Goal: Information Seeking & Learning: Learn about a topic

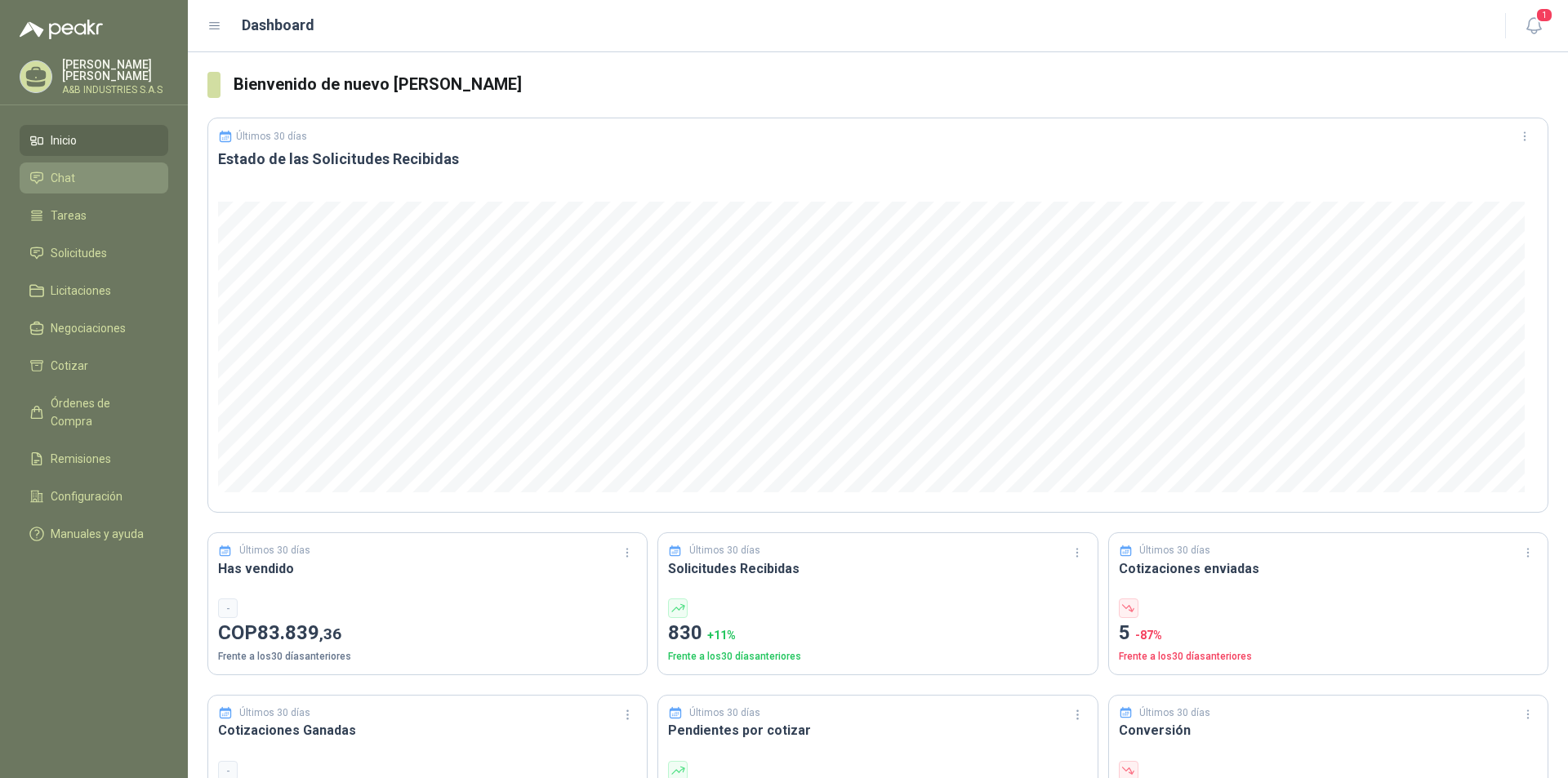
click at [79, 174] on li "Chat" at bounding box center [94, 178] width 129 height 18
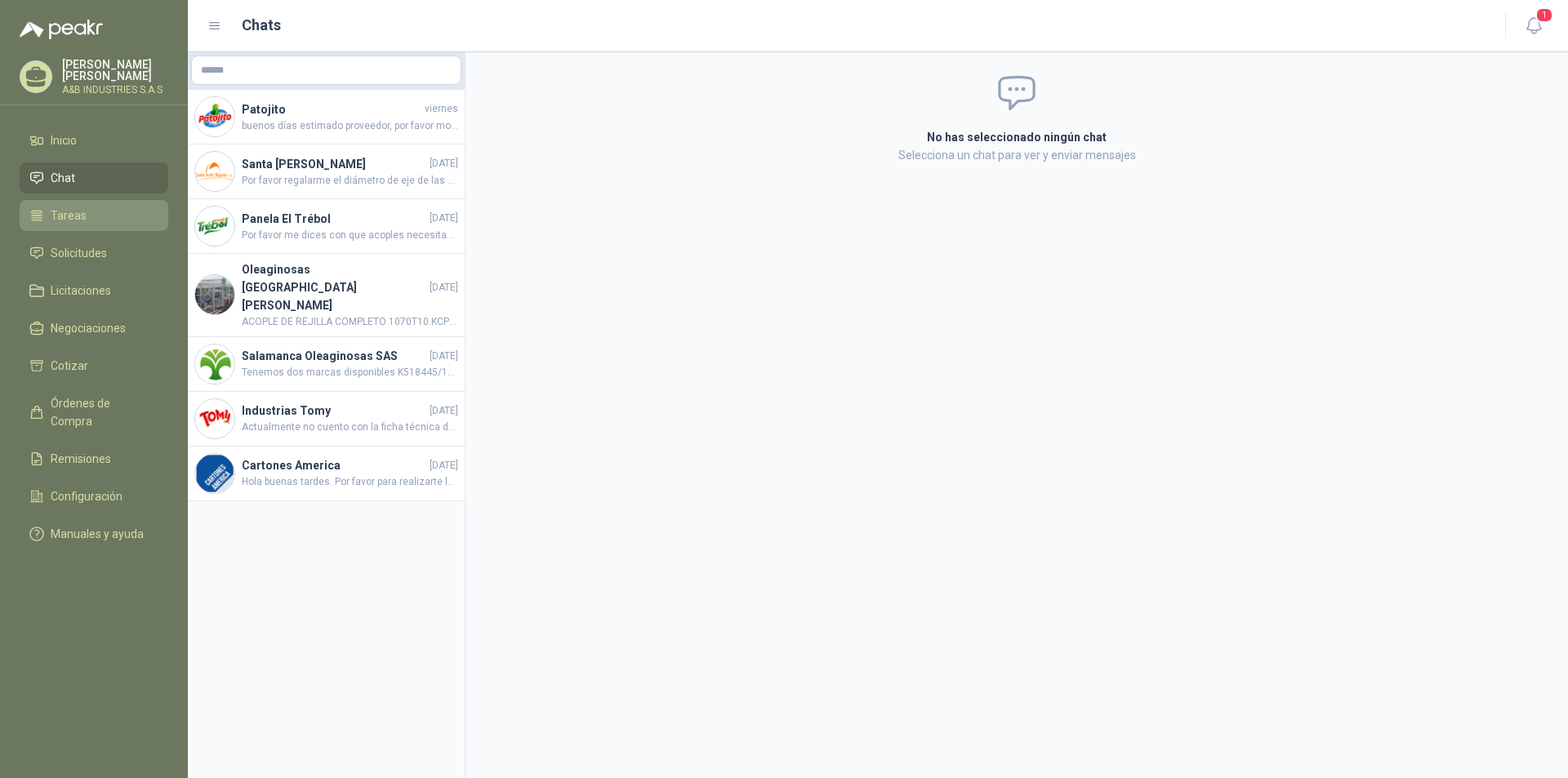
click at [116, 219] on li "Tareas" at bounding box center [94, 215] width 129 height 18
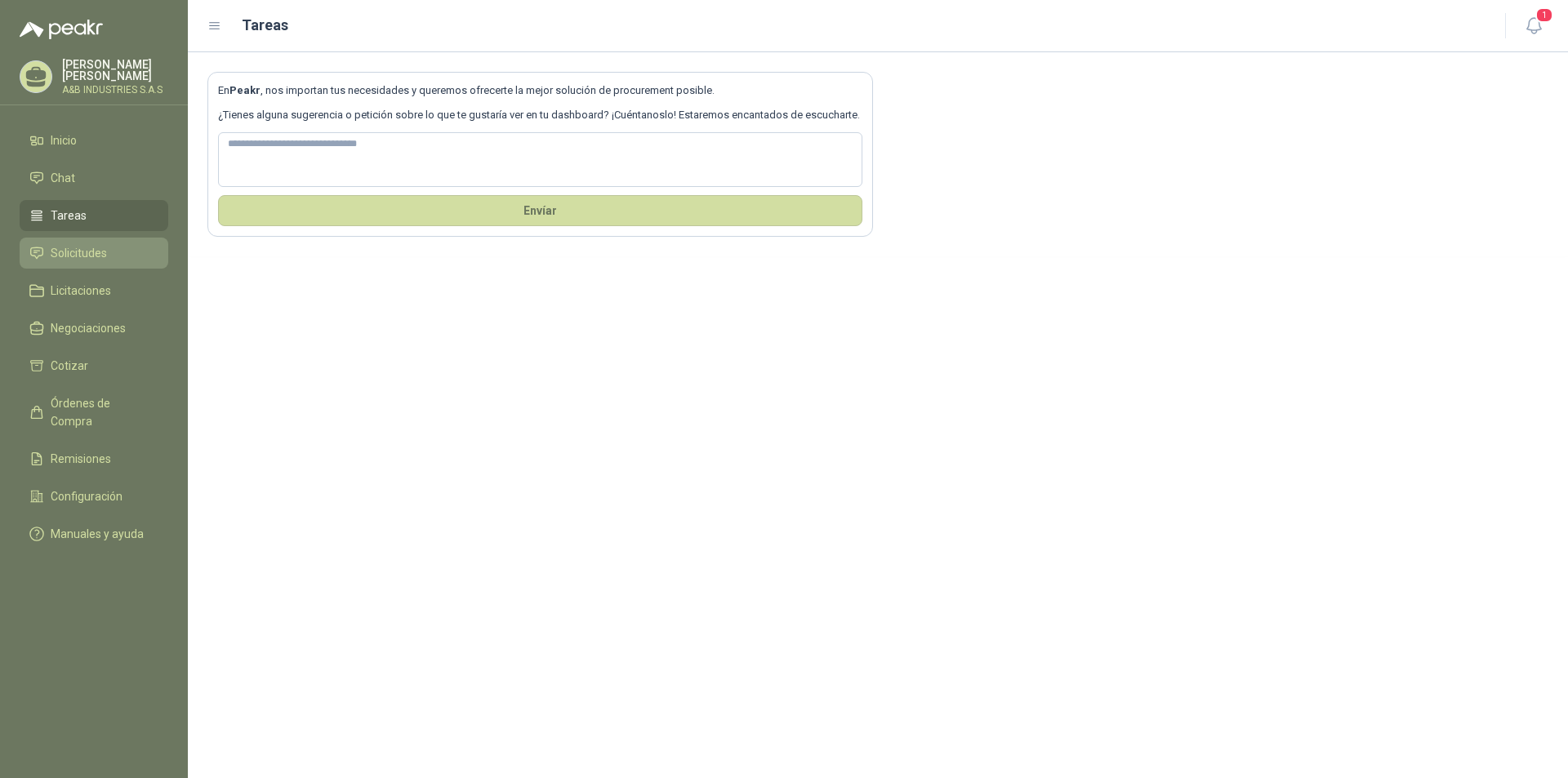
click at [81, 261] on span "Solicitudes" at bounding box center [78, 253] width 56 height 18
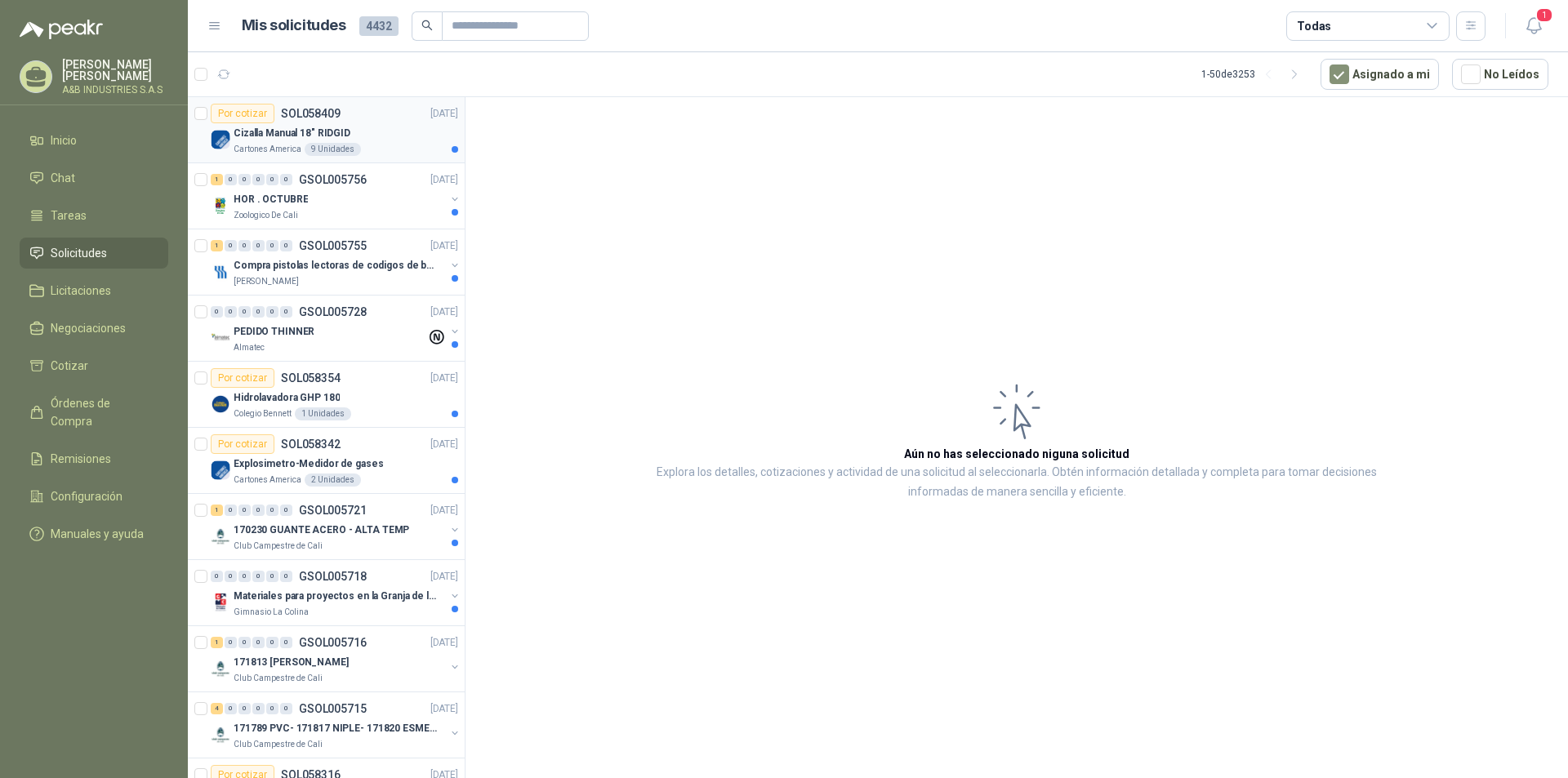
click at [268, 139] on p "Cizalla Manual 18" RIDGID" at bounding box center [292, 133] width 117 height 15
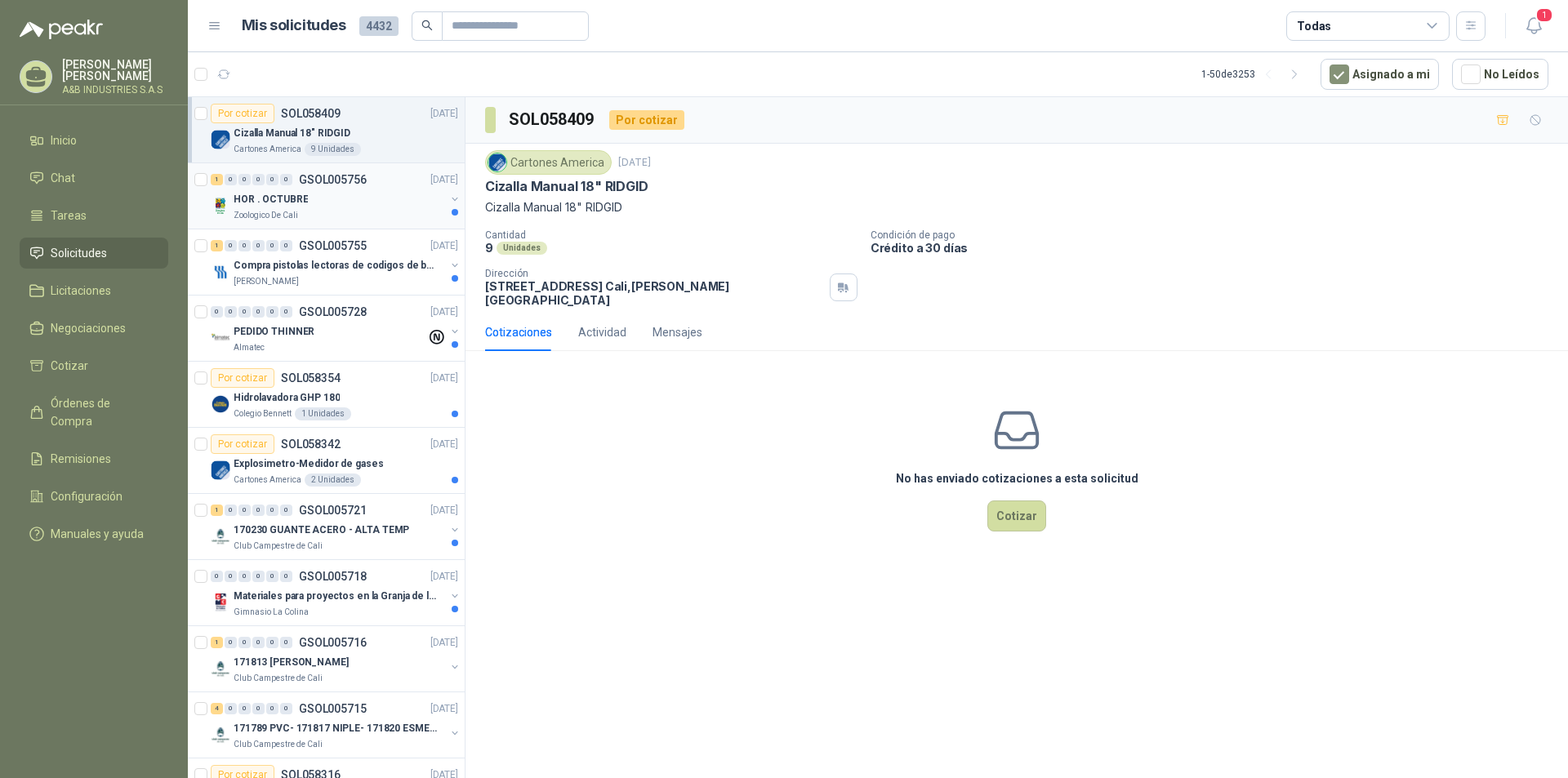
click at [359, 197] on div "HOR . OCTUBRE" at bounding box center [339, 199] width 212 height 19
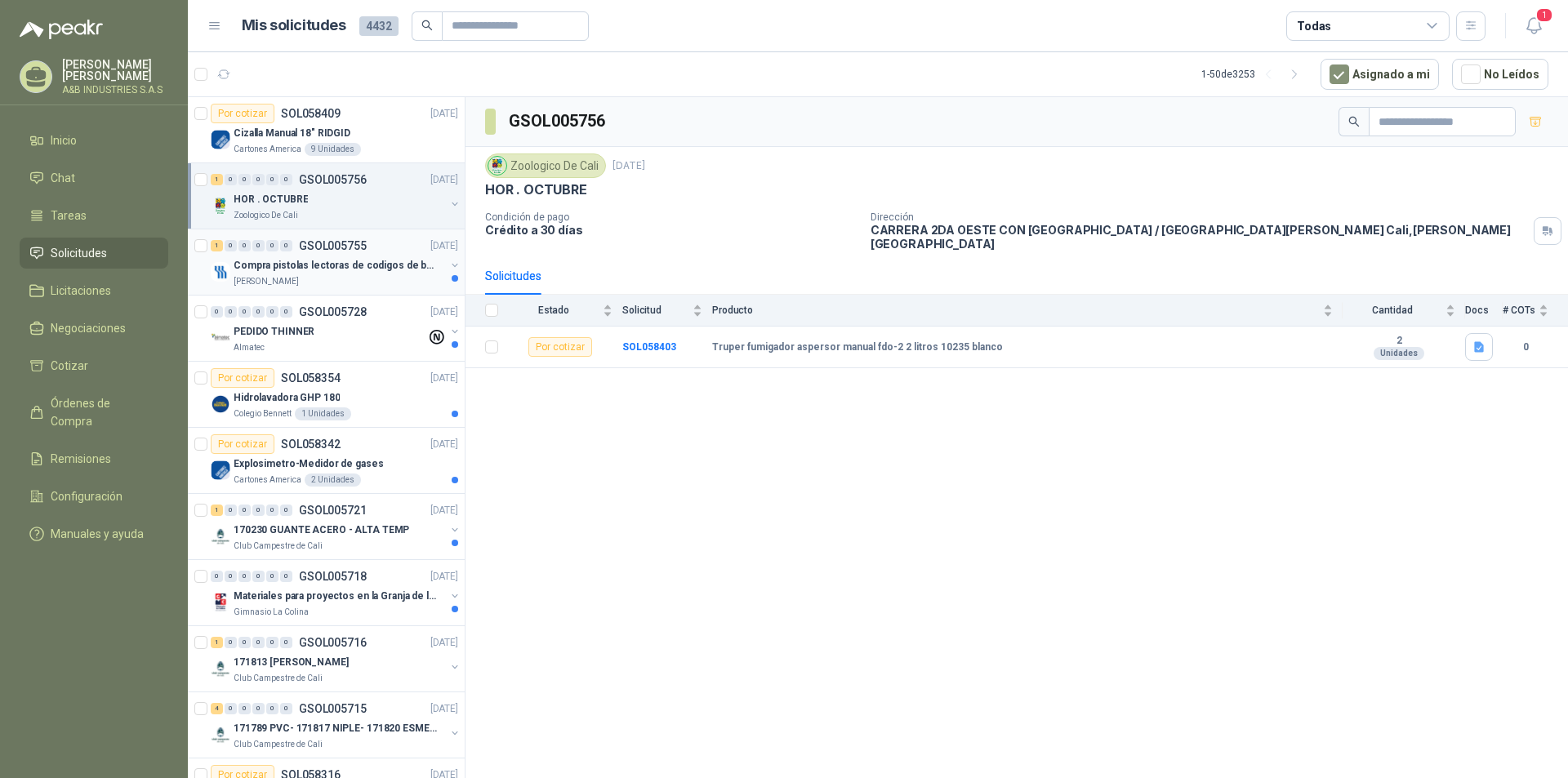
click at [317, 252] on p "GSOL005755" at bounding box center [332, 246] width 68 height 11
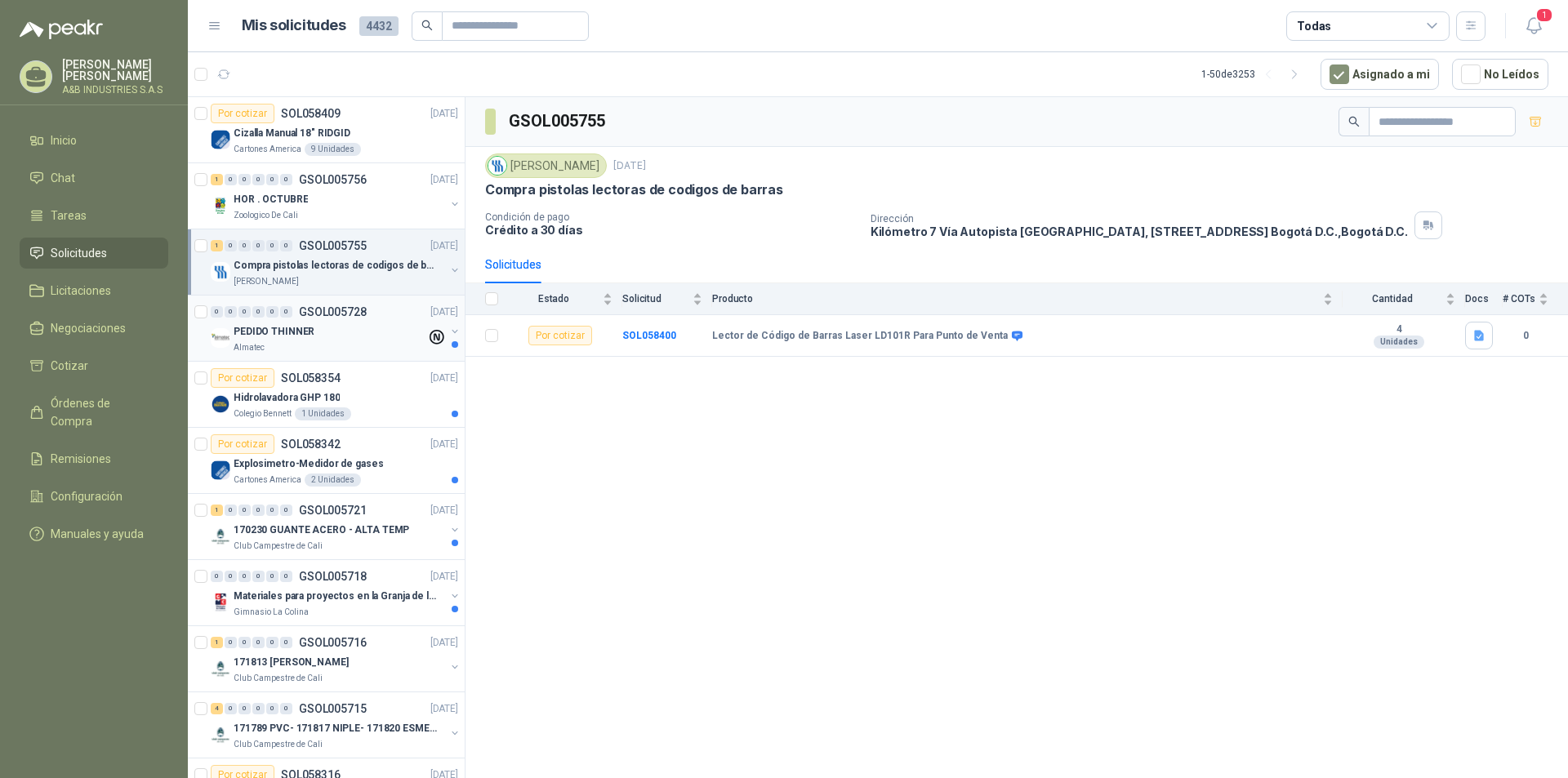
click at [310, 324] on div "PEDIDO THINNER" at bounding box center [329, 331] width 192 height 19
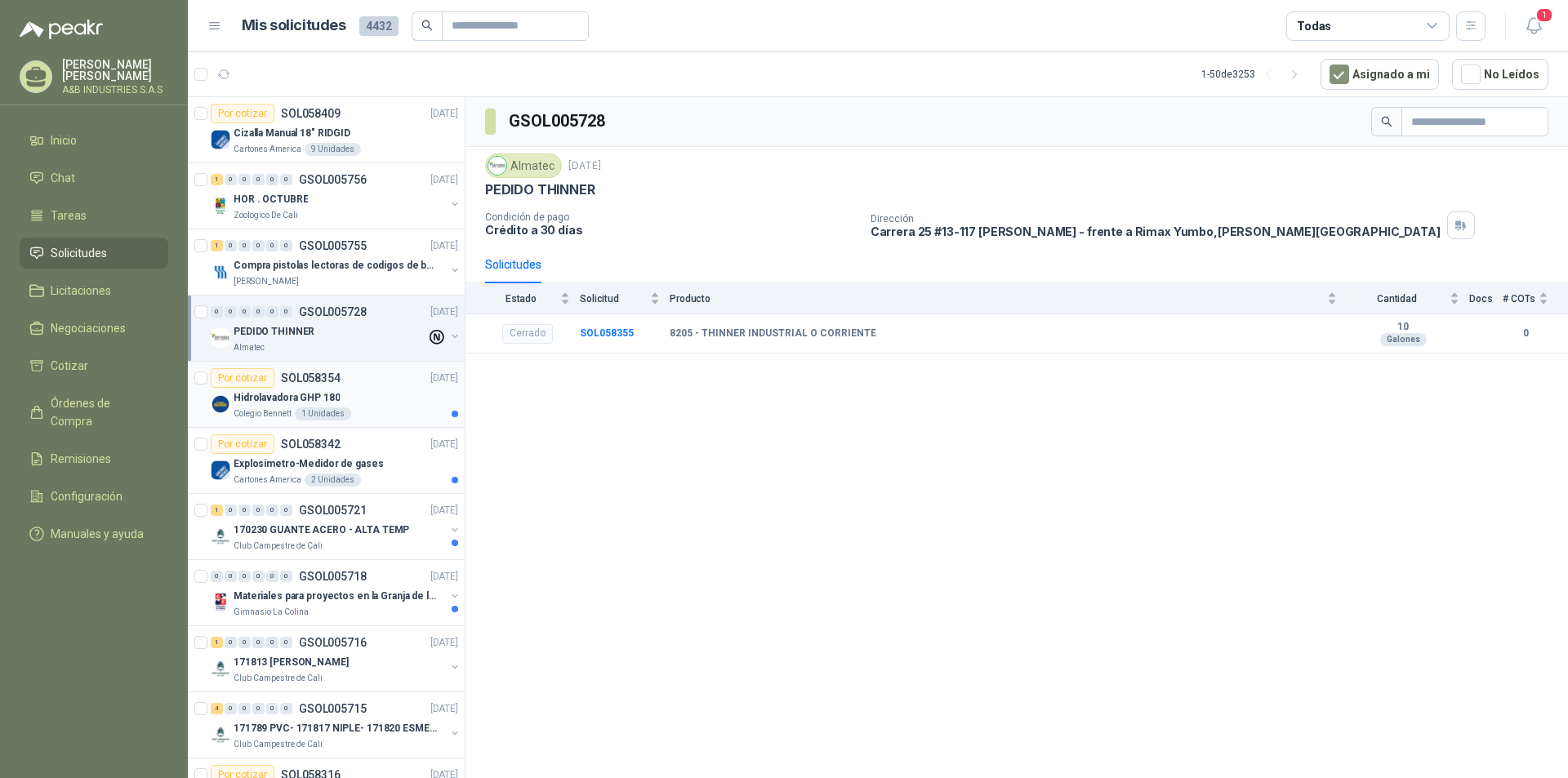
click at [367, 402] on div "Hidrolavadora GHP 180" at bounding box center [346, 397] width 225 height 19
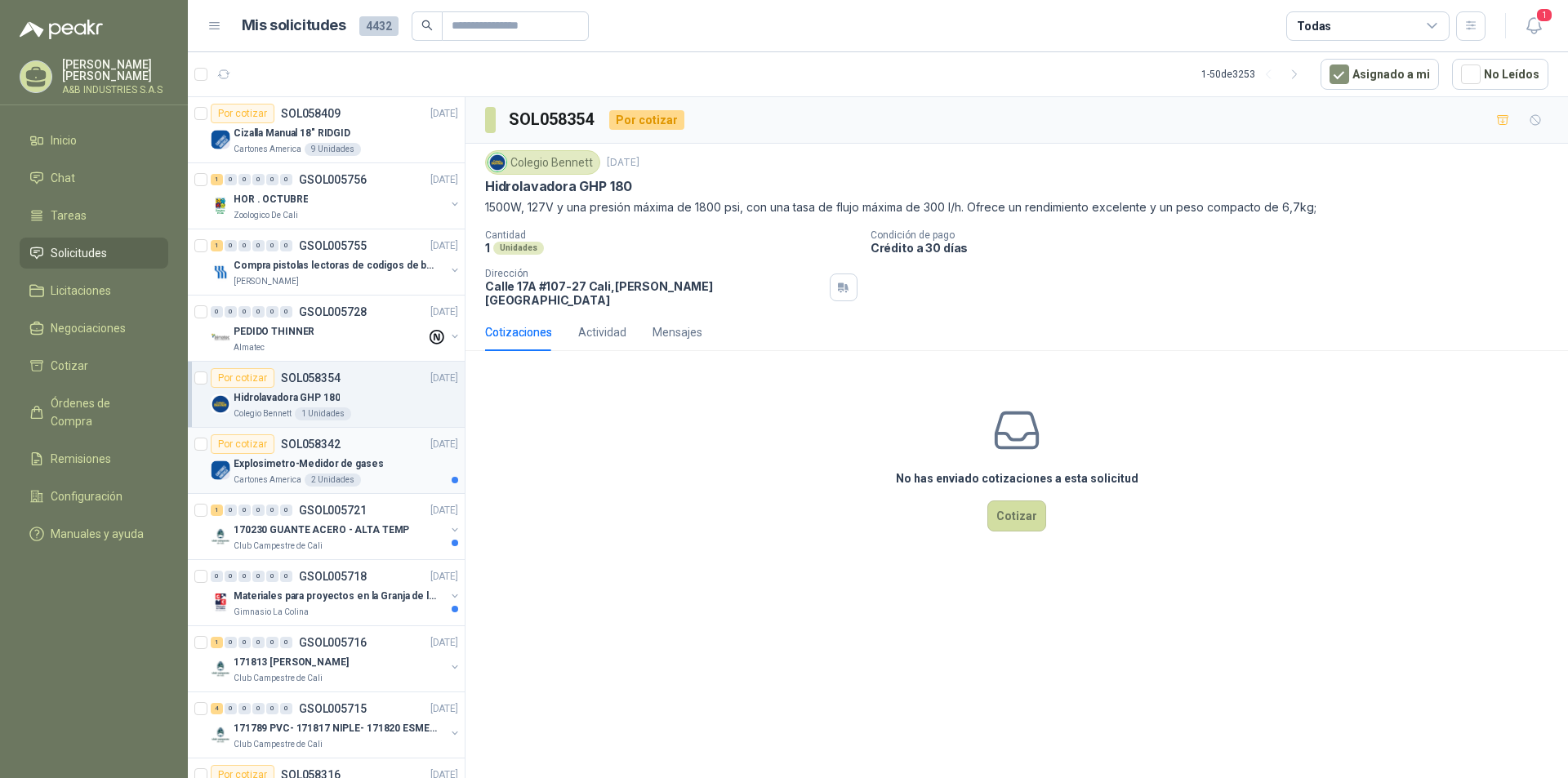
click at [356, 485] on div "Cartones America 2 Unidades" at bounding box center [346, 480] width 225 height 13
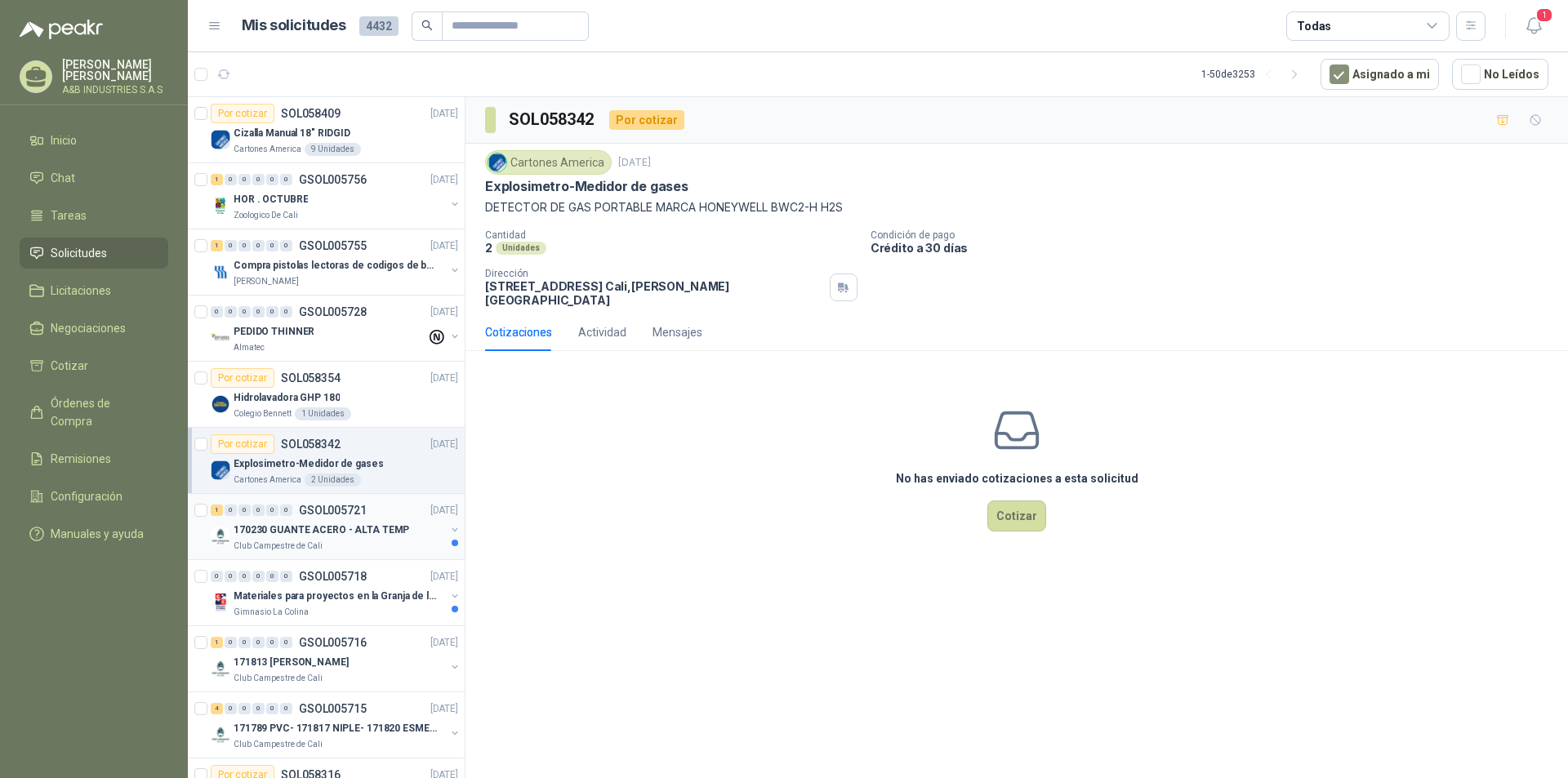
click at [343, 518] on div "1 0 0 0 0 0 GSOL005721 [DATE]" at bounding box center [336, 510] width 251 height 19
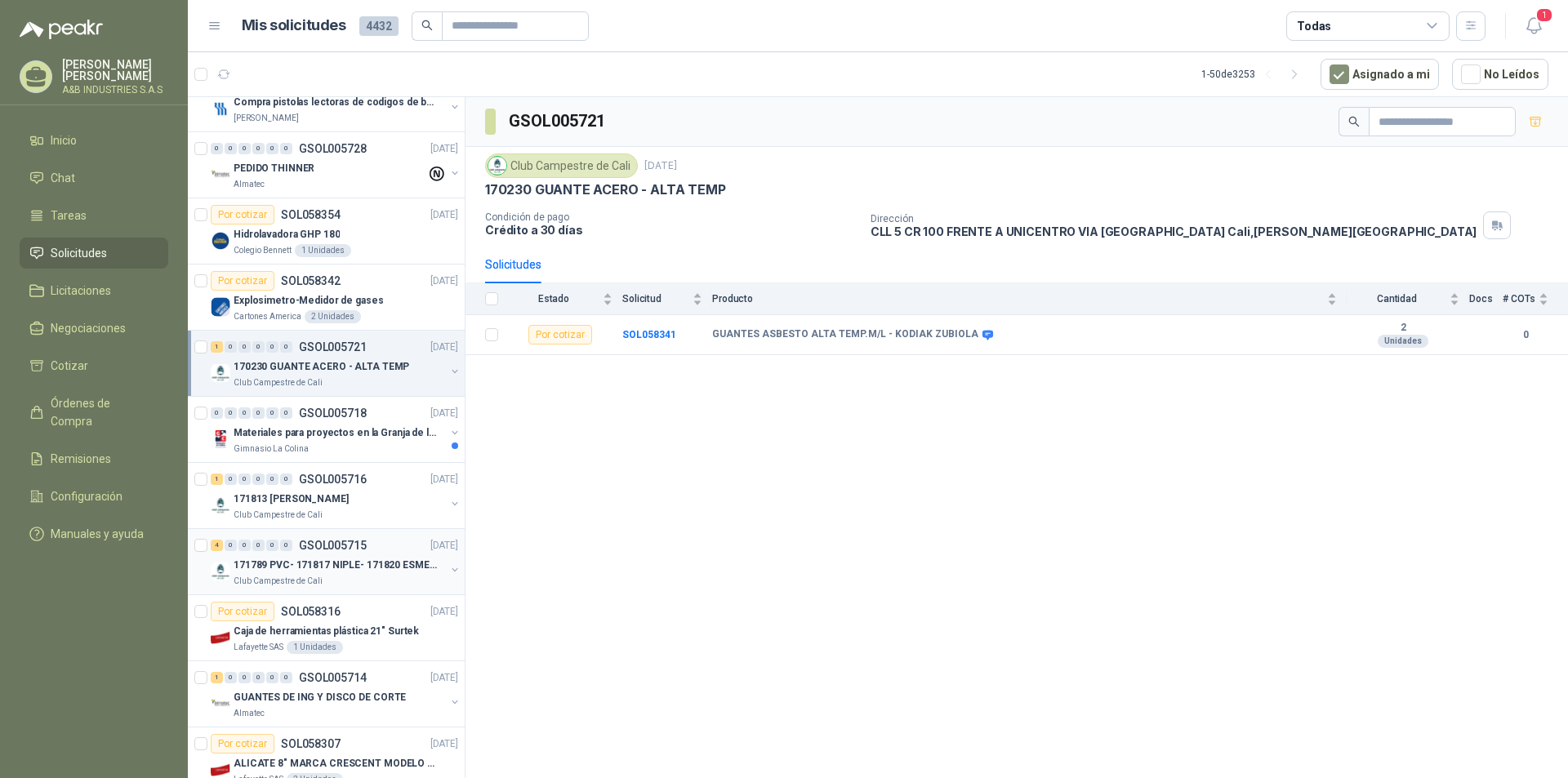
scroll to position [245, 0]
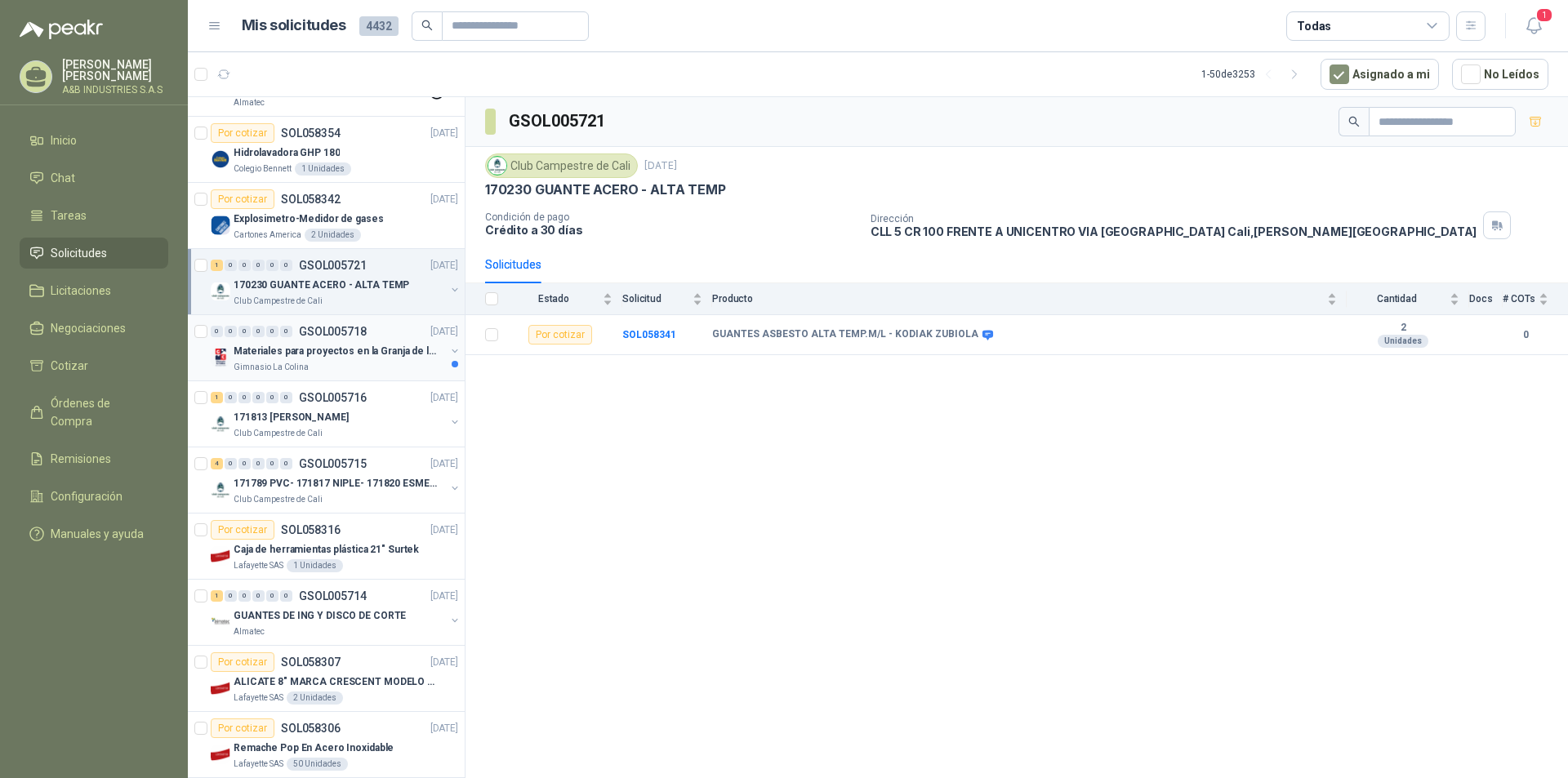
click at [359, 351] on p "Materiales para proyectos en la Granja de la UI" at bounding box center [335, 351] width 203 height 15
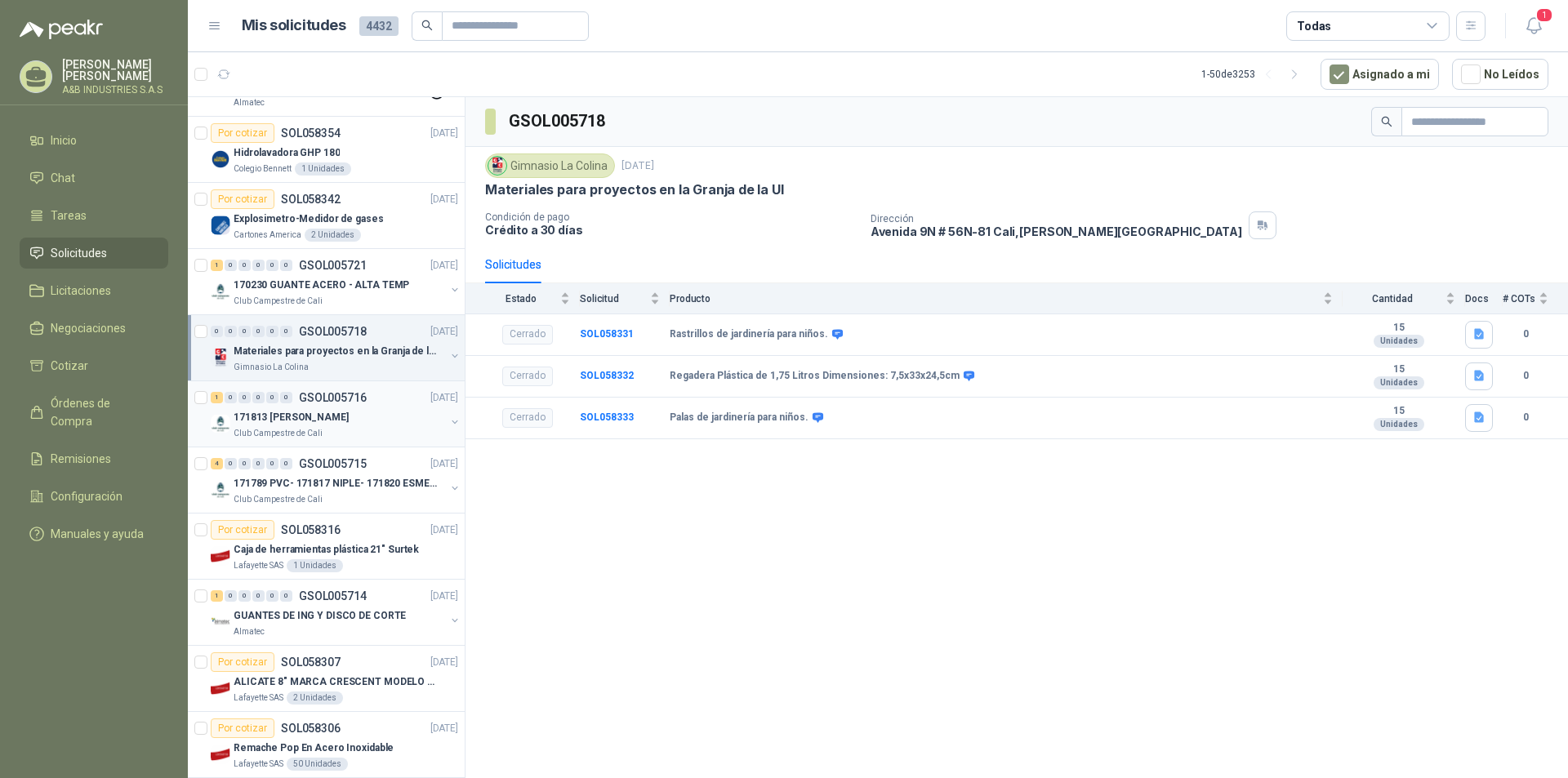
click at [381, 427] on div "Club Campestre de Cali" at bounding box center [339, 433] width 212 height 13
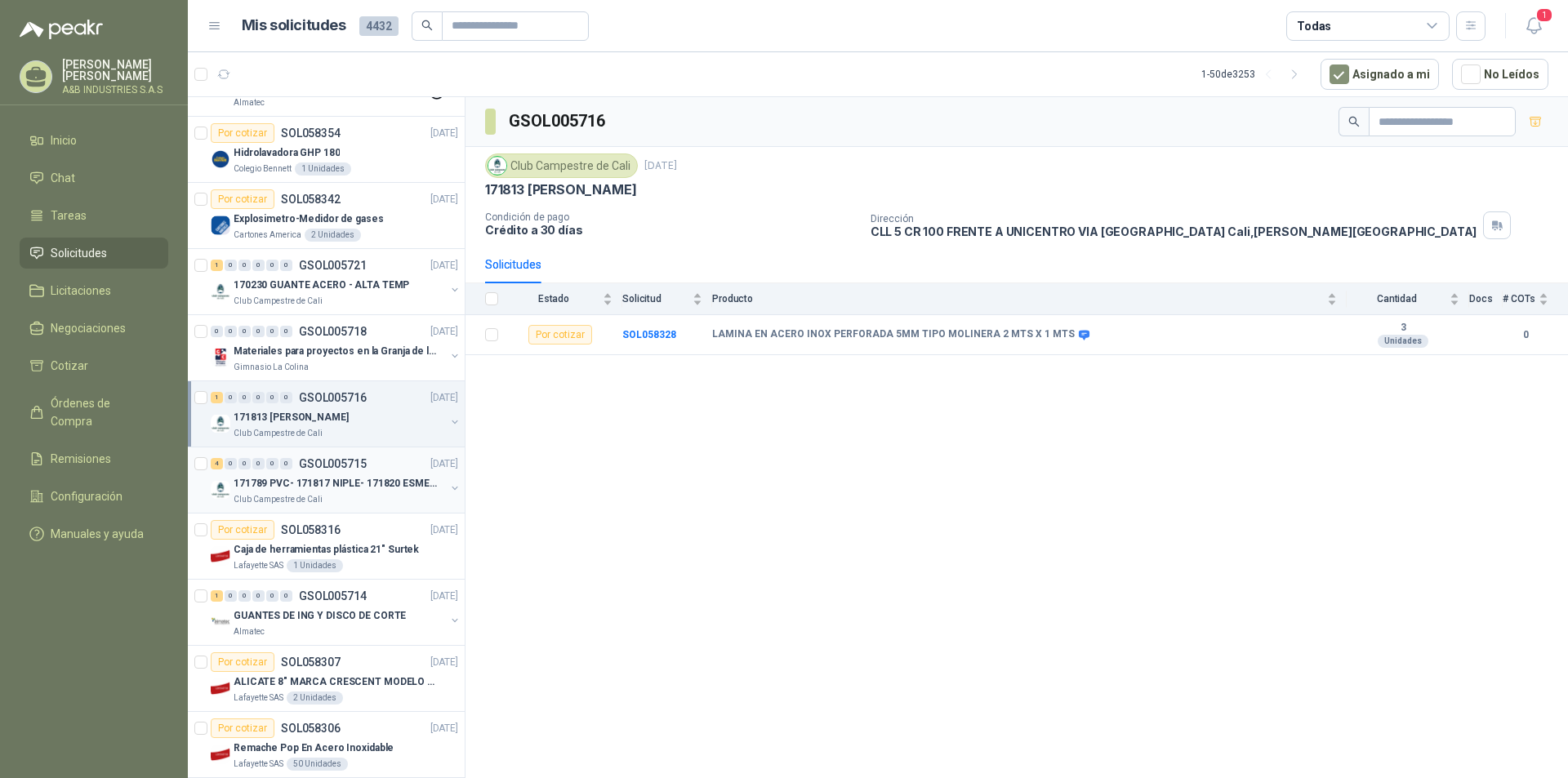
click at [372, 464] on div "4 0 0 0 0 0 GSOL005715 [DATE]" at bounding box center [336, 463] width 251 height 19
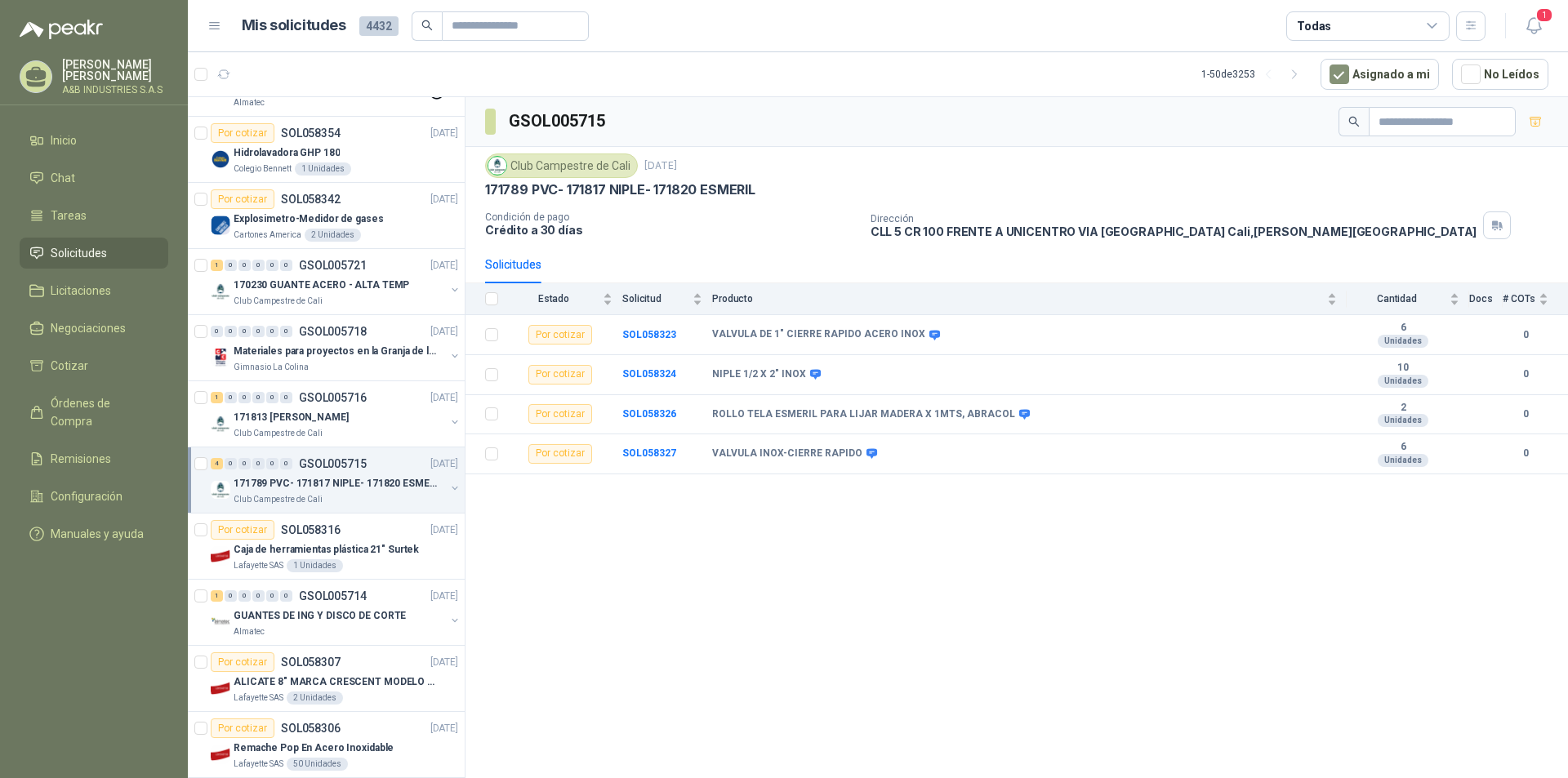
scroll to position [326, 0]
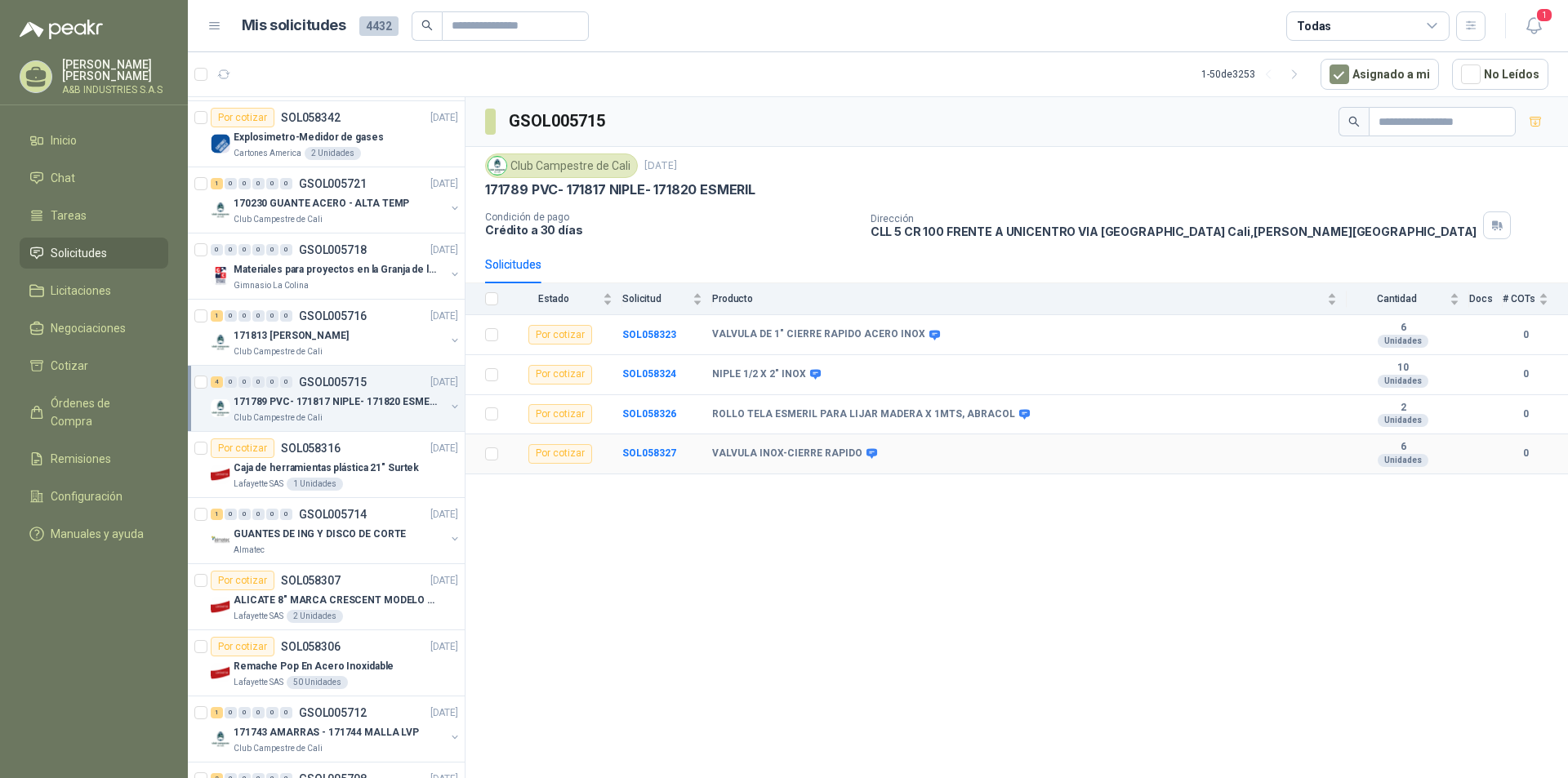
click at [866, 456] on icon at bounding box center [871, 454] width 11 height 10
click at [809, 459] on b "VALVULA INOX-CIERRE RAPIDO" at bounding box center [787, 455] width 150 height 13
click at [1019, 413] on icon at bounding box center [1024, 413] width 11 height 10
click at [810, 371] on icon at bounding box center [815, 374] width 11 height 10
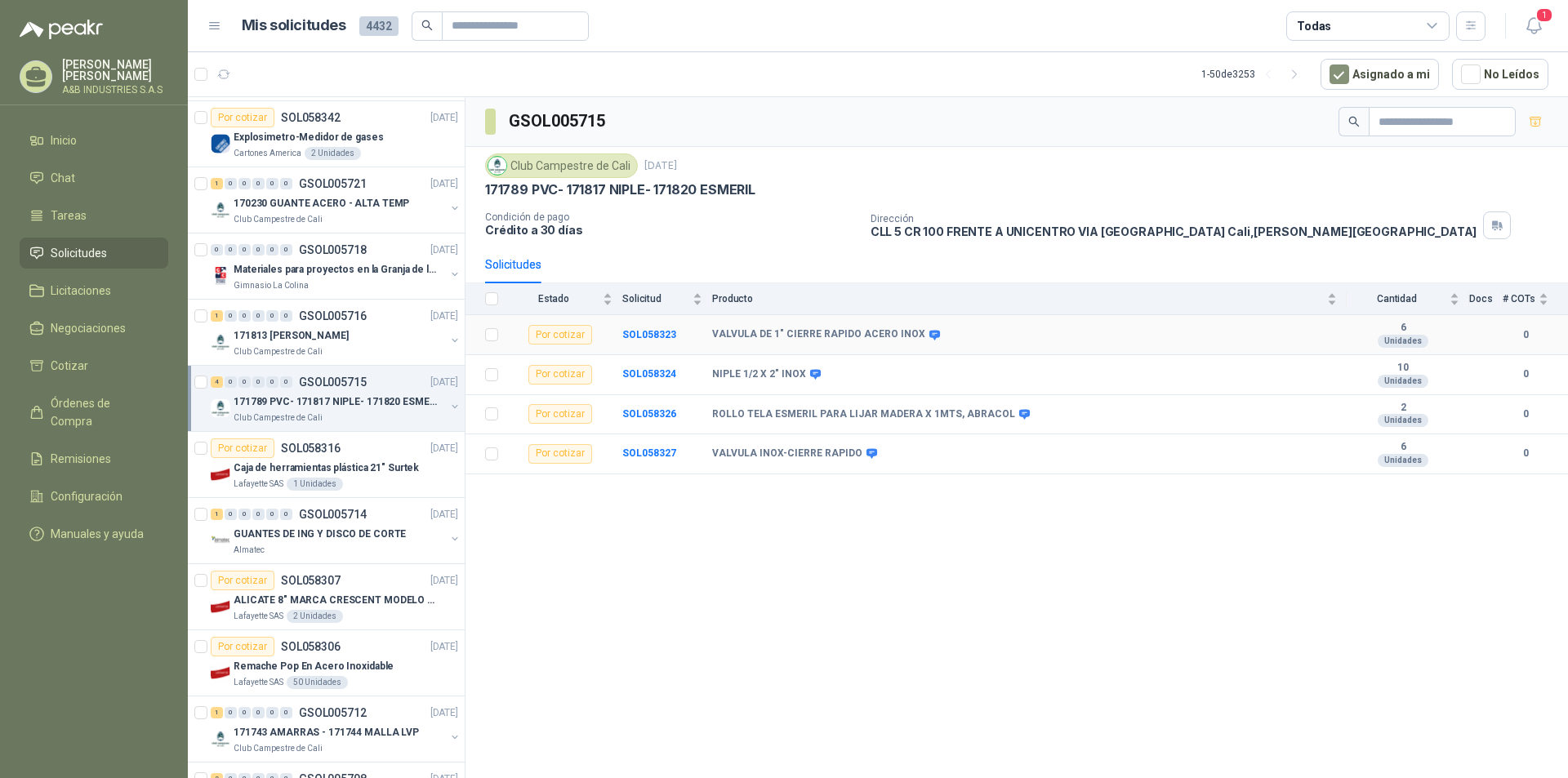
click at [742, 335] on b "VALVULA DE 1" CIERRE RAPIDO ACERO INOX" at bounding box center [818, 335] width 213 height 13
click at [662, 337] on b "SOL058323" at bounding box center [649, 335] width 54 height 11
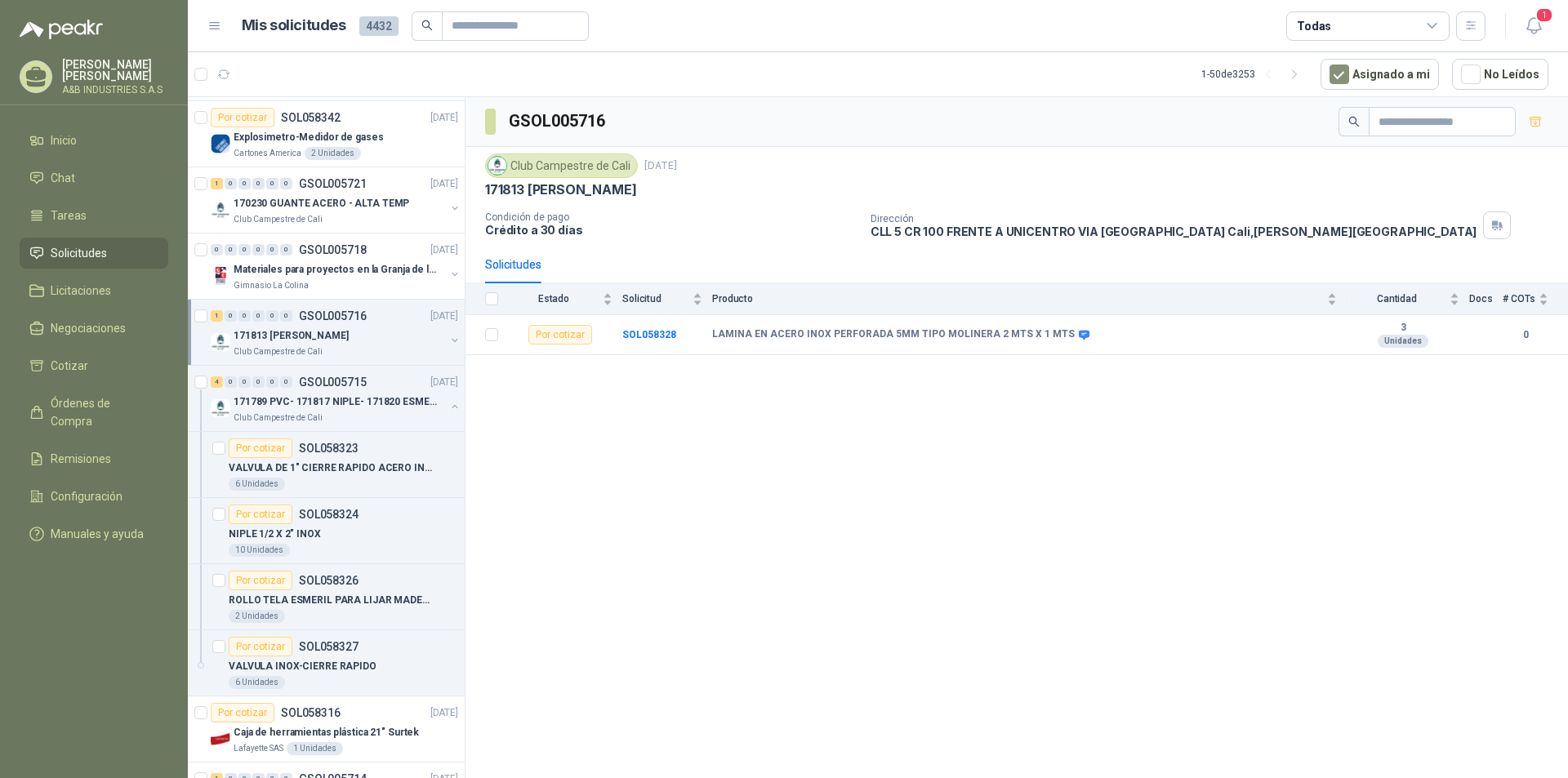
click at [392, 320] on div "1 0 0 0 0 0 GSOL005716 [DATE]" at bounding box center [336, 316] width 251 height 19
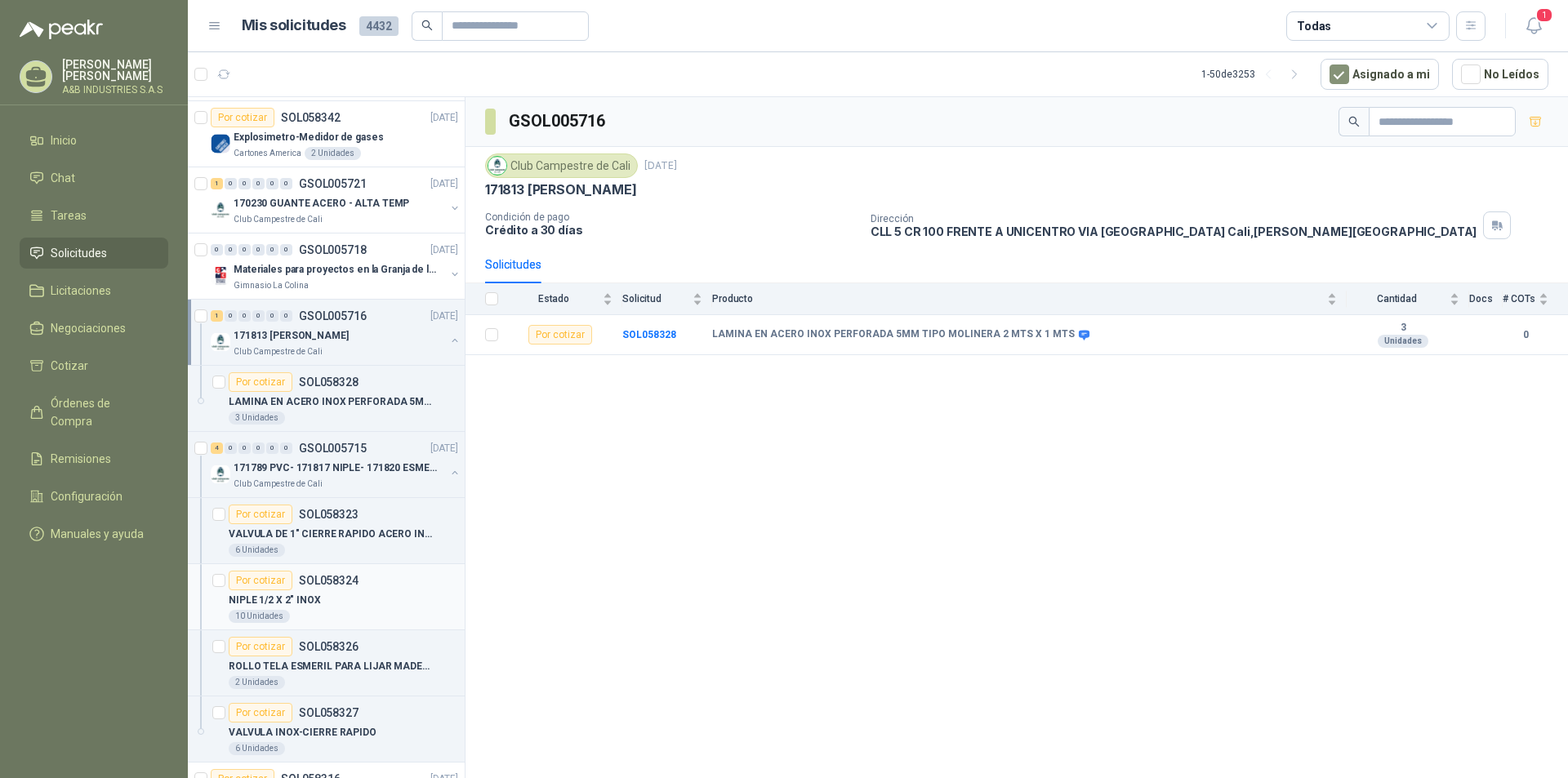
scroll to position [571, 0]
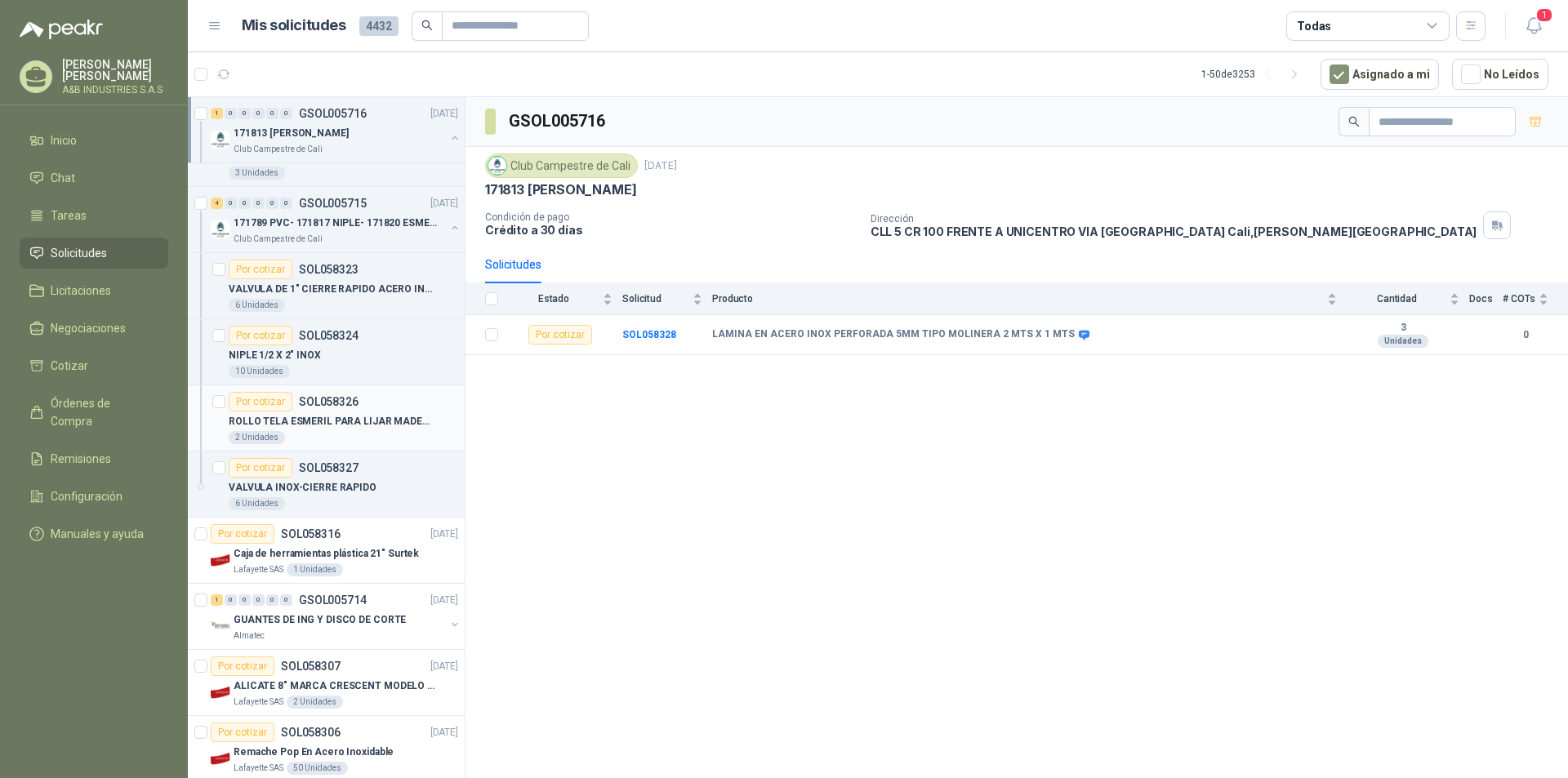
click at [396, 417] on p "ROLLO TELA ESMERIL PARA LIJAR MADERA X 1MTS, ABRACOL" at bounding box center [330, 422] width 203 height 15
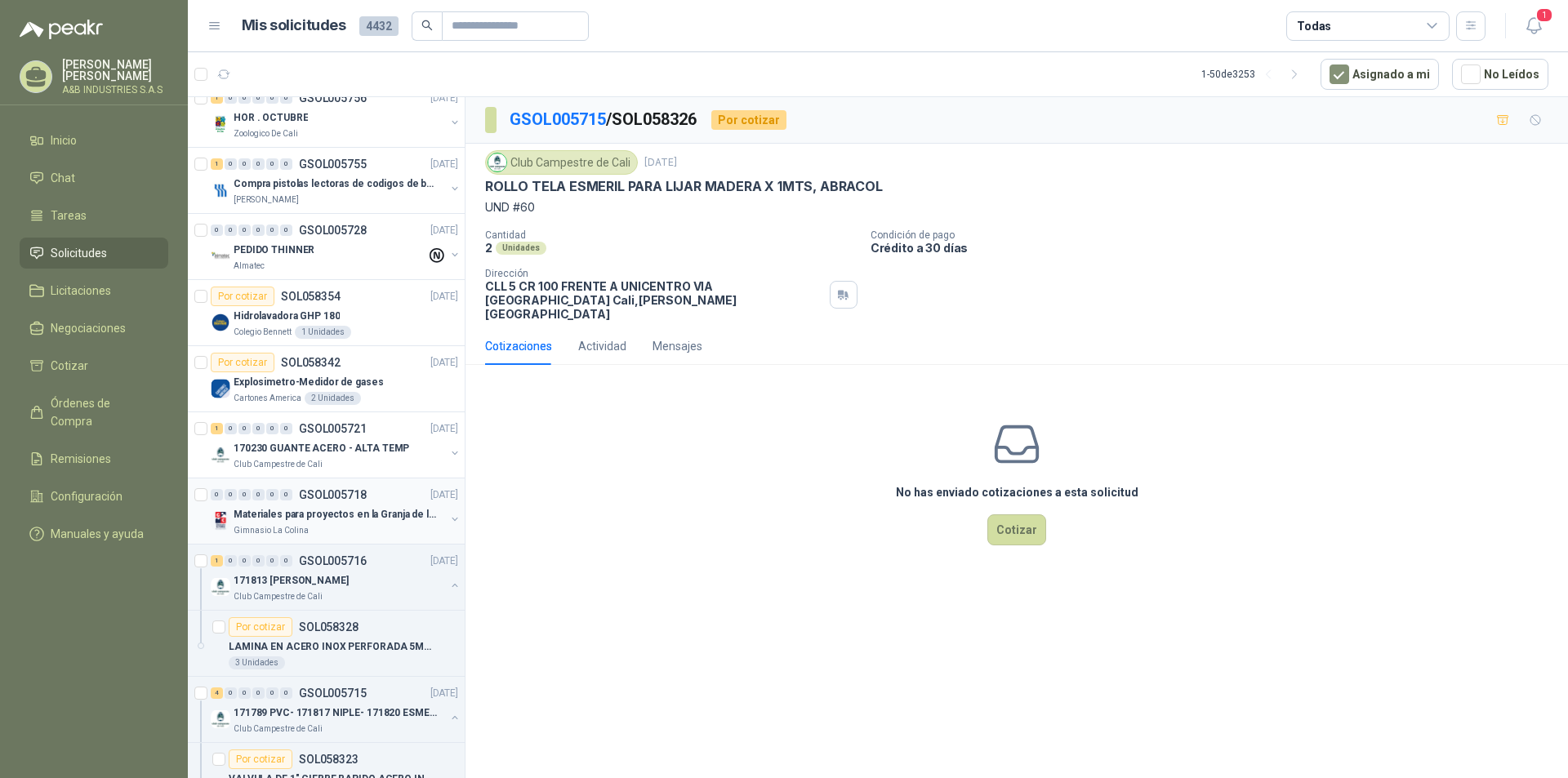
scroll to position [245, 0]
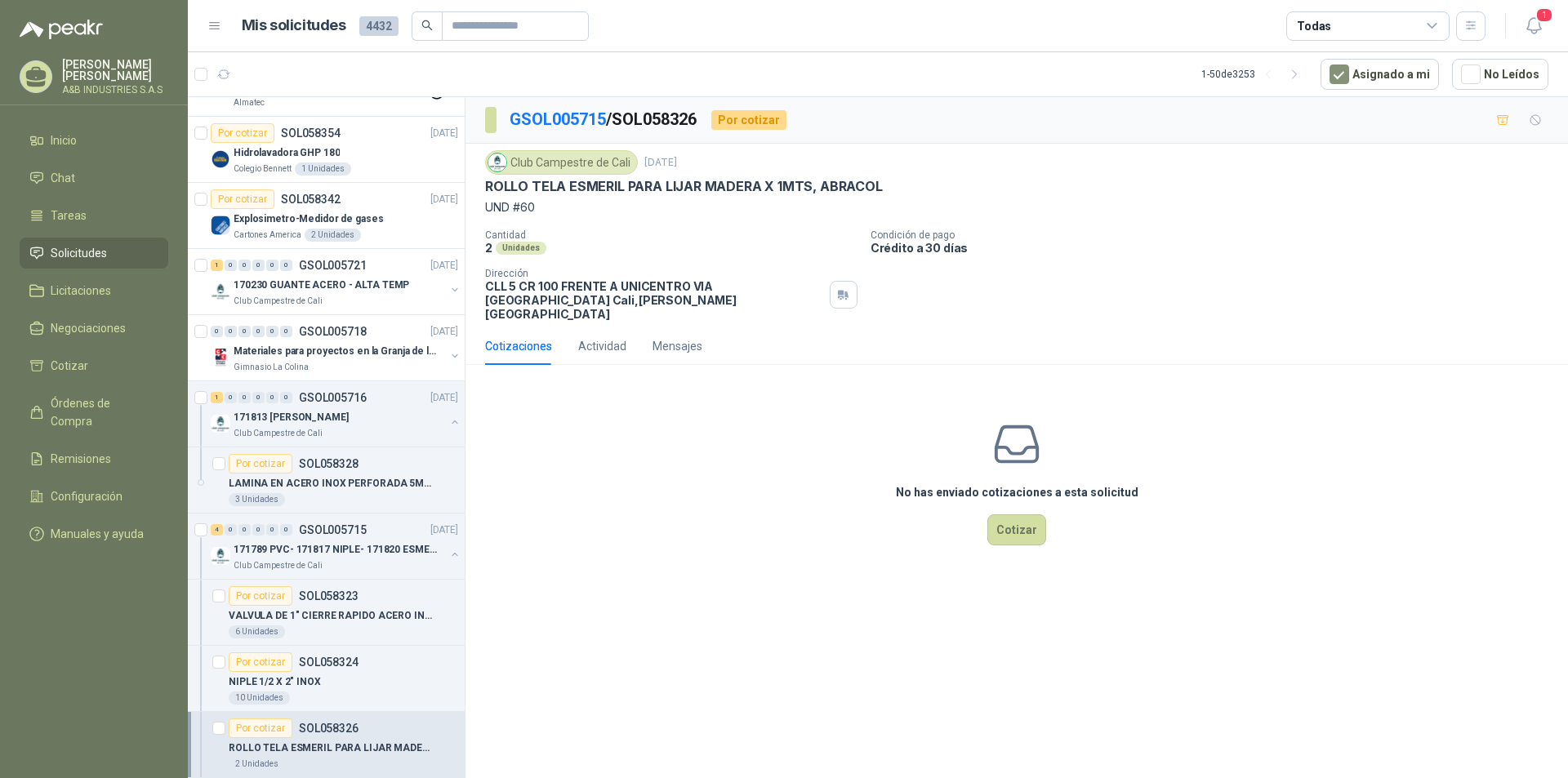
click at [489, 495] on div "No has enviado cotizaciones a esta solicitud Cotizar" at bounding box center [1017, 482] width 1103 height 209
click at [200, 480] on div at bounding box center [201, 464] width 2 height 33
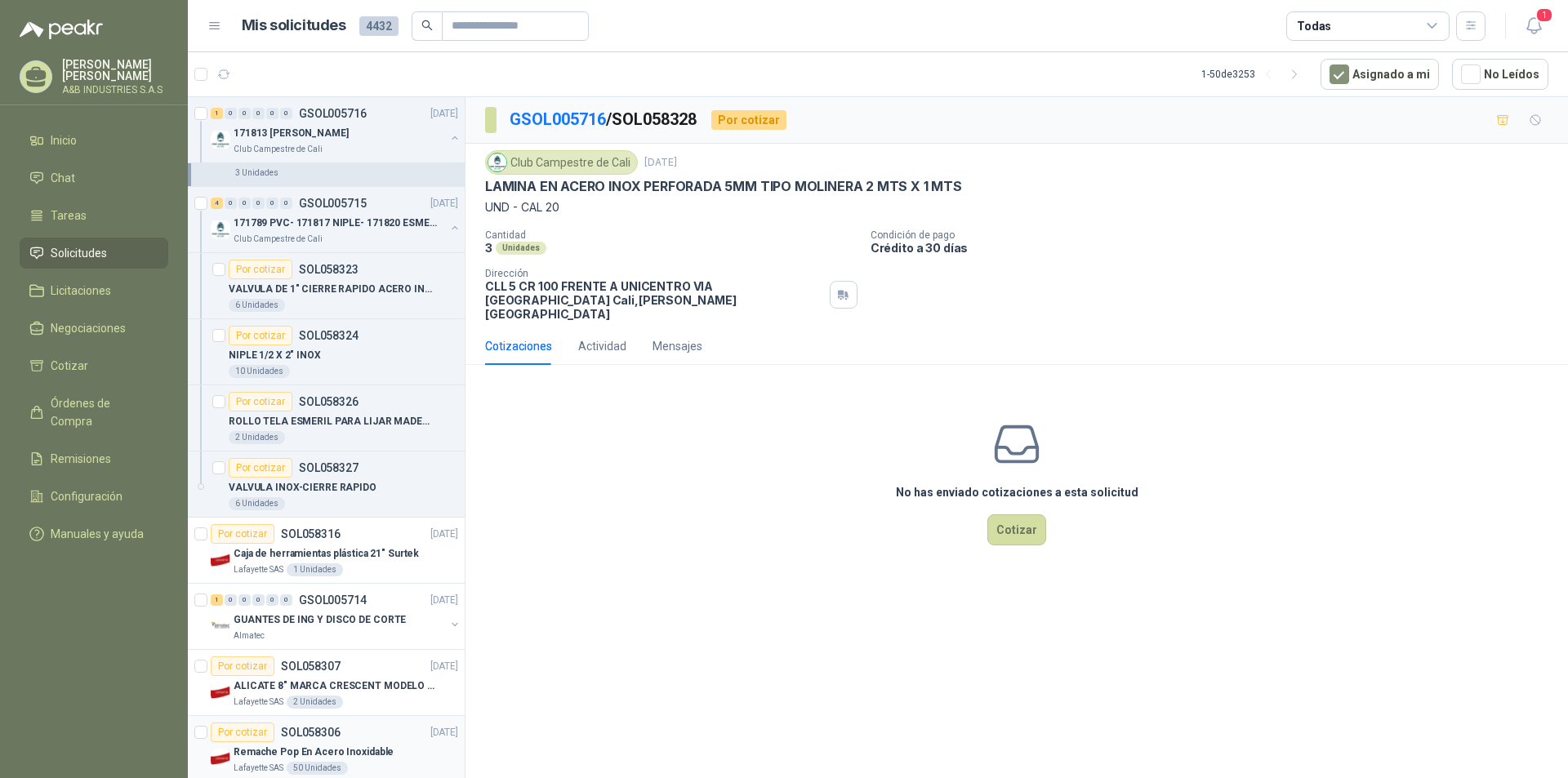
scroll to position [735, 0]
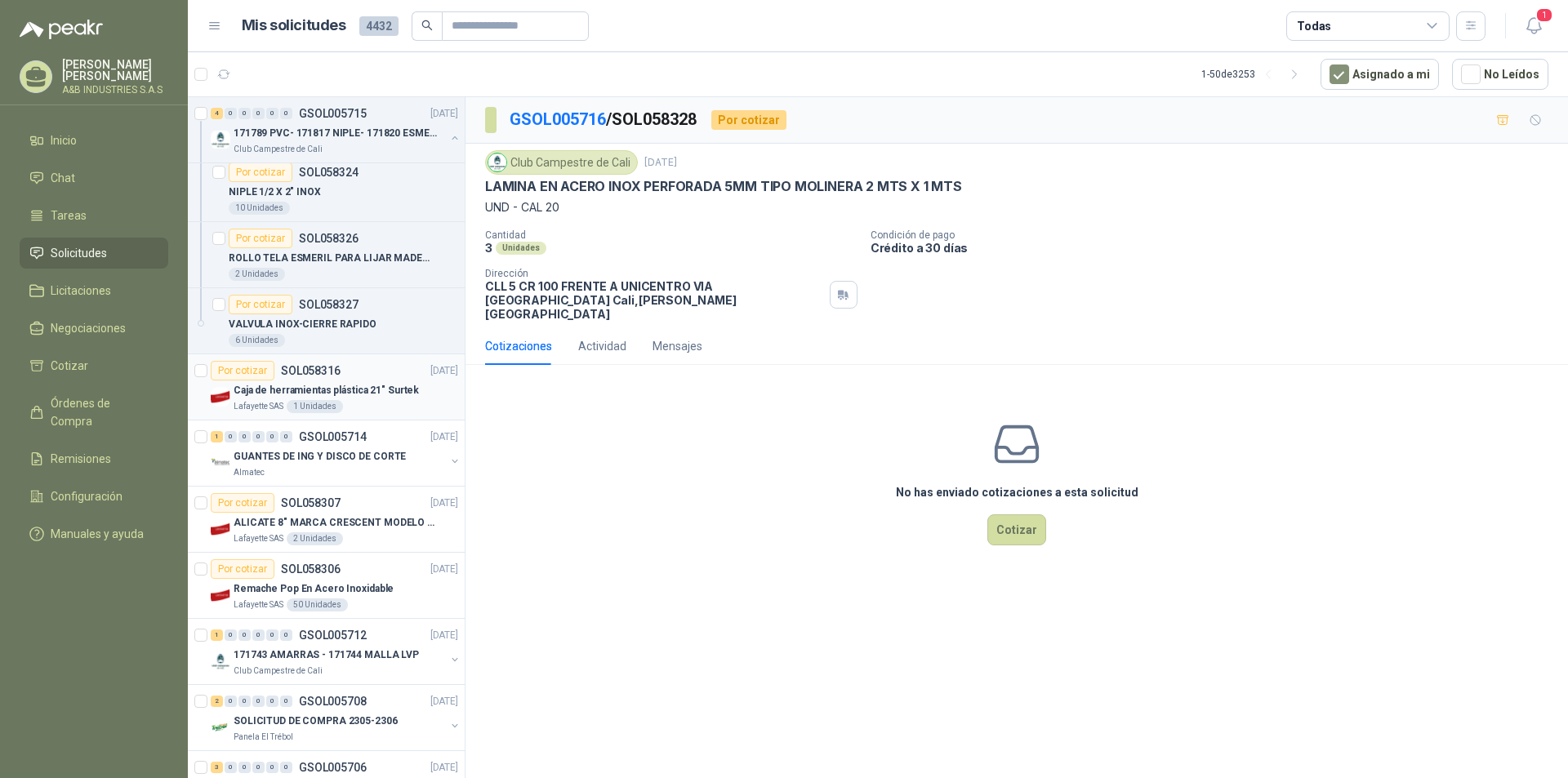
click at [320, 365] on p "SOL058316" at bounding box center [310, 370] width 59 height 11
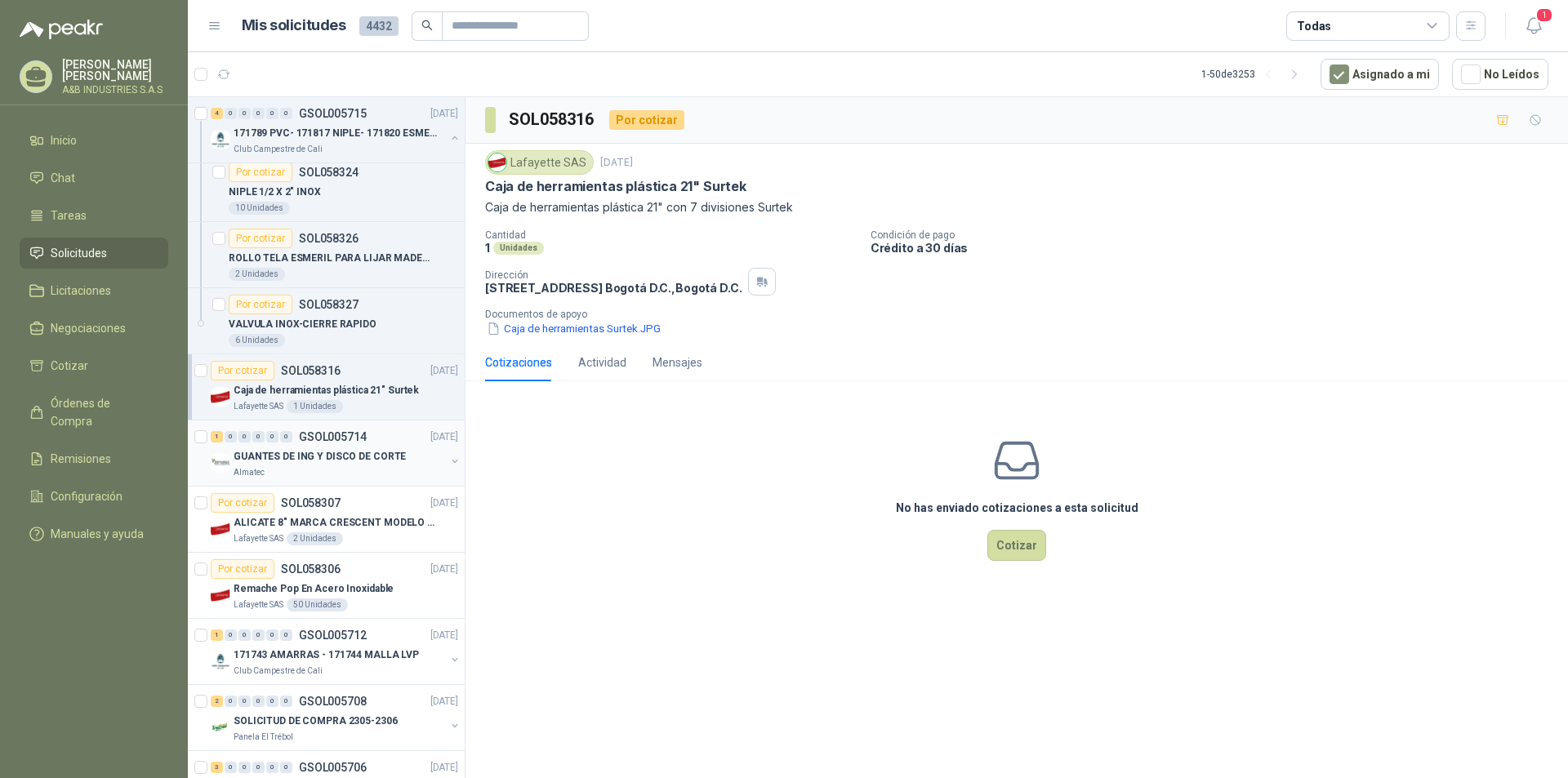
click at [313, 457] on p "GUANTES DE ING Y DISCO DE CORTE" at bounding box center [320, 456] width 172 height 15
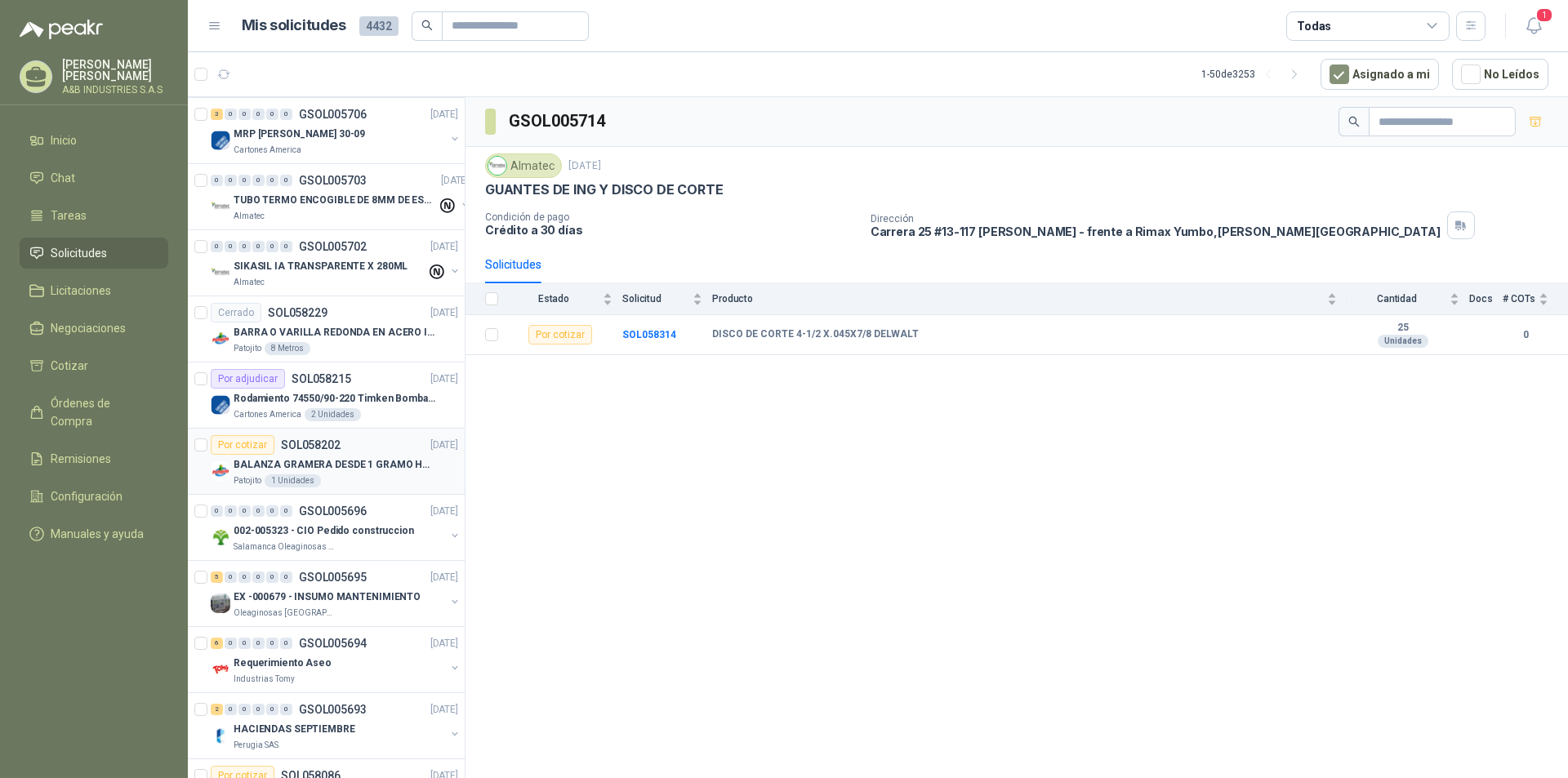
scroll to position [1633, 0]
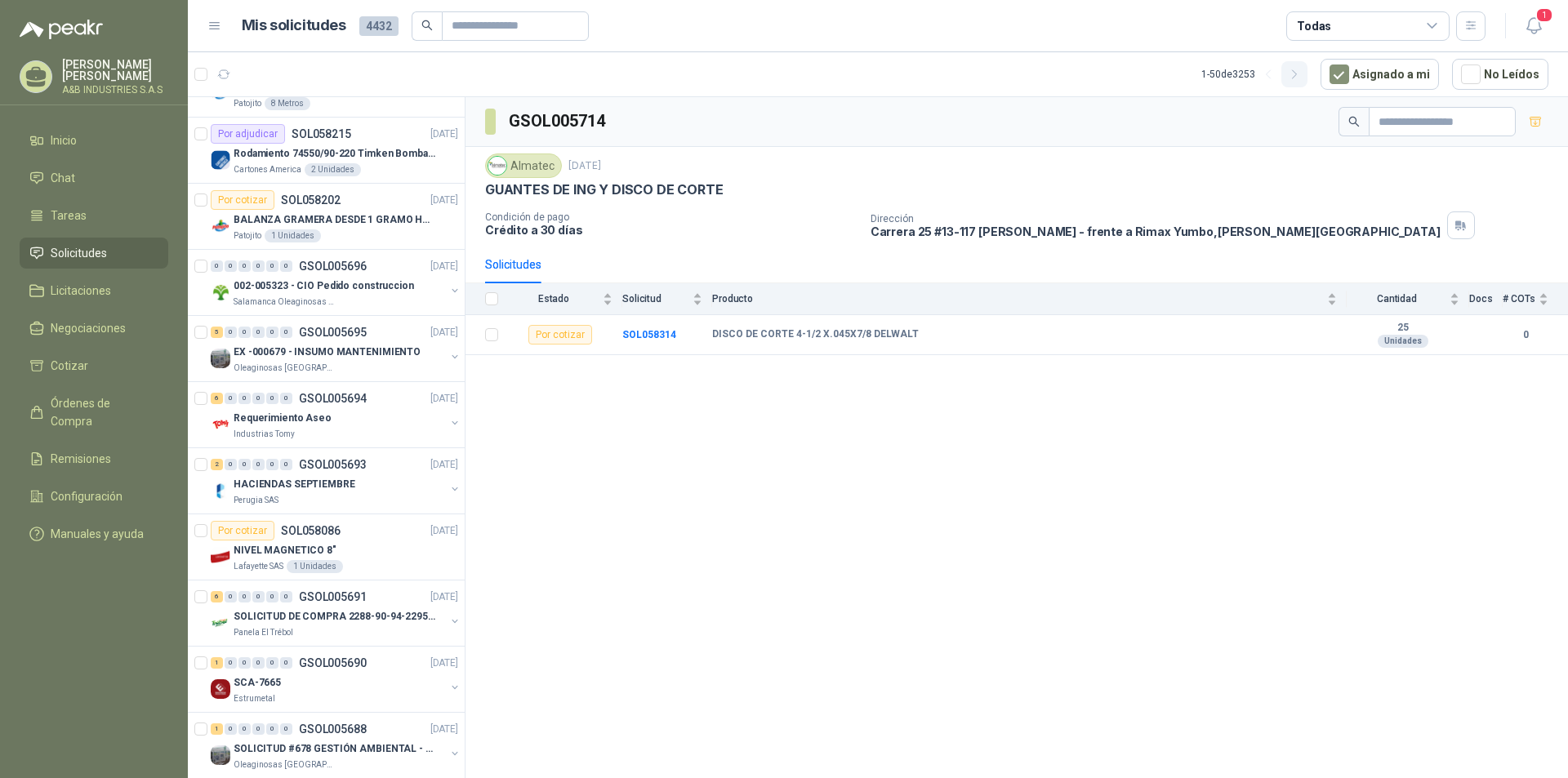
click at [1302, 68] on icon "button" at bounding box center [1294, 75] width 14 height 14
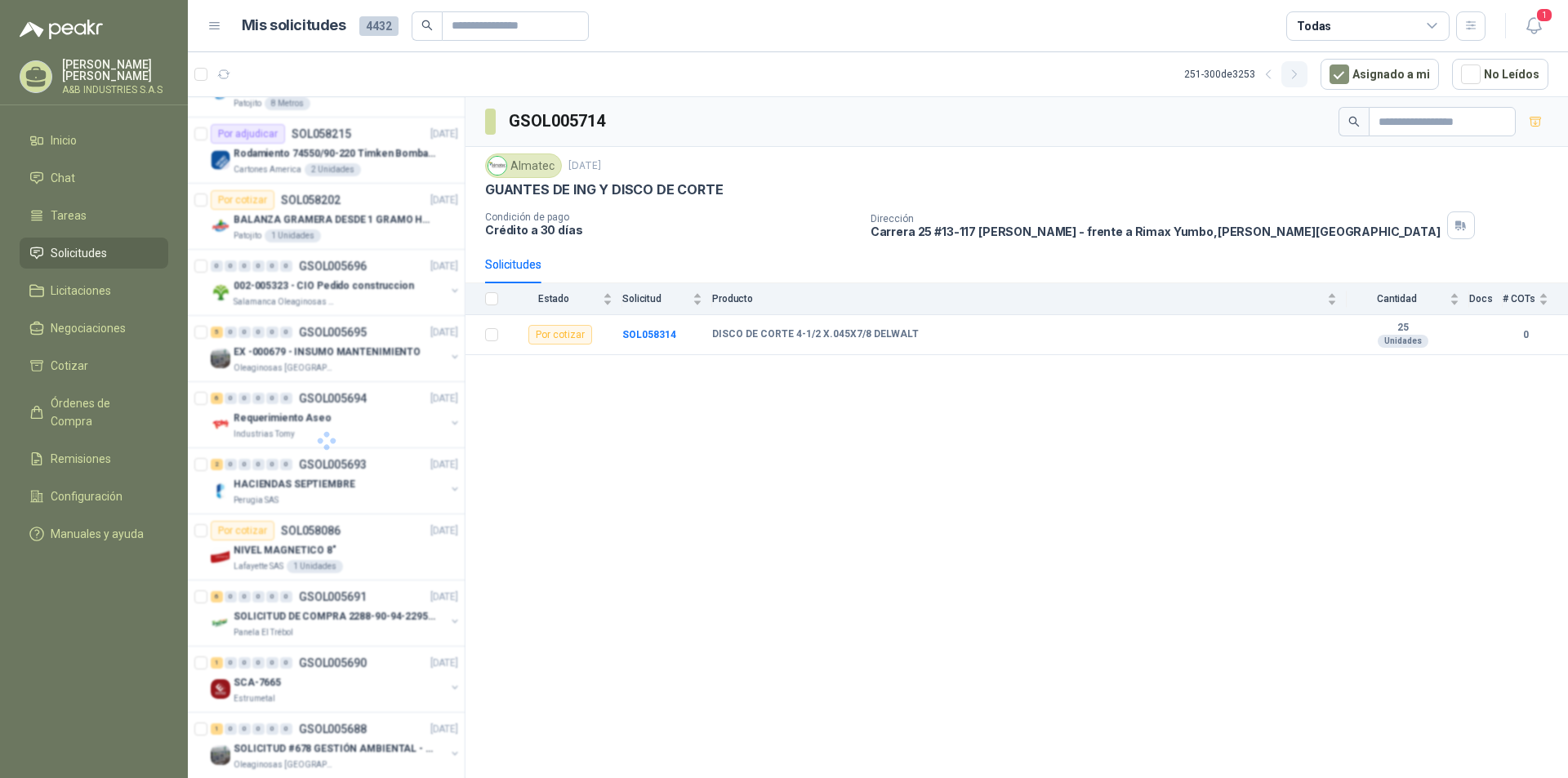
click at [1302, 68] on icon "button" at bounding box center [1294, 75] width 14 height 14
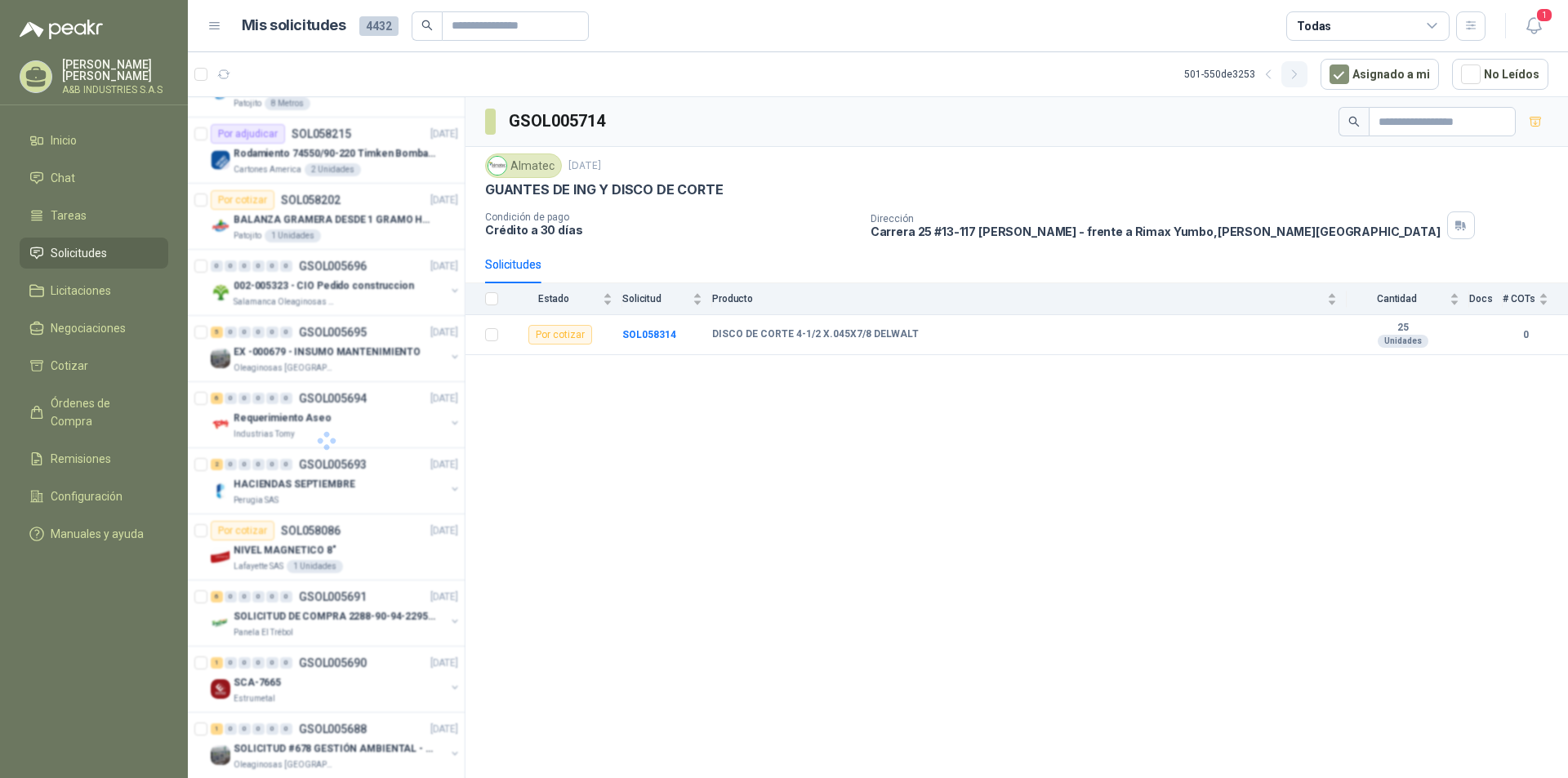
click at [1302, 68] on icon "button" at bounding box center [1294, 75] width 14 height 14
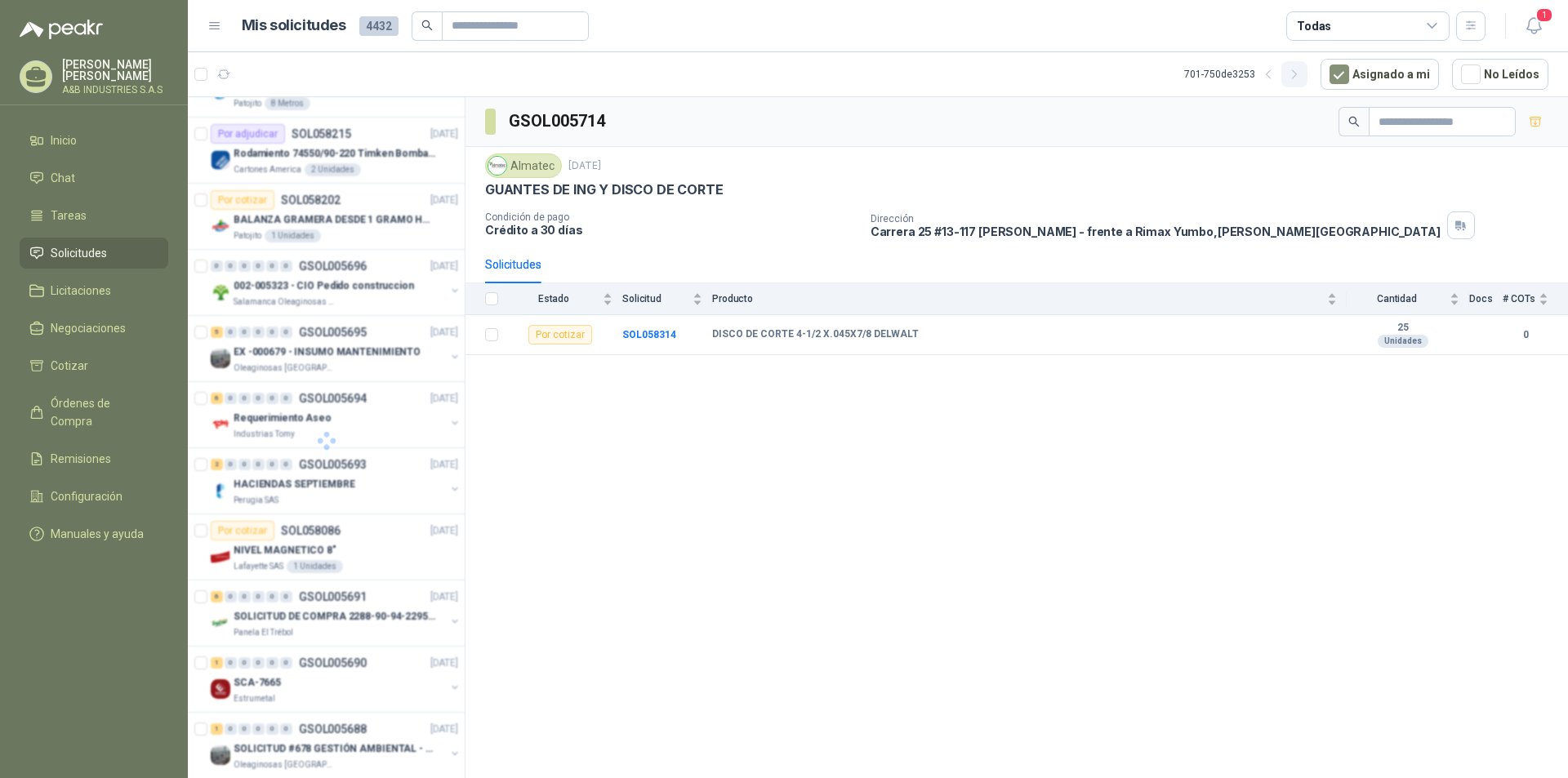
click at [1302, 68] on icon "button" at bounding box center [1294, 75] width 14 height 14
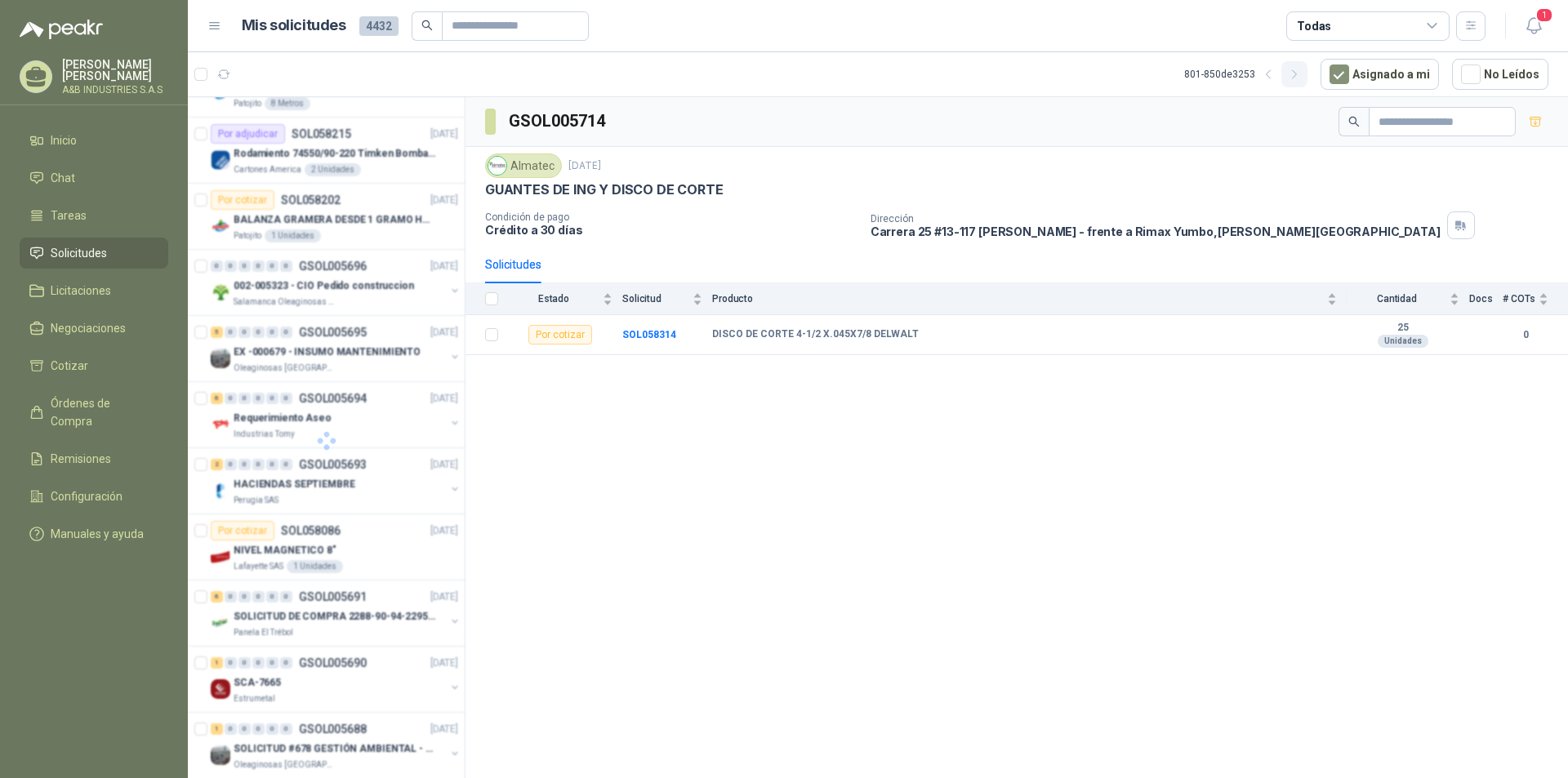
click at [1302, 68] on icon "button" at bounding box center [1294, 75] width 14 height 14
click at [1304, 66] on button "button" at bounding box center [1294, 74] width 26 height 26
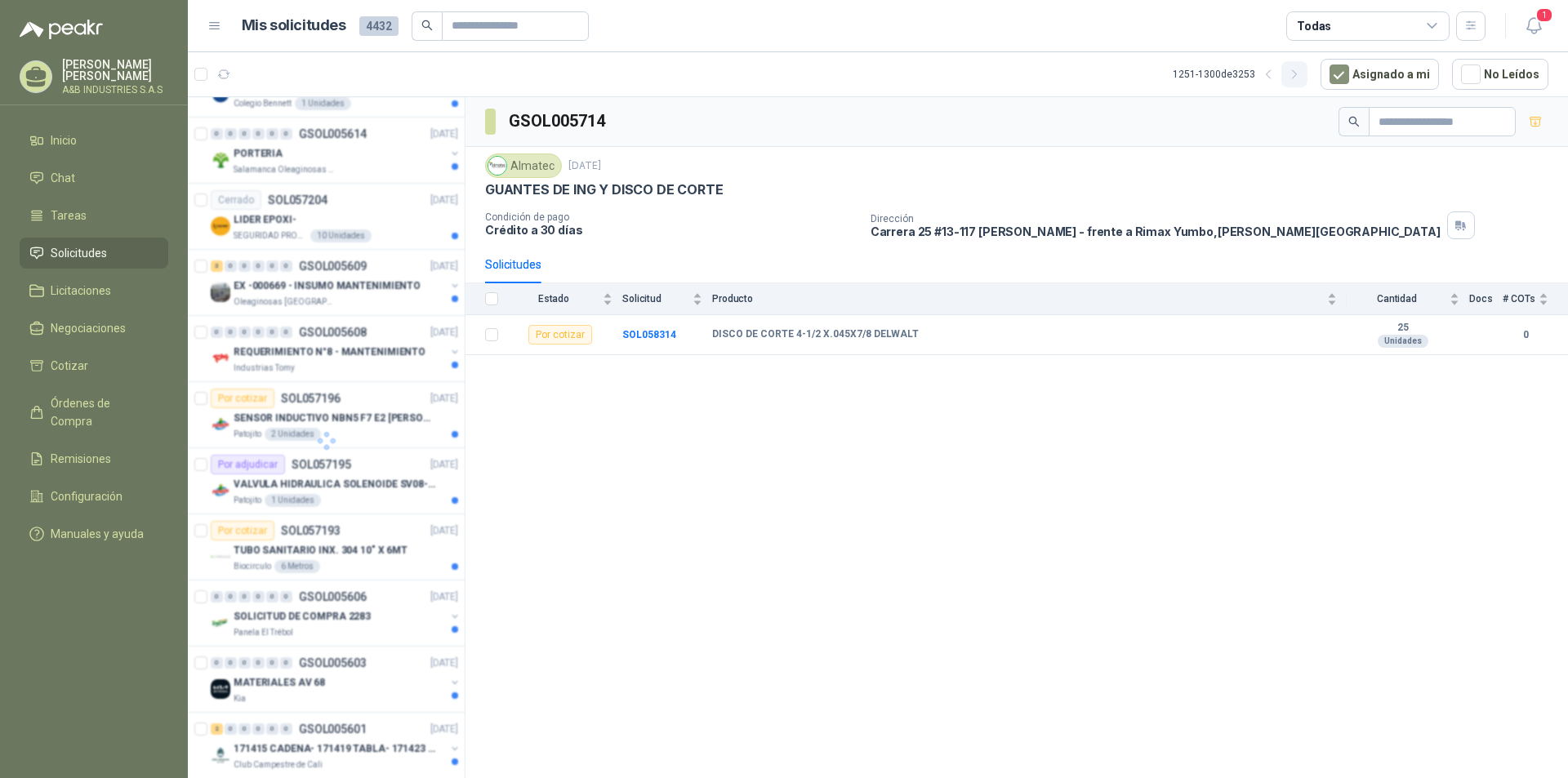
click at [1304, 66] on button "button" at bounding box center [1294, 74] width 26 height 26
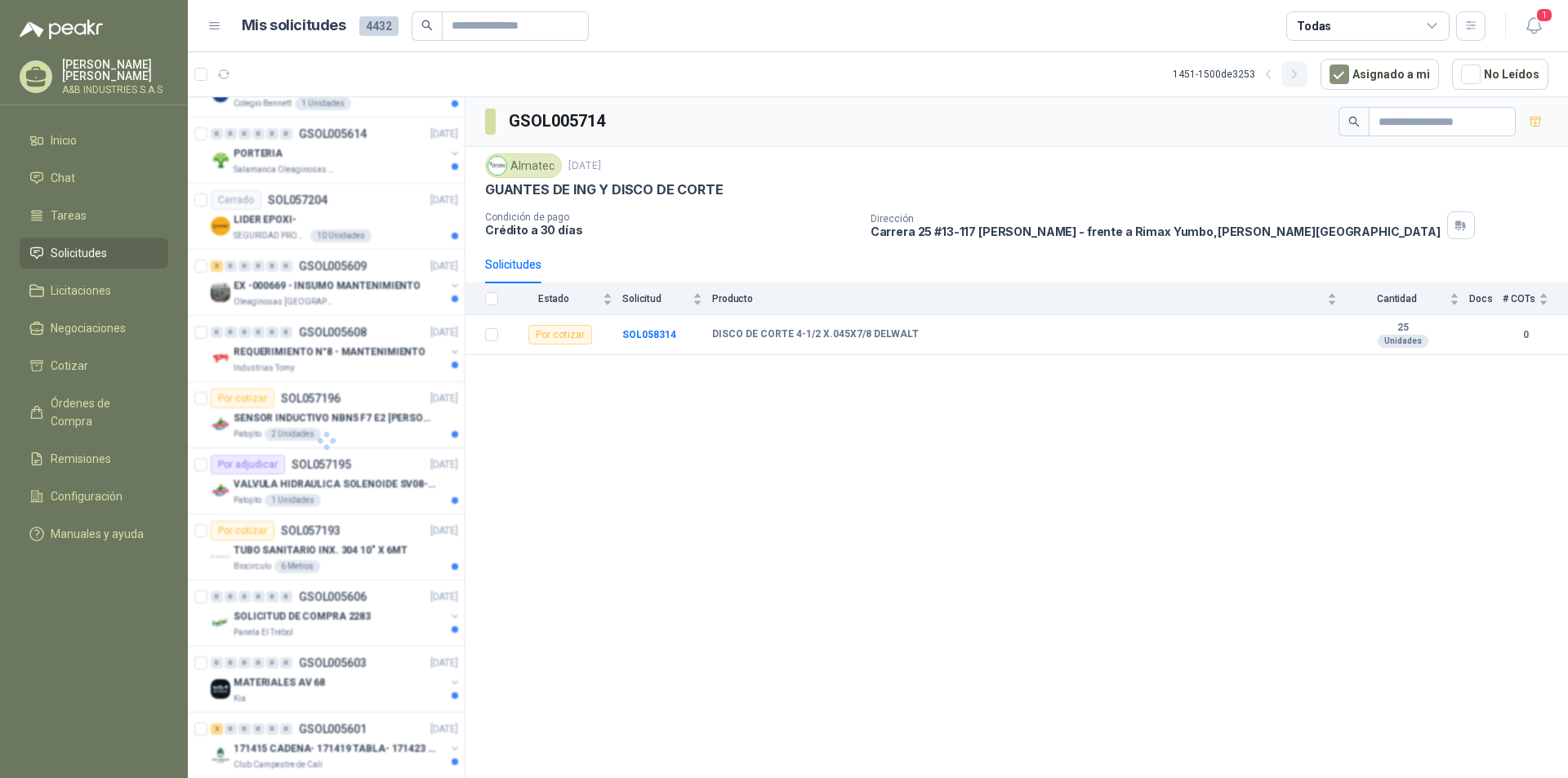
click at [1304, 66] on button "button" at bounding box center [1294, 74] width 26 height 26
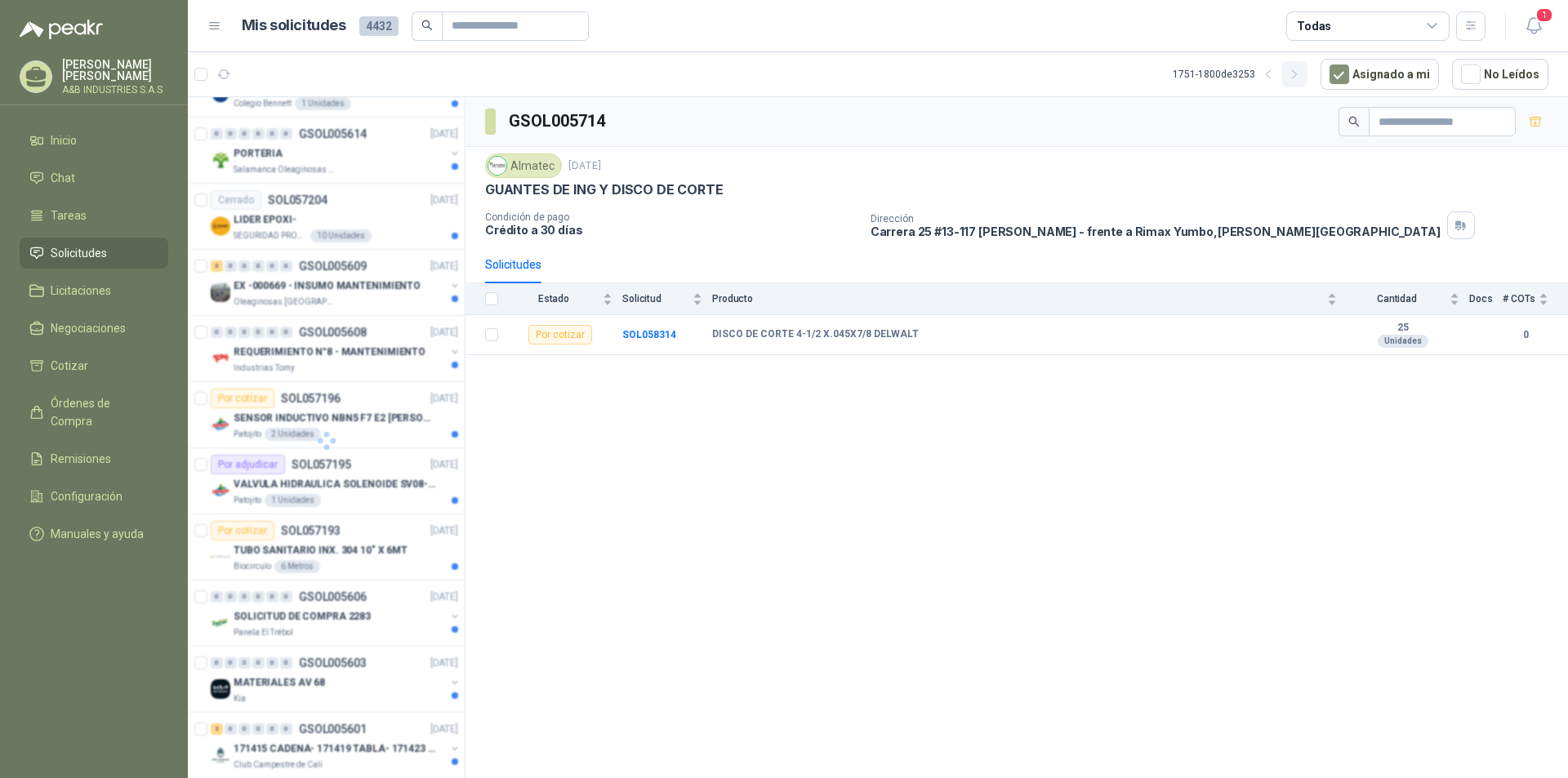
click at [1304, 66] on button "button" at bounding box center [1294, 74] width 26 height 26
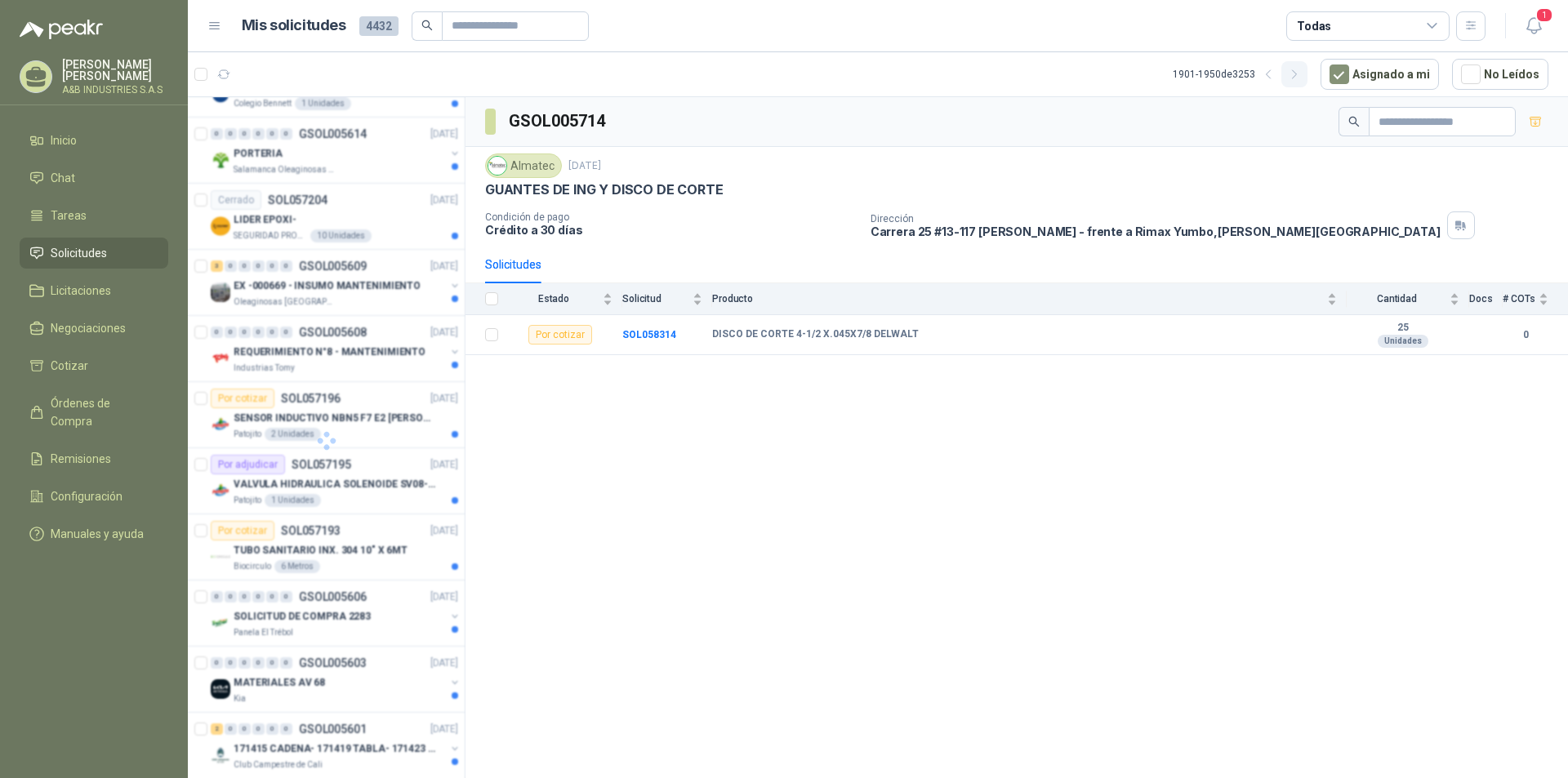
click at [1304, 66] on button "button" at bounding box center [1294, 74] width 26 height 26
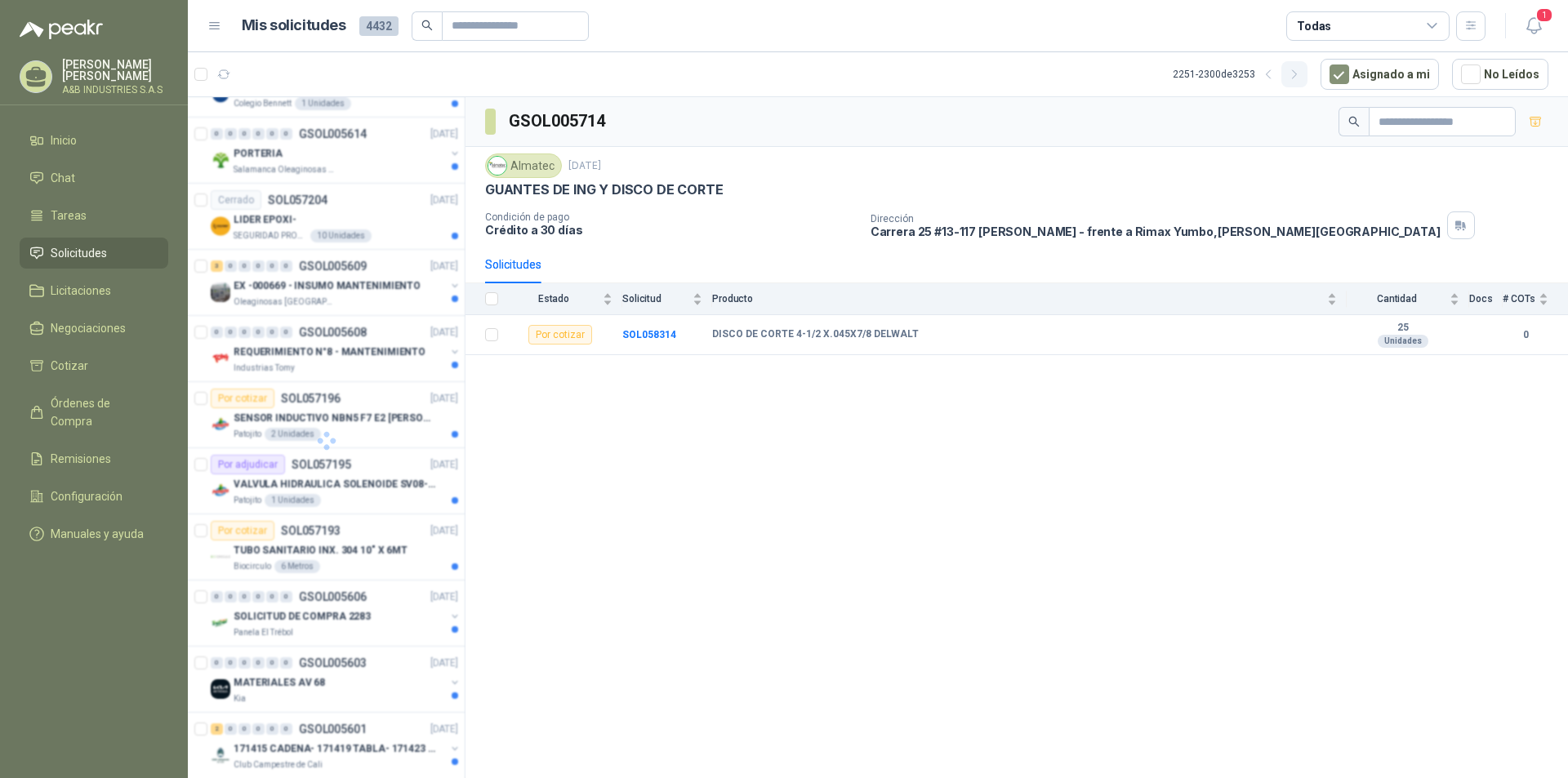
click at [1304, 66] on button "button" at bounding box center [1294, 74] width 26 height 26
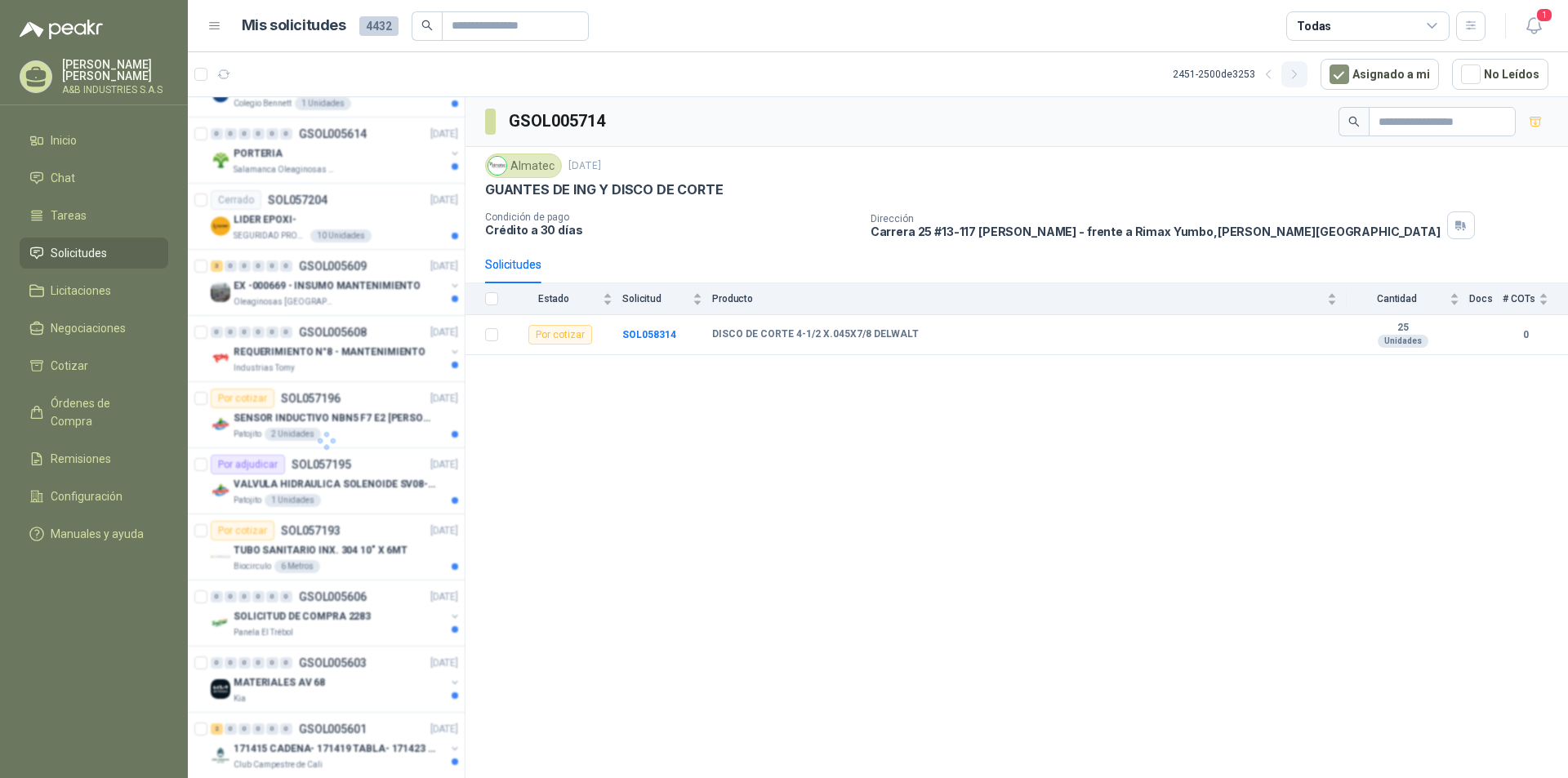
click at [1304, 66] on button "button" at bounding box center [1294, 74] width 26 height 26
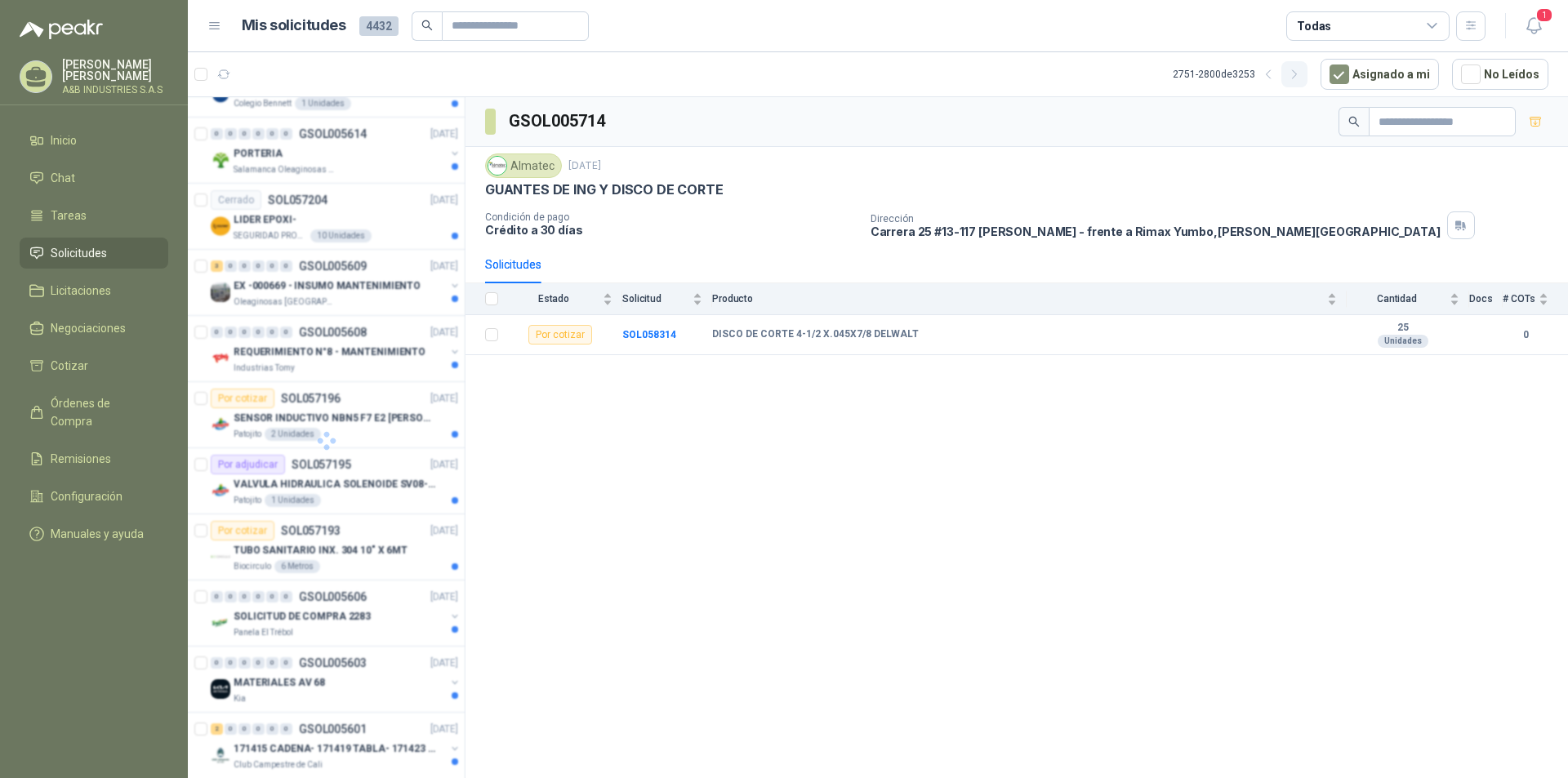
click at [1304, 66] on button "button" at bounding box center [1294, 74] width 26 height 26
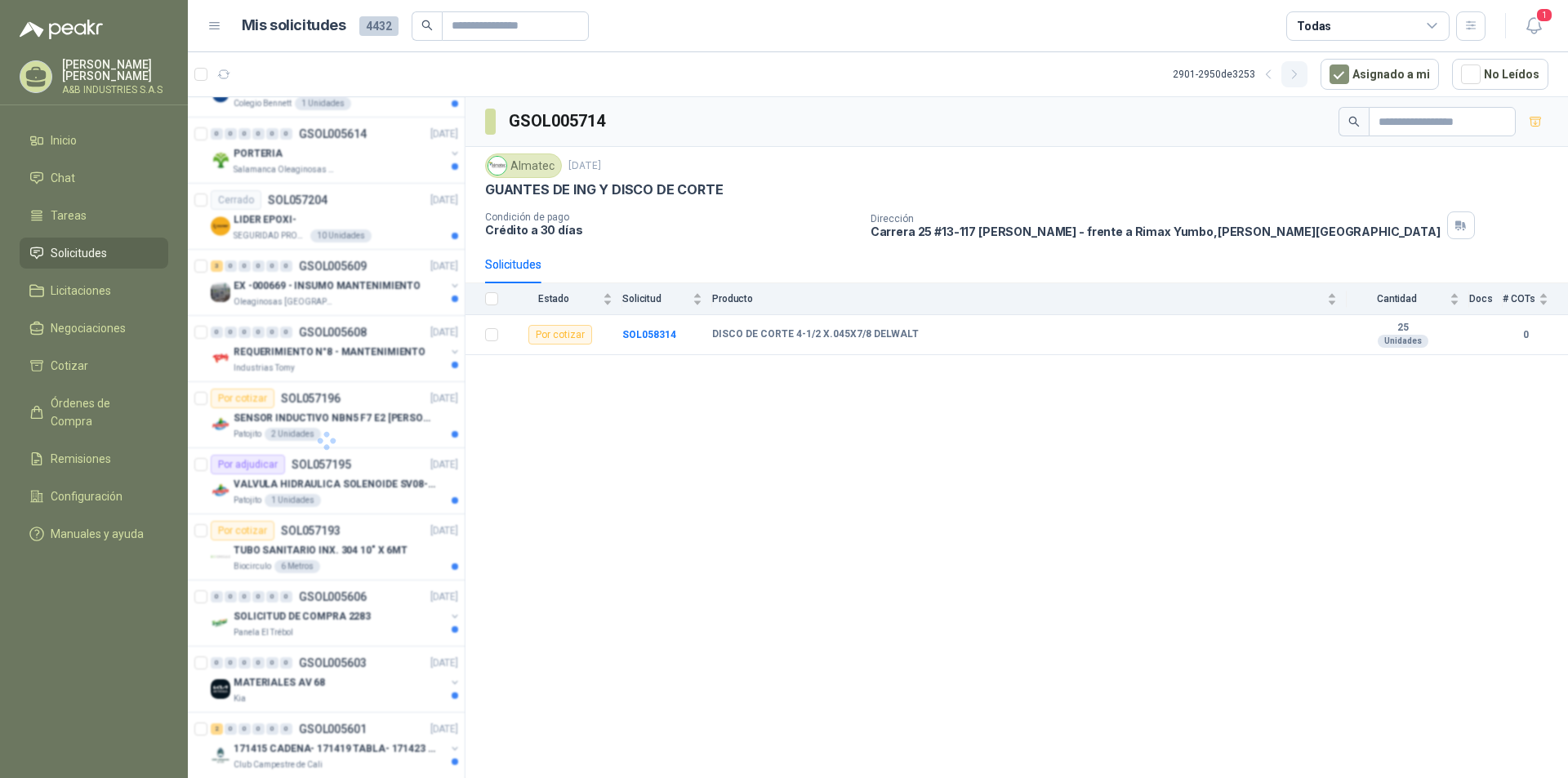
click at [1304, 66] on button "button" at bounding box center [1294, 74] width 26 height 26
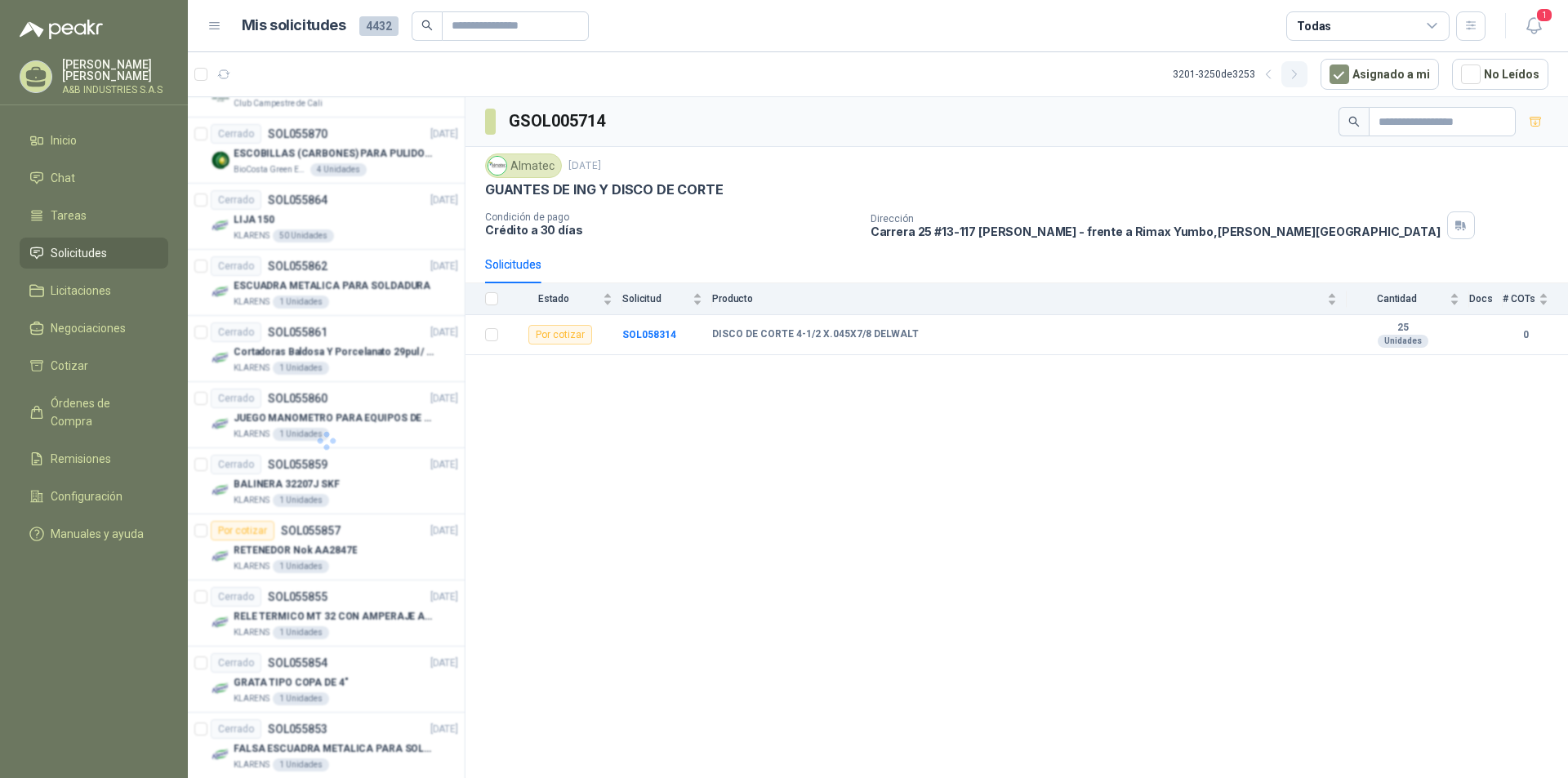
click at [1304, 66] on button "button" at bounding box center [1294, 74] width 26 height 26
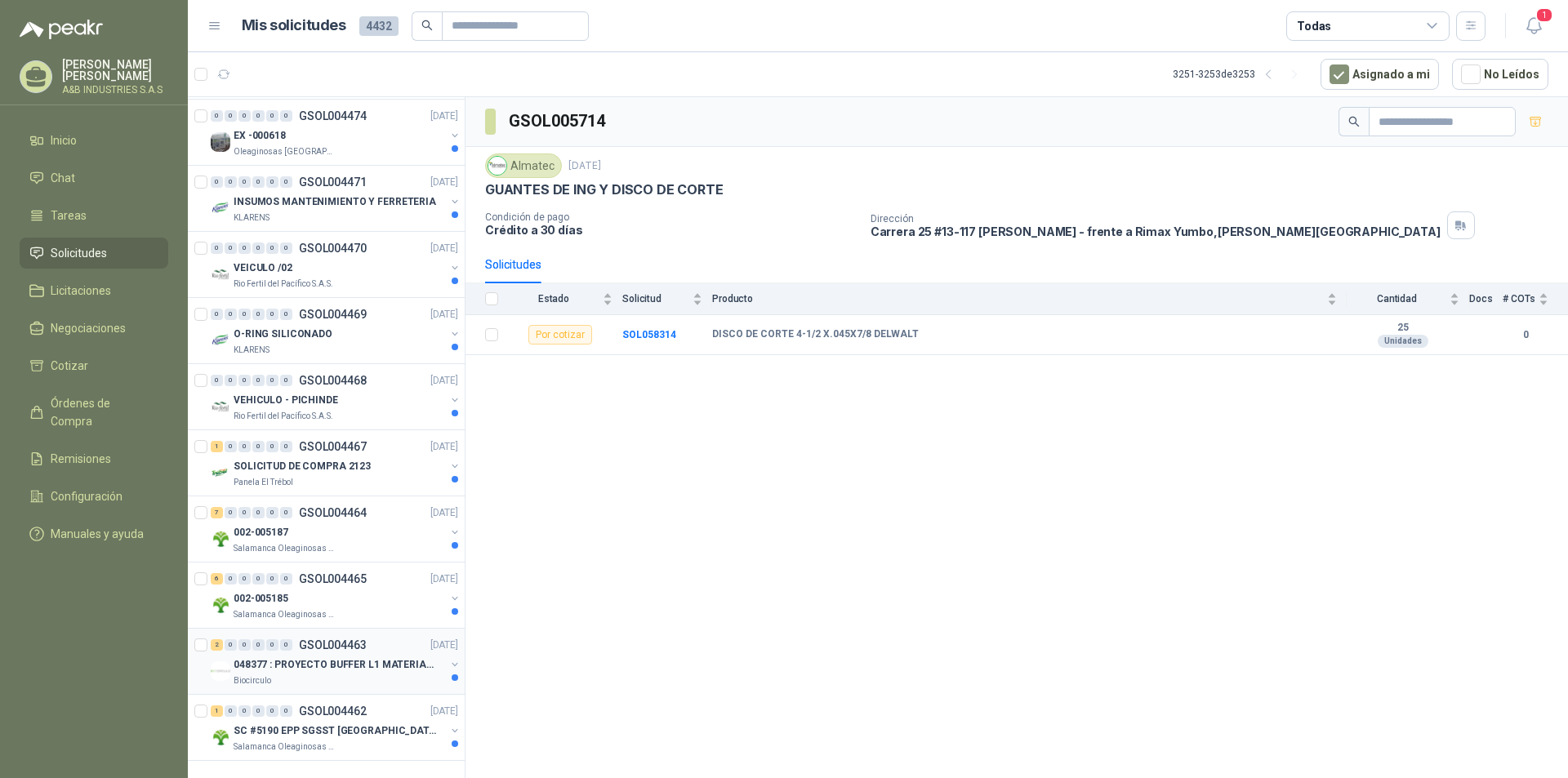
scroll to position [2656, 0]
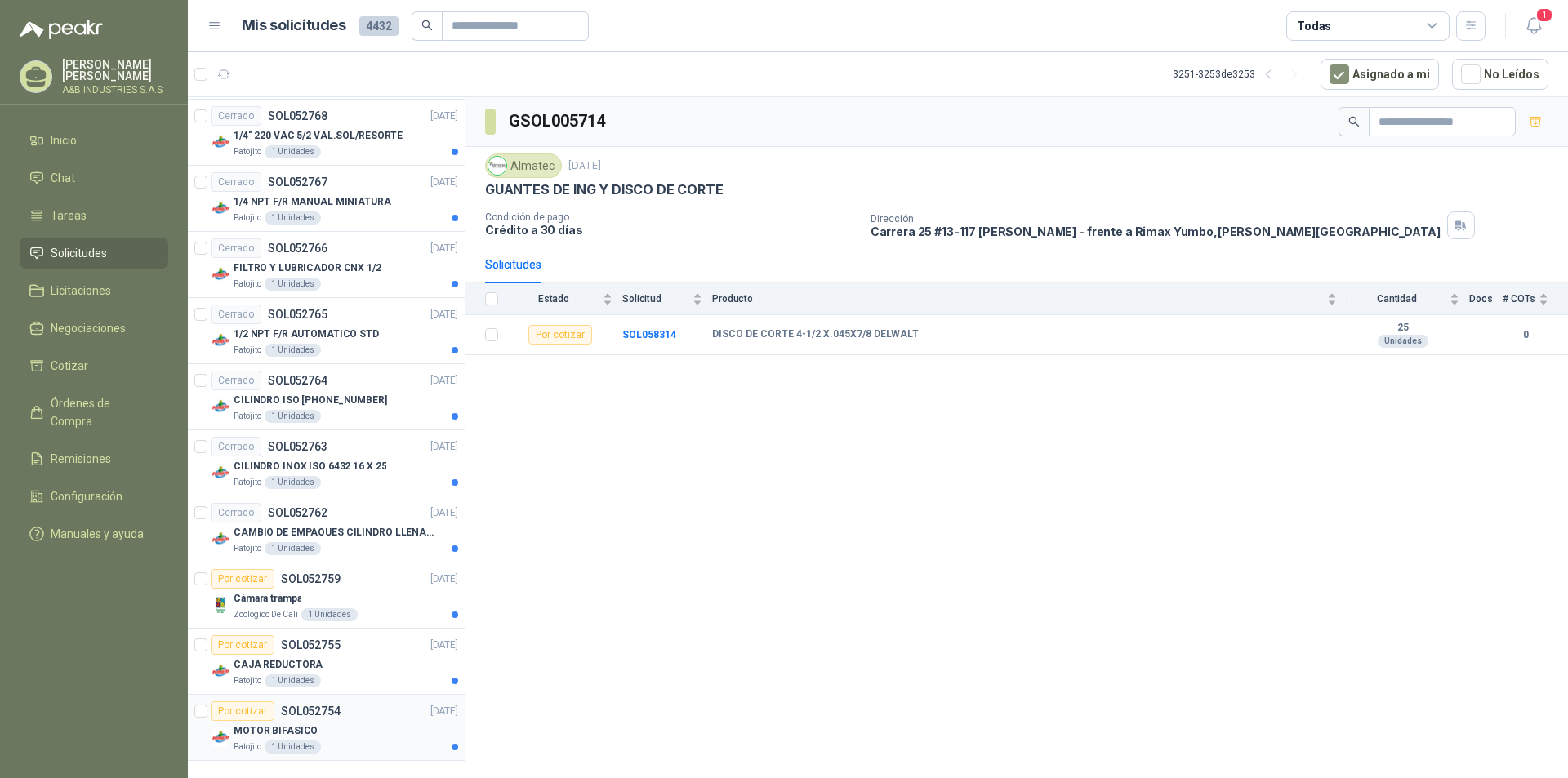
click at [370, 721] on div "MOTOR BIFASICO" at bounding box center [346, 730] width 225 height 19
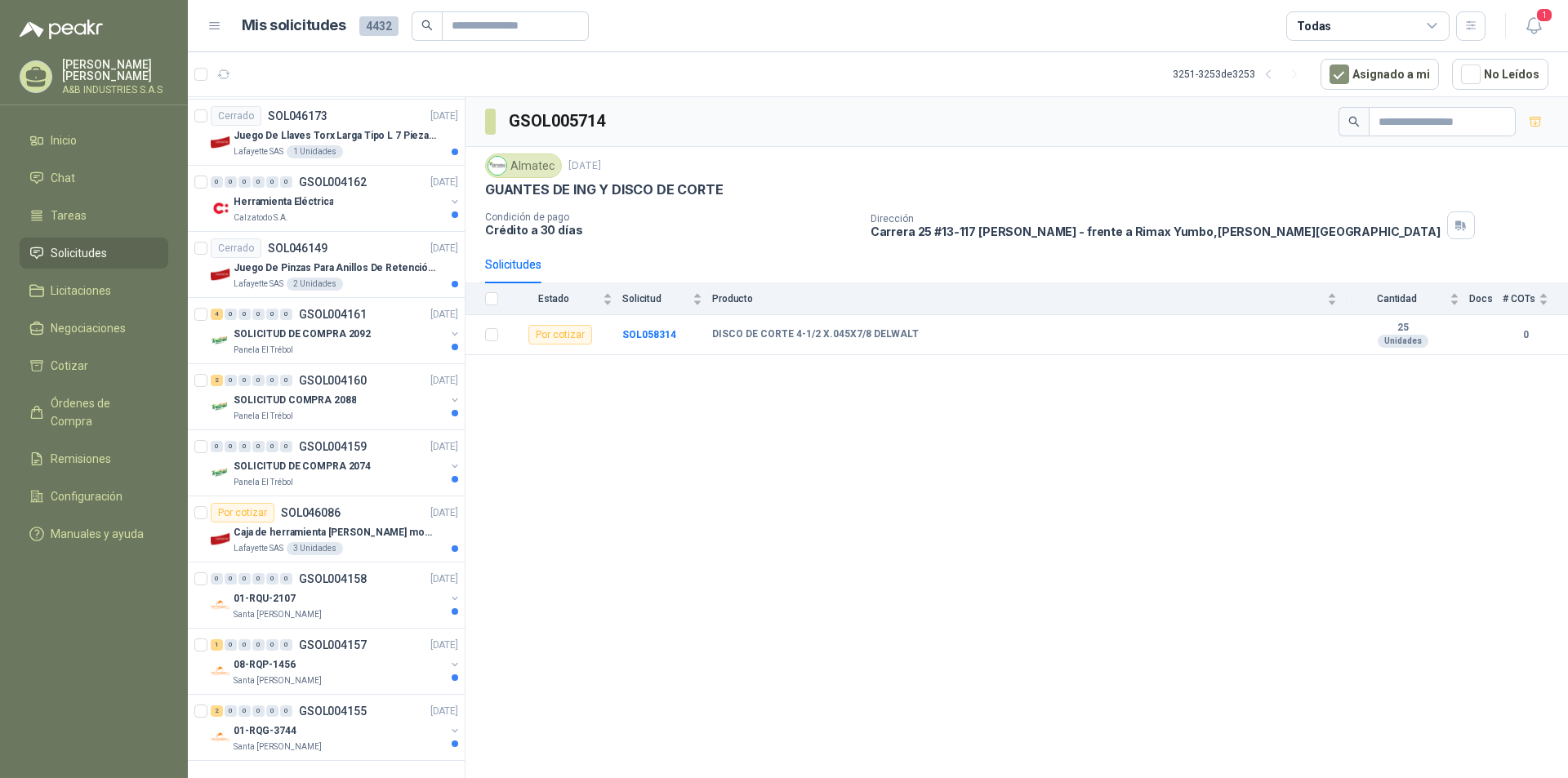
scroll to position [0, 0]
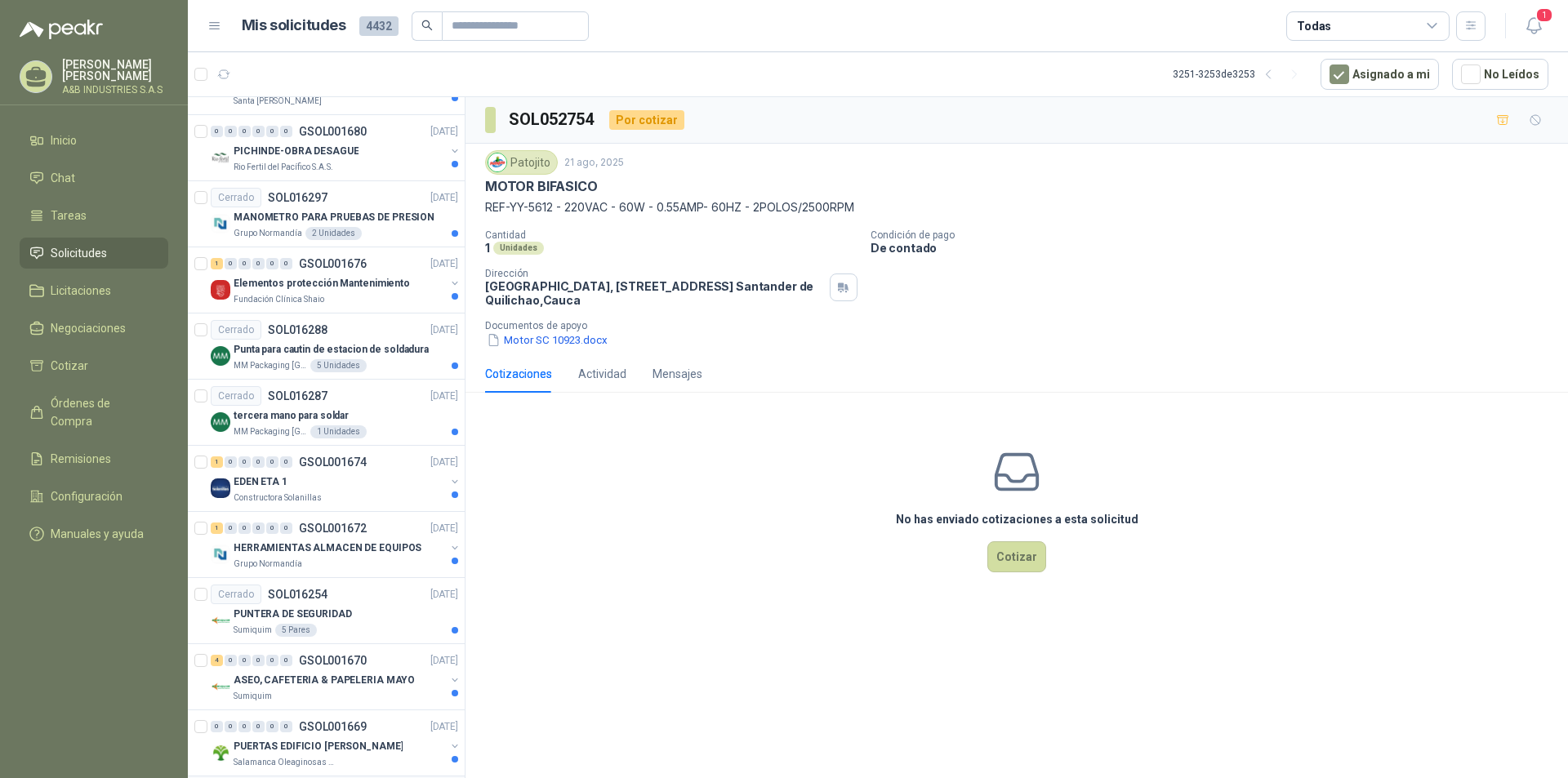
scroll to position [2656, 0]
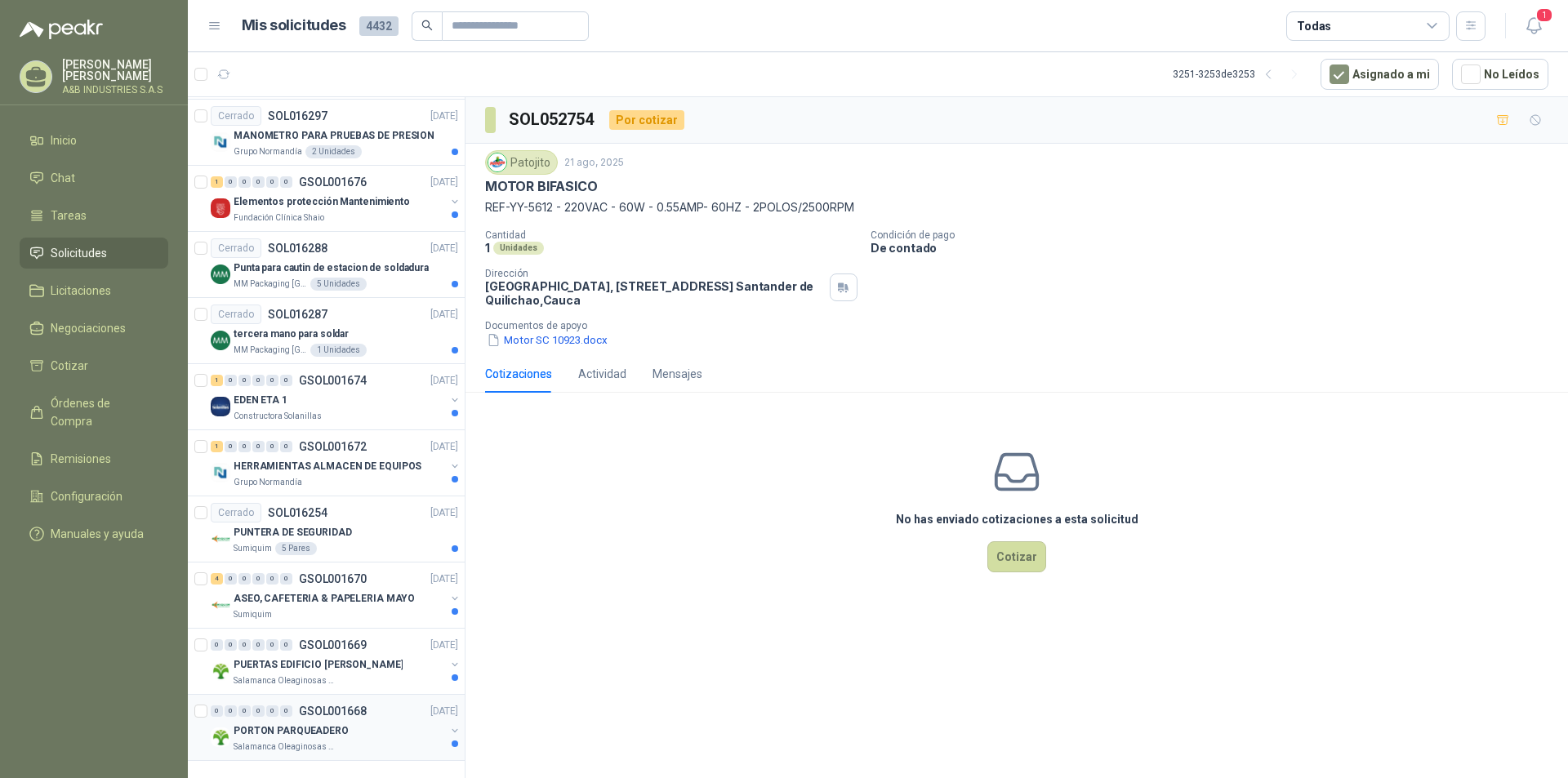
click at [343, 707] on div "0 0 0 0 0 0 GSOL001668 [DATE]" at bounding box center [336, 711] width 251 height 19
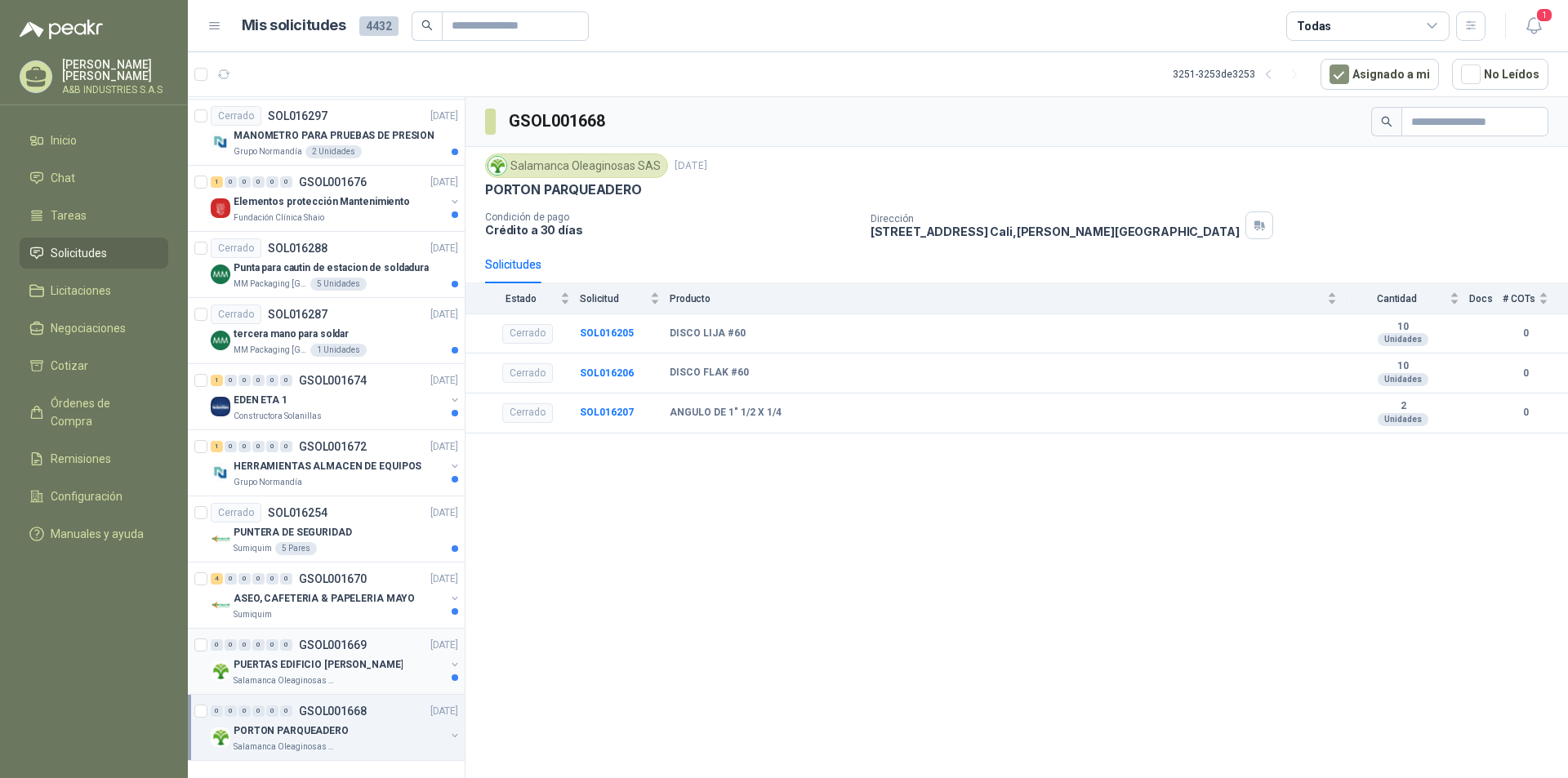
click at [344, 639] on p "GSOL001669" at bounding box center [332, 645] width 68 height 11
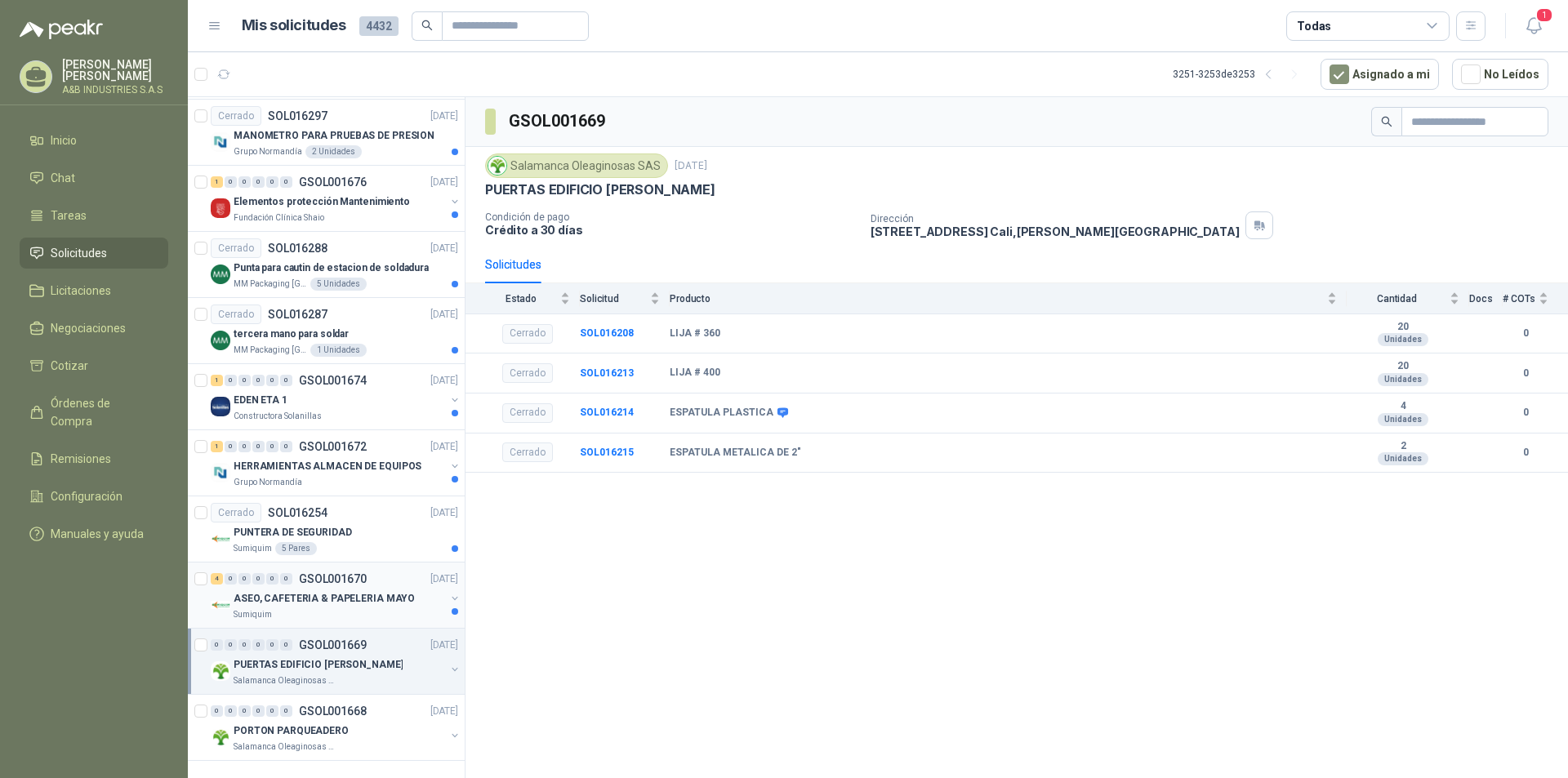
click at [347, 609] on div "Sumiquim" at bounding box center [339, 615] width 212 height 13
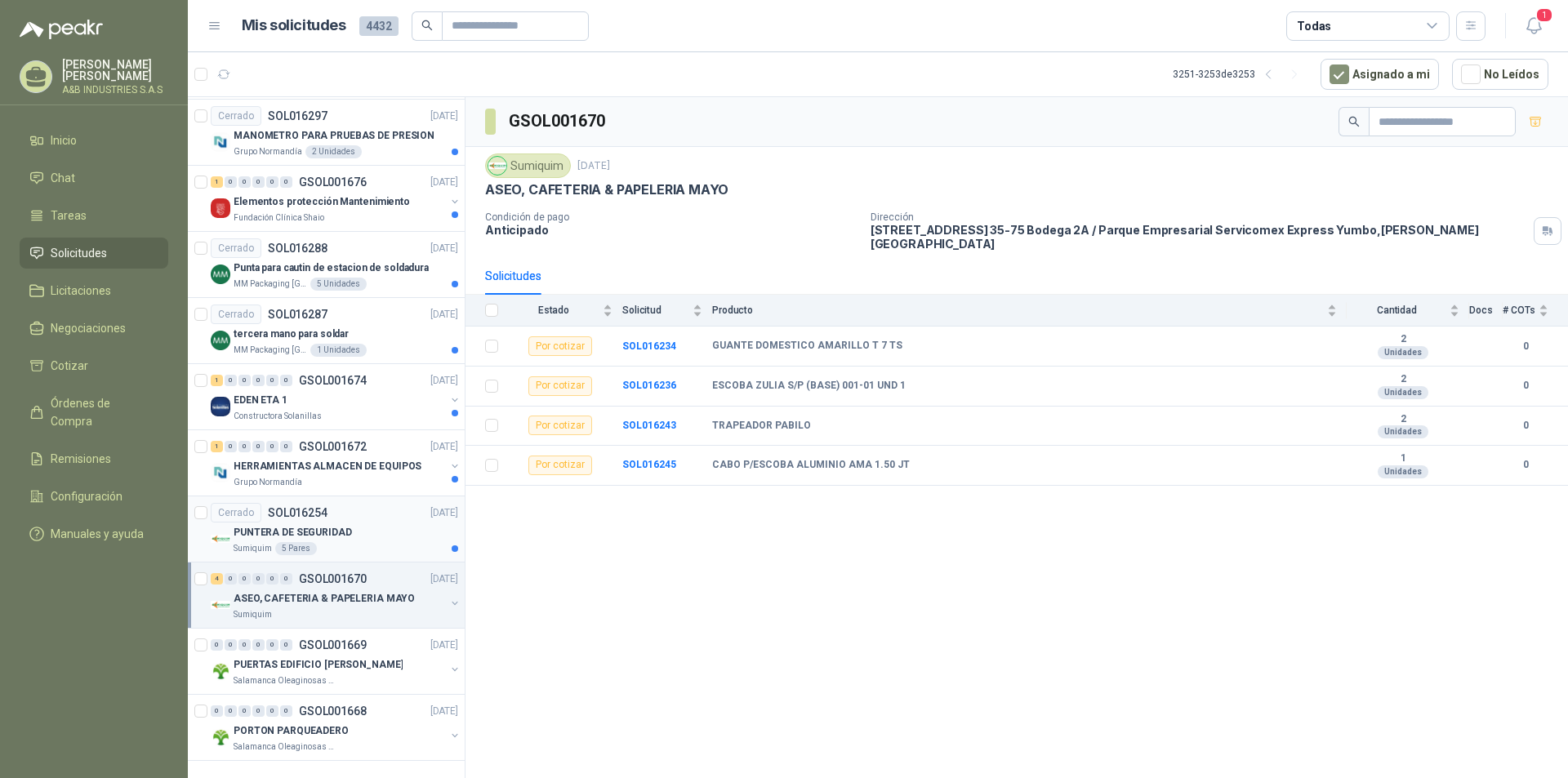
click at [346, 547] on article "Cerrado SOL016254 [DATE] PUNTERA DE SEGURIDAD Sumiquim 5 Pares" at bounding box center [325, 529] width 277 height 66
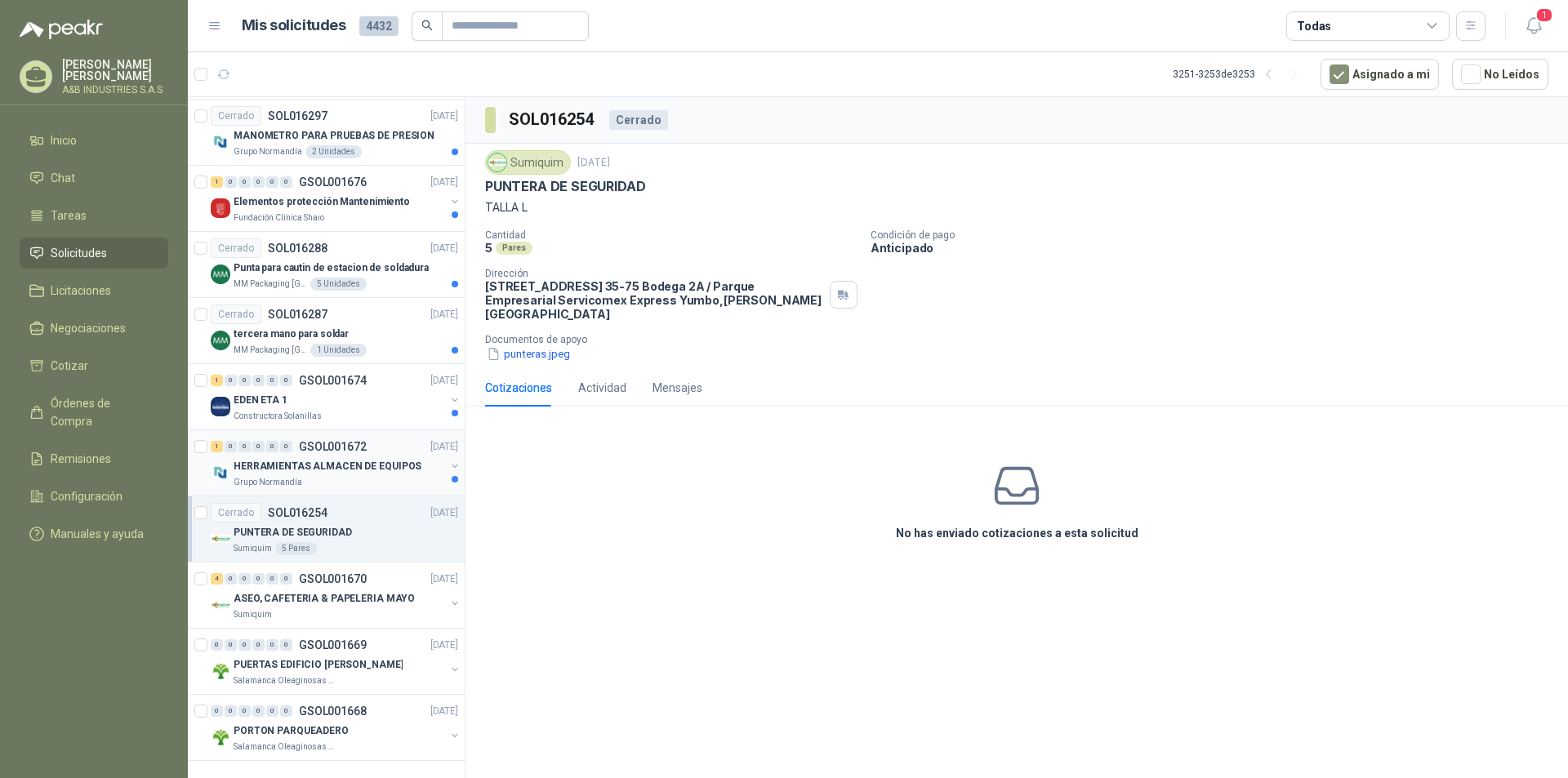
click at [375, 439] on div "1 0 0 0 0 0 GSOL001672 [DATE]" at bounding box center [336, 446] width 251 height 19
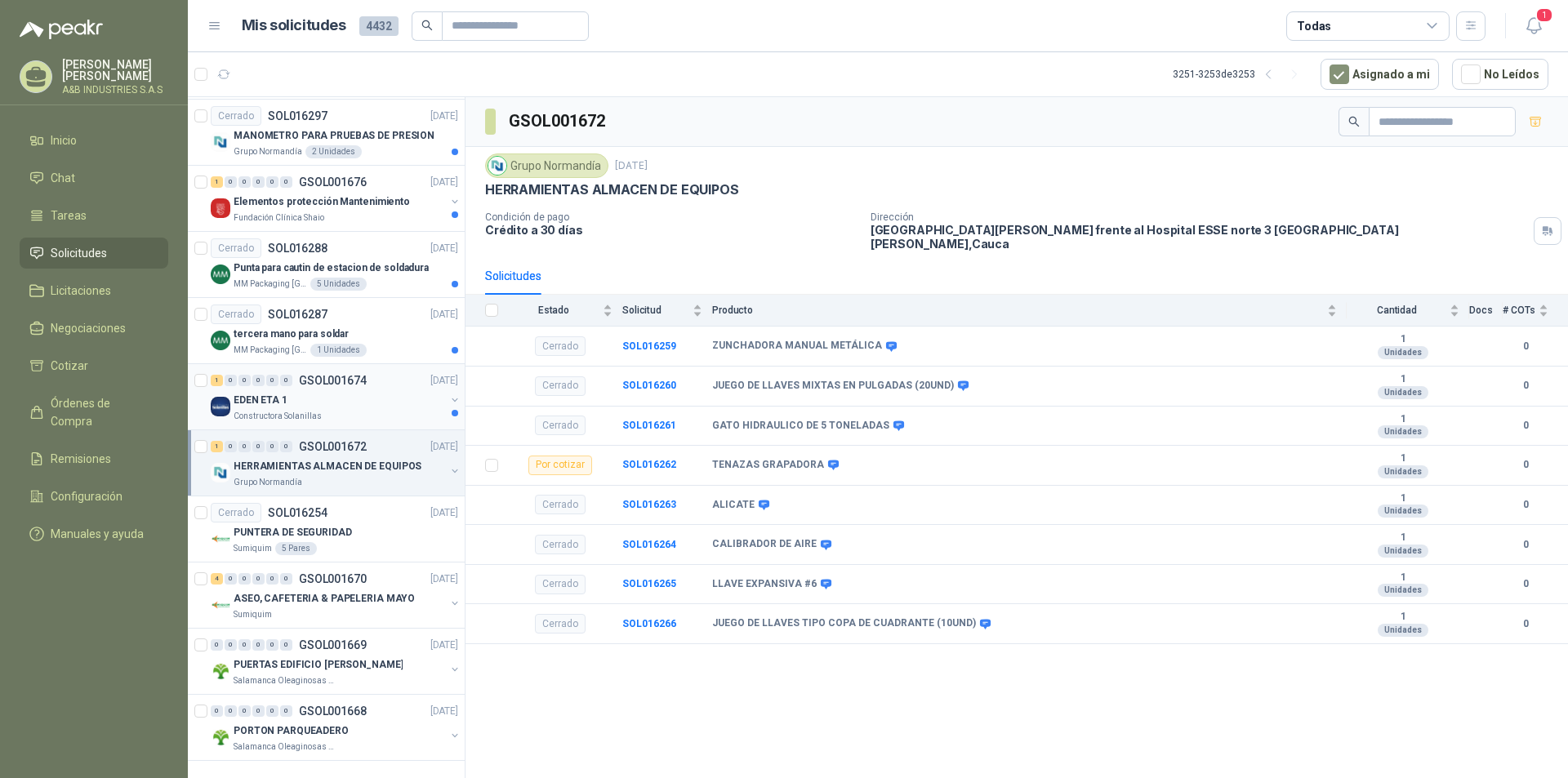
scroll to position [2574, 0]
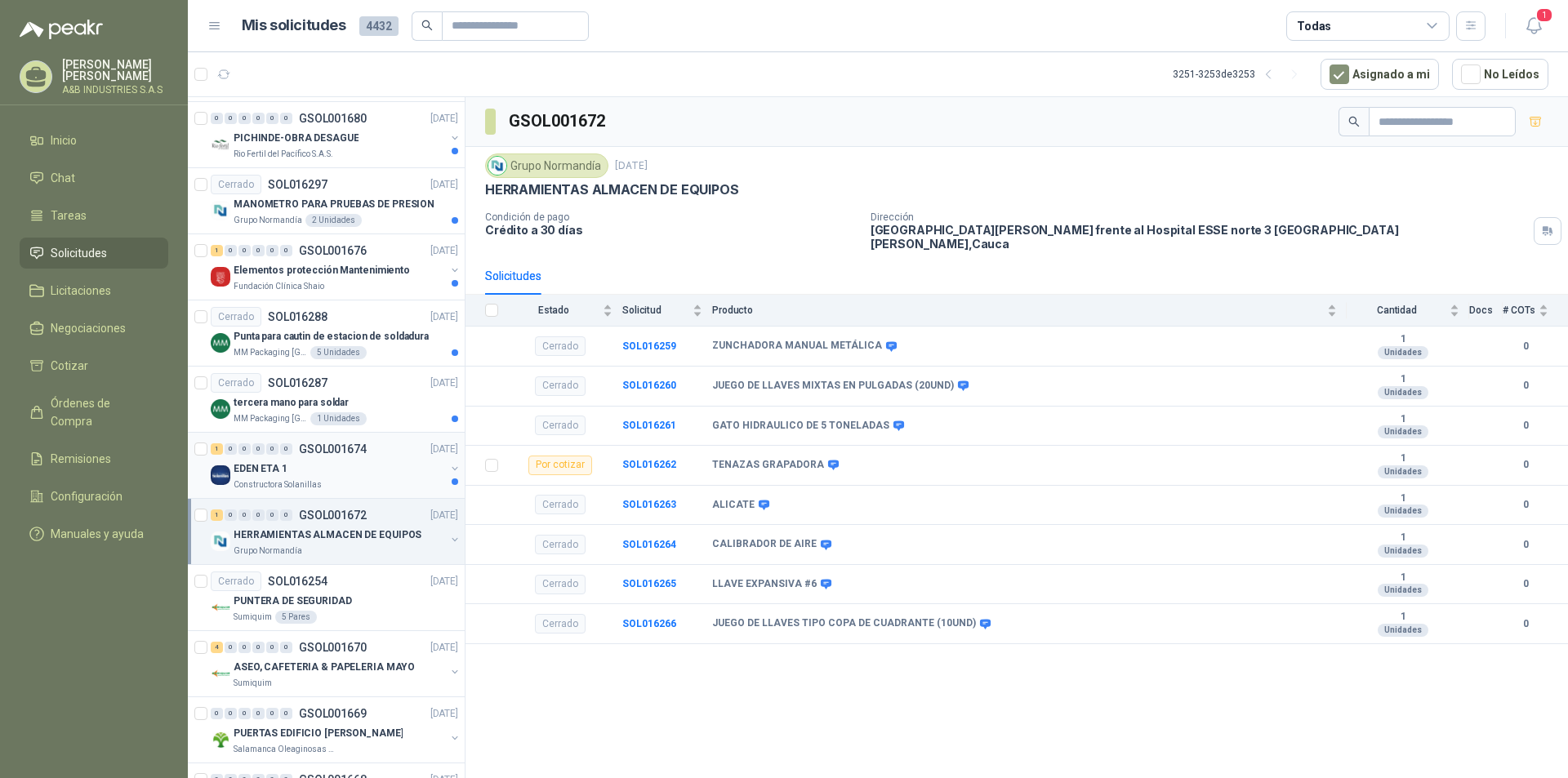
click at [349, 464] on div "EDEN ETA 1" at bounding box center [339, 468] width 212 height 19
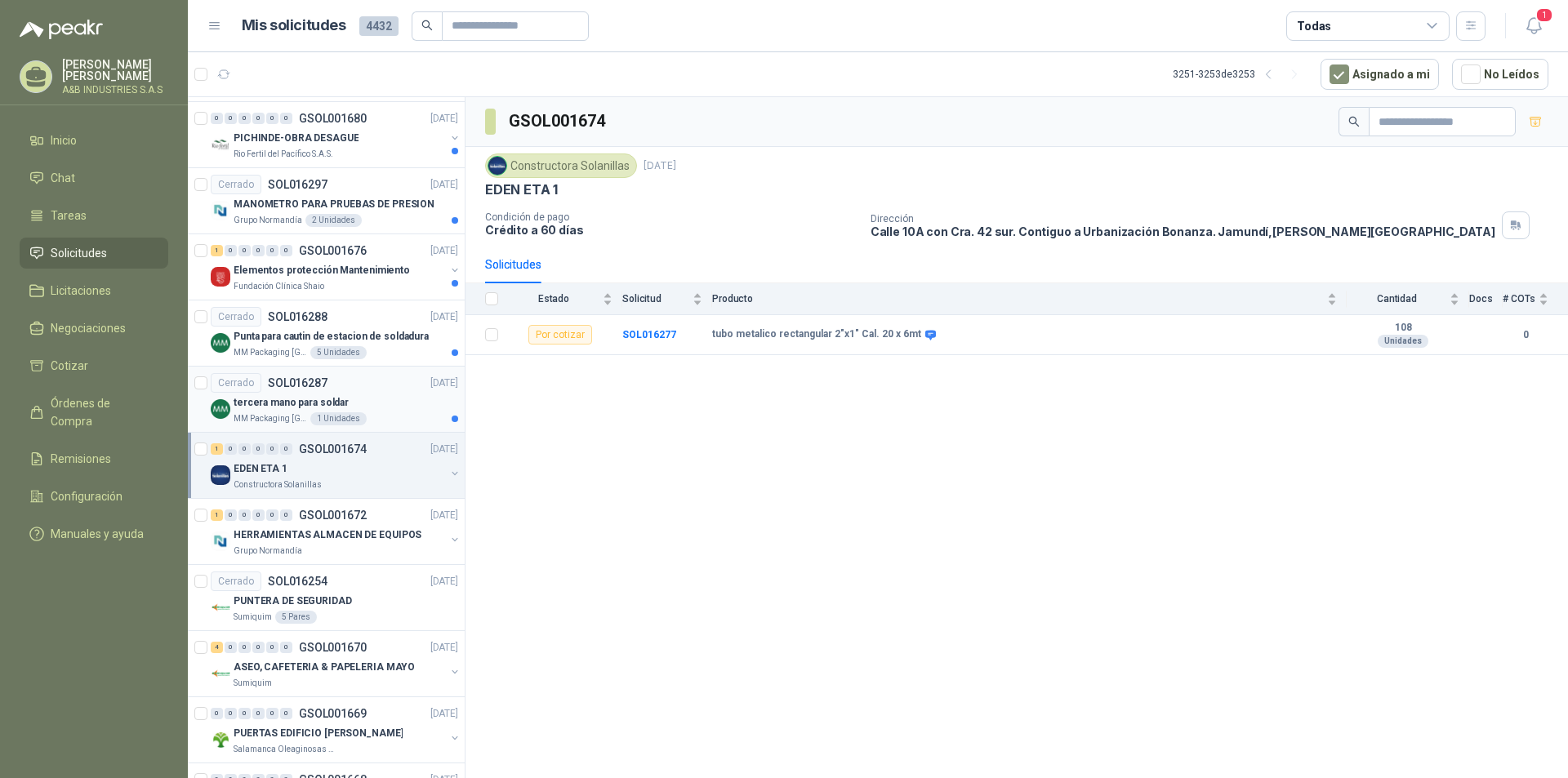
click at [352, 393] on div "tercera mano para soldar" at bounding box center [346, 402] width 225 height 19
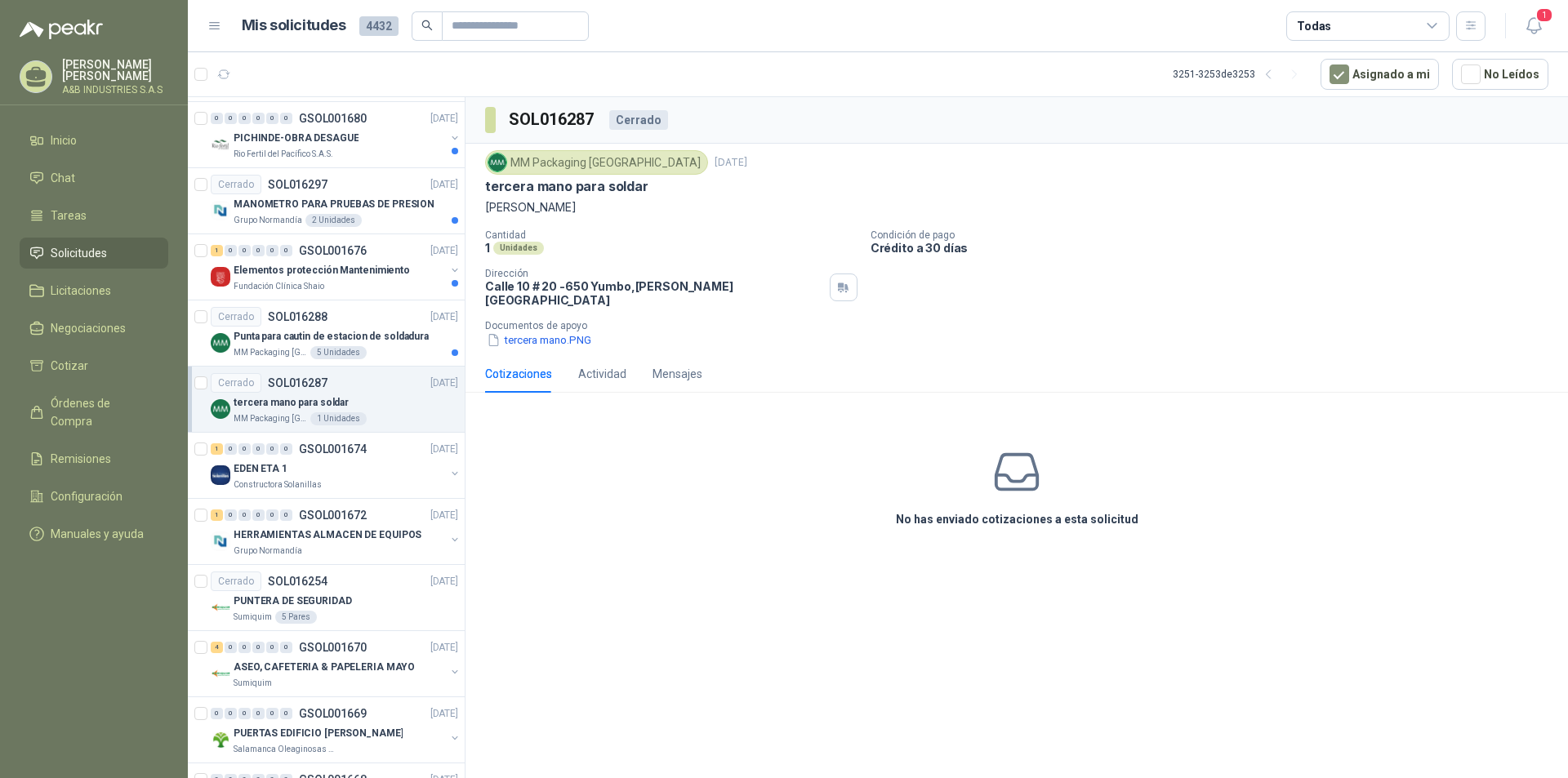
scroll to position [2329, 0]
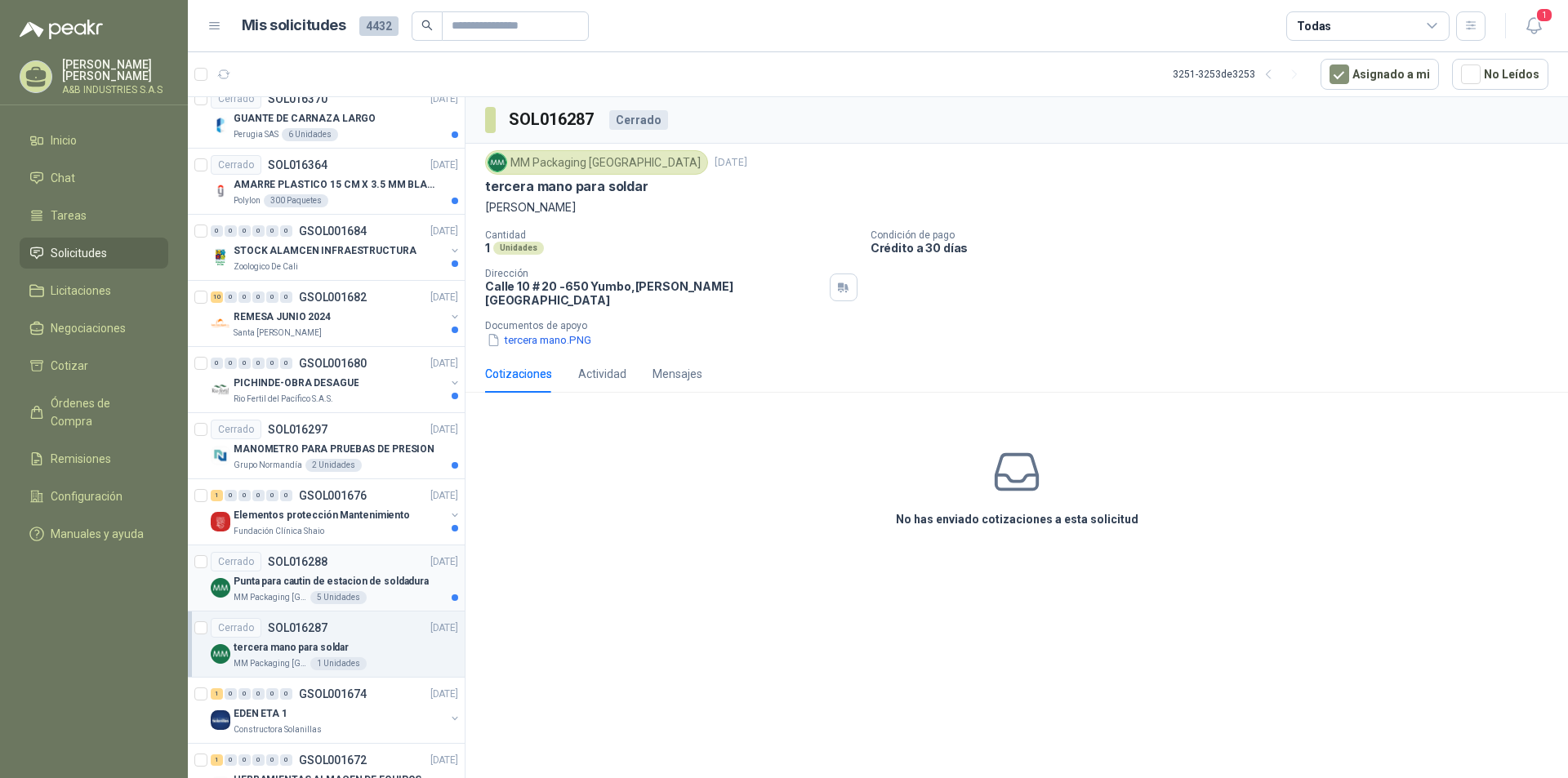
click at [338, 601] on div "5 Unidades" at bounding box center [338, 598] width 56 height 13
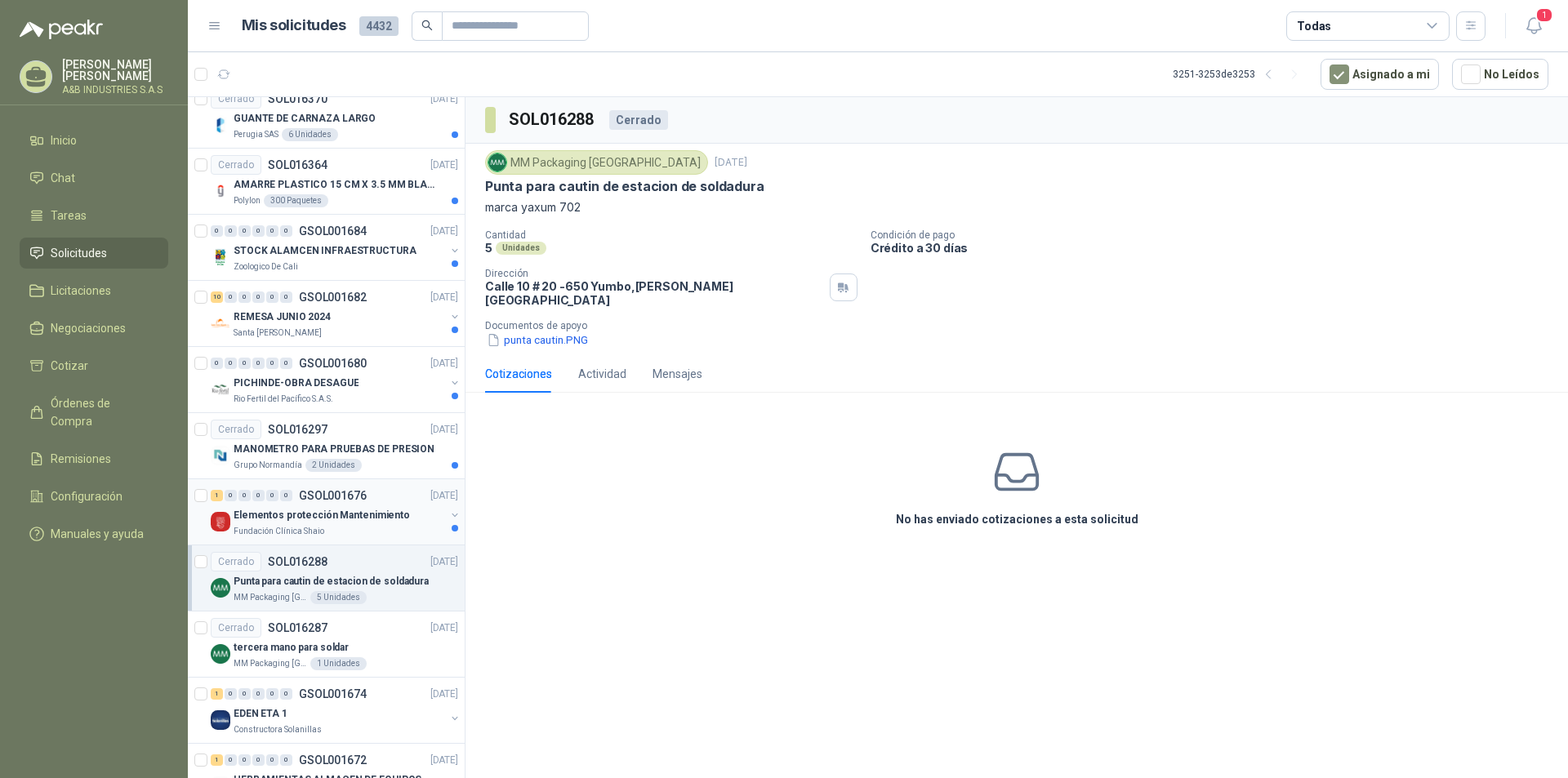
click at [342, 523] on div "Elementos protección Mantenimiento" at bounding box center [339, 515] width 212 height 19
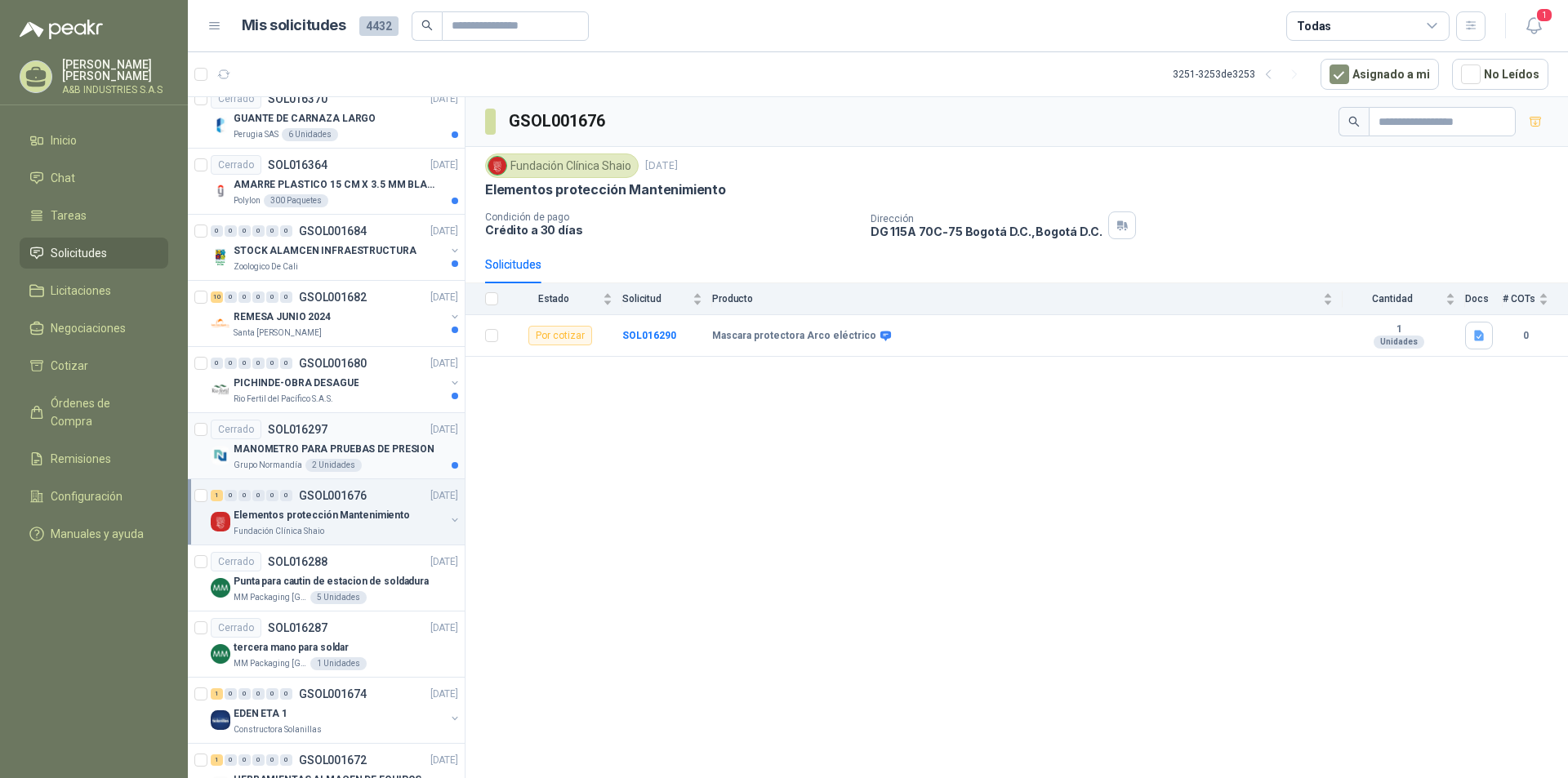
click at [358, 466] on div "Grupo [PERSON_NAME] 2 Unidades" at bounding box center [346, 465] width 225 height 13
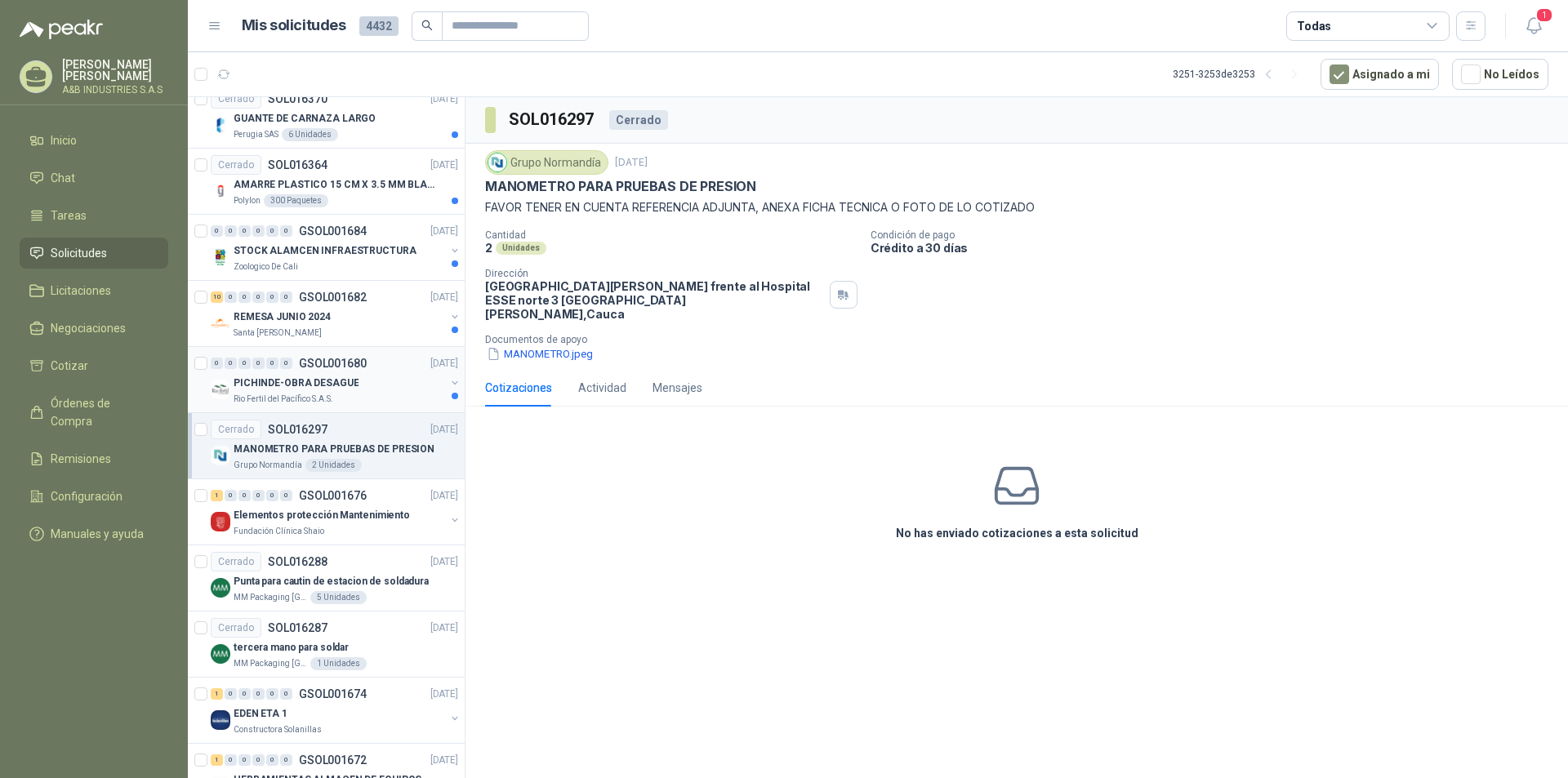
click at [370, 375] on div "PICHINDE-OBRA DESAGUE" at bounding box center [339, 383] width 212 height 19
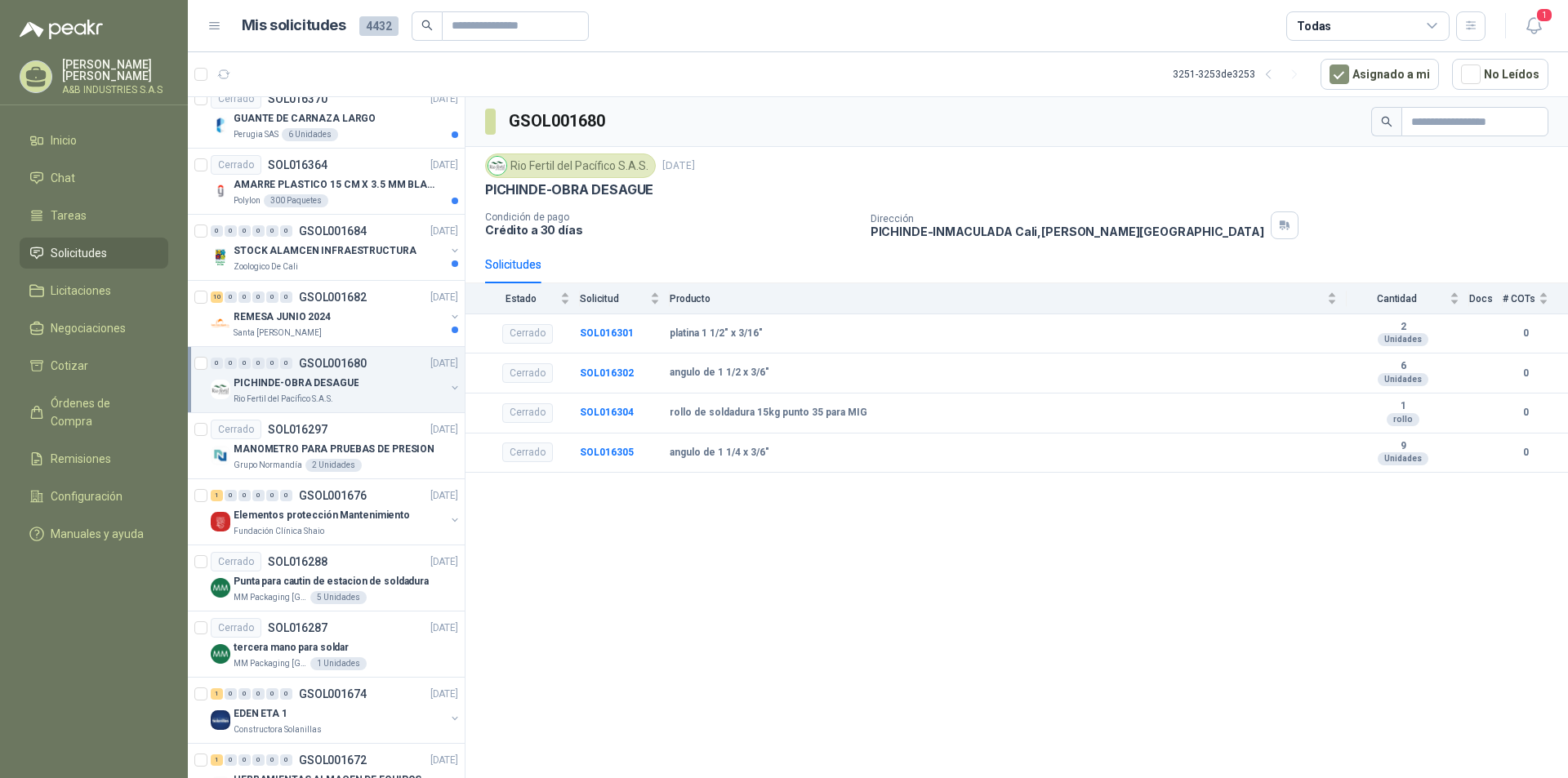
scroll to position [2003, 0]
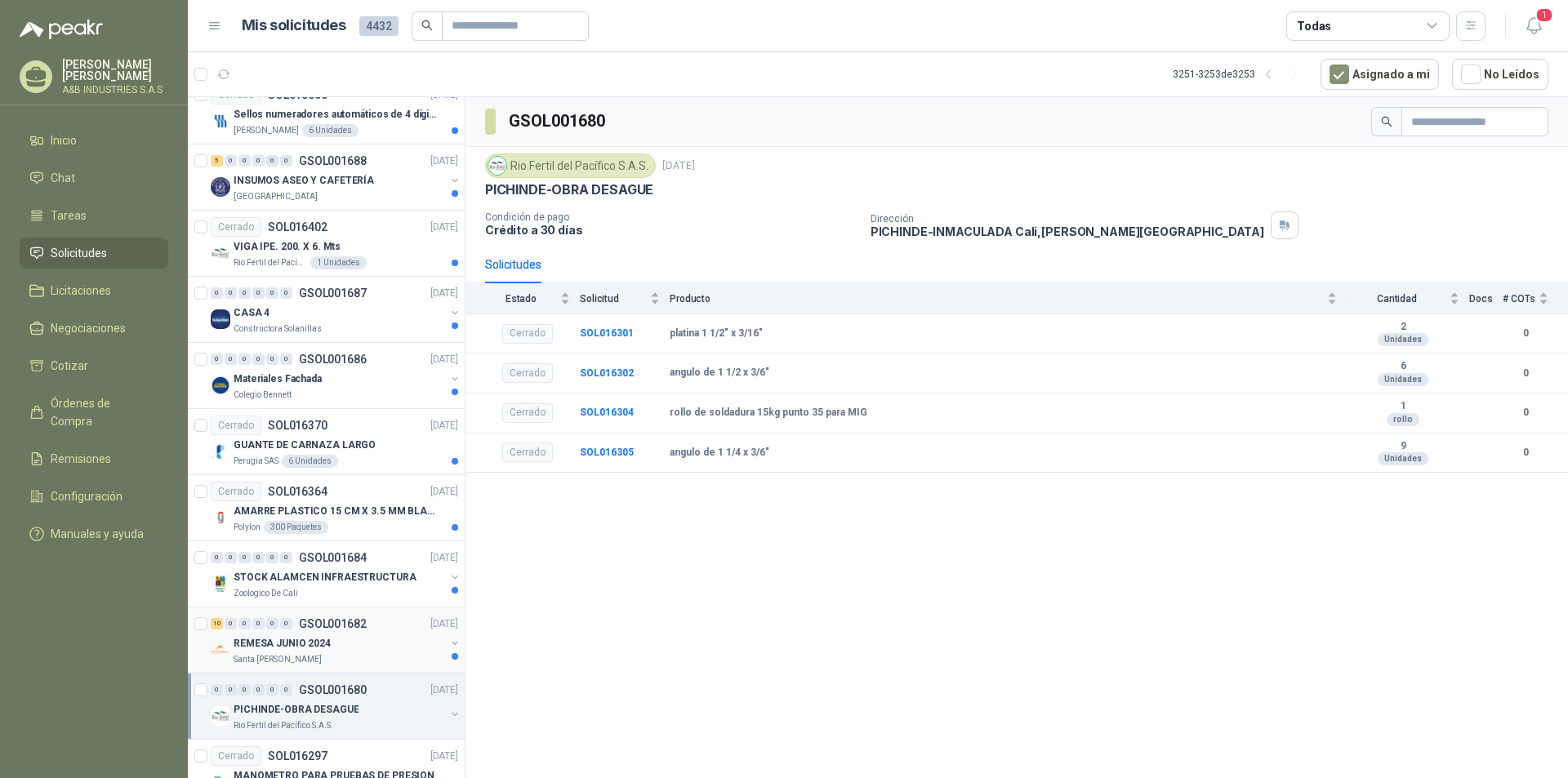
click at [365, 655] on div "Santa [PERSON_NAME]" at bounding box center [339, 659] width 212 height 13
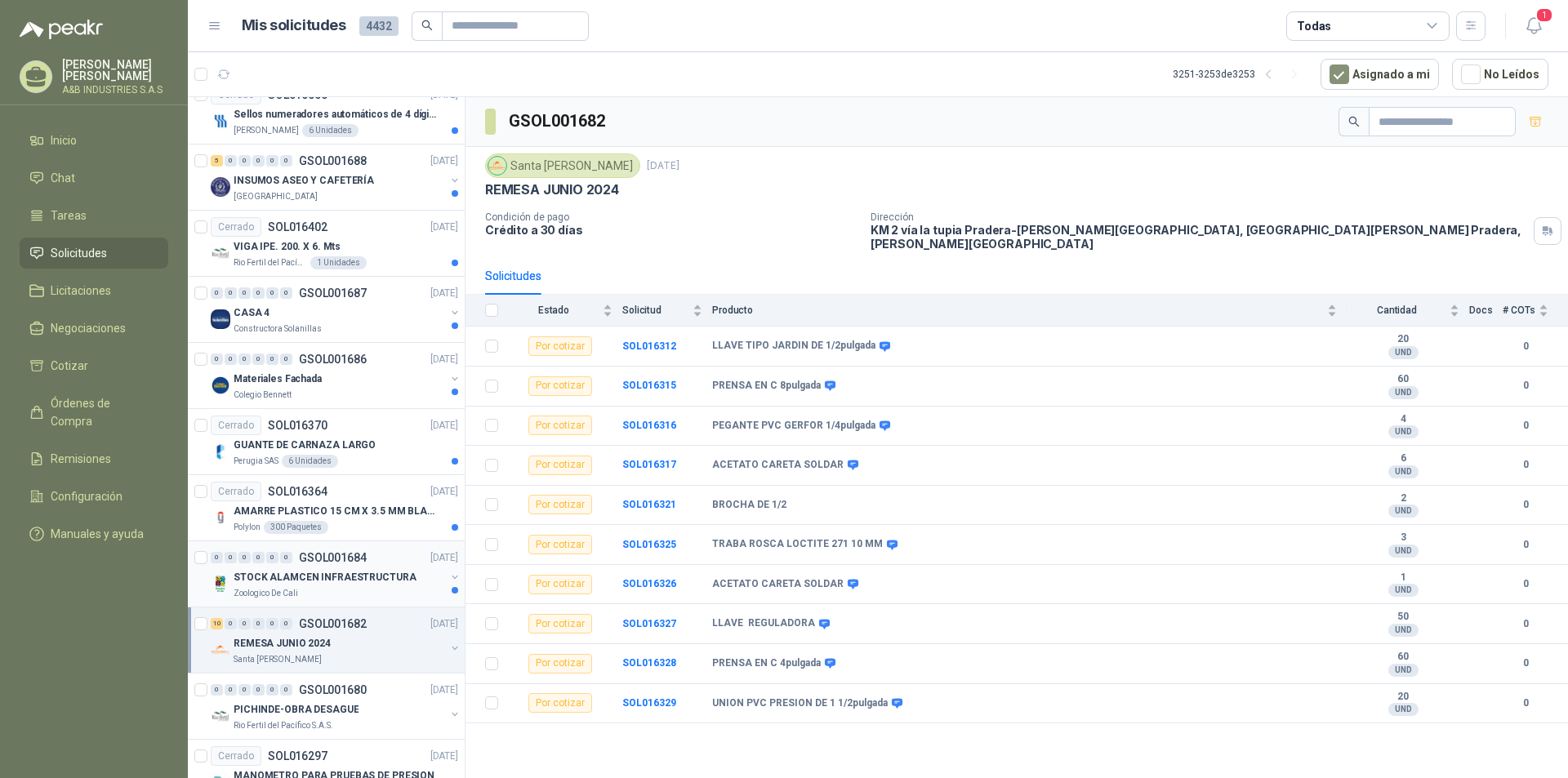
click at [366, 582] on p "STOCK ALAMCEN INFRAESTRUCTURA" at bounding box center [325, 577] width 183 height 15
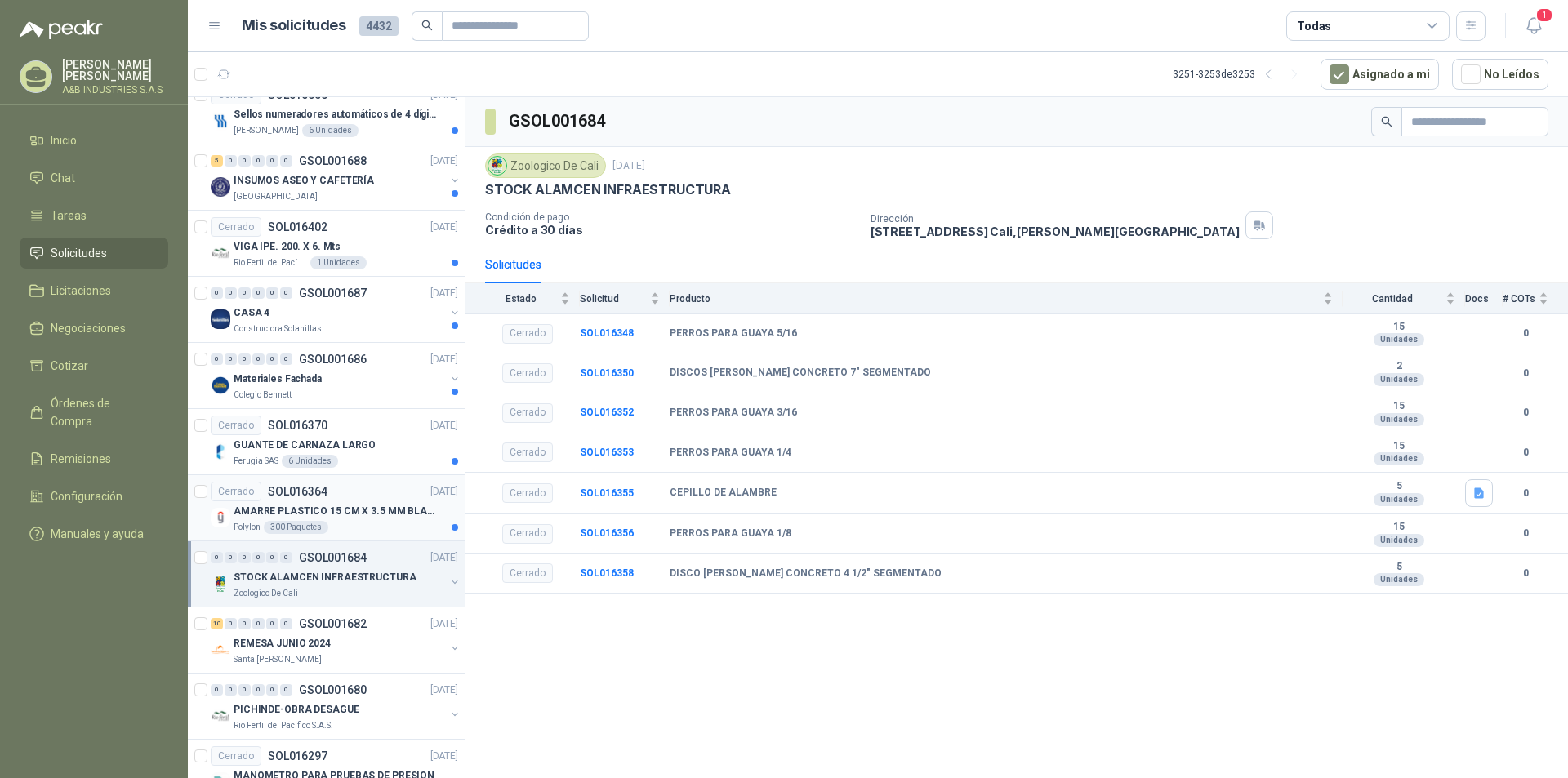
click at [358, 503] on p "AMARRE PLASTICO 15 CM X 3.5 MM BLANCO X100 UND" at bounding box center [335, 511] width 203 height 15
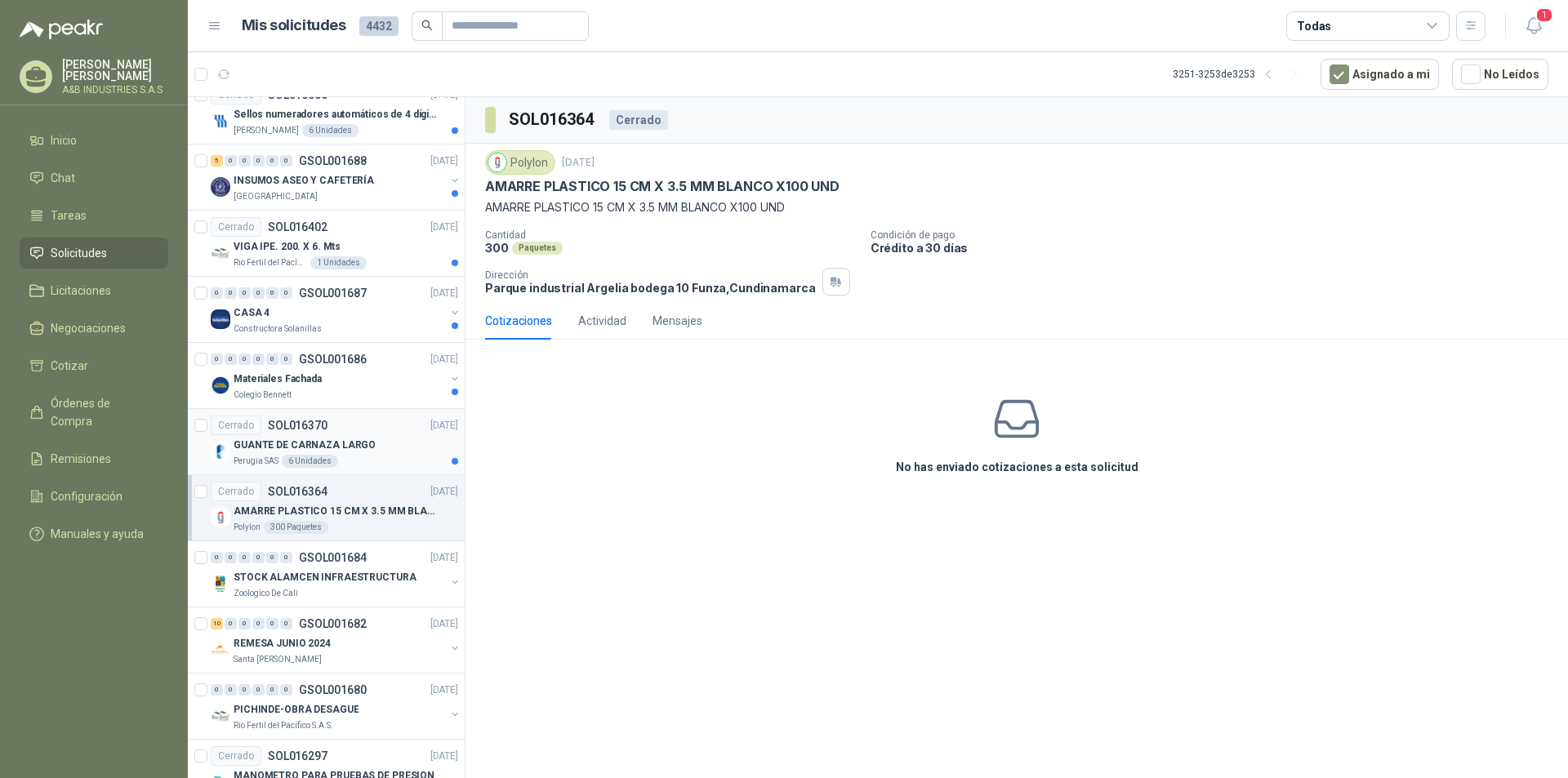
click at [358, 458] on div "Perugia SAS 6 Unidades" at bounding box center [346, 461] width 225 height 13
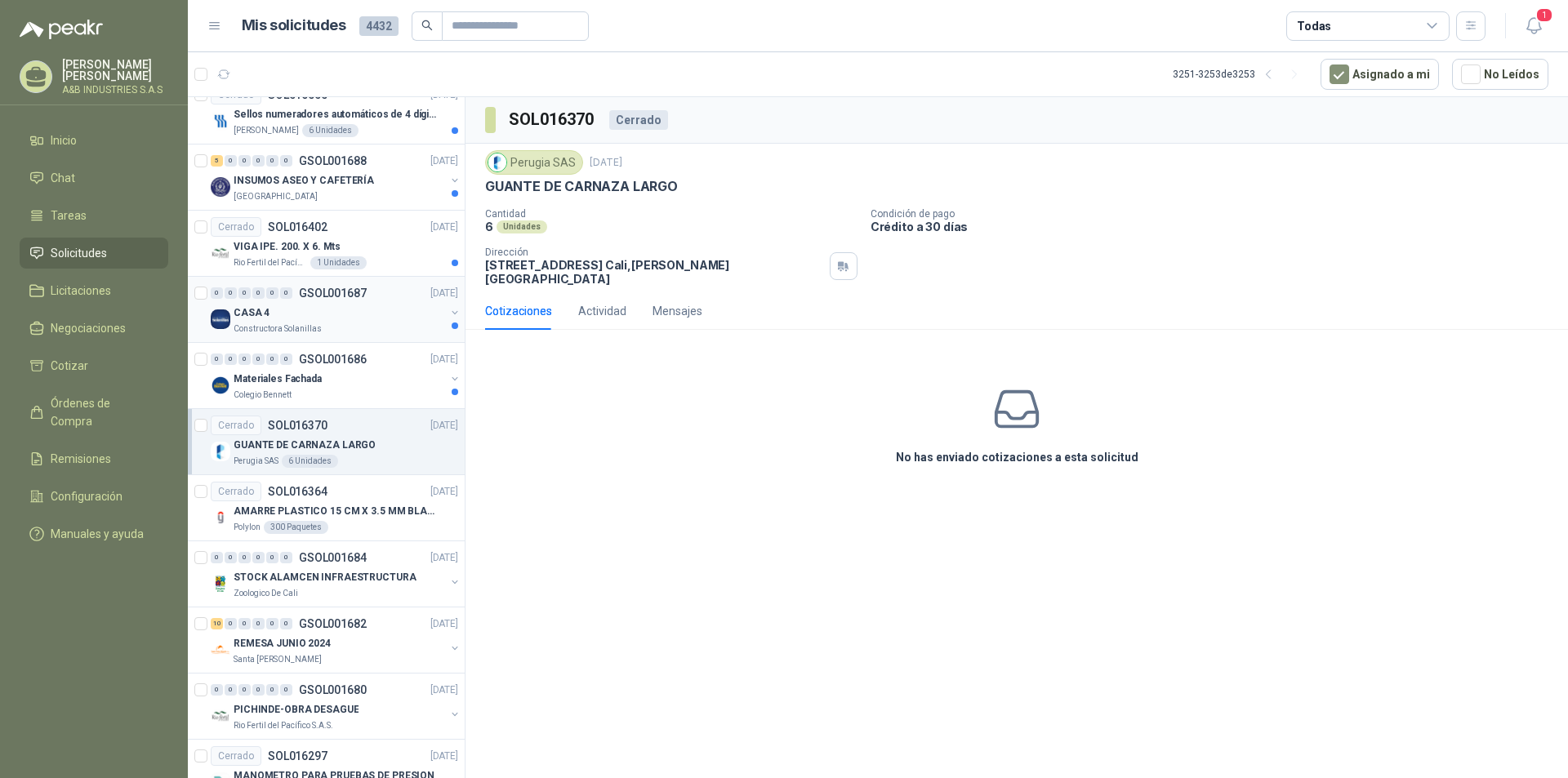
scroll to position [1839, 0]
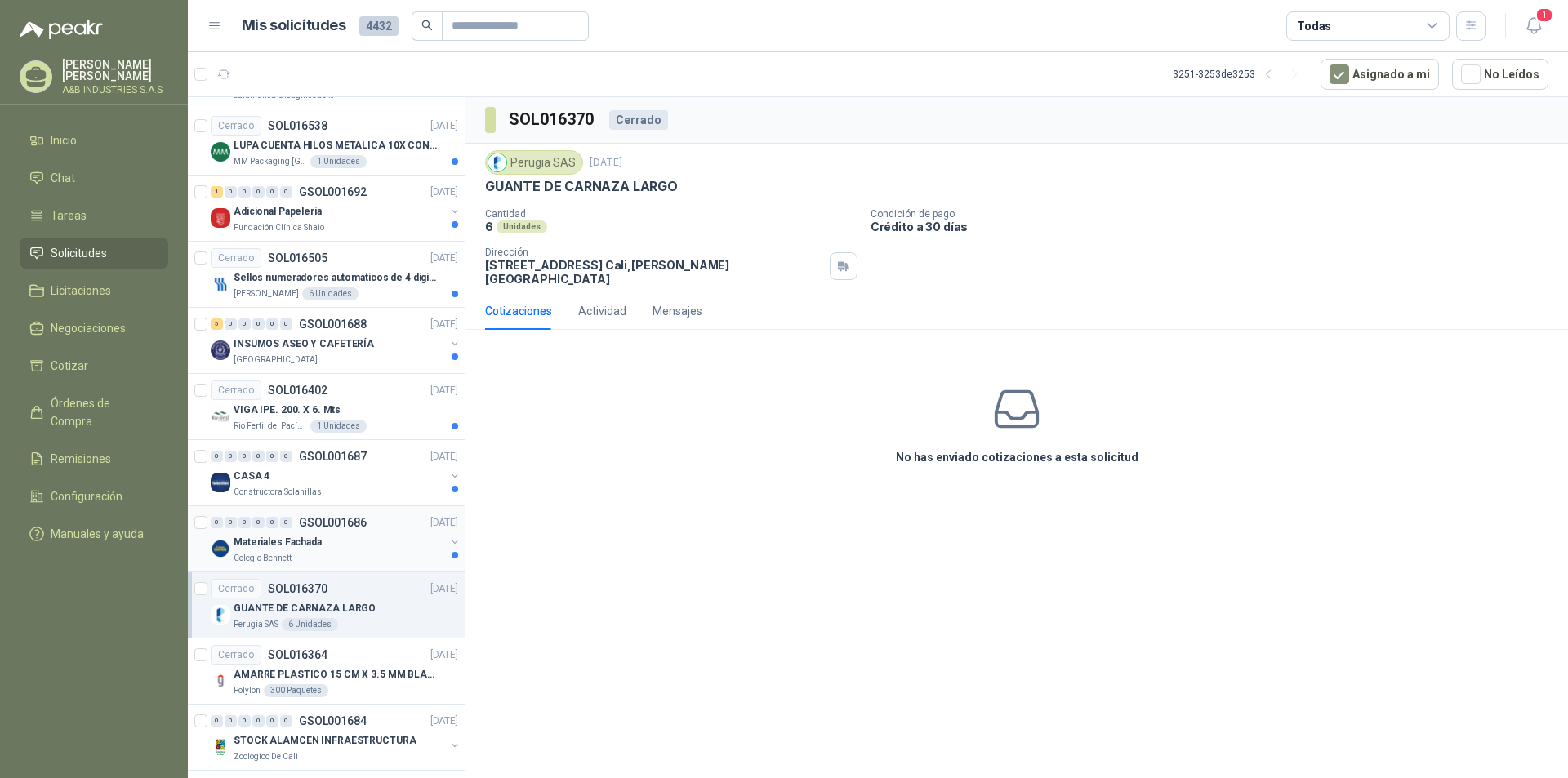
click at [387, 543] on div "Materiales Fachada" at bounding box center [339, 542] width 212 height 19
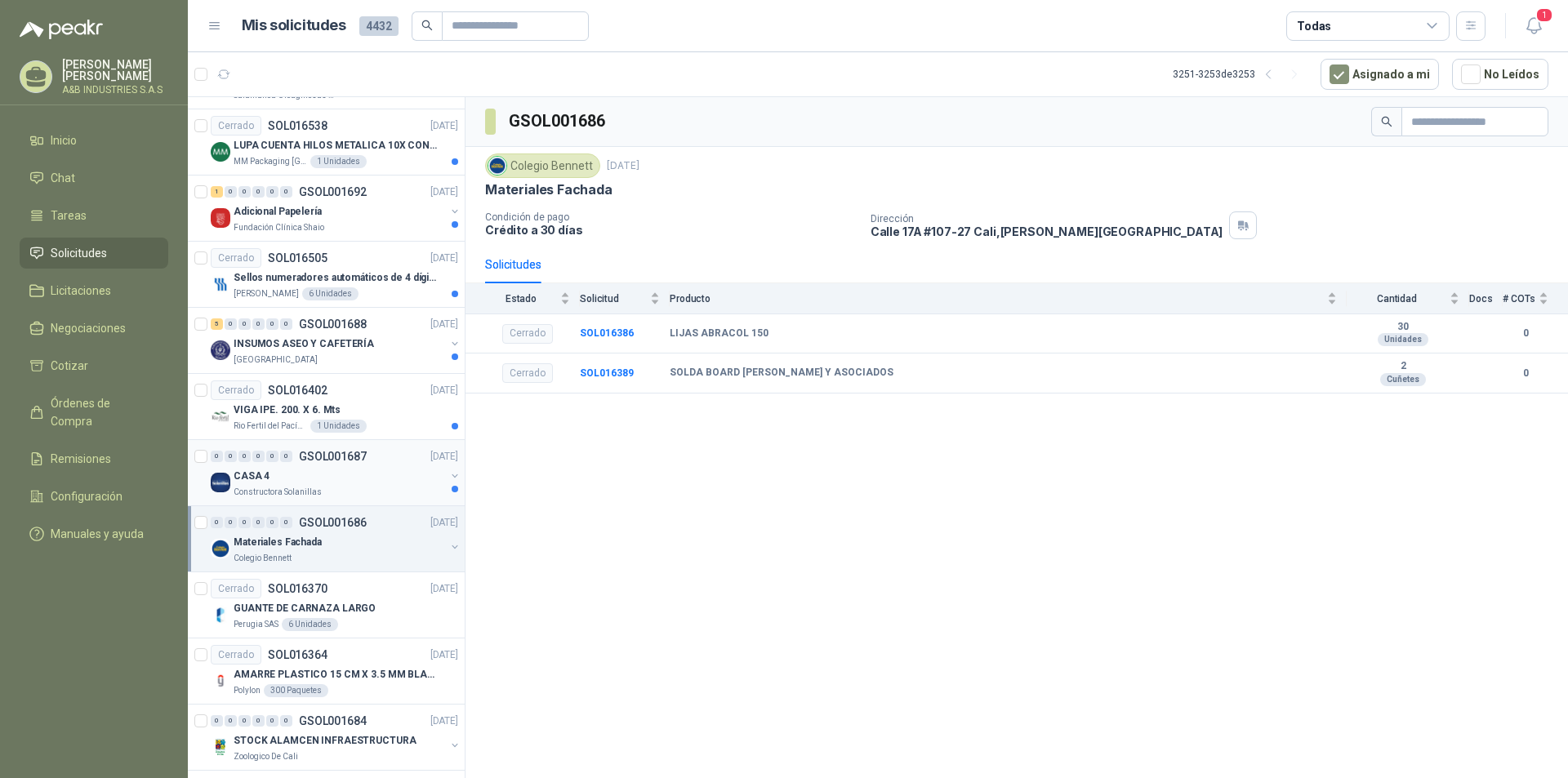
drag, startPoint x: 389, startPoint y: 483, endPoint x: 370, endPoint y: 483, distance: 19.0
click at [387, 483] on div "CASA 4" at bounding box center [339, 476] width 212 height 19
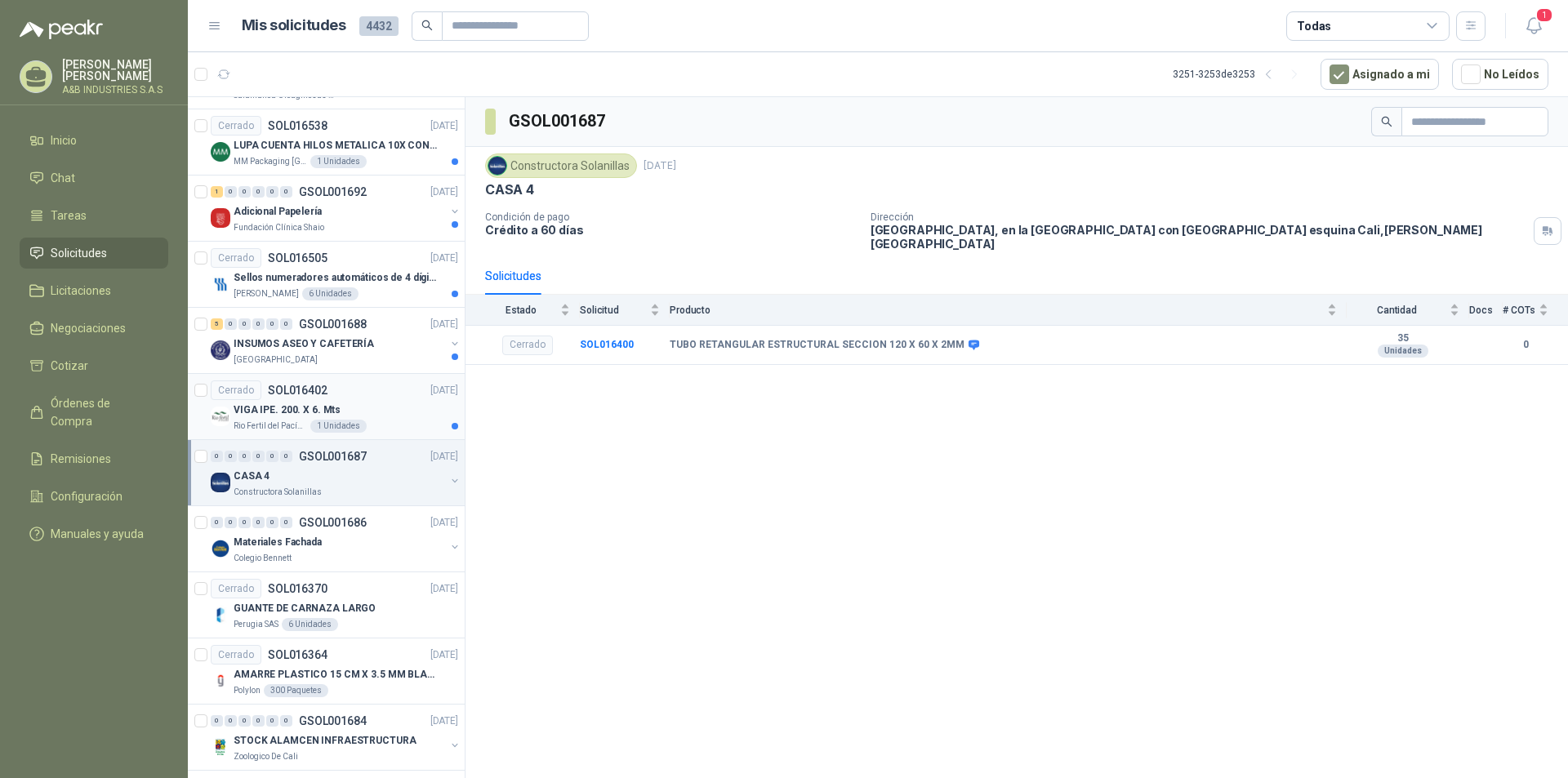
click at [387, 426] on div "Rio Fertil [PERSON_NAME] S.A.S. 1 Unidades" at bounding box center [346, 427] width 225 height 13
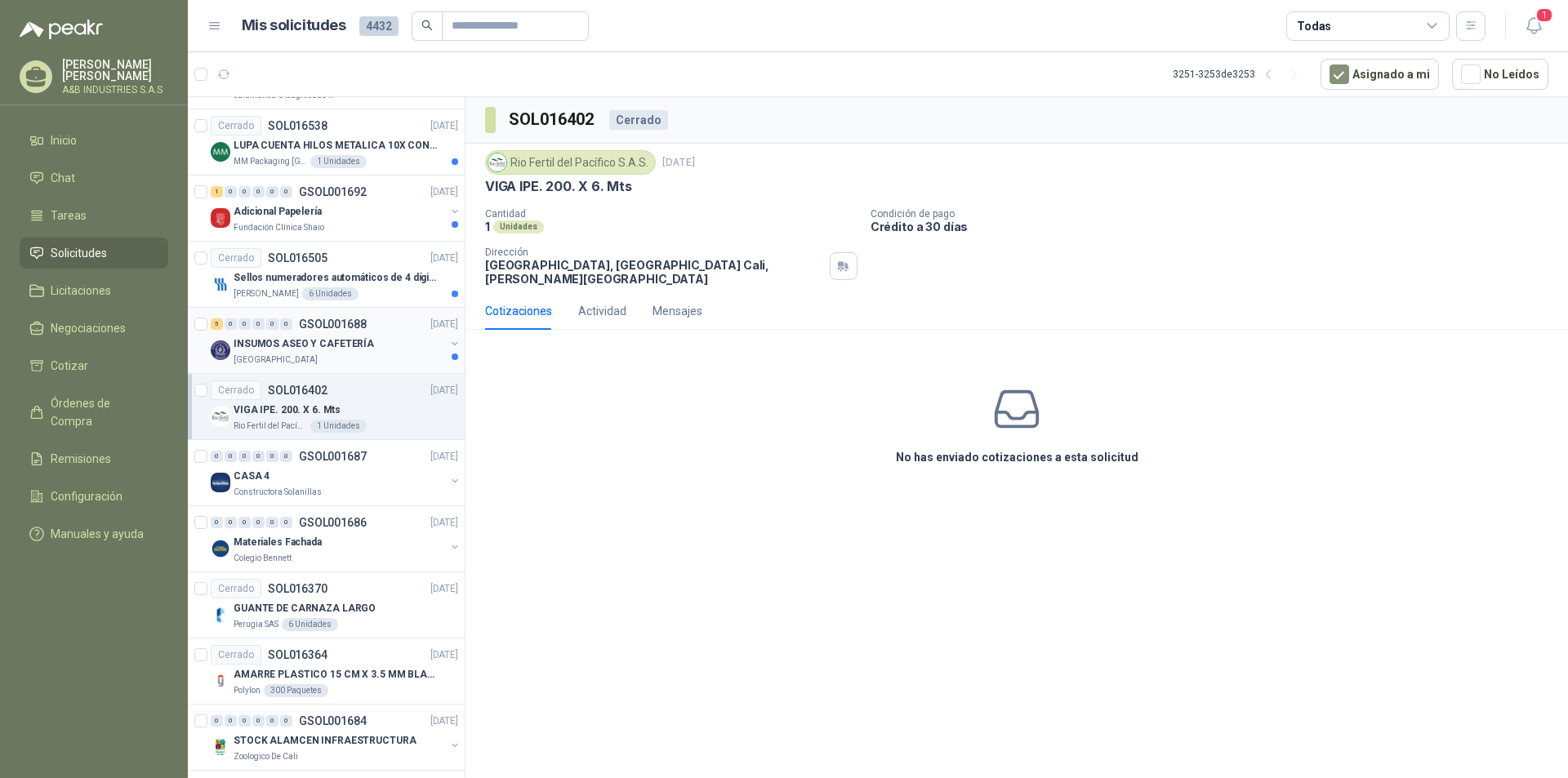
click at [380, 361] on div "[GEOGRAPHIC_DATA]" at bounding box center [339, 360] width 212 height 13
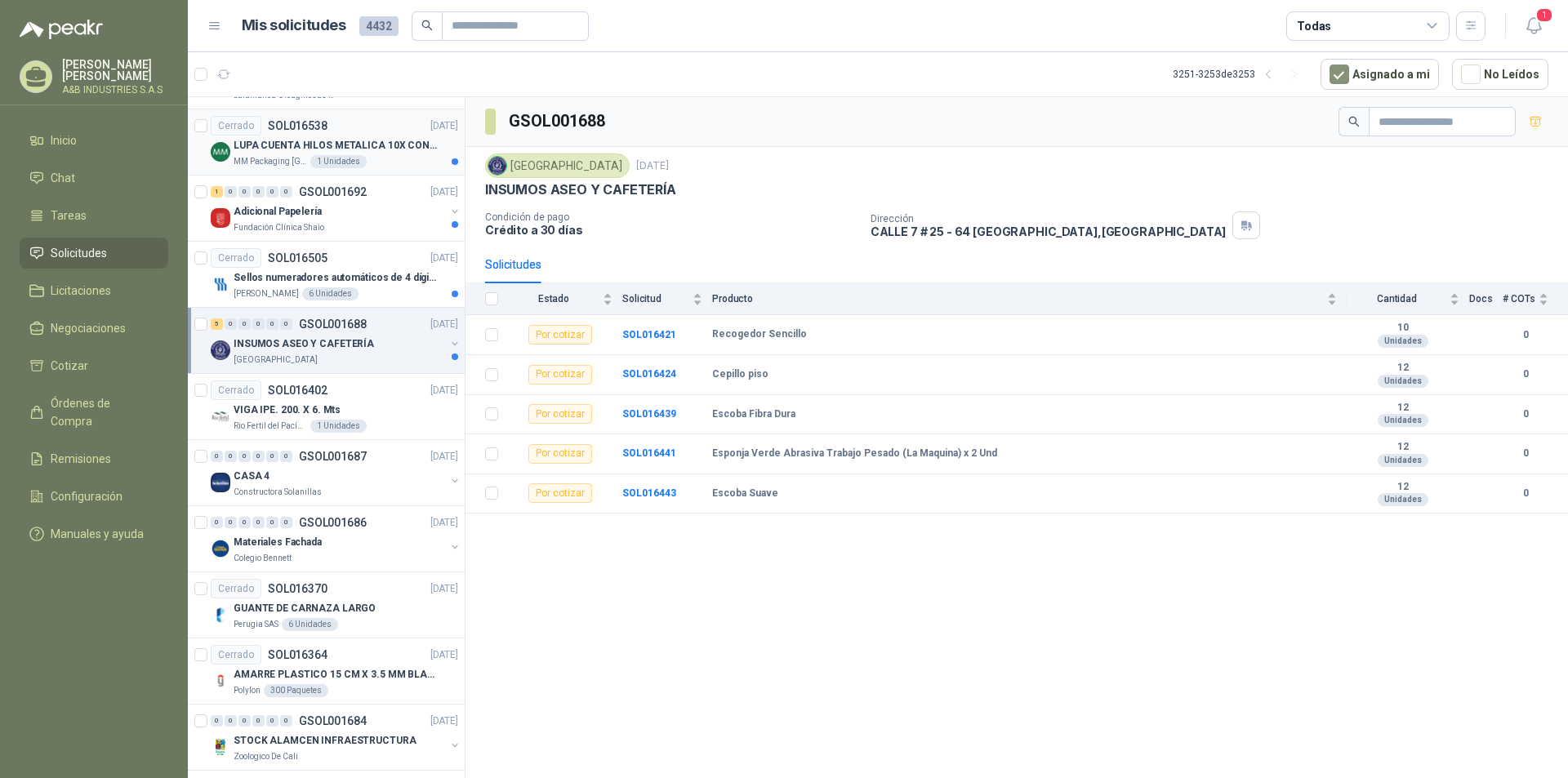
scroll to position [1594, 0]
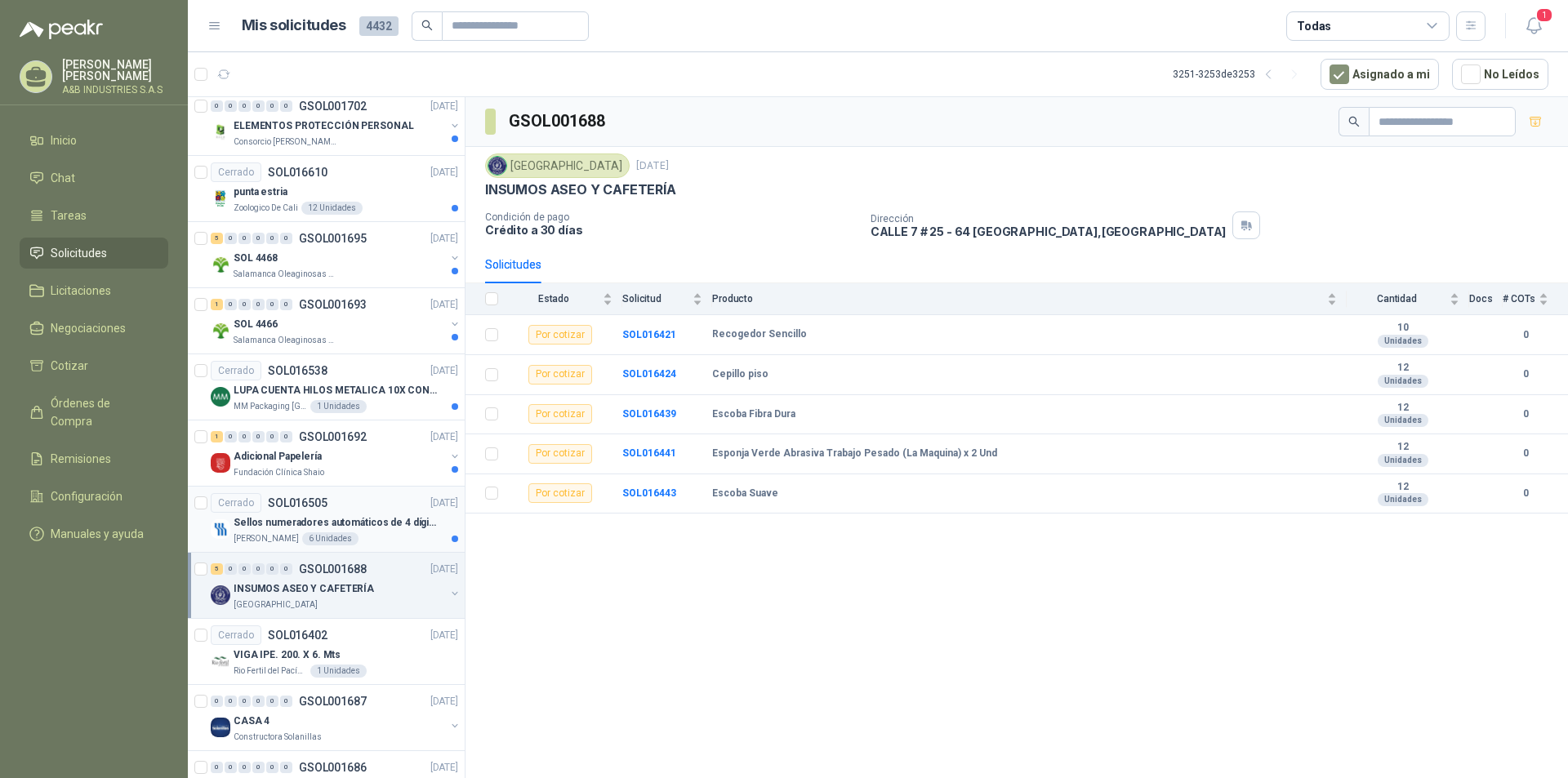
click at [378, 499] on div "Cerrado SOL016505 [DATE]" at bounding box center [334, 502] width 247 height 19
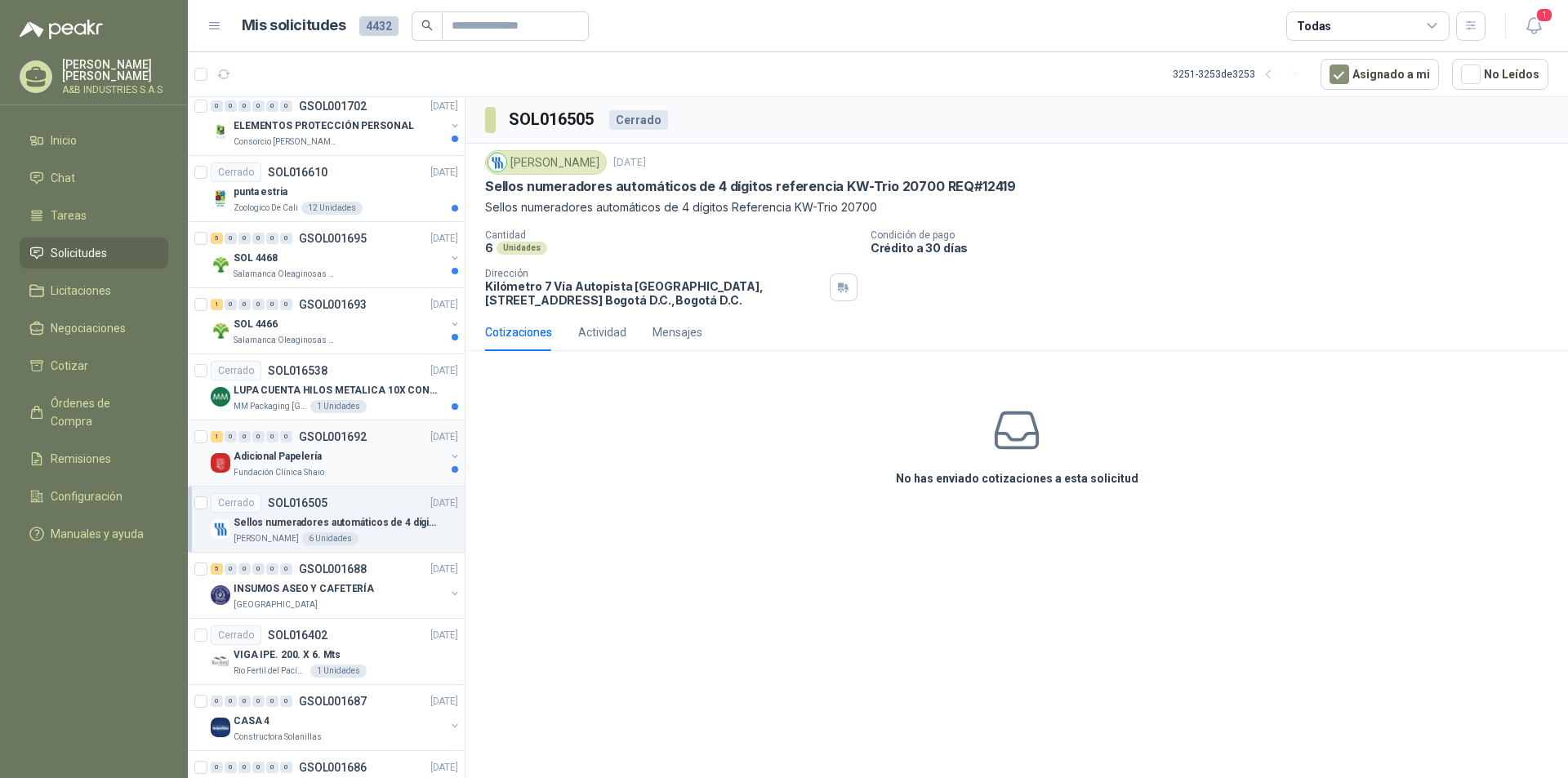
click at [373, 462] on div "Adicional Papelería" at bounding box center [339, 456] width 212 height 19
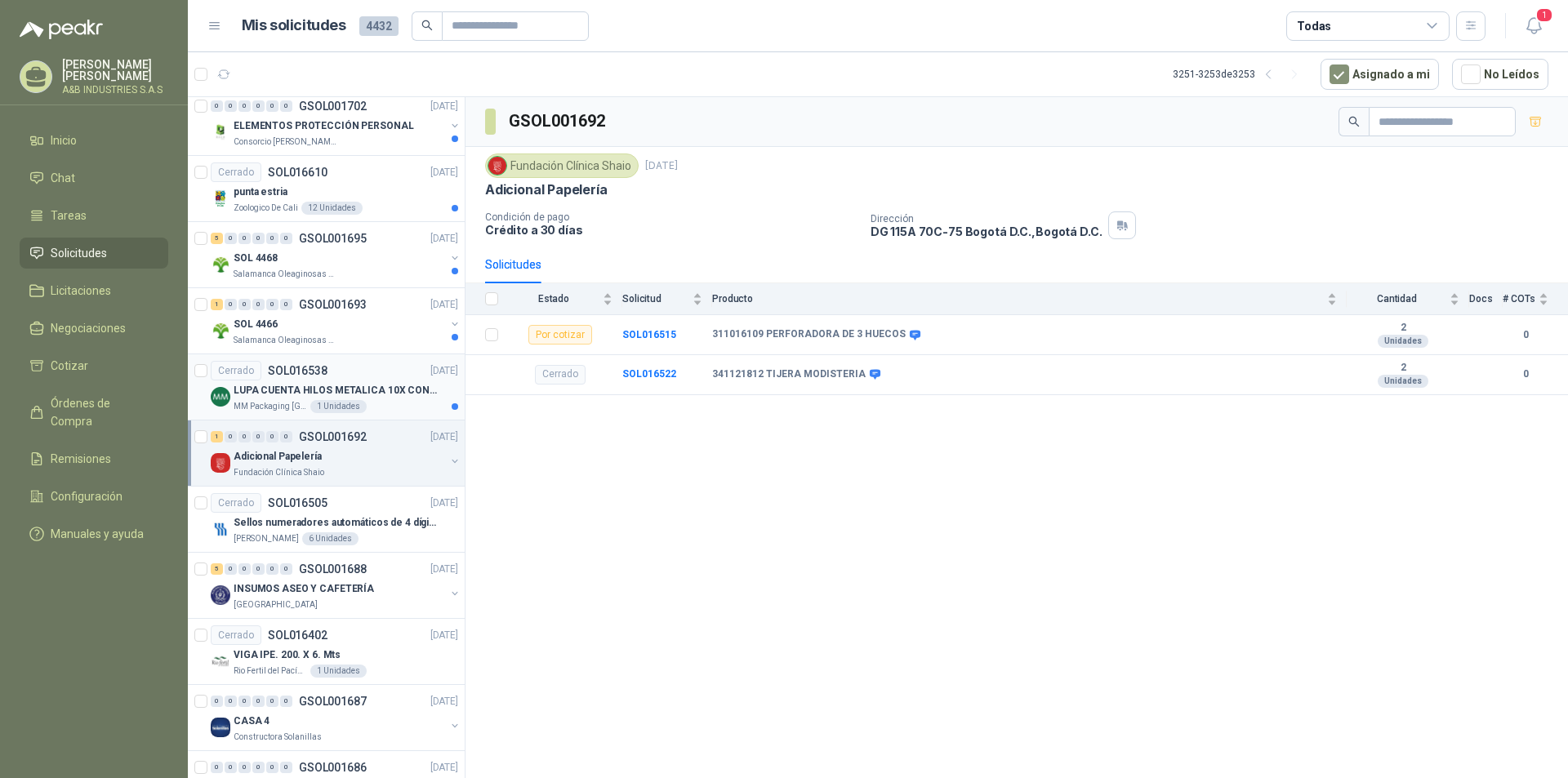
click at [375, 378] on div "Cerrado SOL016538 [DATE]" at bounding box center [334, 370] width 247 height 19
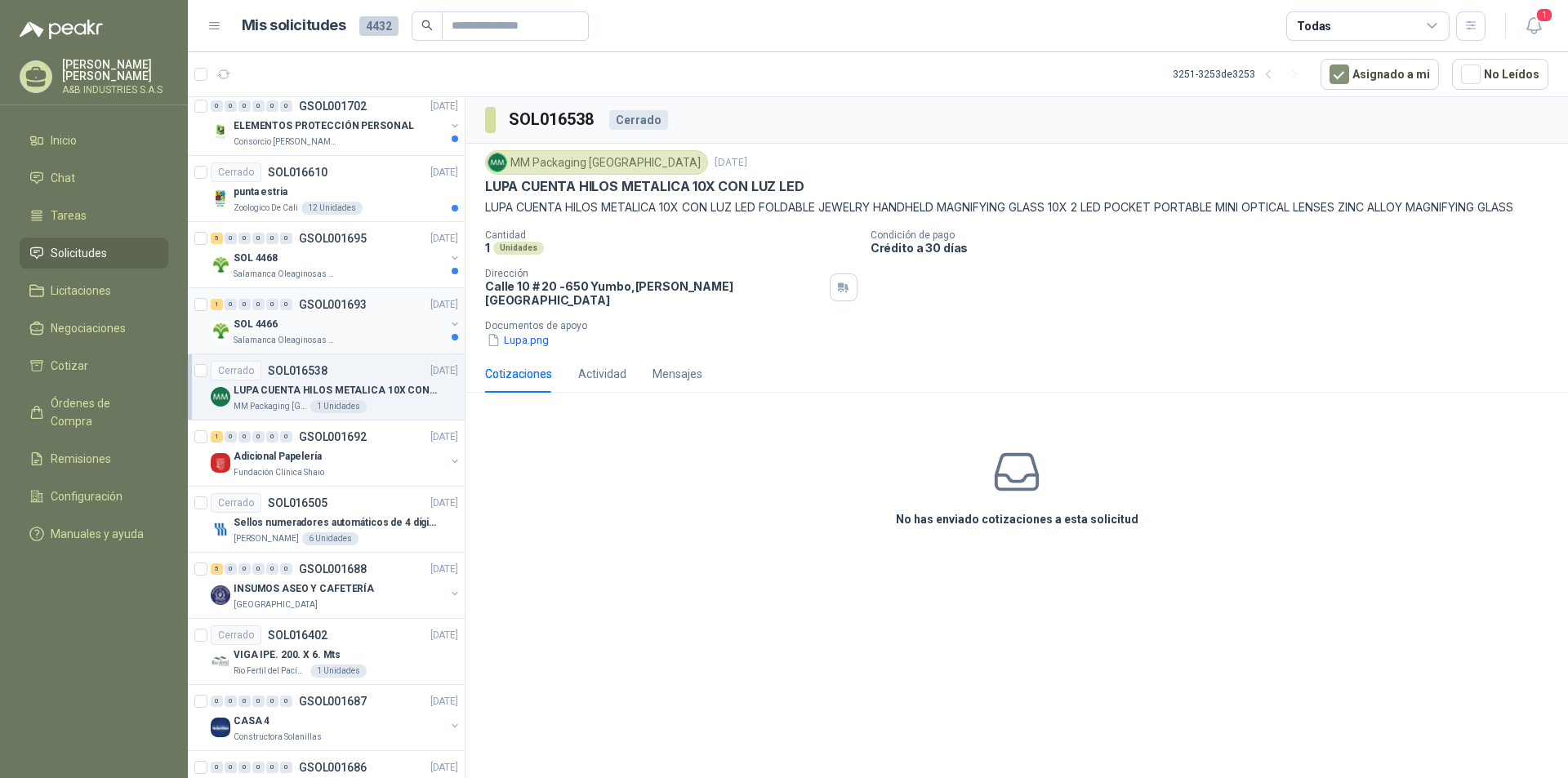
click at [379, 325] on div "SOL 4466" at bounding box center [339, 323] width 212 height 19
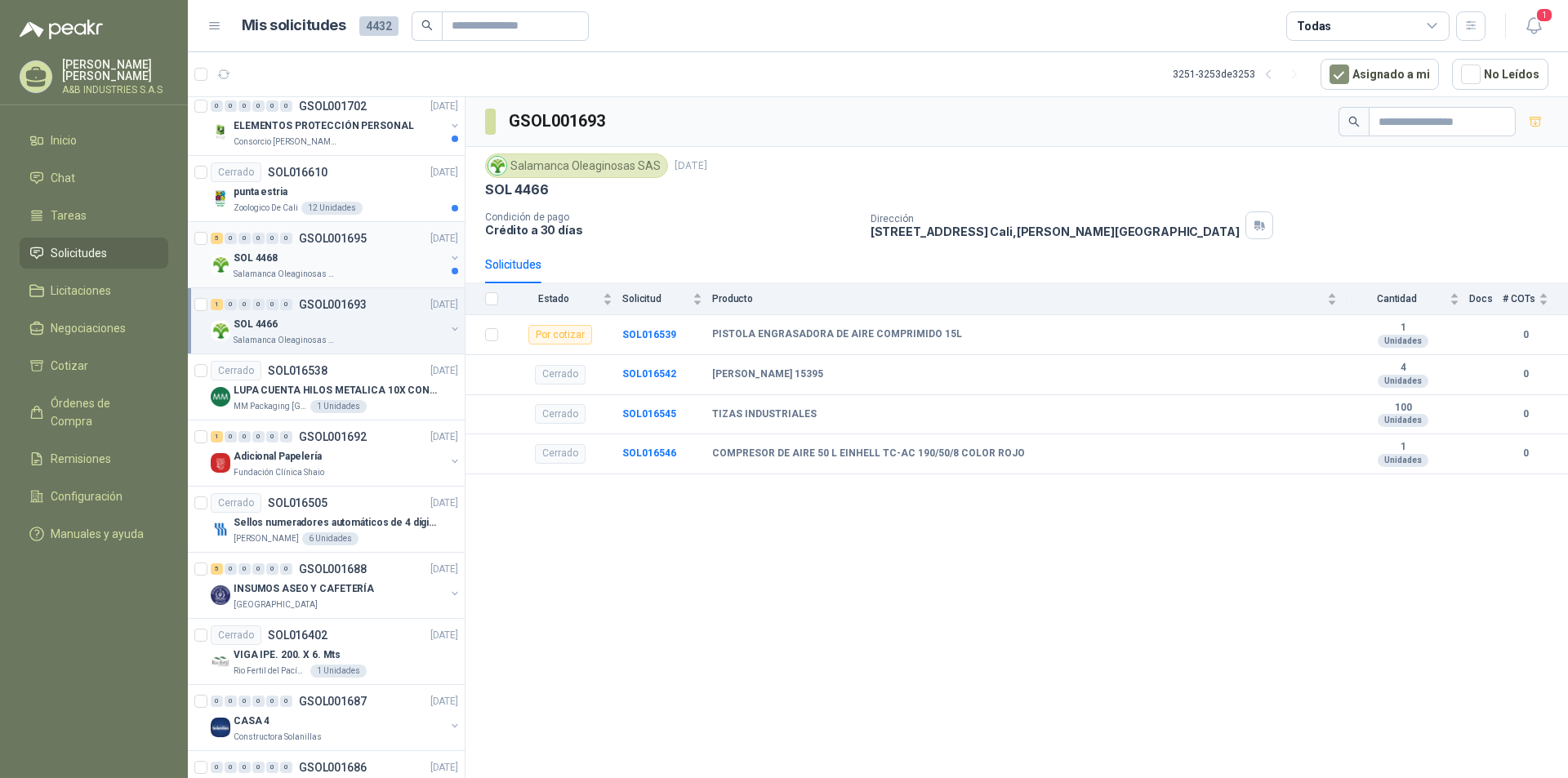
click at [330, 270] on p "Salamanca Oleaginosas SAS" at bounding box center [284, 275] width 102 height 13
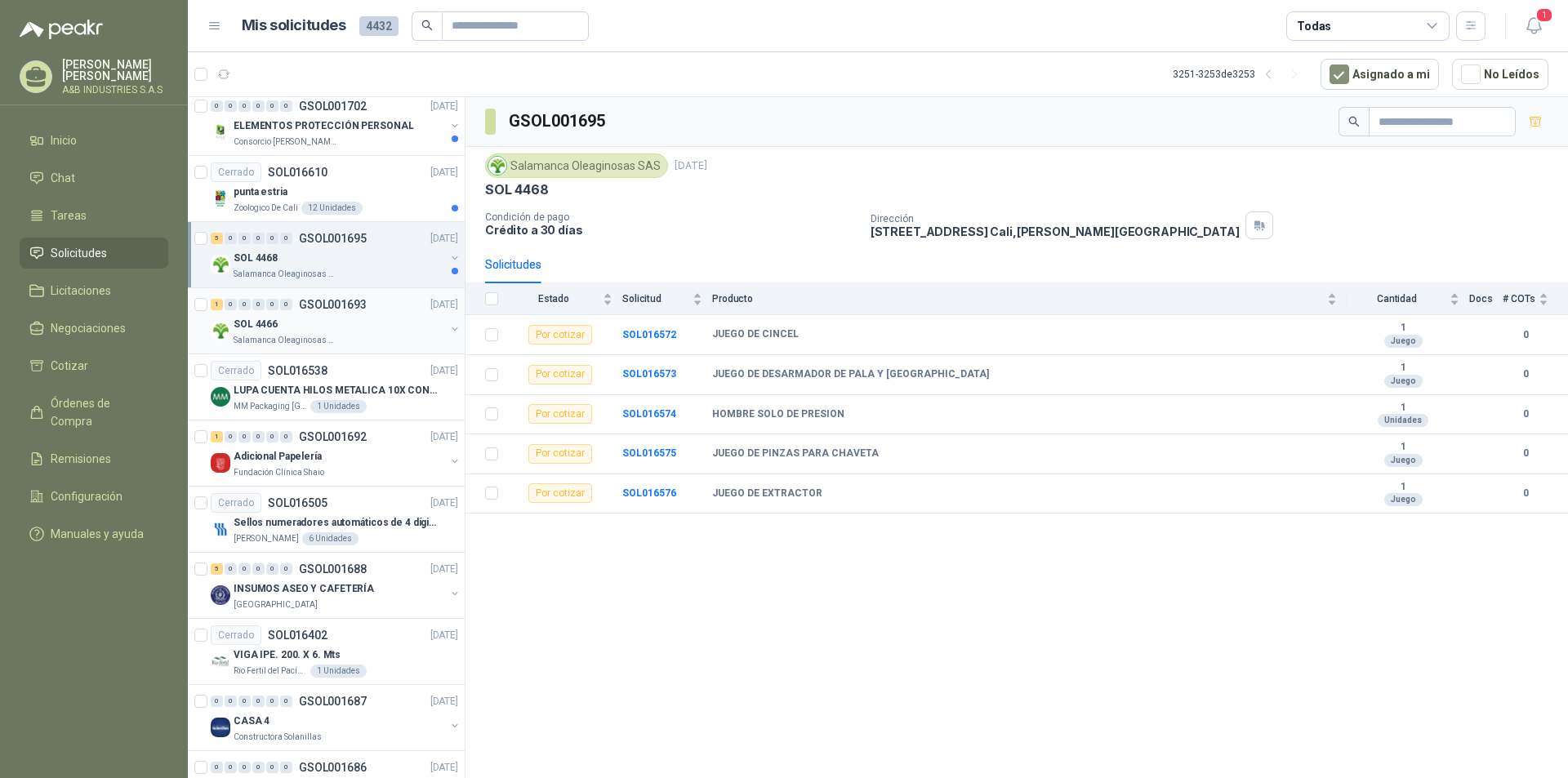
scroll to position [1349, 0]
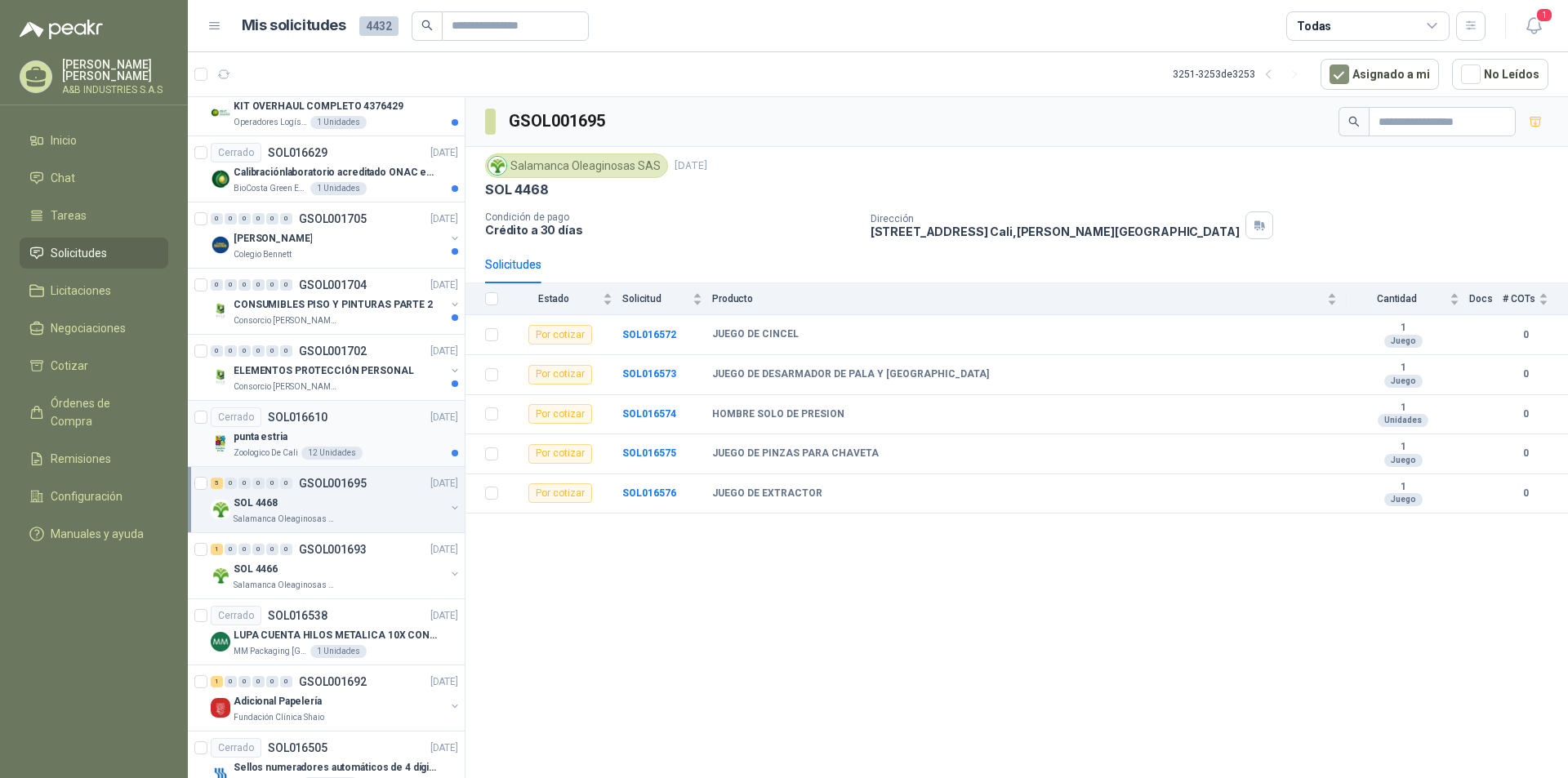
click at [403, 439] on div "punta estria" at bounding box center [346, 436] width 225 height 19
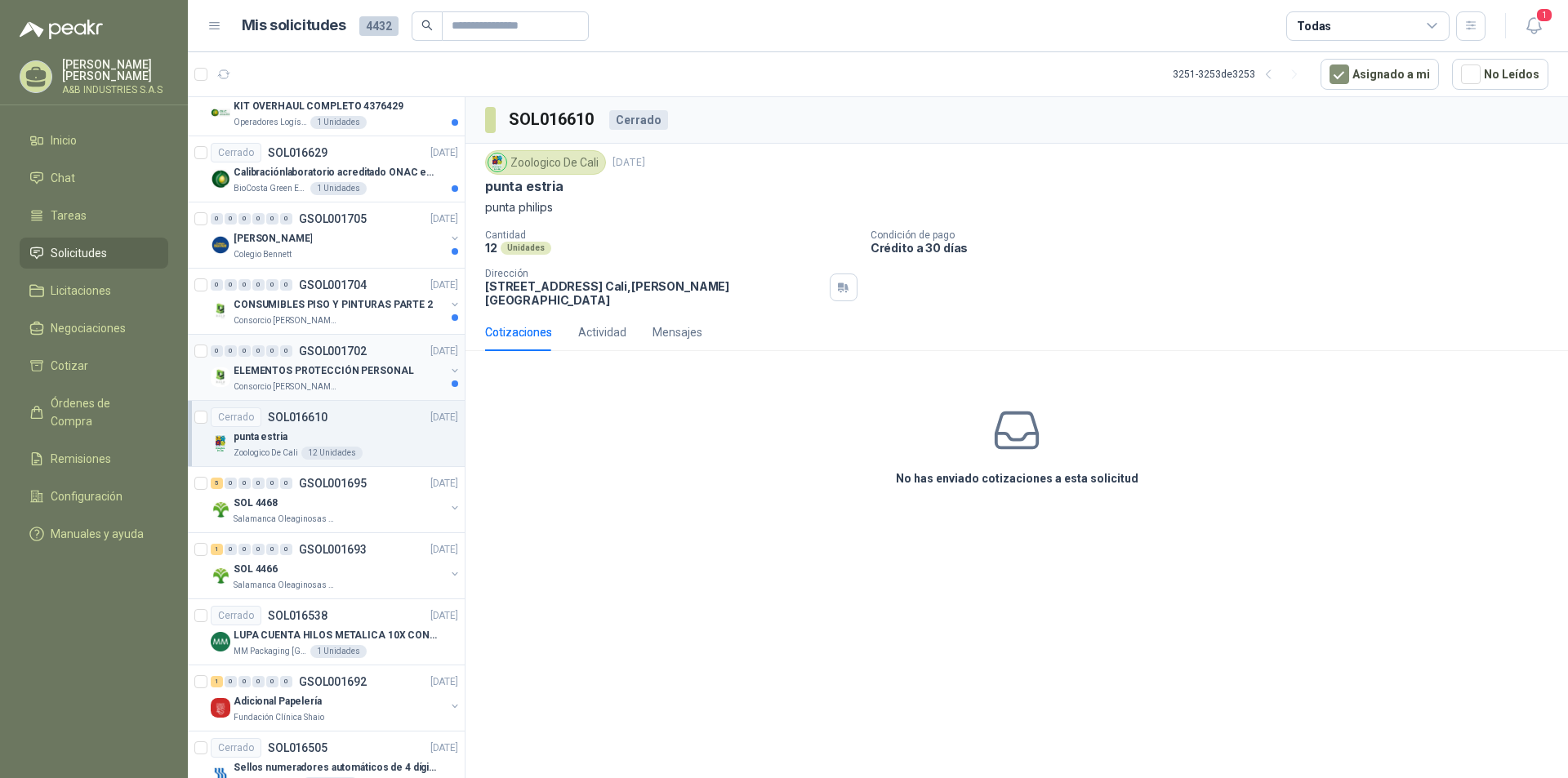
click at [358, 347] on p "GSOL001702" at bounding box center [332, 351] width 68 height 11
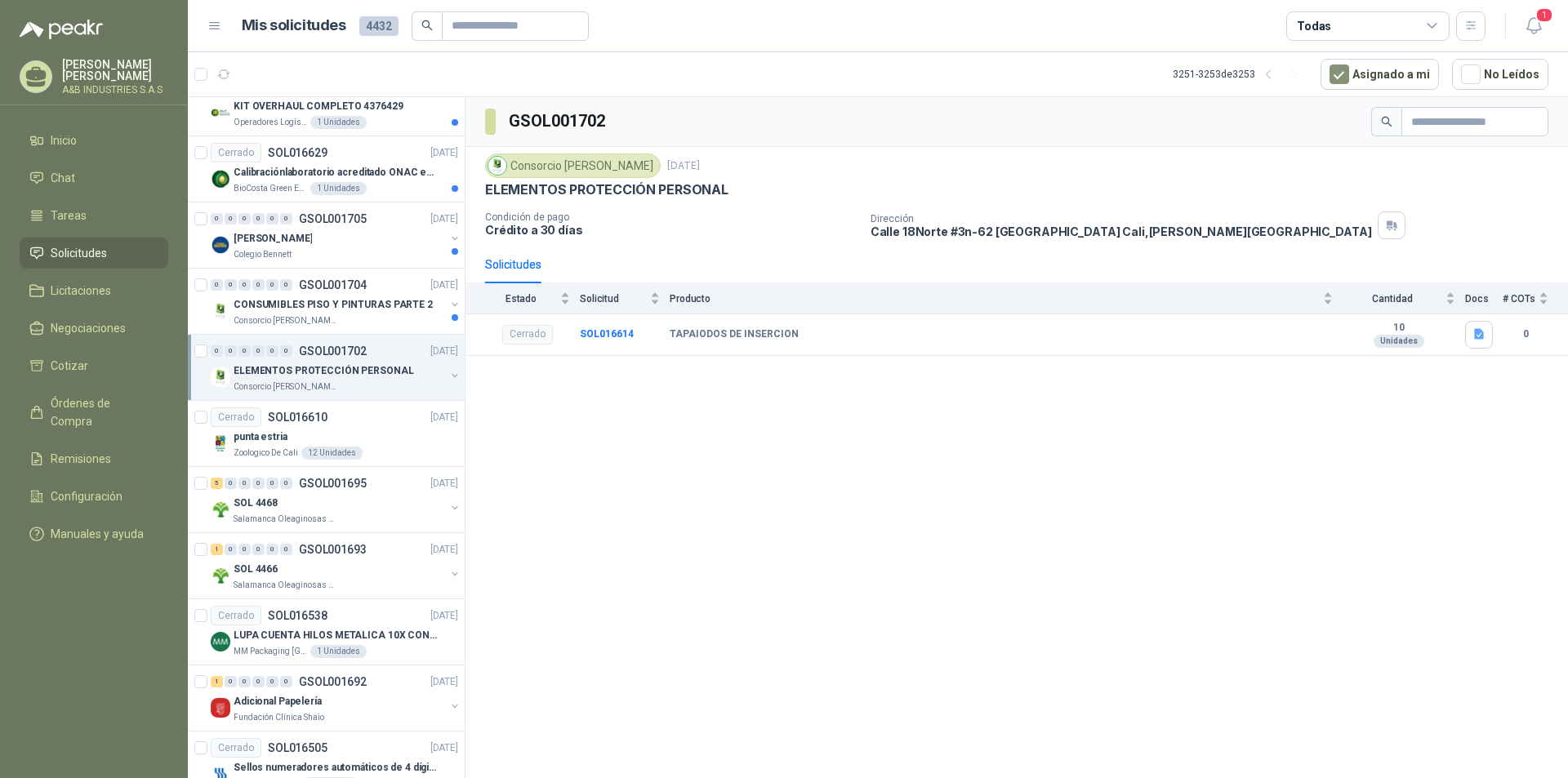
scroll to position [1187, 0]
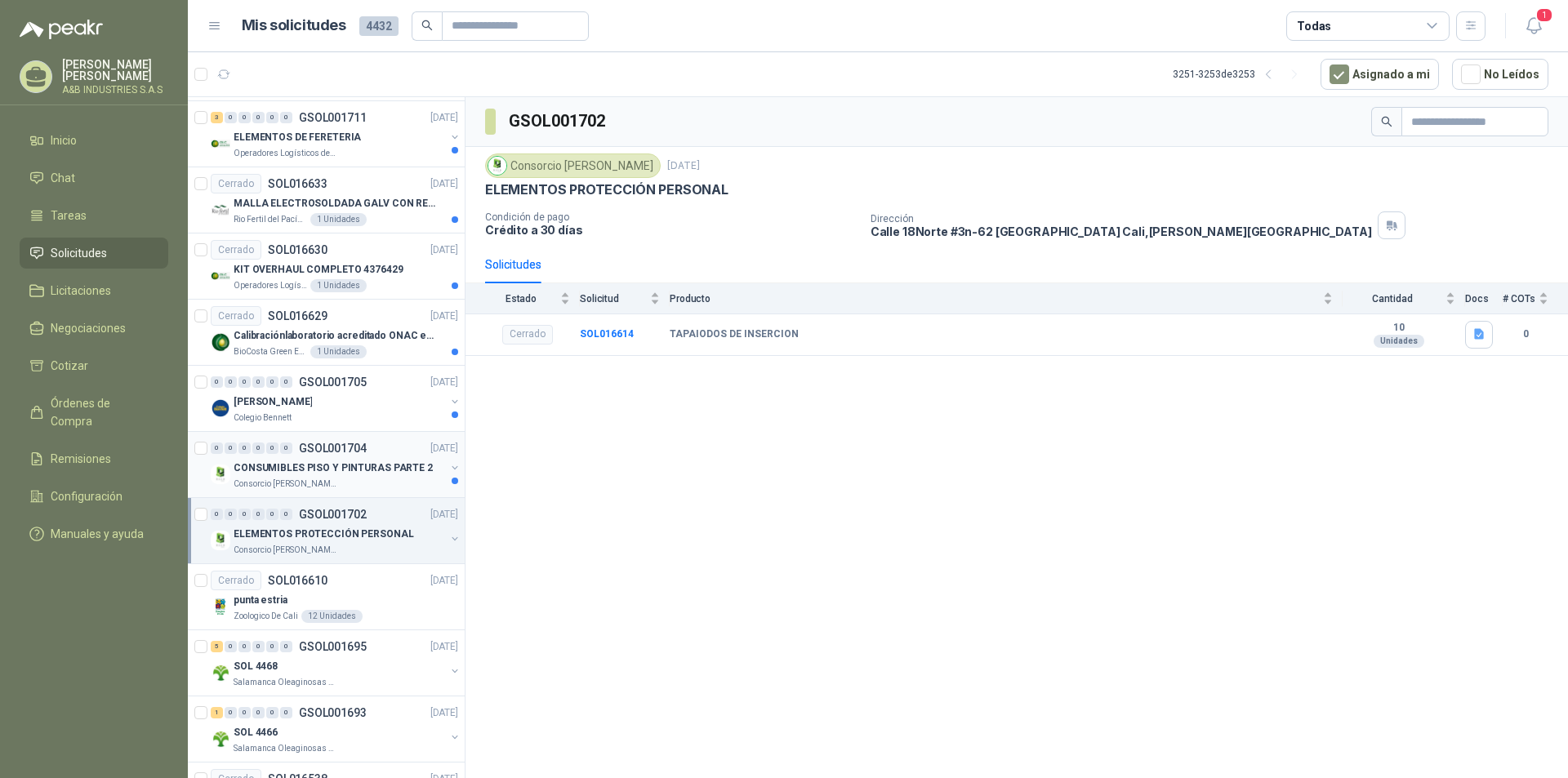
click at [390, 460] on p "CONSUMIBLES PISO Y PINTURAS PARTE 2" at bounding box center [333, 468] width 199 height 15
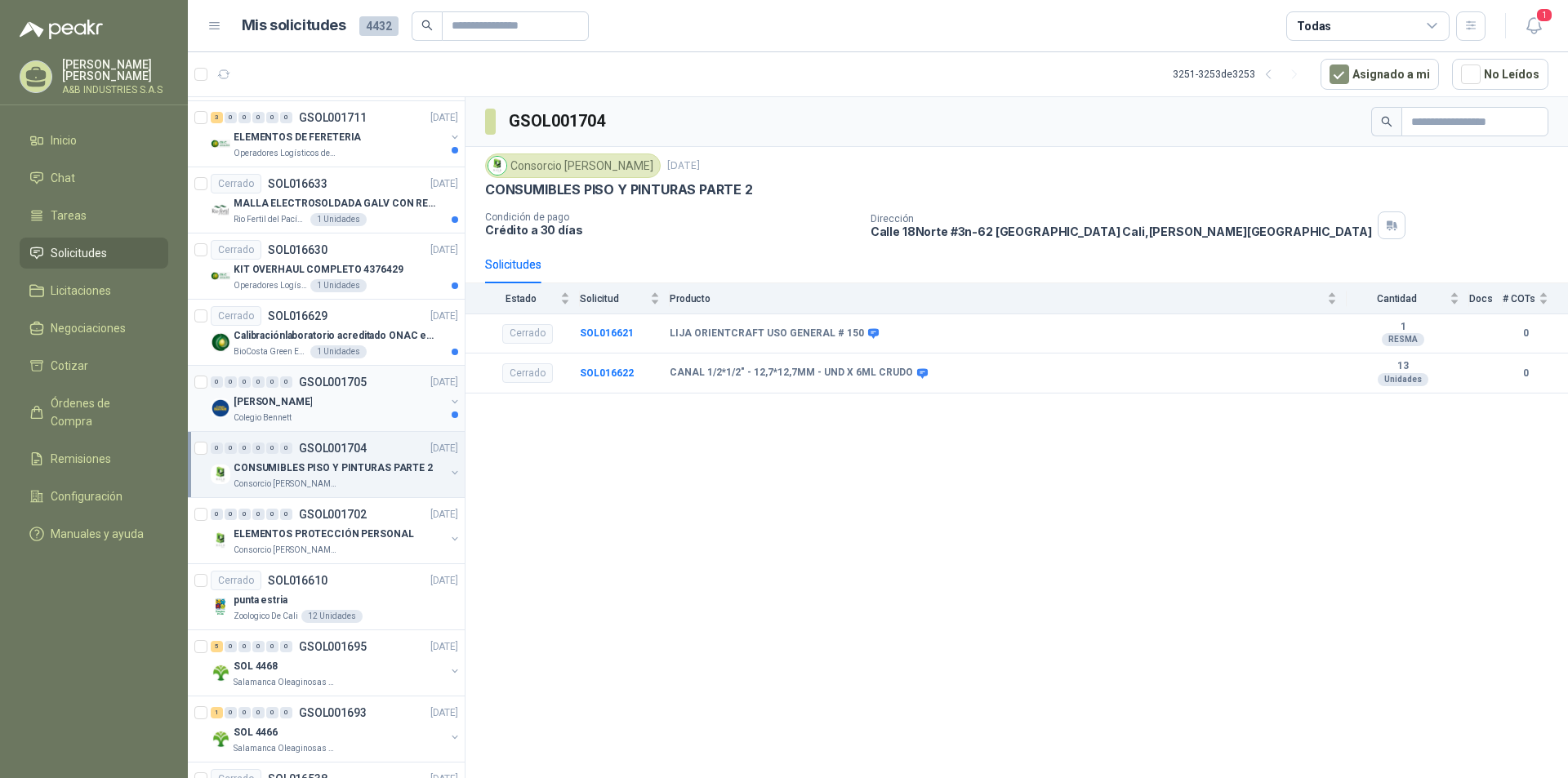
click at [385, 409] on div "[PERSON_NAME]" at bounding box center [339, 401] width 212 height 19
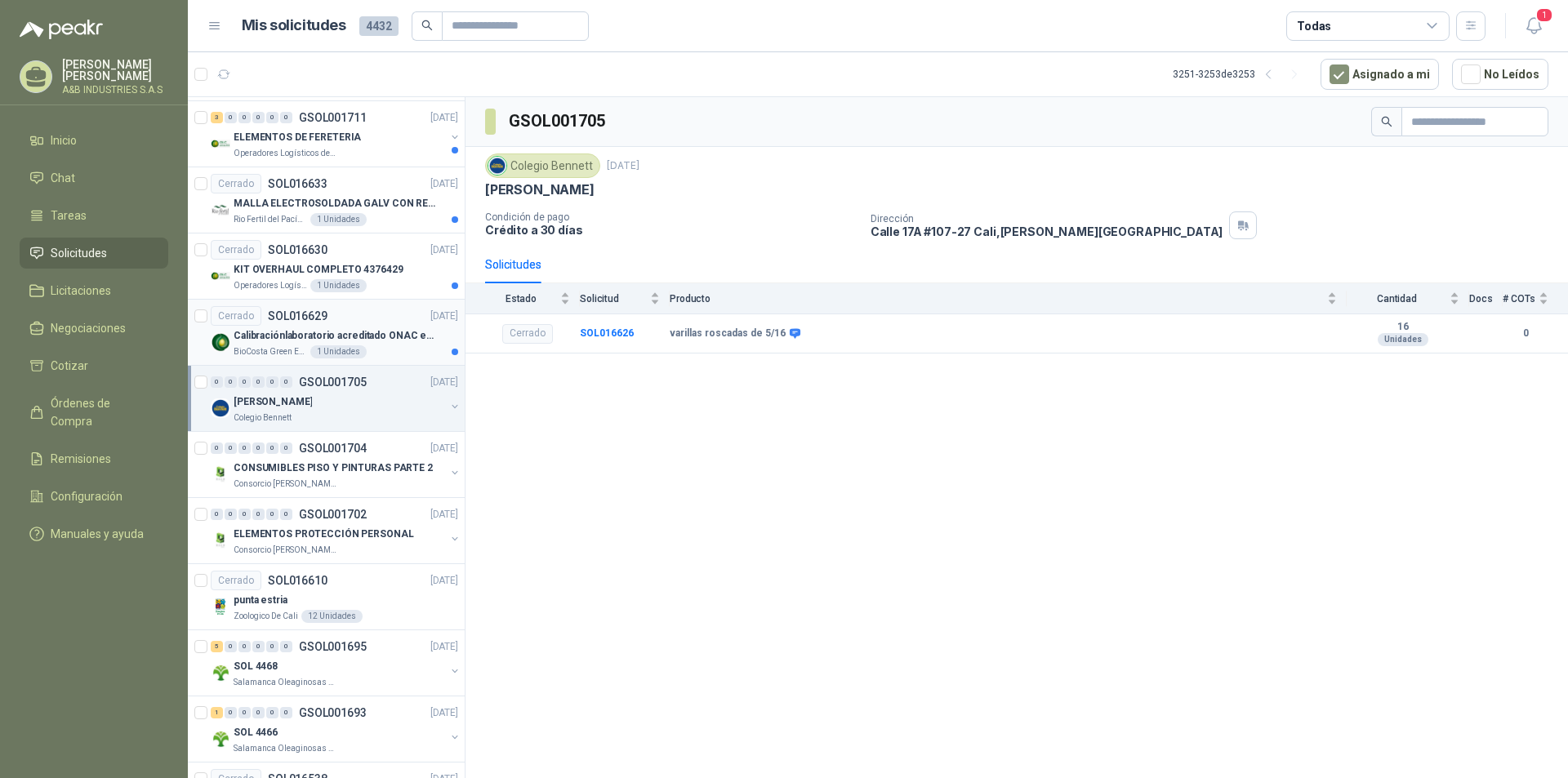
click at [393, 347] on div "BioCosta Green Energy S.A.S 1 Unidades" at bounding box center [346, 352] width 225 height 13
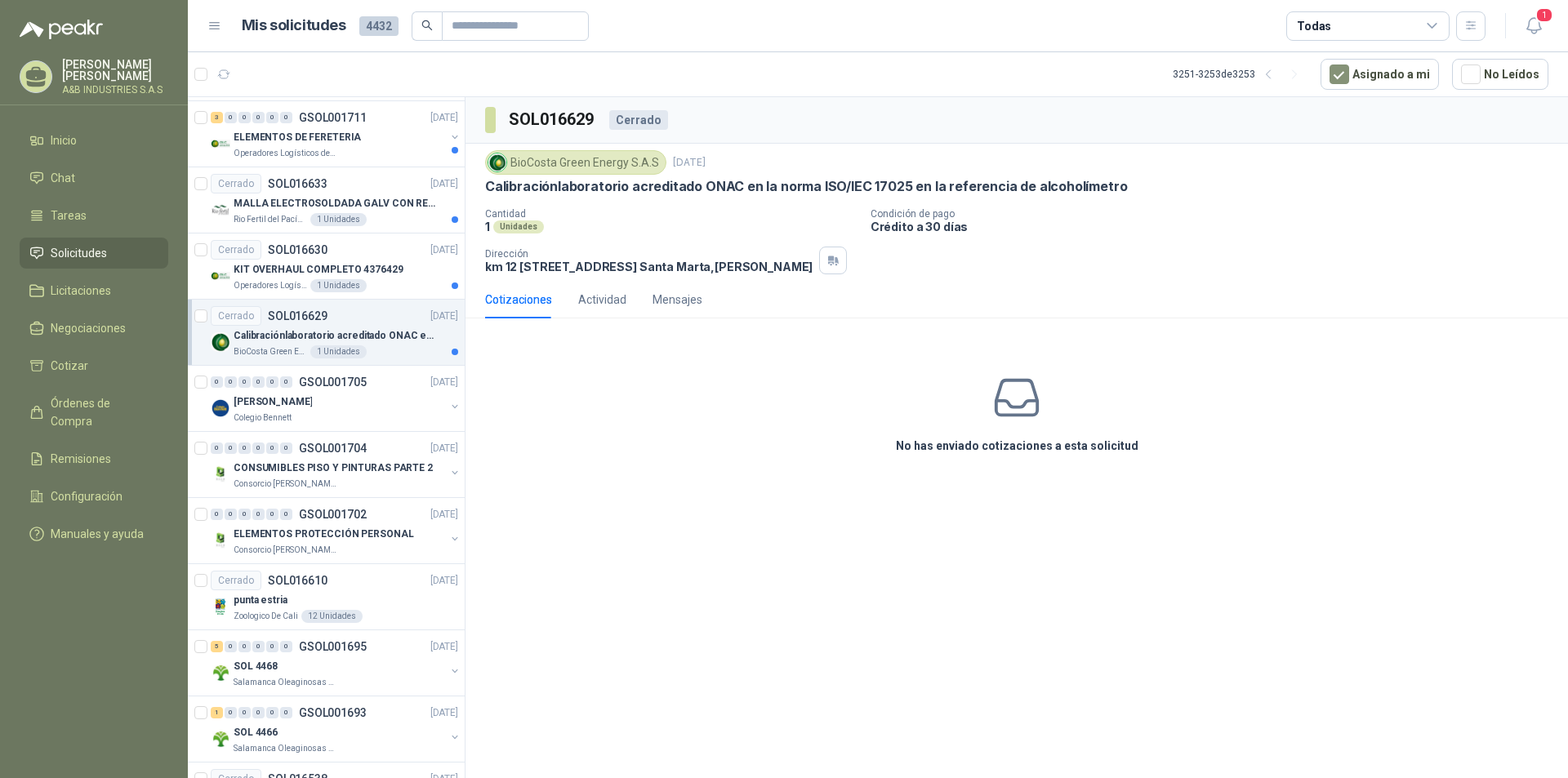
scroll to position [859, 0]
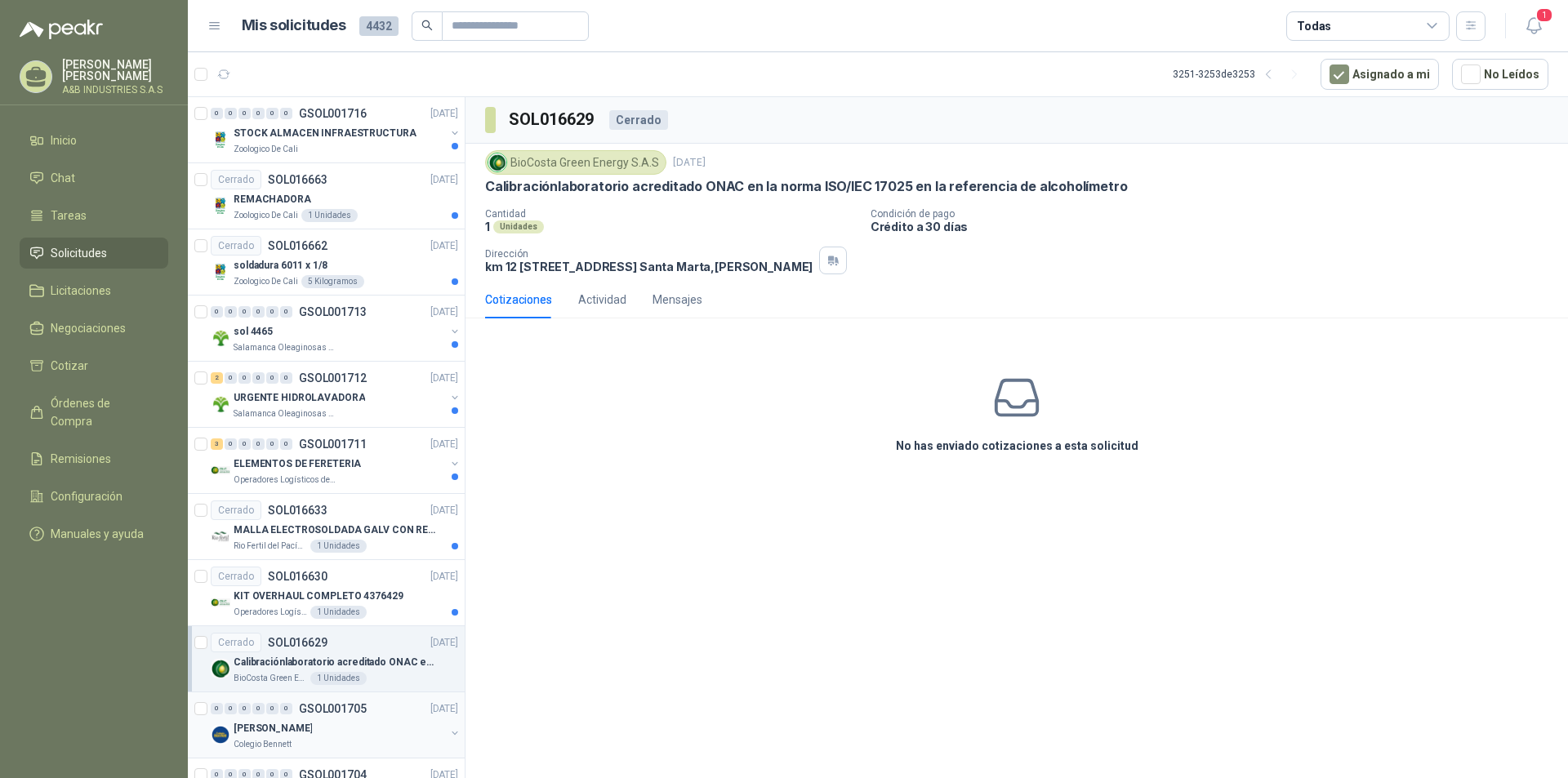
click at [376, 710] on div "0 0 0 0 0 0 GSOL001705 [DATE]" at bounding box center [336, 708] width 251 height 19
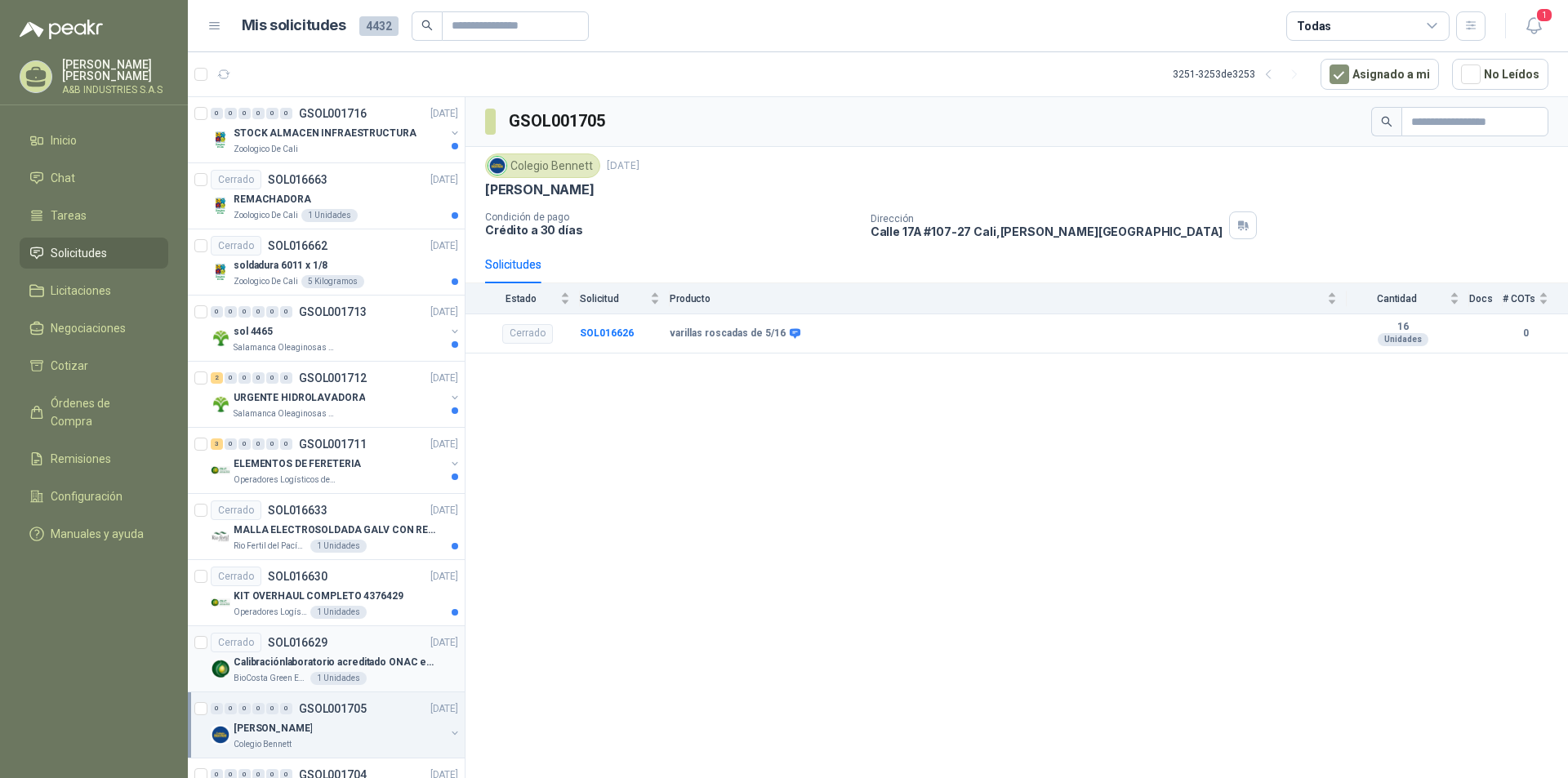
click at [377, 649] on div "Cerrado SOL016629 [DATE]" at bounding box center [334, 642] width 247 height 19
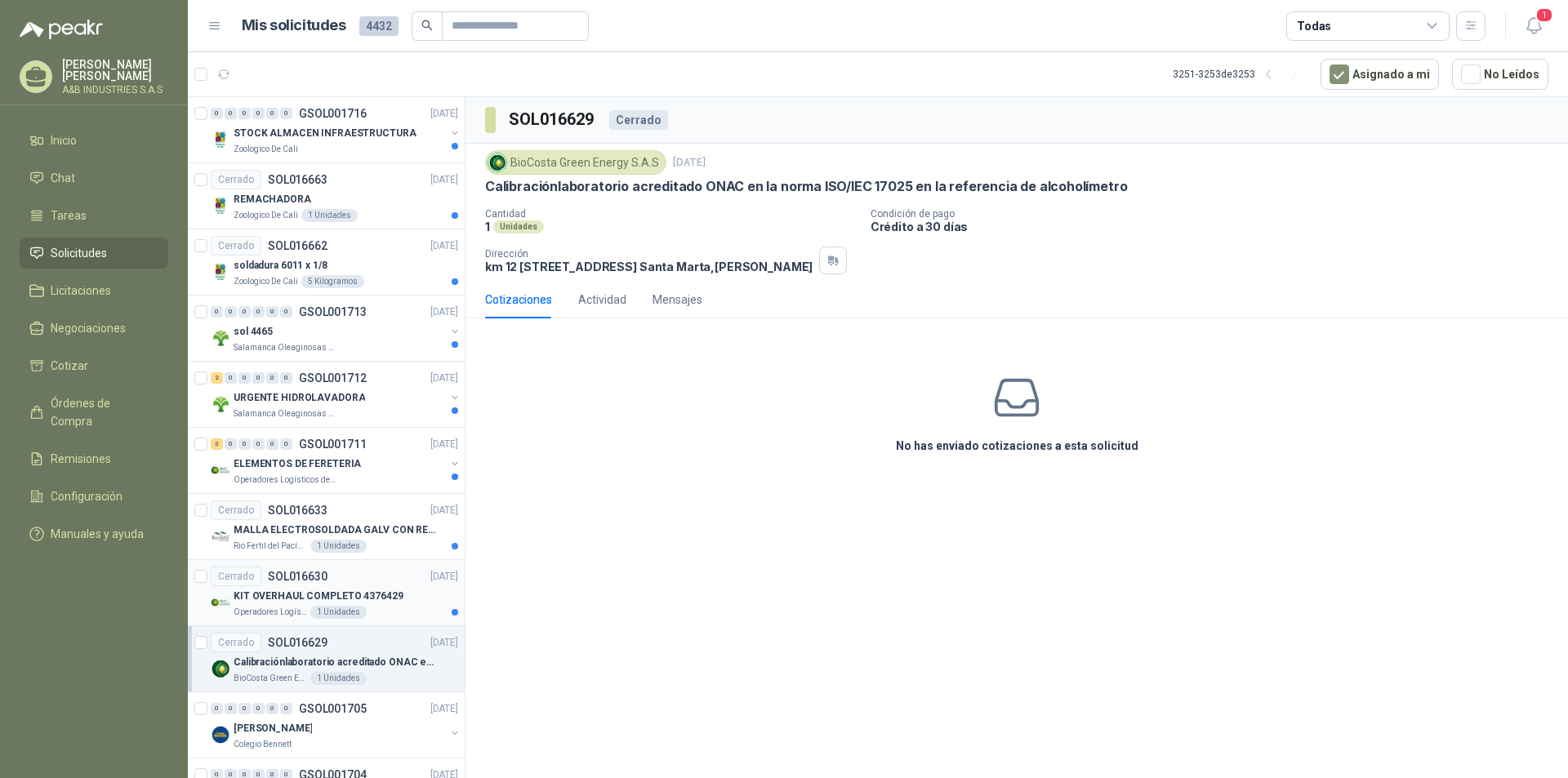
click at [374, 567] on div "Cerrado SOL016630 [DATE]" at bounding box center [334, 576] width 247 height 19
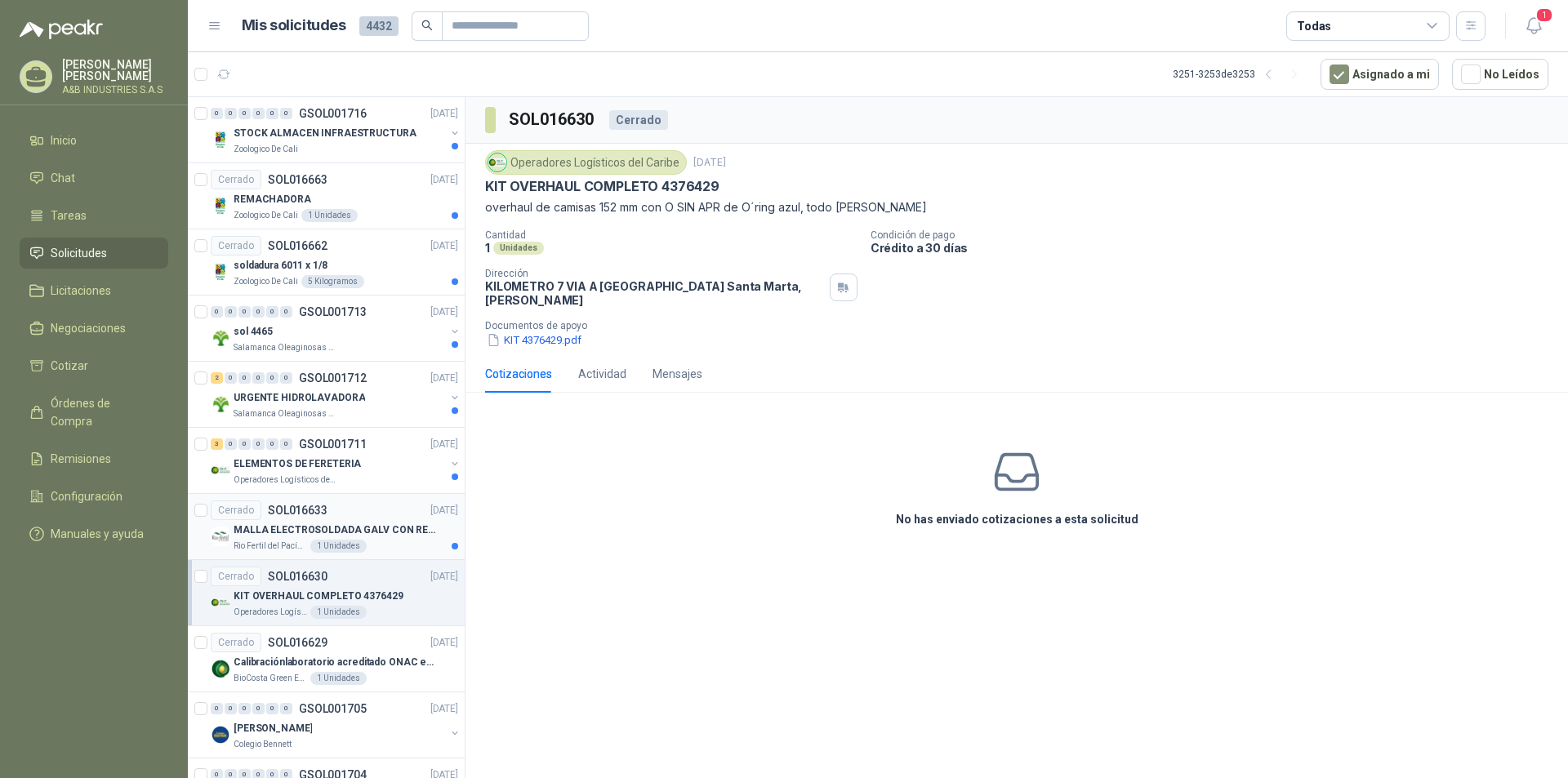
drag, startPoint x: 374, startPoint y: 532, endPoint x: 380, endPoint y: 525, distance: 9.2
click at [374, 531] on p "MALLA ELECTROSOLDADA GALV CON RECUBRIMIENTO" at bounding box center [335, 530] width 203 height 15
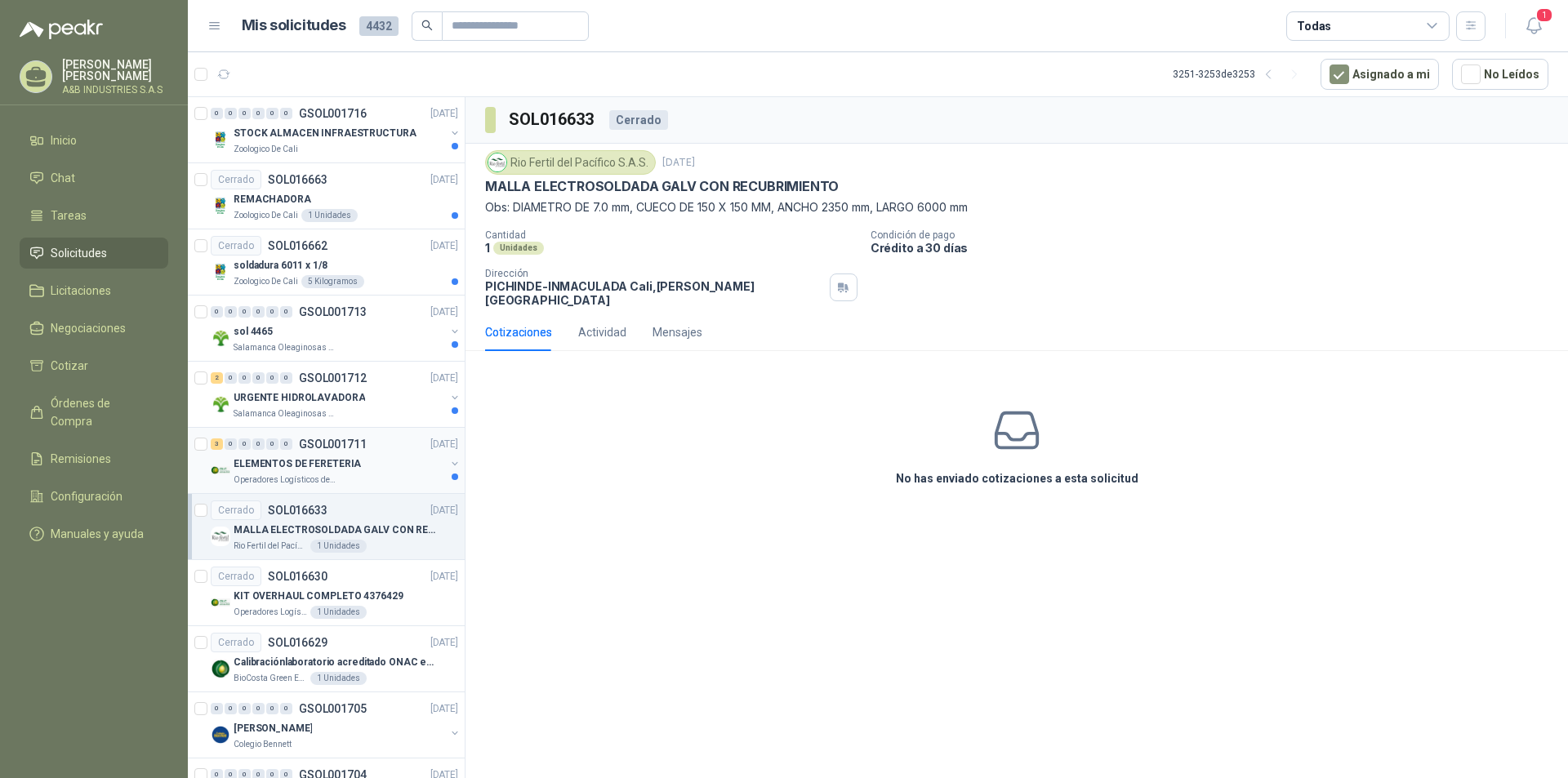
click at [383, 464] on div "ELEMENTOS DE FERETERIA" at bounding box center [339, 463] width 212 height 19
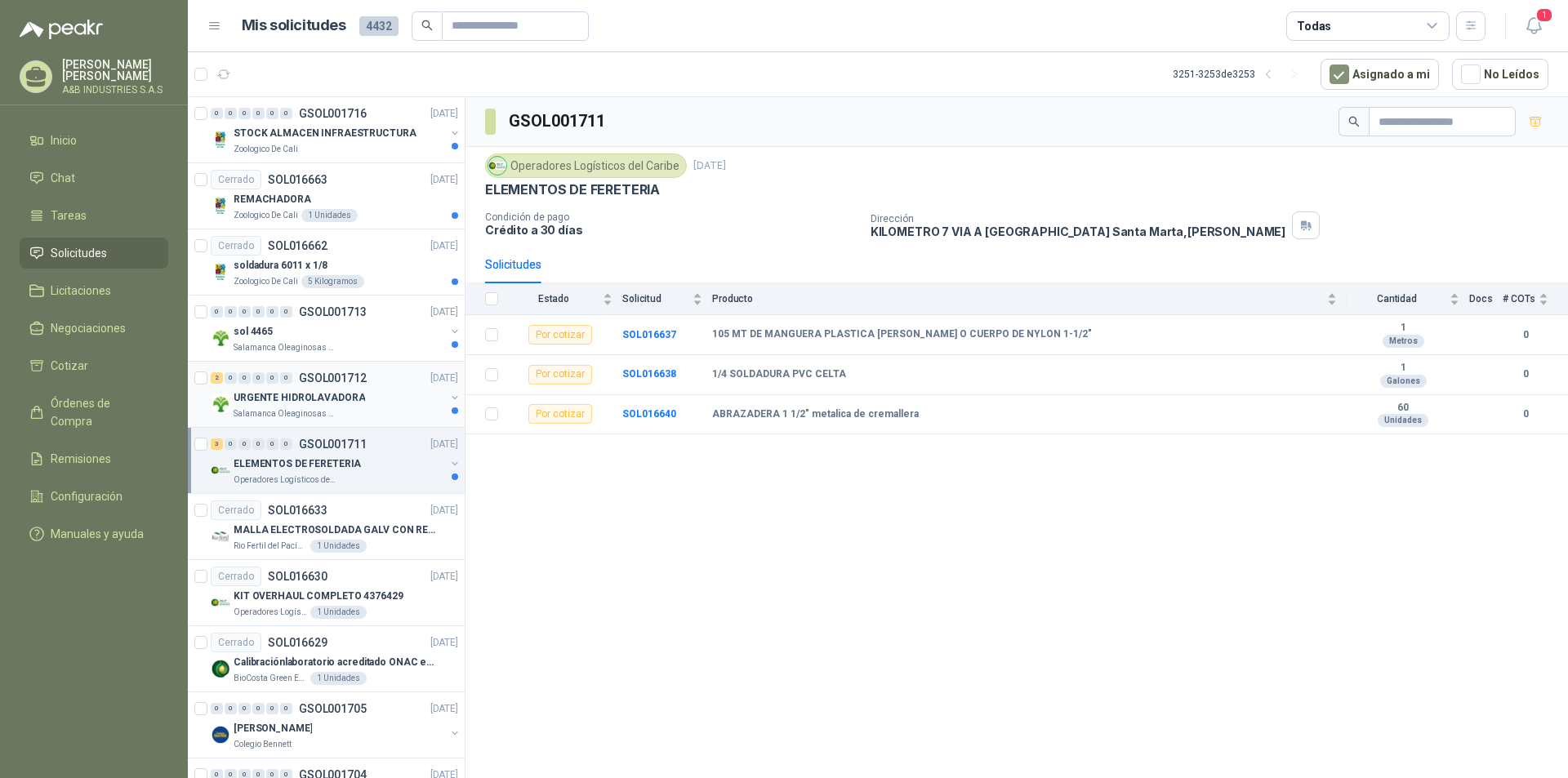
click at [384, 409] on div "Salamanca Oleaginosas SAS" at bounding box center [339, 414] width 212 height 13
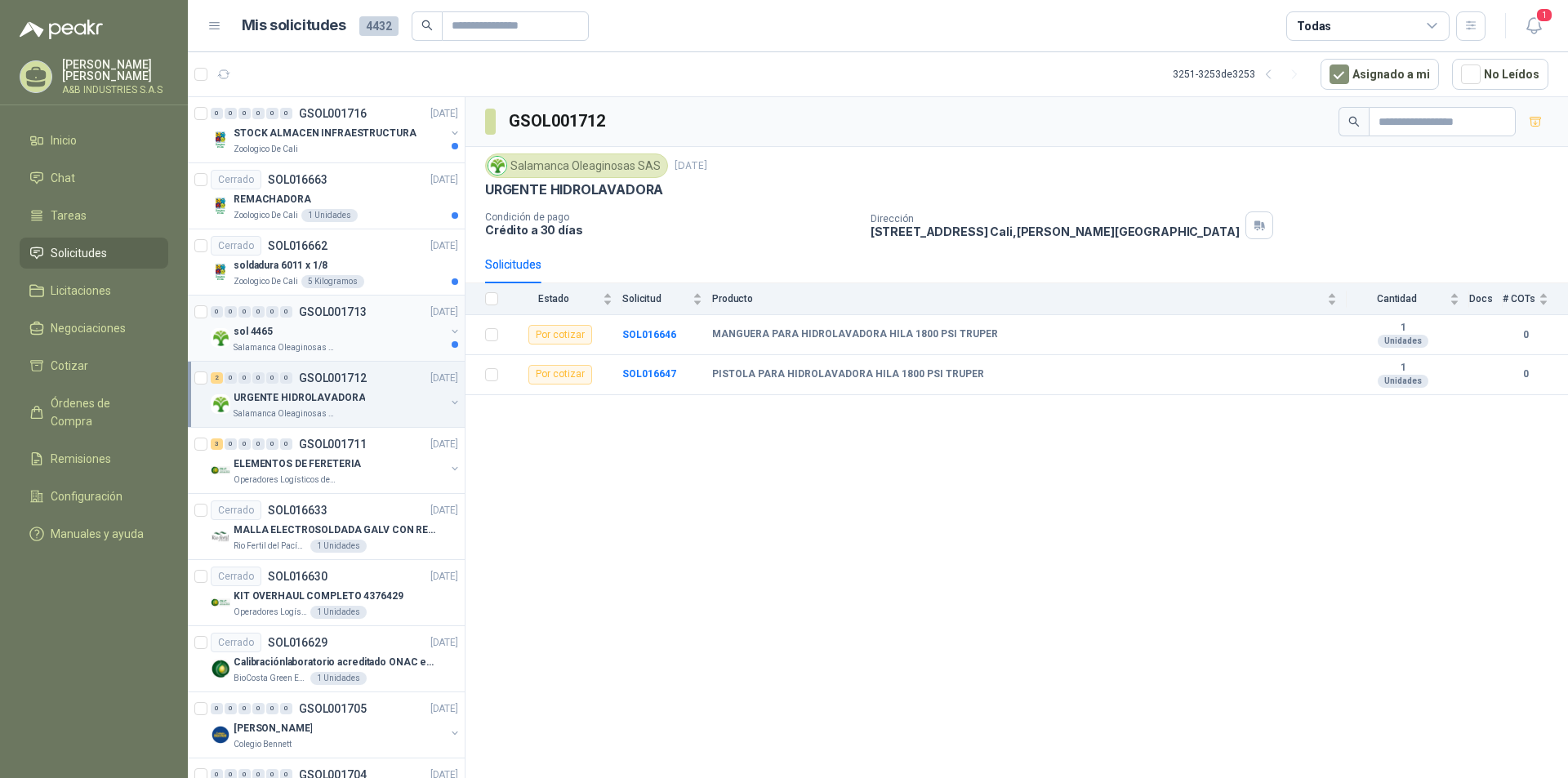
click at [376, 336] on div "sol 4465" at bounding box center [339, 331] width 212 height 19
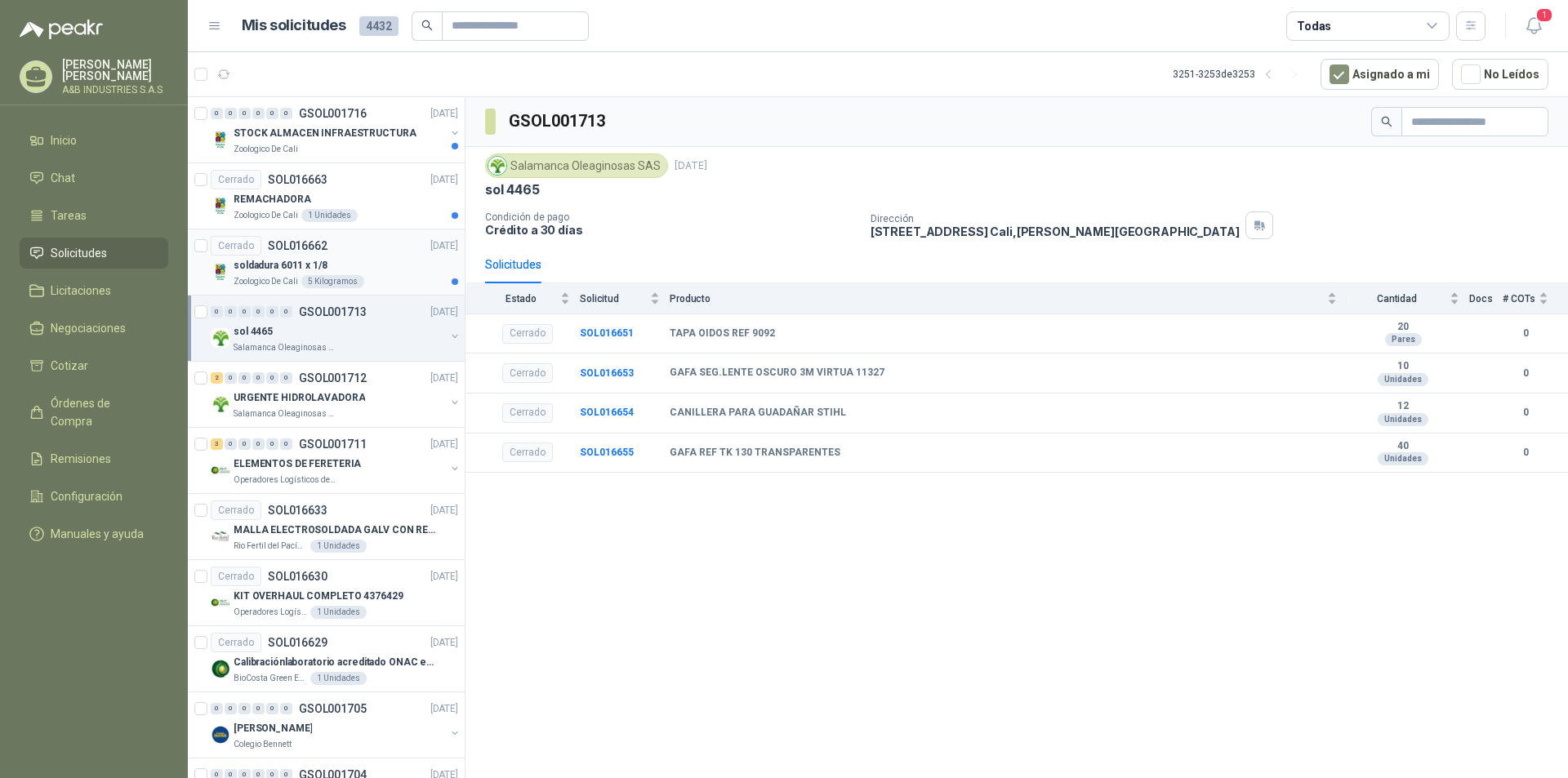
click at [376, 262] on div "soldadura 6011 x 1/8" at bounding box center [346, 265] width 225 height 19
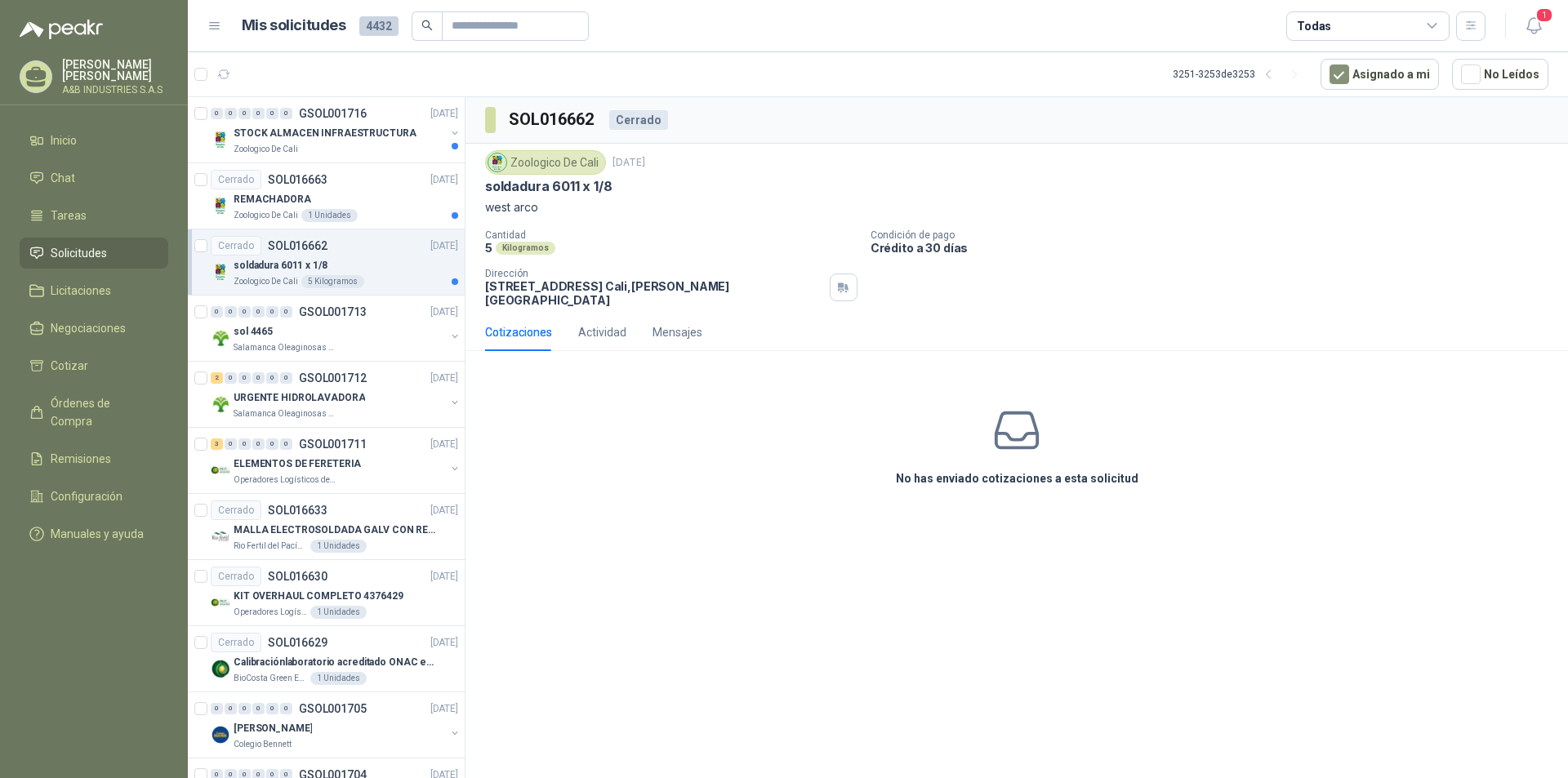
scroll to position [778, 0]
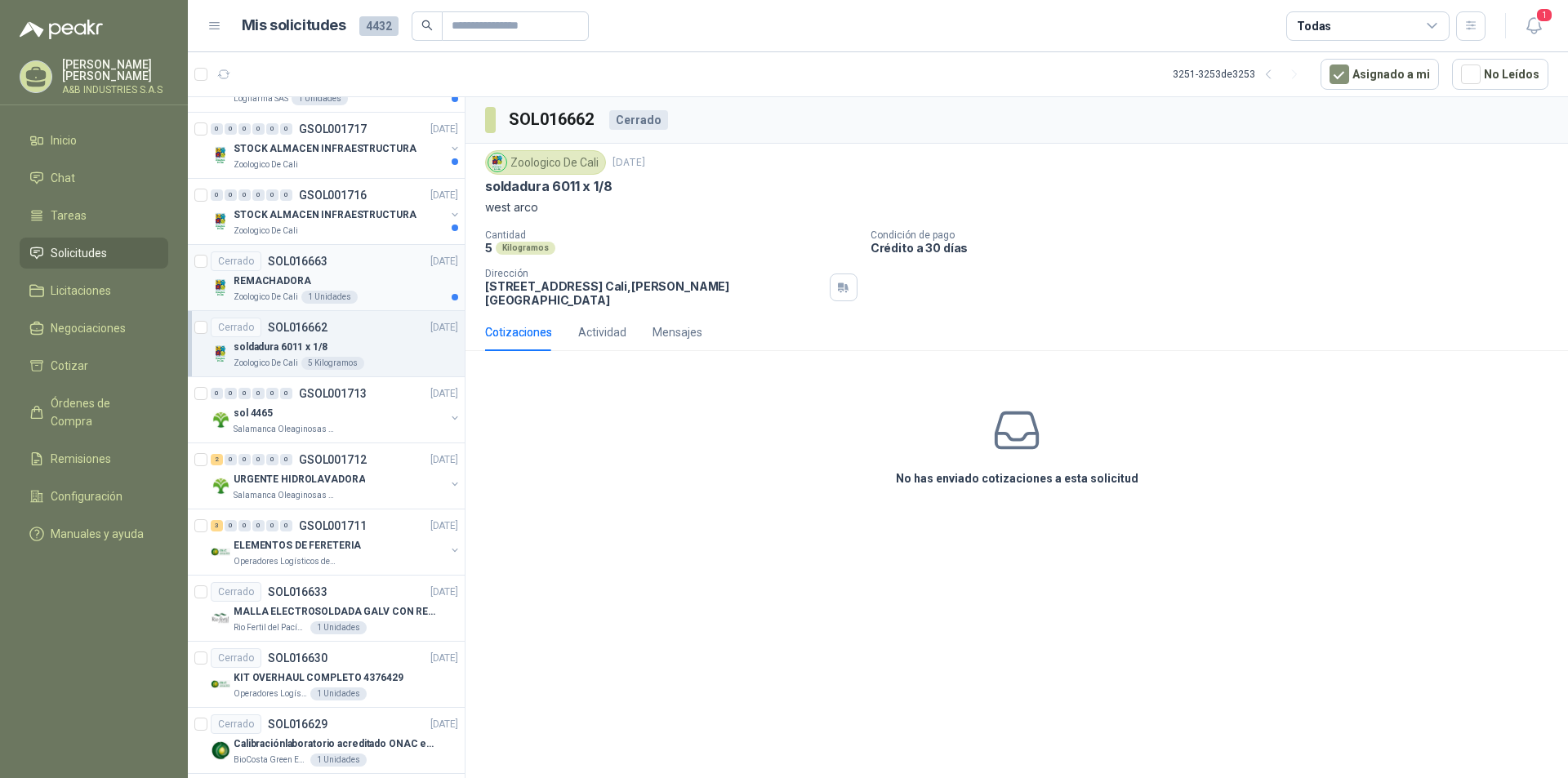
click at [389, 278] on div "REMACHADORA" at bounding box center [346, 280] width 225 height 19
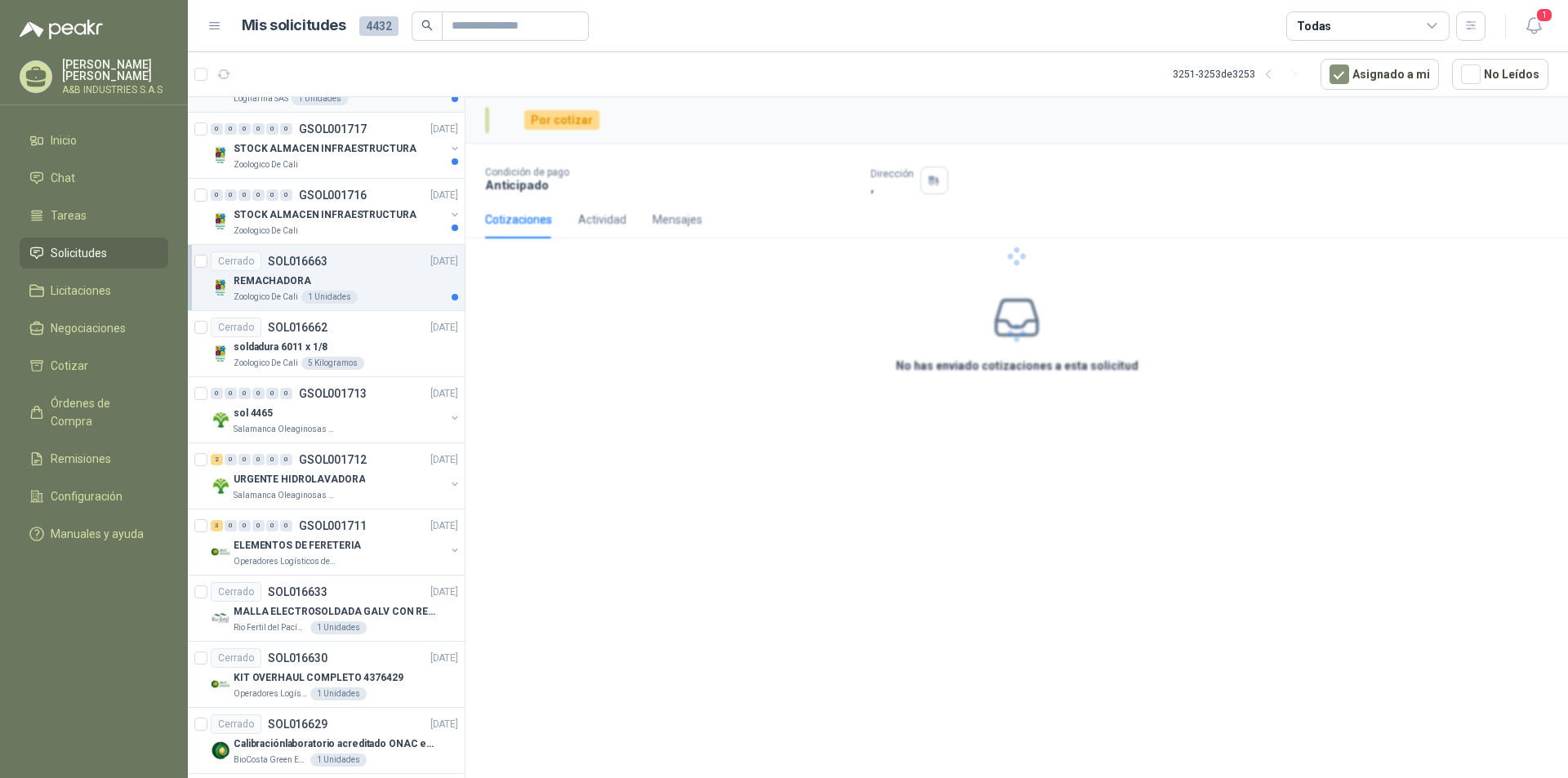
scroll to position [533, 0]
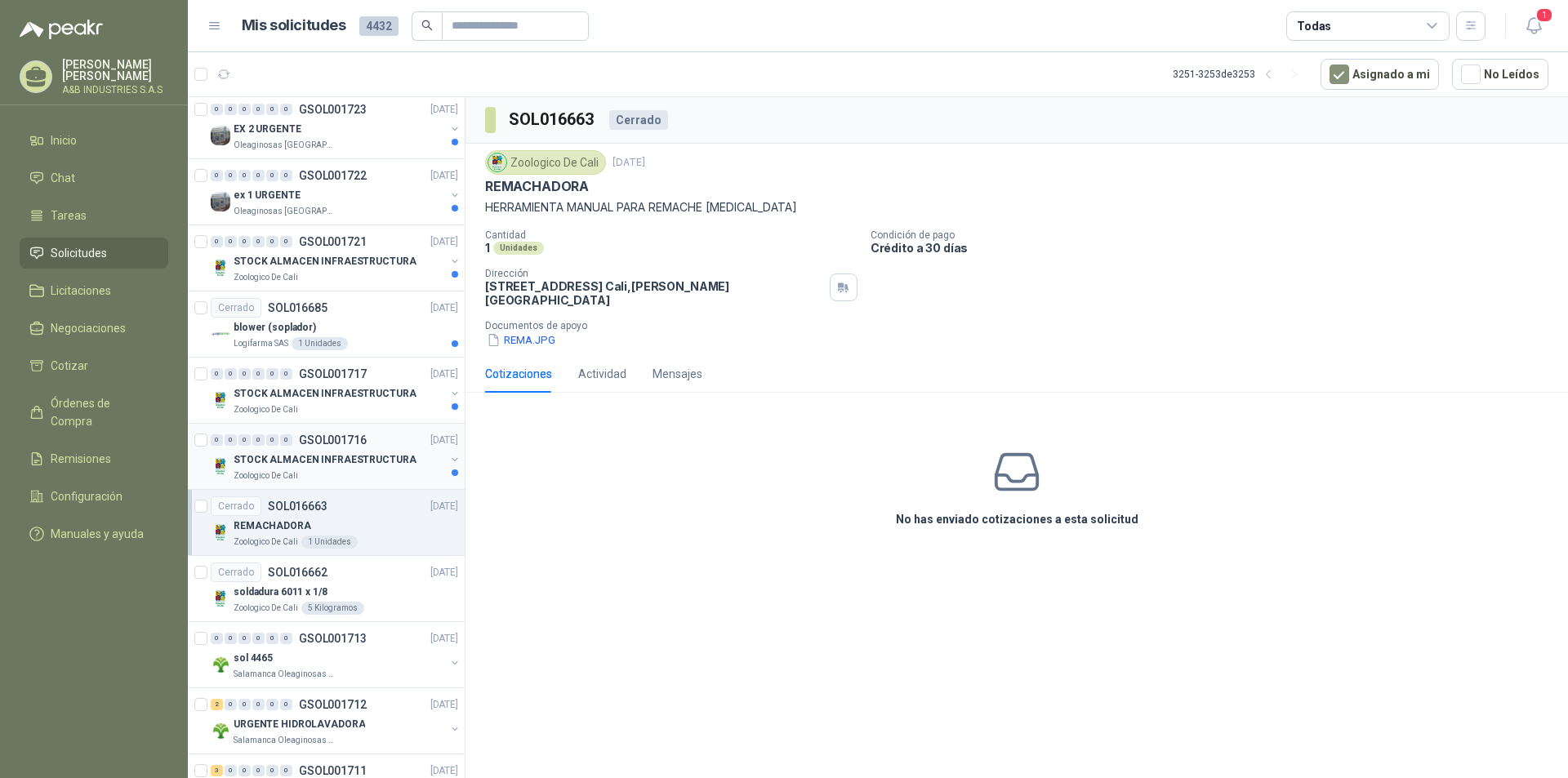
click at [392, 454] on p "STOCK ALMACEN INFRAESTRUCTURA" at bounding box center [325, 460] width 183 height 15
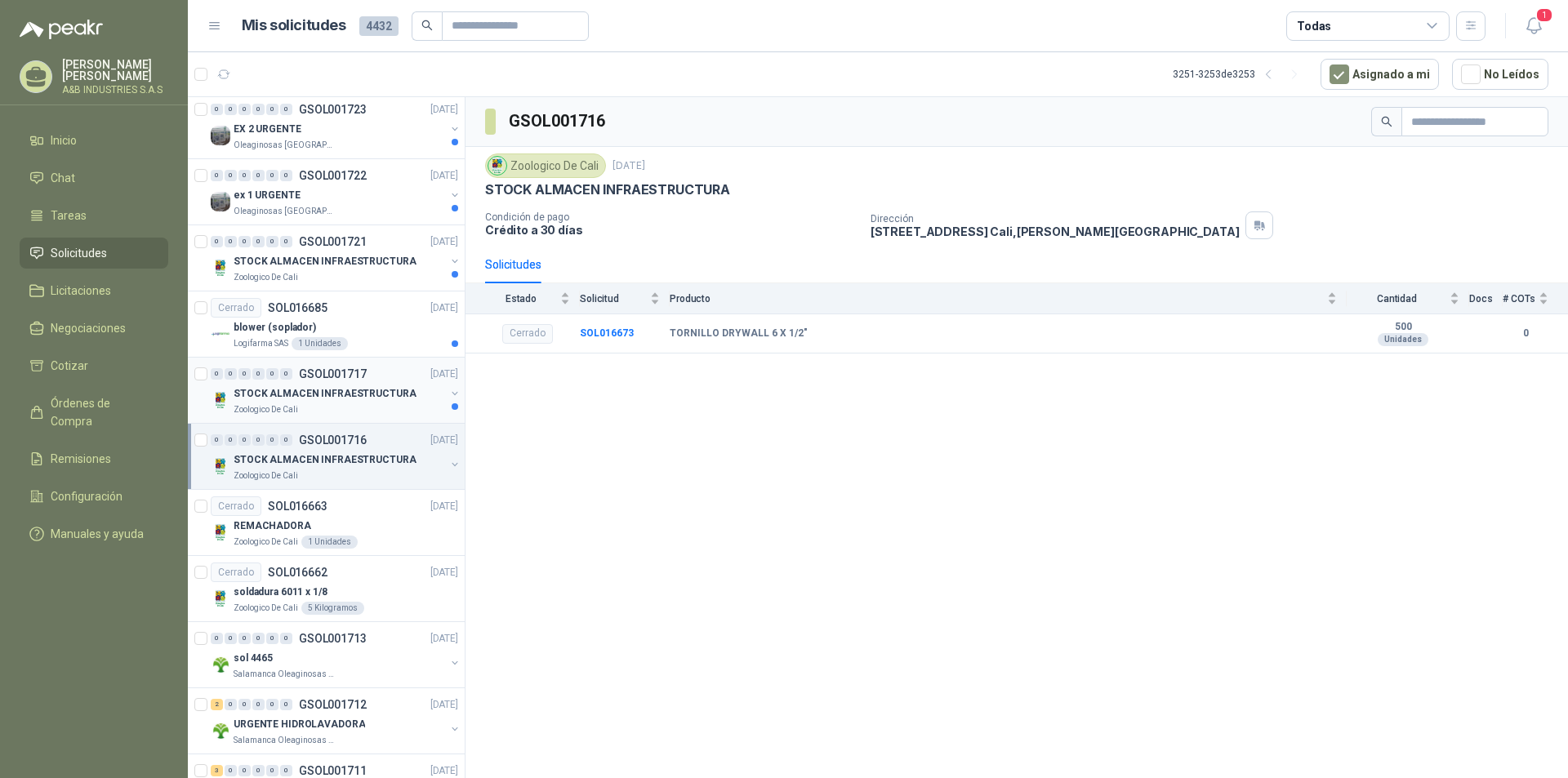
click at [385, 395] on p "STOCK ALMACEN INFRAESTRUCTURA" at bounding box center [325, 394] width 183 height 15
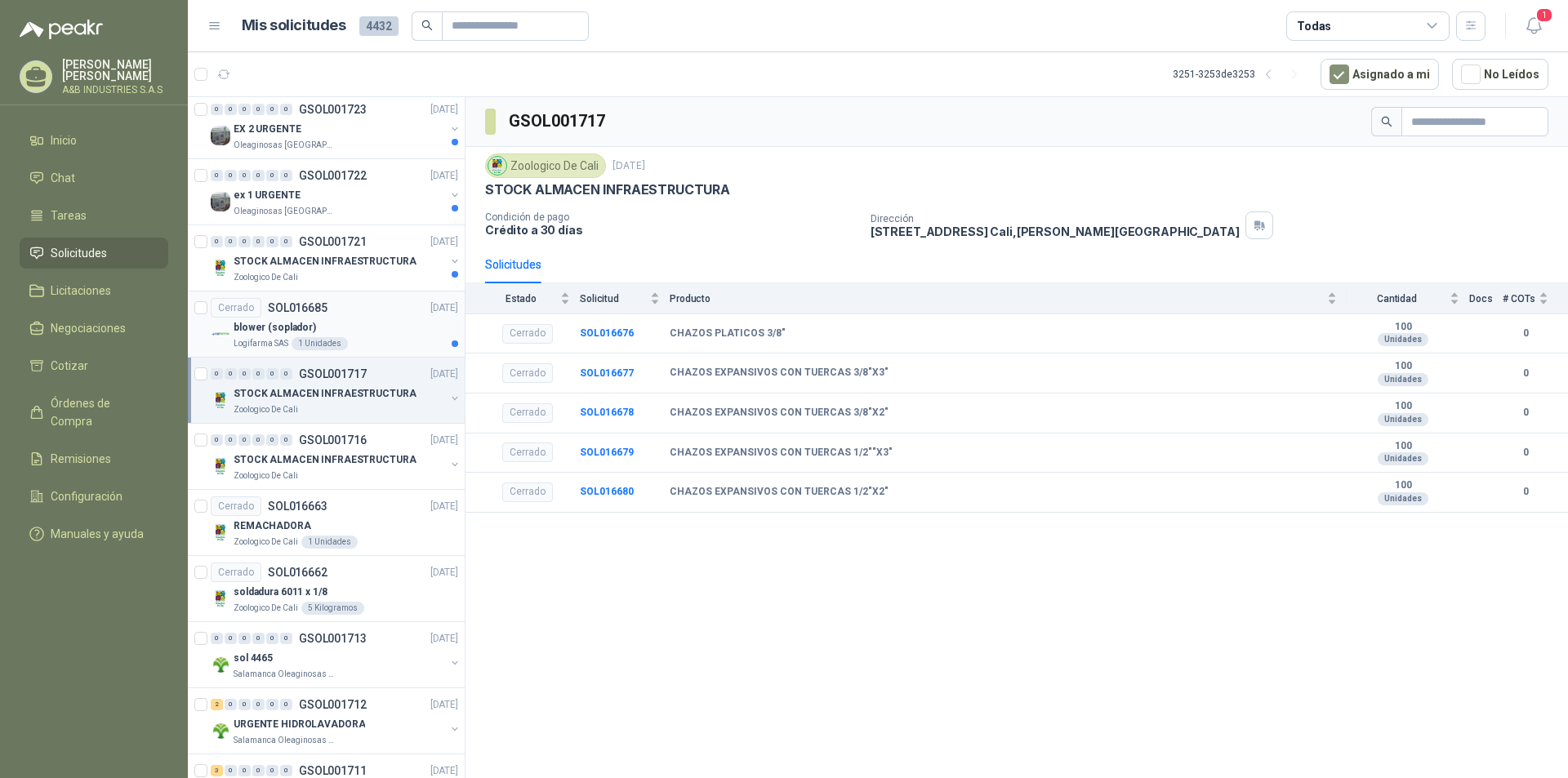
click at [380, 322] on div "blower (soplador)" at bounding box center [346, 327] width 225 height 19
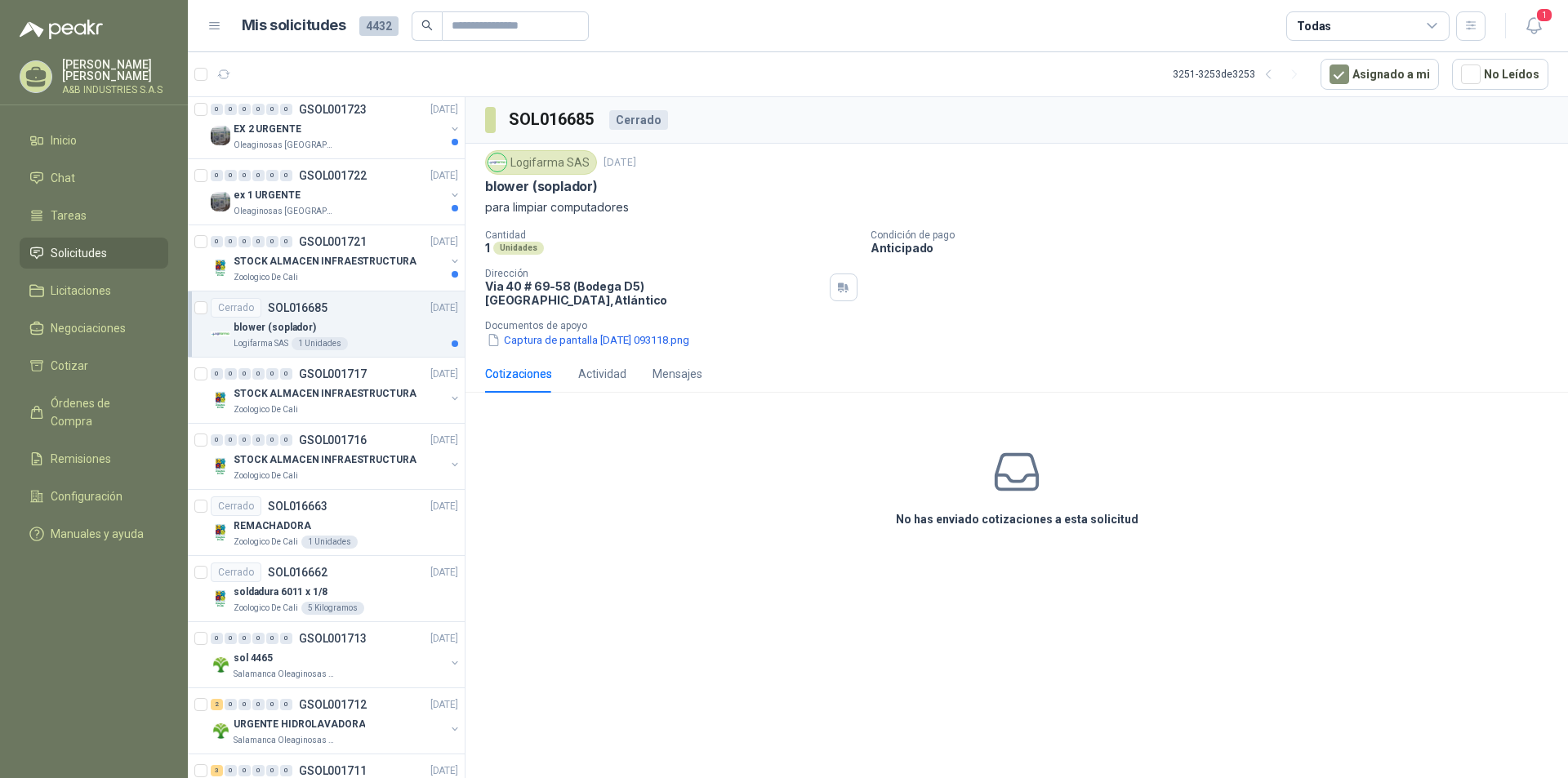
scroll to position [207, 0]
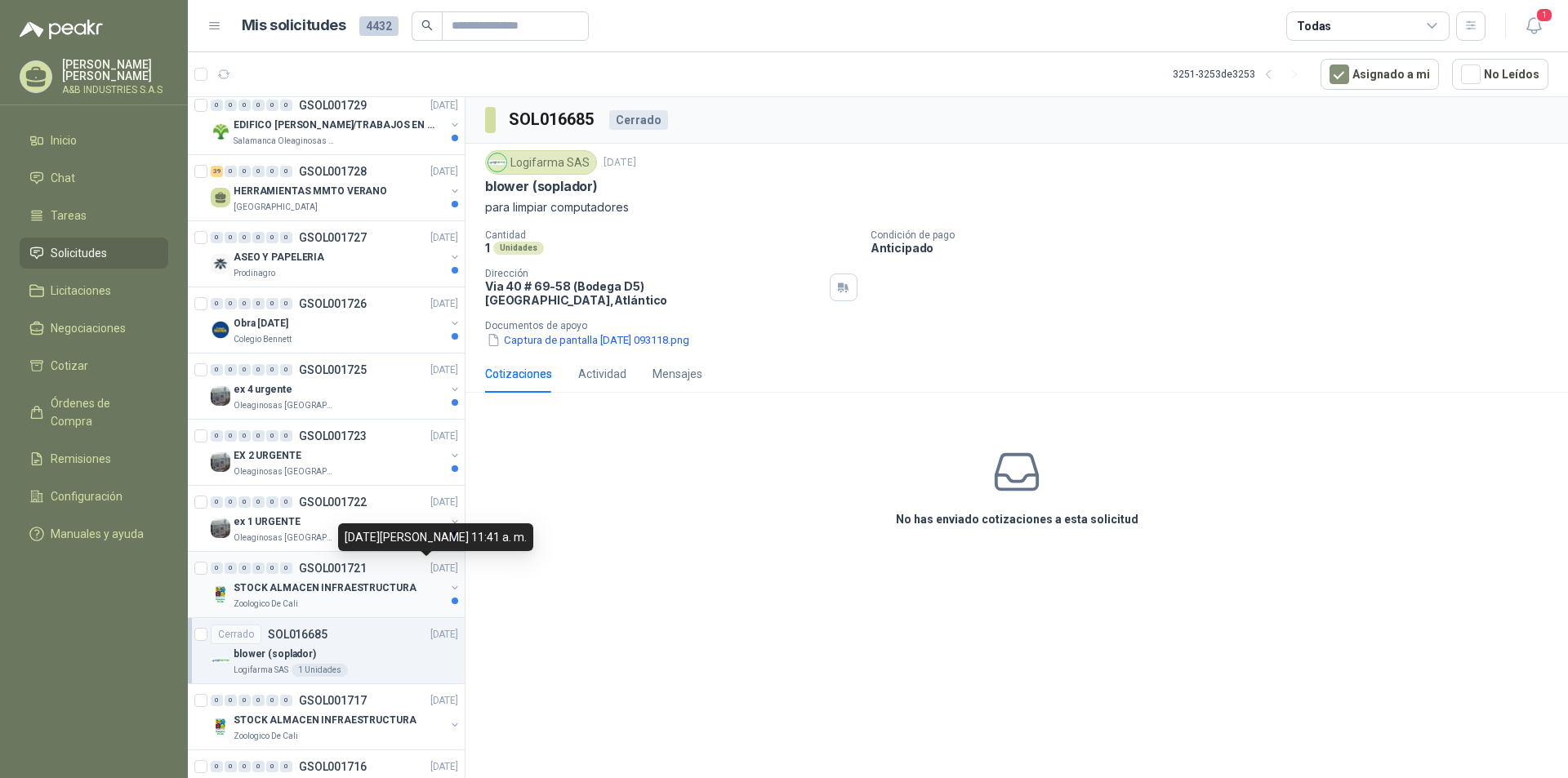
click at [408, 576] on div "0 0 0 0 0 0 GSOL001721 [DATE]" at bounding box center [336, 568] width 251 height 19
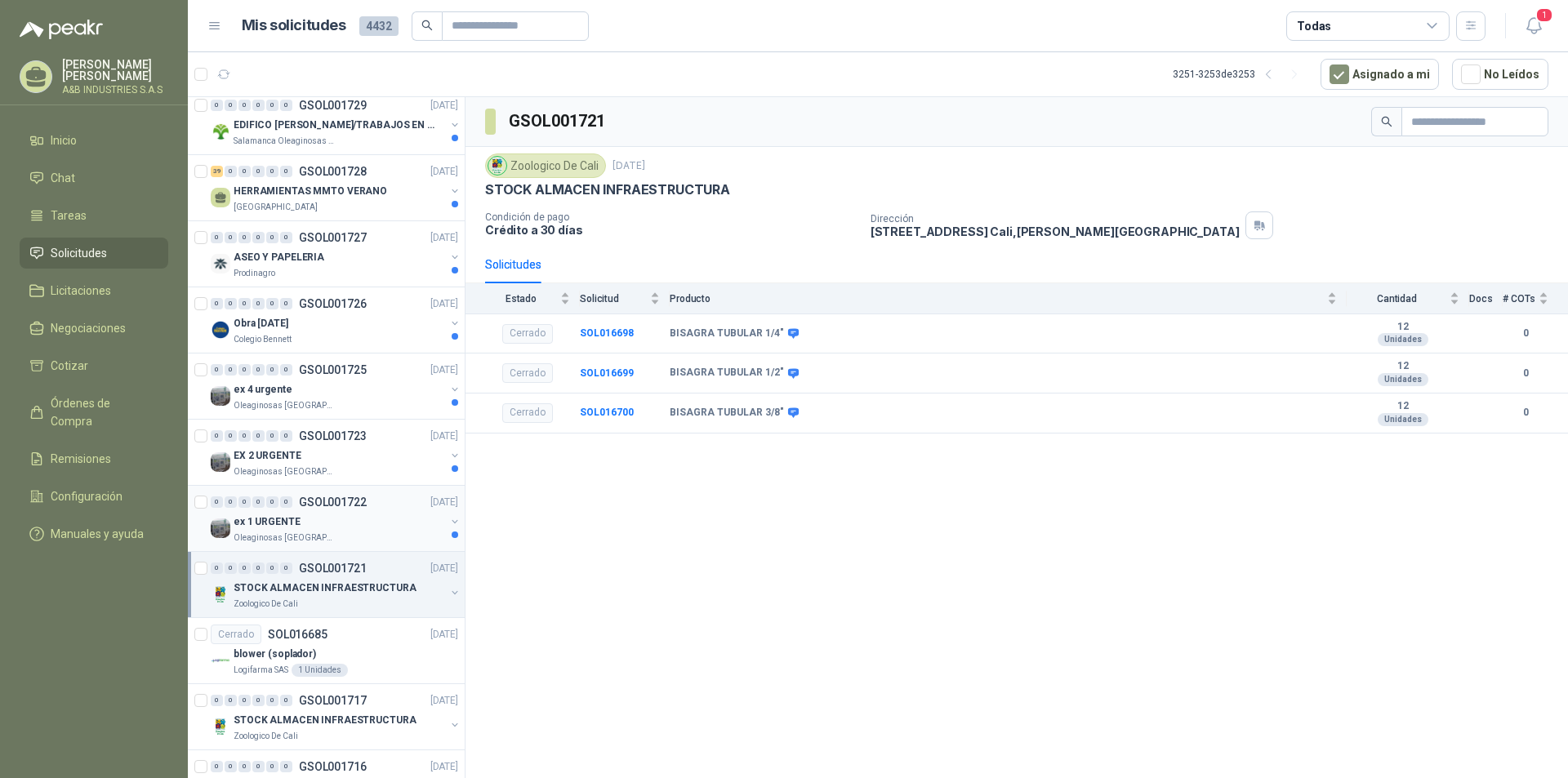
click at [371, 533] on div "Oleaginosas [GEOGRAPHIC_DATA][PERSON_NAME]" at bounding box center [339, 538] width 212 height 13
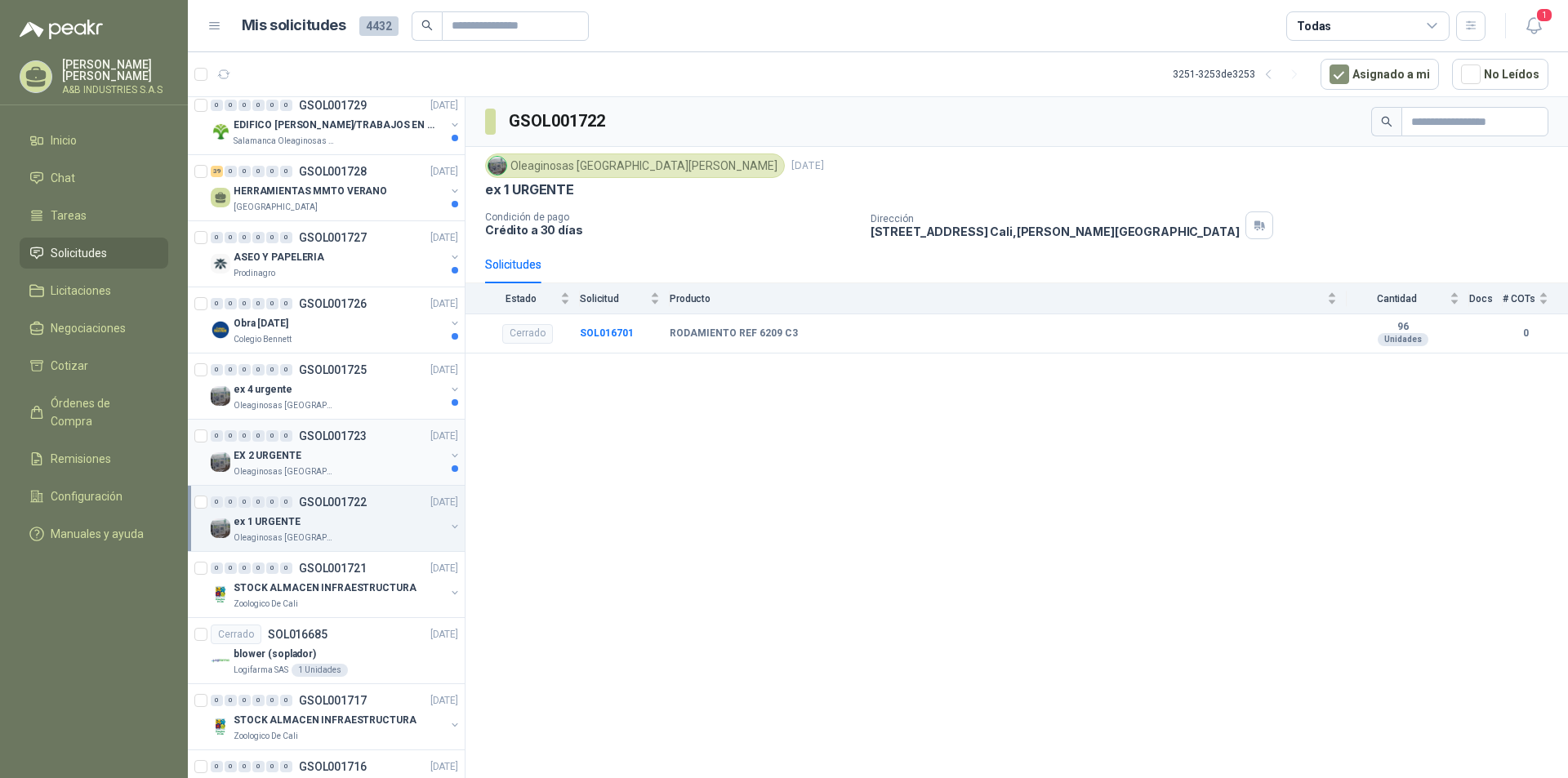
click at [392, 452] on div "EX 2 URGENTE" at bounding box center [339, 456] width 212 height 19
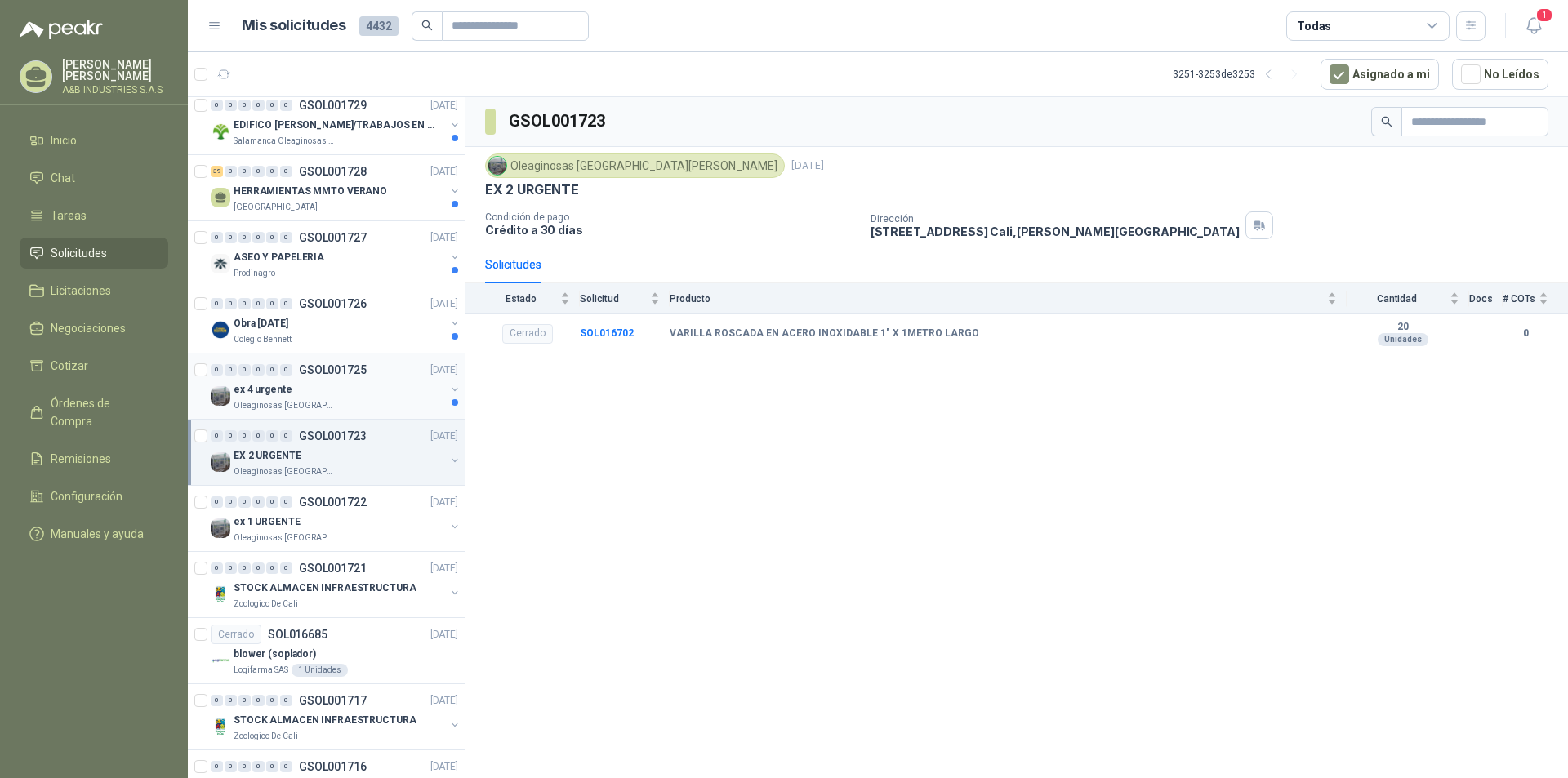
click at [391, 387] on div "ex 4 urgente" at bounding box center [339, 389] width 212 height 19
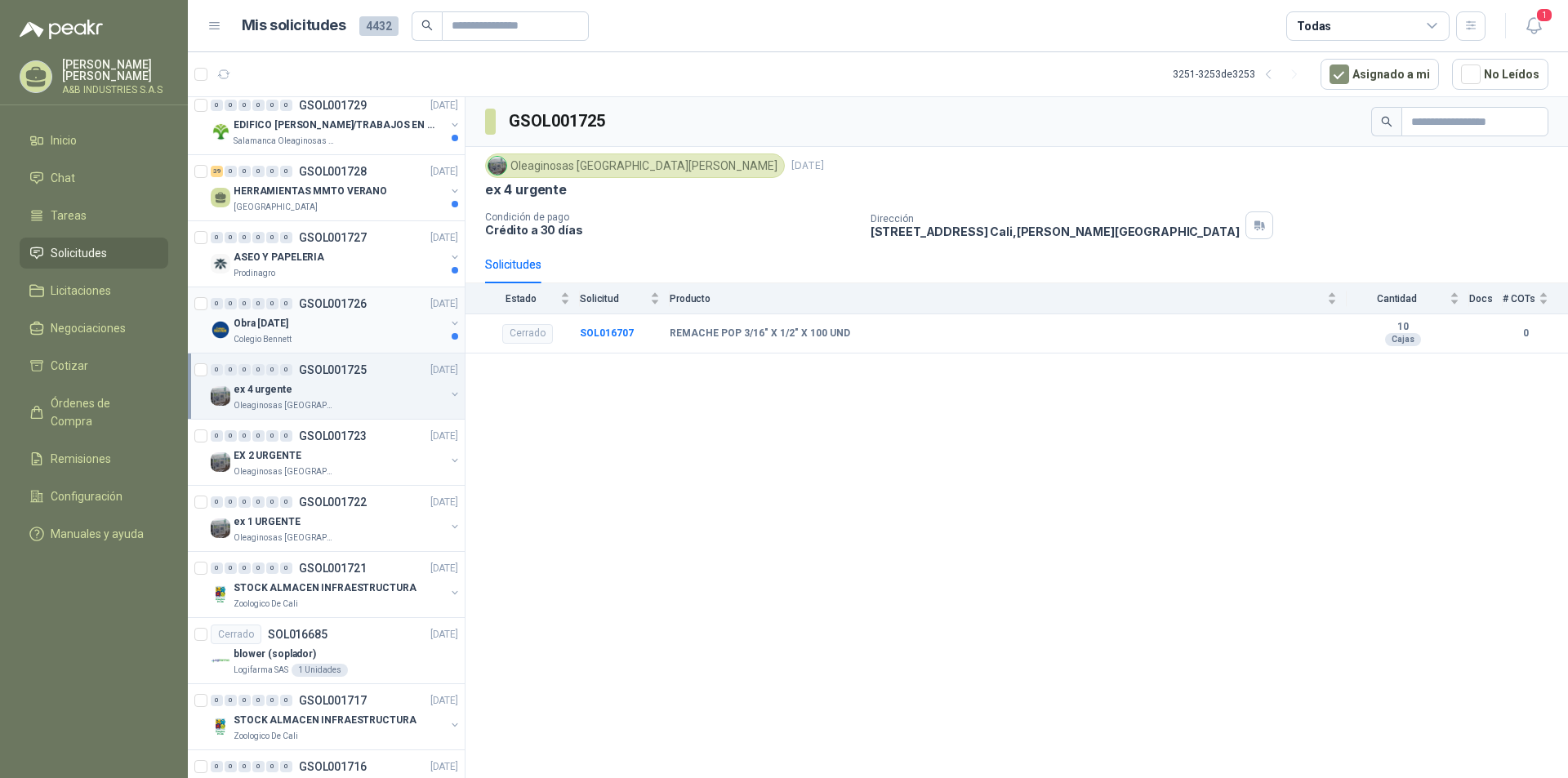
click at [375, 341] on div "Colegio Bennett" at bounding box center [339, 340] width 212 height 13
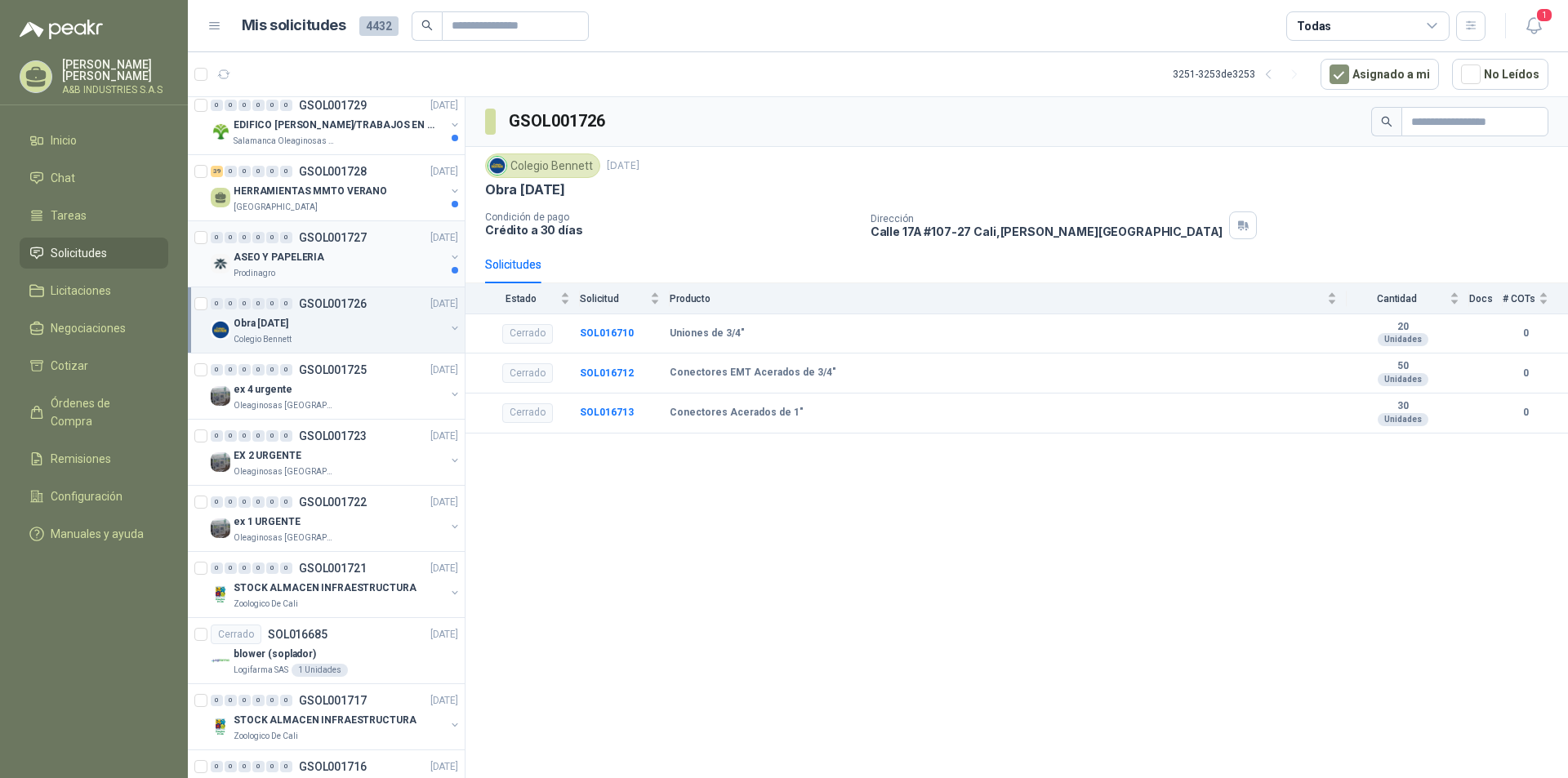
click at [389, 281] on div "0 0 0 0 0 0 GSOL001727 [DATE] ASEO Y PAPELERIA Prodinagro" at bounding box center [325, 254] width 277 height 66
click at [389, 275] on div "Prodinagro" at bounding box center [339, 274] width 212 height 13
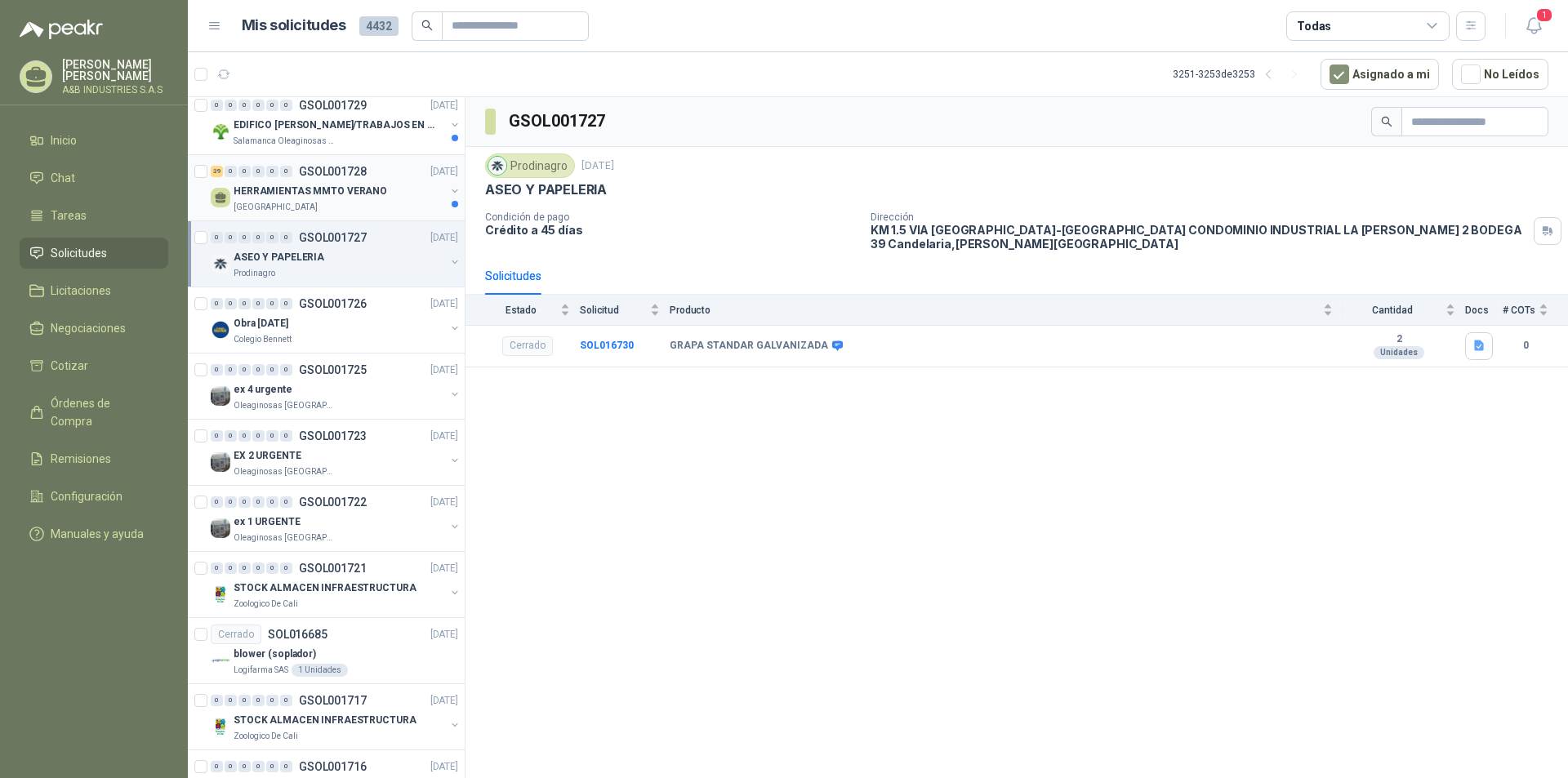
click at [371, 194] on p "HERRAMIENTAS MMTO VERANO" at bounding box center [310, 191] width 153 height 15
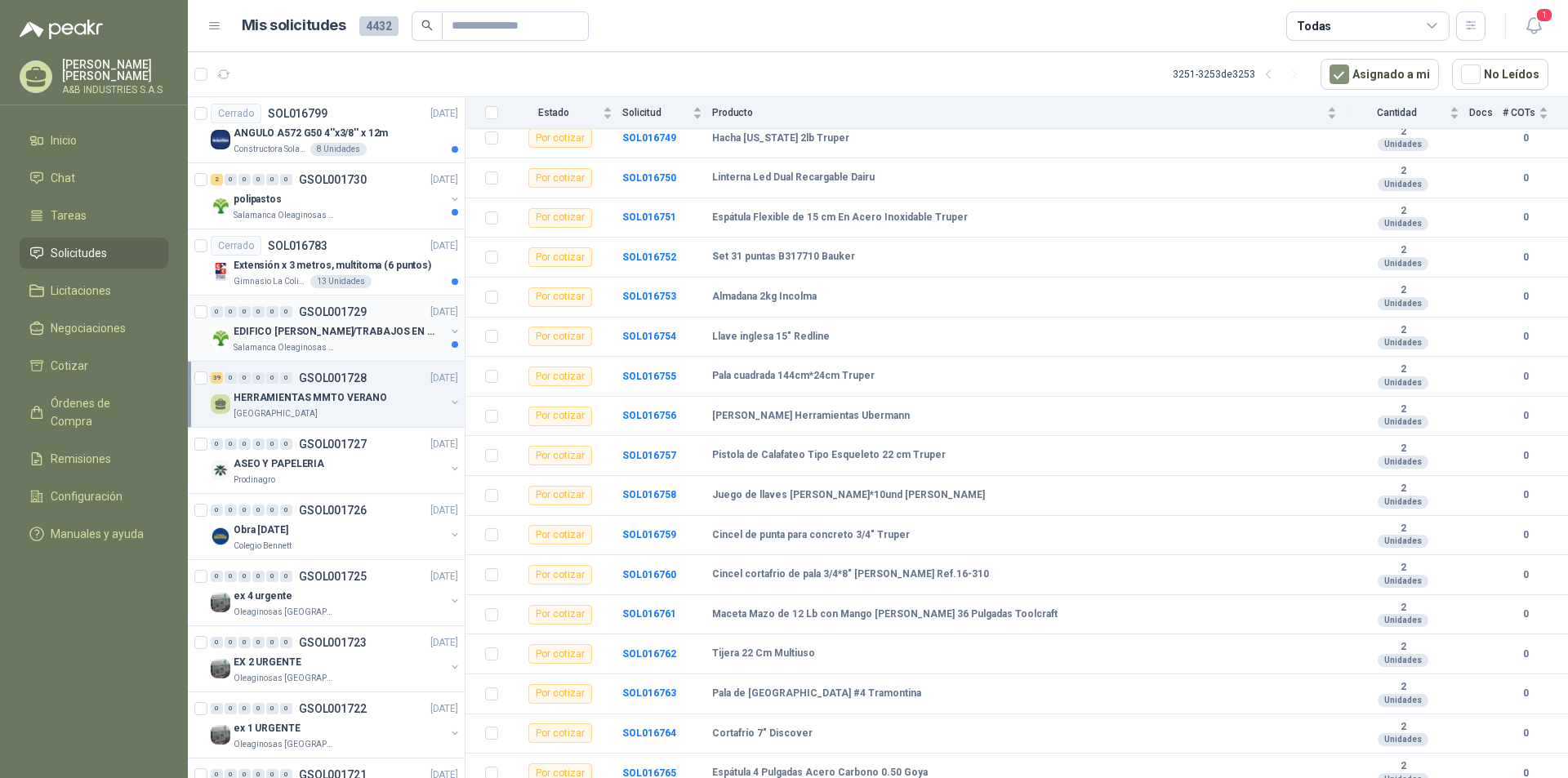
click at [344, 319] on div "0 0 0 0 0 0 GSOL001729 [DATE]" at bounding box center [336, 312] width 251 height 19
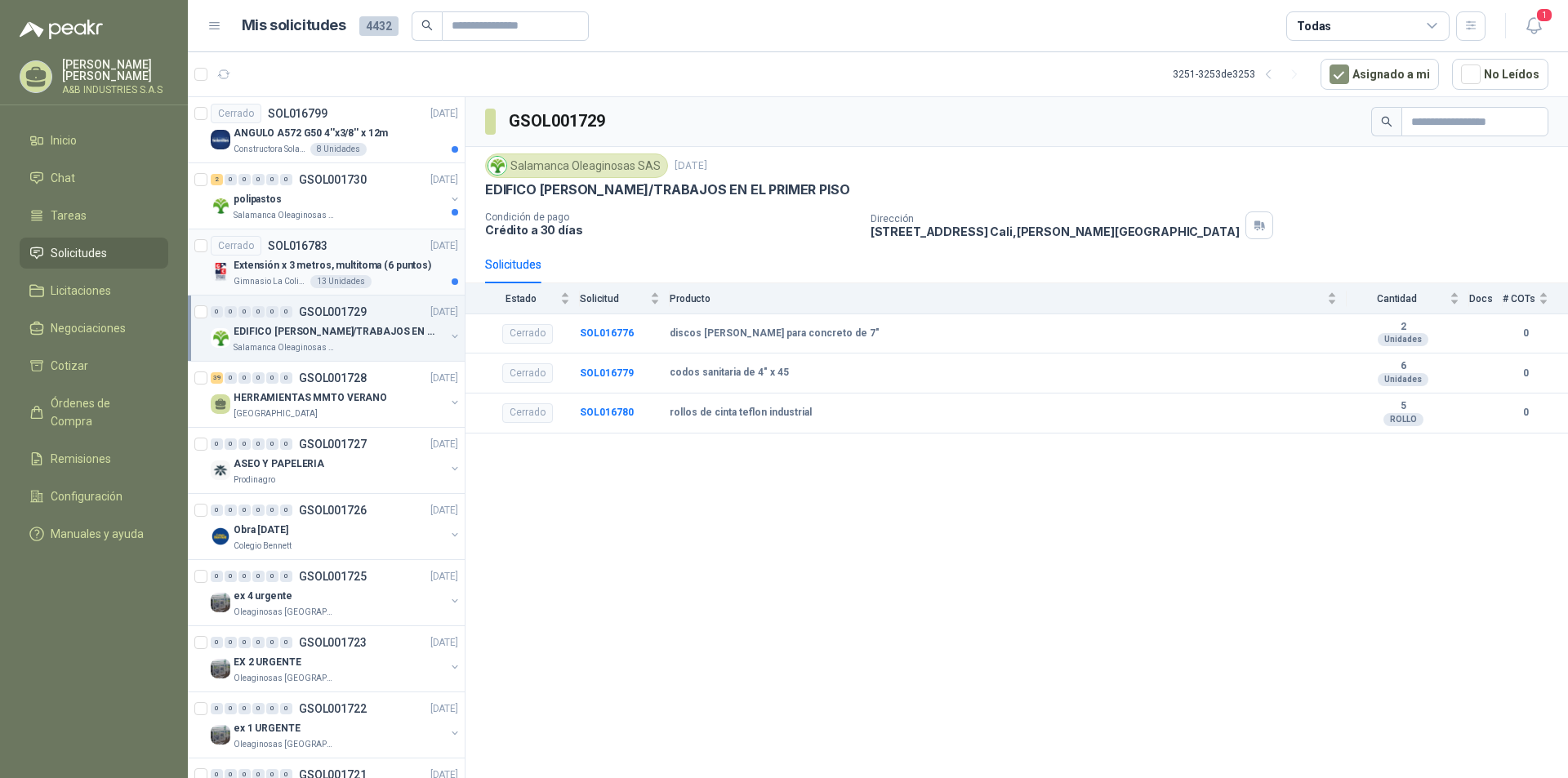
click at [352, 268] on p "Extensión x 3 metros, multitoma (6 puntos)" at bounding box center [332, 266] width 197 height 15
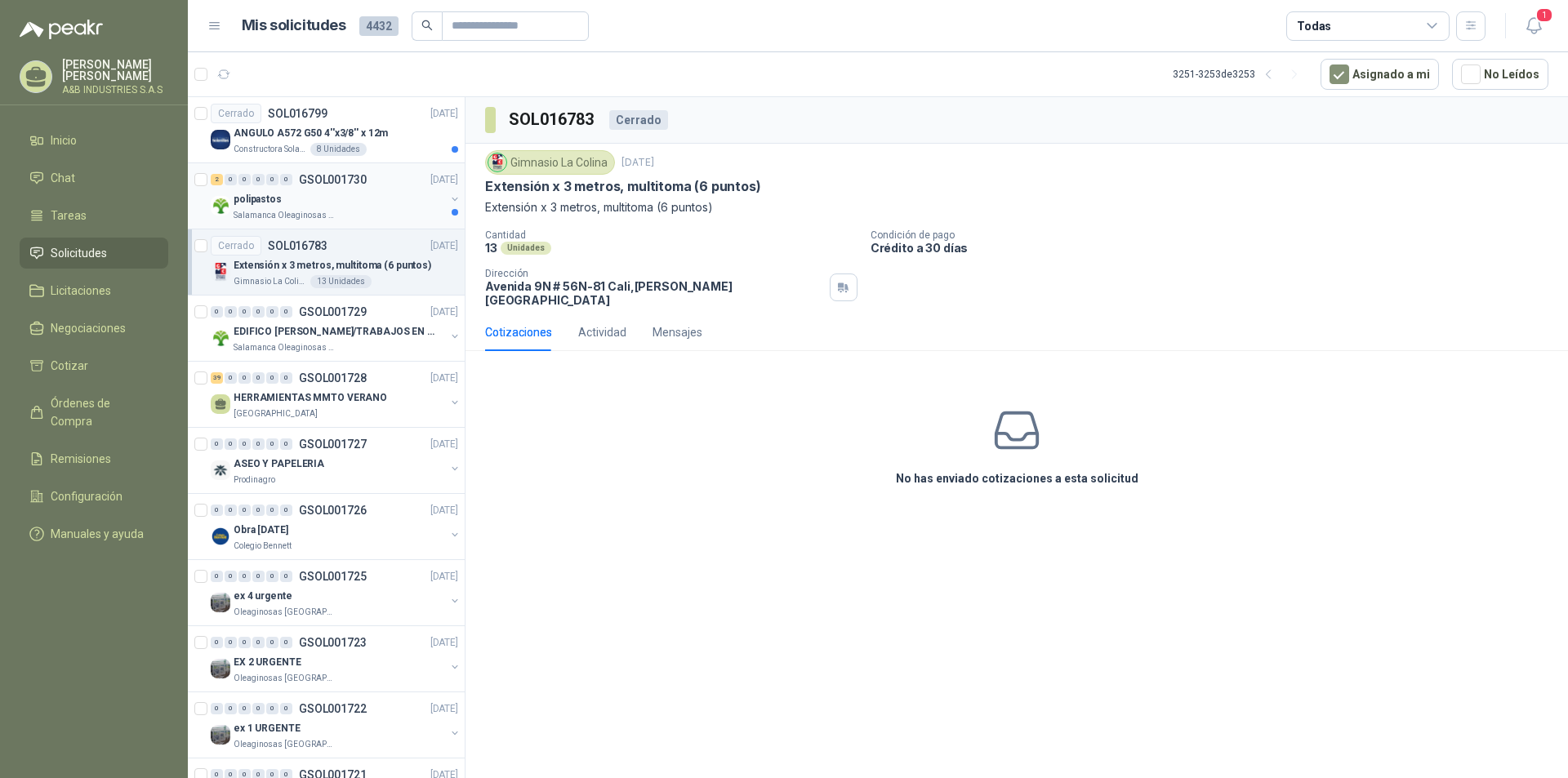
click at [385, 206] on div "polipastos" at bounding box center [339, 199] width 212 height 19
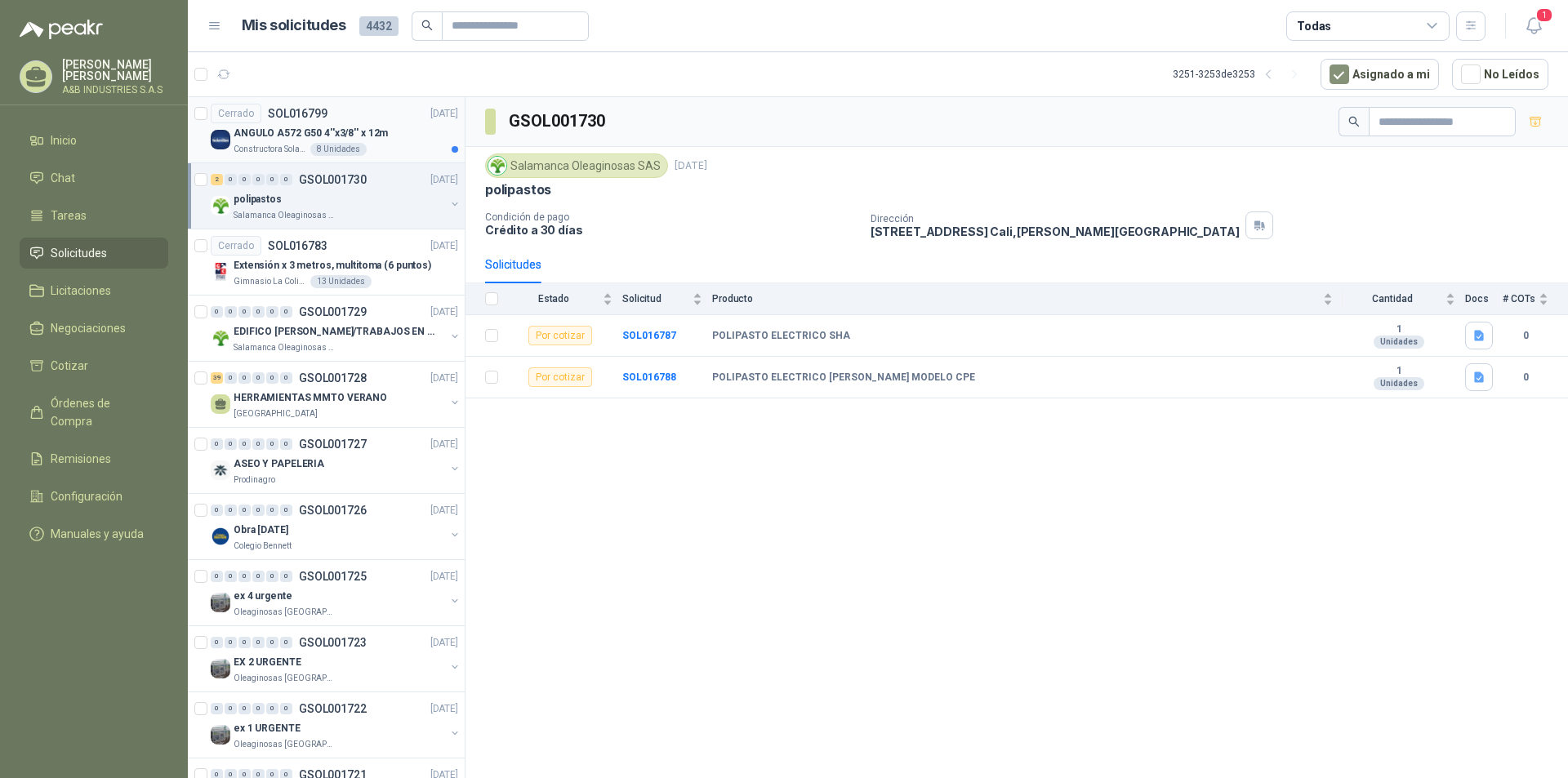
click at [310, 147] on div "8 Unidades" at bounding box center [338, 149] width 56 height 13
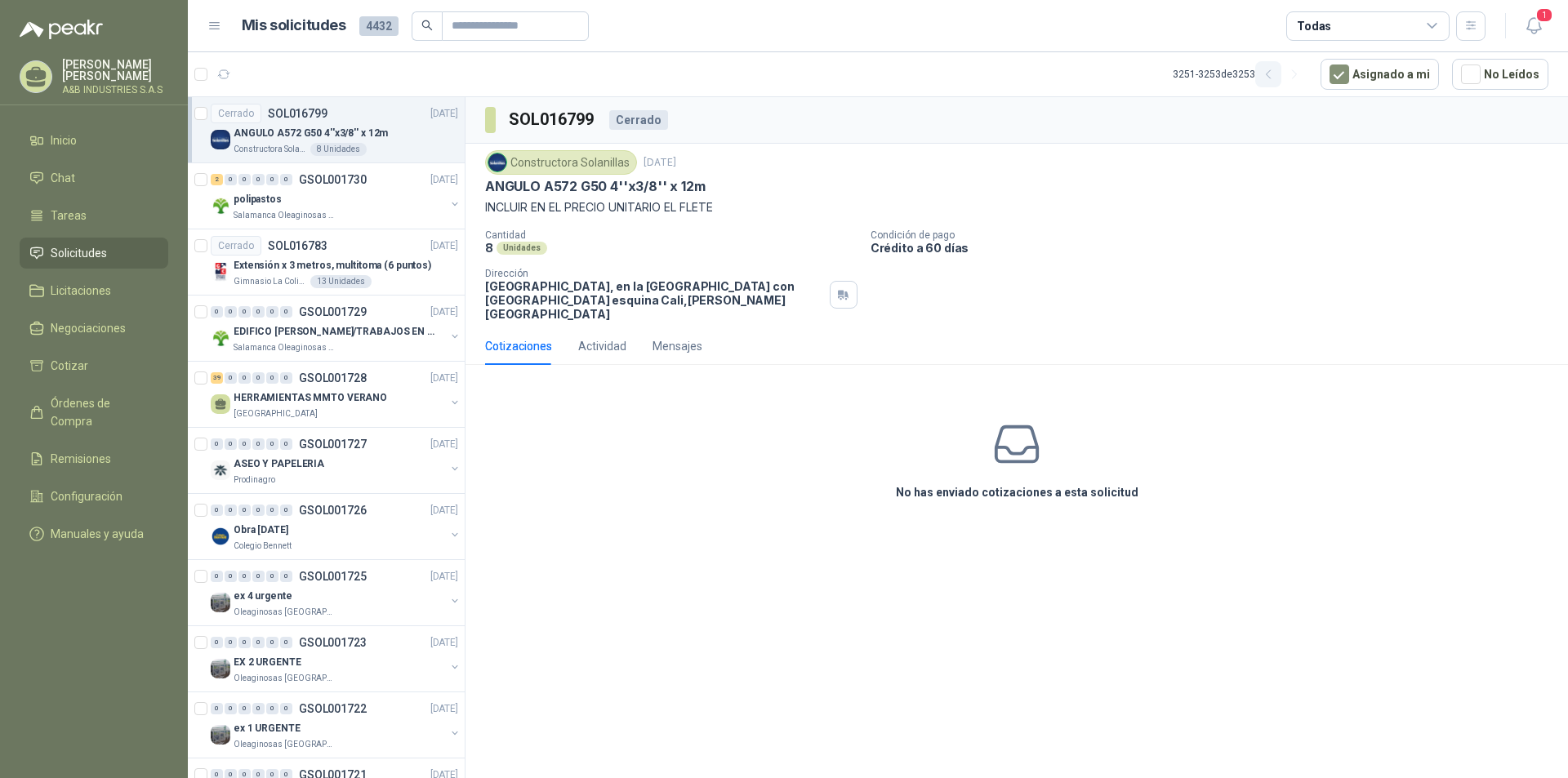
click at [1275, 80] on icon "button" at bounding box center [1268, 75] width 14 height 14
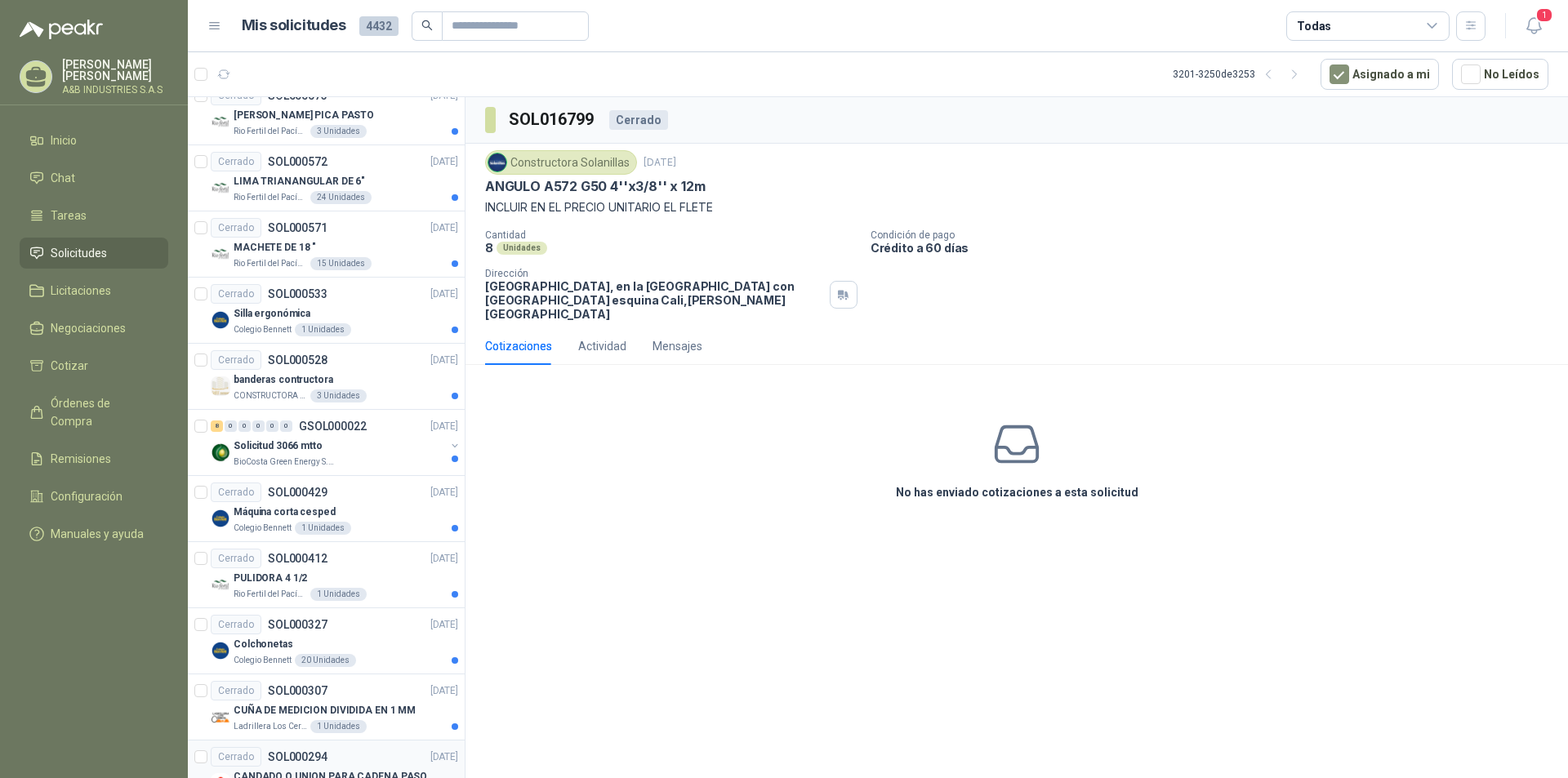
scroll to position [2643, 0]
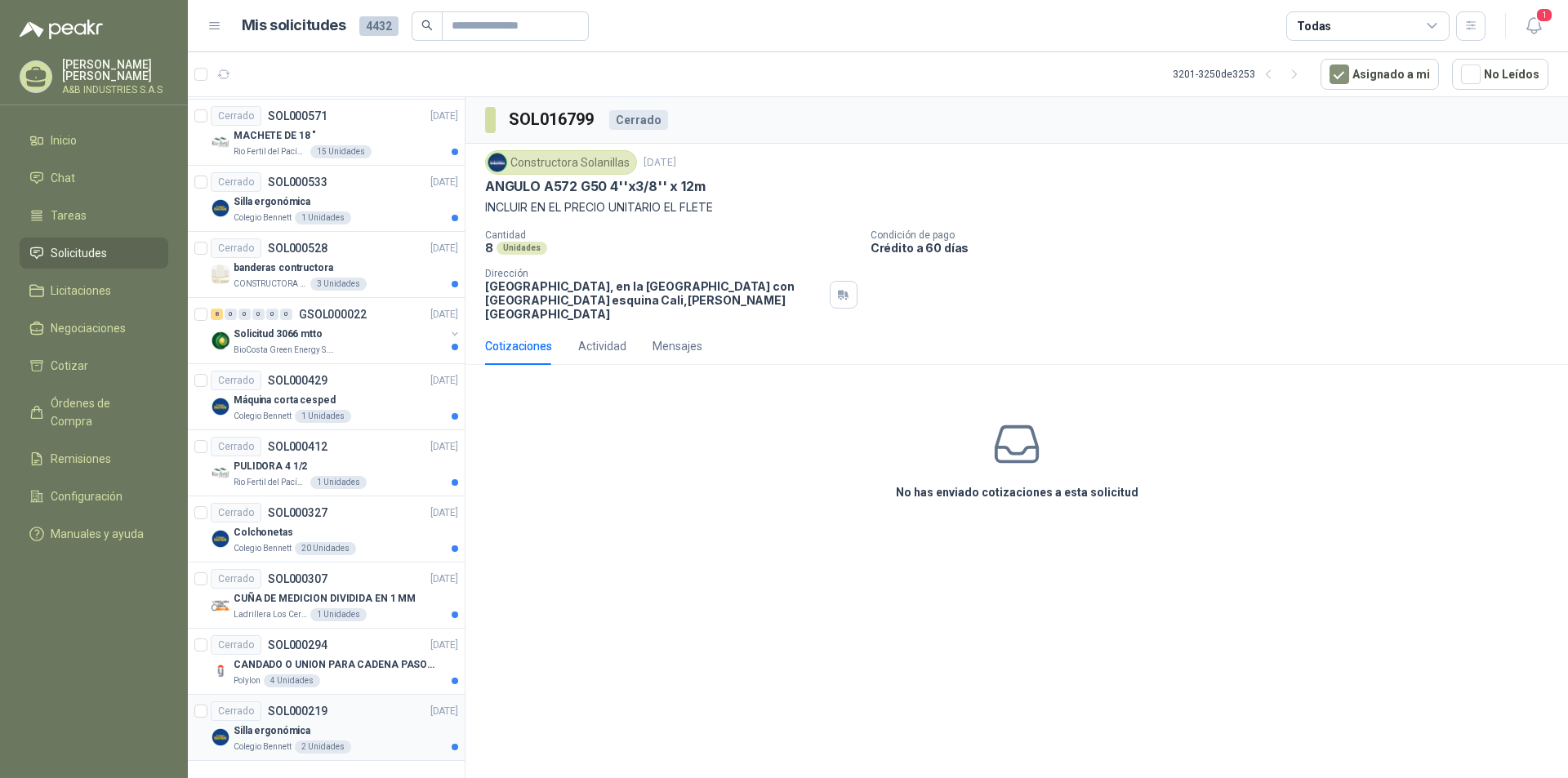
click at [381, 727] on div "Silla ergonómica" at bounding box center [346, 730] width 225 height 19
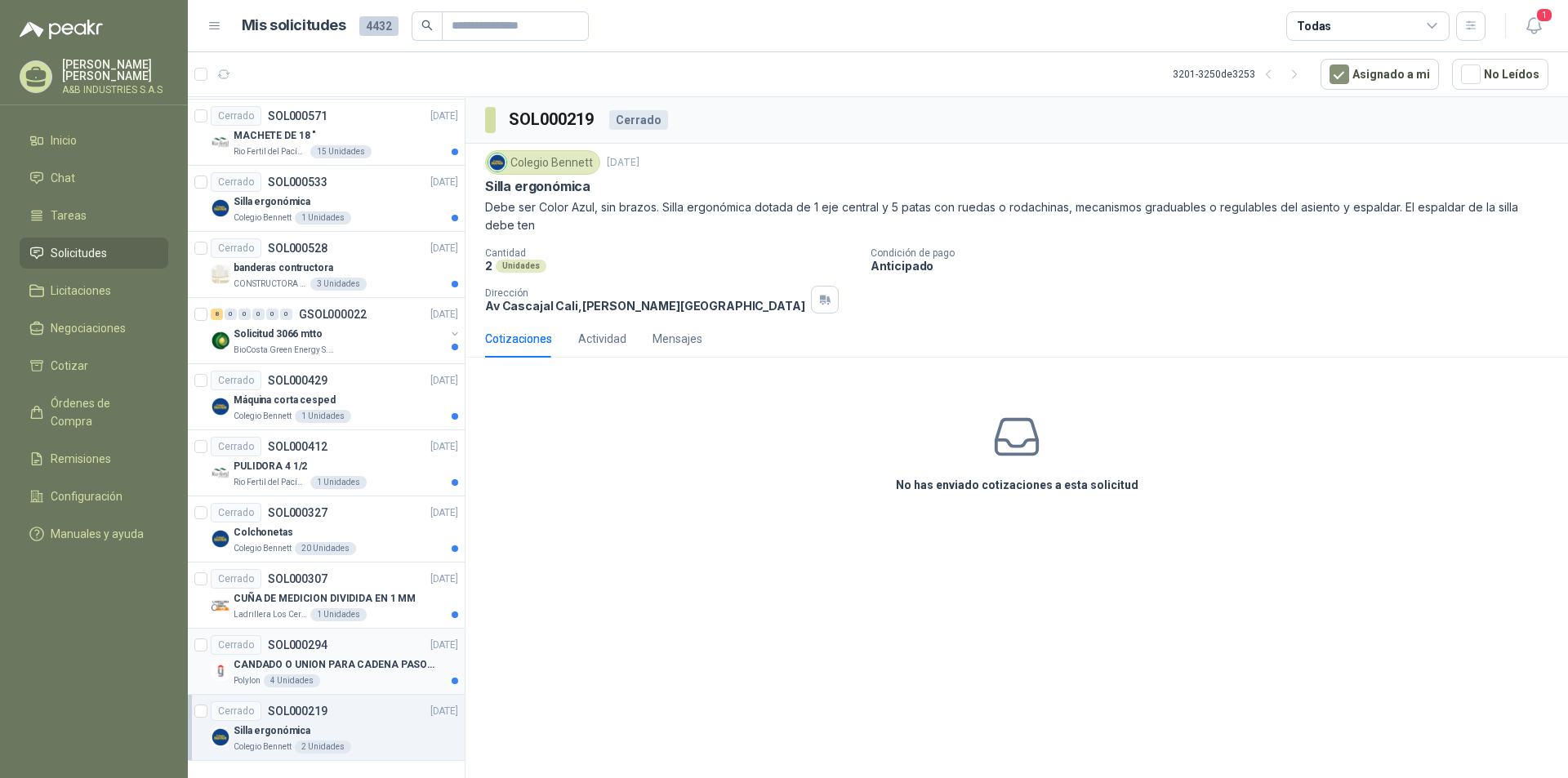
click at [347, 660] on p "CANDADO O UNION PARA CADENA PASO 40" at bounding box center [335, 665] width 203 height 15
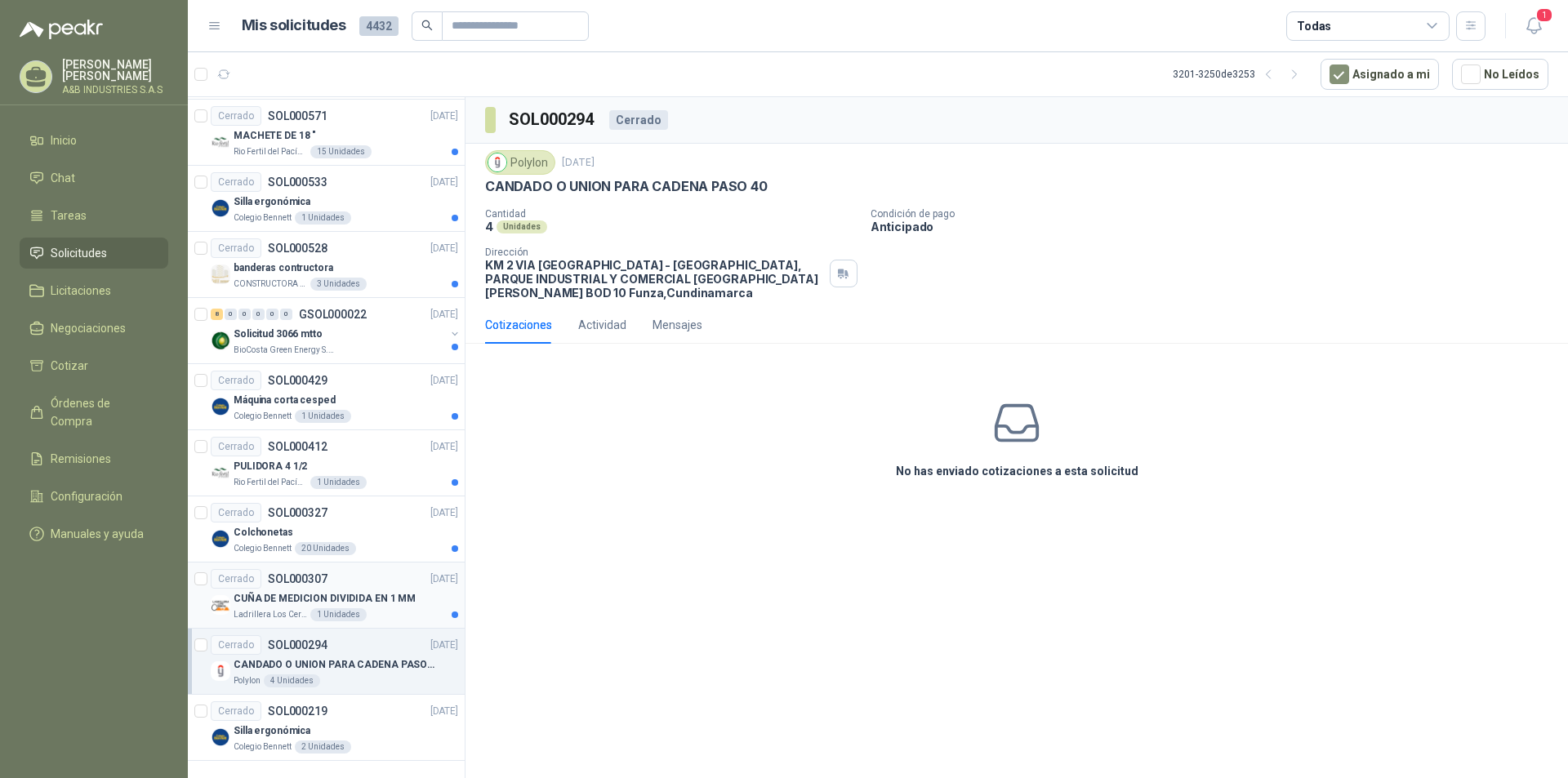
click at [342, 591] on p "CUÑA DE MEDICION DIVIDIDA EN 1 MM" at bounding box center [325, 599] width 182 height 15
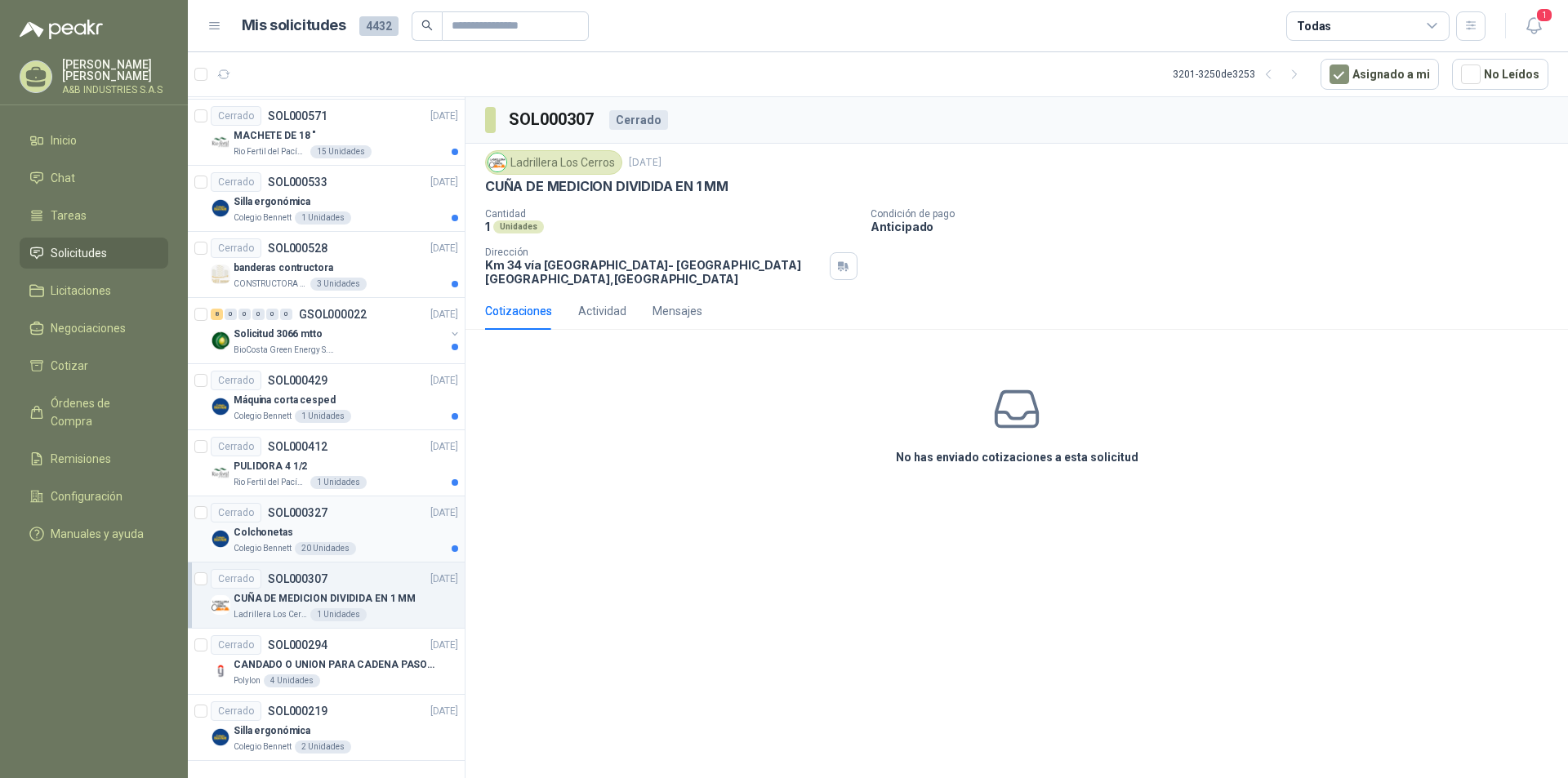
click at [347, 531] on div "Colchonetas" at bounding box center [346, 532] width 225 height 19
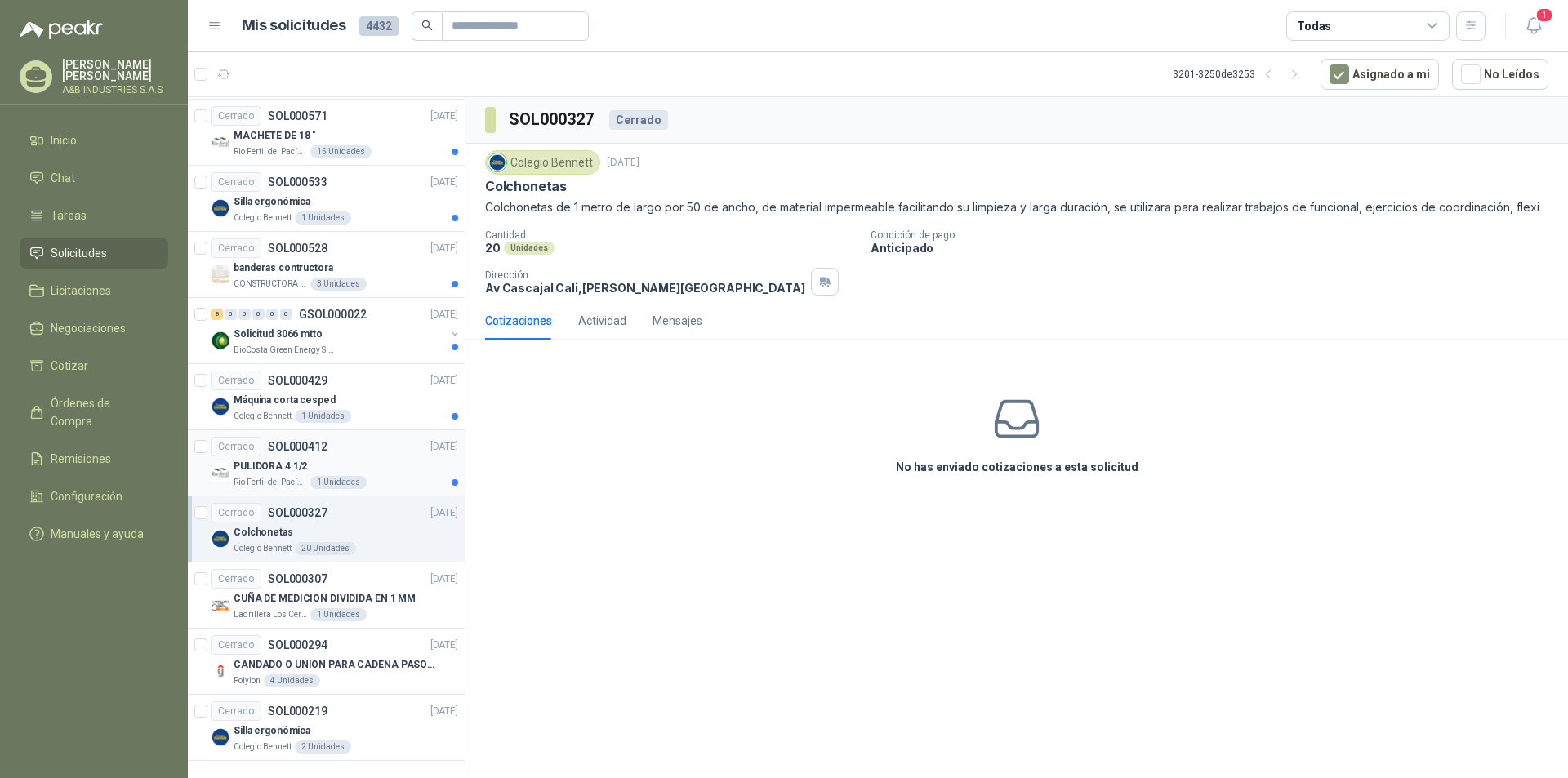
click at [358, 465] on div "PULIDORA 4 1/2" at bounding box center [346, 466] width 225 height 19
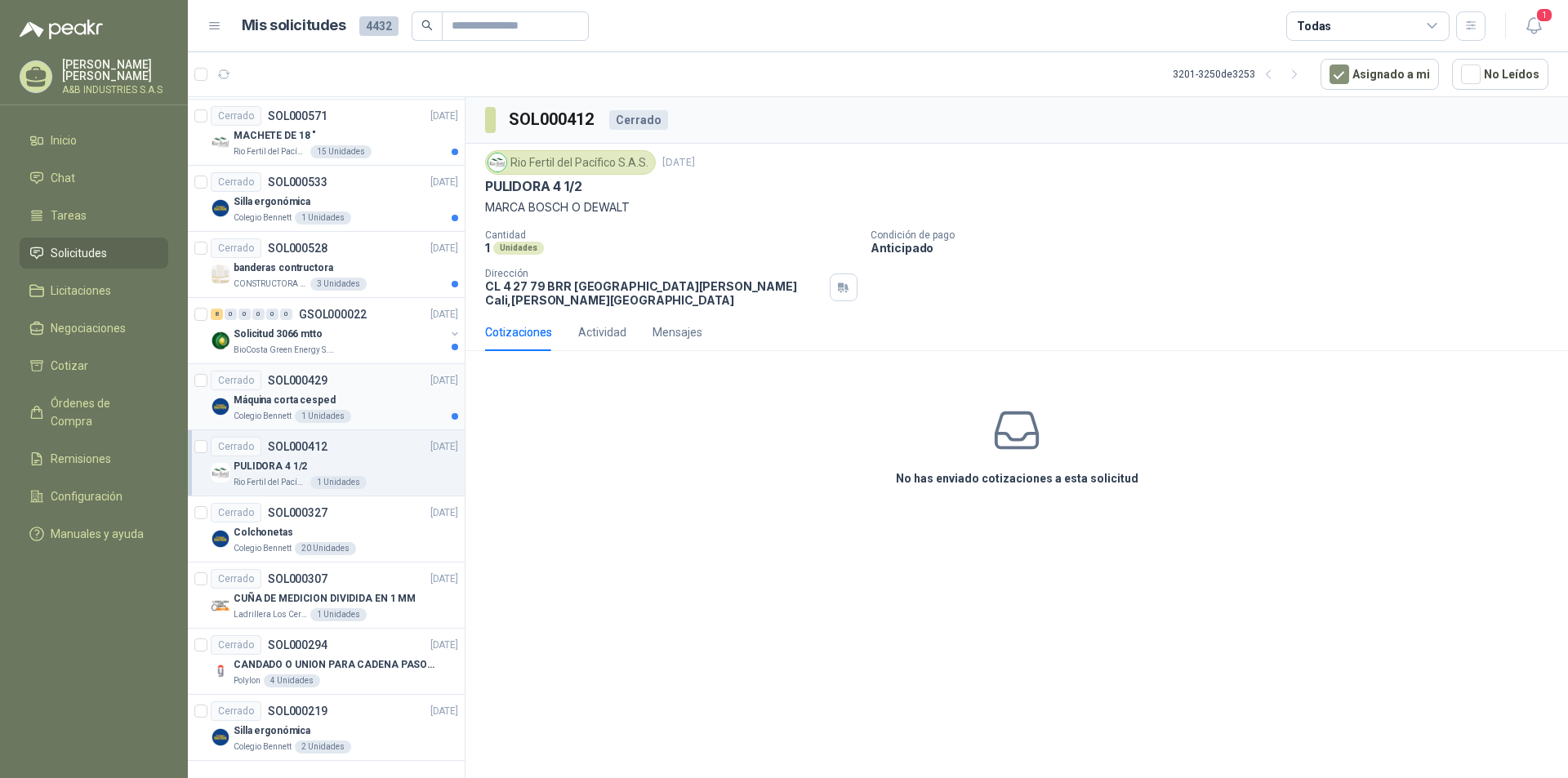
click at [377, 403] on div "Máquina corta cesped" at bounding box center [346, 400] width 225 height 19
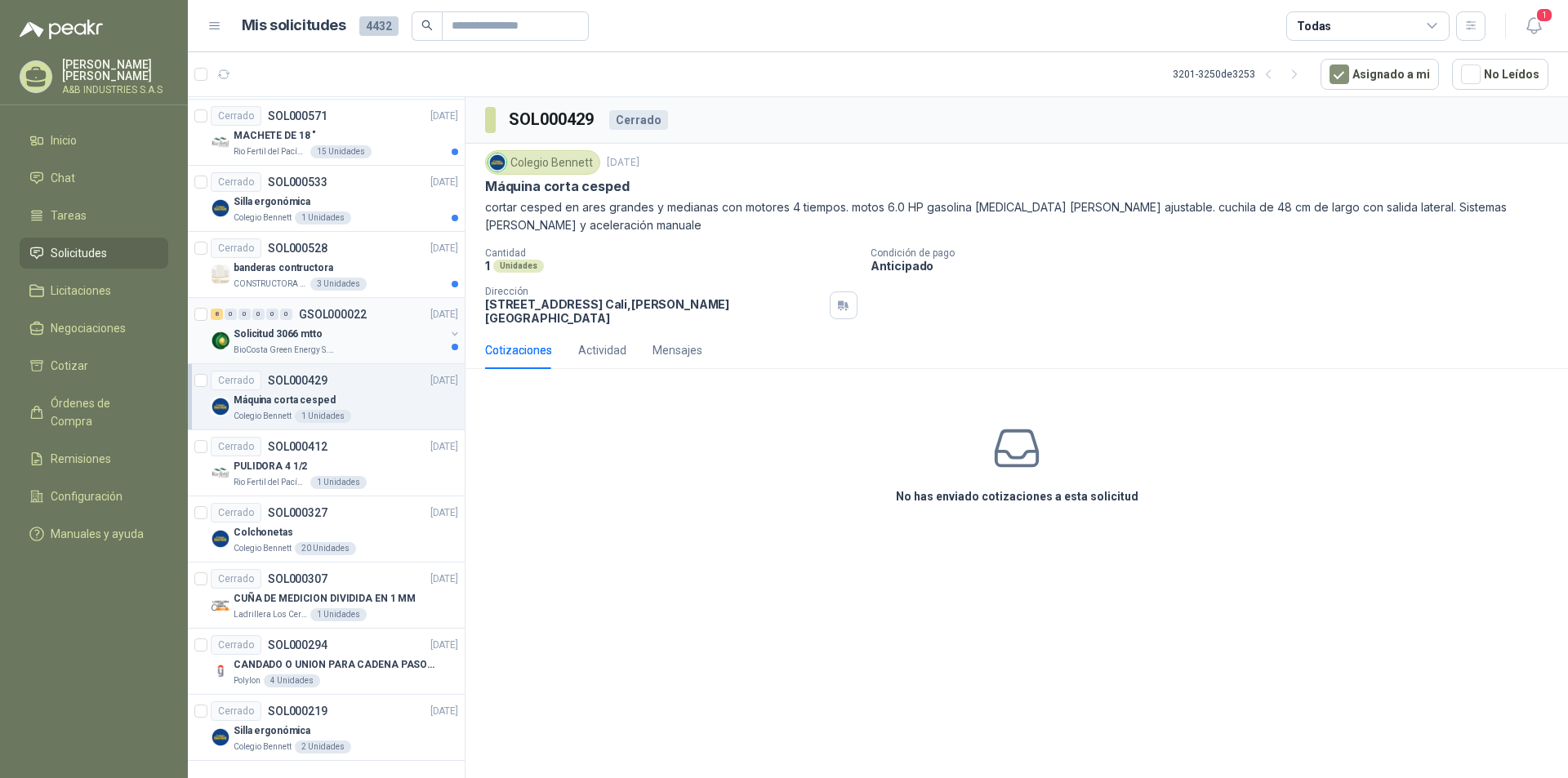
click at [378, 330] on div "Solicitud 3066 mtto" at bounding box center [339, 334] width 212 height 19
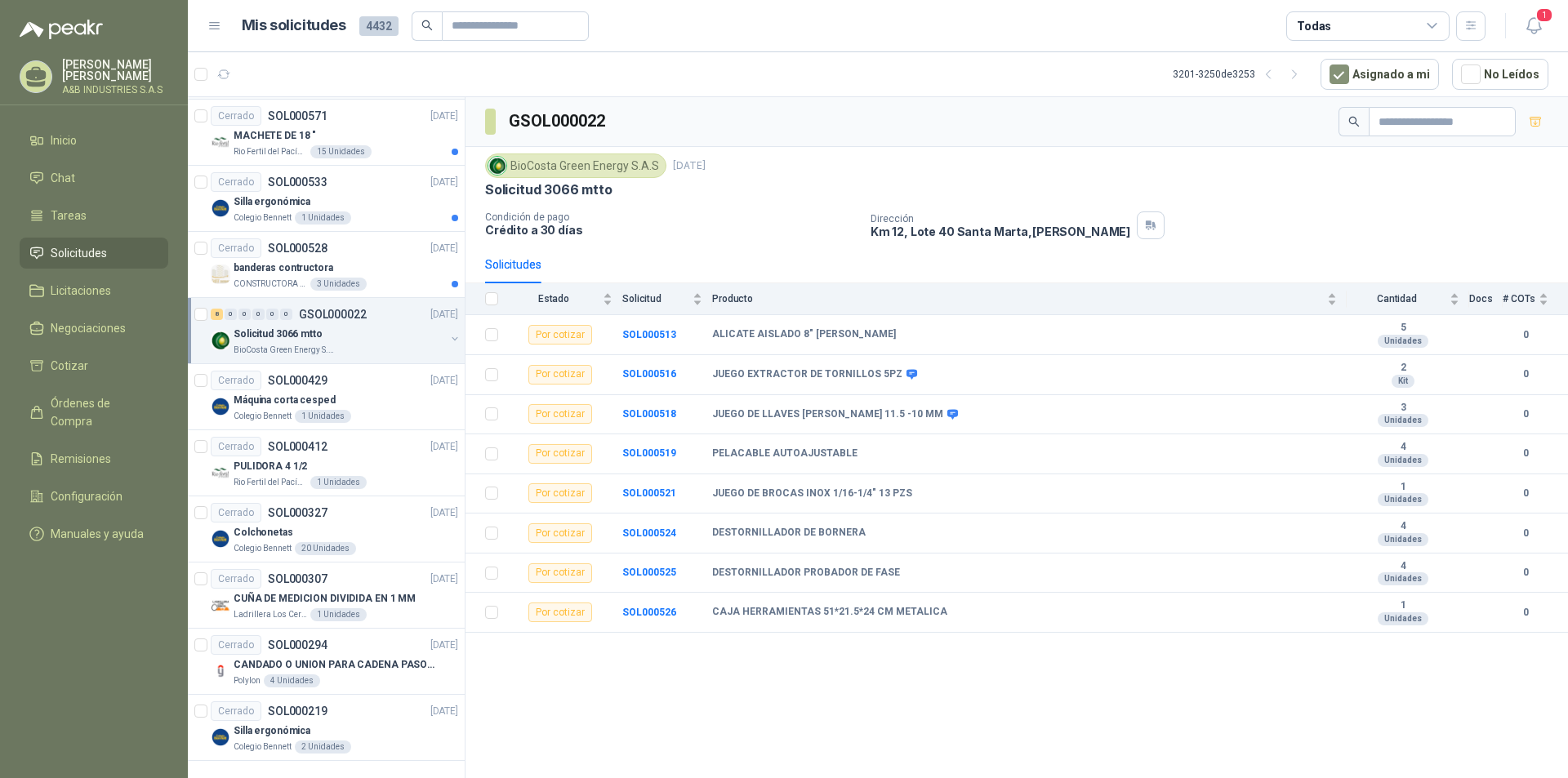
scroll to position [2398, 0]
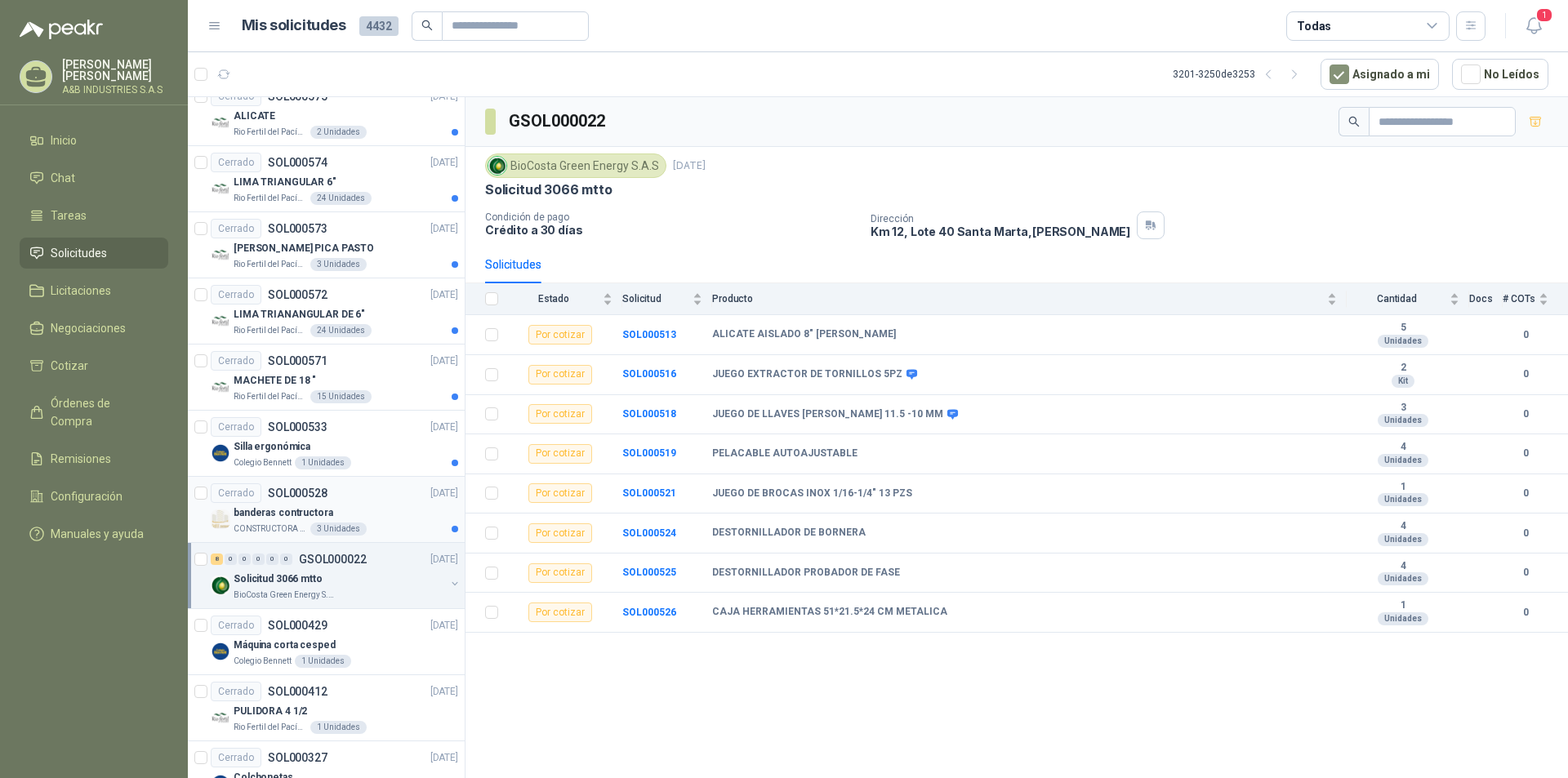
click at [386, 524] on div "CONSTRUCTORA GRUPO FIP 3 Unidades" at bounding box center [346, 529] width 225 height 13
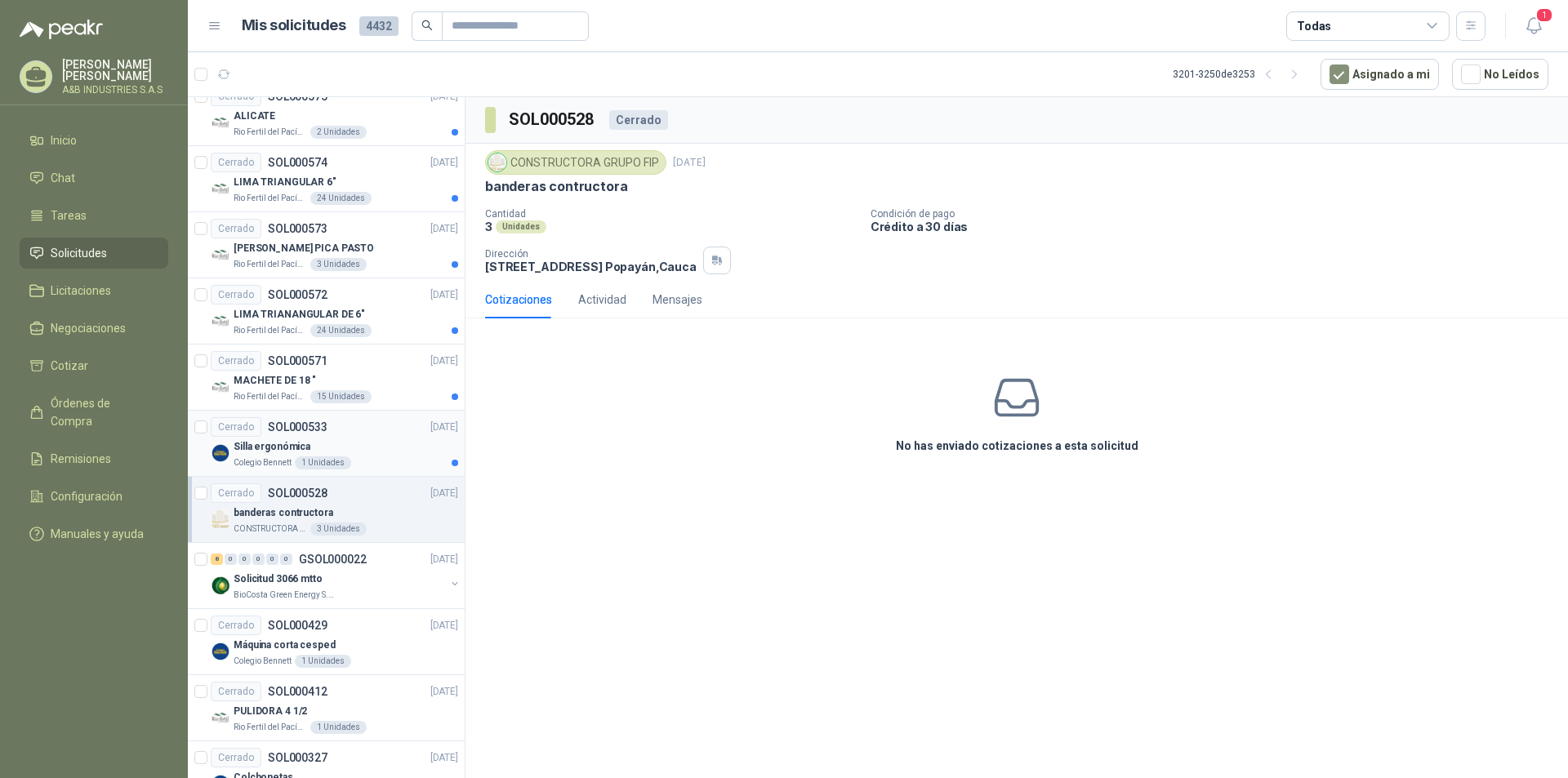
click at [388, 431] on div "Cerrado SOL000533 [DATE]" at bounding box center [334, 427] width 247 height 19
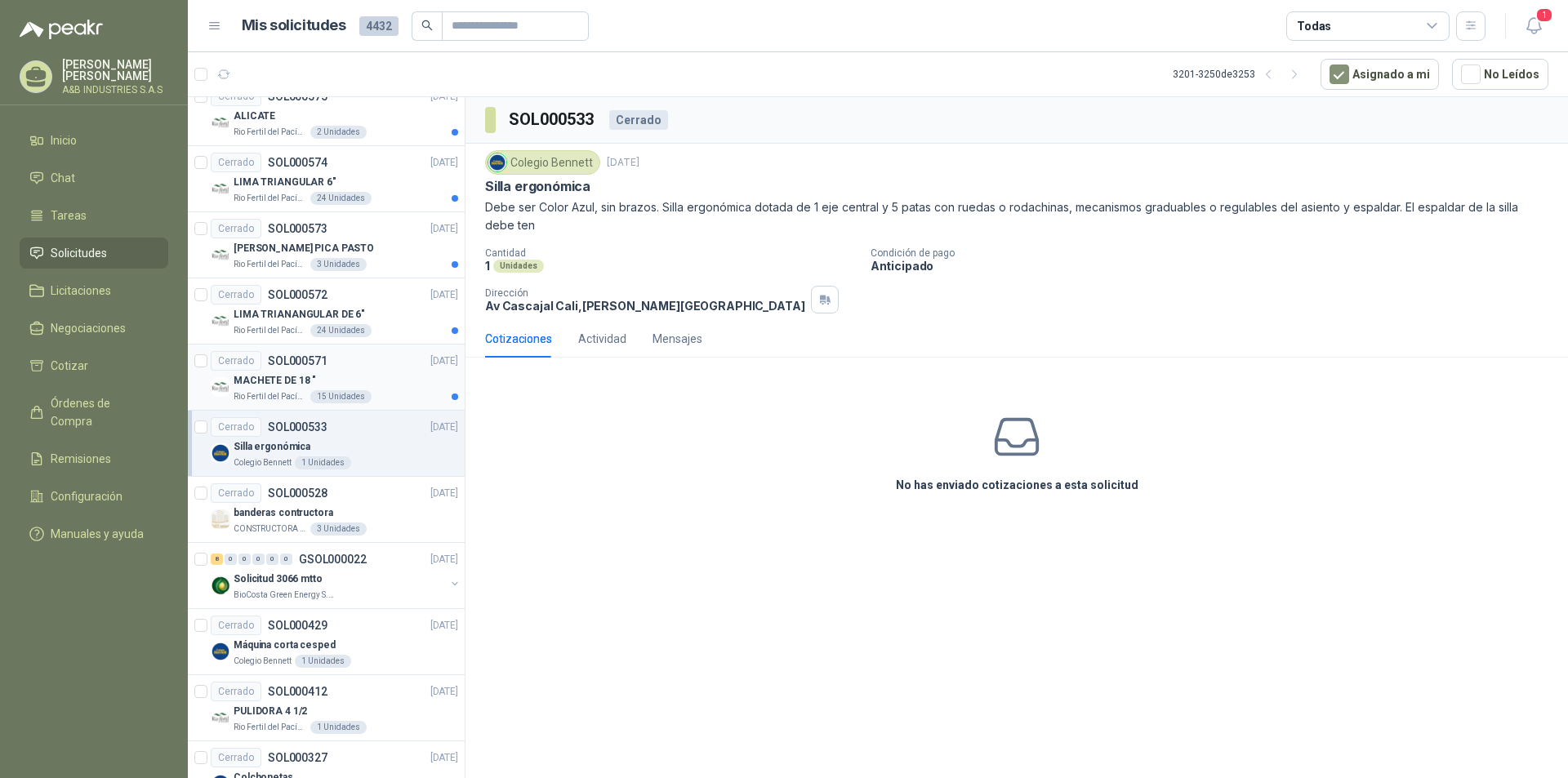
click at [394, 384] on div "MACHETE DE 18 "" at bounding box center [346, 380] width 225 height 19
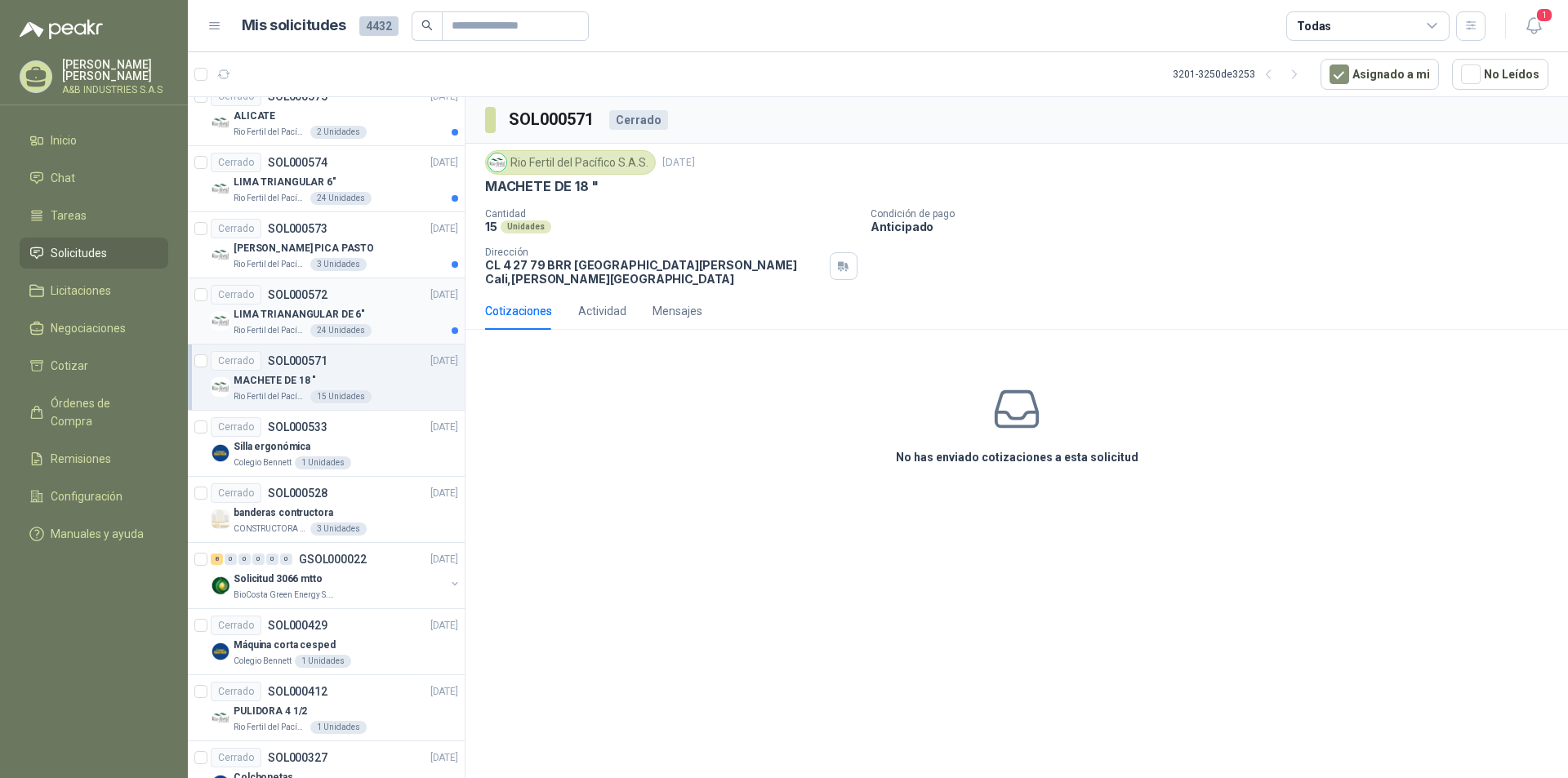
click at [396, 312] on div "LIMA TRIANANGULAR DE 6"" at bounding box center [346, 314] width 225 height 19
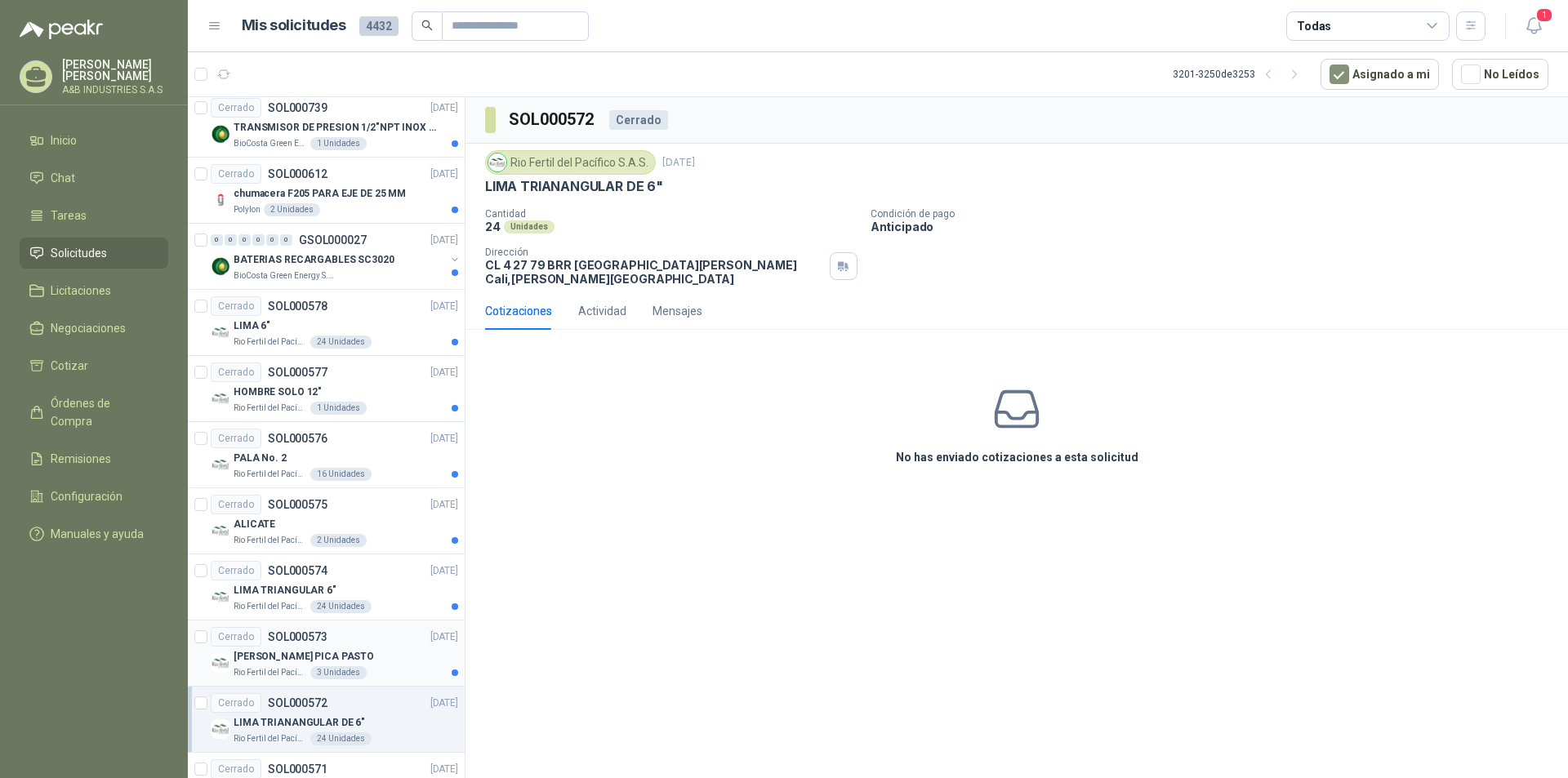
click at [393, 648] on div "[PERSON_NAME] PICA PASTO" at bounding box center [346, 656] width 225 height 19
click at [369, 602] on div "Rio Fertil del Pacífico S.A.S. 24 Unidades" at bounding box center [346, 607] width 225 height 13
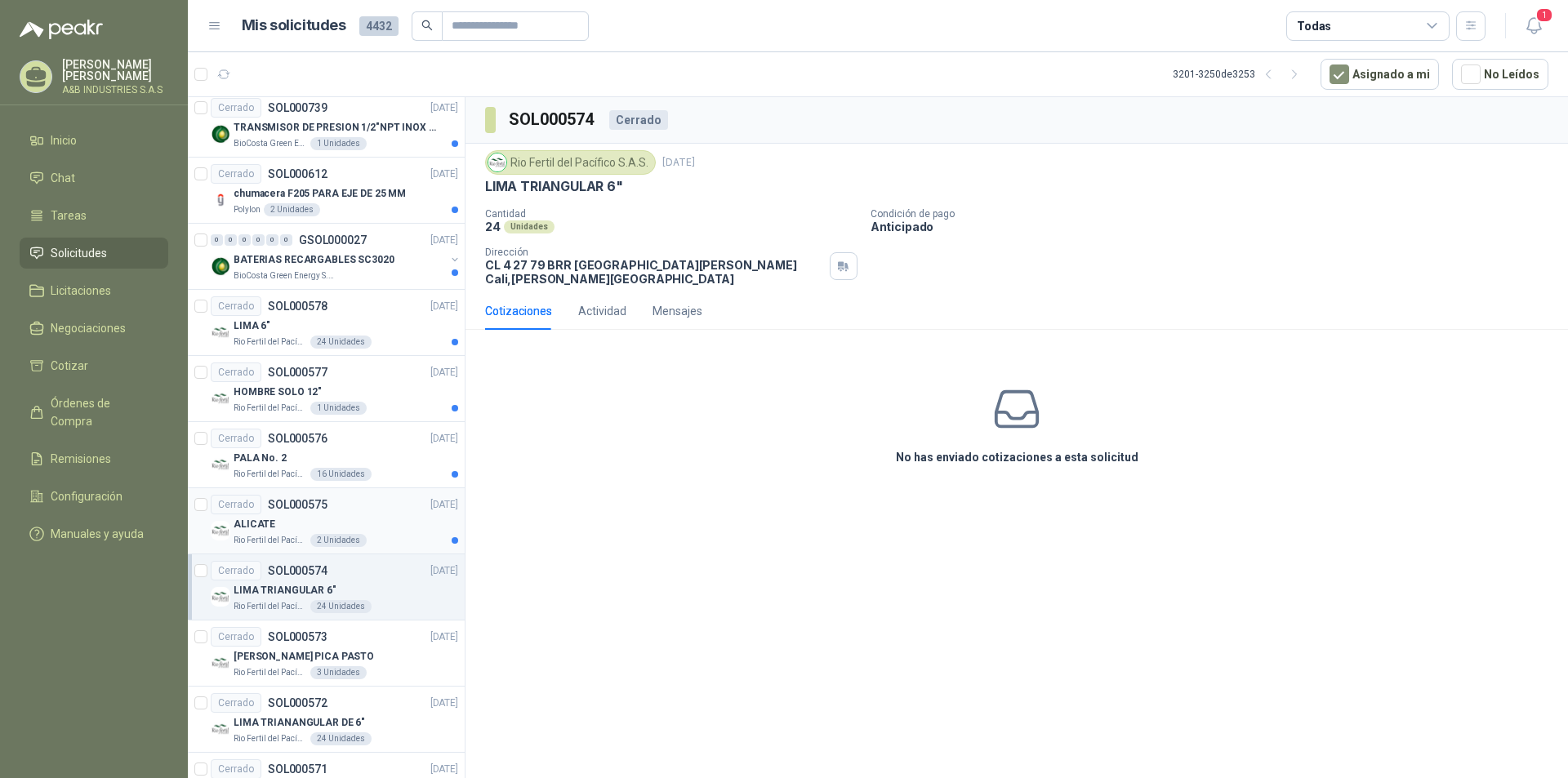
click at [370, 530] on div "ALICATE" at bounding box center [346, 523] width 225 height 19
click at [369, 469] on div "Rio Fertil del Pacífico S.A.S. 16 Unidades" at bounding box center [346, 475] width 225 height 13
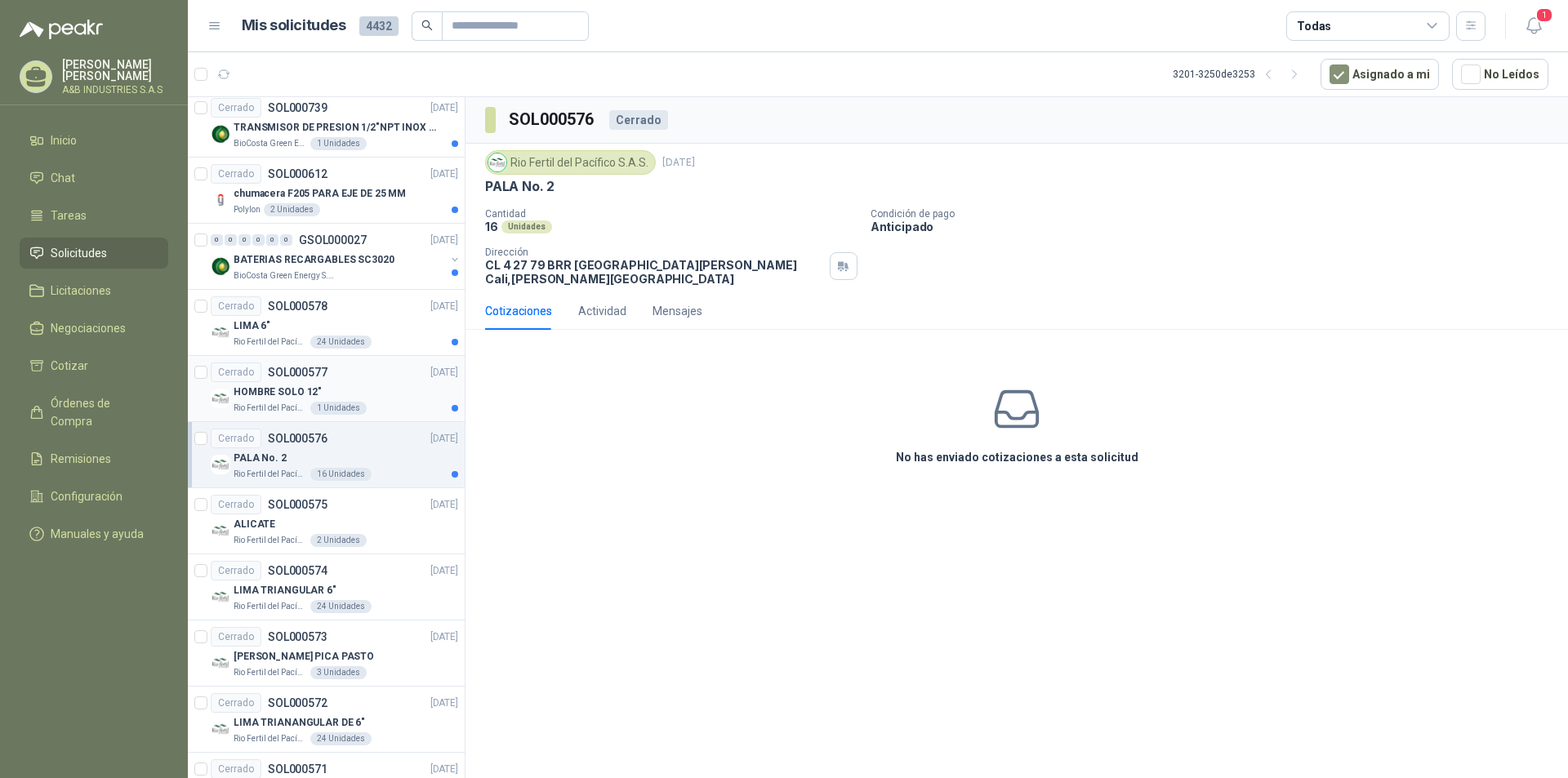
click at [407, 397] on div "HOMBRE SOLO 12"" at bounding box center [346, 391] width 225 height 19
drag, startPoint x: 395, startPoint y: 329, endPoint x: 403, endPoint y: 332, distance: 8.5
click at [395, 328] on div "LIMA 6"" at bounding box center [346, 325] width 225 height 19
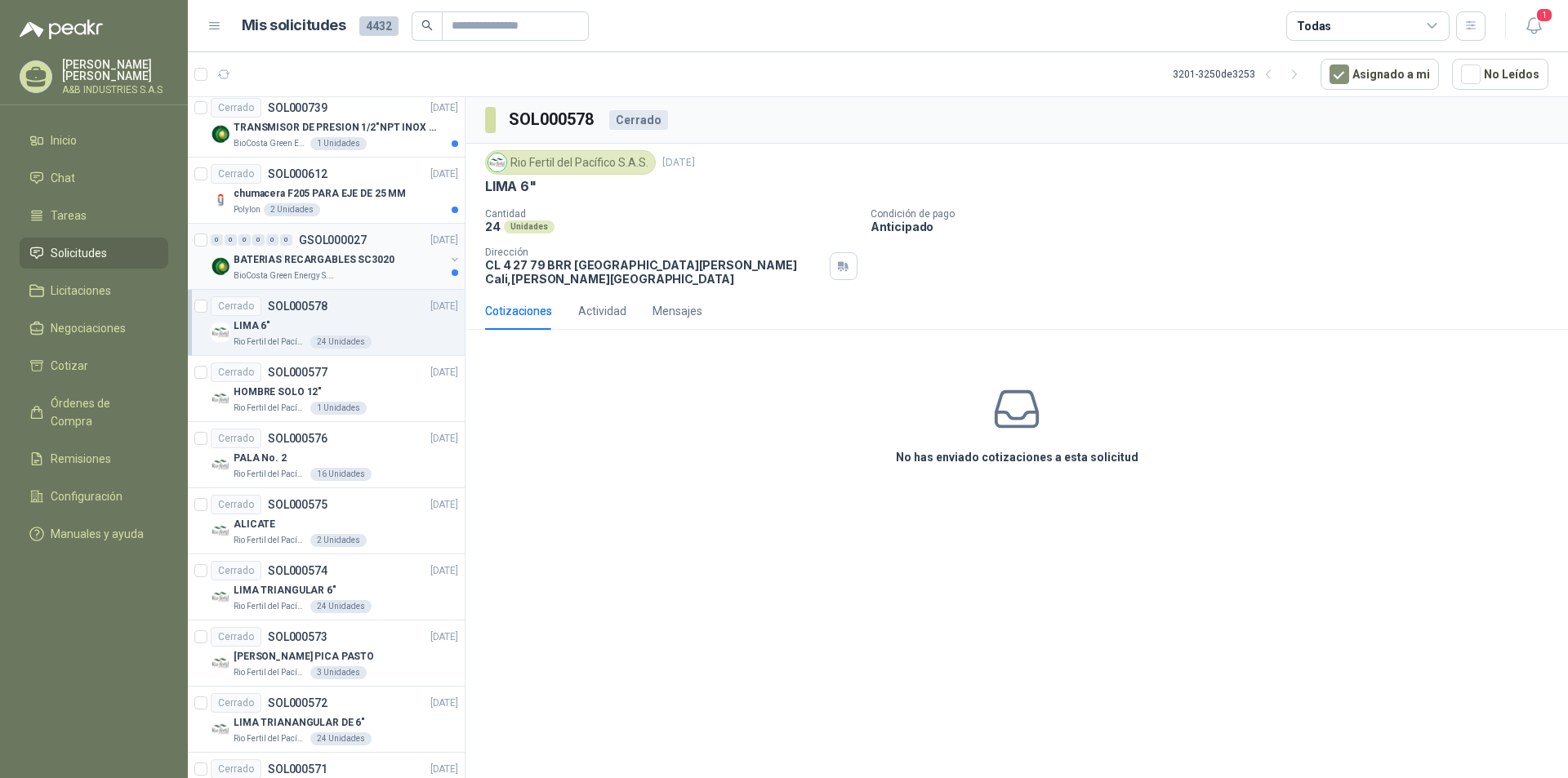
drag, startPoint x: 383, startPoint y: 279, endPoint x: 397, endPoint y: 285, distance: 15.2
click at [383, 278] on div "BioCosta Green Energy S.A.S" at bounding box center [339, 277] width 212 height 13
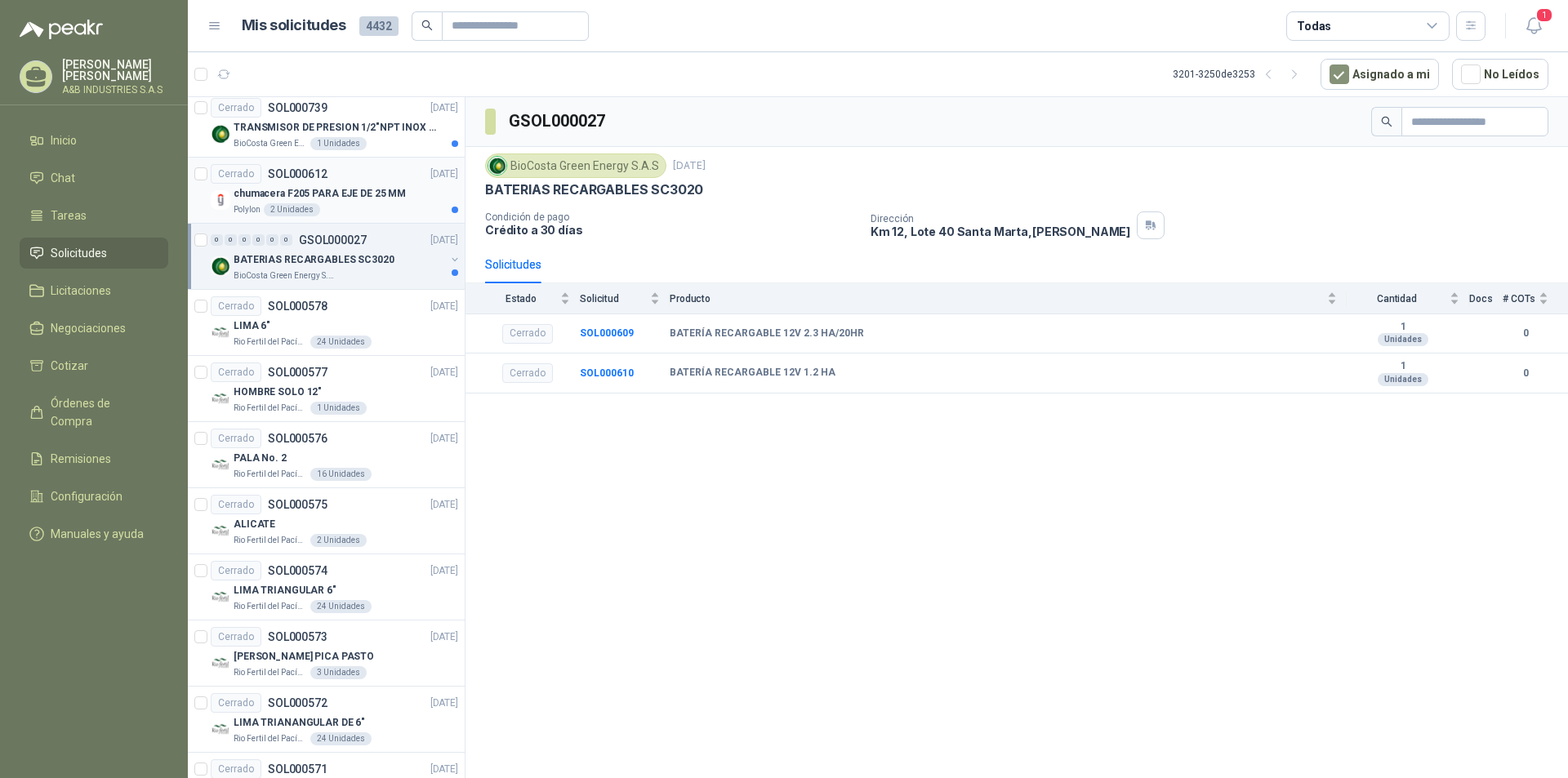
click at [396, 216] on article "Cerrado SOL000612 [DATE] chumacera F205 PARA EJE DE 25 MM Polylon 2 Unidades" at bounding box center [325, 190] width 277 height 66
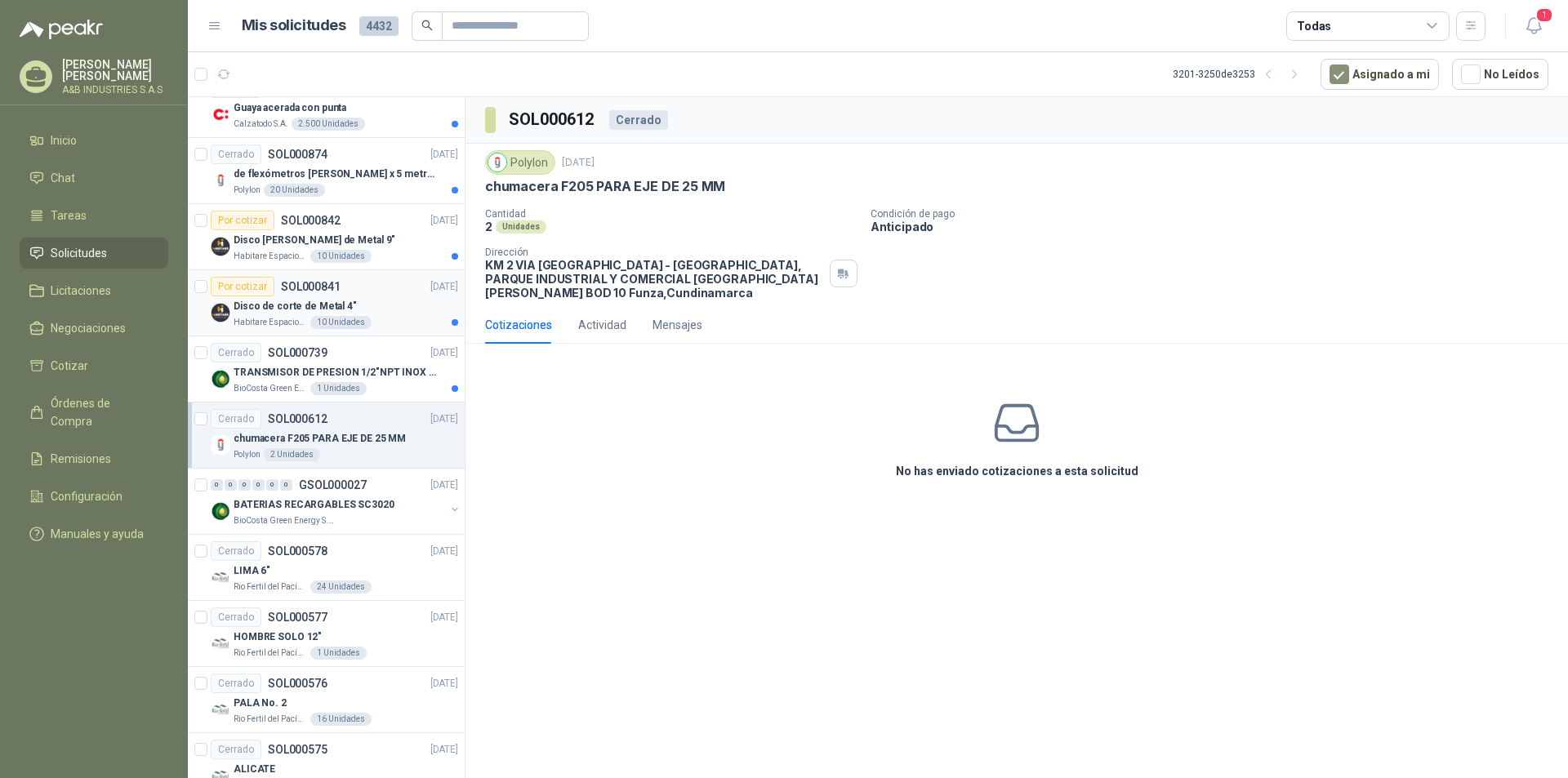
scroll to position [1663, 0]
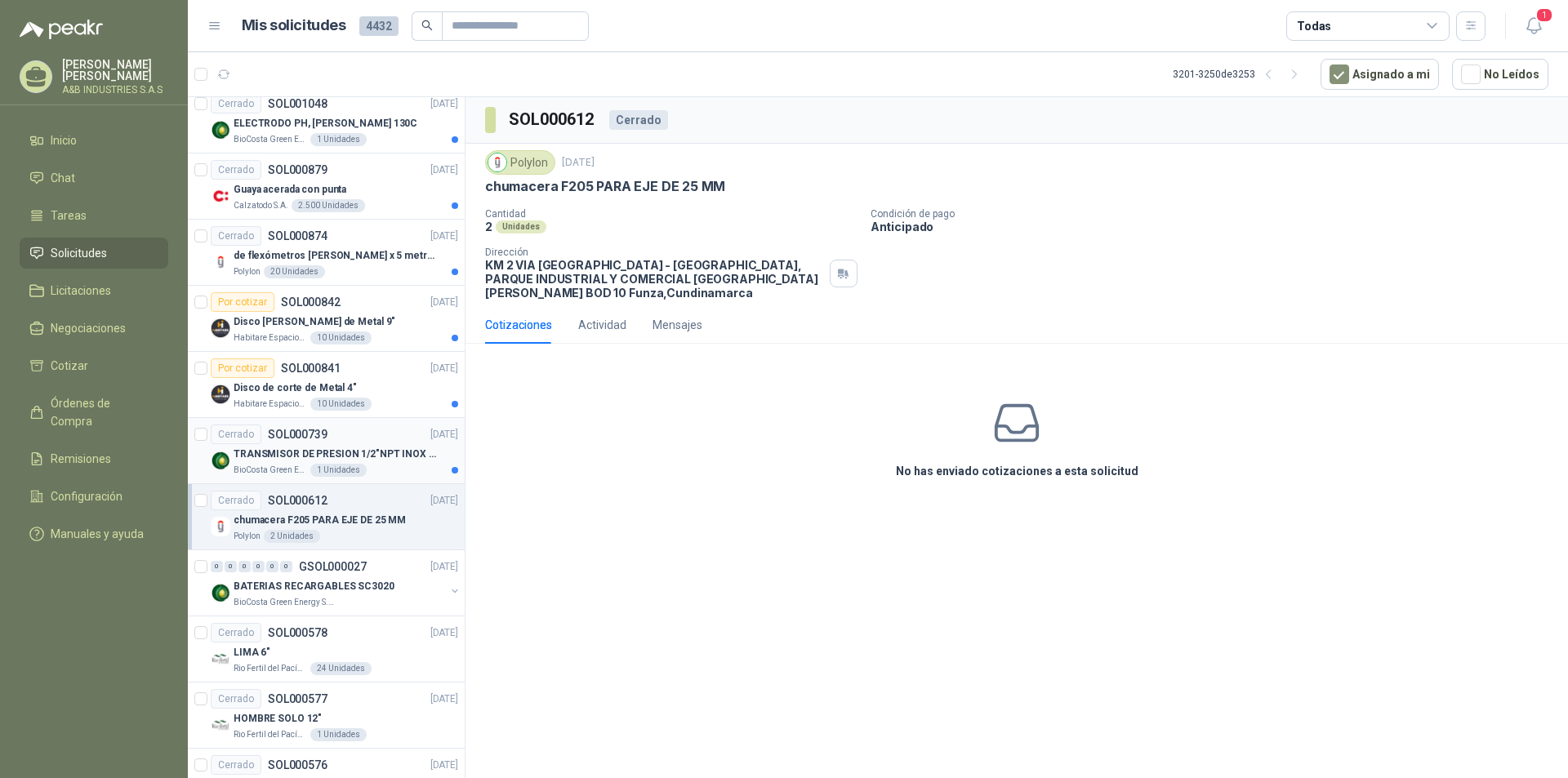
click at [388, 447] on p "TRANSMISOR DE PRESION 1/2"NPT INOX P220" at bounding box center [335, 455] width 203 height 15
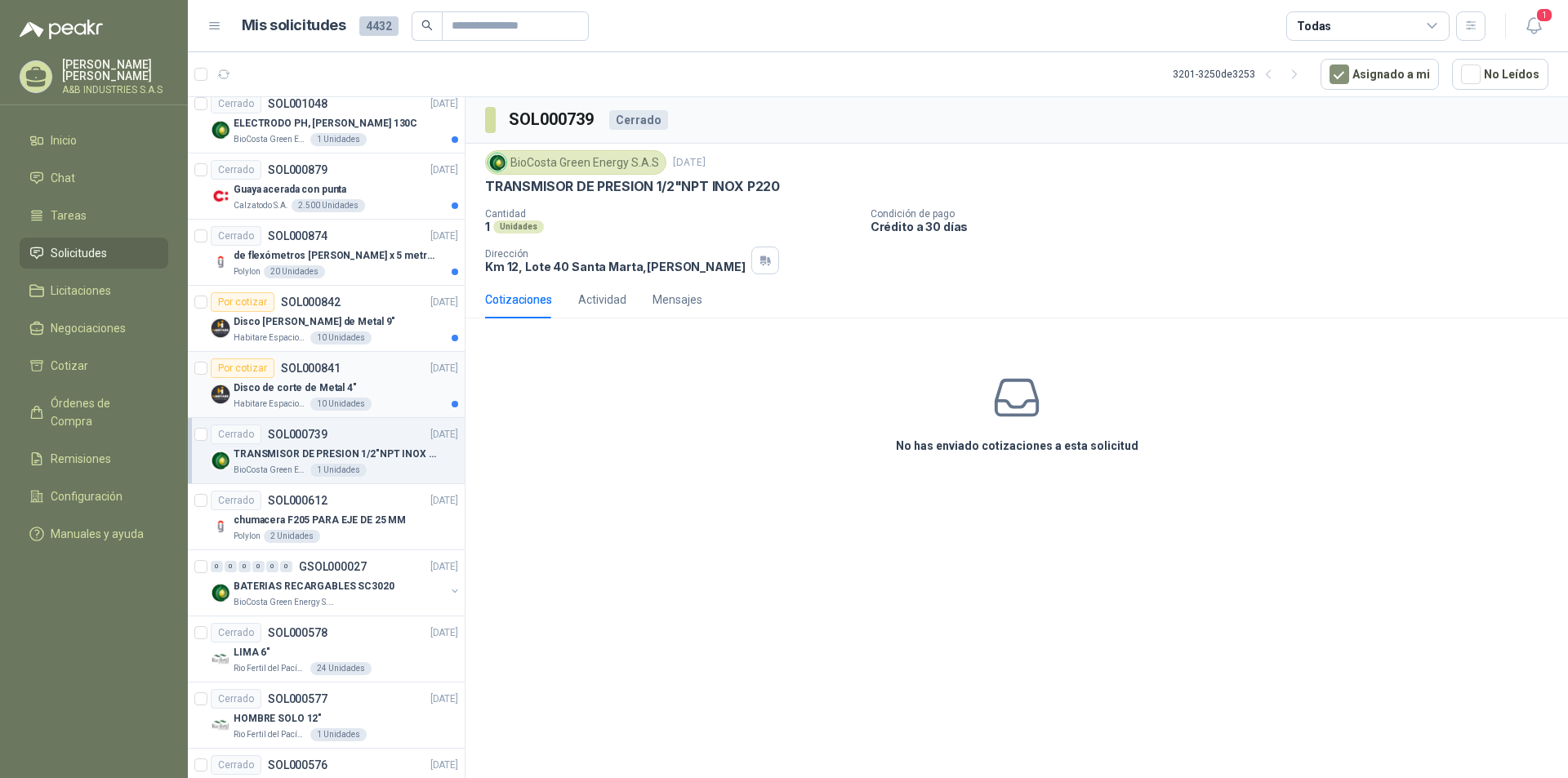
click at [387, 391] on div "Disco de corte de Metal 4"" at bounding box center [346, 388] width 225 height 19
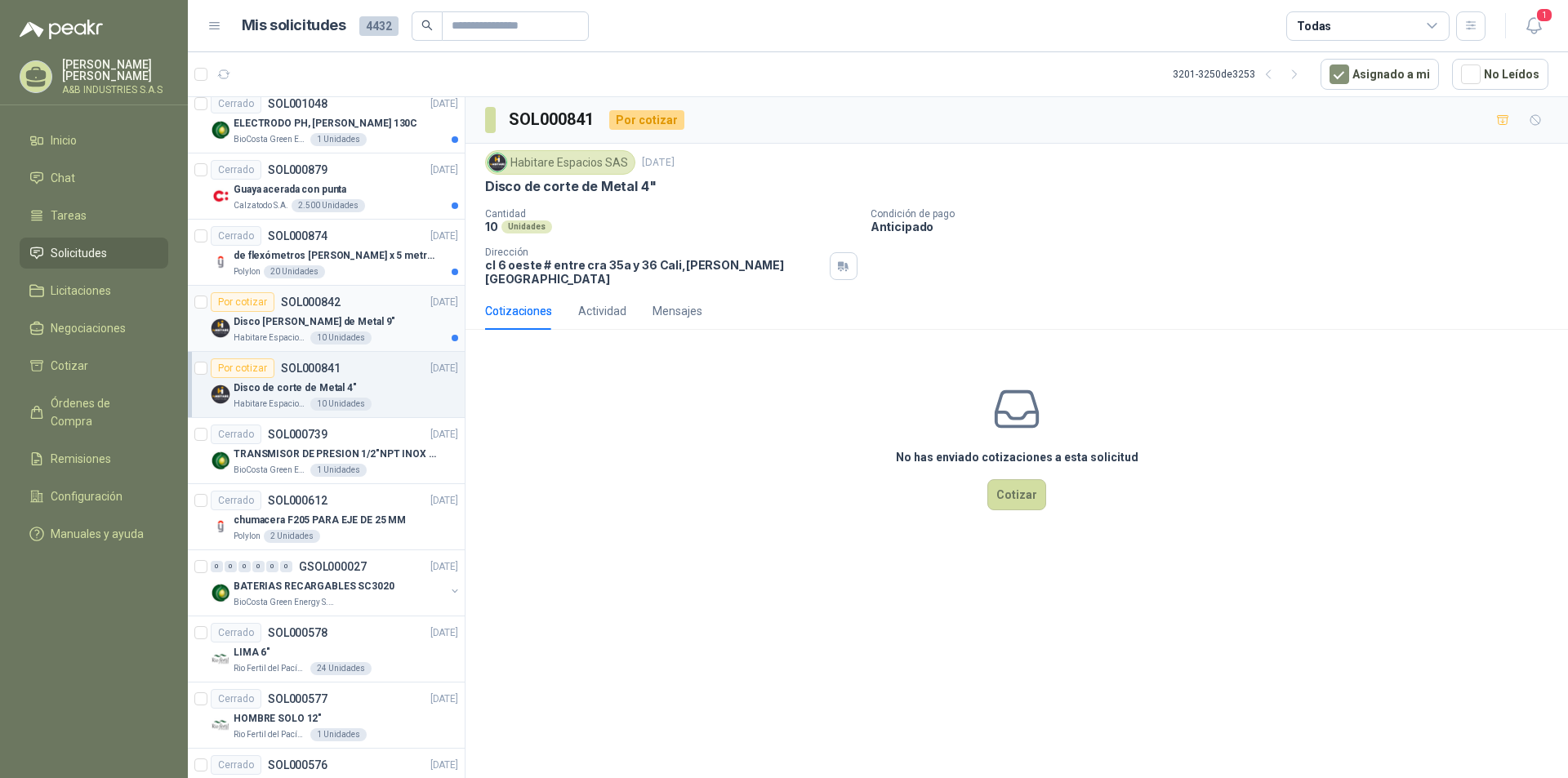
click at [384, 335] on div "Habitare Espacios SAS 10 Unidades" at bounding box center [346, 338] width 225 height 13
click at [387, 270] on div "Polylon 20 Unidades" at bounding box center [346, 272] width 225 height 13
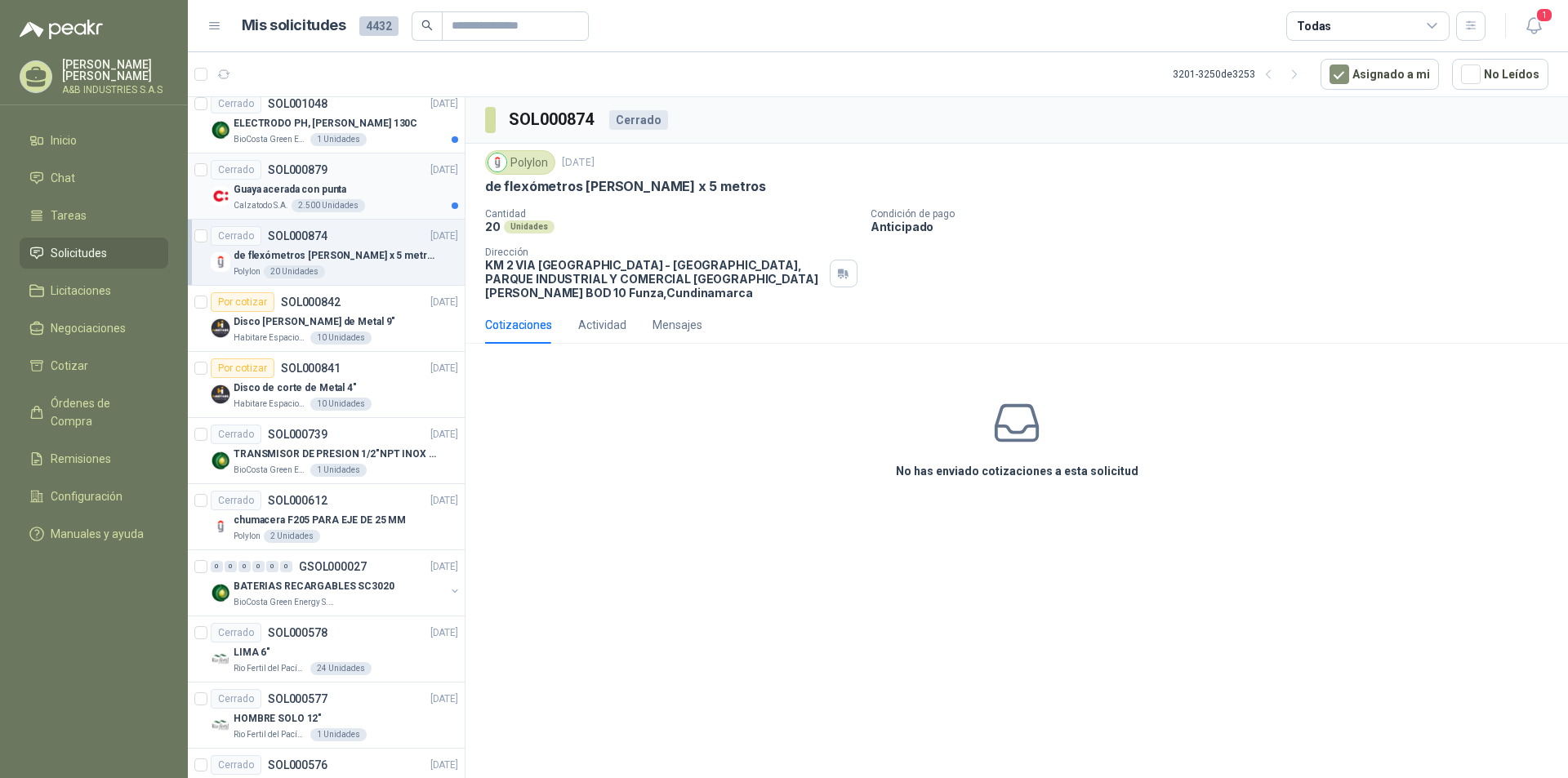
click at [407, 191] on div "Guaya acerada con punta" at bounding box center [346, 189] width 225 height 19
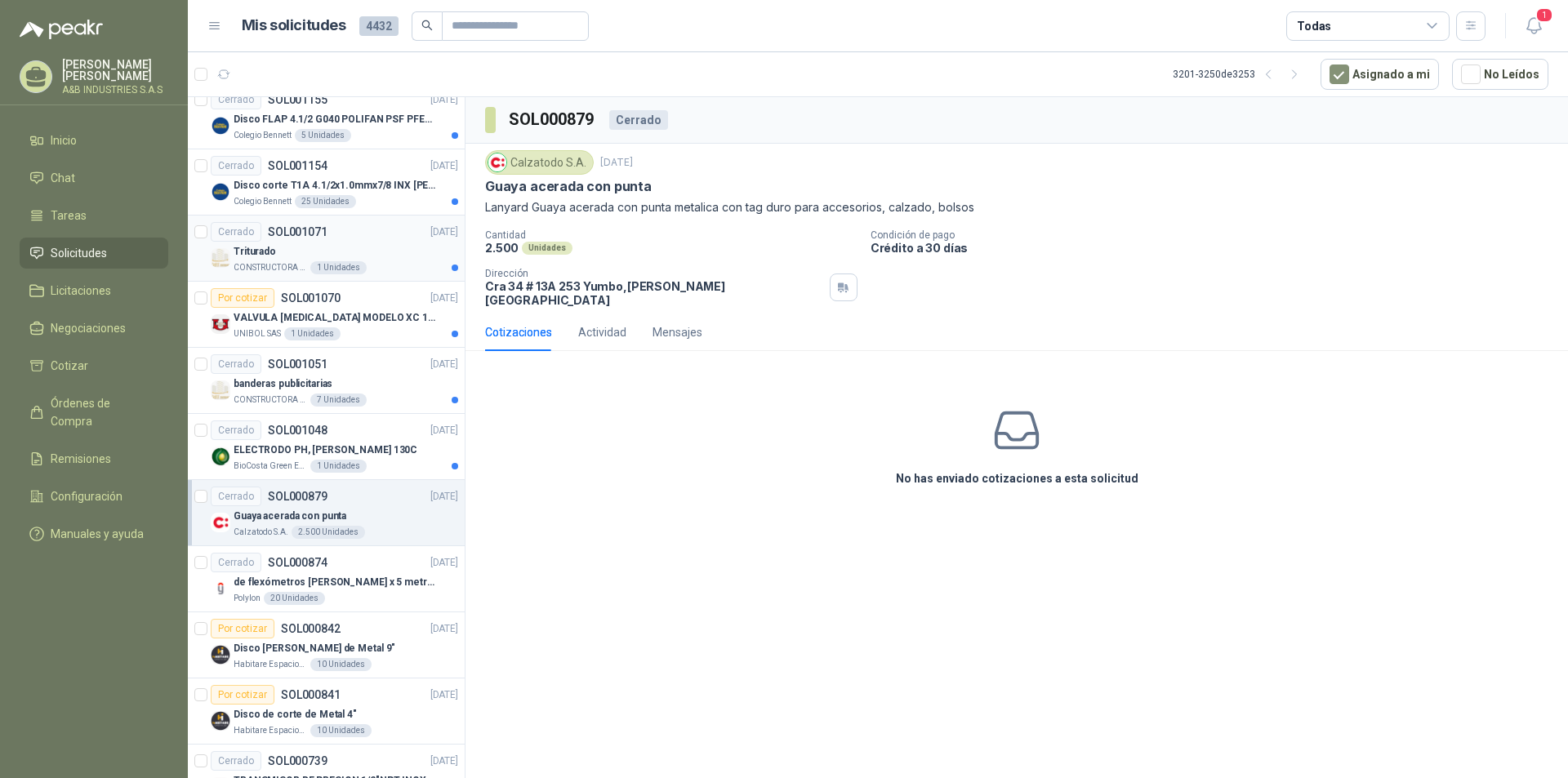
scroll to position [1255, 0]
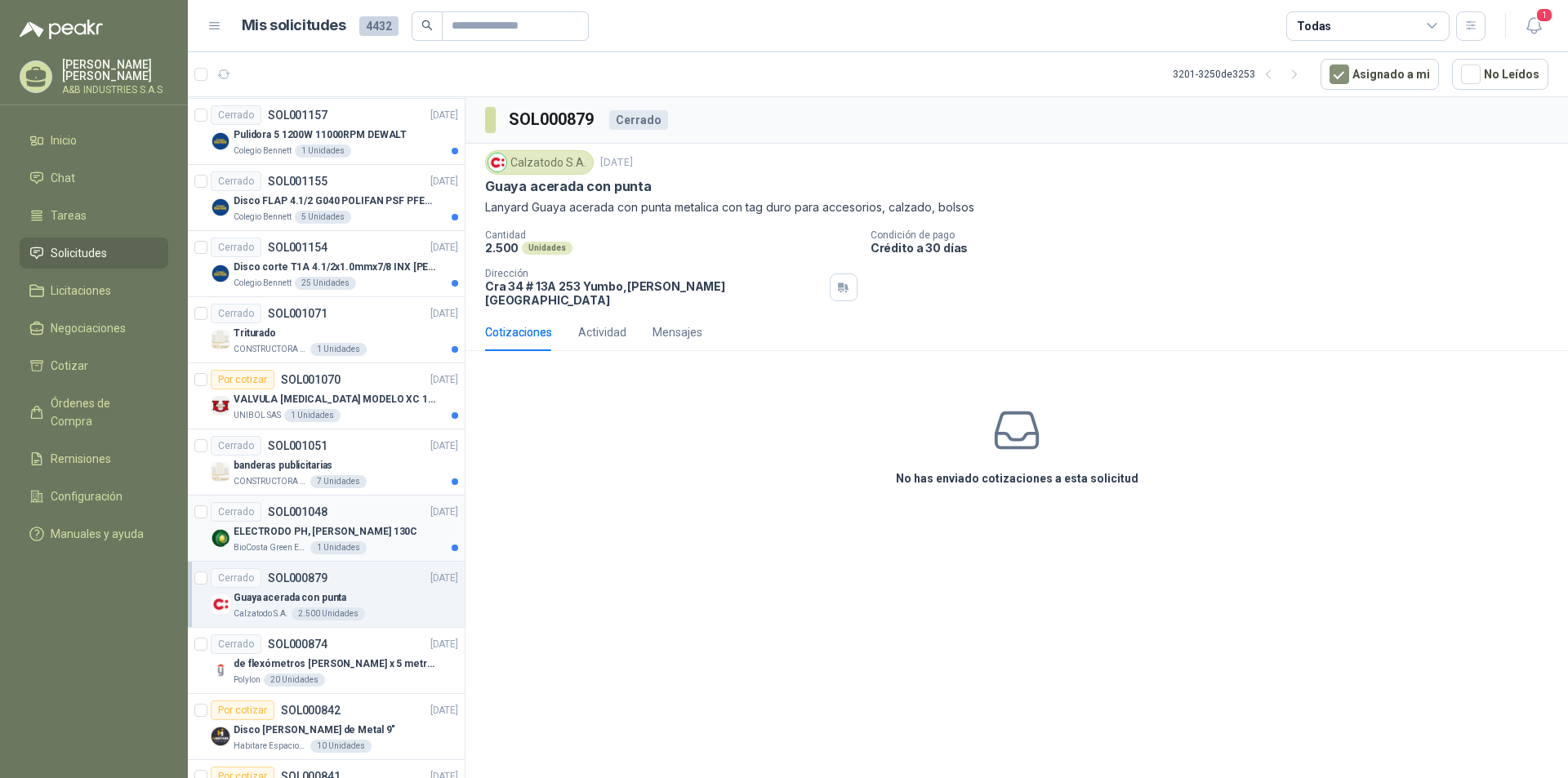
click at [399, 522] on div "ELECTRODO PH, [PERSON_NAME] 130C" at bounding box center [346, 531] width 225 height 19
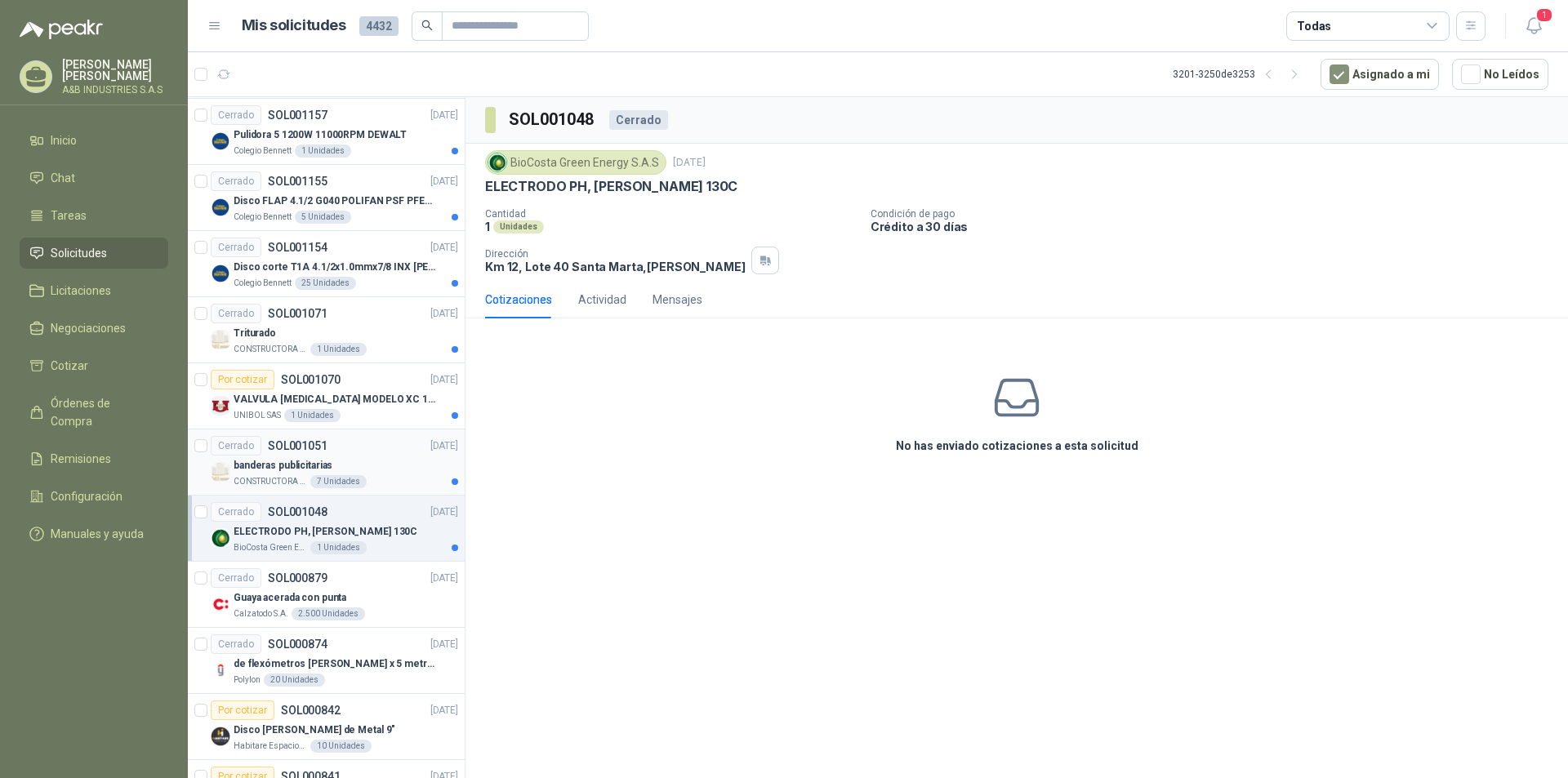
click at [399, 464] on div "banderas publicitarias" at bounding box center [346, 465] width 225 height 19
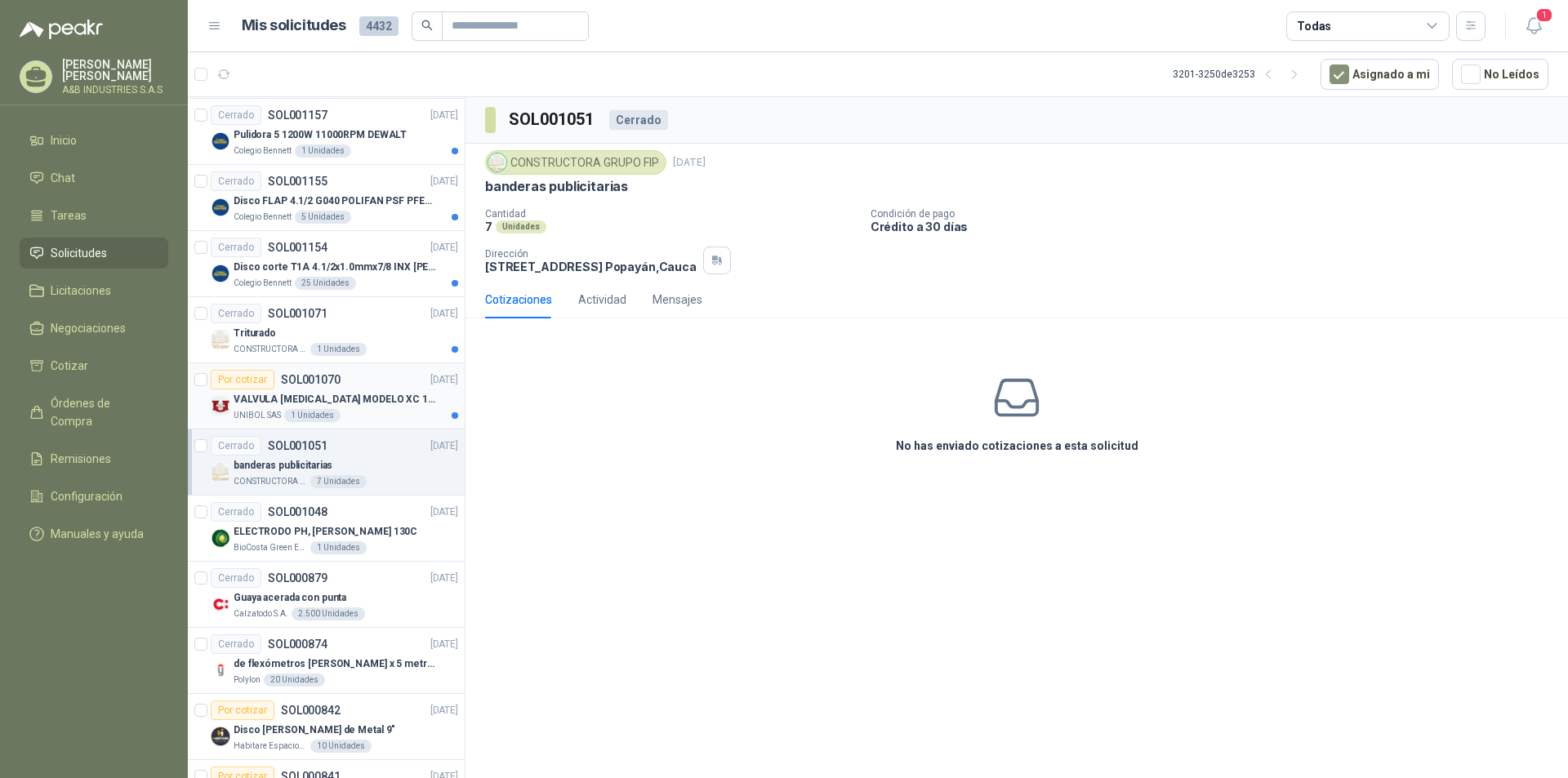
scroll to position [1173, 0]
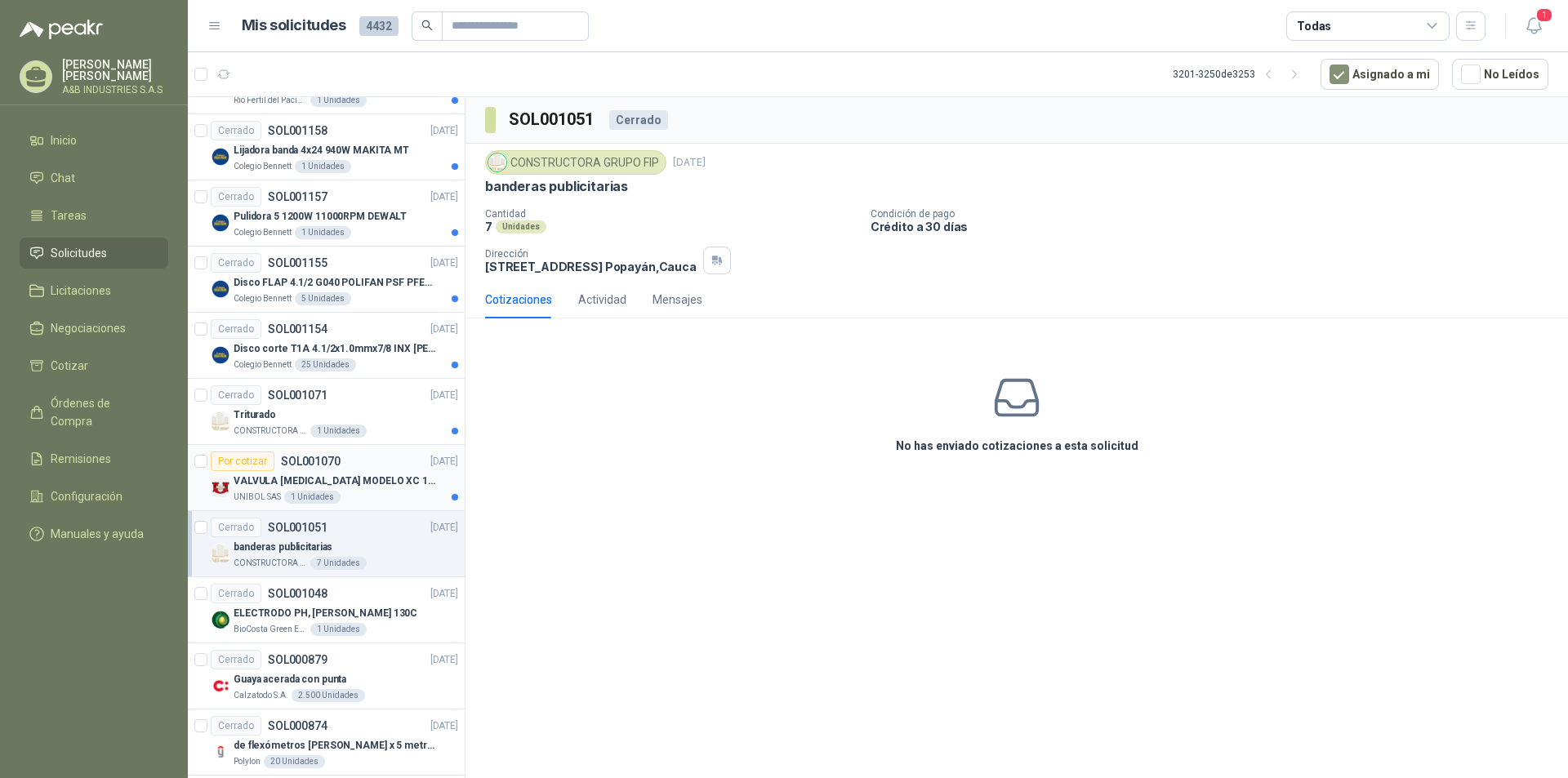
click at [381, 465] on div "Por cotizar SOL001070 [DATE]" at bounding box center [334, 461] width 247 height 19
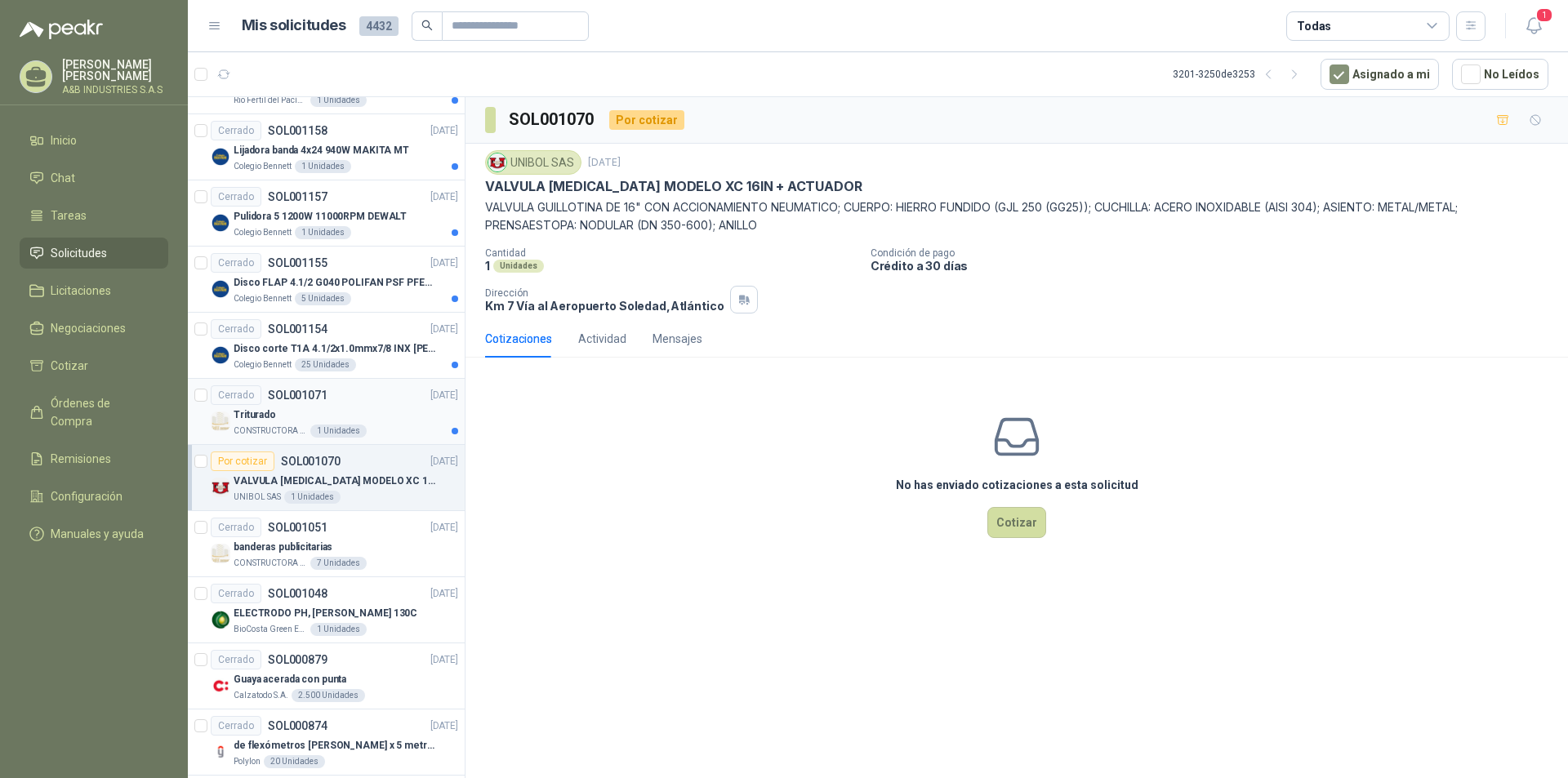
click at [361, 424] on div "Triturado" at bounding box center [346, 414] width 225 height 19
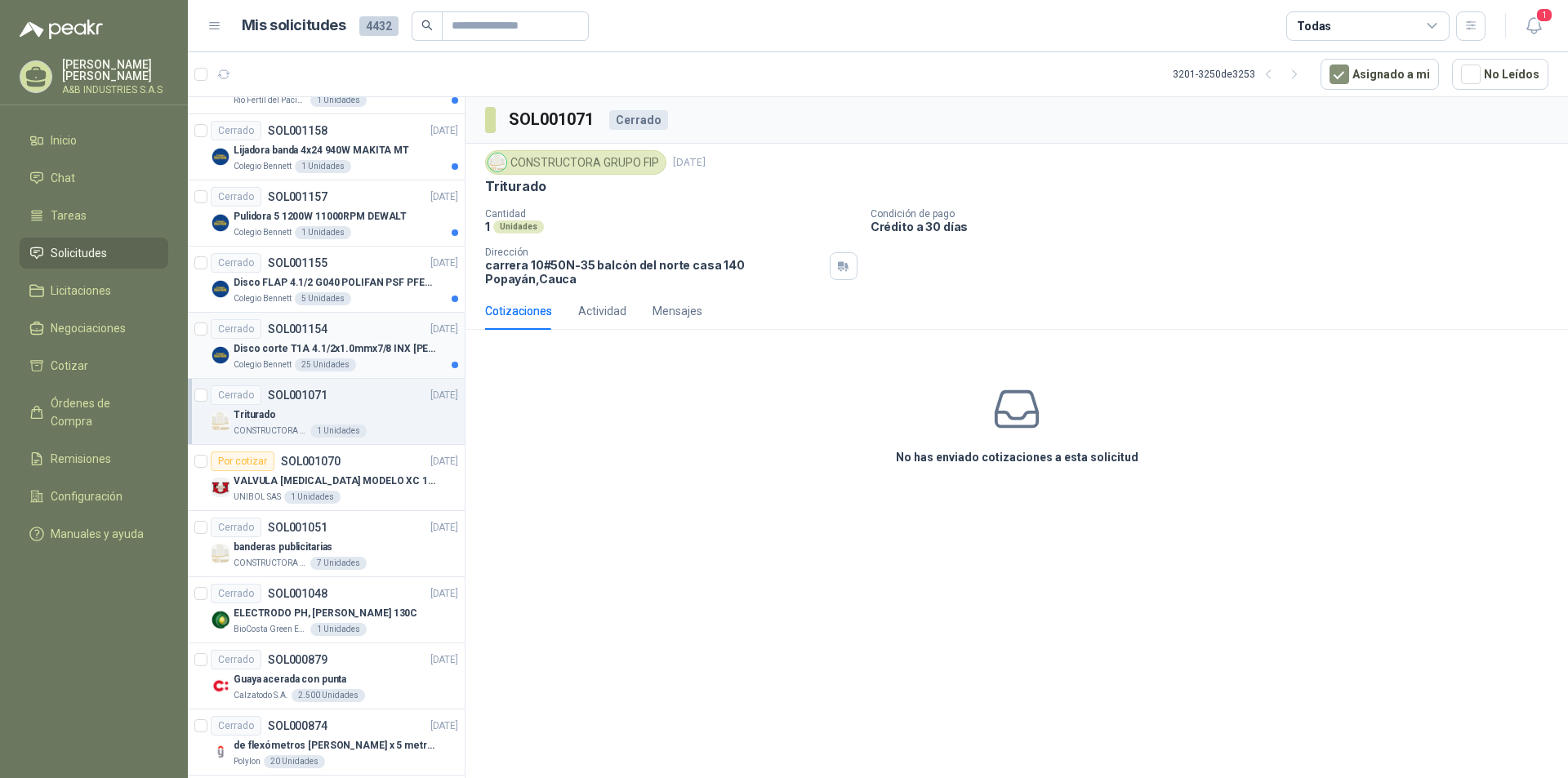
click at [397, 354] on p "Disco corte T1A 4.1/2x1.0mmx7/8 INX [PERSON_NAME]" at bounding box center [335, 349] width 203 height 15
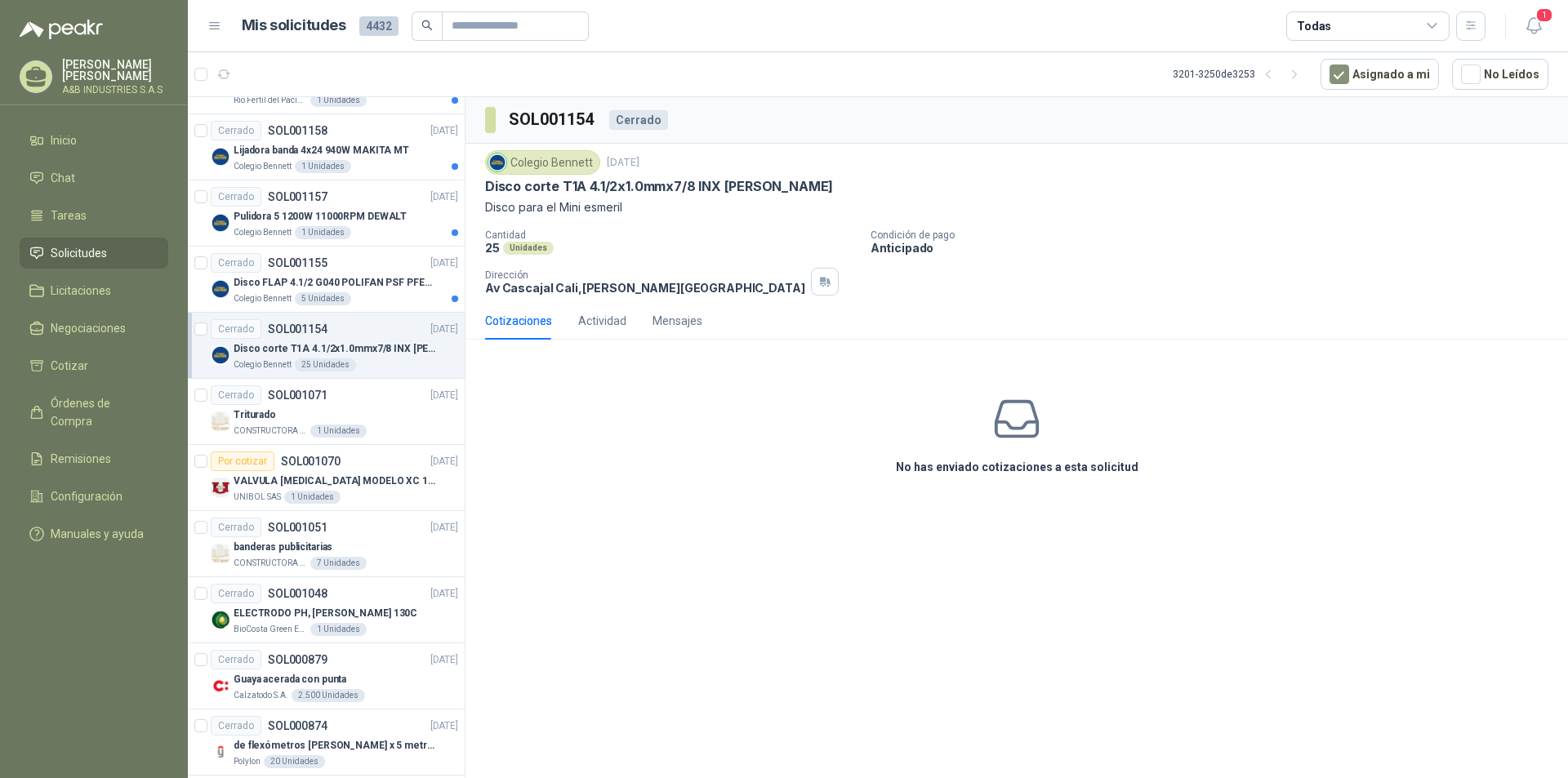
scroll to position [928, 0]
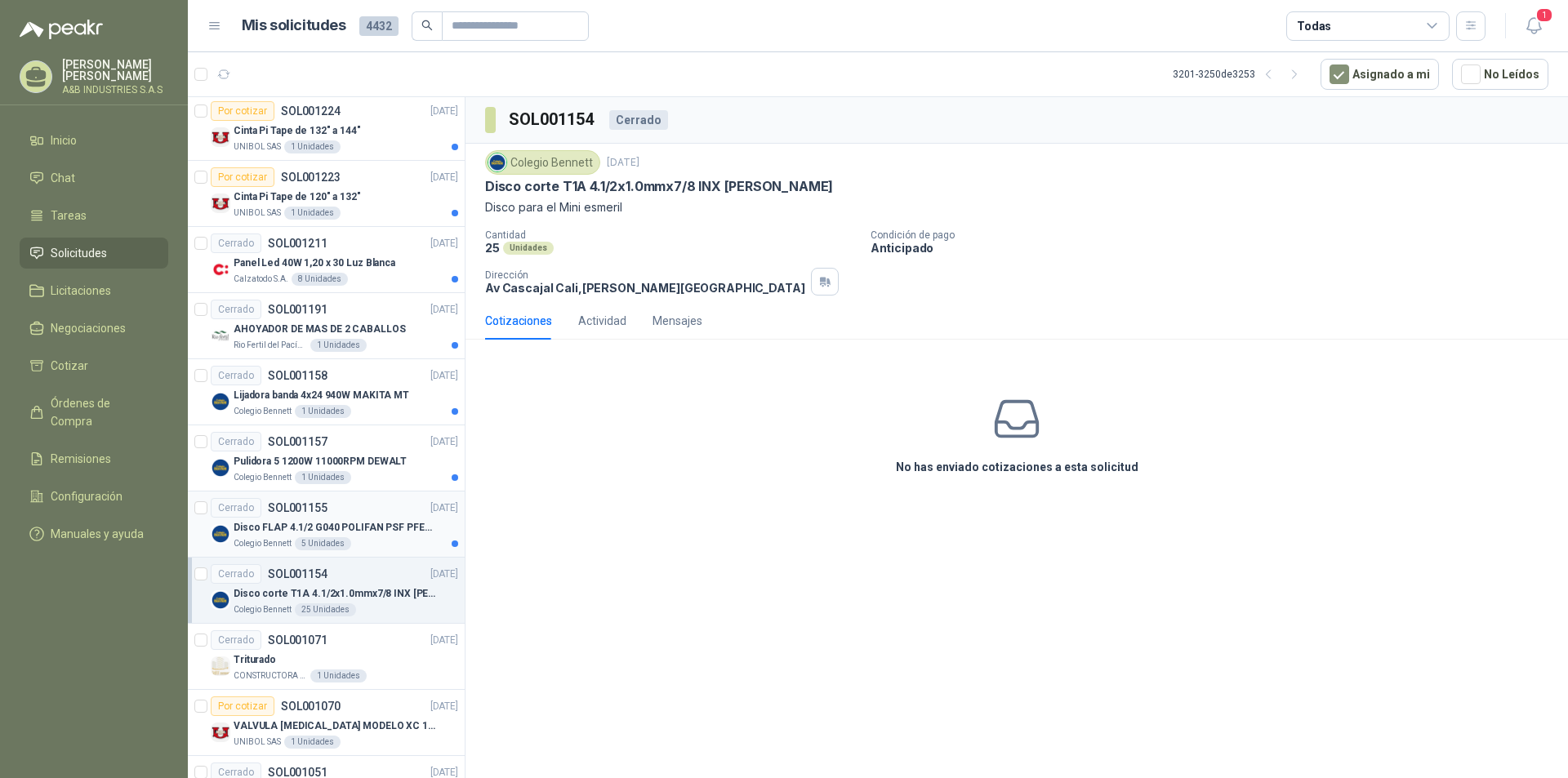
click at [388, 537] on div "Disco FLAP 4.1/2 G040 POLIFAN PSF PFERD" at bounding box center [346, 527] width 225 height 19
click at [395, 463] on p "Pulidora 5 1200W 11000RPM DEWALT" at bounding box center [320, 461] width 173 height 15
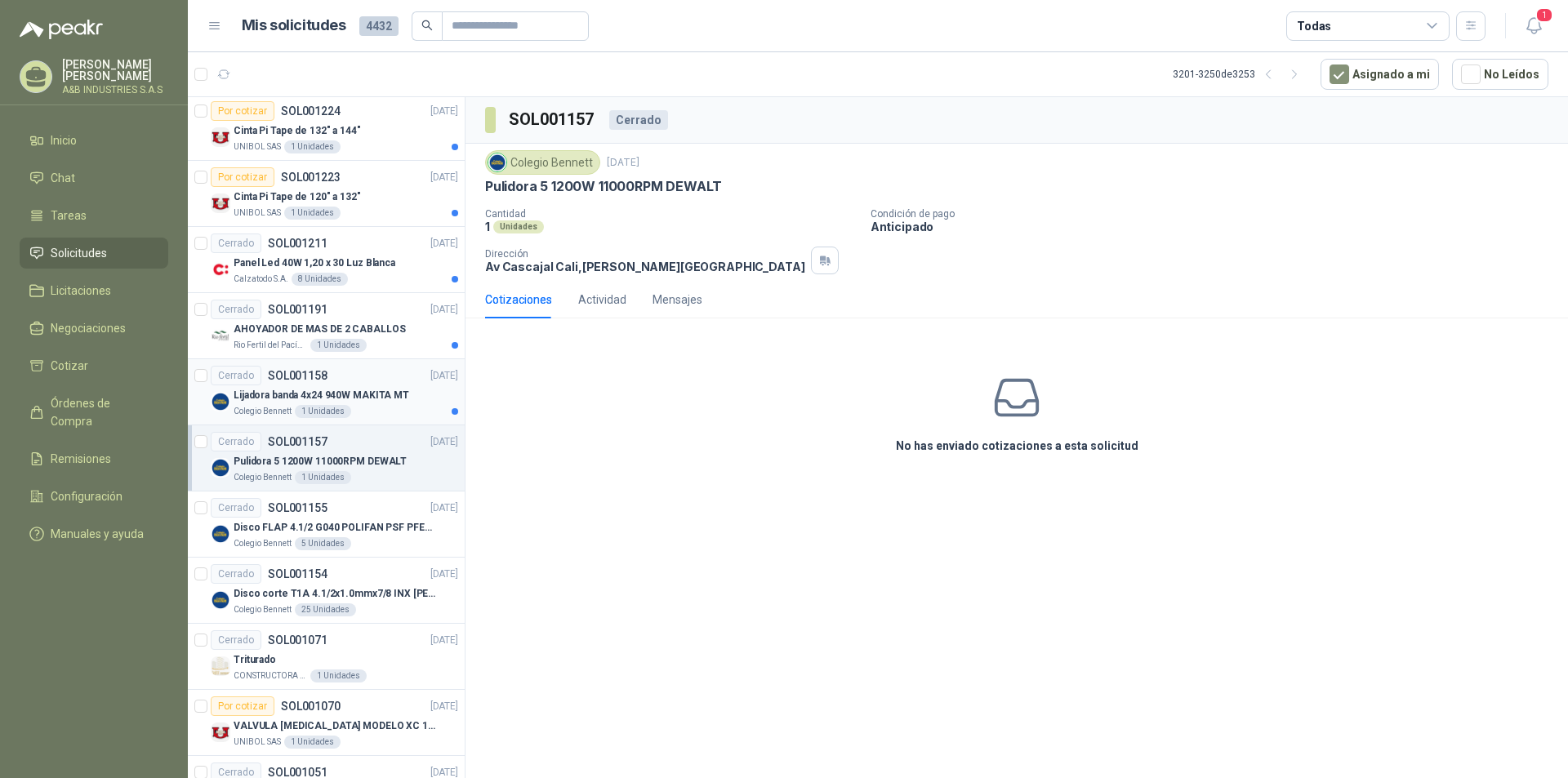
click at [392, 405] on div "Colegio [PERSON_NAME] 1 Unidades" at bounding box center [346, 411] width 225 height 13
click at [395, 316] on div "Cerrado SOL001191 [DATE]" at bounding box center [334, 309] width 247 height 19
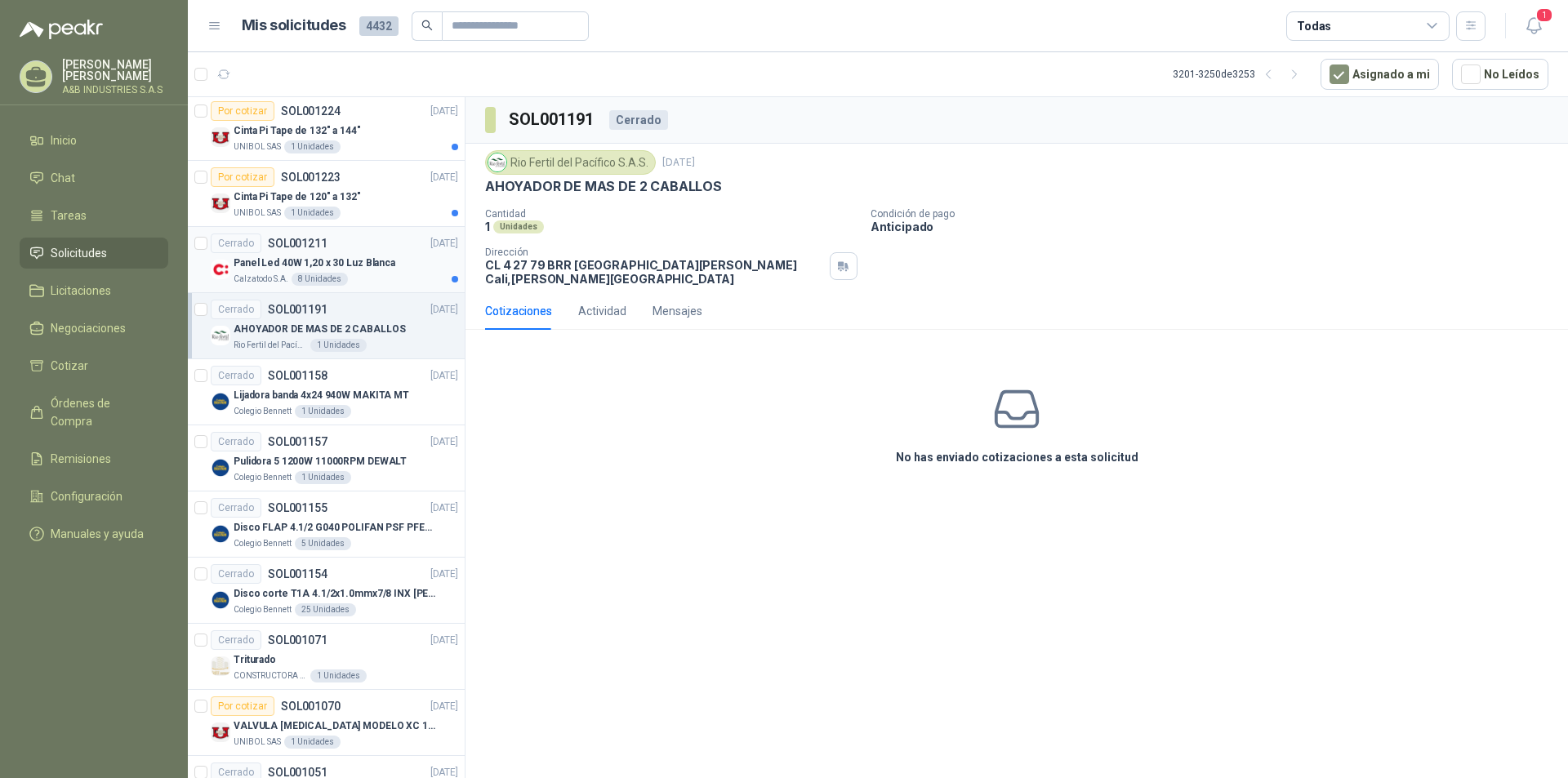
click at [405, 280] on div "Calzatodo S.A. 8 Unidades" at bounding box center [346, 279] width 225 height 13
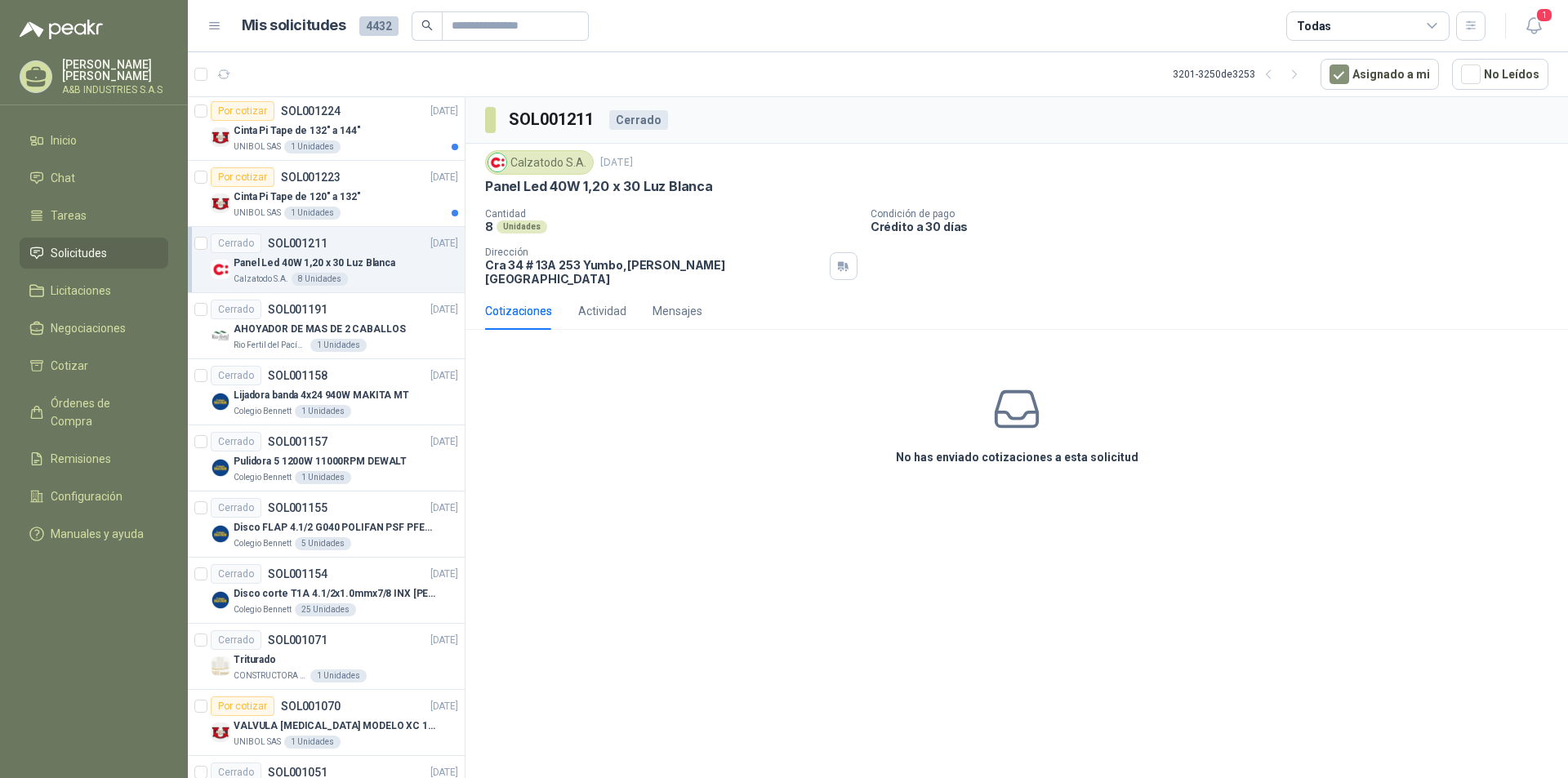
click at [398, 247] on div "Cerrado SOL001211 [DATE]" at bounding box center [334, 243] width 247 height 19
click at [396, 200] on div "Cinta Pi Tape de 120" a 132"" at bounding box center [346, 196] width 225 height 19
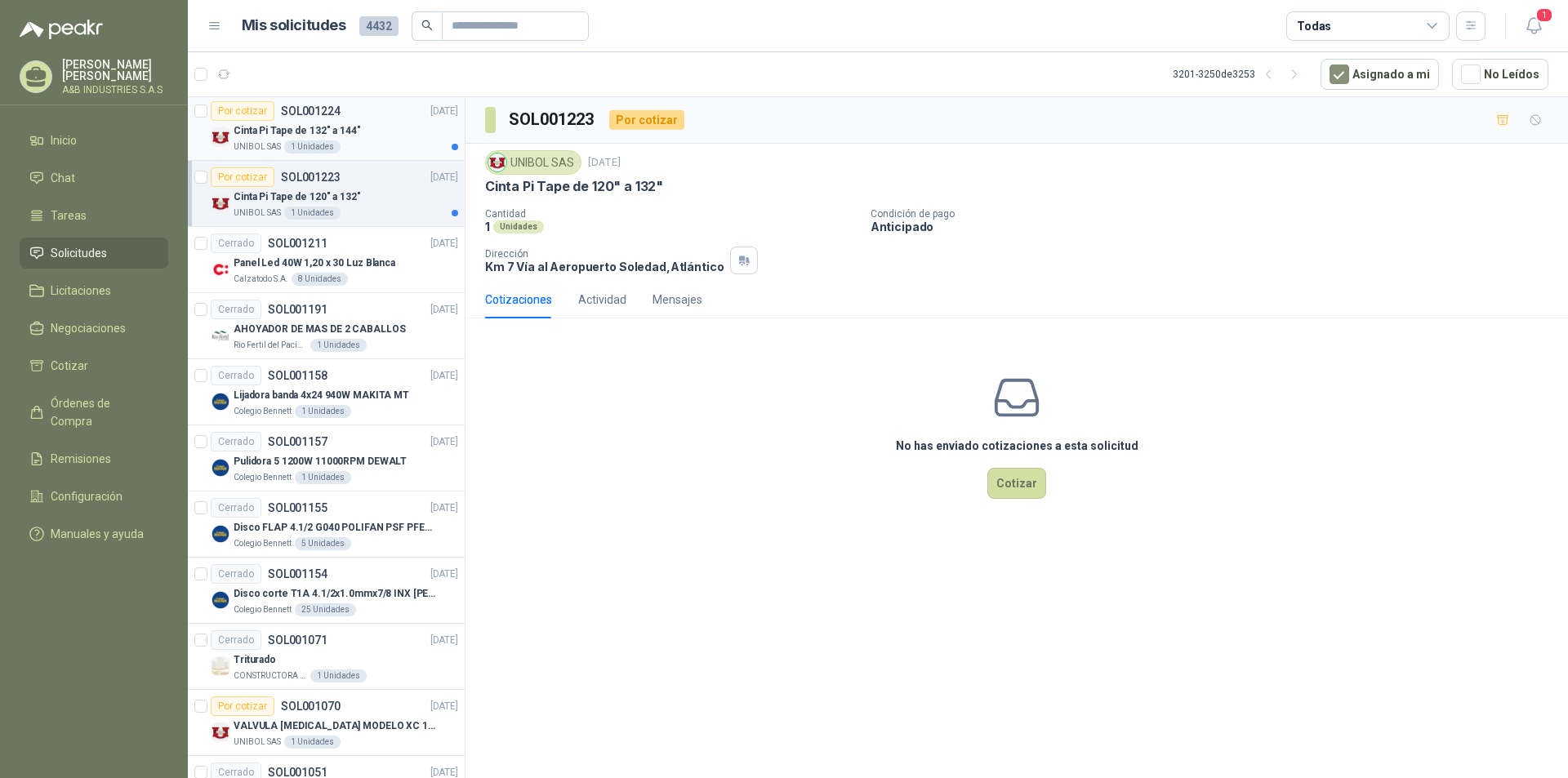
click at [392, 134] on div "Cinta Pi Tape de 132" a 144"" at bounding box center [346, 130] width 225 height 19
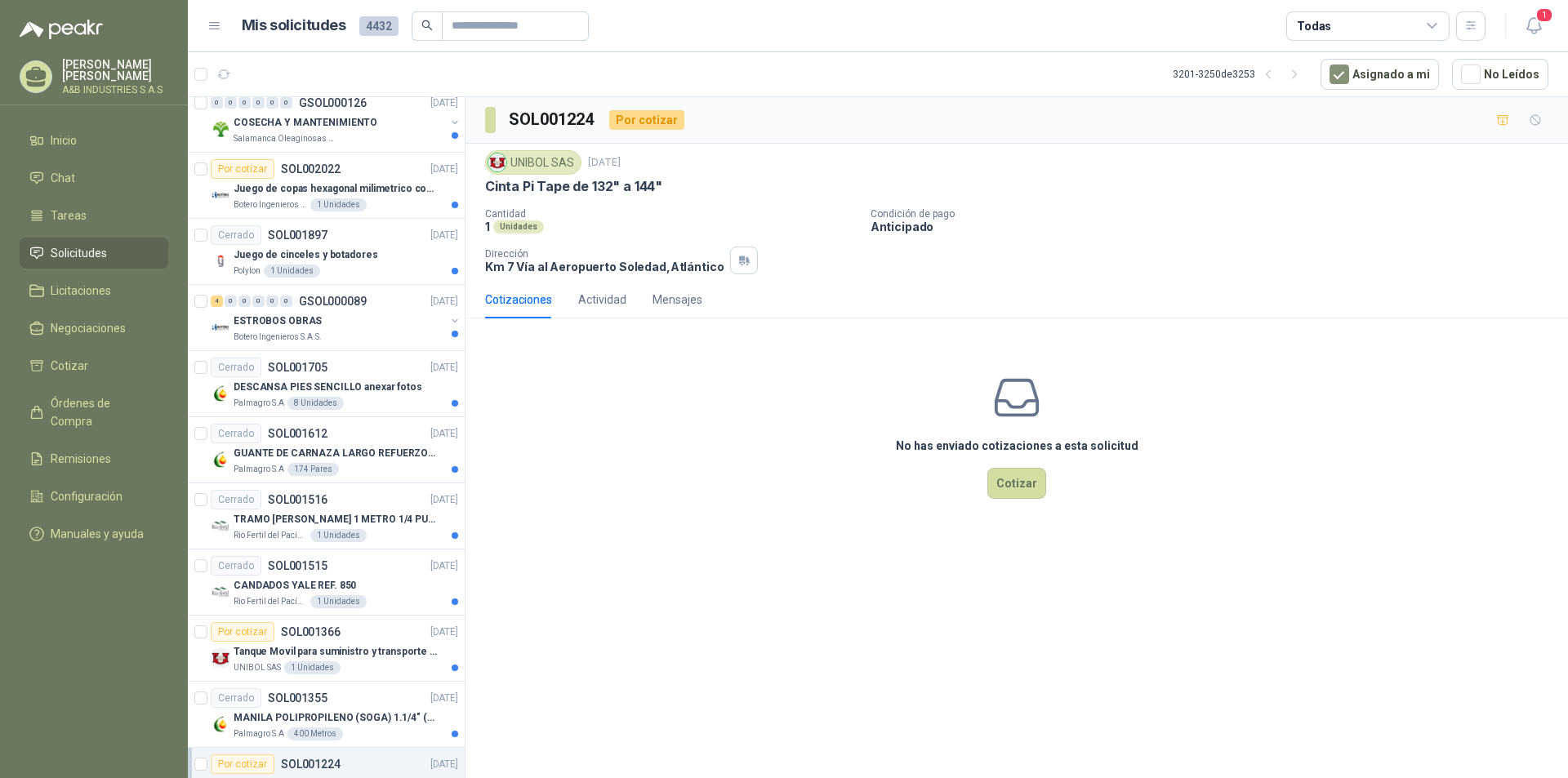
scroll to position [438, 0]
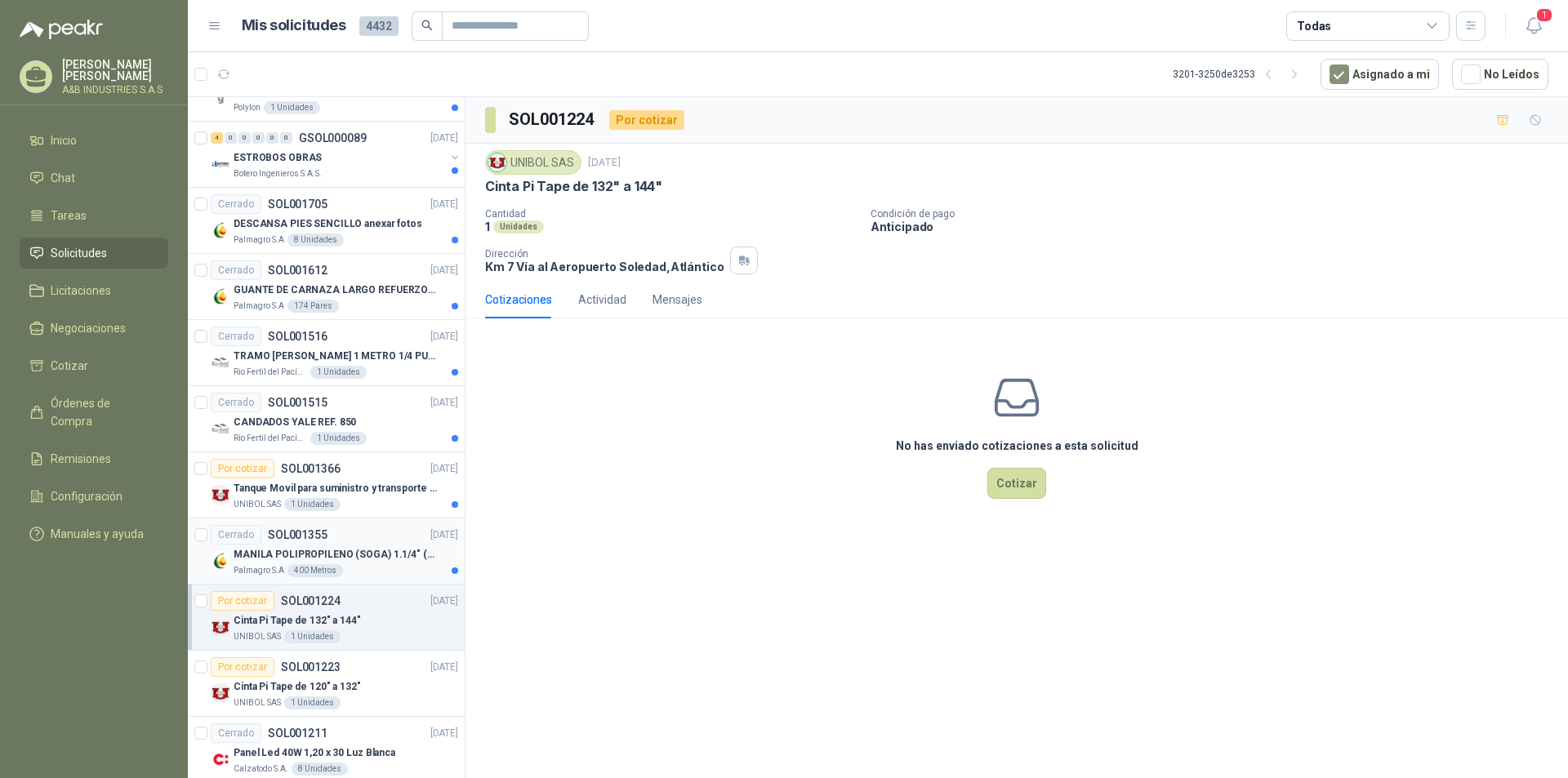
click at [404, 569] on div "Palmagro S.A 400 Metros" at bounding box center [346, 571] width 225 height 13
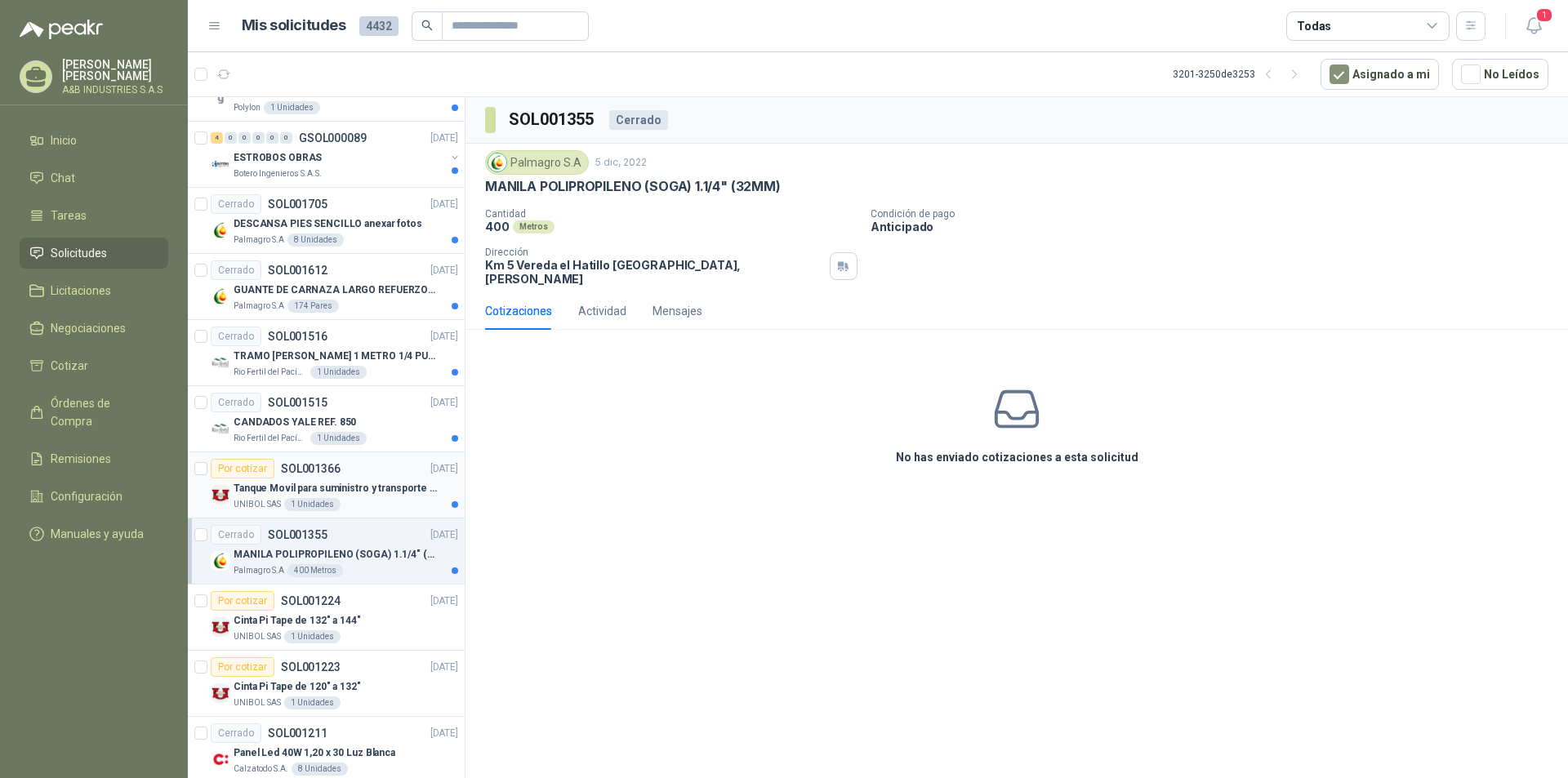
click at [397, 486] on p "Tanque Movil para suministro y transporte de GASOLINA" at bounding box center [335, 488] width 203 height 15
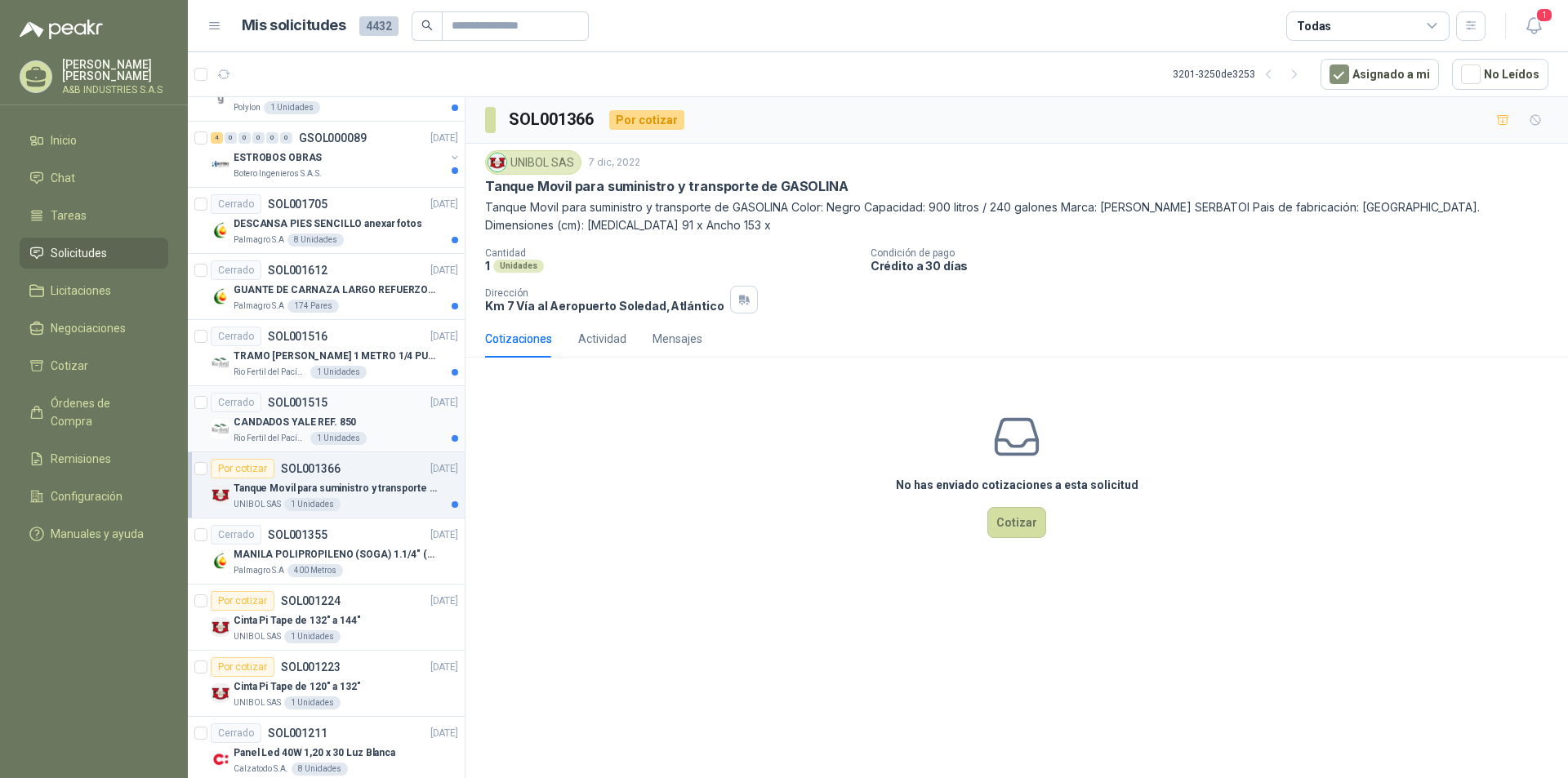
click at [393, 433] on div "Rio Fertil [PERSON_NAME] S.A.S. 1 Unidades" at bounding box center [346, 438] width 225 height 13
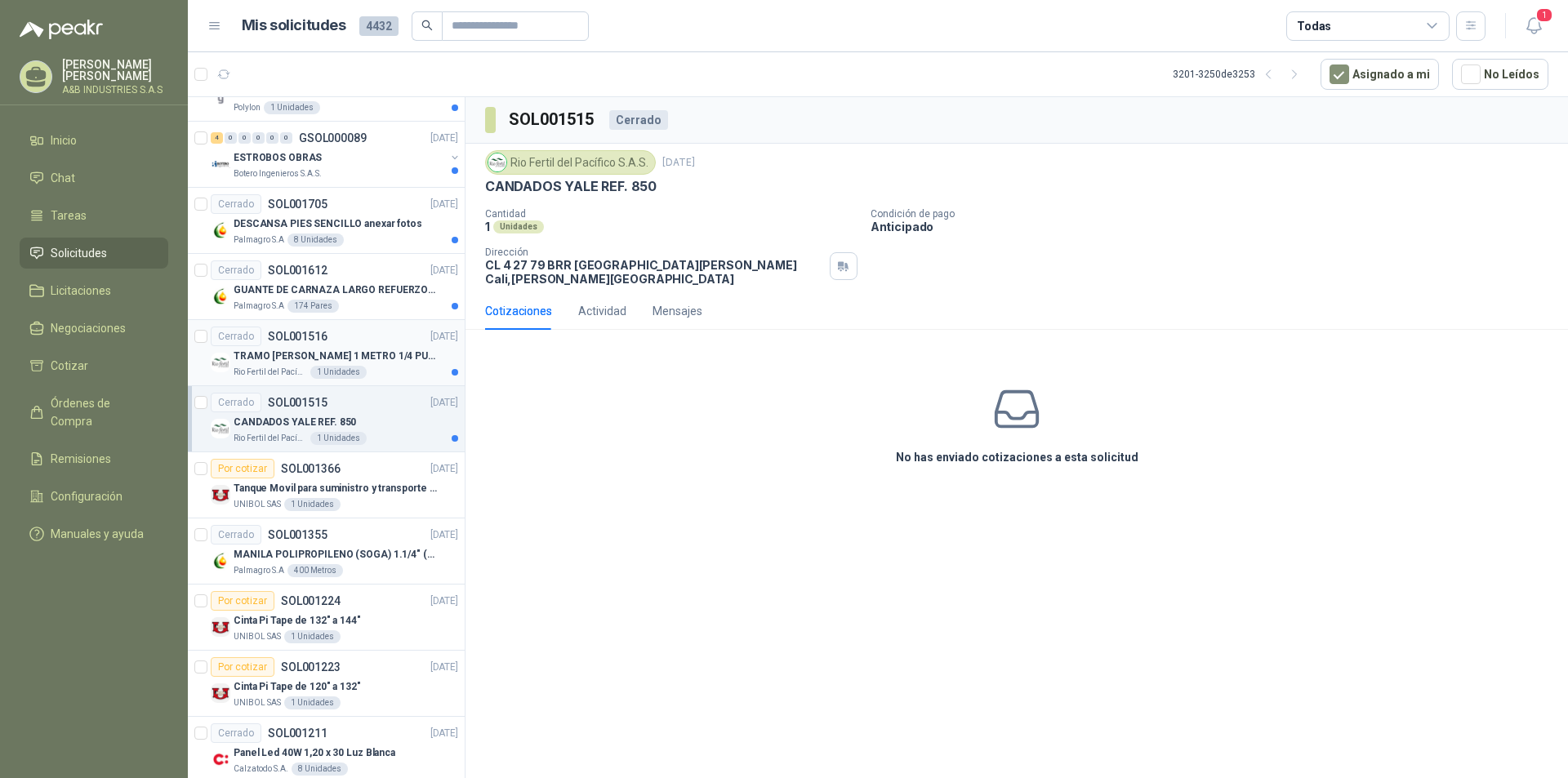
click at [397, 338] on div "Cerrado SOL001516 [DATE]" at bounding box center [334, 336] width 247 height 19
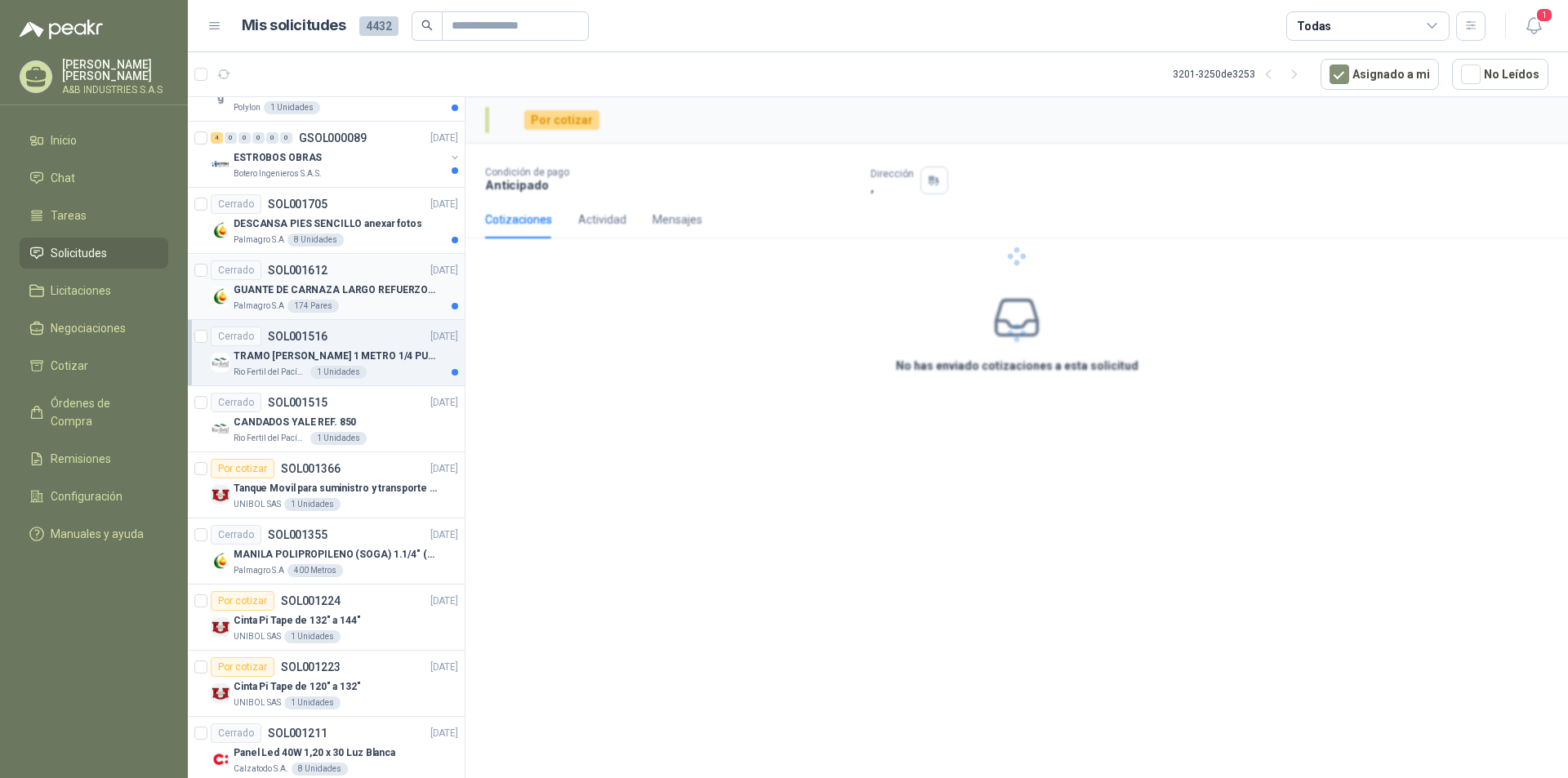
click at [395, 278] on div "Cerrado SOL001612 [DATE]" at bounding box center [334, 270] width 247 height 19
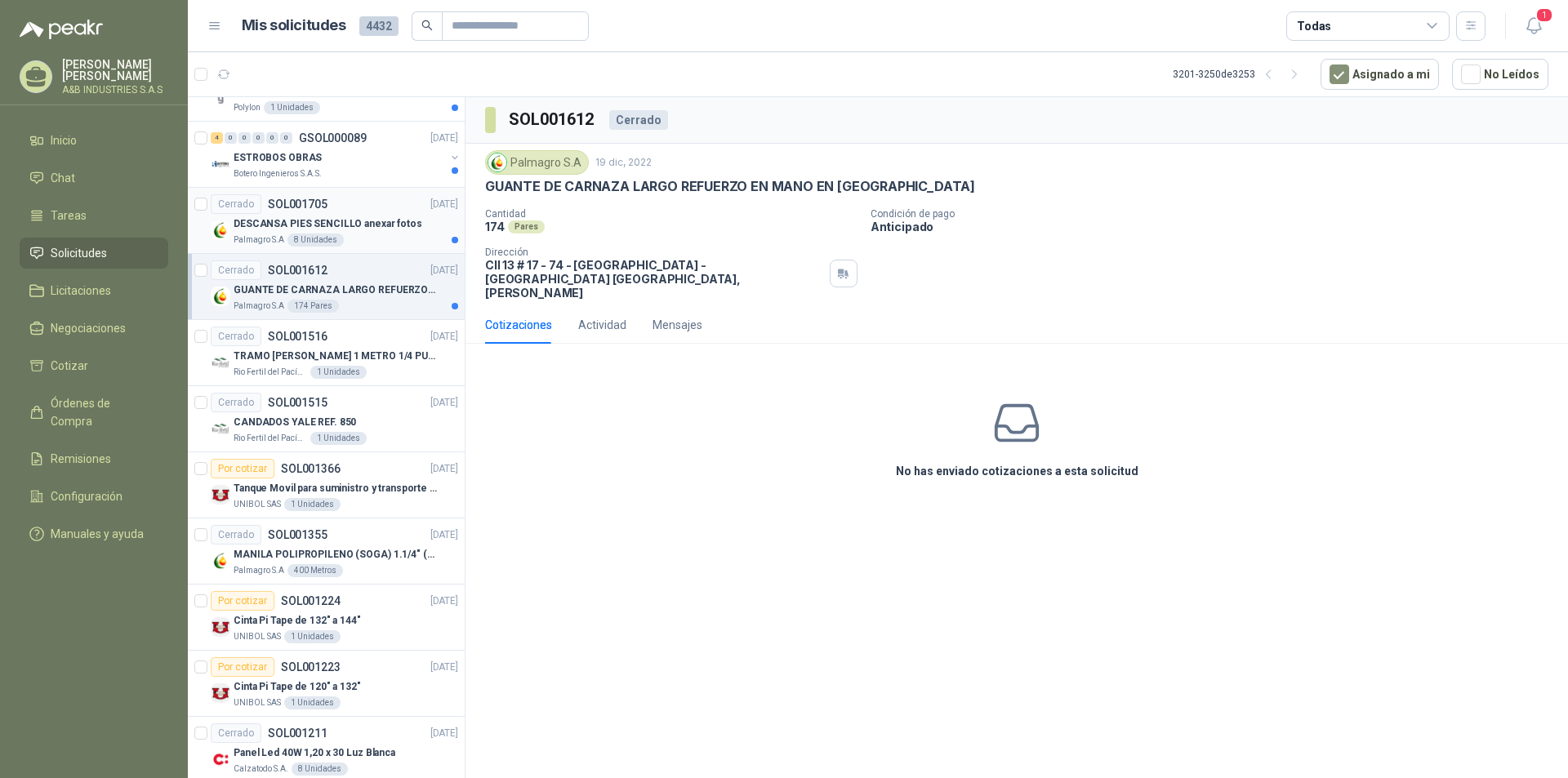
click at [394, 247] on article "Cerrado SOL001705 [DATE] DESCANSA PIES SENCILLO anexar fotos Palmagro S.A 8 Uni…" at bounding box center [325, 220] width 277 height 66
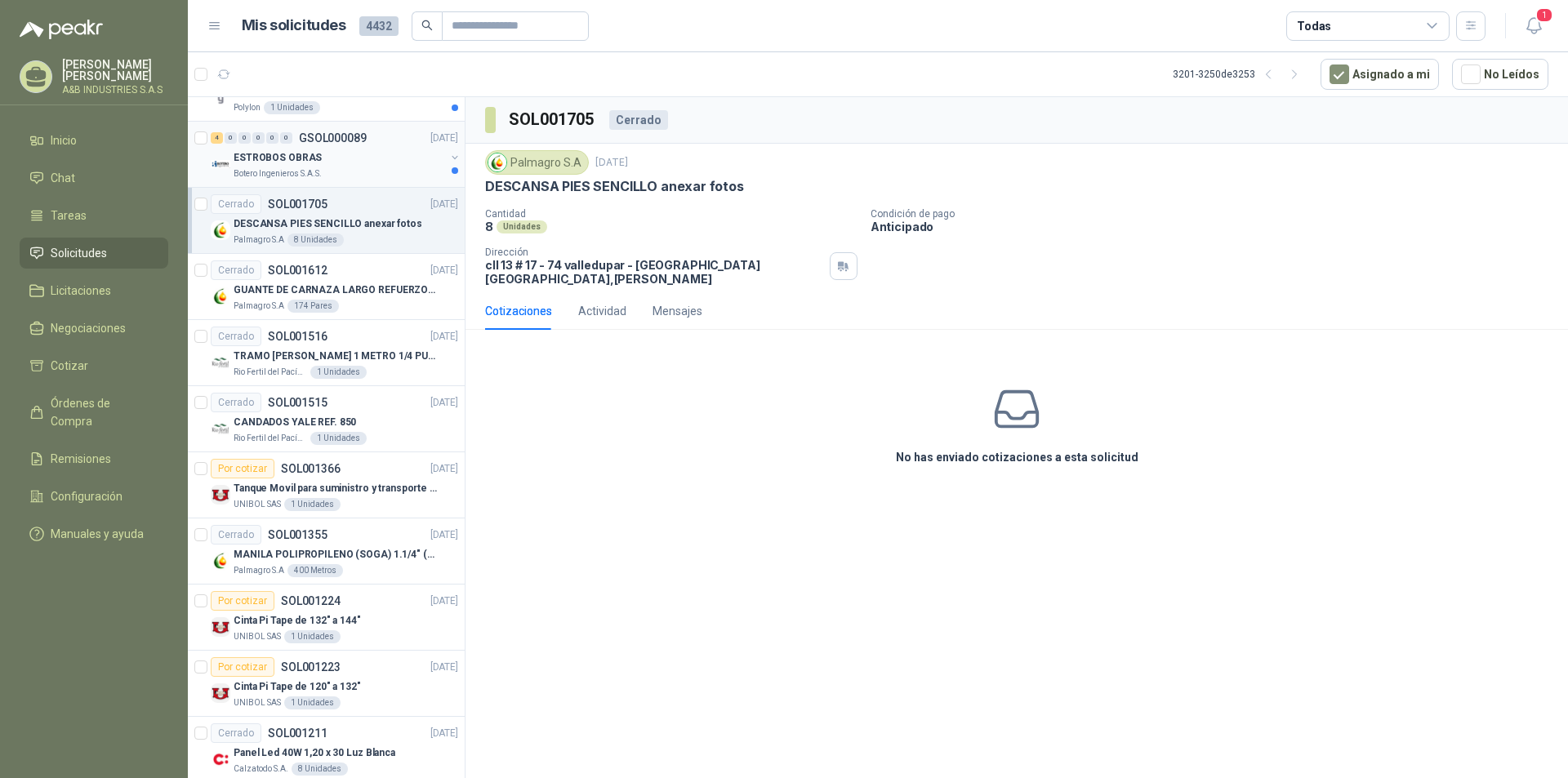
click at [387, 177] on div "Botero Ingenieros S.A.S." at bounding box center [339, 174] width 212 height 13
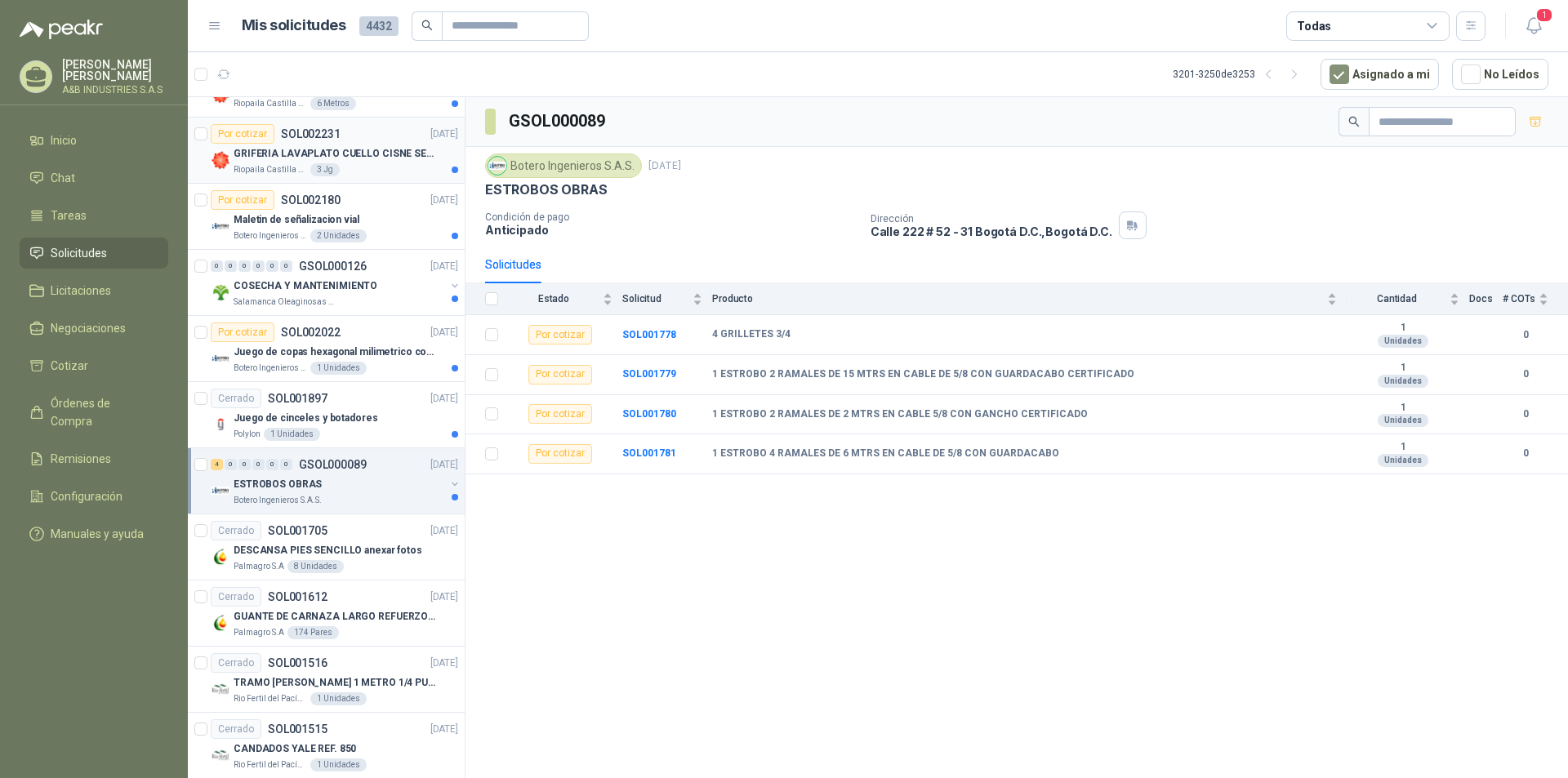
scroll to position [31, 0]
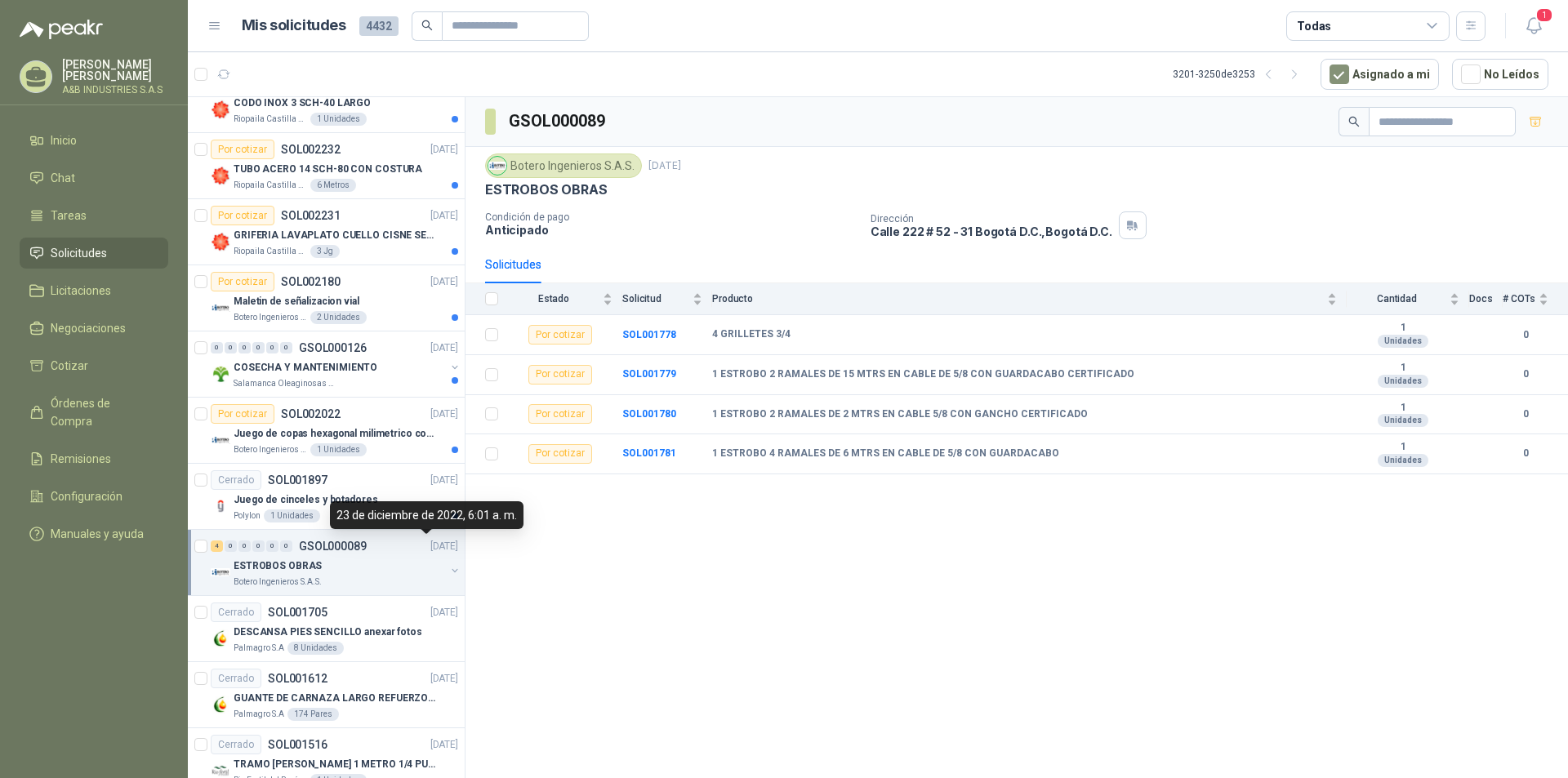
click at [405, 509] on div "23 de diciembre de 2022, 6:01 a. m." at bounding box center [427, 515] width 193 height 28
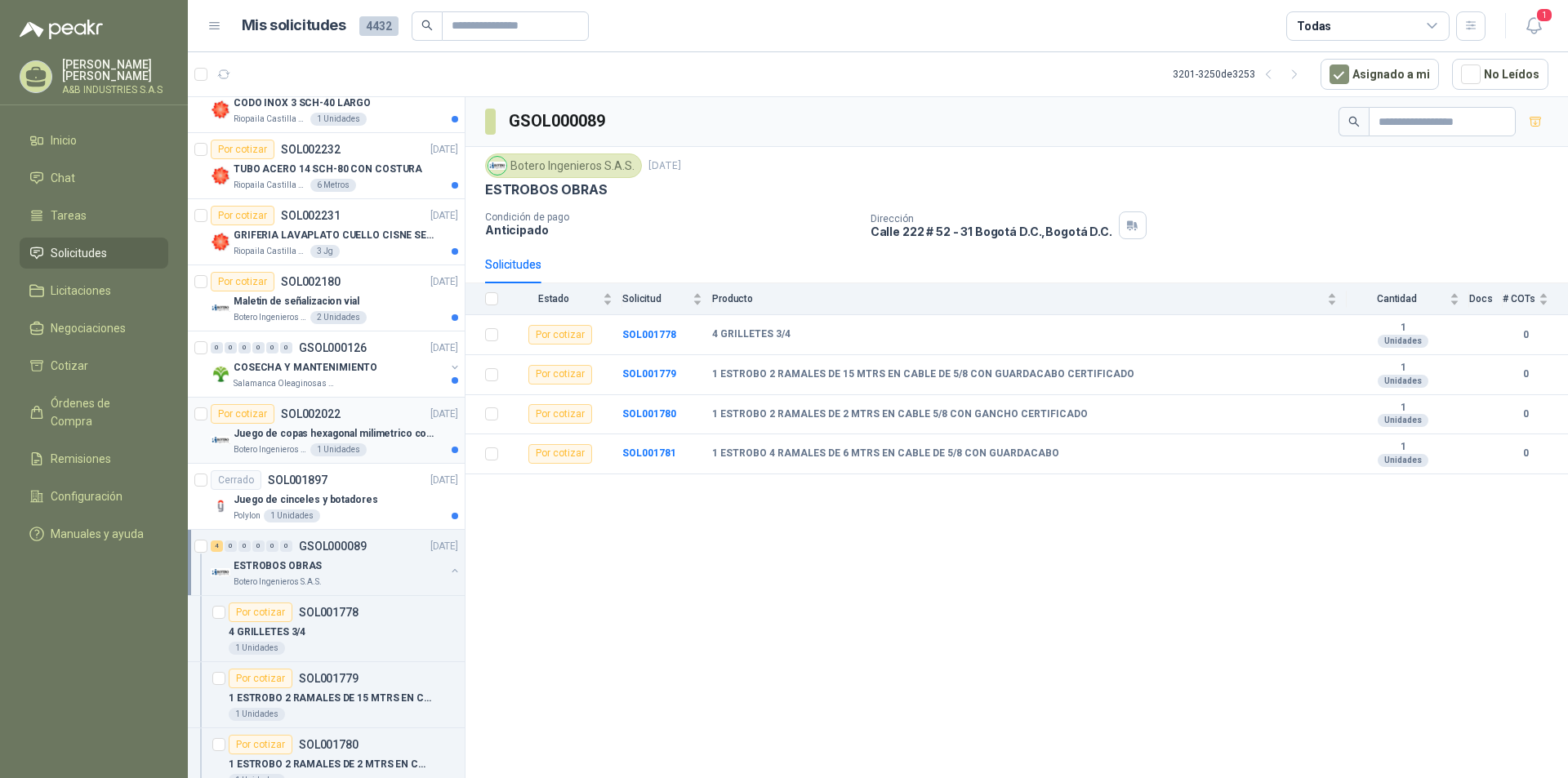
click at [392, 440] on p "Juego de copas hexagonal milimetrico con ratche [PERSON_NAME]" at bounding box center [335, 433] width 203 height 15
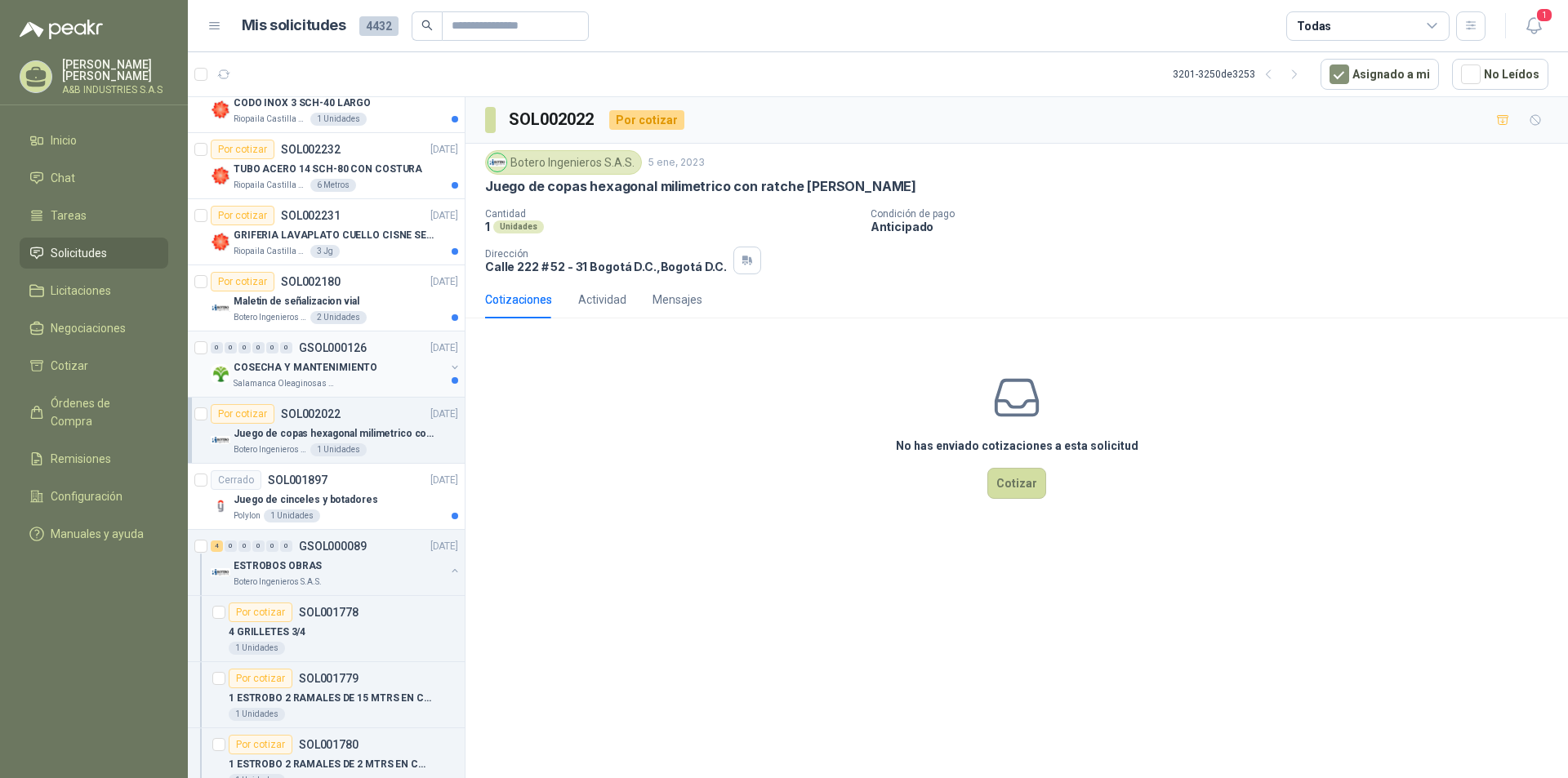
click at [396, 375] on div "COSECHA Y MANTENIMIENTO" at bounding box center [339, 367] width 212 height 19
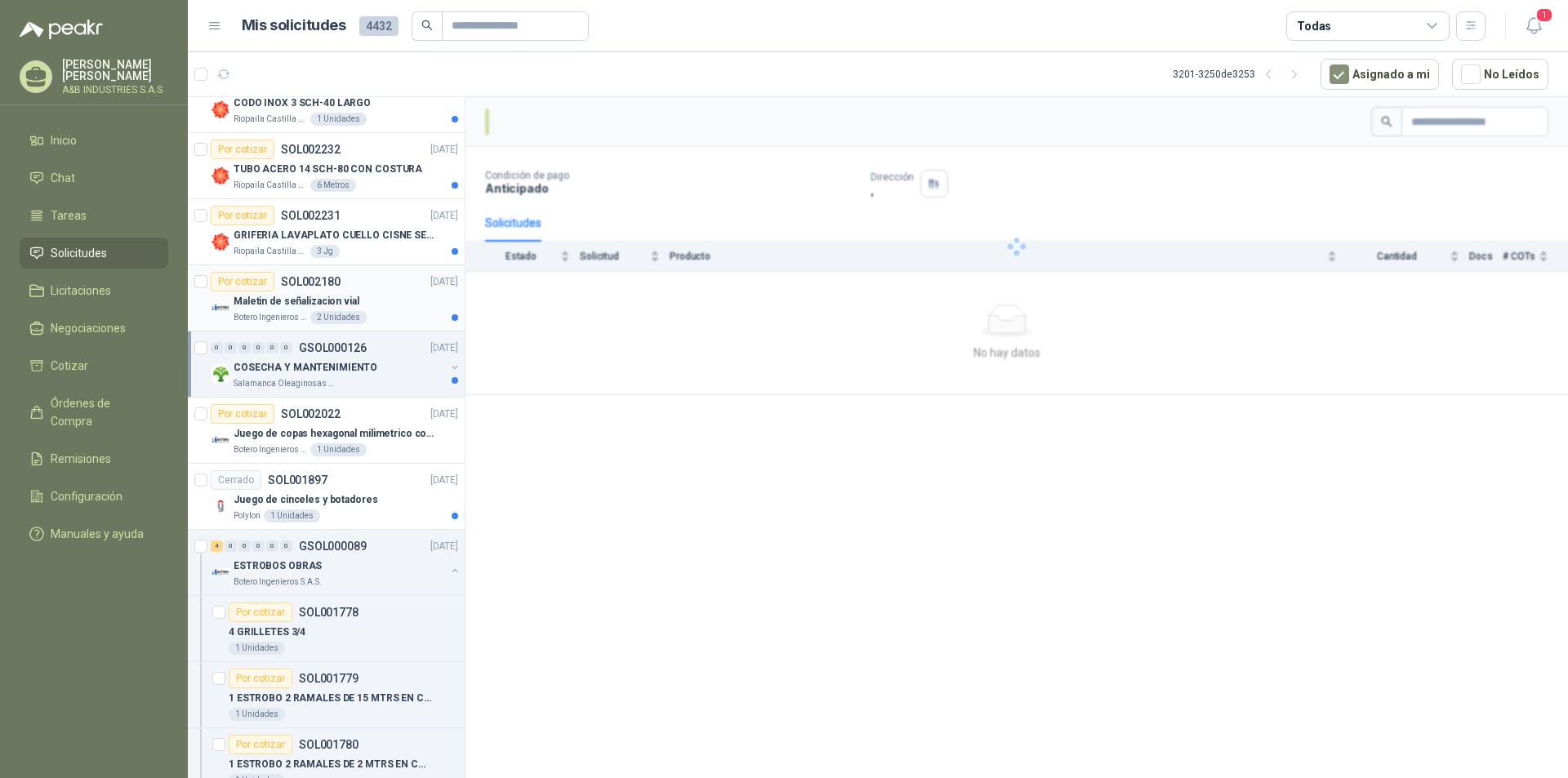
click at [392, 321] on div "[PERSON_NAME] Ingenieros S.A.S. 2 Unidades" at bounding box center [346, 318] width 225 height 13
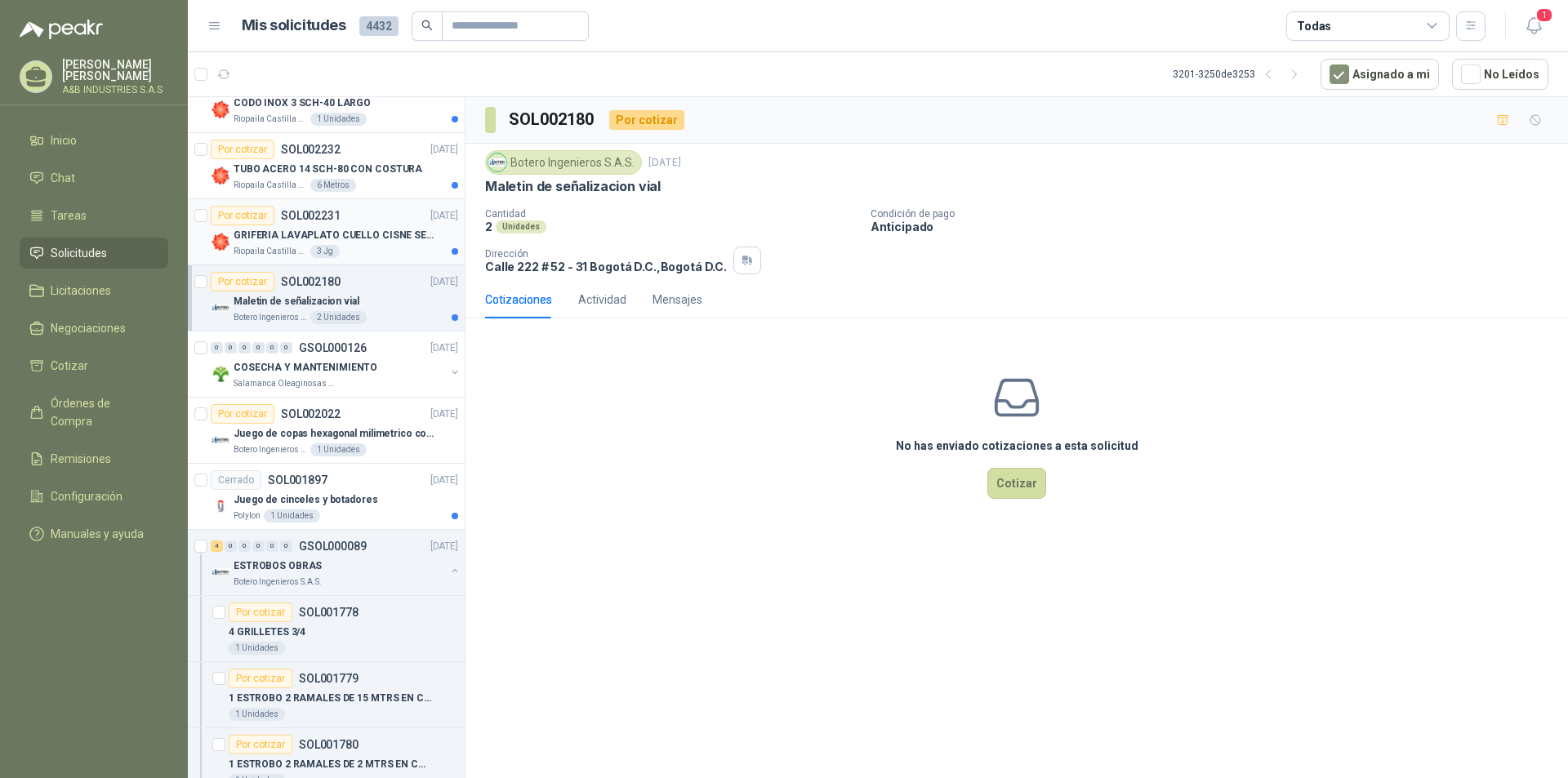
click at [392, 238] on p "GRIFERIA LAVAPLATO CUELLO CISNE SENCILLA" at bounding box center [335, 235] width 203 height 15
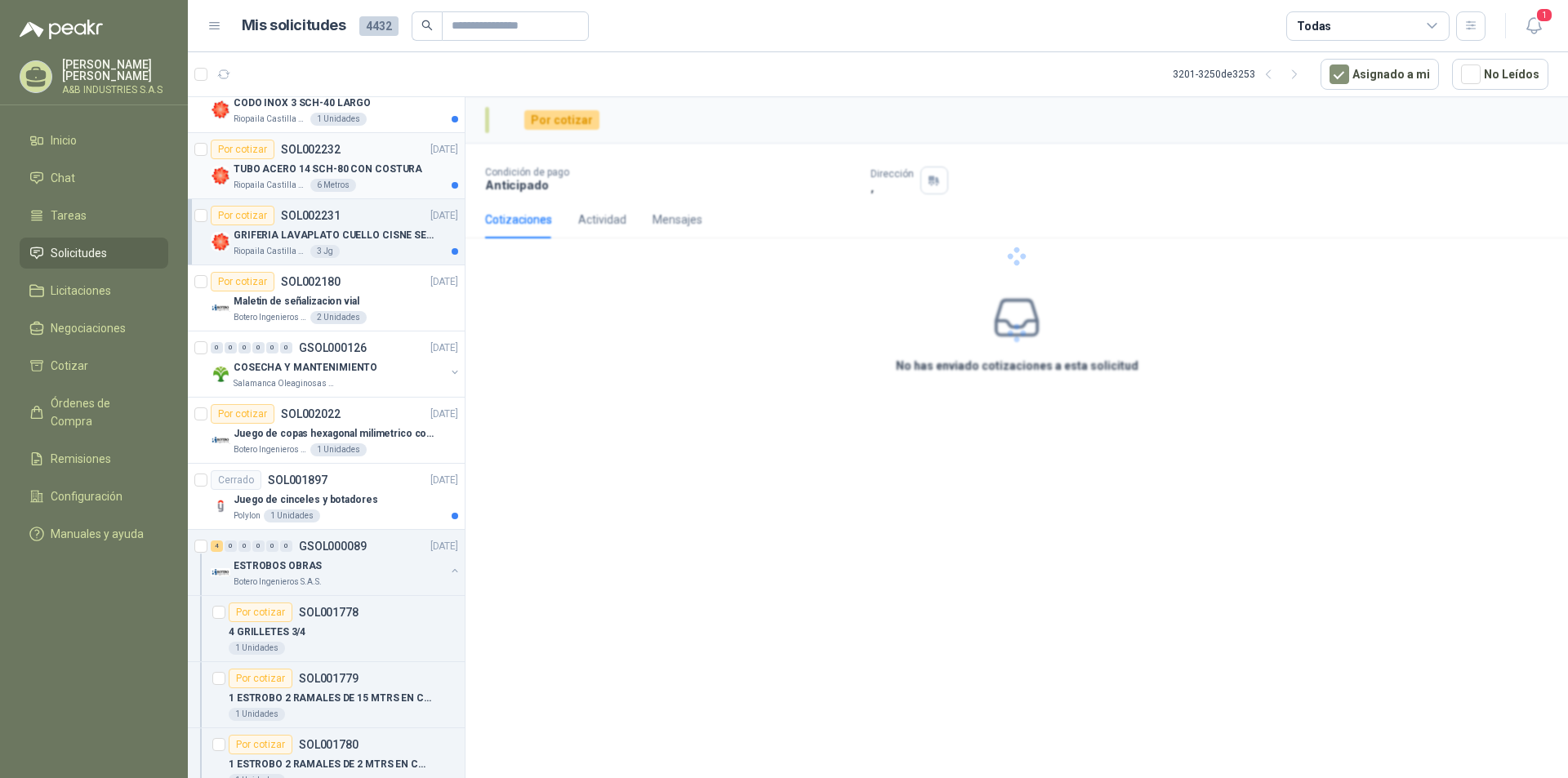
click at [407, 181] on div "Riopaila Castilla SA 6 Metros" at bounding box center [346, 186] width 225 height 13
click at [407, 120] on div "Riopaila Castilla SA 1 Unidades" at bounding box center [346, 120] width 225 height 13
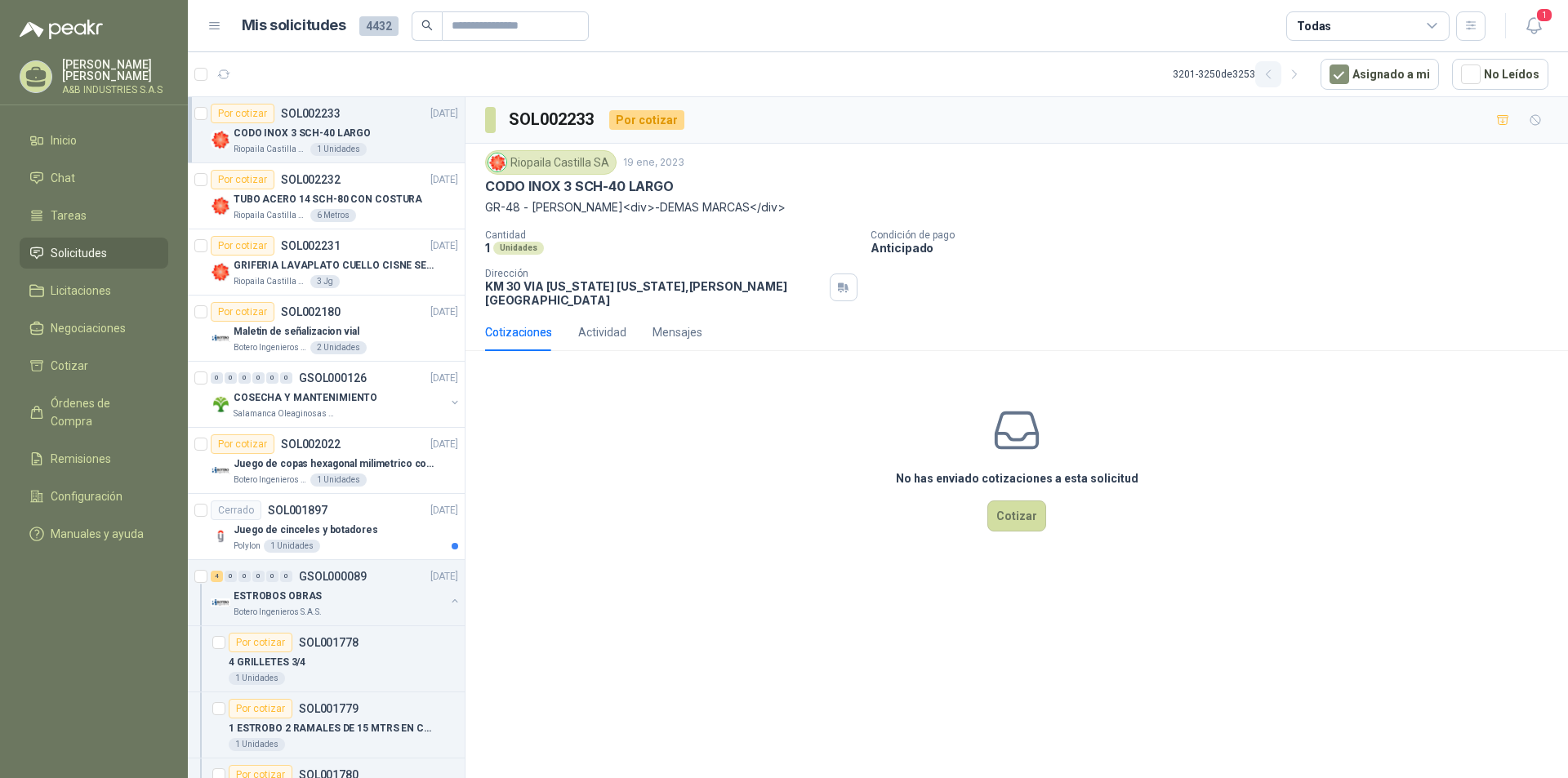
click at [1270, 73] on icon "button" at bounding box center [1268, 75] width 14 height 14
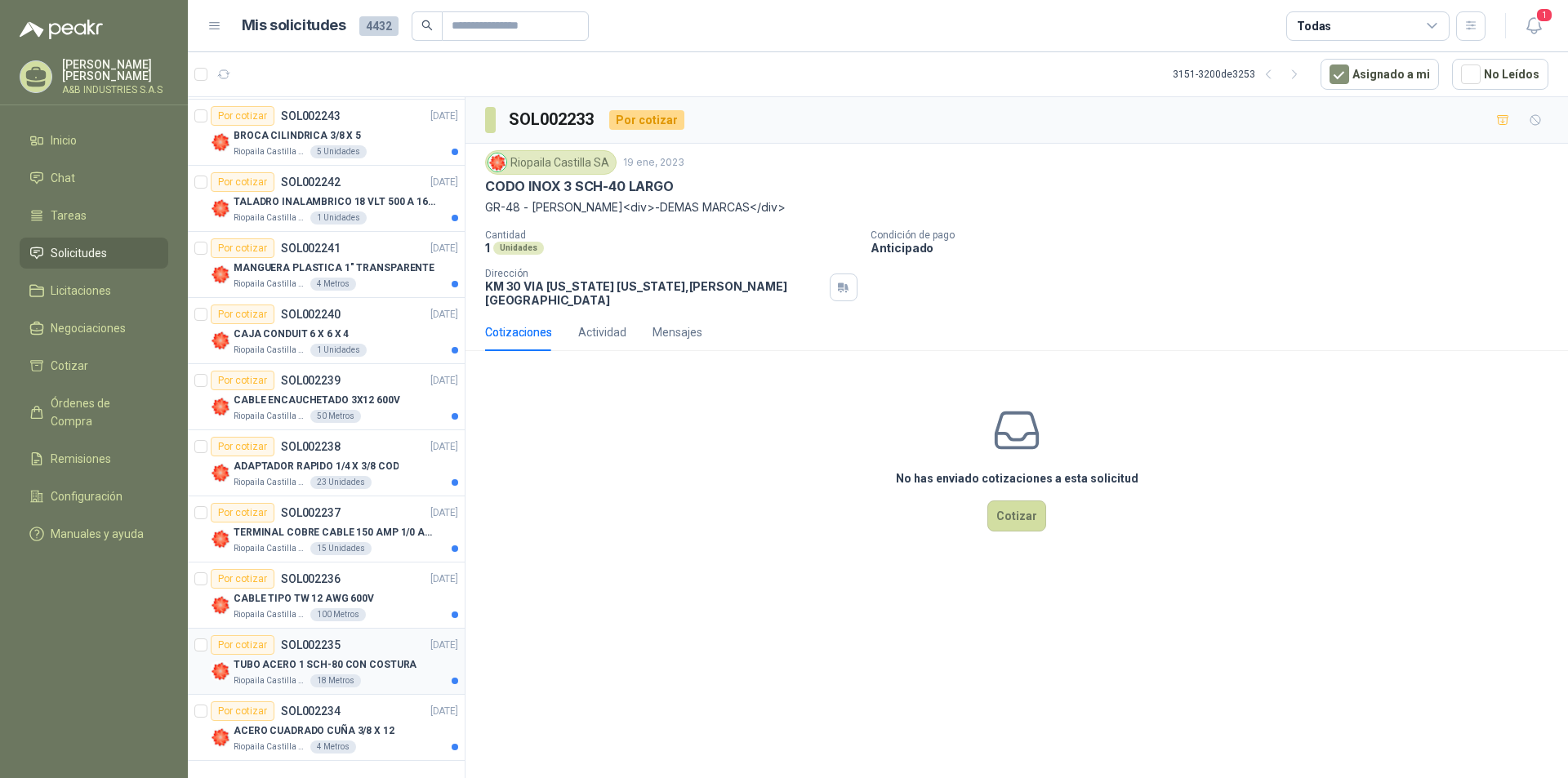
scroll to position [2643, 0]
click at [391, 730] on div "ACERO CUADRADO CUÑA 3/8 X 12" at bounding box center [346, 730] width 225 height 19
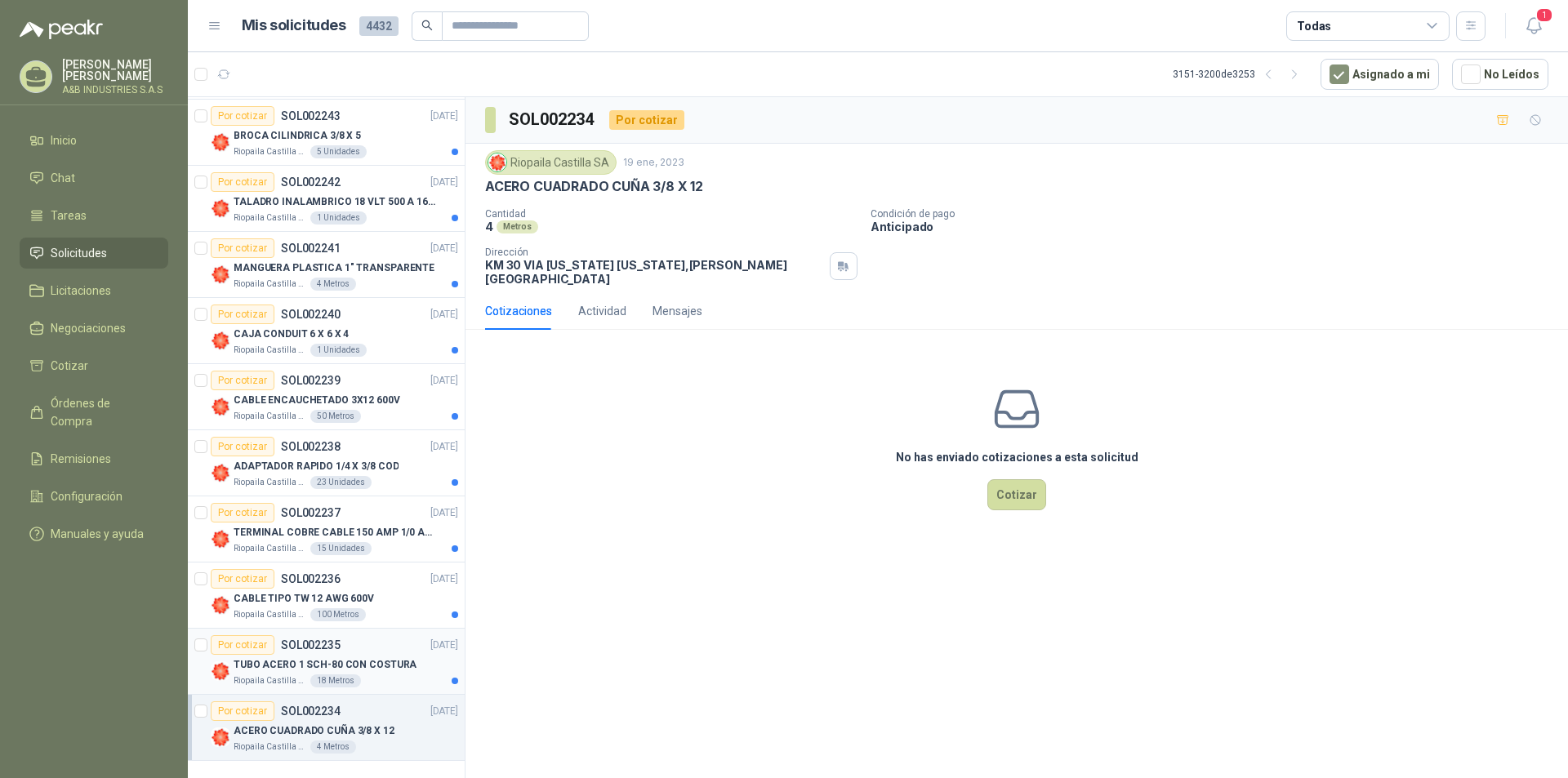
click at [364, 657] on p "TUBO ACERO 1 SCH-80 CON COSTURA" at bounding box center [325, 665] width 183 height 15
click at [379, 592] on div "CABLE TIPO TW 12 AWG 600V" at bounding box center [346, 598] width 225 height 19
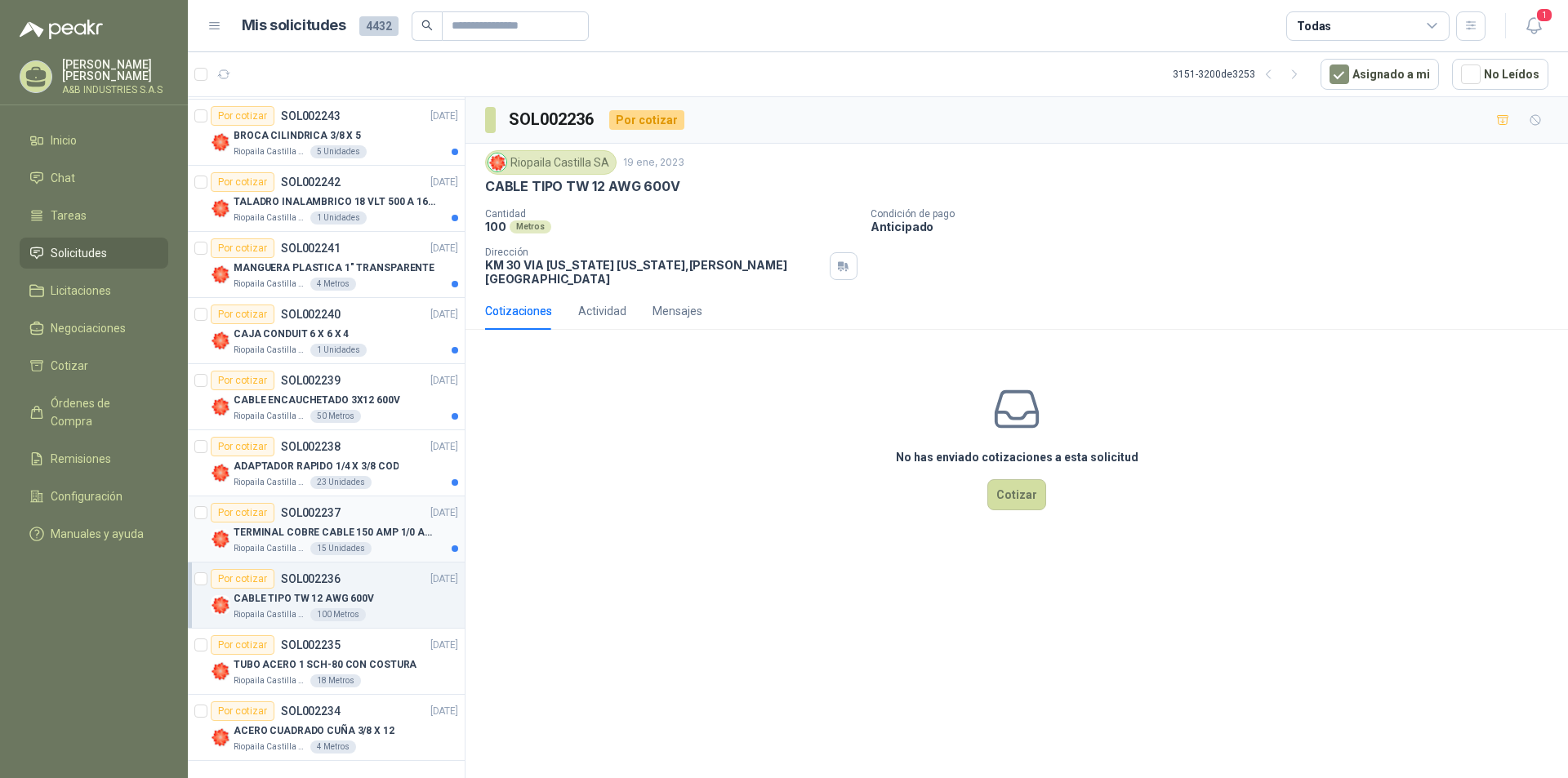
click at [395, 535] on p "TERMINAL COBRE CABLE 150 AMP 1/0 AWG" at bounding box center [335, 533] width 203 height 15
click at [403, 471] on div "ADAPTADOR RAPIDO 1/4 X 3/8 COD" at bounding box center [346, 466] width 225 height 19
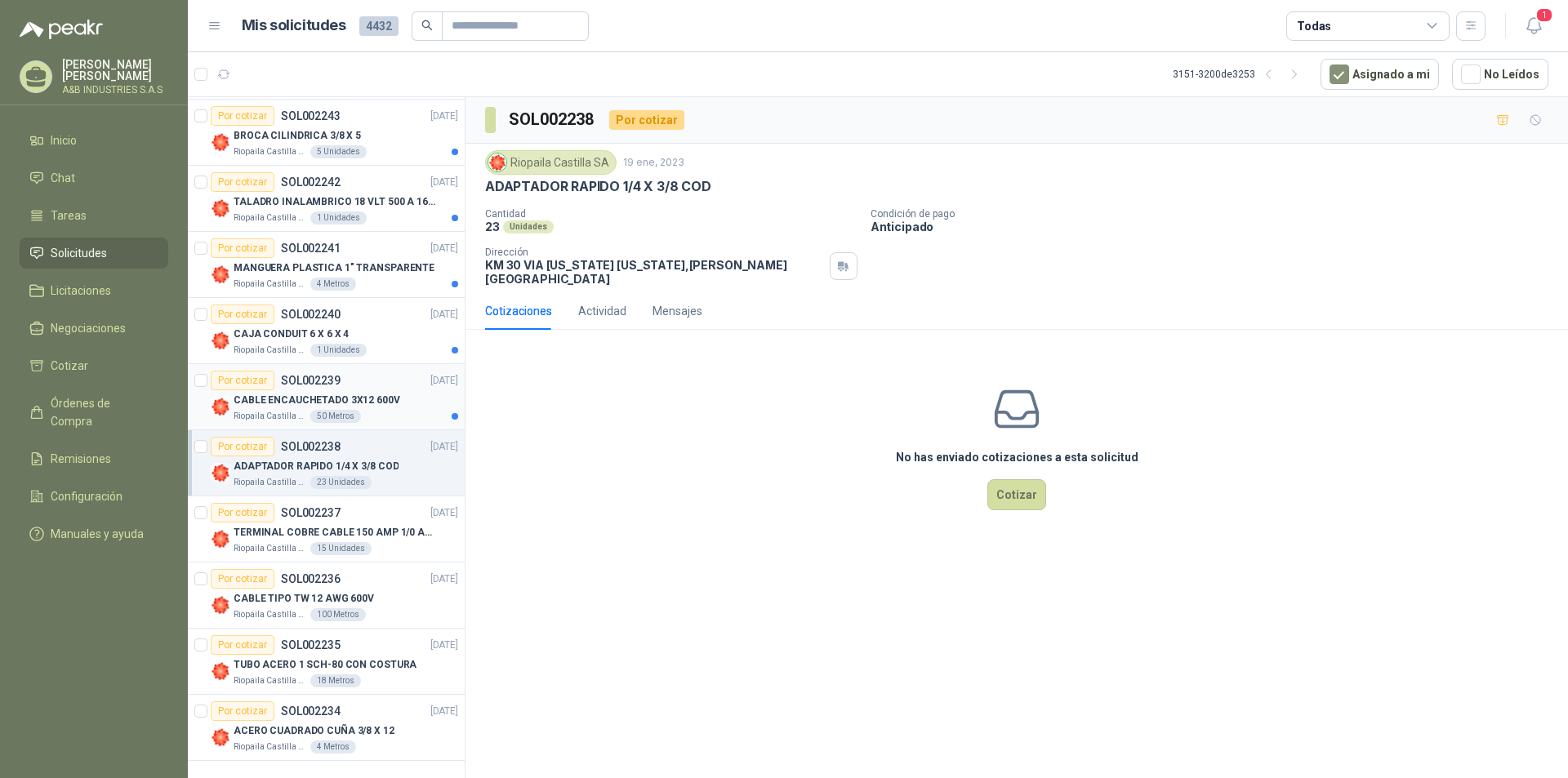
click at [407, 396] on div "CABLE ENCAUCHETADO 3X12 600V" at bounding box center [346, 400] width 225 height 19
click at [390, 330] on div "CAJA CONDUIT 6 X 6 X 4" at bounding box center [346, 334] width 225 height 19
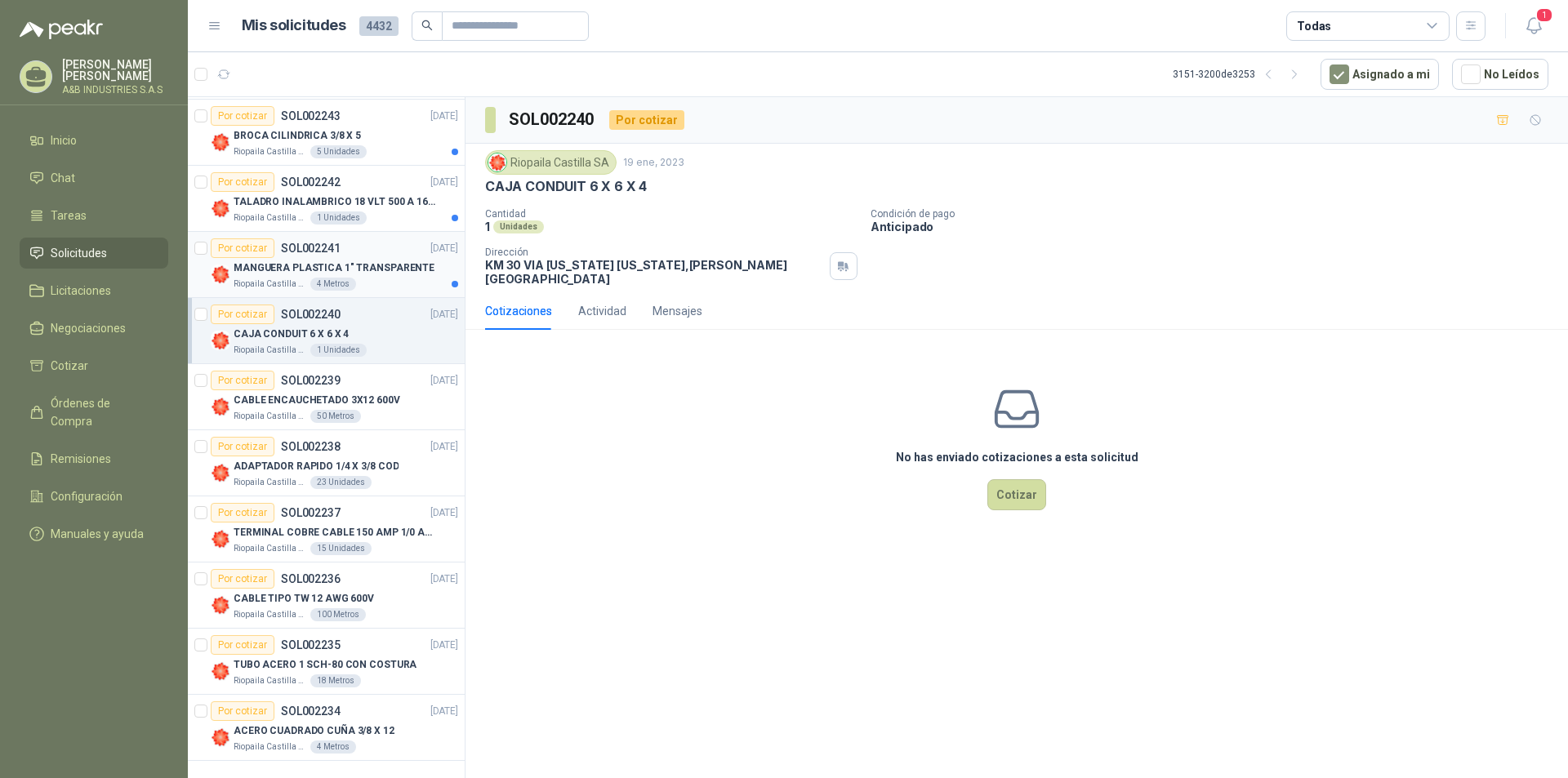
click at [414, 264] on p "MANGUERA PLASTICA 1" TRANSPARENTE" at bounding box center [334, 268] width 201 height 15
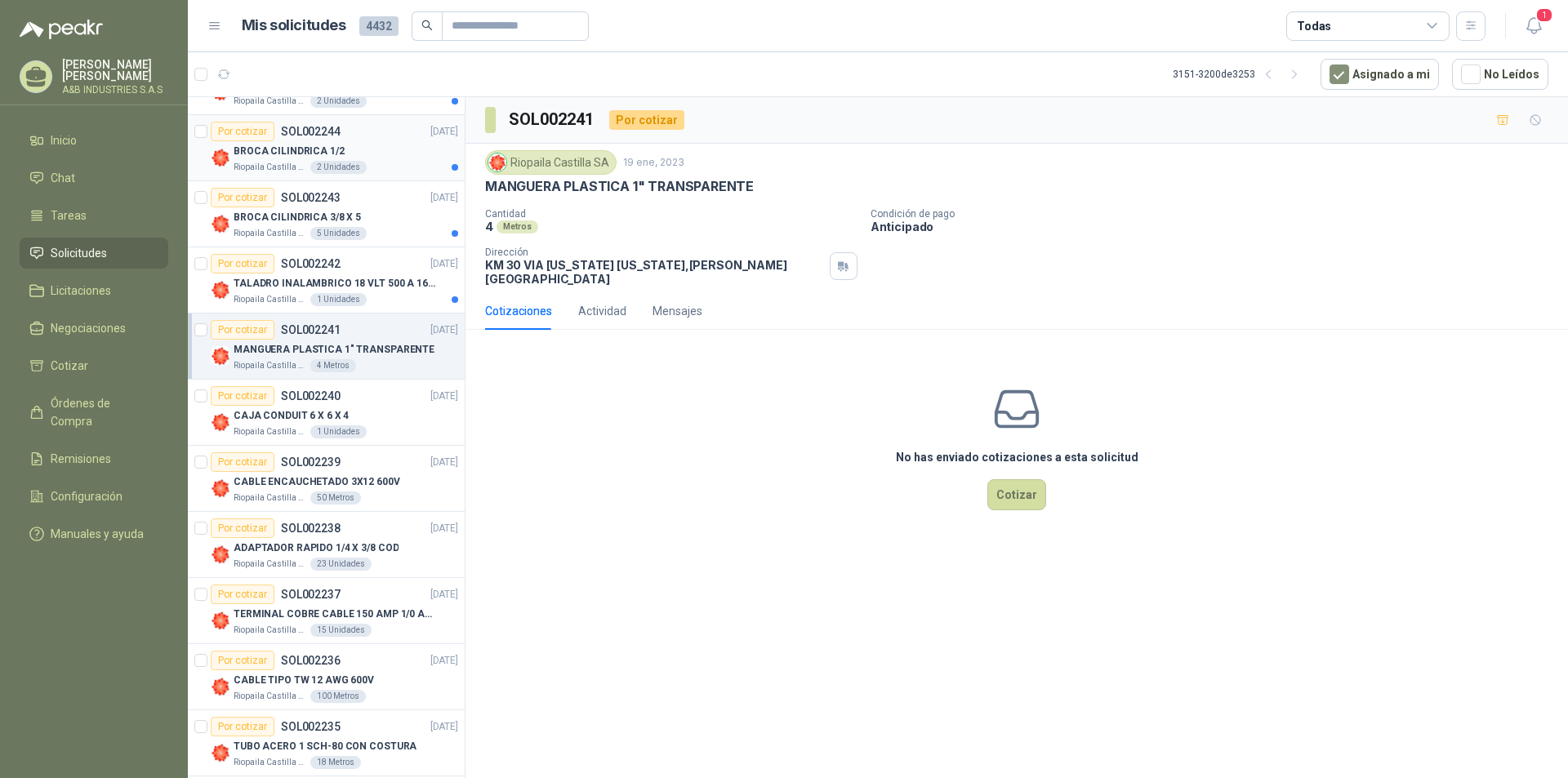
scroll to position [2398, 0]
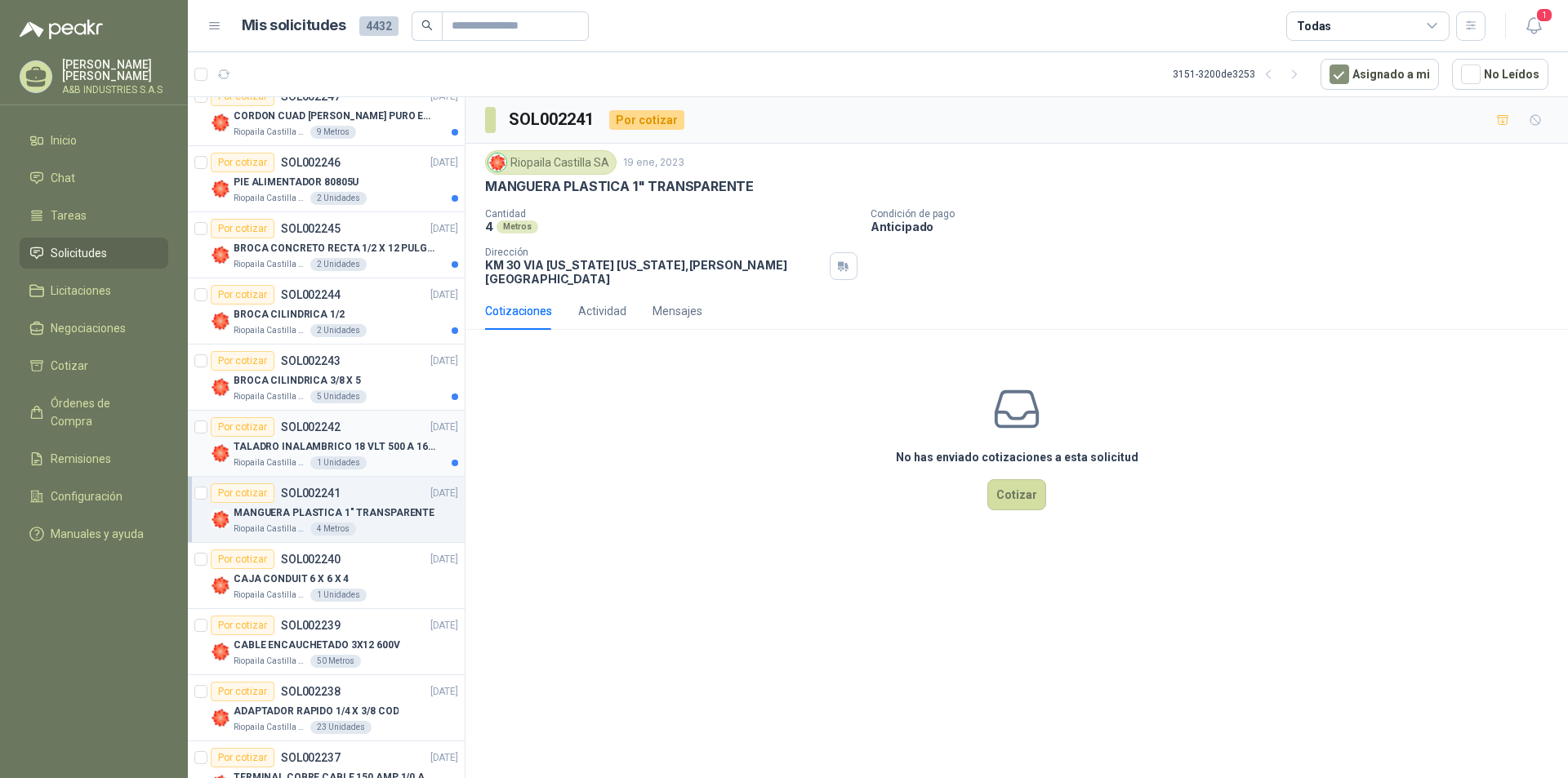
click at [408, 443] on p "TALADRO INALAMBRICO 18 VLT 500 A 1600RPM" at bounding box center [335, 447] width 203 height 15
click at [392, 408] on article "Por cotizar SOL002243 [DATE] BROCA CILINDRICA 3/8 X 5 Riopaila Castilla SA 5 Un…" at bounding box center [325, 377] width 277 height 66
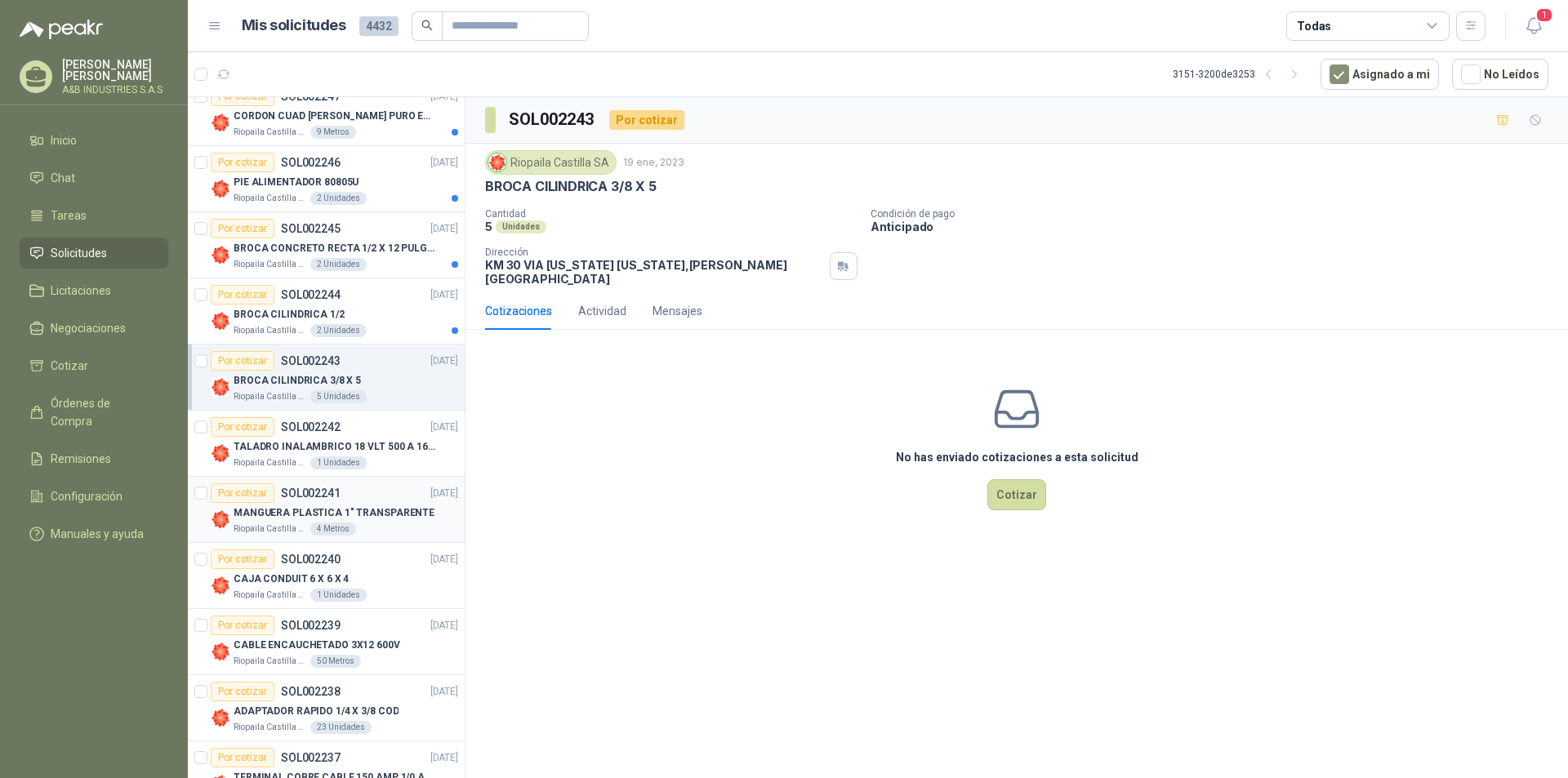
click at [431, 486] on p "[DATE]" at bounding box center [444, 494] width 28 height 15
click at [392, 322] on div "BROCA CILINDRICA 1/2" at bounding box center [346, 314] width 225 height 19
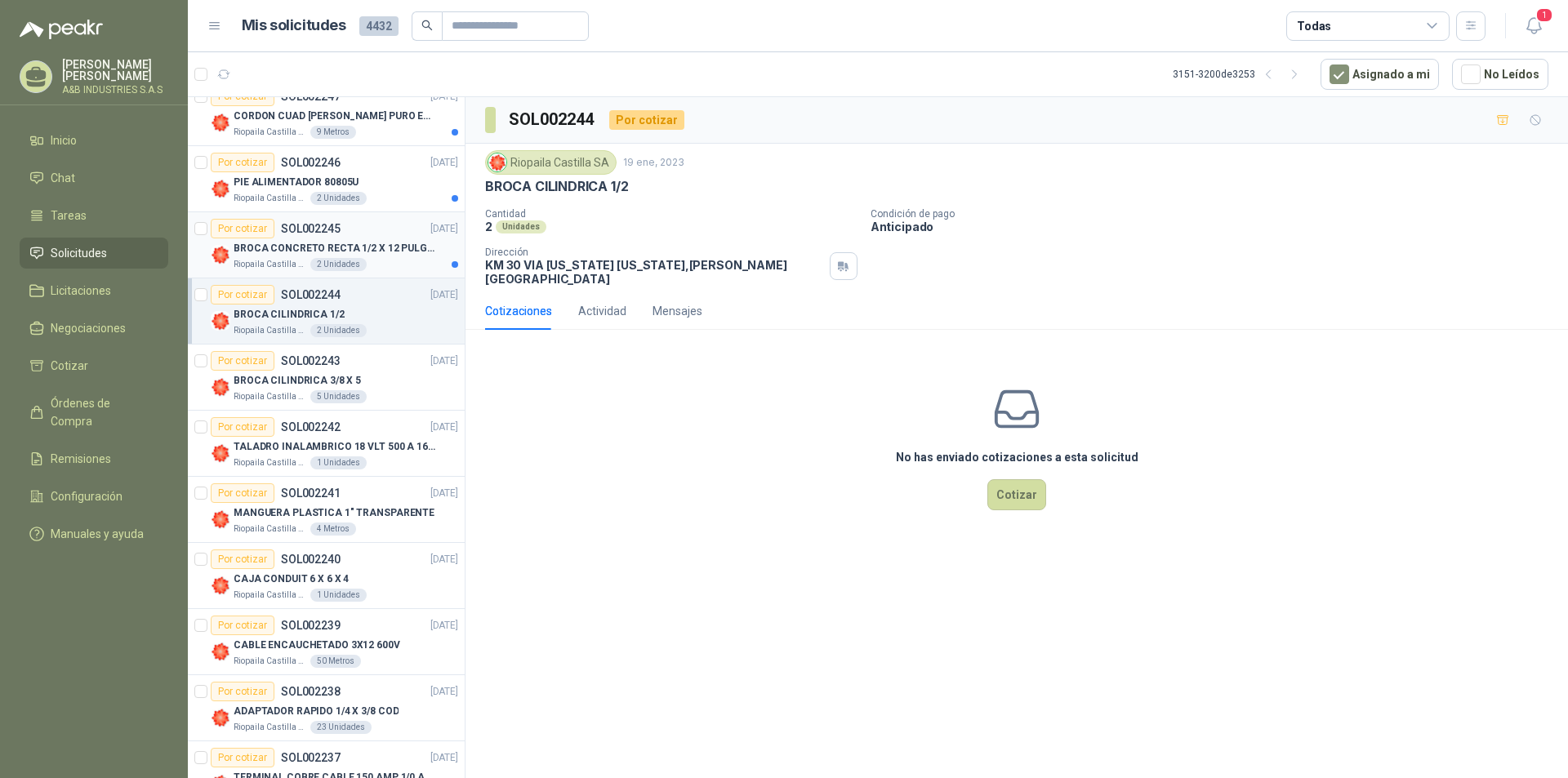
click at [406, 247] on p "BROCA CONCRETO RECTA 1/2 X 12 PULGADAS" at bounding box center [335, 249] width 203 height 15
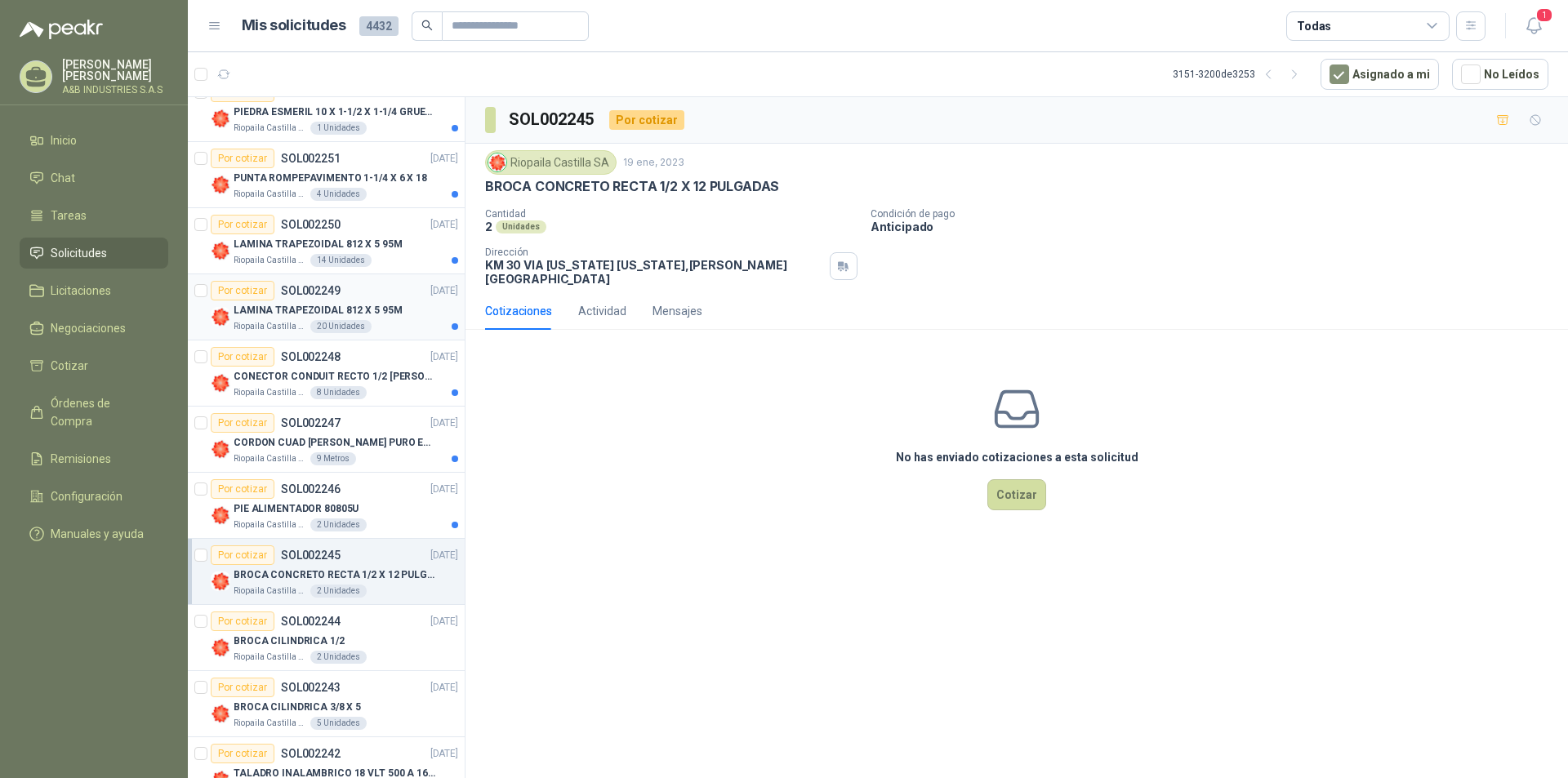
scroll to position [1989, 0]
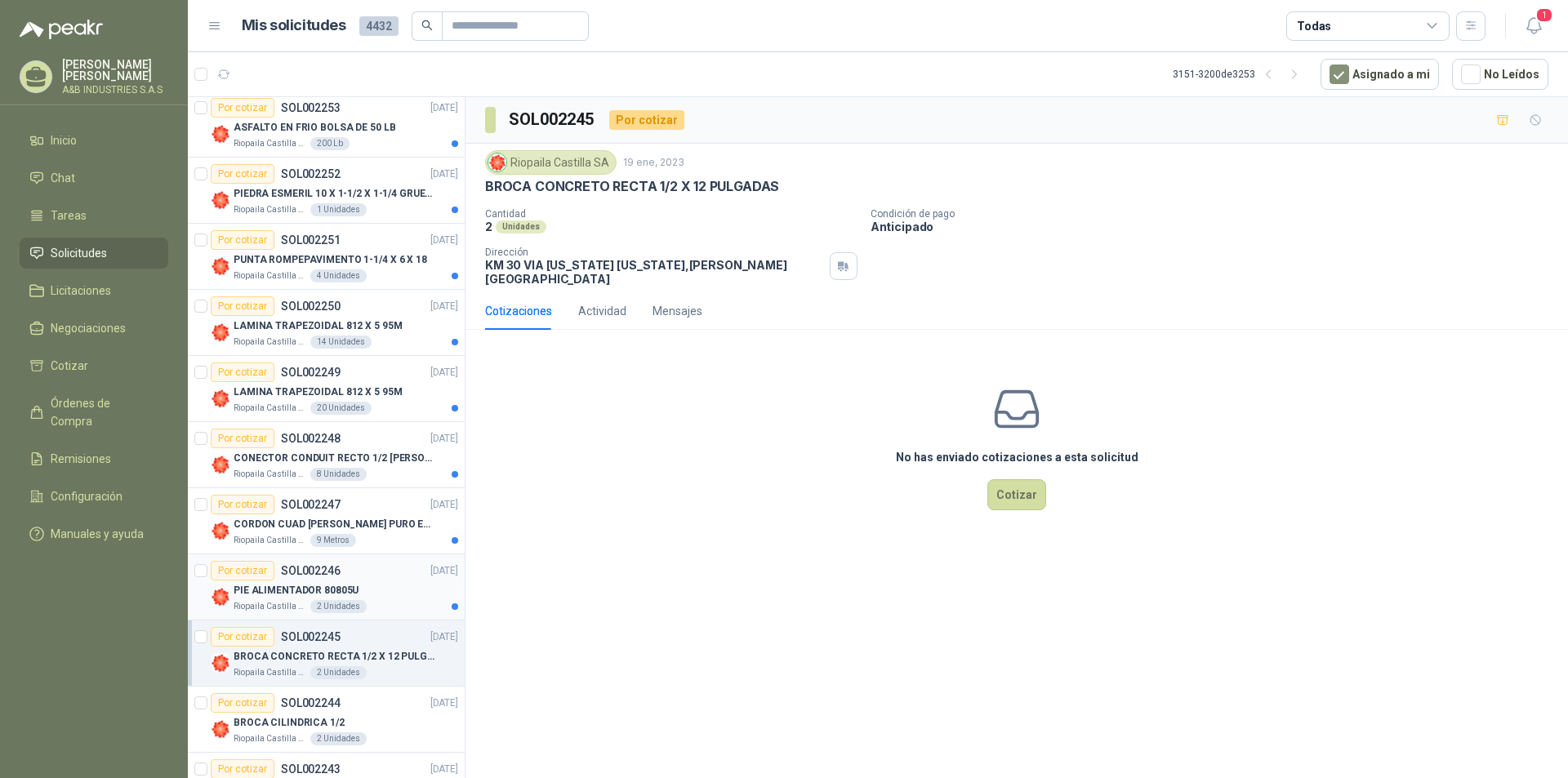
click at [347, 585] on p "PIE ALIMENTADOR 80805U" at bounding box center [296, 590] width 125 height 15
click at [377, 534] on div "Riopaila Castilla SA 9 Metros" at bounding box center [346, 541] width 225 height 13
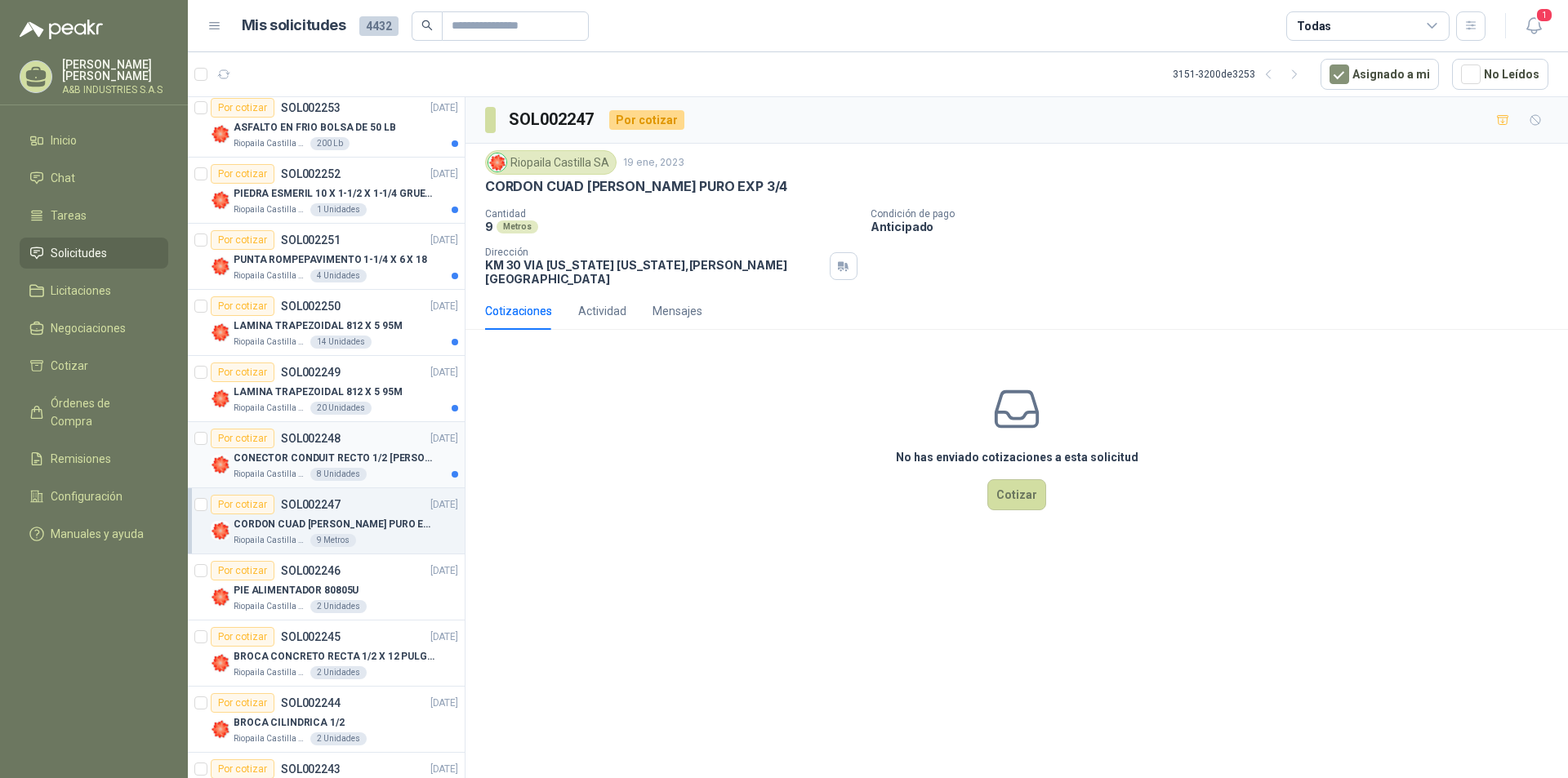
click at [372, 474] on div "Riopaila Castilla SA 8 Unidades" at bounding box center [346, 475] width 225 height 13
click at [375, 369] on div "Por cotizar SOL002249 [DATE]" at bounding box center [334, 372] width 247 height 19
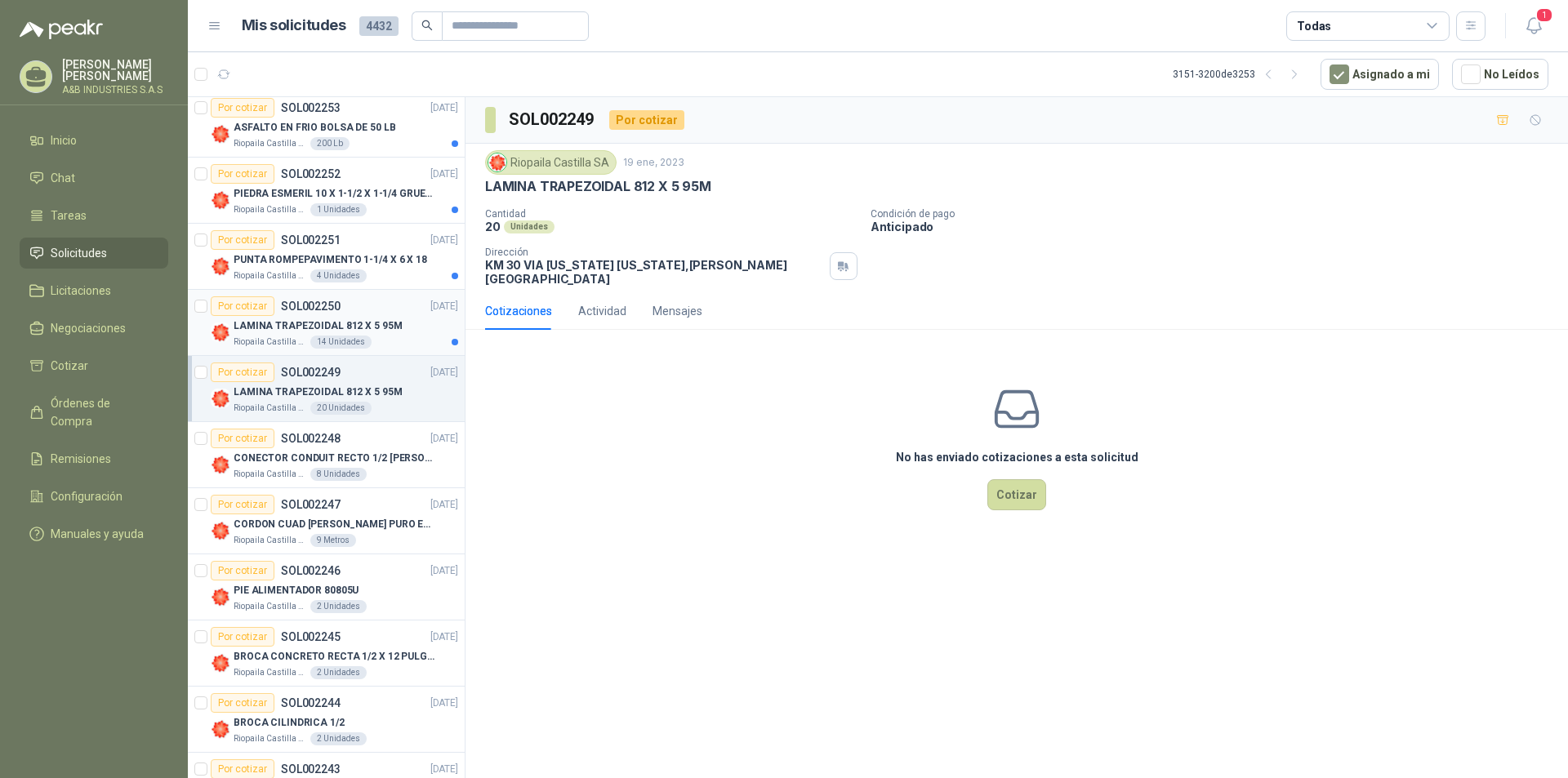
click at [392, 313] on div "Por cotizar SOL002250 [DATE]" at bounding box center [334, 306] width 247 height 19
click at [371, 274] on div "Riopaila Castilla SA 4 Unidades" at bounding box center [346, 277] width 225 height 13
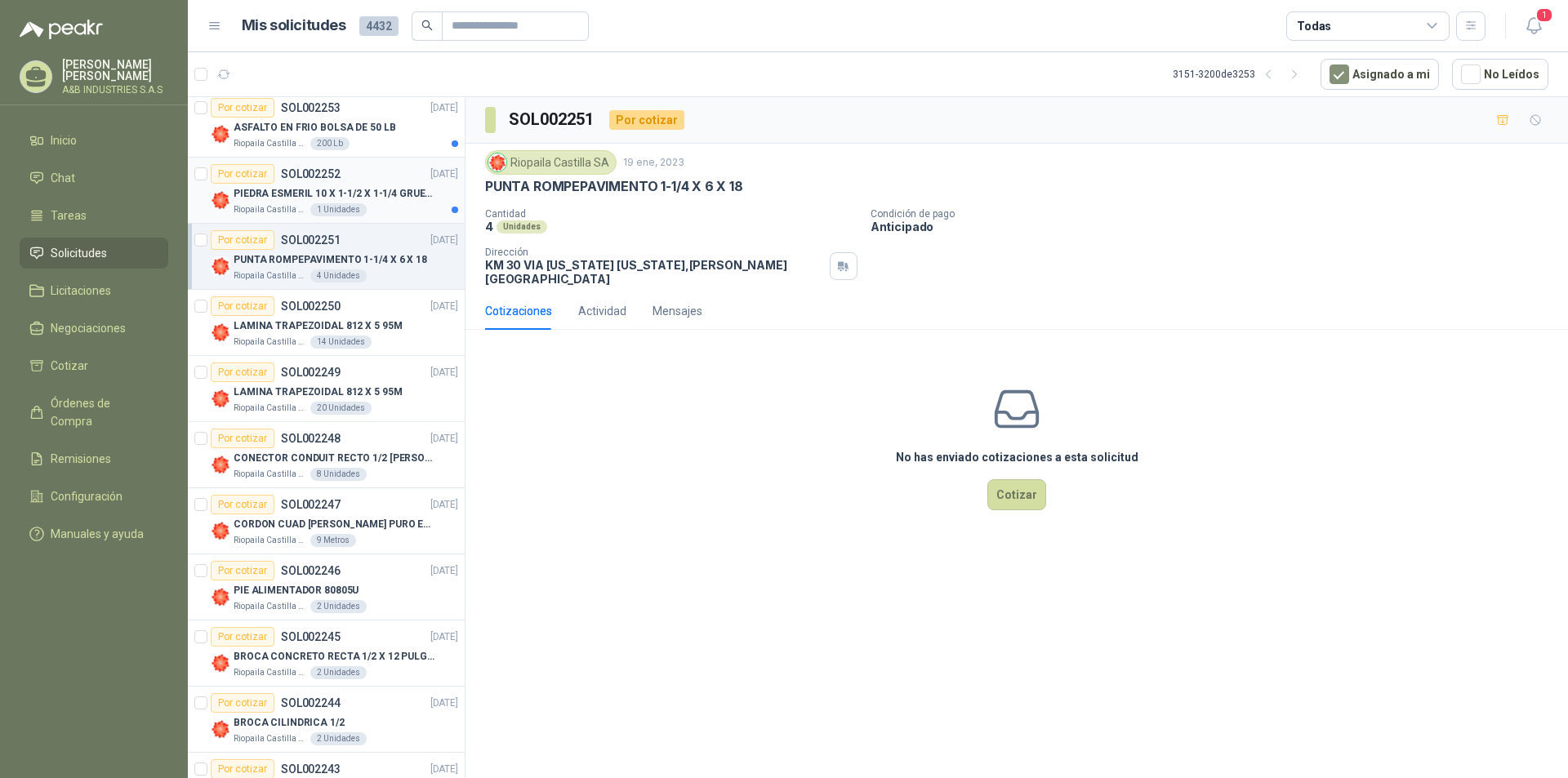
click at [394, 211] on div "Riopaila Castilla SA 1 Unidades" at bounding box center [346, 210] width 225 height 13
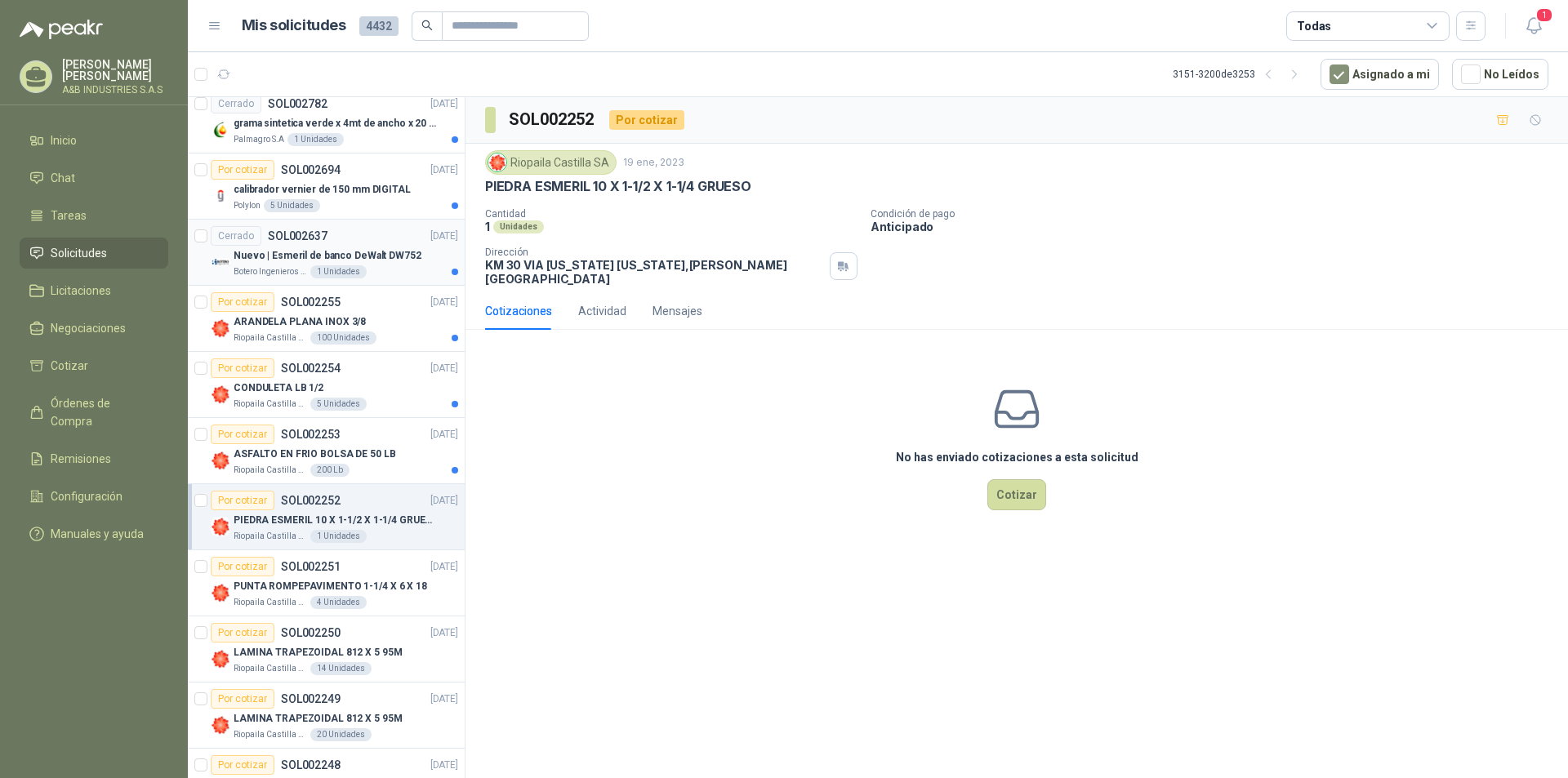
scroll to position [1582, 0]
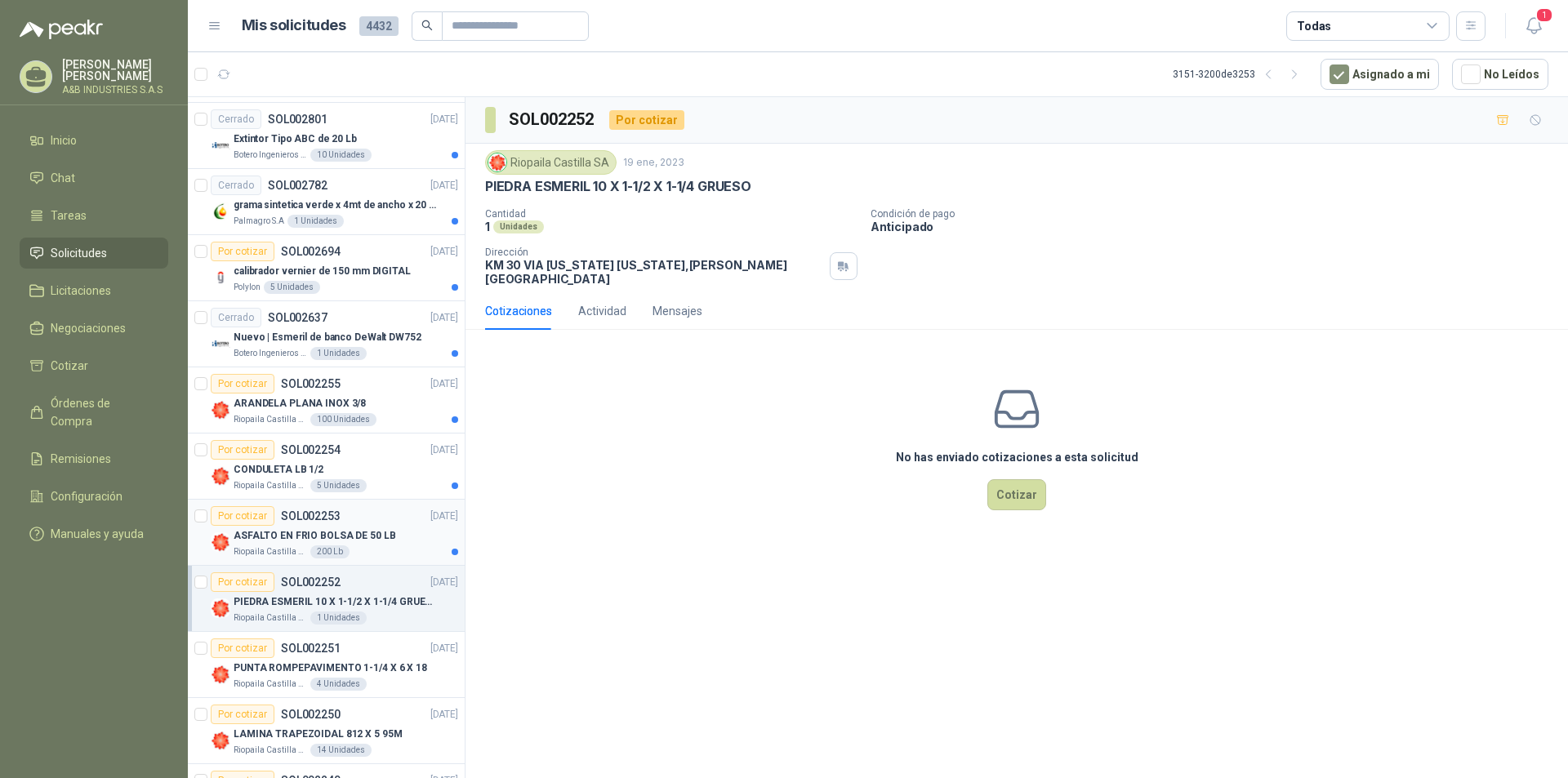
click at [420, 531] on div "ASFALTO EN FRIO BOLSA DE 50 LB" at bounding box center [346, 535] width 225 height 19
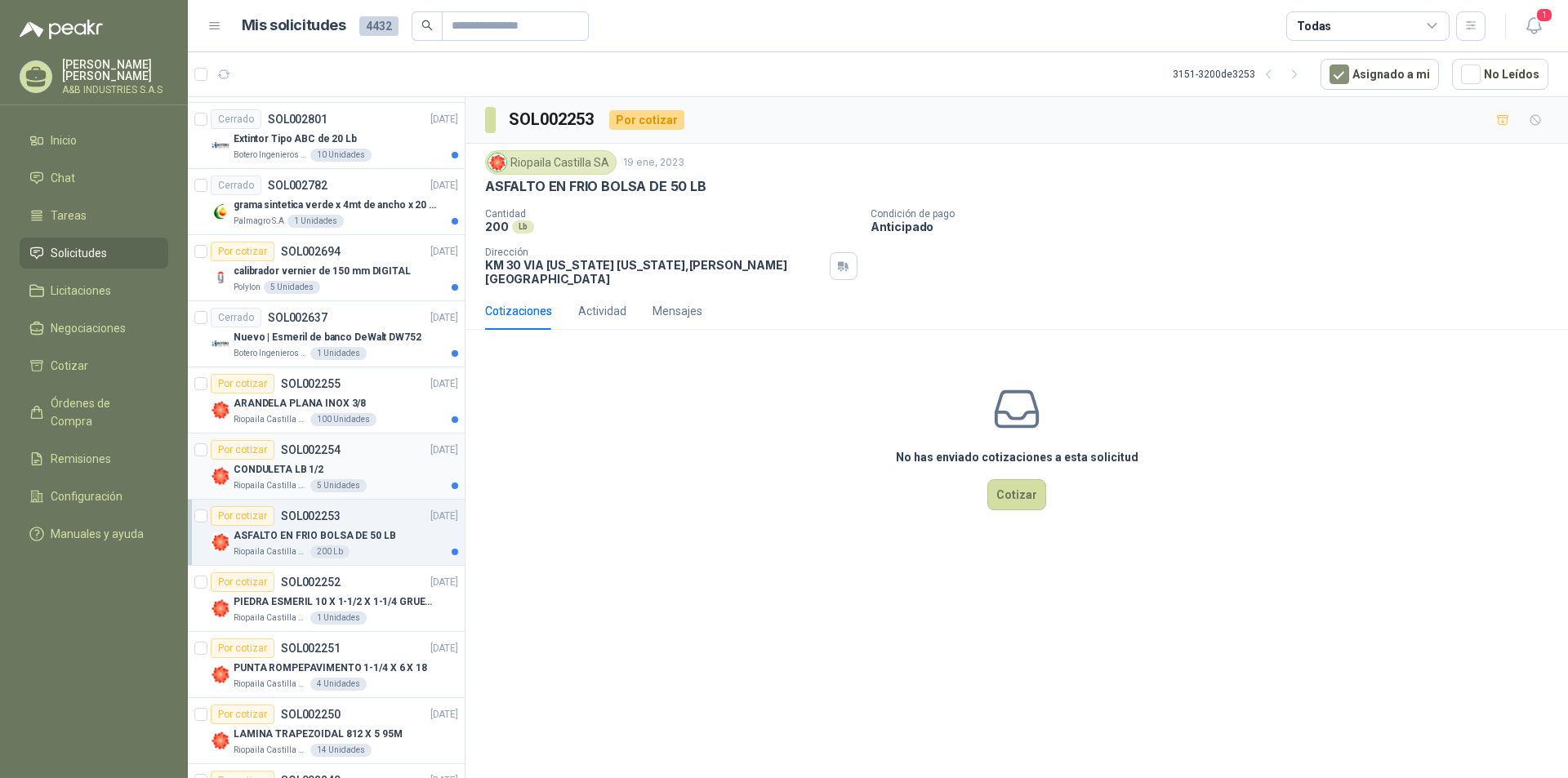
click at [393, 464] on div "CONDULETA LB 1/2" at bounding box center [346, 469] width 225 height 19
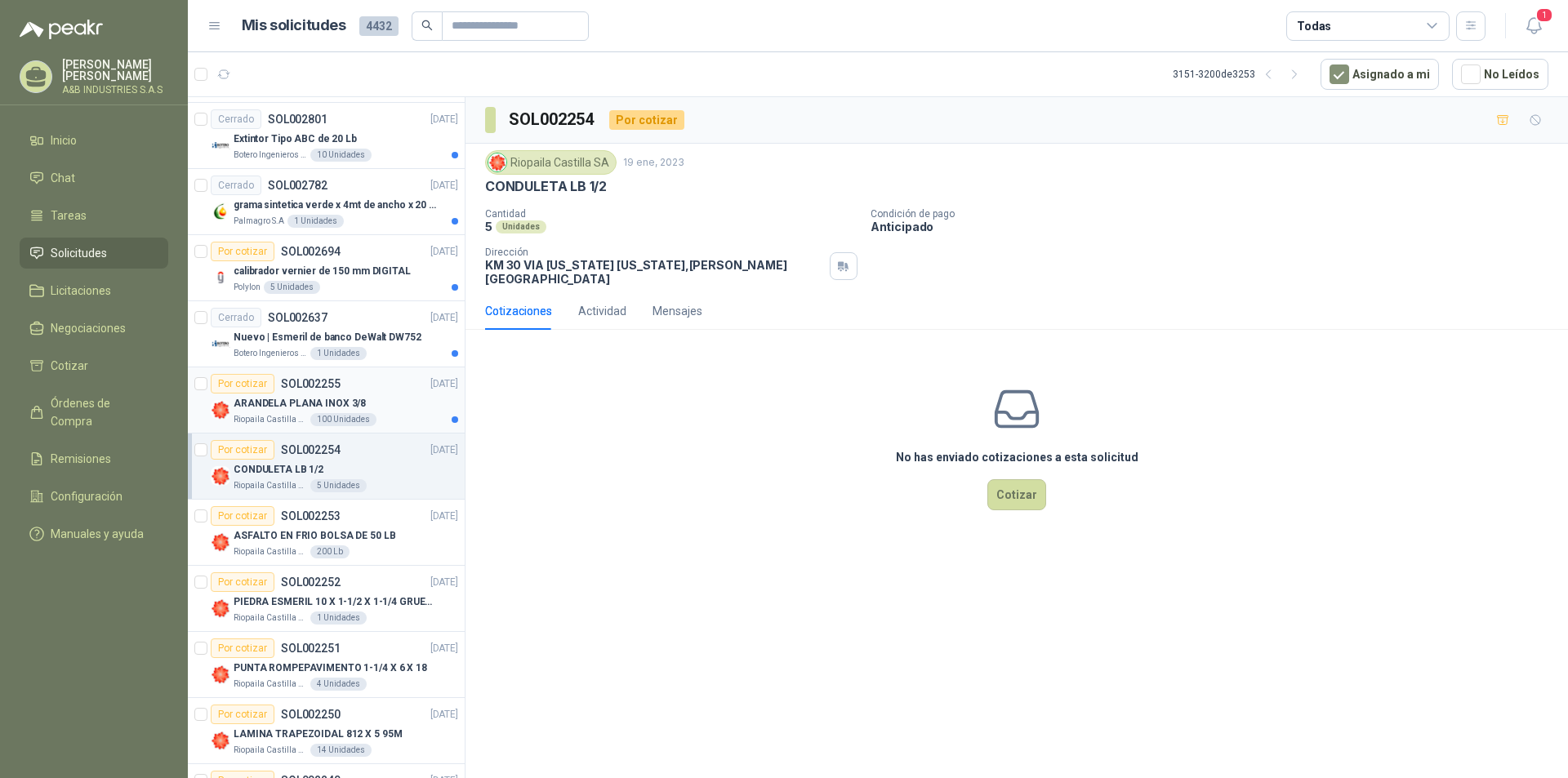
click at [390, 399] on div "ARANDELA PLANA INOX 3/8" at bounding box center [346, 403] width 225 height 19
click at [370, 331] on p "Nuevo | Esmeril de banco DeWalt DW752" at bounding box center [327, 338] width 188 height 15
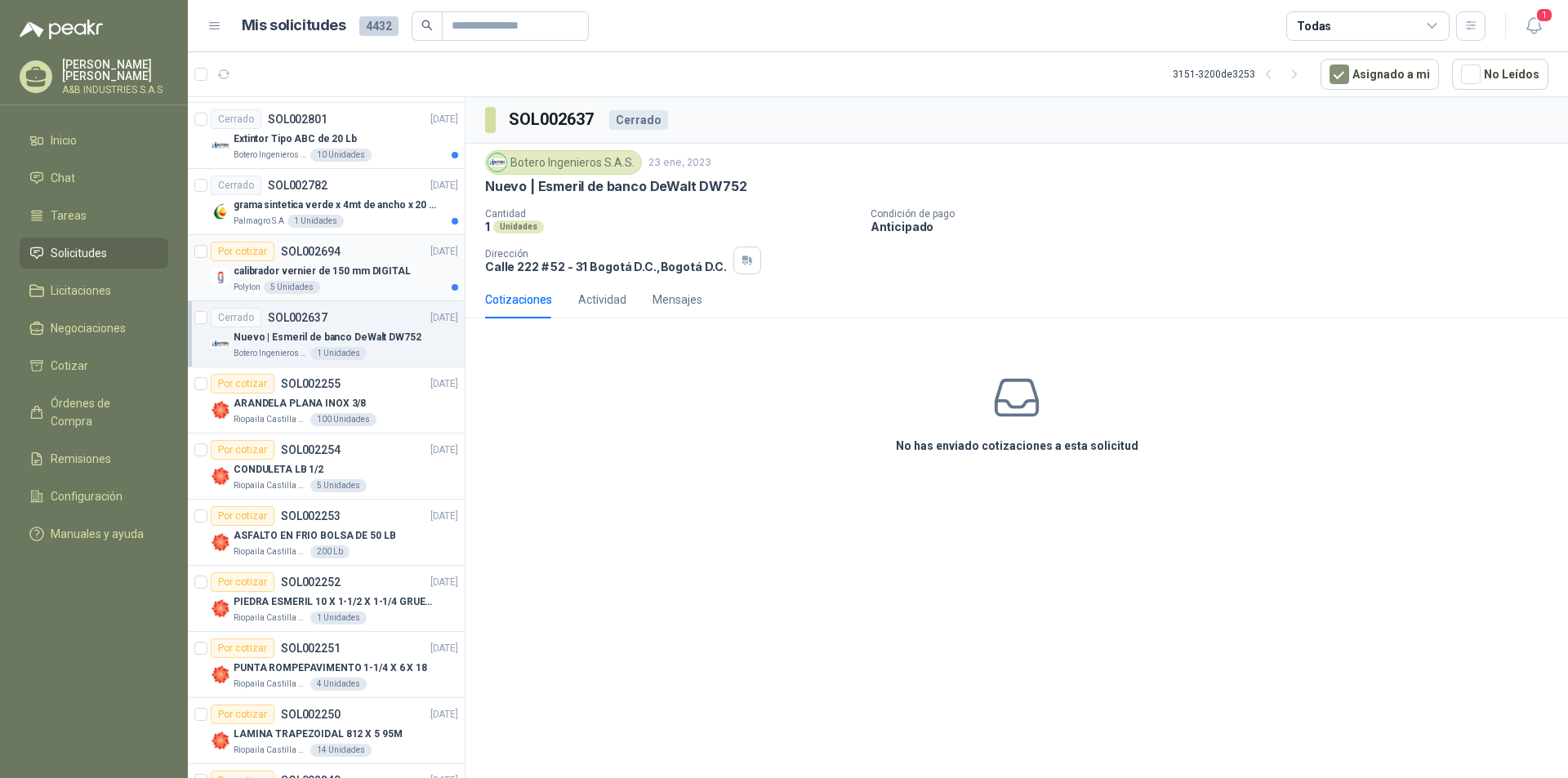
click at [383, 264] on p "calibrador vernier de 150 mm DIGITAL" at bounding box center [322, 272] width 177 height 15
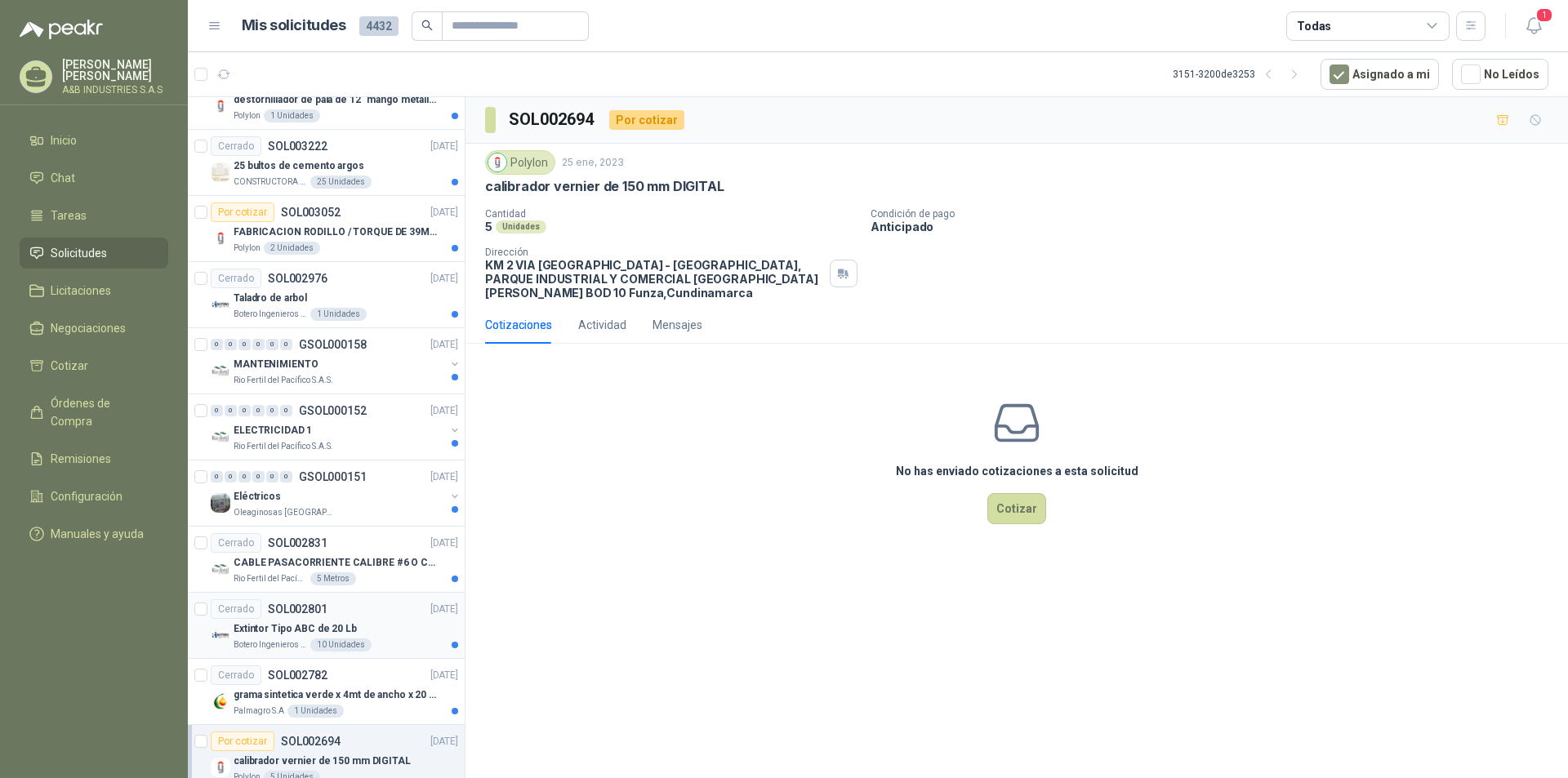
scroll to position [1255, 0]
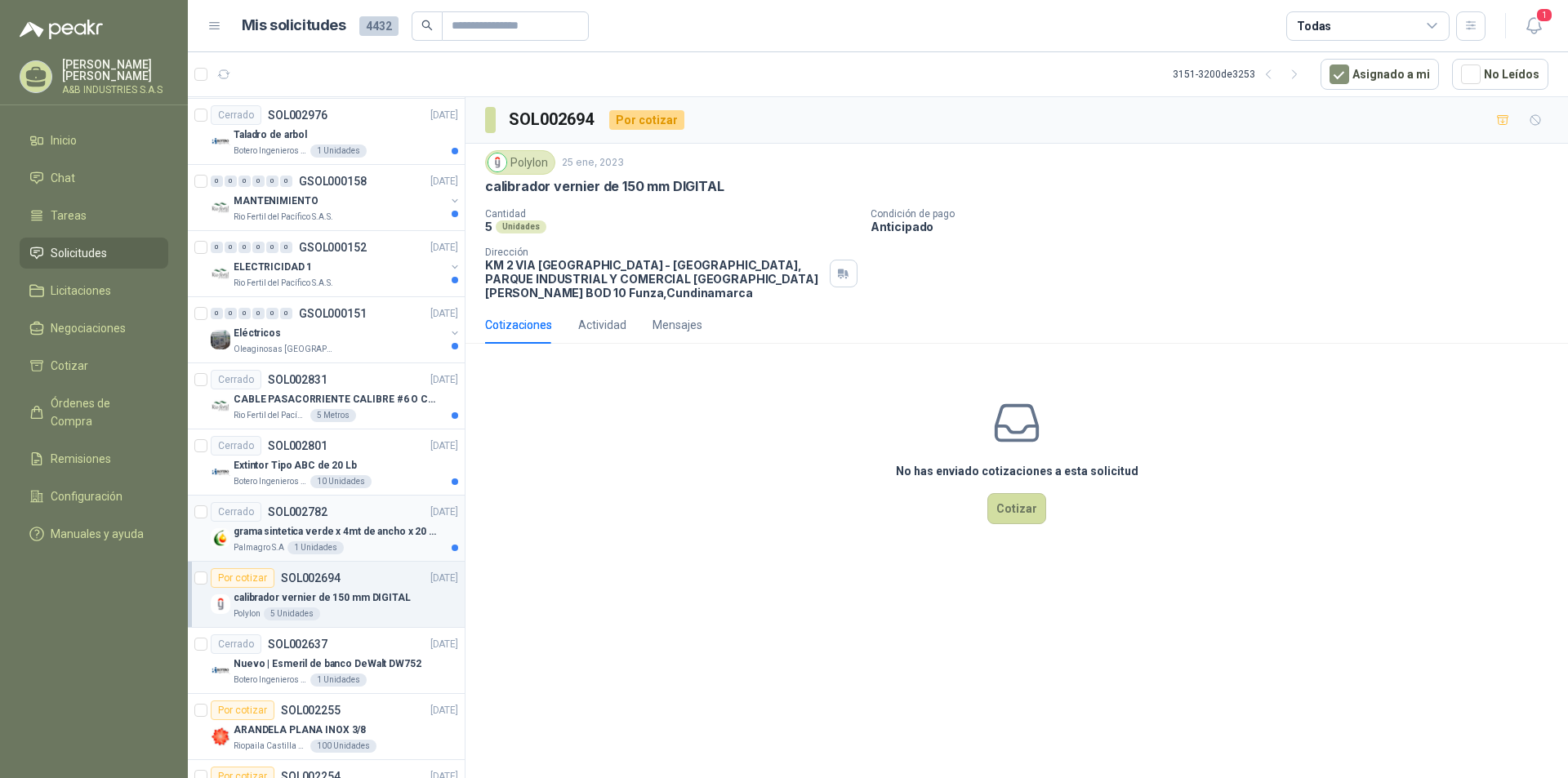
click at [370, 513] on div "Cerrado SOL002782 [DATE]" at bounding box center [334, 512] width 247 height 19
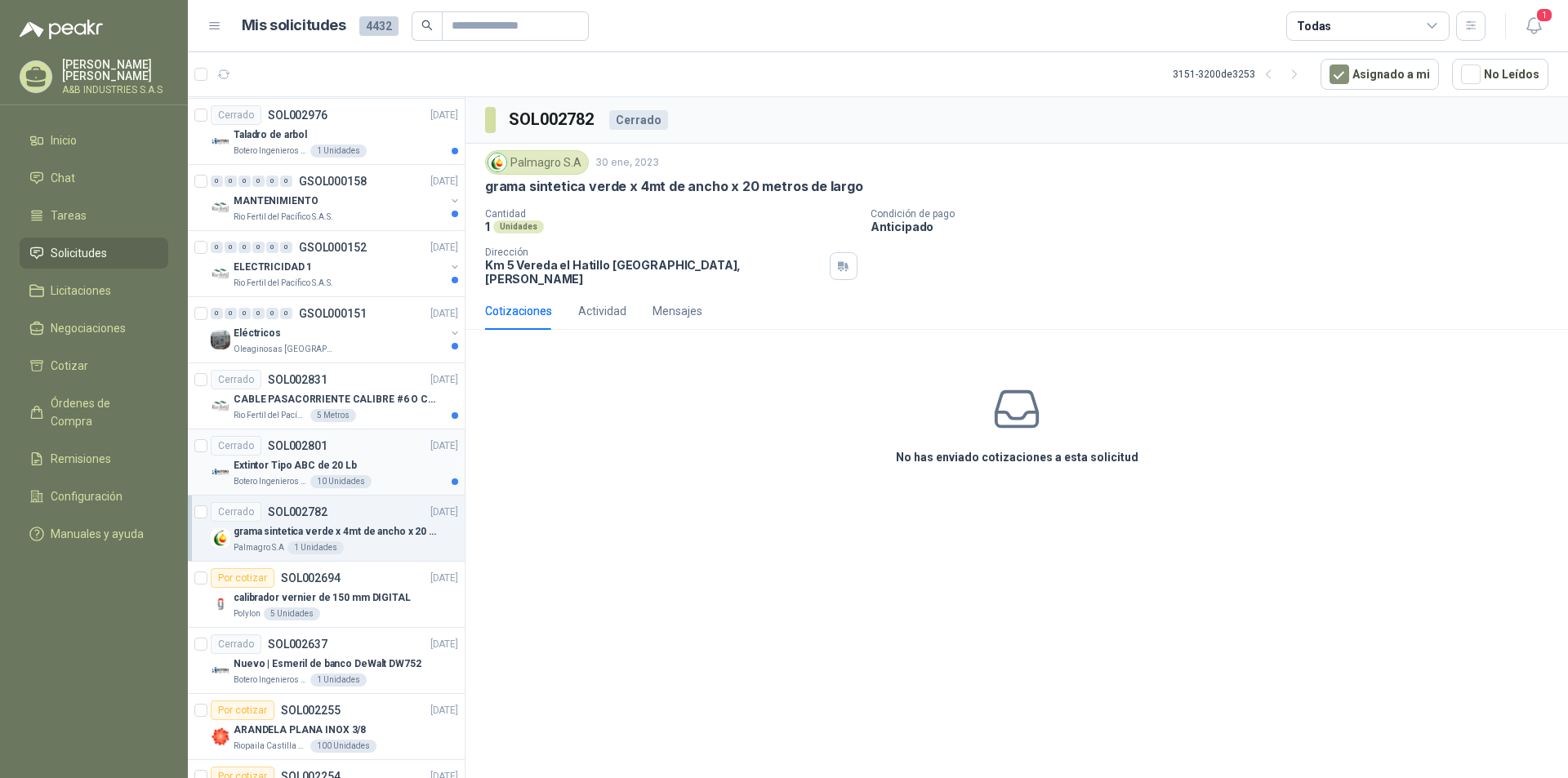
click at [368, 465] on div "Extintor Tipo ABC de 20 Lb" at bounding box center [346, 465] width 225 height 19
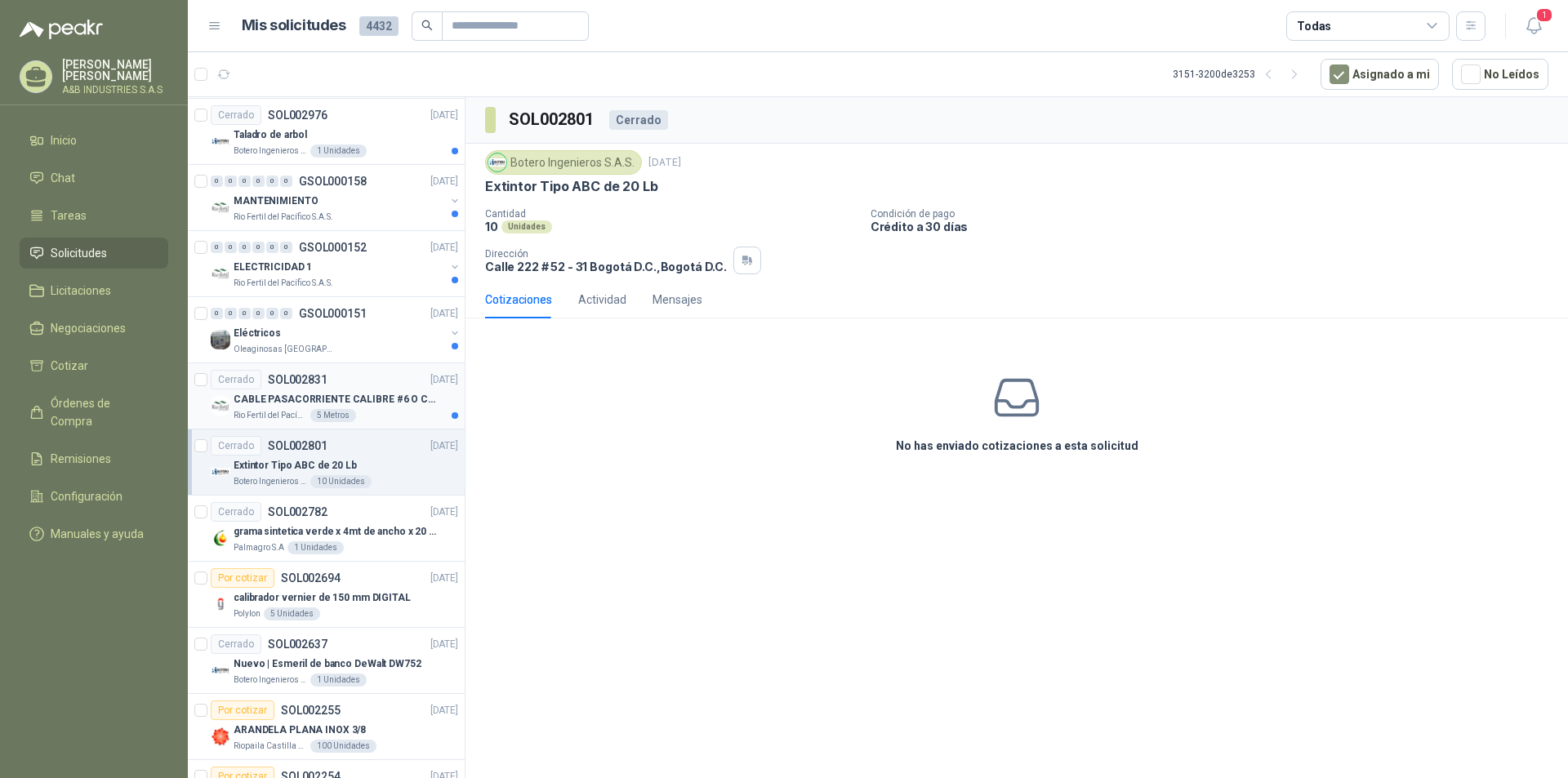
click at [374, 396] on p "CABLE PASACORRIENTE CALIBRE #6 O CALIBRE #4 CON SUS RESPECTIVOS CAIMANES" at bounding box center [335, 399] width 203 height 15
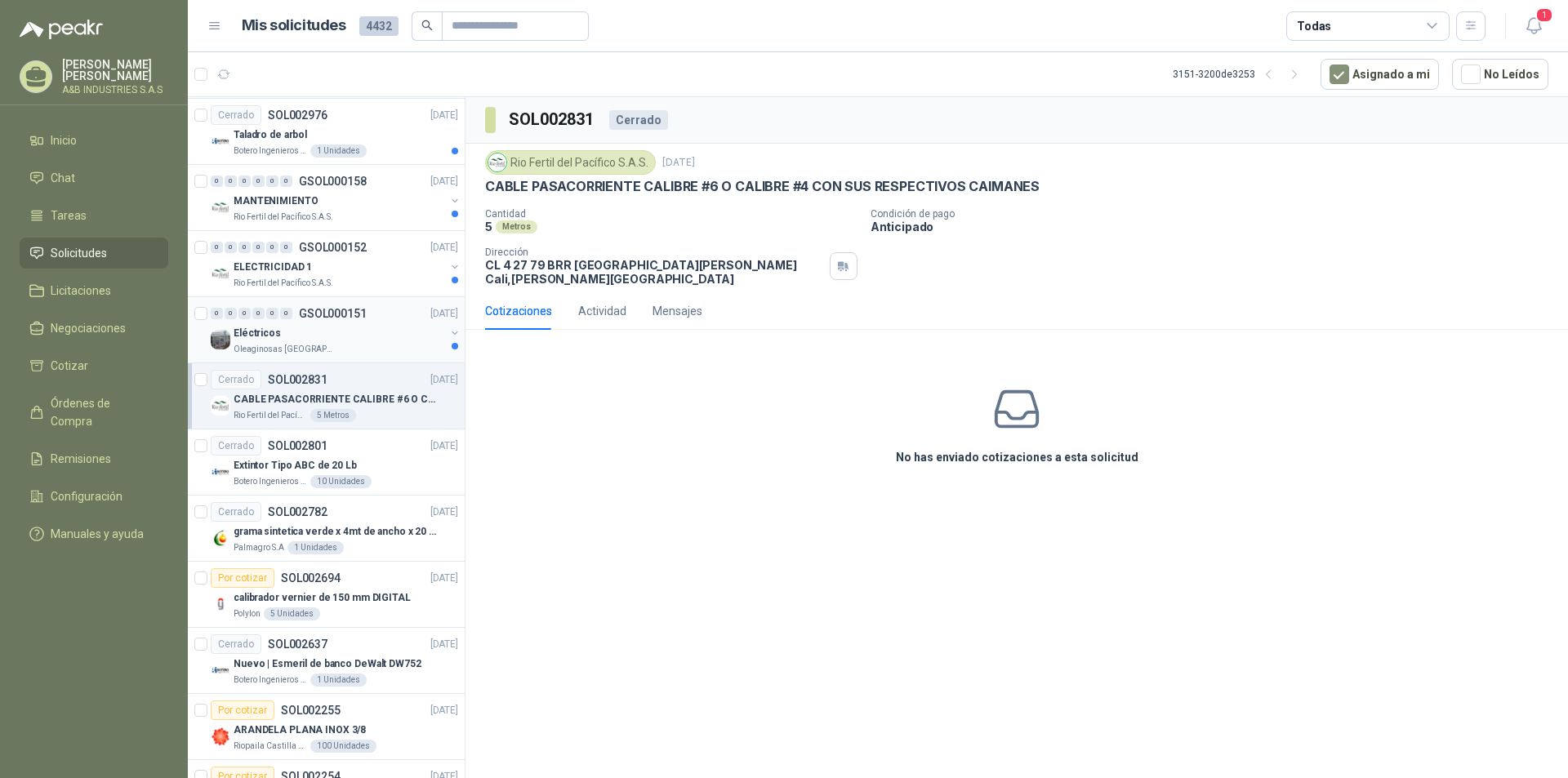
click at [397, 307] on div "0 0 0 0 0 0 GSOL000151 [DATE]" at bounding box center [336, 313] width 251 height 19
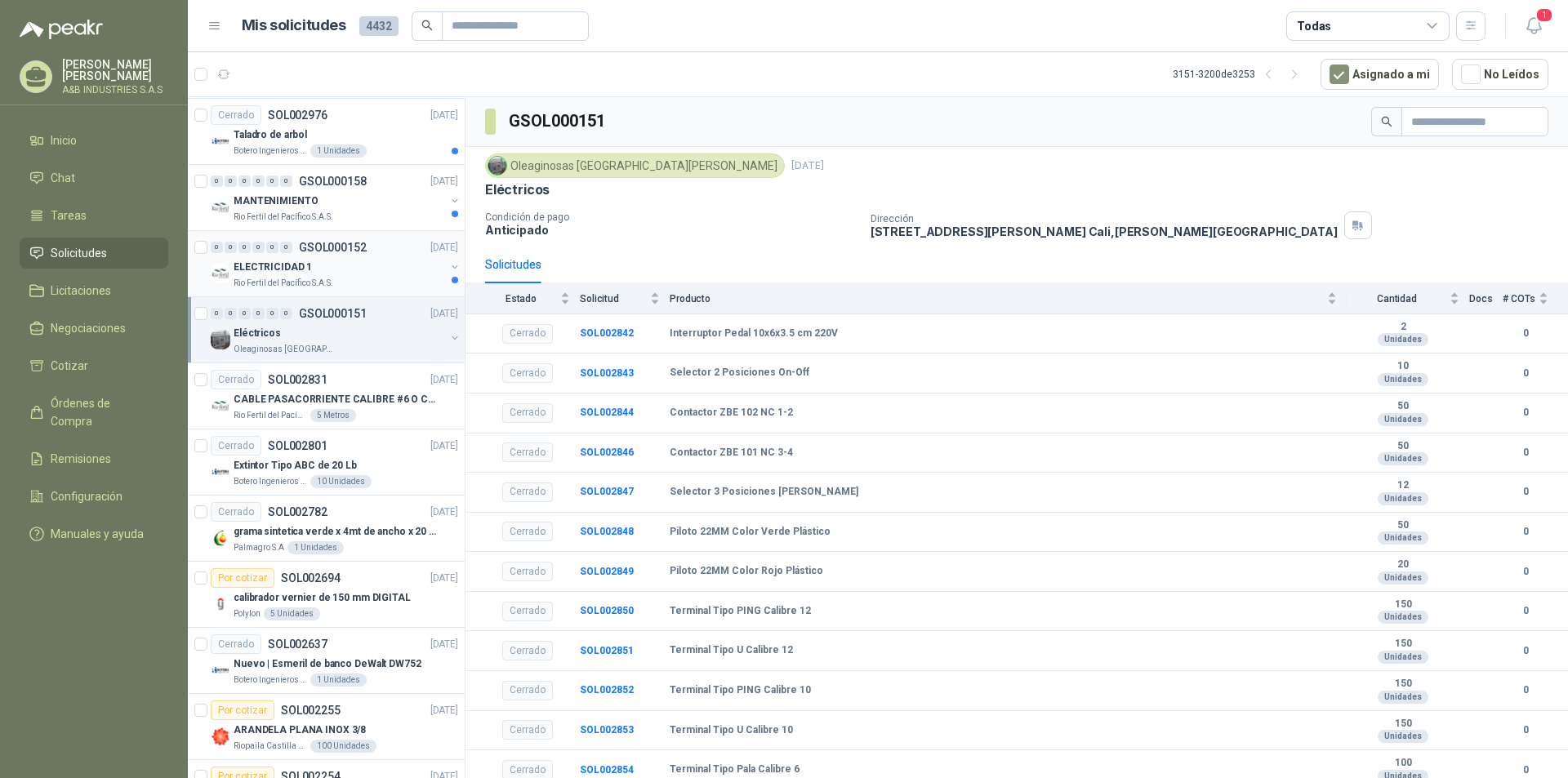
click at [416, 292] on div "0 0 0 0 0 0 GSOL000152 [DATE] ELECTRICIDAD 1 Rio Fertil [PERSON_NAME] S.A.S." at bounding box center [325, 263] width 277 height 66
click at [395, 263] on div "Cerrado SOL003628 [DATE] AIRE ACONDICIONADO 18.000 BTU ON/OFF varias opciones (…" at bounding box center [326, 440] width 278 height 686
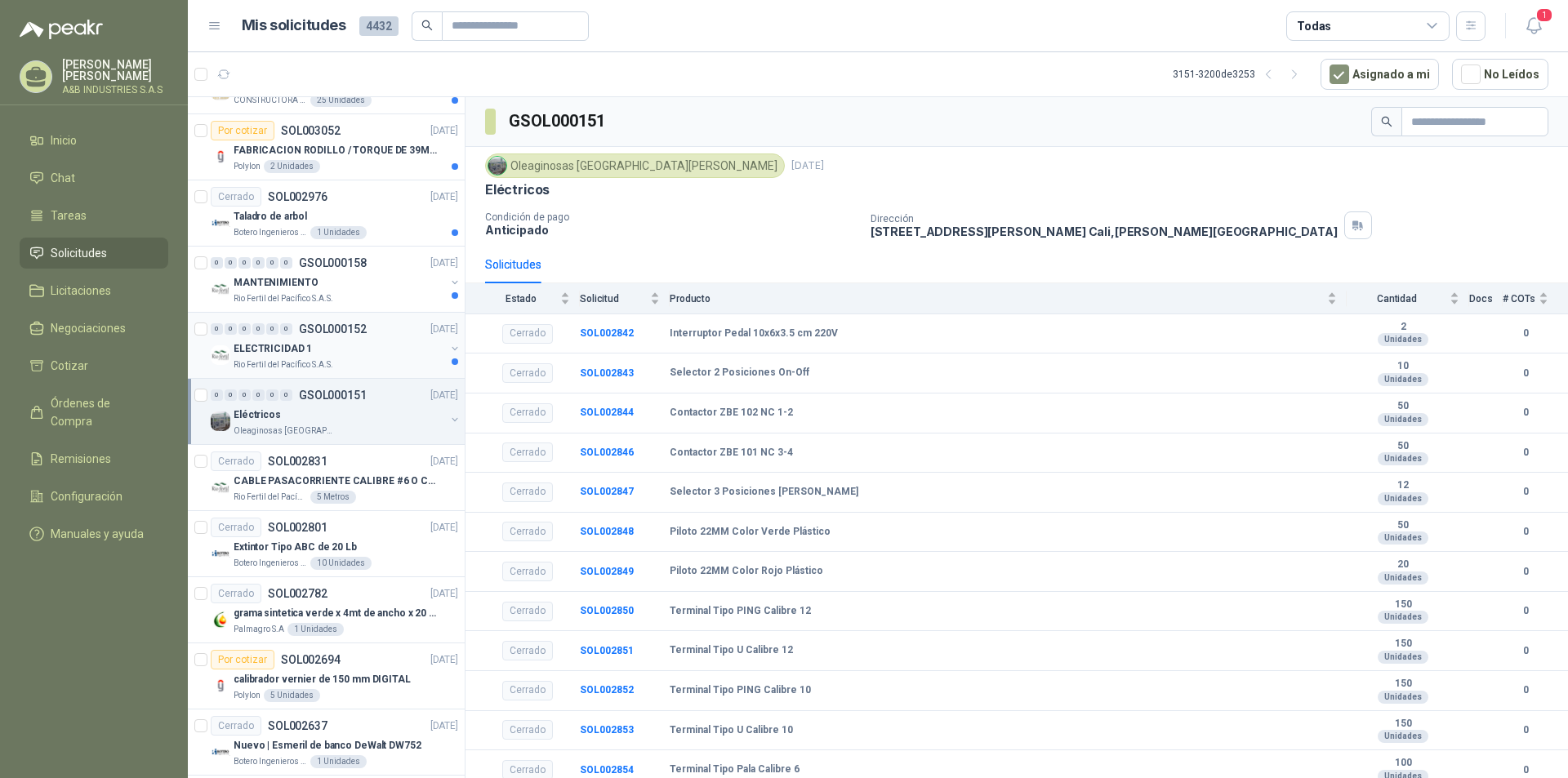
click at [393, 352] on div "ELECTRICIDAD 1" at bounding box center [339, 348] width 212 height 19
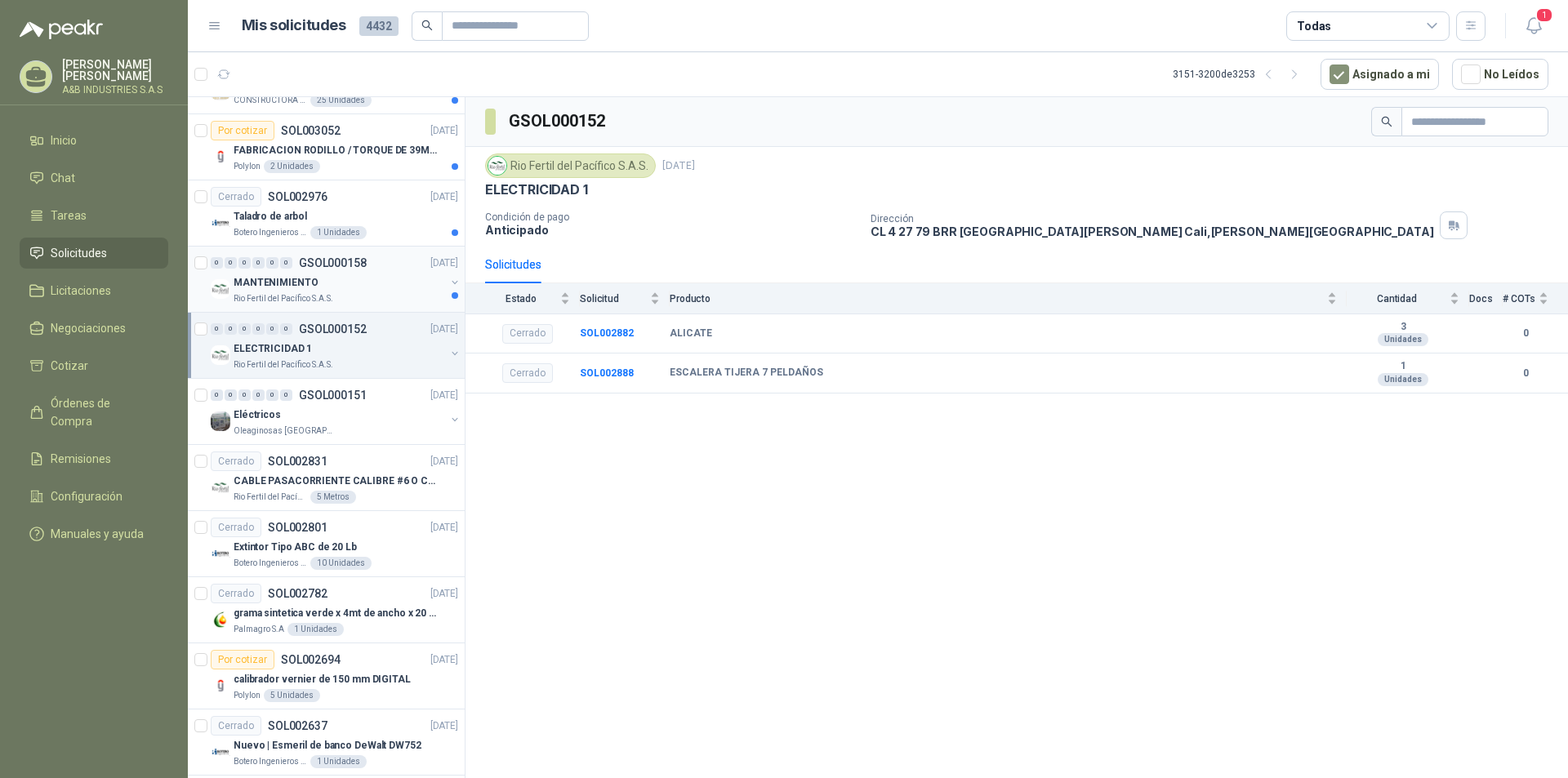
click at [395, 261] on div "0 0 0 0 0 0 GSOL000158 [DATE]" at bounding box center [336, 262] width 251 height 19
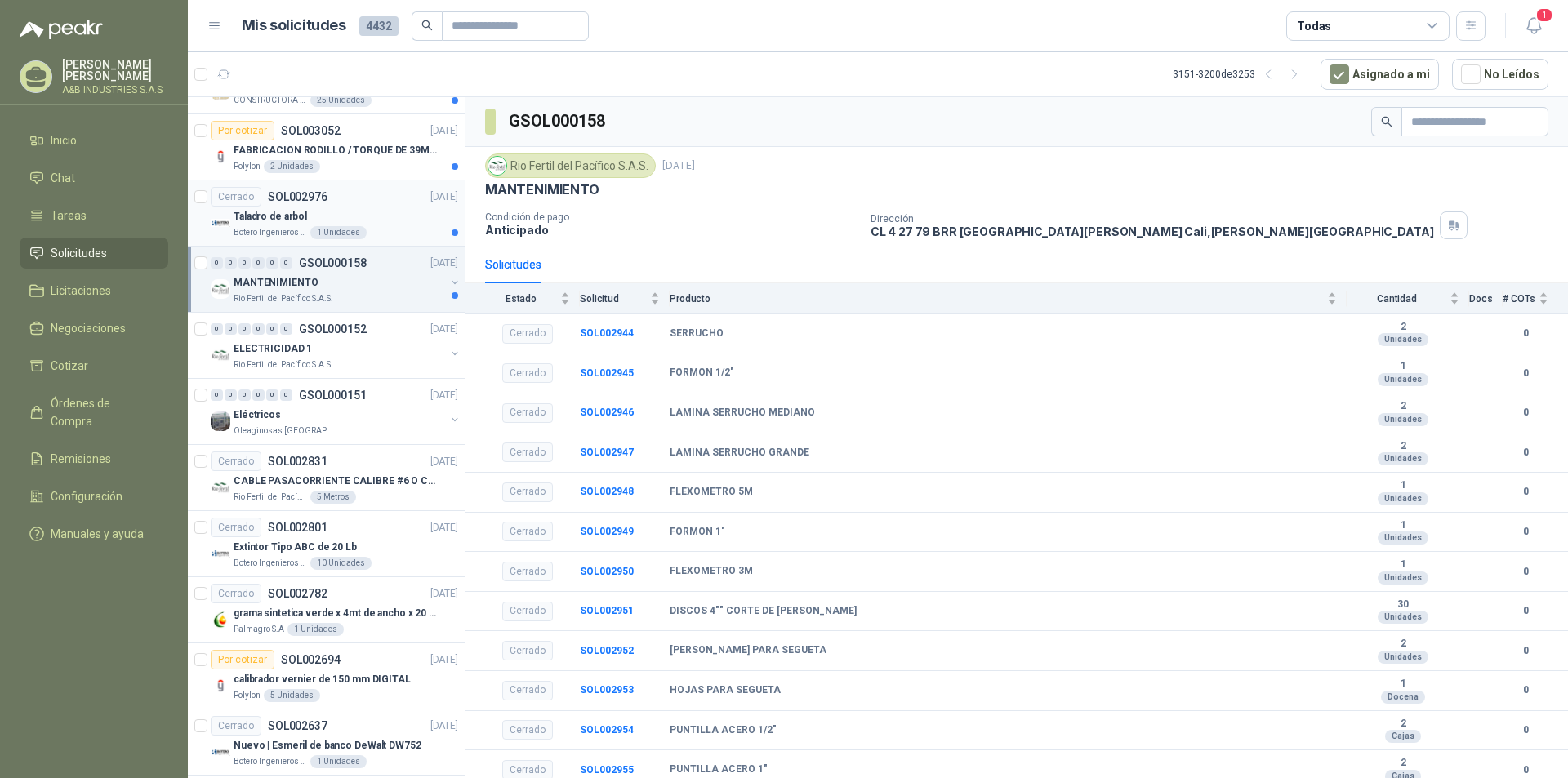
click at [381, 230] on div "Botero Ingenieros S.A.S. 1 Unidades" at bounding box center [346, 233] width 225 height 13
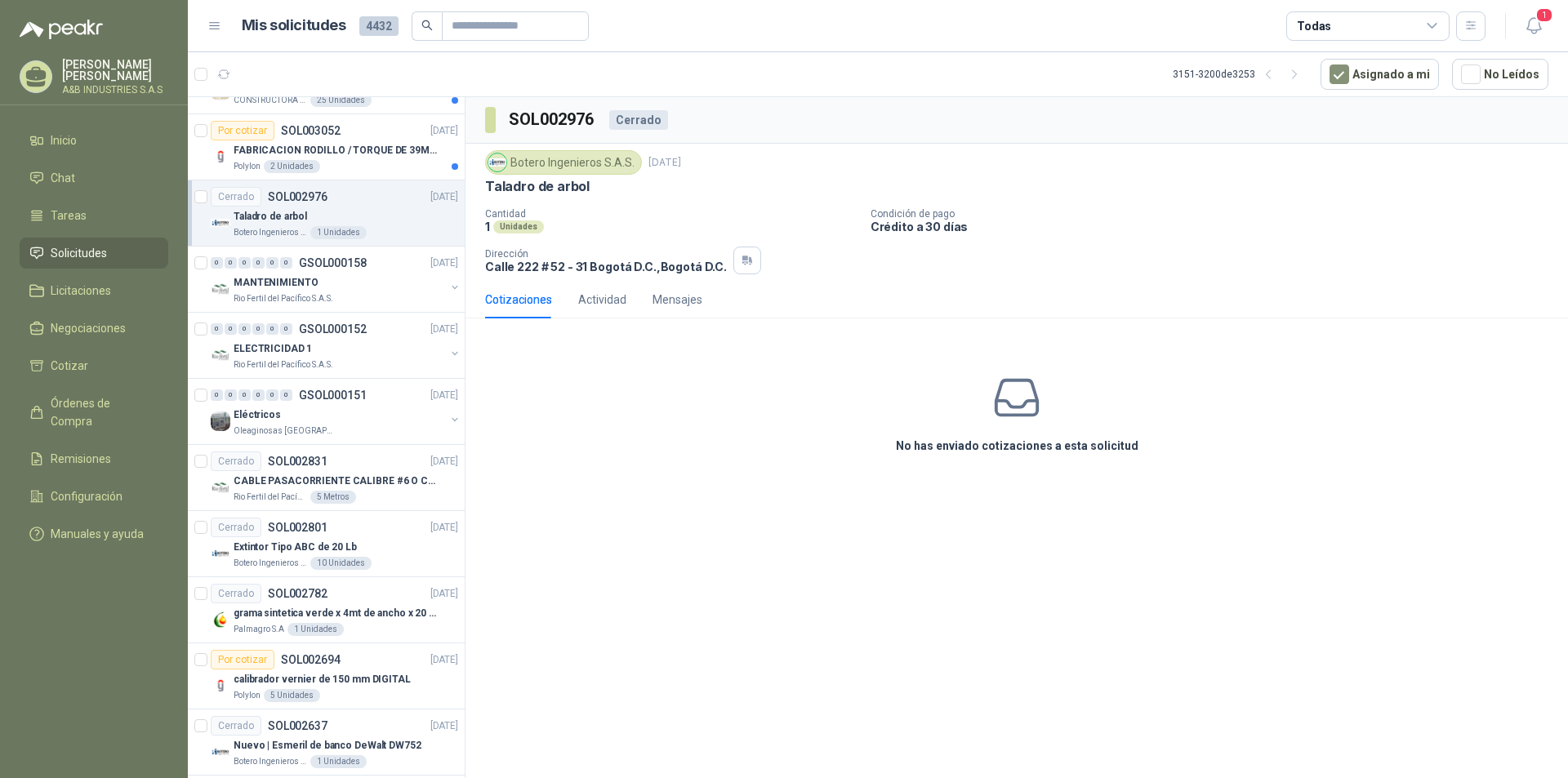
scroll to position [765, 0]
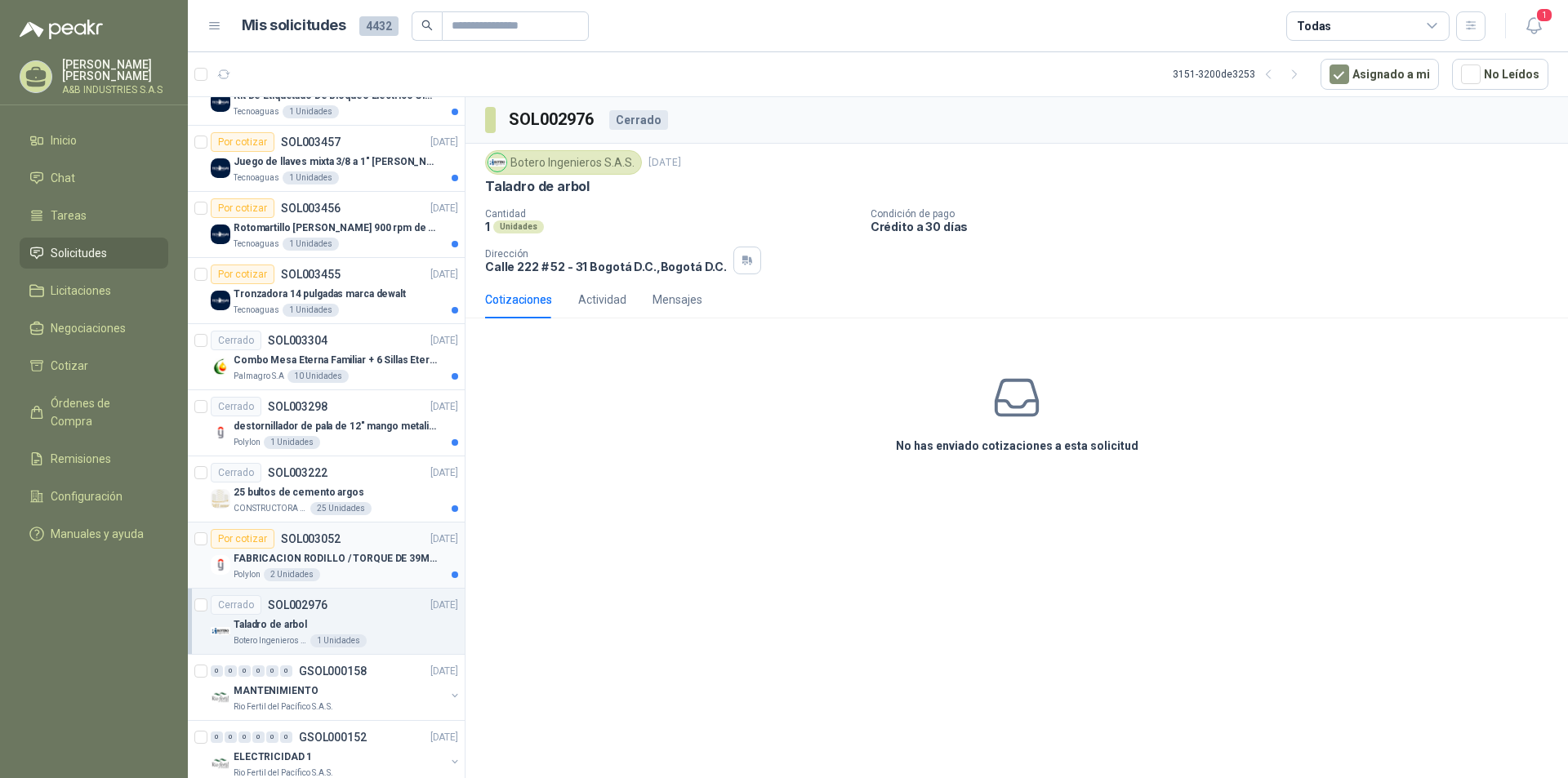
click at [392, 542] on div "Por cotizar SOL003052 [DATE]" at bounding box center [334, 539] width 247 height 19
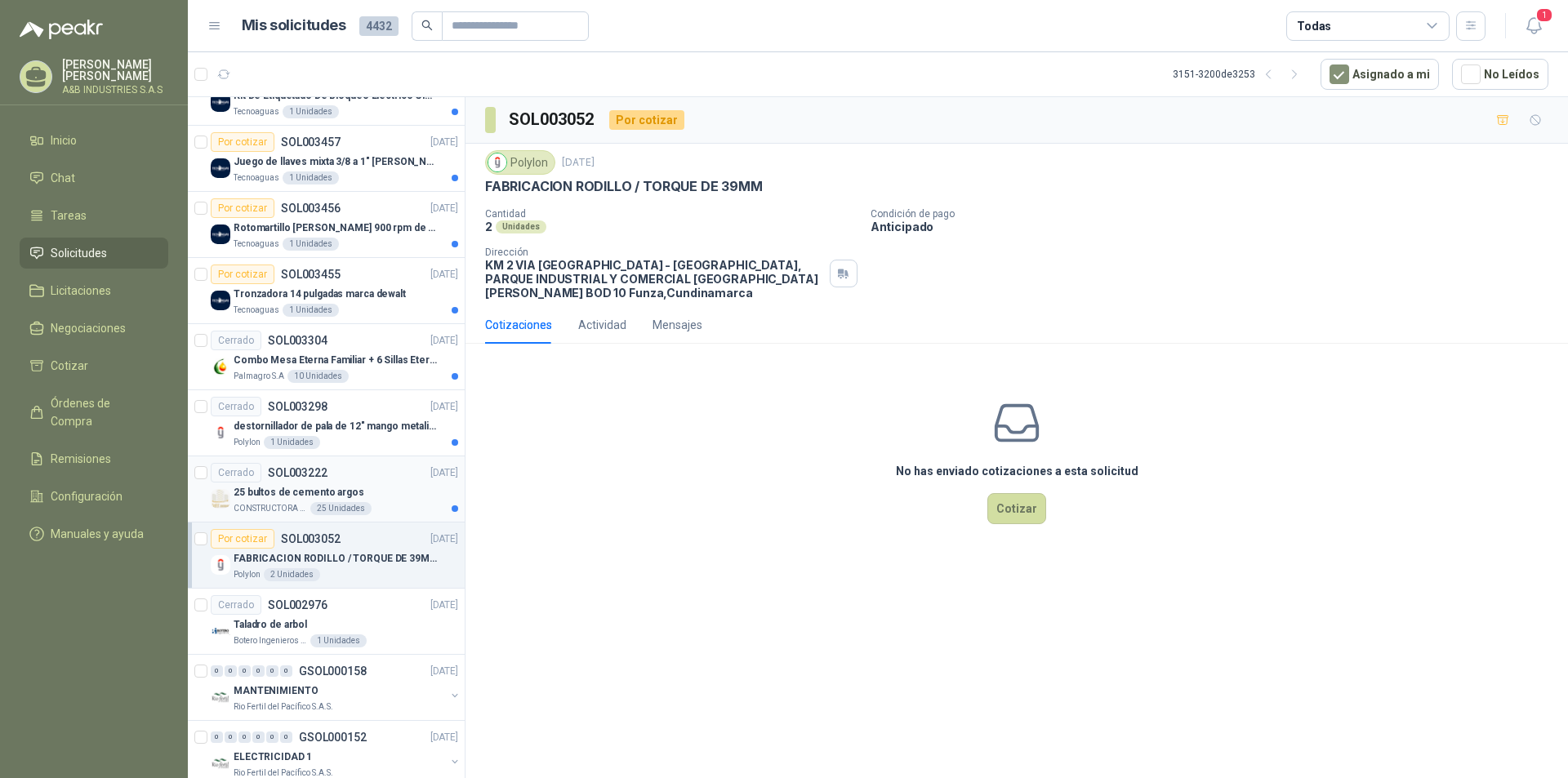
click at [378, 489] on div "25 bultos de cemento argos" at bounding box center [346, 492] width 225 height 19
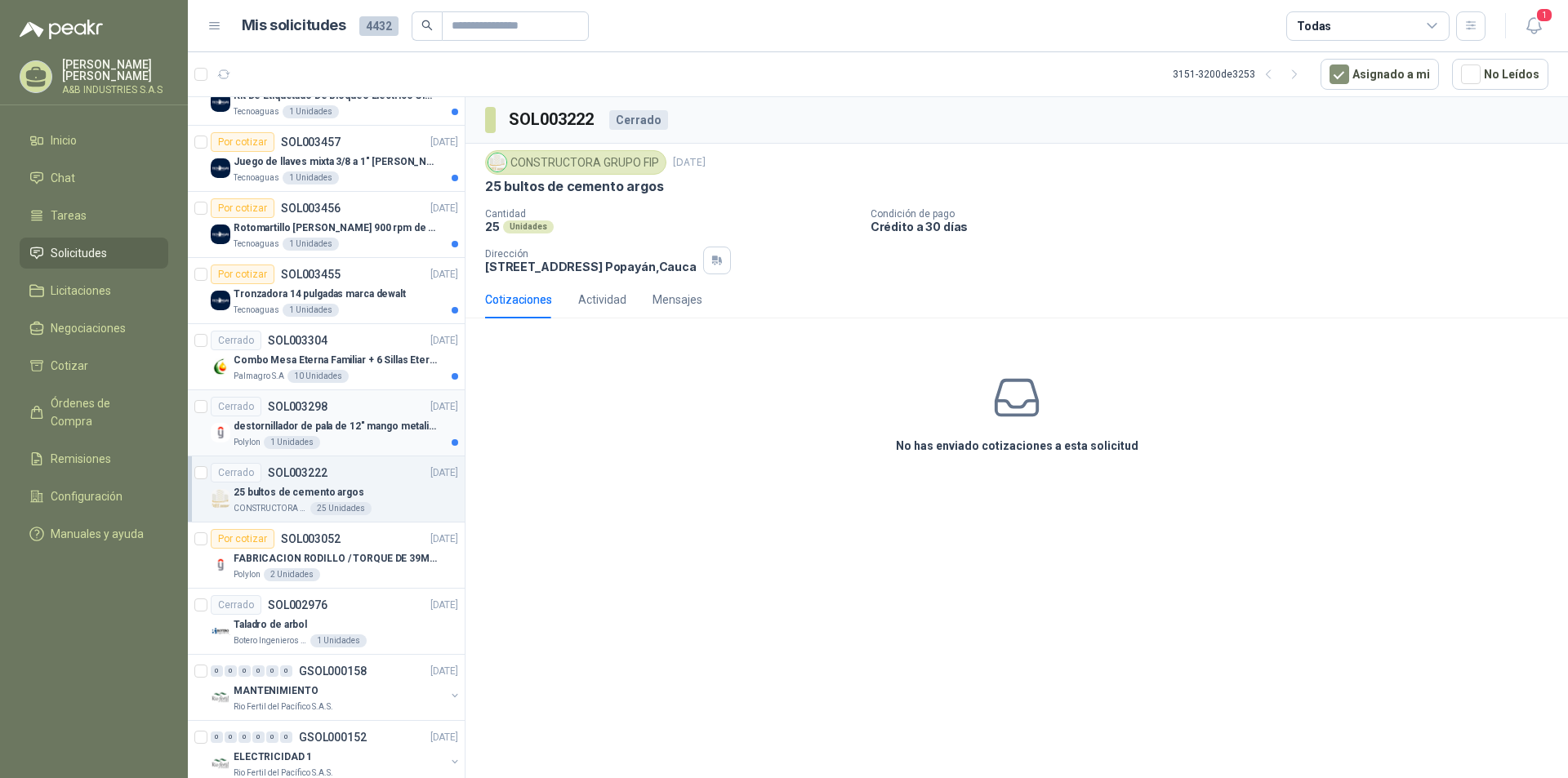
click at [390, 412] on div "Cerrado SOL003298 [DATE]" at bounding box center [334, 407] width 247 height 19
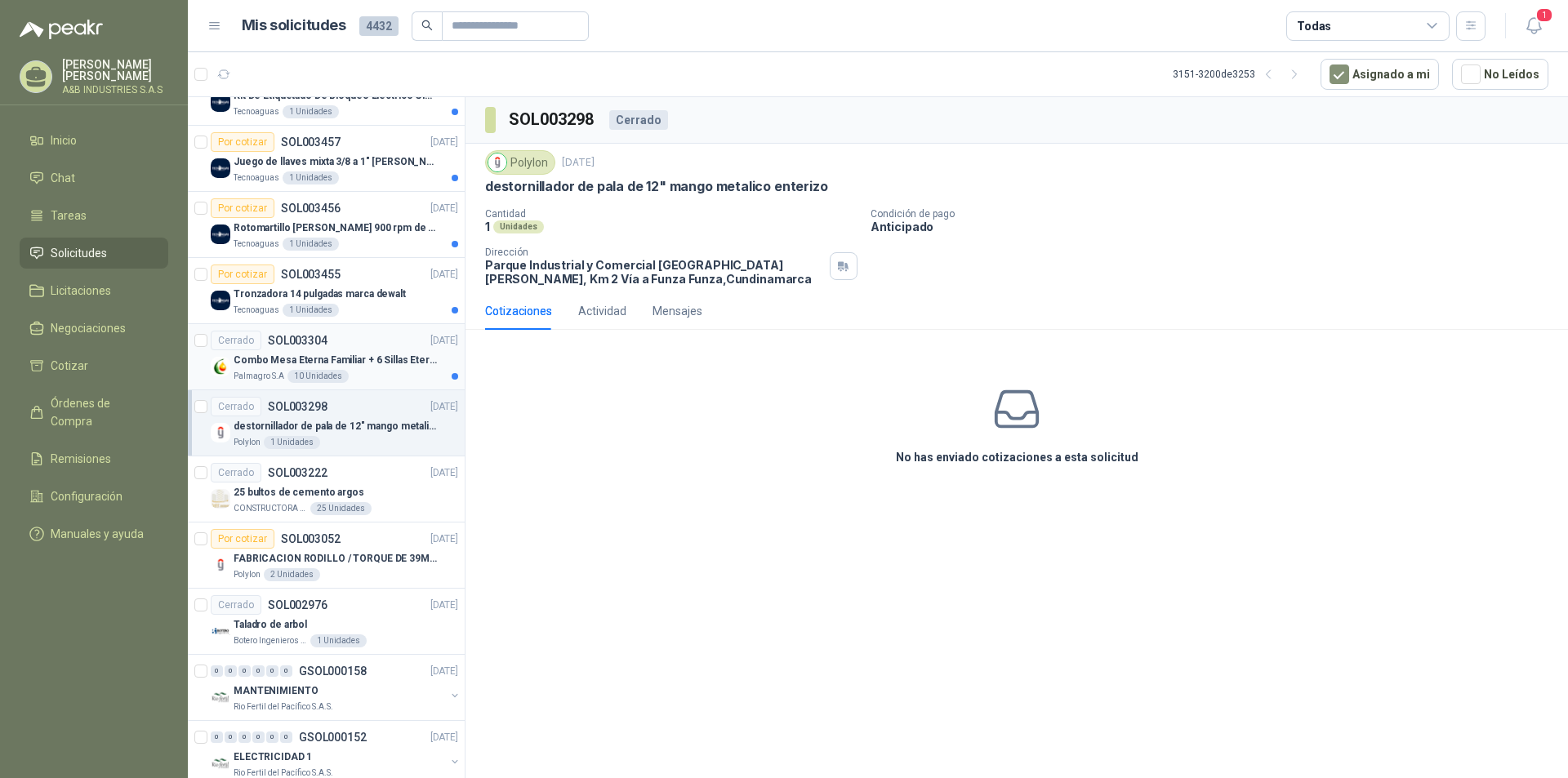
click at [417, 355] on p "Combo Mesa Eterna Familiar + 6 Sillas Eternas con Brazos / Rimax" at bounding box center [335, 361] width 203 height 15
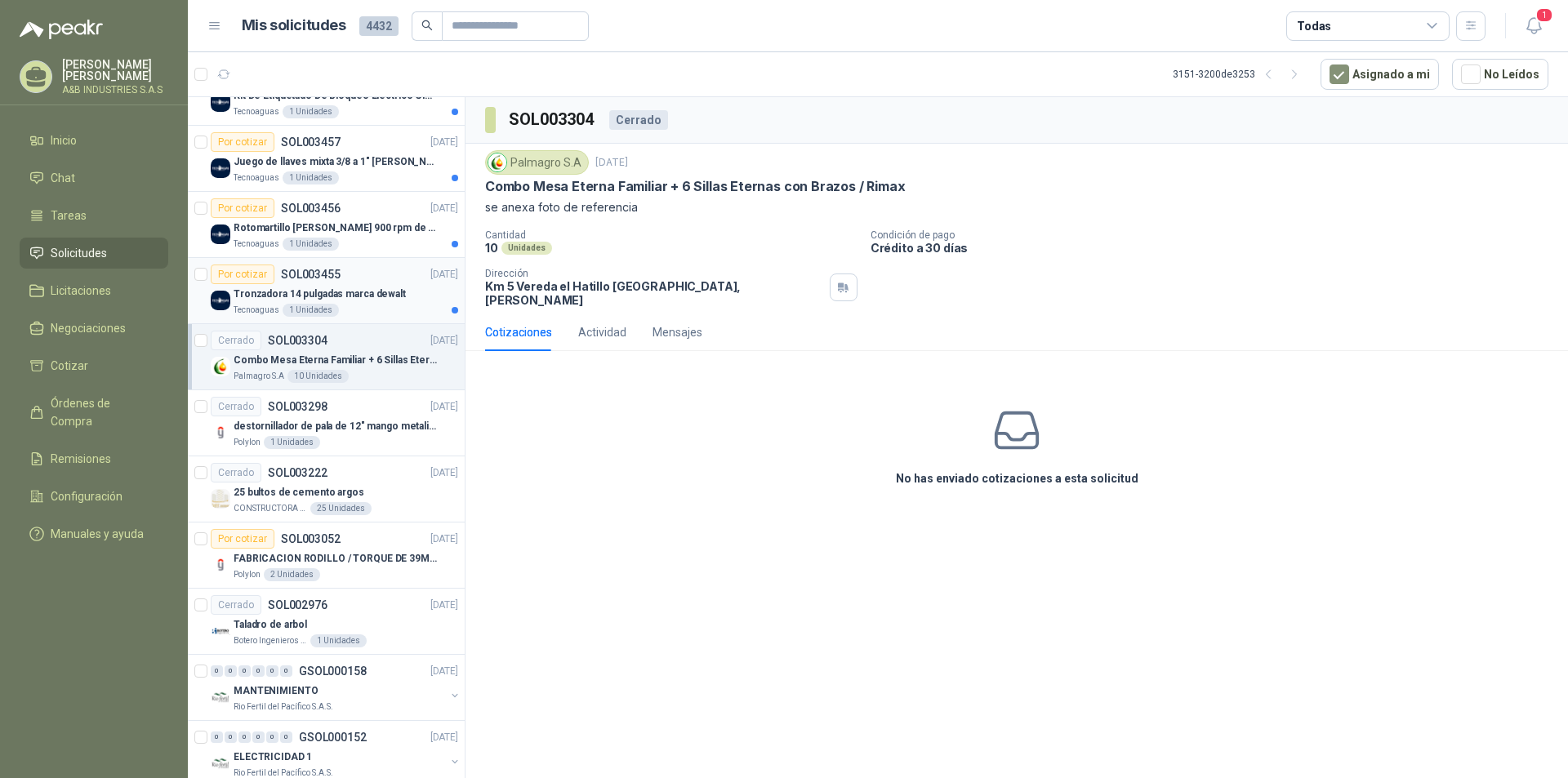
click at [389, 298] on p "Tronzadora 14 pulgadas marca dewalt" at bounding box center [320, 294] width 172 height 15
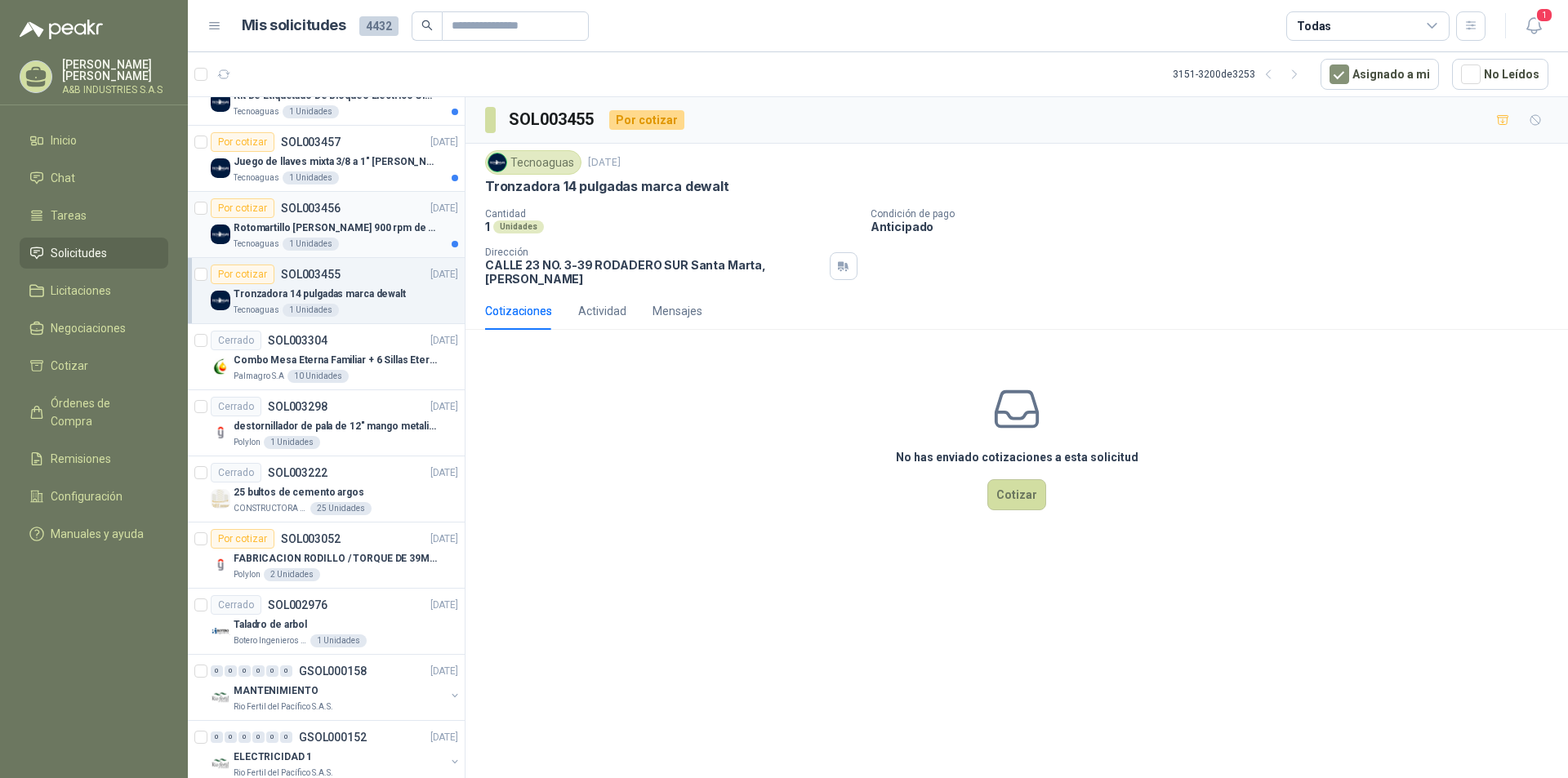
click at [371, 238] on div "Tecnoaguas 1 Unidades" at bounding box center [346, 244] width 225 height 13
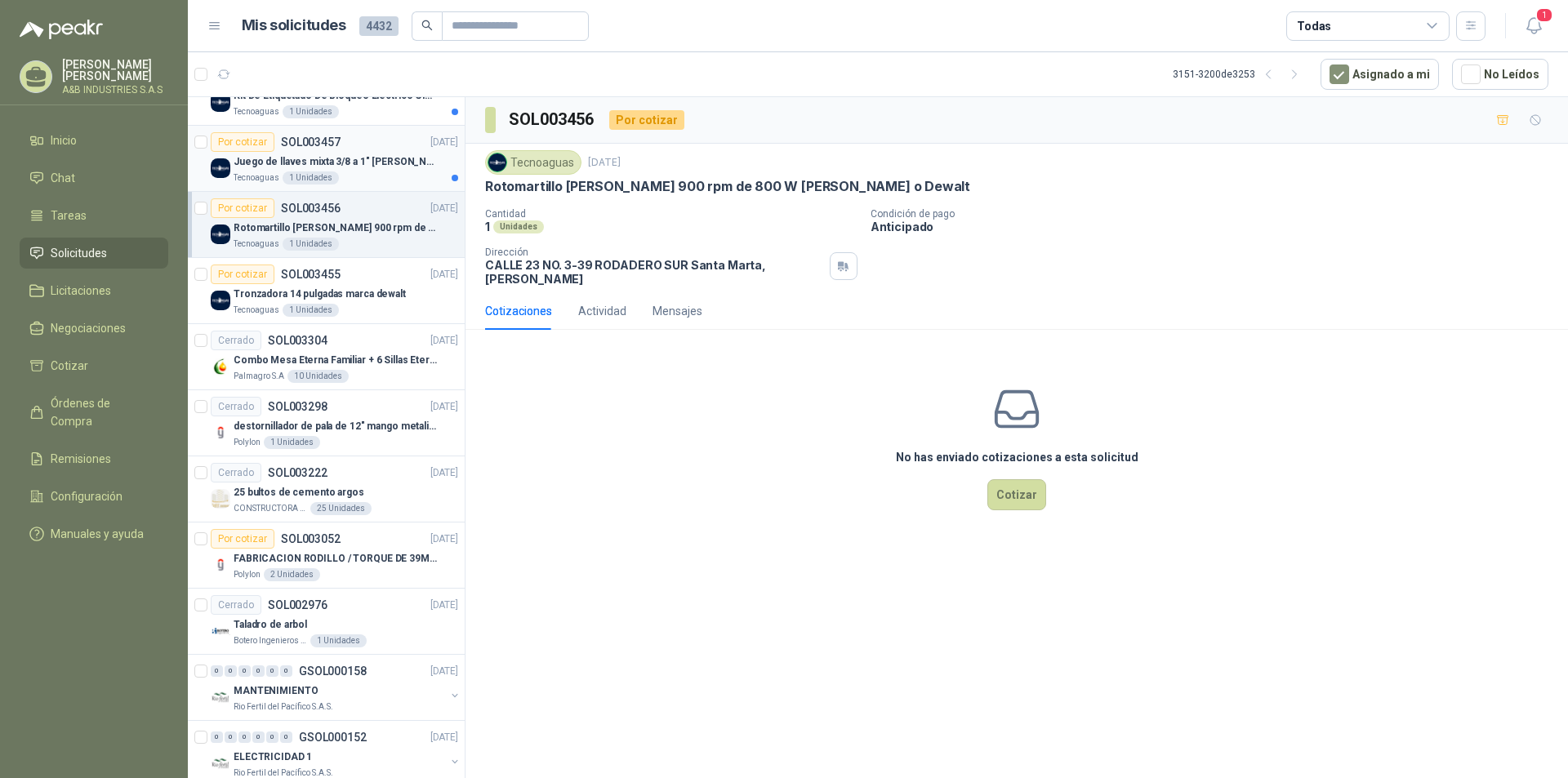
click at [377, 171] on div "Tecnoaguas 1 Unidades" at bounding box center [346, 178] width 225 height 13
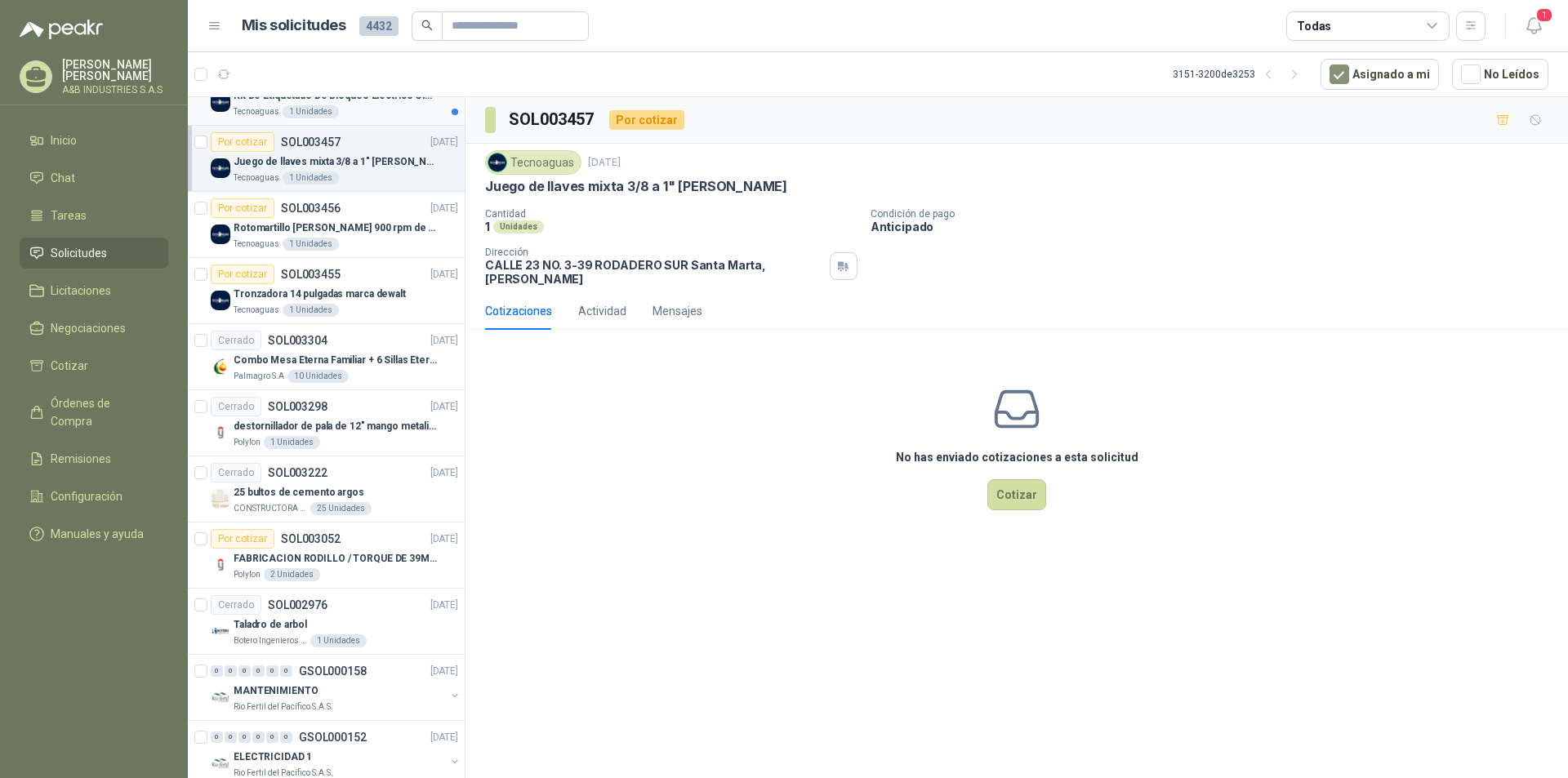
scroll to position [357, 0]
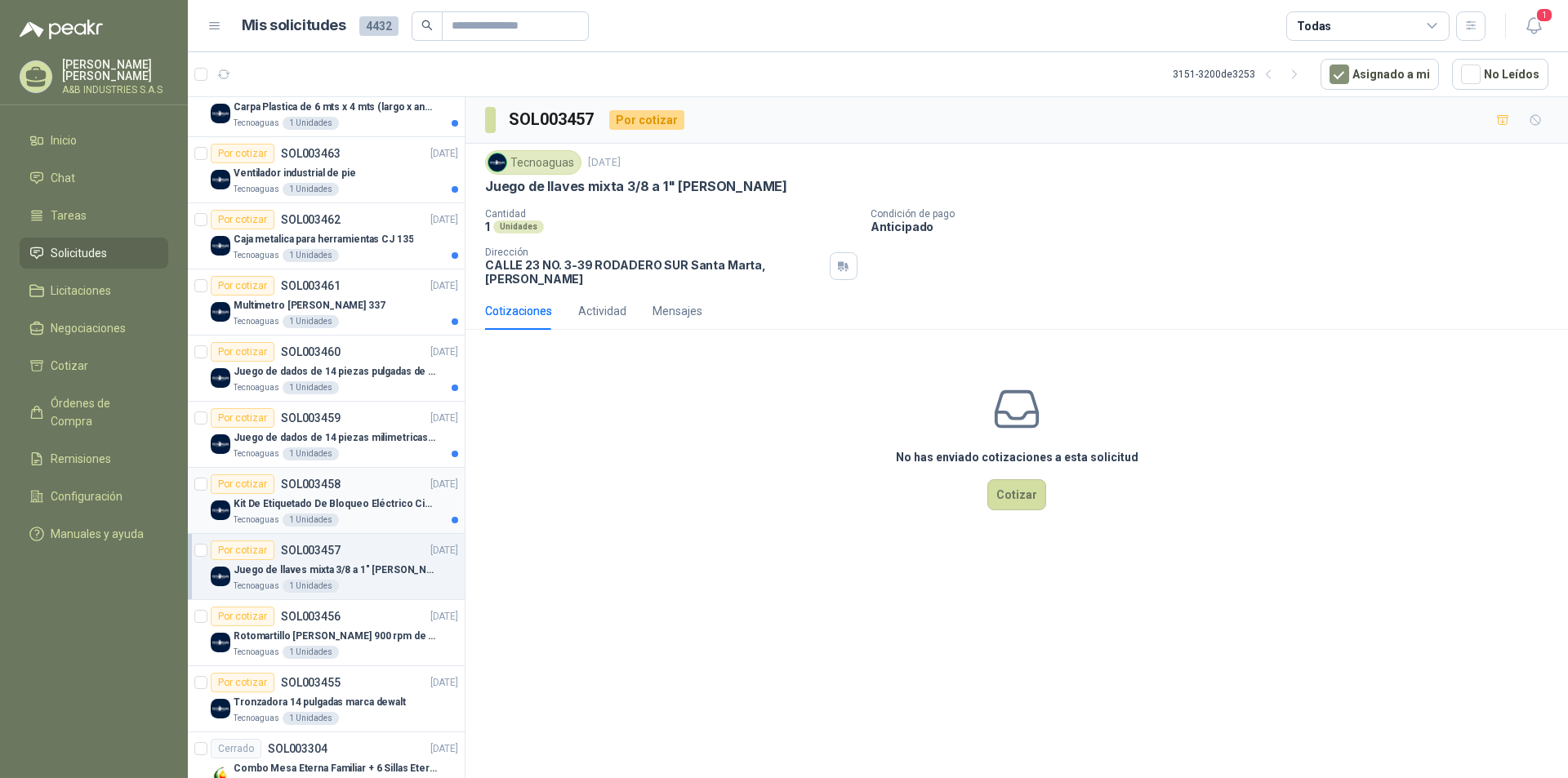
click at [352, 507] on p "Kit De Etiquetado De Bloqueo Eléctrico Cierres Candados De S" at bounding box center [335, 504] width 203 height 15
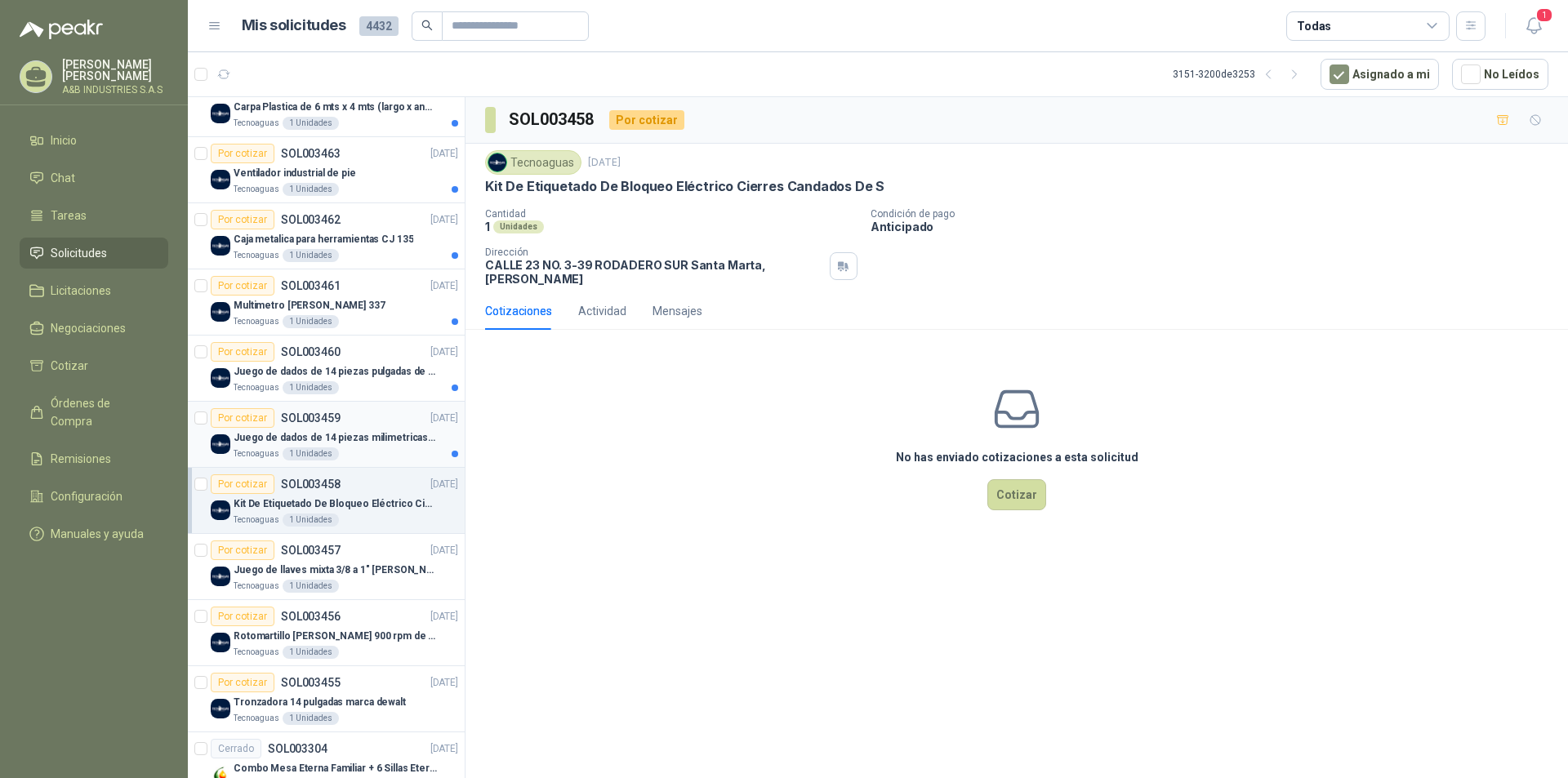
click at [370, 440] on p "Juego de dados de 14 piezas milimetricas de 1/2*" at bounding box center [335, 438] width 203 height 15
click at [374, 383] on div "Tecnoaguas 1 Unidades" at bounding box center [346, 388] width 225 height 13
click at [374, 382] on div "Tecnoaguas 1 Unidades" at bounding box center [346, 388] width 225 height 13
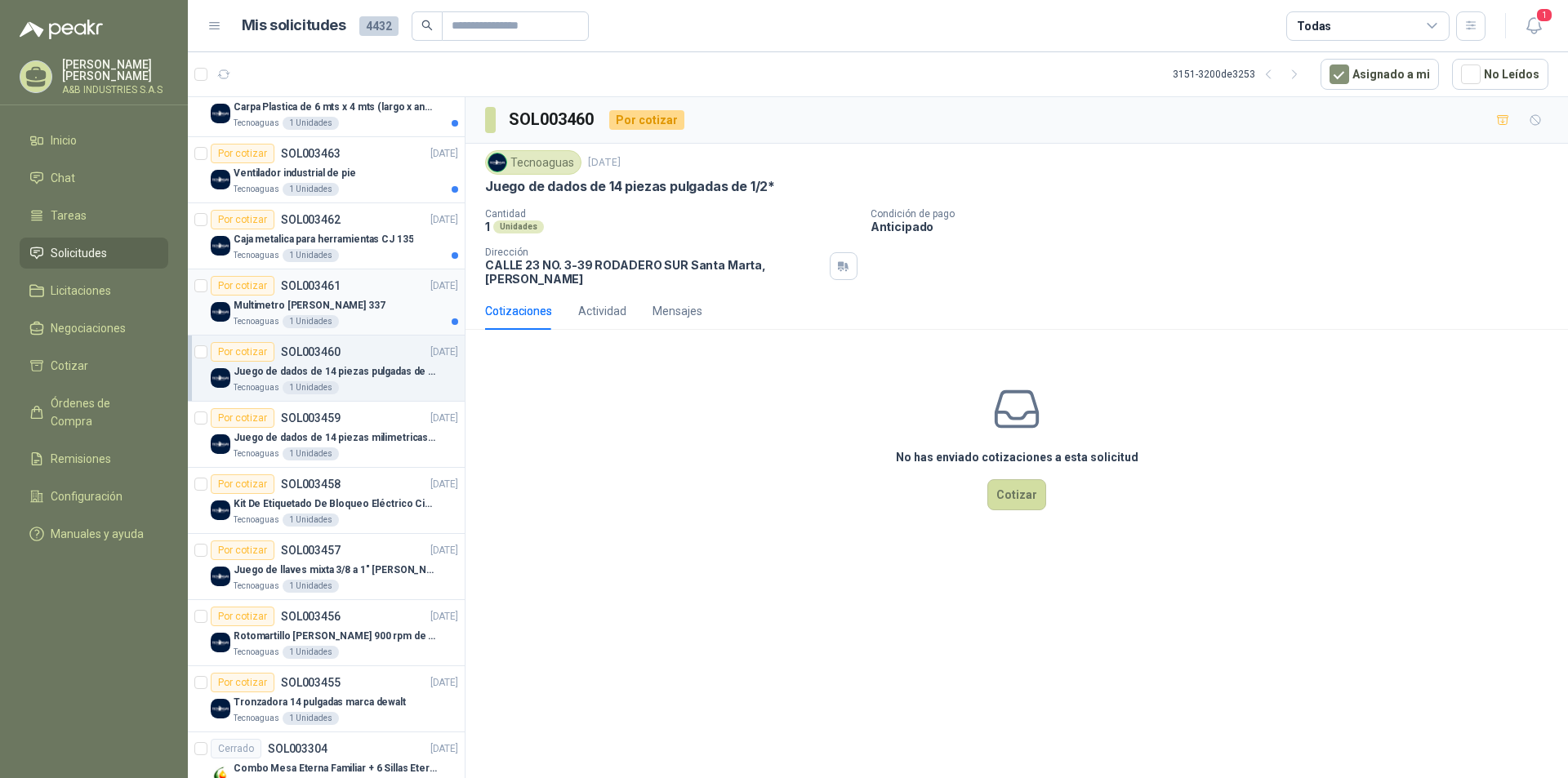
click at [380, 314] on div "Multimetro [PERSON_NAME] 337 Tecnoaguas 1 Unidades" at bounding box center [346, 312] width 225 height 33
click at [381, 258] on div "Tecnoaguas 1 Unidades" at bounding box center [346, 256] width 225 height 13
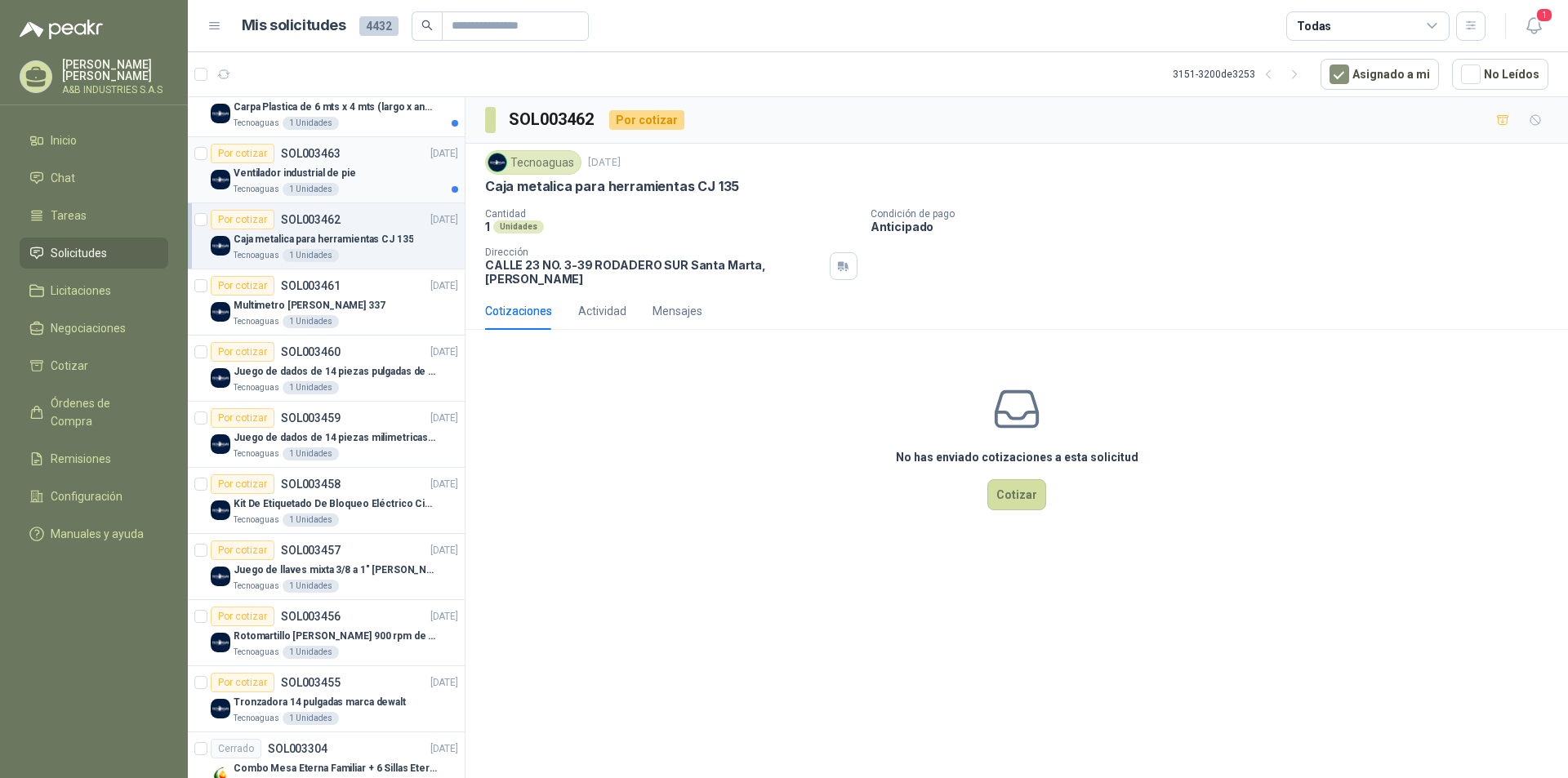
click at [386, 175] on div "Ventilador industrial de pie" at bounding box center [346, 173] width 225 height 19
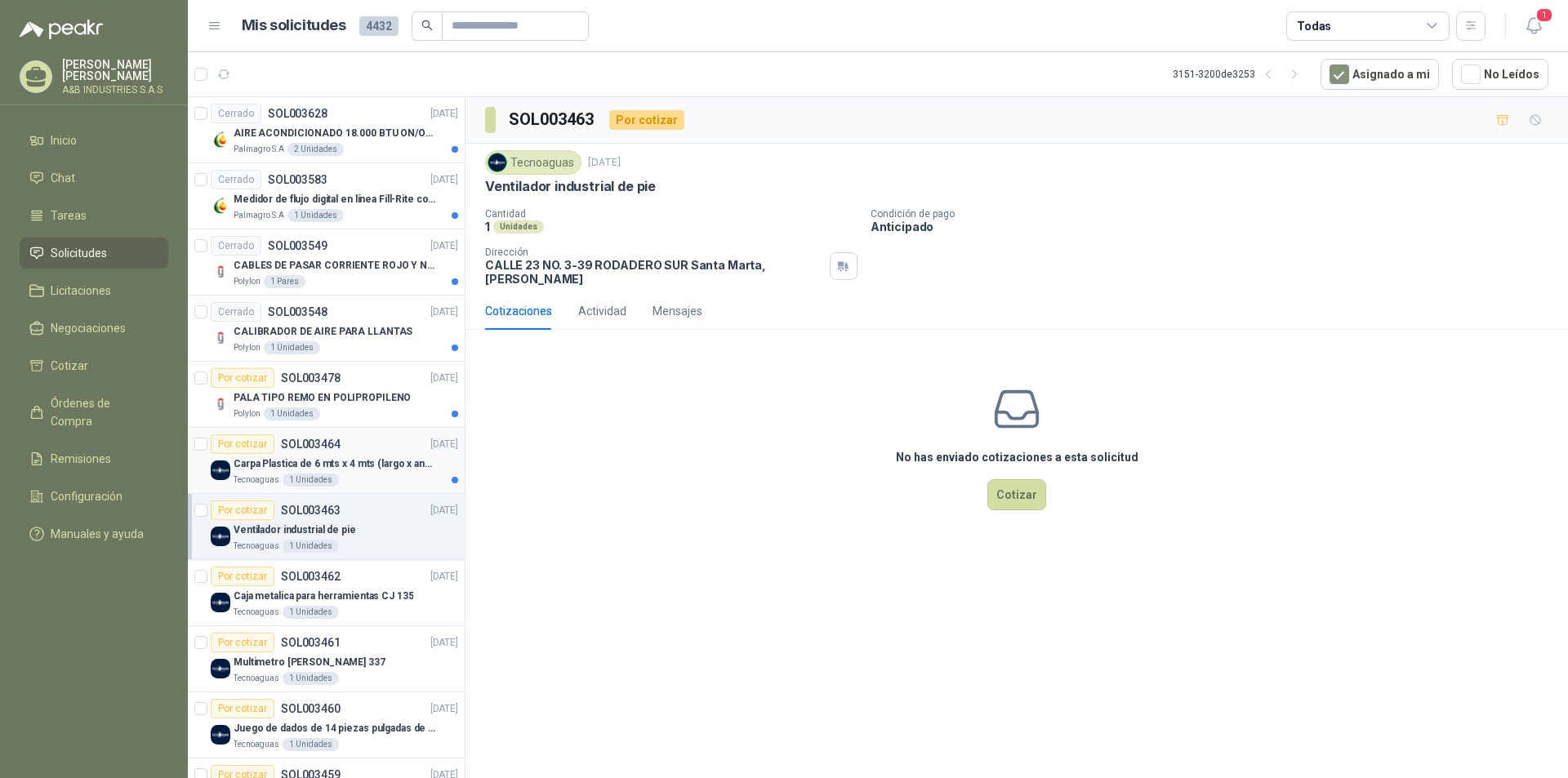
click at [369, 479] on div "Tecnoaguas 1 Unidades" at bounding box center [346, 480] width 225 height 13
click at [392, 375] on div "Por cotizar SOL003478 [DATE]" at bounding box center [334, 378] width 247 height 19
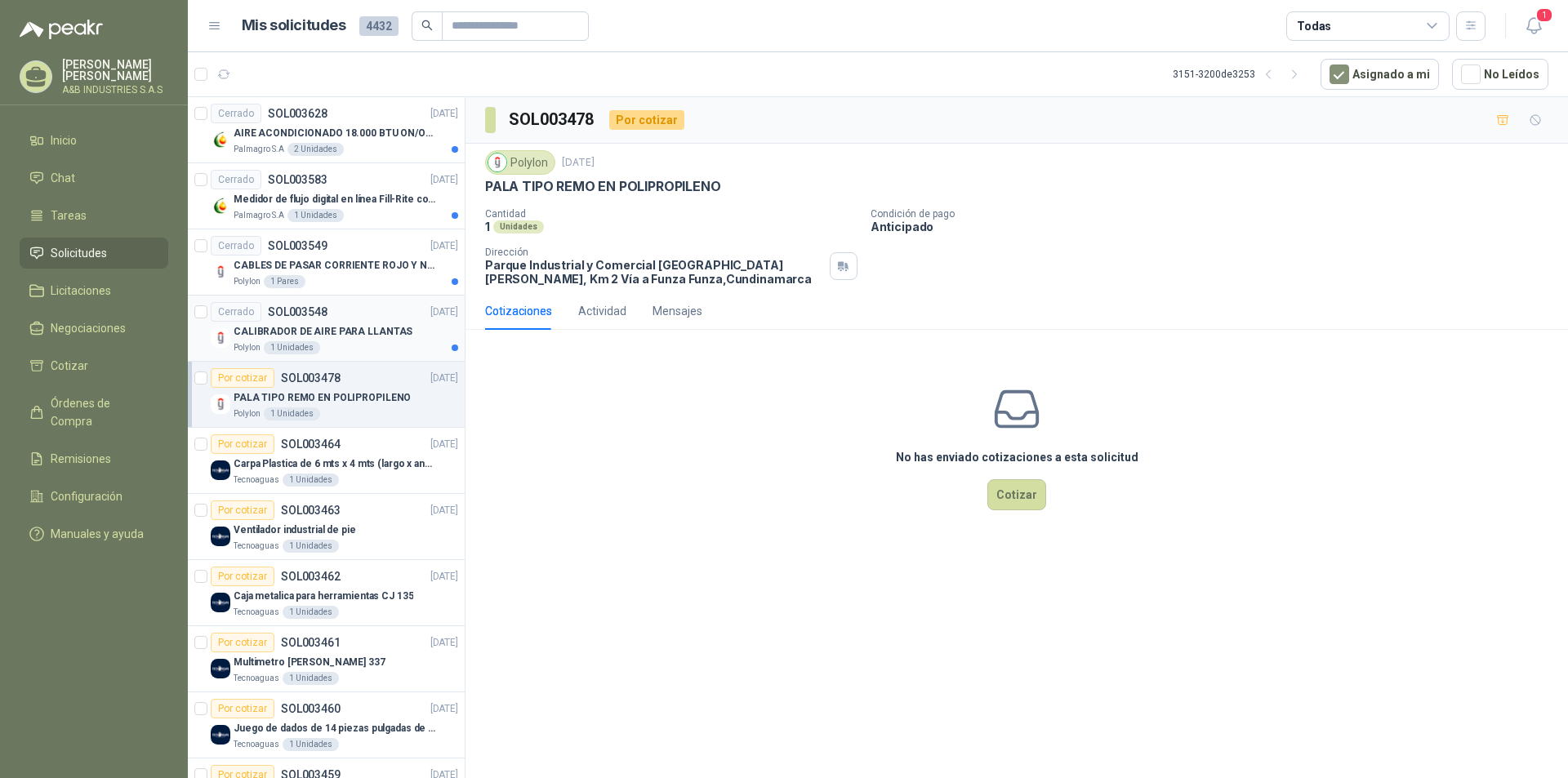
click at [390, 339] on p "CALIBRADOR DE AIRE PARA LLANTAS" at bounding box center [323, 332] width 179 height 15
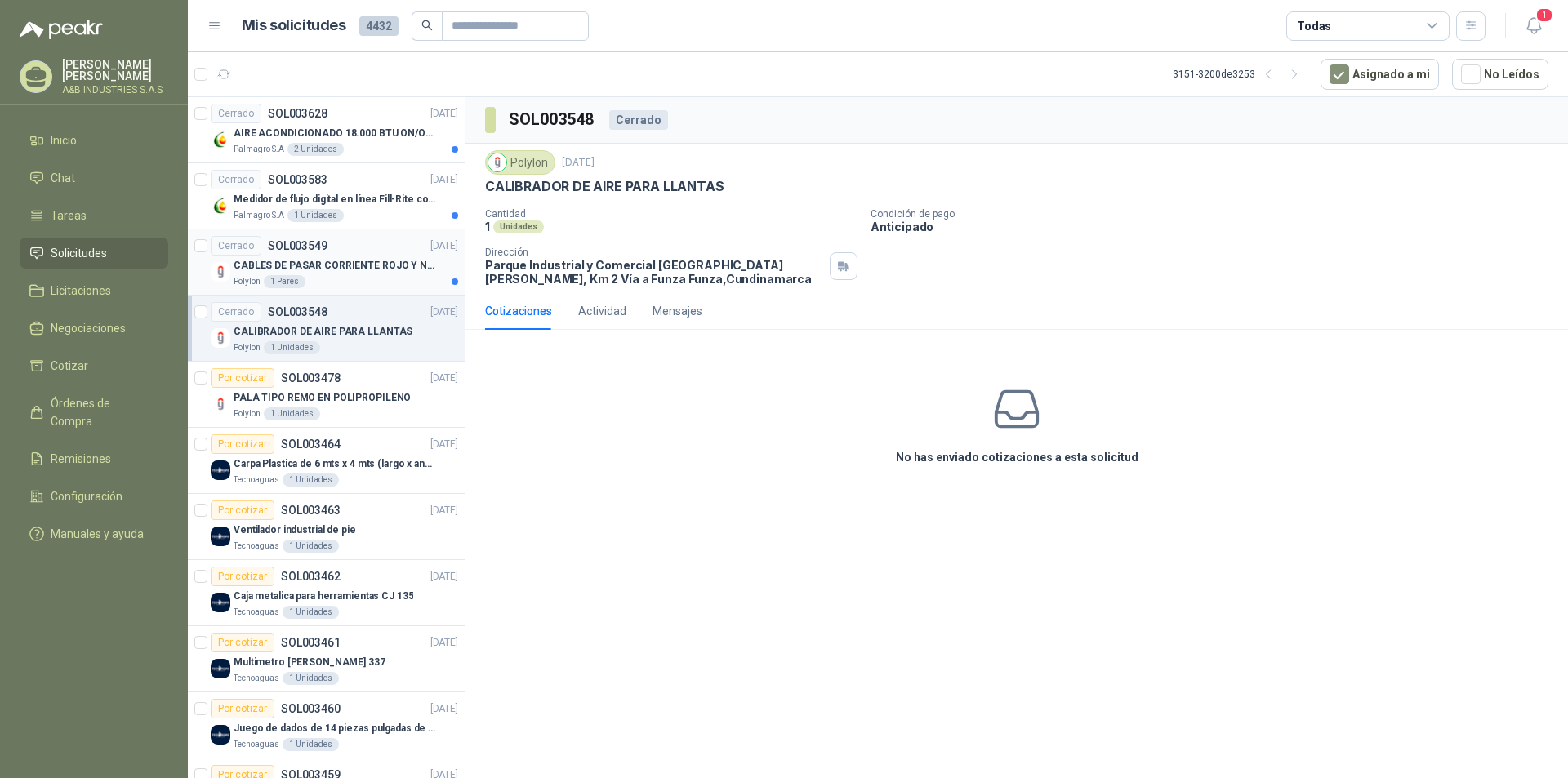
click at [347, 276] on div "Polylon 1 Pares" at bounding box center [346, 282] width 225 height 13
click at [382, 203] on p "Medidor de flujo digital en línea Fill-Rite con Certificación UL" at bounding box center [335, 199] width 203 height 15
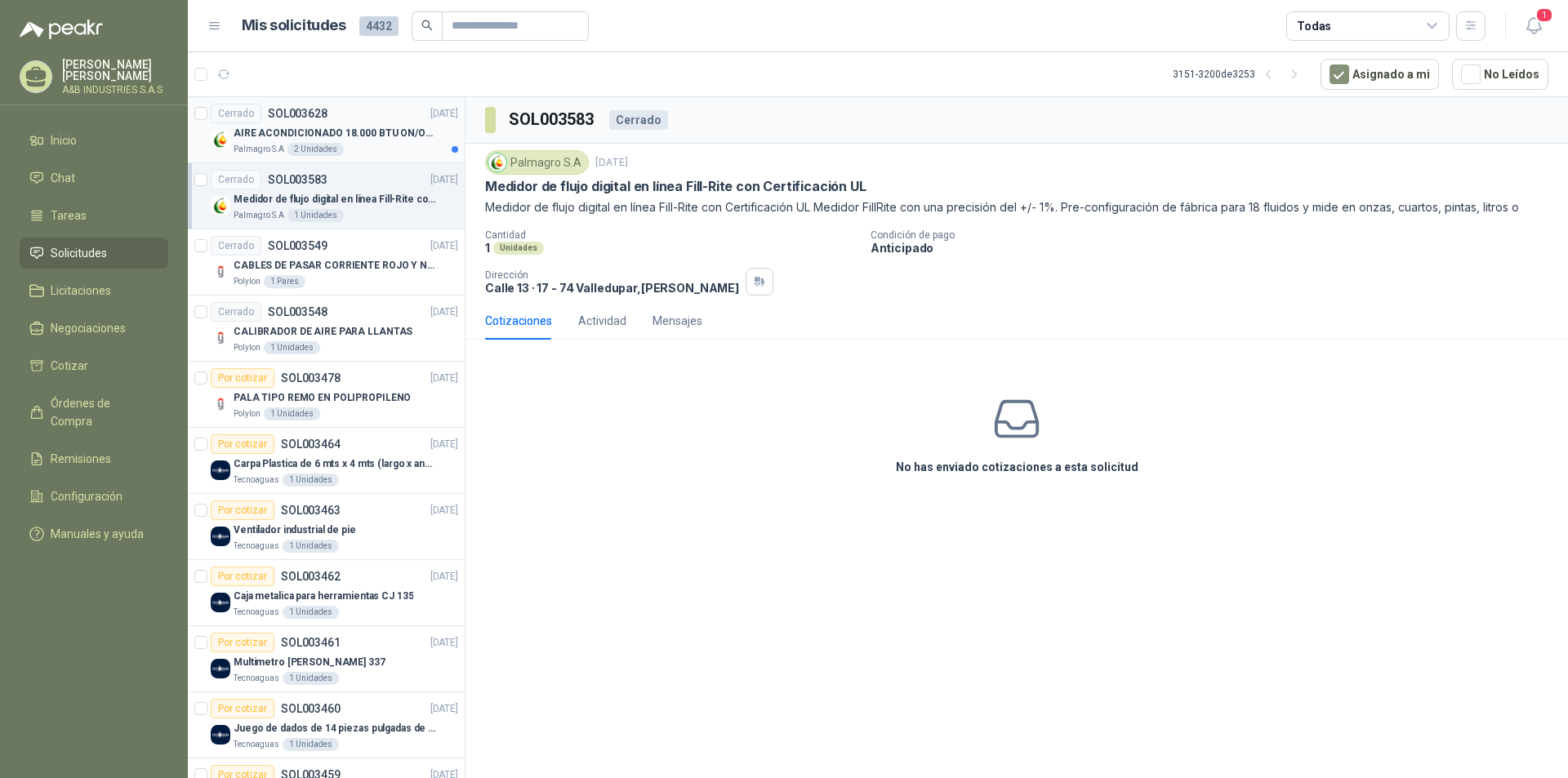
click at [407, 148] on div "Palmagro S.A 2 Unidades" at bounding box center [346, 149] width 225 height 13
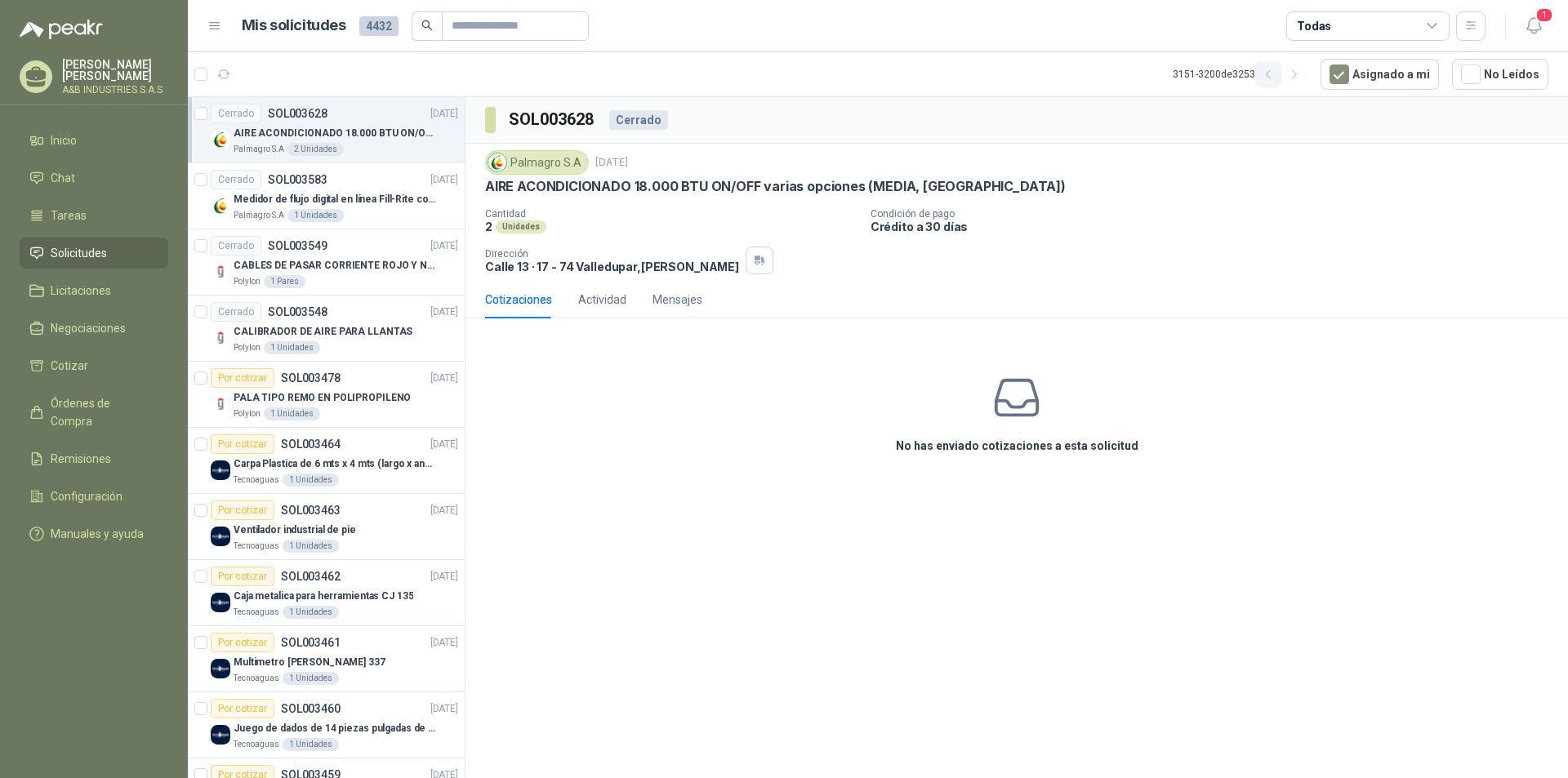
click at [1273, 72] on icon "button" at bounding box center [1268, 75] width 14 height 14
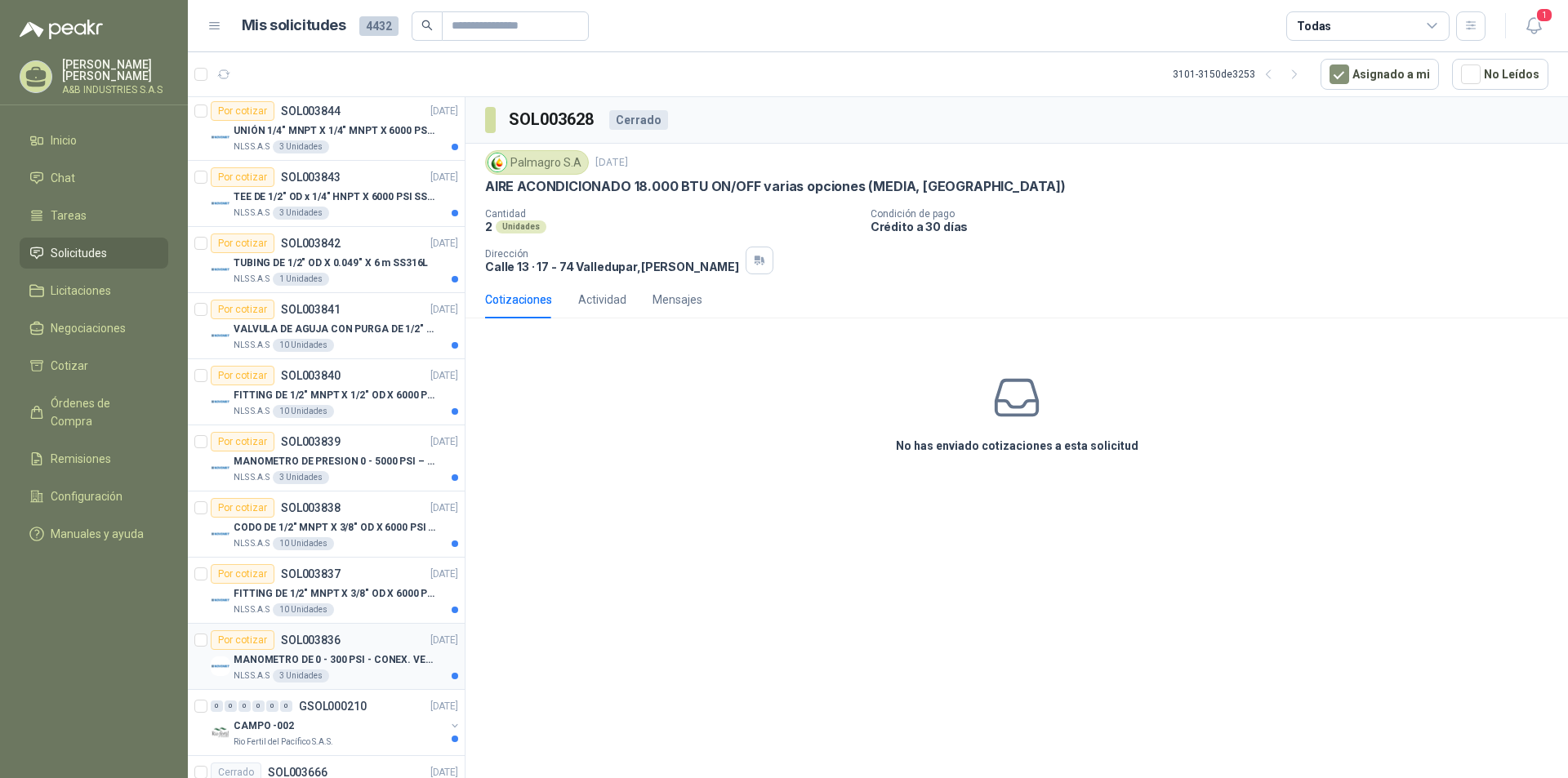
scroll to position [2643, 0]
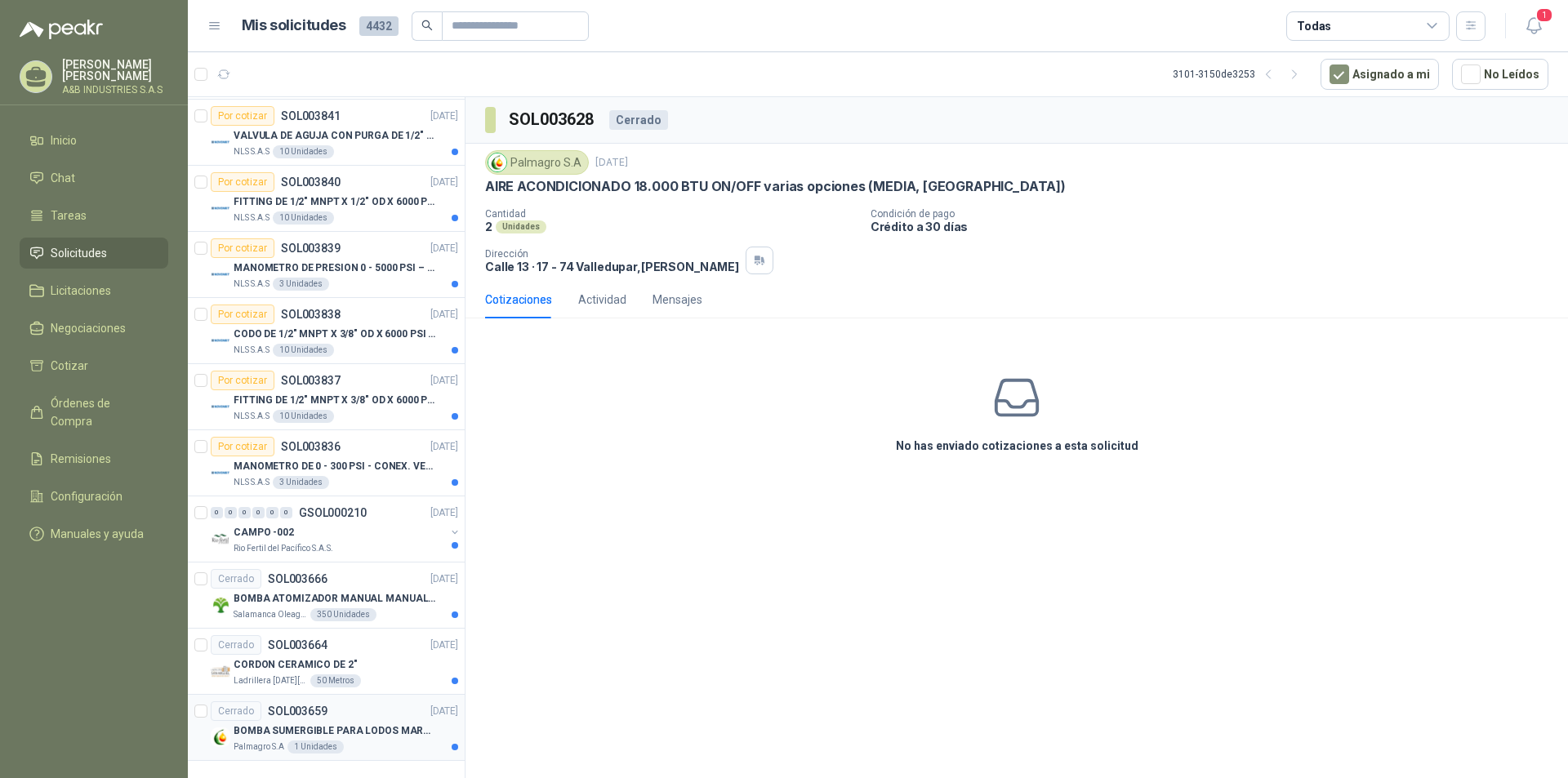
click at [386, 717] on div "Cerrado SOL003659 [DATE]" at bounding box center [334, 711] width 247 height 19
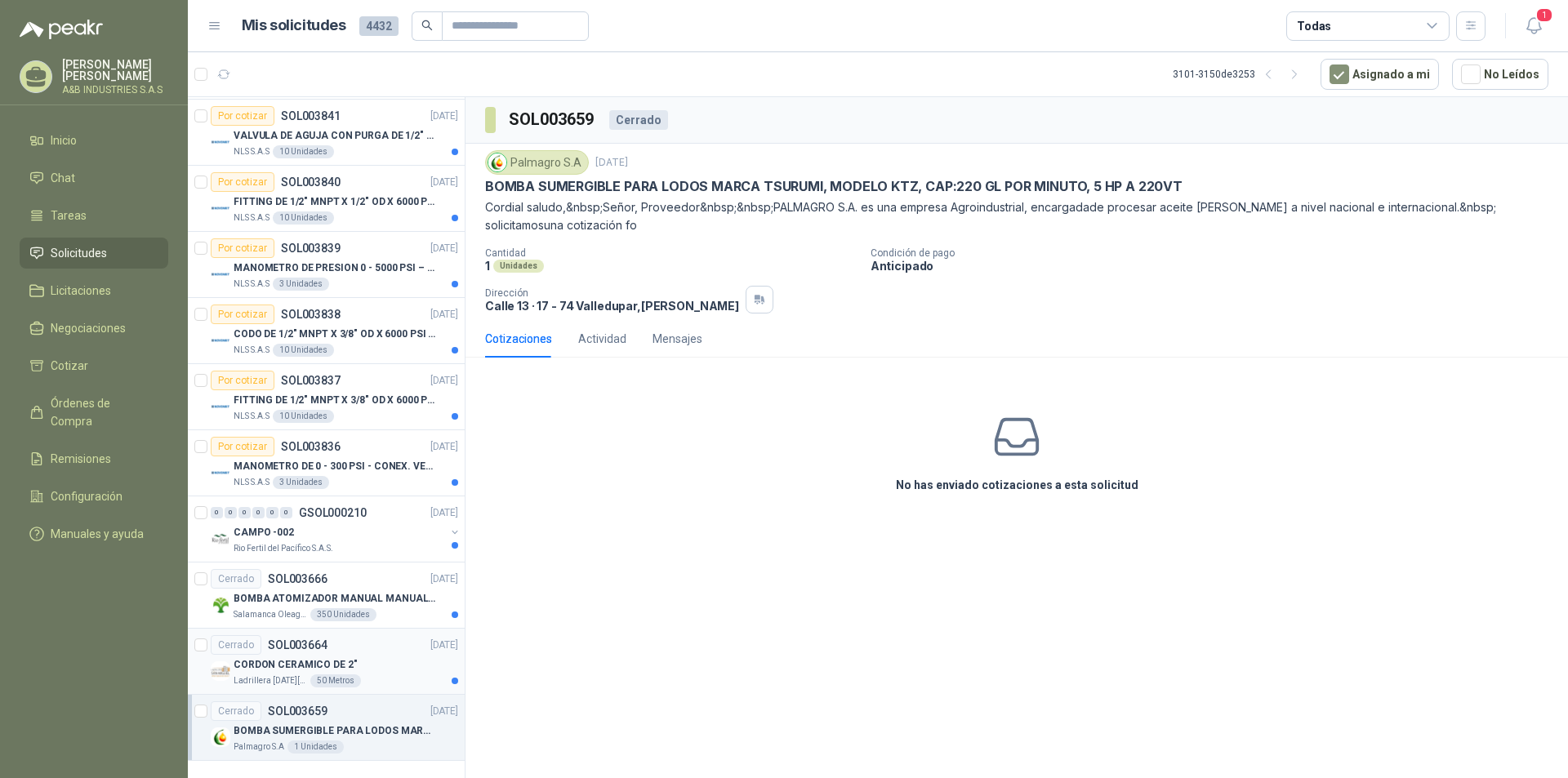
click at [377, 664] on div "CORDON CERAMICO DE 2"" at bounding box center [346, 664] width 225 height 19
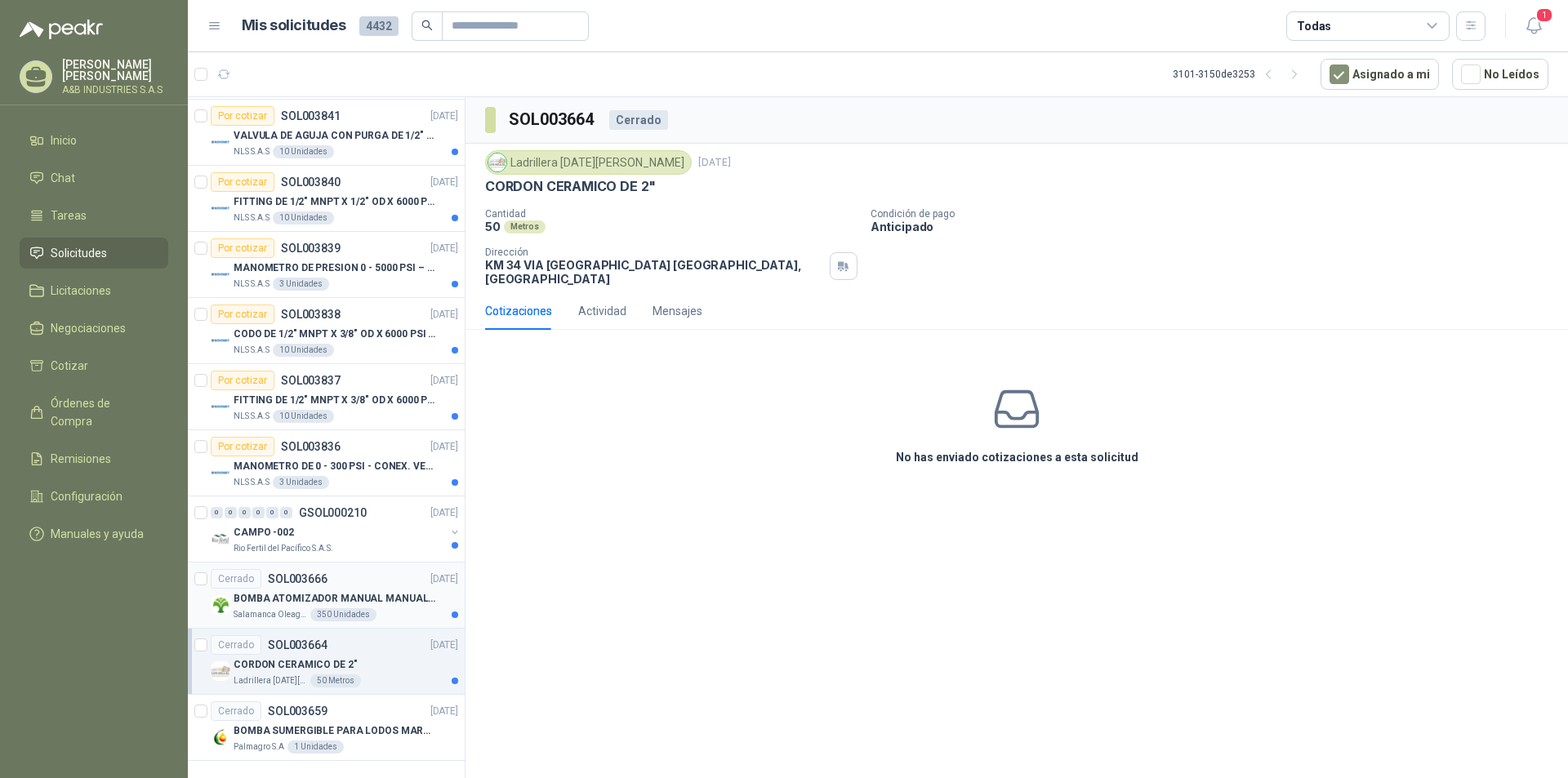
click at [372, 597] on p "BOMBA ATOMIZADOR MANUAL MANUAL DE 2 LTS" at bounding box center [335, 599] width 203 height 15
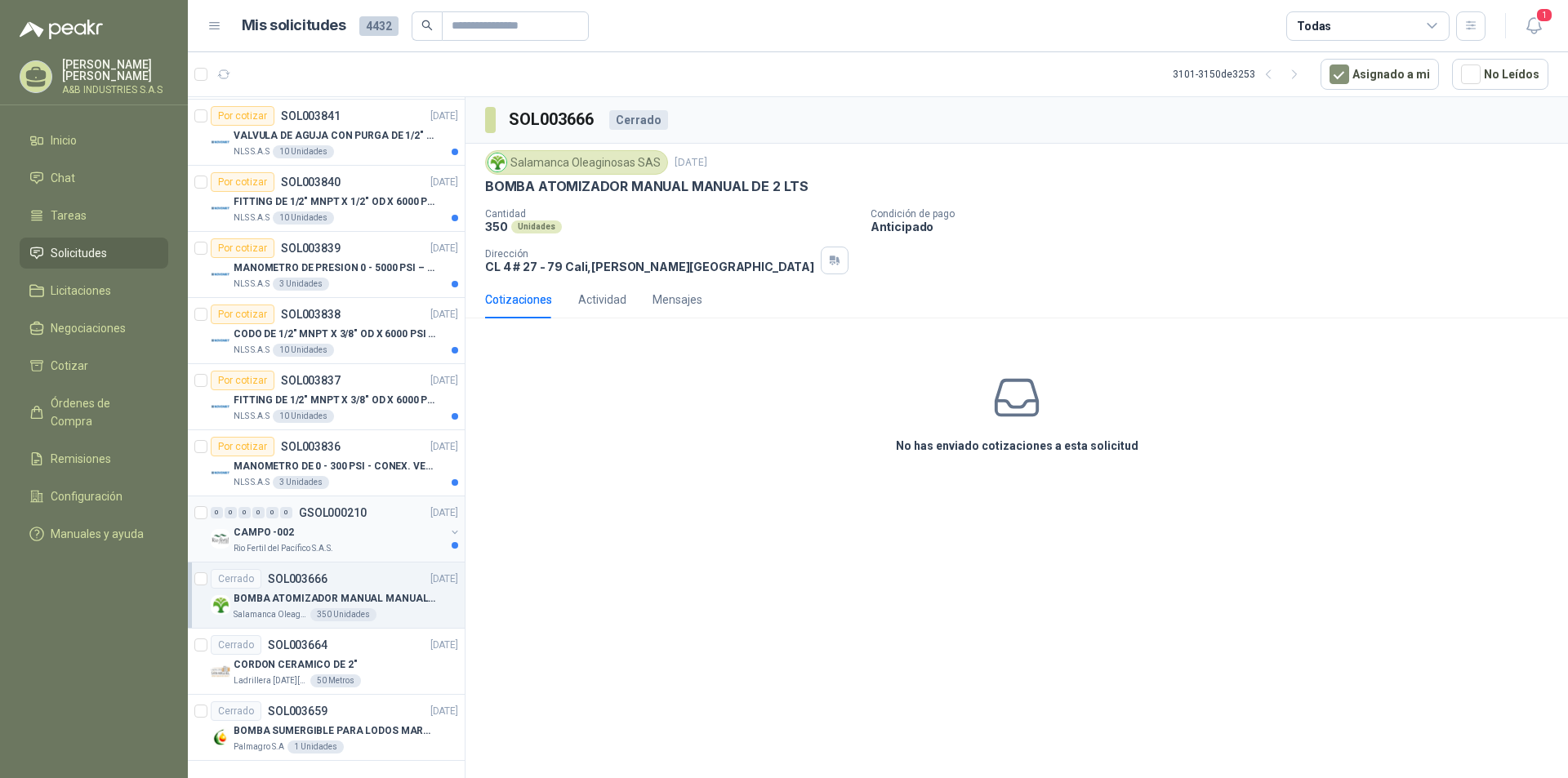
click at [375, 539] on div "CAMPO -002" at bounding box center [339, 532] width 212 height 19
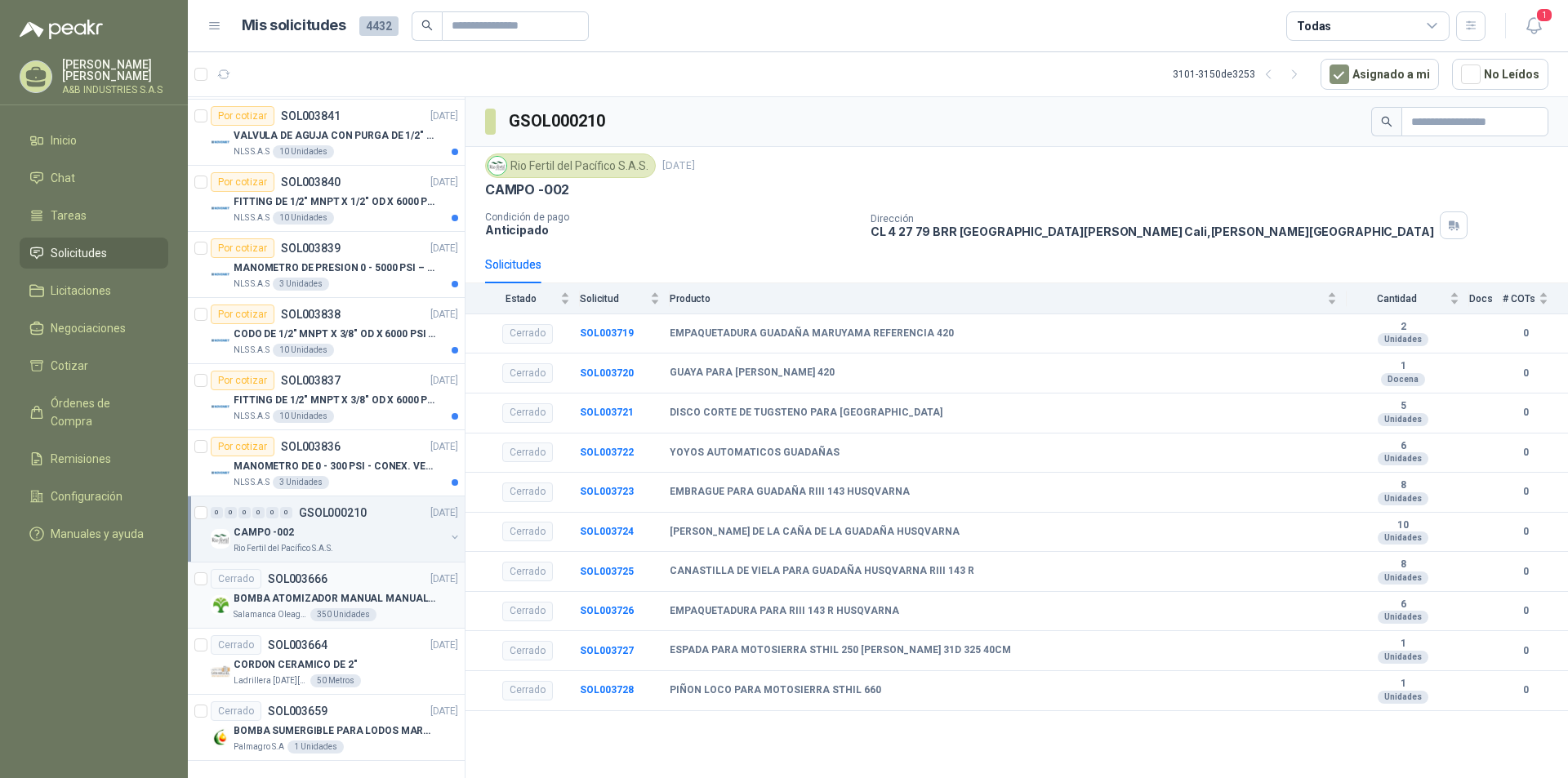
click at [383, 603] on p "BOMBA ATOMIZADOR MANUAL MANUAL DE 2 LTS" at bounding box center [335, 599] width 203 height 15
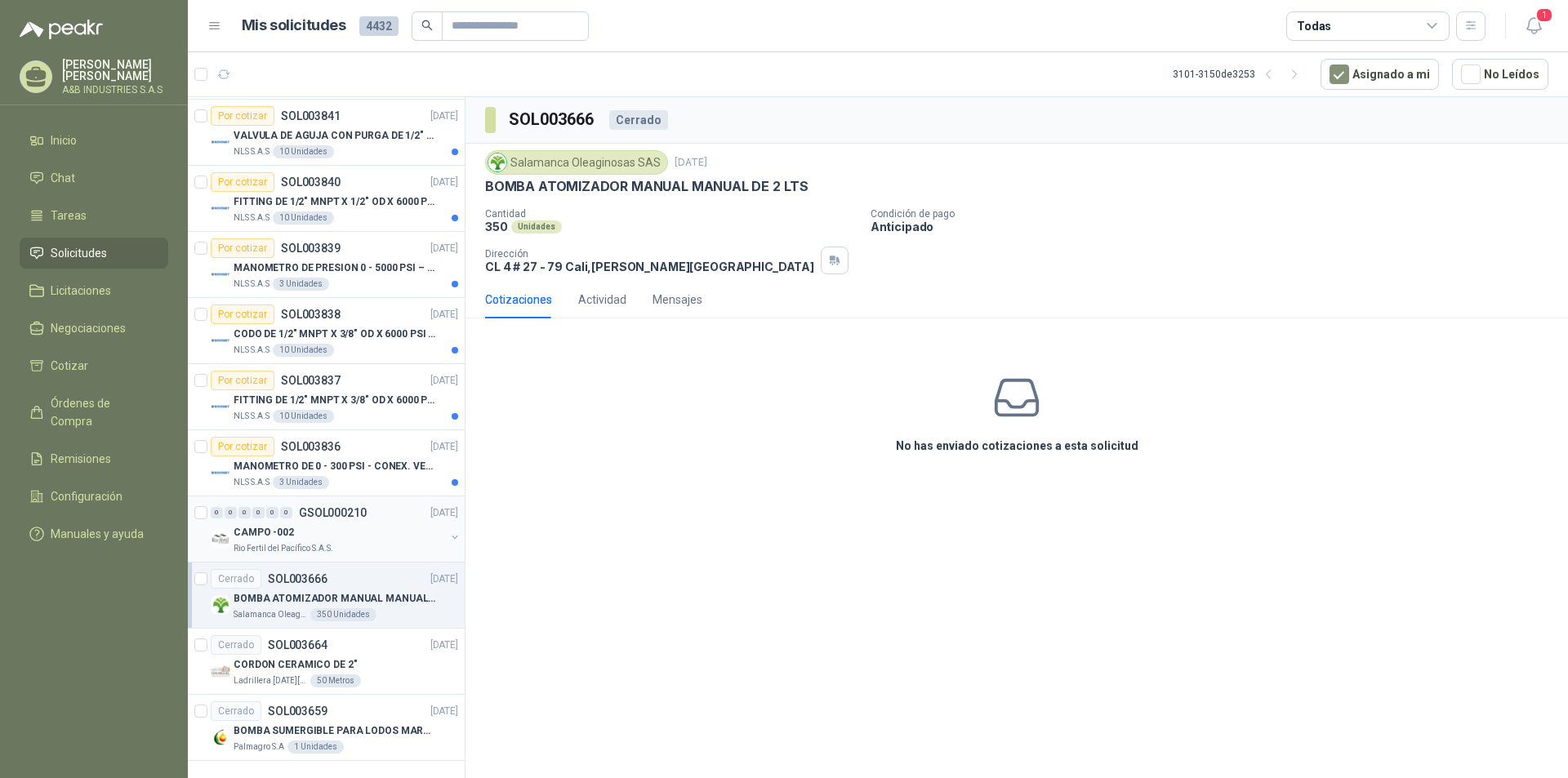
click at [375, 552] on div "Rio Fertil del Pacífico S.A.S." at bounding box center [339, 548] width 212 height 13
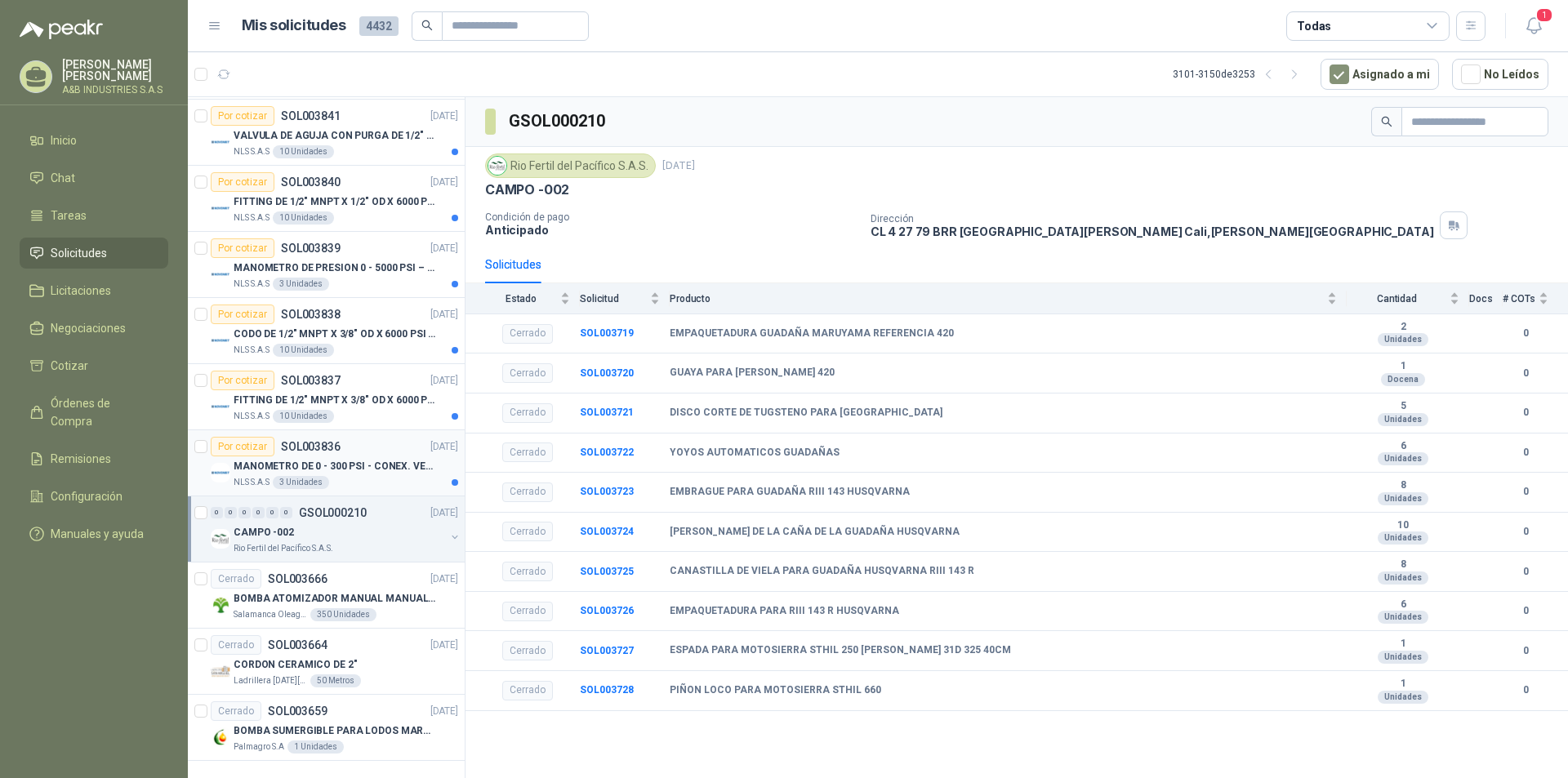
click at [381, 483] on div "NLS S.A.S 3 Unidades" at bounding box center [346, 482] width 225 height 13
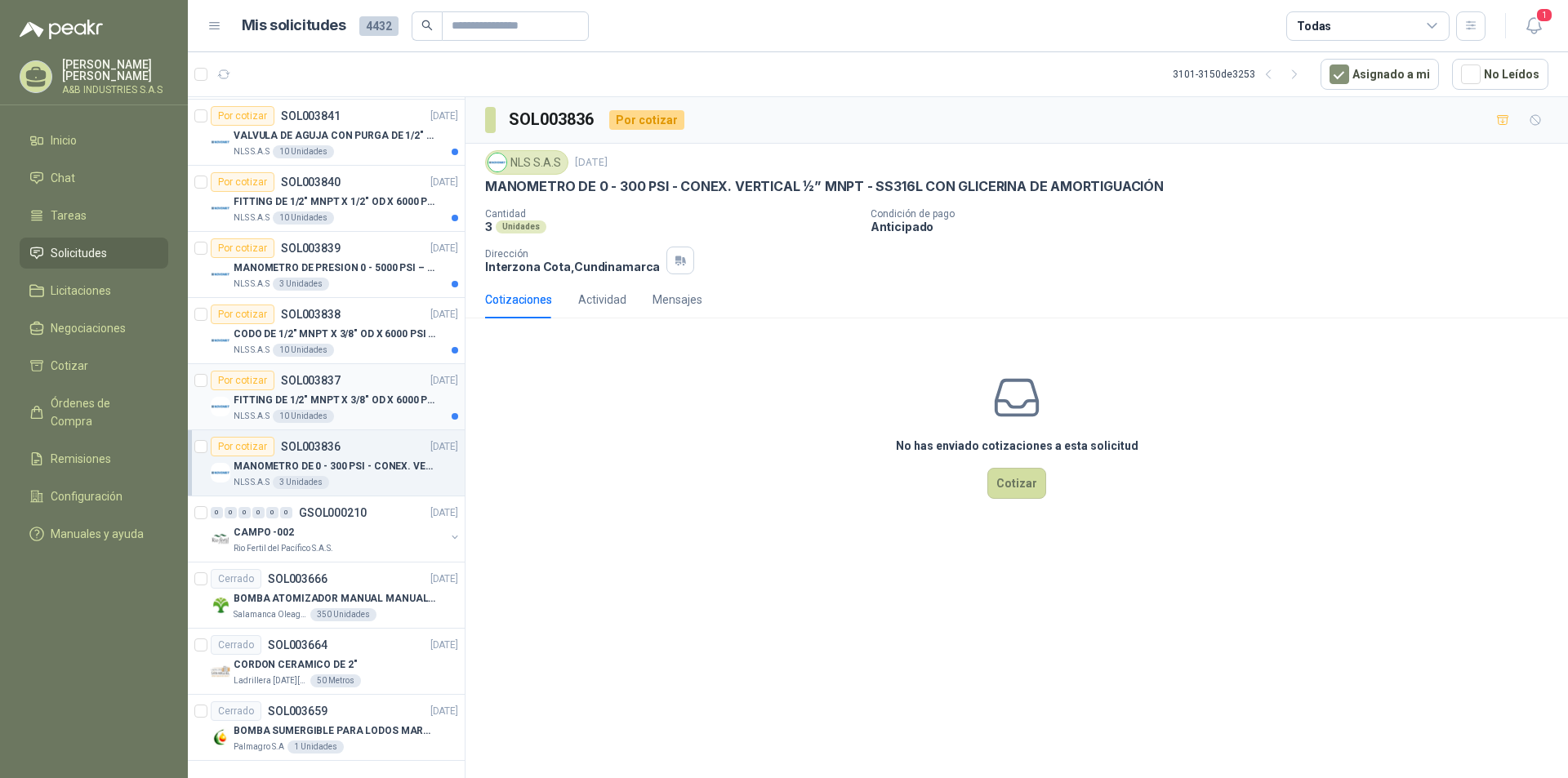
click at [380, 371] on div "Por cotizar SOL003837 [DATE]" at bounding box center [334, 380] width 247 height 19
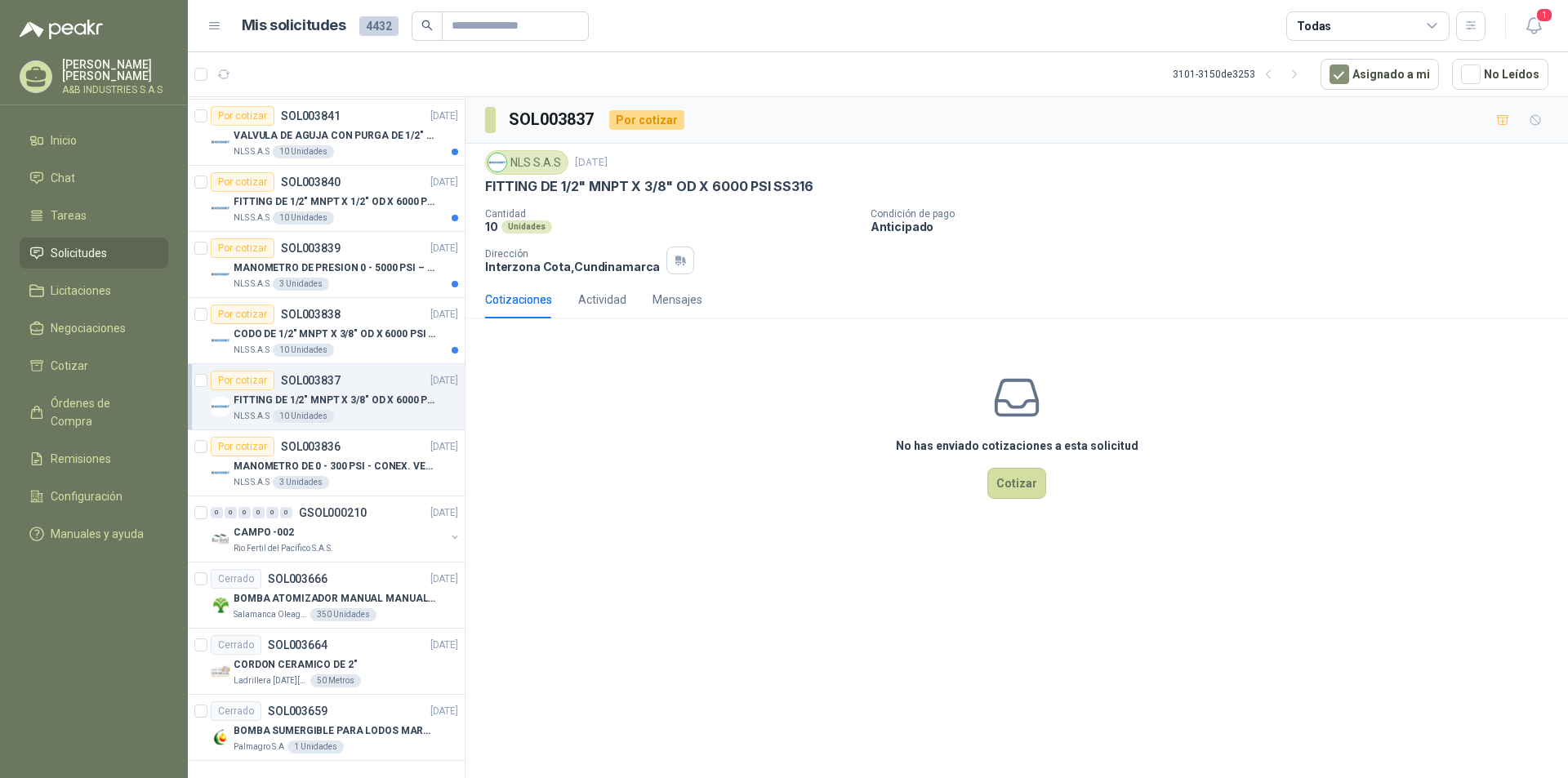
click at [377, 394] on p "FITTING DE 1/2" MNPT X 3/8" OD X 6000 PSI SS316" at bounding box center [335, 400] width 203 height 15
click at [770, 259] on div "Dirección Interzona Cota , Cundinamarca" at bounding box center [671, 260] width 372 height 28
click at [772, 256] on div "Dirección Interzona Cota , Cundinamarca" at bounding box center [671, 260] width 372 height 28
click at [639, 194] on p "FITTING DE 1/2" MNPT X 3/8" OD X 6000 PSI SS316" at bounding box center [649, 187] width 328 height 17
click at [525, 232] on div "Unidades" at bounding box center [526, 227] width 51 height 13
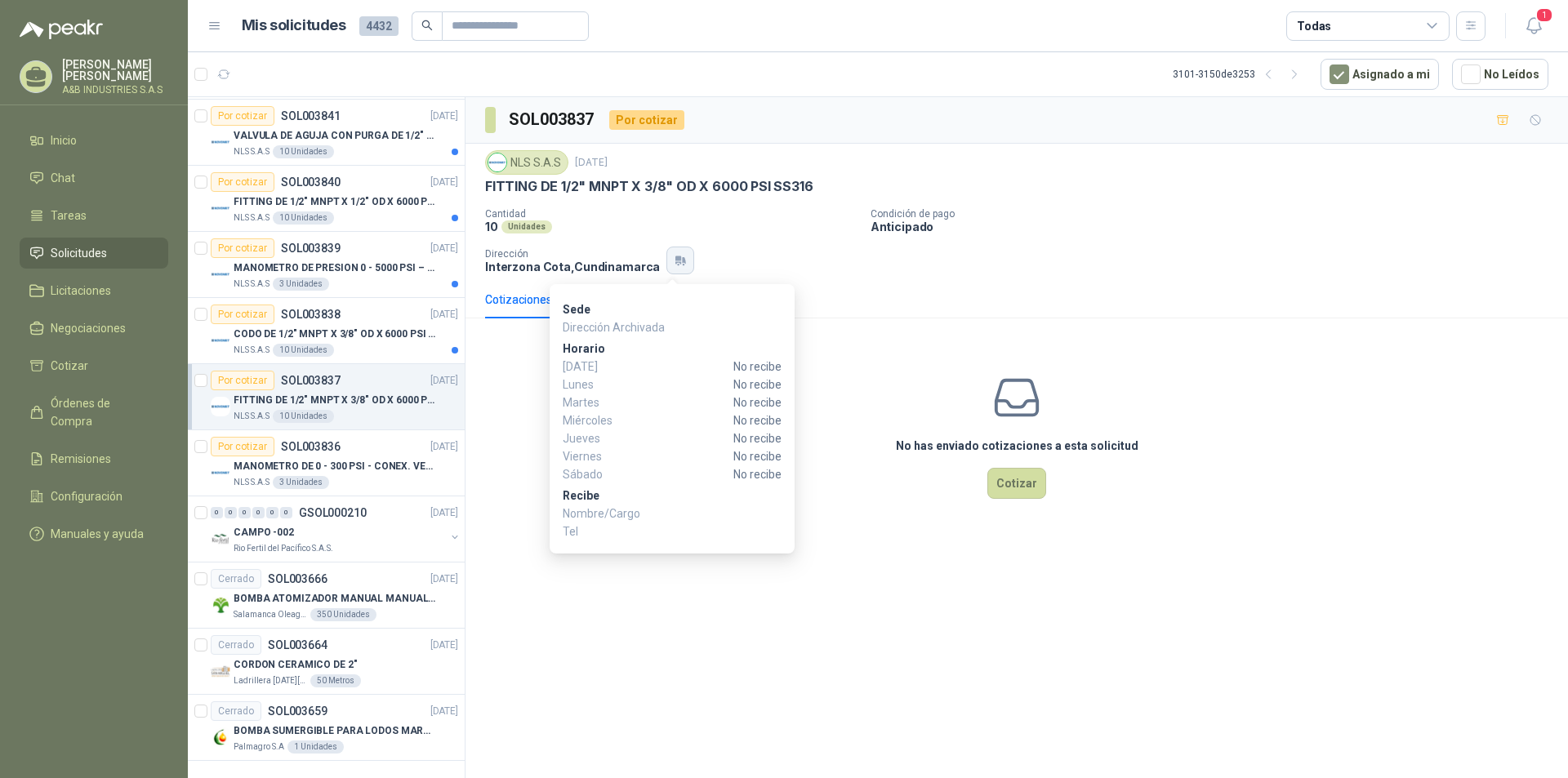
click at [676, 263] on icon "button" at bounding box center [679, 263] width 6 height 3
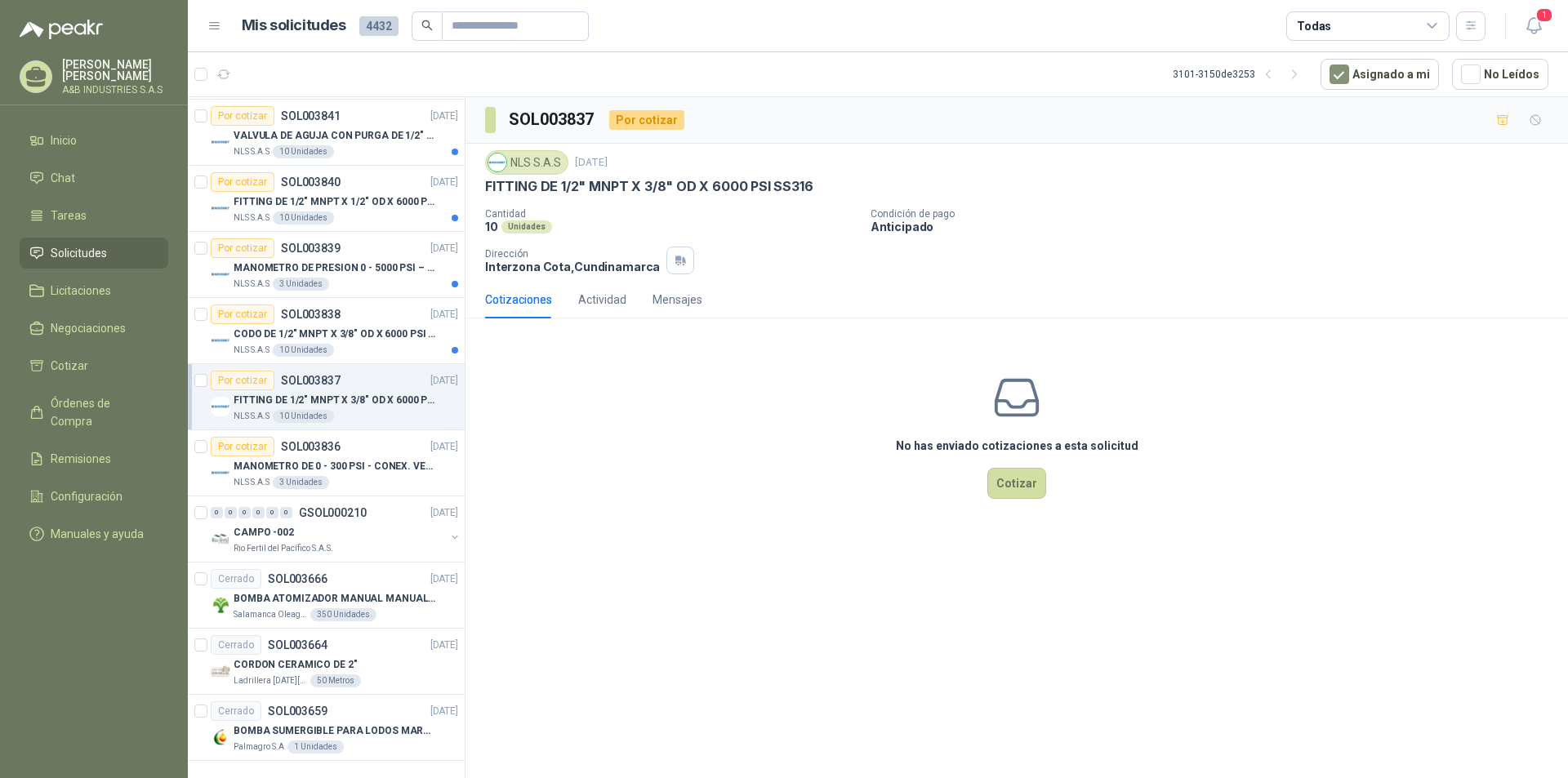
click at [510, 300] on div "Cotizaciones" at bounding box center [519, 300] width 67 height 18
click at [593, 300] on div "Actividad" at bounding box center [602, 300] width 48 height 18
click at [670, 302] on div "Mensajes" at bounding box center [678, 300] width 50 height 18
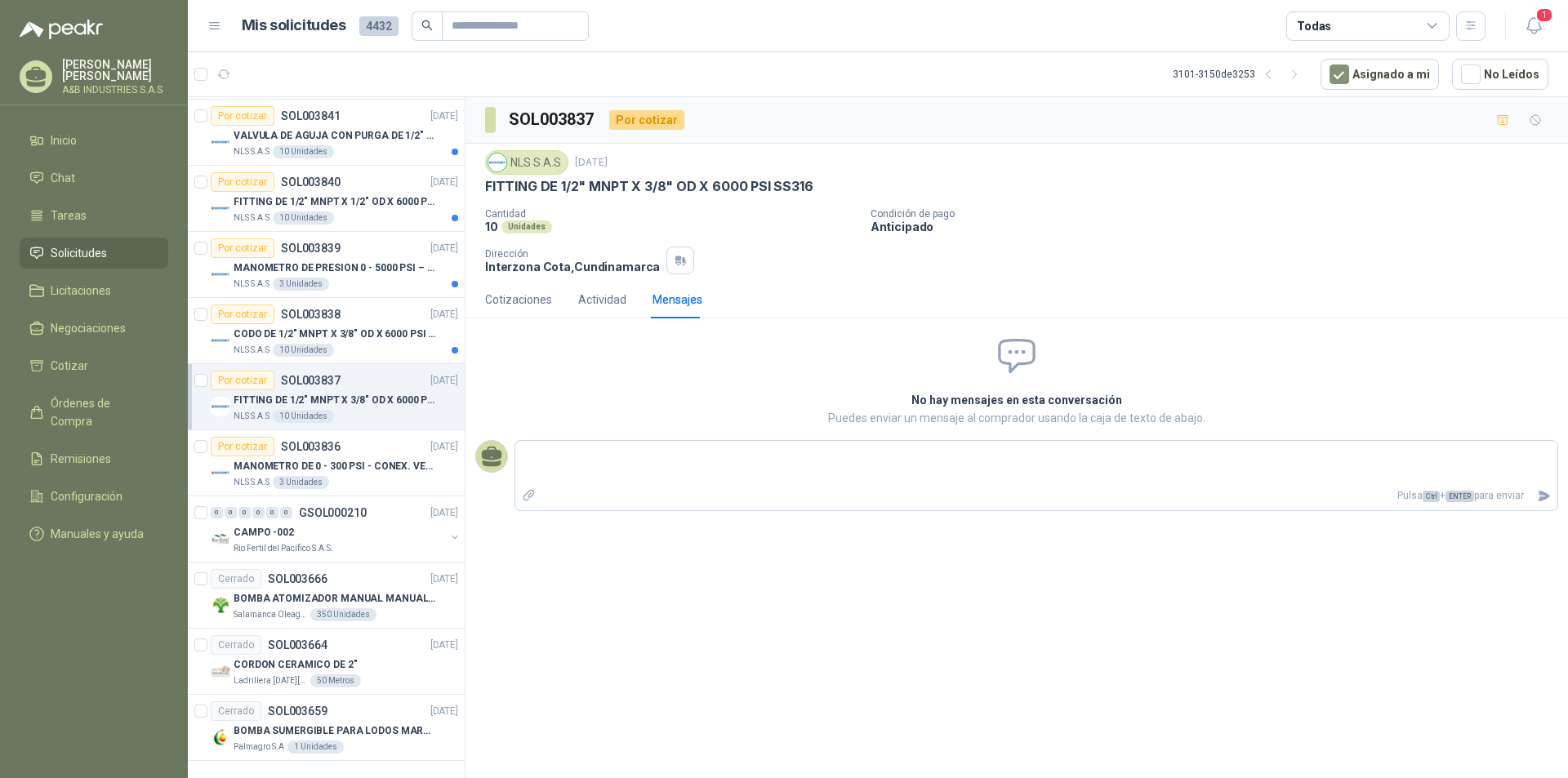
click at [653, 369] on div "No hay mensajes en esta conversación Puedes enviar un mensaje al comprador usan…" at bounding box center [1017, 425] width 1103 height 189
click at [742, 279] on div "NLS S.A.S [DATE] FITTING DE 1/2" MNPT X 3/8" OD X 6000 PSI SS316 Cantidad 10 Un…" at bounding box center [1017, 211] width 1103 height 137
click at [707, 538] on div "SOL003837 Por cotizar NLS S.A.S [DATE] FITTING DE 1/2" MNPT X 3/8" OD X 6000 PS…" at bounding box center [1017, 440] width 1103 height 686
click at [386, 325] on div "CODO DE 1/2" MNPT X 3/8" OD X 6000 PSI SS316" at bounding box center [346, 334] width 225 height 19
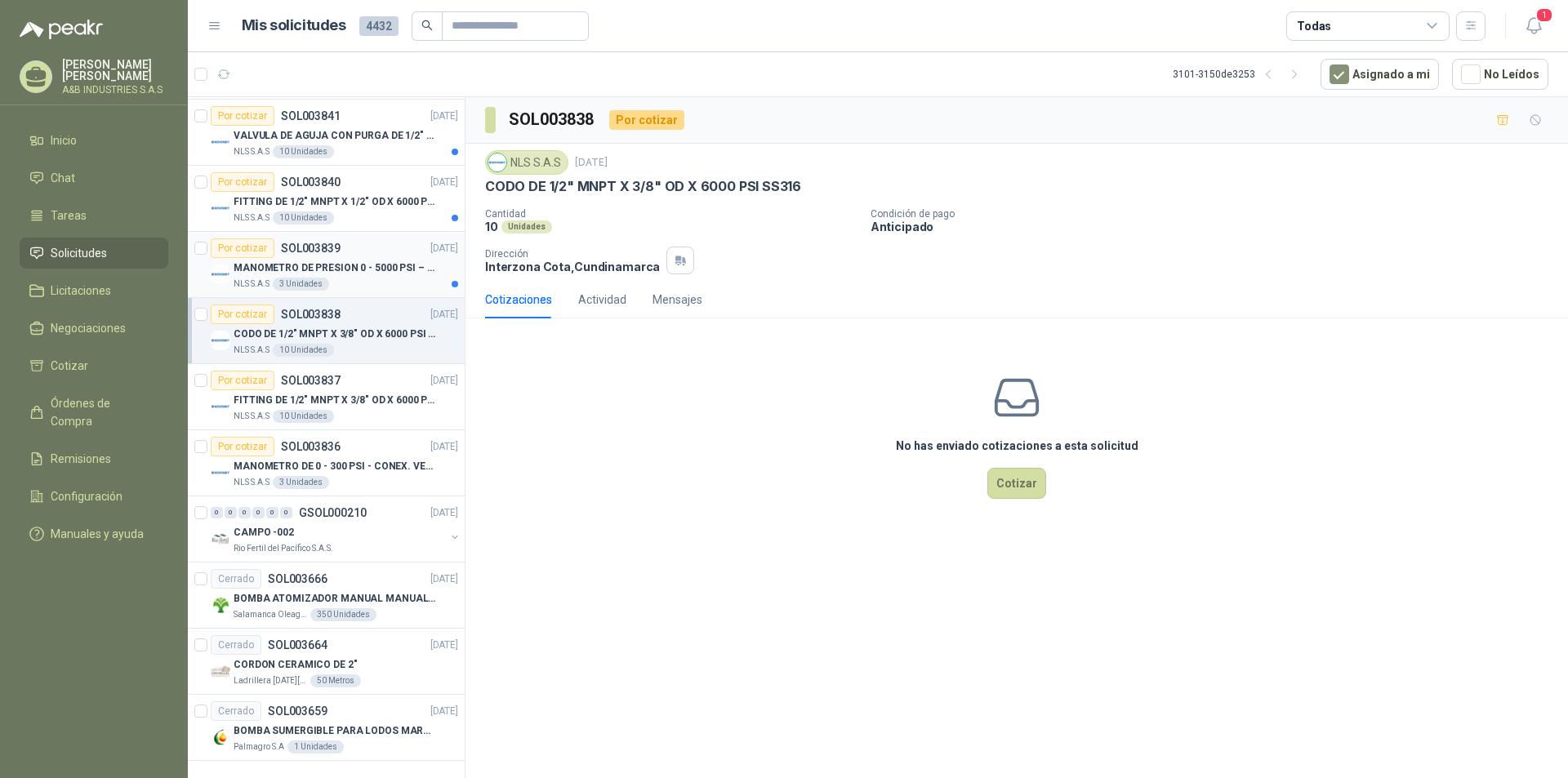
click at [377, 267] on p "MANOMETRO DE PRESION 0 - 5000 PSI – CONEX. VERTICAL ½” MNPT – SS316L CON GLICER…" at bounding box center [335, 268] width 203 height 15
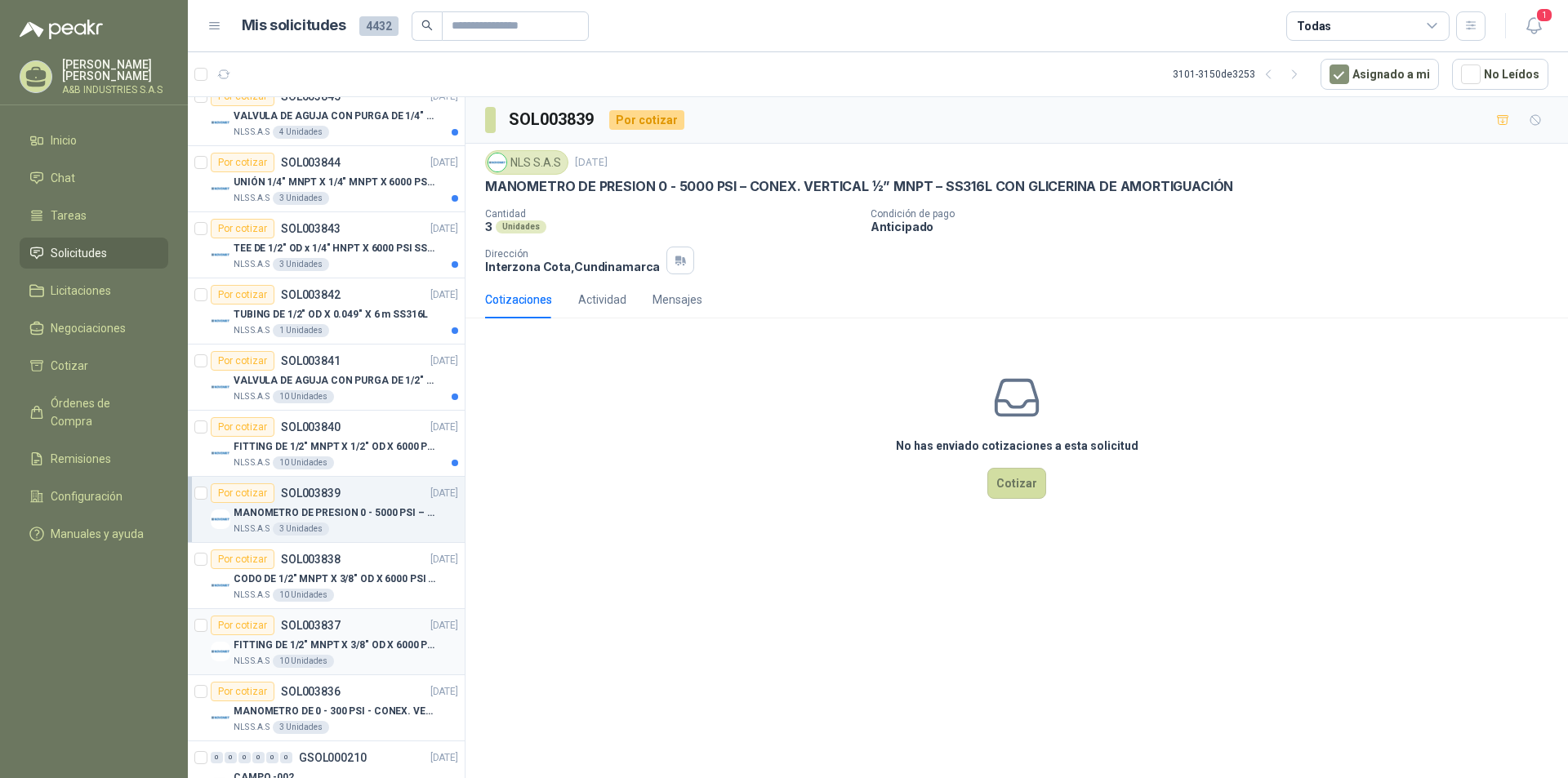
scroll to position [2316, 0]
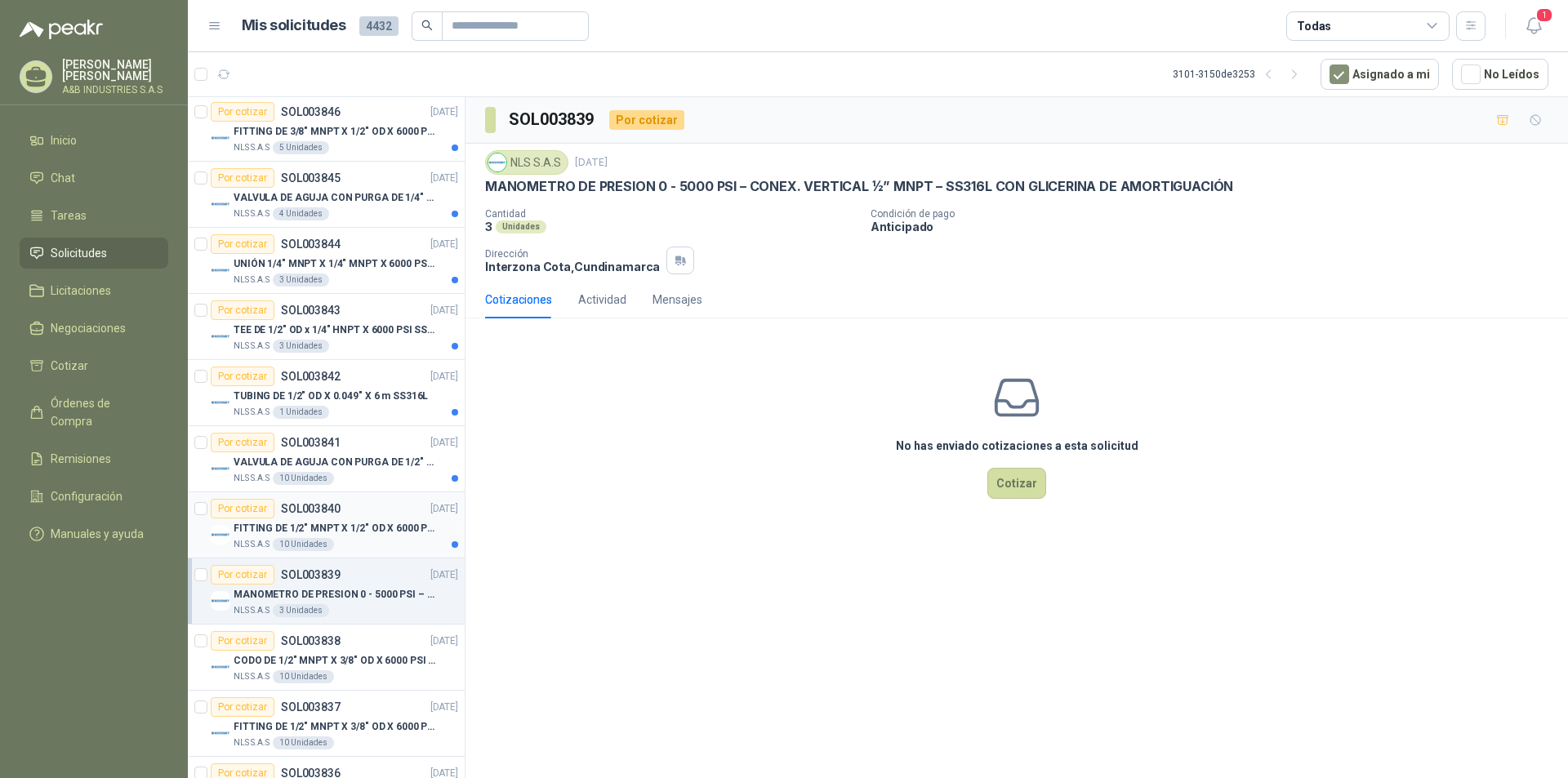
click at [357, 523] on p "FITTING DE 1/2" MNPT X 1/2" OD X 6000 PSI SS316L" at bounding box center [335, 528] width 203 height 15
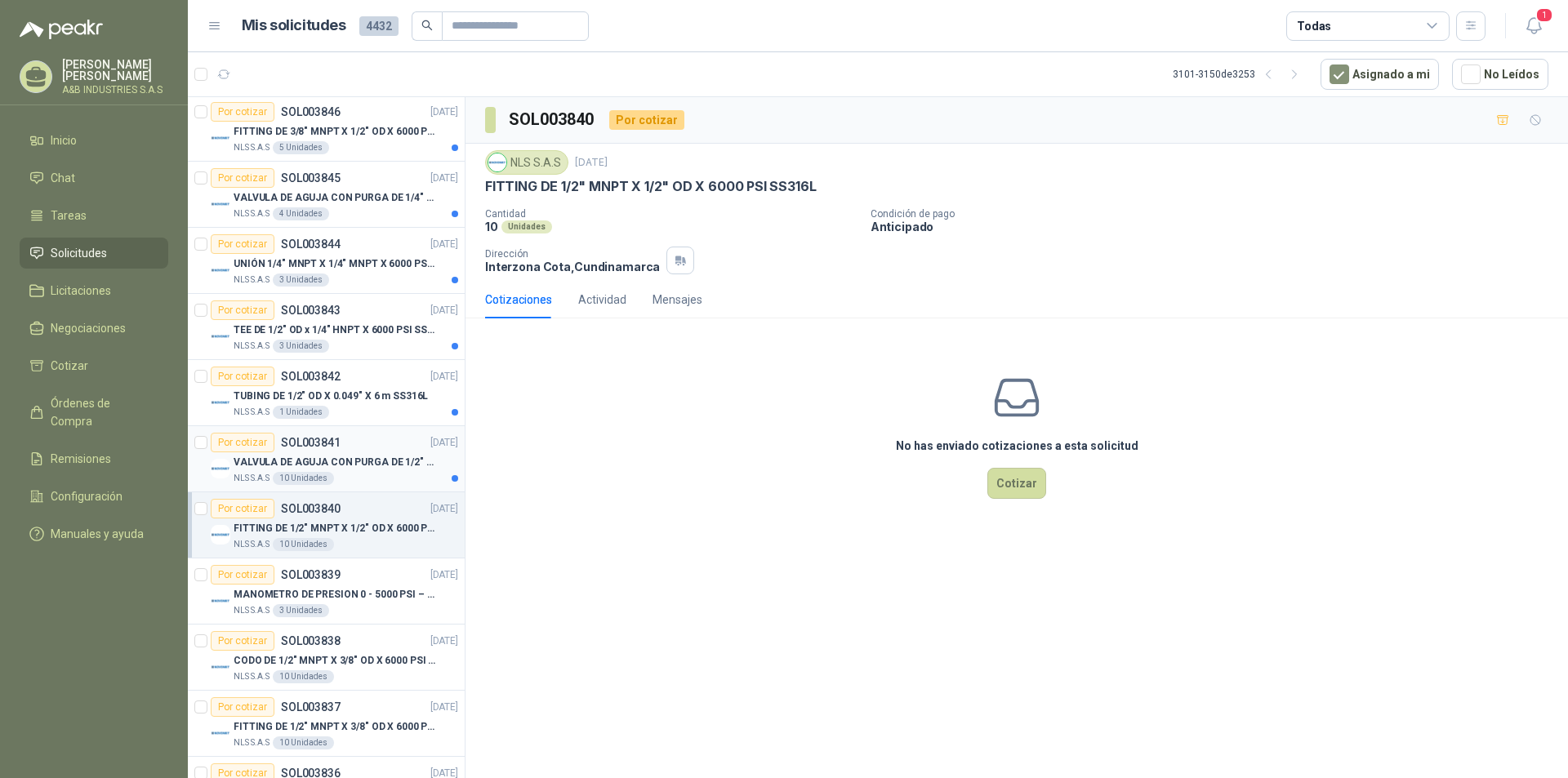
click at [365, 474] on div "NLS S.A.S 10 Unidades" at bounding box center [346, 478] width 225 height 13
click at [388, 420] on article "Por cotizar SOL003842 [DATE] TUBING DE 1/2" OD X 0.049" X 6 m SS316L NLS S.A.S …" at bounding box center [325, 392] width 277 height 66
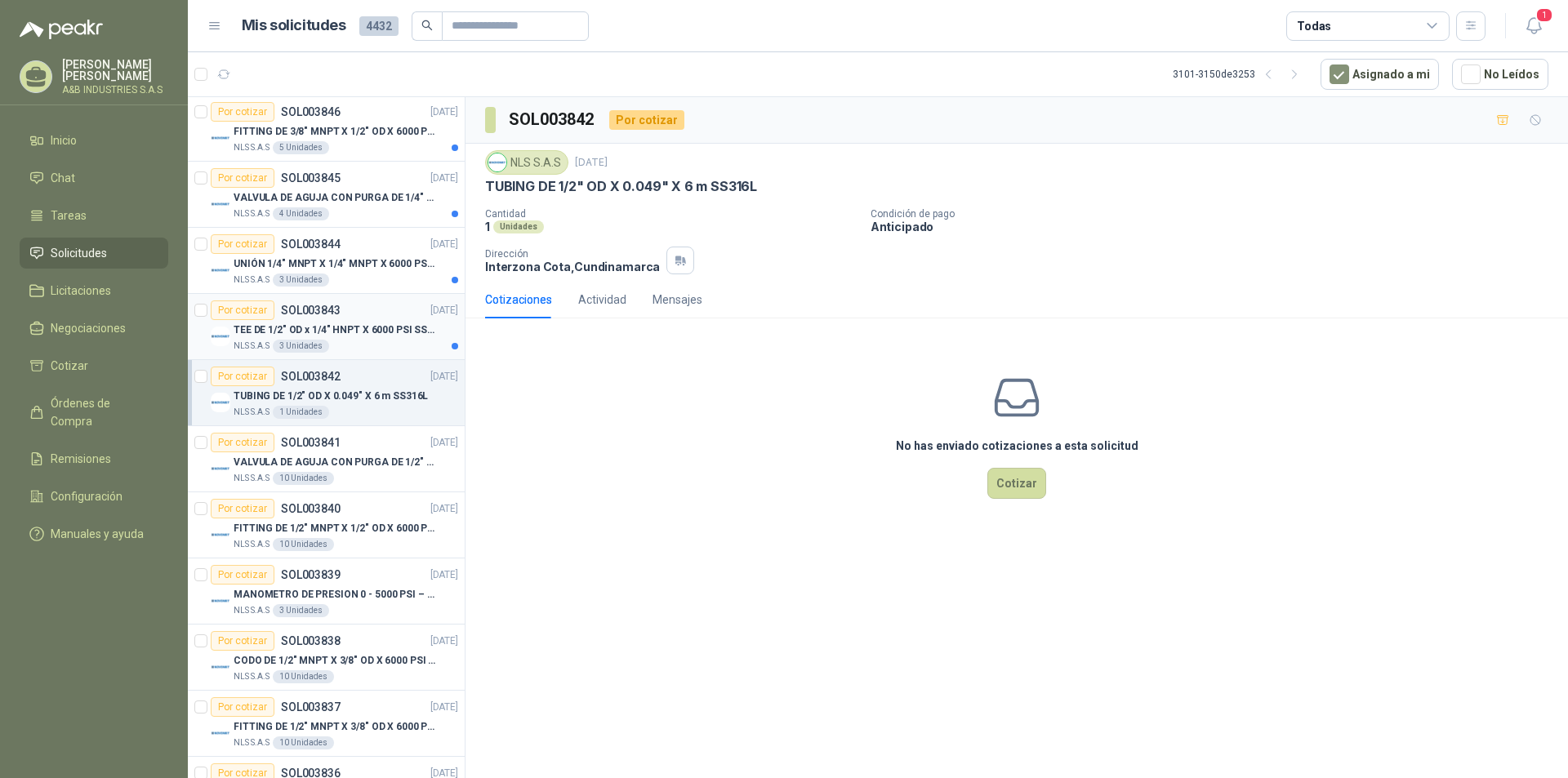
click at [385, 342] on div "NLS S.A.S 3 Unidades" at bounding box center [346, 346] width 225 height 13
click at [360, 276] on div "NLS S.A.S 3 Unidades" at bounding box center [346, 280] width 225 height 13
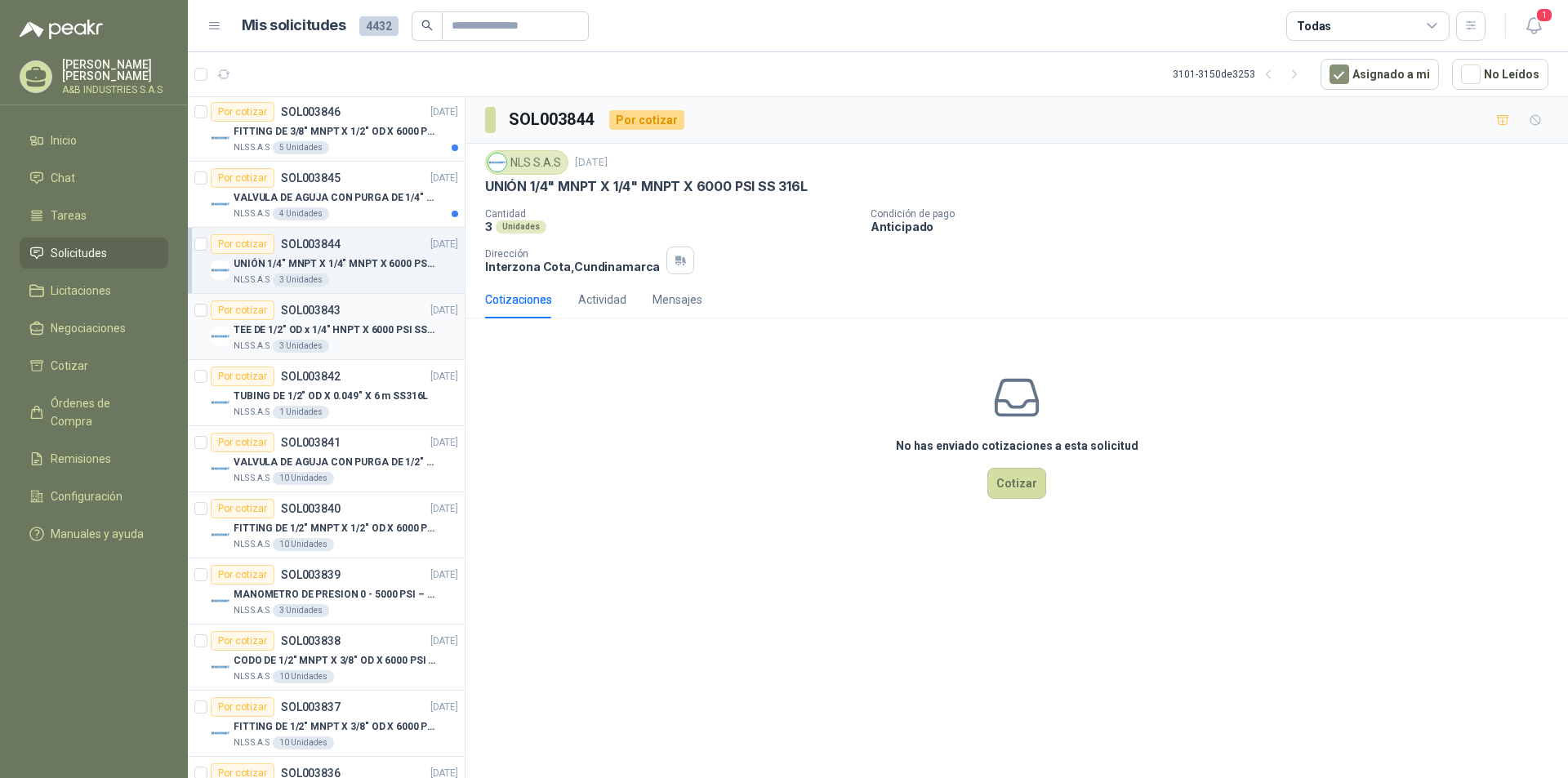
scroll to position [2234, 0]
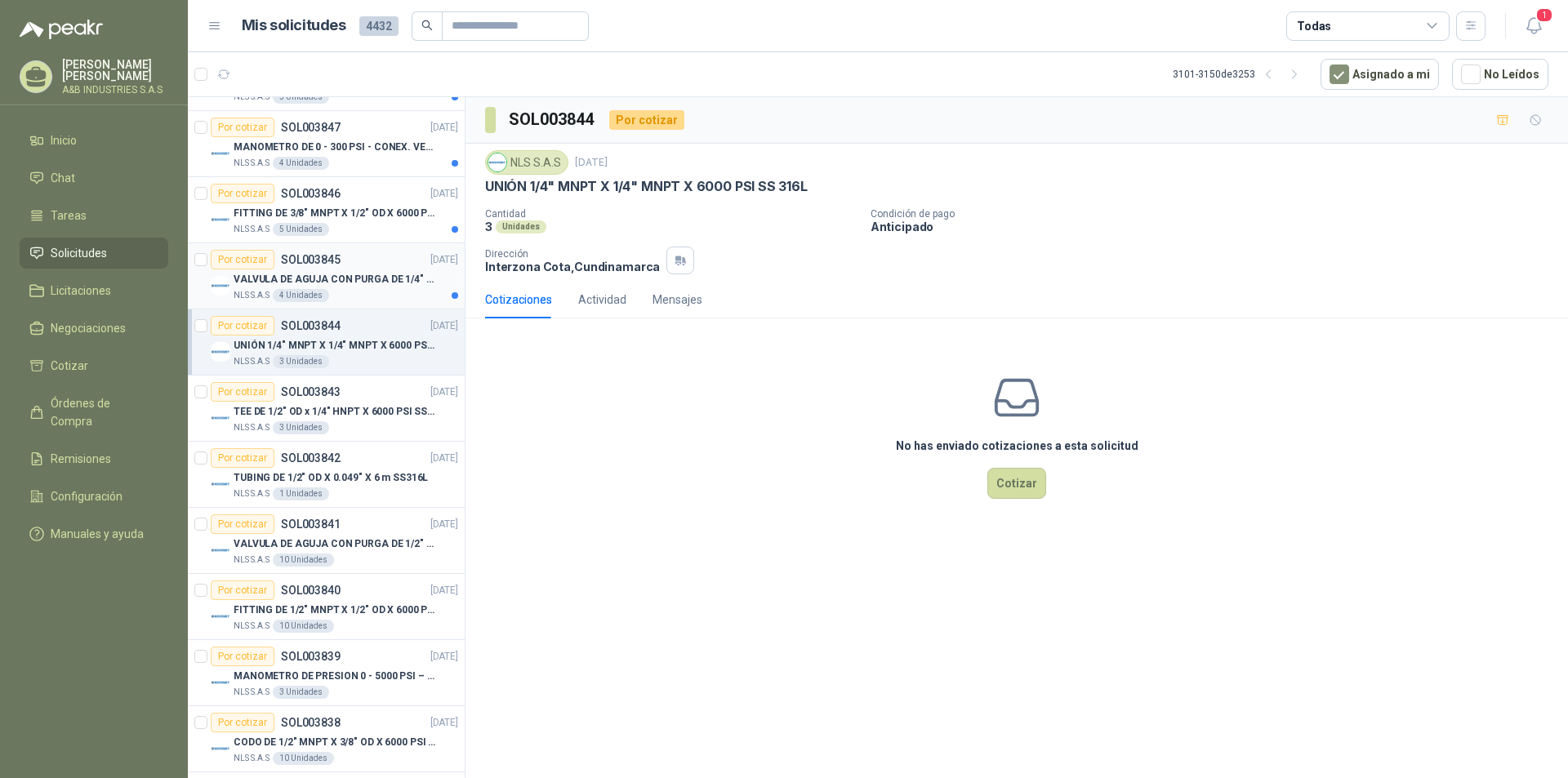
click at [386, 300] on div "NLS S.A.S 4 Unidades" at bounding box center [346, 296] width 225 height 13
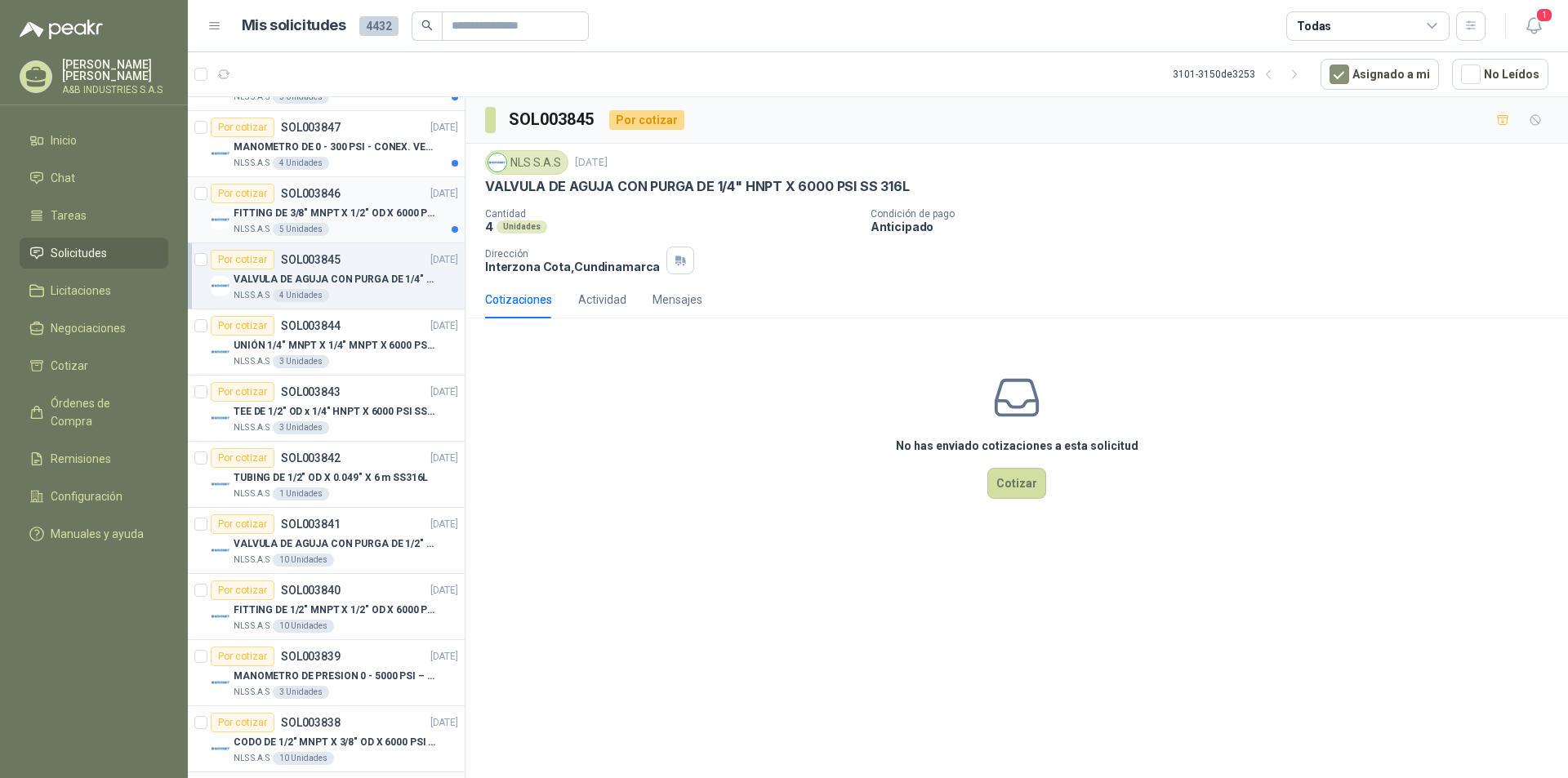
click at [390, 219] on p "FITTING DE 3/8" MNPT X 1/2" OD X 6000 PSI SS 316 L" at bounding box center [335, 213] width 203 height 15
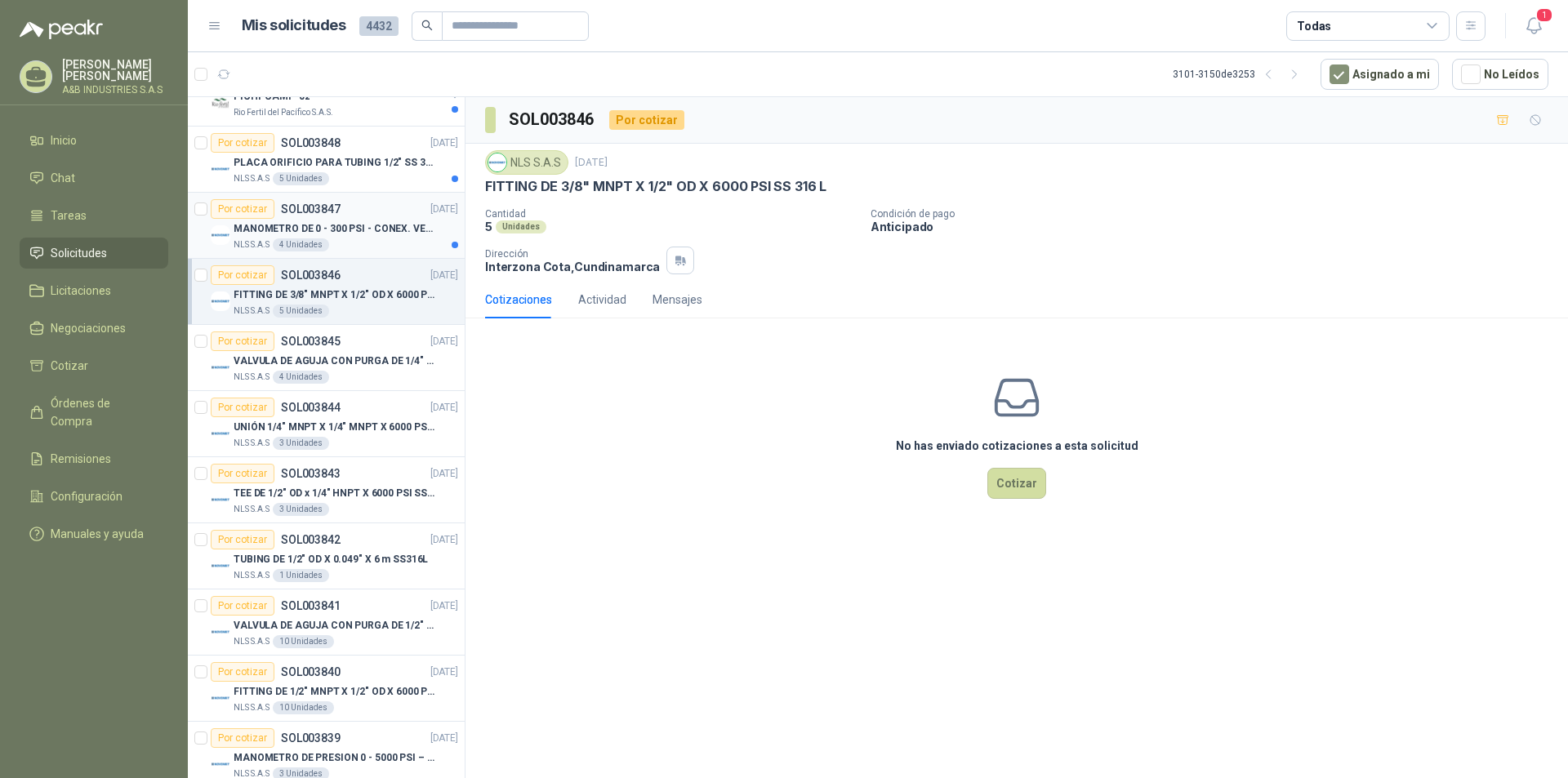
scroll to position [1989, 0]
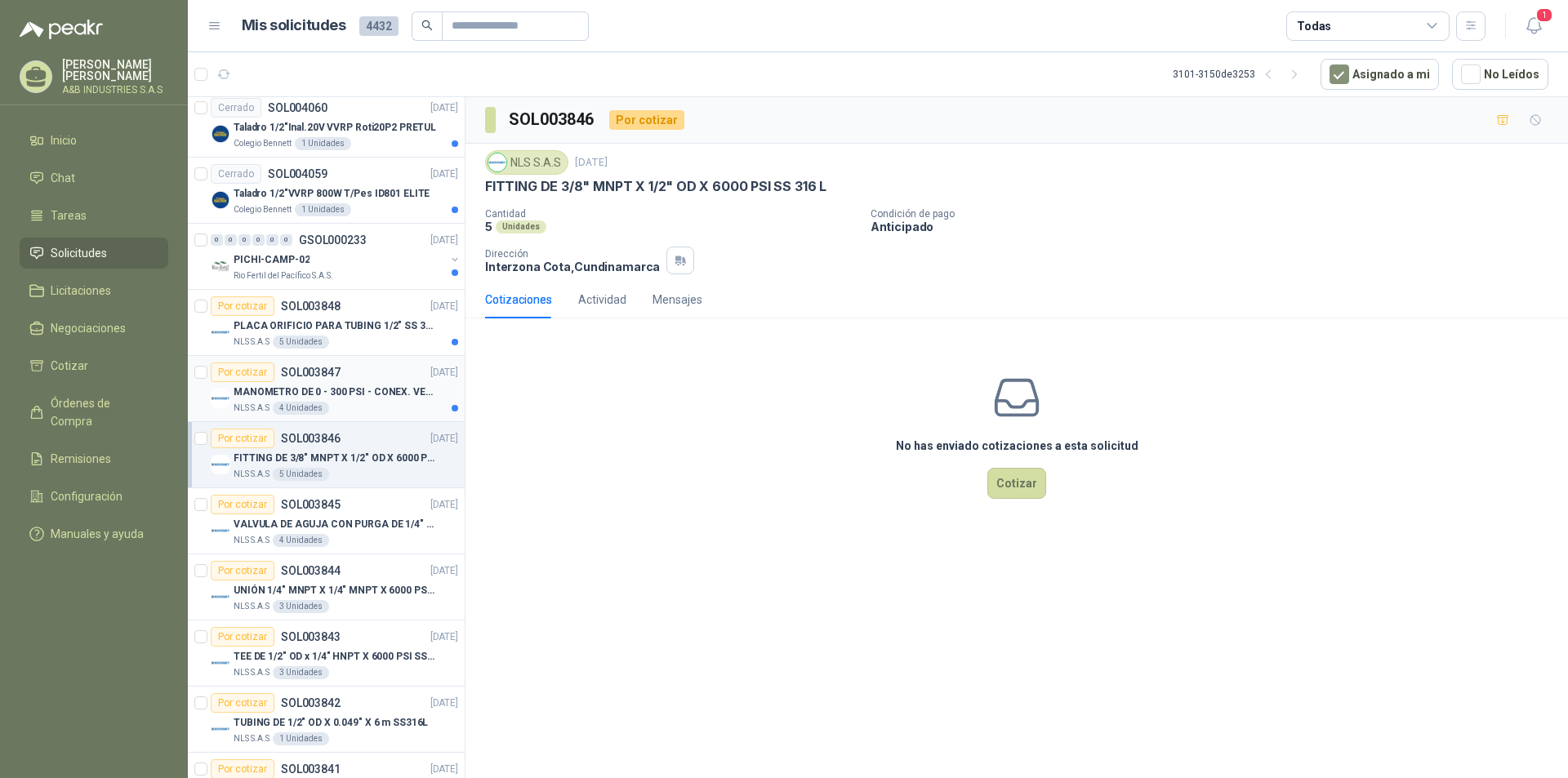
click at [388, 403] on div "NLS S.A.S 4 Unidades" at bounding box center [346, 409] width 225 height 13
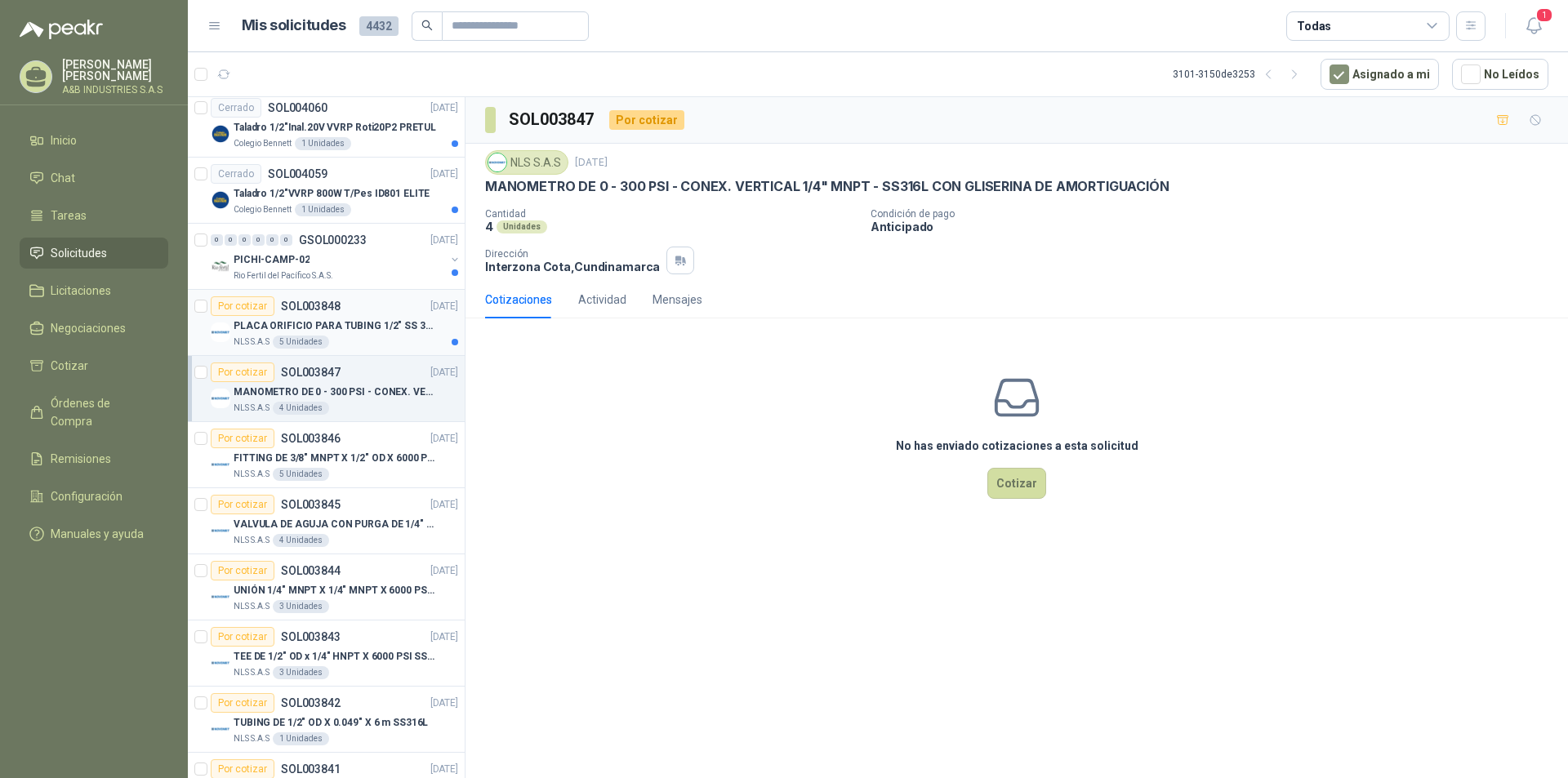
click at [379, 329] on p "PLACA ORIFICIO PARA TUBING 1/2" SS 316 L - PLAN API 11" at bounding box center [335, 326] width 203 height 15
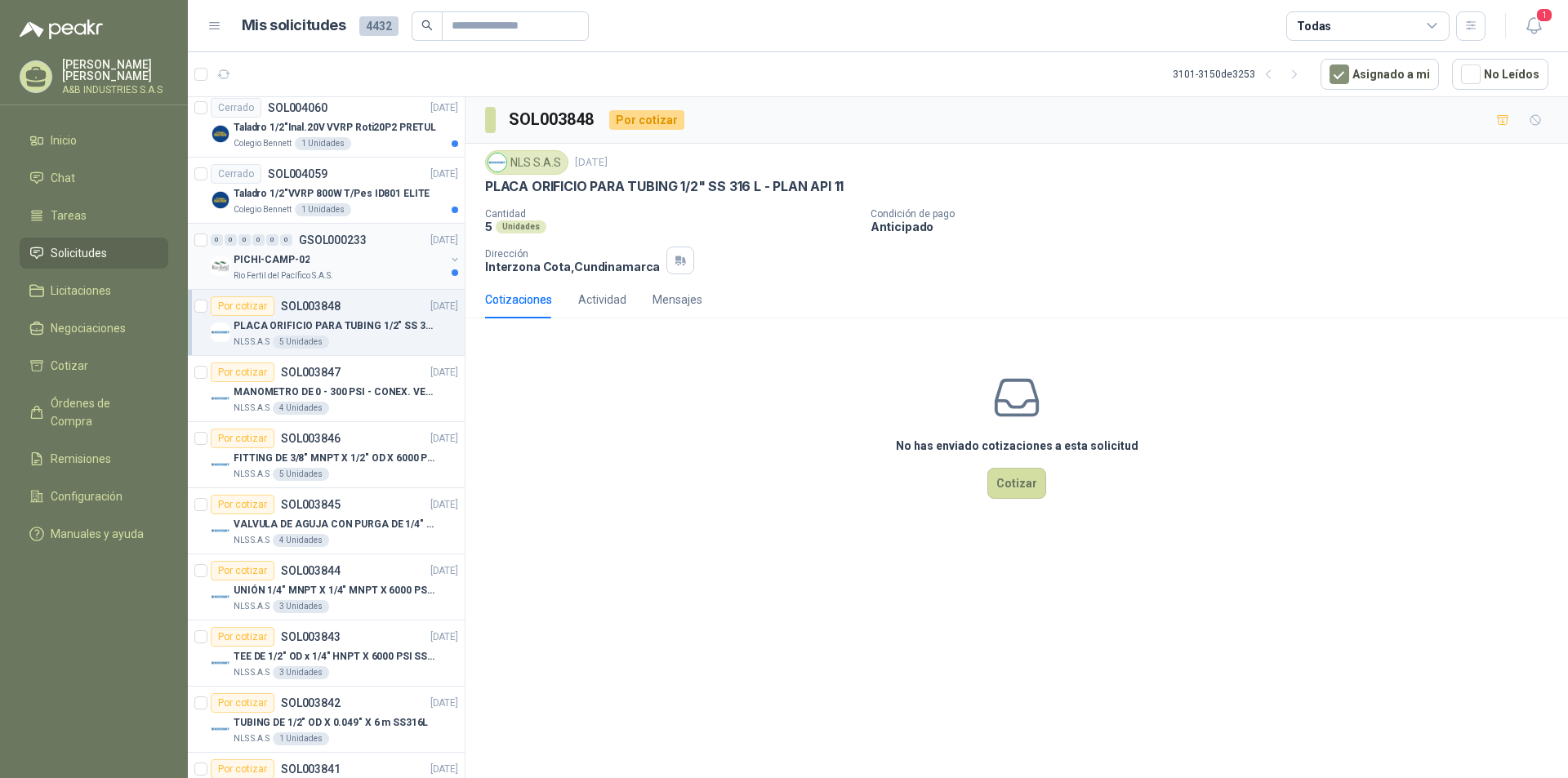
click at [382, 264] on div "PICHI-CAMP-02" at bounding box center [339, 259] width 212 height 19
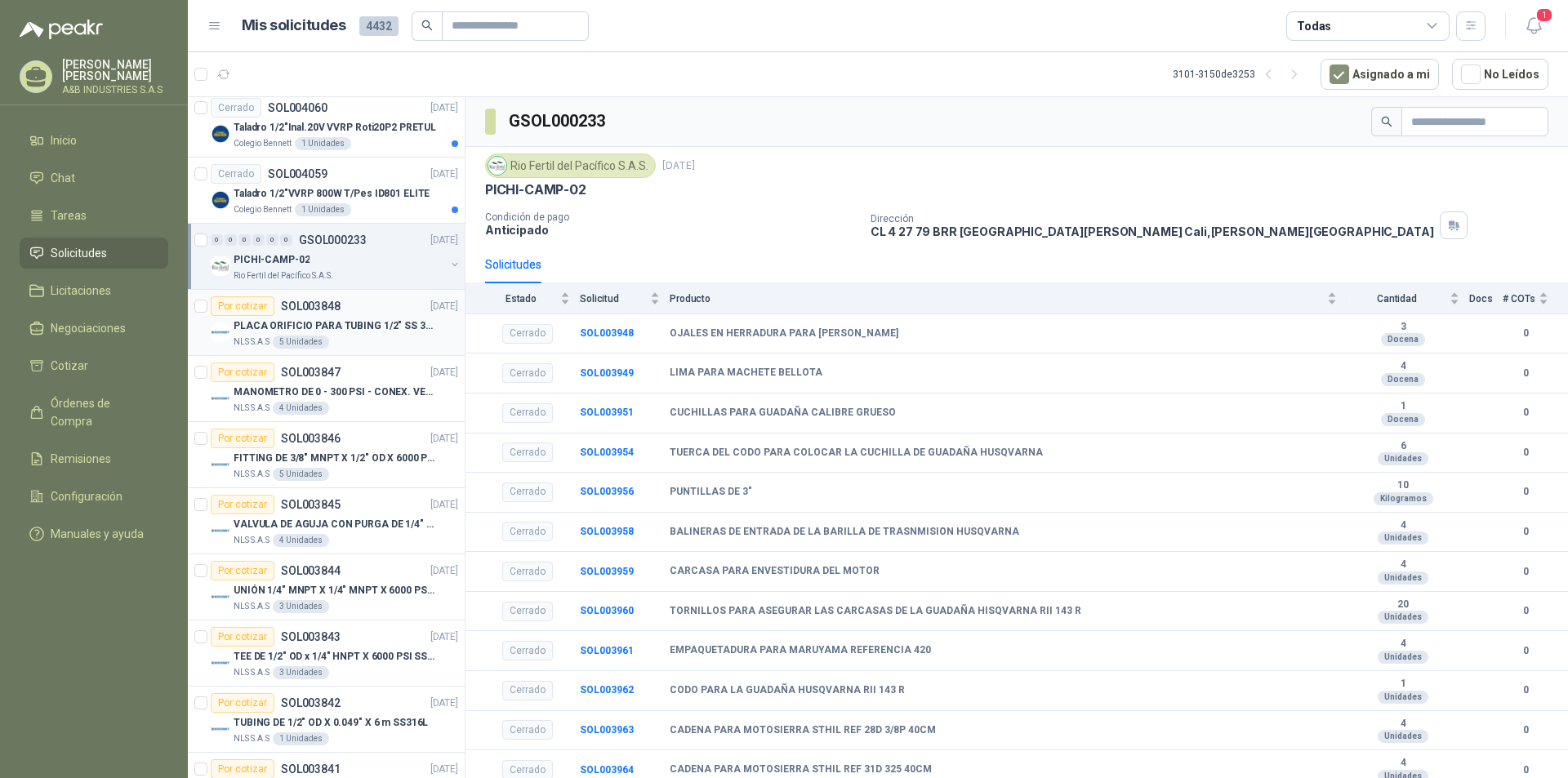
scroll to position [1663, 0]
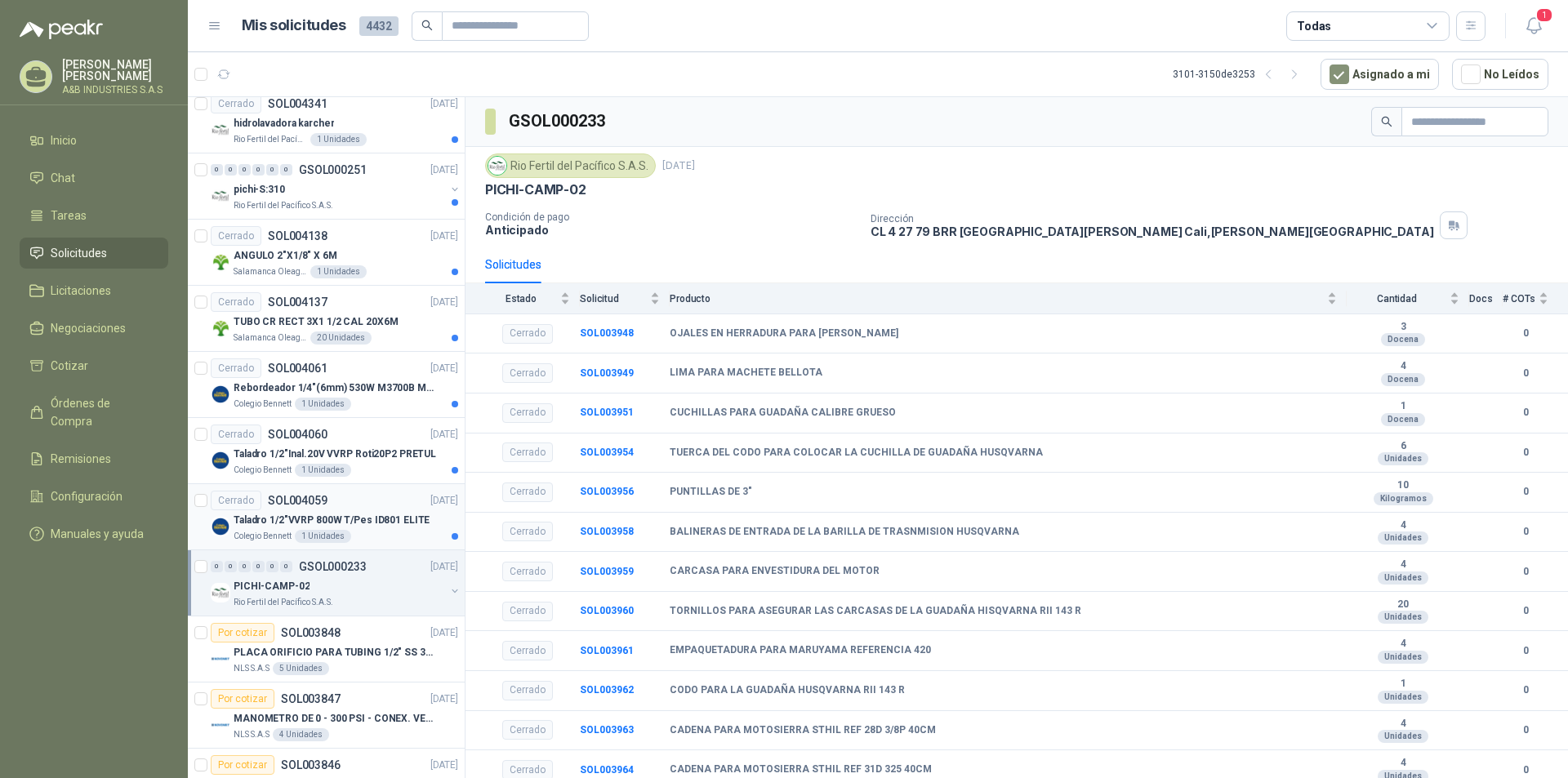
click at [328, 527] on p "Taladro 1/2"VVRP 800W T/Pes ID801 ELITE" at bounding box center [331, 521] width 196 height 15
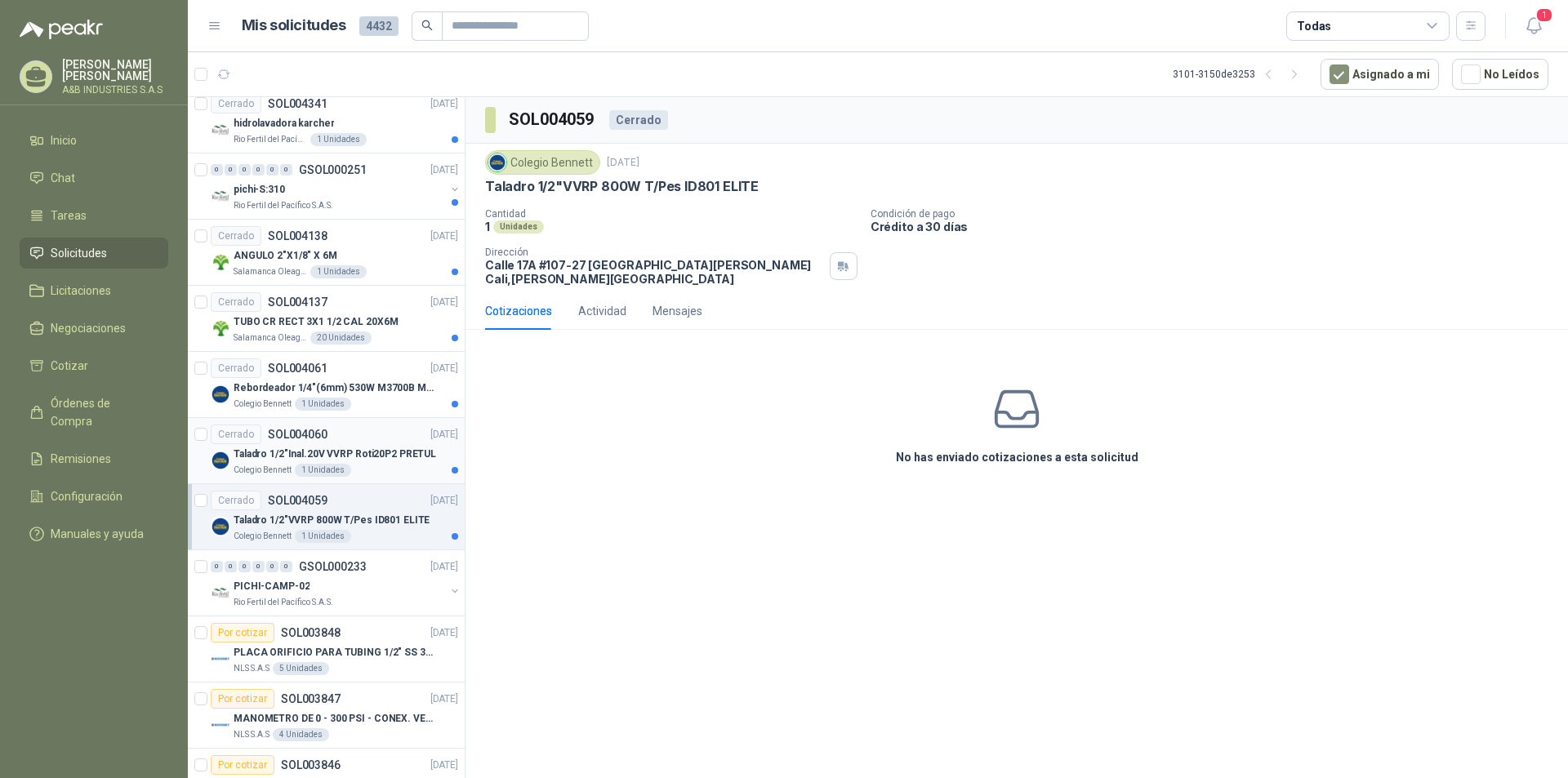
click at [360, 429] on div "Cerrado SOL004060 [DATE]" at bounding box center [334, 434] width 247 height 19
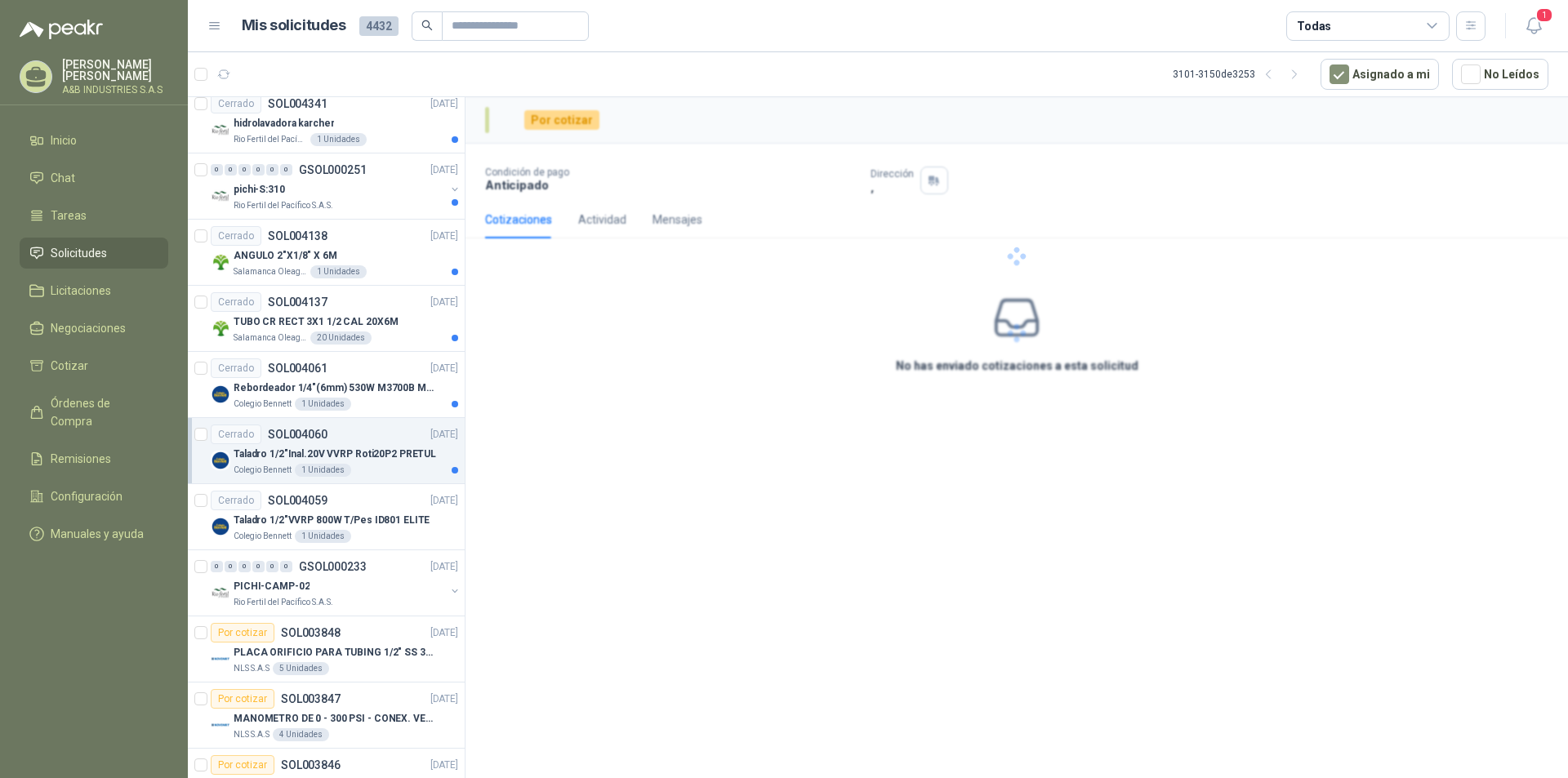
click at [366, 437] on div "Cerrado SOL004060 [DATE]" at bounding box center [334, 434] width 247 height 19
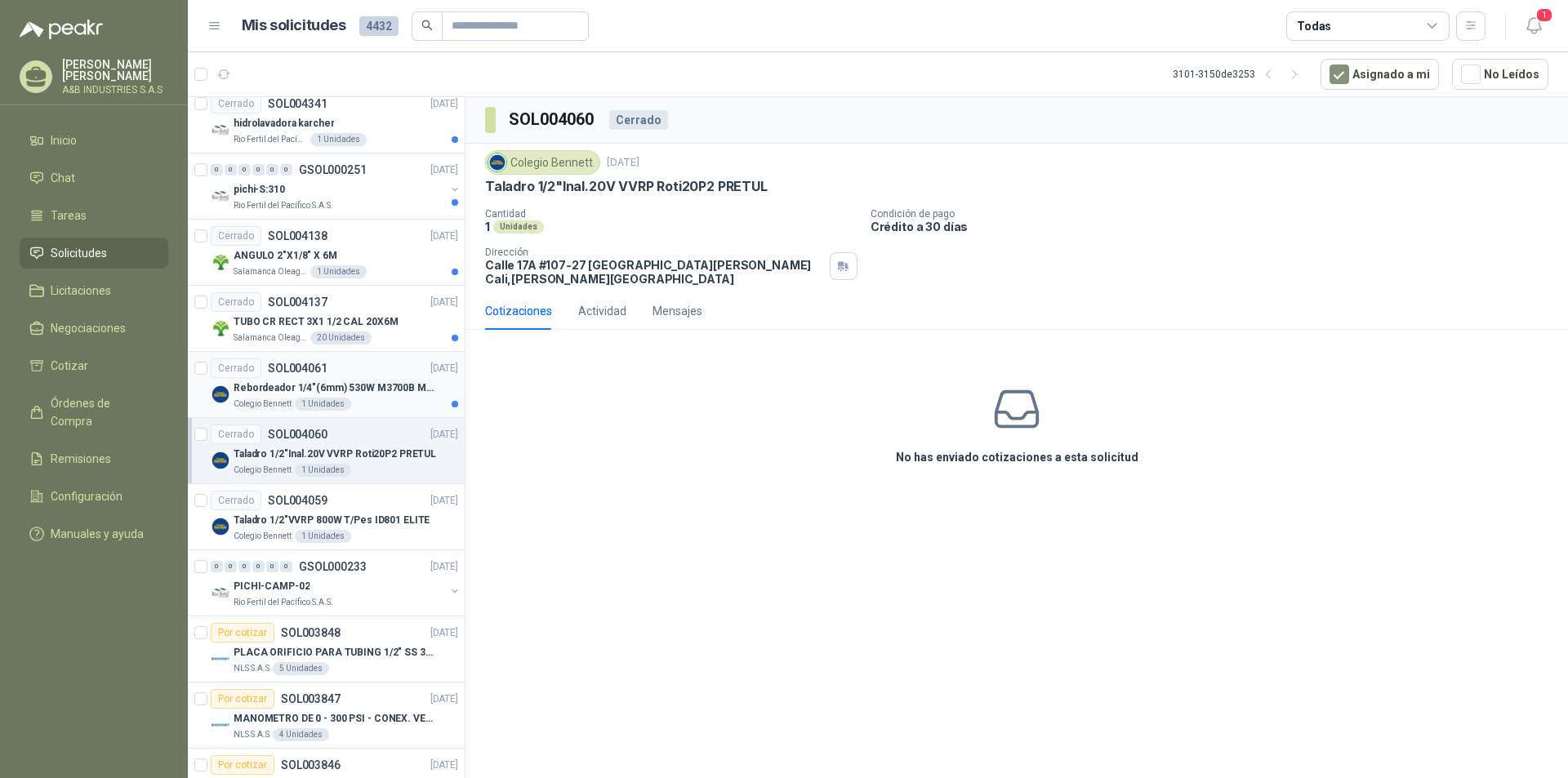
click at [360, 394] on p "Rebordeador 1/4"(6mm) 530W M3700B Makita" at bounding box center [335, 389] width 203 height 15
click at [376, 332] on div "Salamanca Oleaginosas SAS 20 Unidades" at bounding box center [346, 338] width 225 height 13
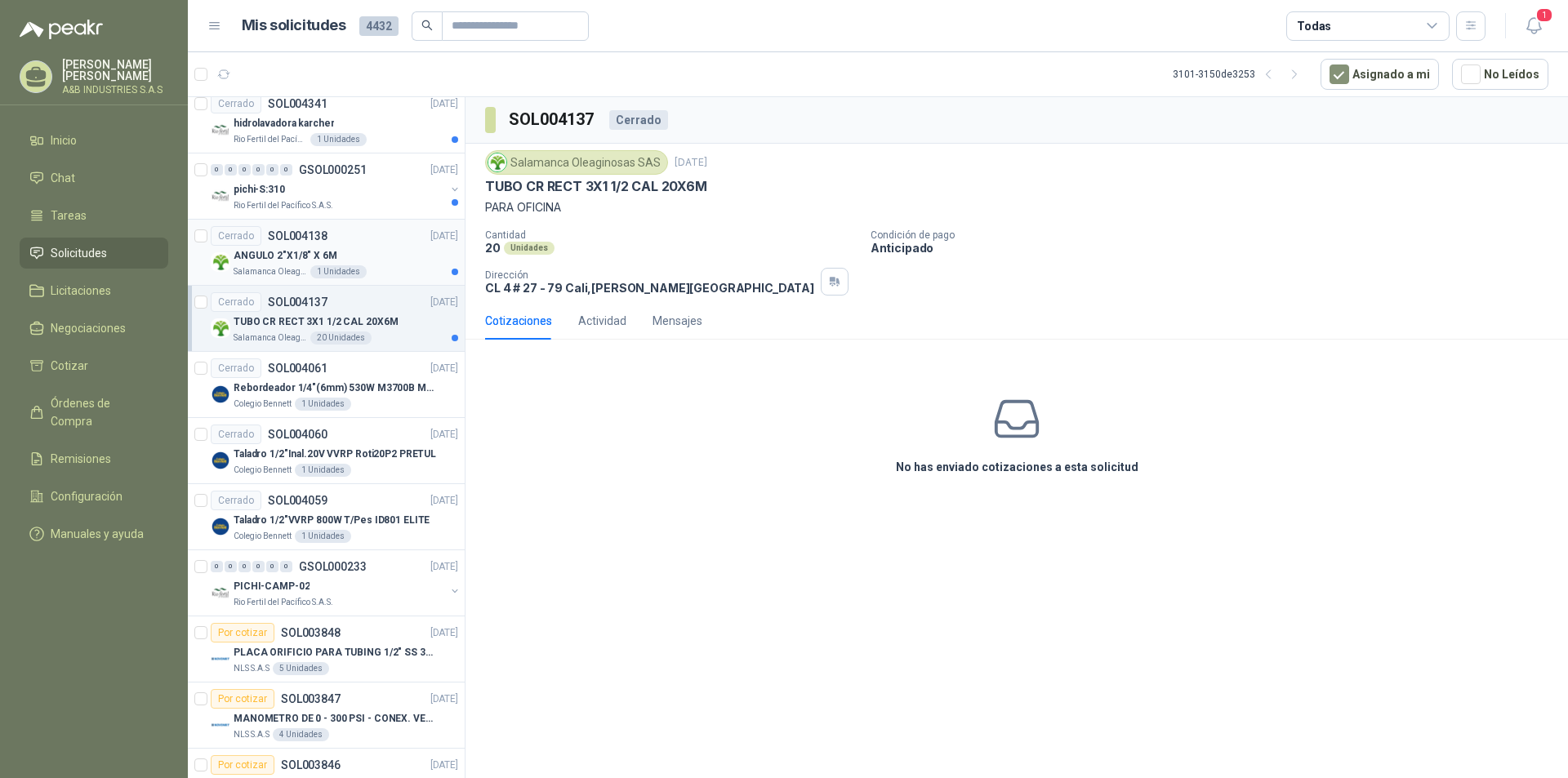
click at [386, 257] on div "ANGULO 2"X1/8" X 6M" at bounding box center [346, 256] width 225 height 19
click at [381, 203] on div "Rio Fertil del Pacífico S.A.S." at bounding box center [339, 206] width 212 height 13
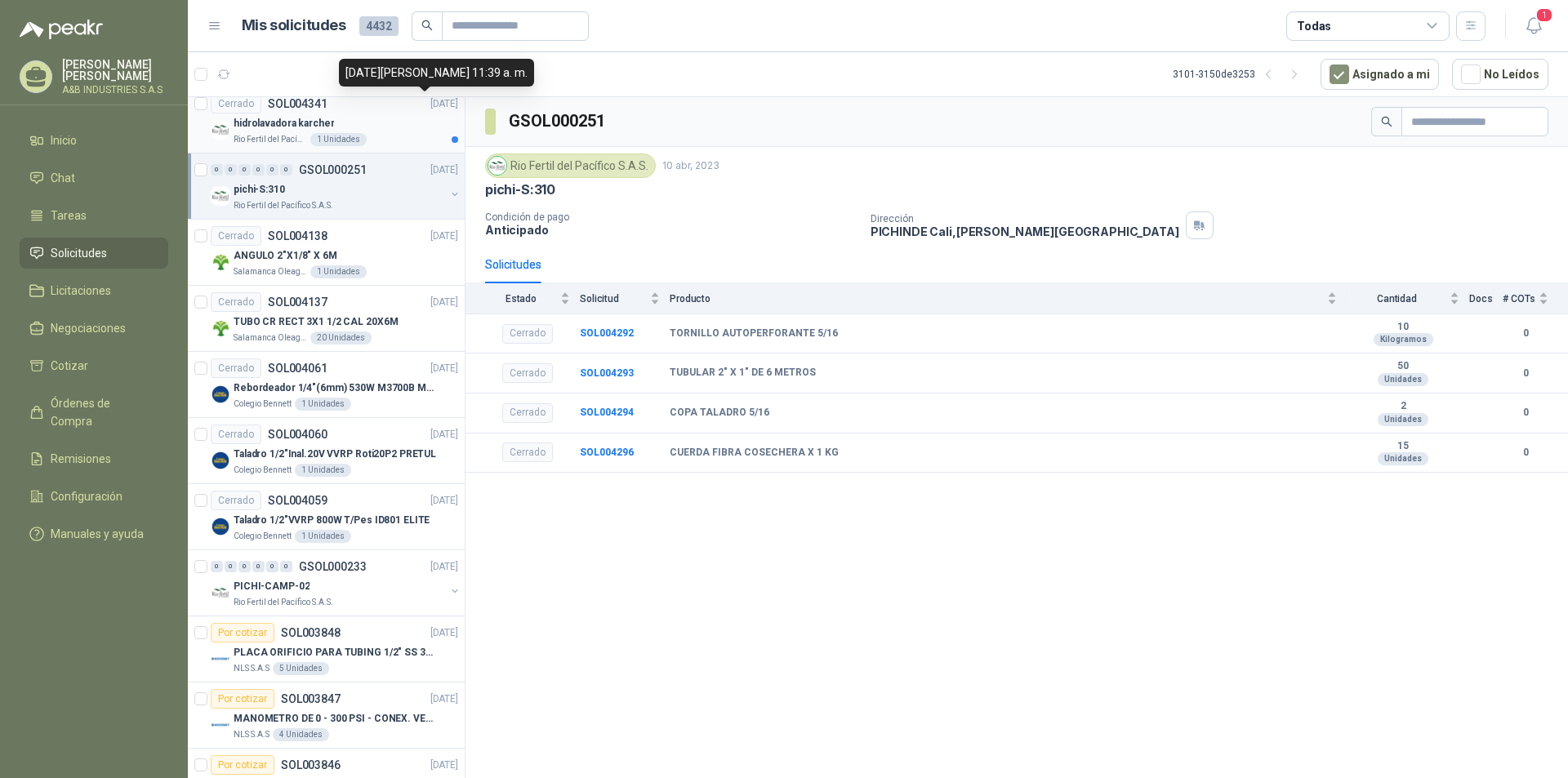
click at [431, 106] on p "[DATE]" at bounding box center [444, 104] width 28 height 15
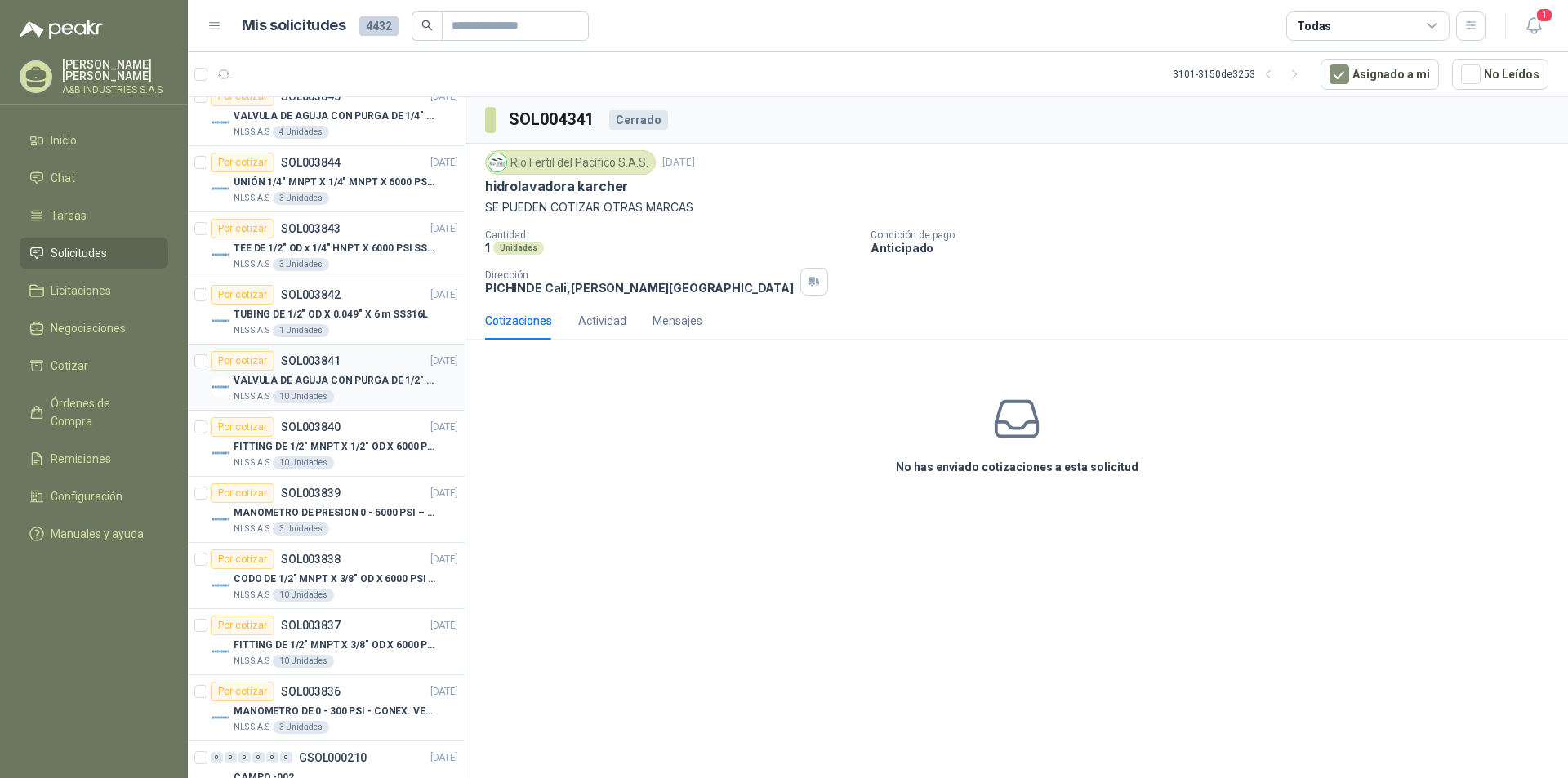
scroll to position [2561, 0]
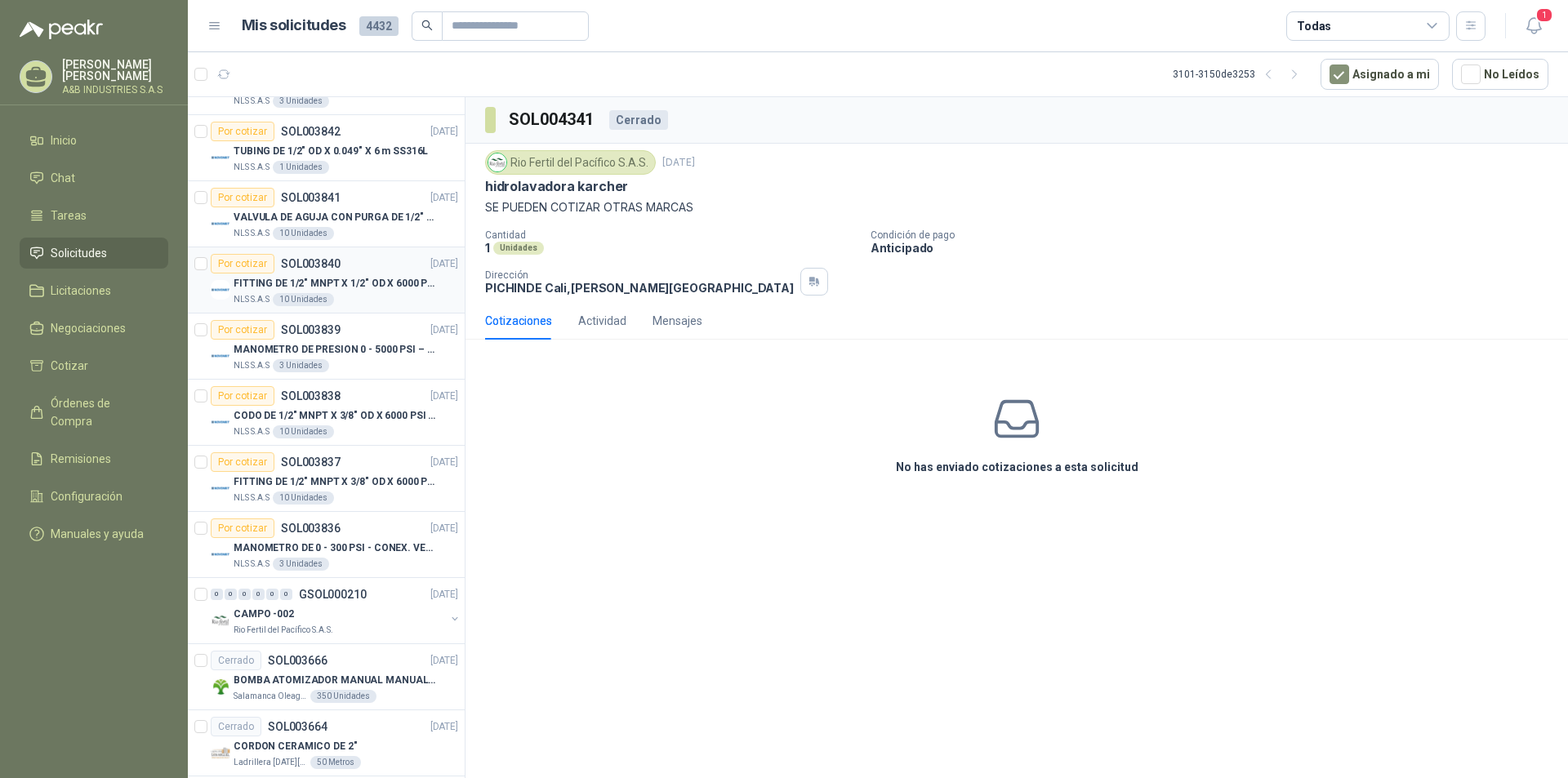
click at [353, 278] on p "FITTING DE 1/2" MNPT X 1/2" OD X 6000 PSI SS316L" at bounding box center [335, 283] width 203 height 15
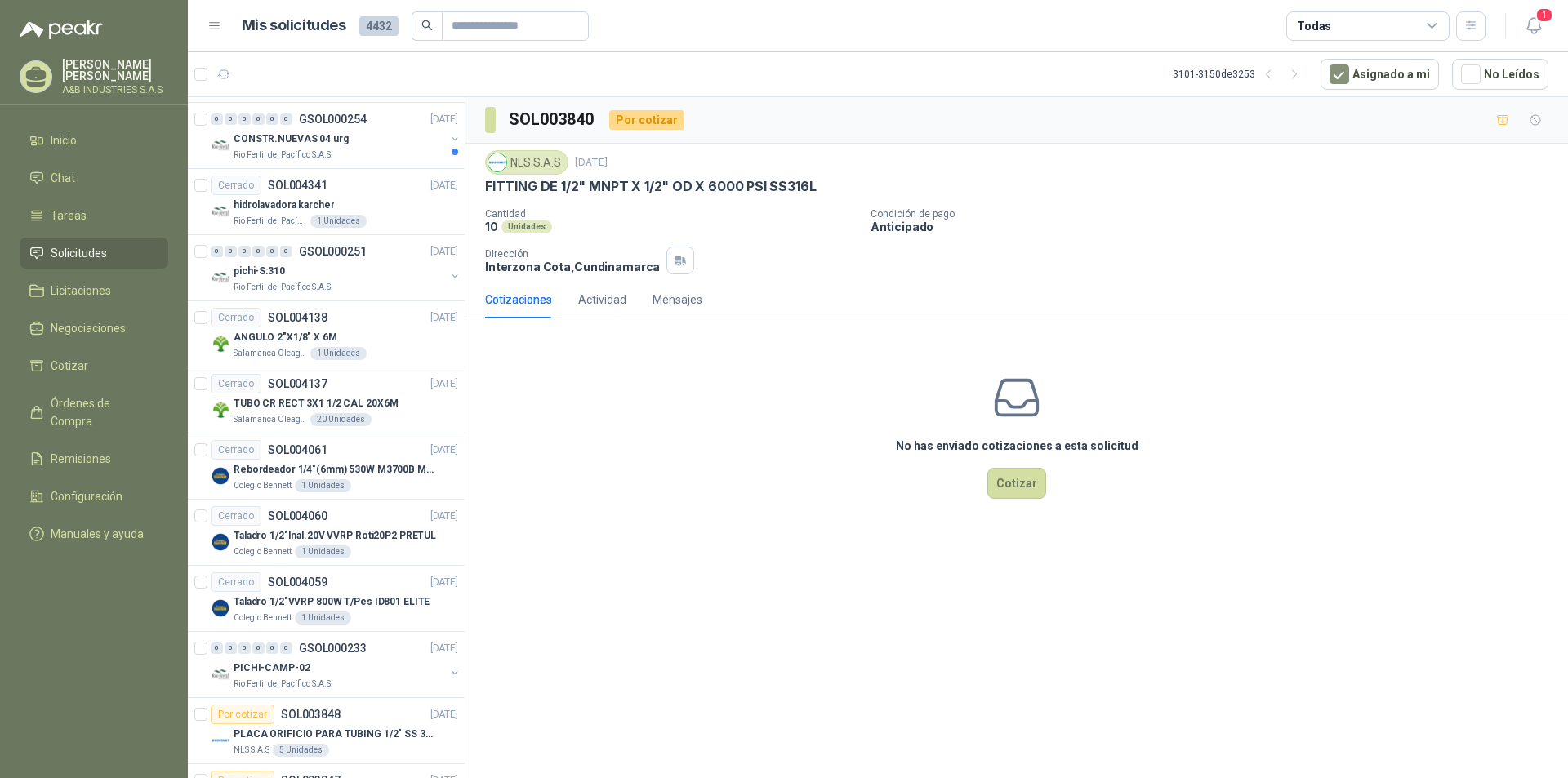
scroll to position [1255, 0]
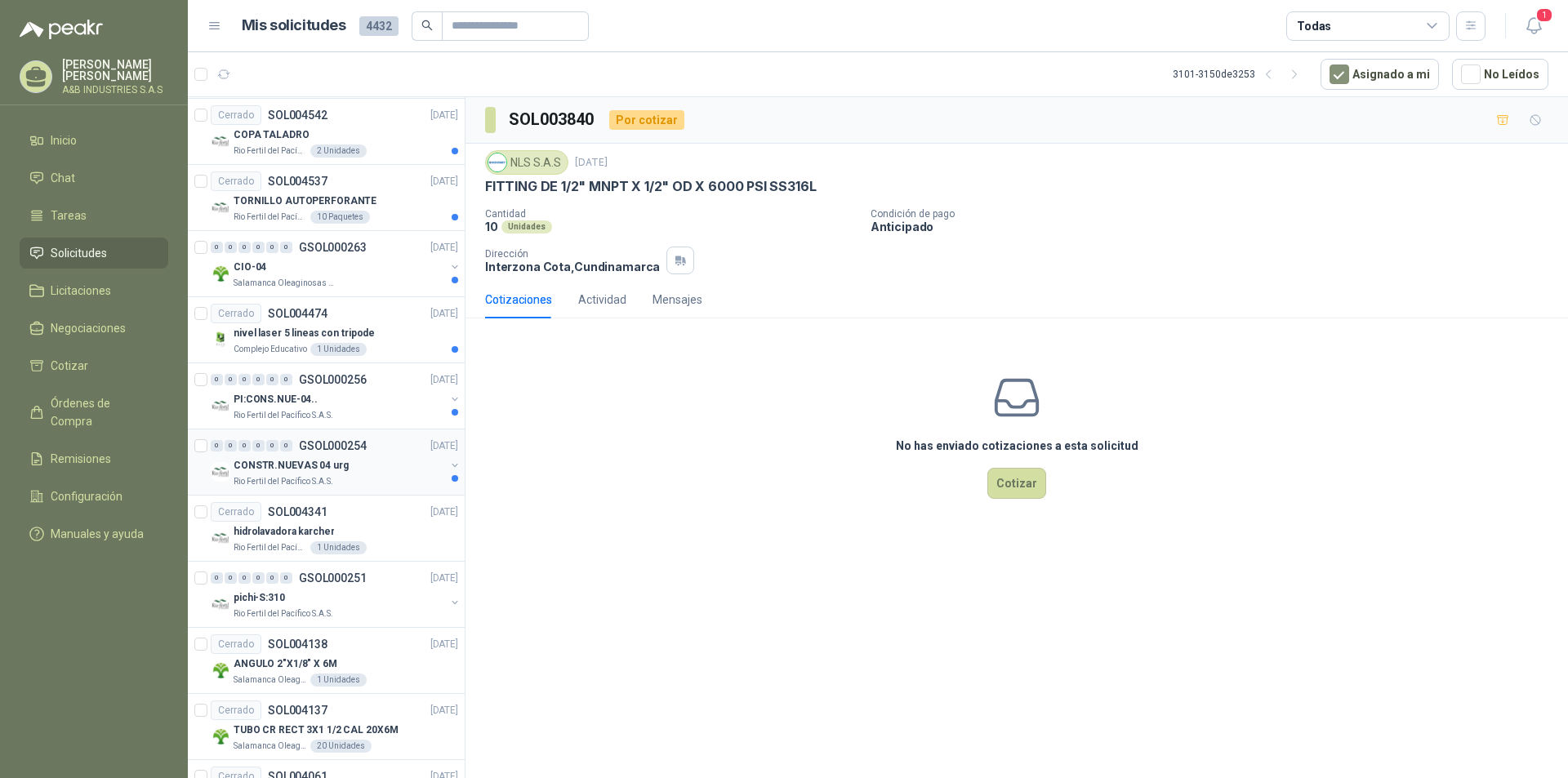
click at [336, 466] on p "CONSTR.NUEVAS 04 urg" at bounding box center [291, 466] width 115 height 15
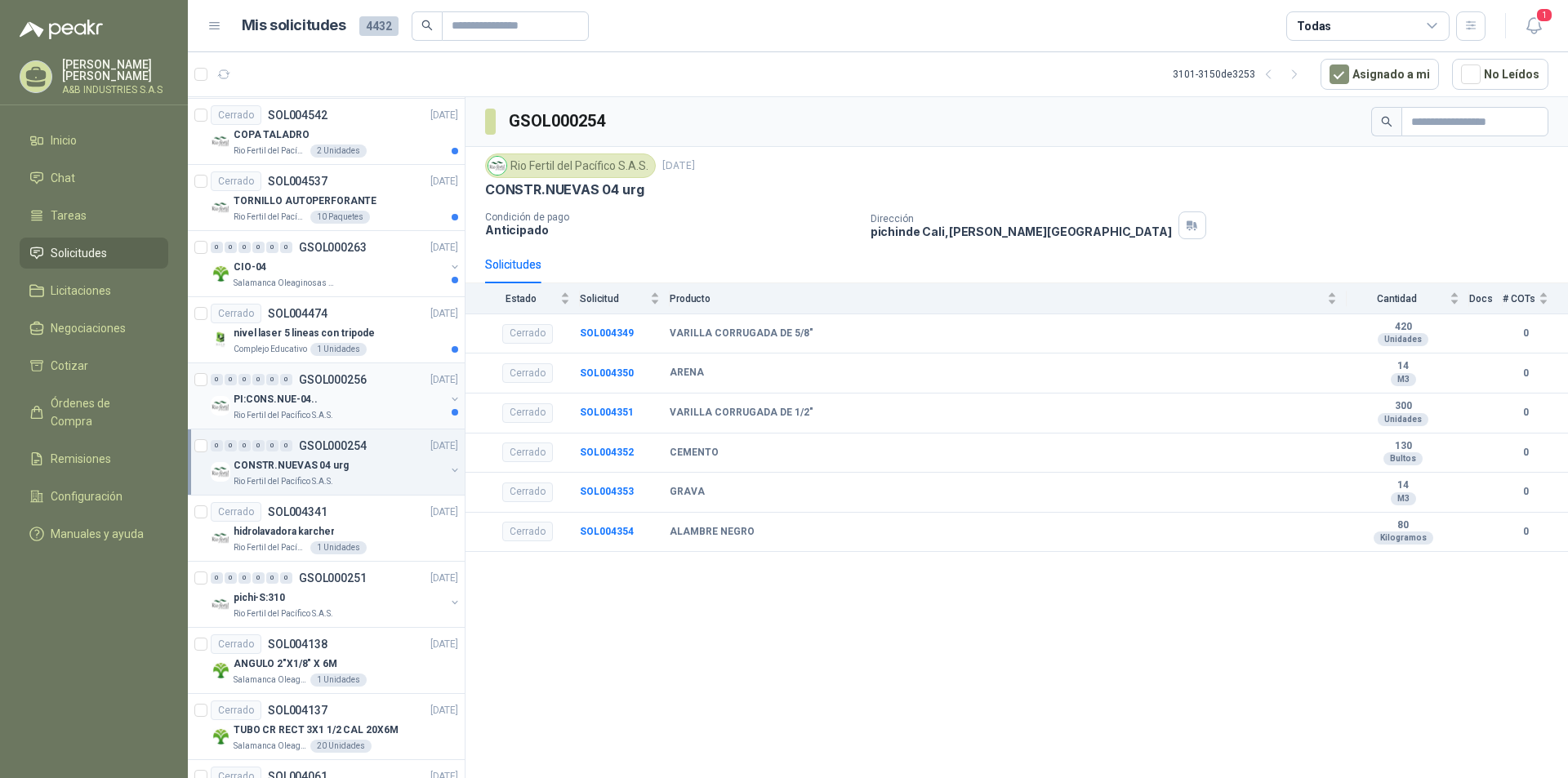
click at [340, 397] on div "PI:CONS.NUE-04.." at bounding box center [339, 399] width 212 height 19
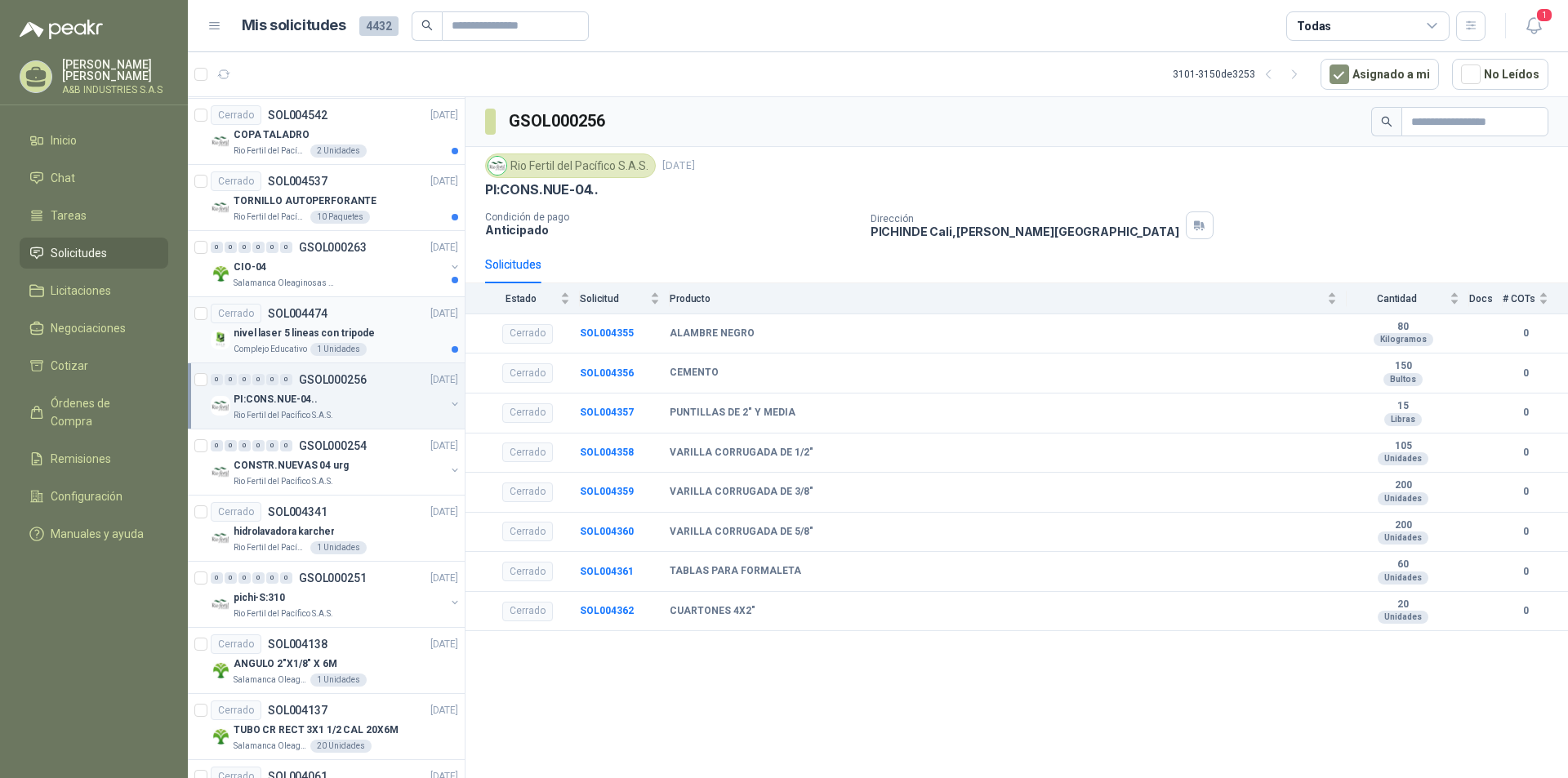
click at [325, 325] on p "nivel laser 5 lineas con tripode" at bounding box center [304, 333] width 142 height 15
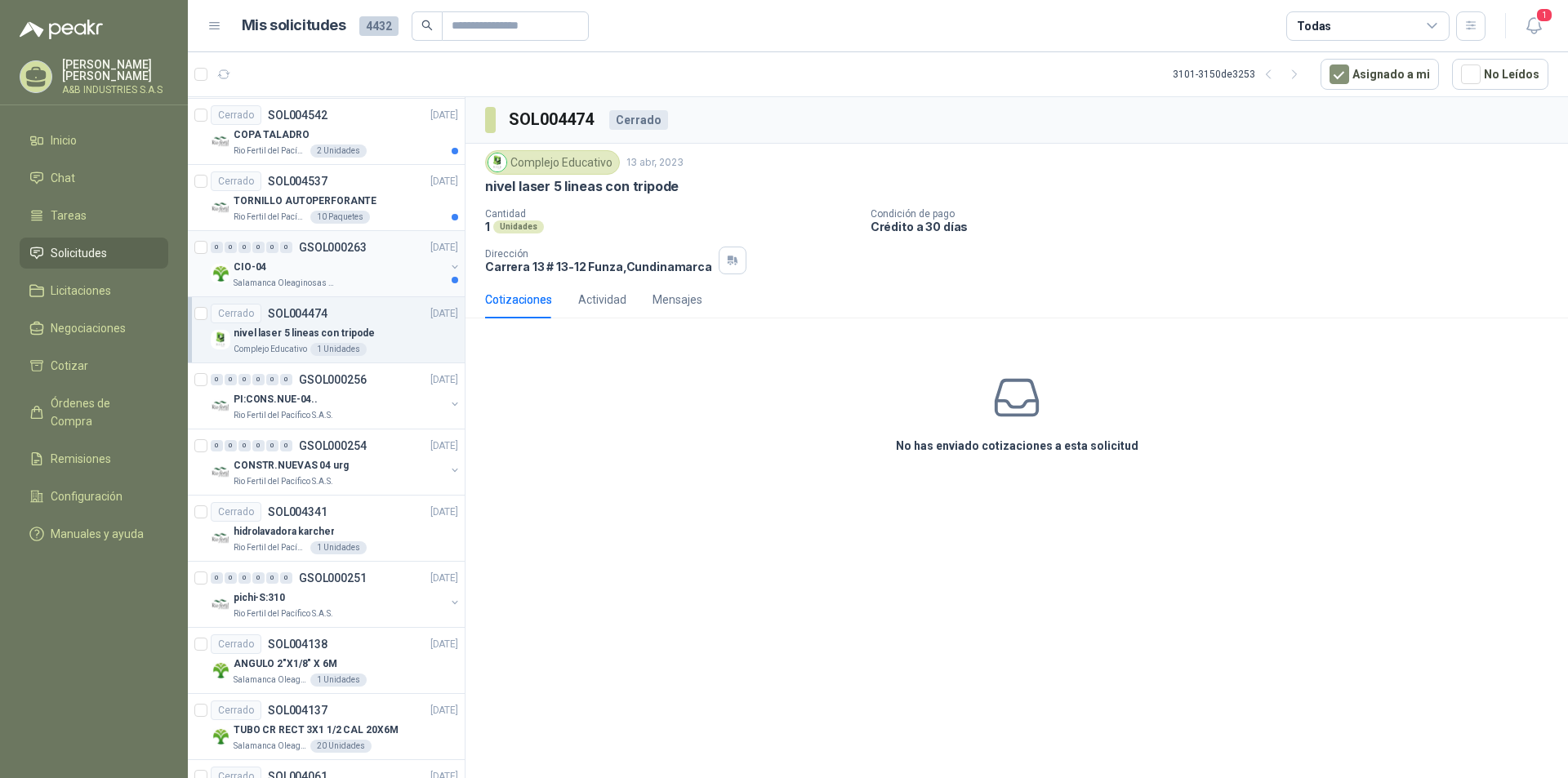
click at [340, 264] on div "CIO-04" at bounding box center [339, 267] width 212 height 19
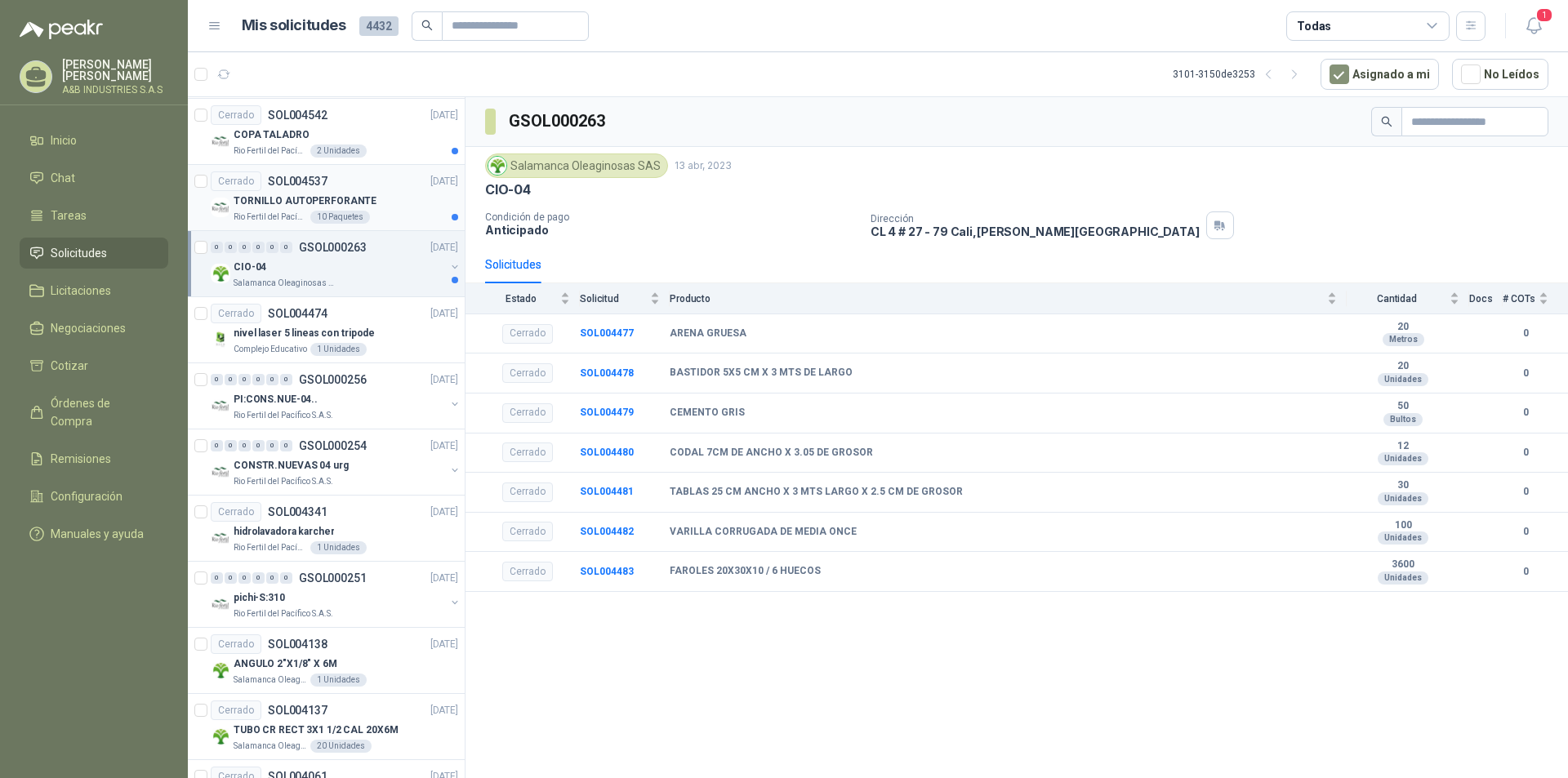
click at [368, 201] on div "TORNILLO AUTOPERFORANTE" at bounding box center [346, 201] width 225 height 19
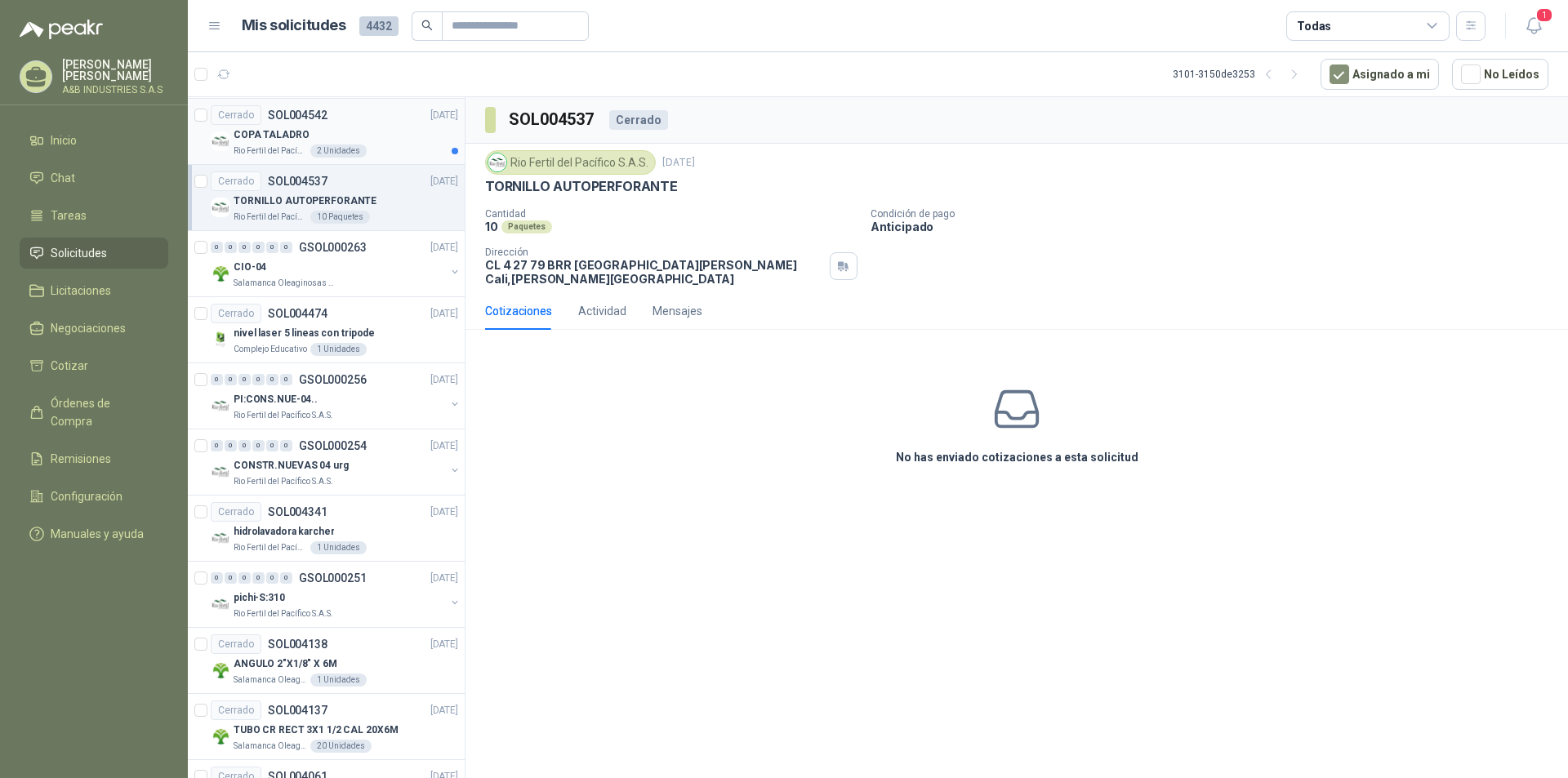
click at [378, 147] on div "Rio Fertil [PERSON_NAME] S.A.S. 2 Unidades" at bounding box center [346, 151] width 225 height 13
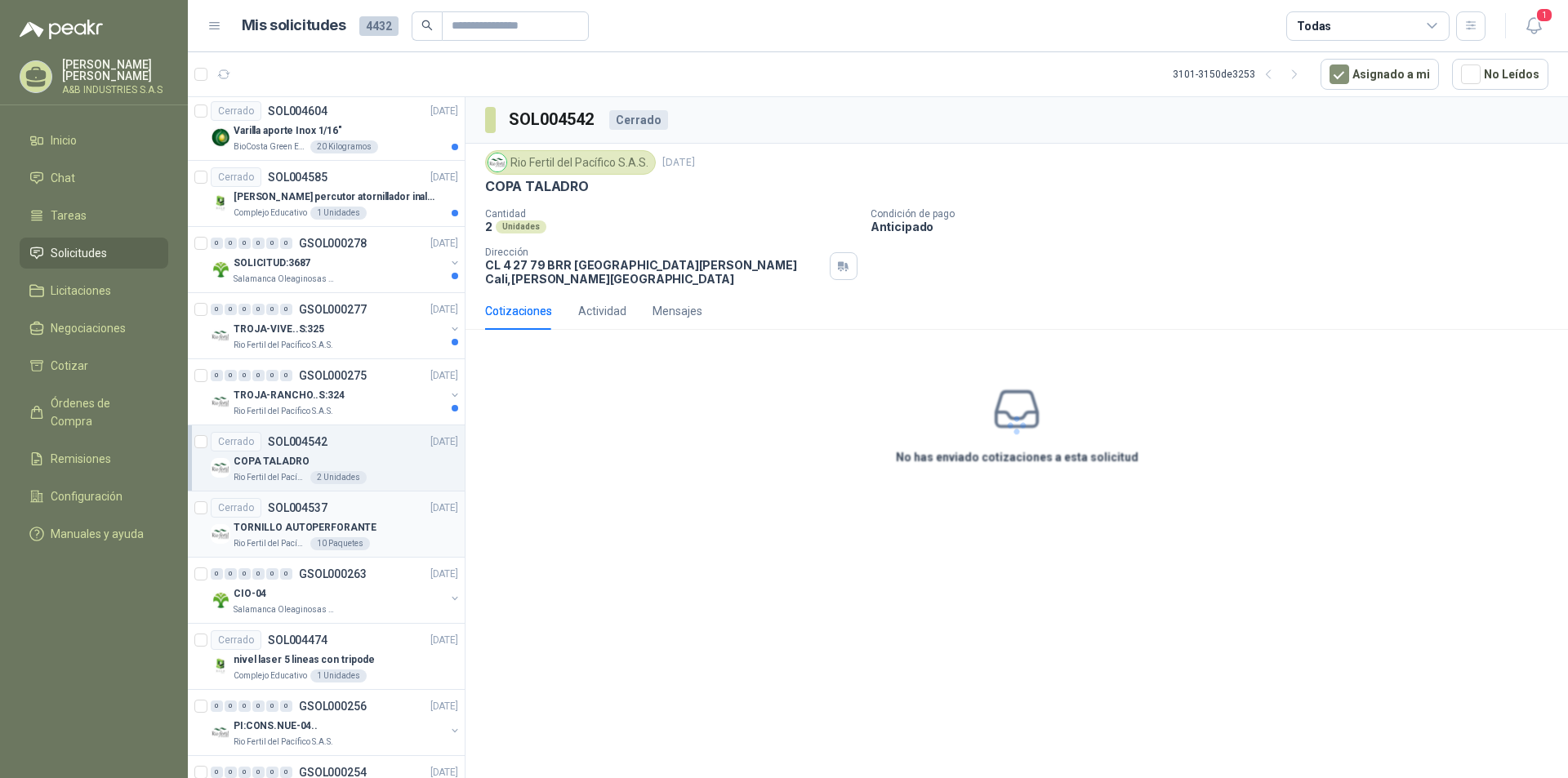
scroll to position [847, 0]
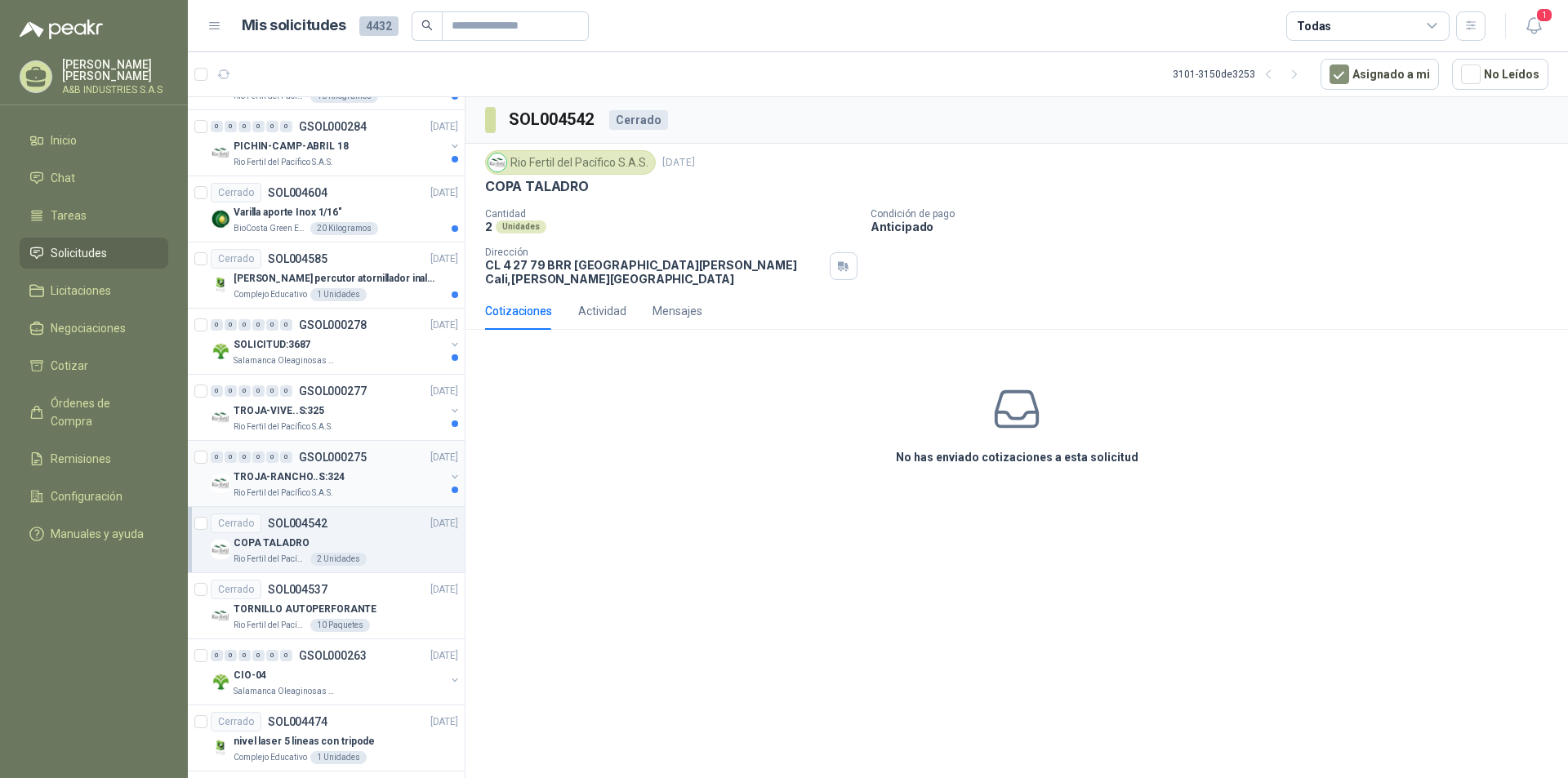
click at [370, 473] on div "TROJA-RANCHO..S:324" at bounding box center [339, 477] width 212 height 19
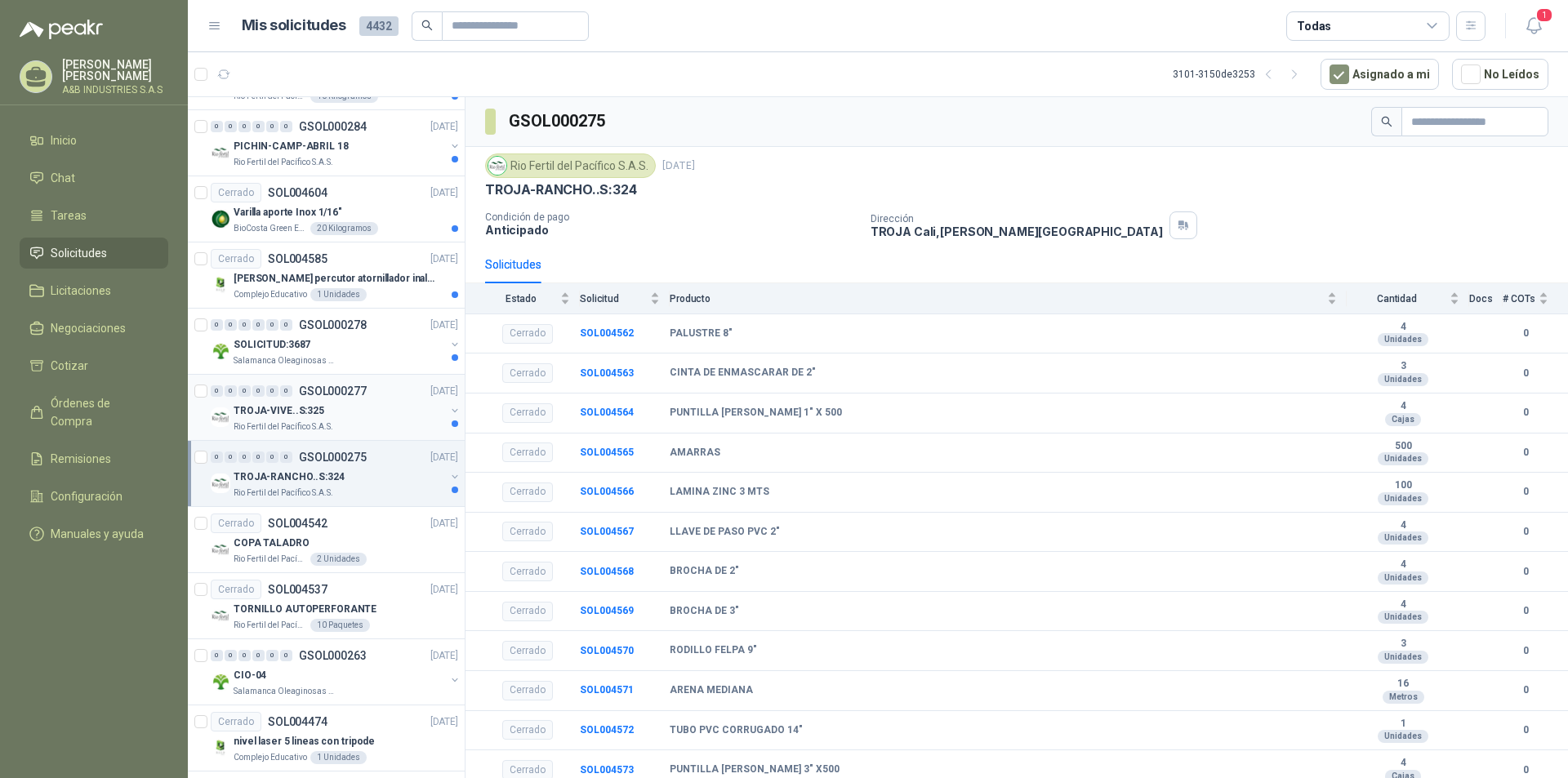
click at [382, 415] on div "TROJA-VIVE..S:325" at bounding box center [339, 411] width 212 height 19
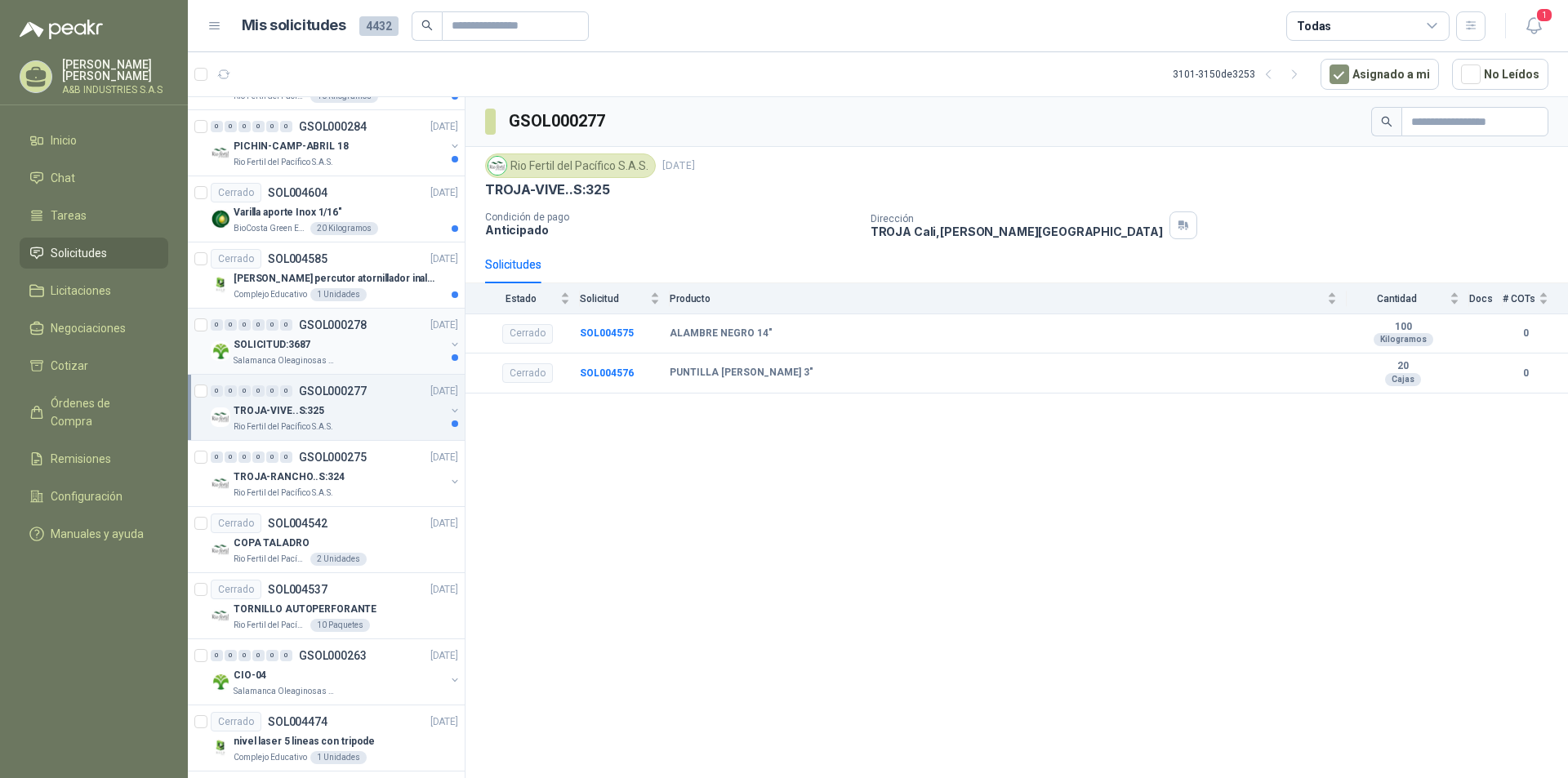
click at [387, 347] on div "SOLICITUD:3687" at bounding box center [339, 345] width 212 height 19
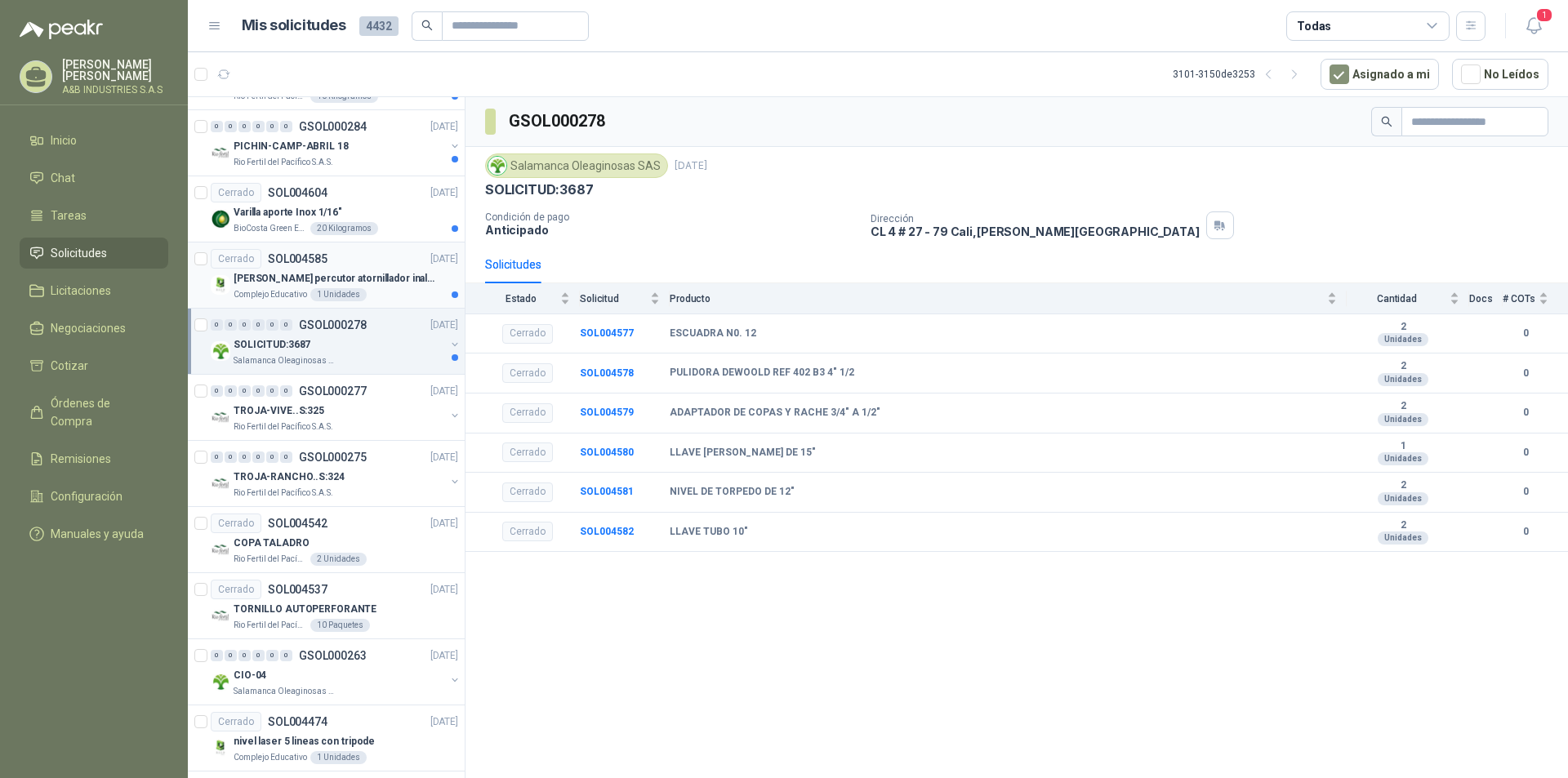
click at [392, 292] on div "Complejo Educativo 1 Unidades" at bounding box center [346, 295] width 225 height 13
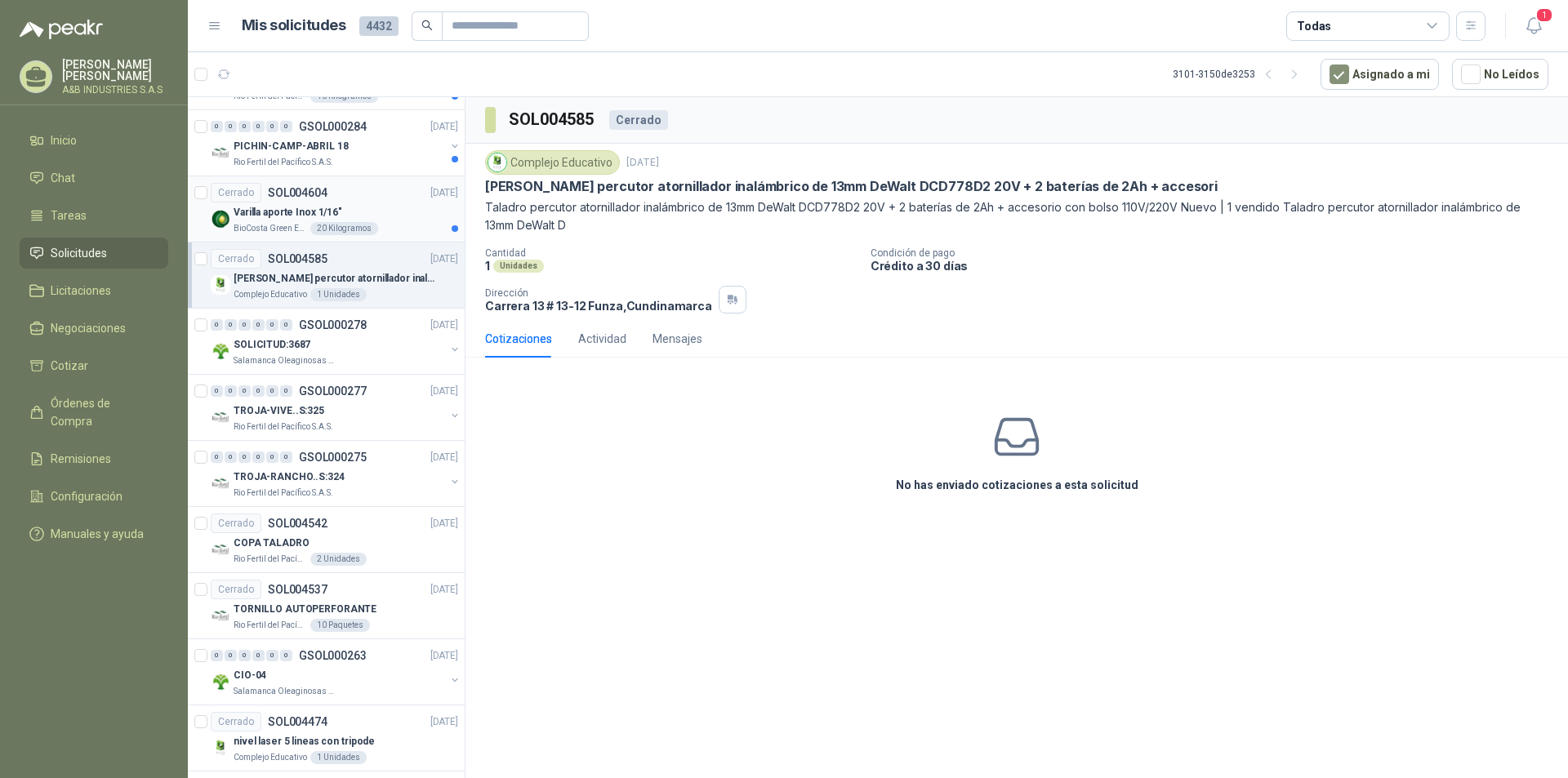
click at [397, 203] on div "Varilla aporte Inox 1/16"" at bounding box center [346, 212] width 225 height 19
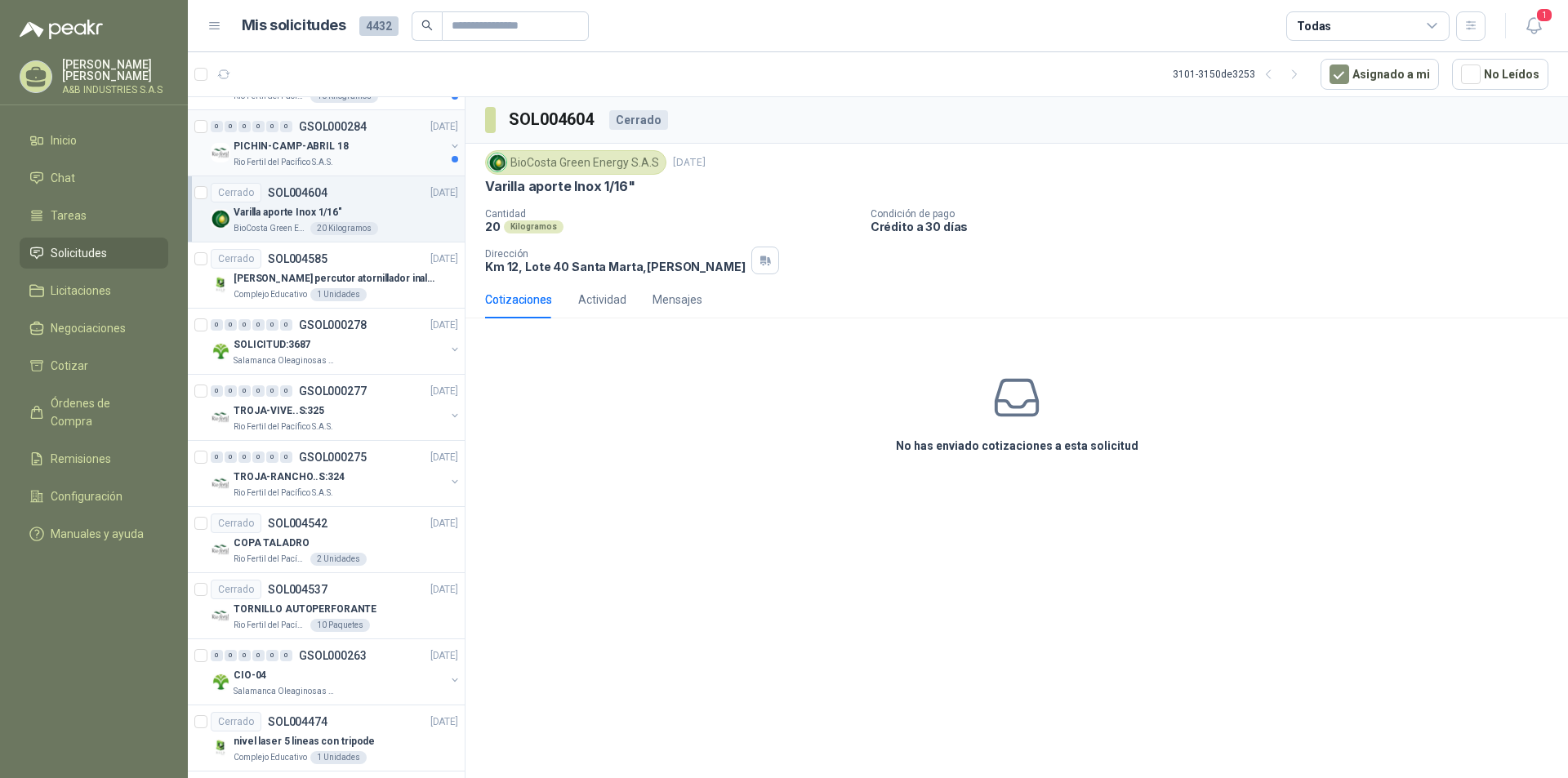
click at [387, 164] on div "Rio Fertil del Pacífico S.A.S." at bounding box center [339, 163] width 212 height 13
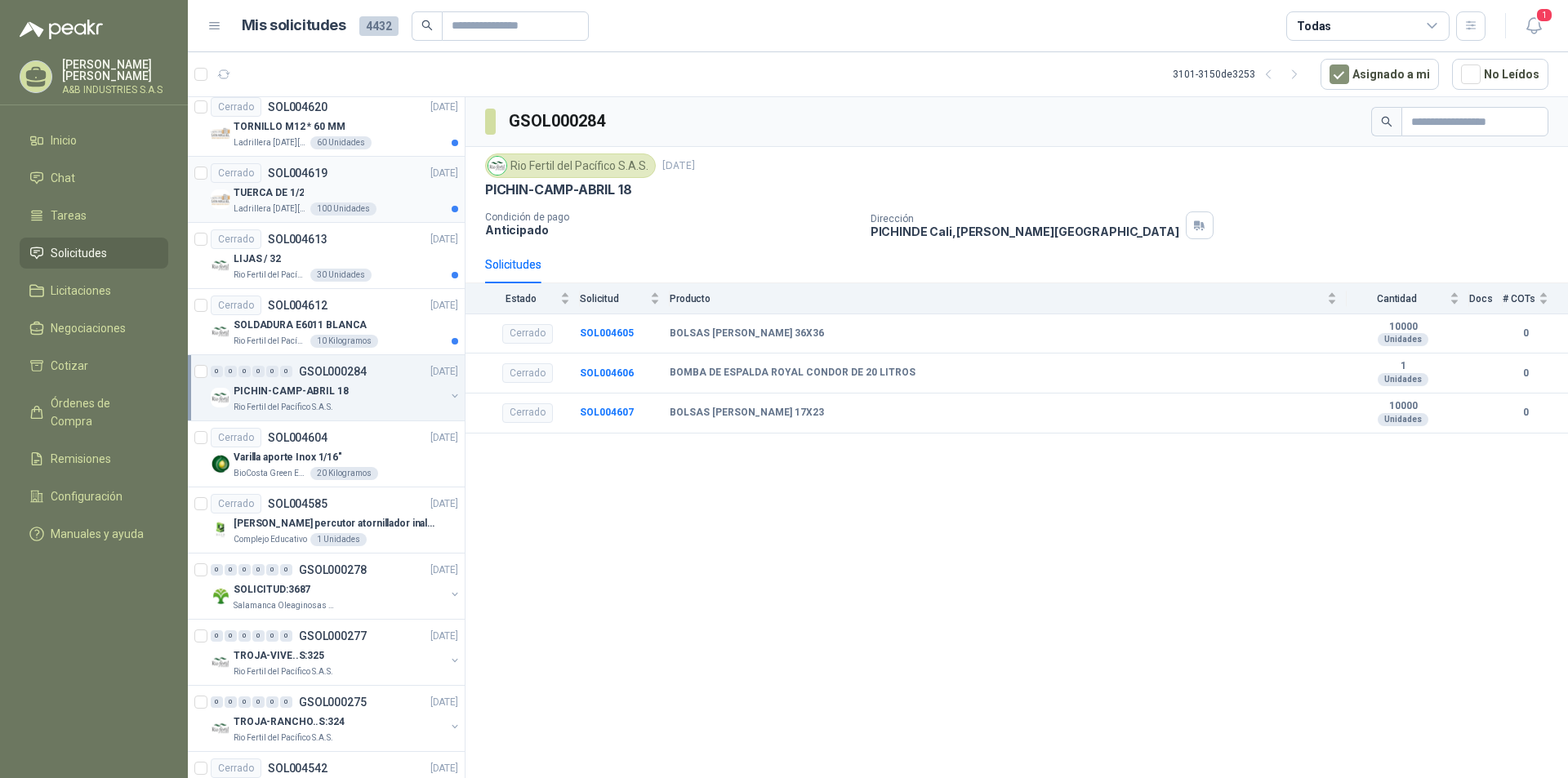
scroll to position [520, 0]
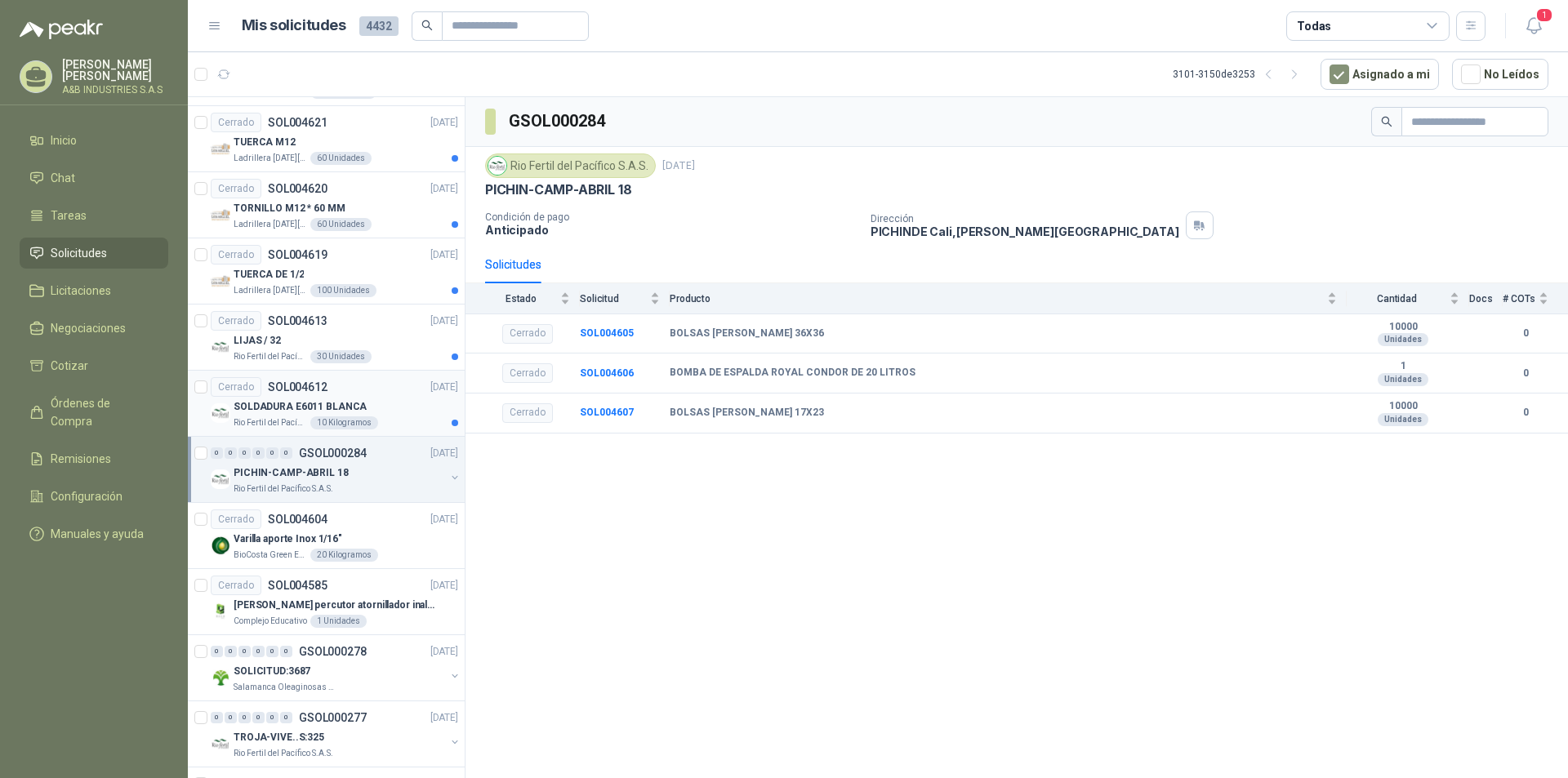
click at [405, 403] on div "SOLDADURA E6011 BLANCA" at bounding box center [346, 407] width 225 height 19
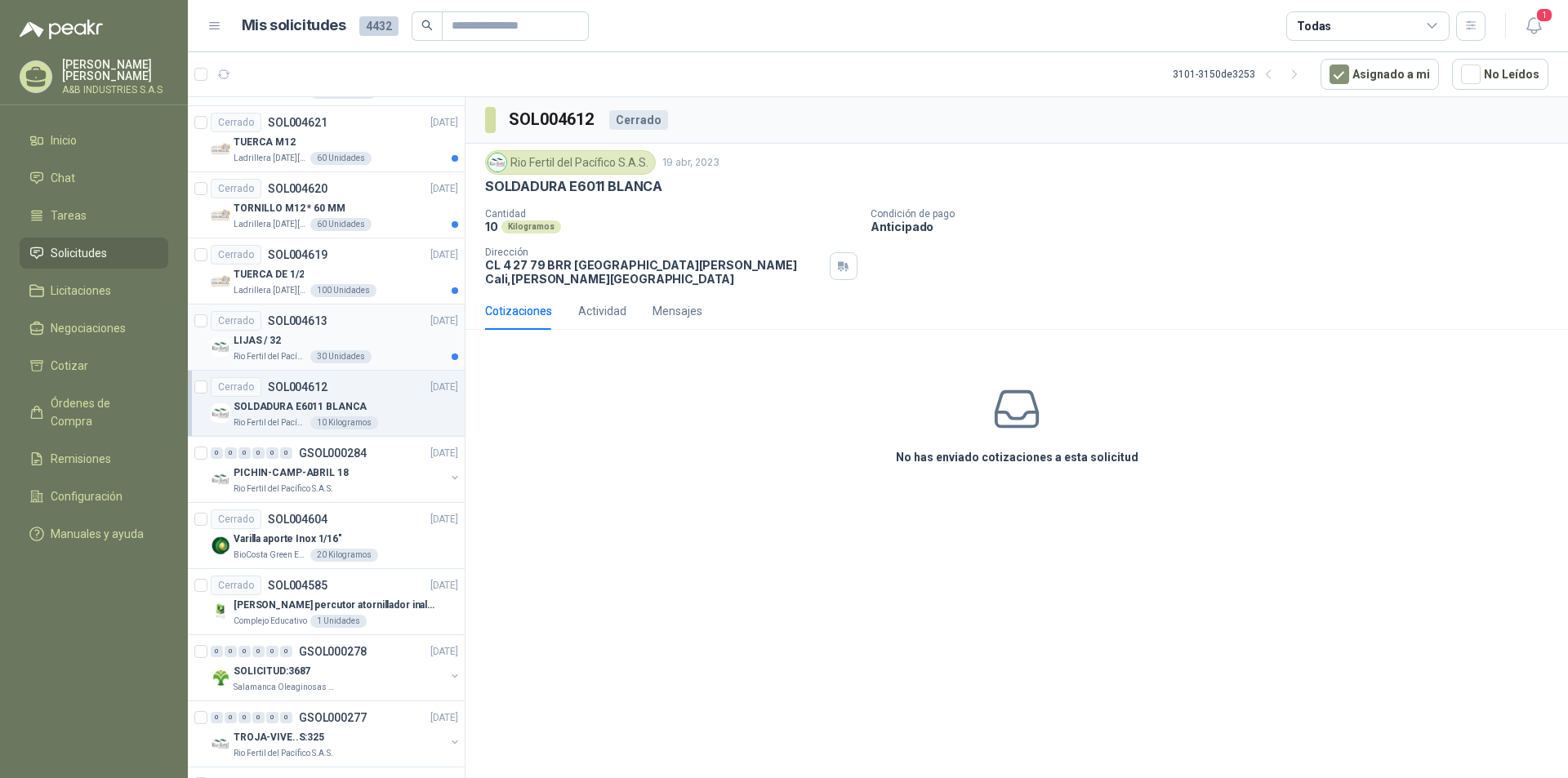
click at [396, 353] on div "Rio Fertil [PERSON_NAME] S.A.S. 30 Unidades" at bounding box center [346, 357] width 225 height 13
click at [397, 270] on div "TUERCA DE 1/2" at bounding box center [346, 274] width 225 height 19
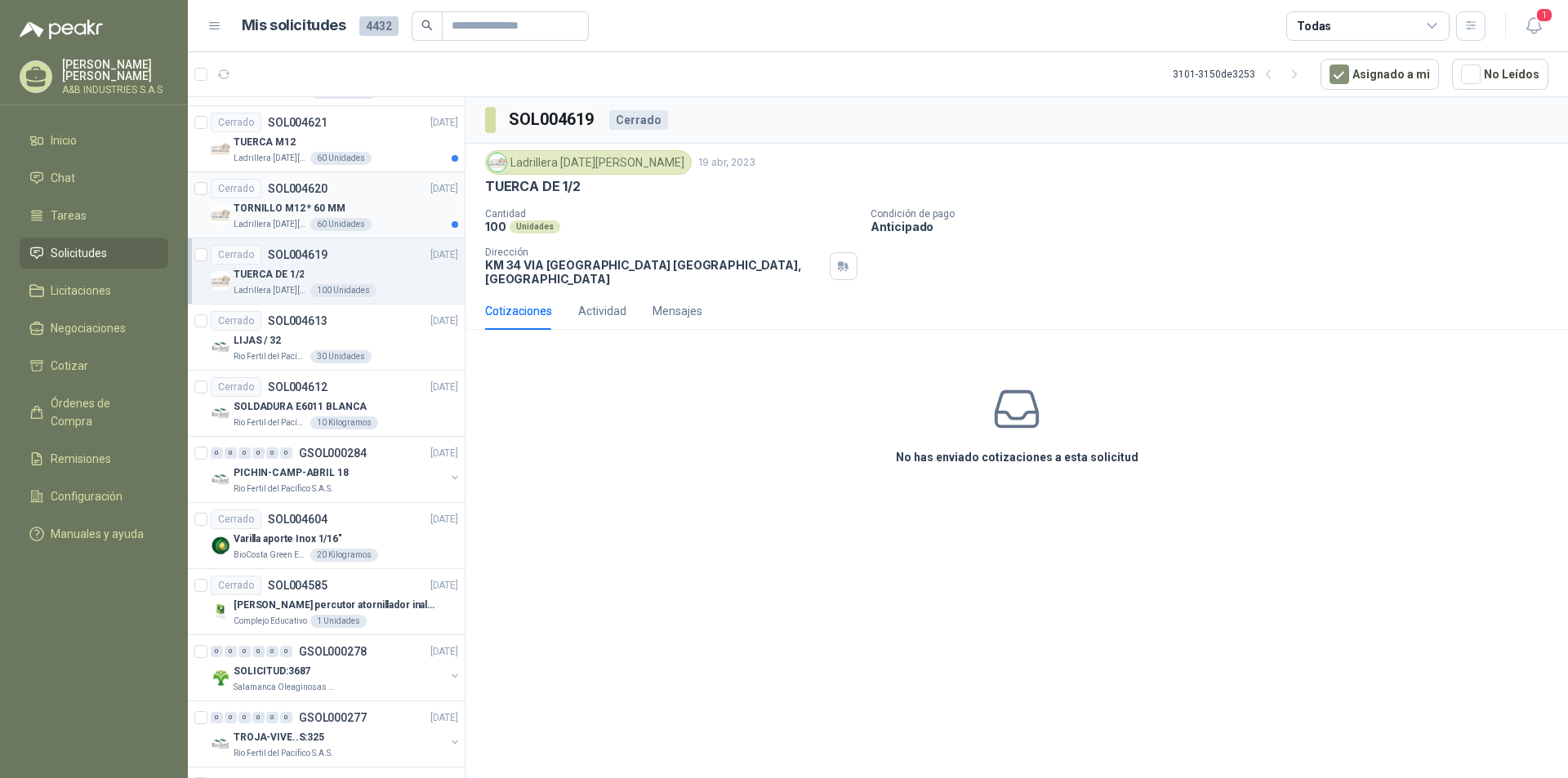
click at [392, 218] on div "Ladrillera [DATE][PERSON_NAME] 60 Unidades" at bounding box center [346, 225] width 225 height 13
click at [397, 143] on div "TUERCA M12" at bounding box center [346, 142] width 225 height 19
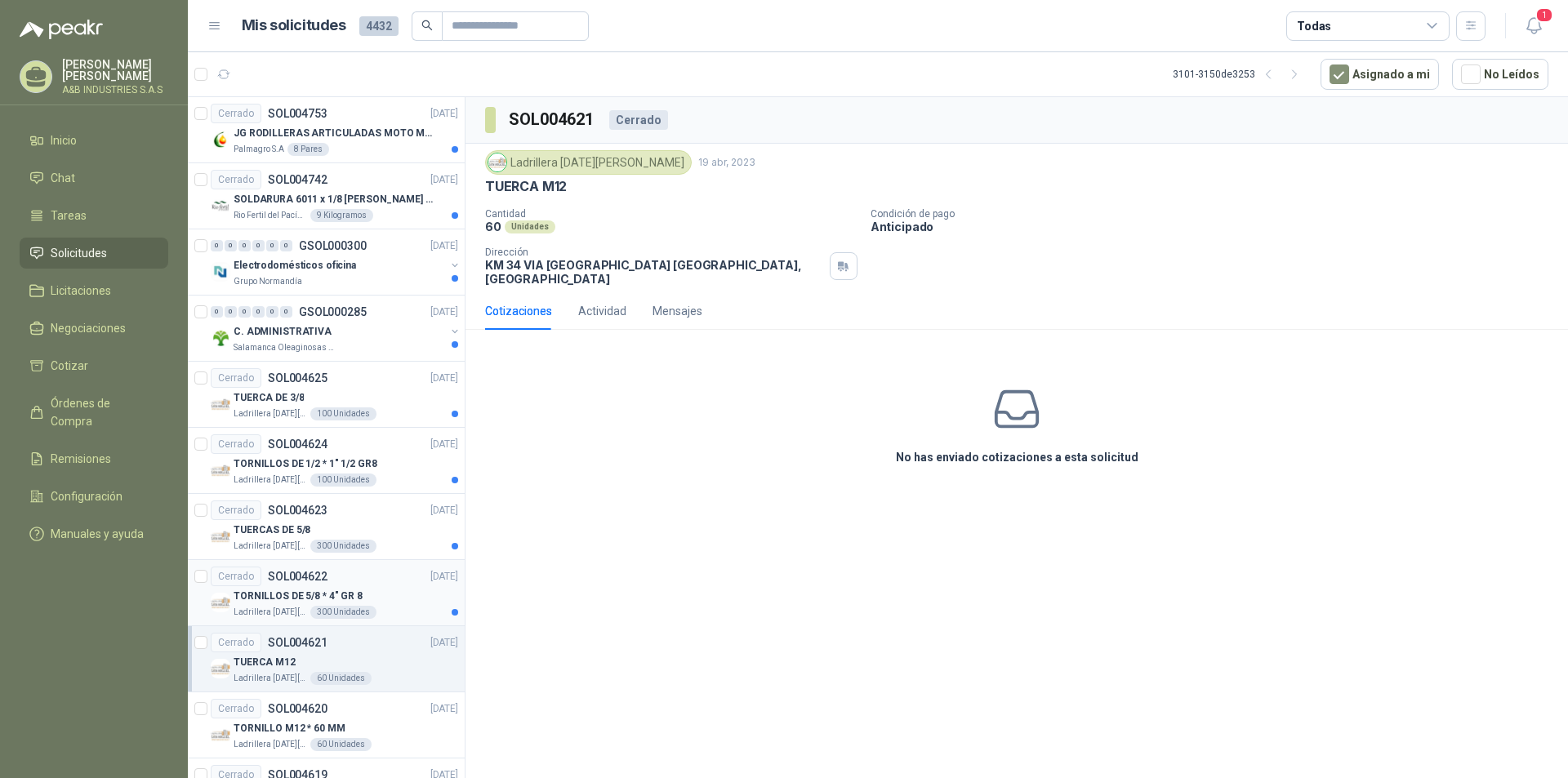
click at [374, 590] on div "TORNILLOS DE 5/8 * 4" GR 8" at bounding box center [346, 596] width 225 height 19
click at [359, 519] on div "Cerrado SOL004623 [DATE]" at bounding box center [334, 510] width 247 height 19
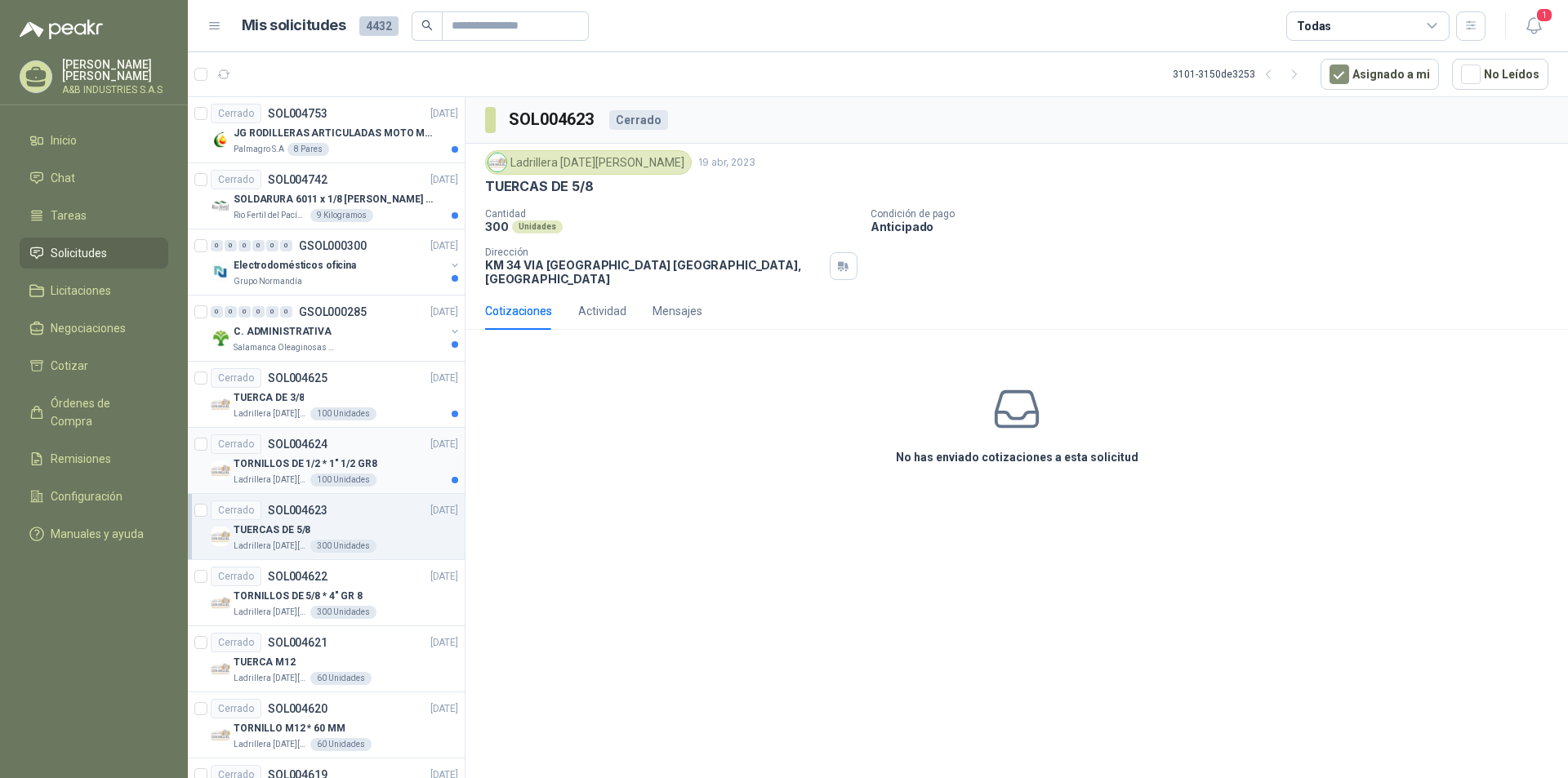
click at [379, 433] on article "Cerrado SOL004624 [DATE] TORNILLOS DE 1/2 * 1" 1/2 GR8 Ladrillera [DATE][PERSON…" at bounding box center [325, 460] width 277 height 66
click at [379, 383] on div "Cerrado SOL004625 [DATE]" at bounding box center [334, 378] width 247 height 19
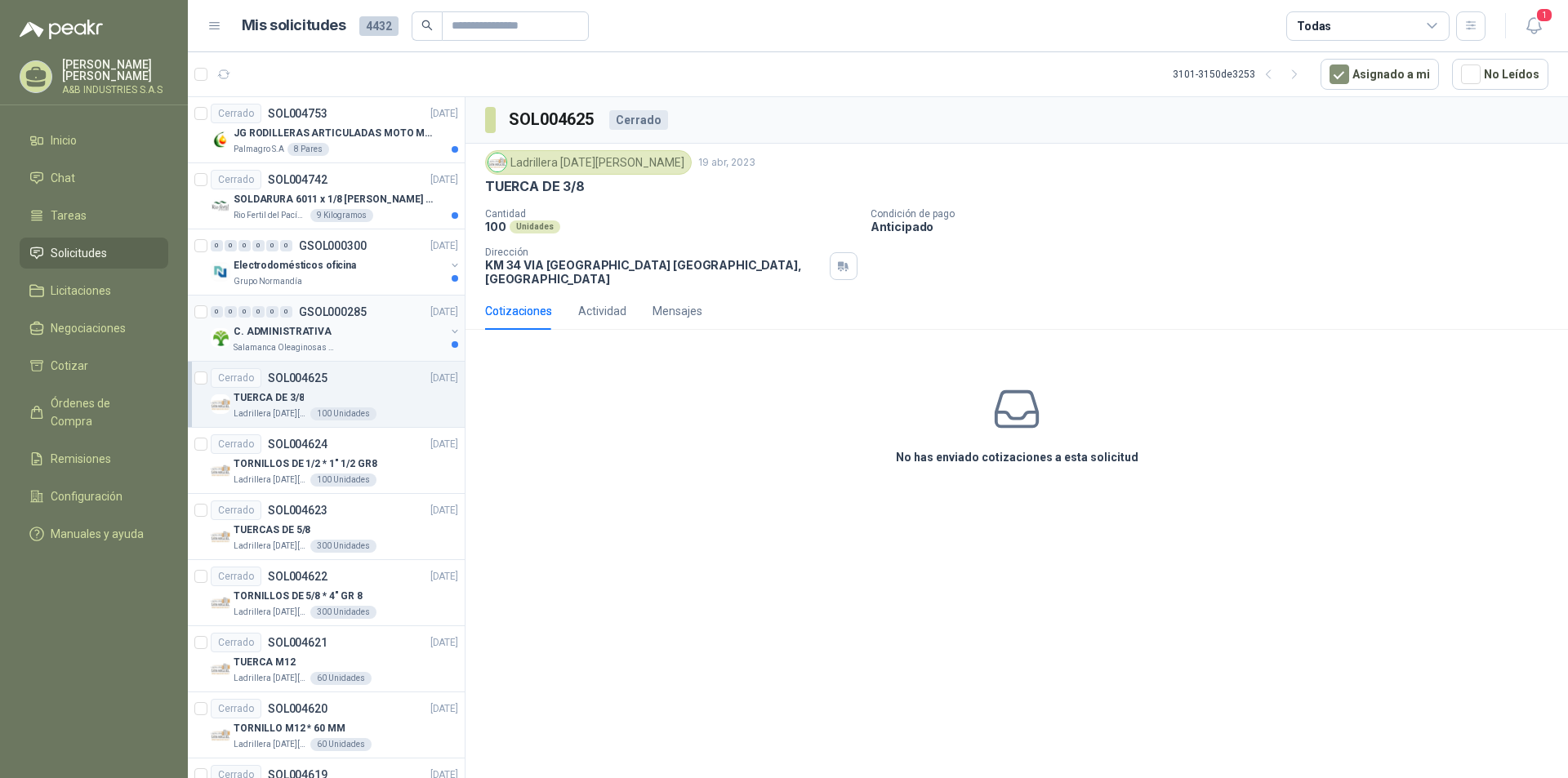
click at [364, 331] on div "C. ADMINISTRATIVA" at bounding box center [339, 331] width 212 height 19
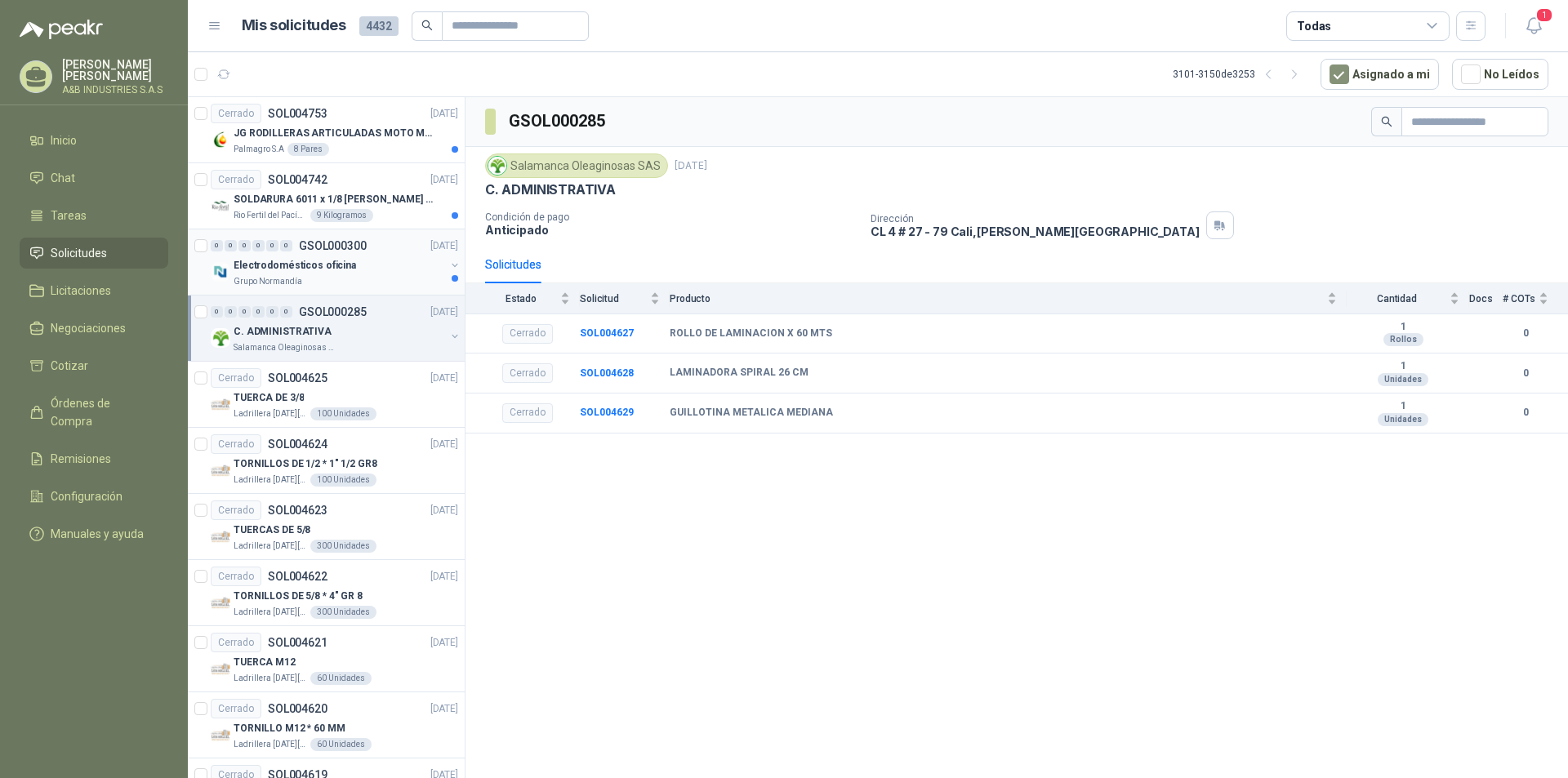
click at [384, 264] on div "Electrodomésticos oficina" at bounding box center [339, 265] width 212 height 19
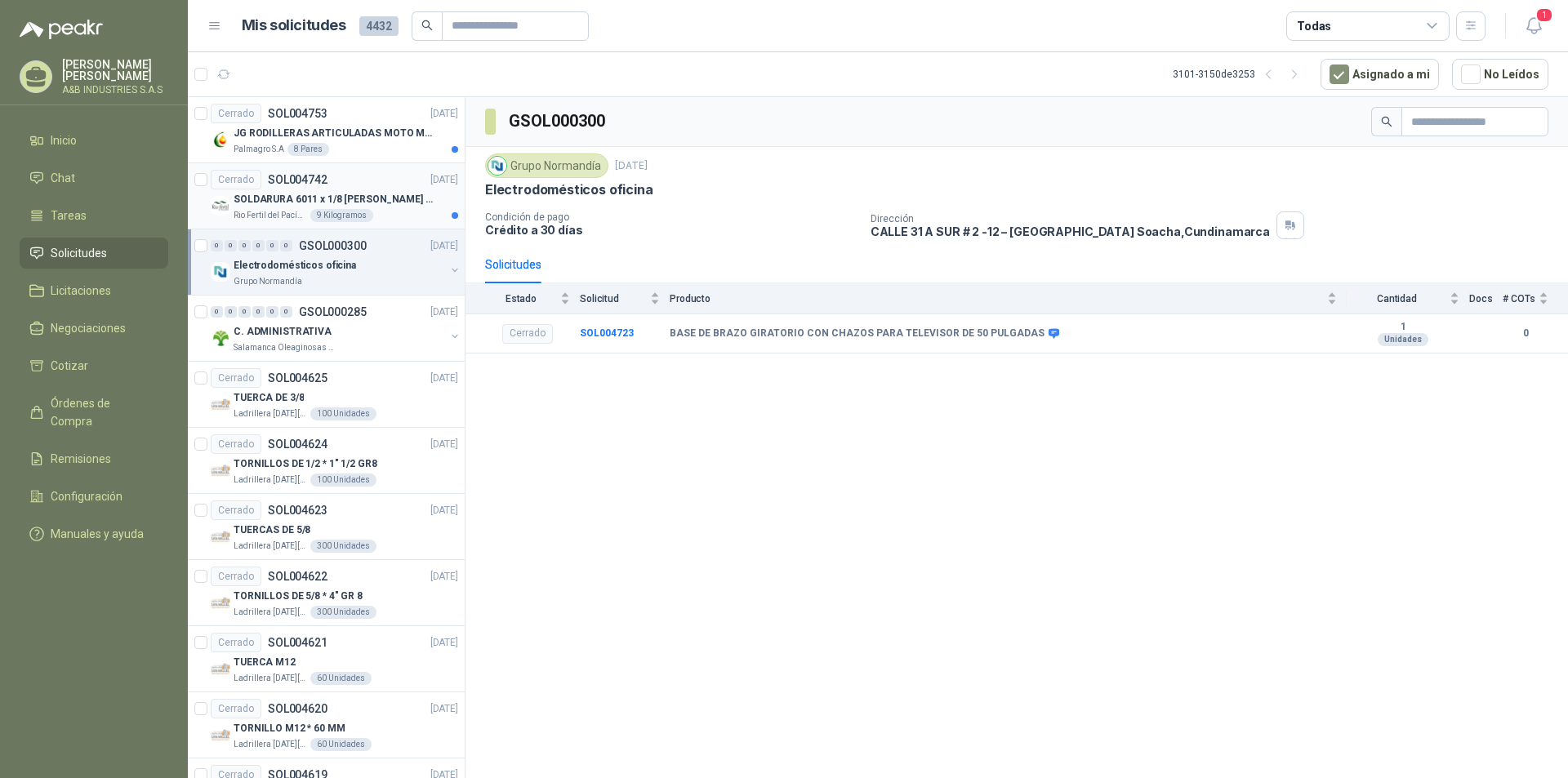
click at [391, 198] on div "SOLDARURA 6011 x 1/8 [PERSON_NAME] arco" at bounding box center [346, 199] width 225 height 19
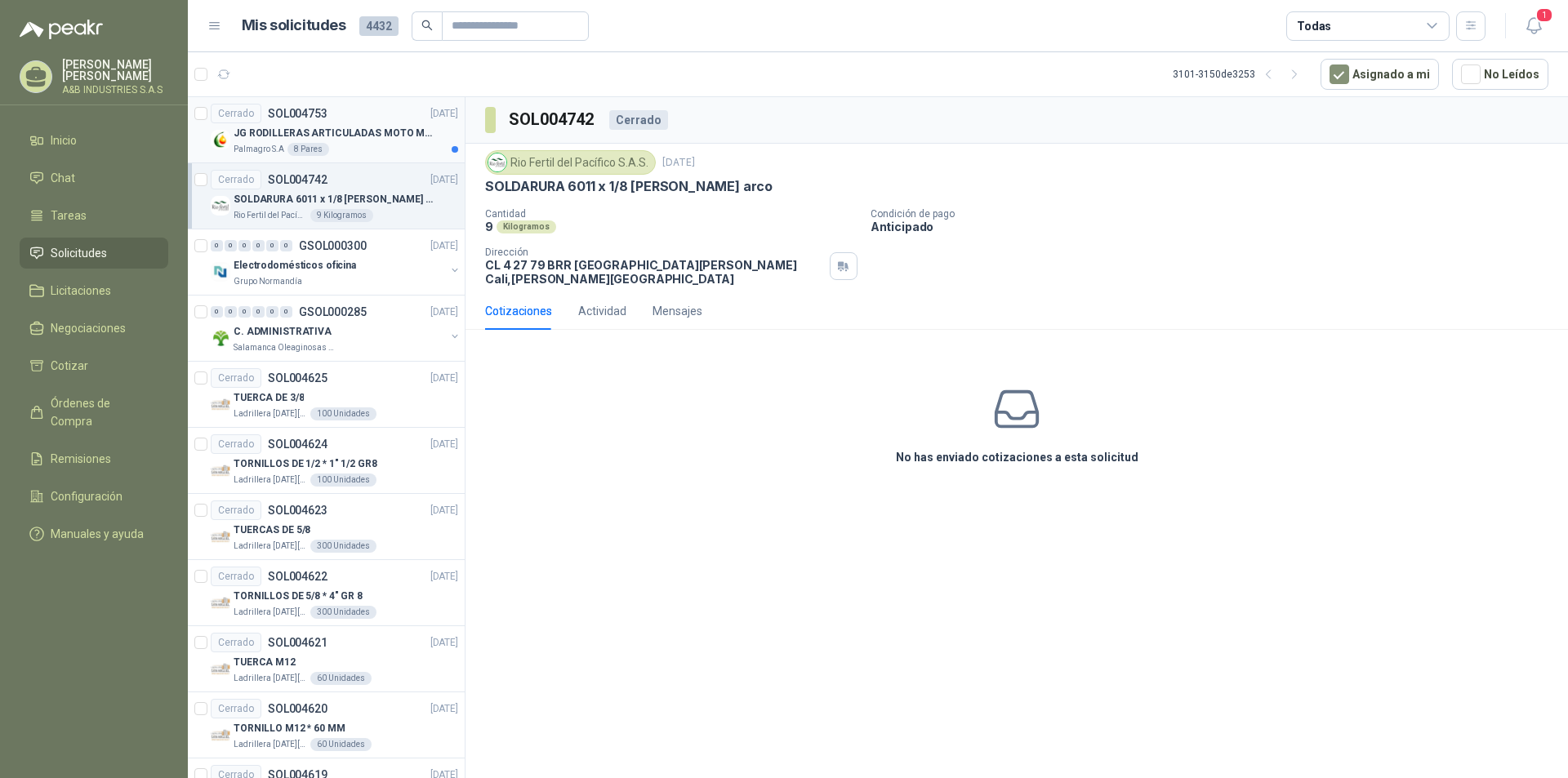
click at [384, 144] on div "Palmagro S.A 8 Pares" at bounding box center [346, 149] width 225 height 13
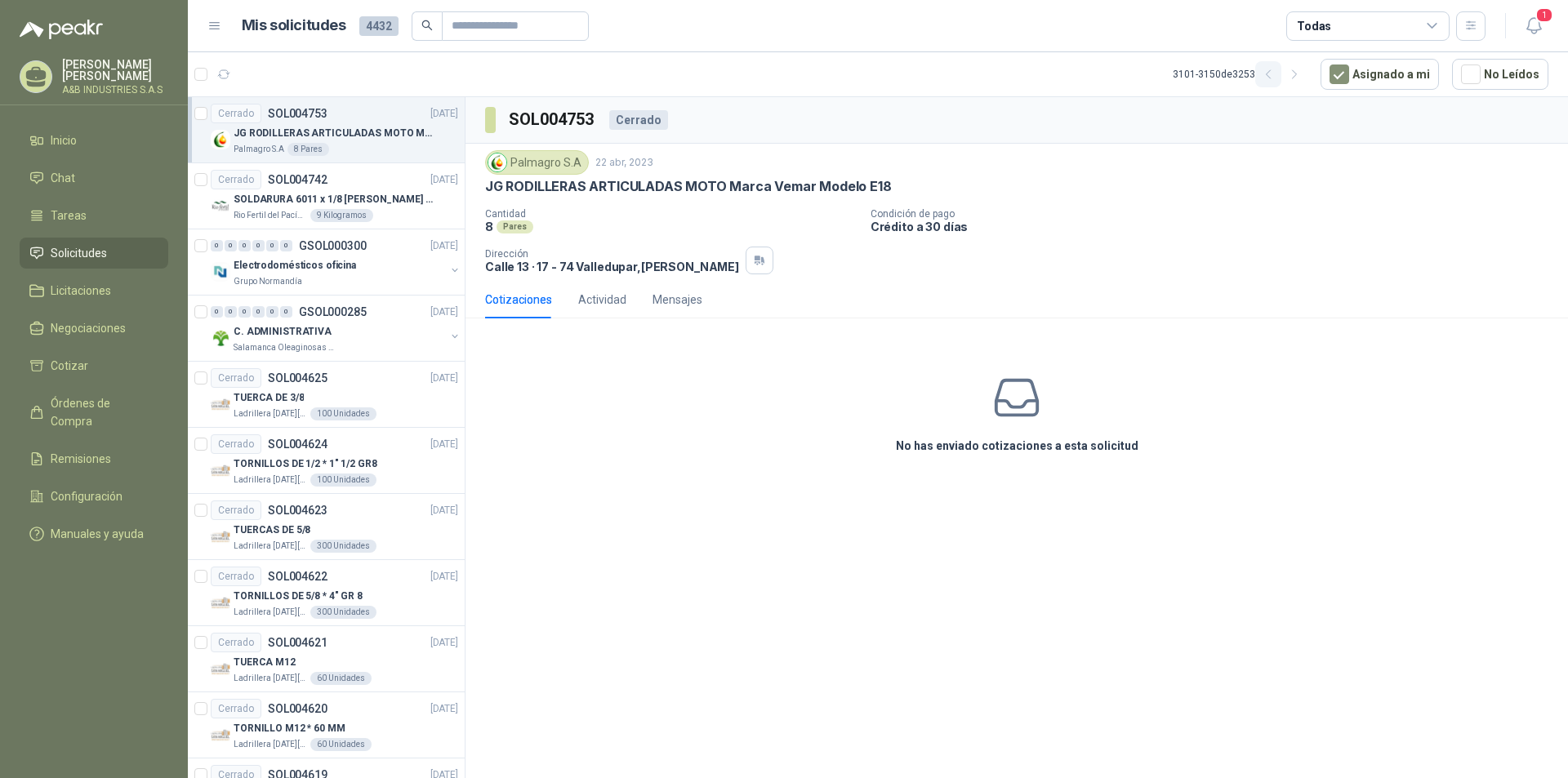
click at [1270, 76] on icon "button" at bounding box center [1267, 74] width 4 height 9
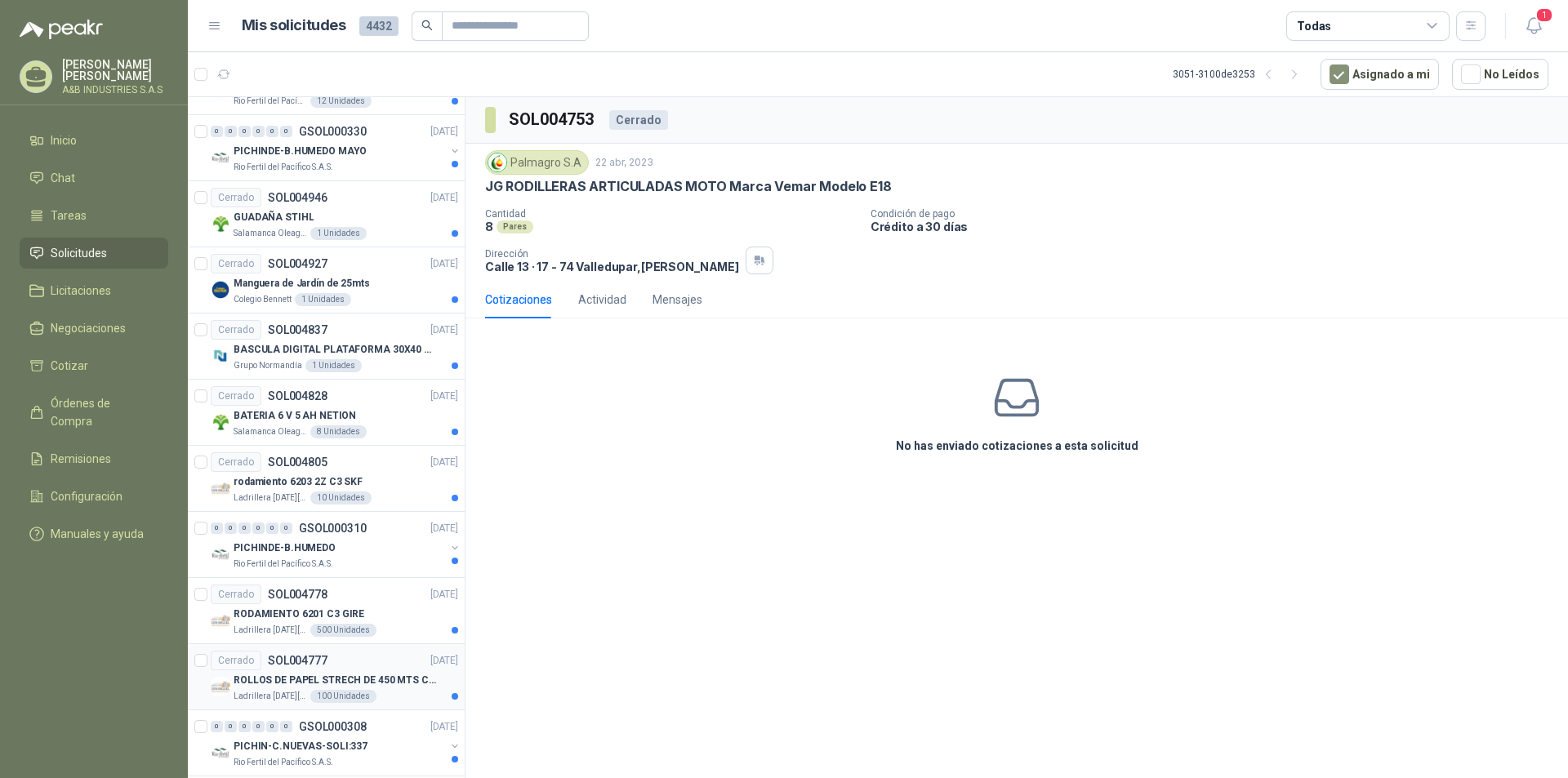
scroll to position [2643, 0]
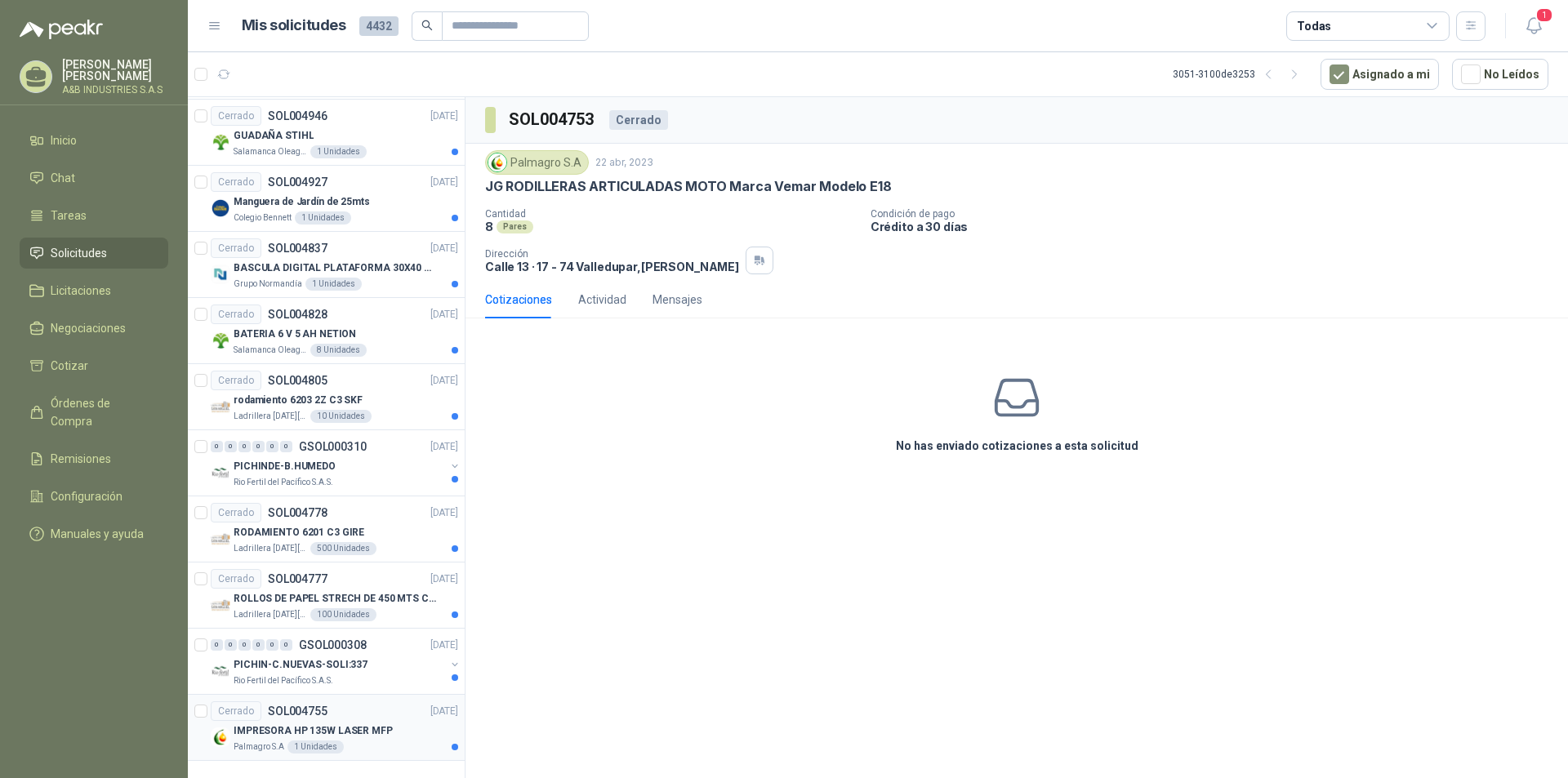
click at [400, 730] on div "IMPRESORA HP 135W LASER MFP" at bounding box center [346, 730] width 225 height 19
click at [393, 670] on div "PICHIN-C.NUEVAS-SOLI:337" at bounding box center [339, 664] width 212 height 19
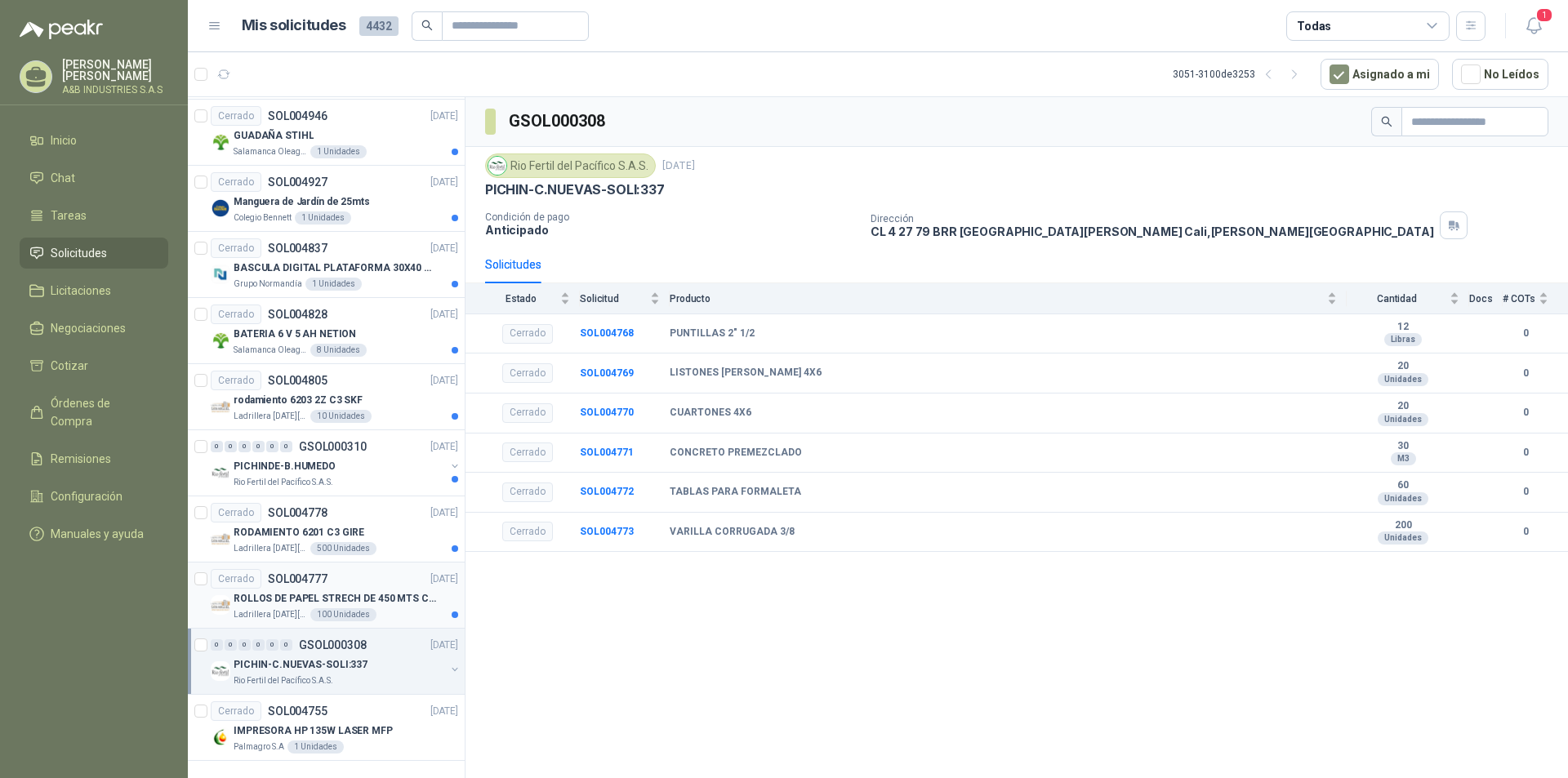
click at [361, 603] on p "ROLLOS DE PAPEL STRECH DE 450 MTS CALIBRE 8 45 CM DE ALTO" at bounding box center [335, 599] width 203 height 15
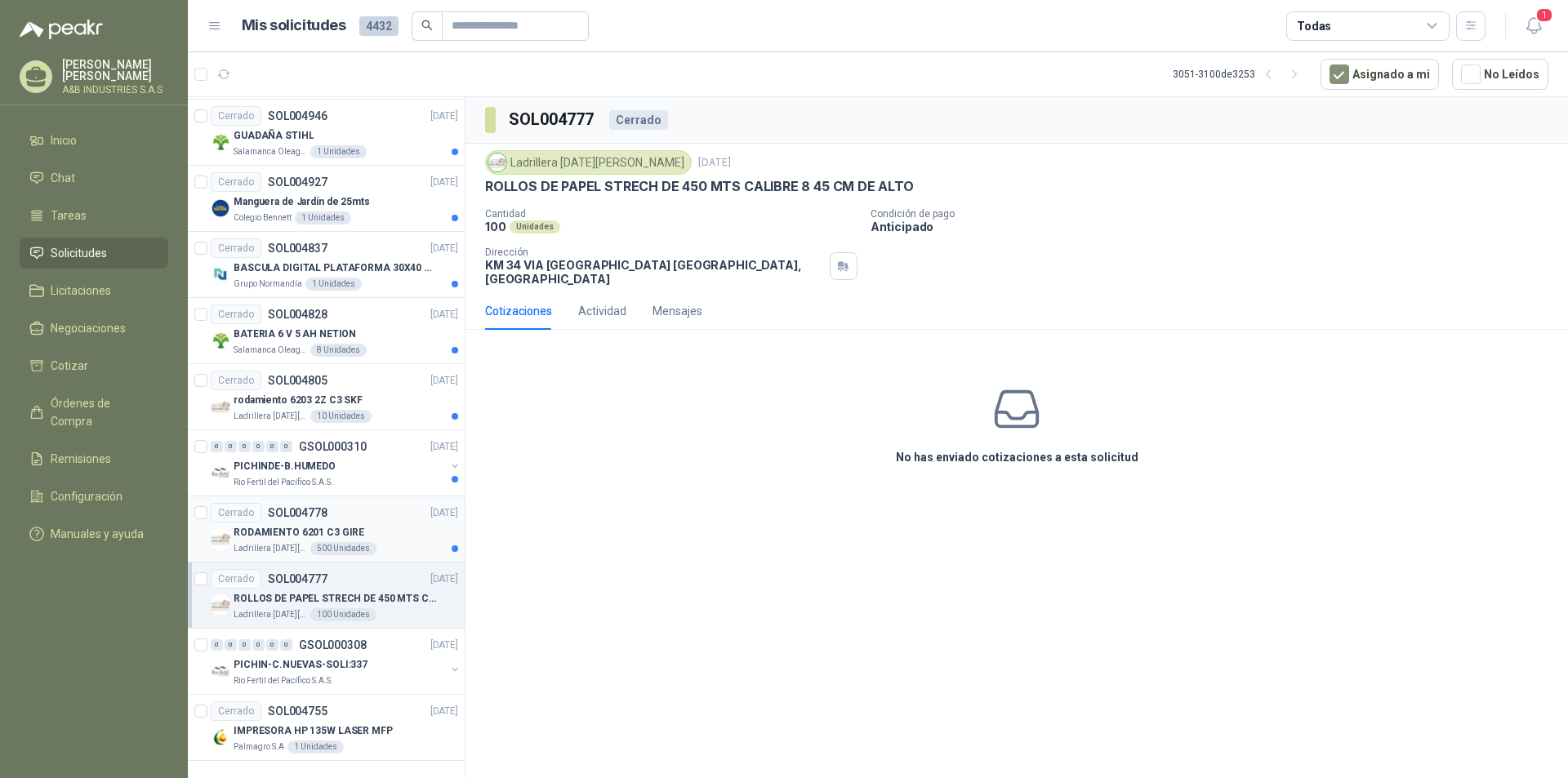
click at [367, 518] on div "Cerrado SOL004778 [DATE]" at bounding box center [334, 513] width 247 height 19
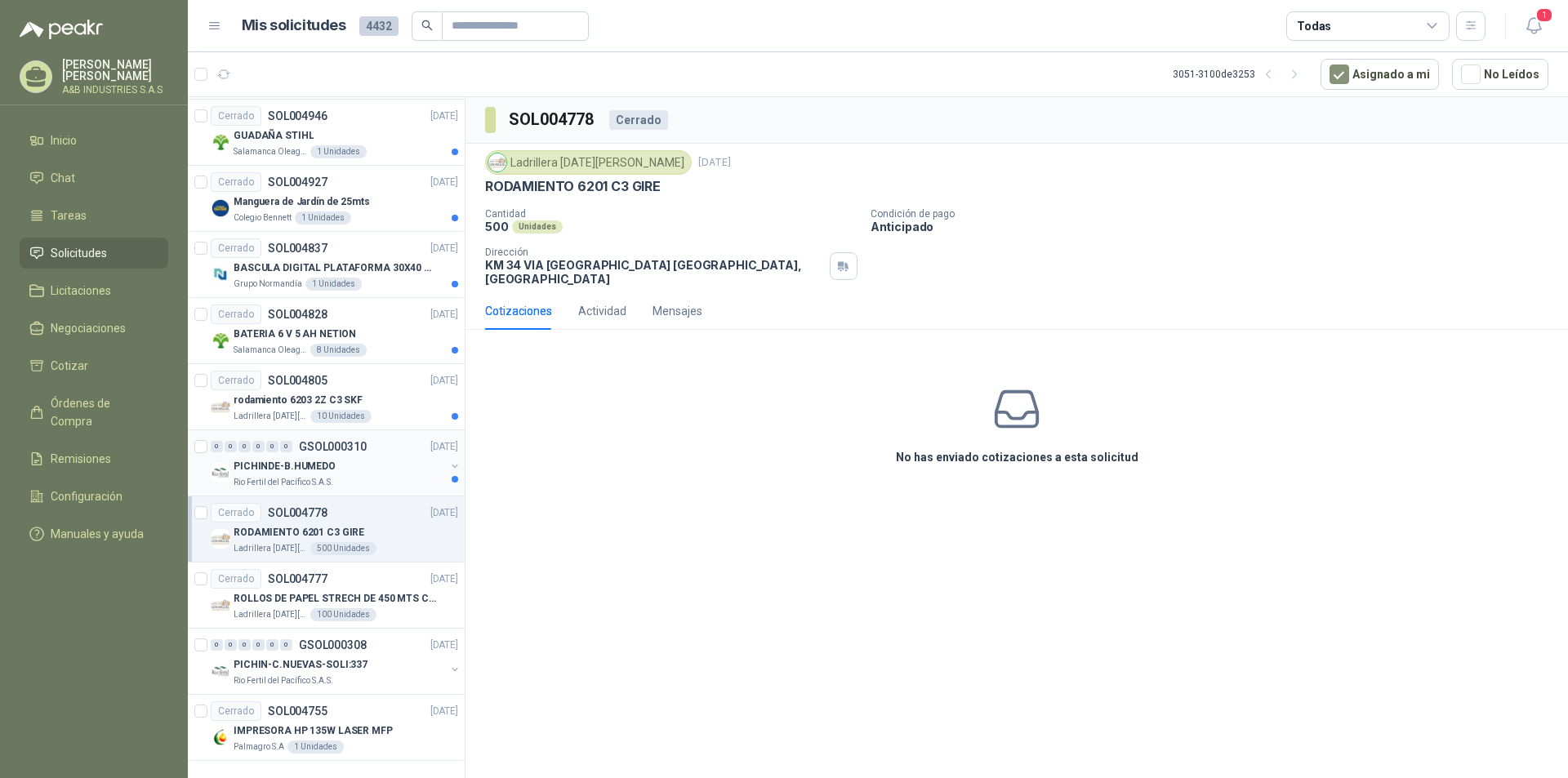
click at [375, 461] on div "PICHINDE-B.HUMEDO" at bounding box center [339, 466] width 212 height 19
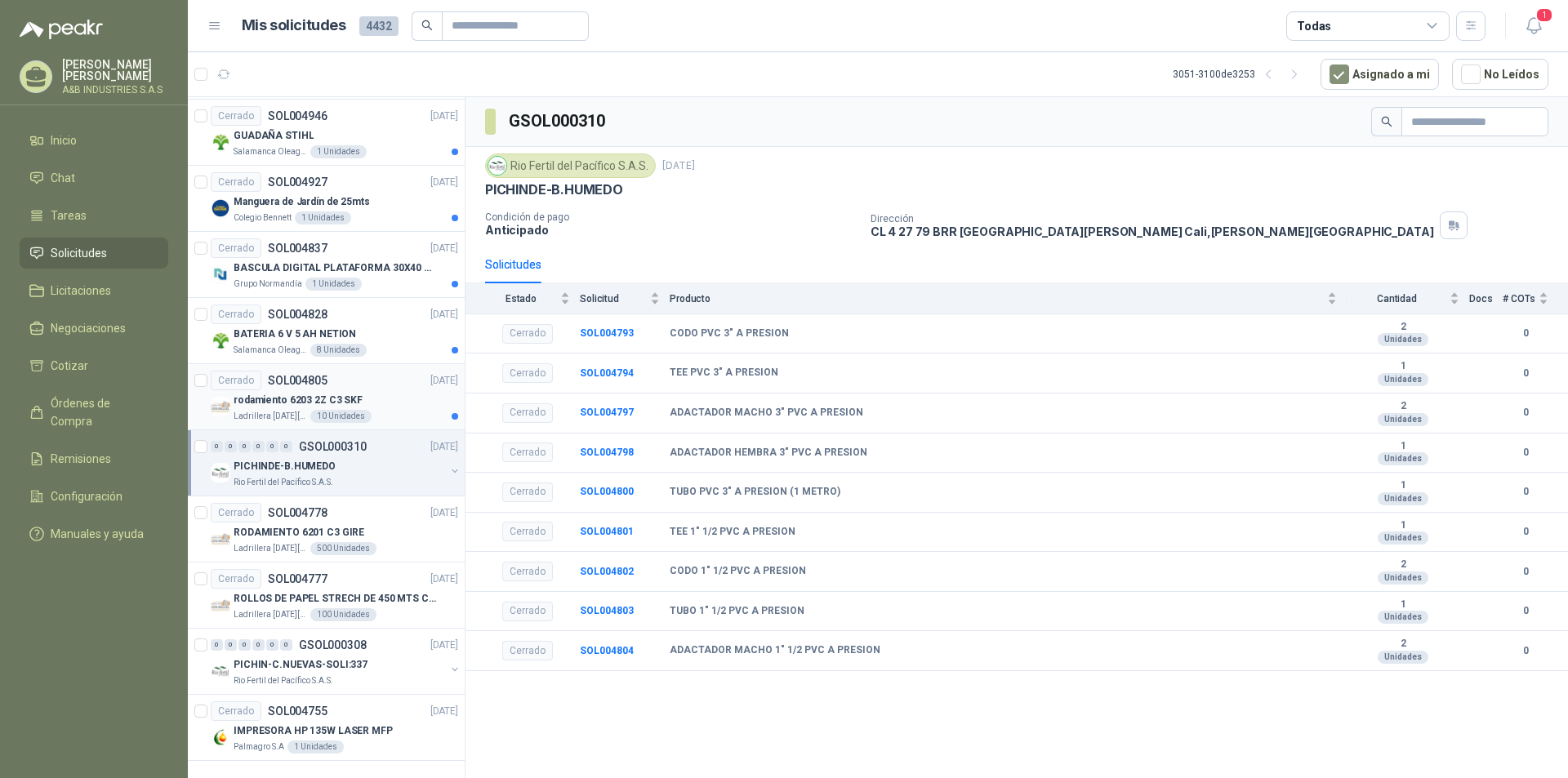
drag, startPoint x: 389, startPoint y: 390, endPoint x: 381, endPoint y: 395, distance: 9.4
click at [387, 392] on div "rodamiento 6203 2Z C3 SKF" at bounding box center [346, 400] width 225 height 19
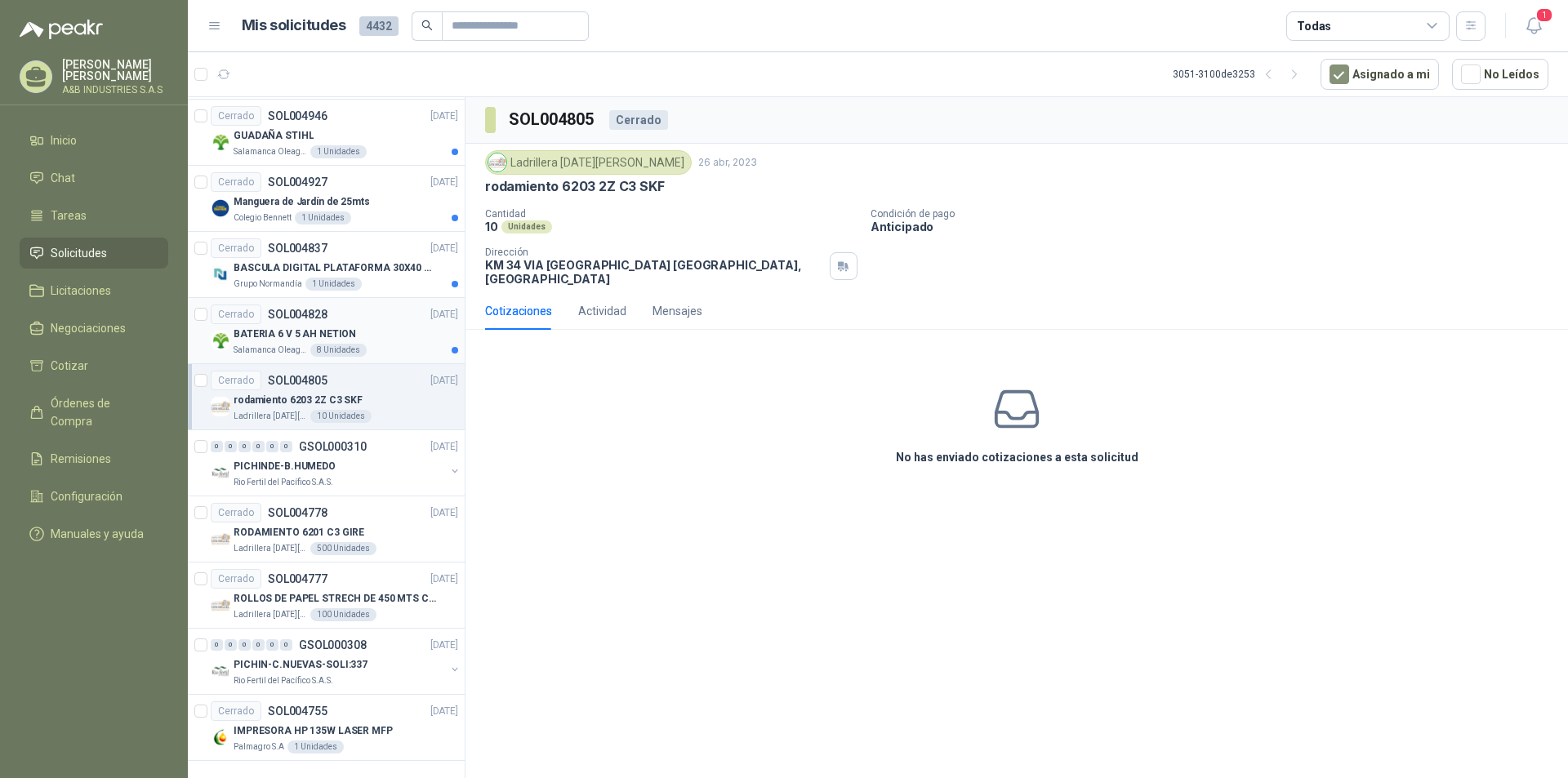
click at [373, 331] on div "BATERIA 6 V 5 AH NETION" at bounding box center [346, 334] width 225 height 19
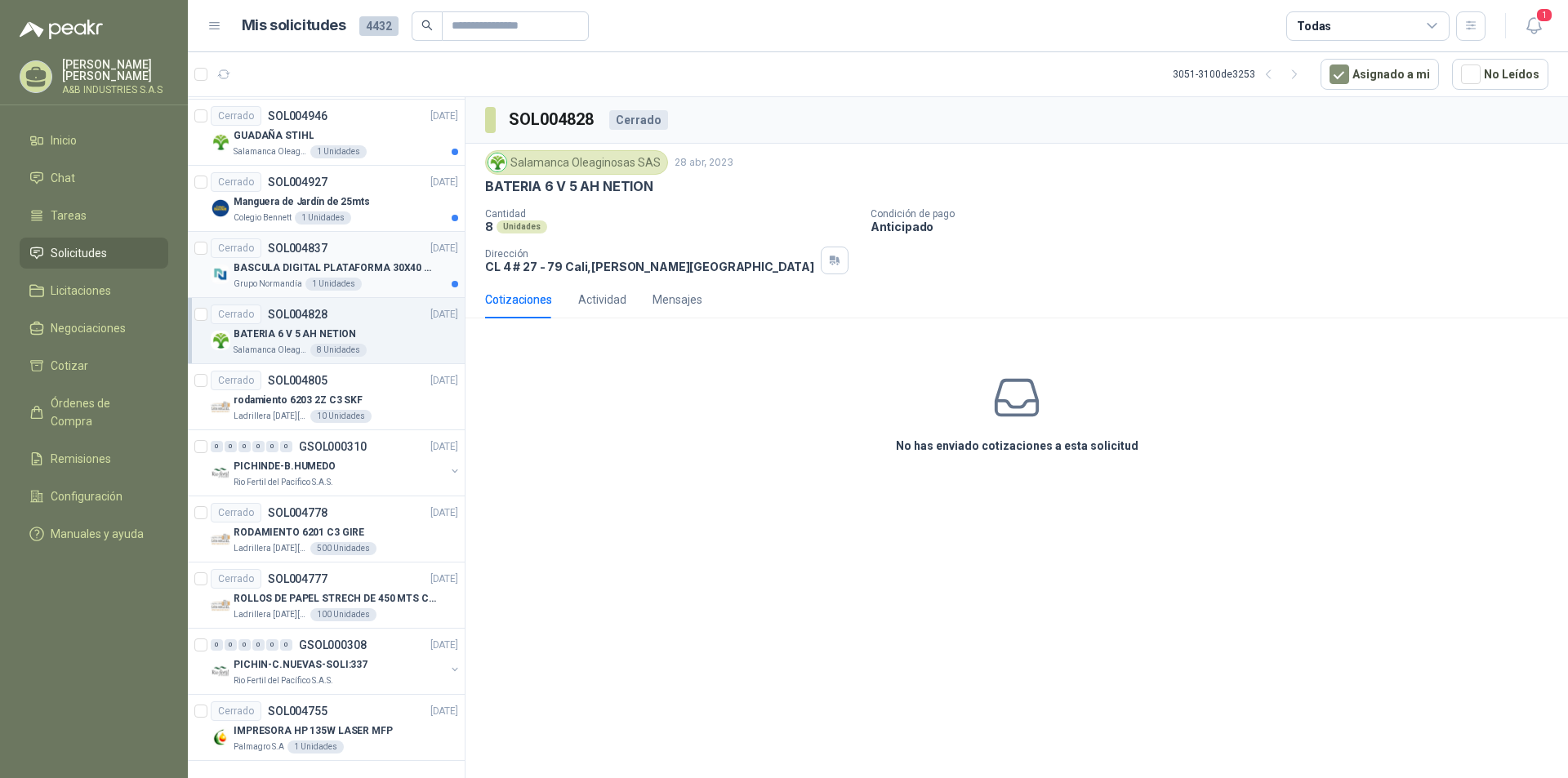
click at [371, 263] on p "BASCULA DIGITAL PLATAFORMA 30X40 CAPACIDAD DE 100KG" at bounding box center [335, 268] width 203 height 15
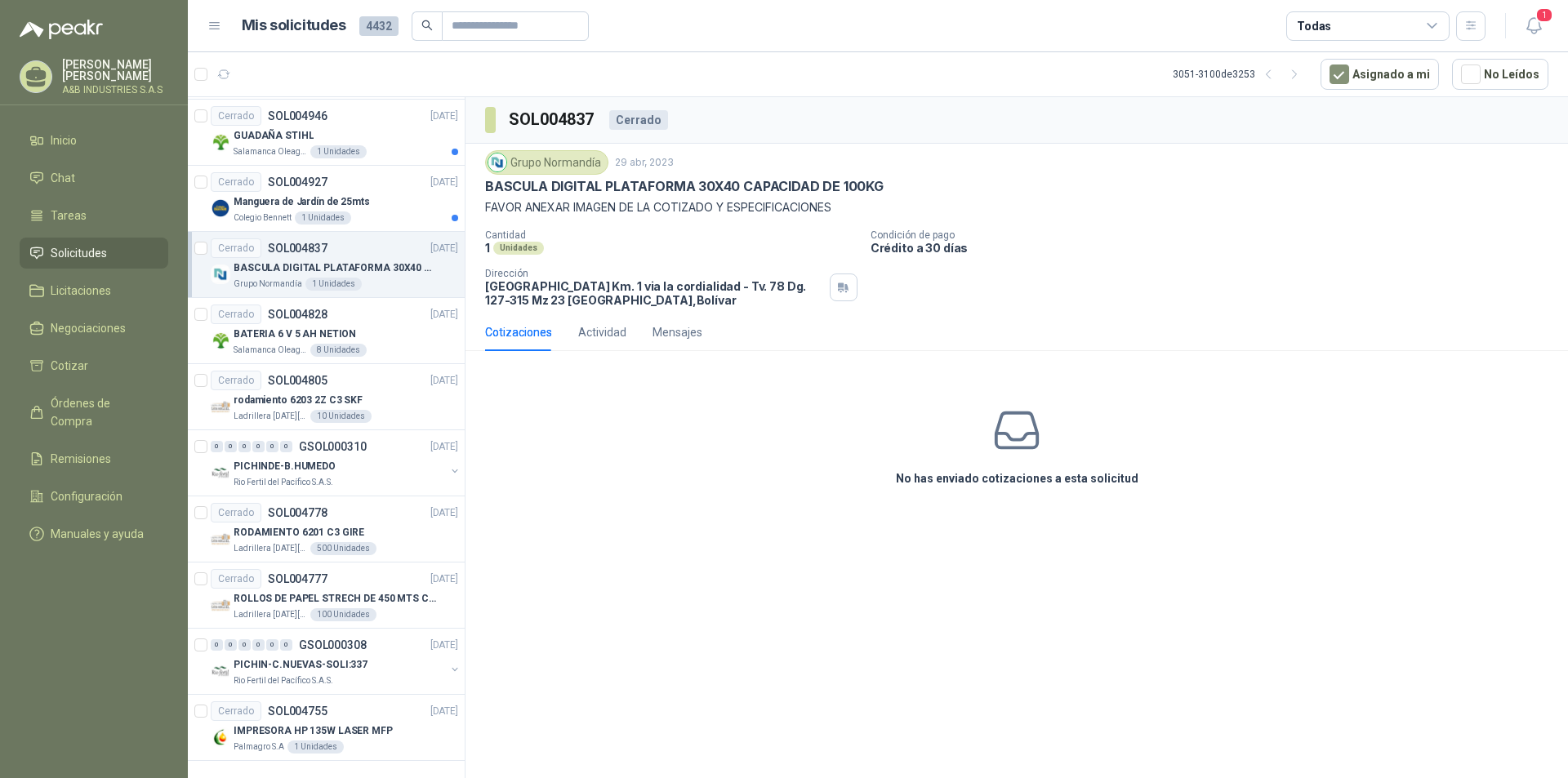
scroll to position [2234, 0]
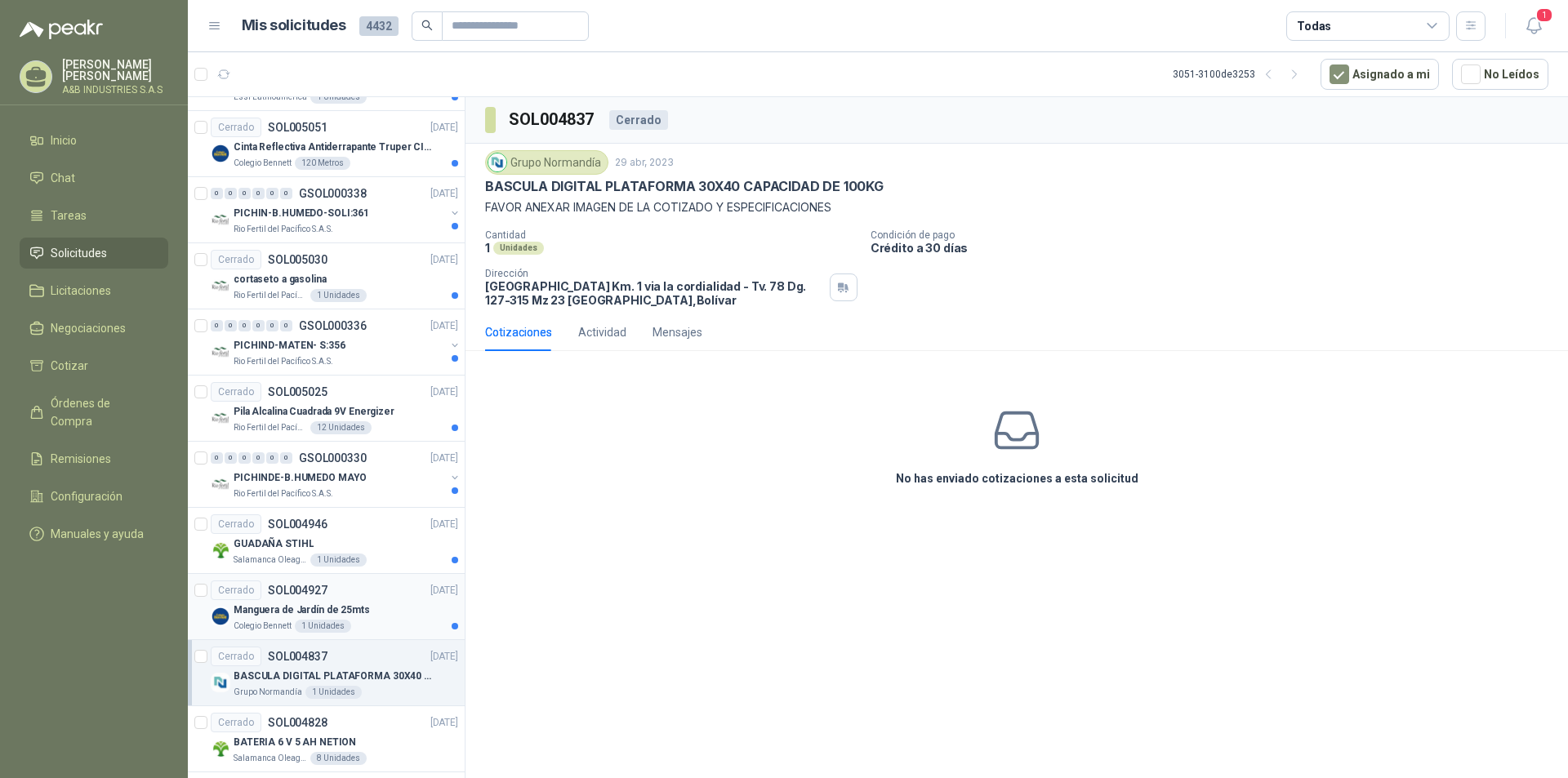
click at [375, 594] on div "Cerrado SOL004927 [DATE]" at bounding box center [334, 590] width 247 height 19
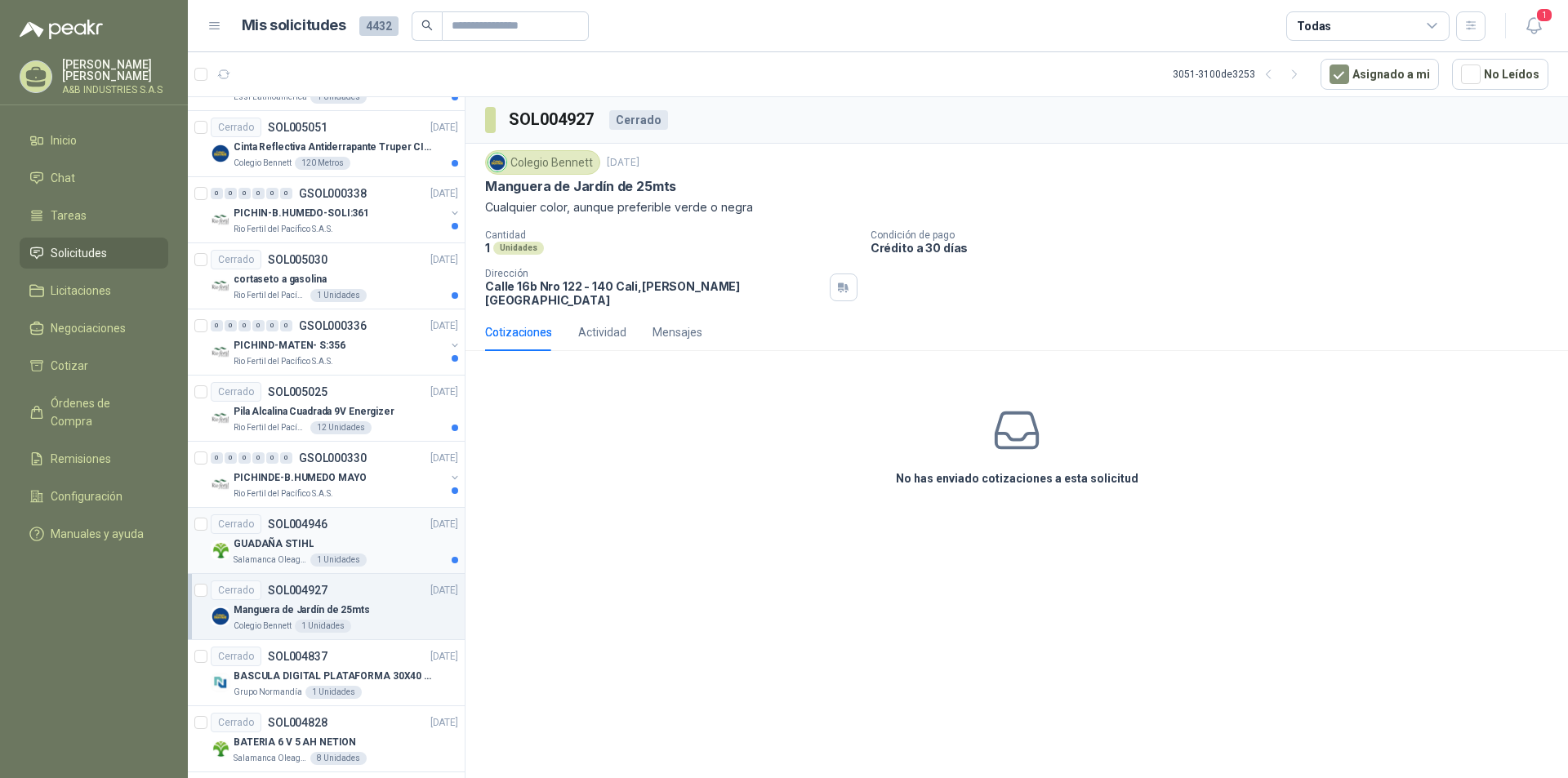
click at [380, 537] on div "GUADAÑA STIHL" at bounding box center [346, 544] width 225 height 19
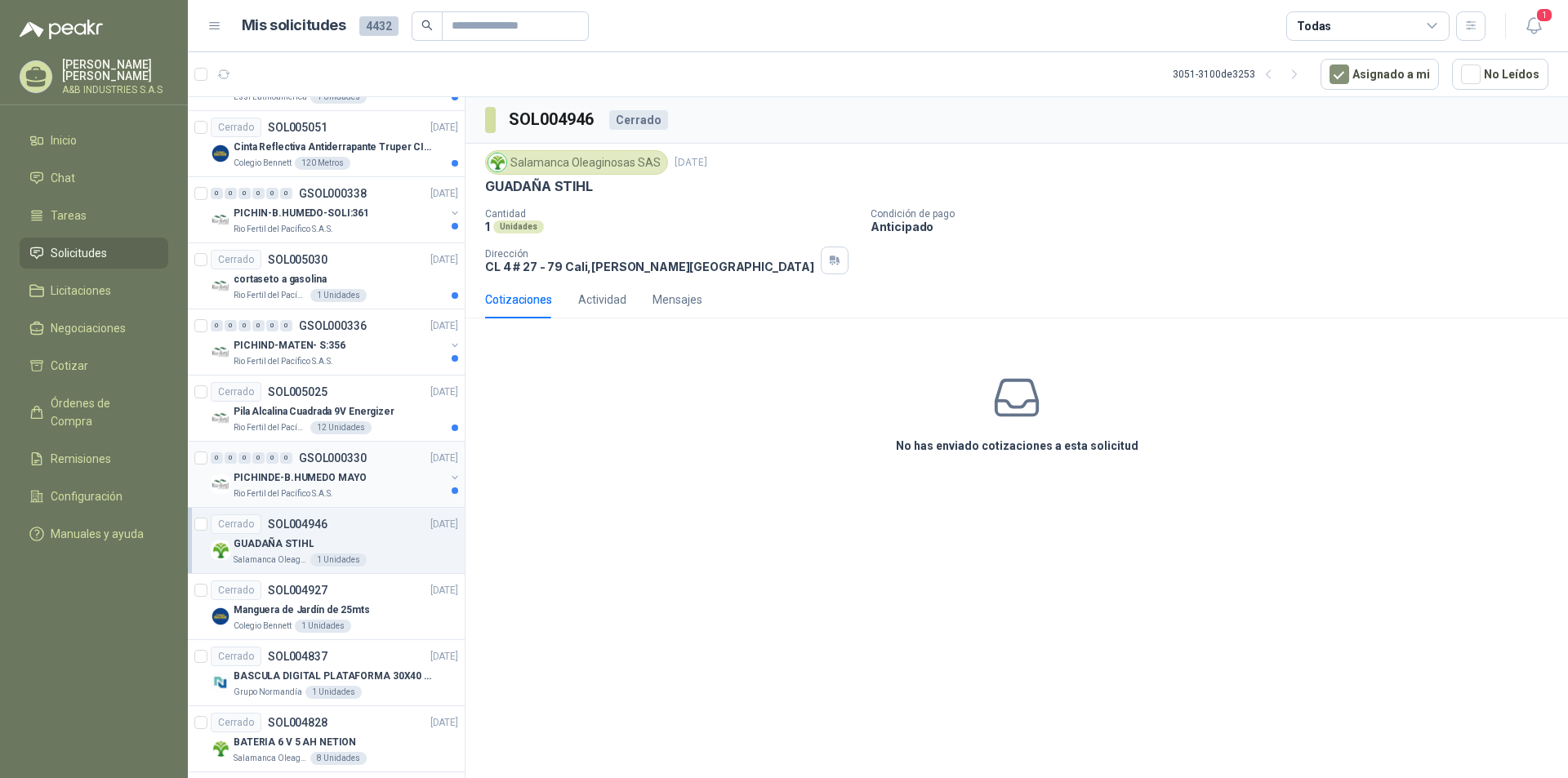
click at [389, 476] on div "PICHINDE-B.HUMEDO MAYO" at bounding box center [339, 478] width 212 height 19
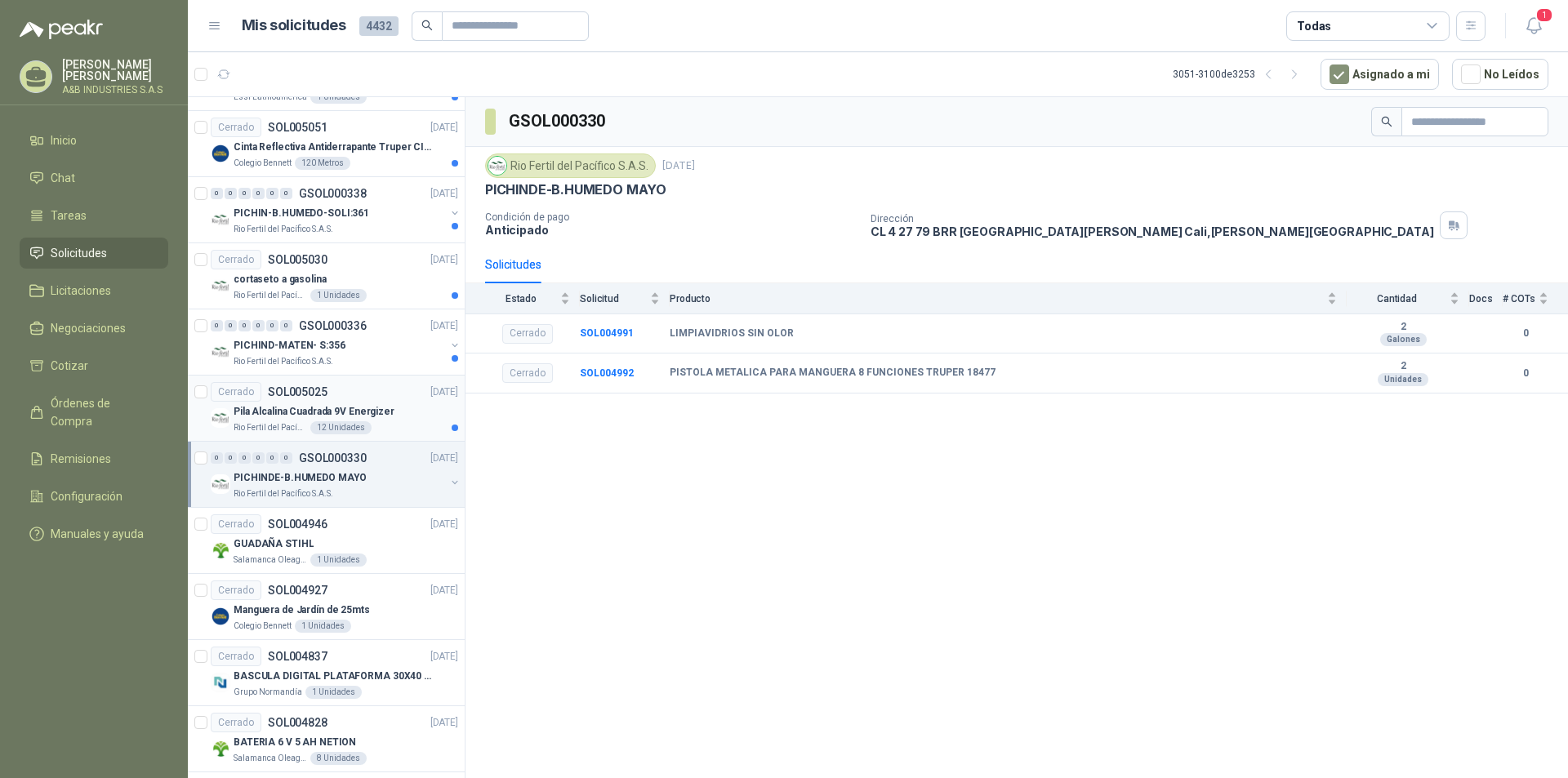
click at [392, 397] on div "Cerrado SOL005025 [DATE]" at bounding box center [334, 391] width 247 height 19
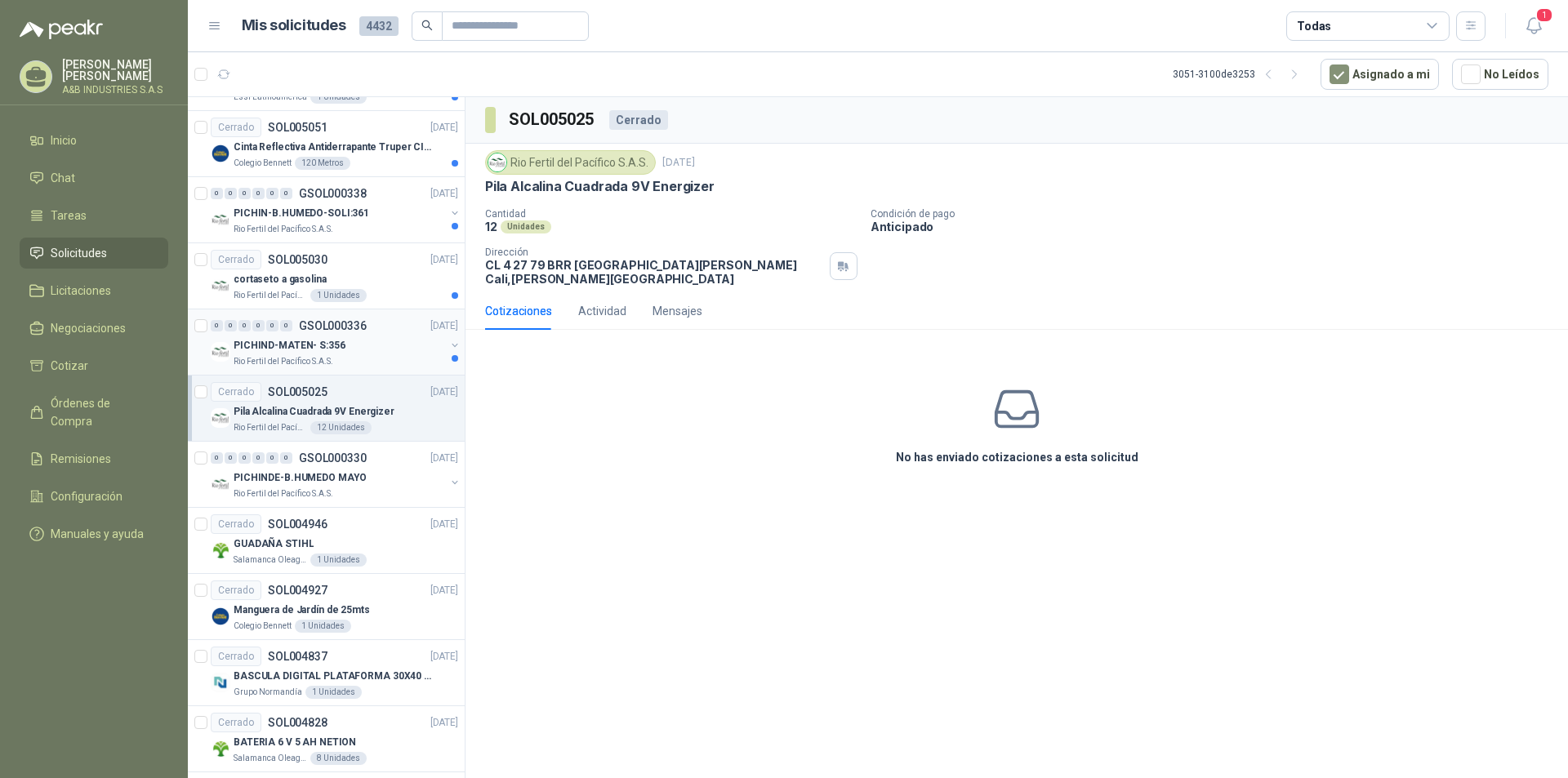
click at [388, 351] on div "PICHIND-MATEN- S:356" at bounding box center [339, 345] width 212 height 19
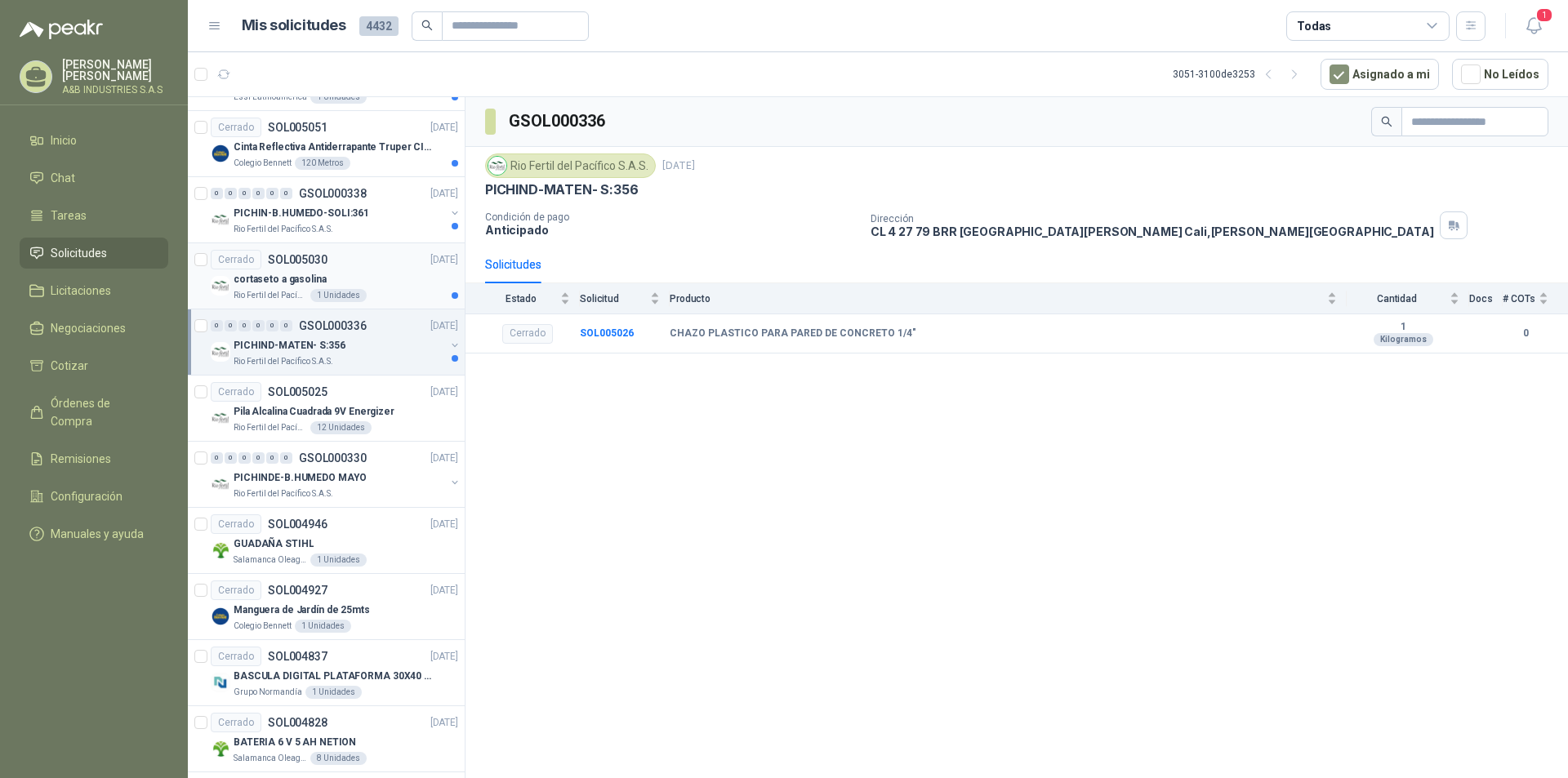
click at [396, 281] on div "cortaseto a gasolina" at bounding box center [346, 279] width 225 height 19
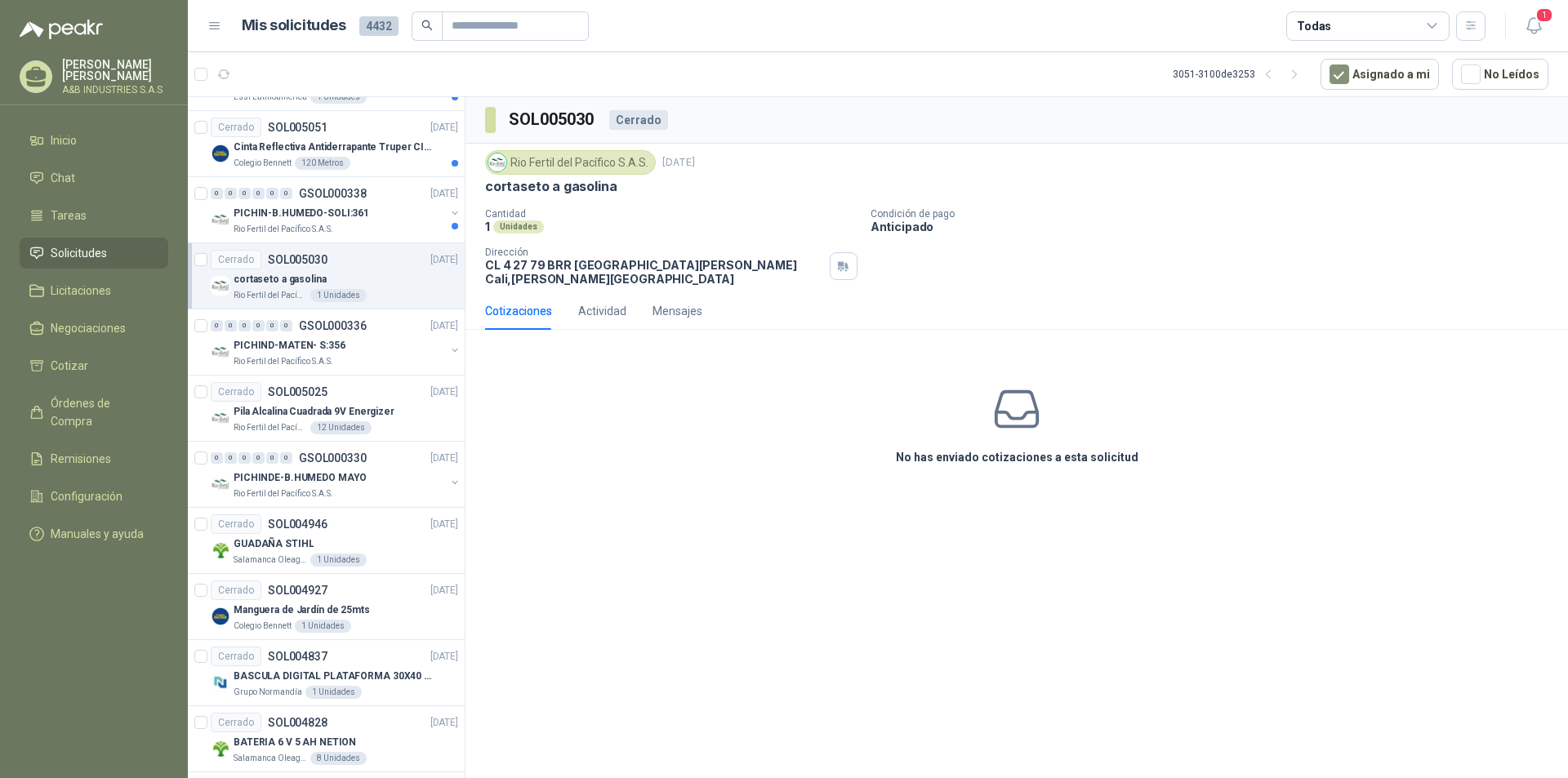
scroll to position [1826, 0]
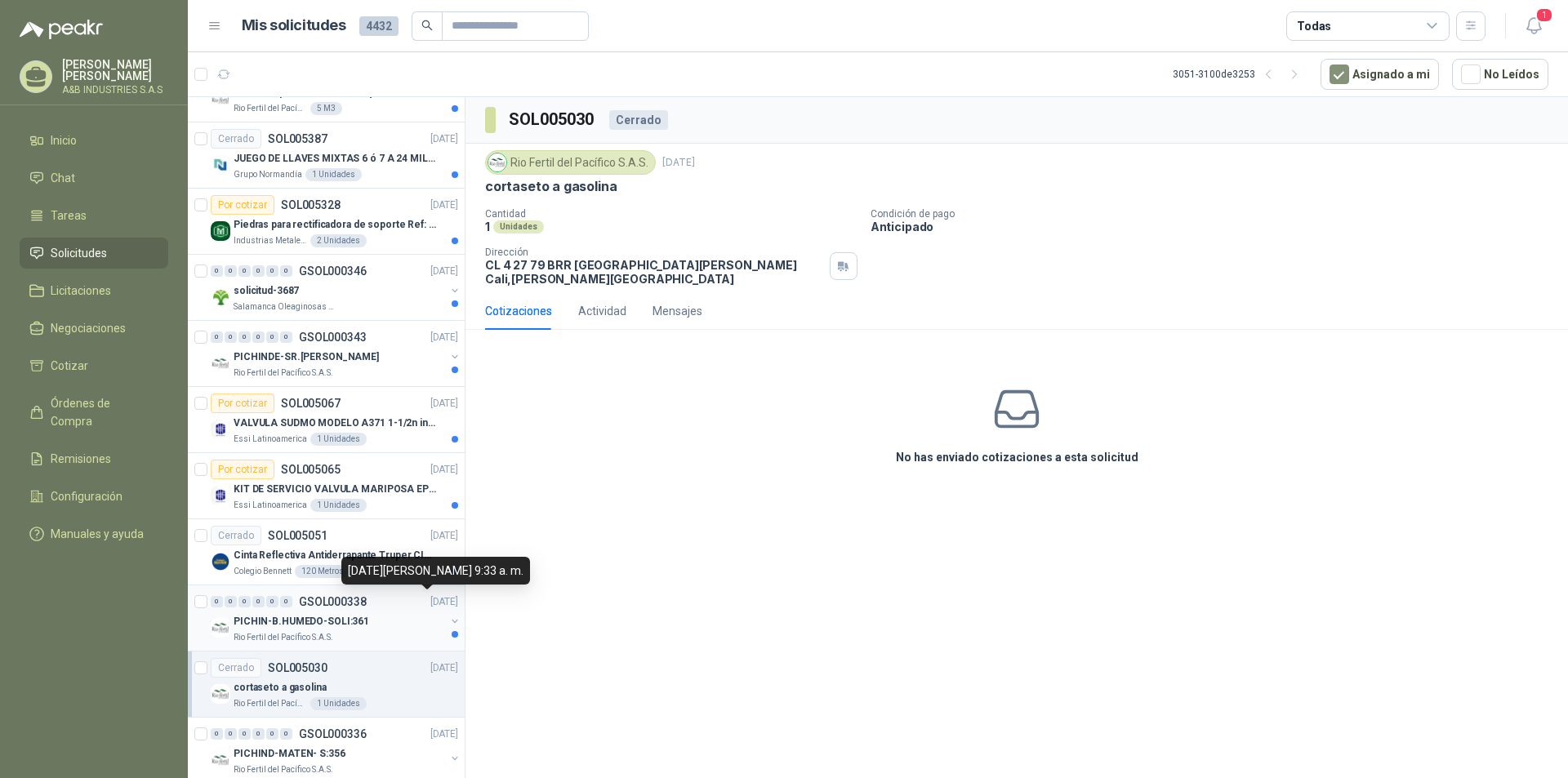
click at [431, 609] on p "[DATE]" at bounding box center [444, 602] width 28 height 15
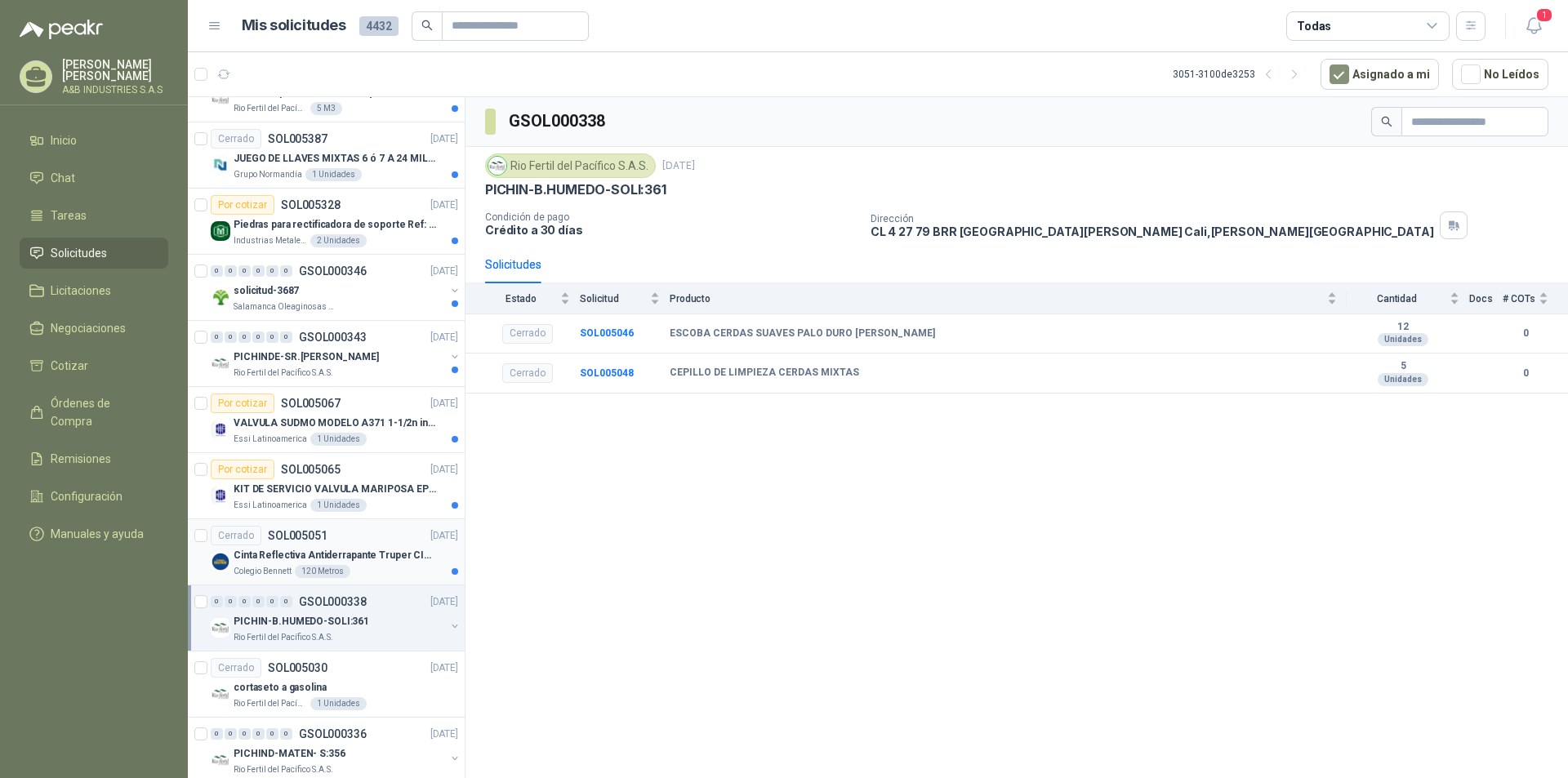
click at [373, 545] on div "Cinta Reflectiva Antiderrapante Truper CIA-25L 101450" at bounding box center [346, 555] width 225 height 19
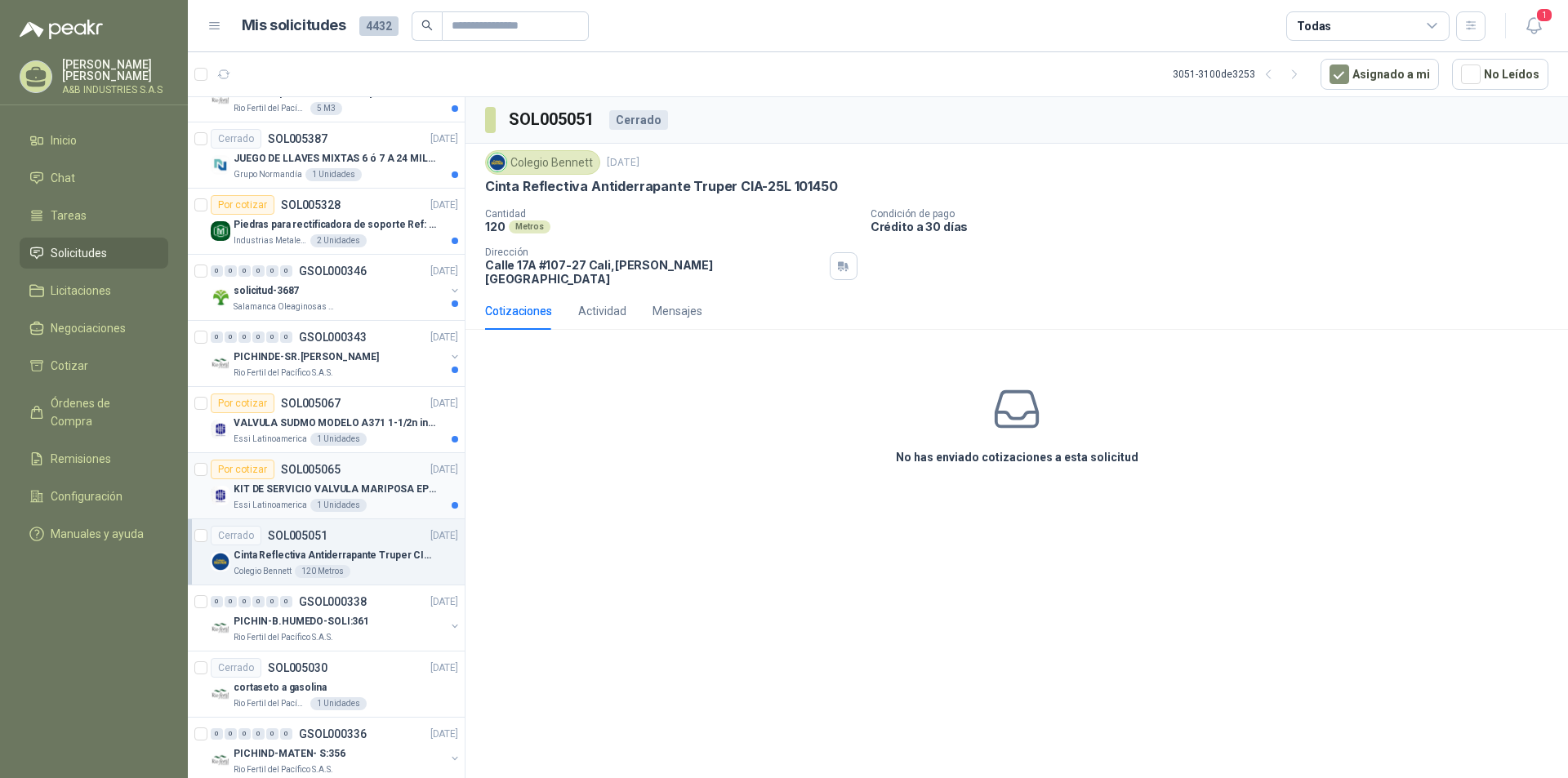
click at [379, 498] on div "KIT DE SERVICIO VALVULA MARIPOSA EPDM LKB ISO 38 P/N ALFA LAVAL" at bounding box center [346, 489] width 225 height 19
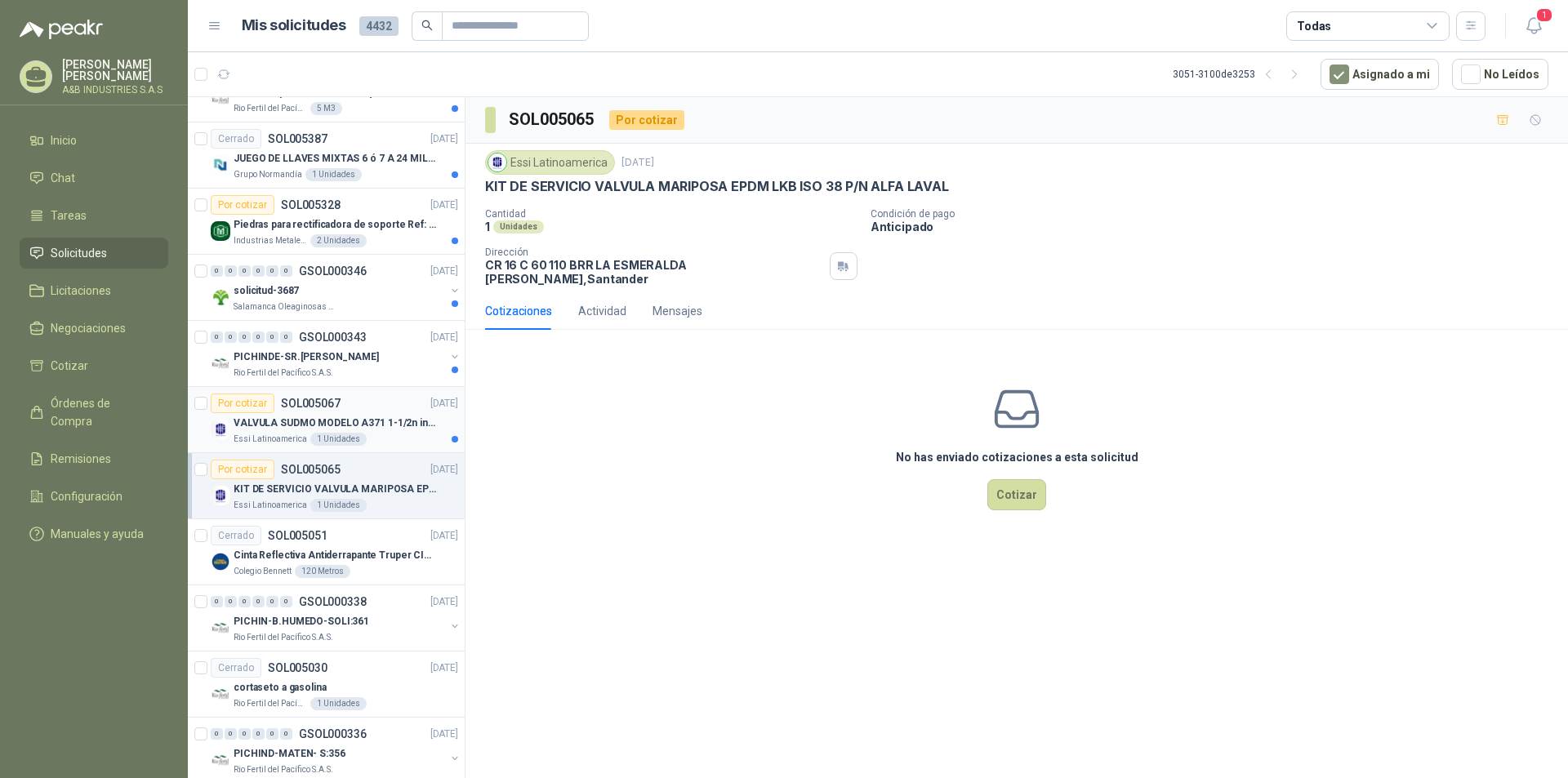
click at [377, 404] on div "Por cotizar SOL005067 [DATE]" at bounding box center [334, 403] width 247 height 19
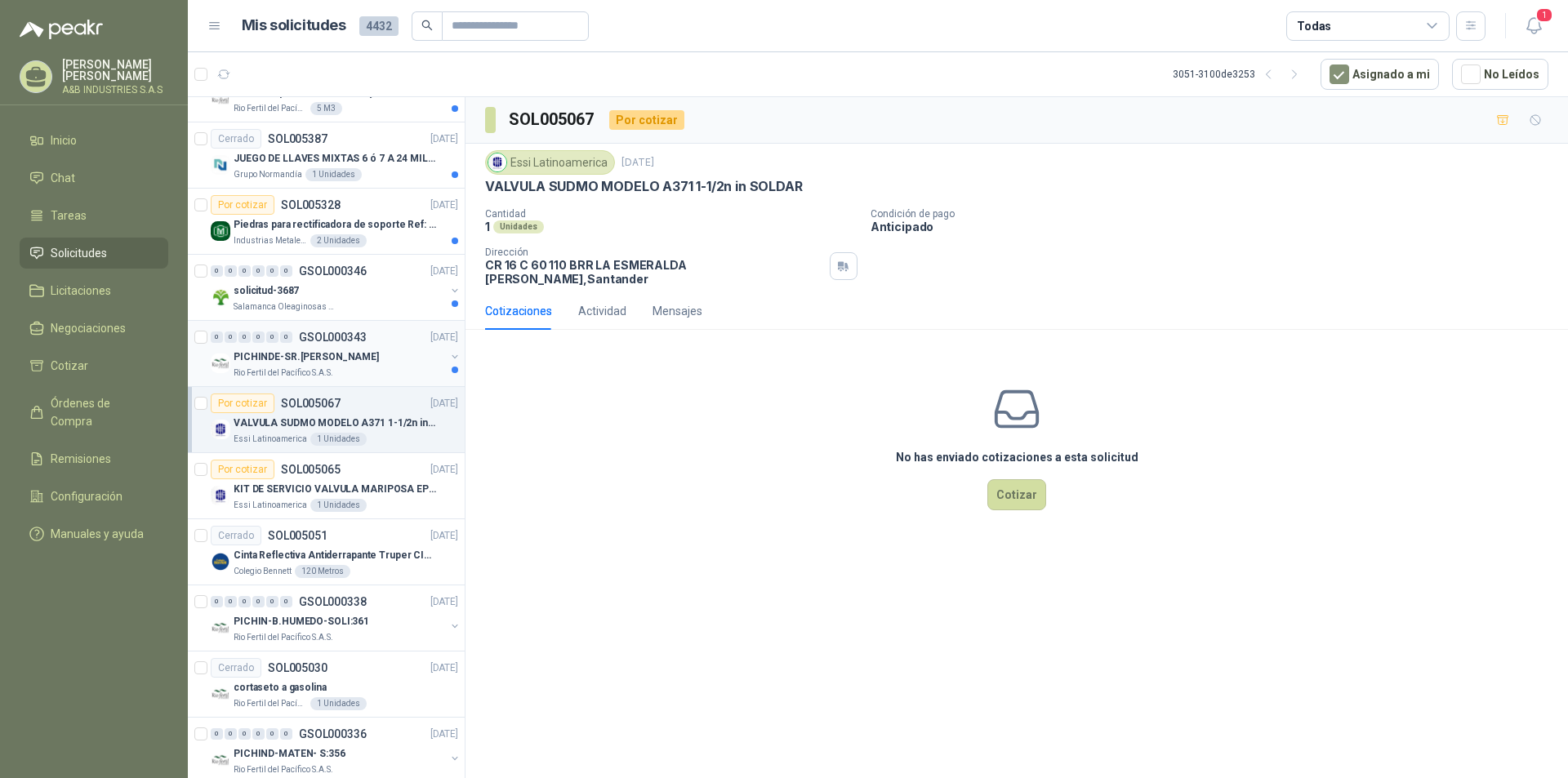
click at [370, 354] on div "PICHINDE-SR.[PERSON_NAME]" at bounding box center [339, 357] width 212 height 19
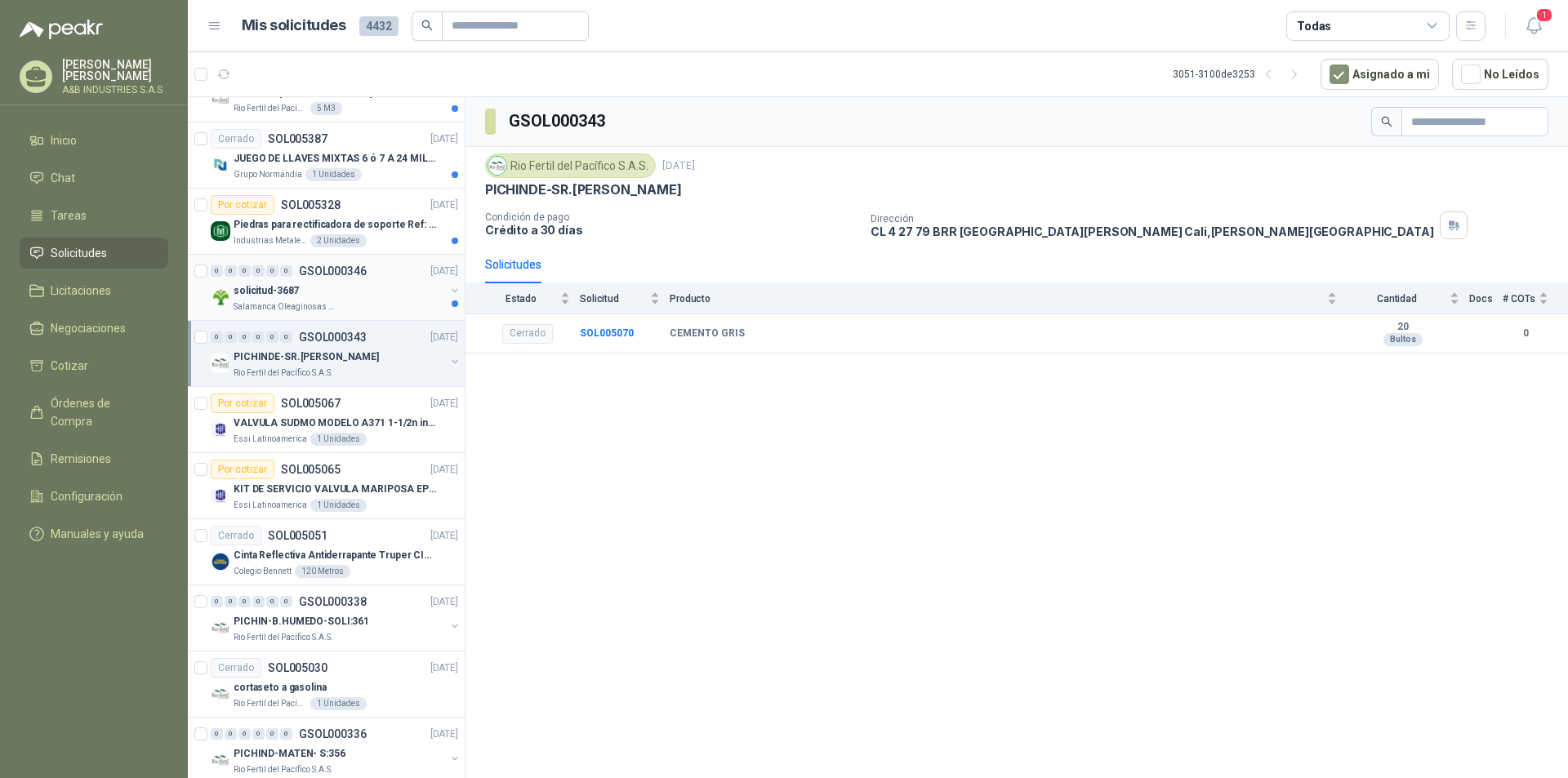
click at [379, 301] on div "Salamanca Oleaginosas SAS" at bounding box center [339, 307] width 212 height 13
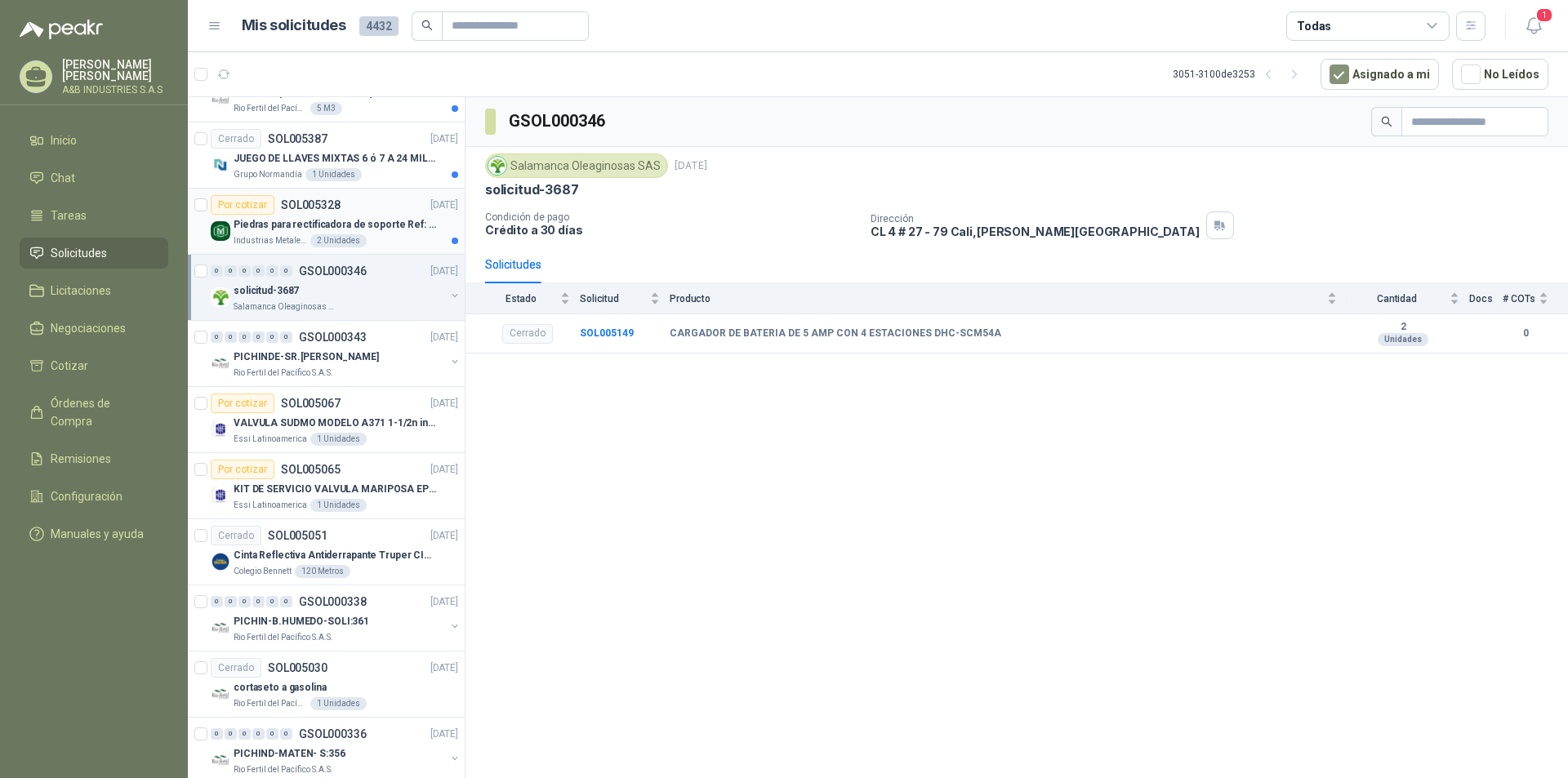
scroll to position [1582, 0]
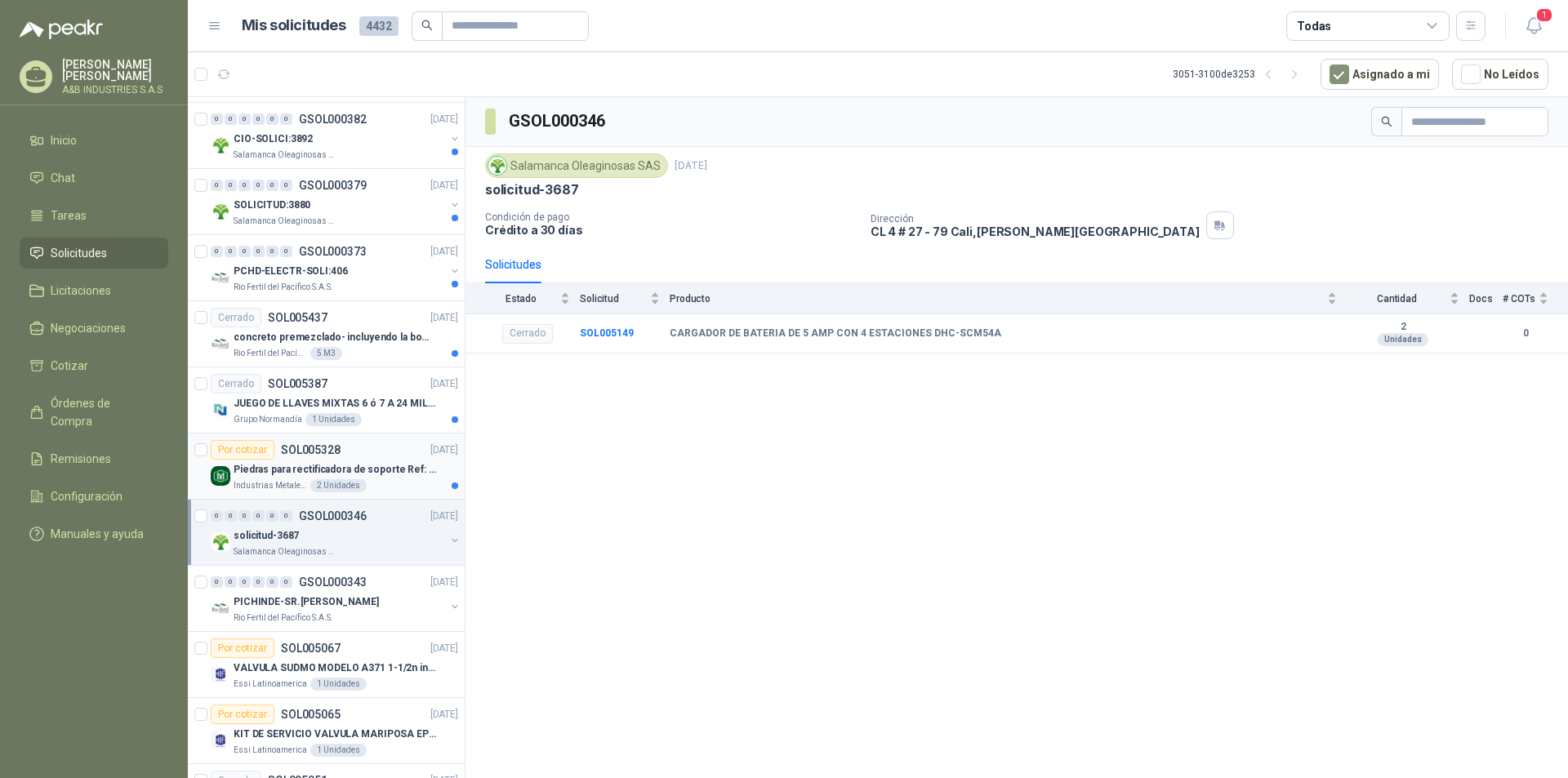
click at [375, 454] on div "Por cotizar SOL005328 [DATE]" at bounding box center [334, 450] width 247 height 19
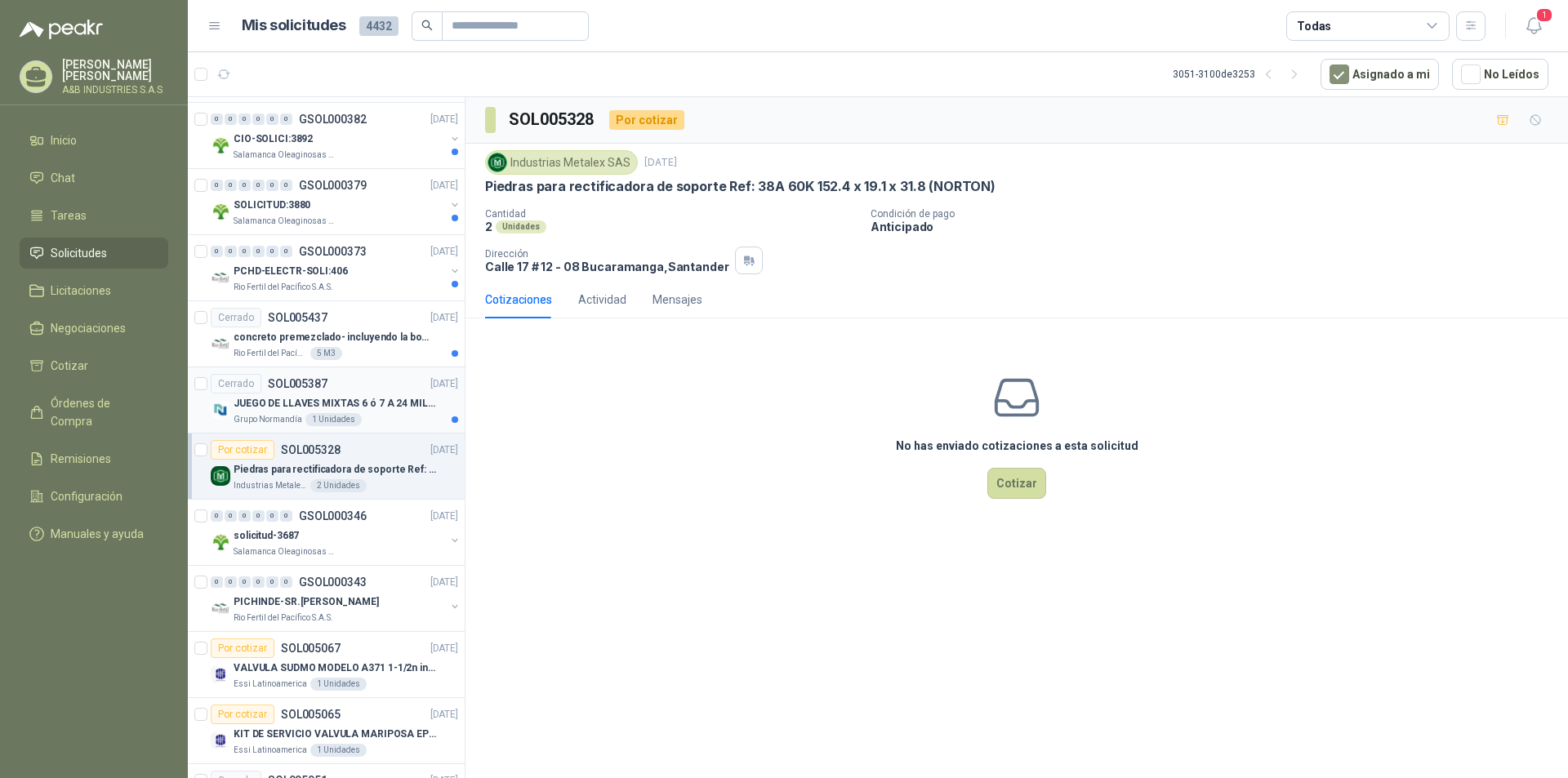
click at [386, 383] on div "Cerrado SOL005387 [DATE]" at bounding box center [334, 384] width 247 height 19
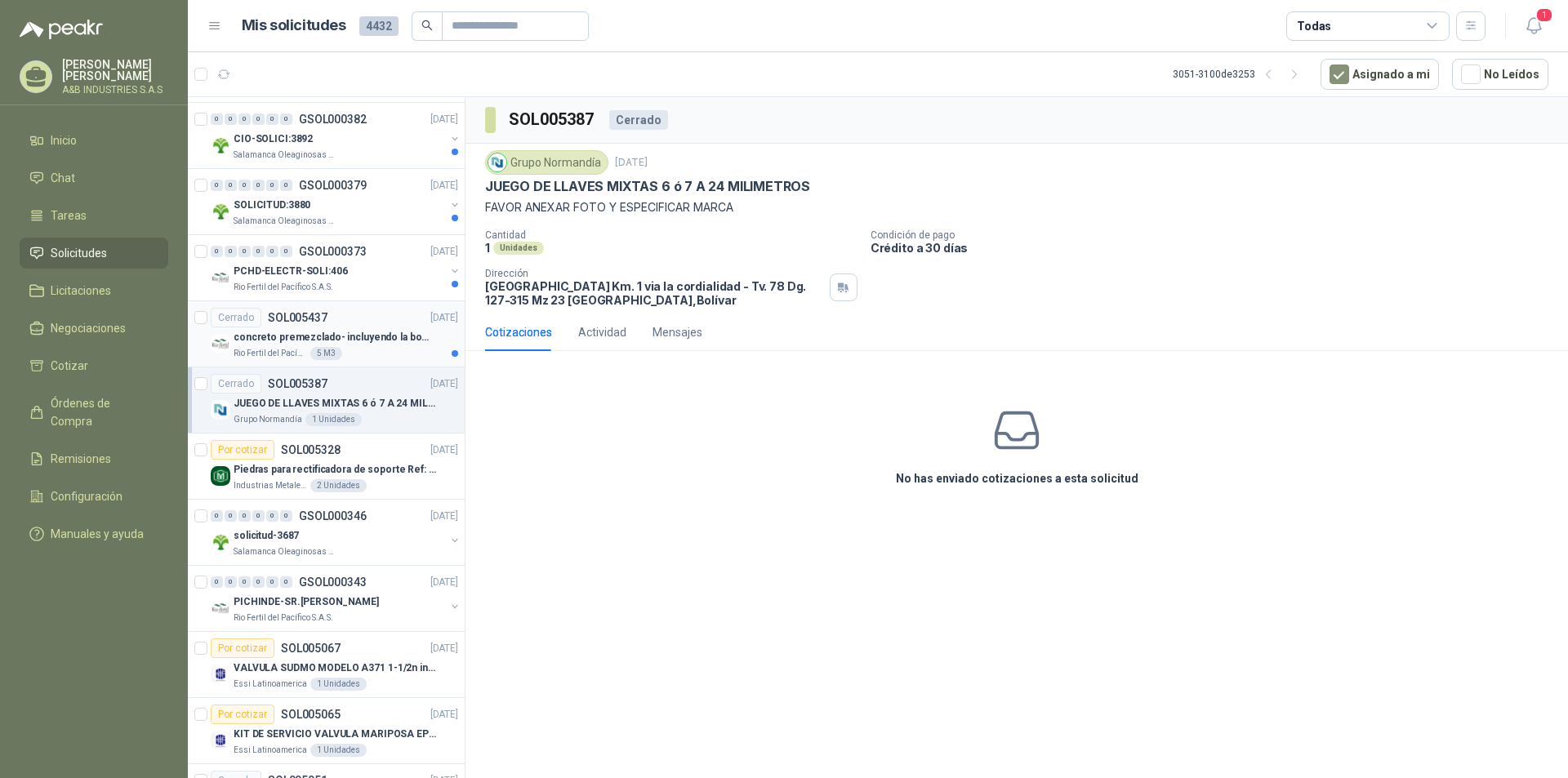
click at [389, 339] on p "concreto premezclado- incluyendo la bomba" at bounding box center [335, 338] width 203 height 15
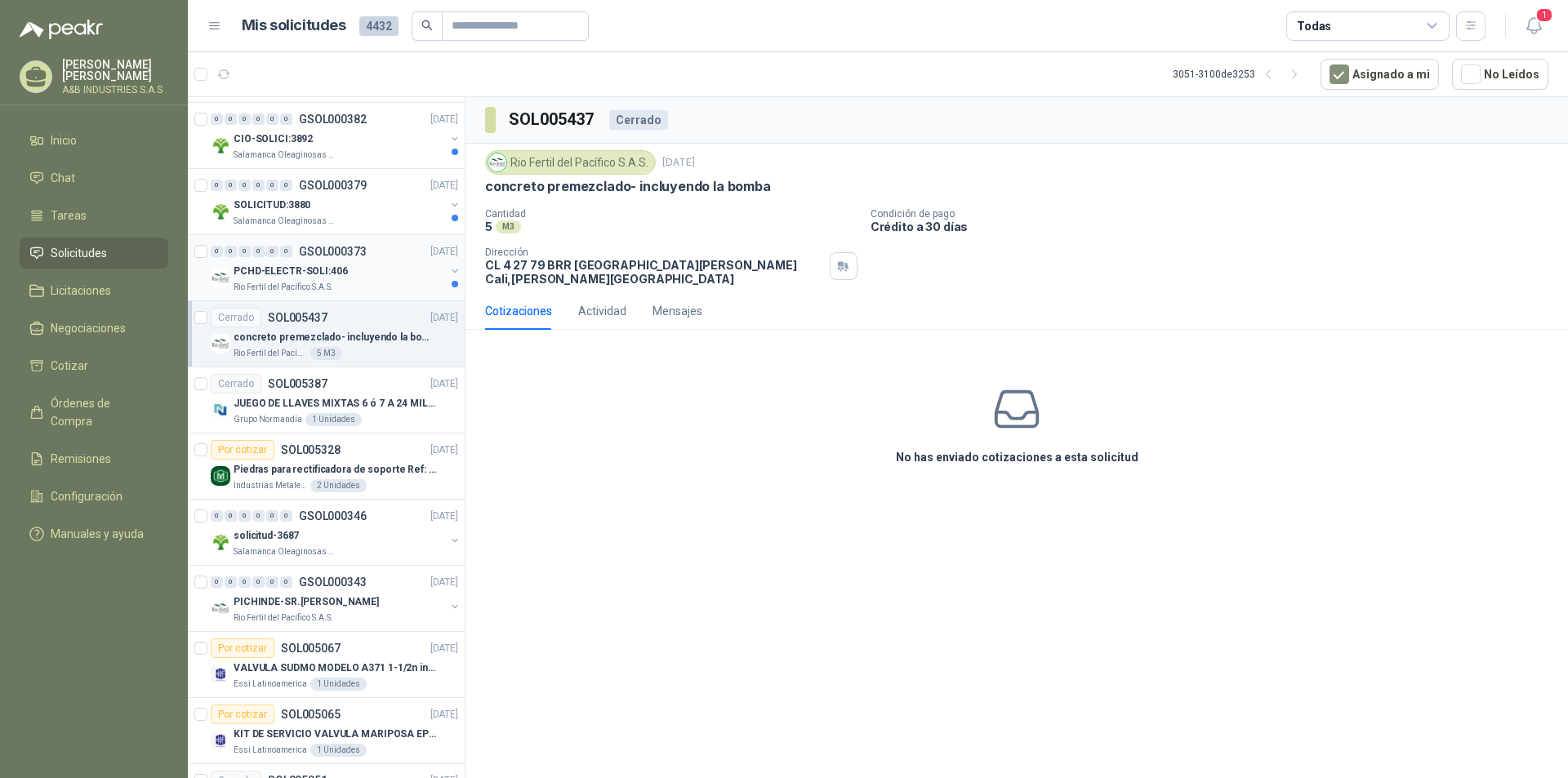
click at [383, 280] on div "Rio Fertil del Pacífico S.A.S." at bounding box center [339, 287] width 212 height 13
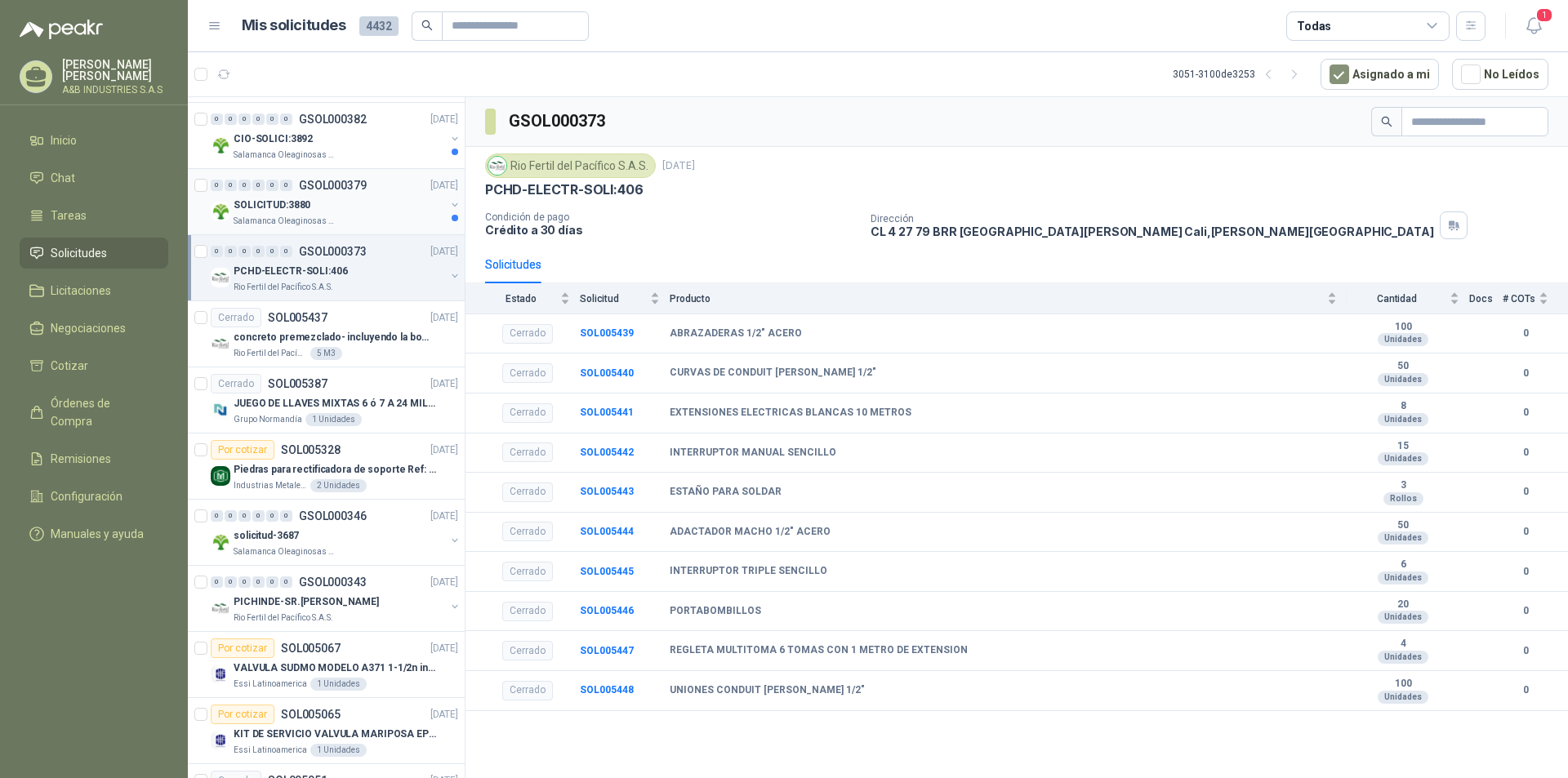
drag, startPoint x: 382, startPoint y: 203, endPoint x: 374, endPoint y: 300, distance: 97.3
click at [383, 204] on div "SOLICITUD:3880" at bounding box center [339, 205] width 212 height 19
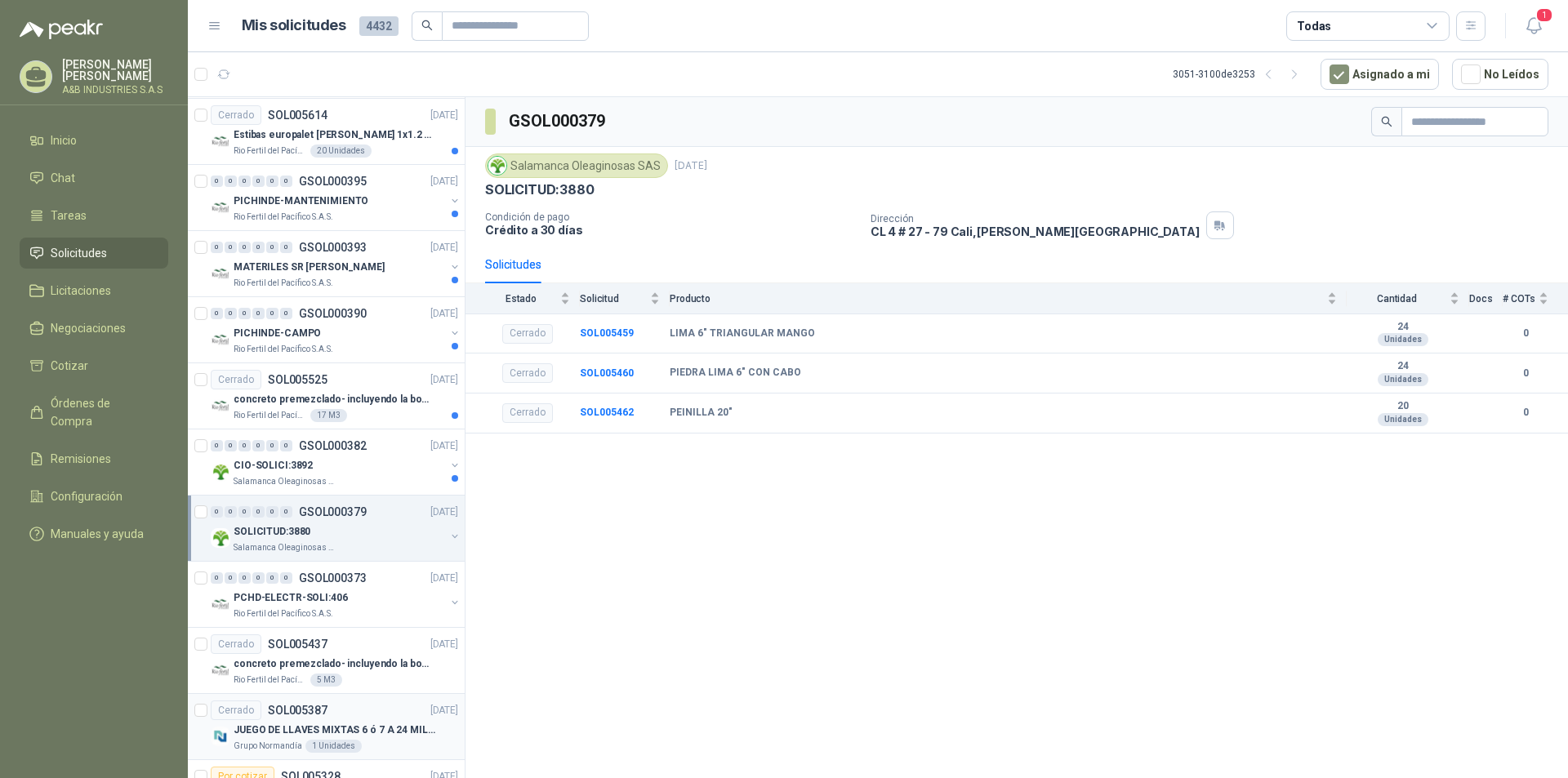
scroll to position [1173, 0]
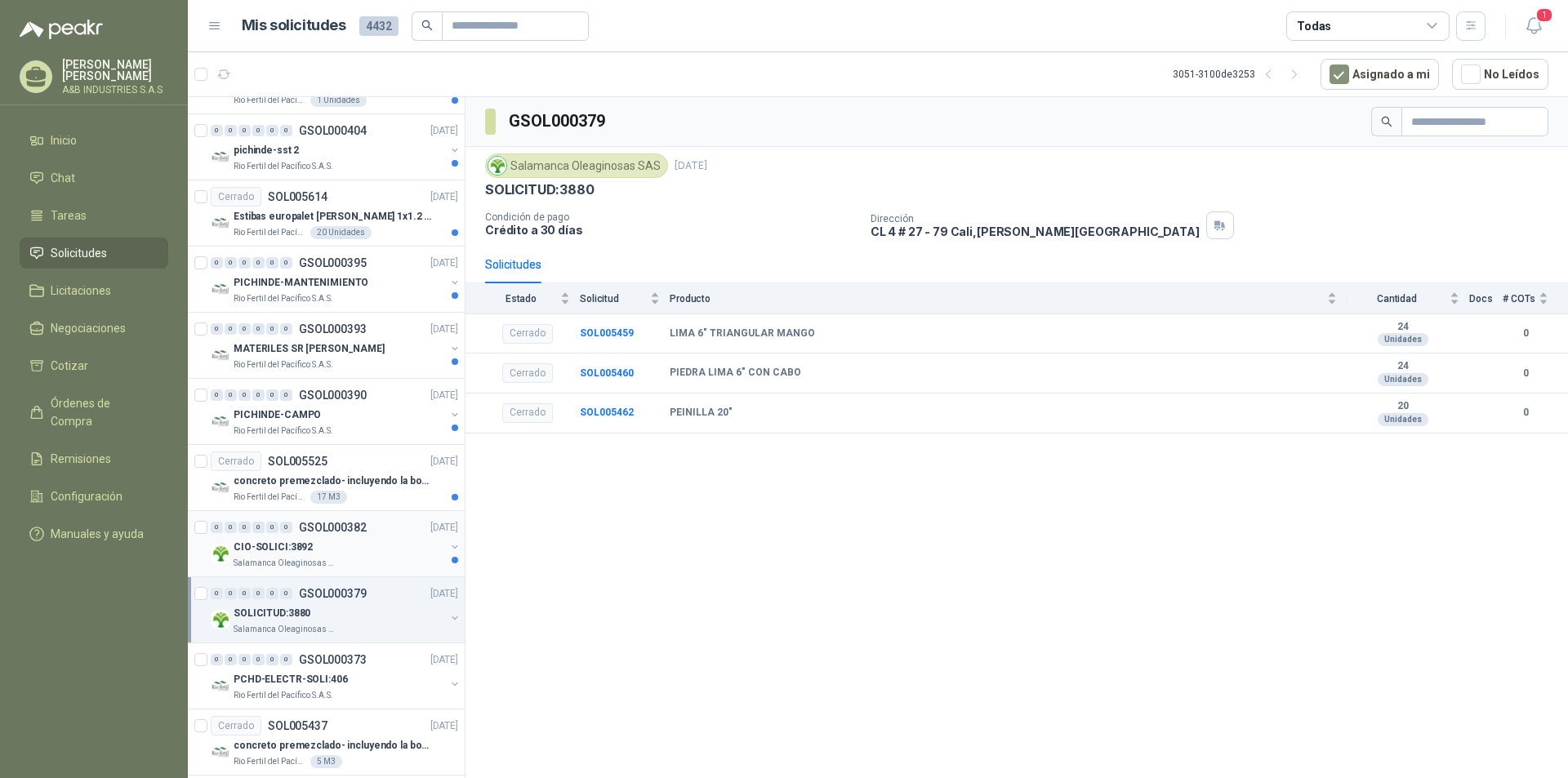
click at [382, 543] on div "CIO-SOLICI:3892" at bounding box center [339, 546] width 212 height 19
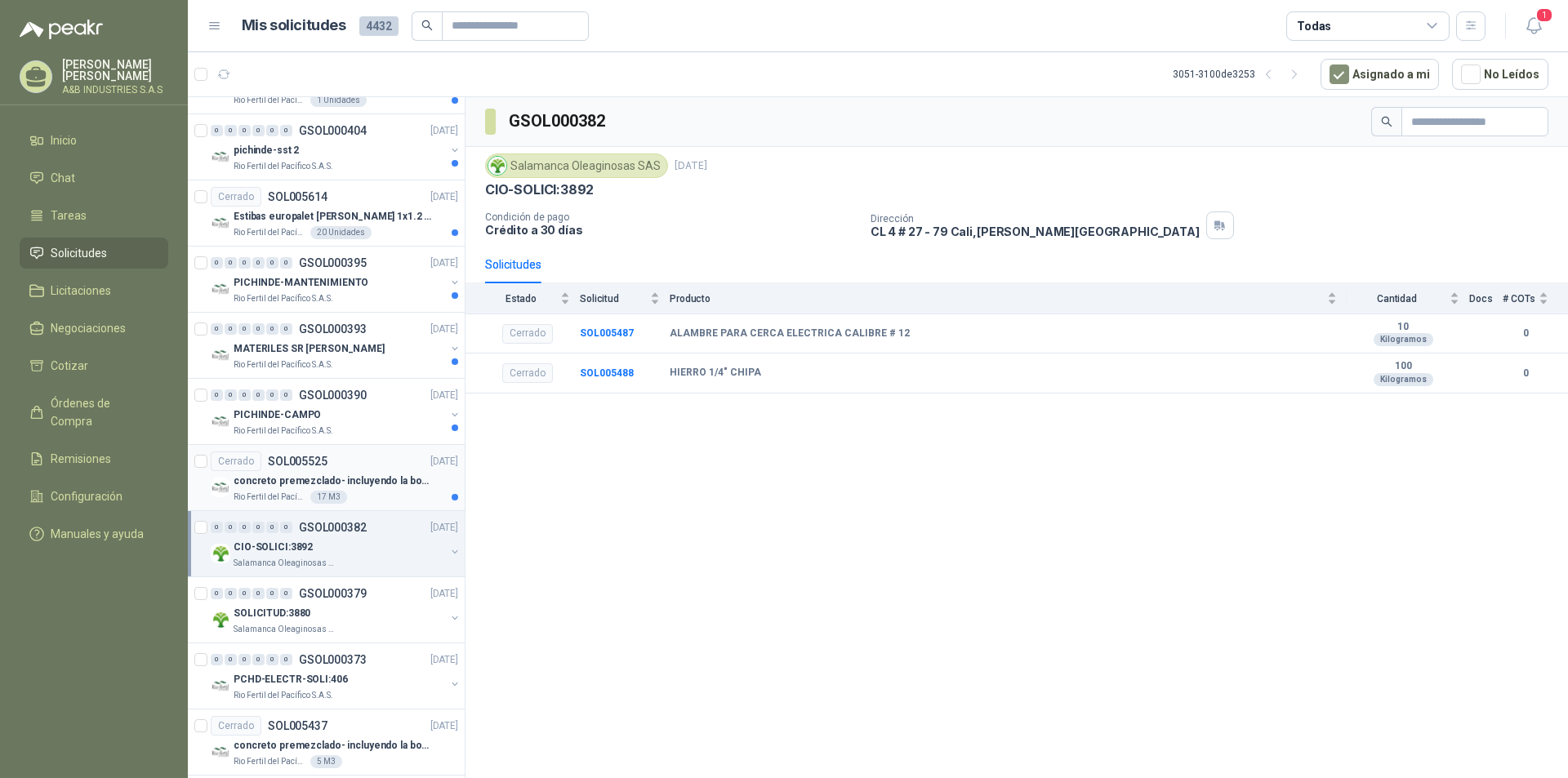
click at [369, 458] on div "Cerrado SOL005525 [DATE]" at bounding box center [334, 461] width 247 height 19
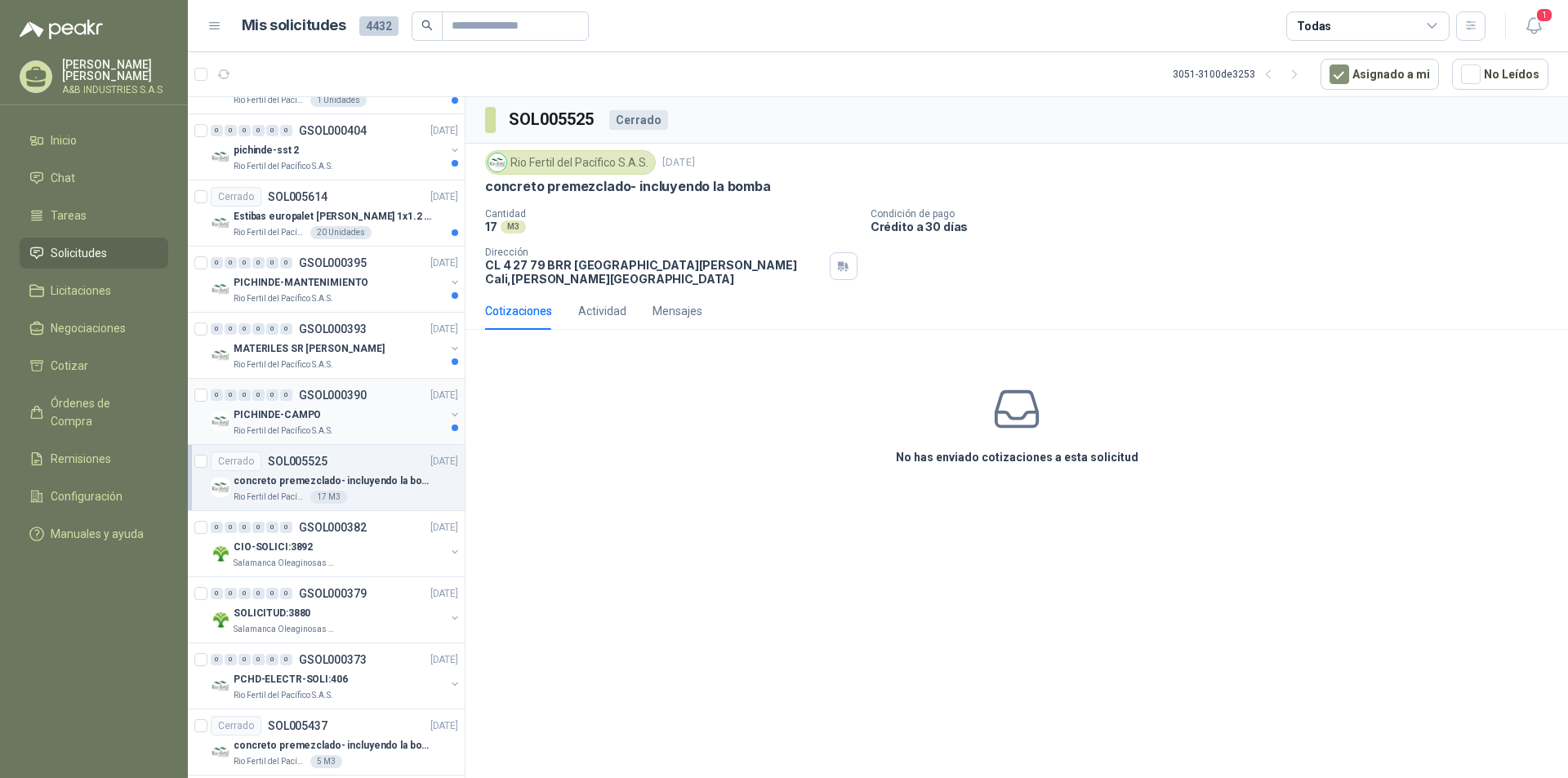
click at [370, 411] on div "PICHINDE-CAMPO" at bounding box center [339, 414] width 212 height 19
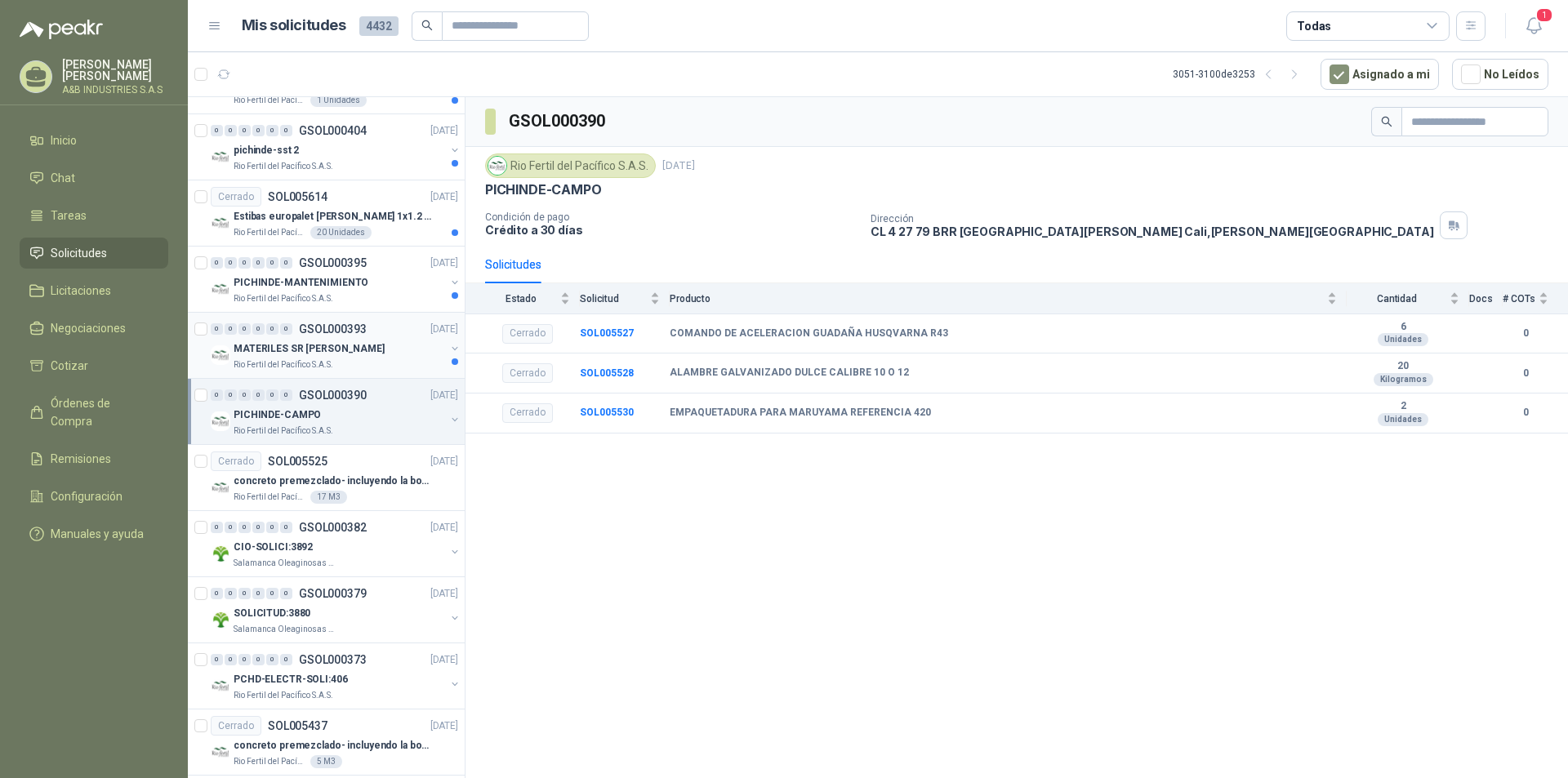
click at [381, 352] on div "MATERILES SR [PERSON_NAME]" at bounding box center [339, 348] width 212 height 19
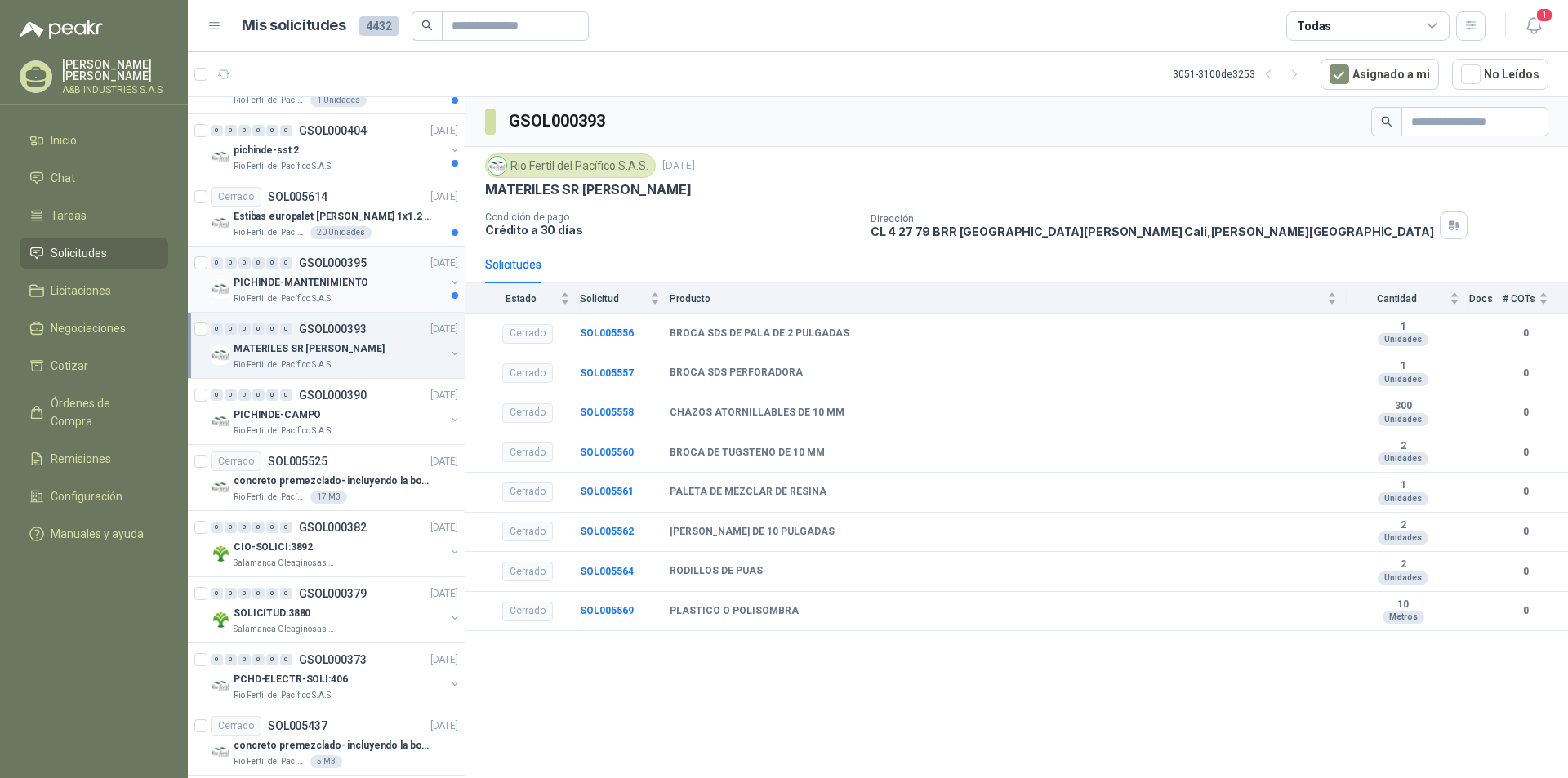
click at [387, 283] on div "PICHINDE-MANTENIMIENTO" at bounding box center [339, 282] width 212 height 19
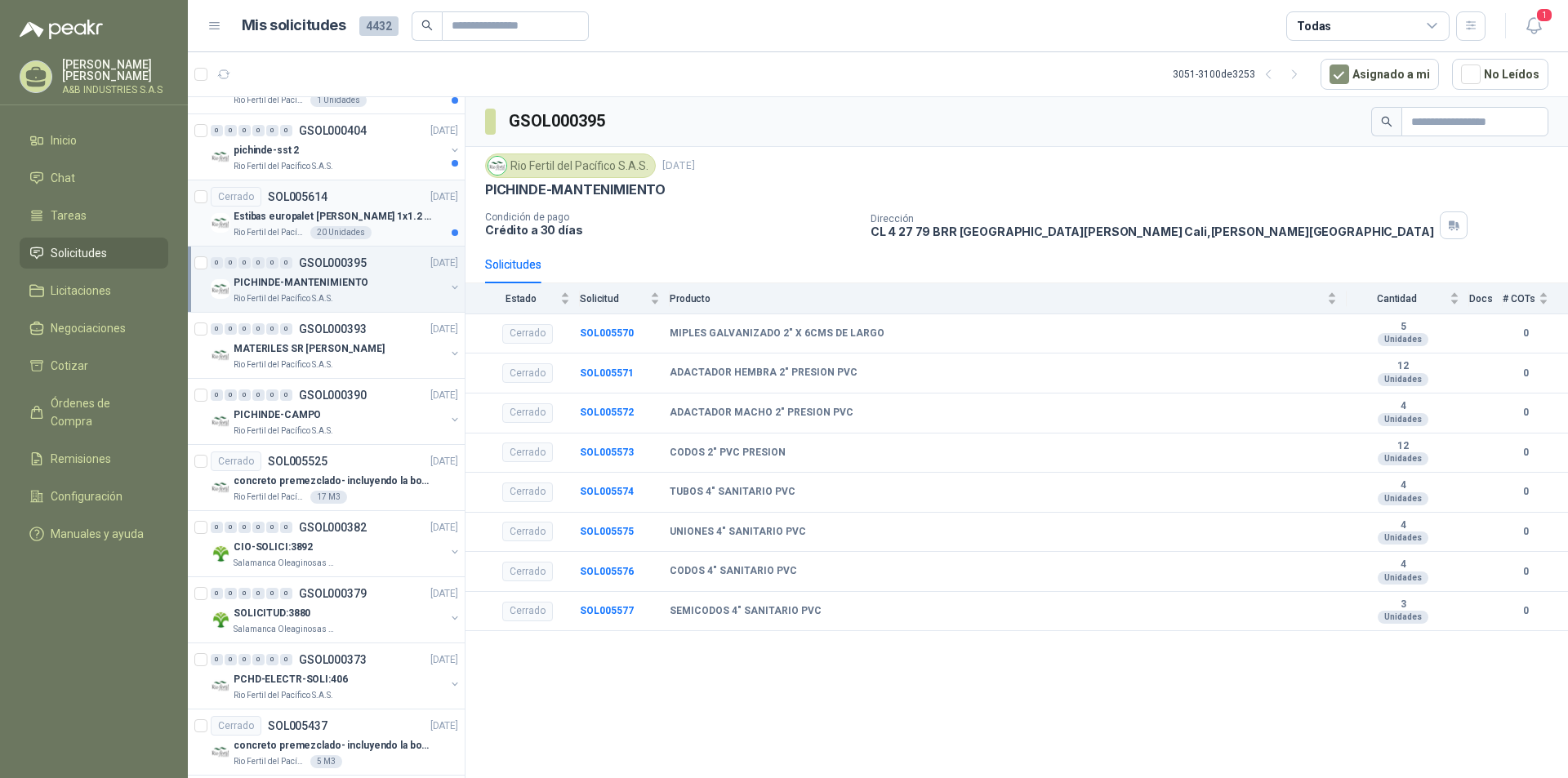
click at [370, 214] on p "Estibas europalet [PERSON_NAME] 1x1.2 NTC 4680 -que esten fumigadas" at bounding box center [335, 216] width 203 height 15
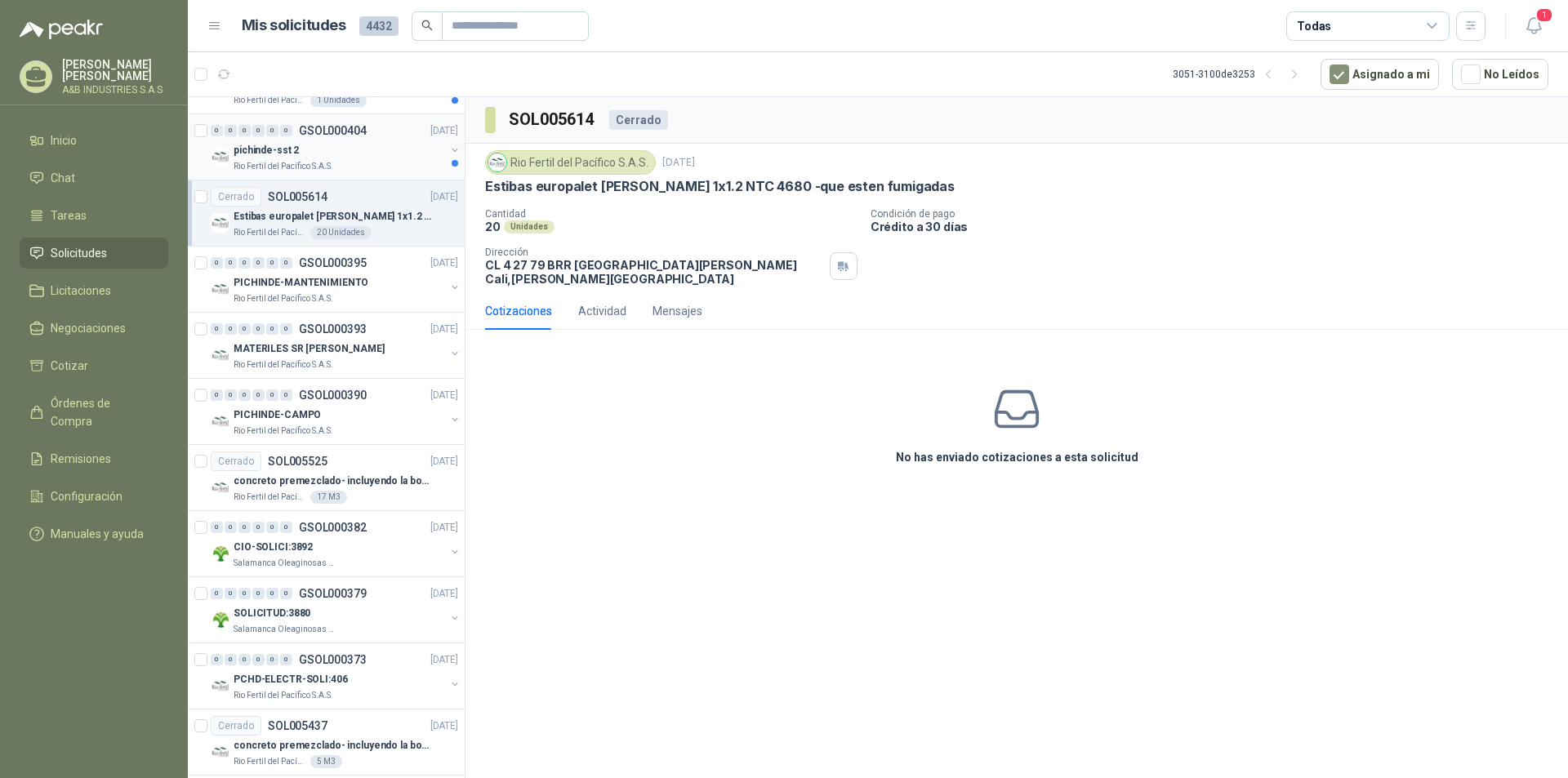
click at [371, 169] on div "Rio Fertil del Pacífico S.A.S." at bounding box center [339, 167] width 212 height 13
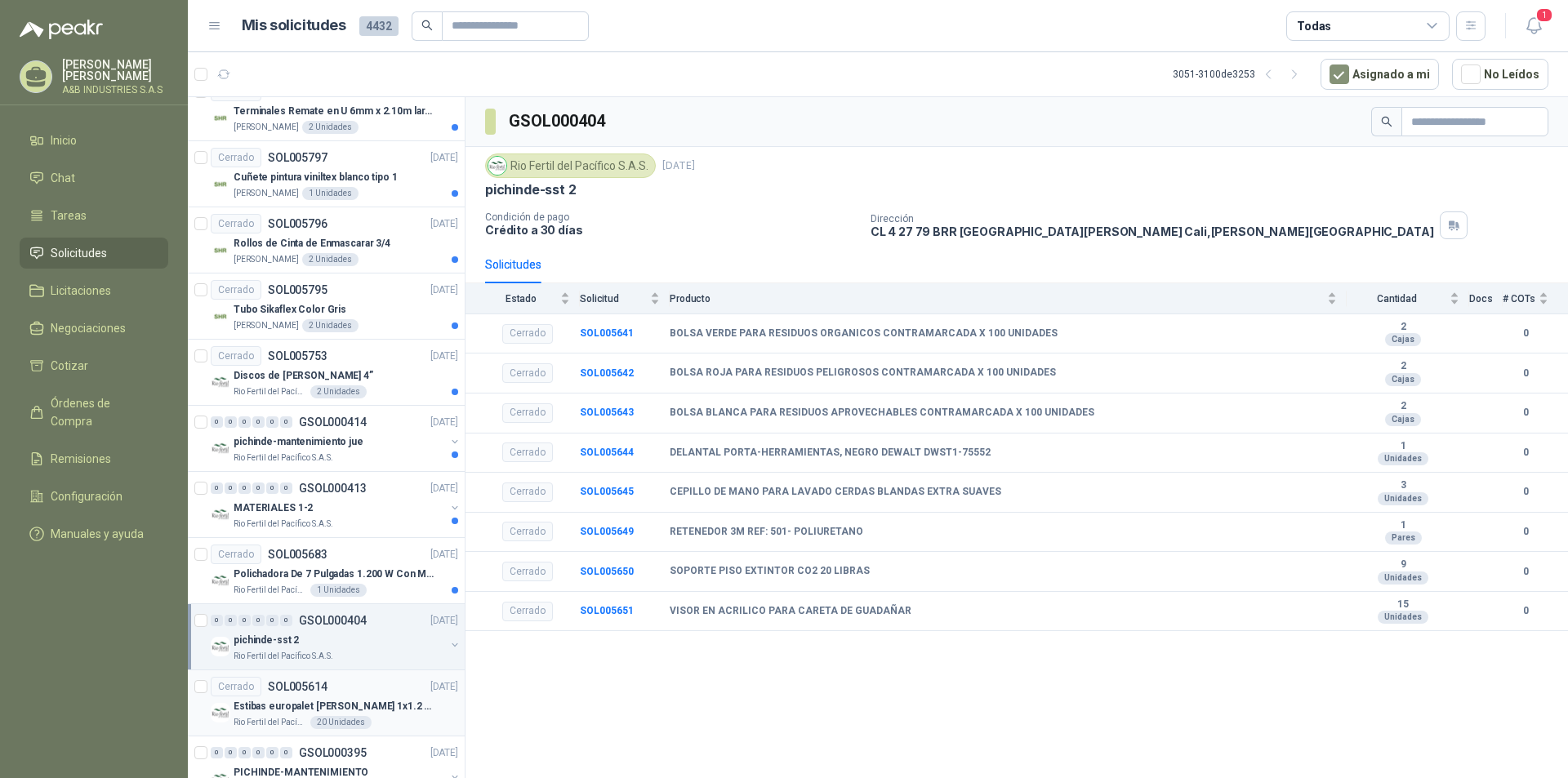
scroll to position [847, 0]
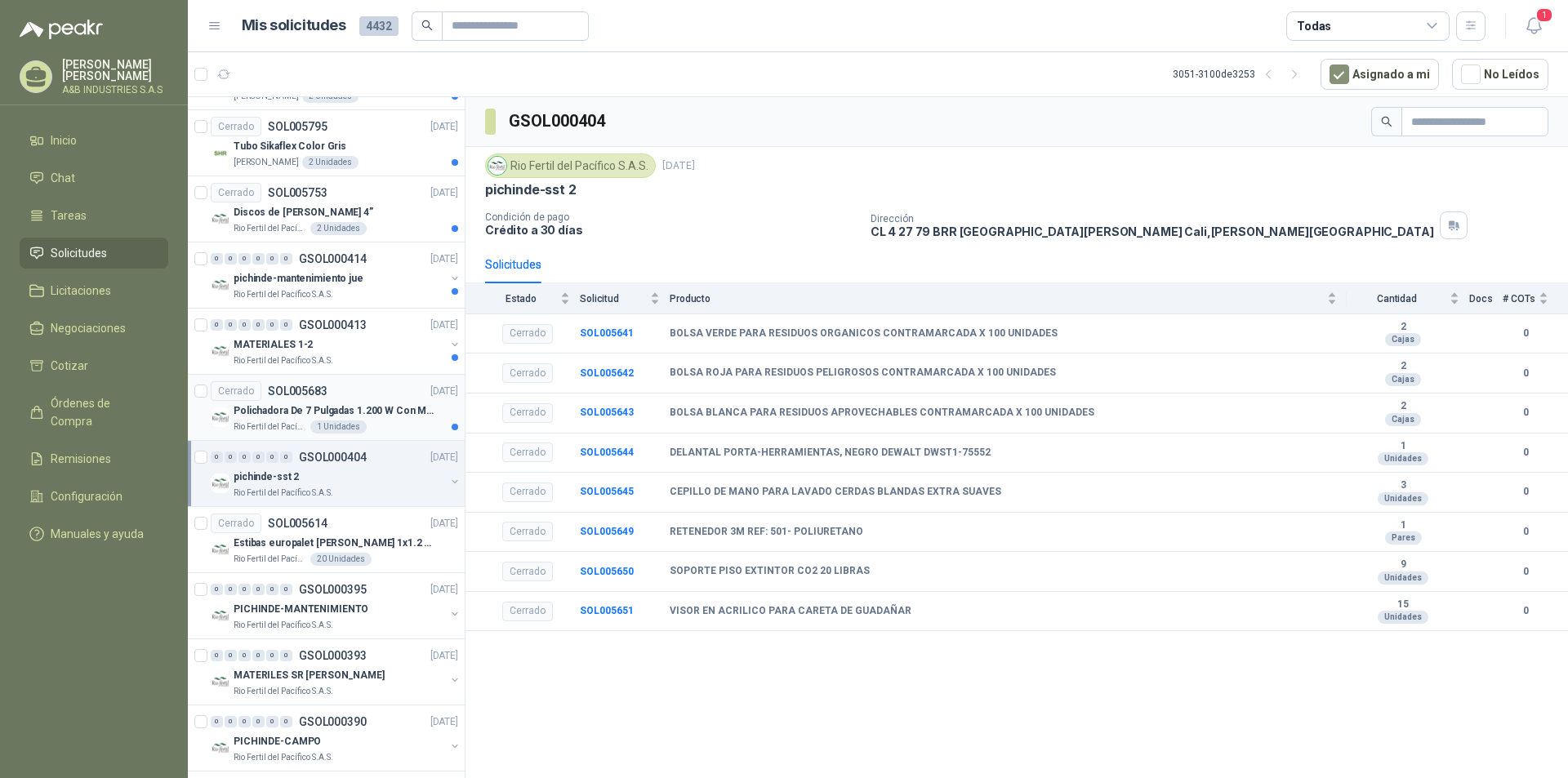
click at [388, 416] on p "Polichadora De 7 Pulgadas 1.200 W Con Mango Y Accesorios Incluidos" at bounding box center [335, 411] width 203 height 15
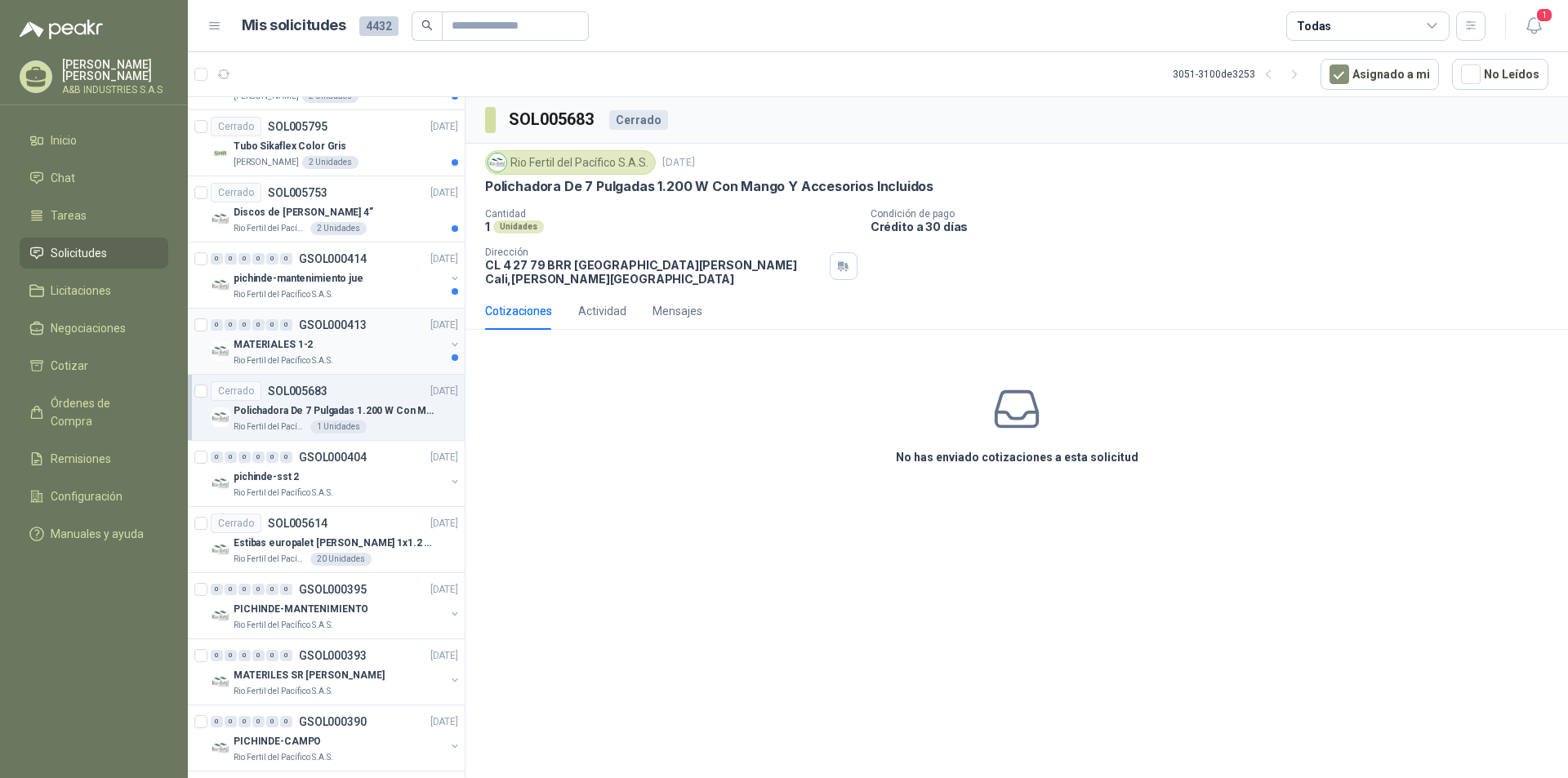
click at [389, 357] on div "Rio Fertil del Pacífico S.A.S." at bounding box center [339, 361] width 212 height 13
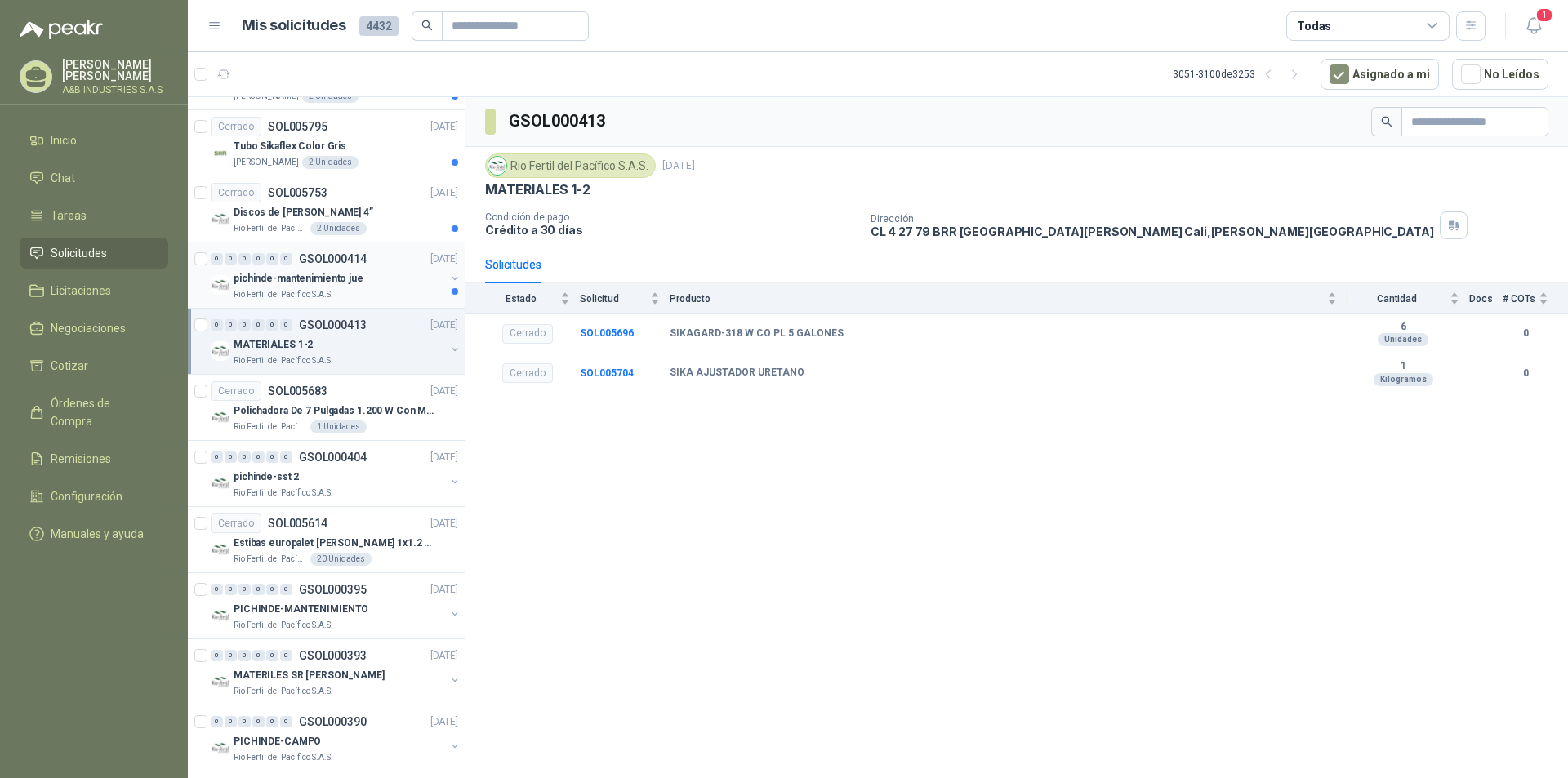
click at [387, 270] on div "pichinde-mantenimiento jue" at bounding box center [339, 278] width 212 height 19
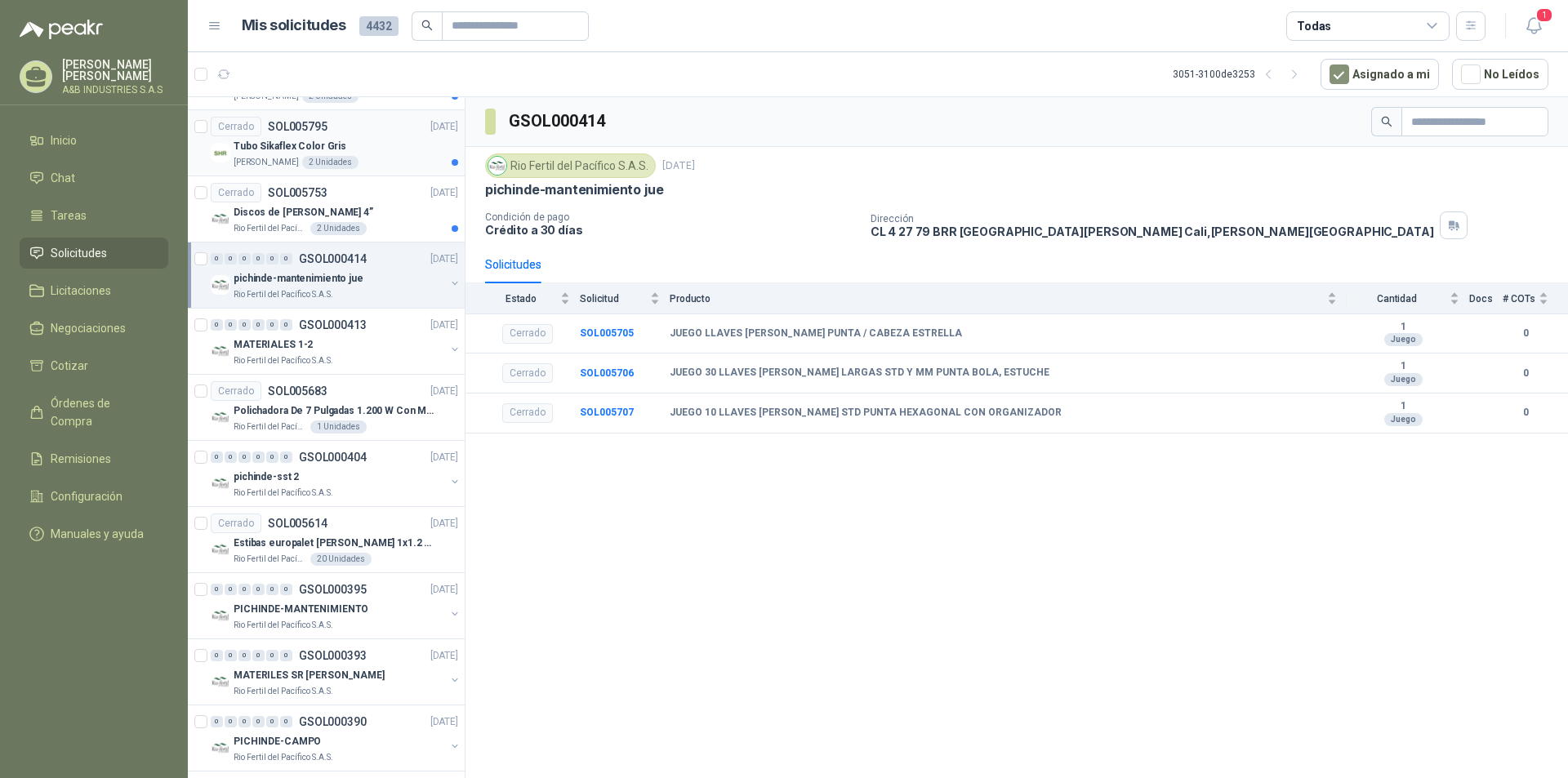
click at [381, 151] on div "Tubo Sikaflex Color Gris" at bounding box center [346, 145] width 225 height 19
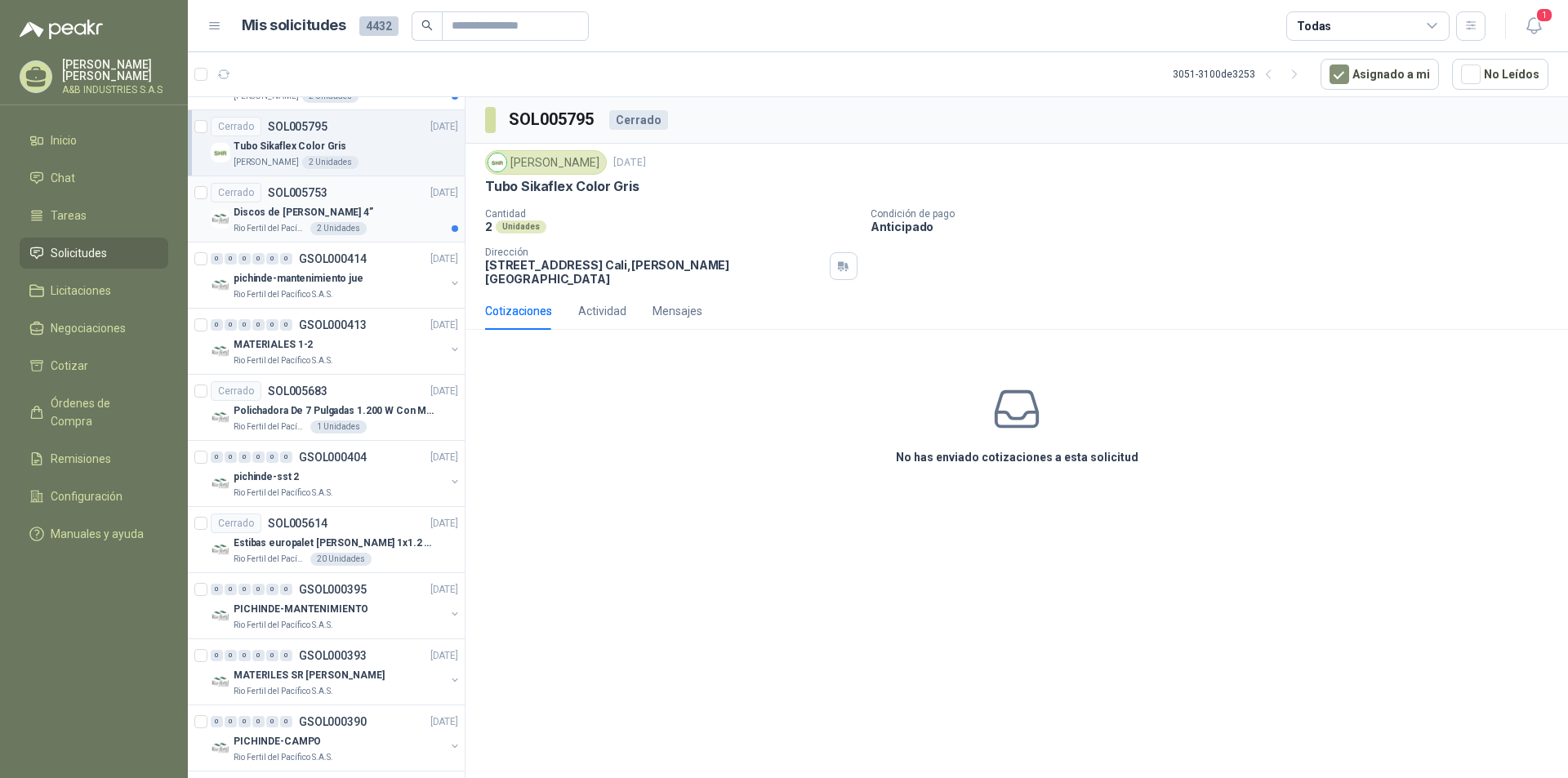
click at [385, 219] on div "Discos de [PERSON_NAME] 4”" at bounding box center [346, 212] width 225 height 19
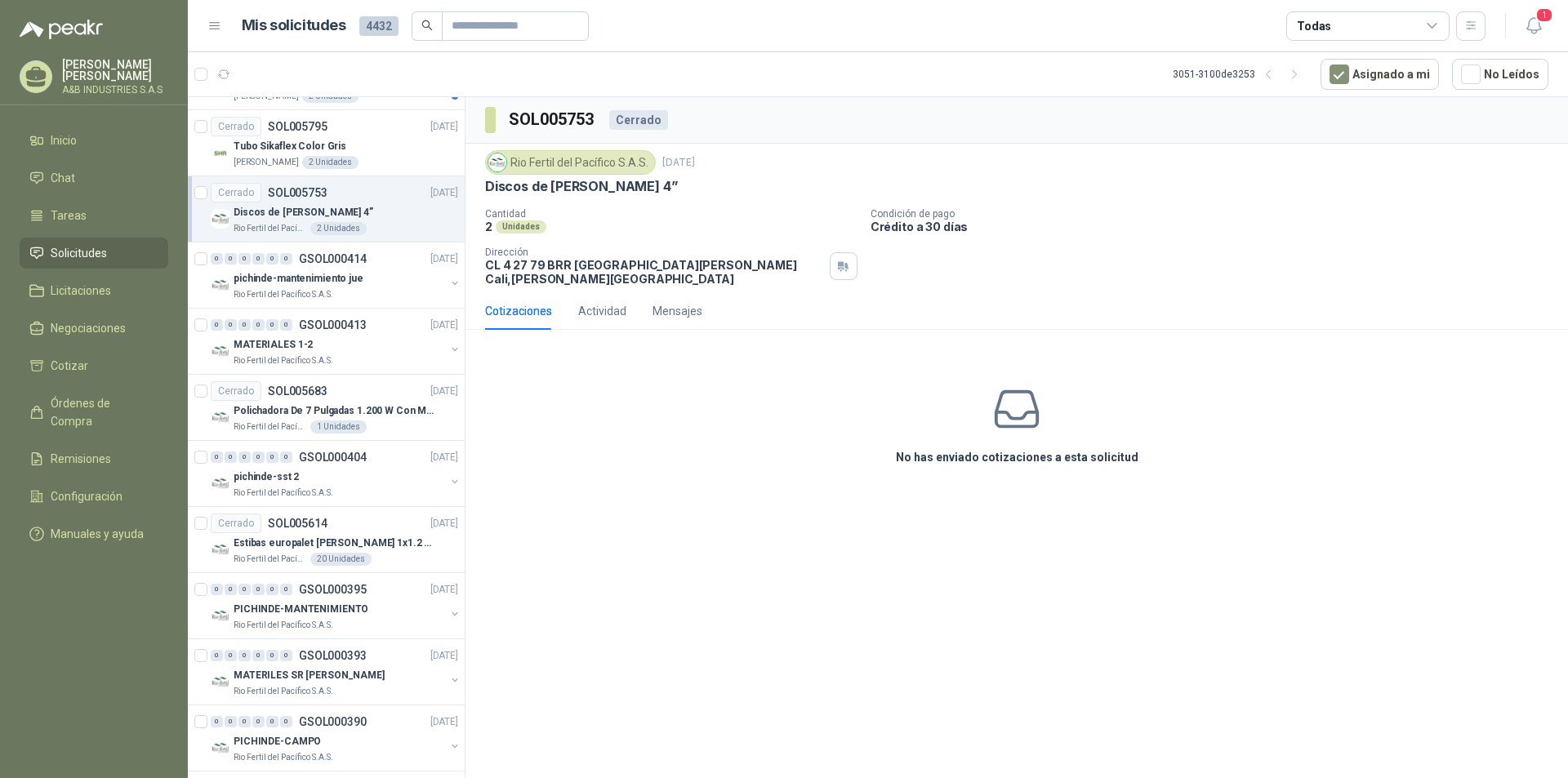
scroll to position [683, 0]
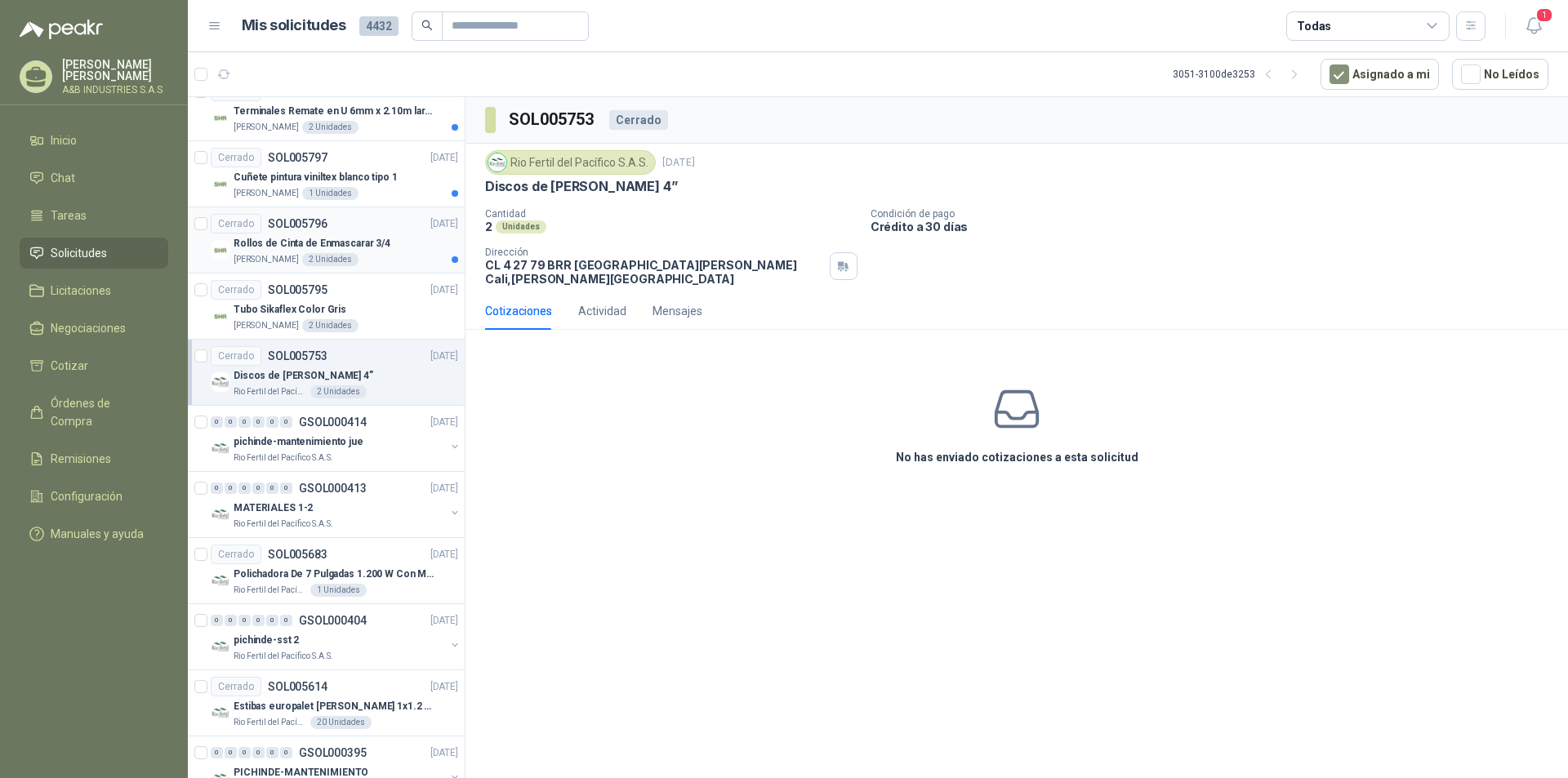
click at [390, 256] on div "[PERSON_NAME] 2 Unidades" at bounding box center [346, 259] width 225 height 13
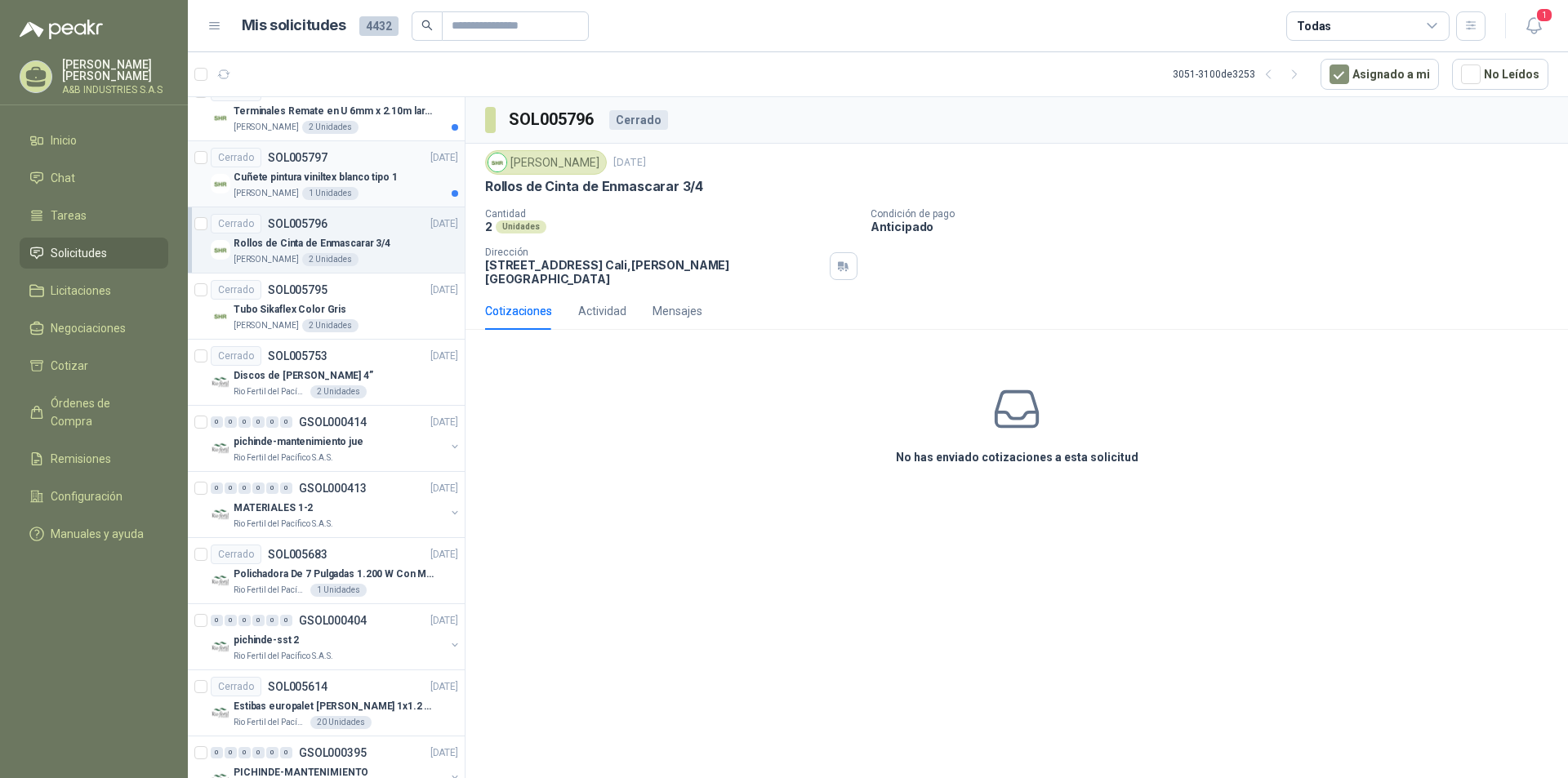
click at [359, 163] on div "Cerrado SOL005797 [DATE]" at bounding box center [334, 157] width 247 height 19
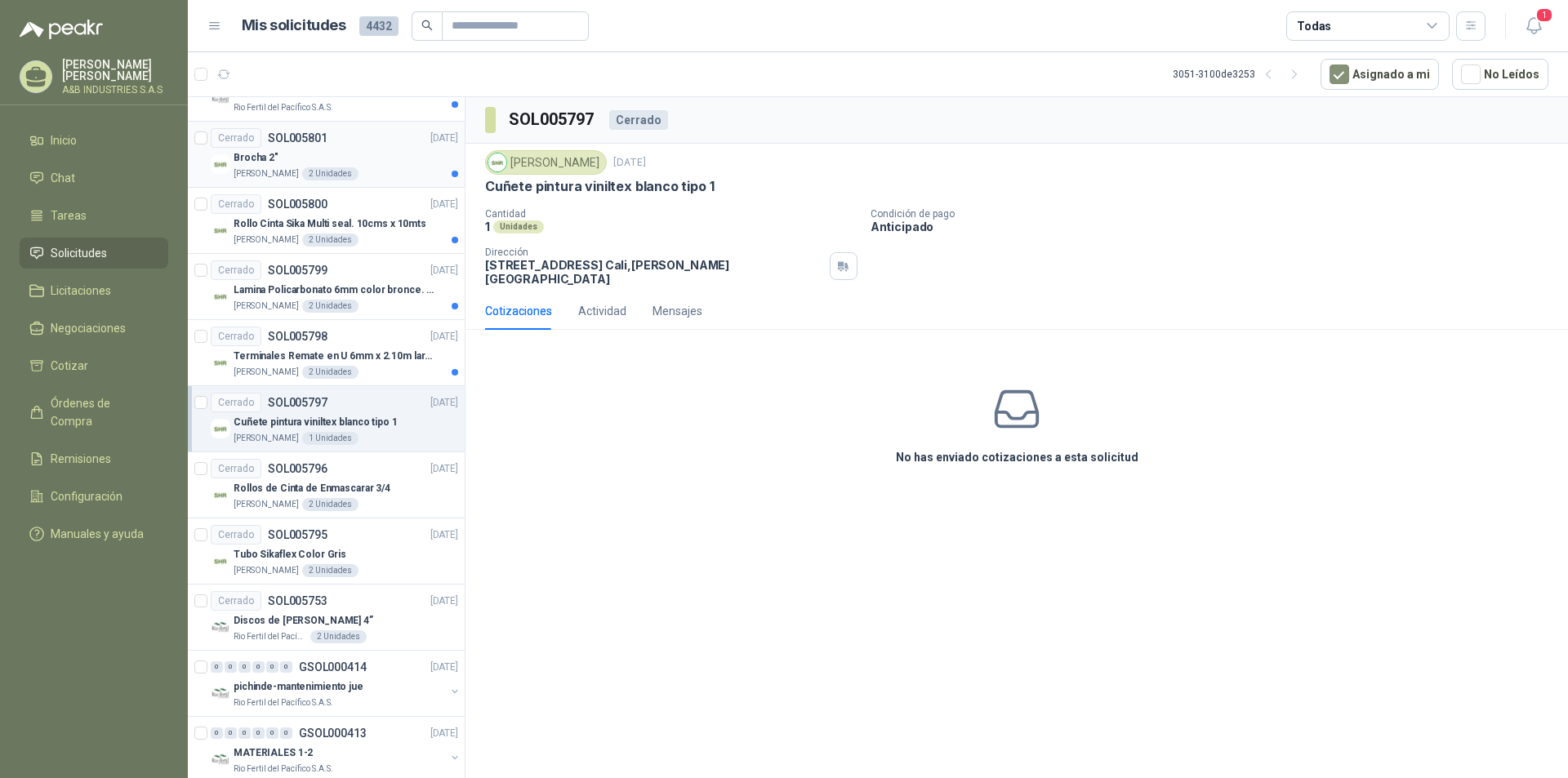
scroll to position [276, 0]
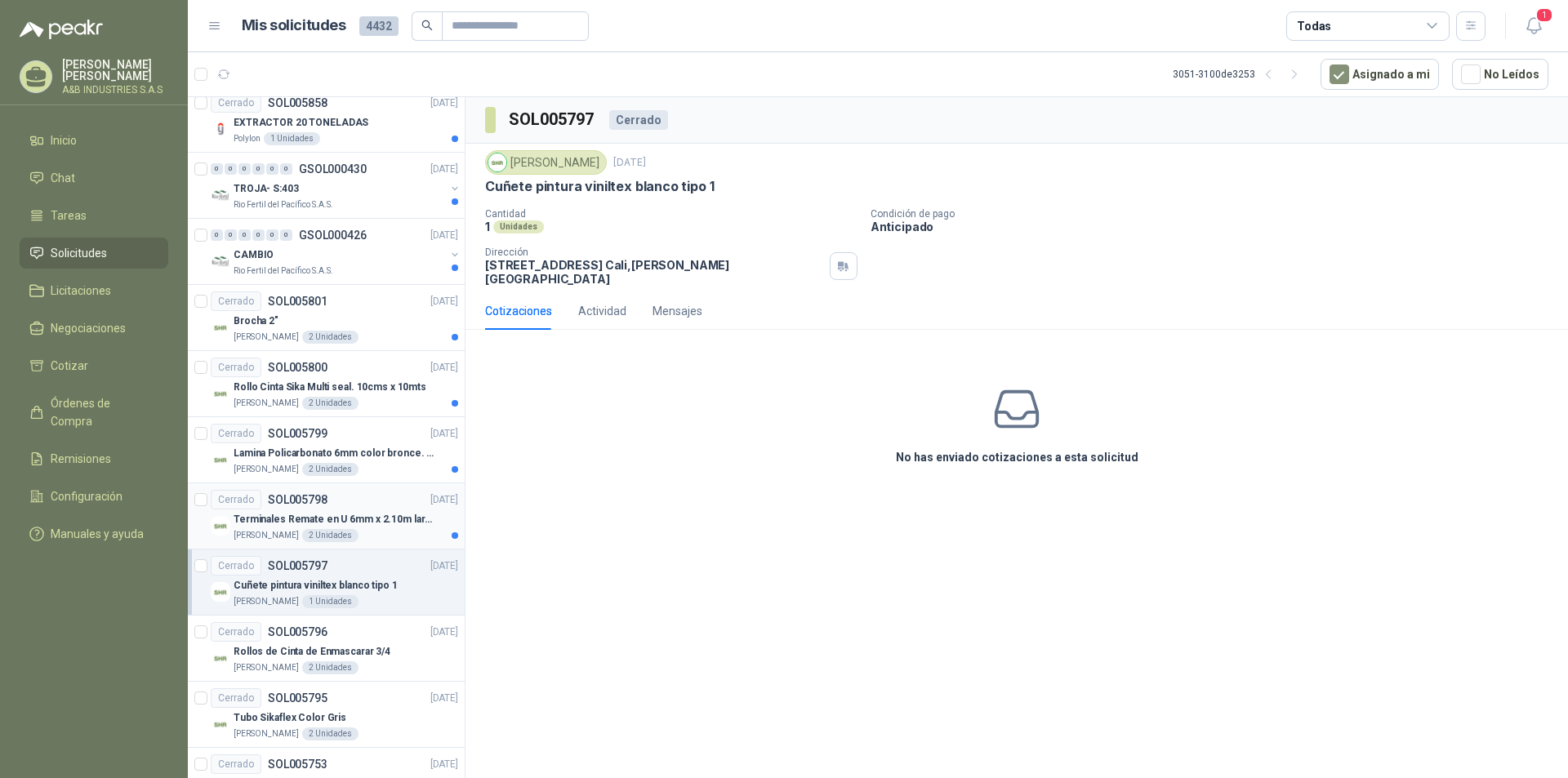
click at [372, 510] on div "Terminales Remate en U 6mm x 2.10m largo, gris (aluminio)" at bounding box center [346, 519] width 225 height 19
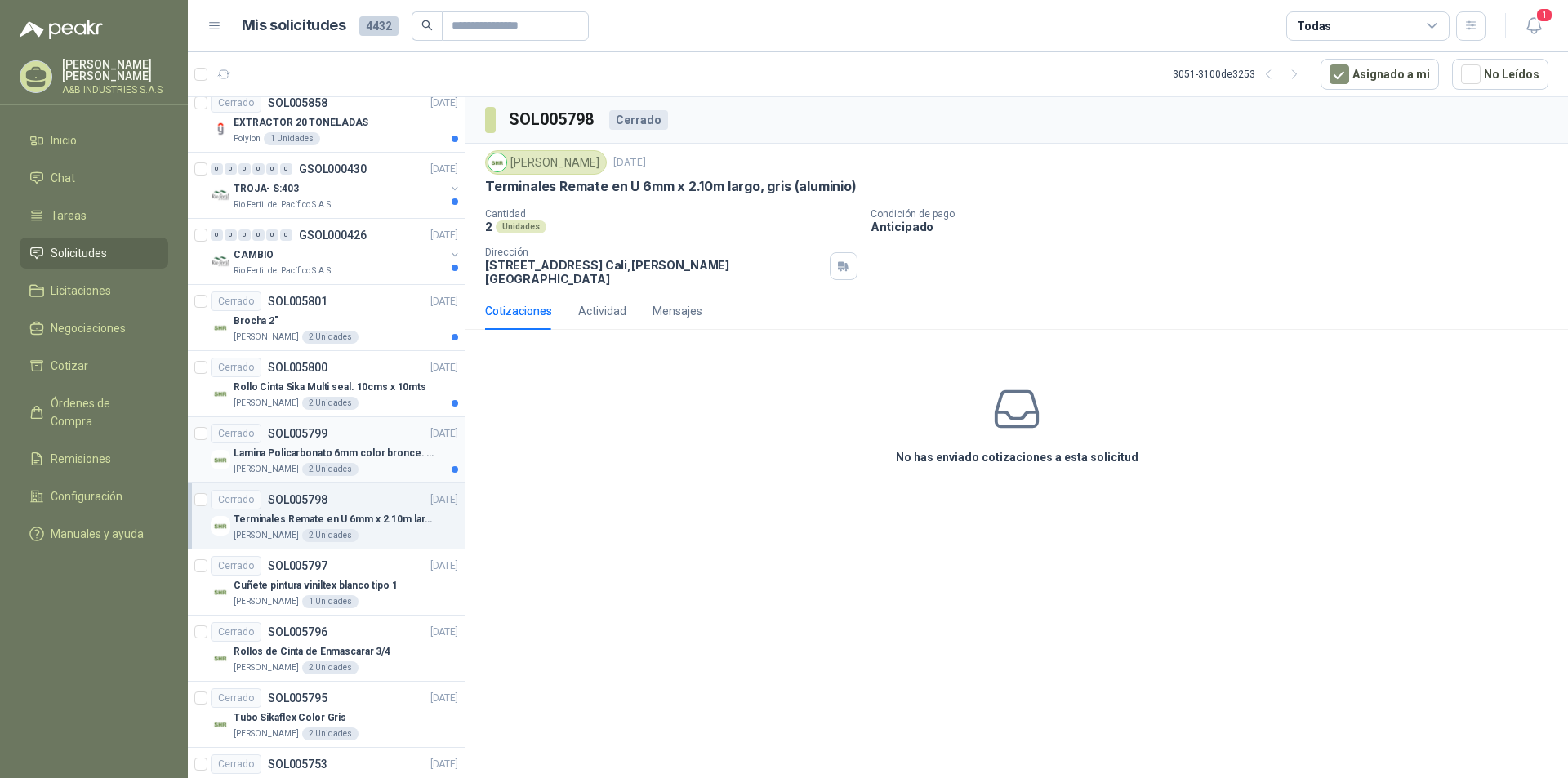
click at [364, 441] on div "Cerrado SOL005799 [DATE]" at bounding box center [334, 433] width 247 height 19
click at [361, 408] on div "[PERSON_NAME] 2 Unidades" at bounding box center [346, 404] width 225 height 13
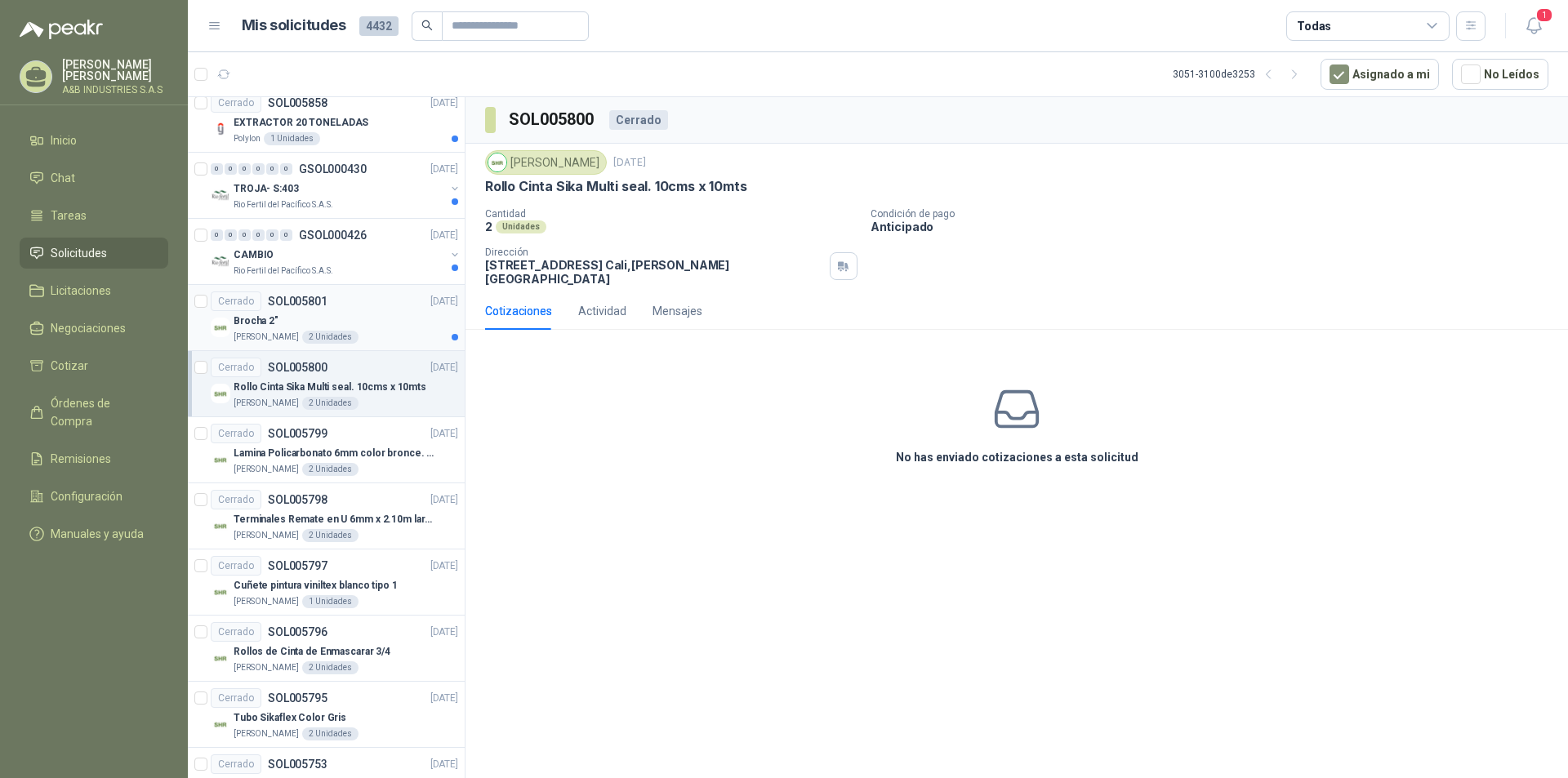
click at [392, 320] on div "Brocha 2"" at bounding box center [346, 321] width 225 height 19
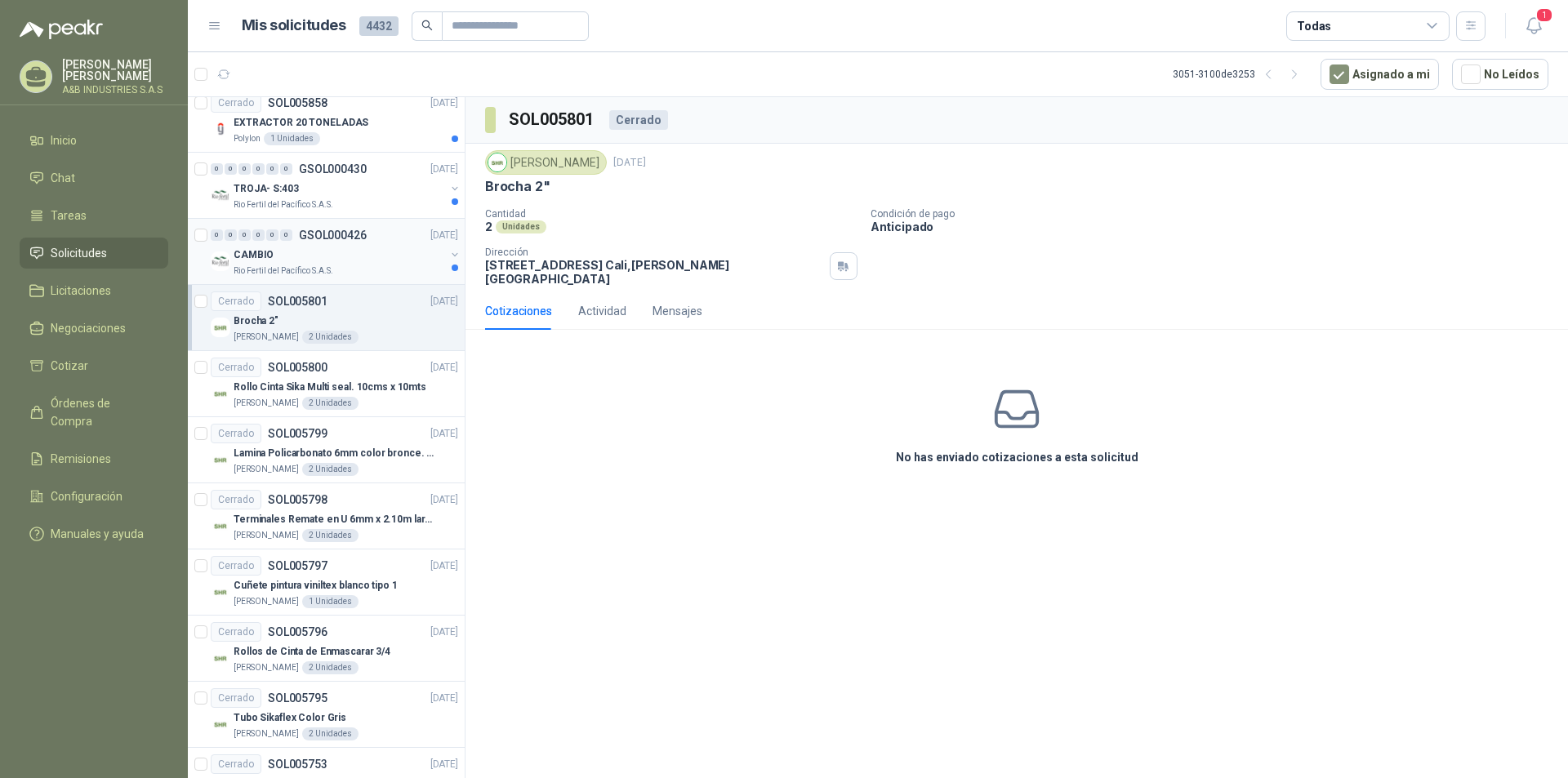
click at [370, 250] on div "CAMBIO" at bounding box center [339, 255] width 212 height 19
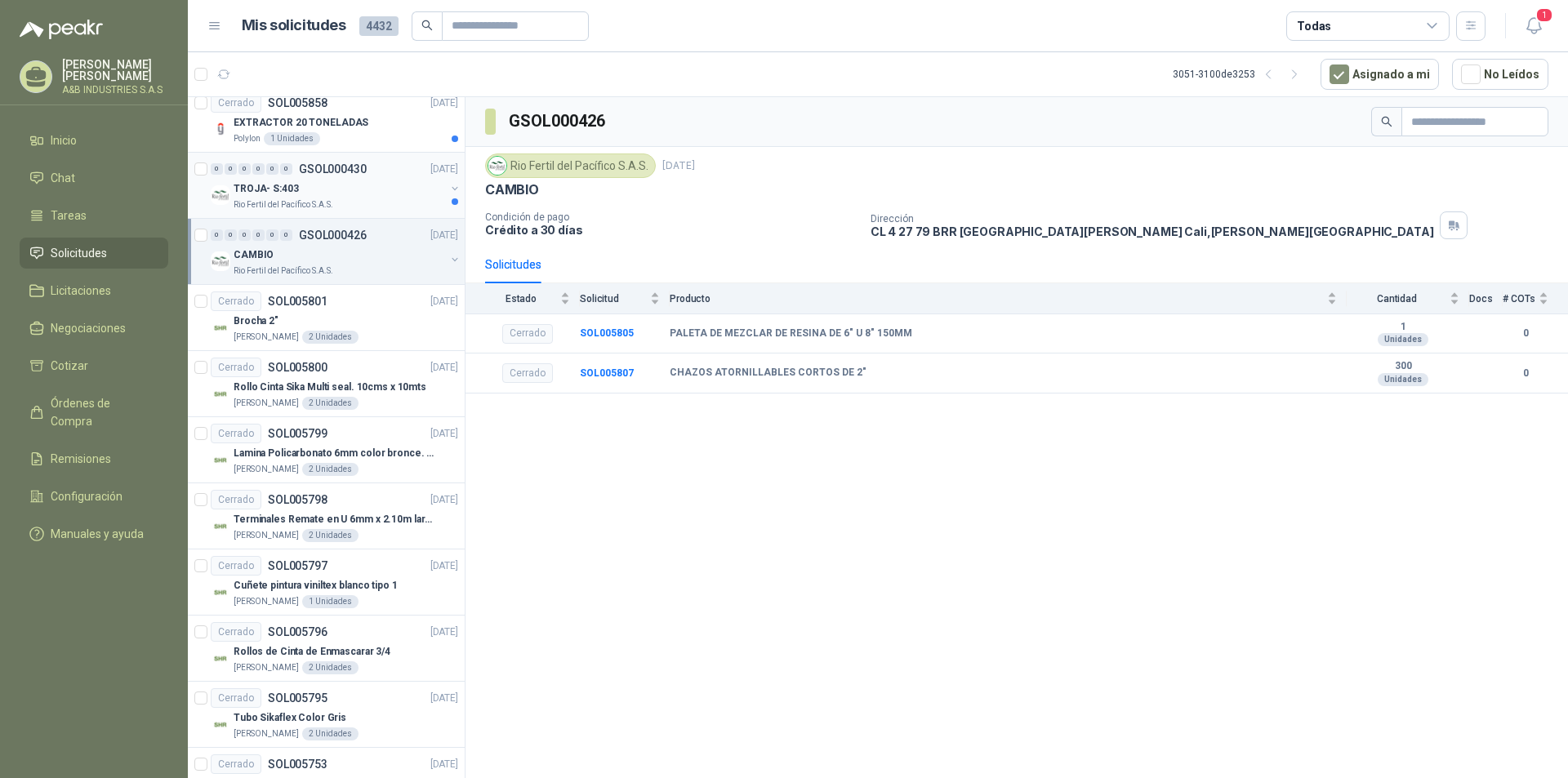
click at [369, 209] on div "Rio Fertil del Pacífico S.A.S." at bounding box center [339, 205] width 212 height 13
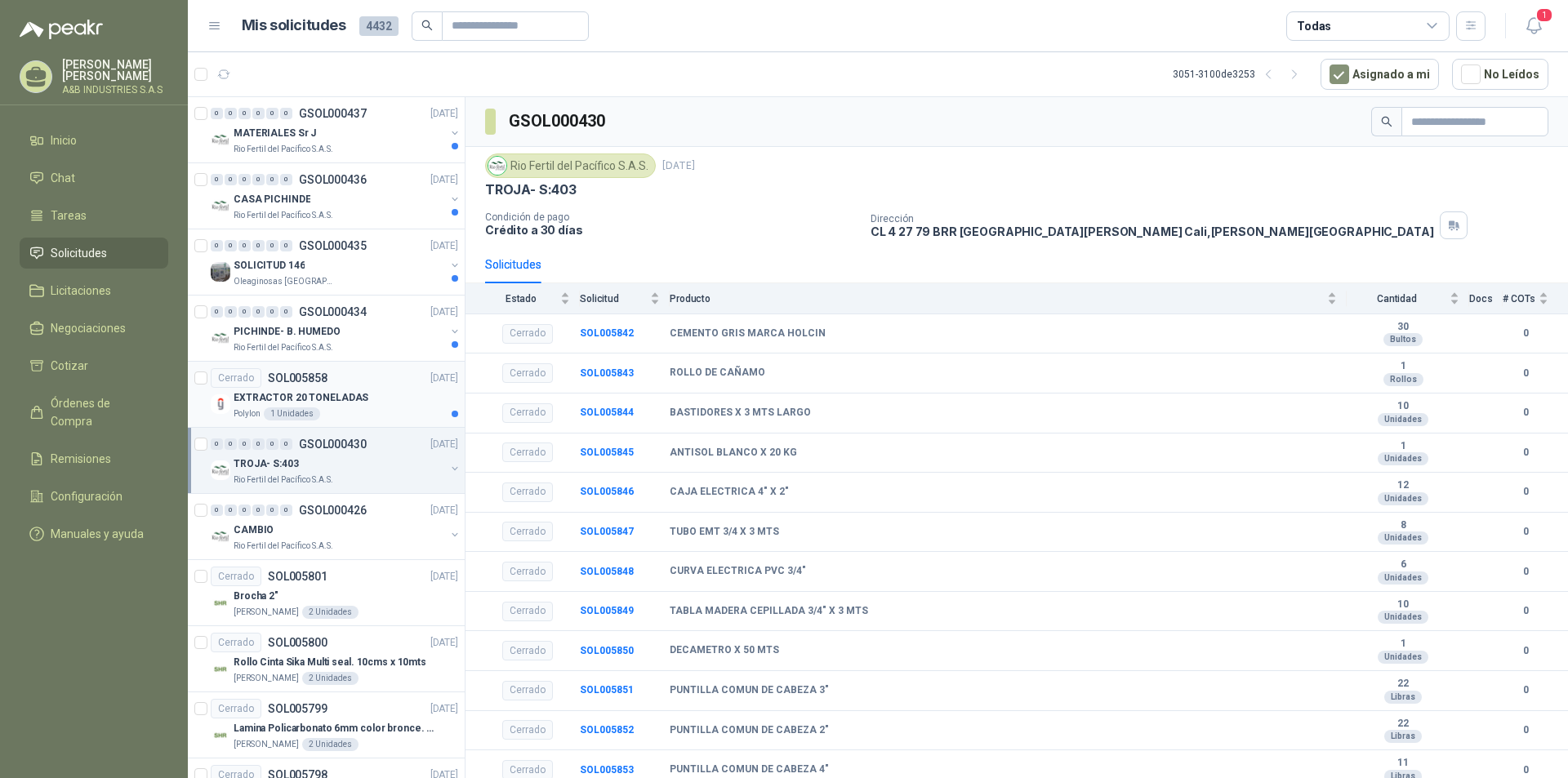
click at [394, 385] on div "Cerrado SOL005858 [DATE]" at bounding box center [334, 378] width 247 height 19
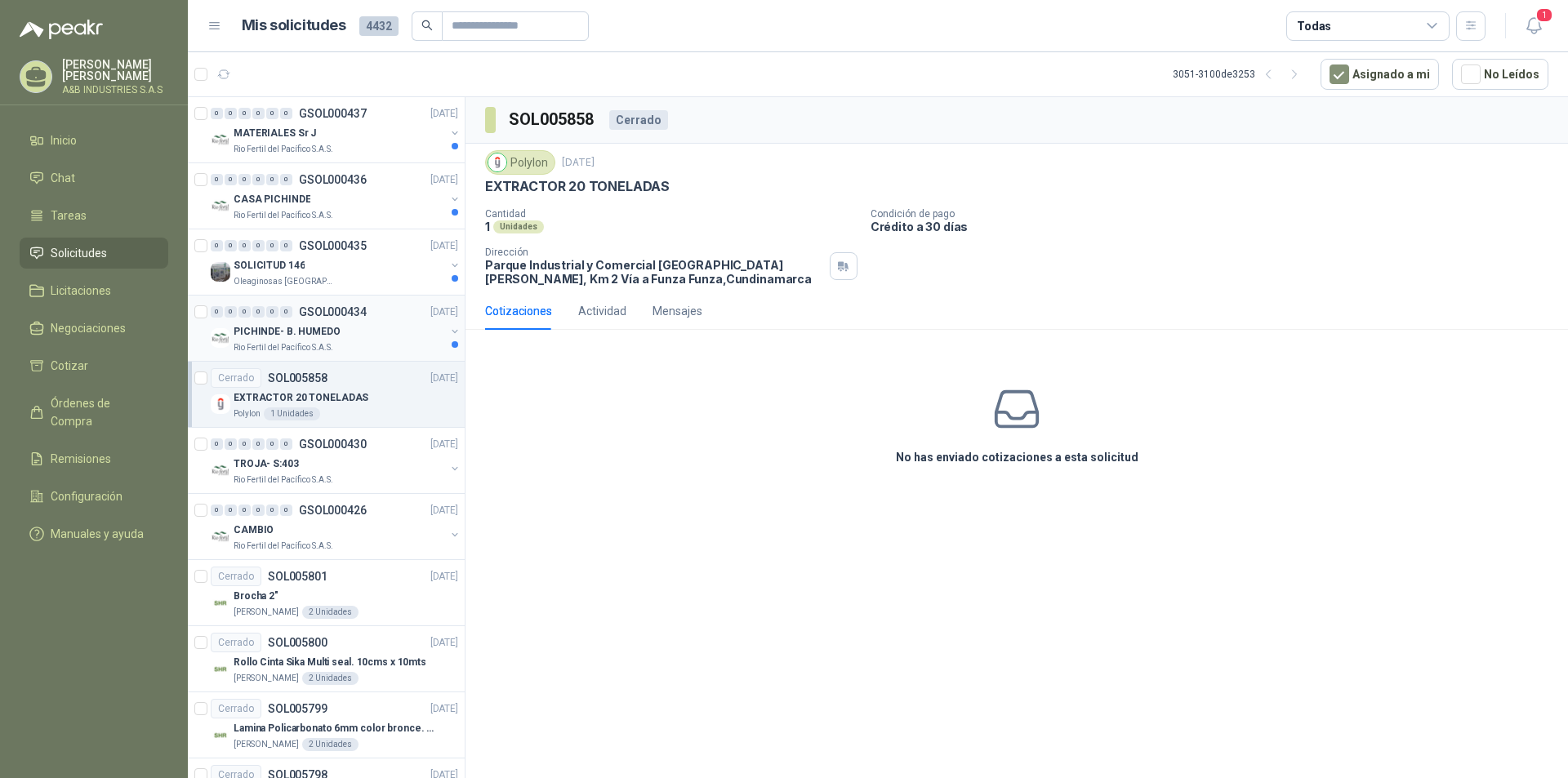
click at [386, 336] on div "PICHINDE- B. HUMEDO" at bounding box center [339, 331] width 212 height 19
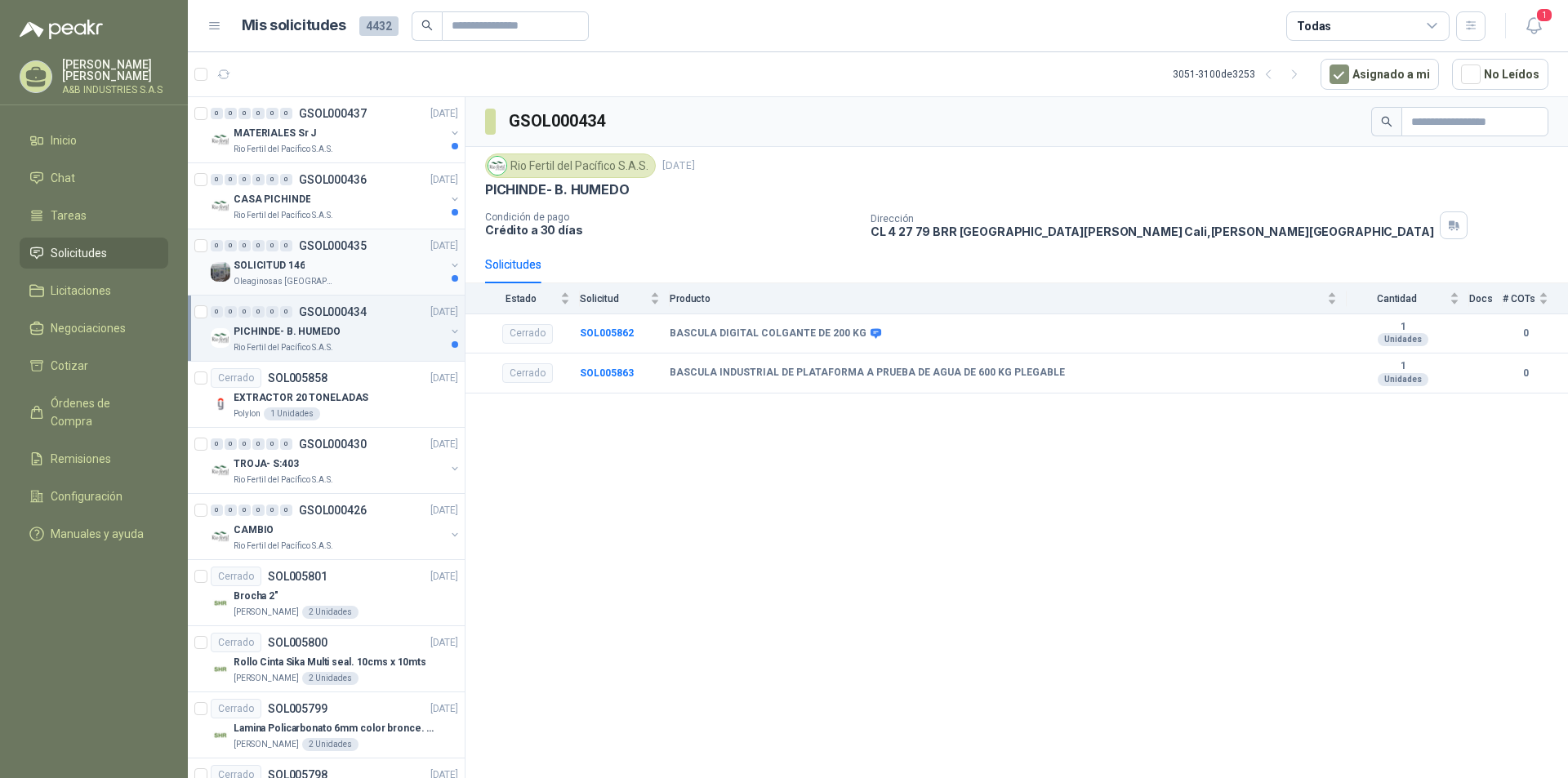
click at [373, 253] on div "0 0 0 0 0 0 GSOL000435 [DATE]" at bounding box center [336, 246] width 251 height 19
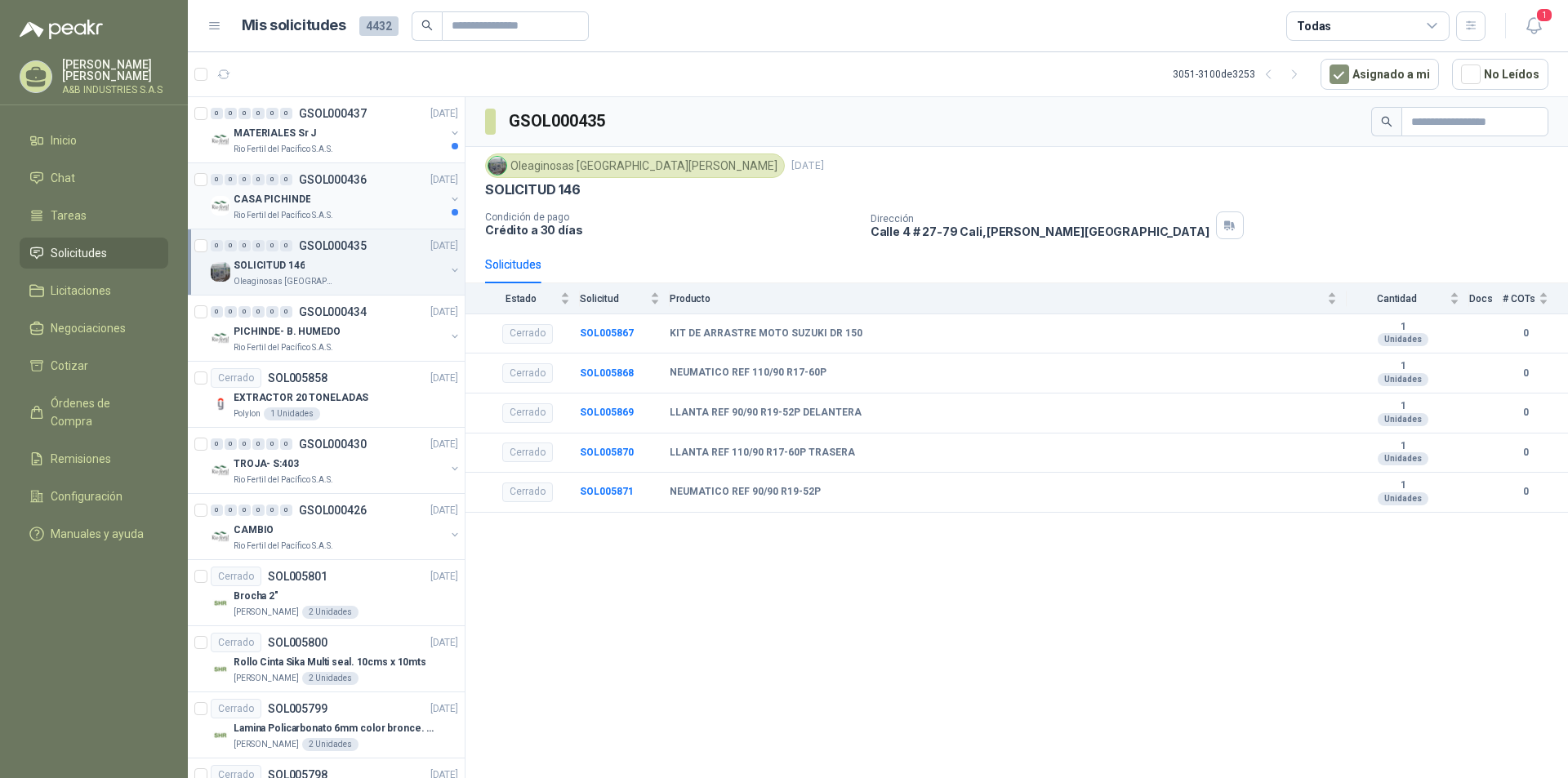
click at [373, 205] on div "CASA PICHINDE" at bounding box center [339, 199] width 212 height 19
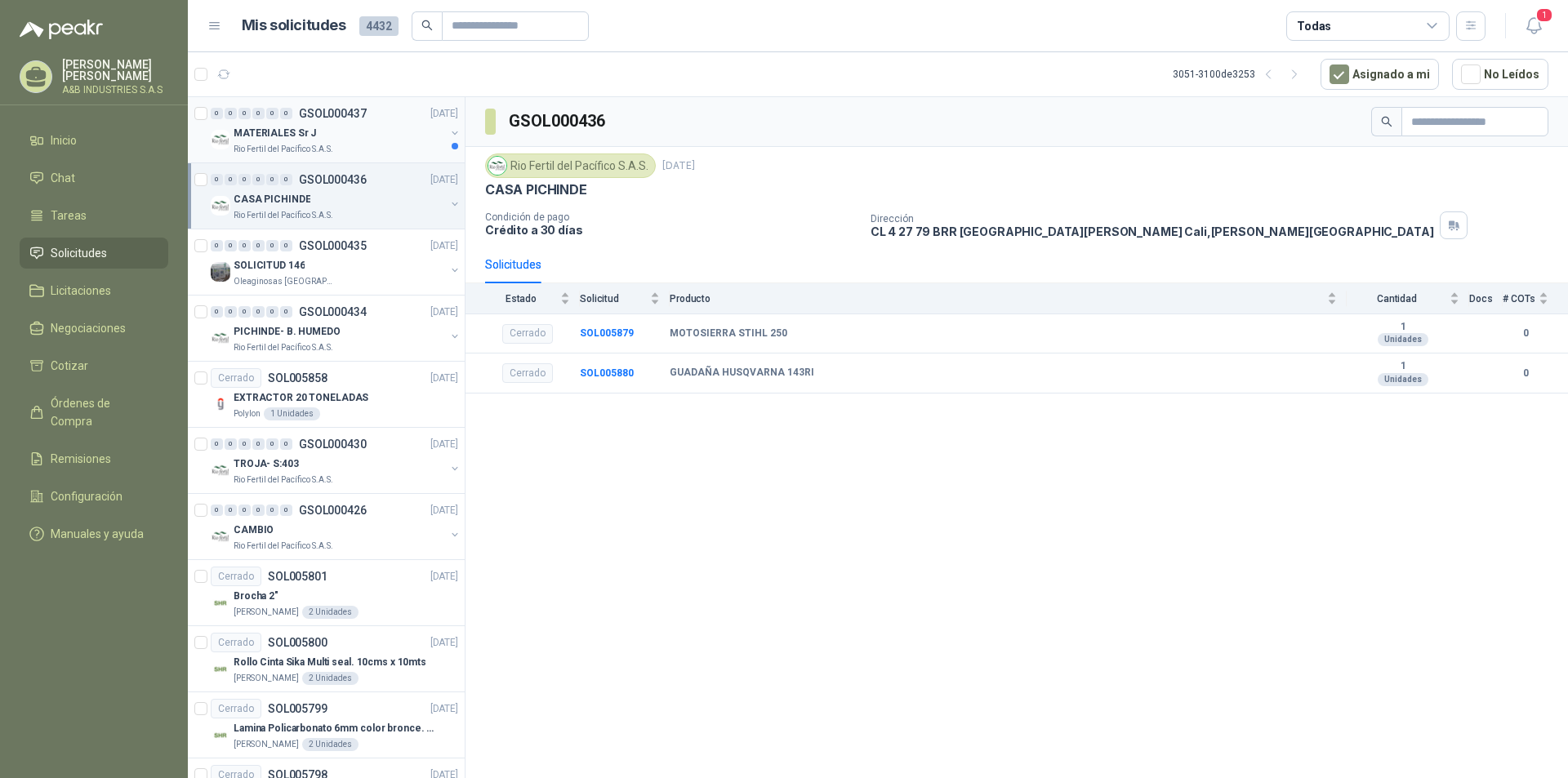
click at [364, 152] on div "Rio Fertil del Pacífico S.A.S." at bounding box center [339, 149] width 212 height 13
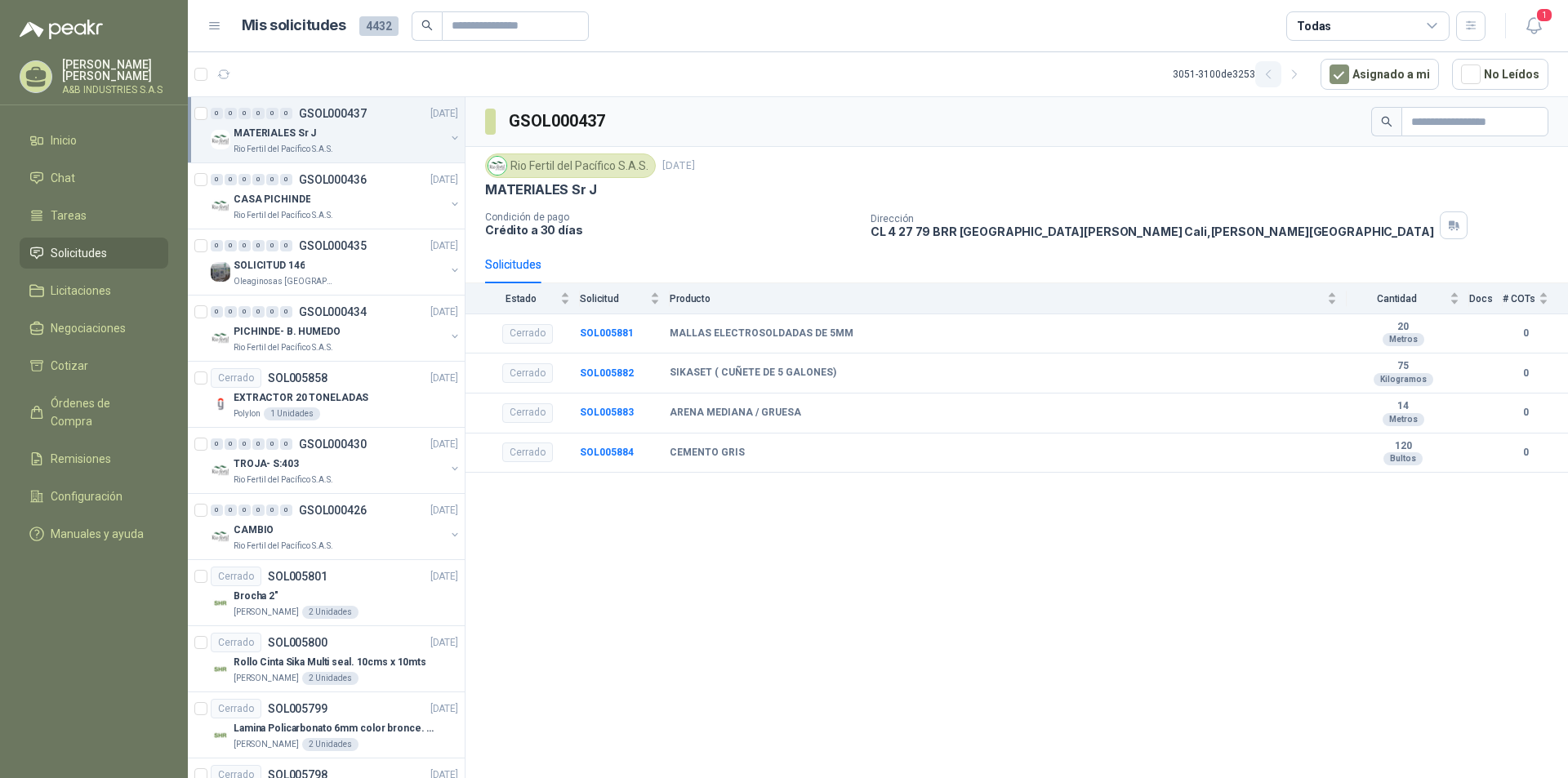
click at [1276, 75] on icon "button" at bounding box center [1268, 75] width 14 height 14
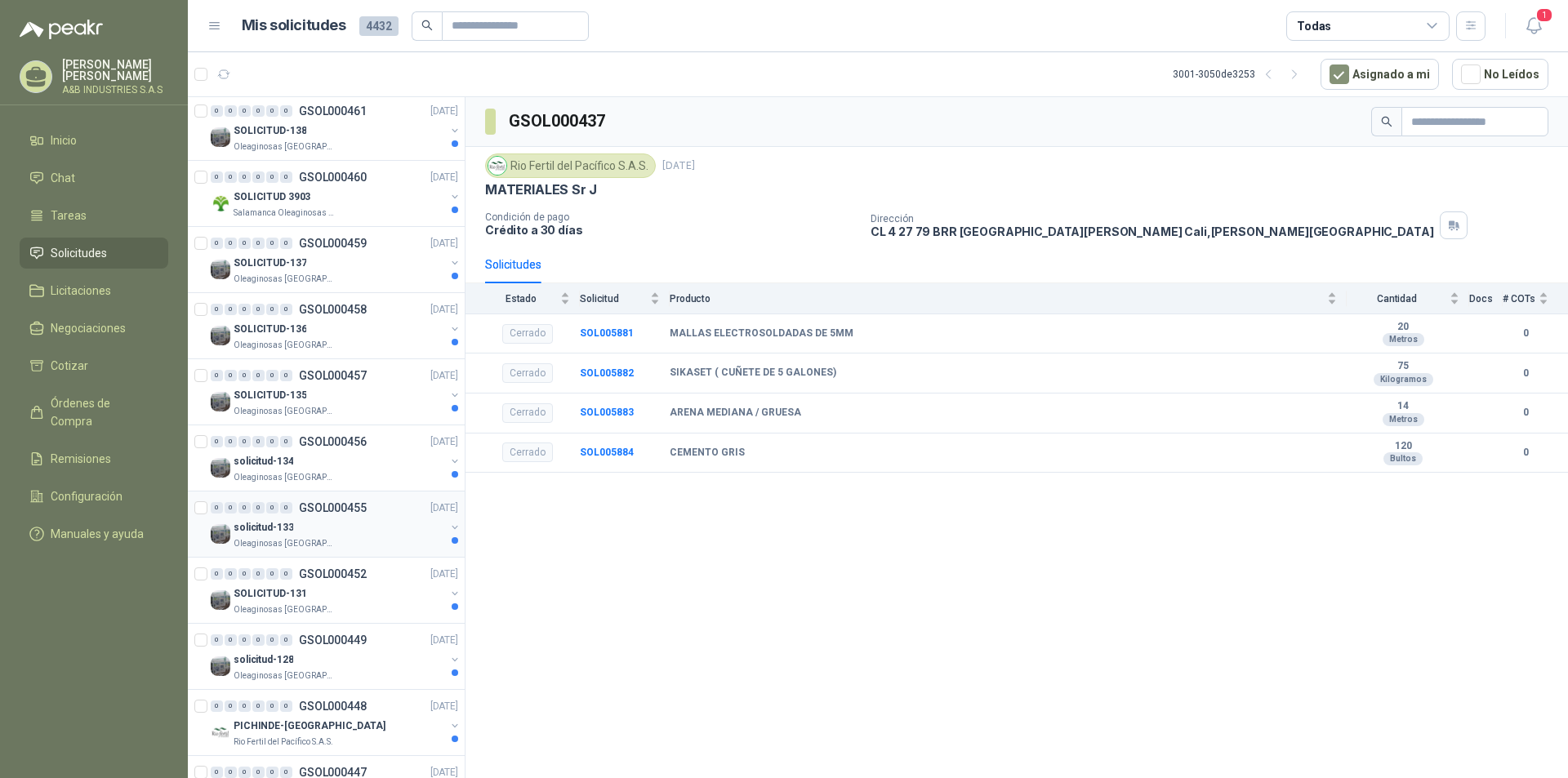
scroll to position [2643, 0]
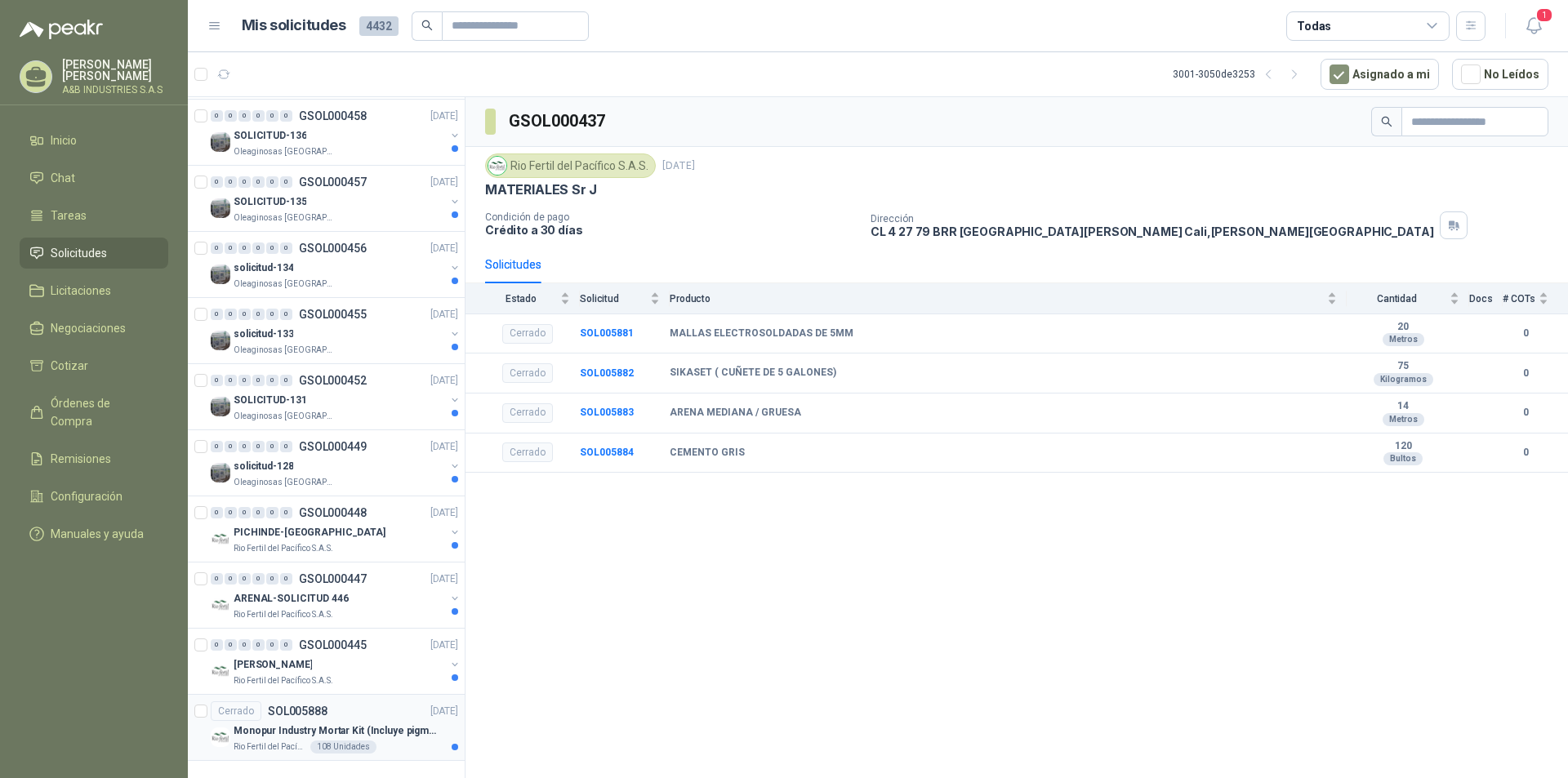
click at [321, 735] on p "Monopur Industry Mortar Kit (Incluye pigmento Color Crema) Unidad por 31.5kg" at bounding box center [335, 731] width 203 height 15
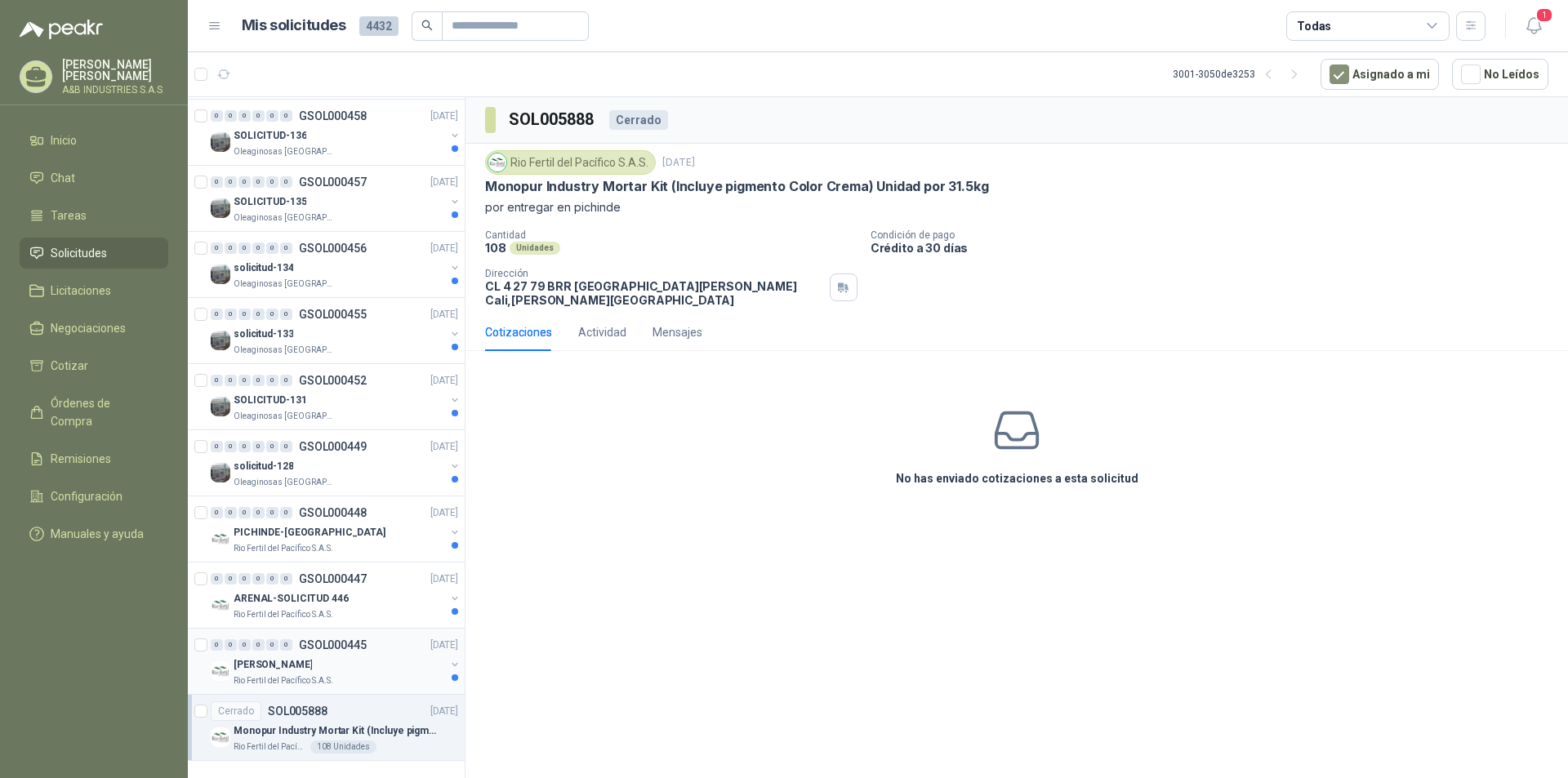
click at [385, 654] on div "0 0 0 0 0 0 GSOL000445 [DATE]" at bounding box center [336, 645] width 251 height 19
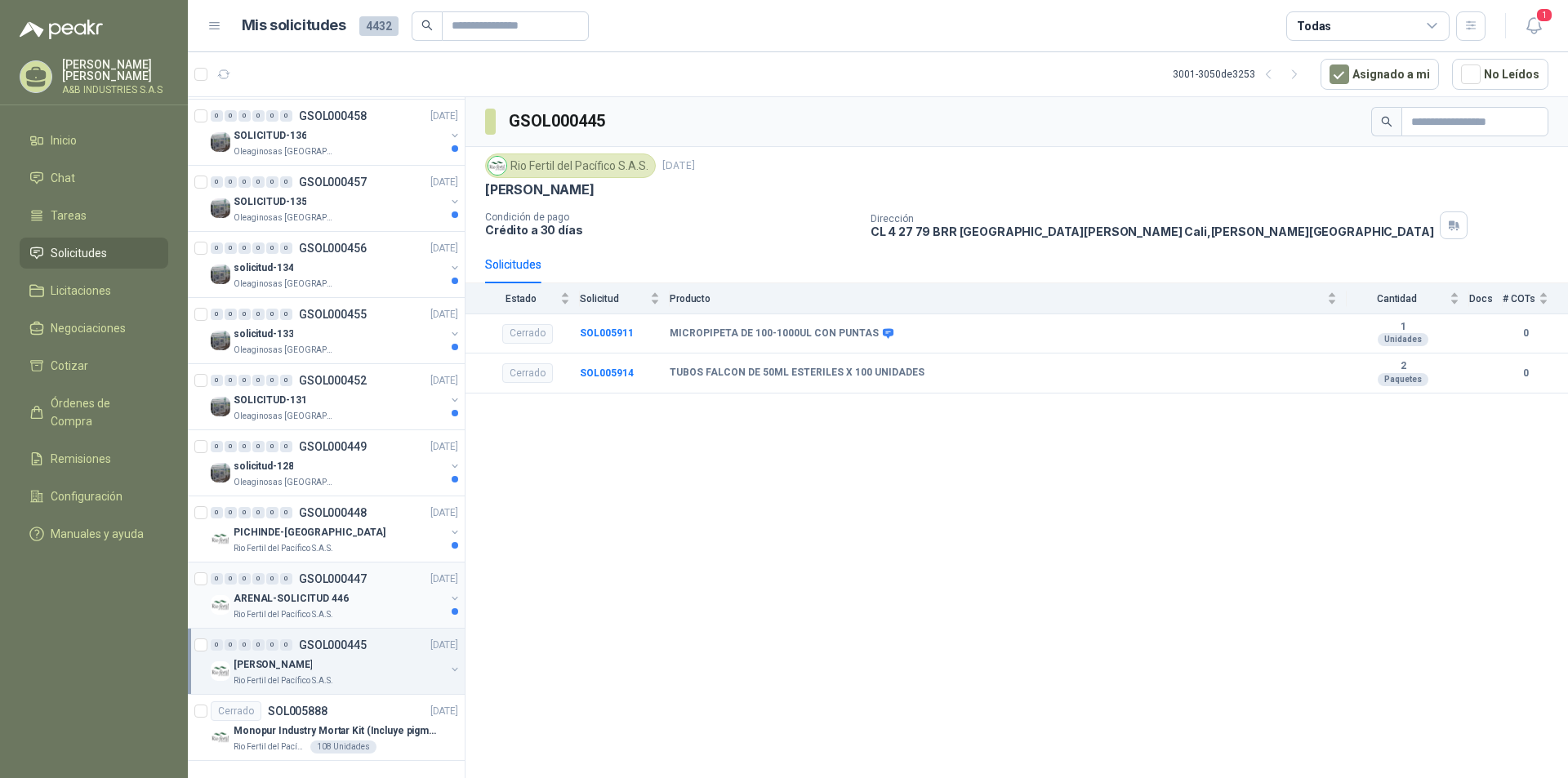
click at [370, 599] on div "ARENAL-SOLICITUD 446" at bounding box center [339, 598] width 212 height 19
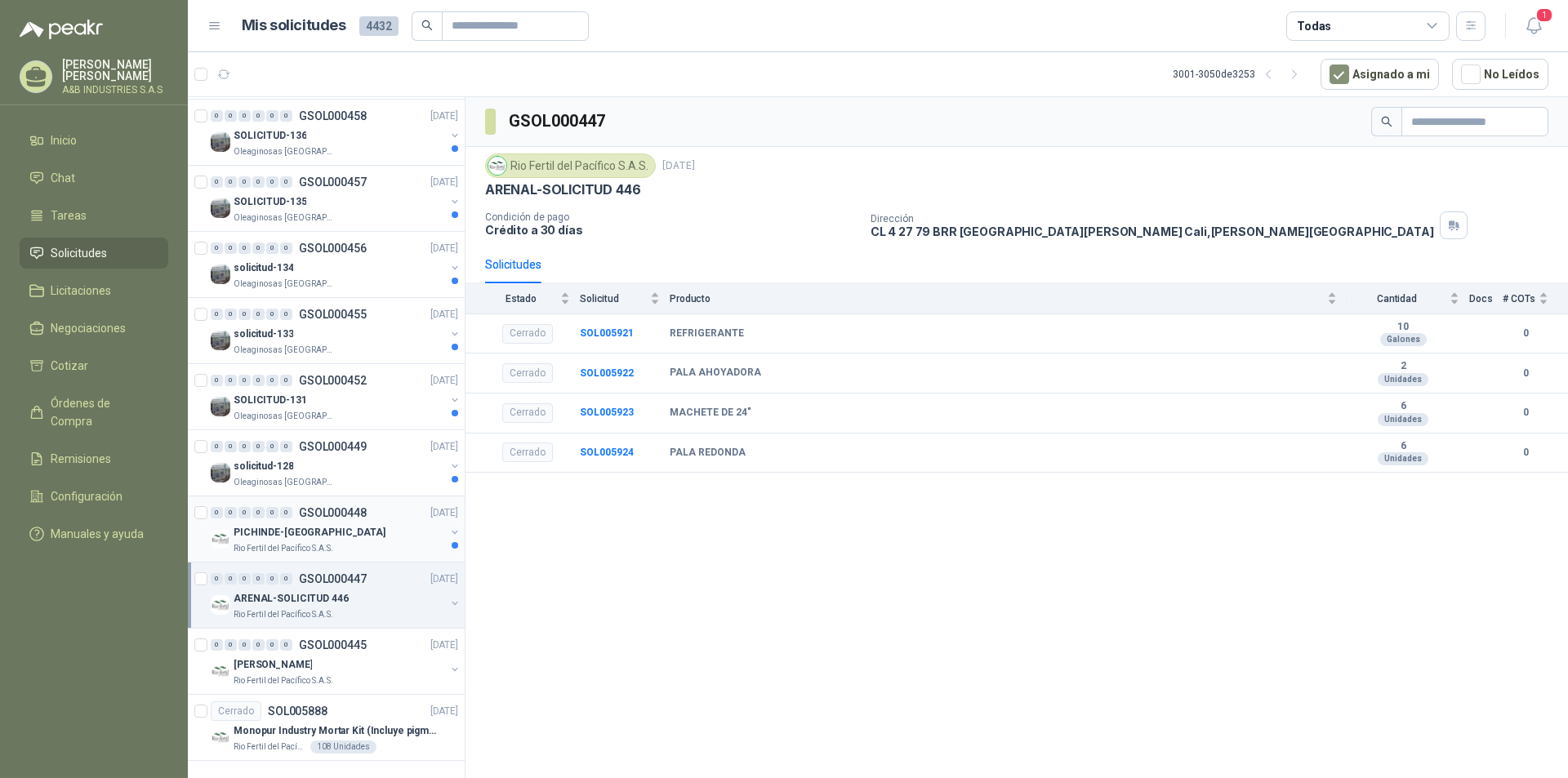
click at [374, 533] on div "PICHINDE-[GEOGRAPHIC_DATA]" at bounding box center [339, 532] width 212 height 19
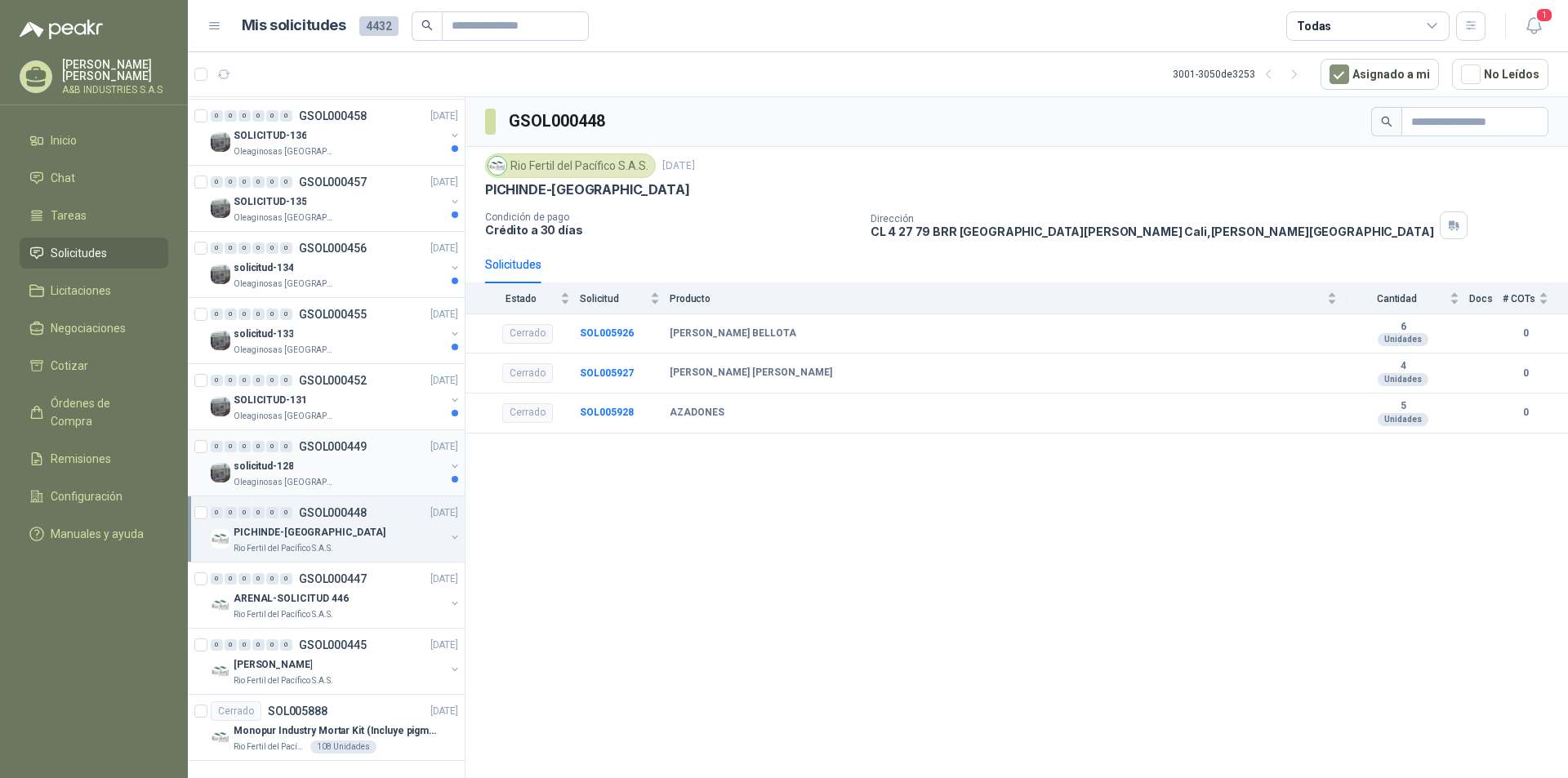
click at [379, 446] on div "0 0 0 0 0 0 GSOL000449 [DATE]" at bounding box center [336, 446] width 251 height 19
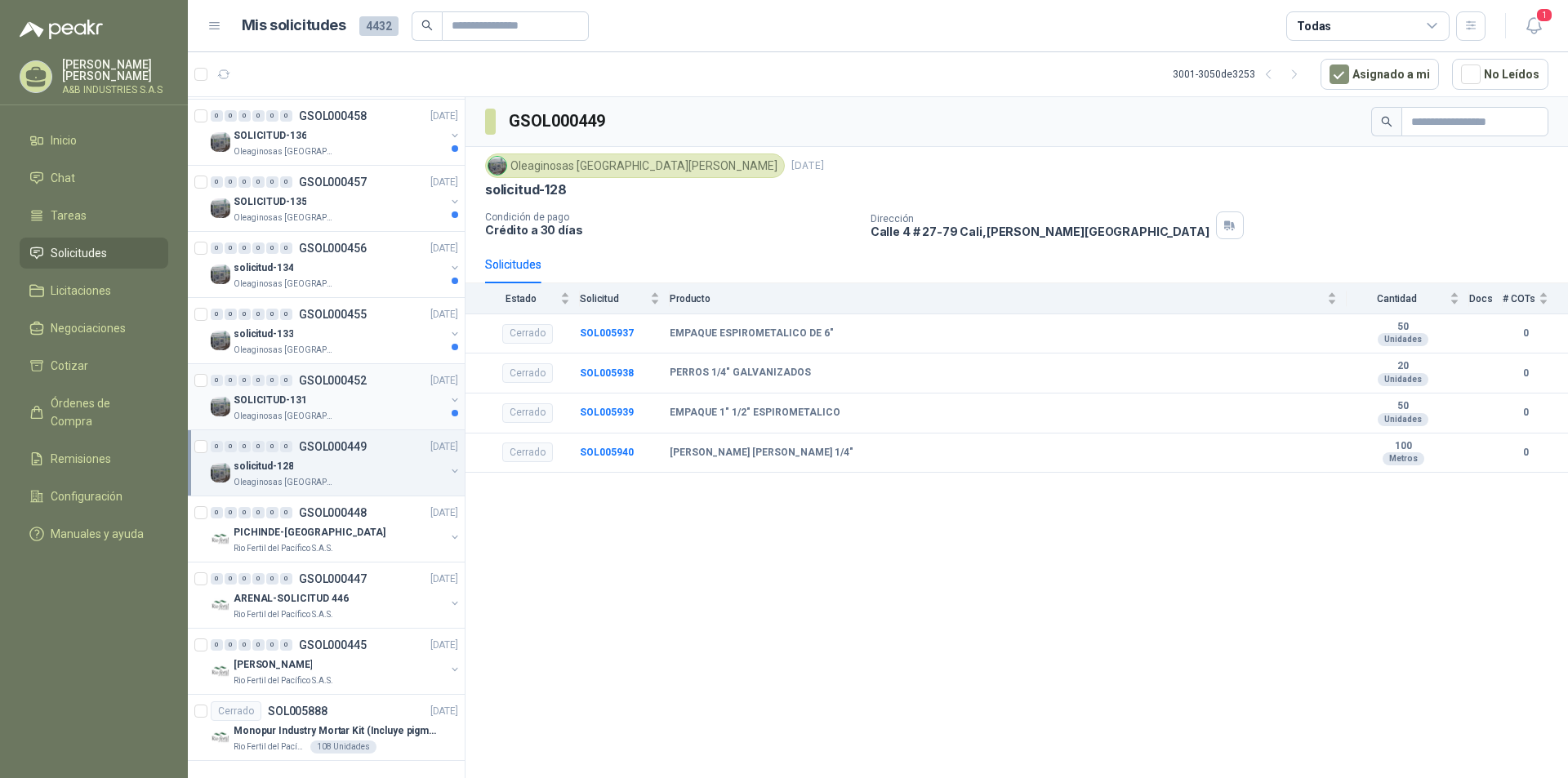
click at [353, 397] on div "SOLICITUD-131" at bounding box center [339, 400] width 212 height 19
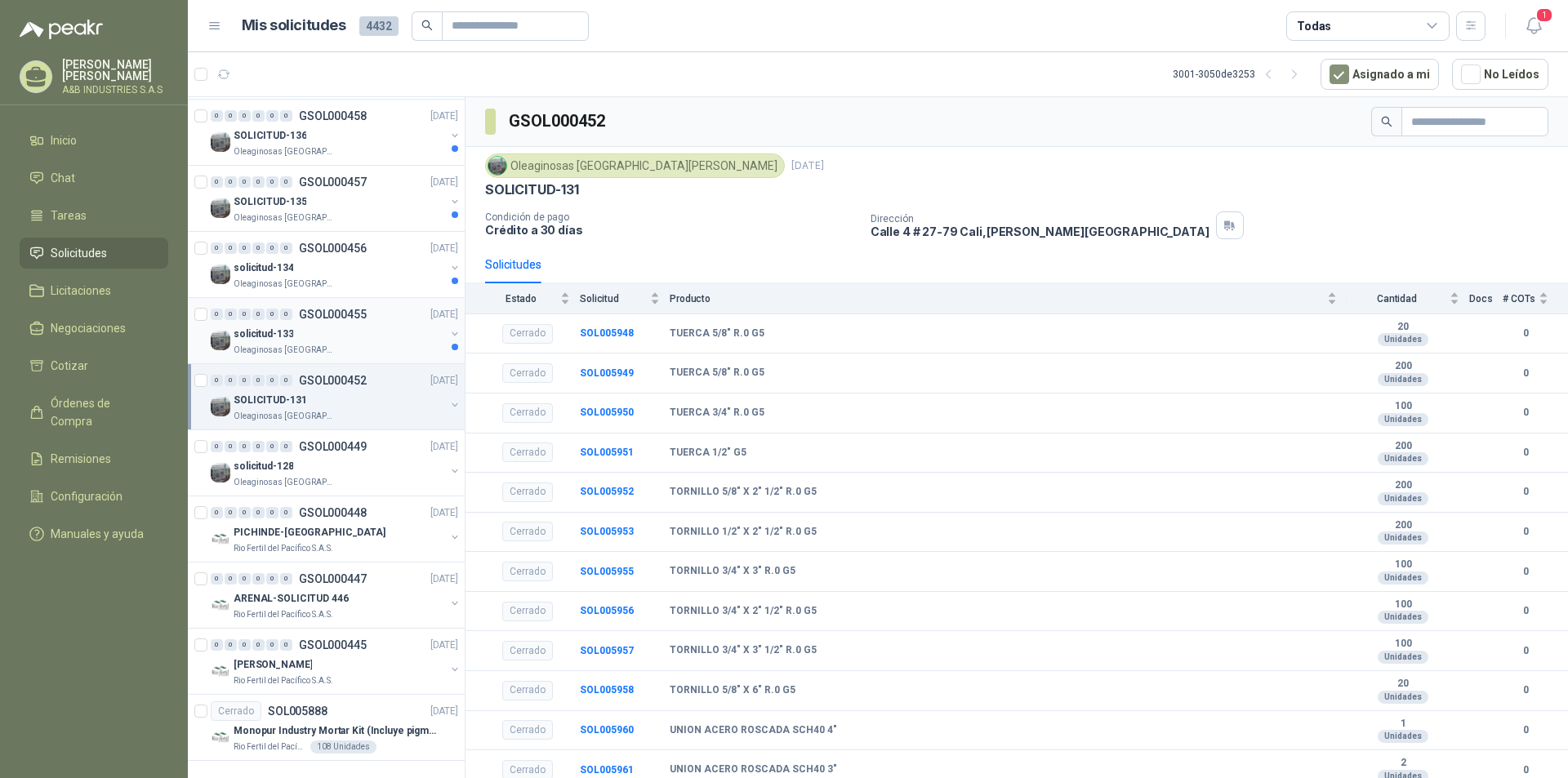
click at [377, 345] on div "Oleaginosas [GEOGRAPHIC_DATA][PERSON_NAME]" at bounding box center [339, 350] width 212 height 13
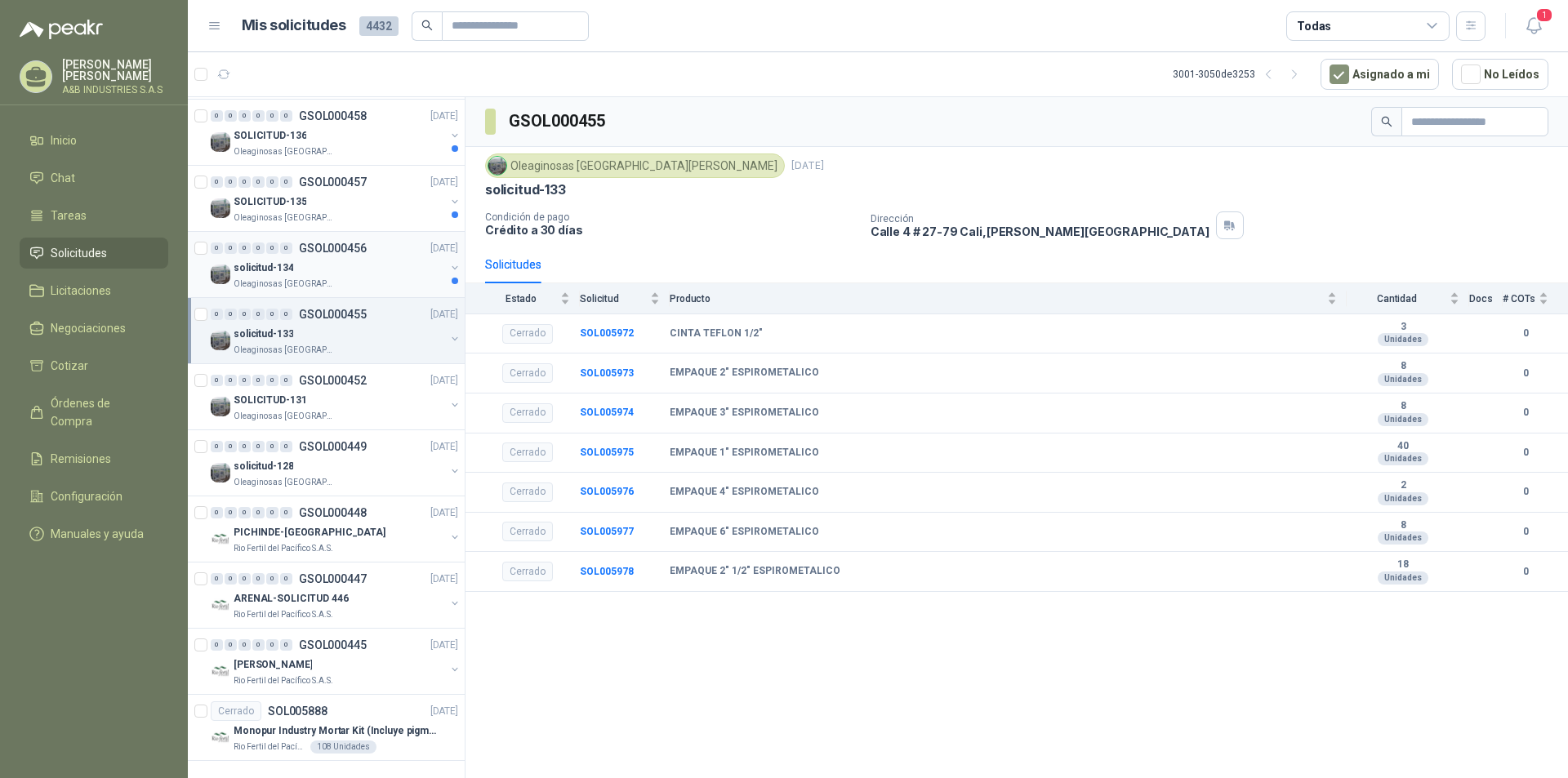
click at [405, 275] on div "solicitud-134" at bounding box center [339, 268] width 212 height 19
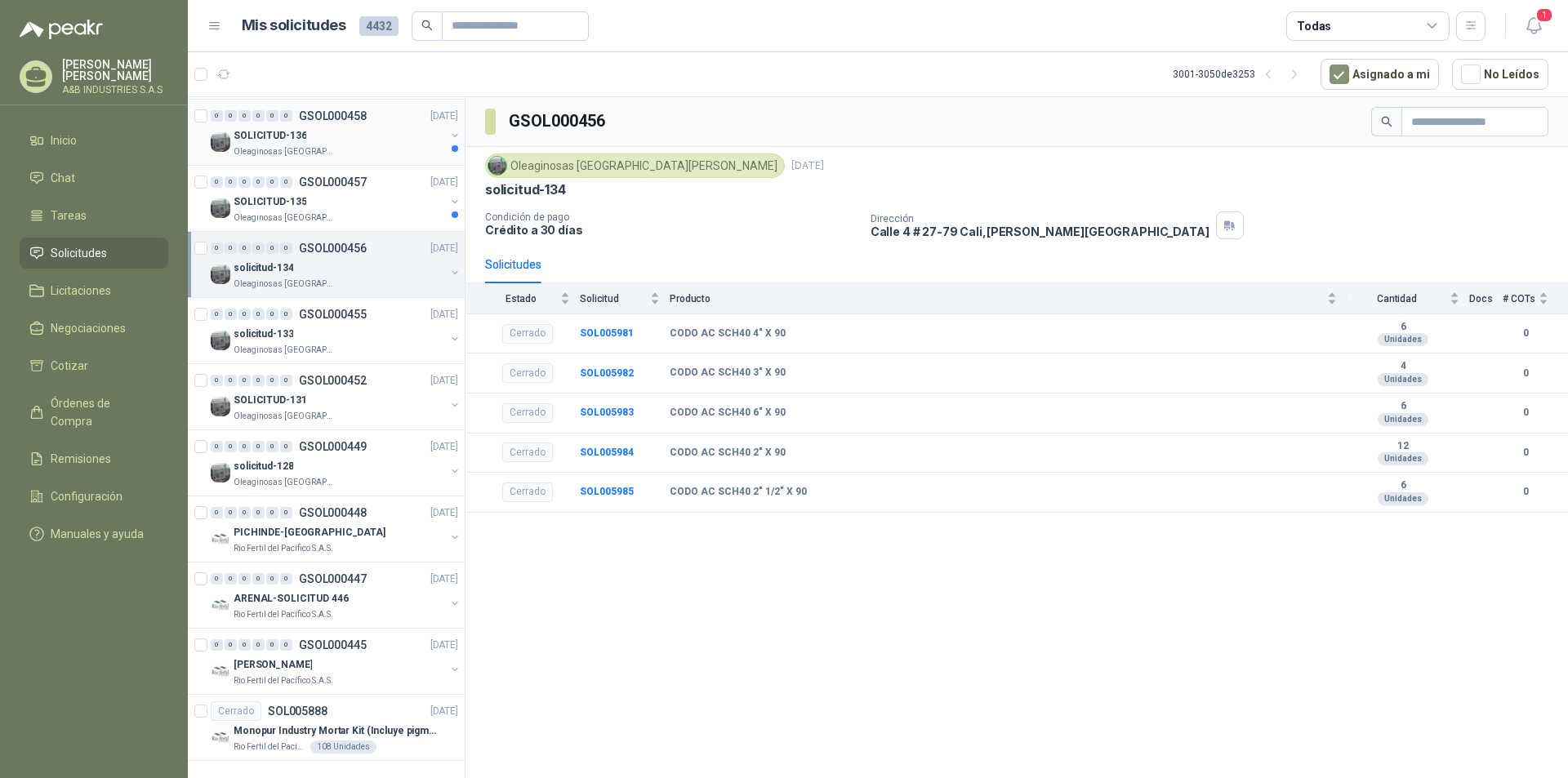
scroll to position [2479, 0]
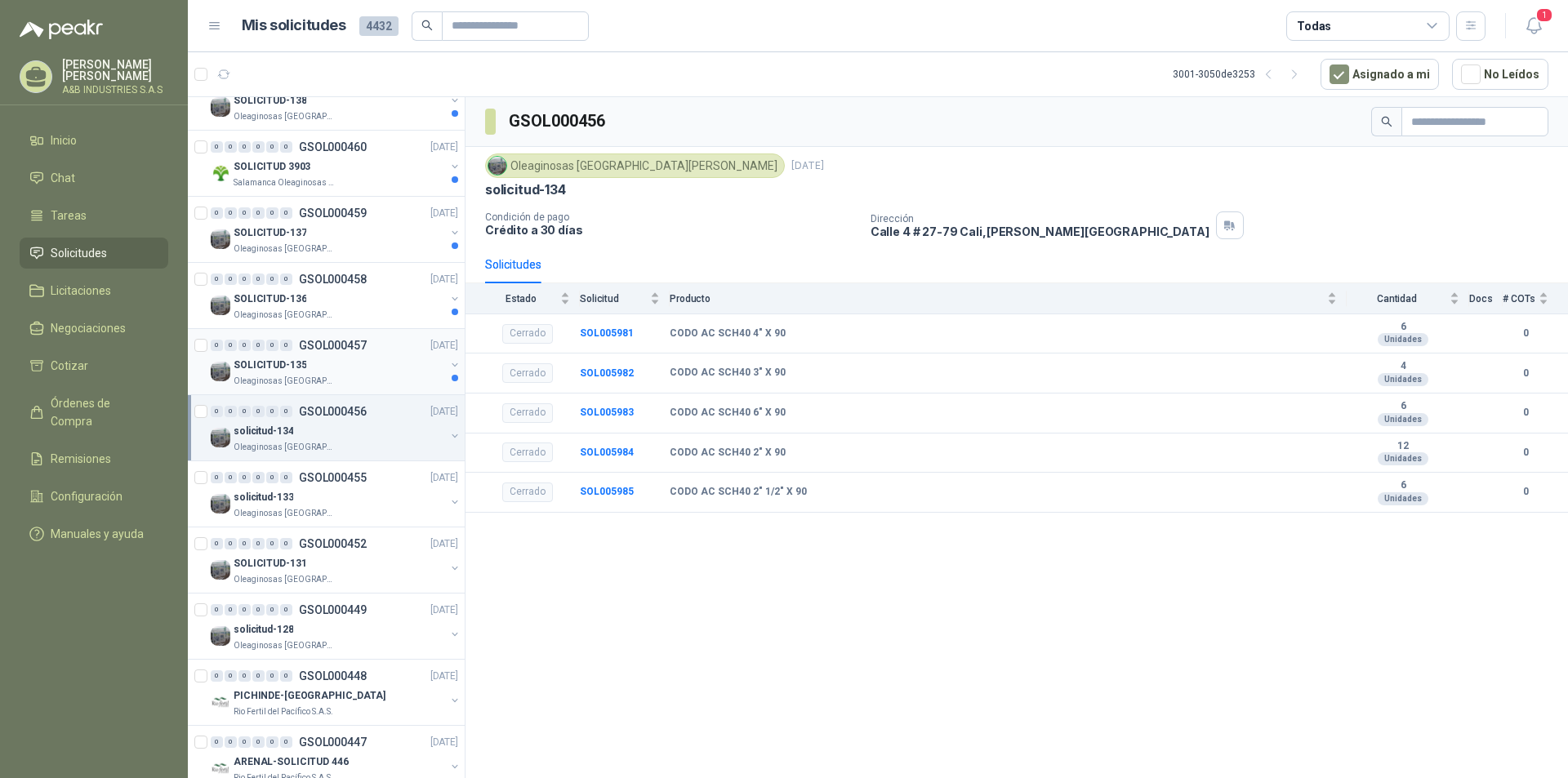
click at [351, 353] on div "0 0 0 0 0 0 GSOL000457 [DATE]" at bounding box center [336, 345] width 251 height 19
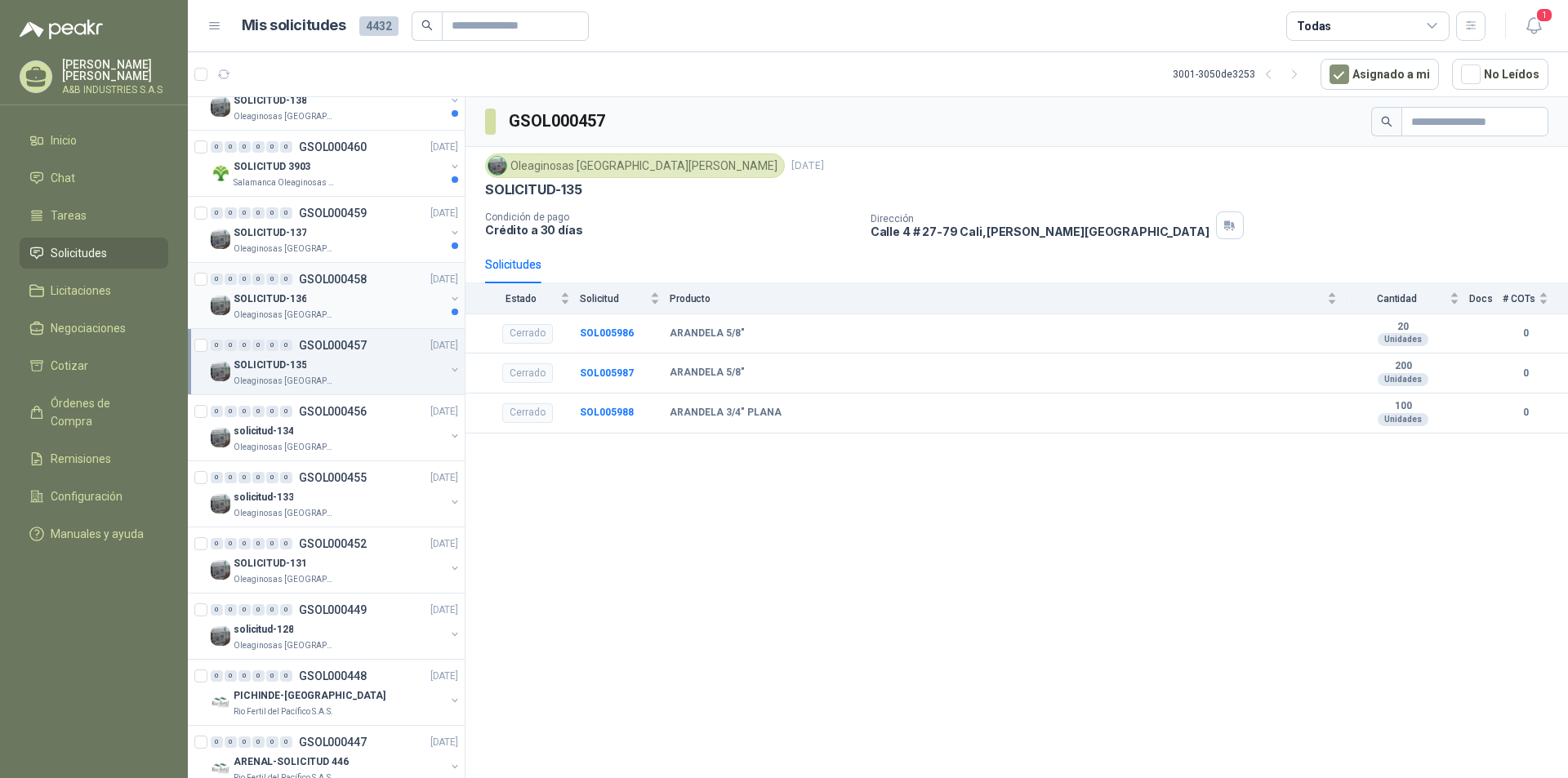
click at [353, 308] on div "Oleaginosas [GEOGRAPHIC_DATA][PERSON_NAME]" at bounding box center [339, 315] width 212 height 13
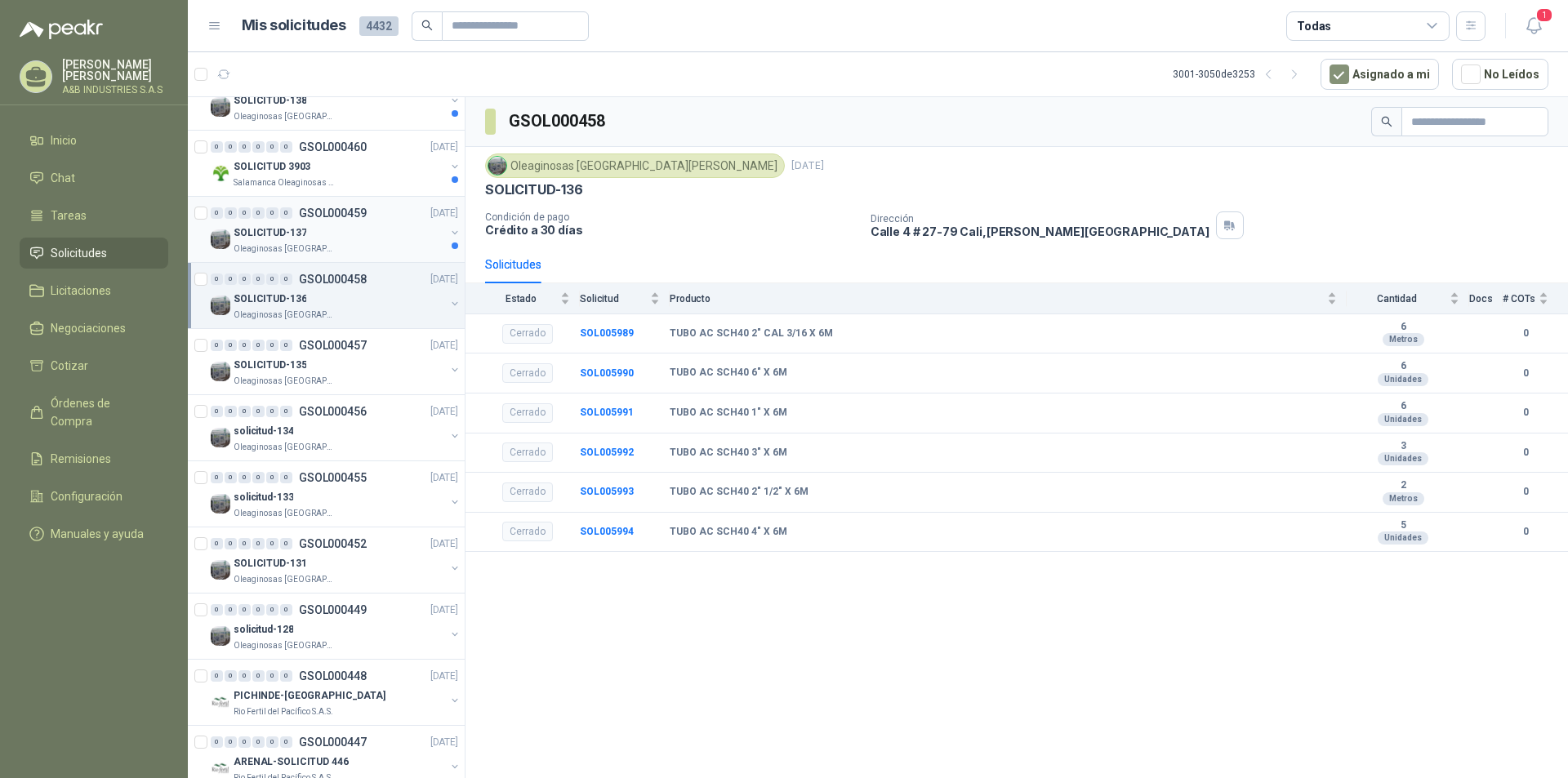
click at [361, 241] on div "SOLICITUD-137" at bounding box center [339, 233] width 212 height 19
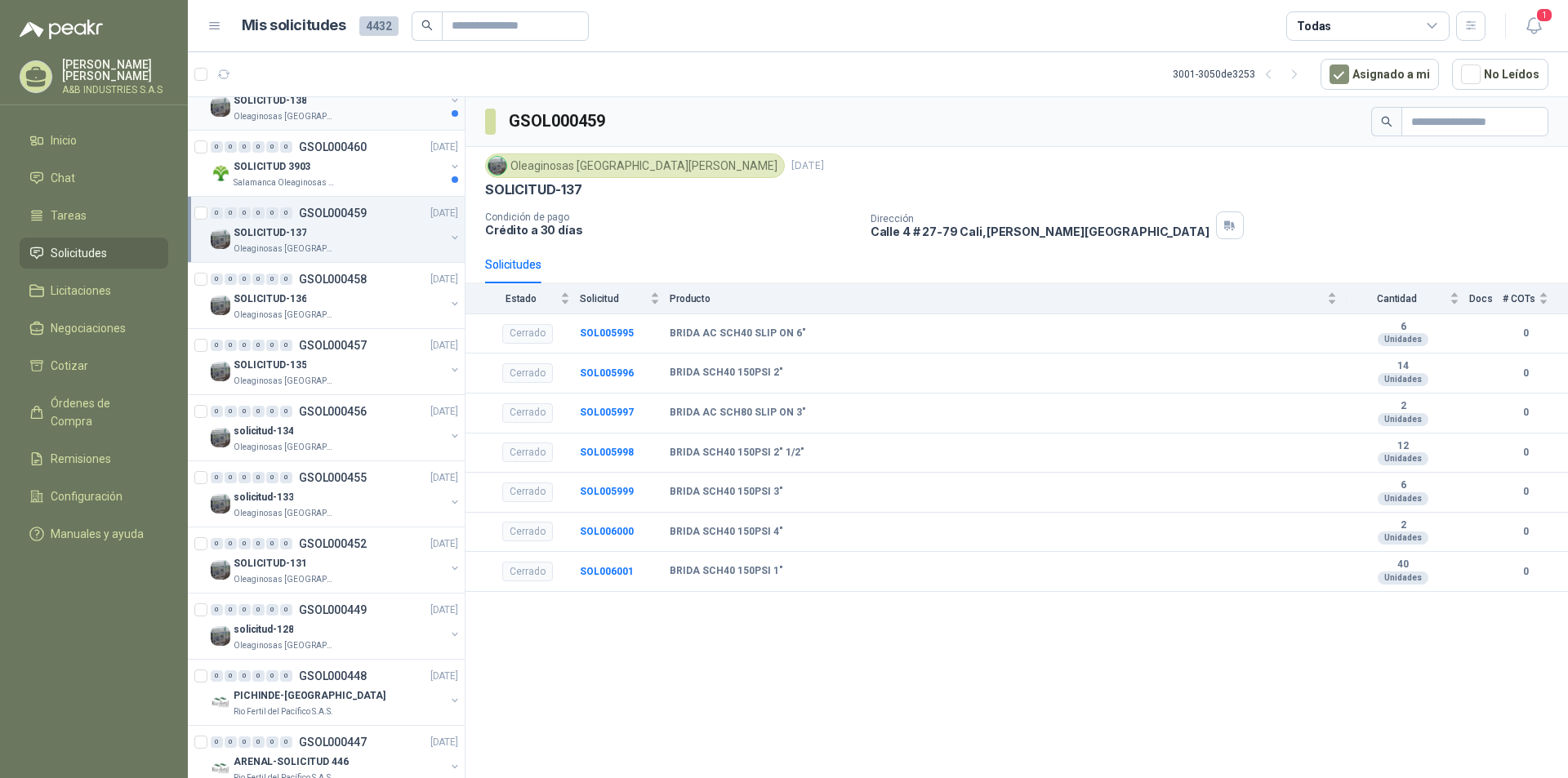
scroll to position [2234, 0]
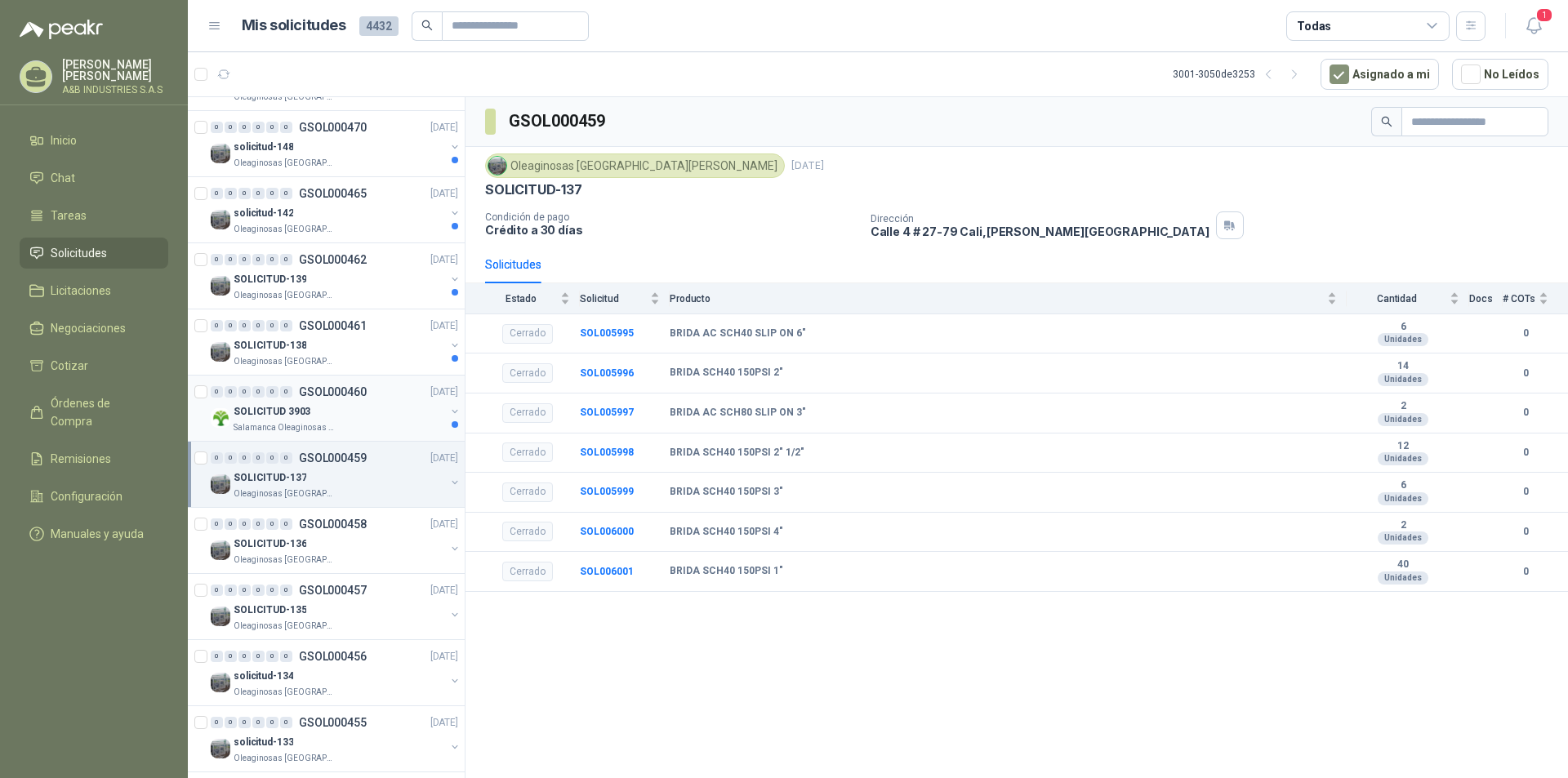
click at [302, 409] on p "SOLICITUD 3903" at bounding box center [272, 411] width 77 height 15
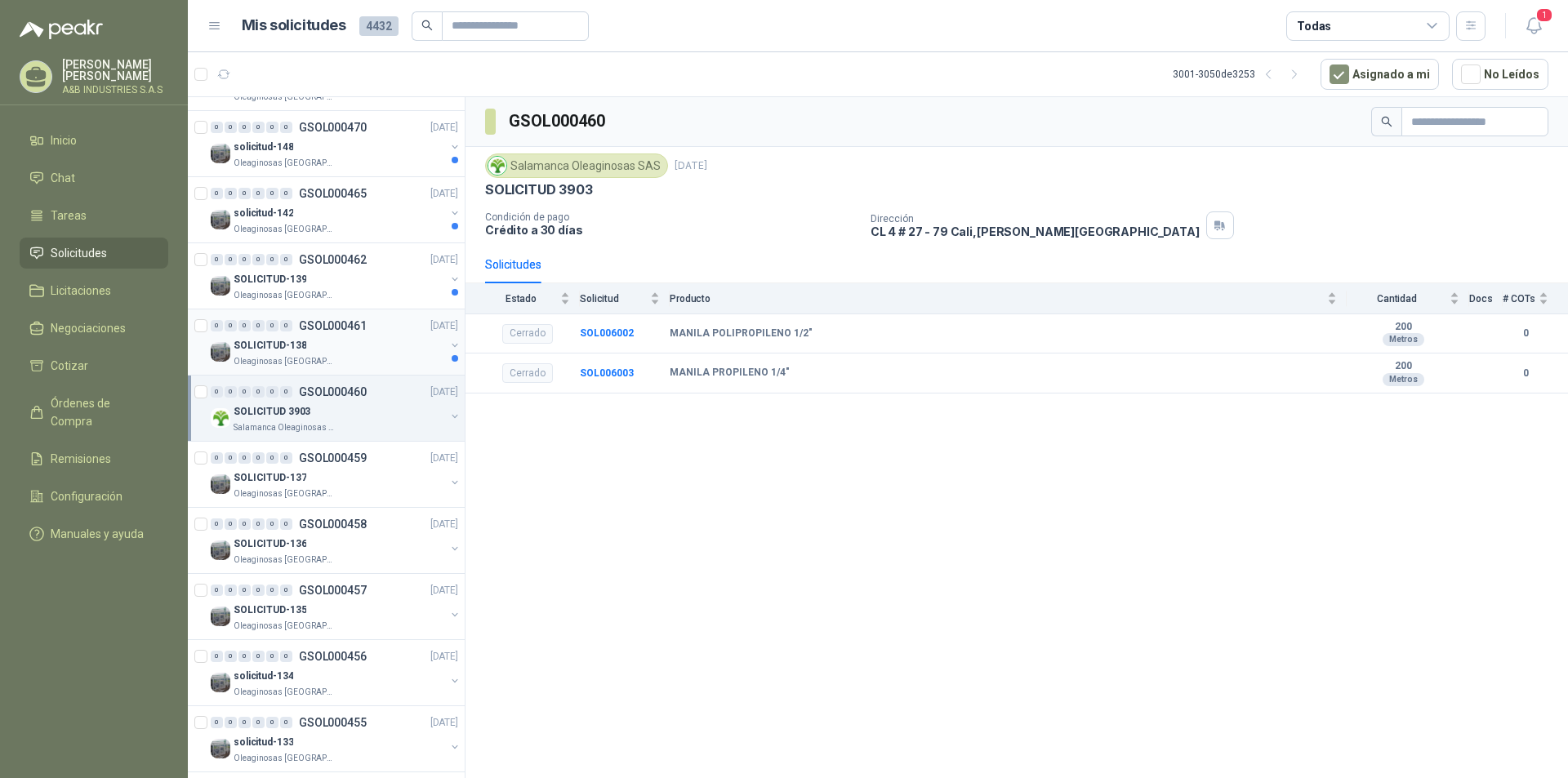
click at [377, 353] on div "SOLICITUD-138" at bounding box center [339, 345] width 212 height 19
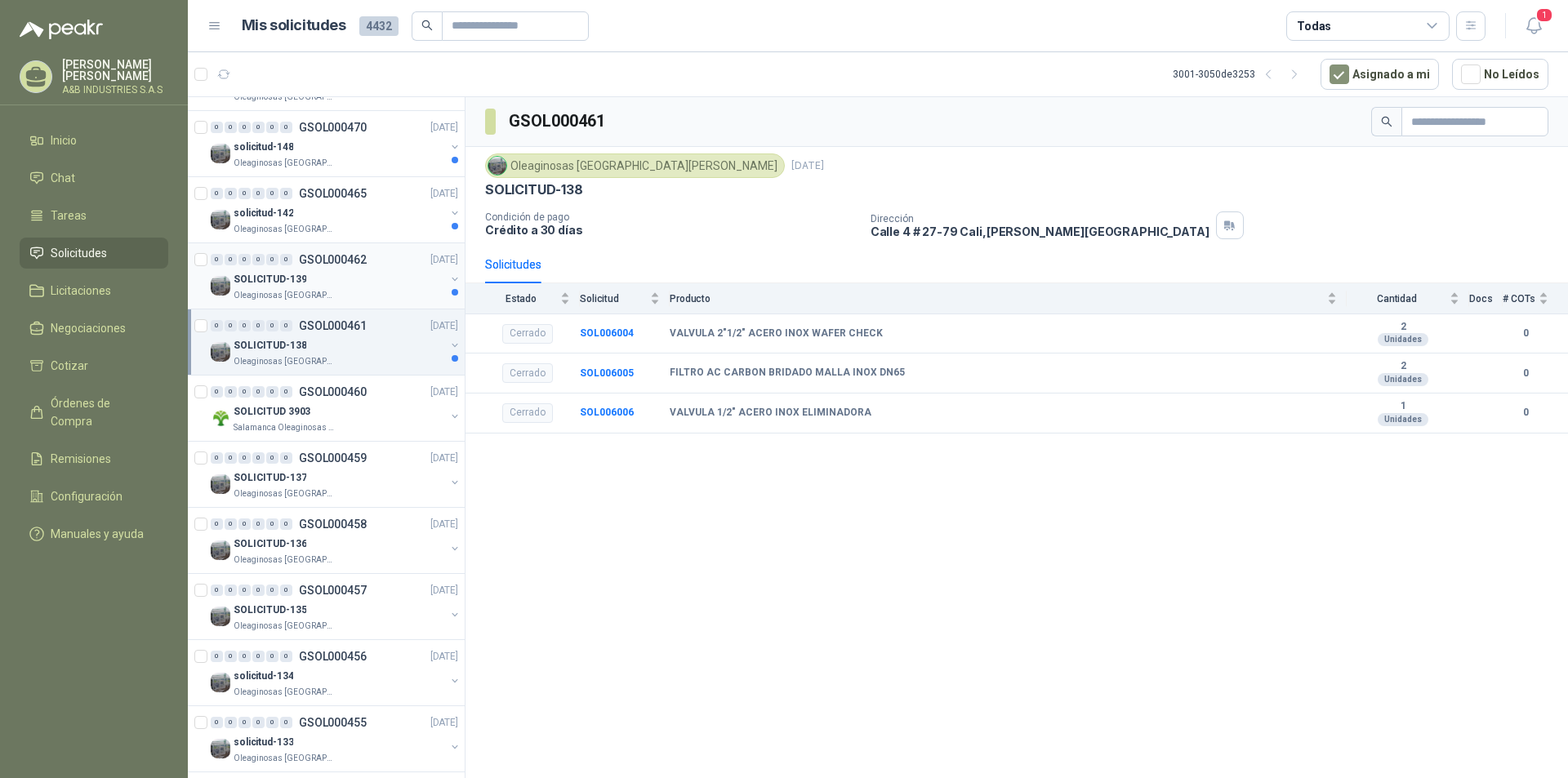
click at [377, 285] on div "SOLICITUD-139" at bounding box center [339, 279] width 212 height 19
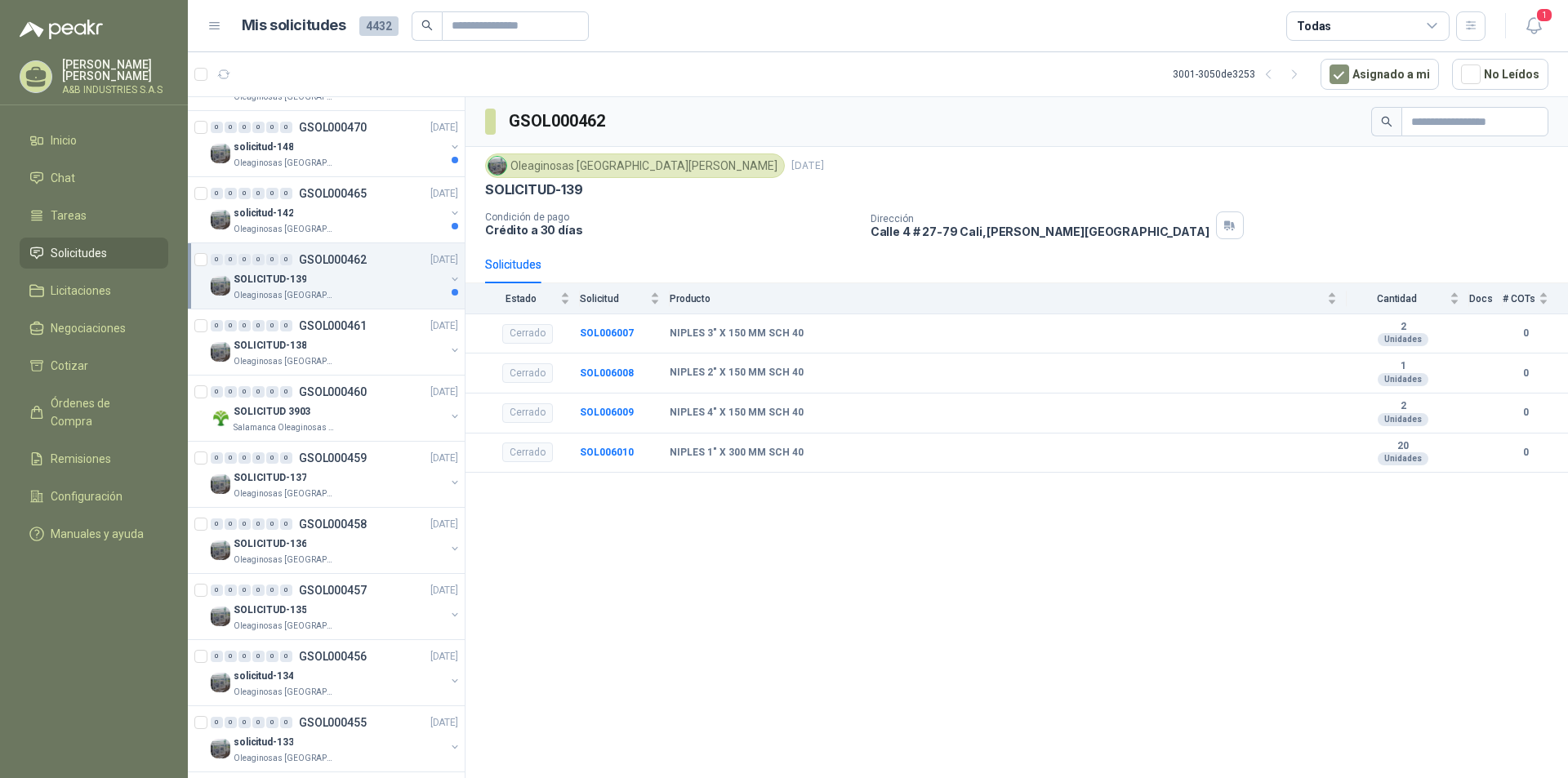
scroll to position [1908, 0]
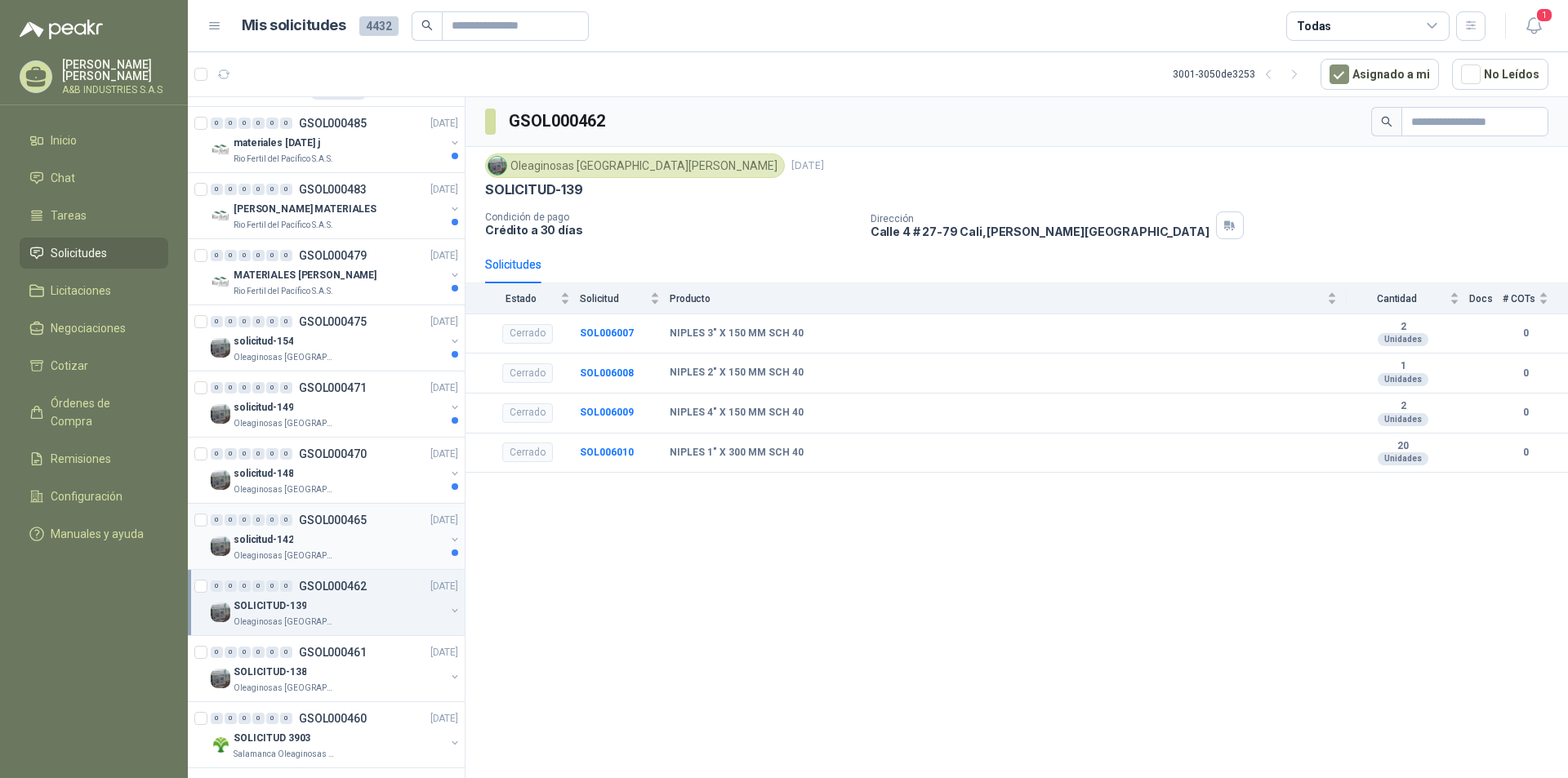
click at [323, 528] on div "0 0 0 0 0 0 GSOL000465 [DATE]" at bounding box center [336, 520] width 251 height 19
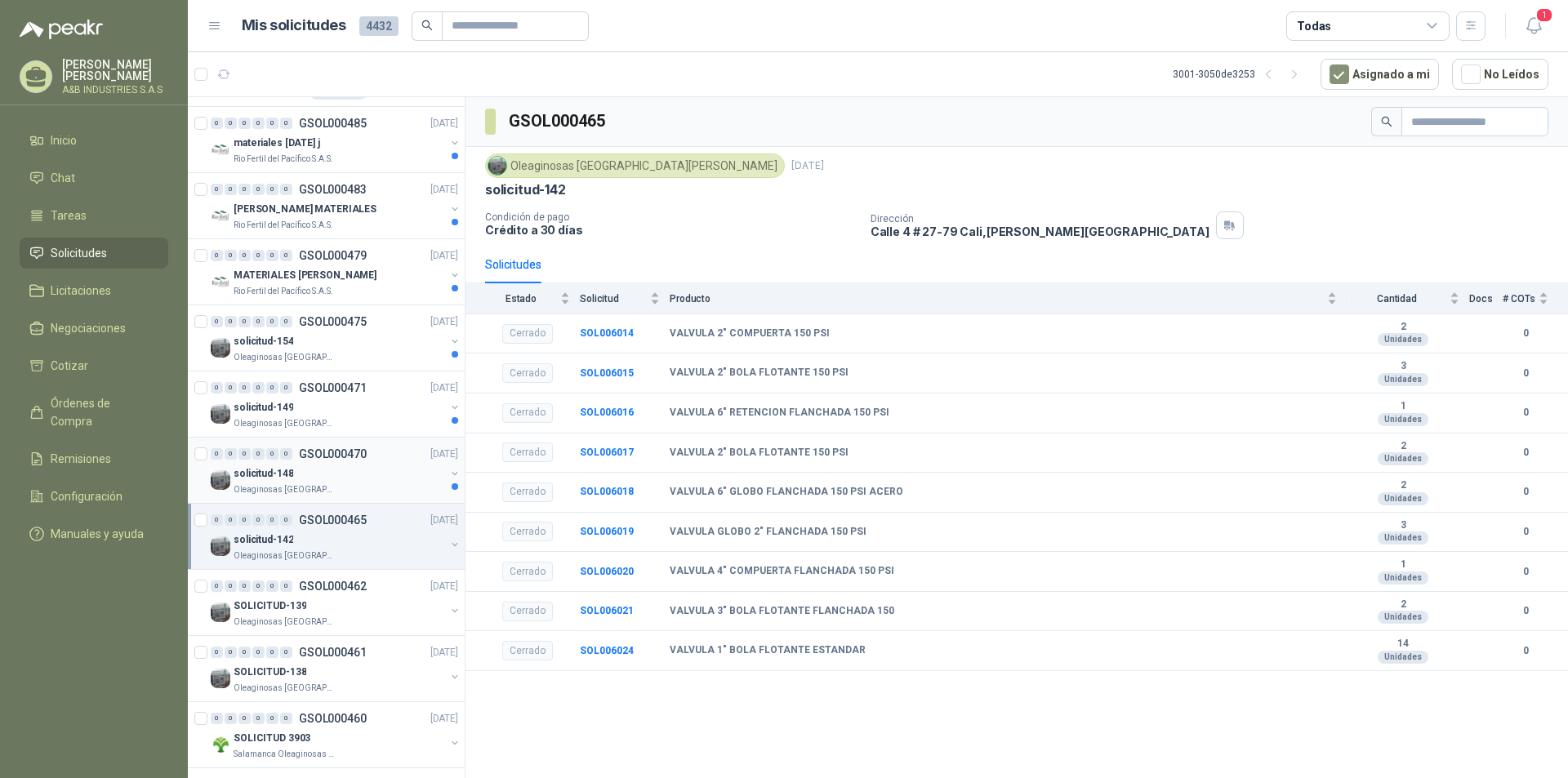
click at [403, 479] on div "solicitud-148" at bounding box center [339, 474] width 212 height 19
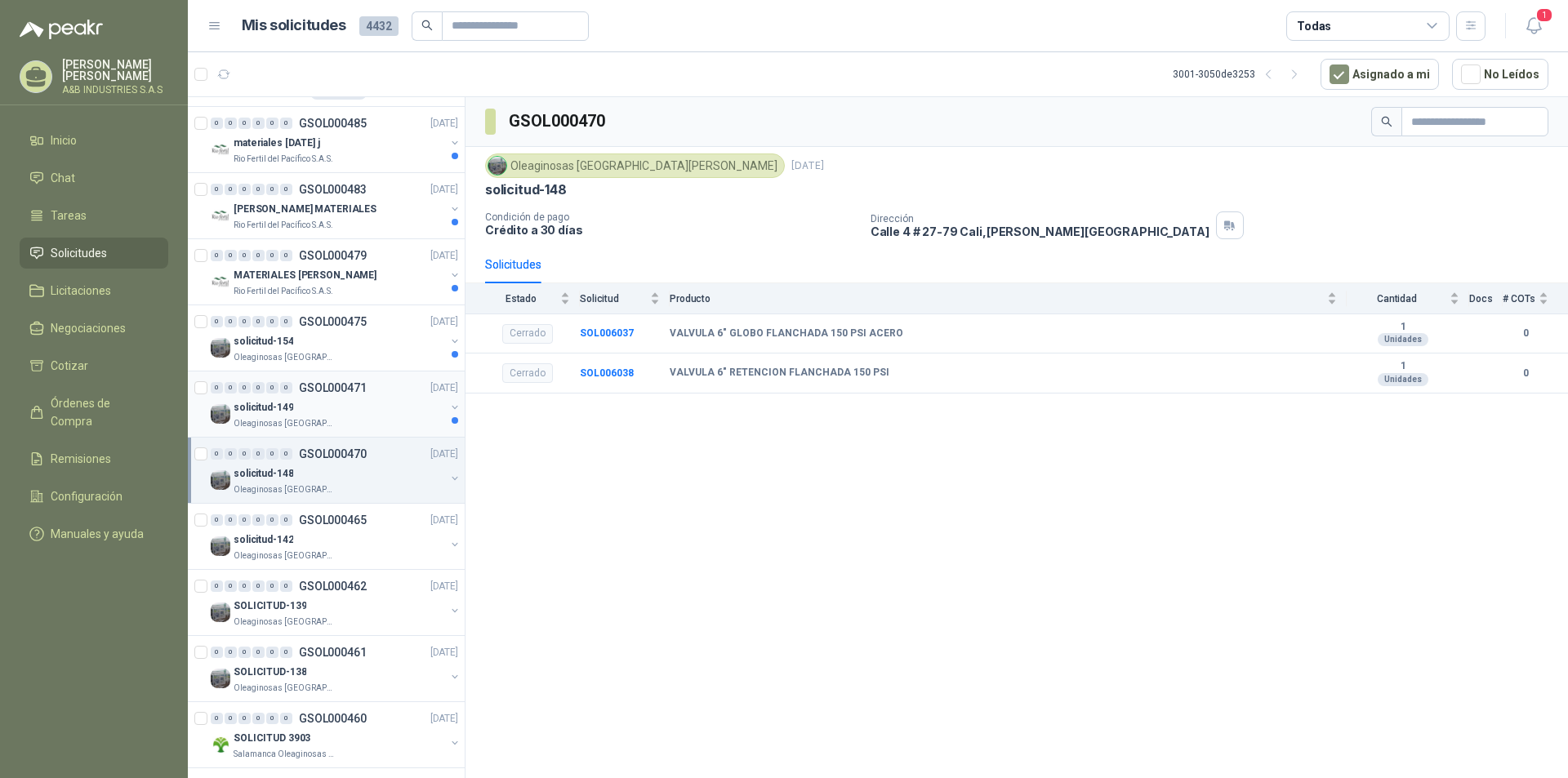
click at [347, 402] on div "solicitud-149" at bounding box center [339, 407] width 212 height 19
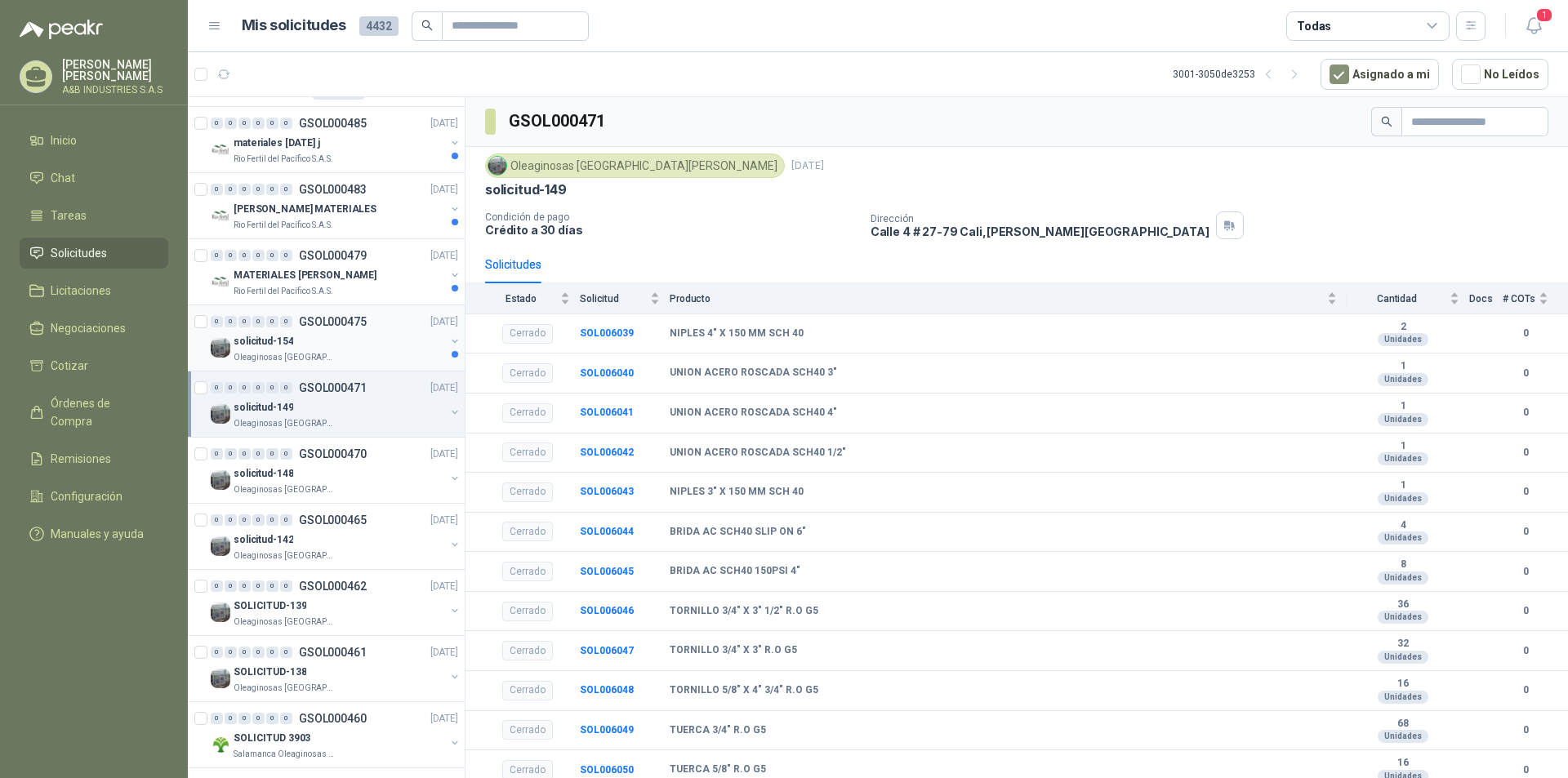
click at [358, 342] on div "solicitud-154" at bounding box center [339, 341] width 212 height 19
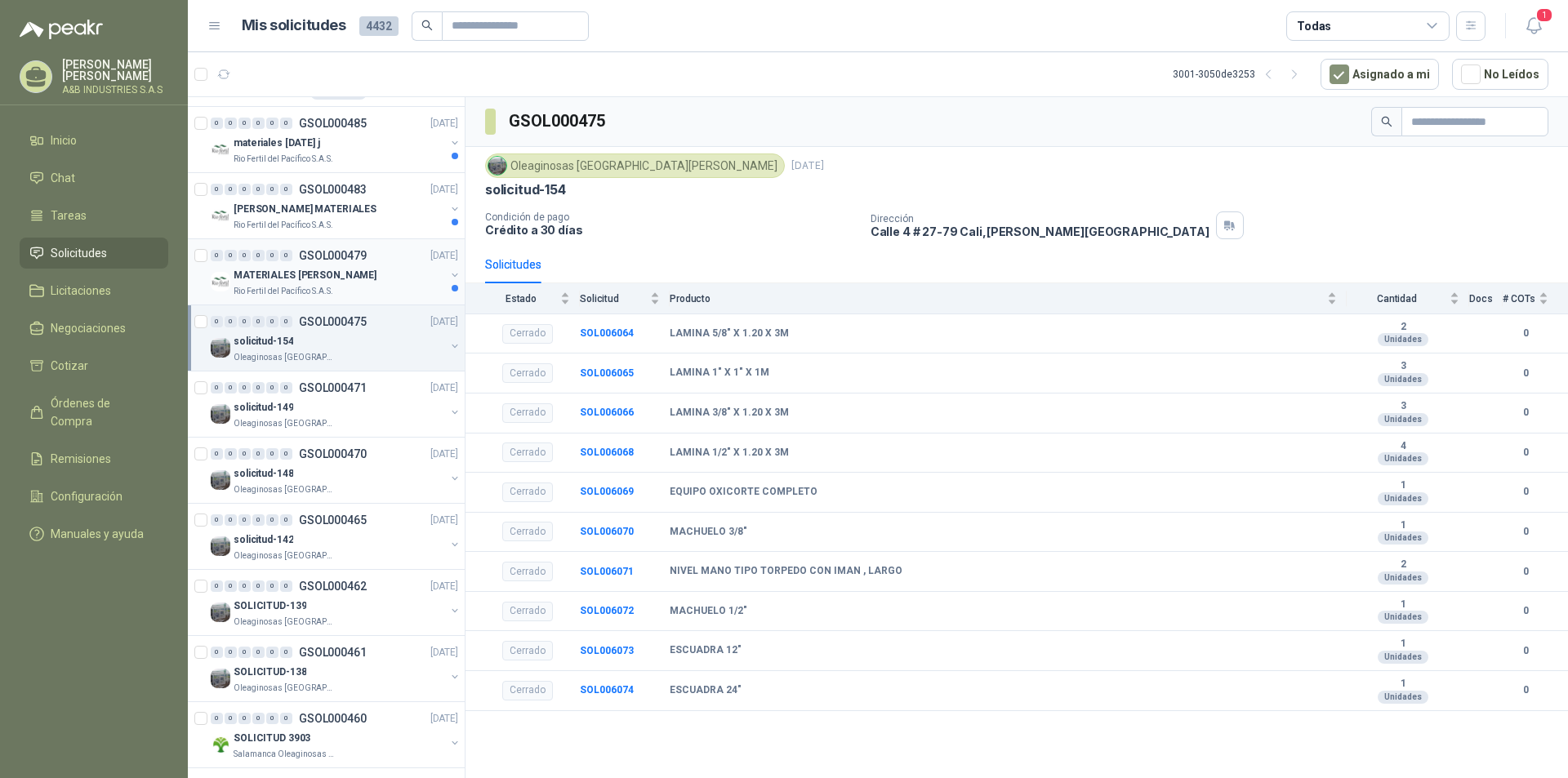
click at [355, 276] on div "MATERIALES [PERSON_NAME]" at bounding box center [339, 275] width 212 height 19
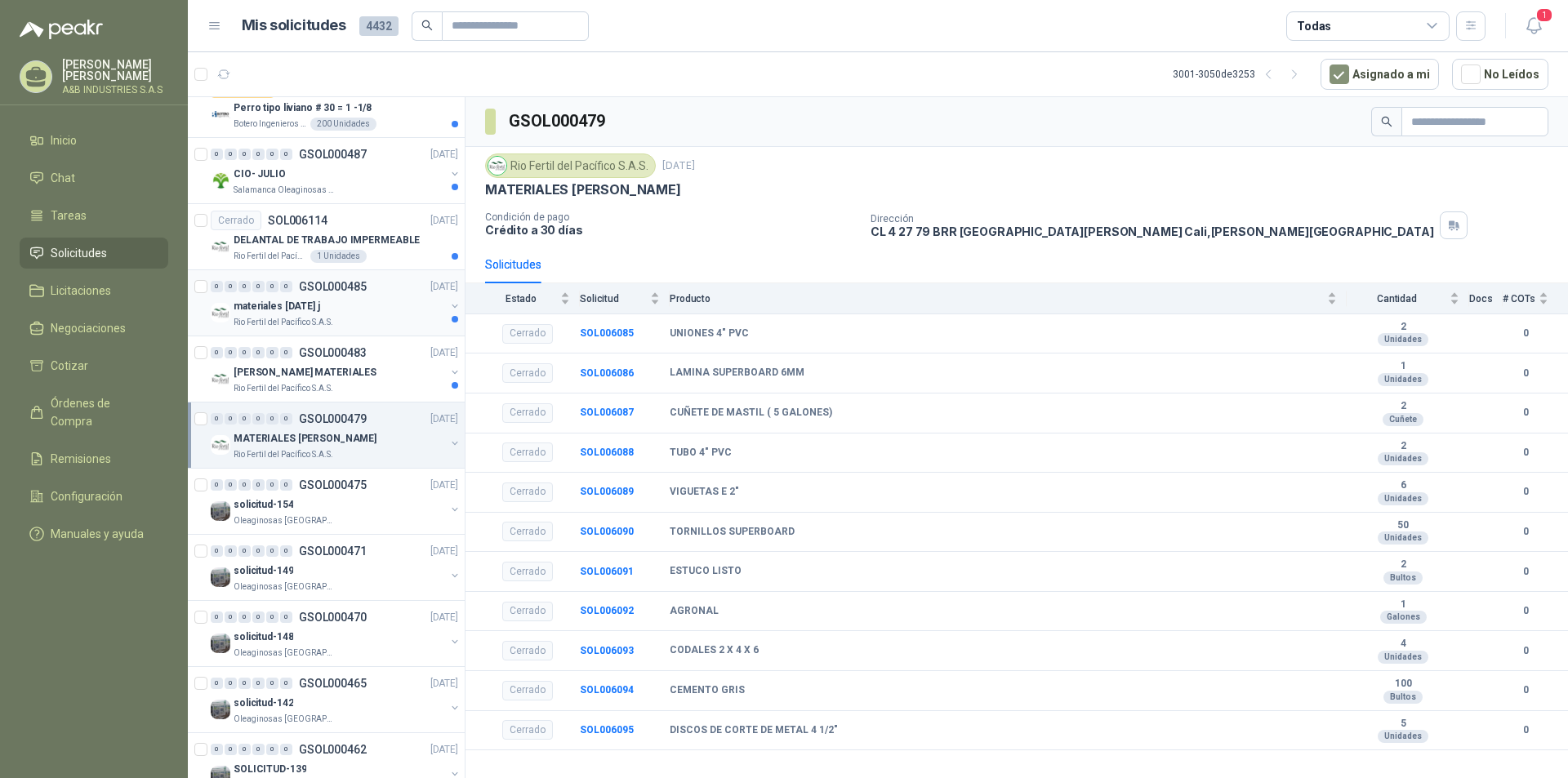
scroll to position [1663, 0]
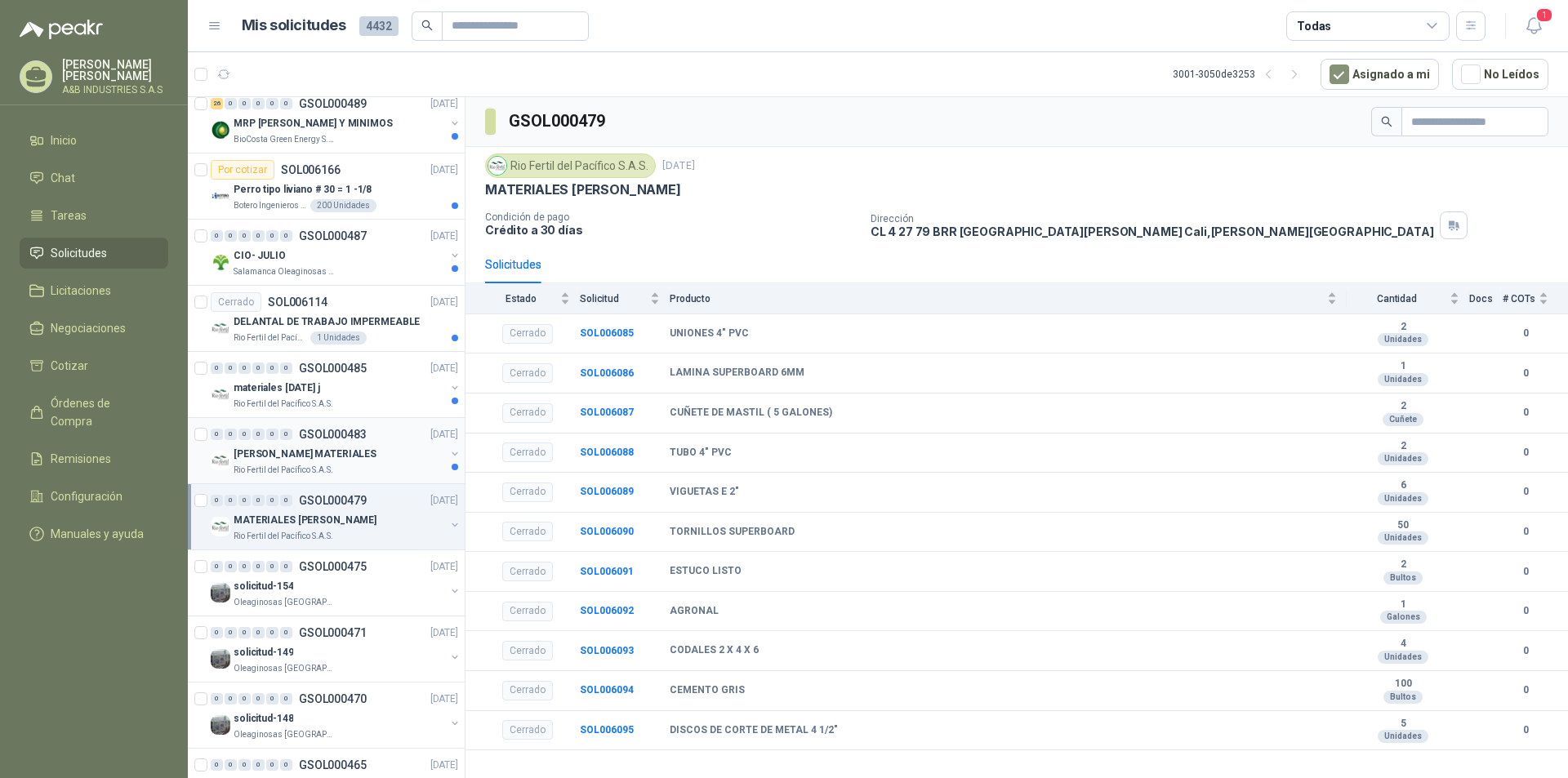
click at [345, 448] on p "[PERSON_NAME] MATERIALES" at bounding box center [304, 455] width 143 height 15
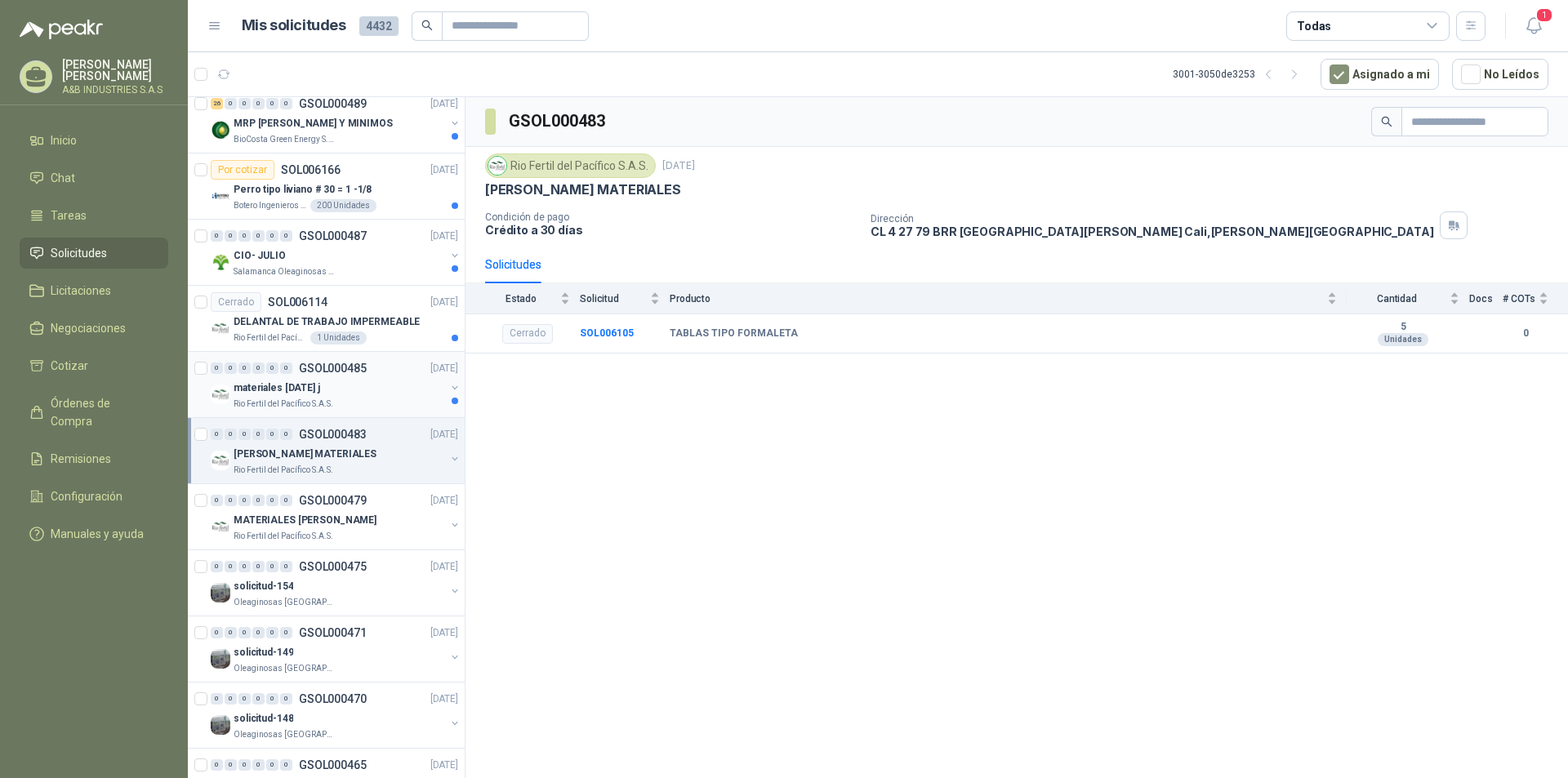
drag, startPoint x: 376, startPoint y: 390, endPoint x: 348, endPoint y: 388, distance: 28.1
click at [348, 388] on div "materiales [DATE] j" at bounding box center [339, 388] width 212 height 19
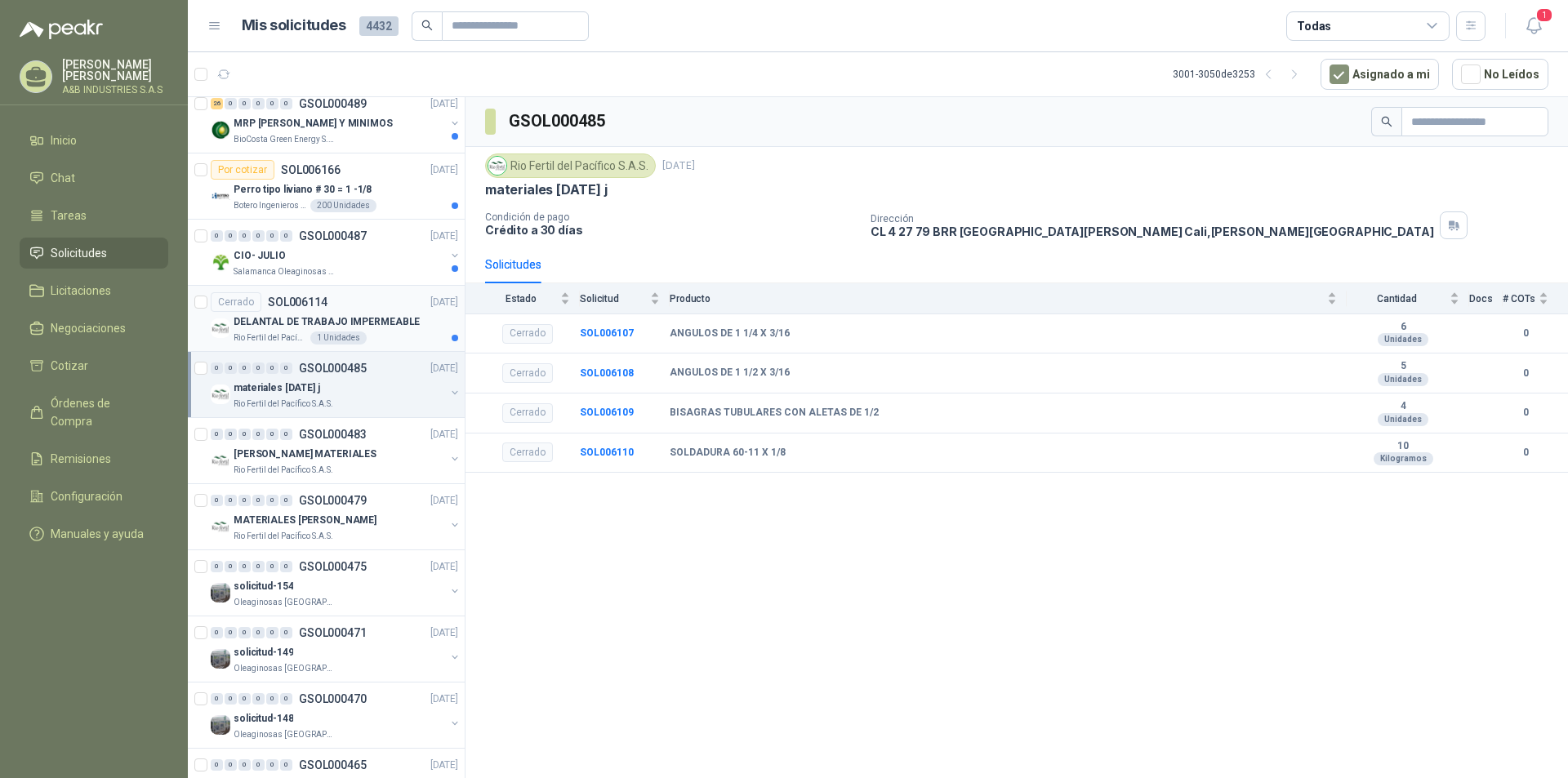
click at [372, 320] on p "DELANTAL DE TRABAJO IMPERMEABLE" at bounding box center [326, 322] width 187 height 15
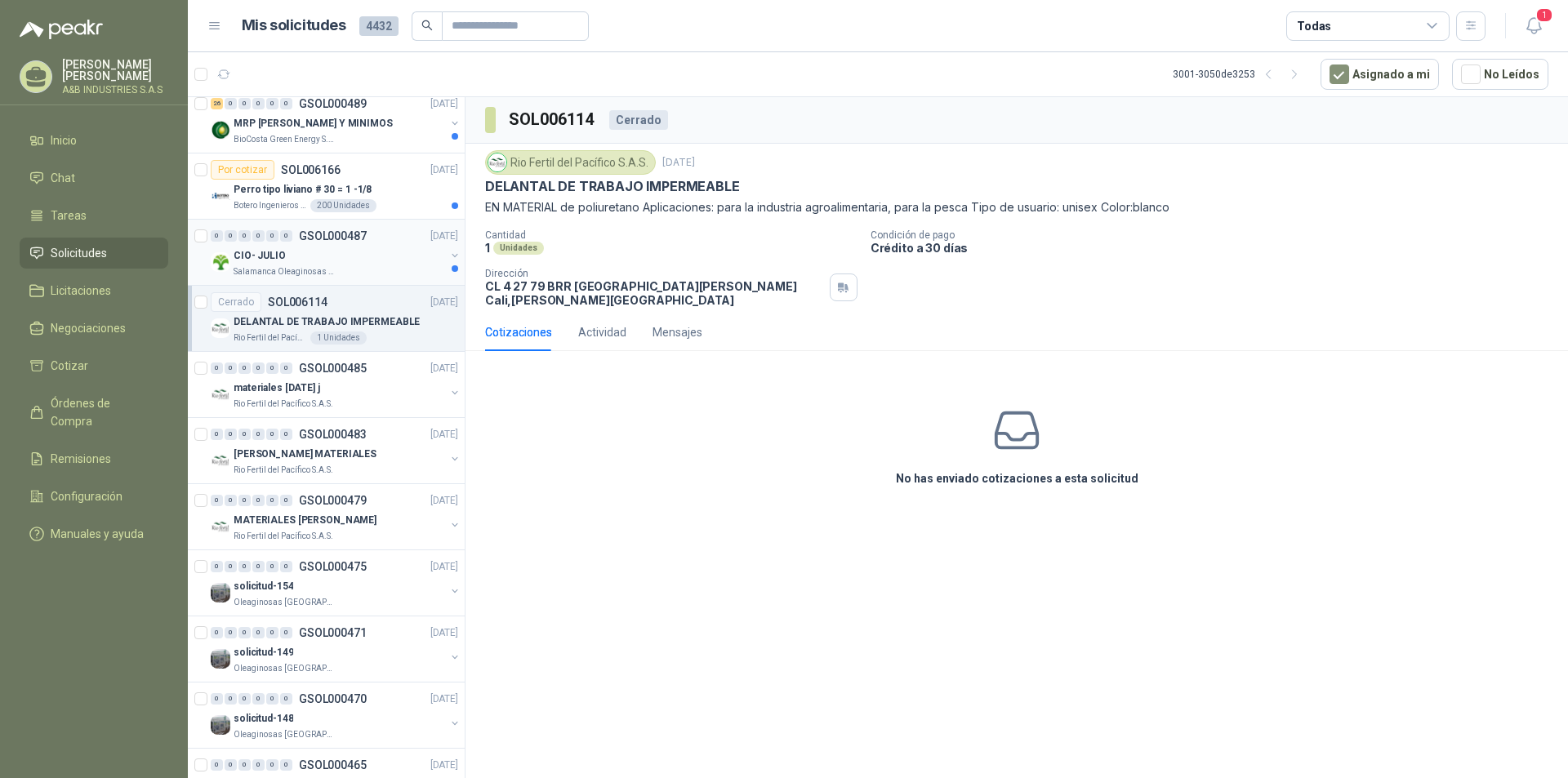
click at [358, 258] on div "CIO- JULIO" at bounding box center [339, 256] width 212 height 19
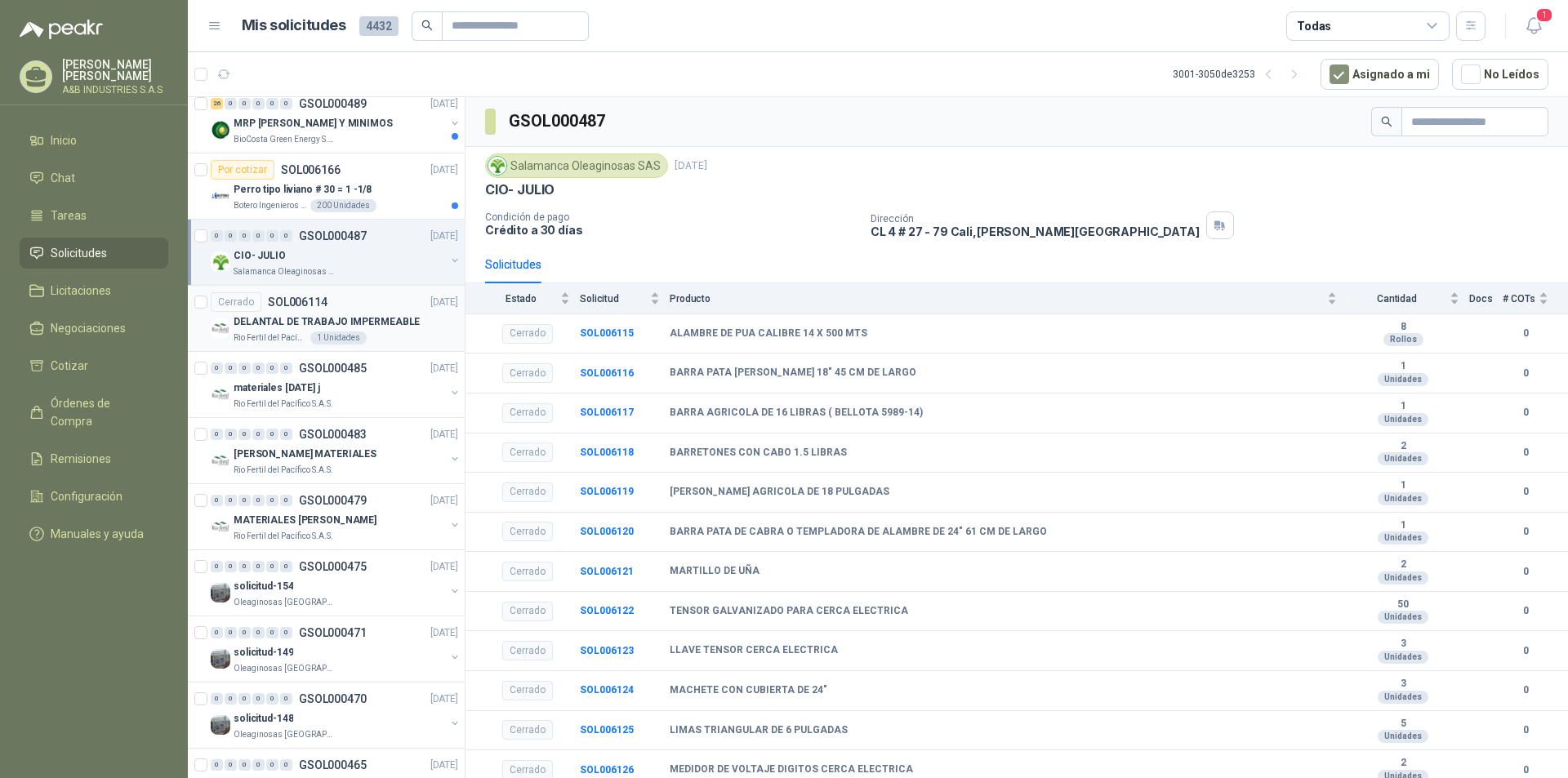
scroll to position [1418, 0]
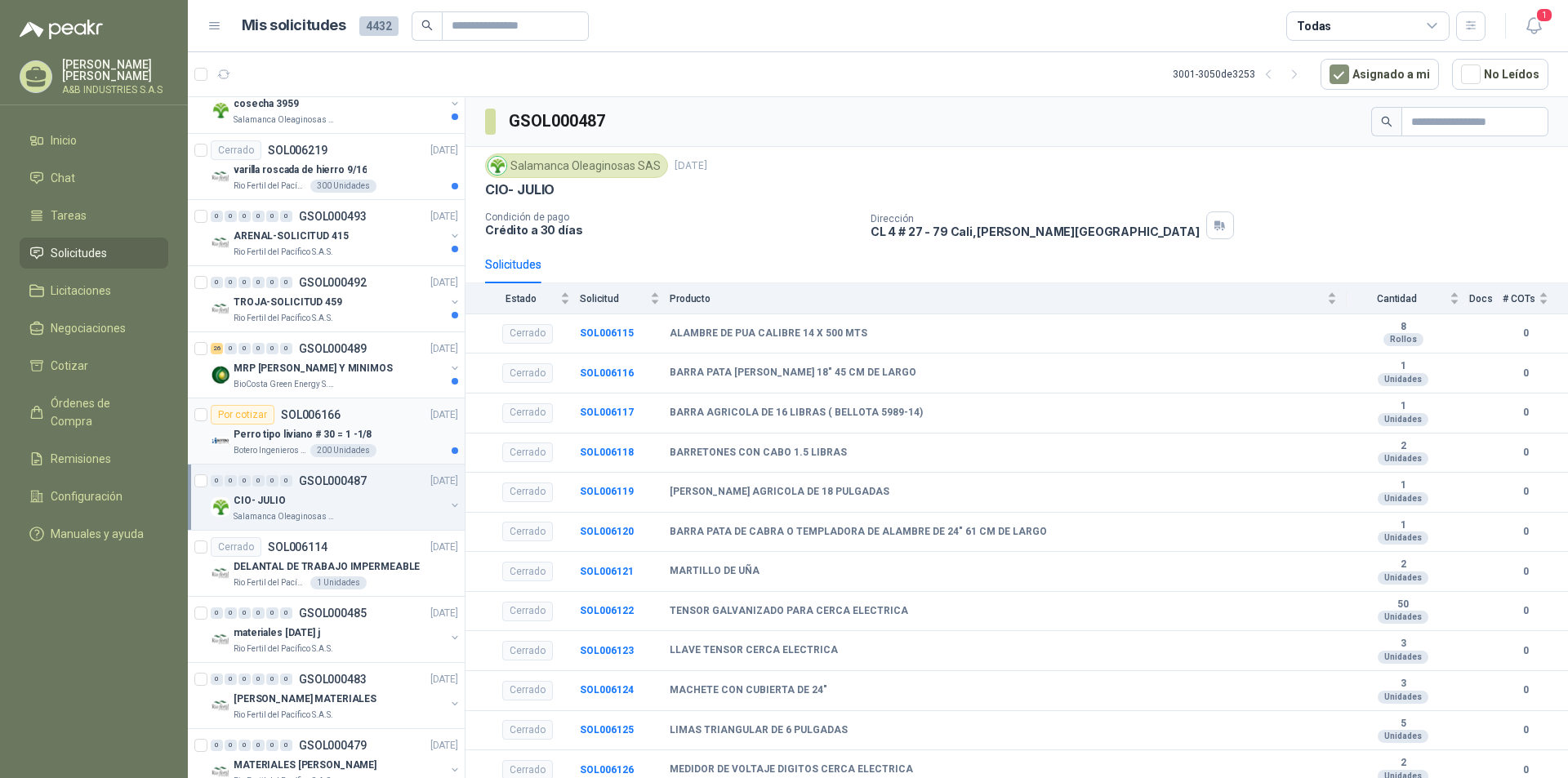
click at [380, 415] on div "Por cotizar SOL006166 [DATE]" at bounding box center [334, 414] width 247 height 19
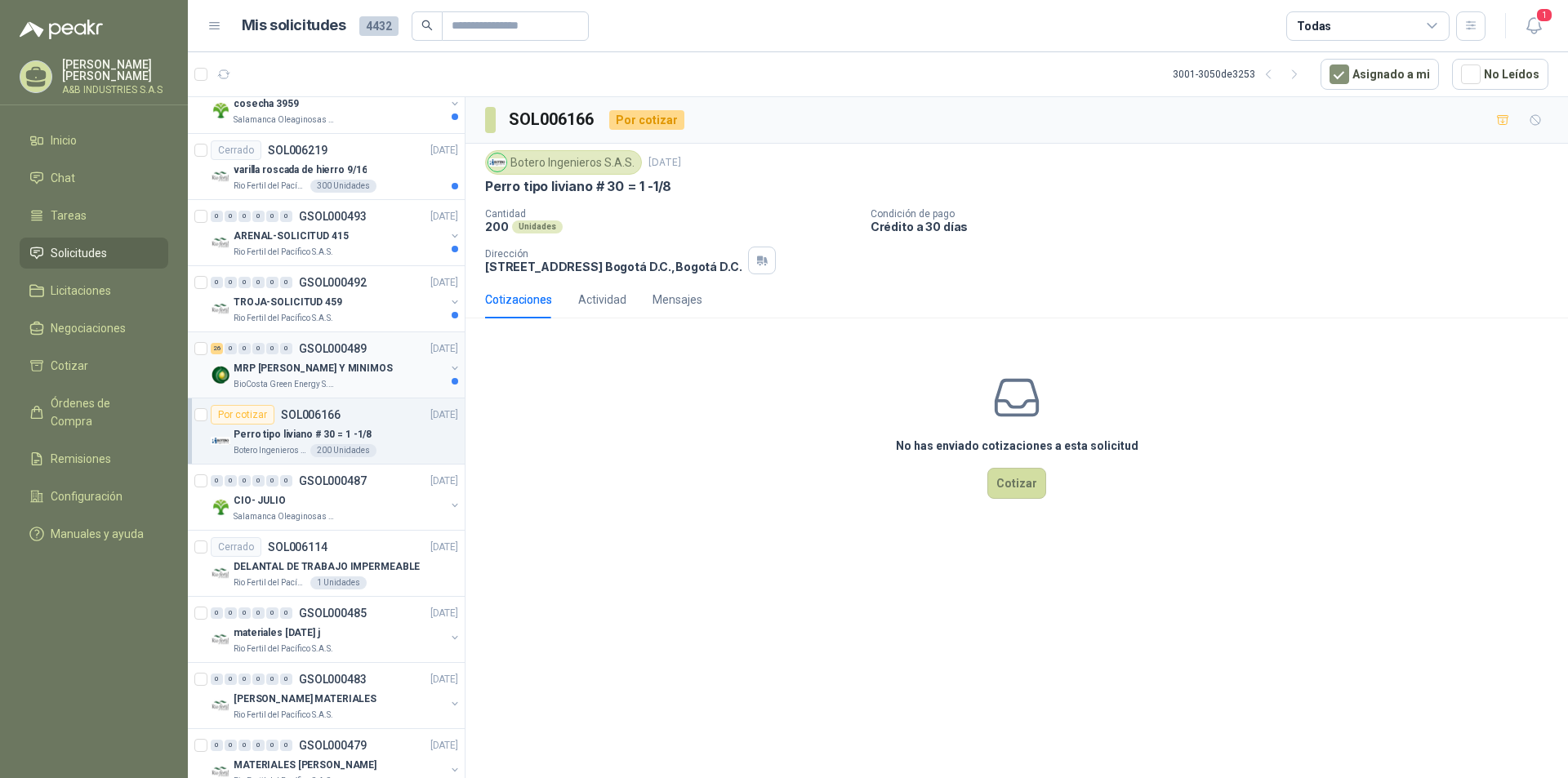
click at [371, 364] on div "MRP [PERSON_NAME] Y MINIMOS" at bounding box center [339, 368] width 212 height 19
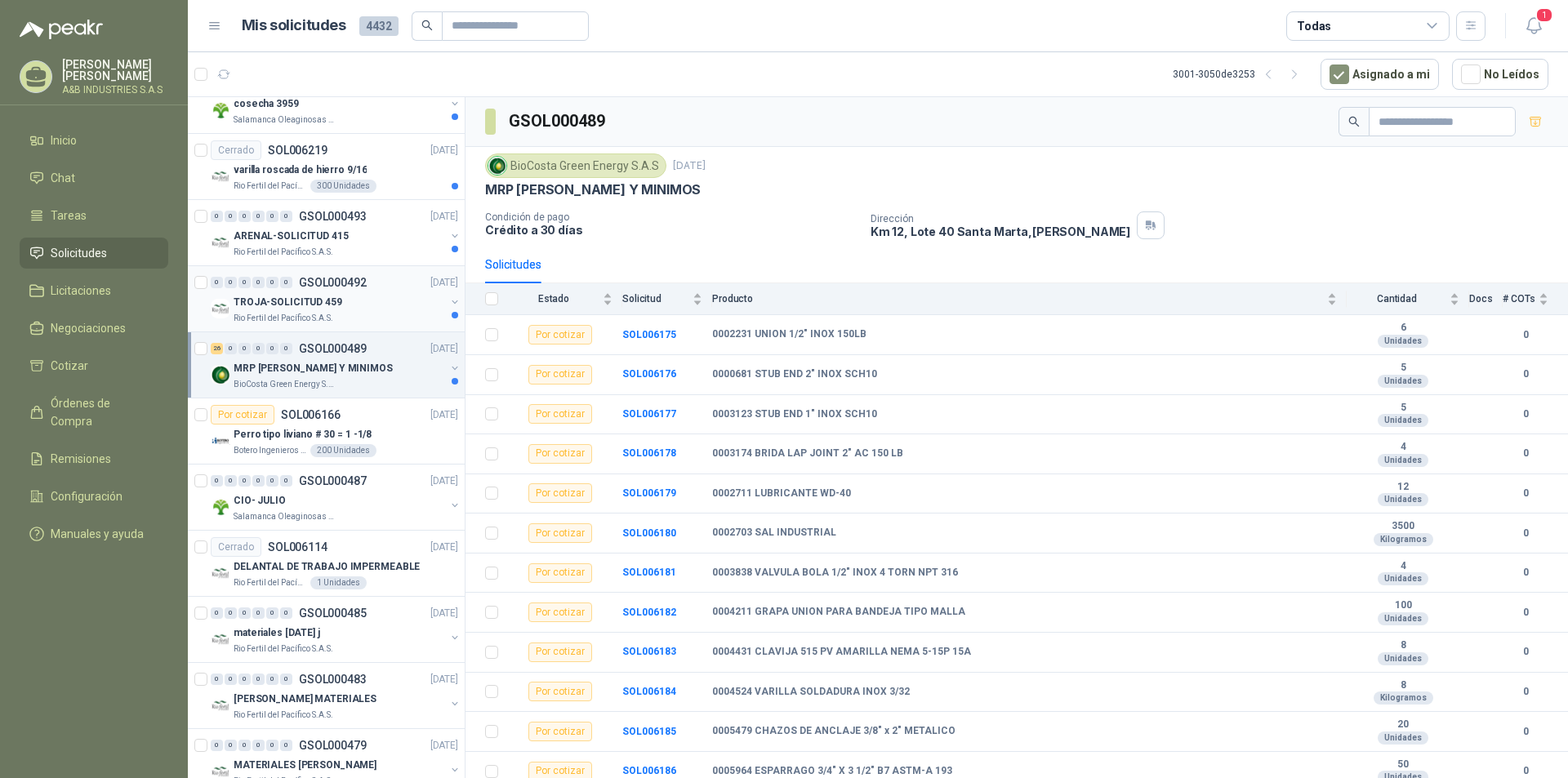
click at [372, 311] on div "TROJA-SOLICITUD 459" at bounding box center [339, 301] width 212 height 19
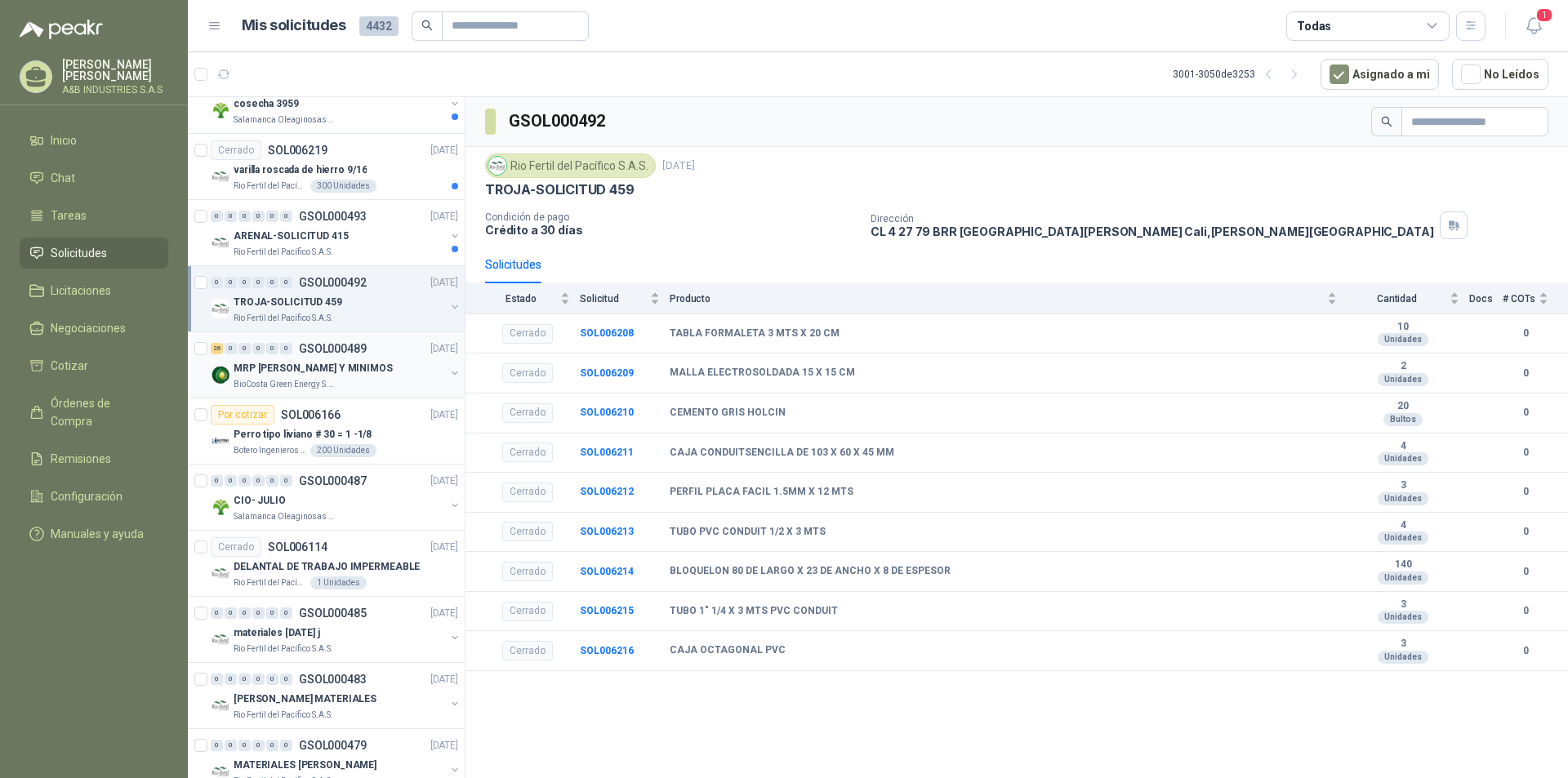
click at [375, 361] on div "MRP [PERSON_NAME] Y MINIMOS" at bounding box center [339, 368] width 212 height 19
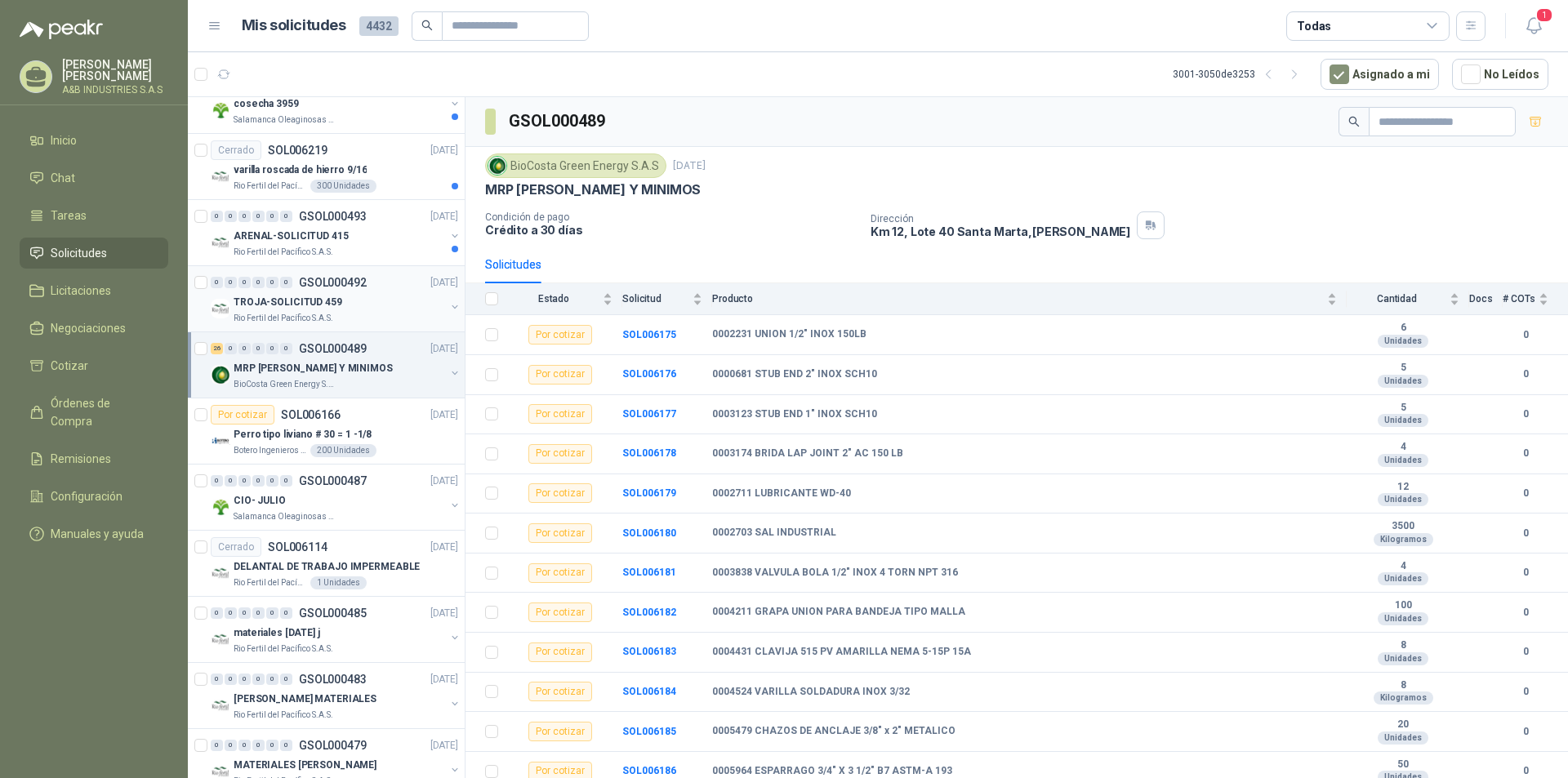
click at [368, 300] on div "TROJA-SOLICITUD 459" at bounding box center [339, 301] width 212 height 19
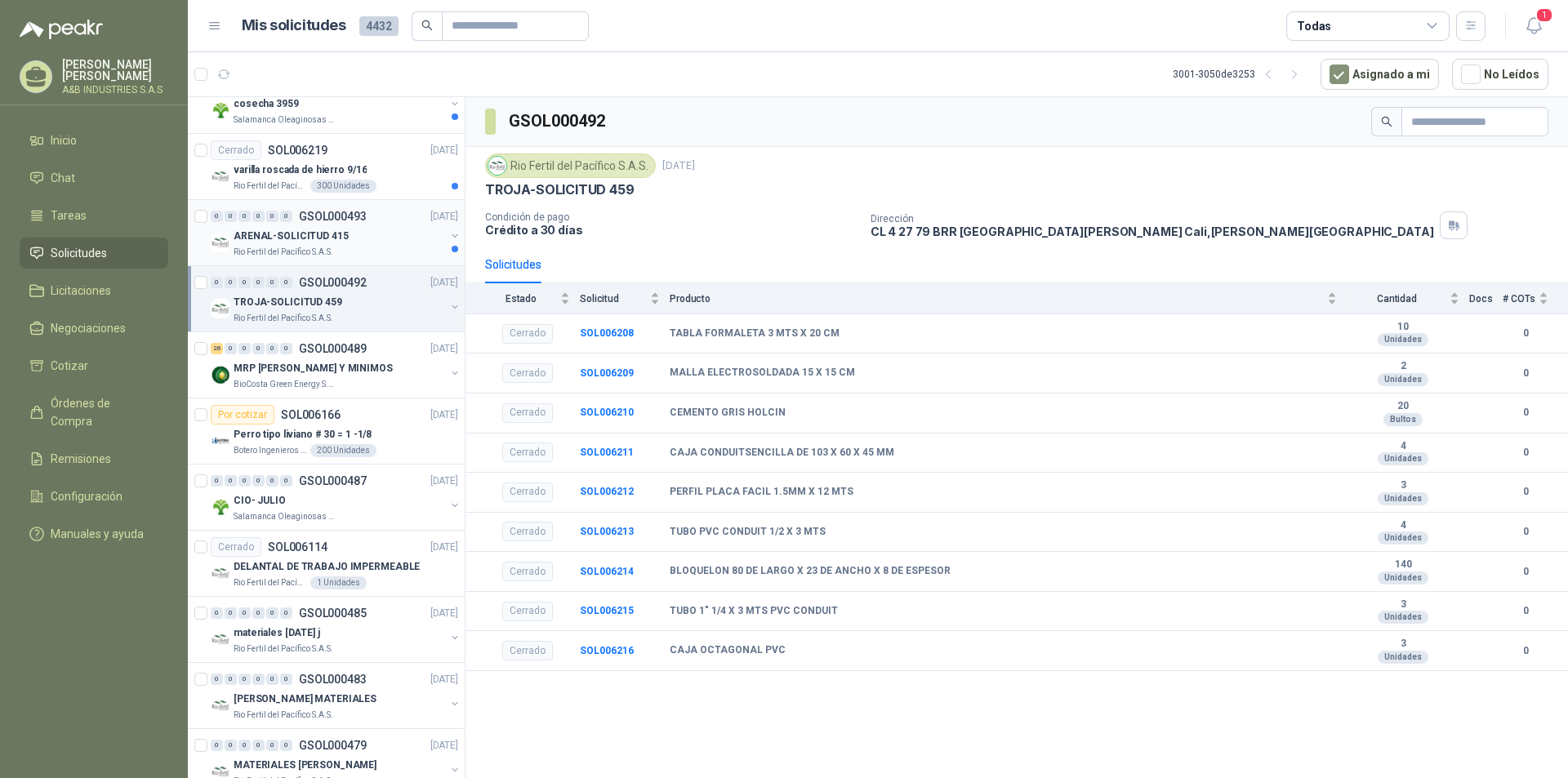
click at [348, 240] on div "ARENAL-SOLICITUD 415" at bounding box center [339, 235] width 212 height 19
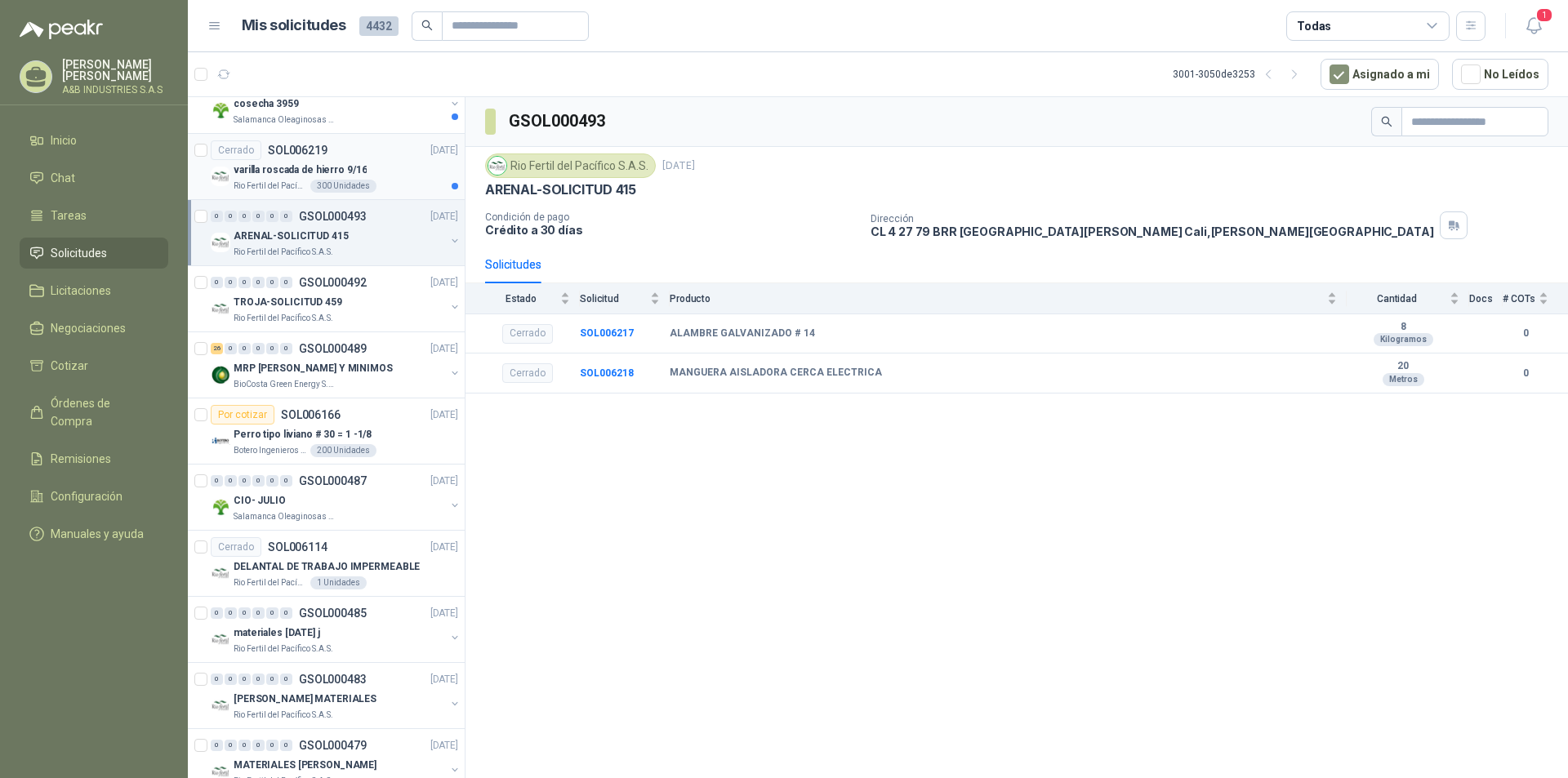
click at [376, 169] on div "varilla roscada de hierro 9/16" at bounding box center [346, 169] width 225 height 19
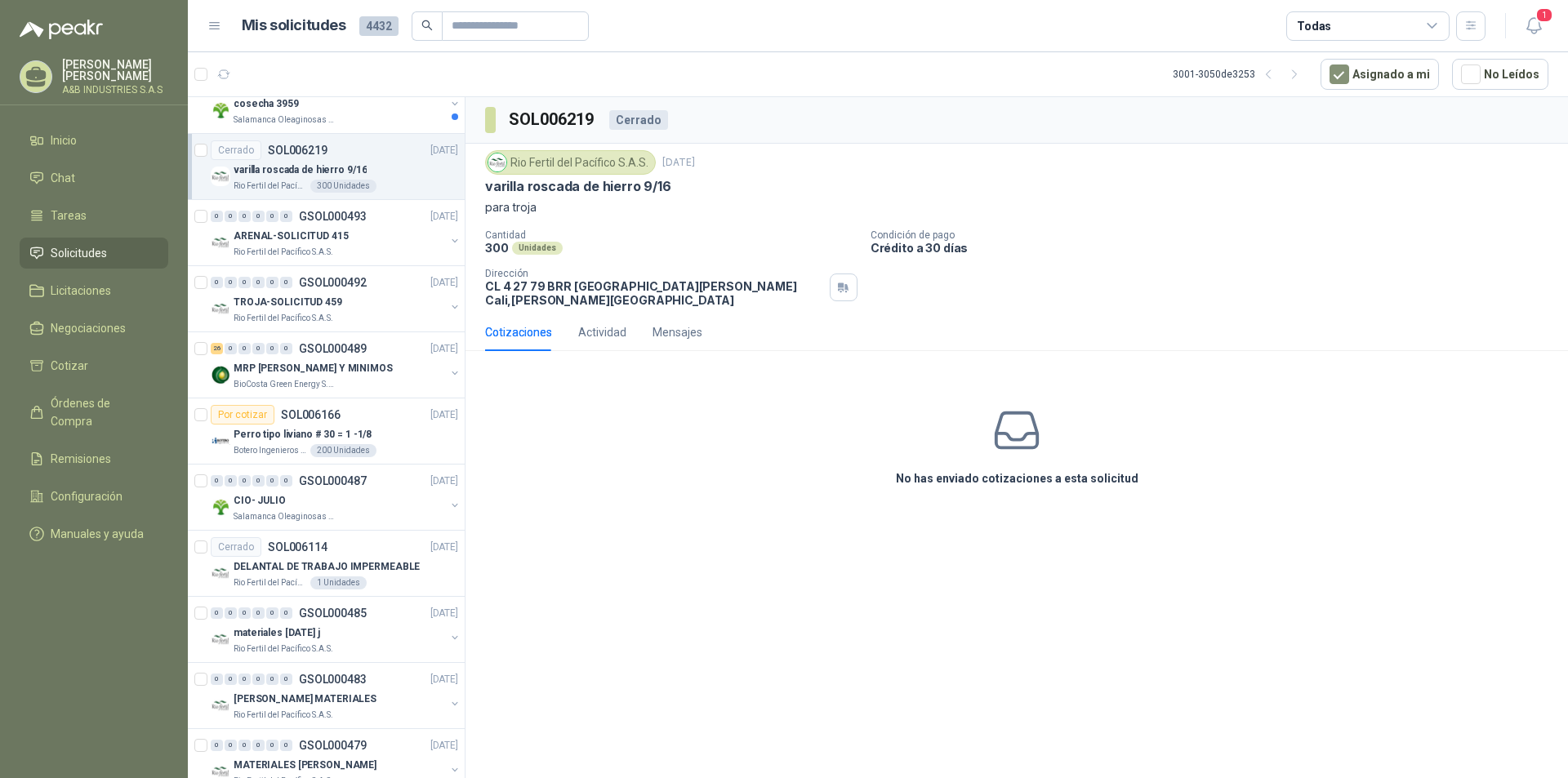
scroll to position [1092, 0]
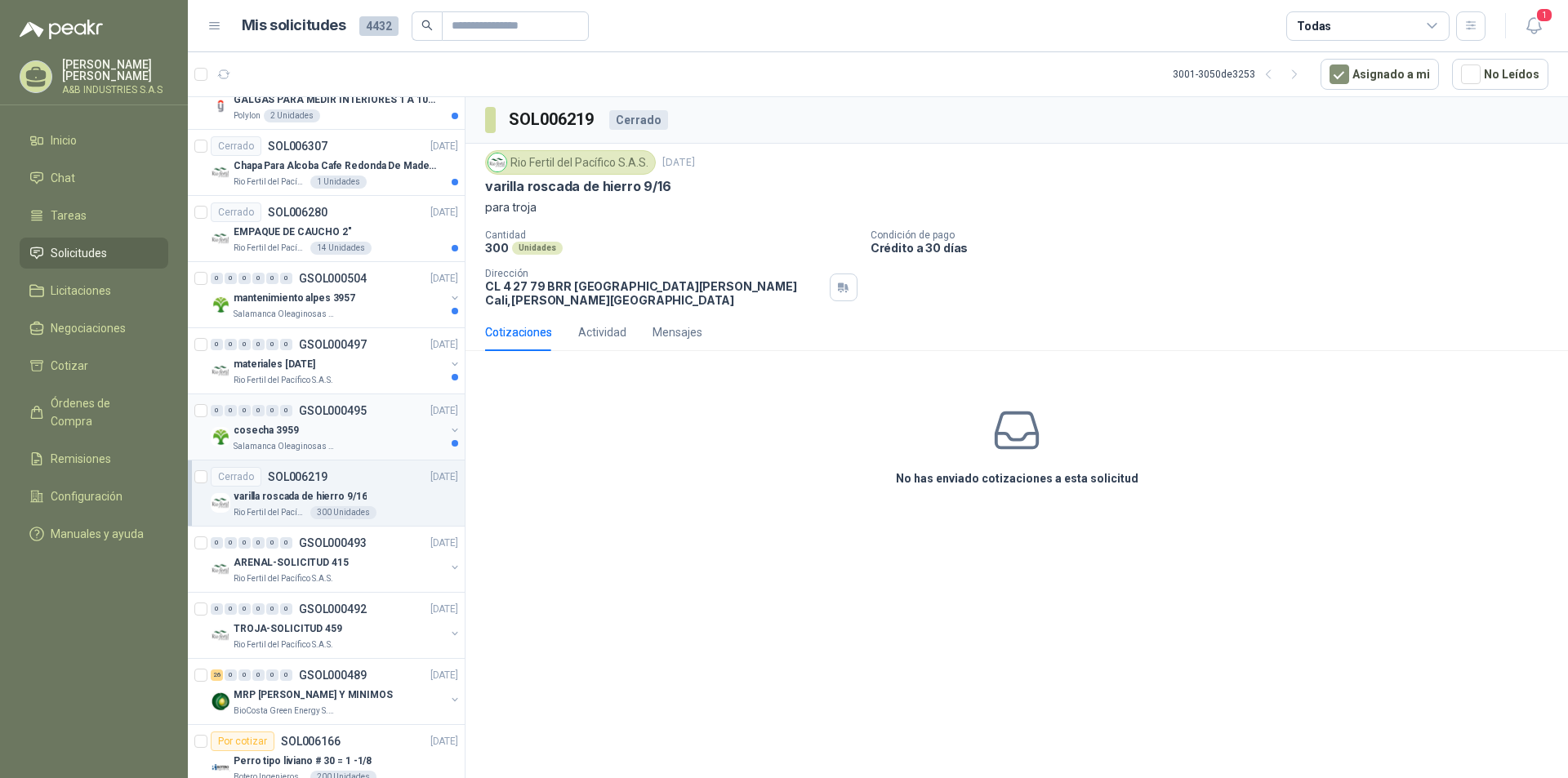
click at [364, 414] on p "GSOL000495" at bounding box center [332, 411] width 68 height 11
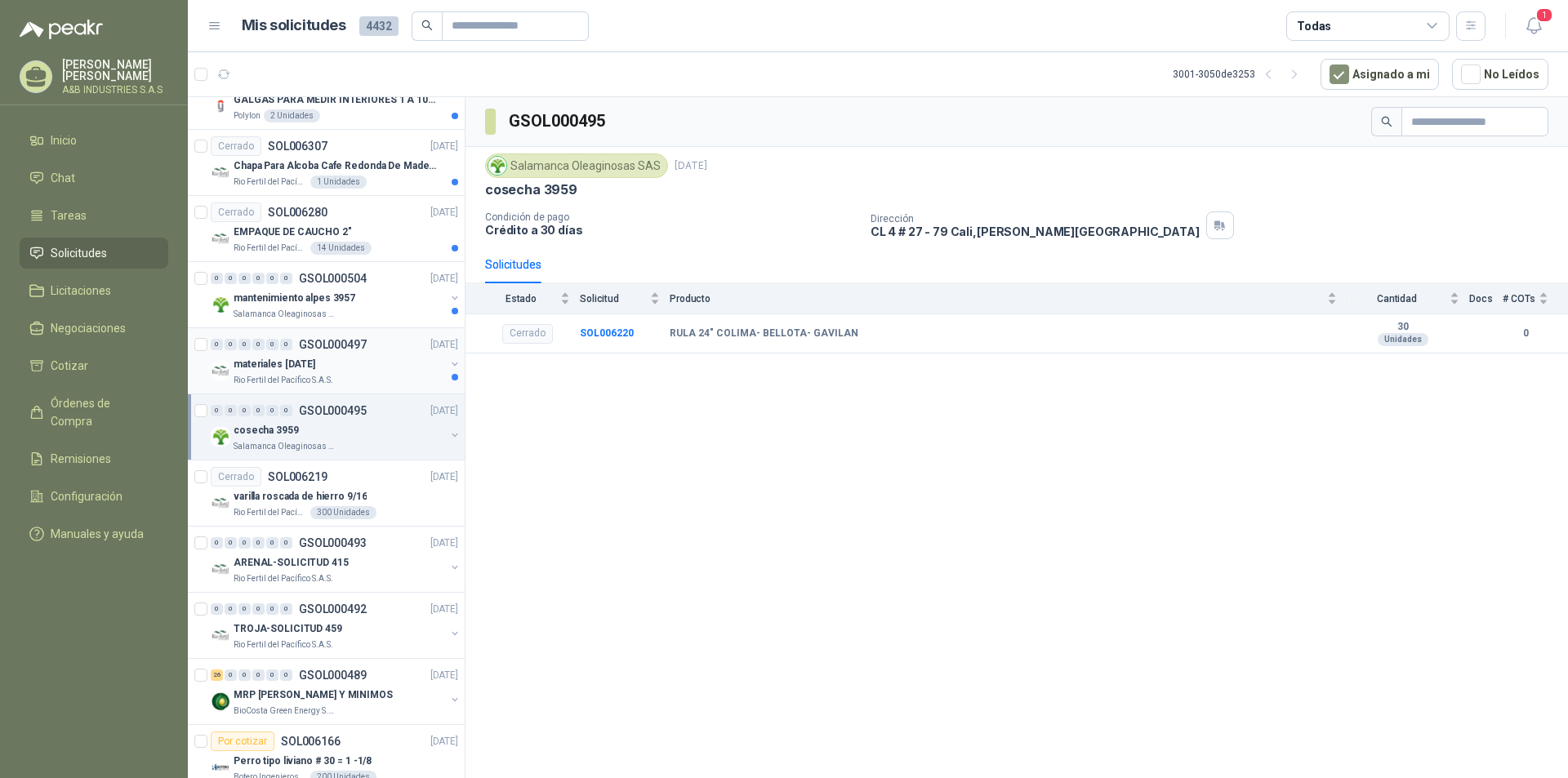
click at [347, 356] on div "materiales [DATE]" at bounding box center [339, 364] width 212 height 19
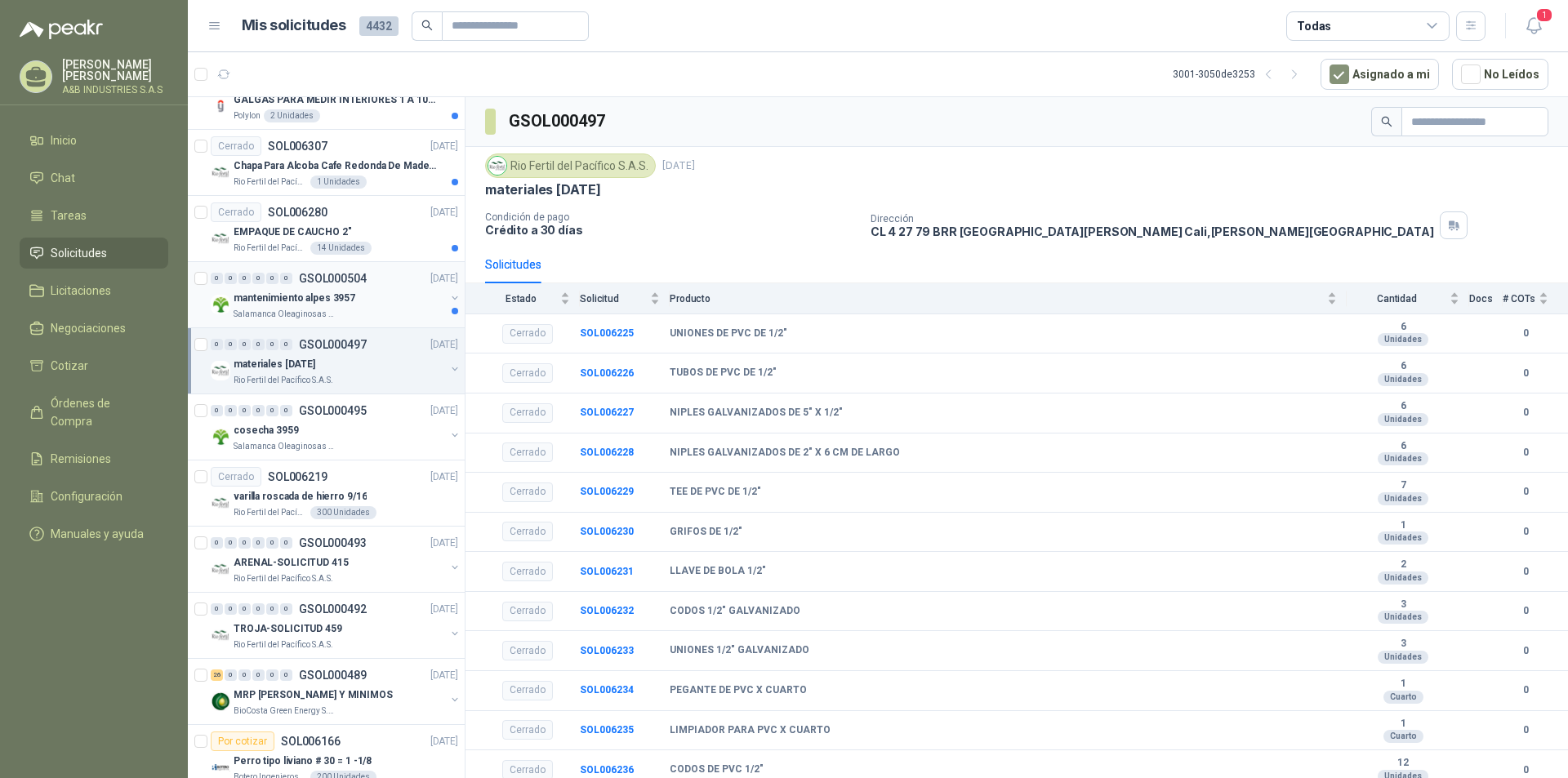
click at [331, 303] on p "mantenimiento alpes 3957" at bounding box center [294, 299] width 122 height 15
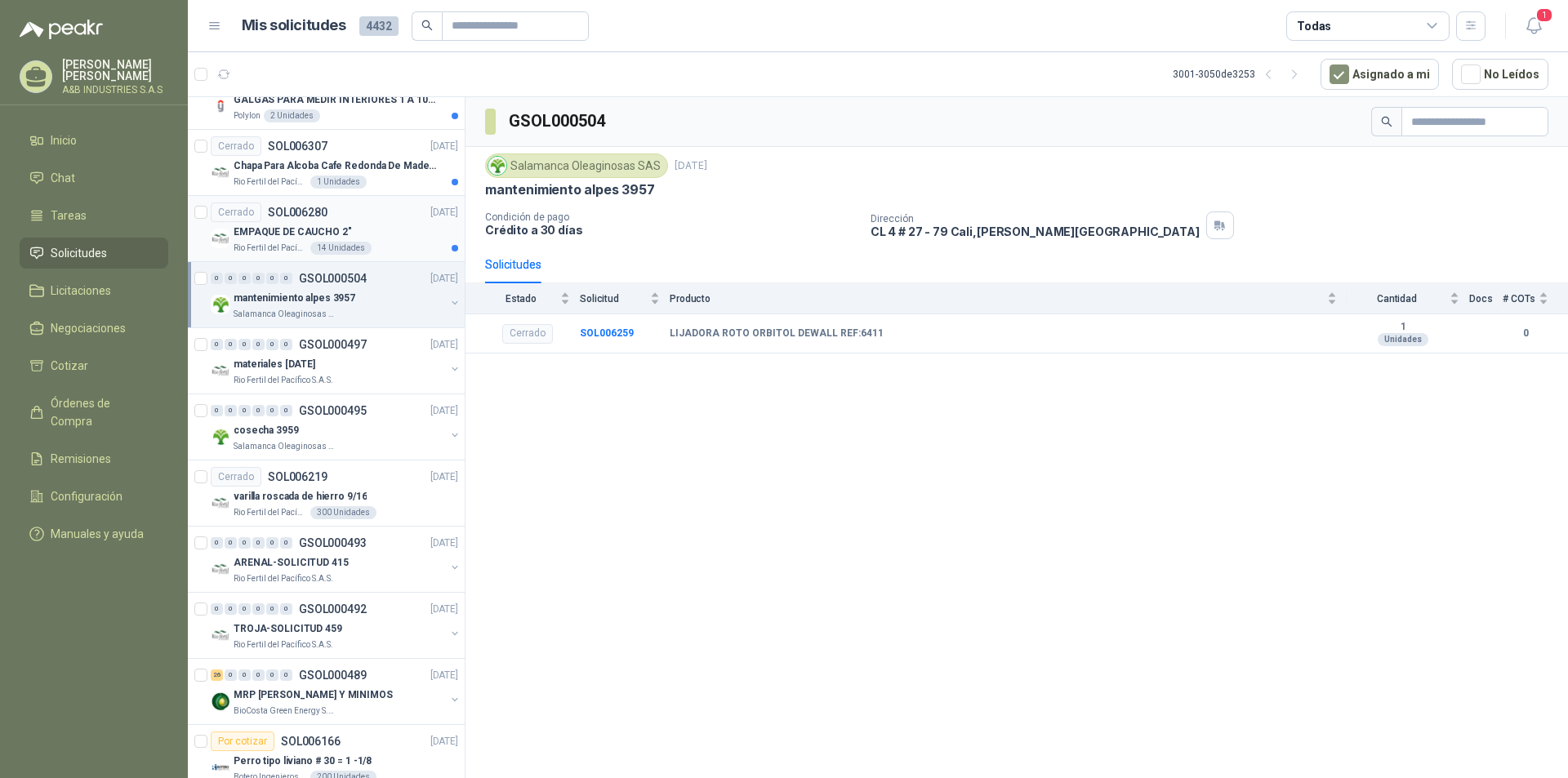
click at [371, 238] on div "EMPAQUE DE CAUCHO 2"" at bounding box center [346, 232] width 225 height 19
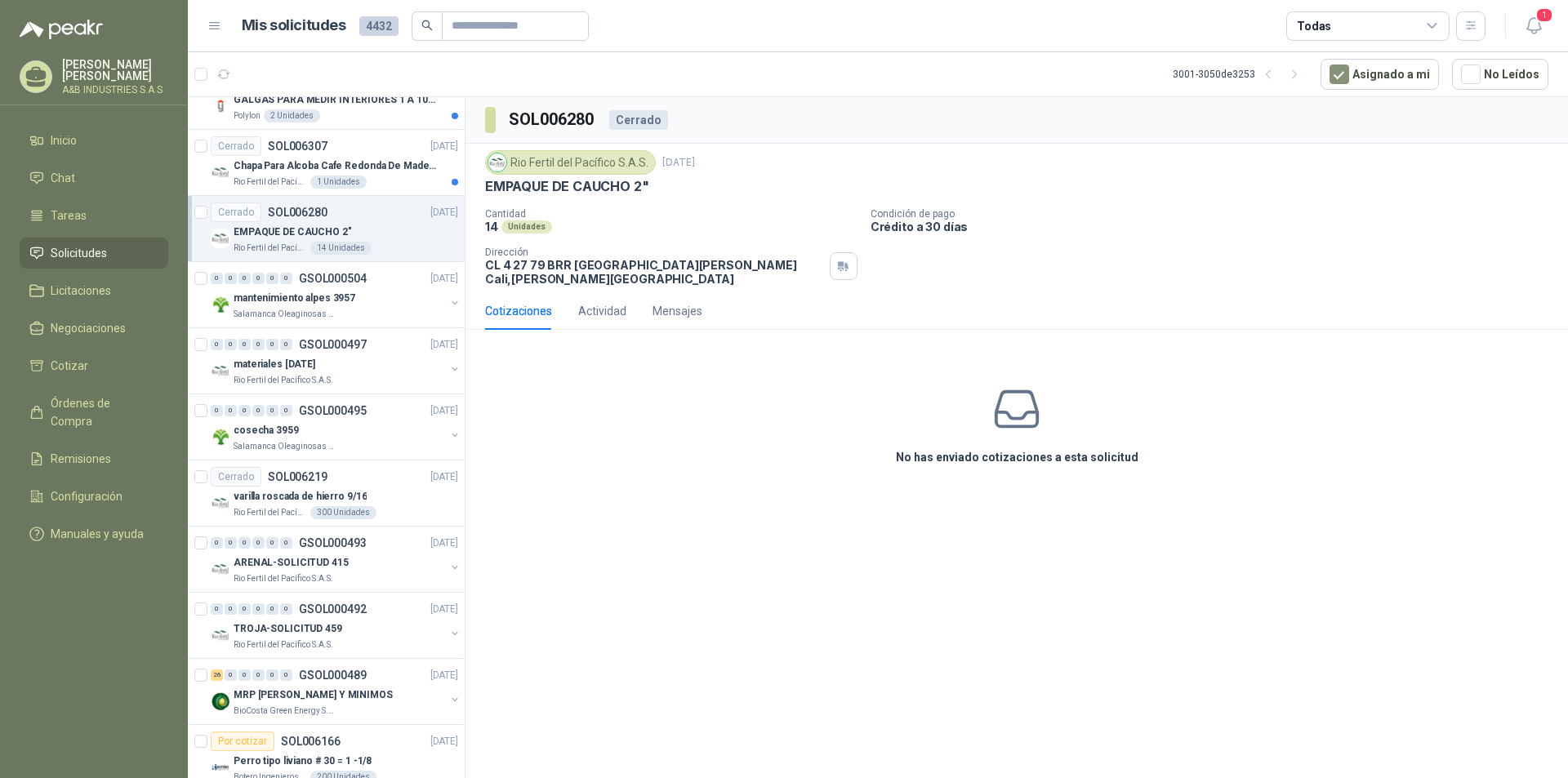
scroll to position [928, 0]
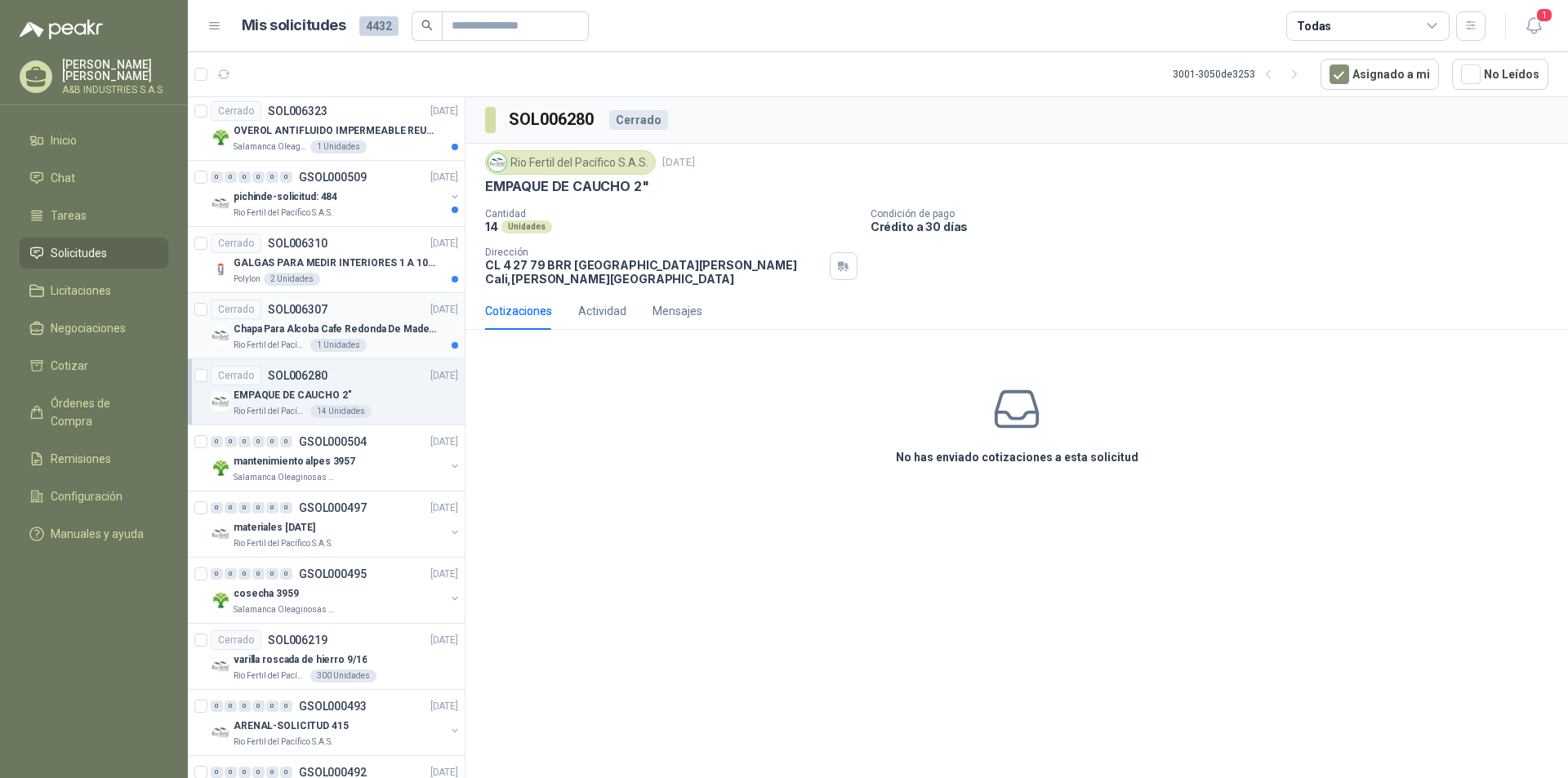
click at [384, 313] on div "Cerrado SOL006307 [DATE]" at bounding box center [334, 309] width 247 height 19
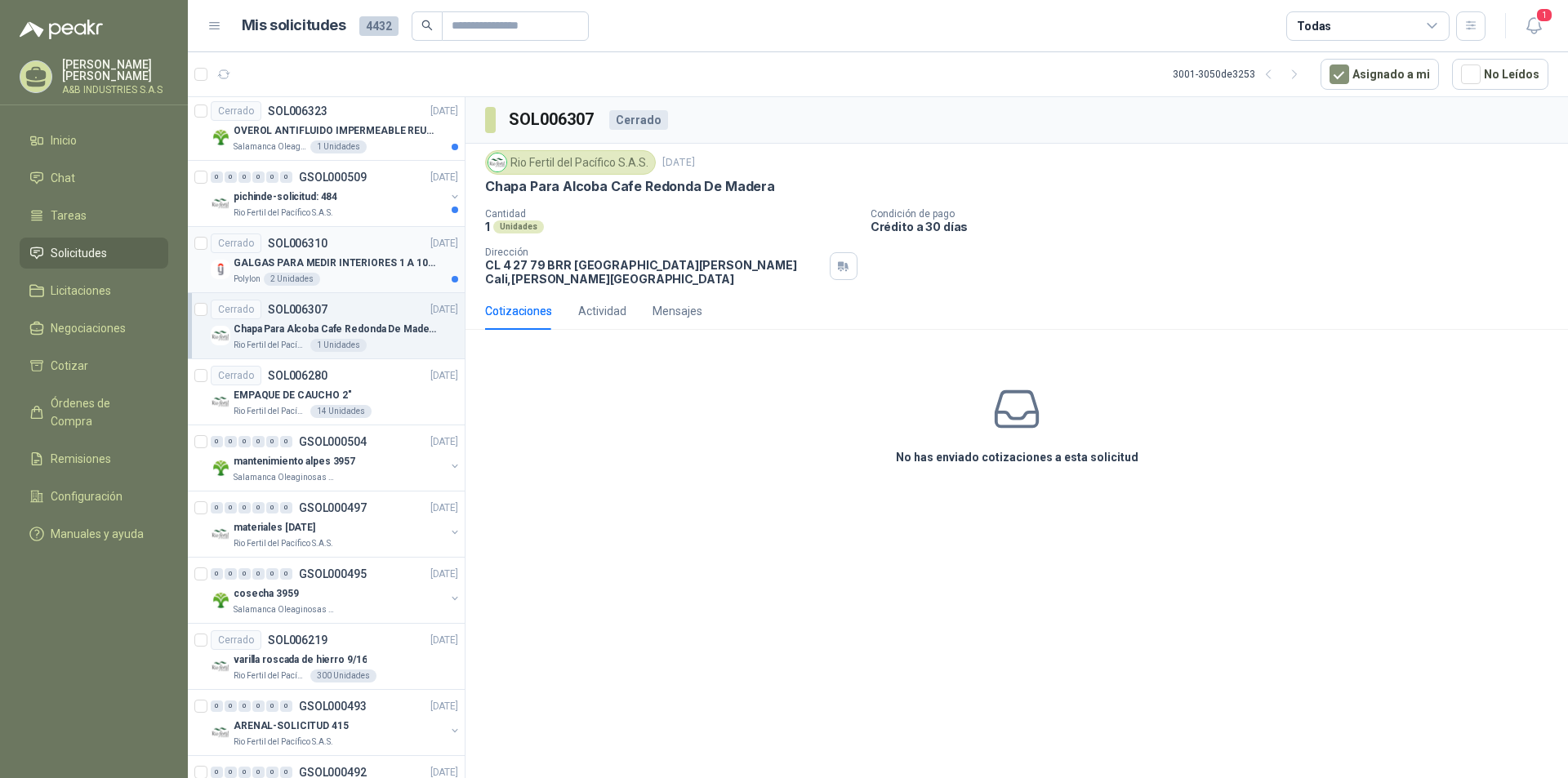
click at [381, 259] on p "GALGAS PARA MEDIR INTERIORES 1 A 10 mm" at bounding box center [335, 263] width 203 height 15
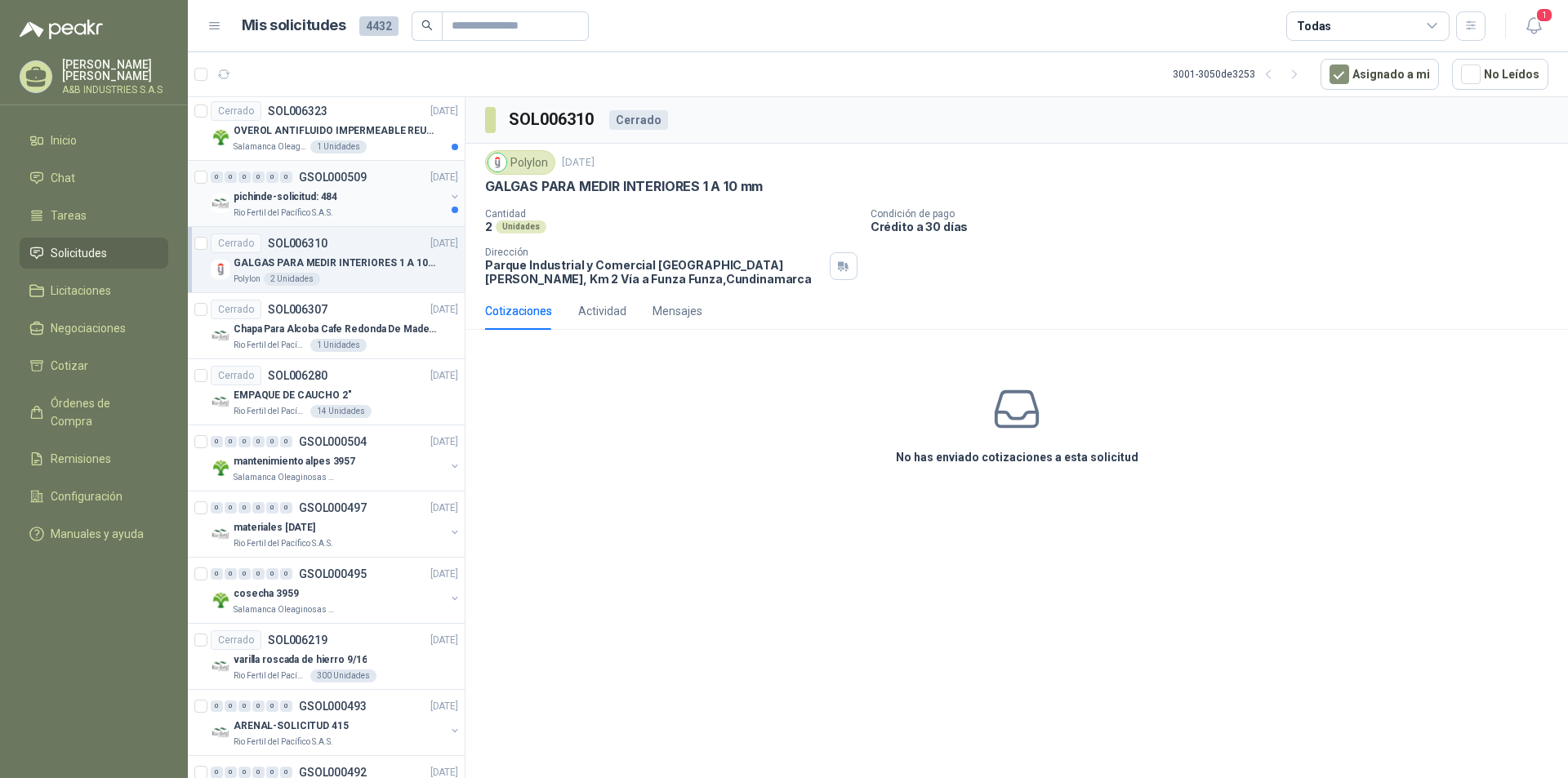
click at [375, 204] on div "pichinde-solicitud: 484" at bounding box center [339, 196] width 212 height 19
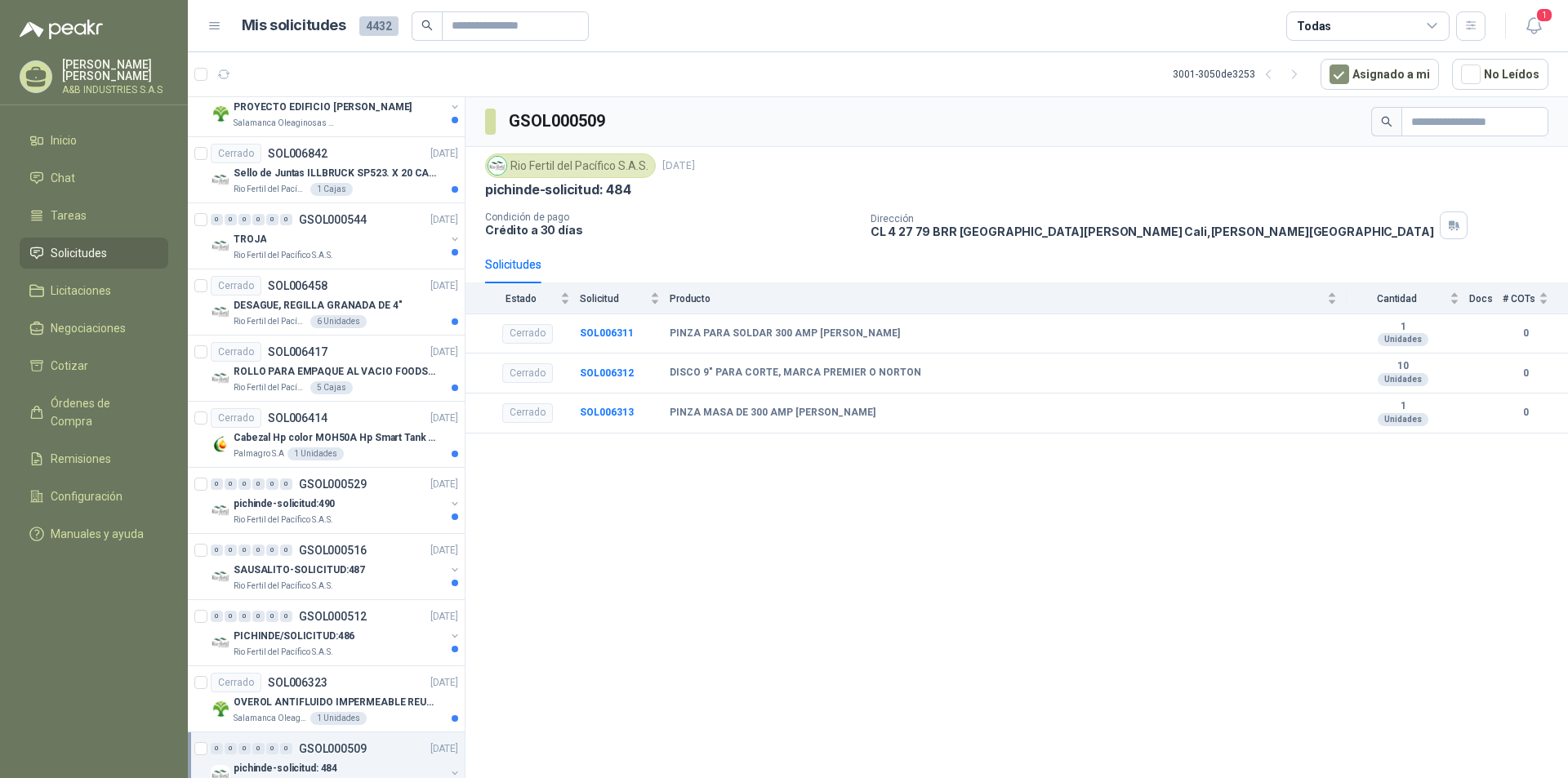
scroll to position [602, 0]
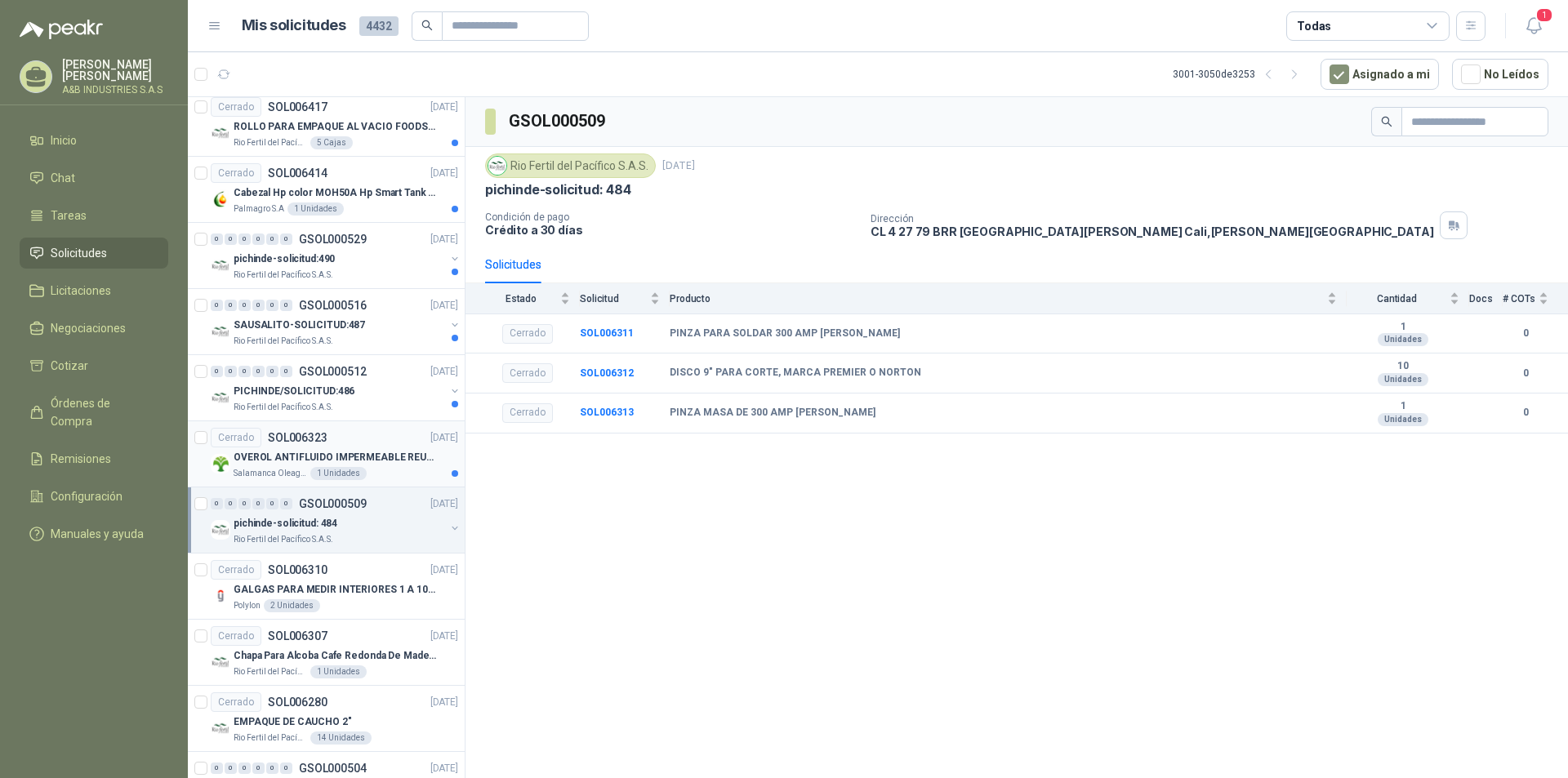
click at [370, 451] on p "OVEROL ANTIFLUIDO IMPERMEABLE REUTILIZABLE TALLA L" at bounding box center [335, 457] width 203 height 15
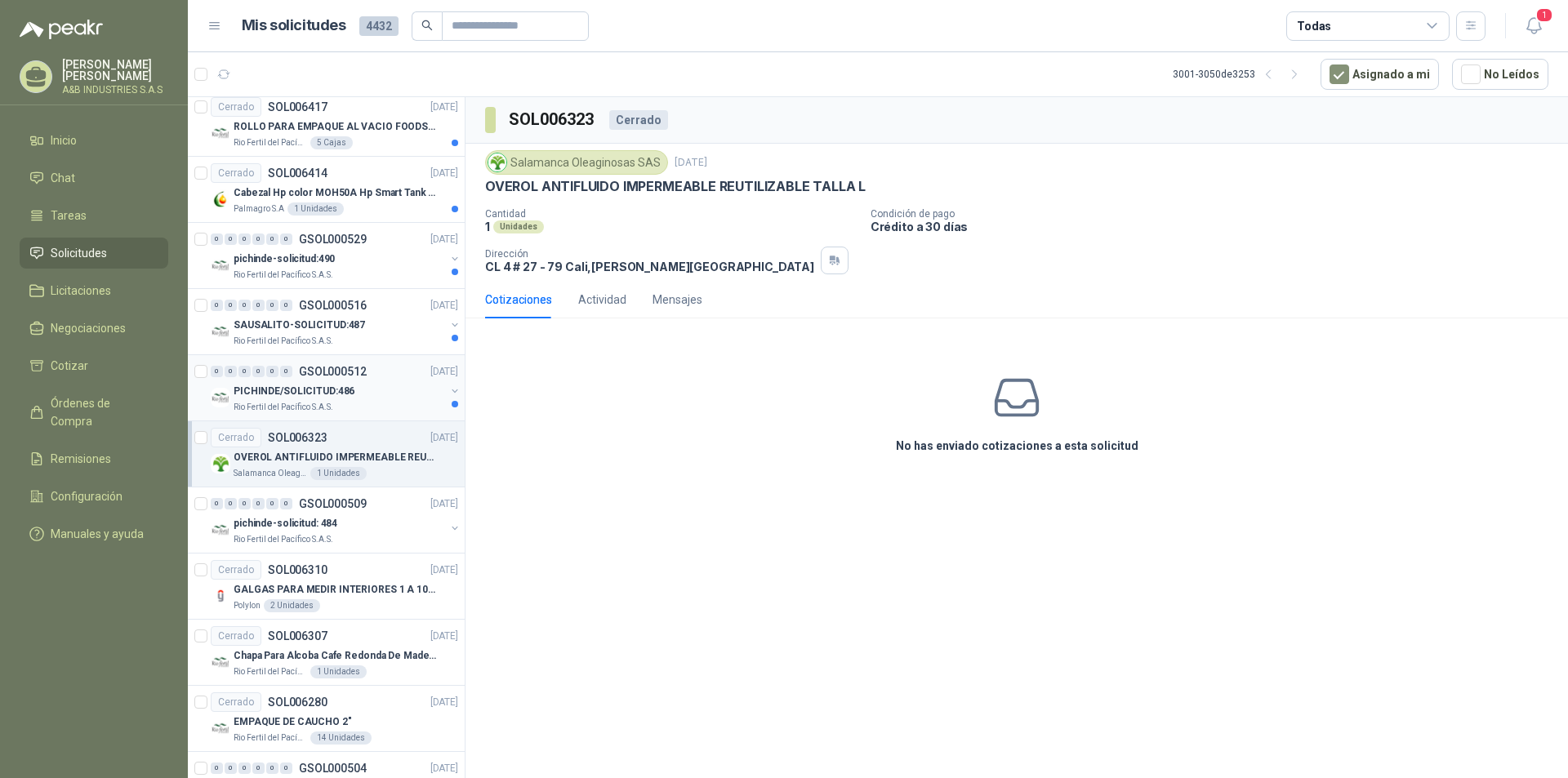
click at [356, 377] on p "GSOL000512" at bounding box center [332, 371] width 68 height 11
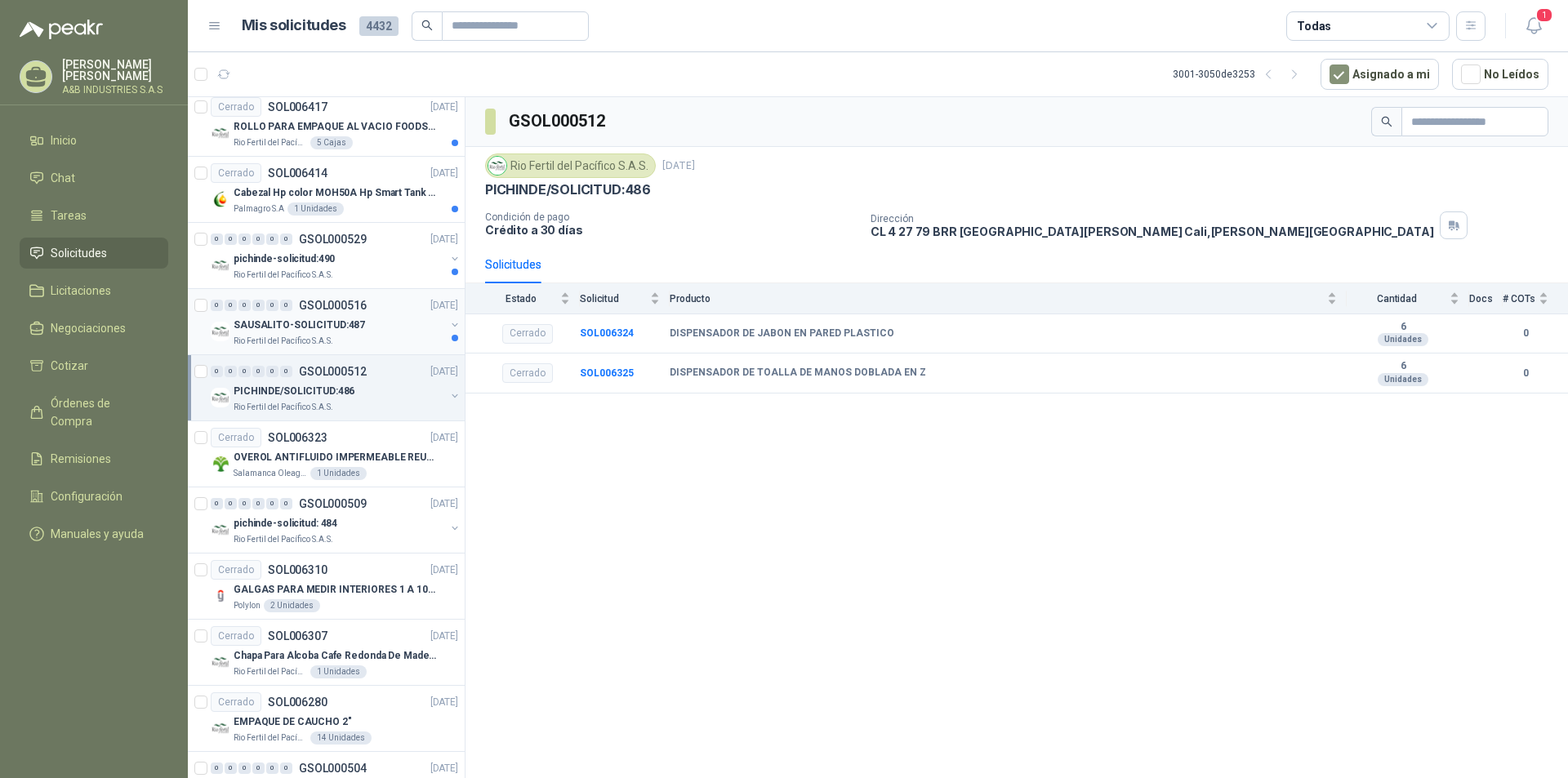
click at [378, 323] on div "SAUSALITO-SOLICITUD:487" at bounding box center [339, 324] width 212 height 19
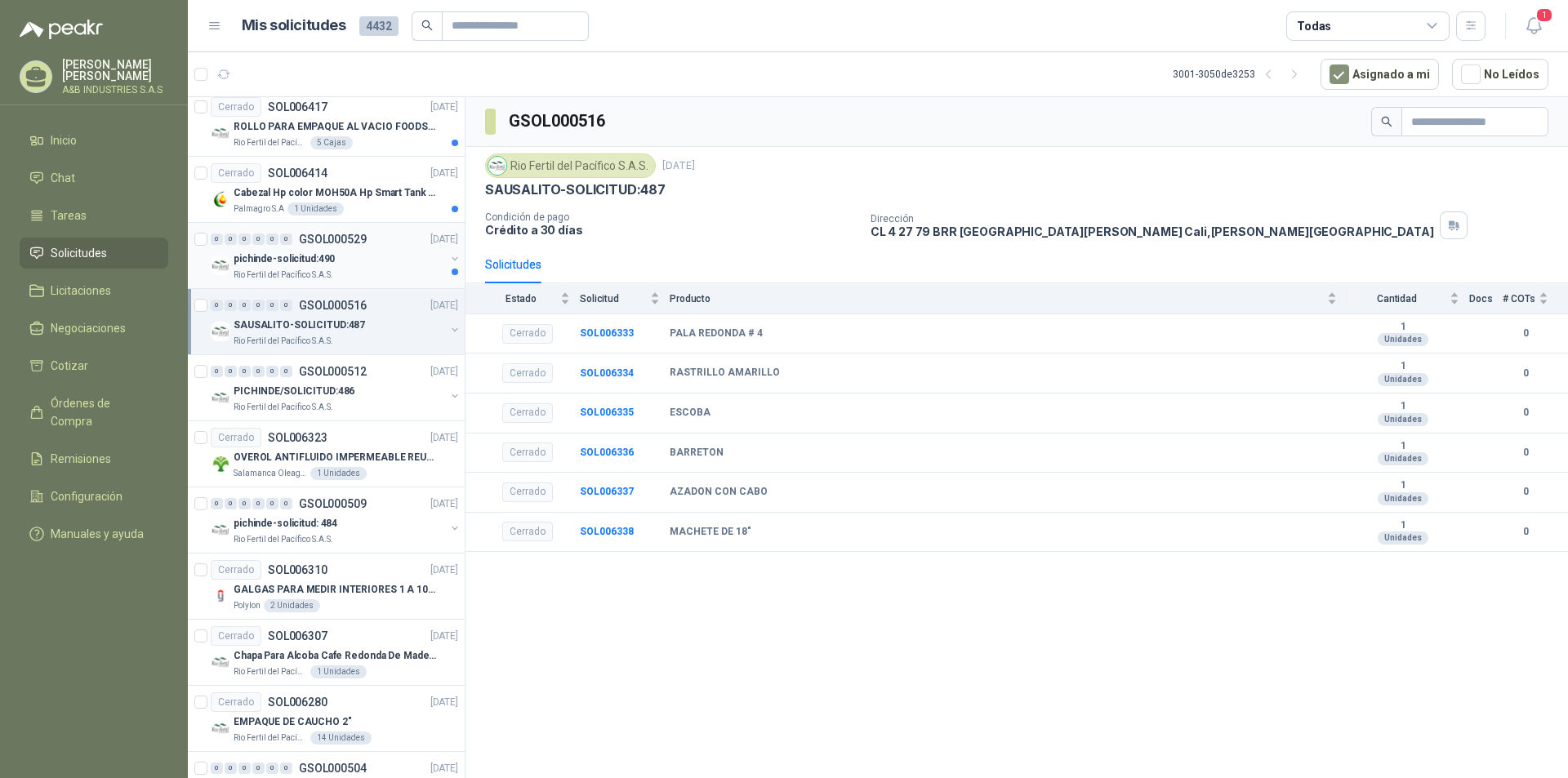
click at [363, 268] on div "pichinde-solicitud:490" at bounding box center [339, 258] width 212 height 19
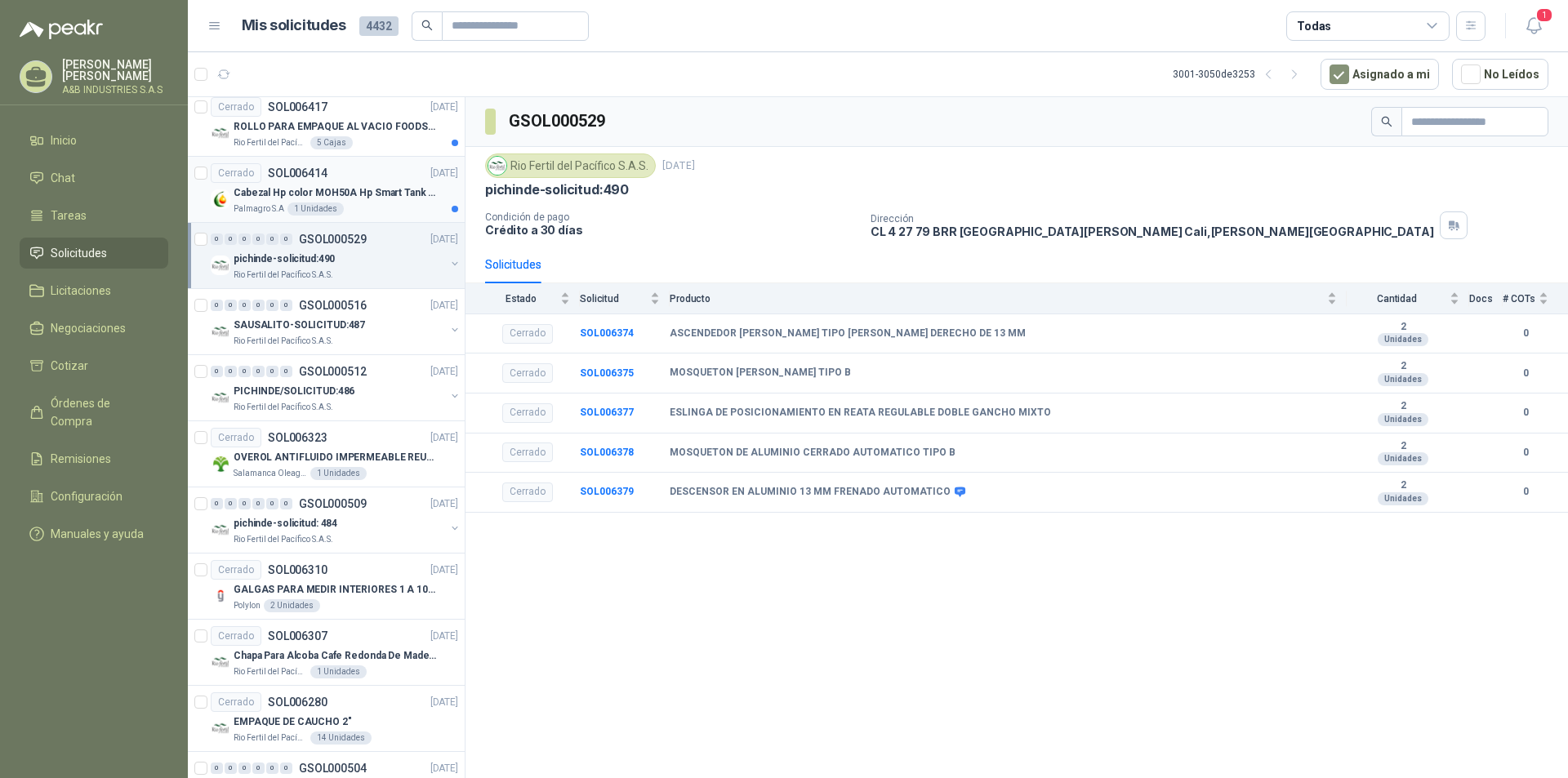
click at [371, 197] on p "Cabezal Hp color MOH50A Hp Smart Tank 530 Original" at bounding box center [335, 193] width 203 height 15
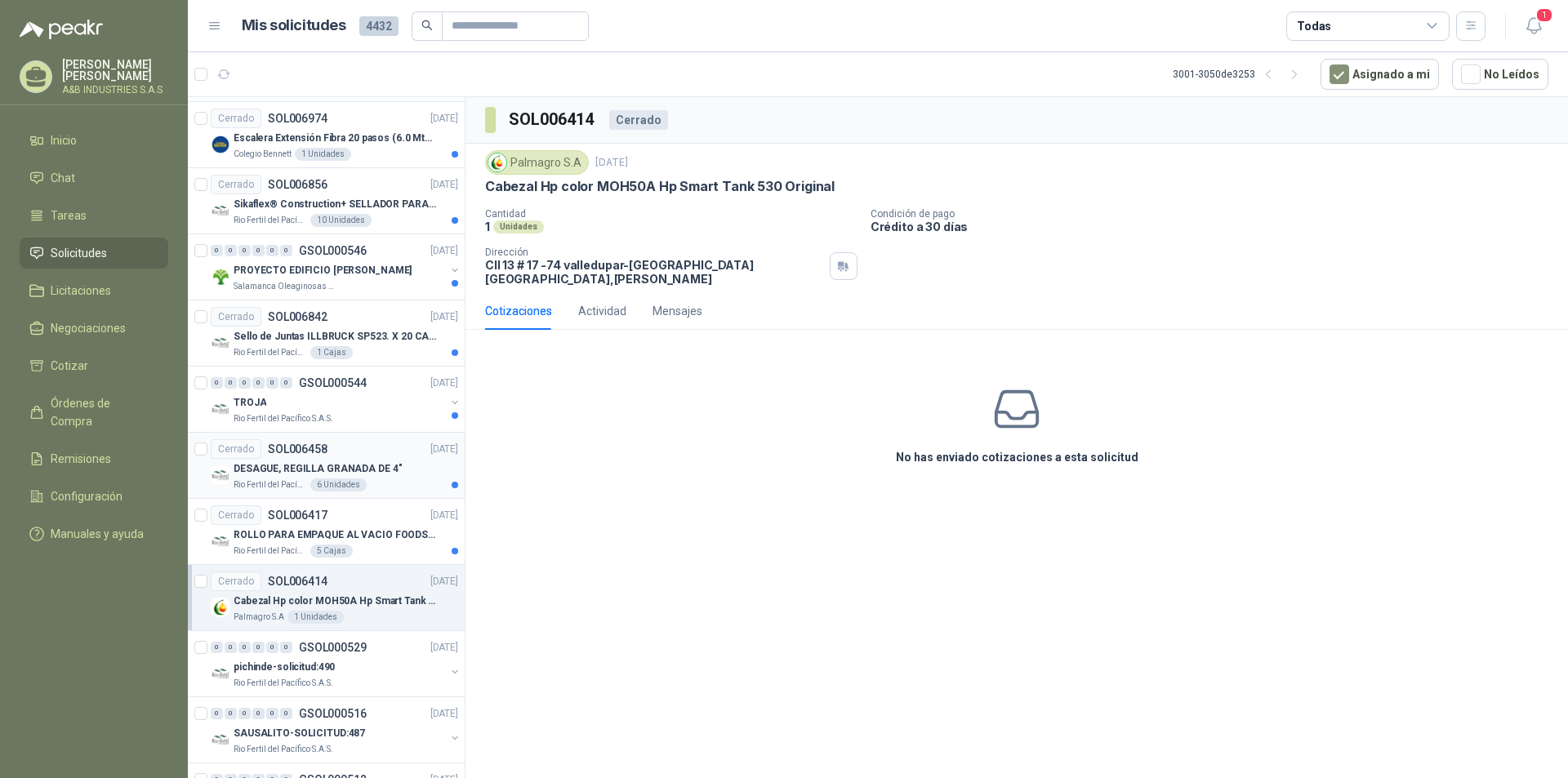
scroll to position [276, 0]
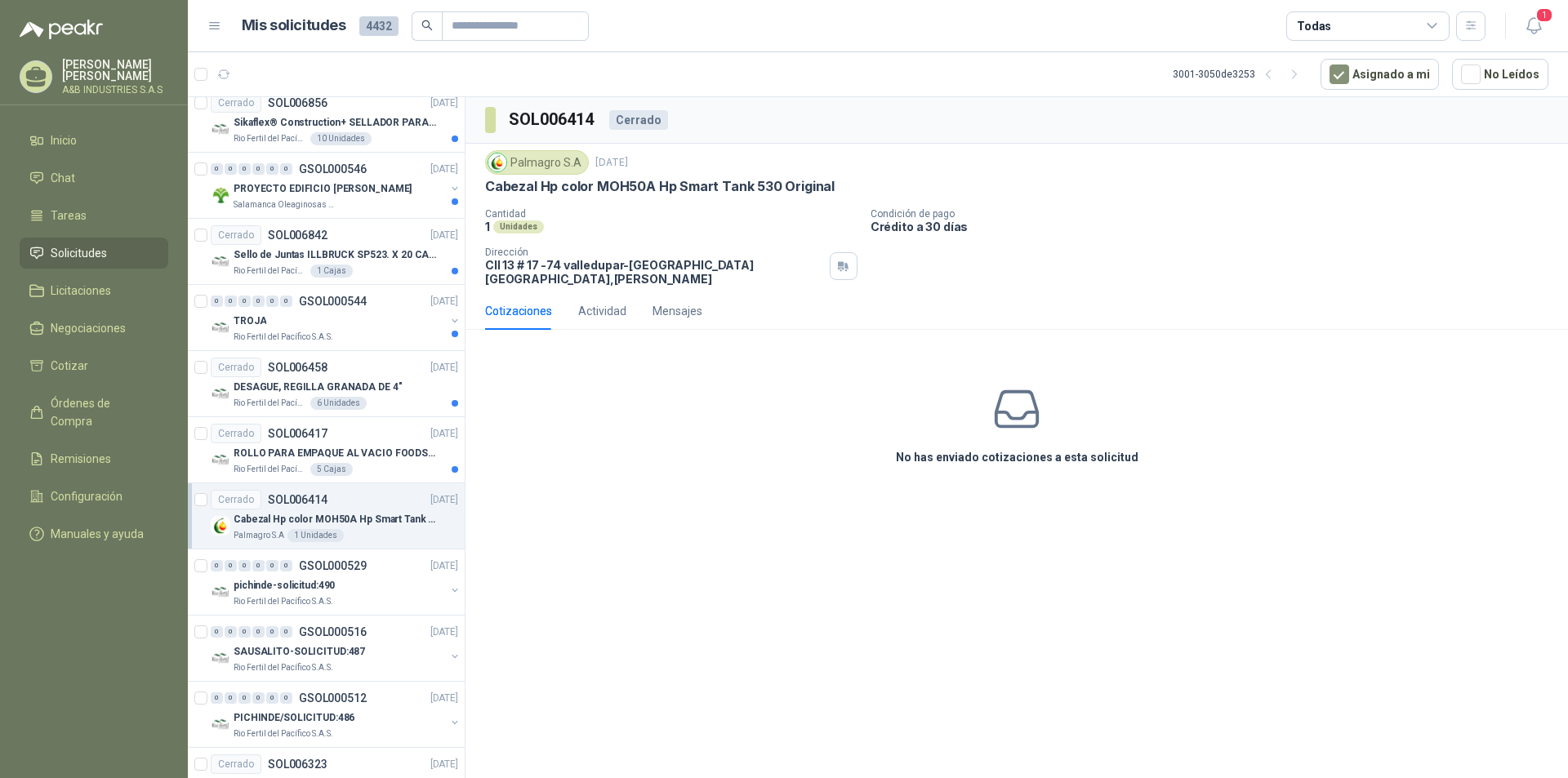
click at [372, 488] on article "Cerrado SOL006414 [DATE] Cabezal Hp color MOH50A Hp Smart Tank 530 Original Pal…" at bounding box center [325, 516] width 277 height 66
click at [372, 465] on div "Rio Fertil del Pacífico S.A.S. 5 Cajas" at bounding box center [346, 470] width 225 height 13
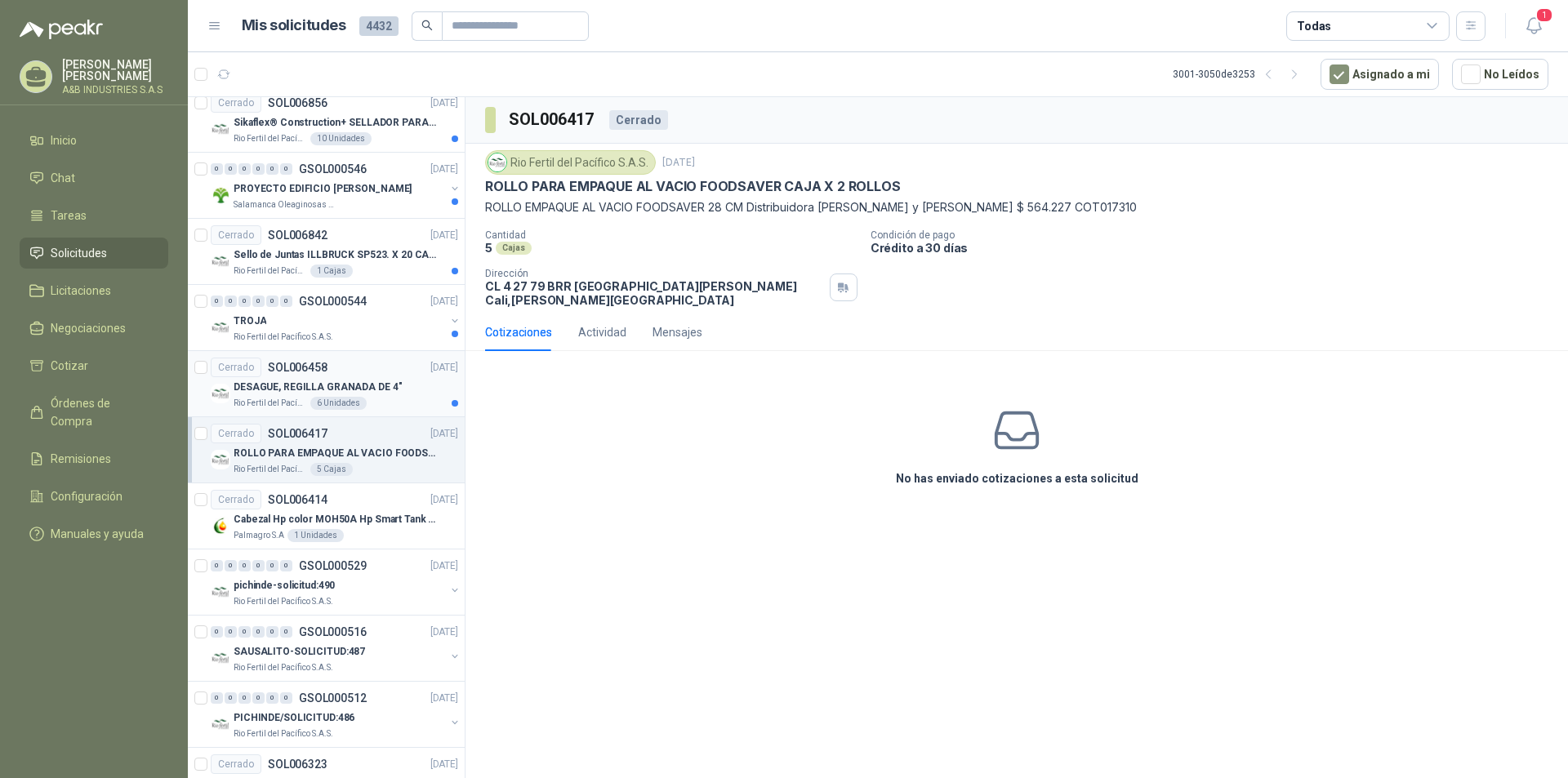
click at [355, 381] on p "DESAGUE, REGILLA GRANADA DE 4"" at bounding box center [318, 388] width 168 height 15
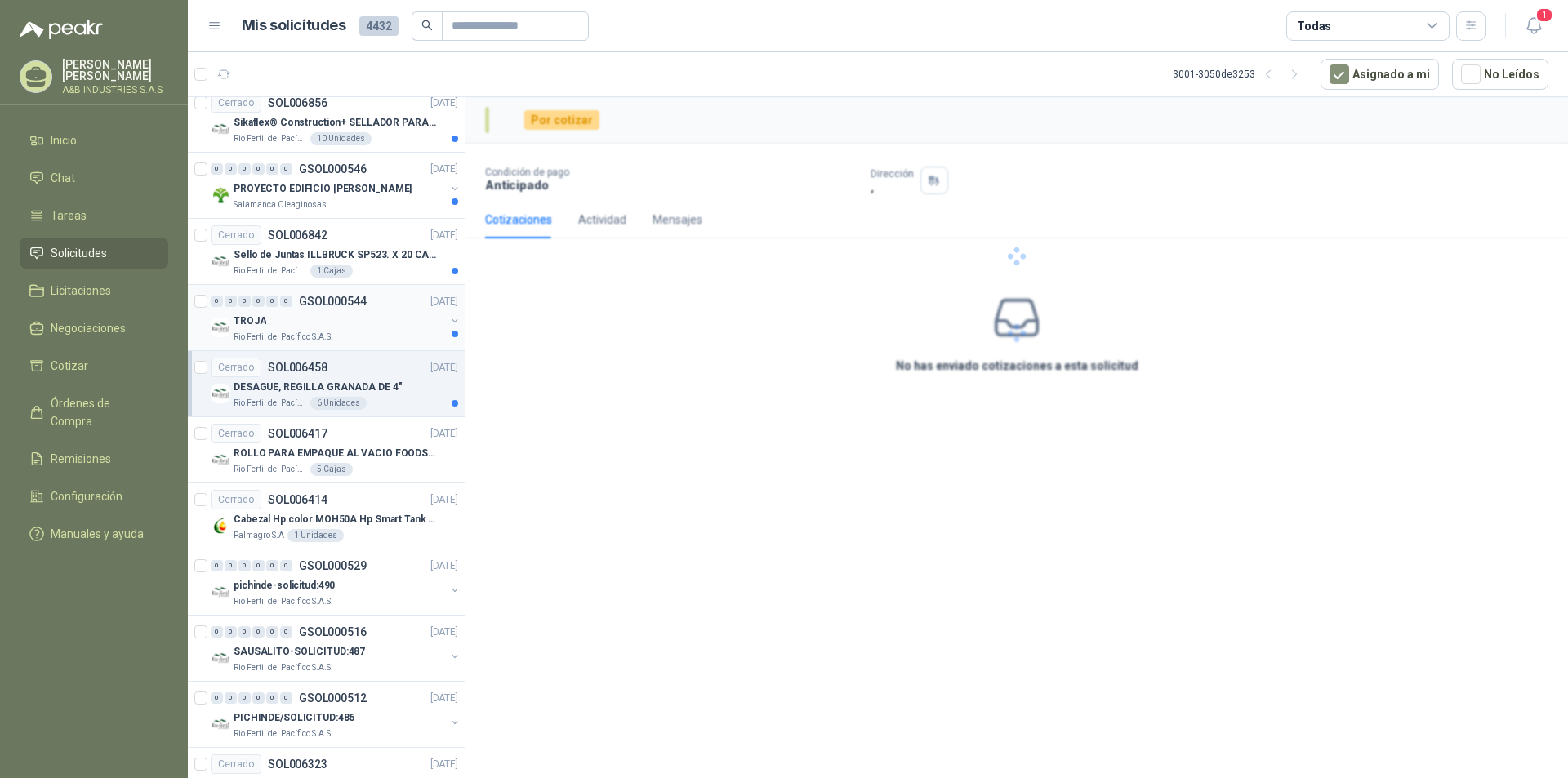
drag, startPoint x: 373, startPoint y: 325, endPoint x: 381, endPoint y: 324, distance: 8.1
click at [373, 324] on div "TROJA" at bounding box center [339, 321] width 212 height 19
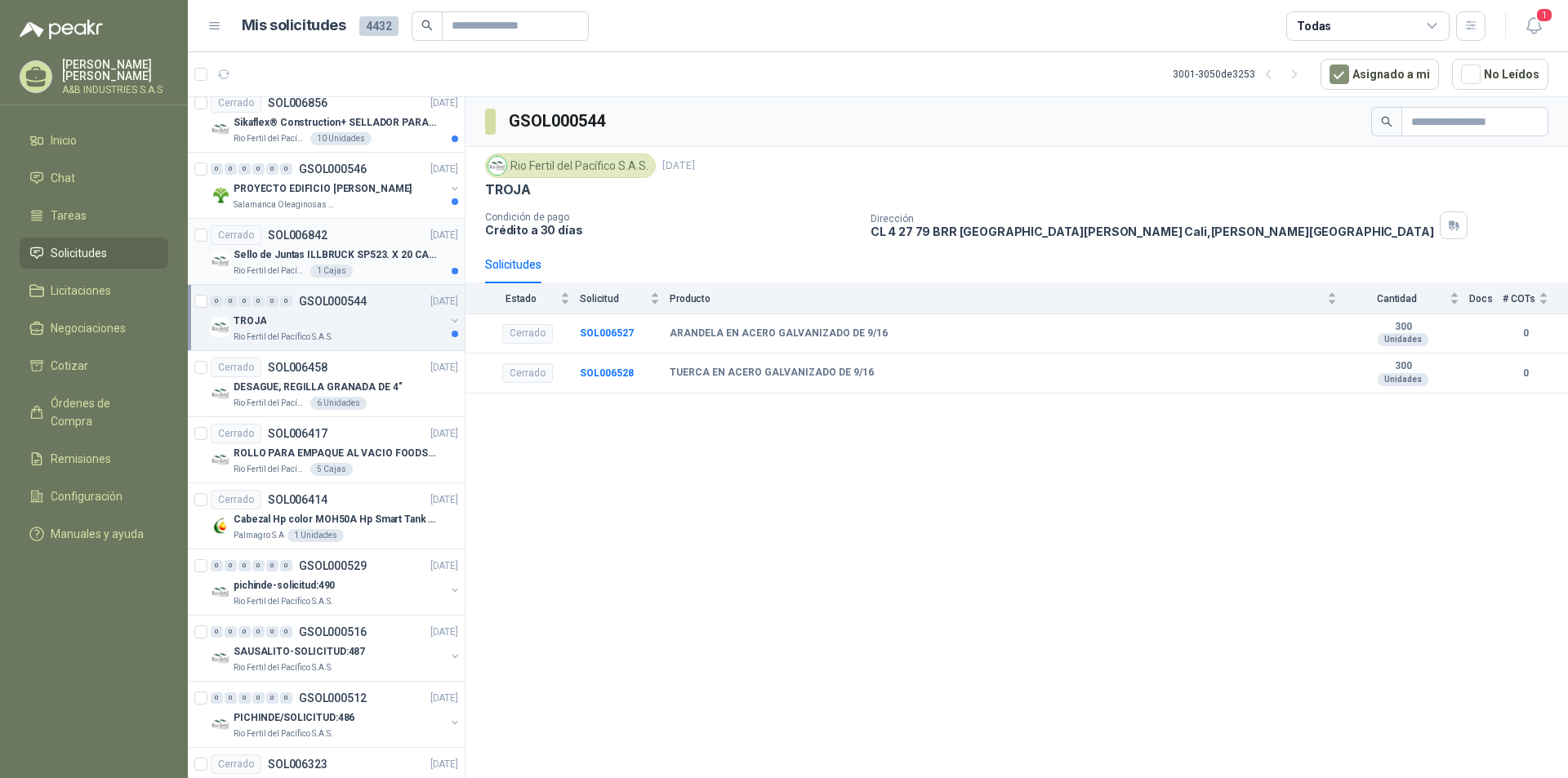
click at [384, 267] on div "Rio Fertil del Pacífico S.A.S. 1 Cajas" at bounding box center [346, 271] width 225 height 13
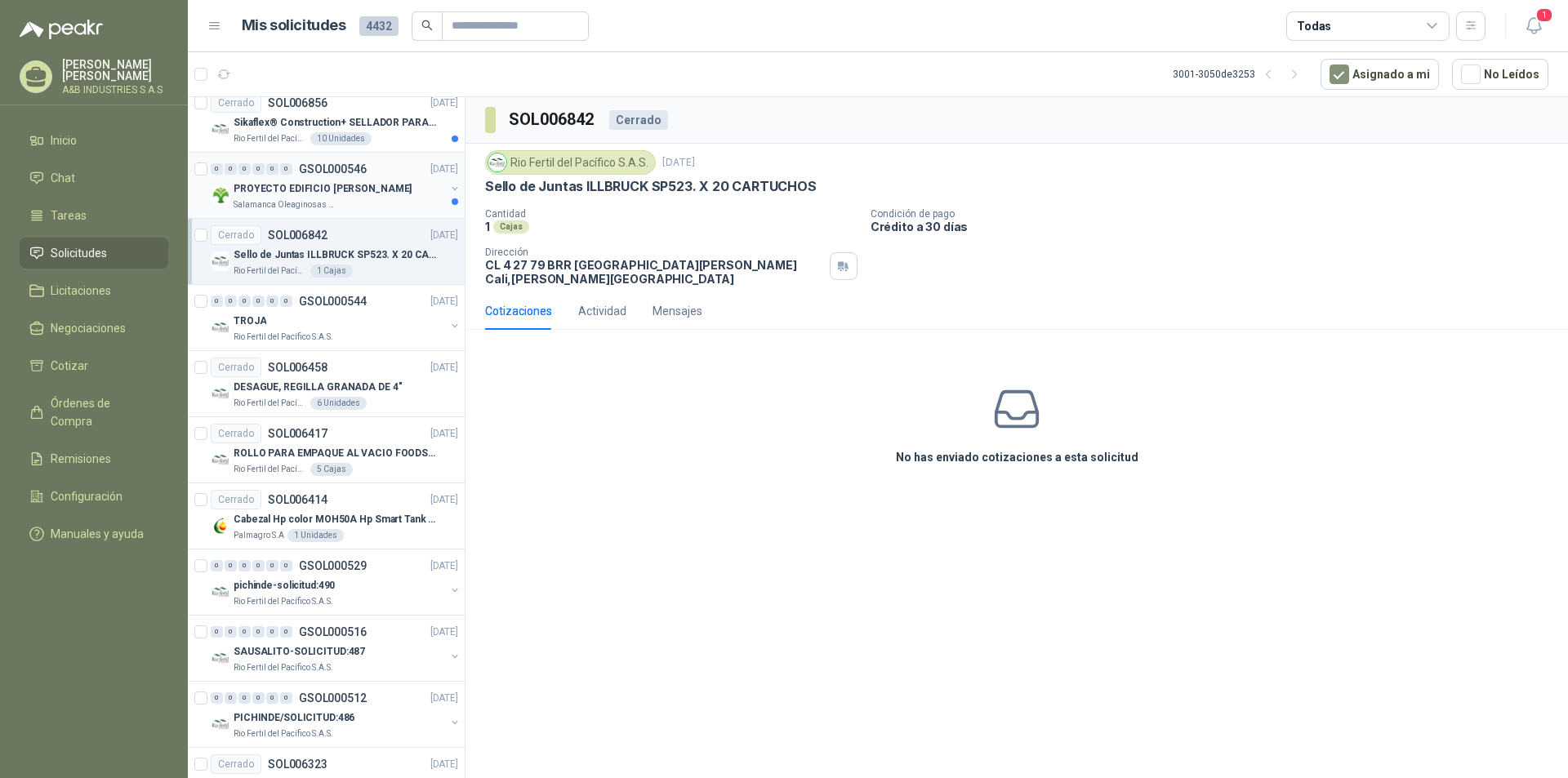
click at [358, 197] on div "PROYECTO EDIFICIO [PERSON_NAME]" at bounding box center [339, 189] width 212 height 19
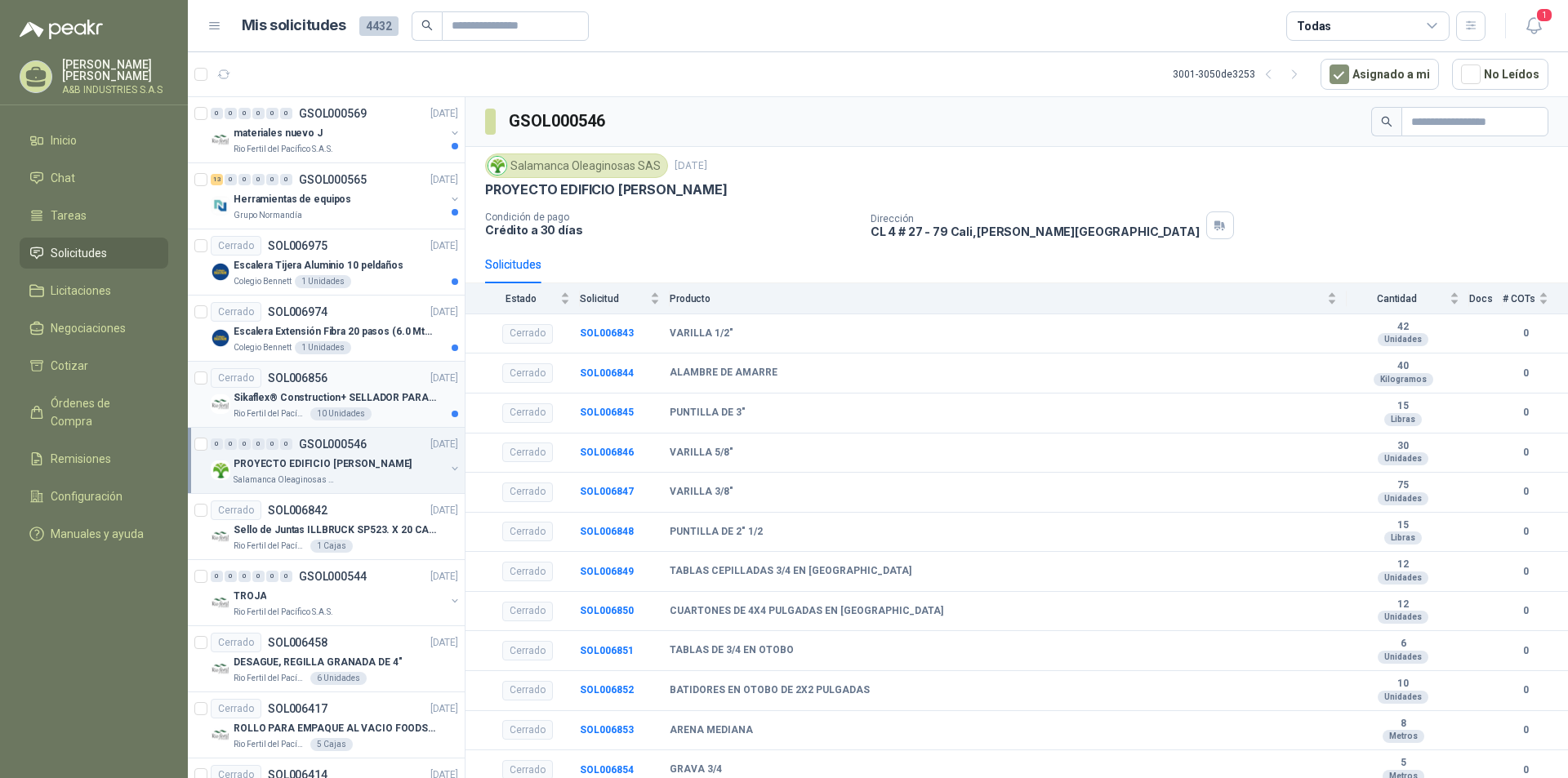
click at [366, 399] on p "Sikaflex® Construction+ SELLADOR PARA FACHADAS DE CONCRETO Y MAMPOSTERÍA" at bounding box center [335, 398] width 203 height 15
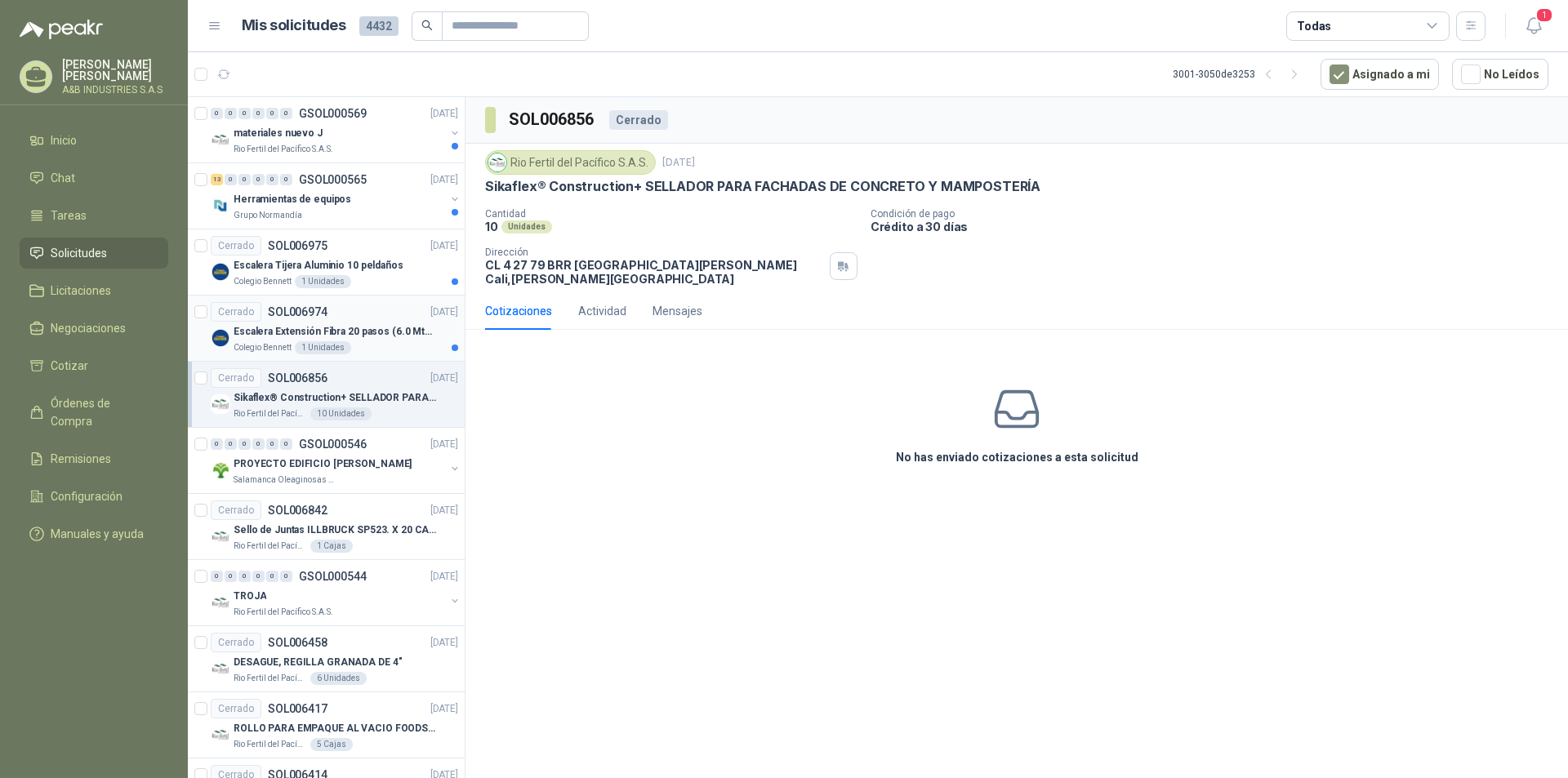
click at [380, 325] on p "Escalera Extensión Fibra 20 pasos (6.0 Mts 114kg & Bincha)" at bounding box center [335, 332] width 203 height 15
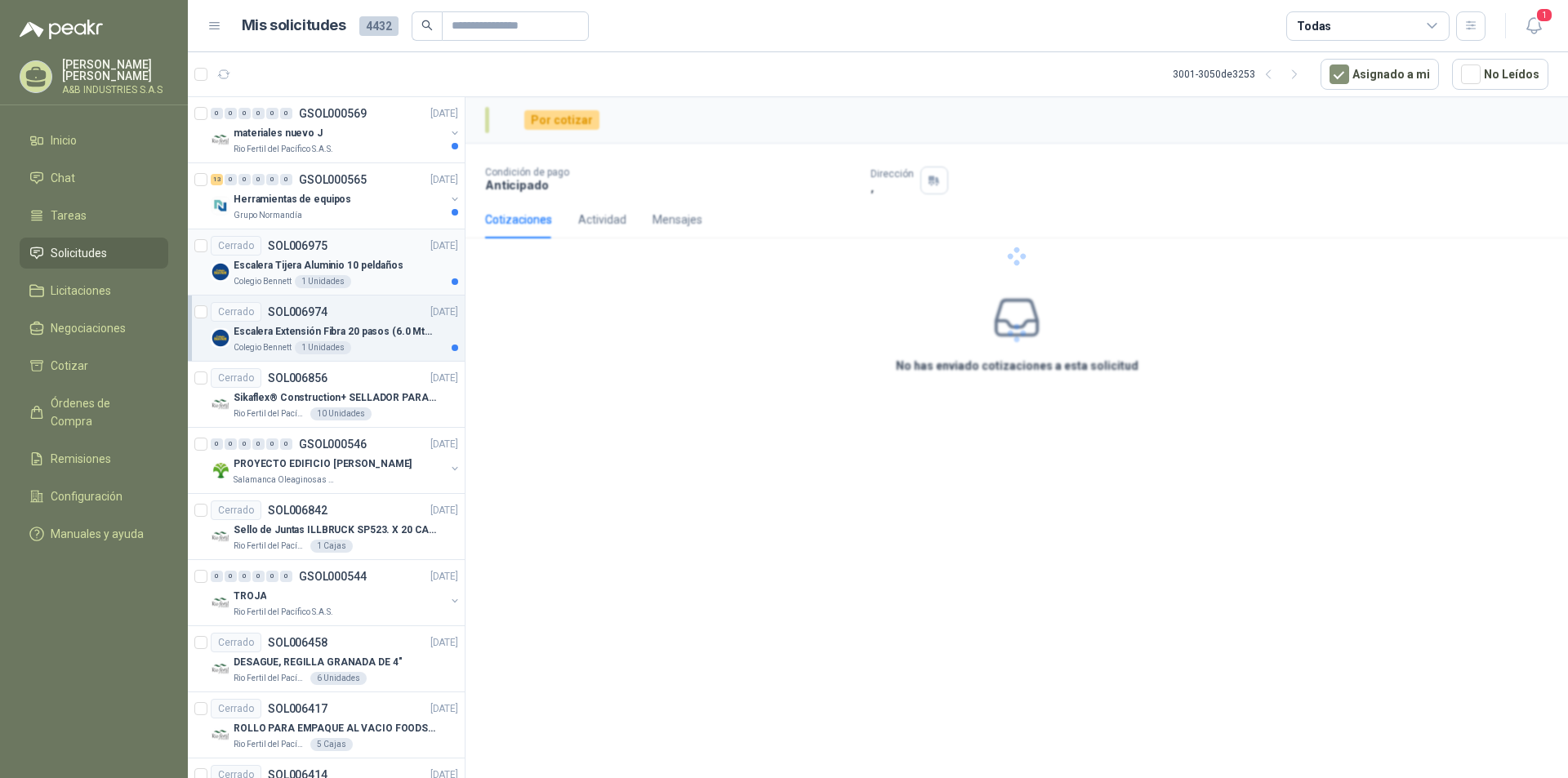
click at [399, 273] on div "Escalera Tijera Aluminio 10 peldaños" at bounding box center [346, 265] width 225 height 19
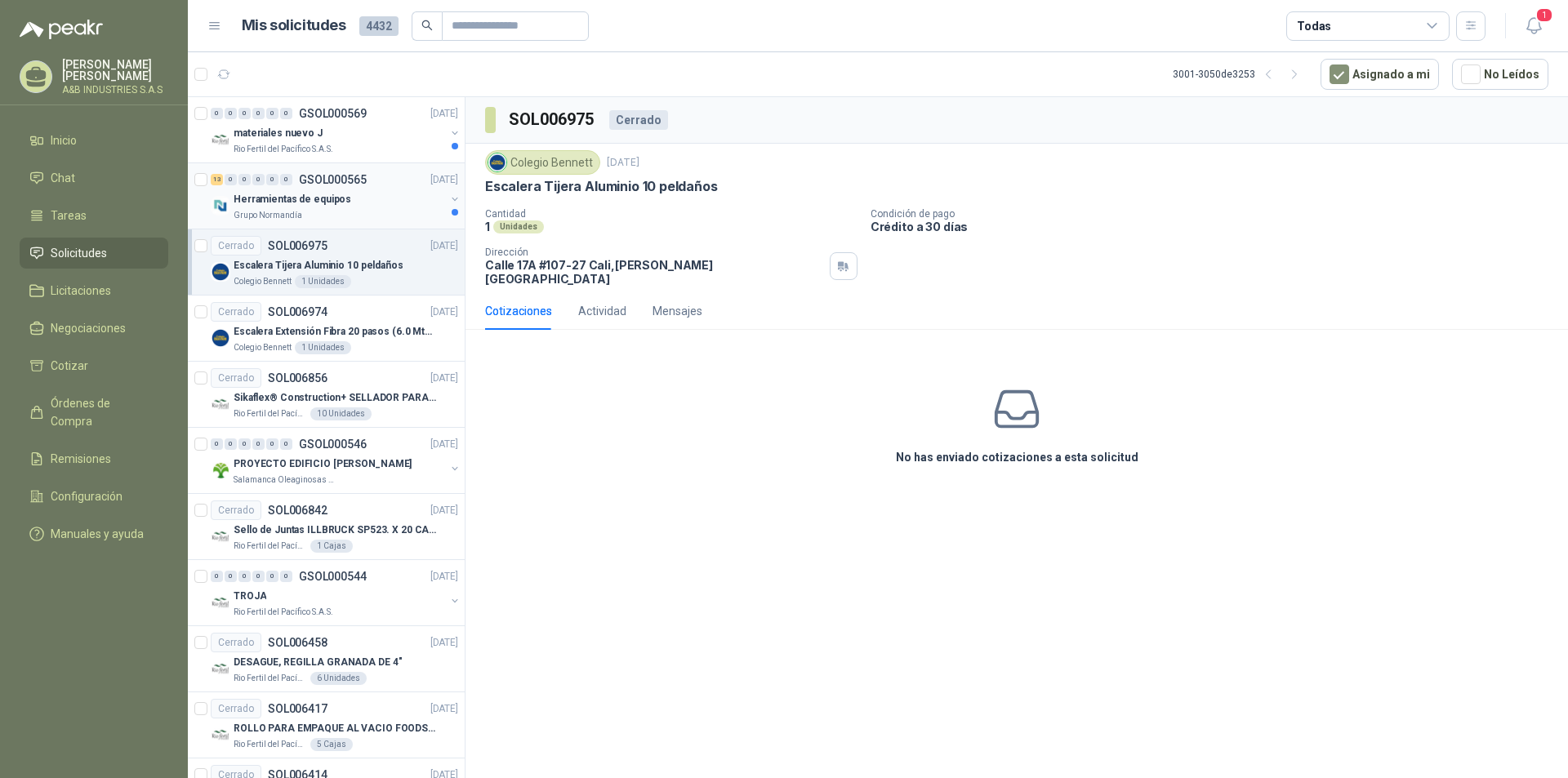
click at [413, 205] on div "Herramientas de equipos" at bounding box center [339, 199] width 212 height 19
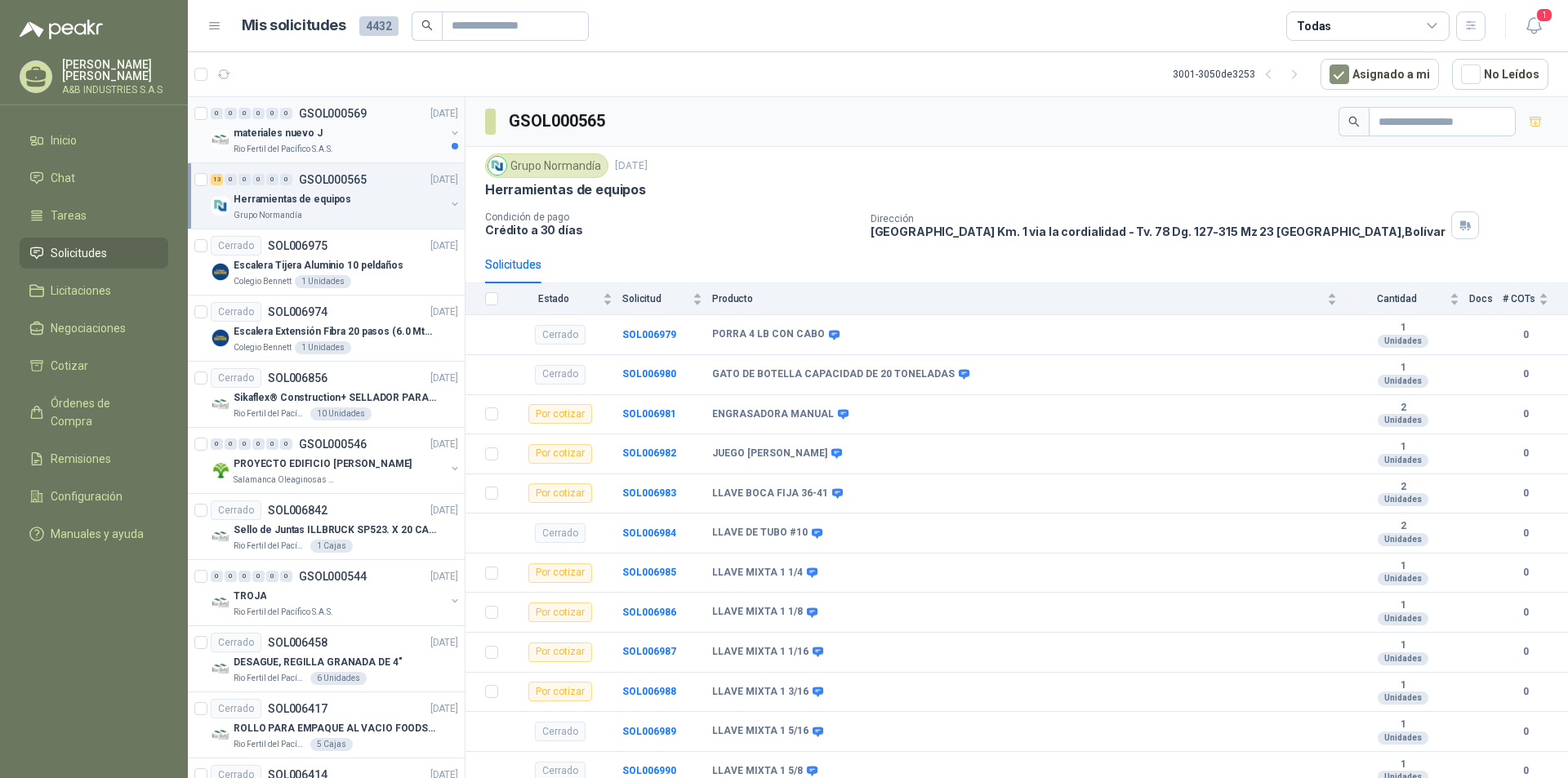
click at [386, 131] on div "materiales nuevo J" at bounding box center [339, 133] width 212 height 19
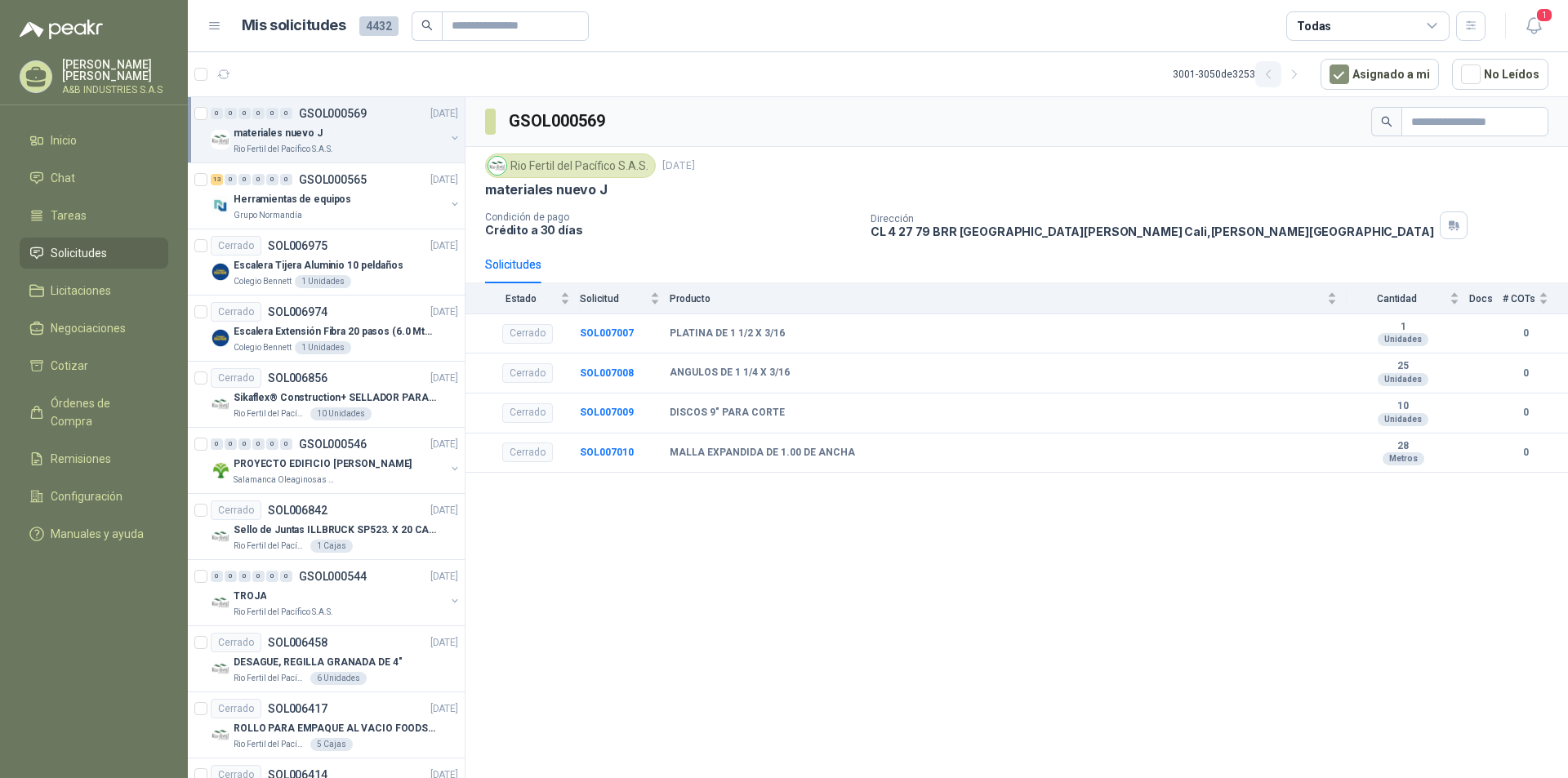
click at [1276, 75] on icon "button" at bounding box center [1268, 75] width 14 height 14
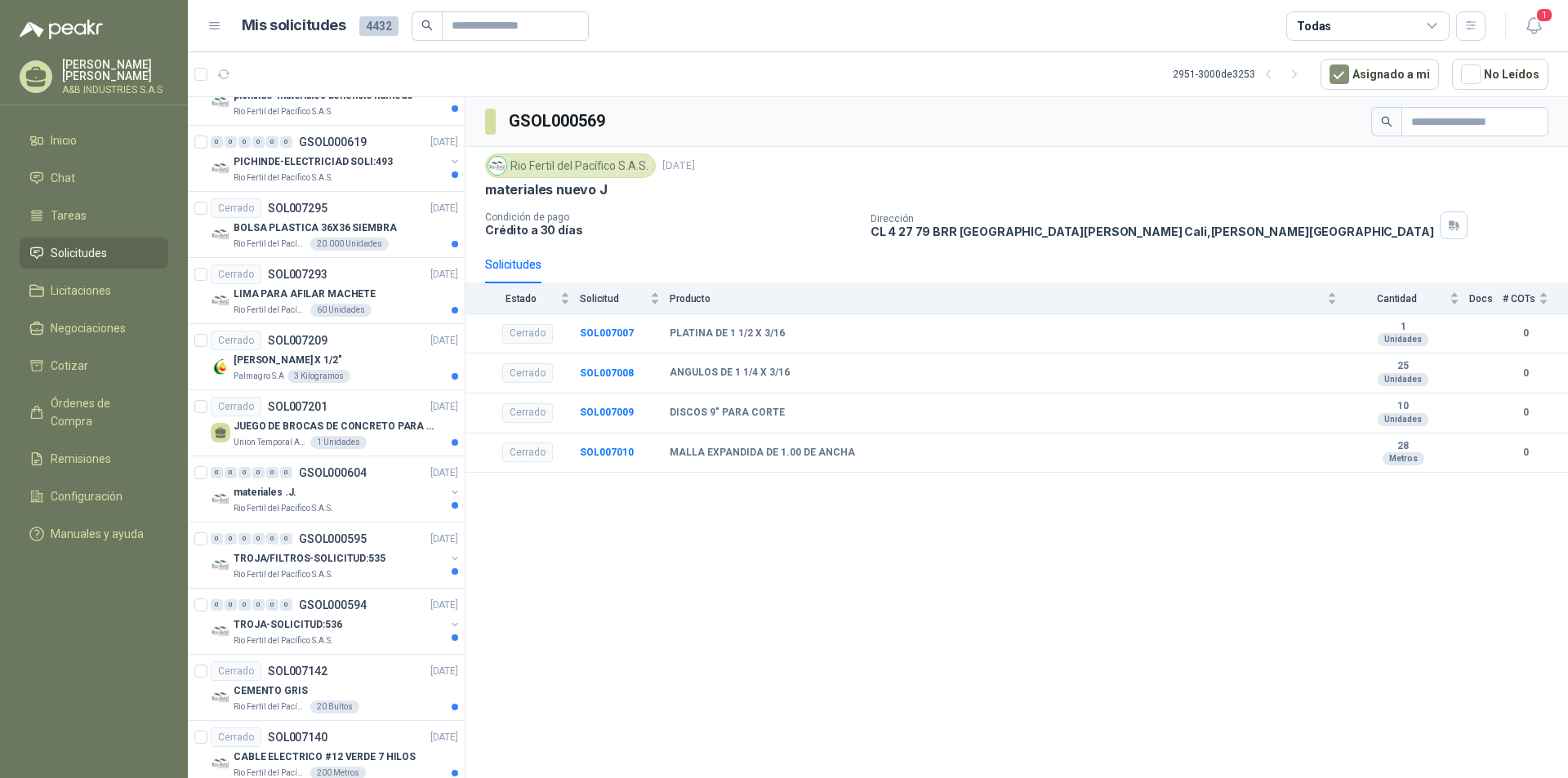
scroll to position [2643, 0]
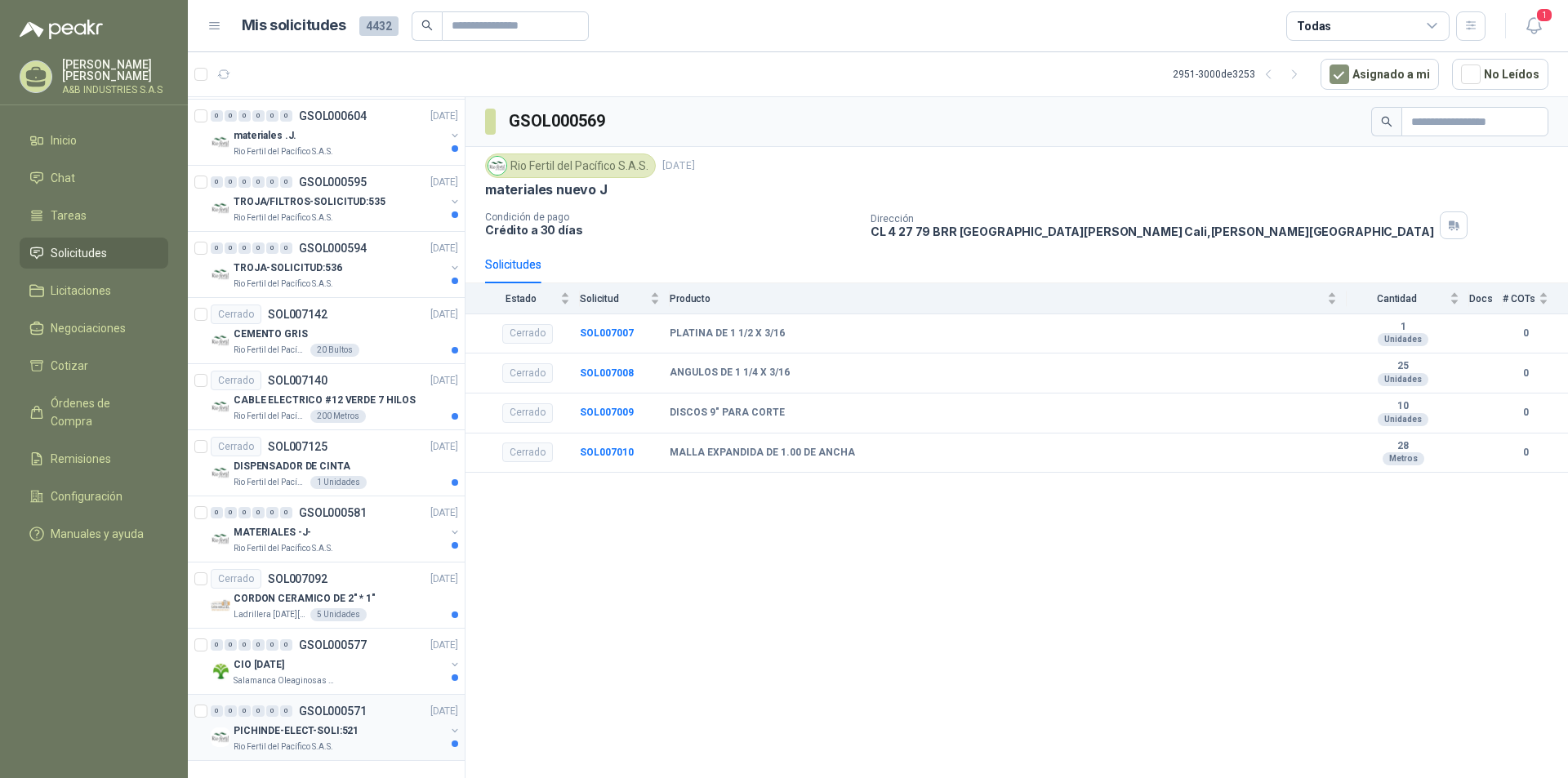
click at [392, 724] on div "PICHINDE-ELECT-SOLI:521" at bounding box center [339, 730] width 212 height 19
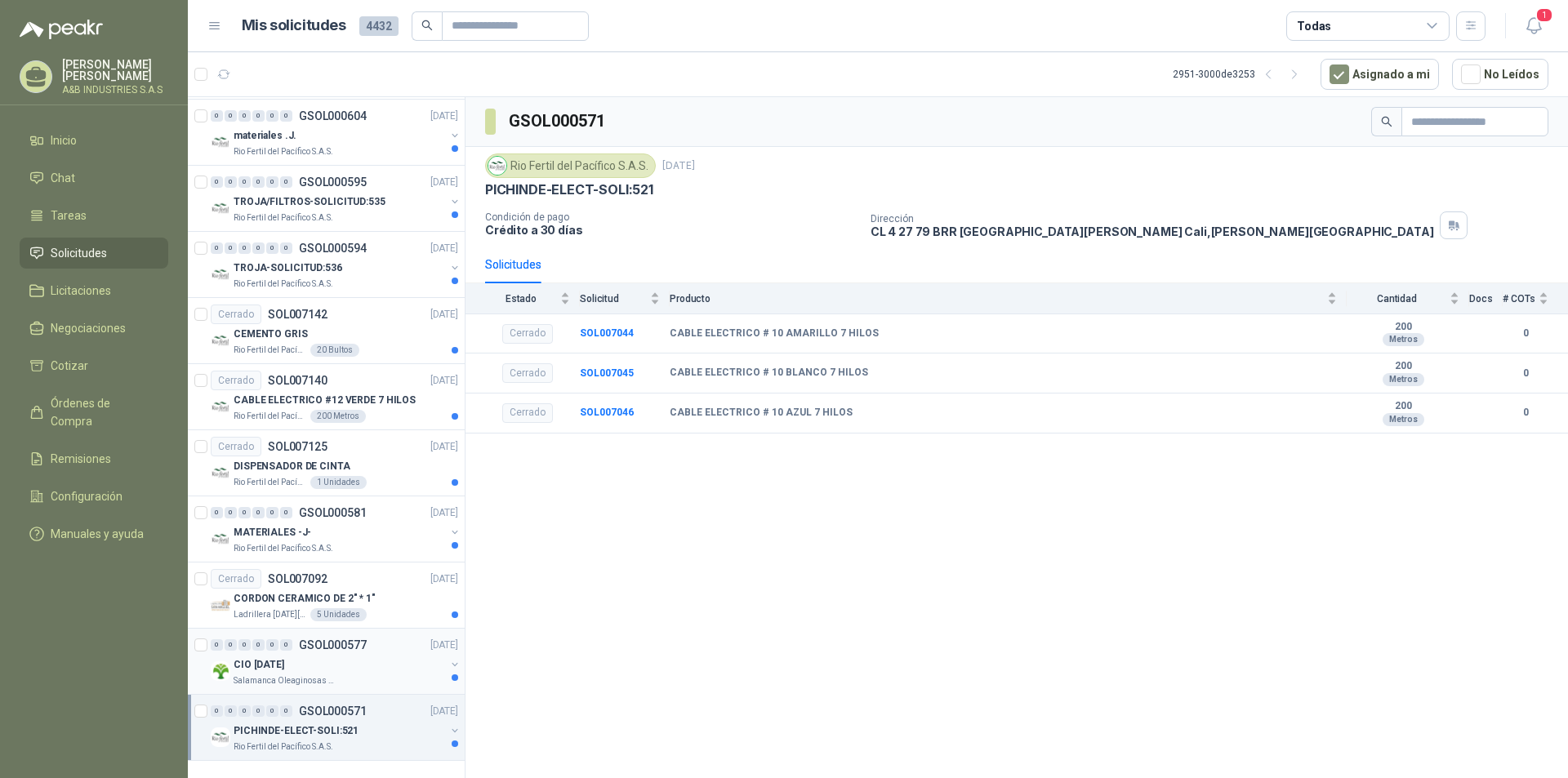
click at [381, 666] on div "CIO [DATE]" at bounding box center [339, 664] width 212 height 19
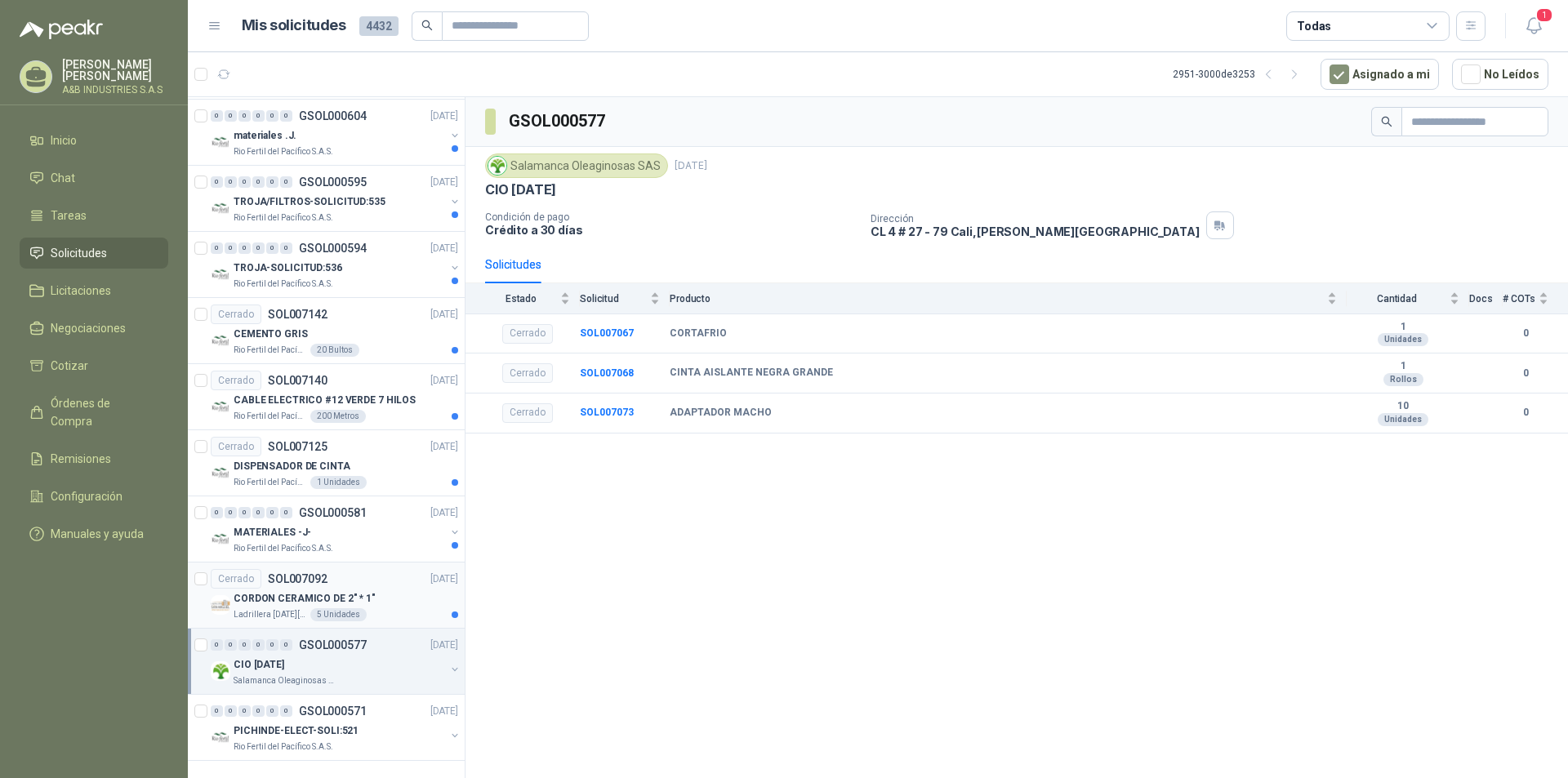
click at [377, 603] on div "CORDON CERAMICO DE 2" * 1"" at bounding box center [346, 598] width 225 height 19
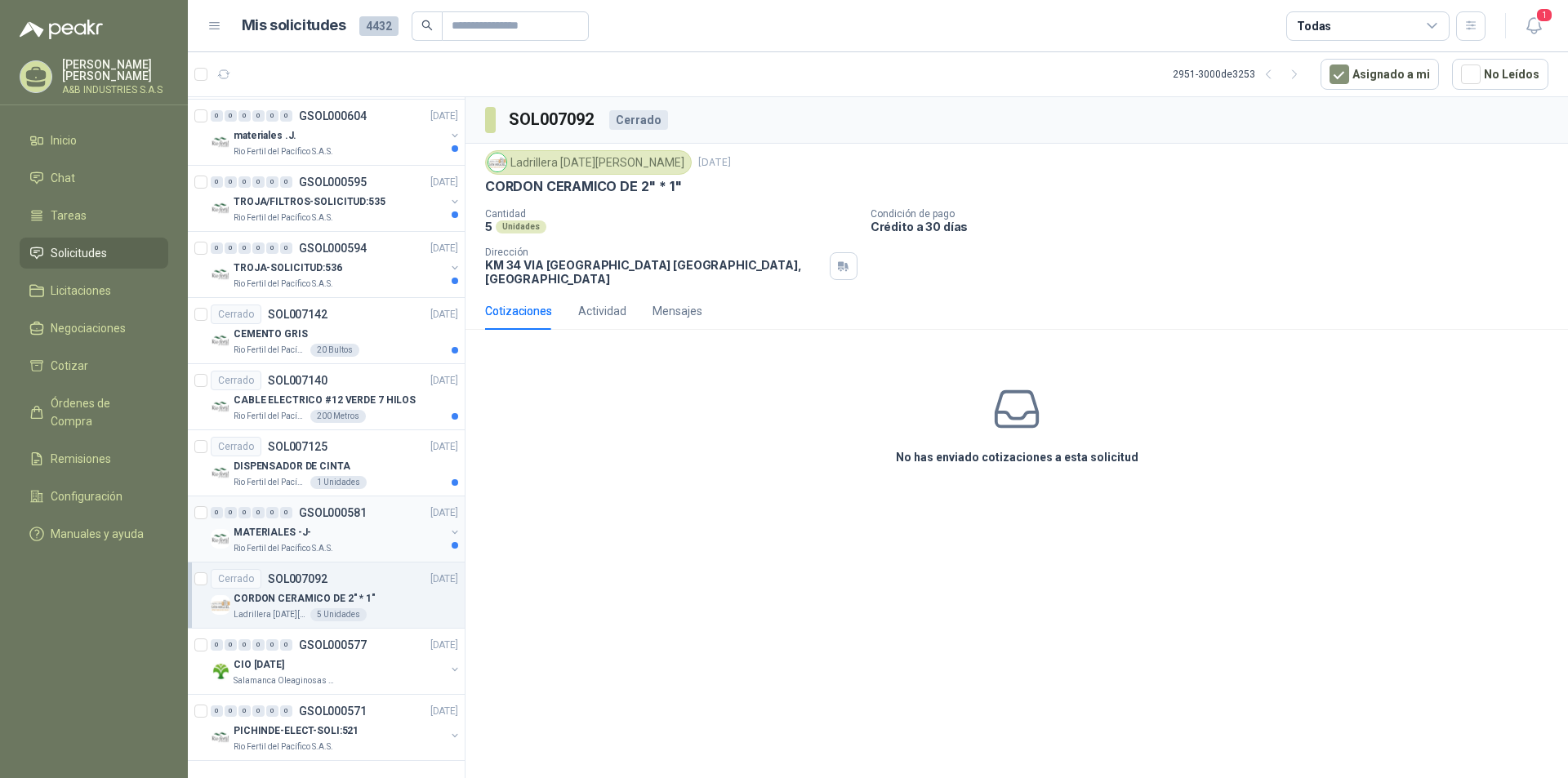
click at [394, 538] on div "MATERIALES -J-" at bounding box center [339, 532] width 212 height 19
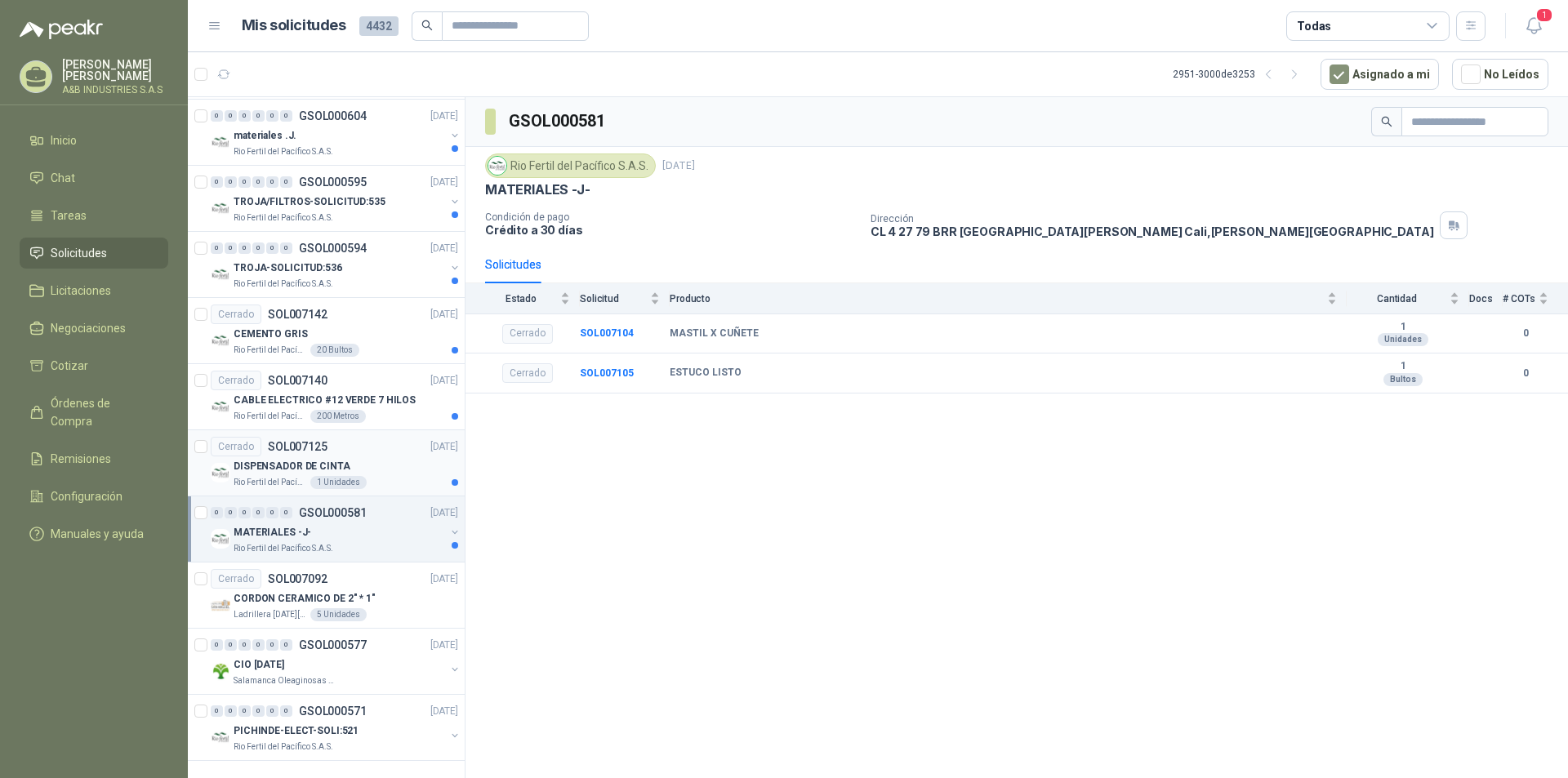
click at [406, 463] on div "DISPENSADOR DE CINTA" at bounding box center [346, 466] width 225 height 19
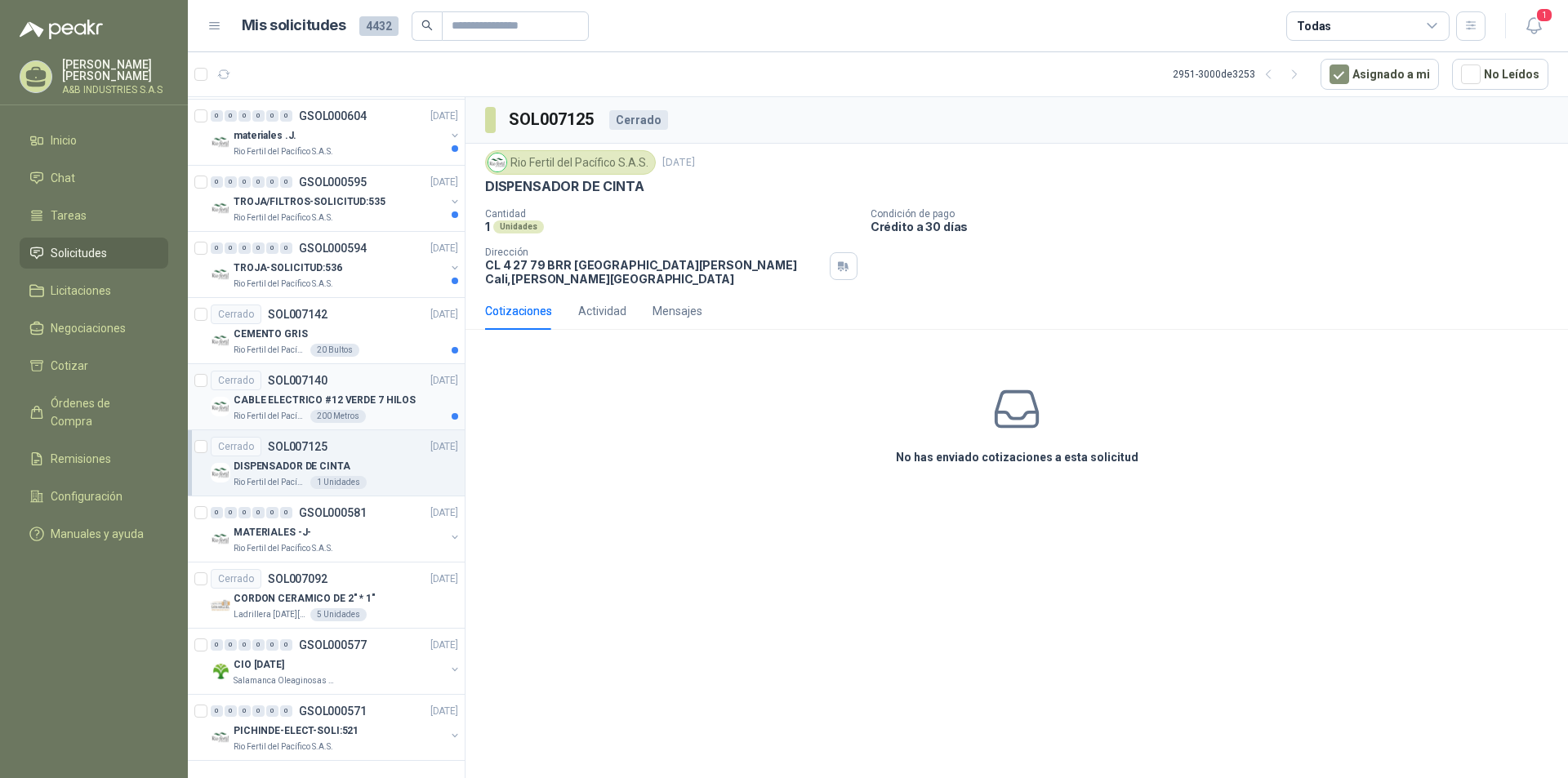
click at [397, 407] on p "CABLE ELECTRICO #12 VERDE 7 HILOS" at bounding box center [325, 400] width 182 height 15
click at [421, 329] on div "CEMENTO GRIS" at bounding box center [346, 334] width 225 height 19
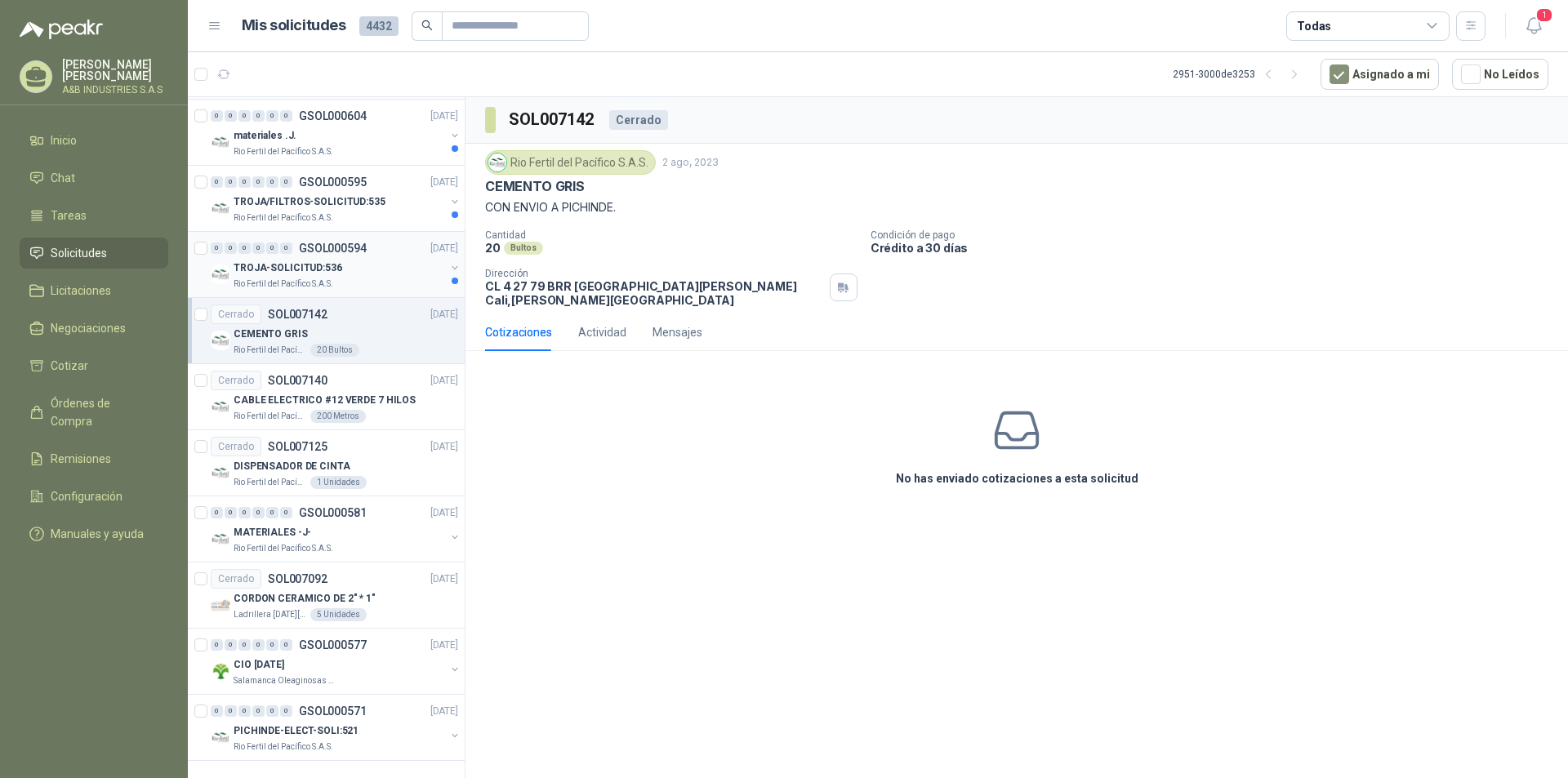
click at [407, 274] on div "TROJA-SOLICITUD:536" at bounding box center [339, 268] width 212 height 19
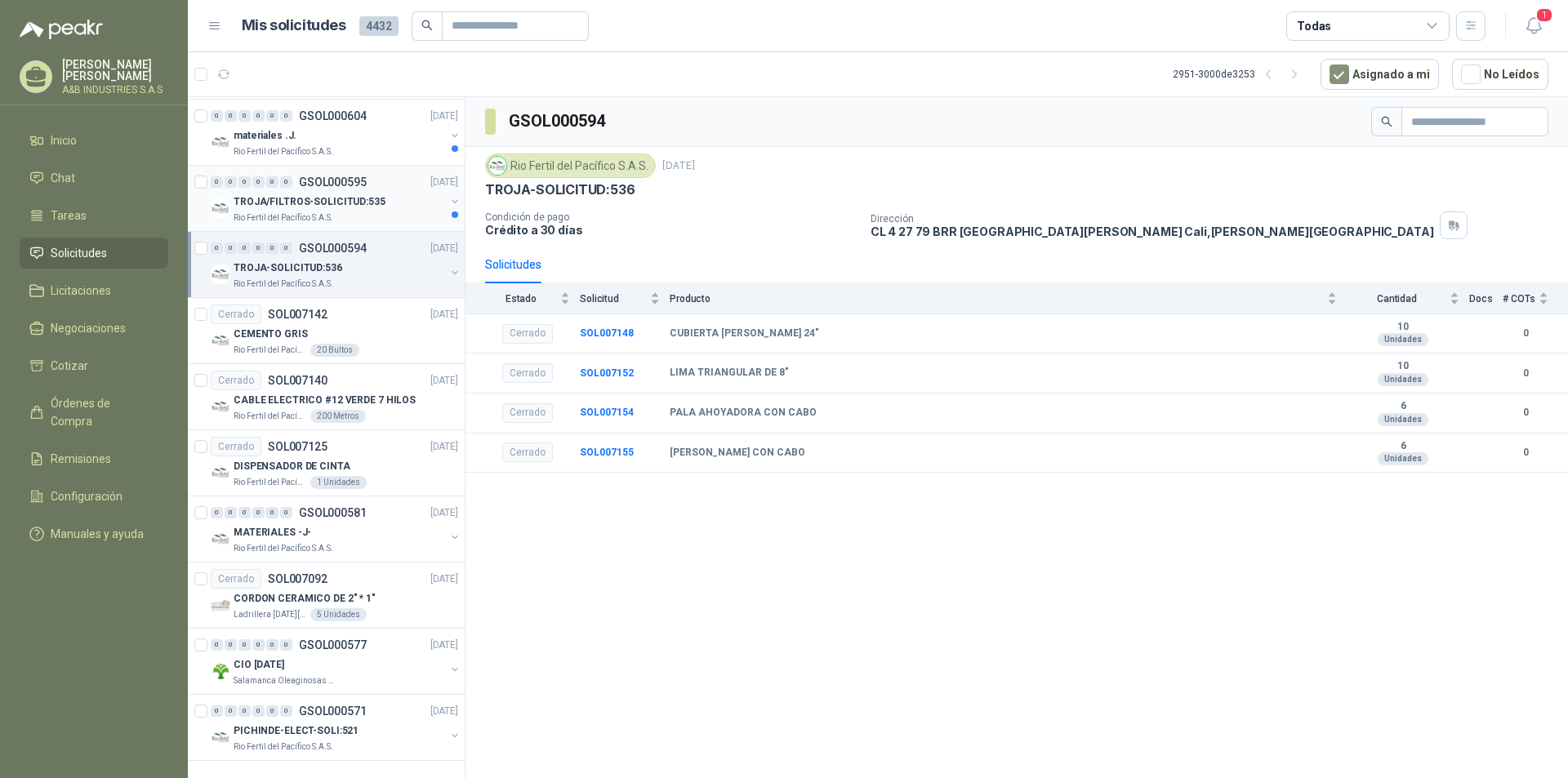
click at [397, 192] on div "TROJA/FILTROS-SOLICITUD:535" at bounding box center [339, 201] width 212 height 19
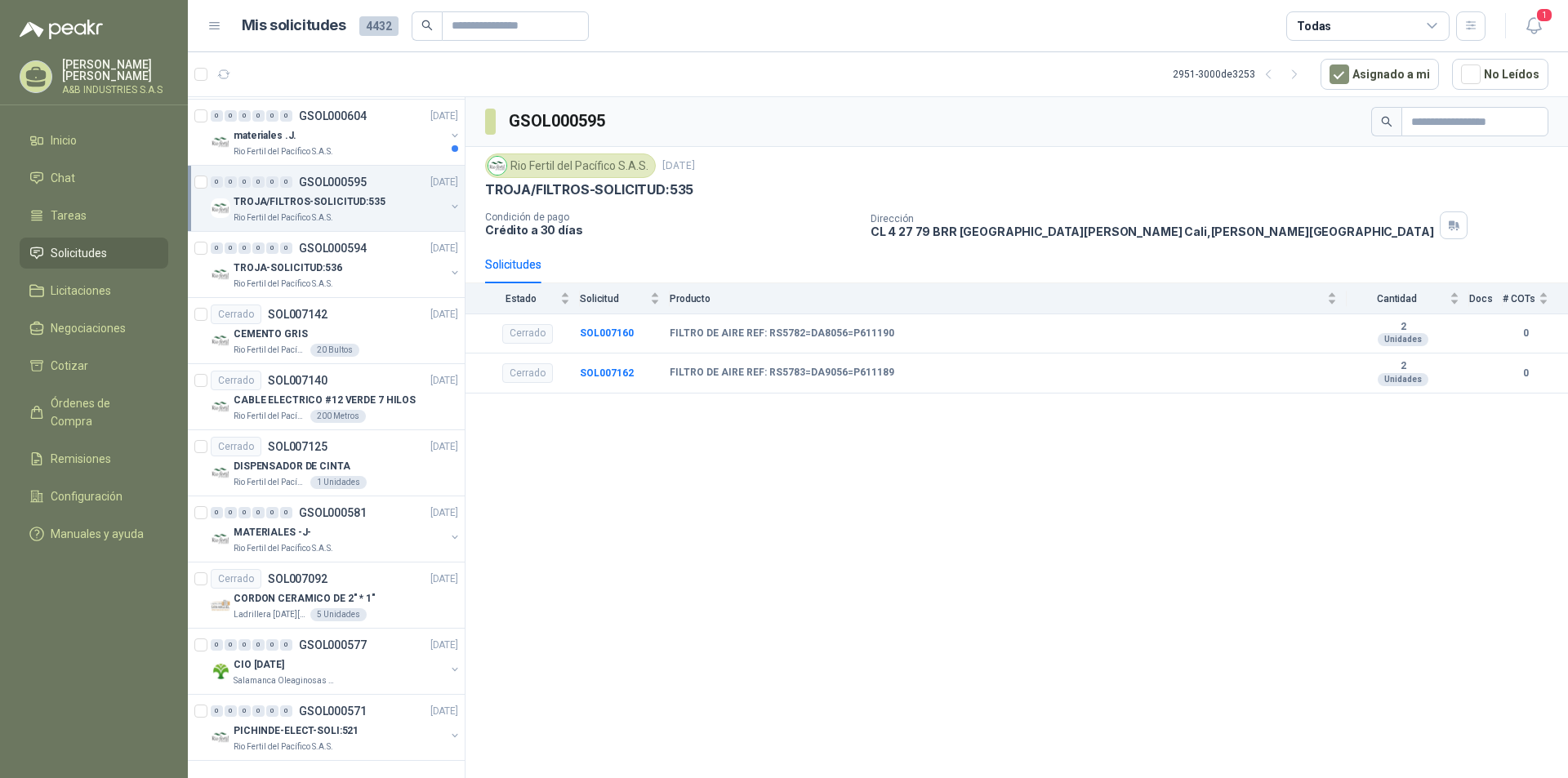
scroll to position [2316, 0]
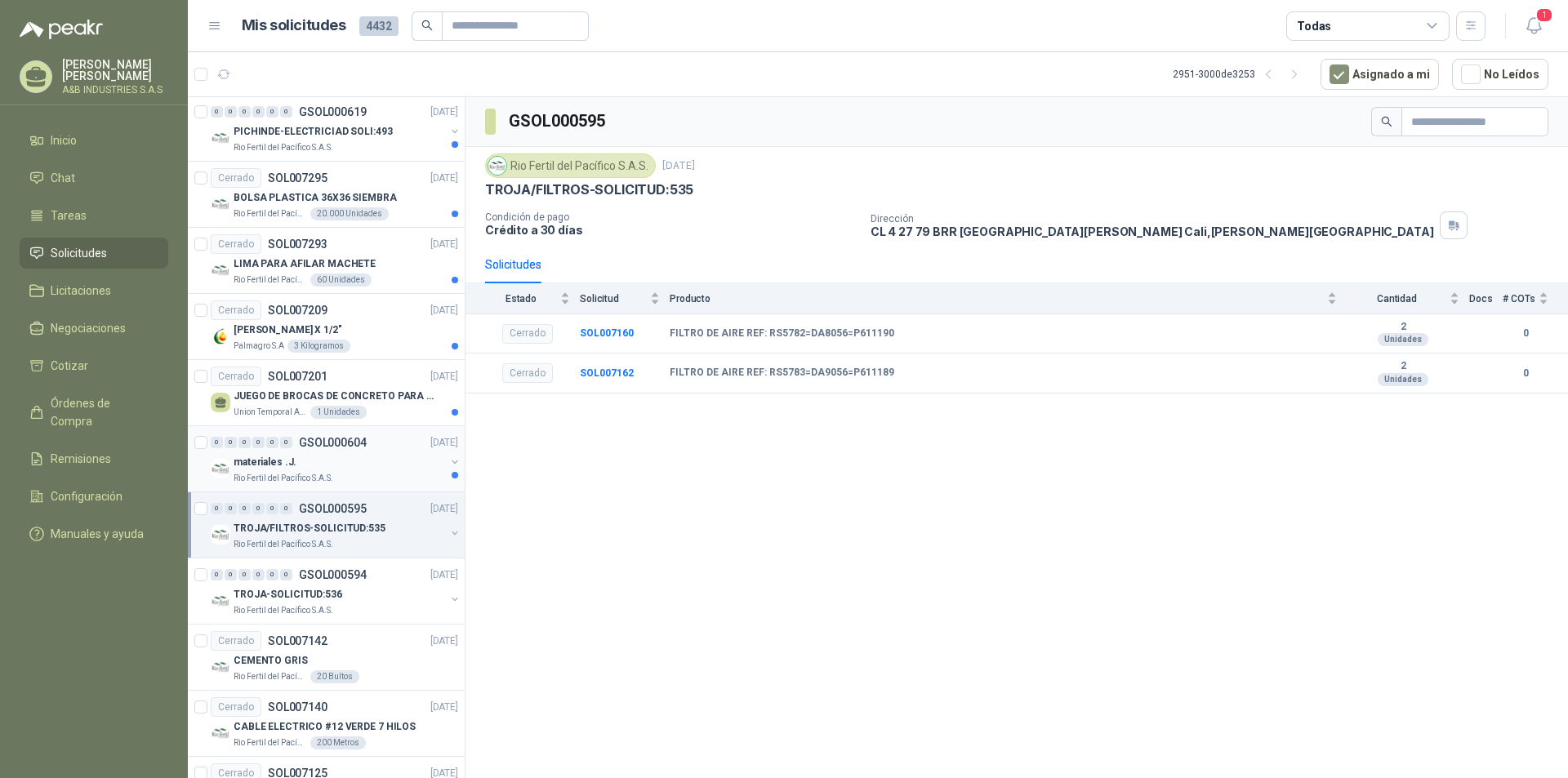
click at [351, 464] on div "materiales .J." at bounding box center [339, 462] width 212 height 19
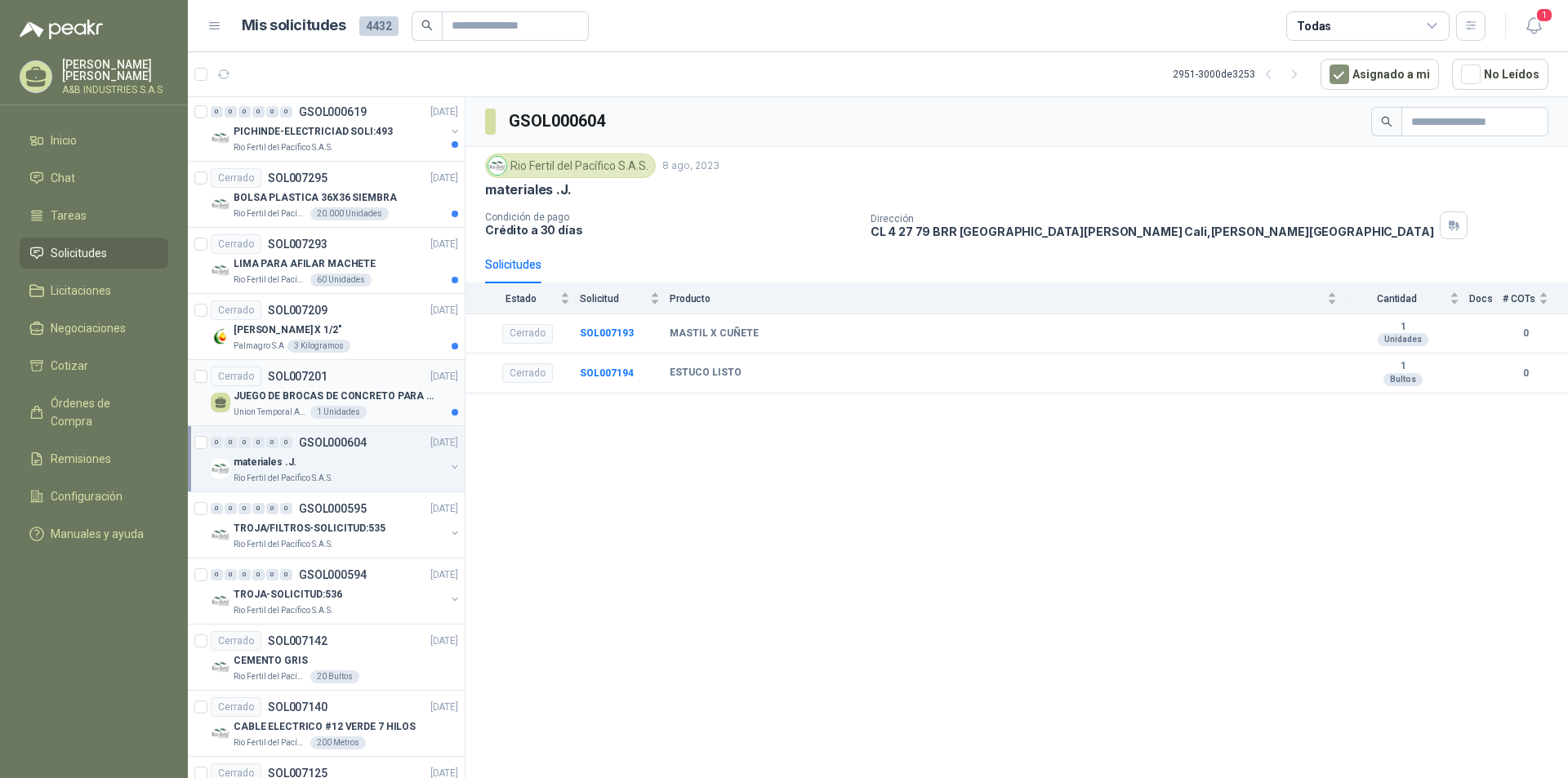
click at [385, 405] on div "JUEGO DE BROCAS DE CONCRETO PARA ROTOMARTILLO" at bounding box center [346, 396] width 225 height 19
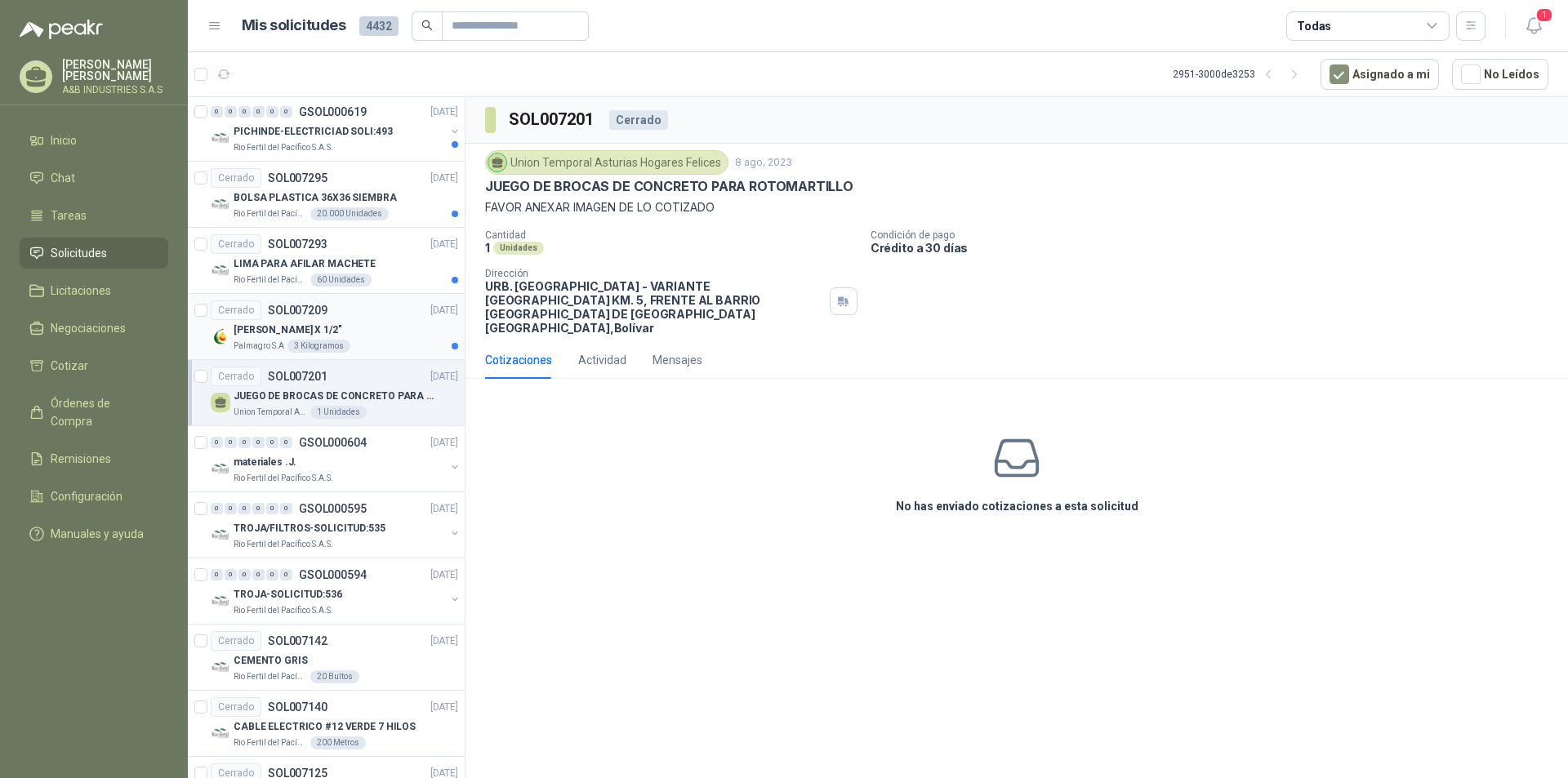
click at [414, 327] on div "[PERSON_NAME] X 1/2"" at bounding box center [346, 329] width 225 height 19
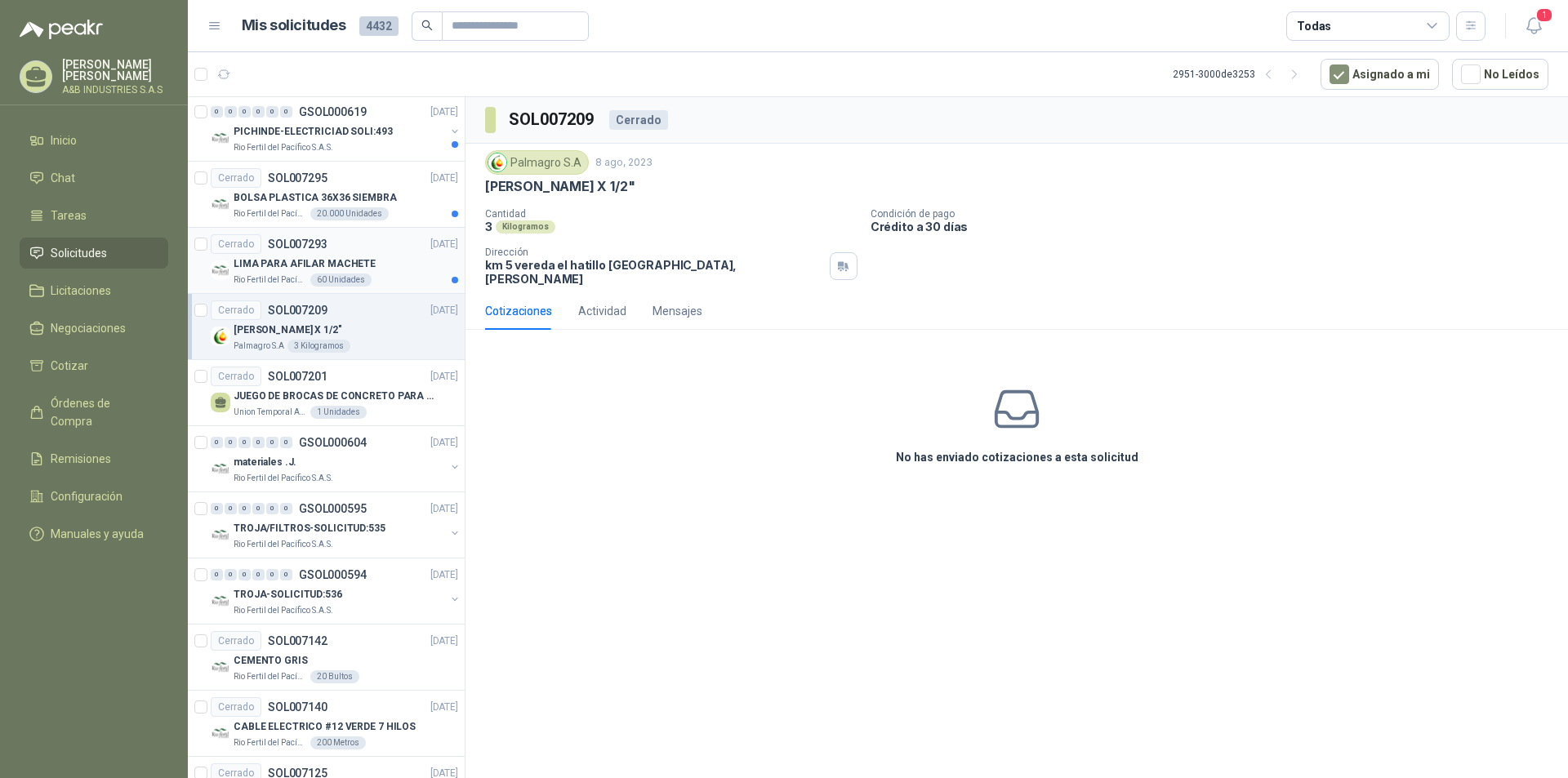
drag, startPoint x: 418, startPoint y: 269, endPoint x: 421, endPoint y: 281, distance: 12.4
click at [418, 270] on div "LIMA PARA AFILAR MACHETE" at bounding box center [346, 263] width 225 height 19
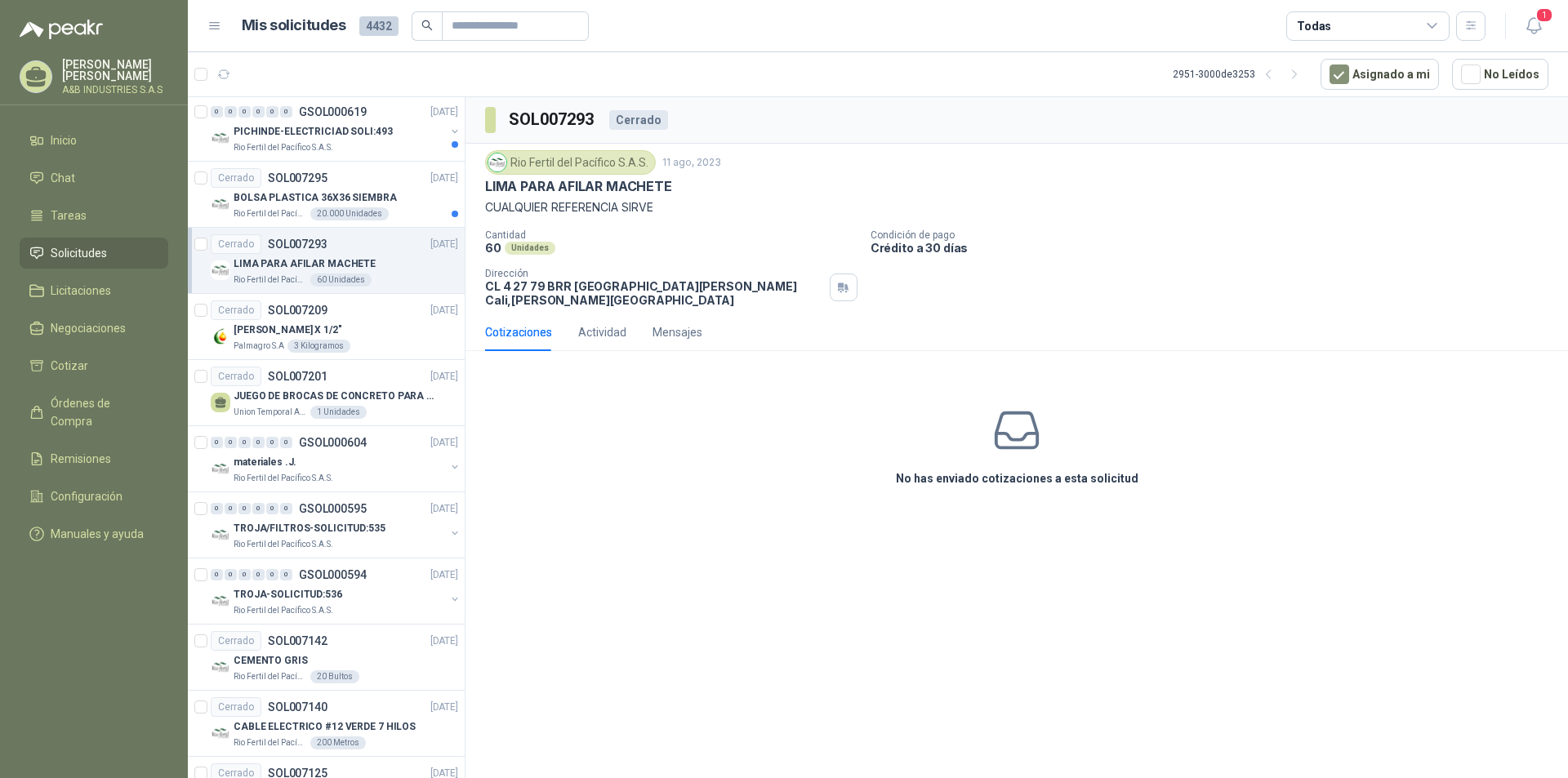
scroll to position [2153, 0]
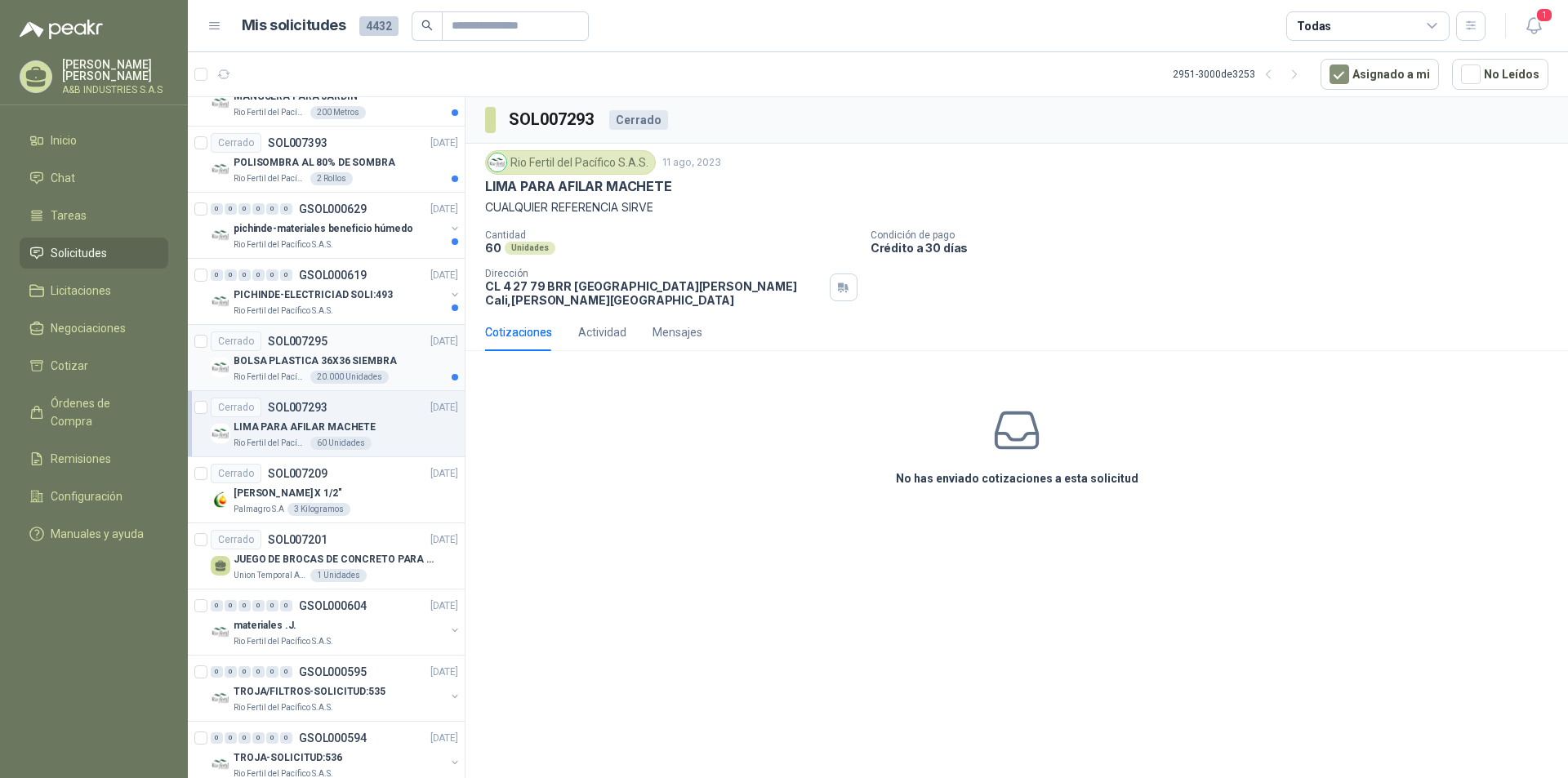
click at [347, 336] on div "Cerrado SOL007295 [DATE]" at bounding box center [334, 341] width 247 height 19
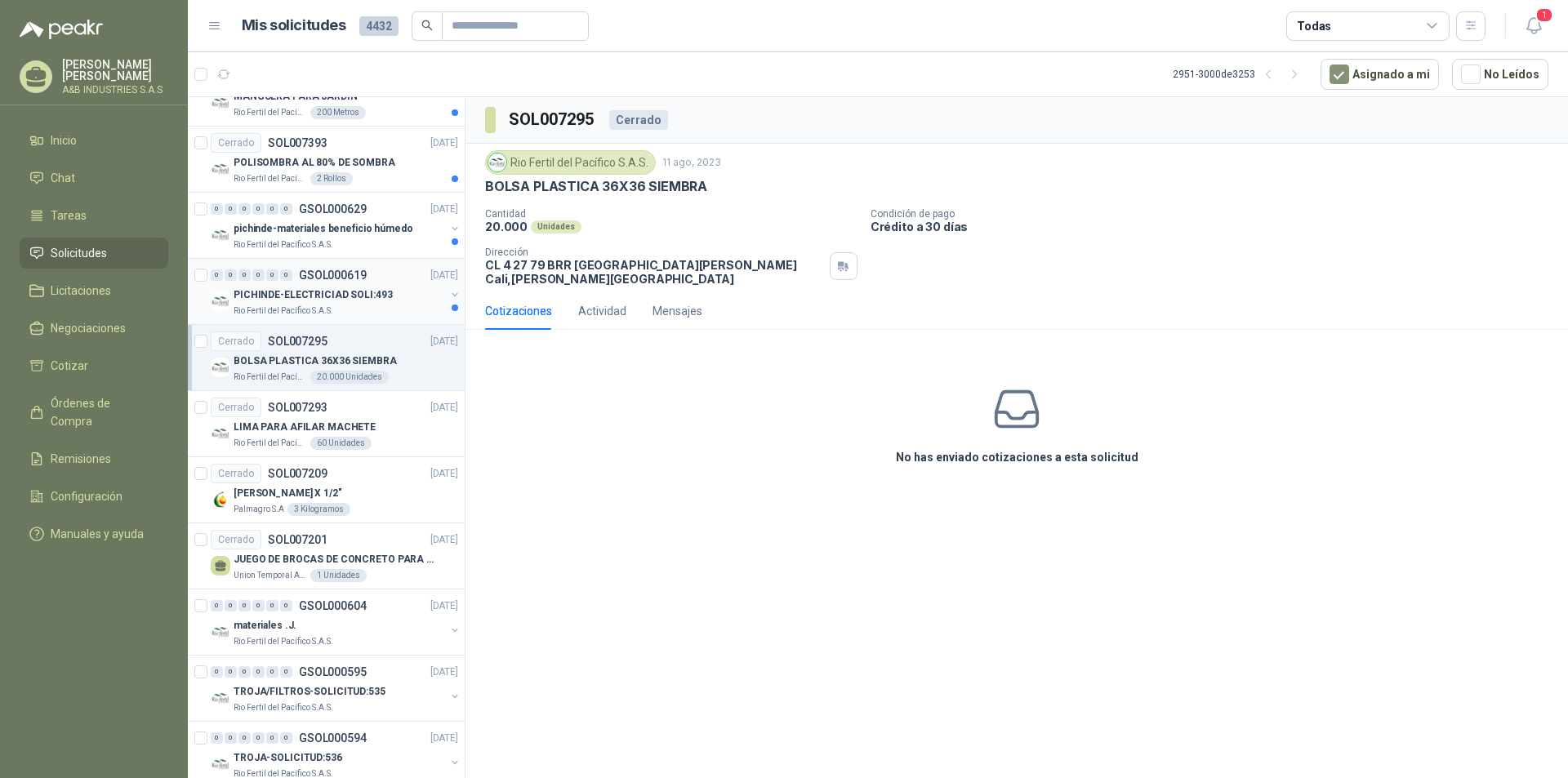
click at [347, 287] on p "PICHINDE-ELECTRICIAD SOLI:493" at bounding box center [313, 295] width 159 height 15
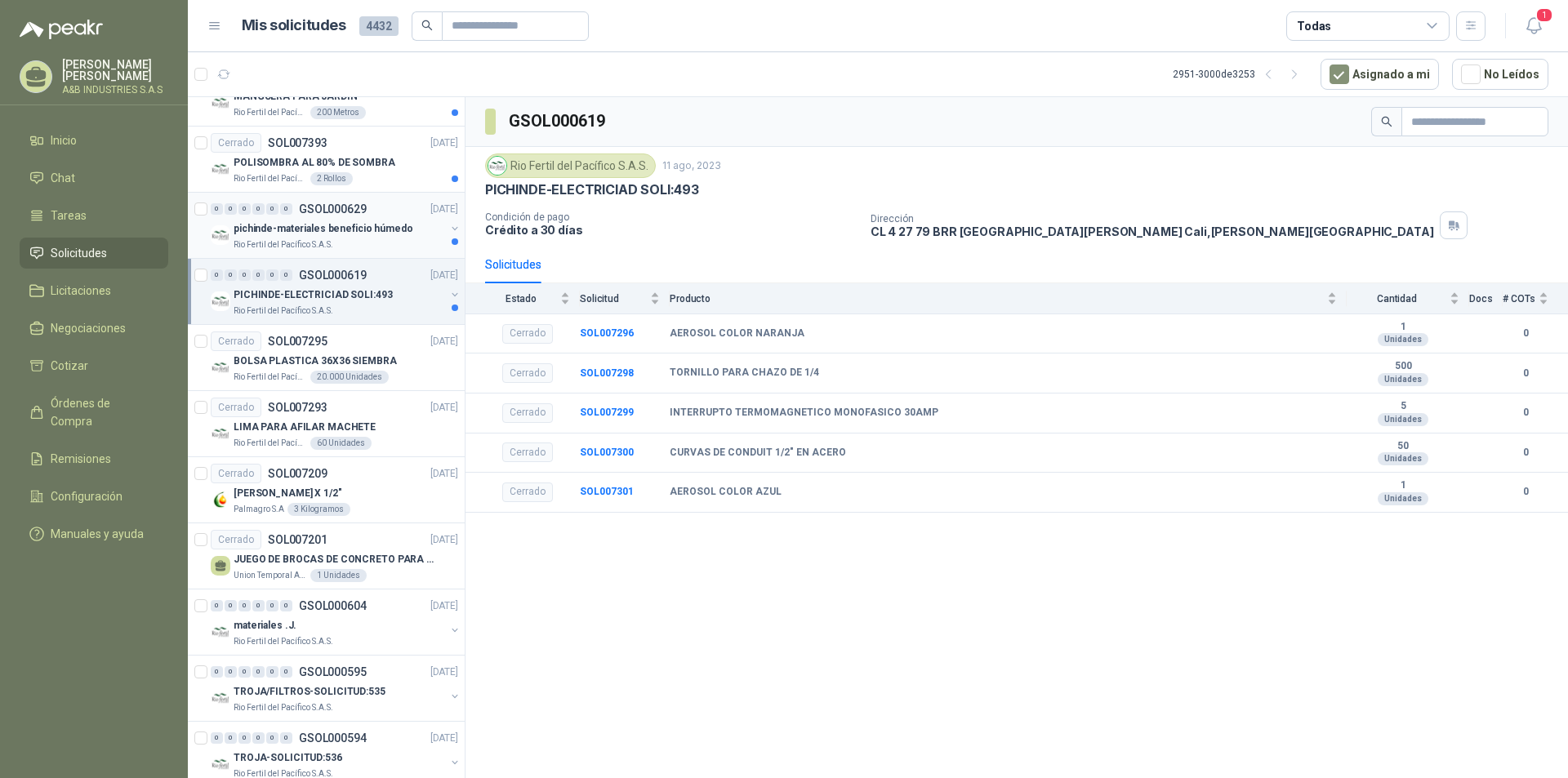
click at [347, 227] on p "pichinde-materiales beneficio húmedo" at bounding box center [324, 229] width 180 height 15
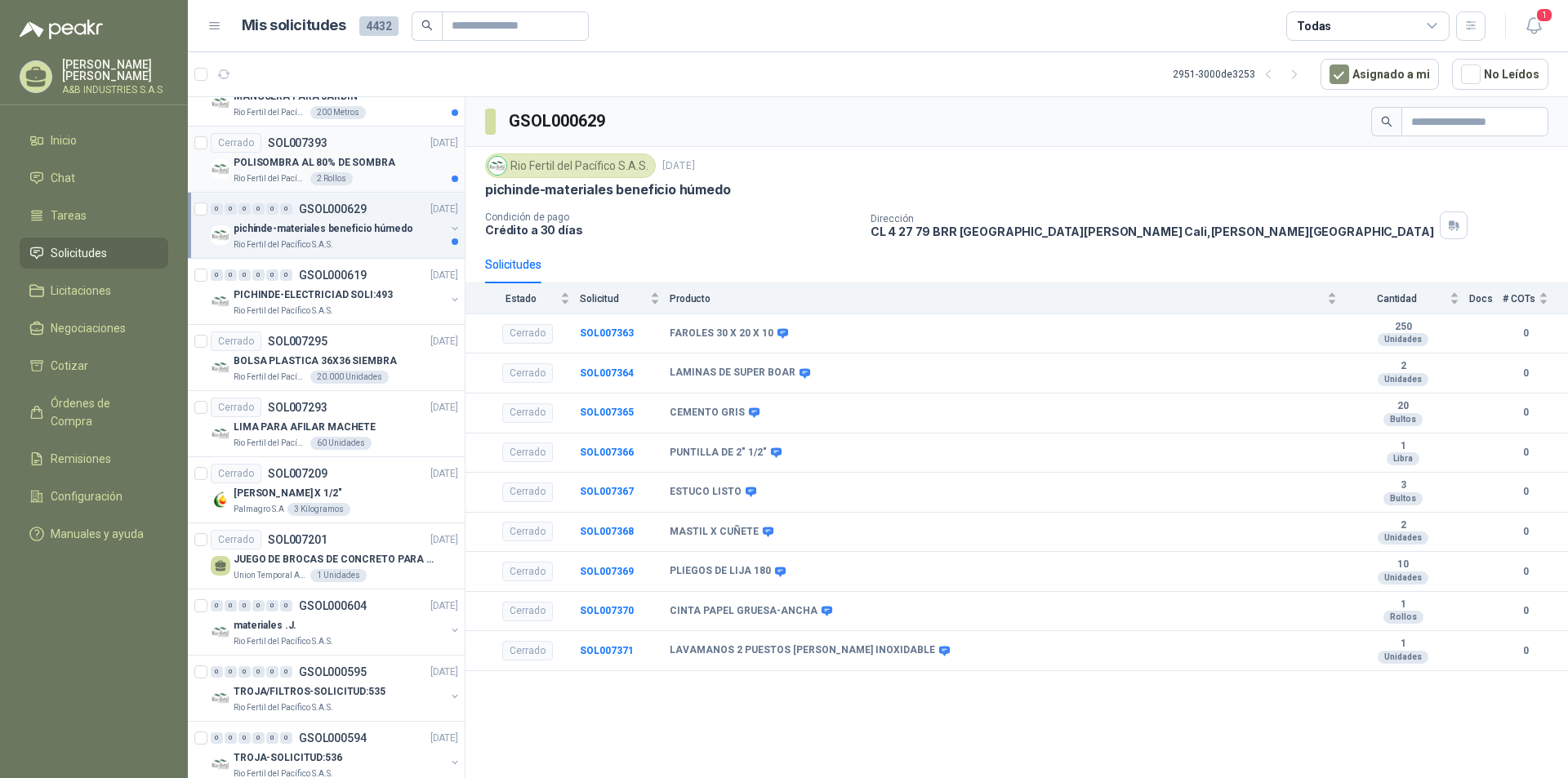
click at [350, 153] on div "POLISOMBRA AL 80% DE SOMBRA" at bounding box center [346, 163] width 225 height 19
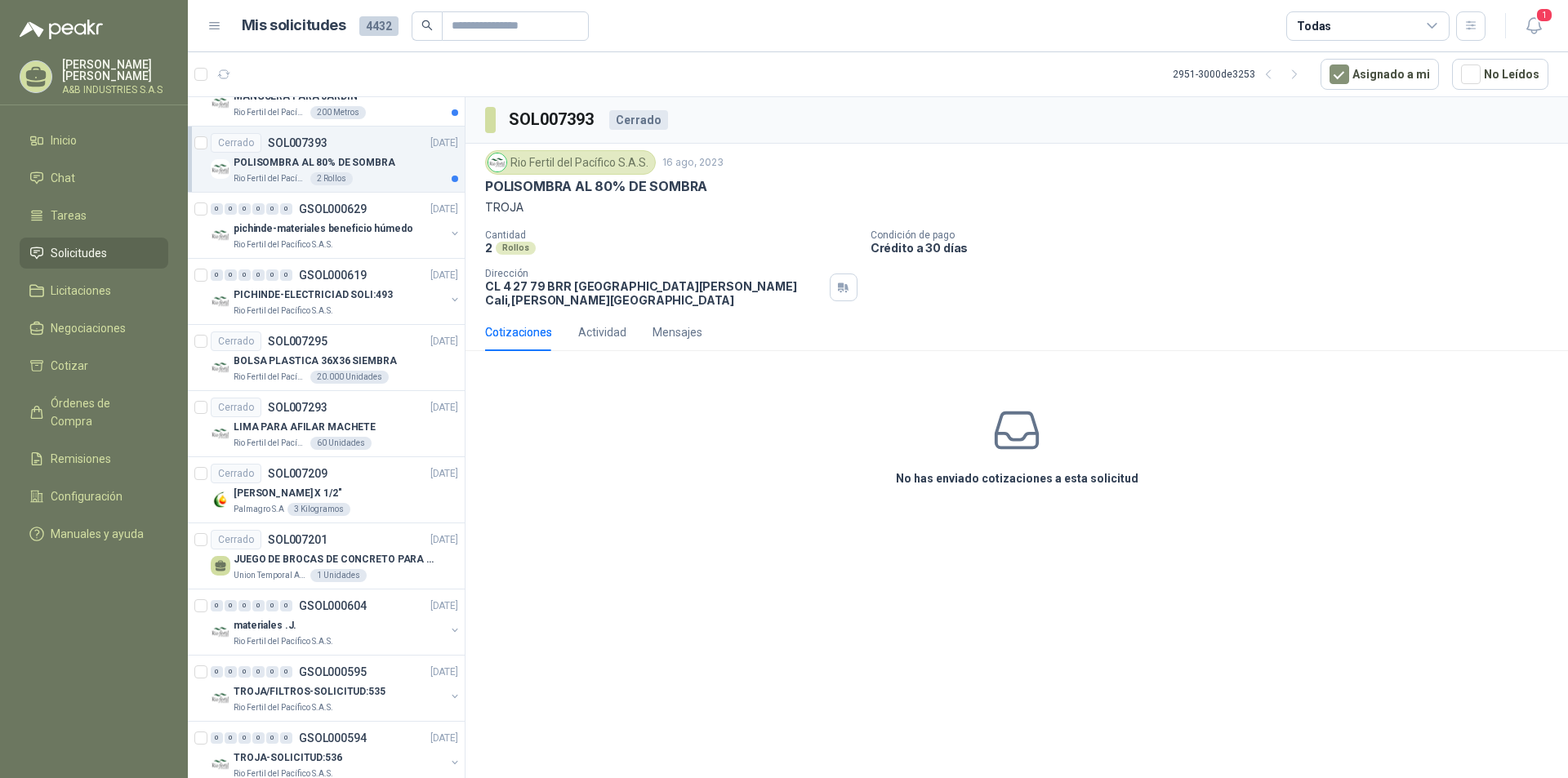
scroll to position [1745, 0]
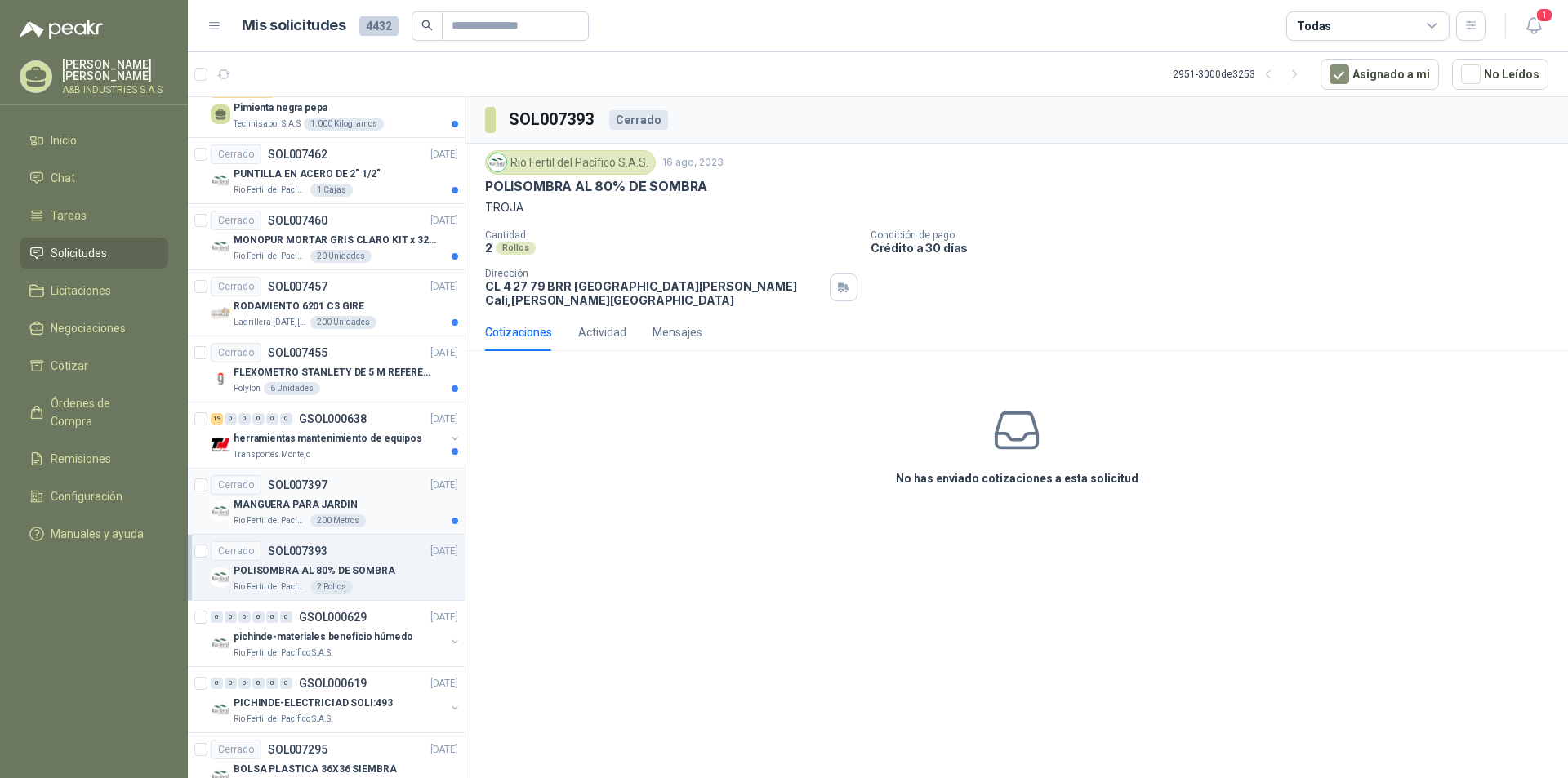
click at [384, 494] on div "Cerrado SOL007397 [DATE]" at bounding box center [334, 485] width 247 height 19
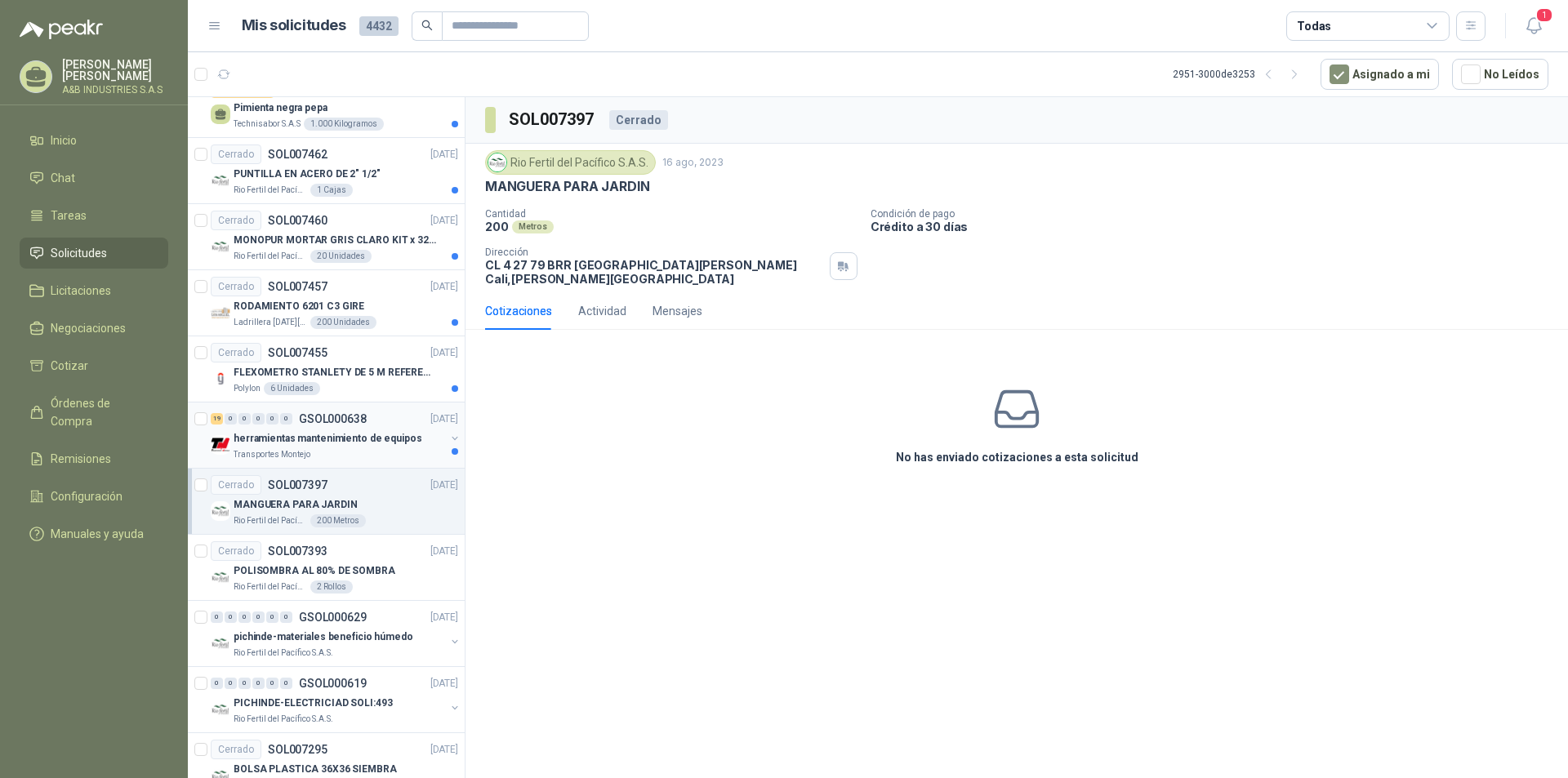
click at [362, 431] on p "herramientas mantenimiento de equipos" at bounding box center [327, 438] width 189 height 15
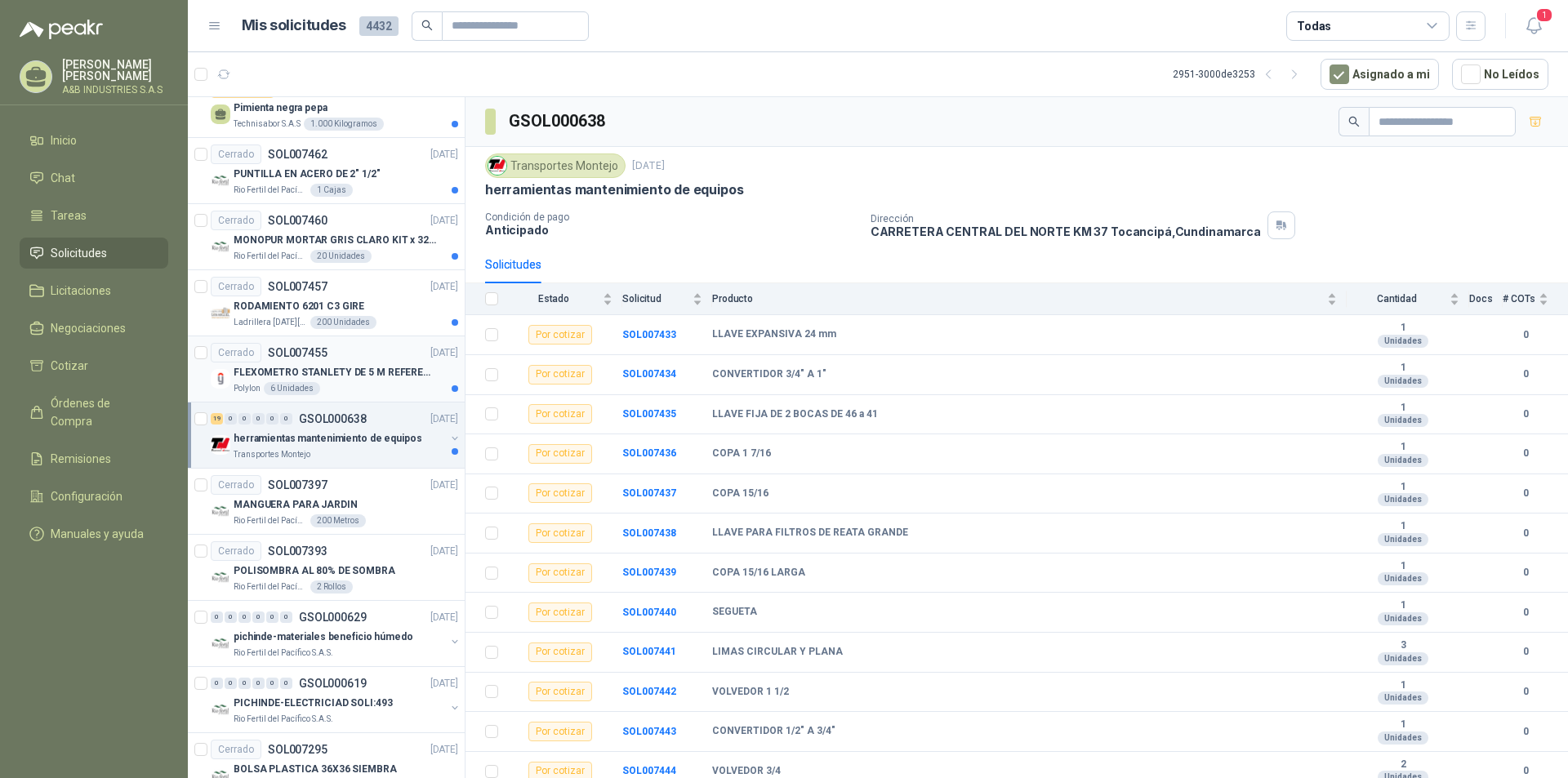
click at [357, 367] on p "FLEXOMETRO STANLETY DE 5 M REFERENCIA 30-615" at bounding box center [335, 372] width 203 height 15
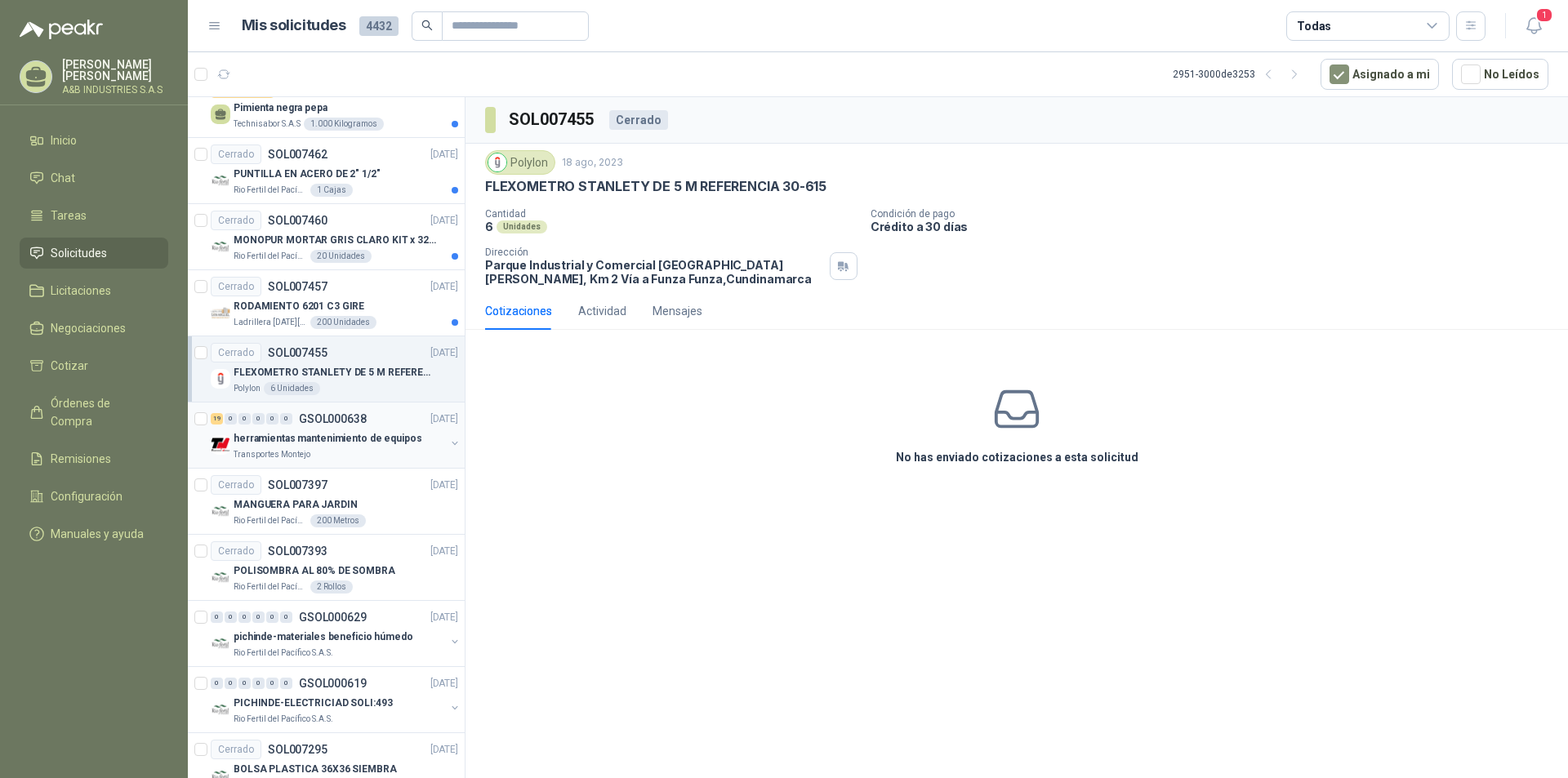
click at [364, 415] on p "GSOL000638" at bounding box center [332, 419] width 68 height 11
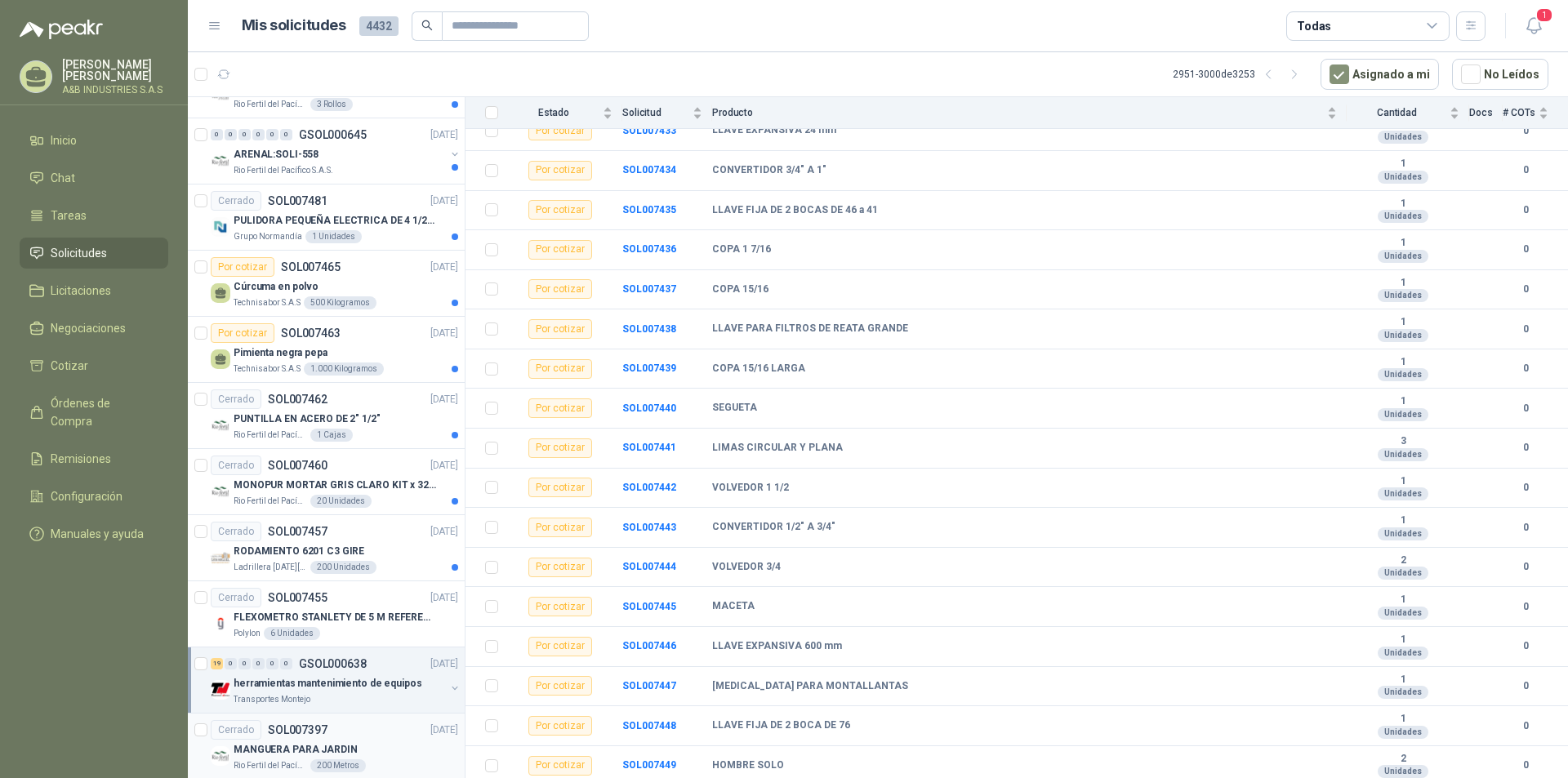
scroll to position [1745, 0]
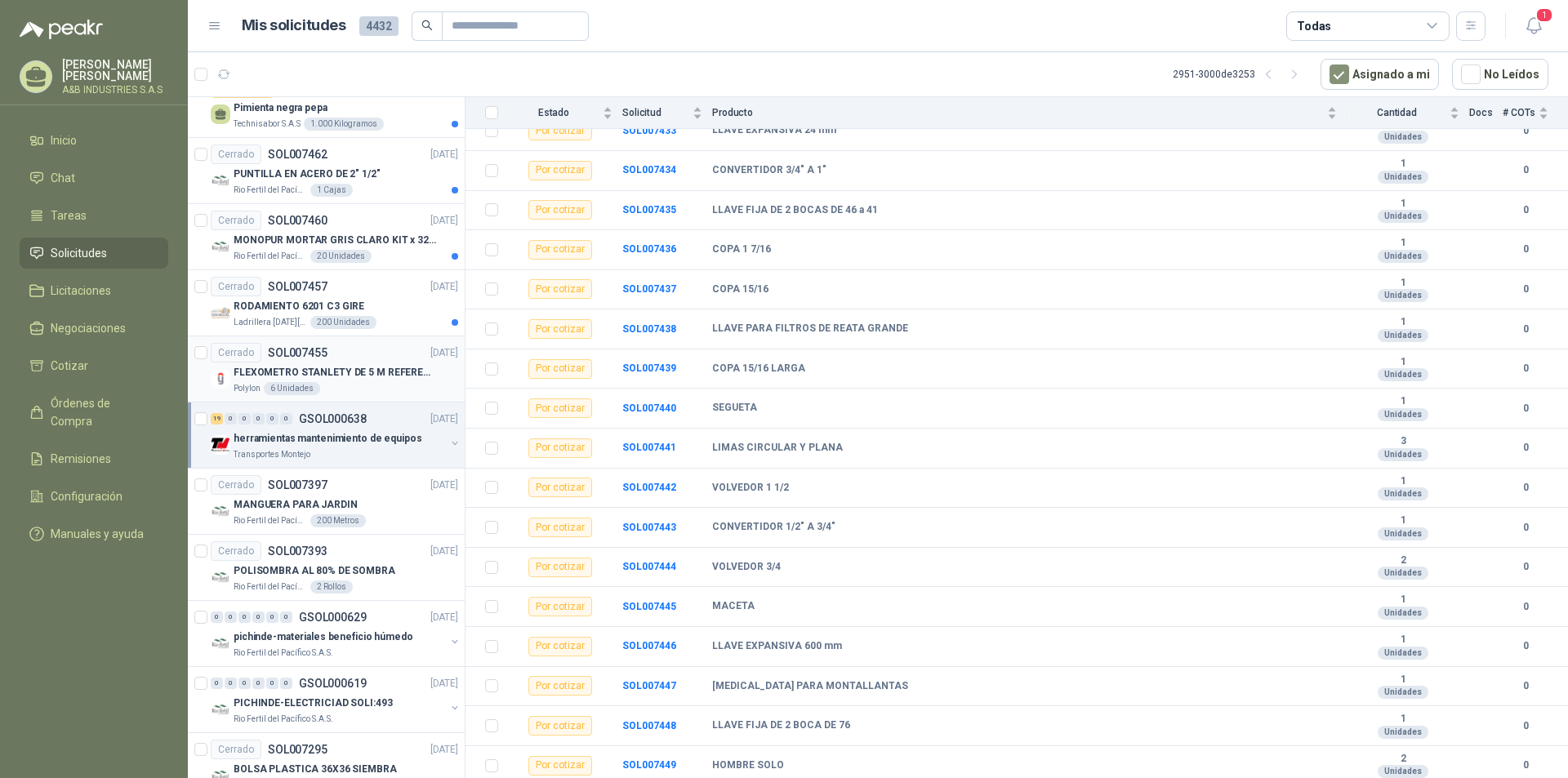
click at [307, 369] on p "FLEXOMETRO STANLETY DE 5 M REFERENCIA 30-615" at bounding box center [335, 372] width 203 height 15
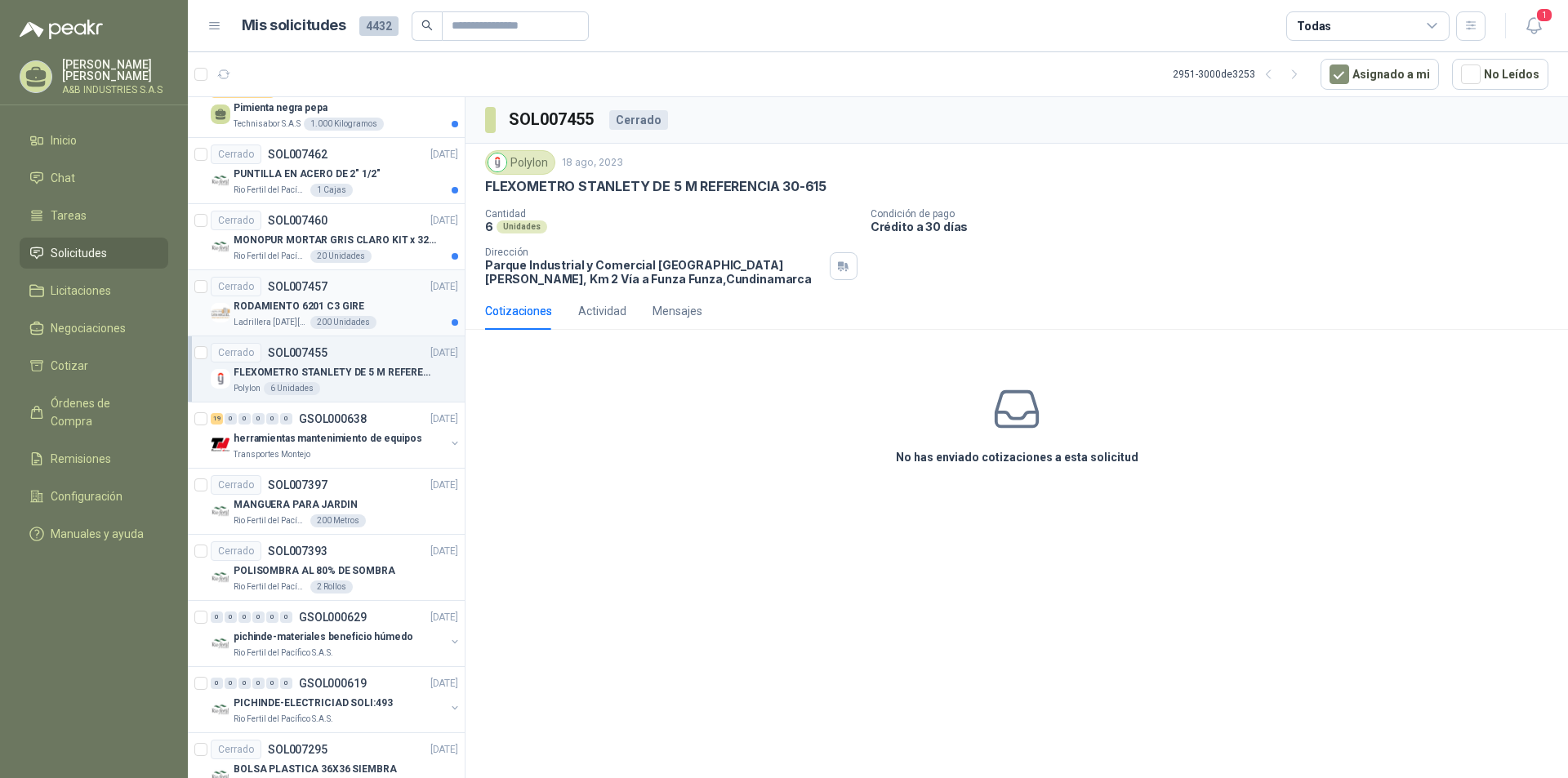
click at [395, 322] on div "Ladrillera [DATE][PERSON_NAME] 200 Unidades" at bounding box center [346, 322] width 225 height 13
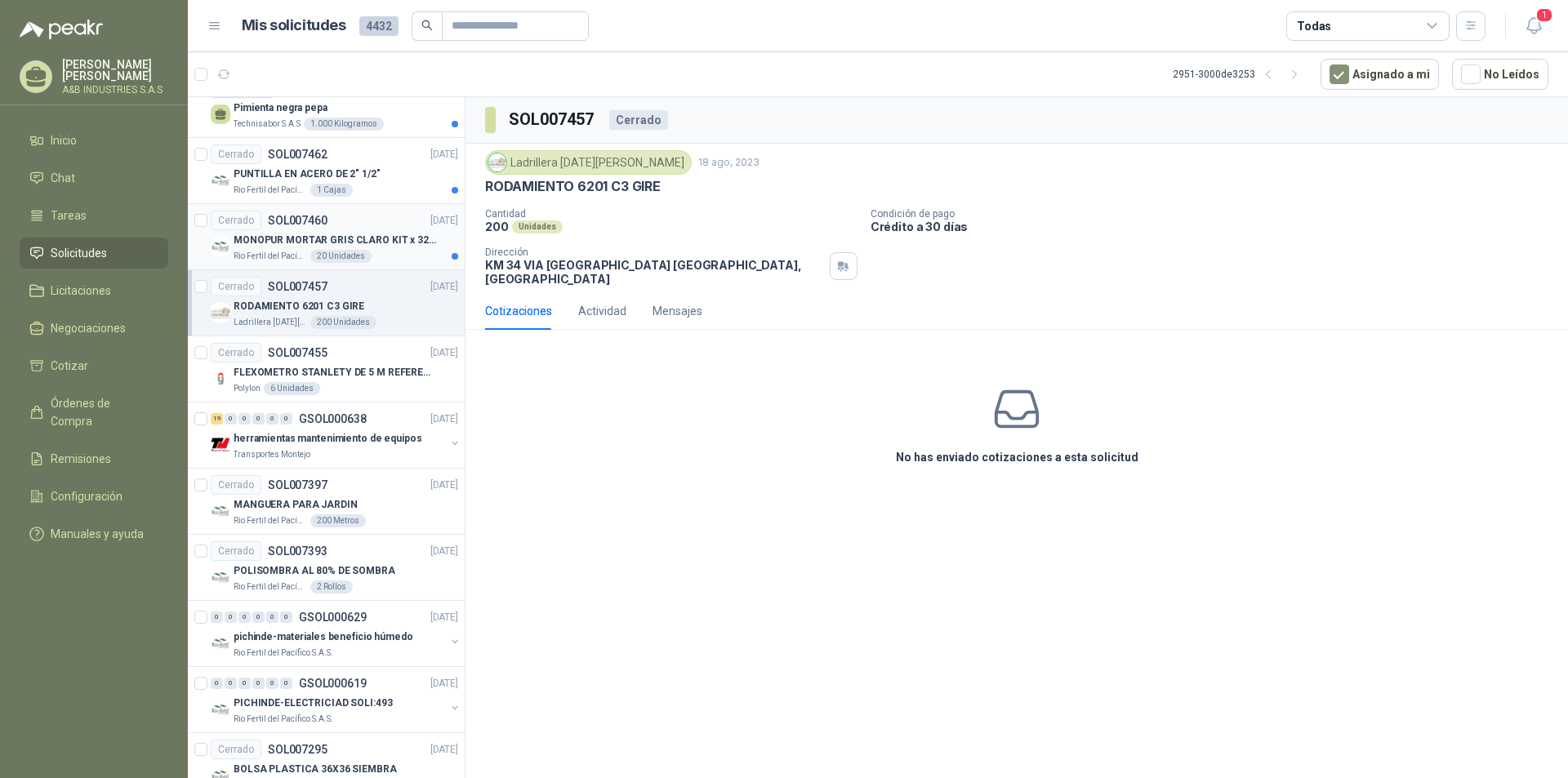
click at [370, 236] on p "MONOPUR MORTAR GRIS CLARO KIT x 32.4 KG" at bounding box center [335, 240] width 203 height 15
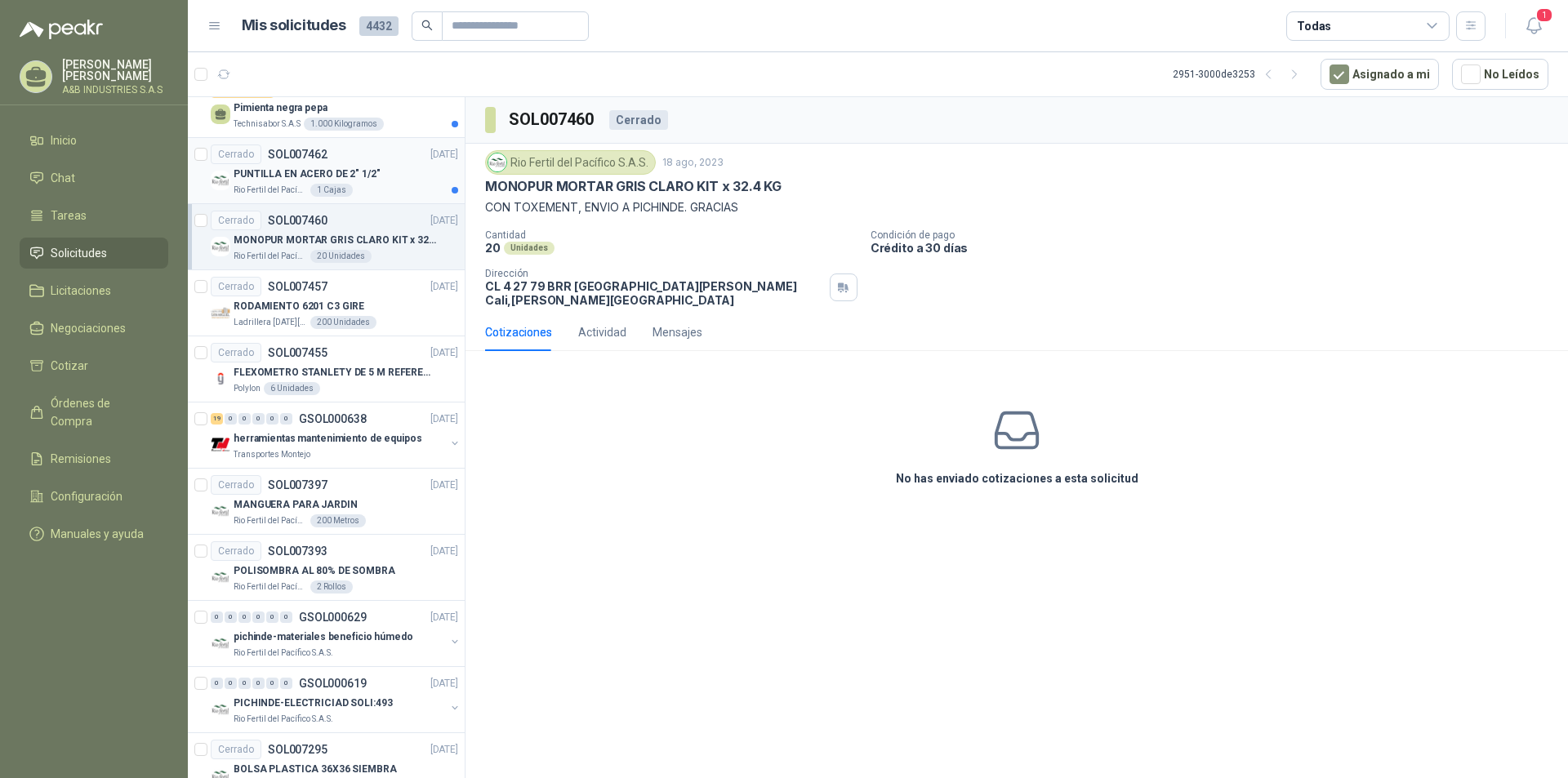
click at [350, 181] on p "PUNTILLA EN ACERO DE 2" 1/2"" at bounding box center [307, 174] width 147 height 15
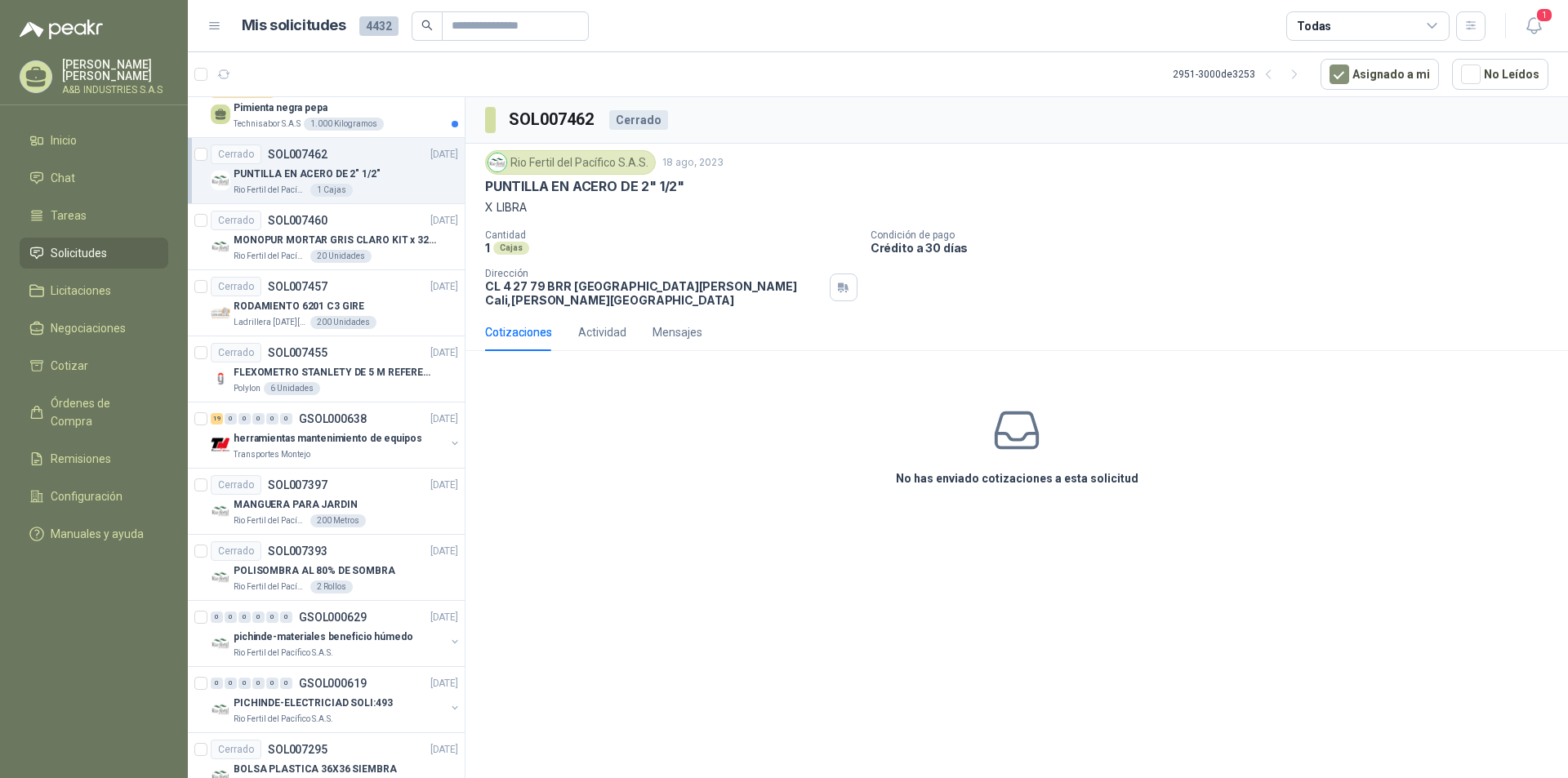
scroll to position [1582, 0]
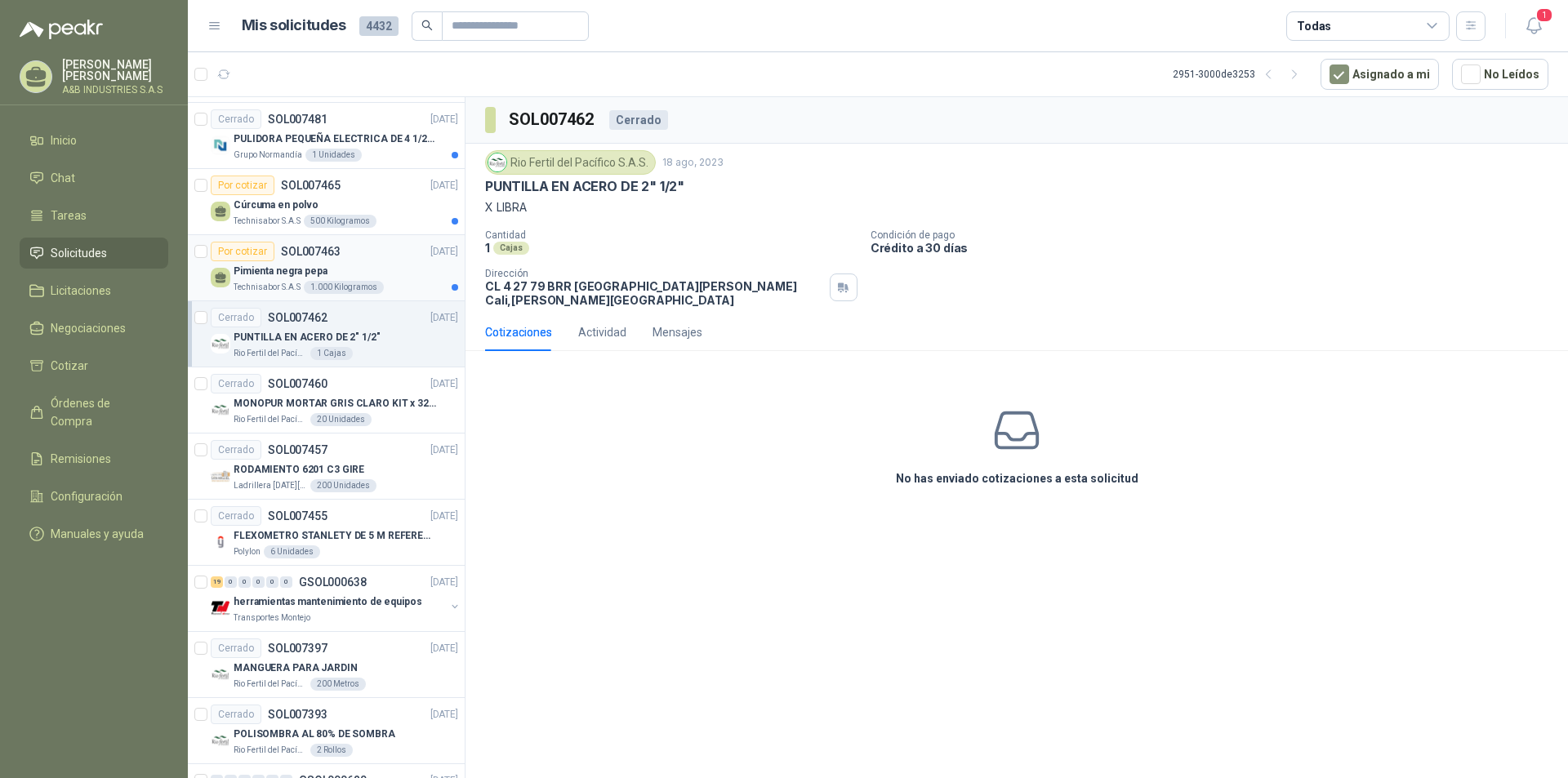
click at [369, 254] on div "Por cotizar SOL007463 [DATE]" at bounding box center [334, 252] width 247 height 19
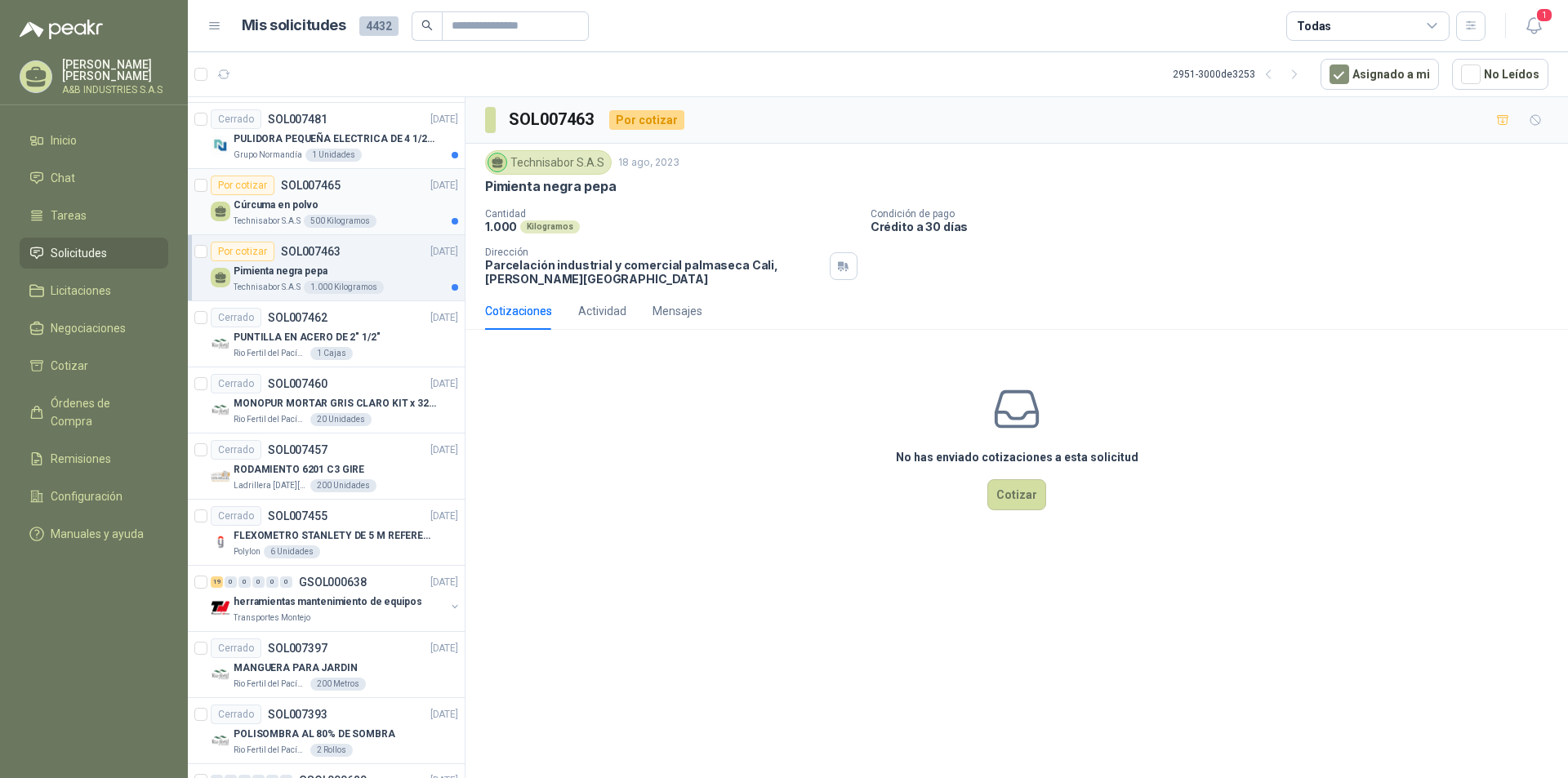
click at [371, 192] on div "Por cotizar SOL007465 [DATE]" at bounding box center [334, 185] width 247 height 19
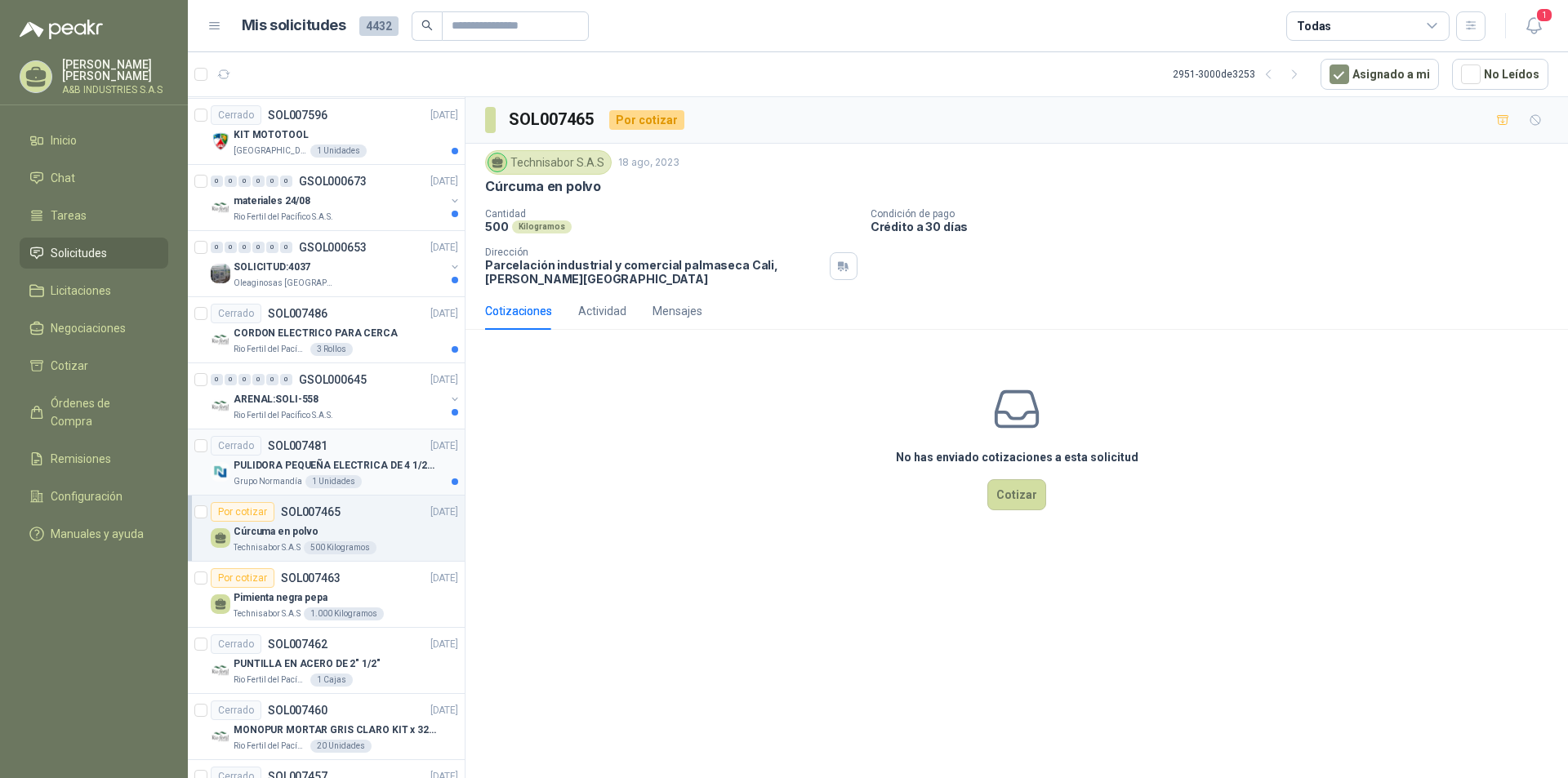
click at [369, 456] on div "PULIDORA PEQUEÑA ELECTRICA DE 4 1/2" - MARCA: [PERSON_NAME], DEWALT O MAKITA" at bounding box center [346, 465] width 225 height 19
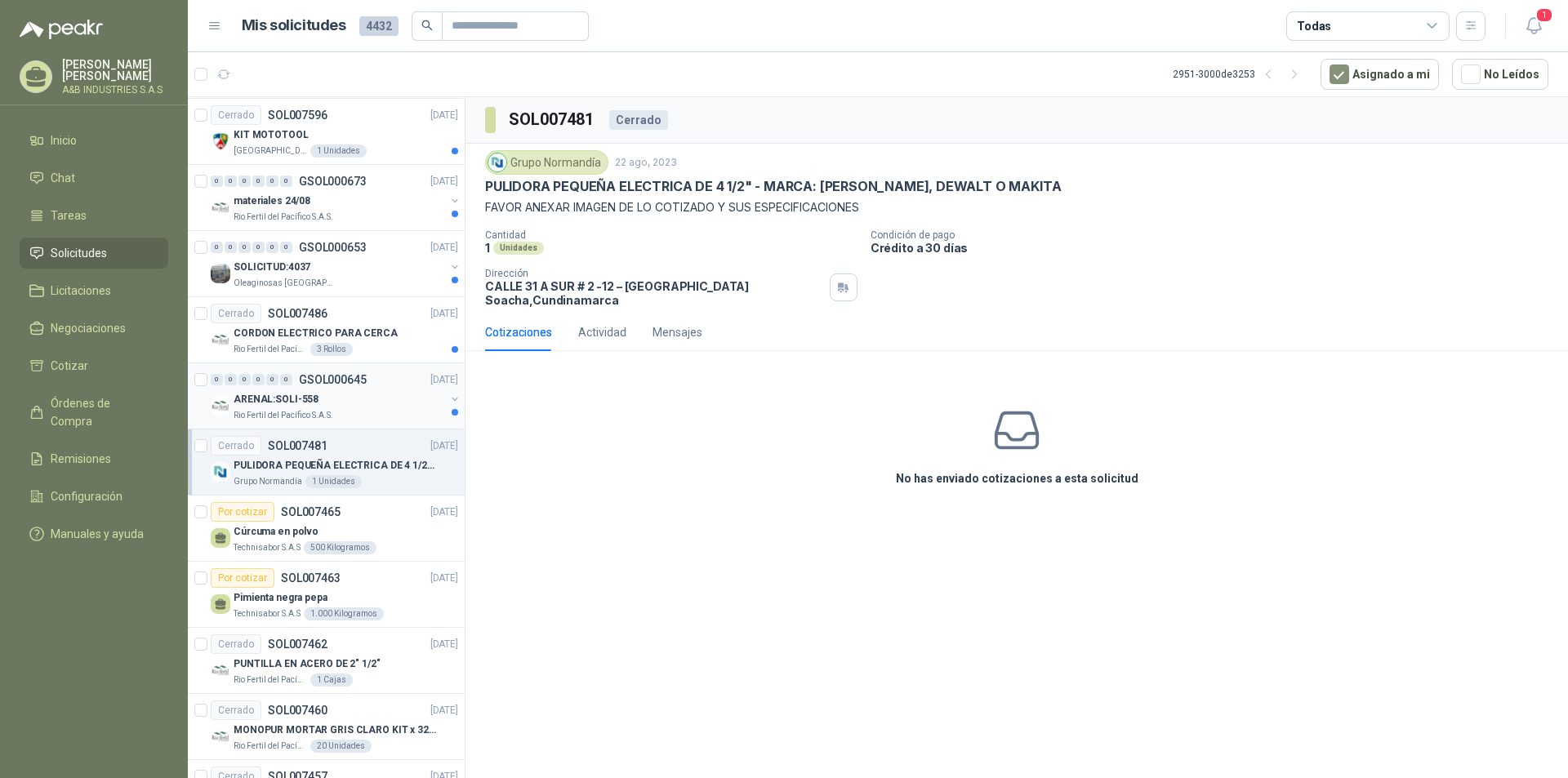
click at [358, 410] on div "Rio Fertil del Pacífico S.A.S." at bounding box center [339, 415] width 212 height 13
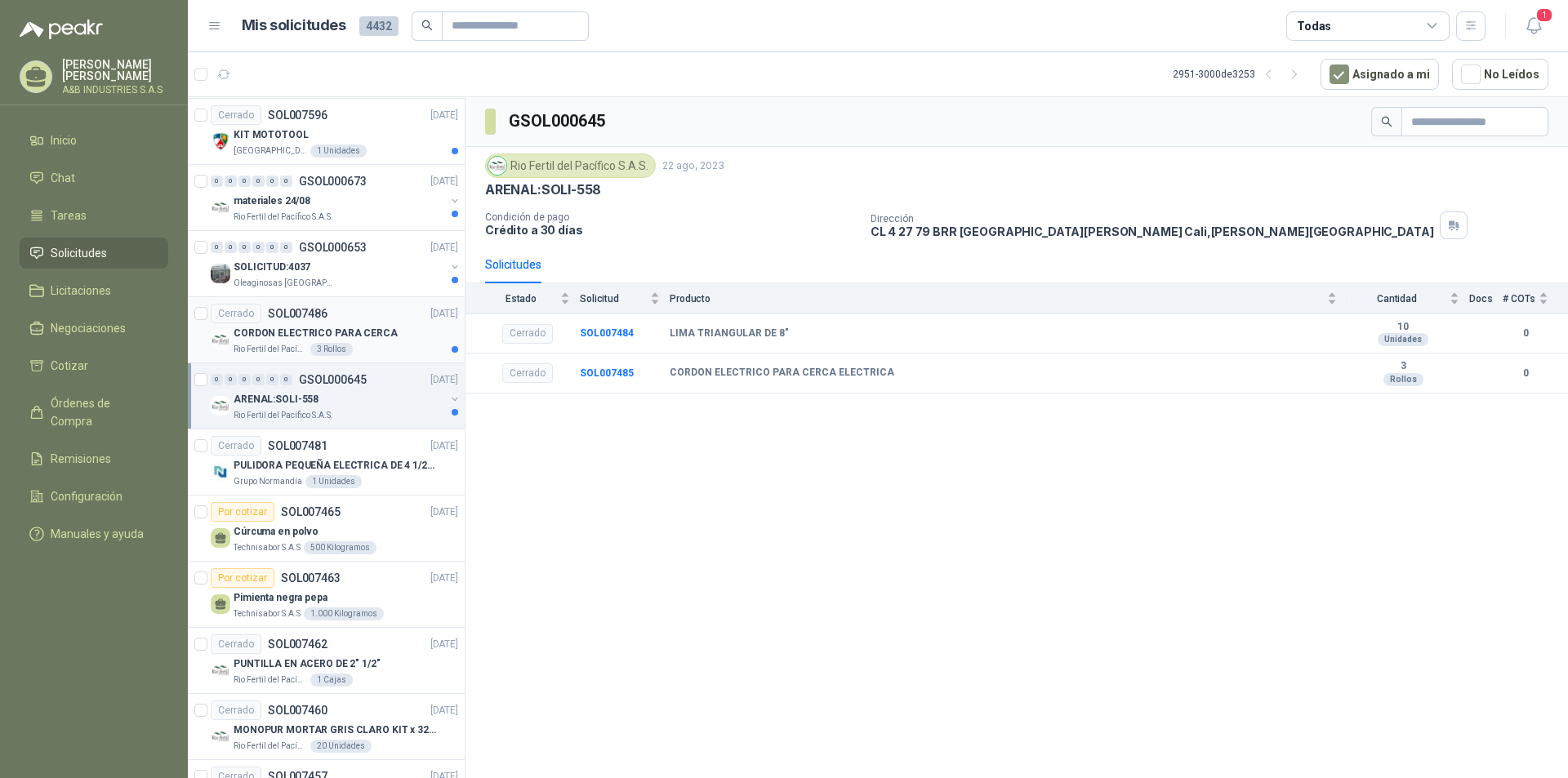
click at [352, 308] on div "Cerrado SOL007486 [DATE]" at bounding box center [334, 313] width 247 height 19
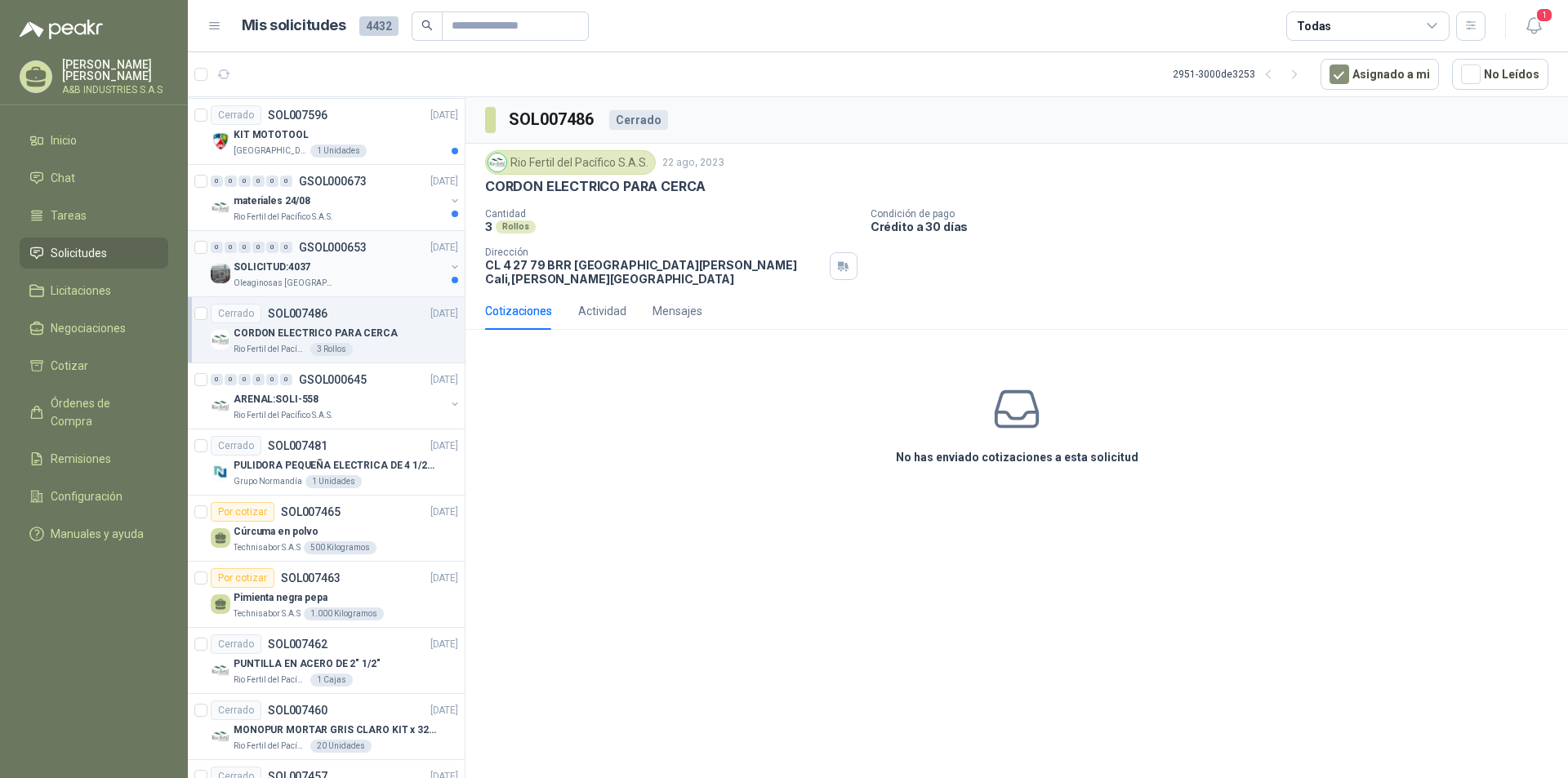
click at [349, 266] on div "SOLICITUD:4037" at bounding box center [339, 267] width 212 height 19
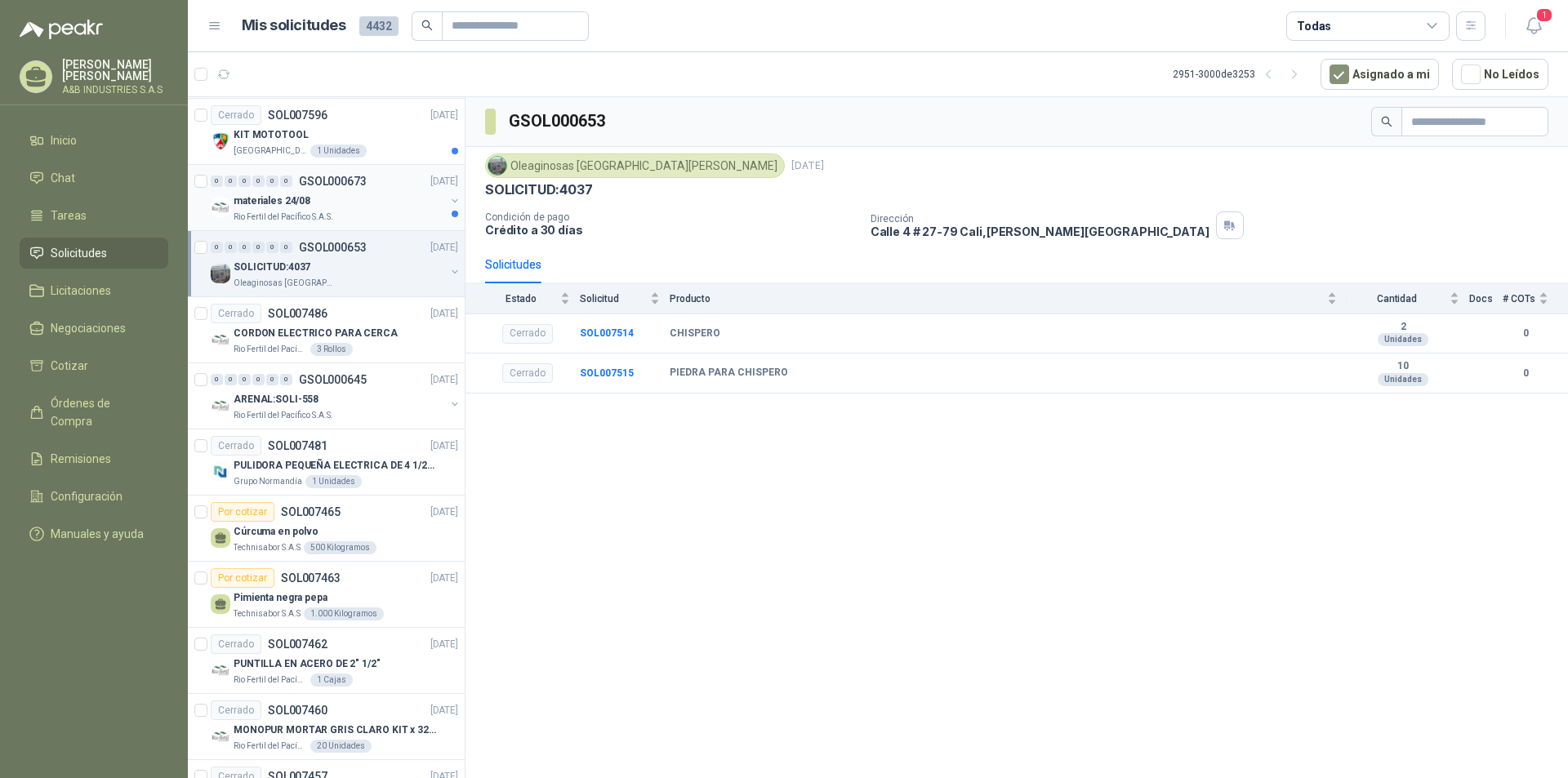
click at [370, 209] on div "materiales 24/08" at bounding box center [339, 201] width 212 height 19
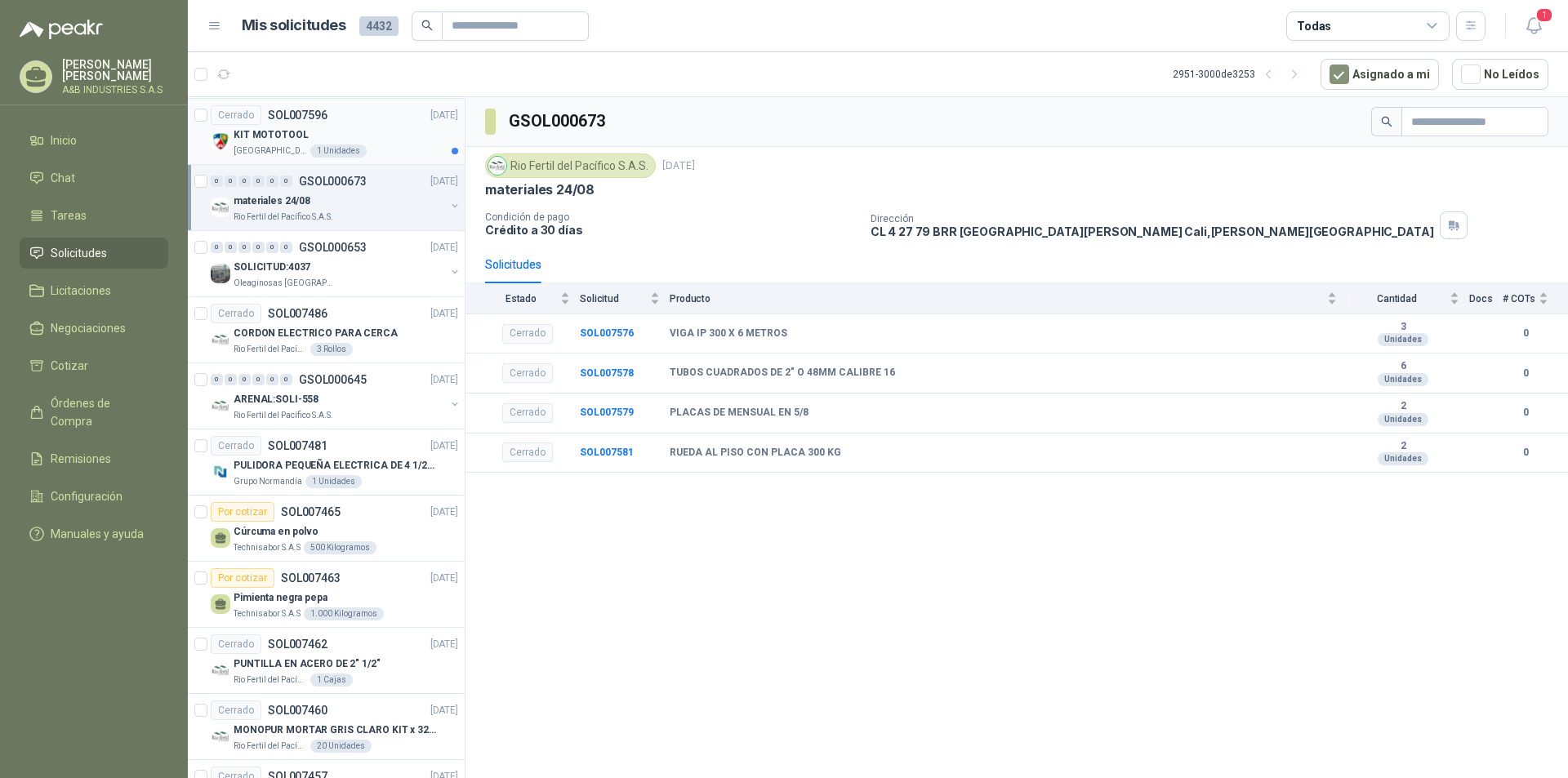
click at [359, 142] on div "KIT MOTOTOOL" at bounding box center [346, 135] width 225 height 19
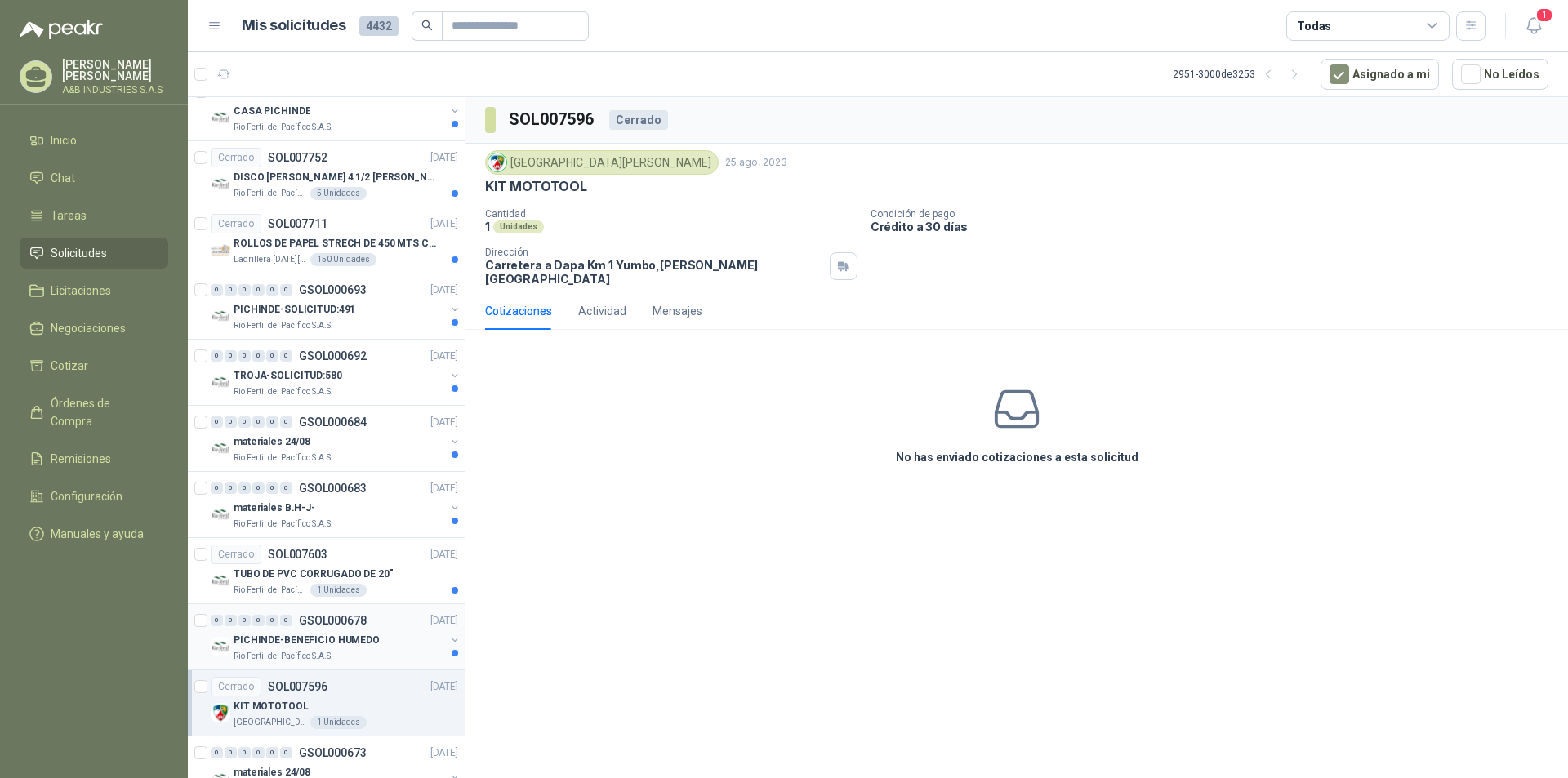
scroll to position [928, 0]
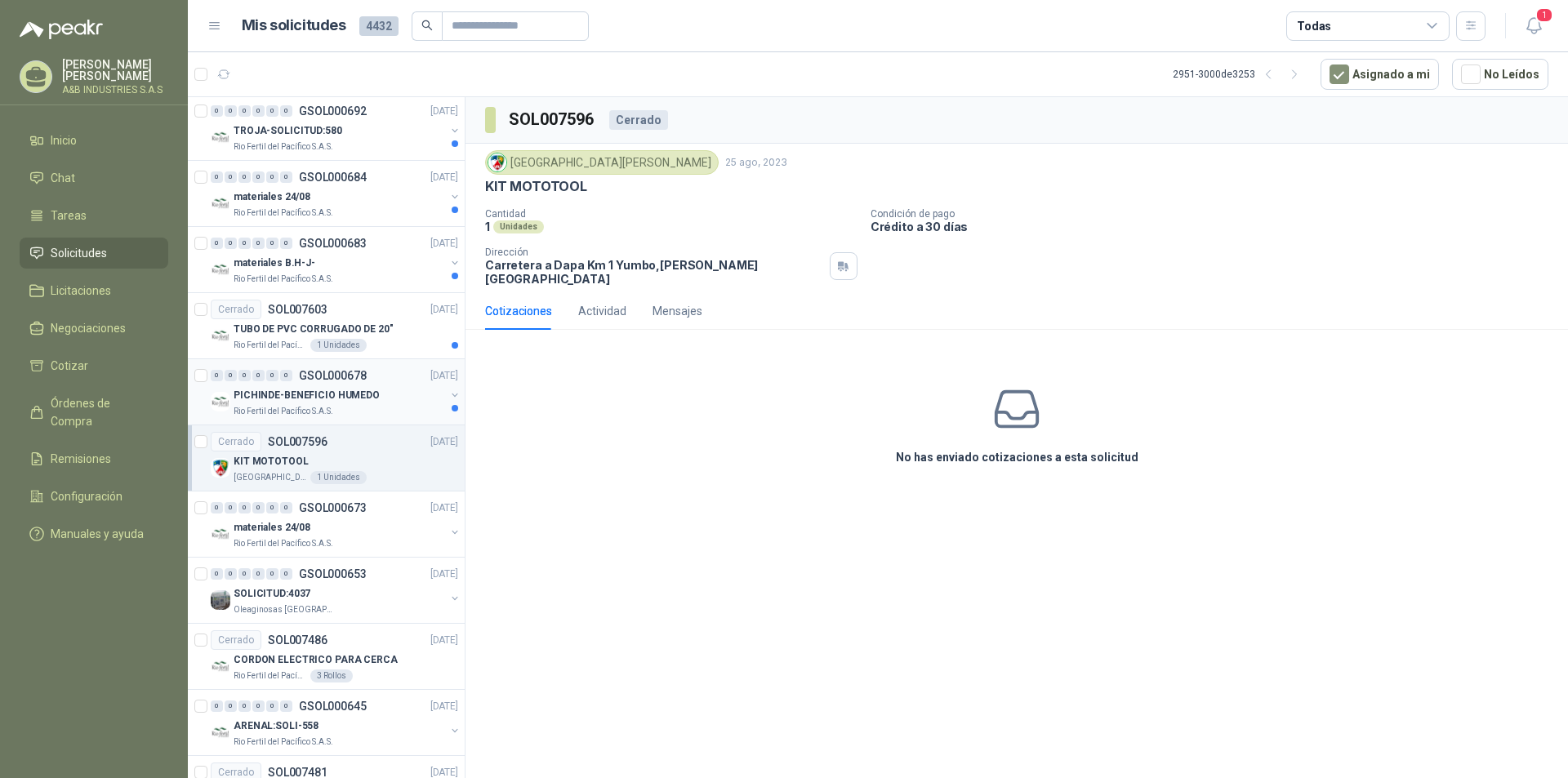
click at [387, 376] on div "0 0 0 0 0 0 GSOL000678 [DATE]" at bounding box center [336, 375] width 251 height 19
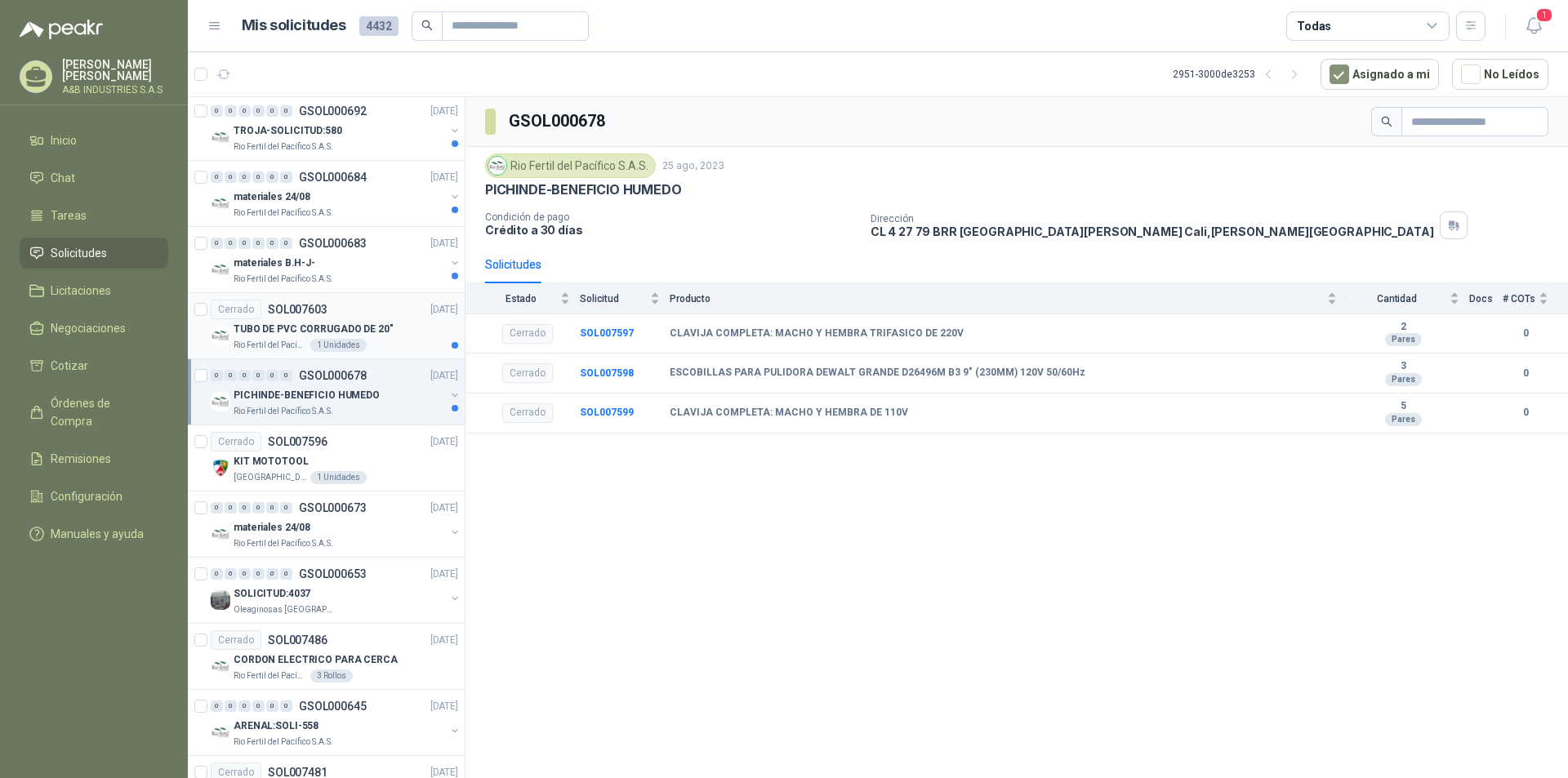
click at [391, 328] on div "TUBO DE PVC CORRUGADO DE 20"" at bounding box center [346, 329] width 225 height 19
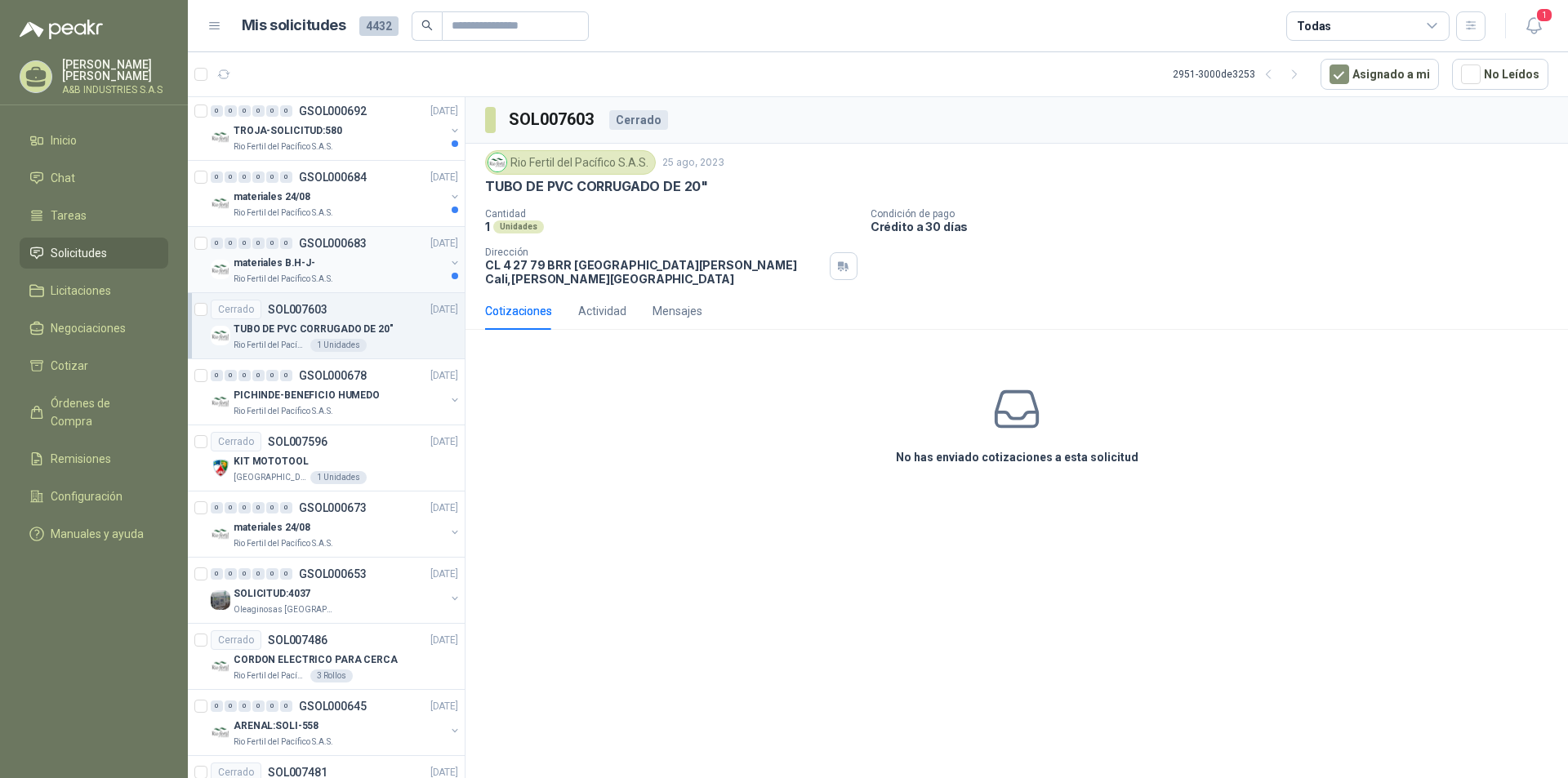
click at [359, 260] on div "materiales B.H-J-" at bounding box center [339, 262] width 212 height 19
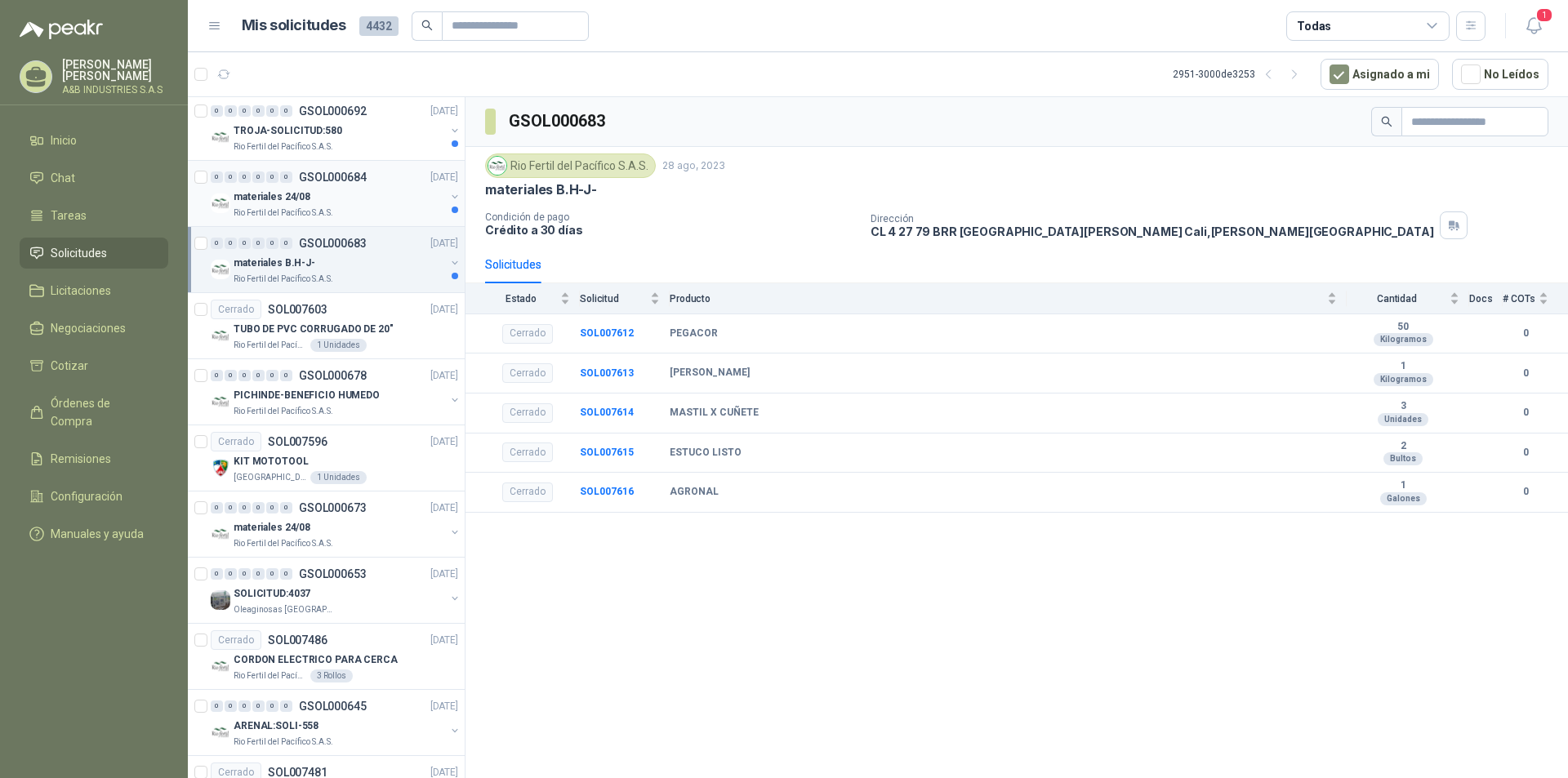
click at [357, 189] on div "materiales 24/08" at bounding box center [339, 196] width 212 height 19
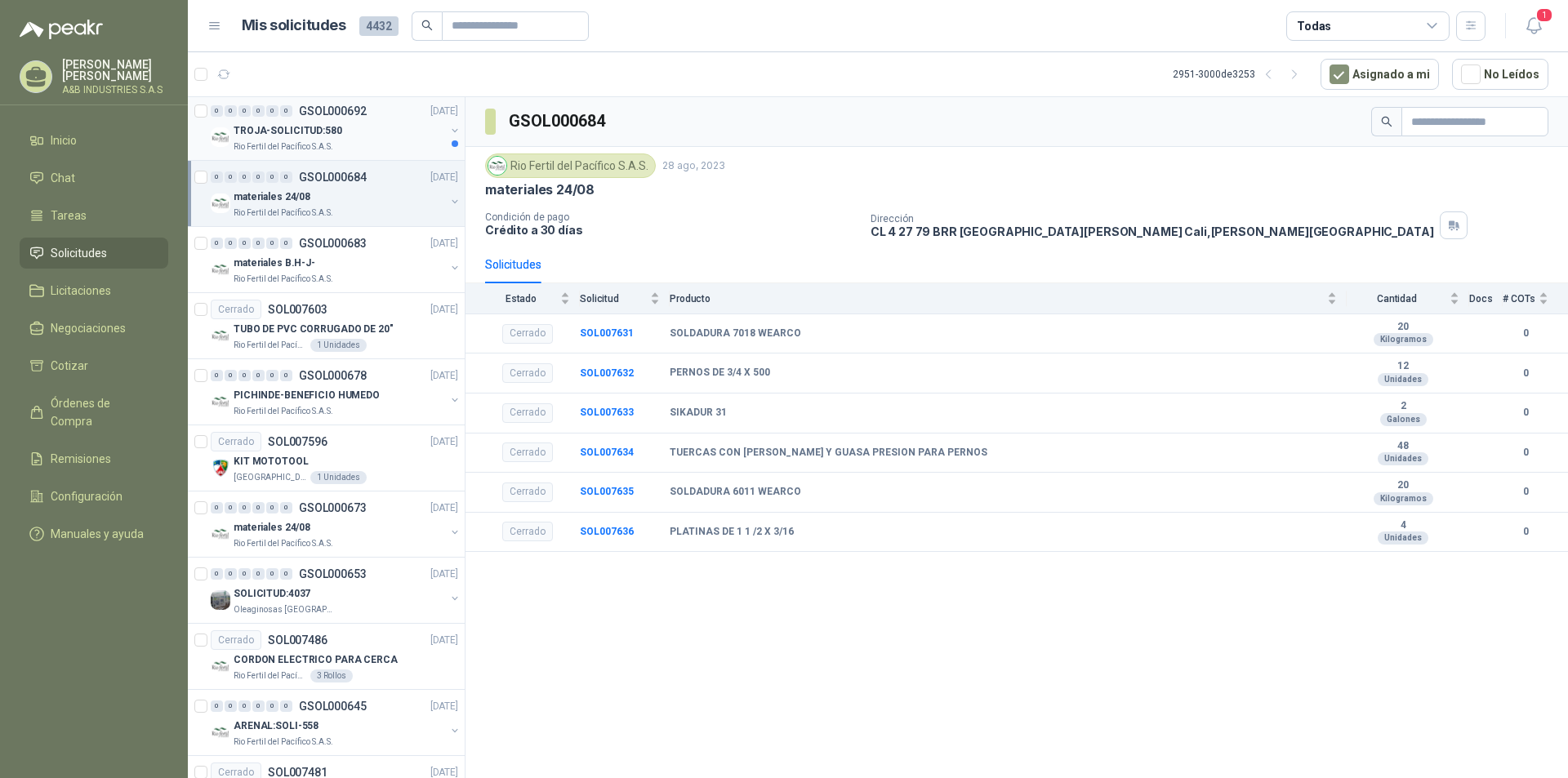
click at [351, 138] on div "TROJA-SOLICITUD:580" at bounding box center [339, 130] width 212 height 19
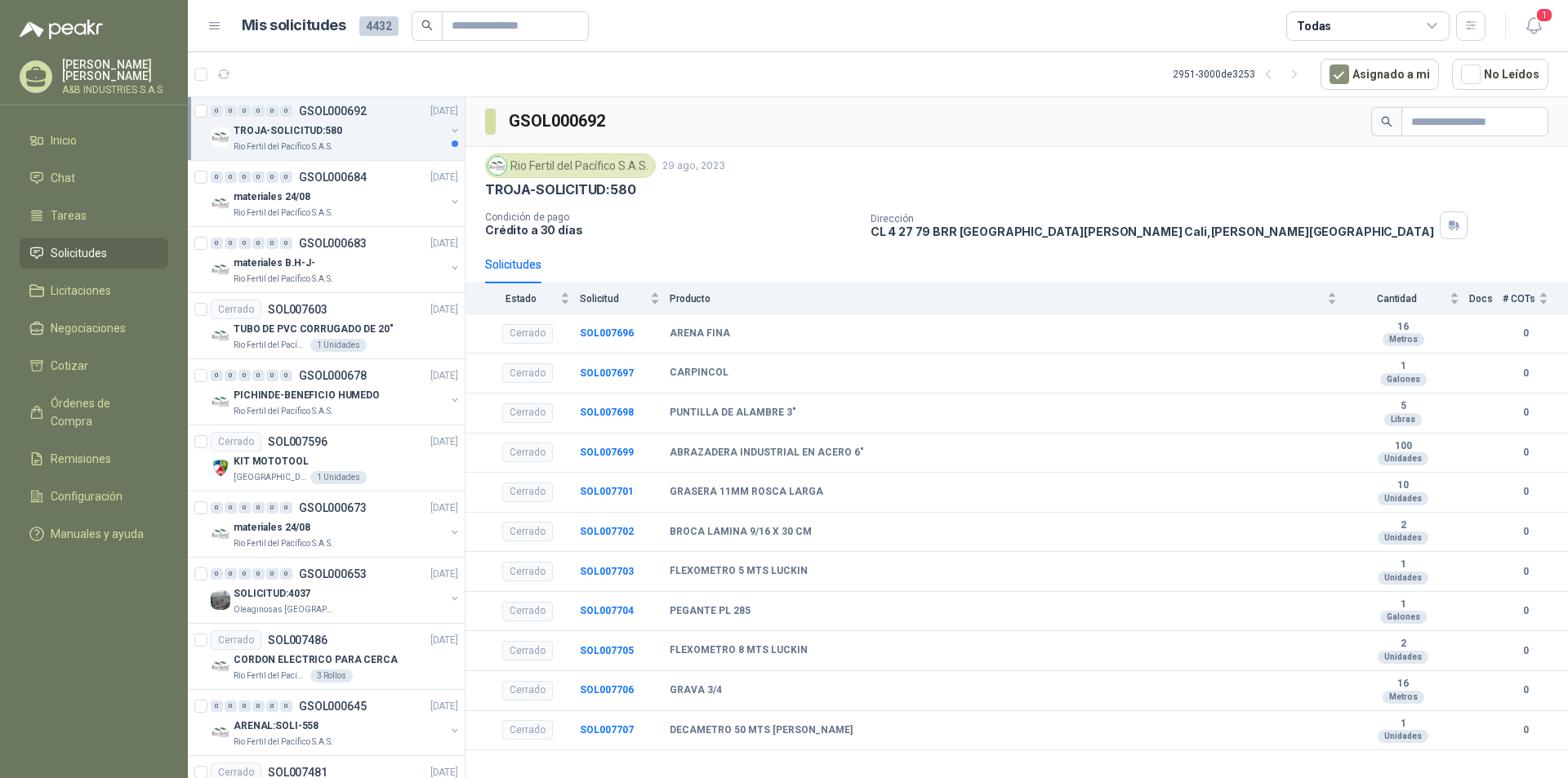
scroll to position [683, 0]
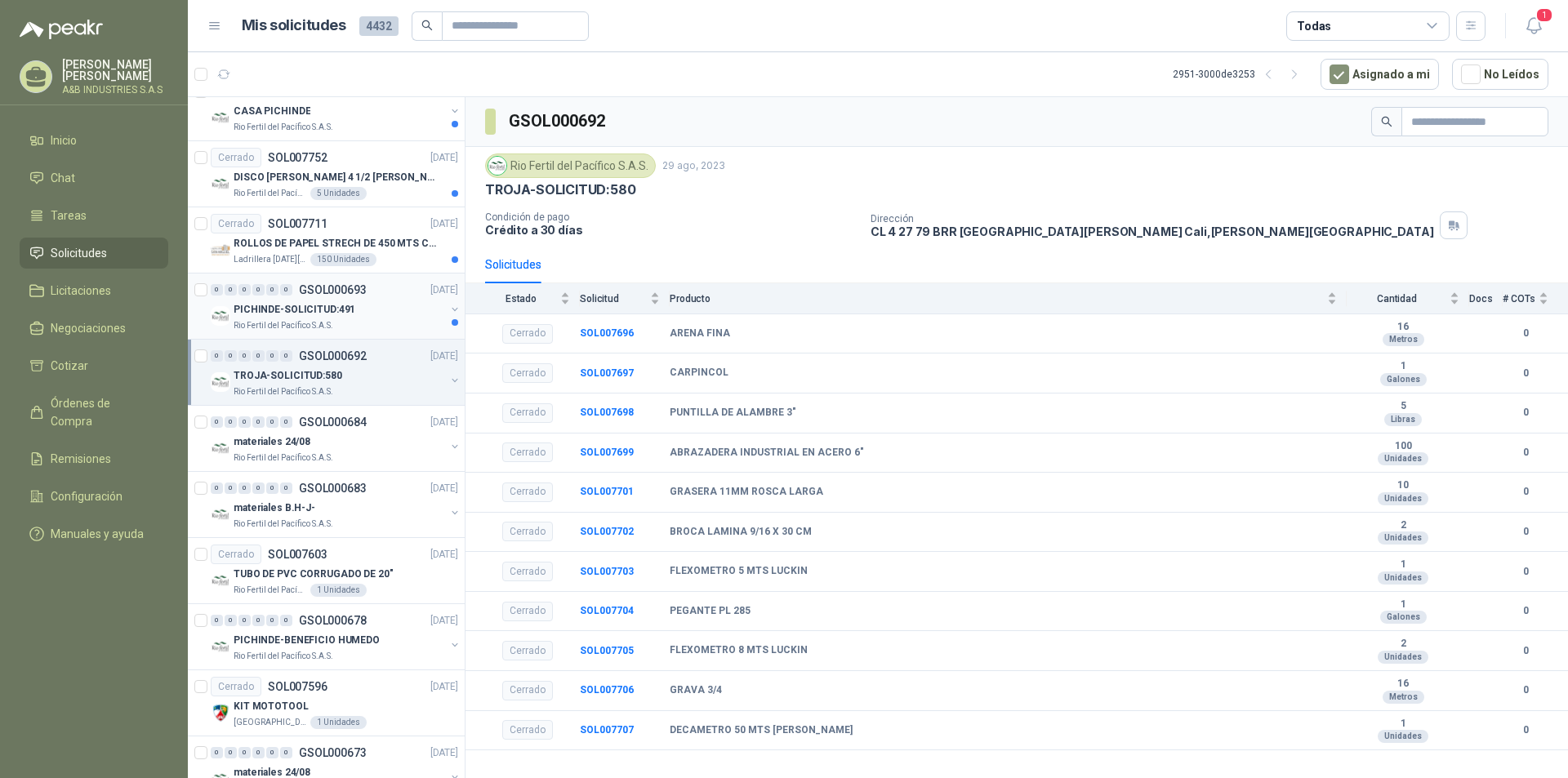
click at [359, 313] on div "PICHINDE-SOLICITUD:491" at bounding box center [339, 309] width 212 height 19
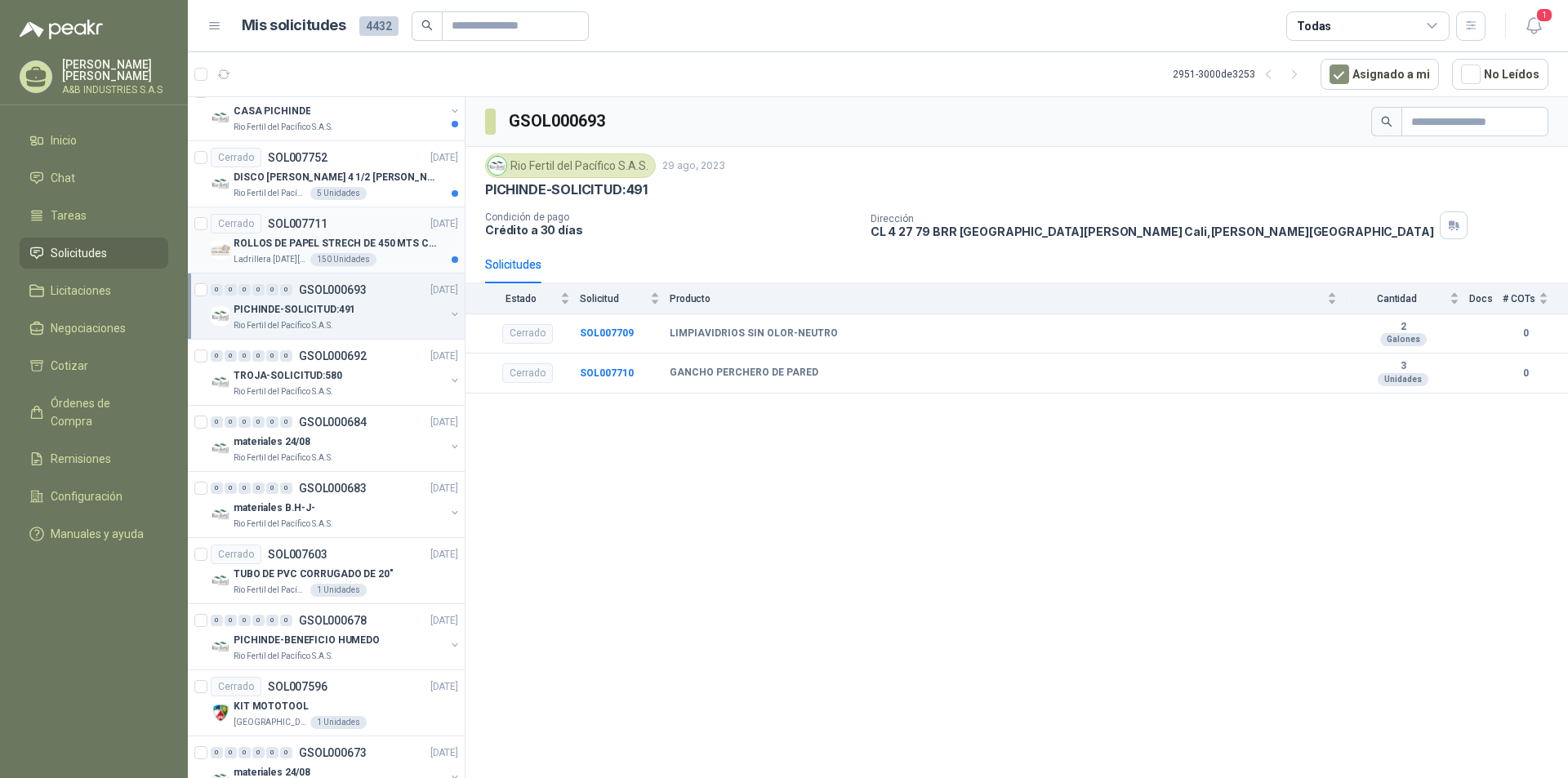
click at [348, 242] on p "ROLLOS DE PAPEL STRECH DE 450 MTS CALIBRE 8 45 CM DE ALTO" at bounding box center [335, 244] width 203 height 15
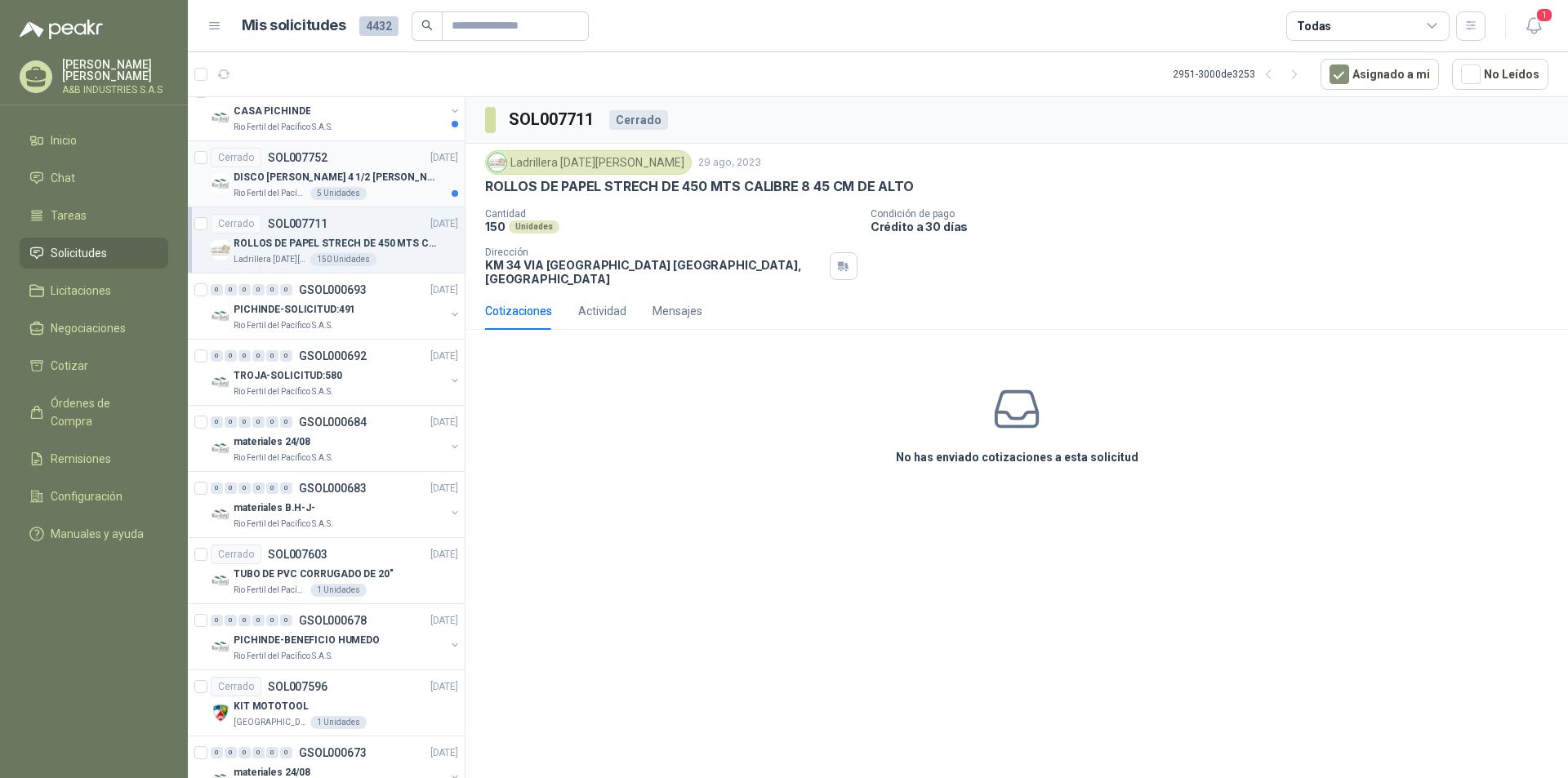
click at [375, 176] on p "DISCO [PERSON_NAME] 4 1/2 [PERSON_NAME]" at bounding box center [335, 177] width 203 height 15
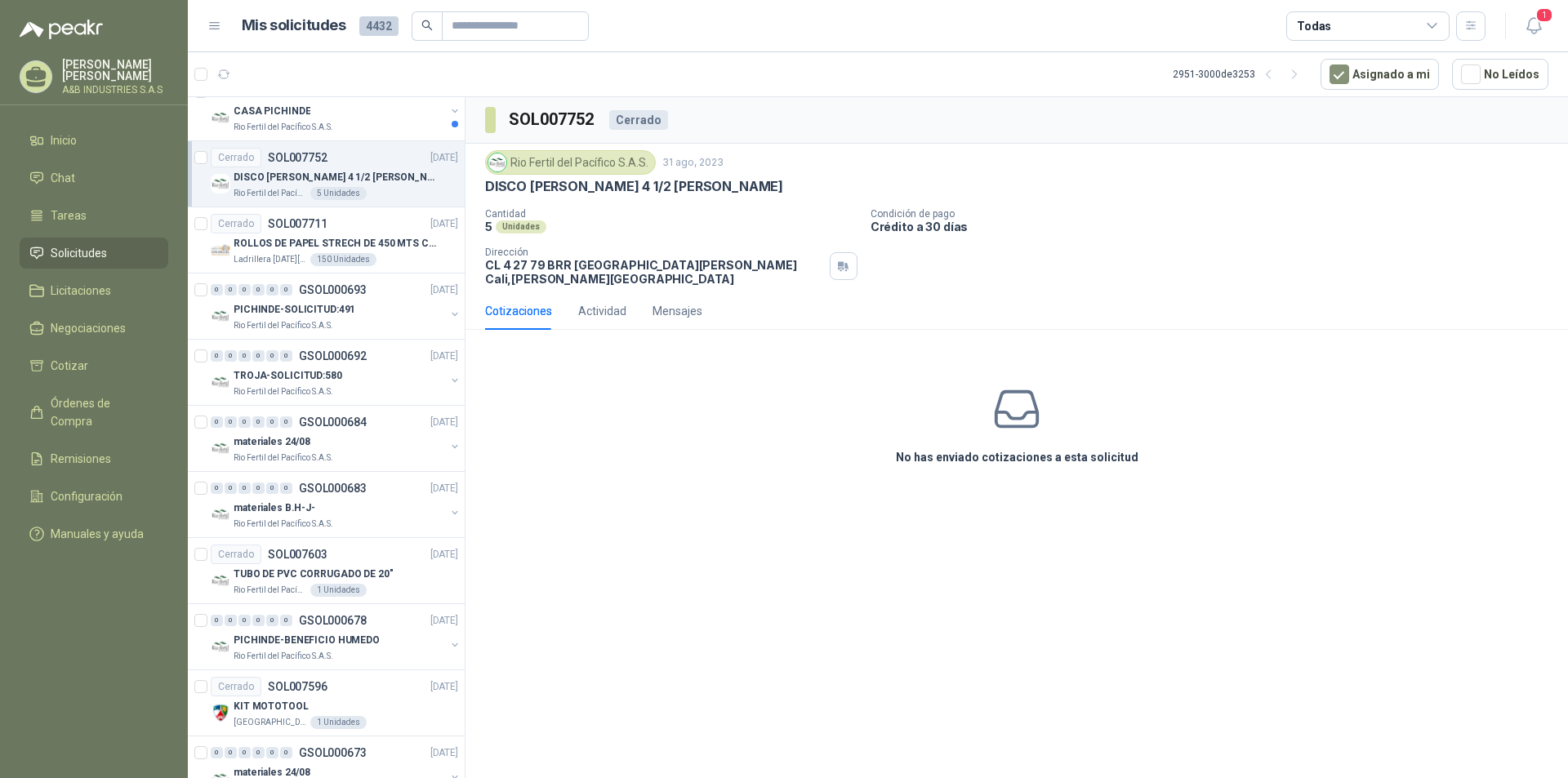
scroll to position [357, 0]
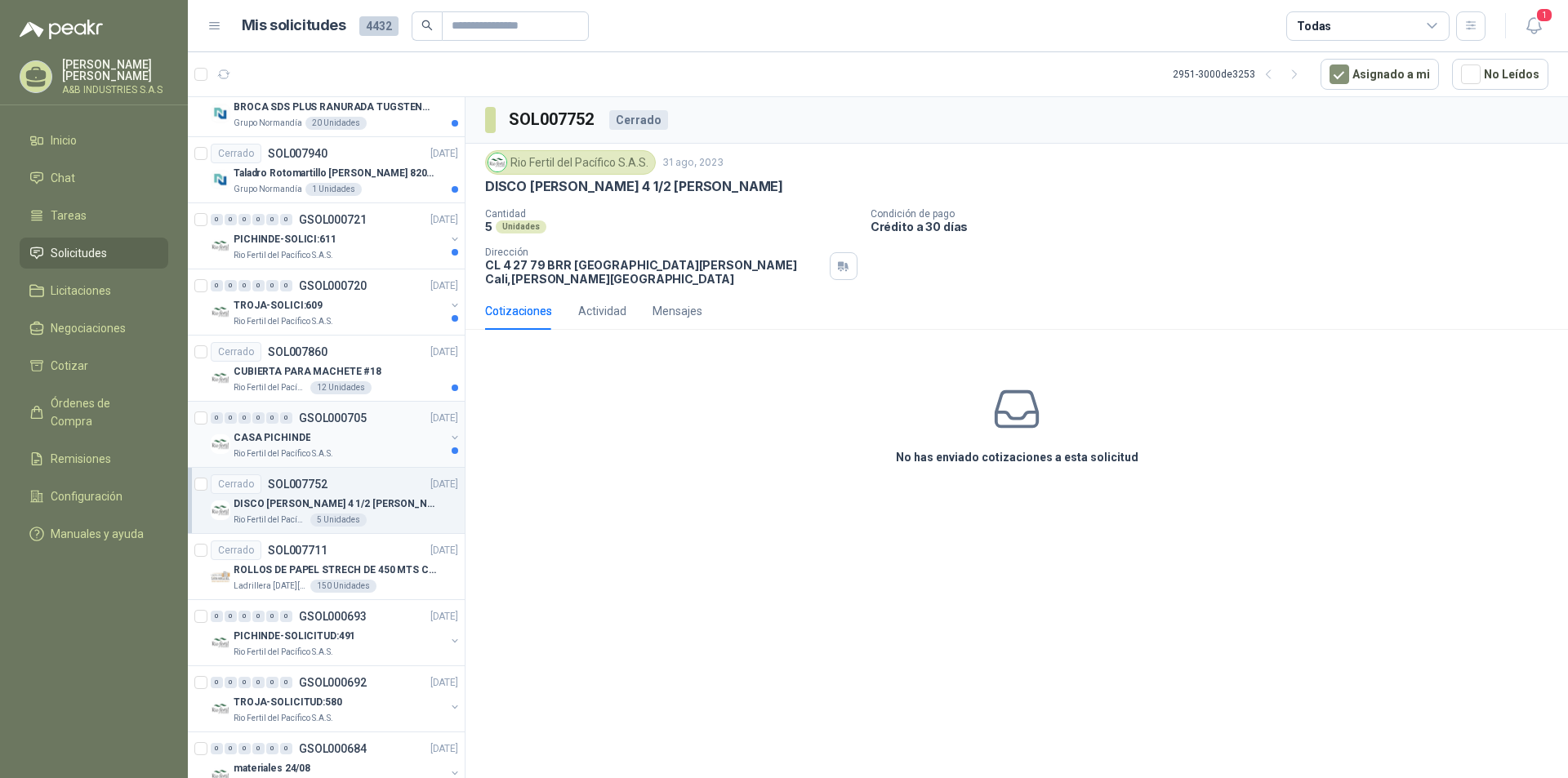
click at [403, 439] on div "CASA PICHINDE" at bounding box center [339, 437] width 212 height 19
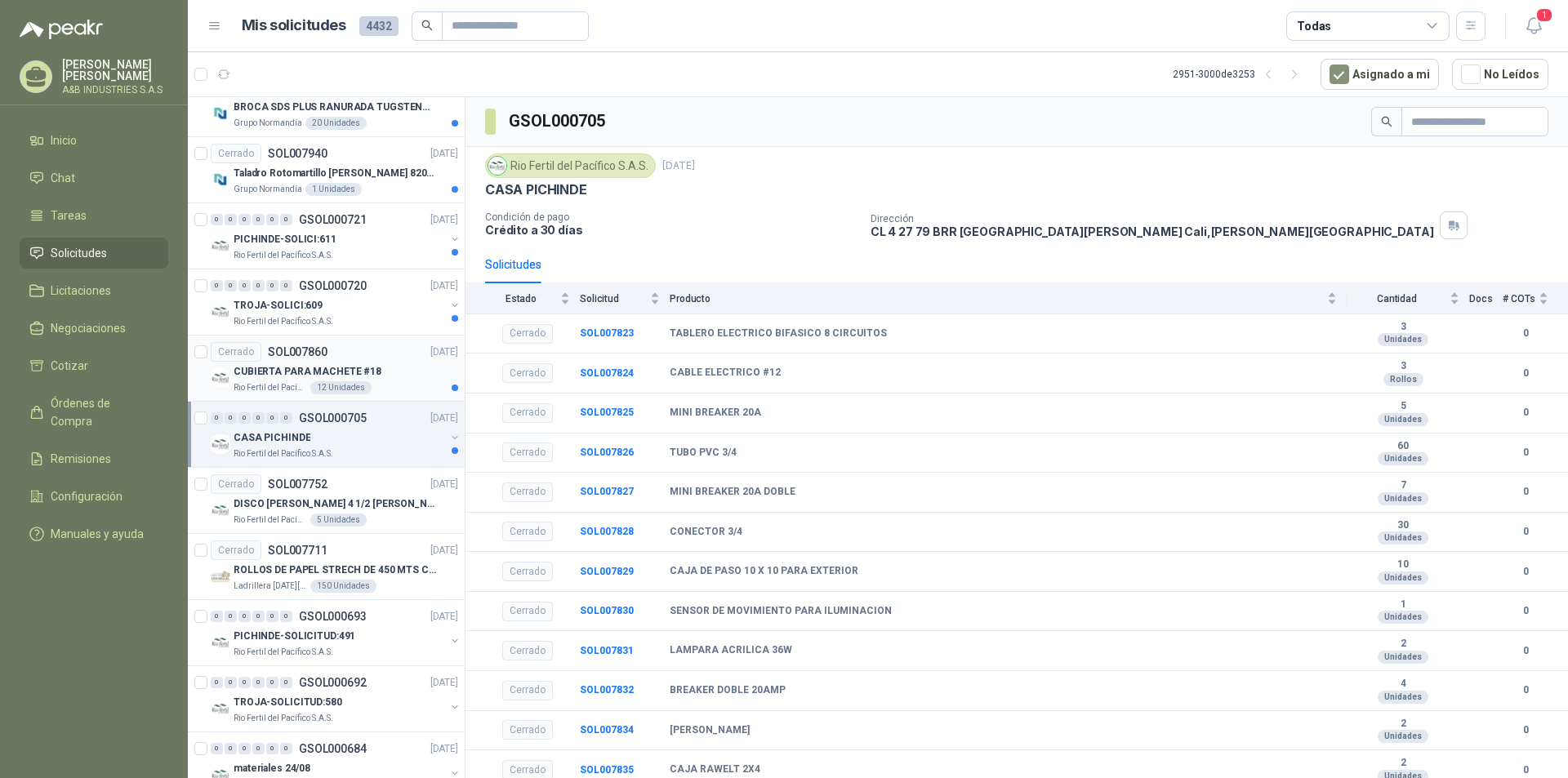
click at [431, 359] on p "[DATE]" at bounding box center [444, 352] width 28 height 15
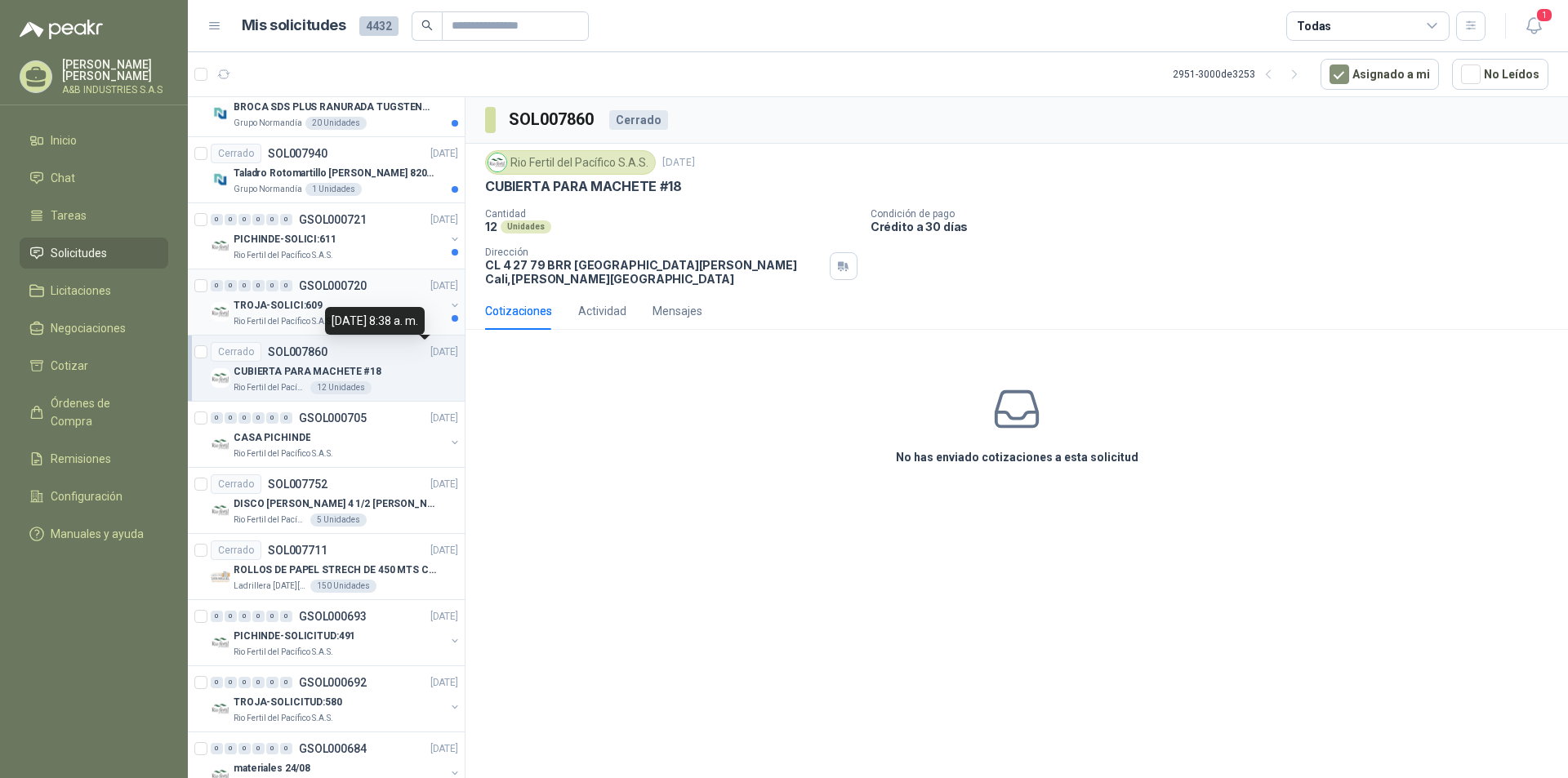
click at [383, 296] on div "TROJA-SOLICI:609" at bounding box center [339, 305] width 212 height 19
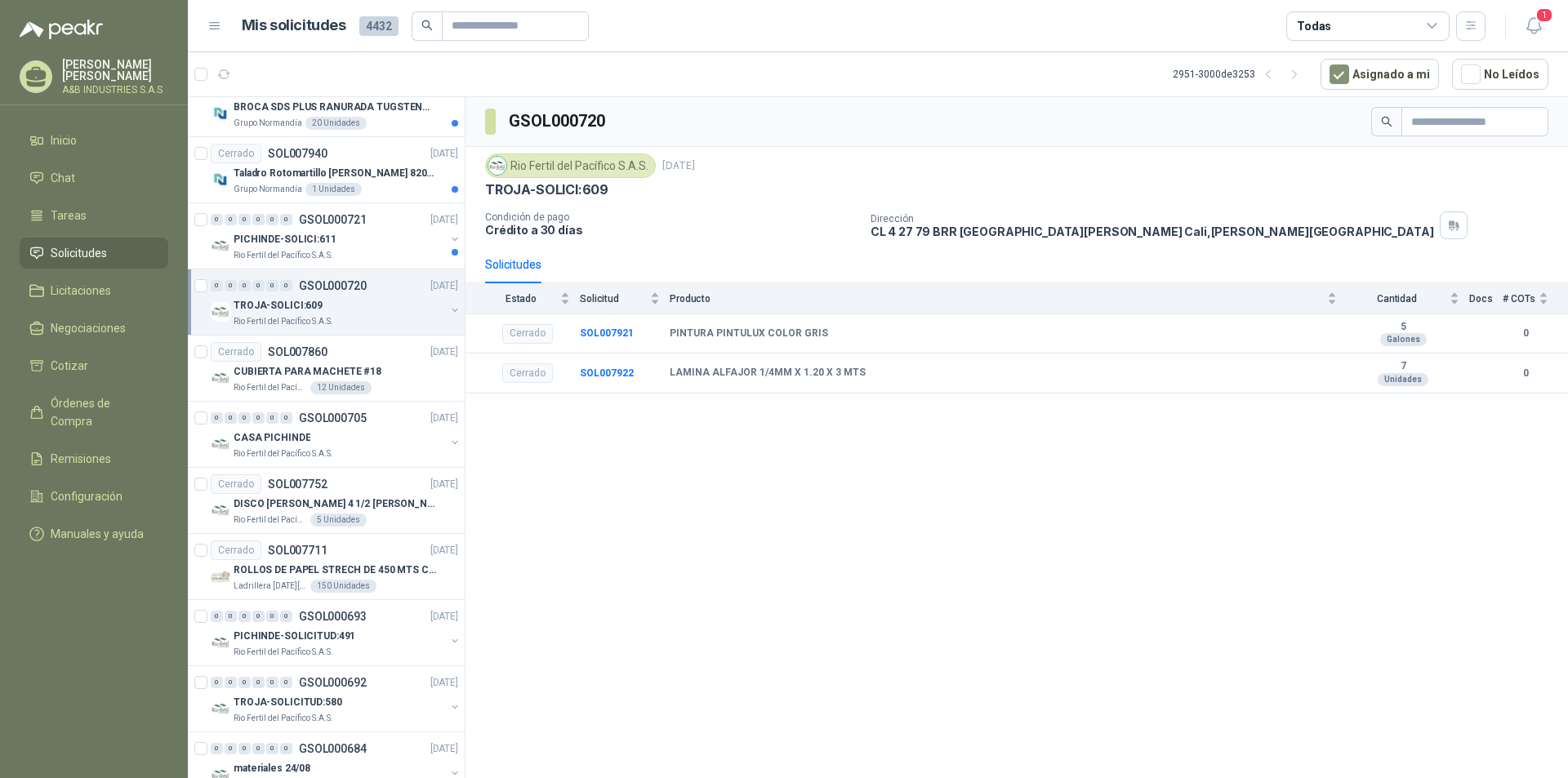
click at [383, 295] on div "0 0 0 0 0 0 GSOL000720 [DATE]" at bounding box center [336, 285] width 251 height 19
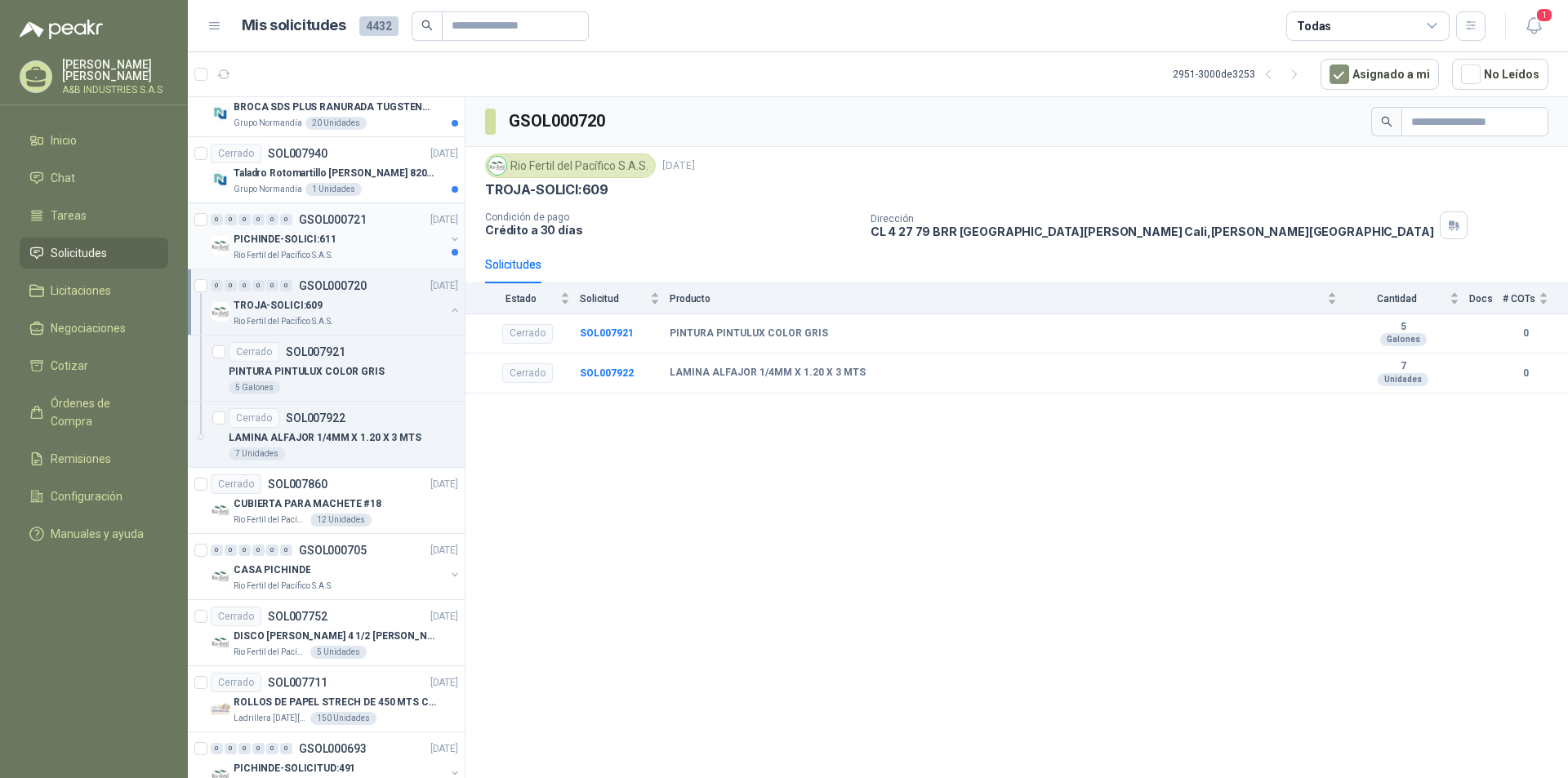
click at [397, 247] on div "PICHINDE-SOLICI:611" at bounding box center [339, 239] width 212 height 19
click at [367, 175] on p "Taladro Rotomartillo [PERSON_NAME] 820w Sds Plus Gbh2-24" at bounding box center [335, 173] width 203 height 15
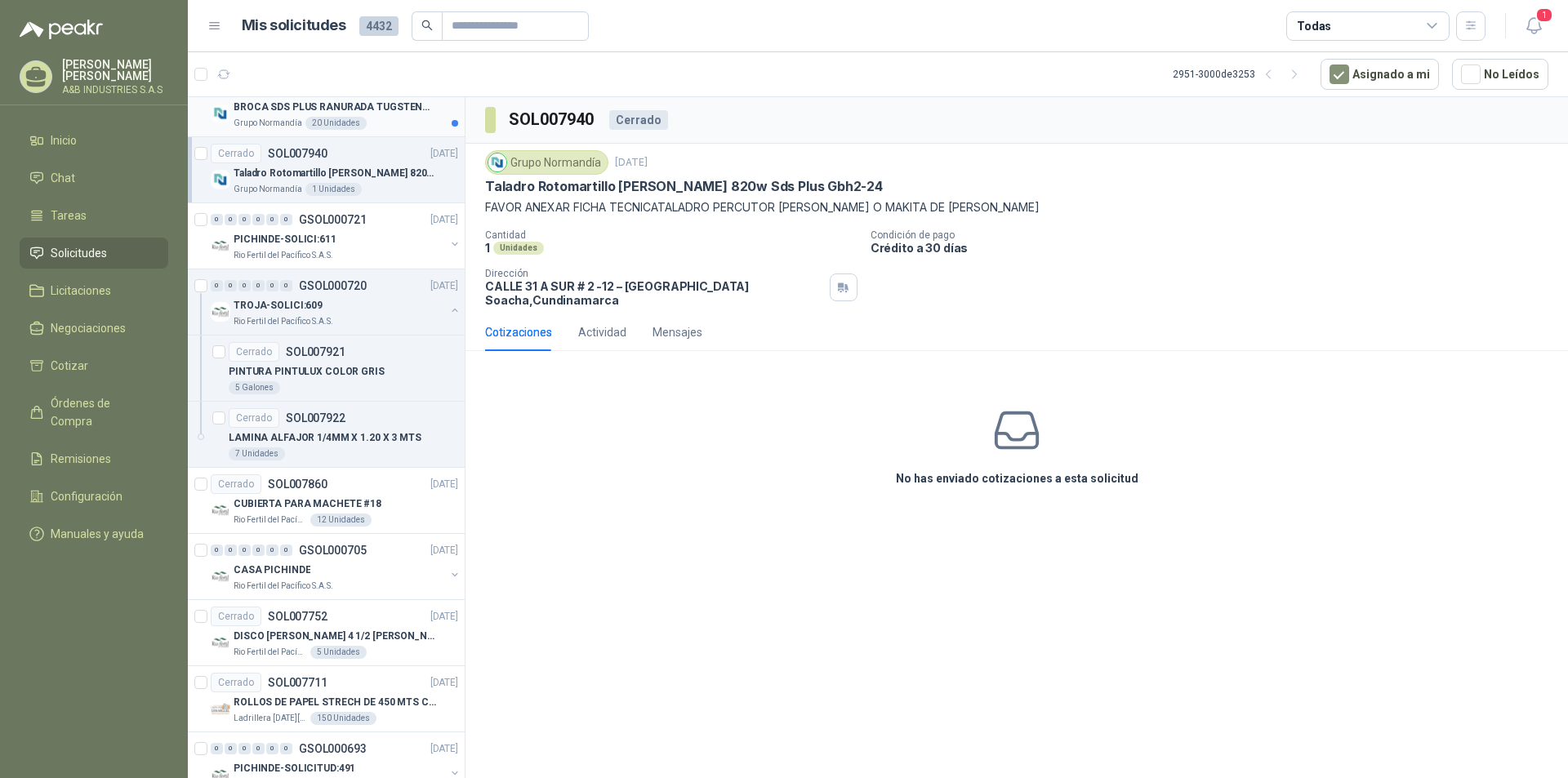
click at [381, 124] on div "Grupo Normandía 20 Unidades" at bounding box center [346, 123] width 225 height 13
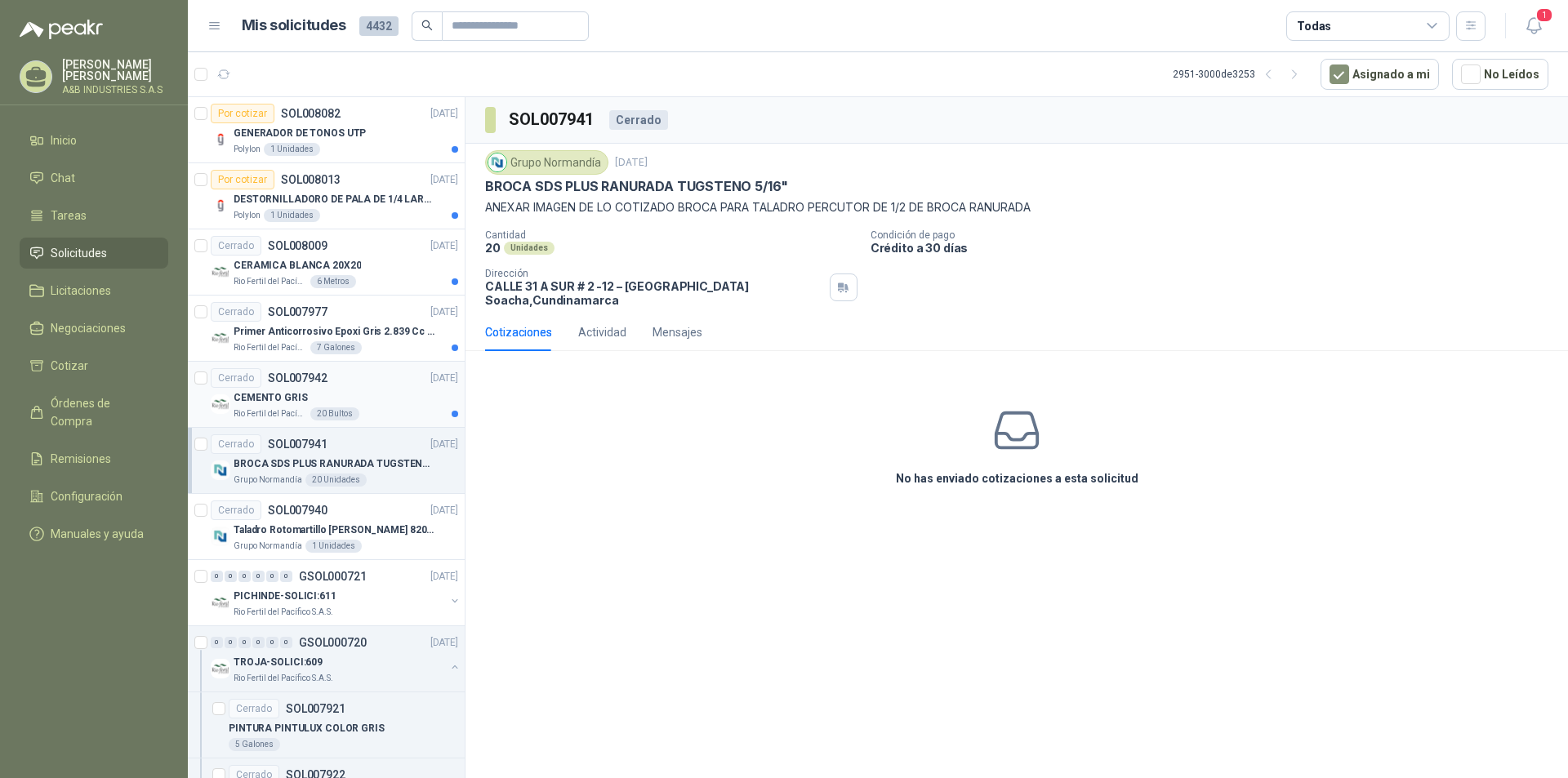
click at [401, 402] on div "CEMENTO GRIS" at bounding box center [346, 397] width 225 height 19
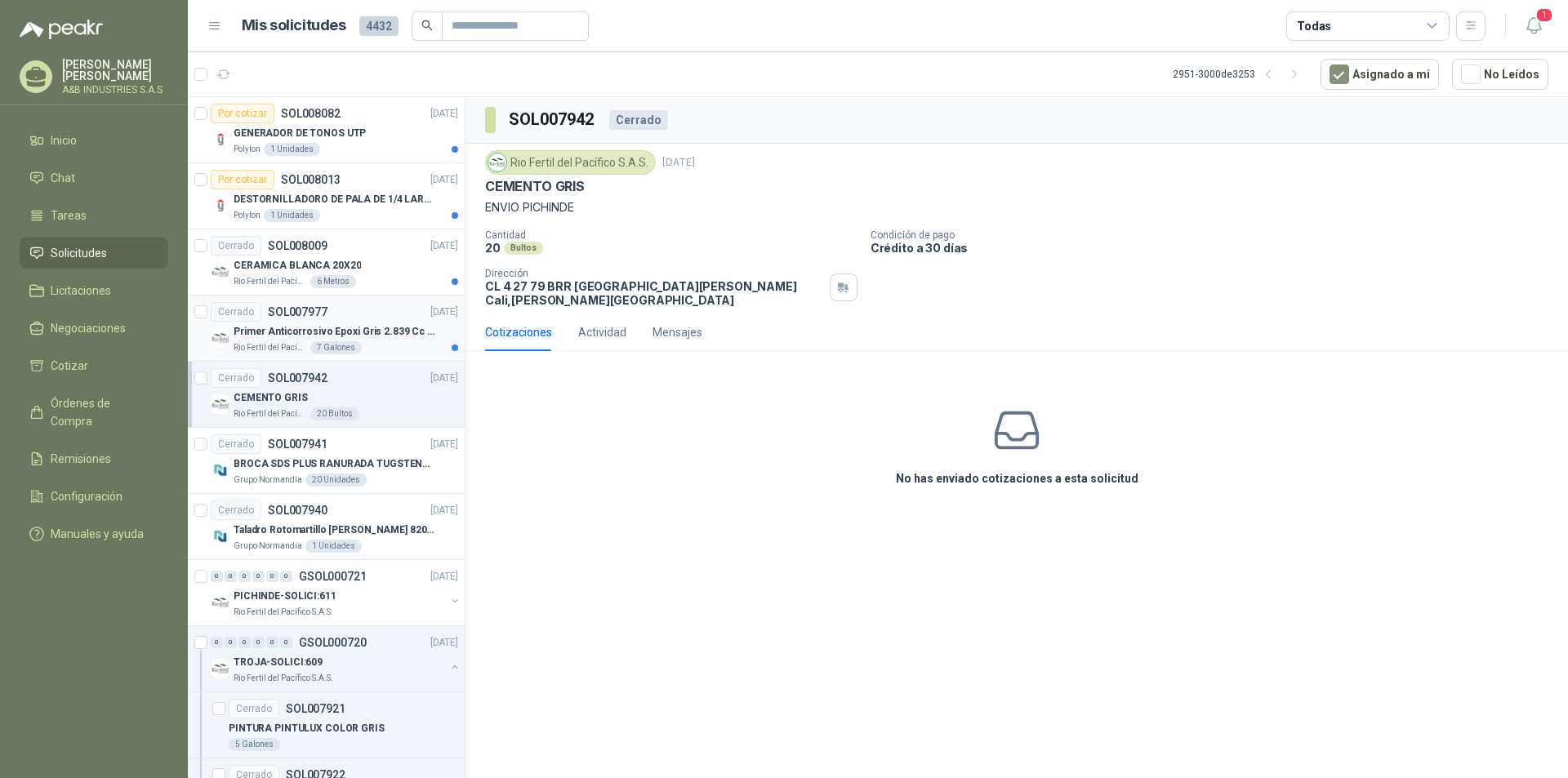
click at [381, 324] on p "Primer Anticorrosivo Epoxi Gris 2.839 Cc + Catalizador 946 Cc" at bounding box center [335, 332] width 203 height 15
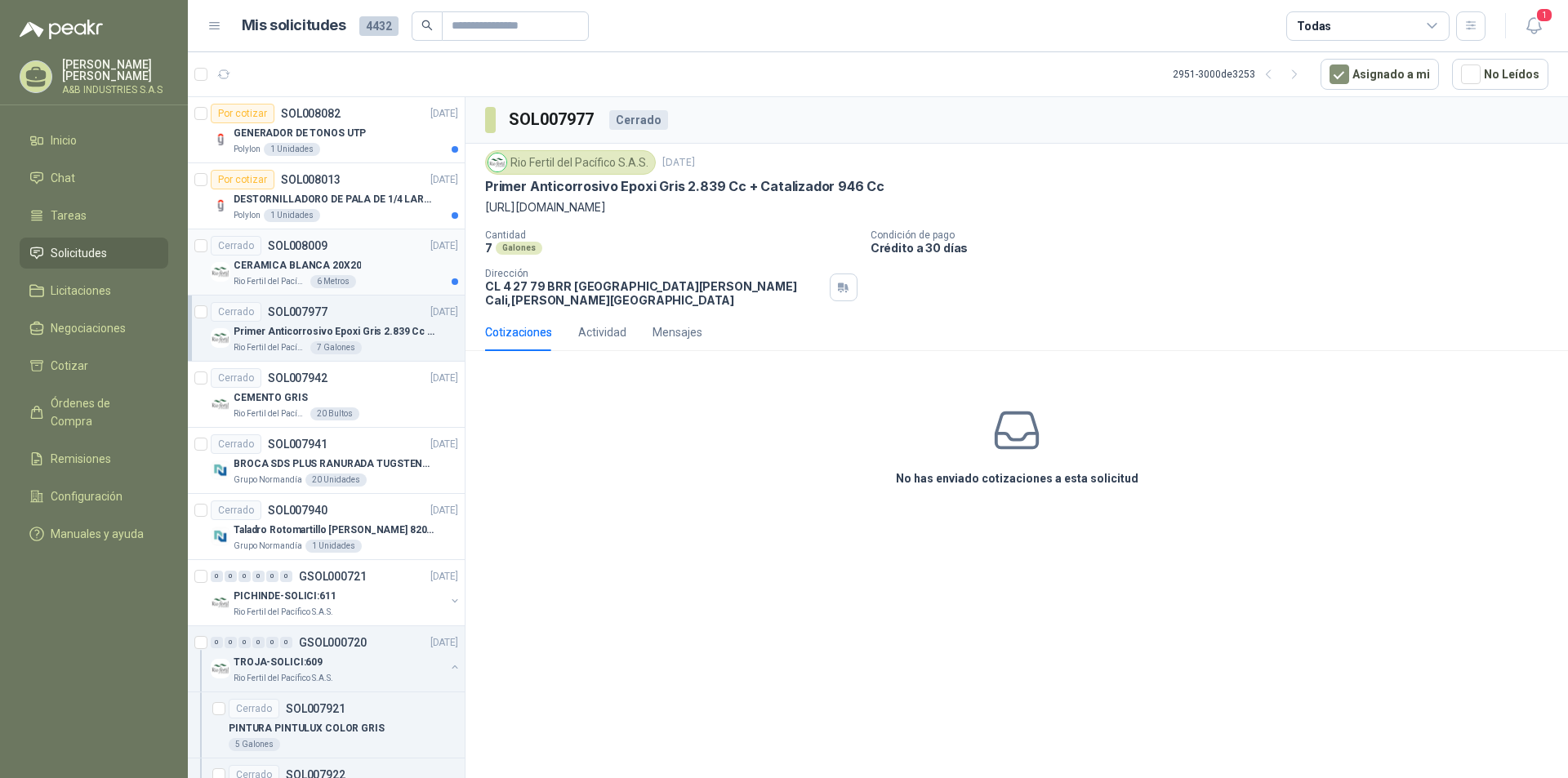
click at [375, 262] on div "CERAMICA BLANCA 20X20" at bounding box center [346, 265] width 225 height 19
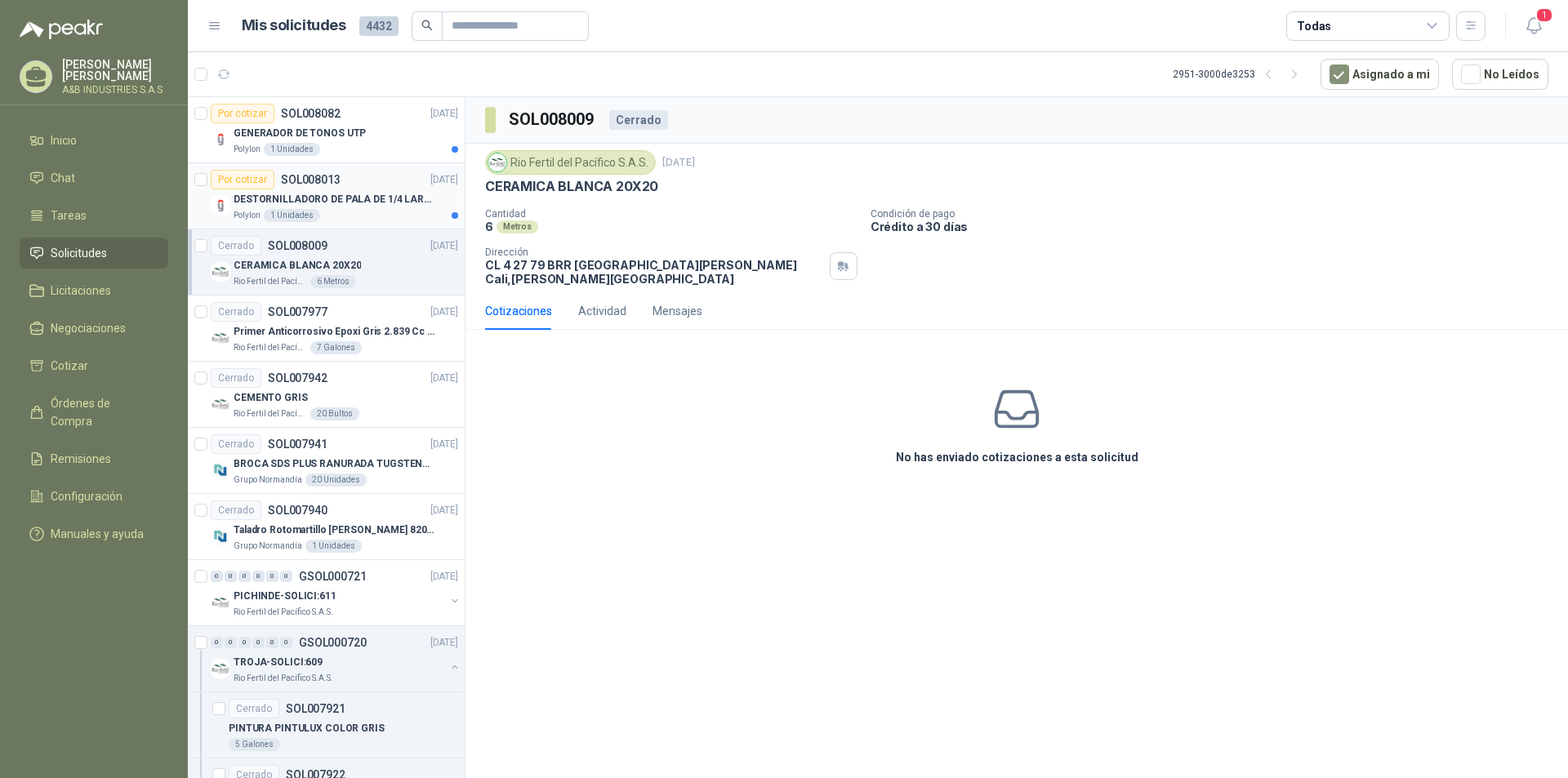
click at [378, 208] on div "DESTORNILLADORO DE PALA DE 1/4 LARGO" at bounding box center [346, 199] width 225 height 19
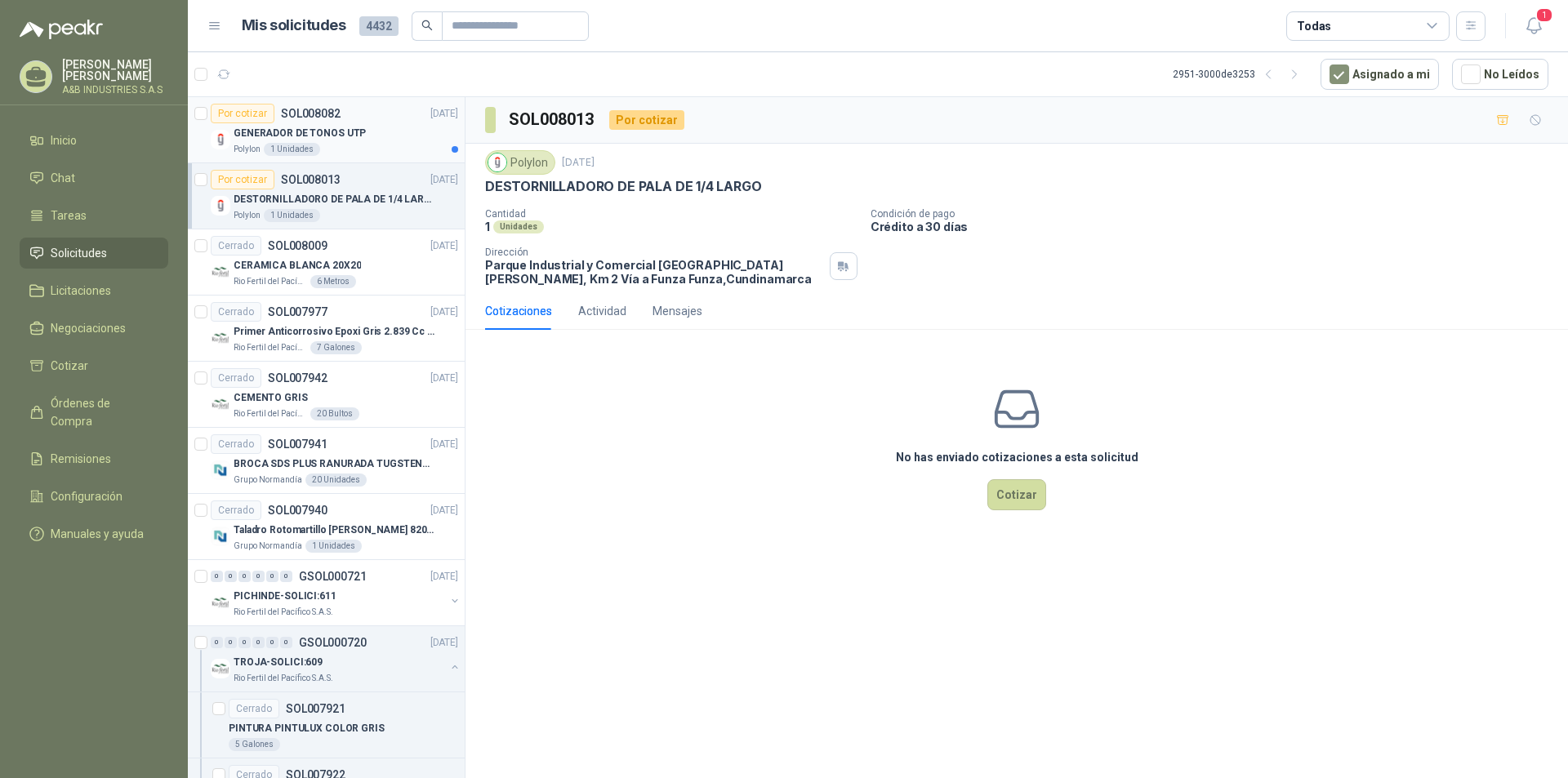
click at [378, 136] on div "GENERADOR DE TONOS UTP" at bounding box center [346, 133] width 225 height 19
click at [1276, 80] on icon "button" at bounding box center [1268, 75] width 14 height 14
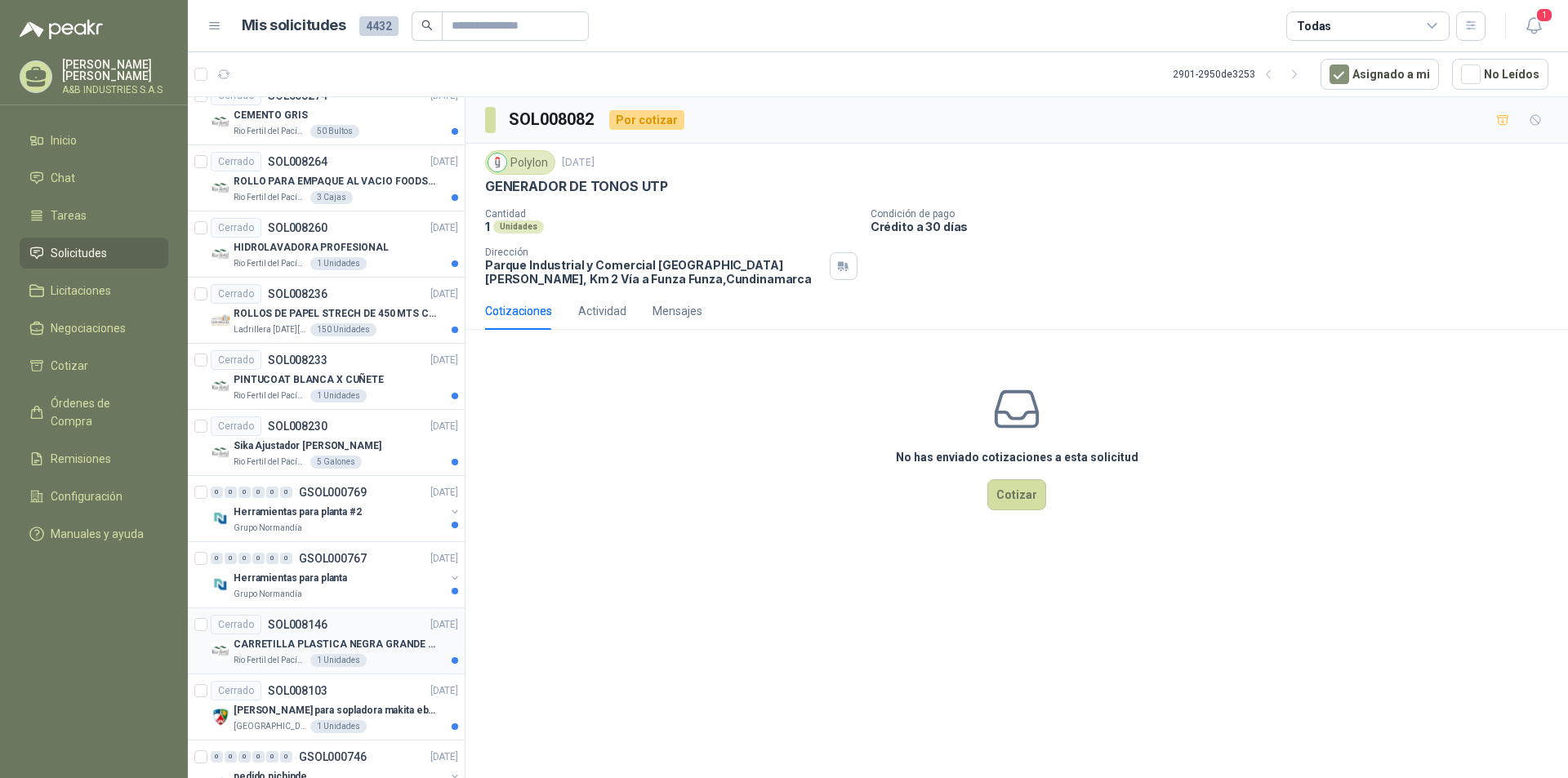
scroll to position [2643, 0]
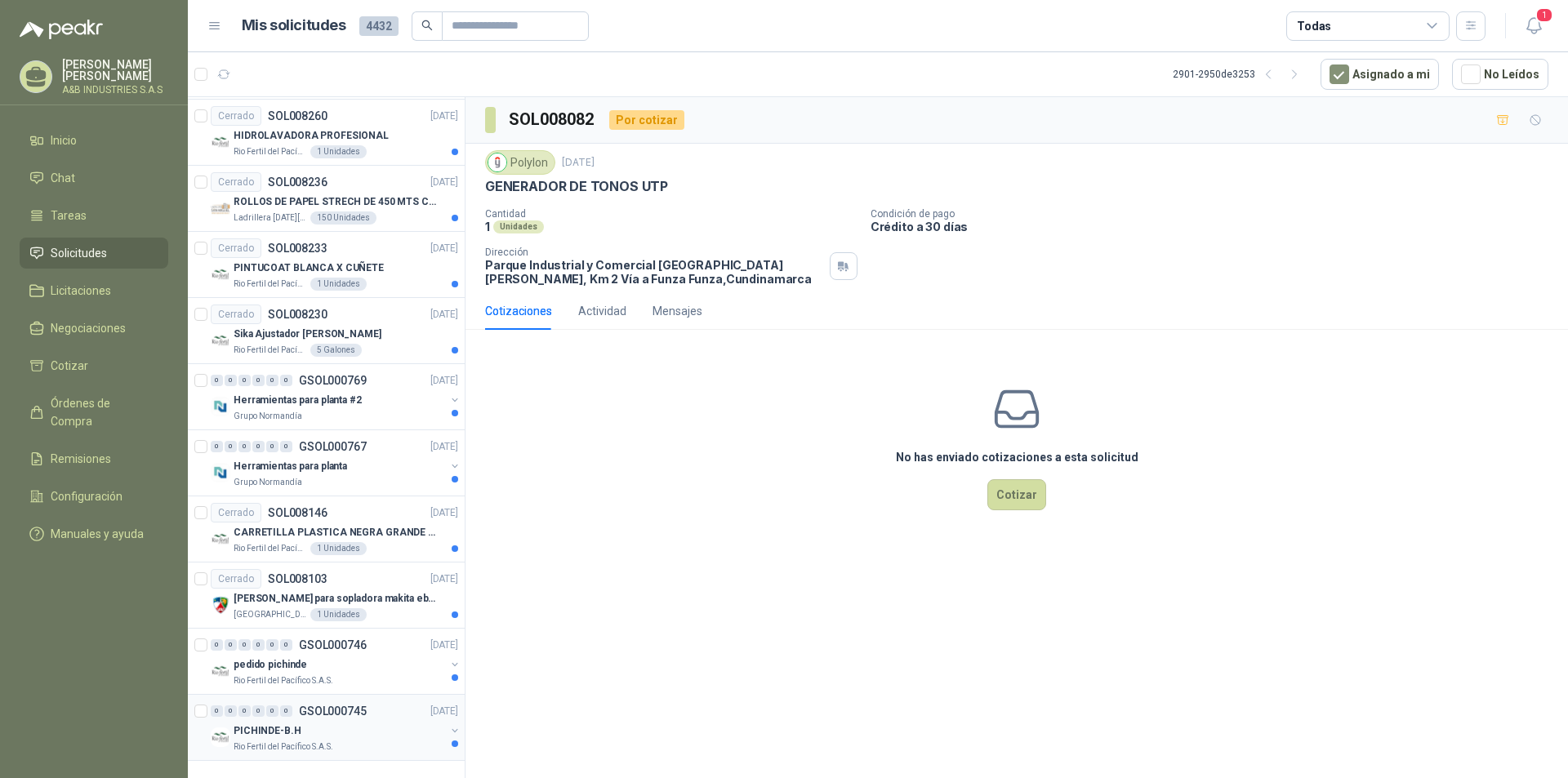
click at [384, 714] on div "0 0 0 0 0 0 GSOL000745 [DATE]" at bounding box center [336, 711] width 251 height 19
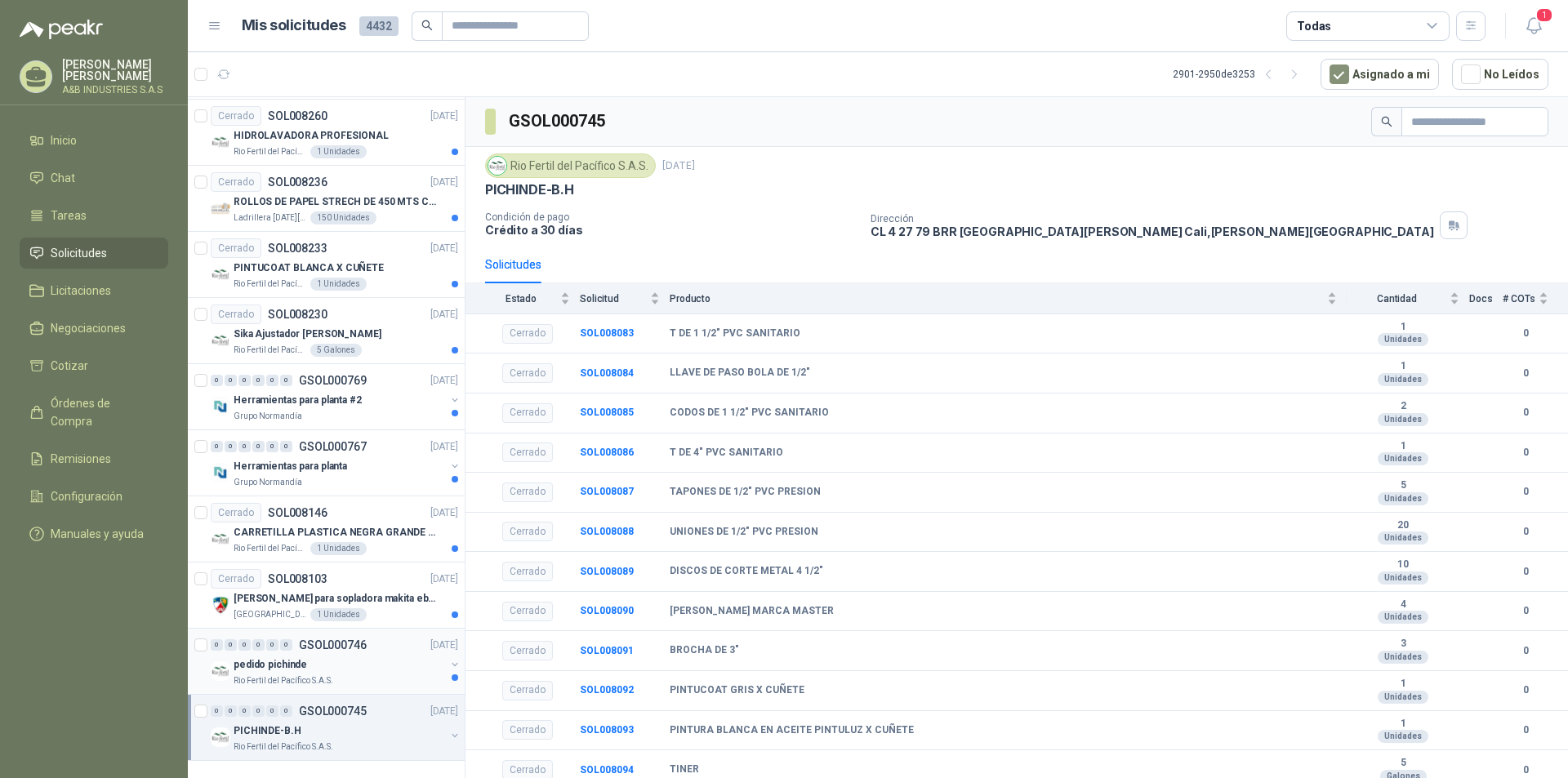
click at [370, 639] on div "0 0 0 0 0 0 GSOL000746 [DATE]" at bounding box center [336, 645] width 251 height 19
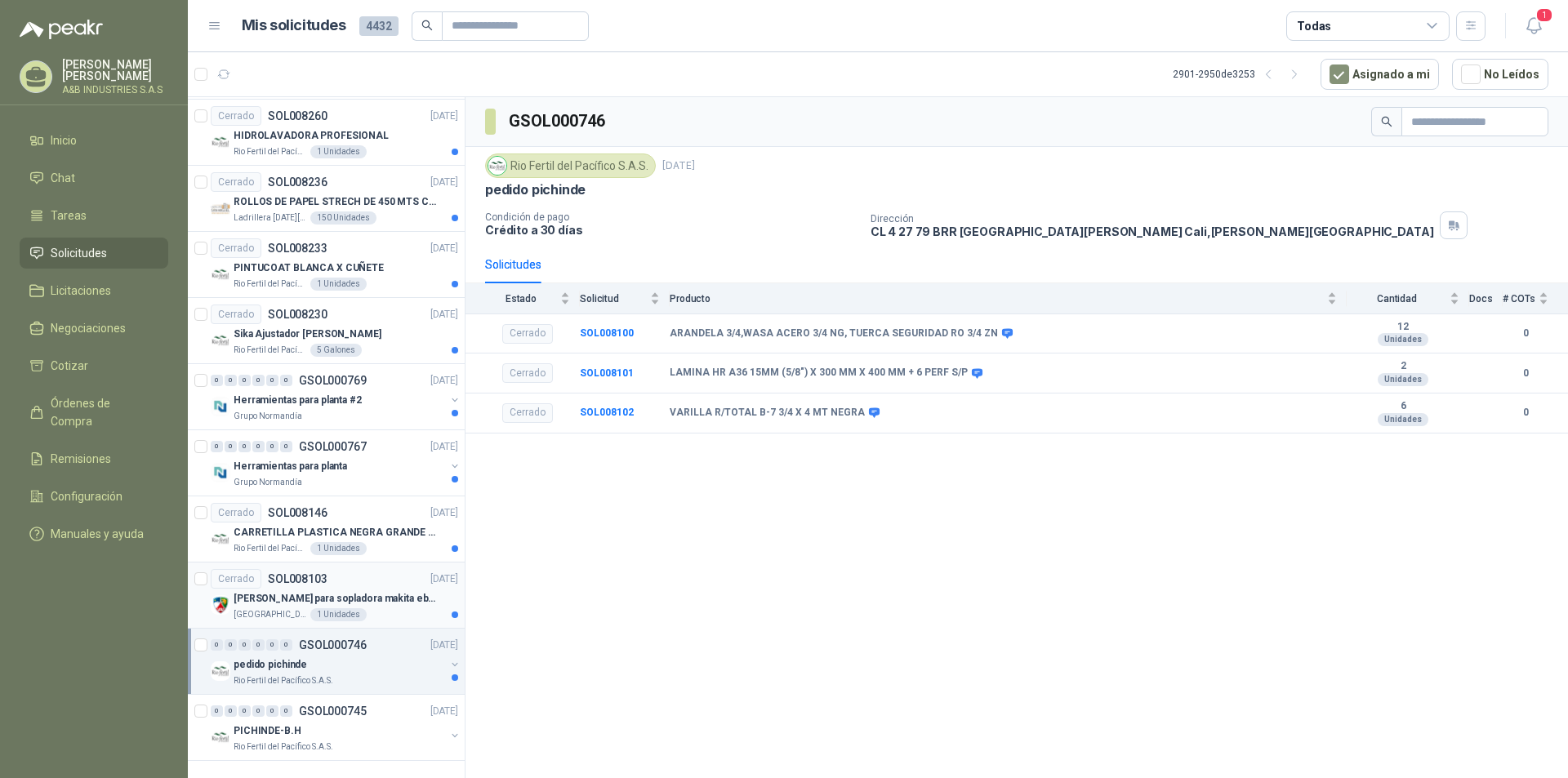
click at [388, 592] on p "[PERSON_NAME] para sopladora makita eb7660th" at bounding box center [335, 599] width 203 height 15
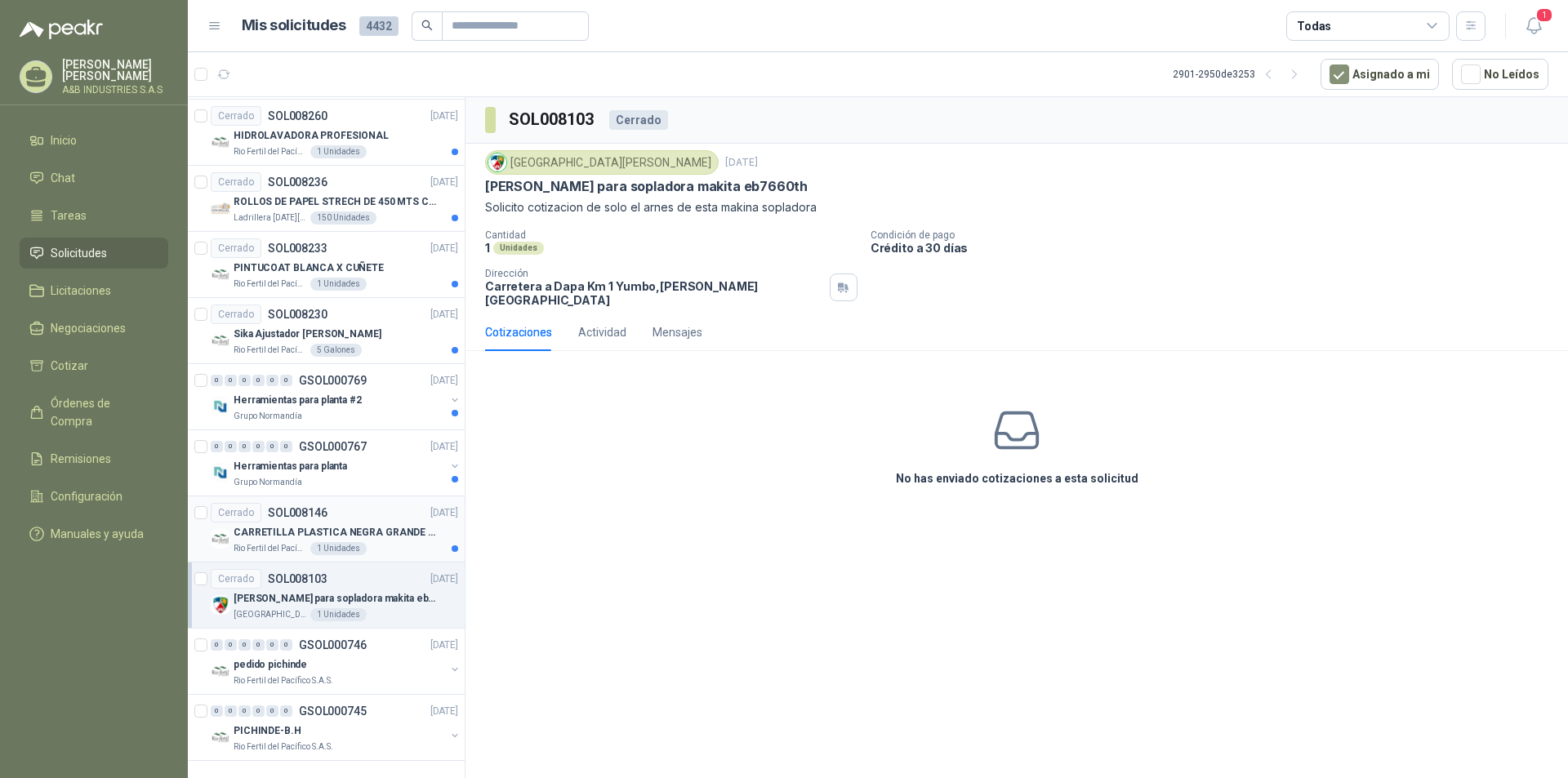
click at [410, 537] on p "CARRETILLA PLASTICA NEGRA GRANDE MARCA BELLOTA" at bounding box center [335, 533] width 203 height 15
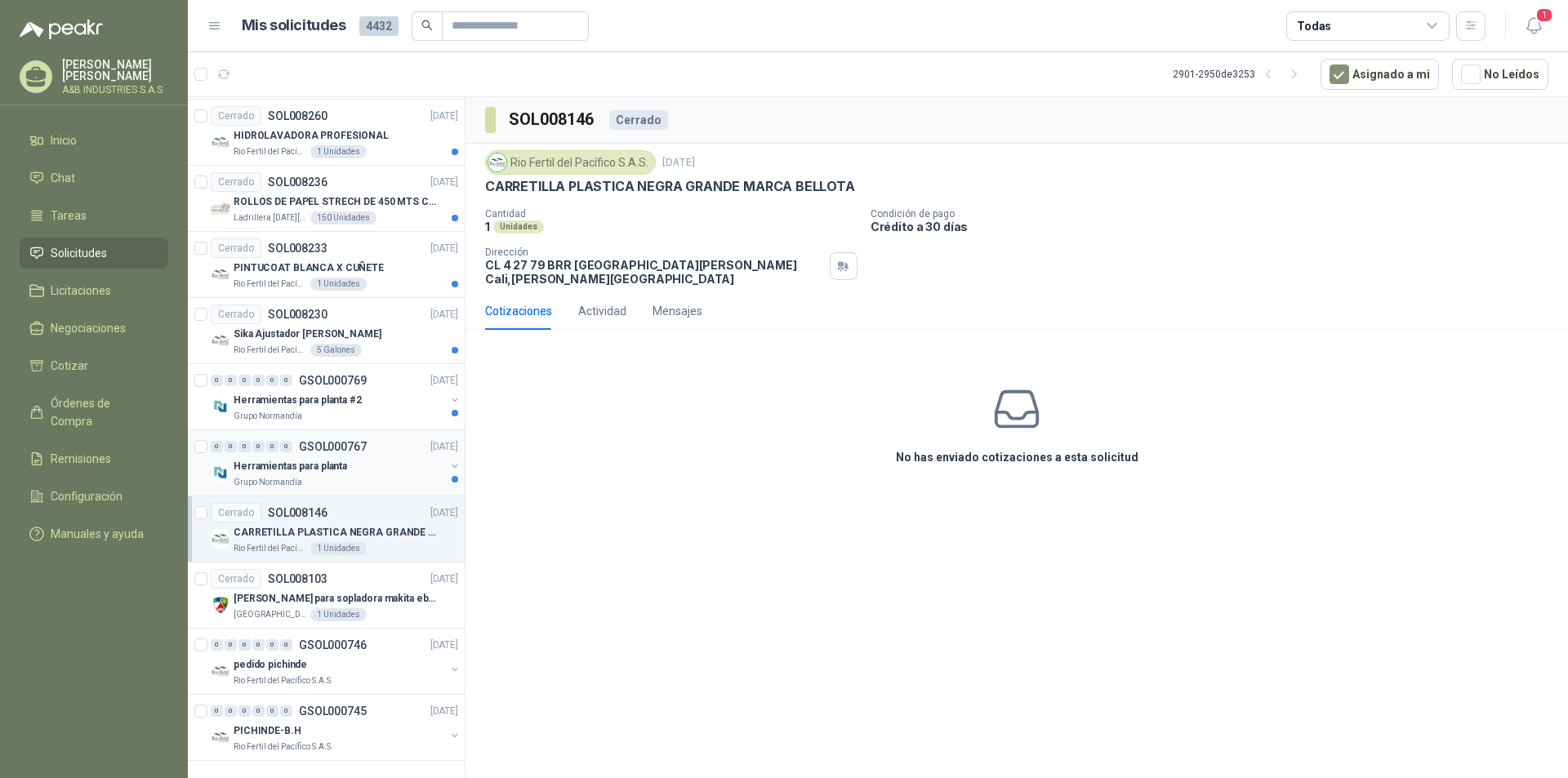
click at [395, 458] on div "Herramientas para planta" at bounding box center [339, 466] width 212 height 19
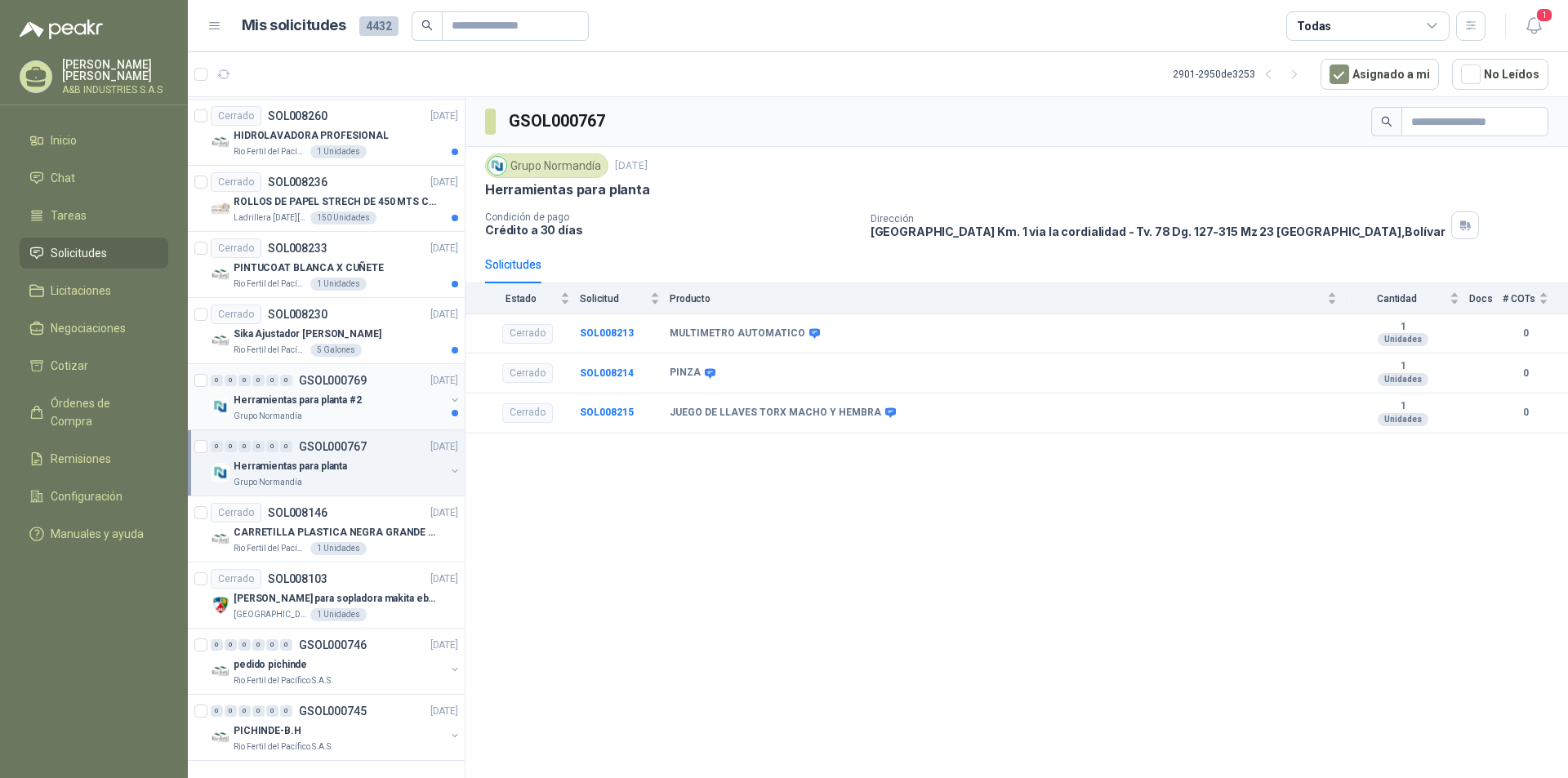
click at [398, 410] on div "Grupo Normandía" at bounding box center [339, 416] width 212 height 13
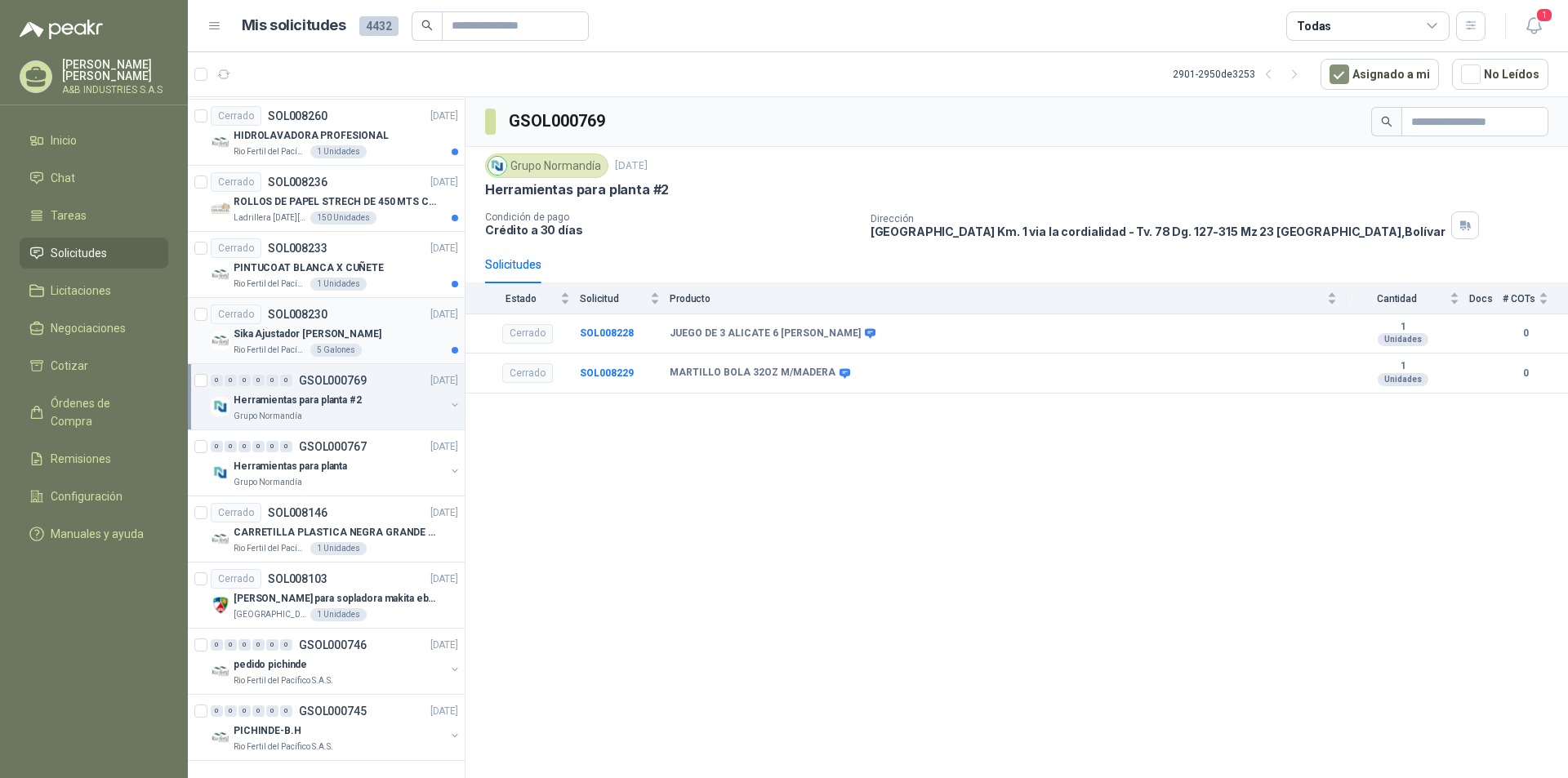
click at [407, 352] on div "Rio Fertil del Pacífico S.A.S. 5 Galones" at bounding box center [346, 350] width 225 height 13
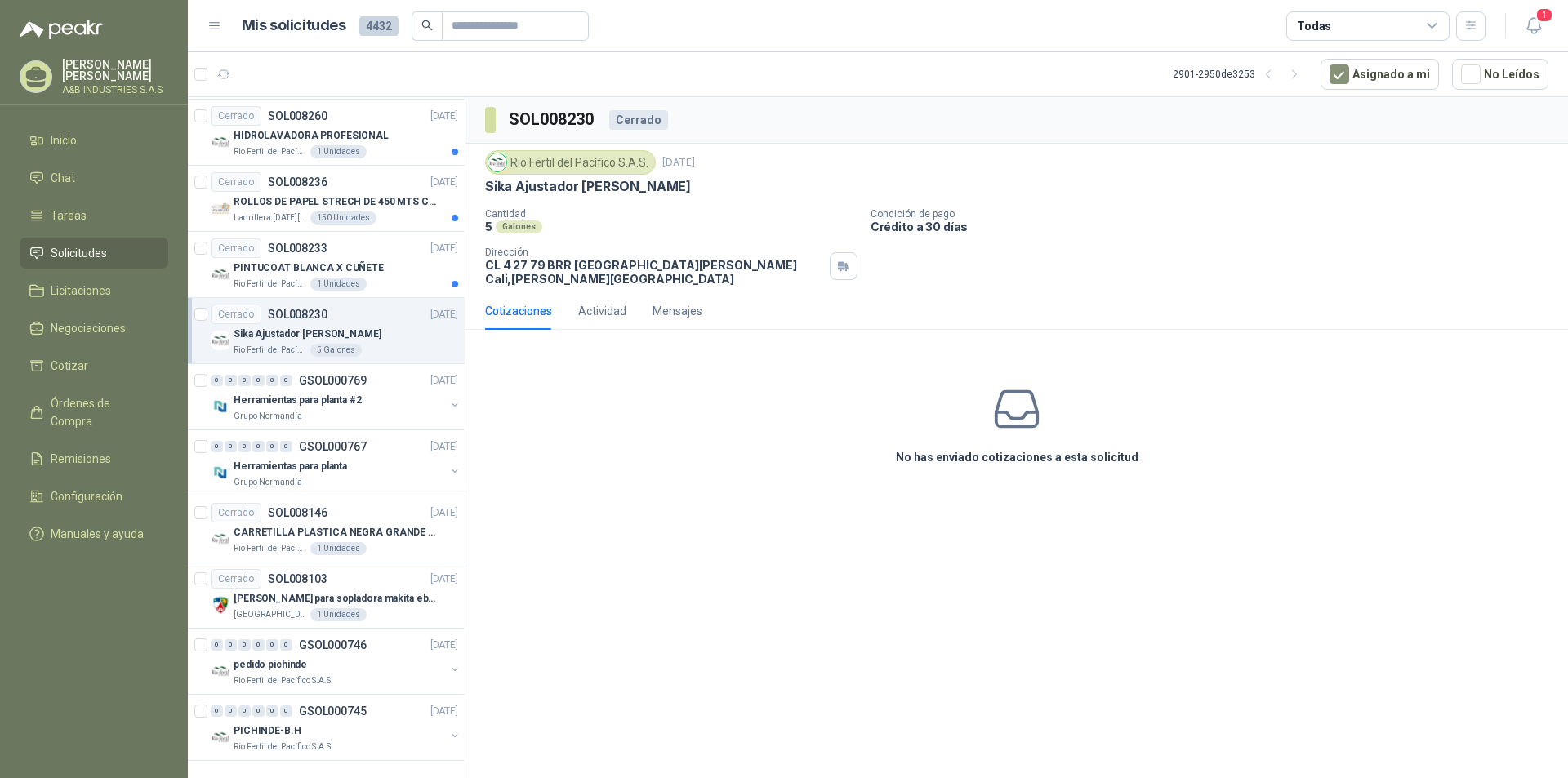
scroll to position [2479, 0]
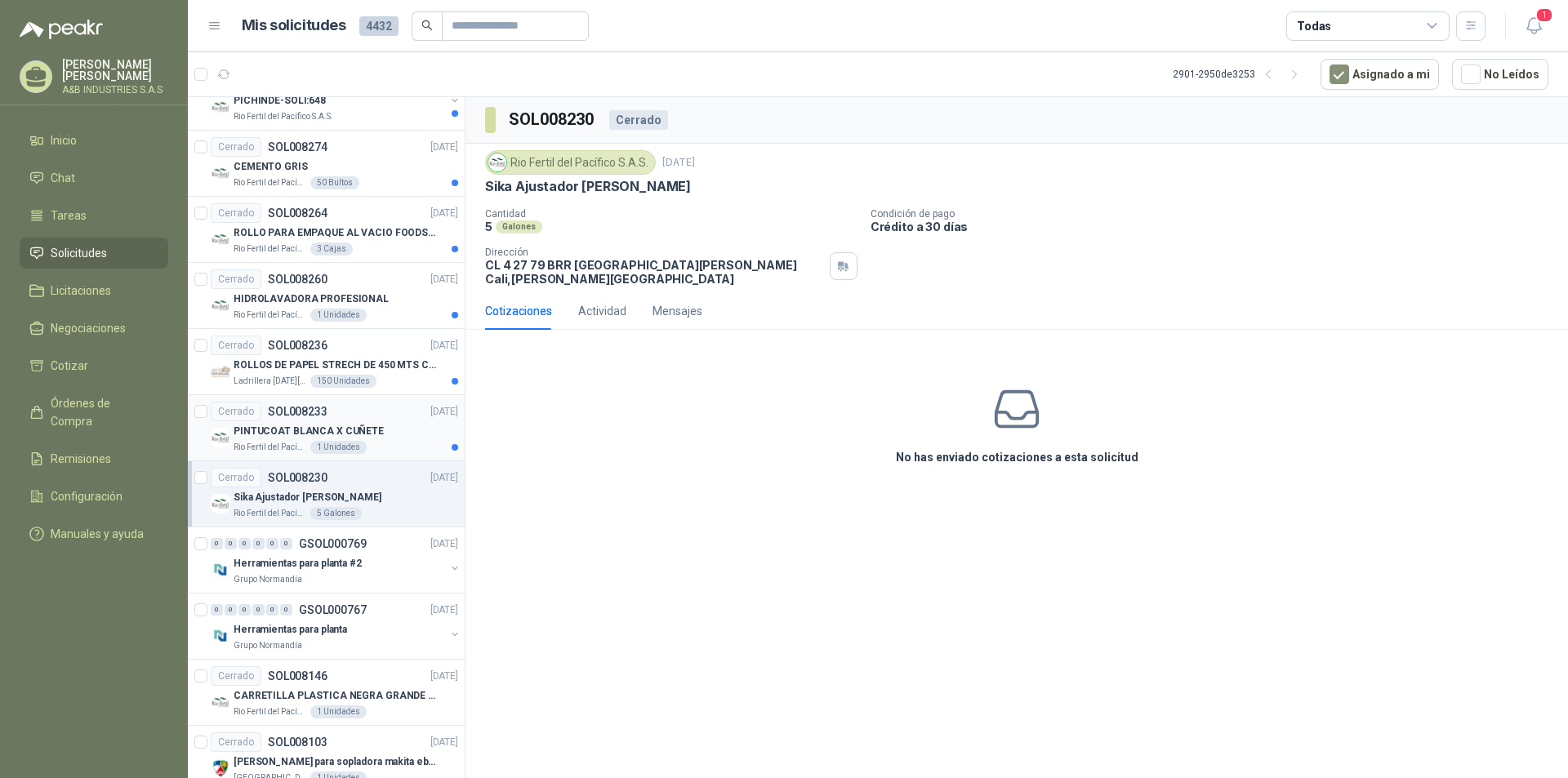
click at [356, 413] on div "Cerrado SOL008233 [DATE]" at bounding box center [334, 411] width 247 height 19
click at [370, 352] on div "Cerrado SOL008236 [DATE]" at bounding box center [334, 345] width 247 height 19
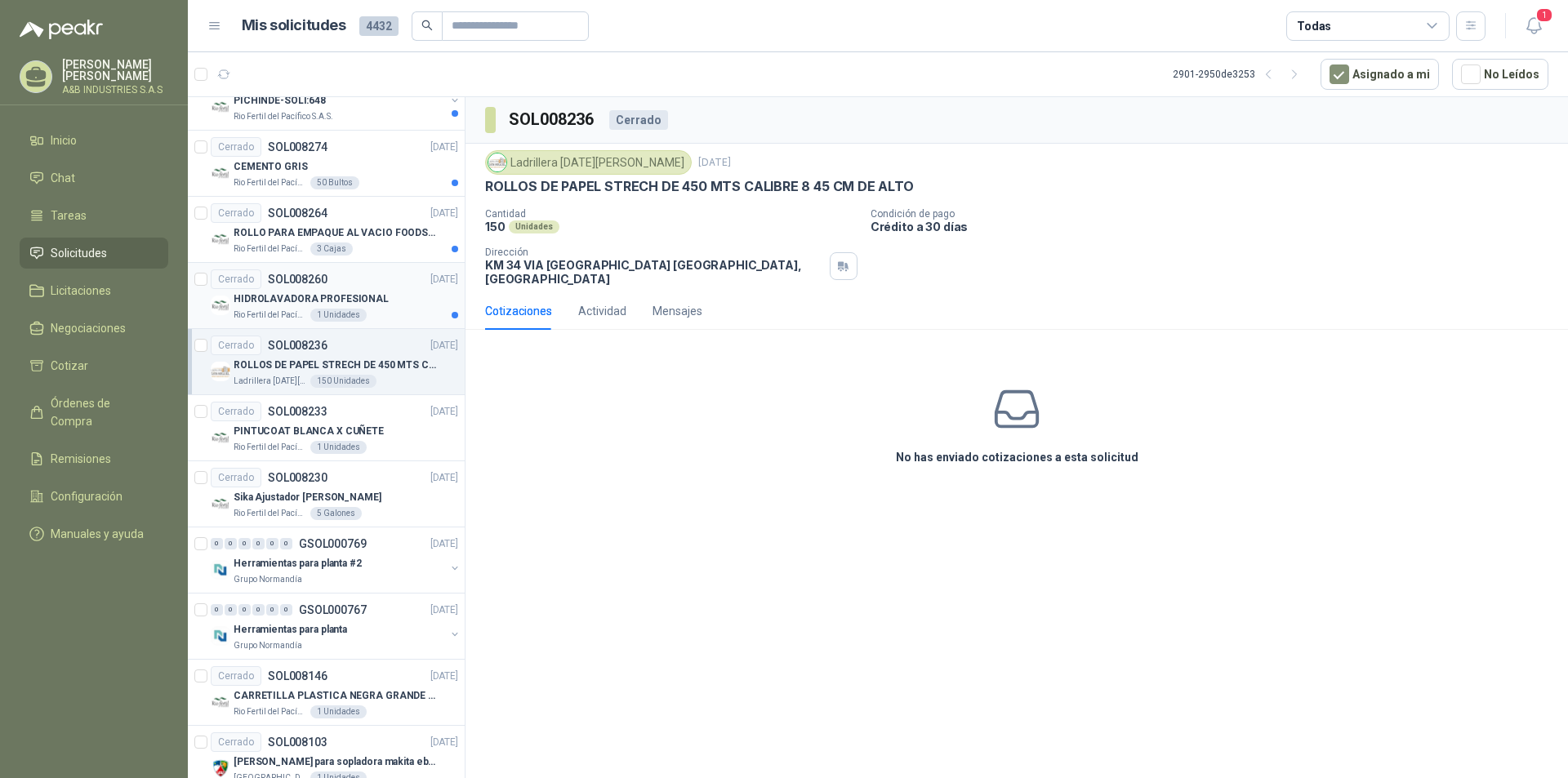
click at [371, 288] on div "Cerrado SOL008260 [DATE]" at bounding box center [334, 279] width 247 height 19
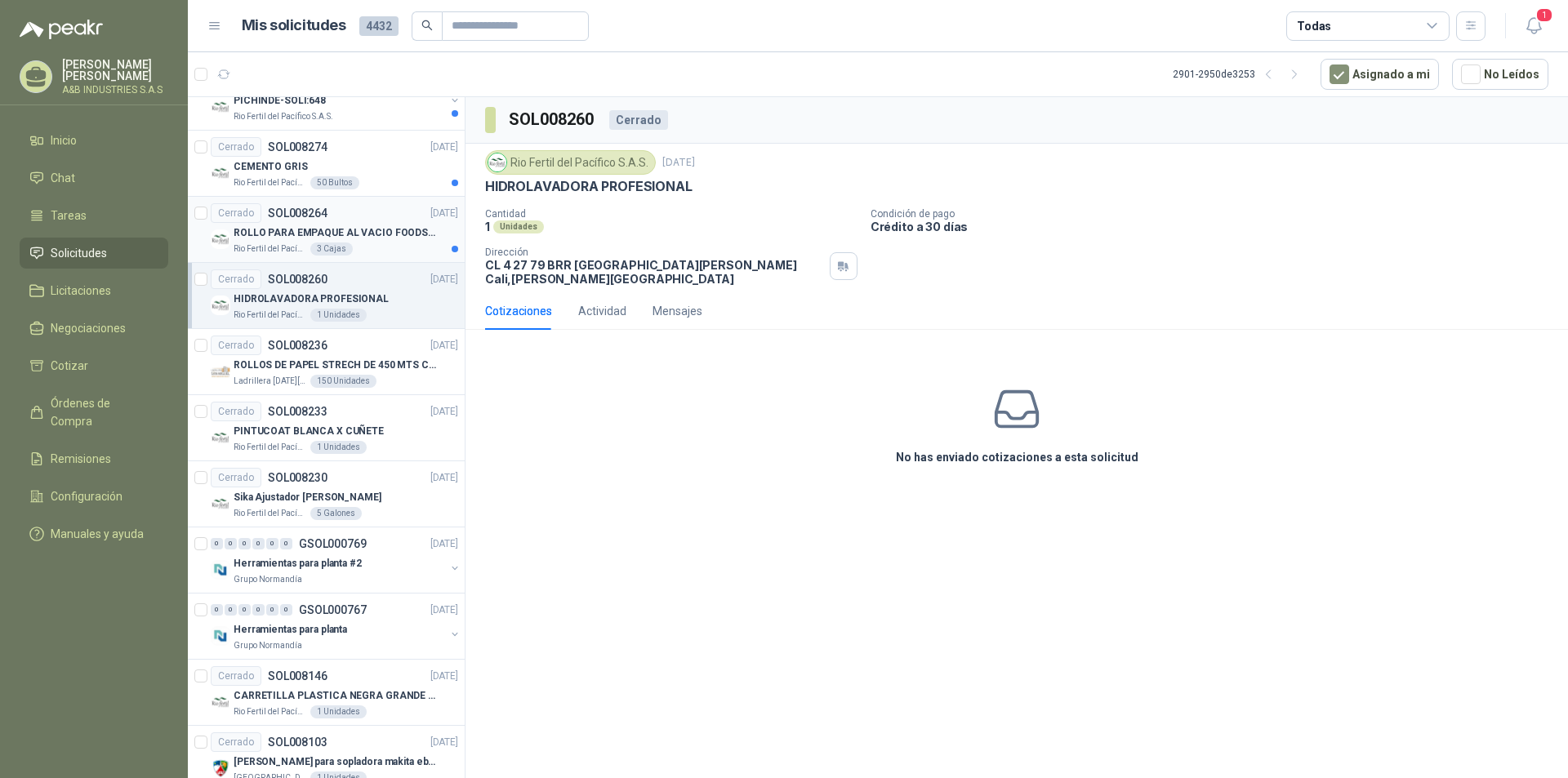
click at [375, 216] on div "Cerrado SOL008264 [DATE]" at bounding box center [334, 212] width 247 height 19
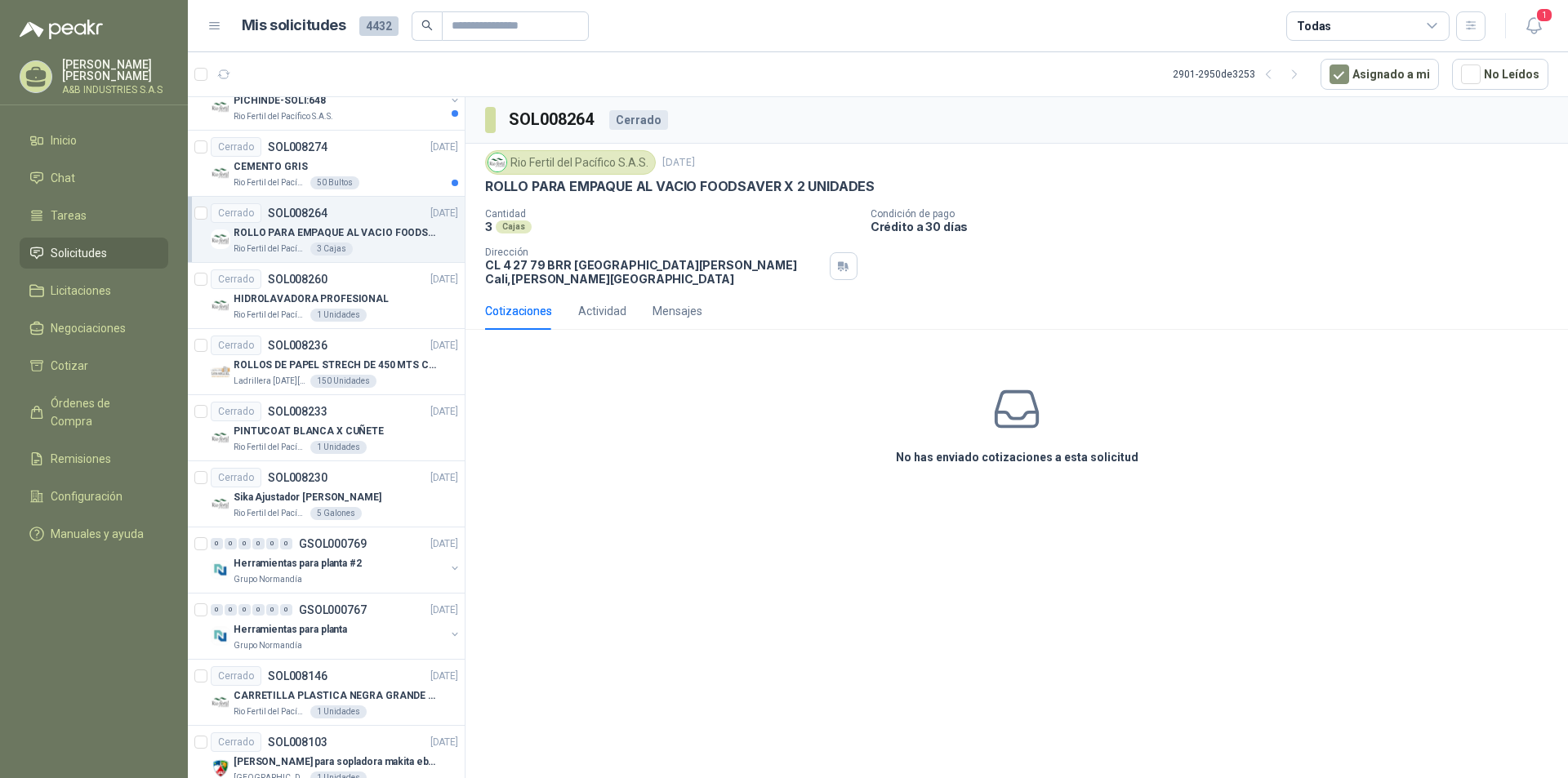
scroll to position [2316, 0]
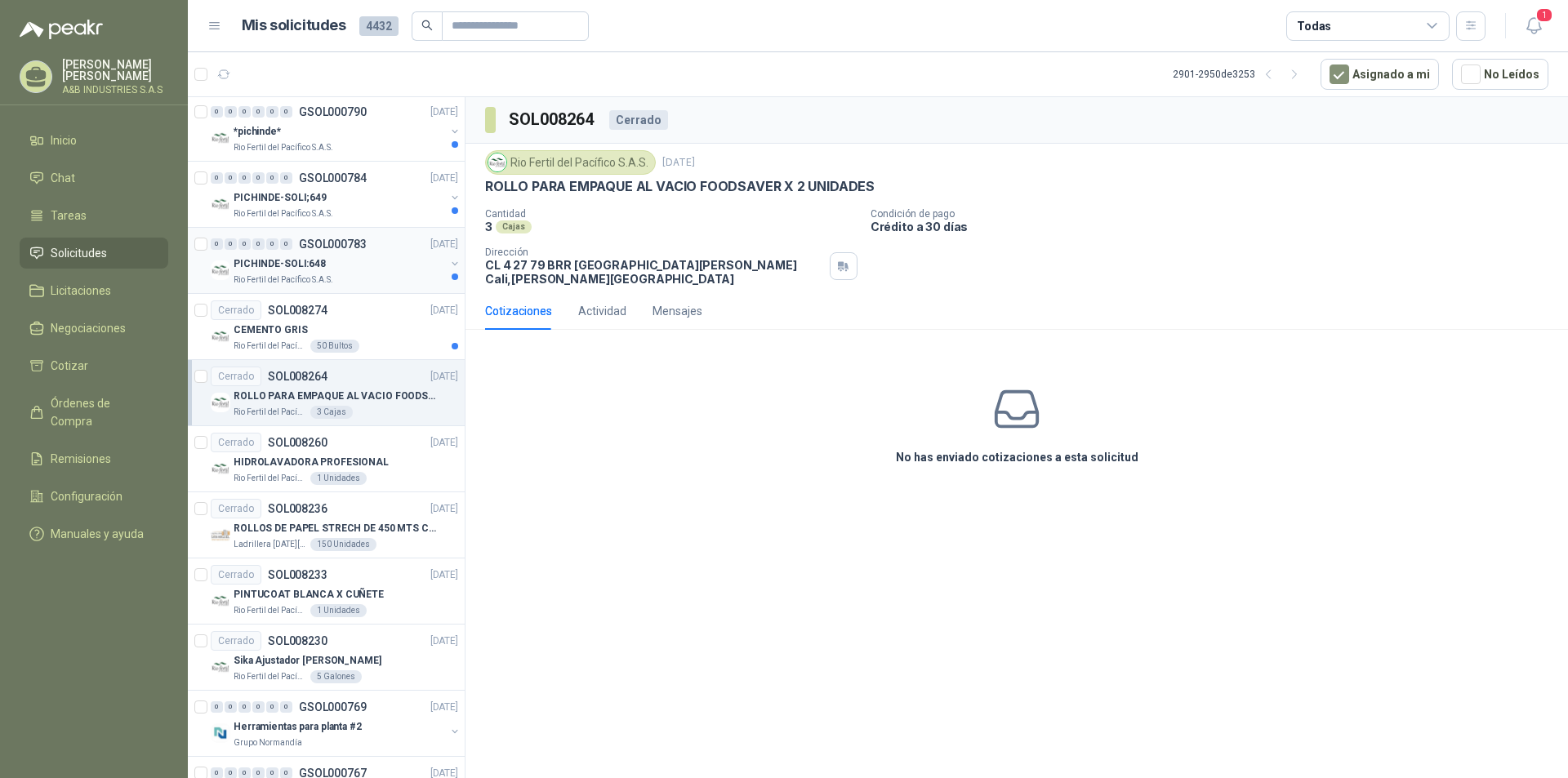
click at [357, 292] on div "0 0 0 0 0 0 GSOL000783 [DATE] PICHINDE-SOLI:648 Rio Fertil [PERSON_NAME] S.A.S." at bounding box center [325, 260] width 277 height 66
click at [370, 306] on div "Cerrado SOL008274 [DATE]" at bounding box center [334, 310] width 247 height 19
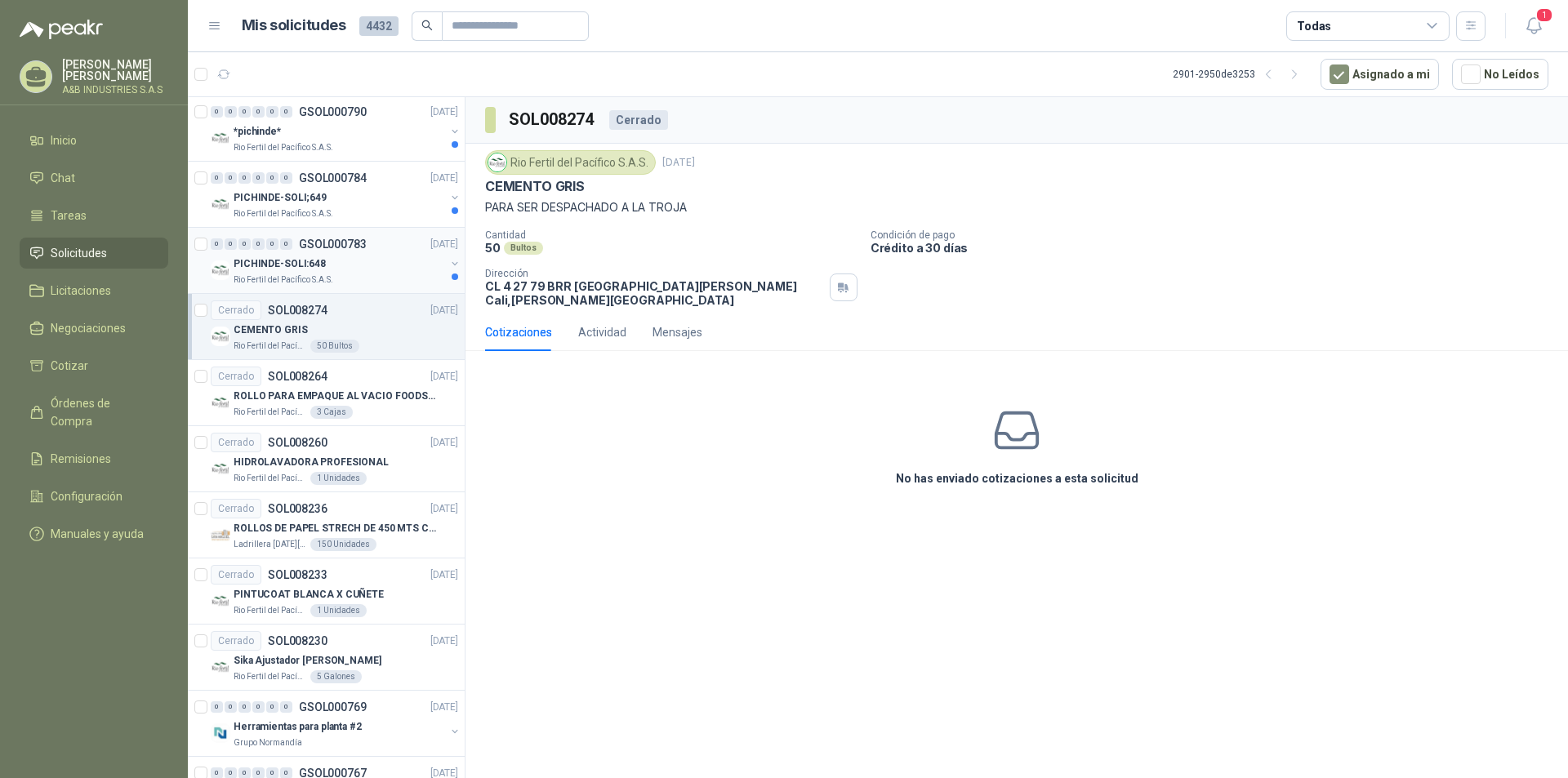
click at [381, 286] on div "0 0 0 0 0 0 GSOL000783 [DATE] PICHINDE-SOLI:648 Rio Fertil [PERSON_NAME] S.A.S." at bounding box center [325, 260] width 277 height 66
click at [385, 260] on div "PICHINDE-SOLI:648" at bounding box center [339, 263] width 212 height 19
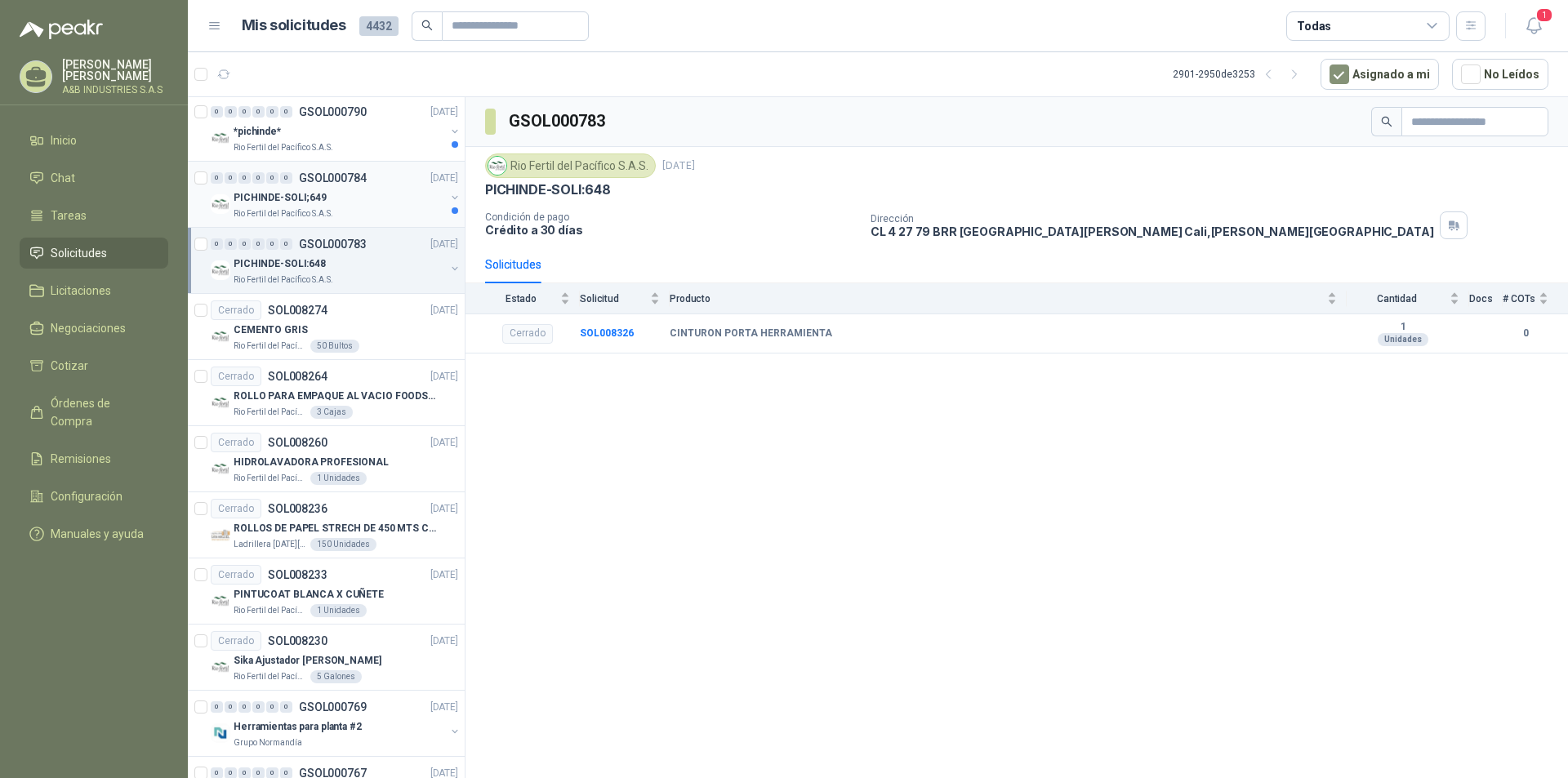
click at [370, 207] on div "PICHINDE-SOLI;649" at bounding box center [339, 197] width 212 height 19
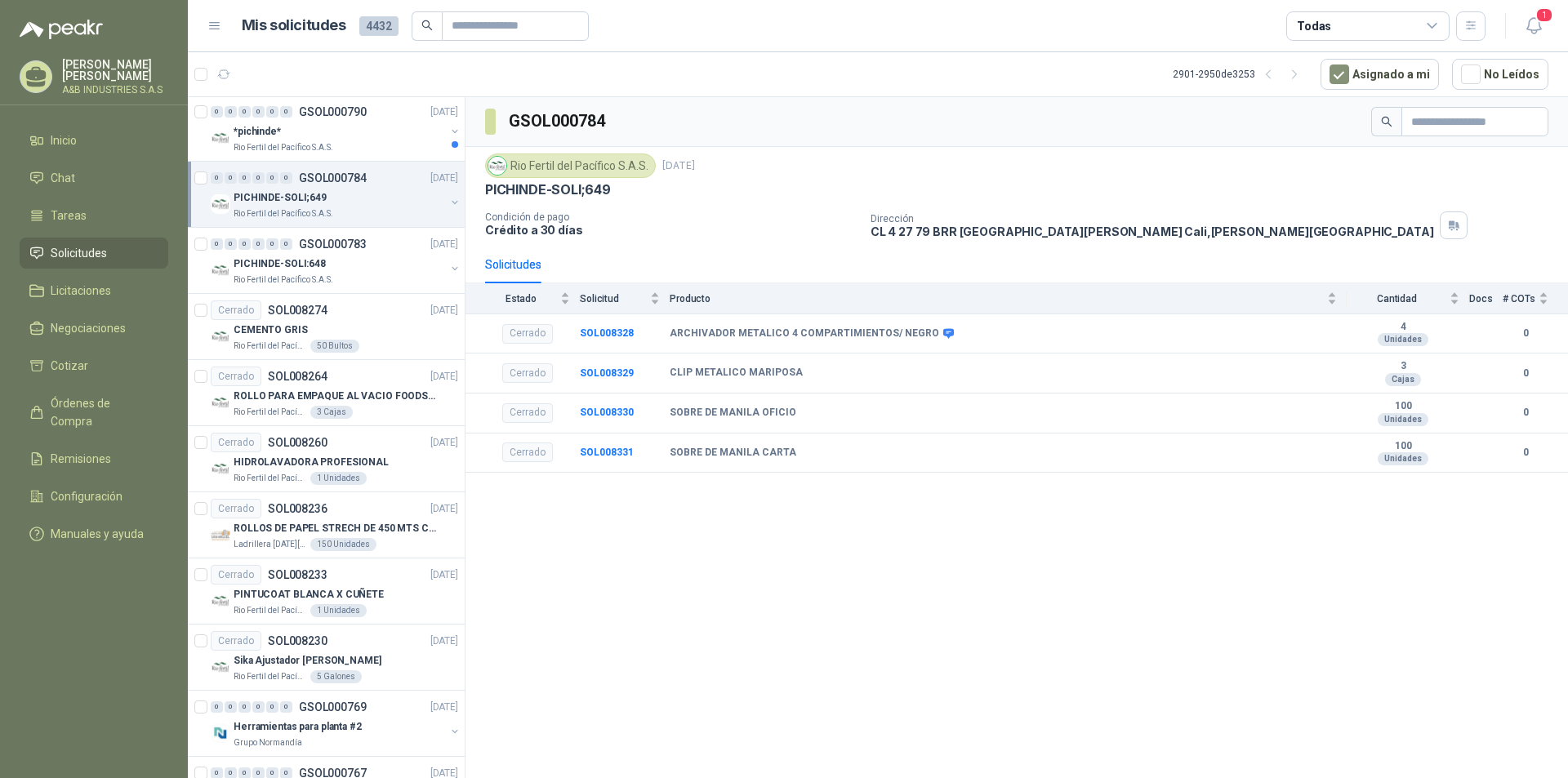
scroll to position [2153, 0]
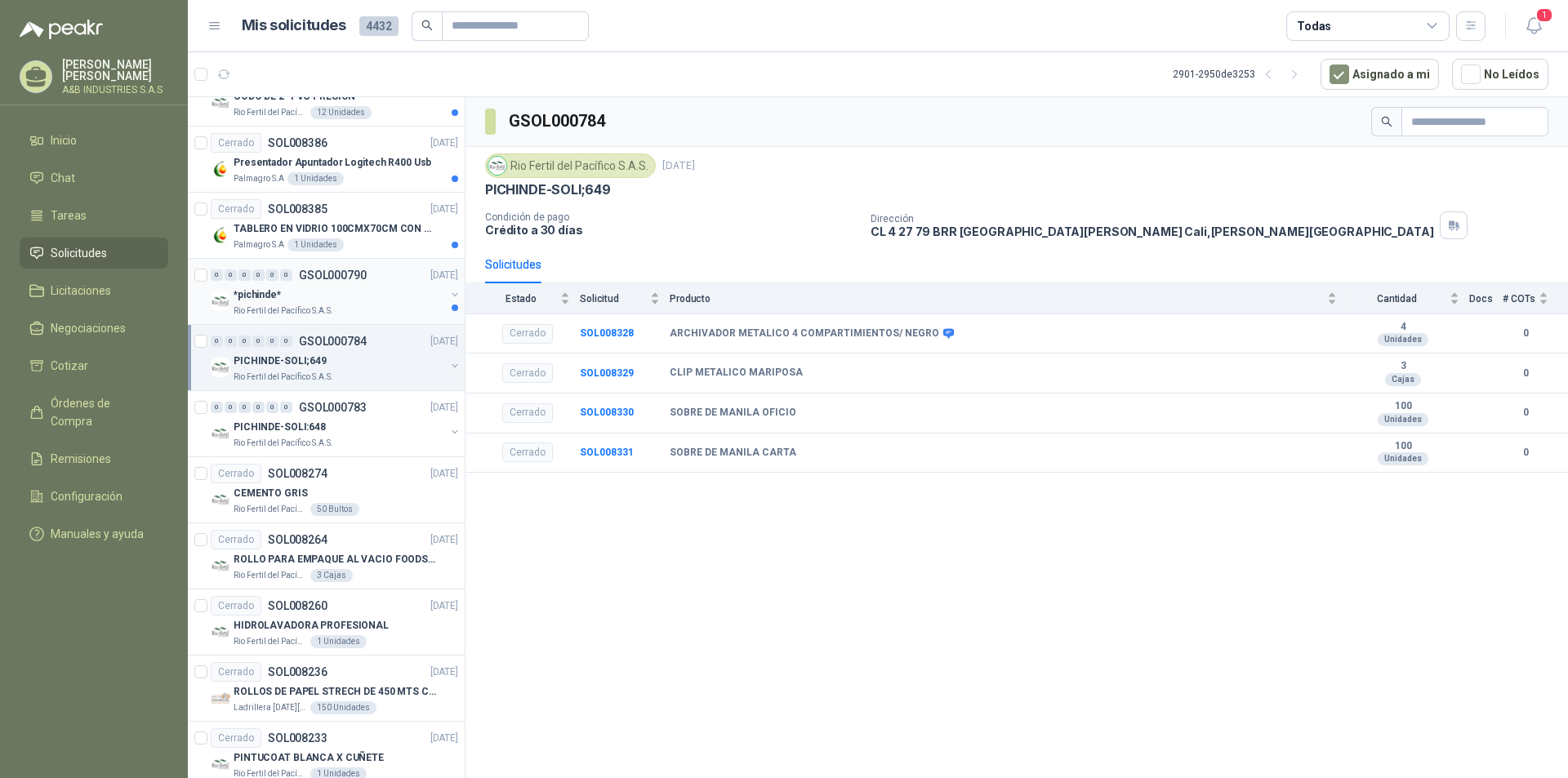
click at [383, 313] on div "Rio Fertil del Pacífico S.A.S." at bounding box center [339, 311] width 212 height 13
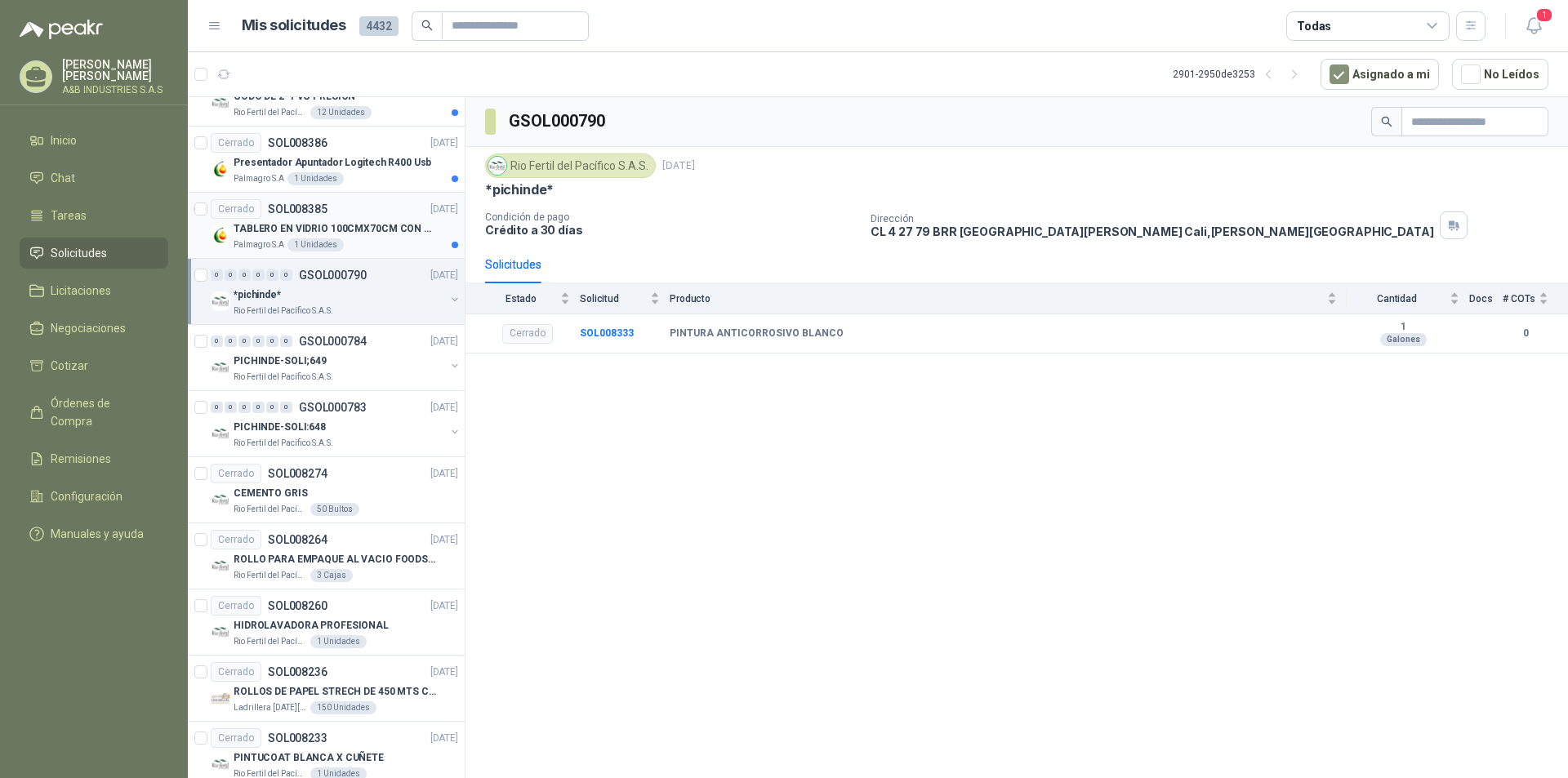
click at [399, 229] on p "TABLERO EN VIDRIO 100CMX70CM CON DILATADORES" at bounding box center [335, 229] width 203 height 15
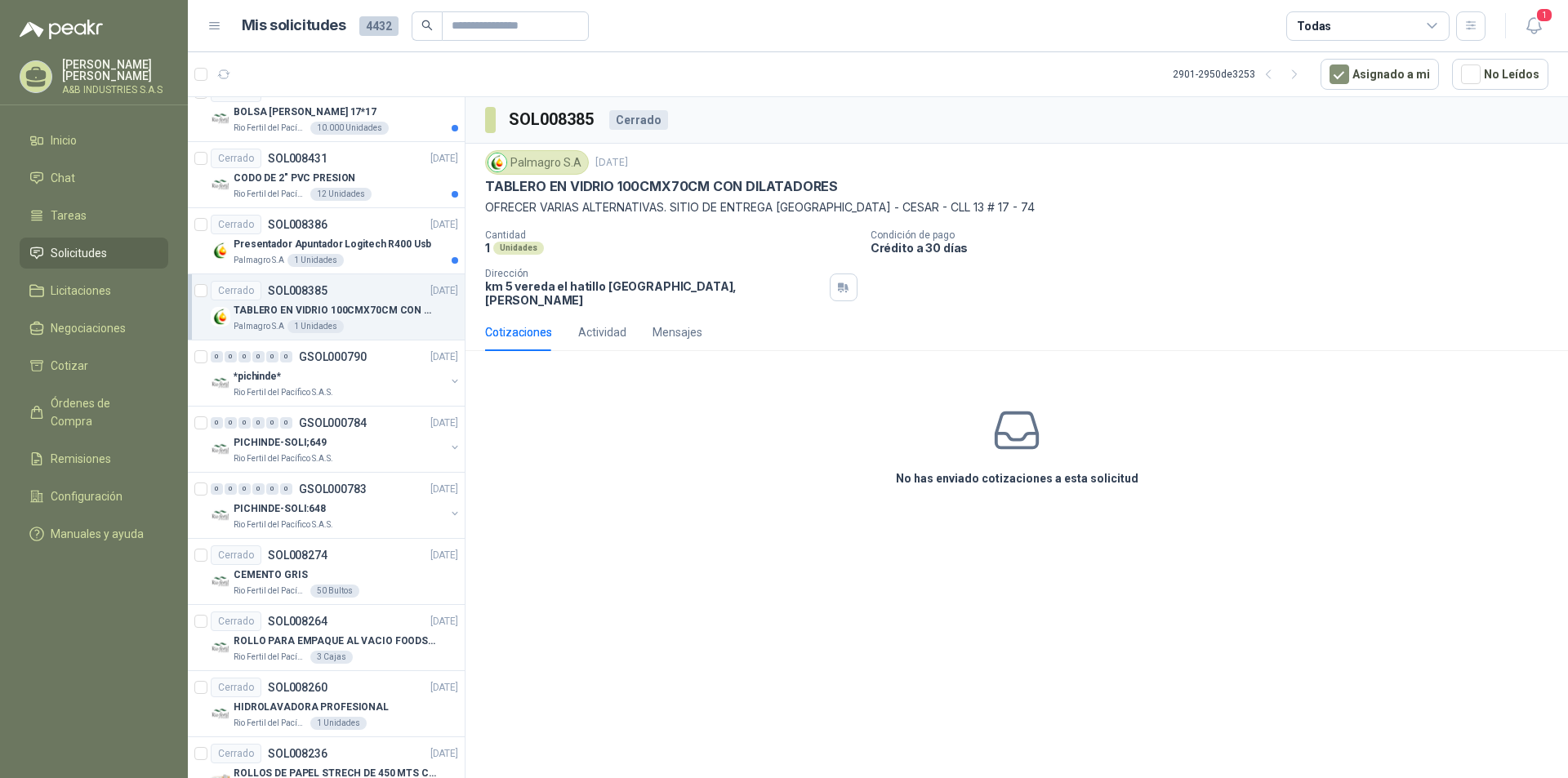
scroll to position [1989, 0]
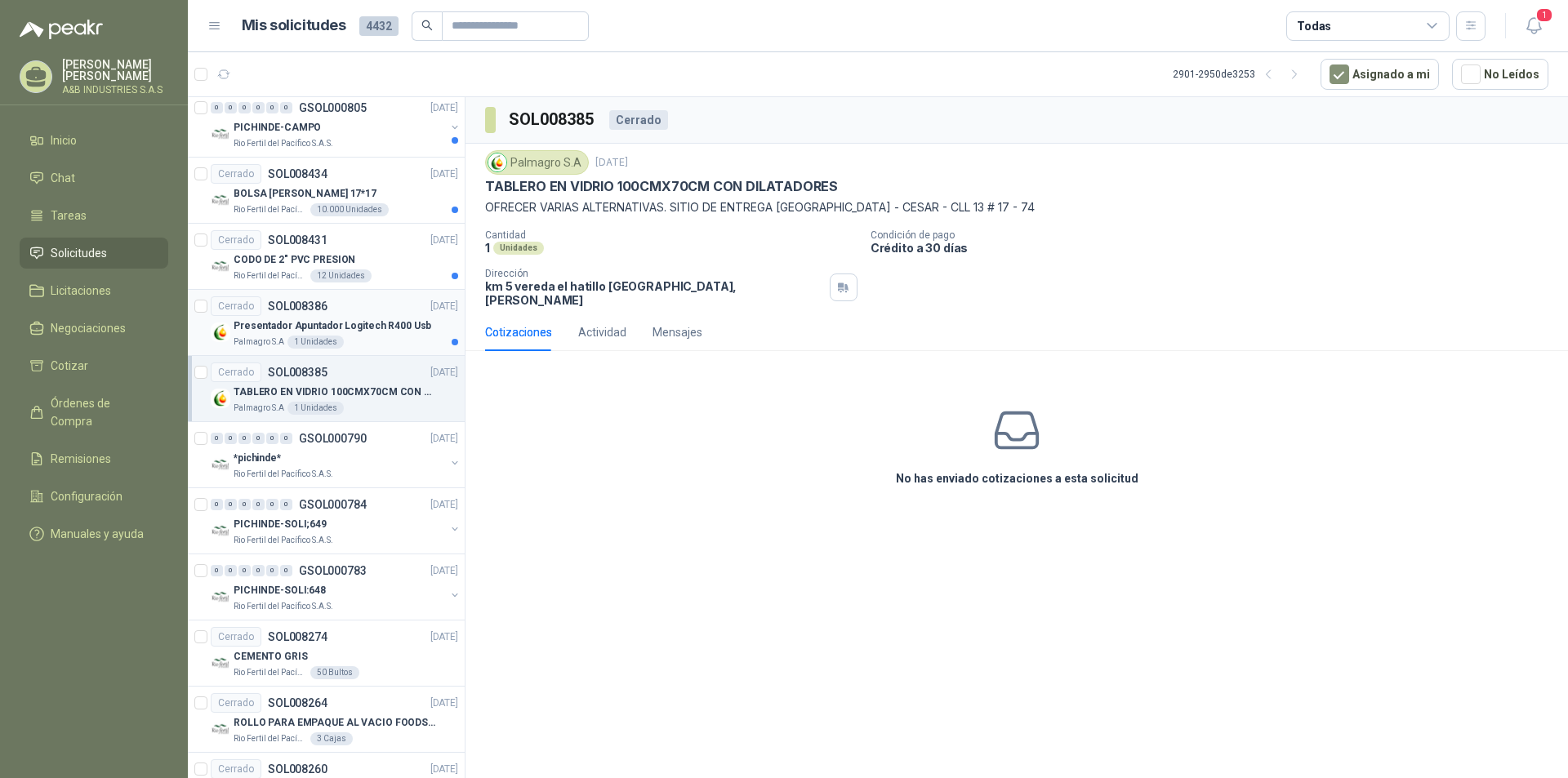
click at [391, 319] on p "Presentador Apuntador Logitech R400 Usb" at bounding box center [332, 326] width 197 height 15
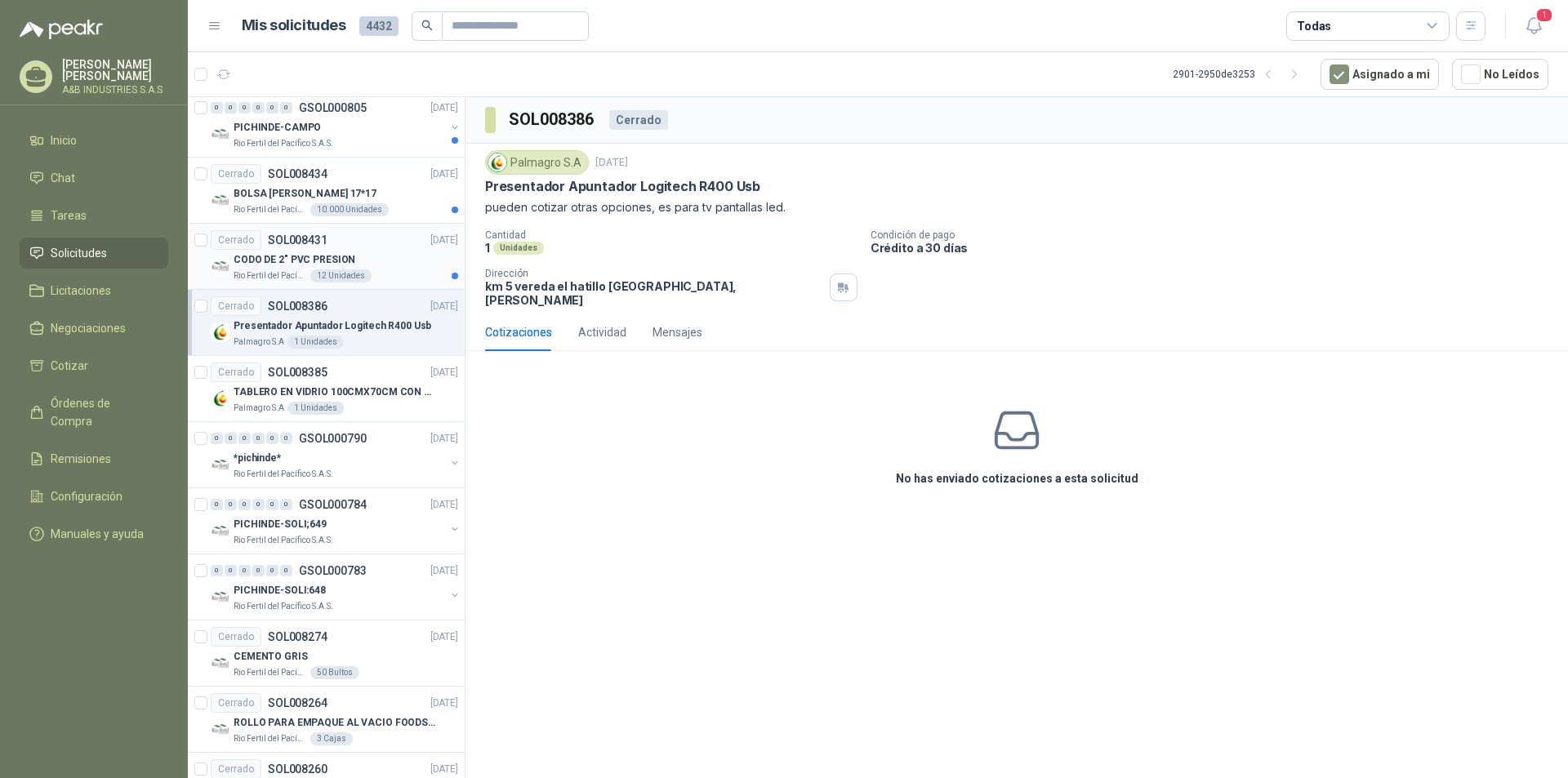
click at [376, 249] on div "Cerrado SOL008431 [DATE]" at bounding box center [334, 240] width 247 height 19
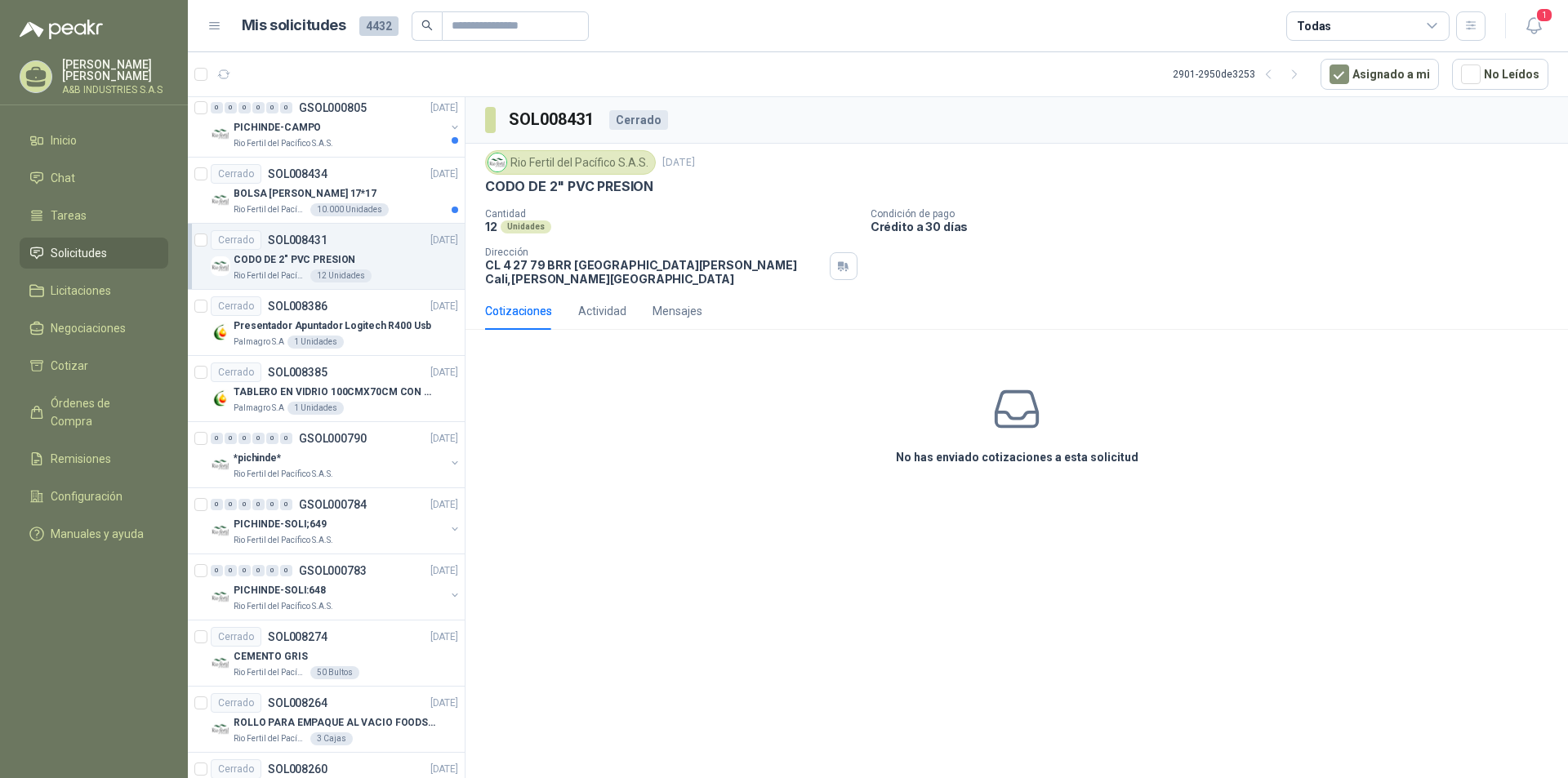
scroll to position [1826, 0]
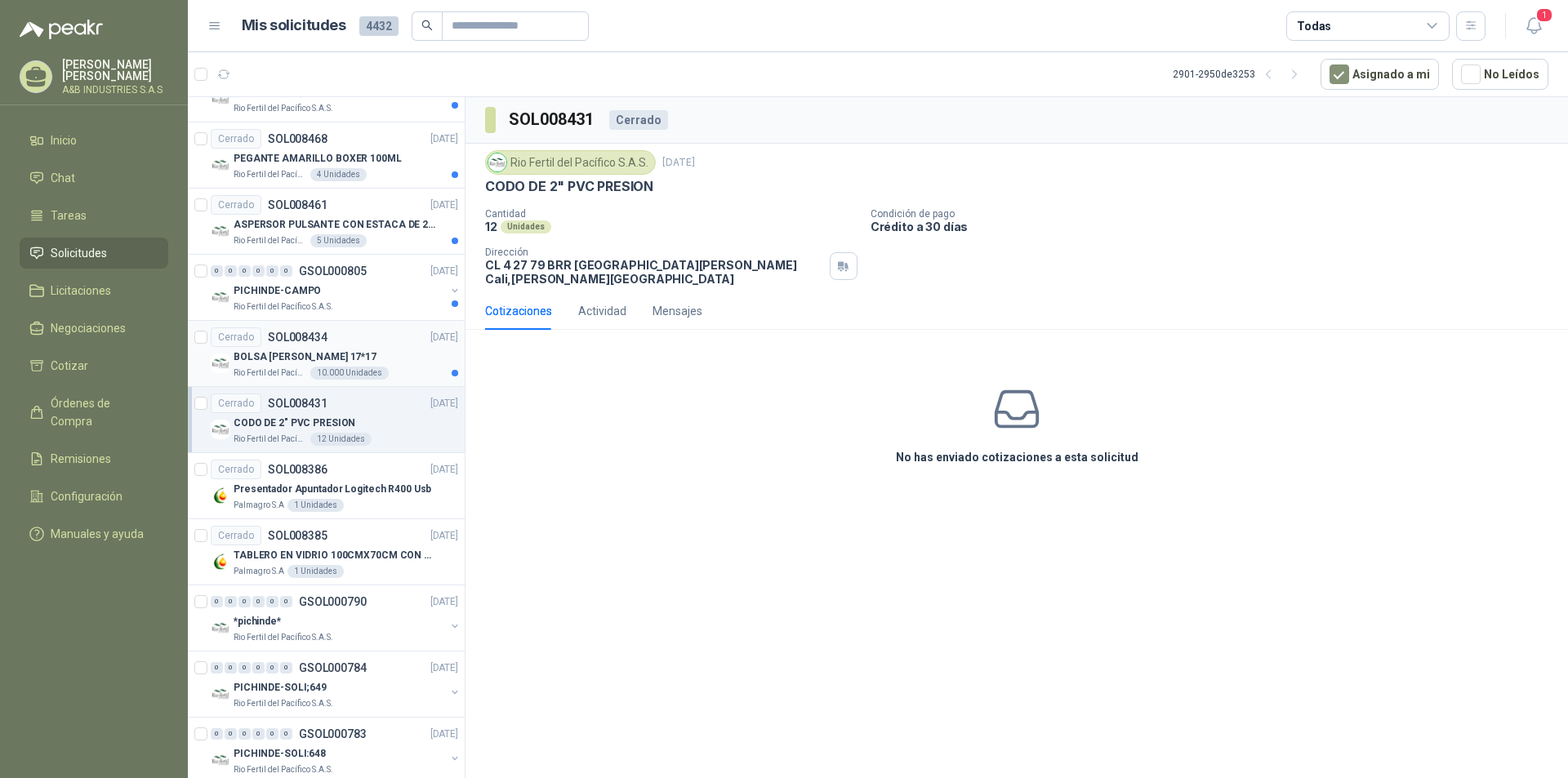
click at [352, 372] on div "10.000 Unidades" at bounding box center [349, 373] width 78 height 13
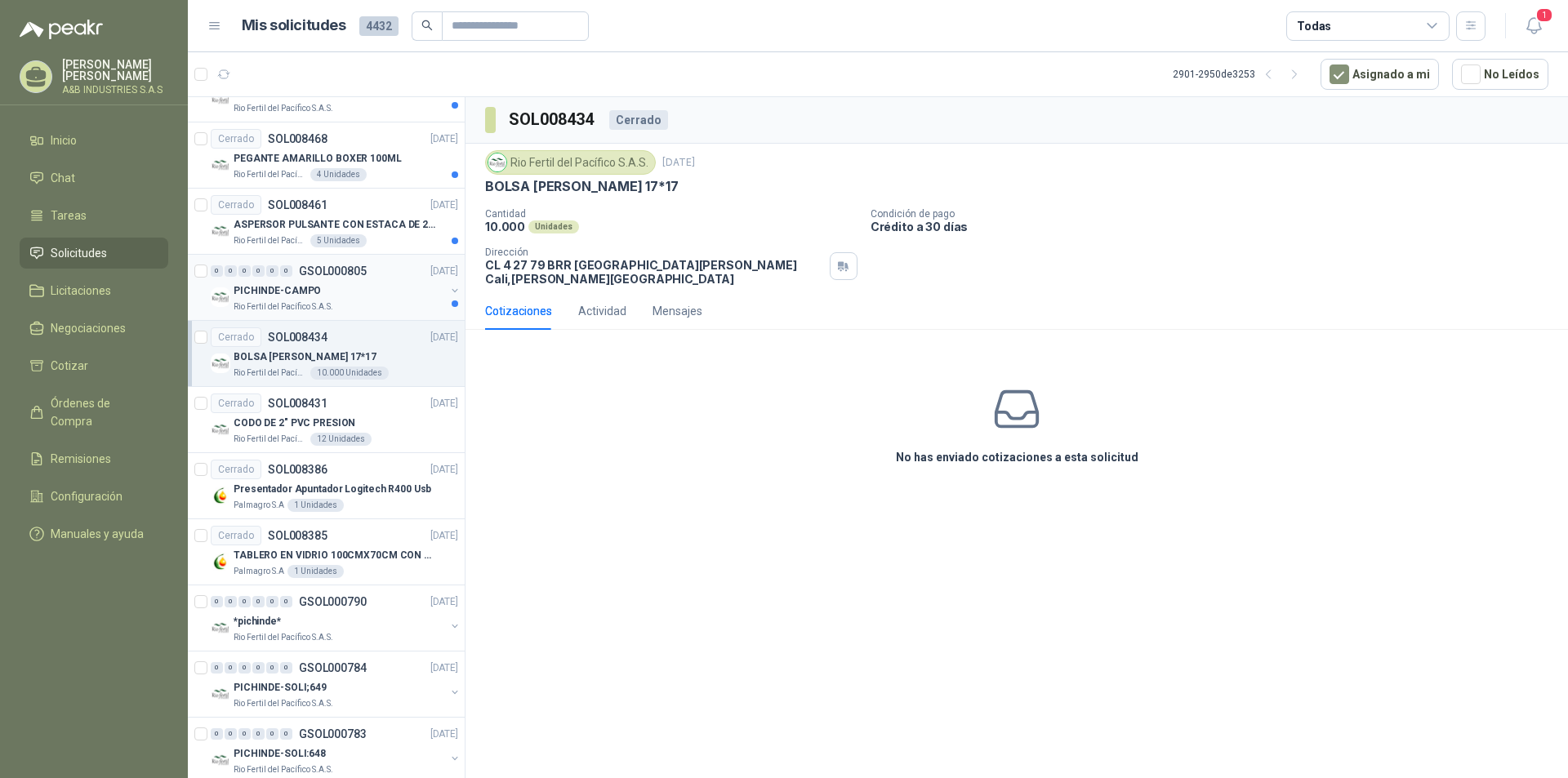
click at [381, 276] on div "0 0 0 0 0 0 GSOL000805 [DATE]" at bounding box center [336, 271] width 251 height 19
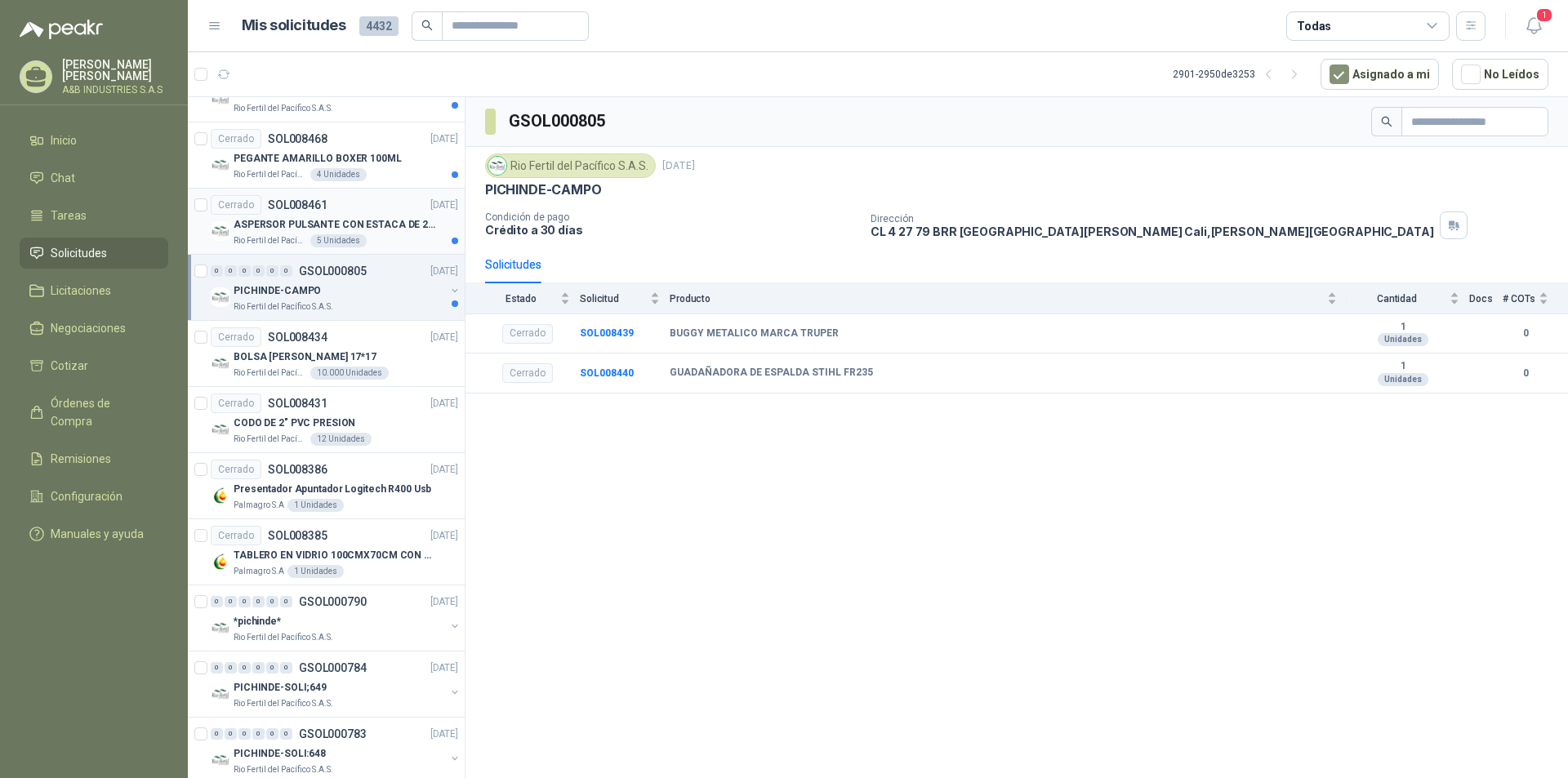
click at [431, 211] on p "[DATE]" at bounding box center [444, 205] width 28 height 15
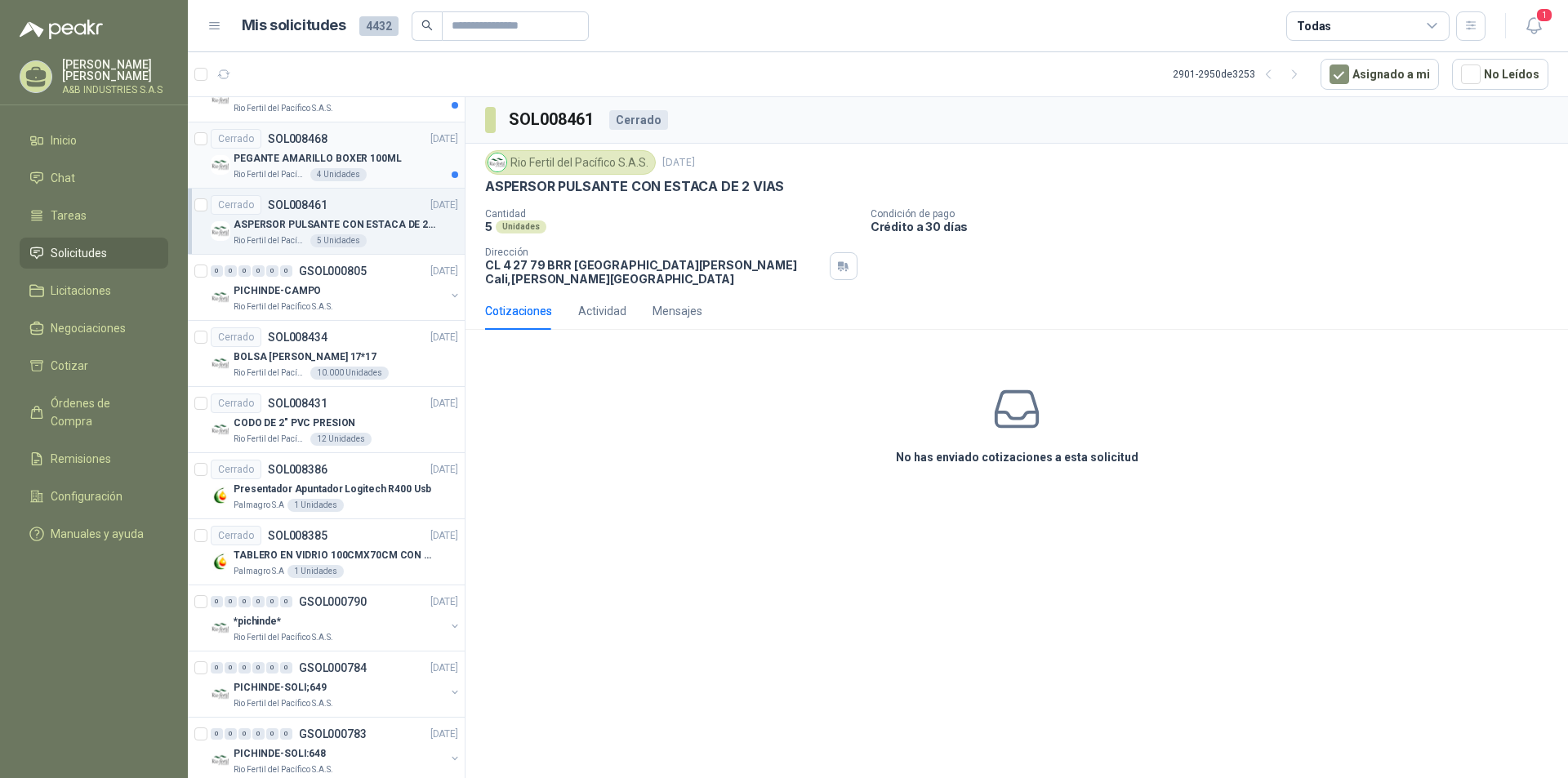
click at [347, 147] on div "Cerrado SOL008468 [DATE]" at bounding box center [334, 139] width 247 height 19
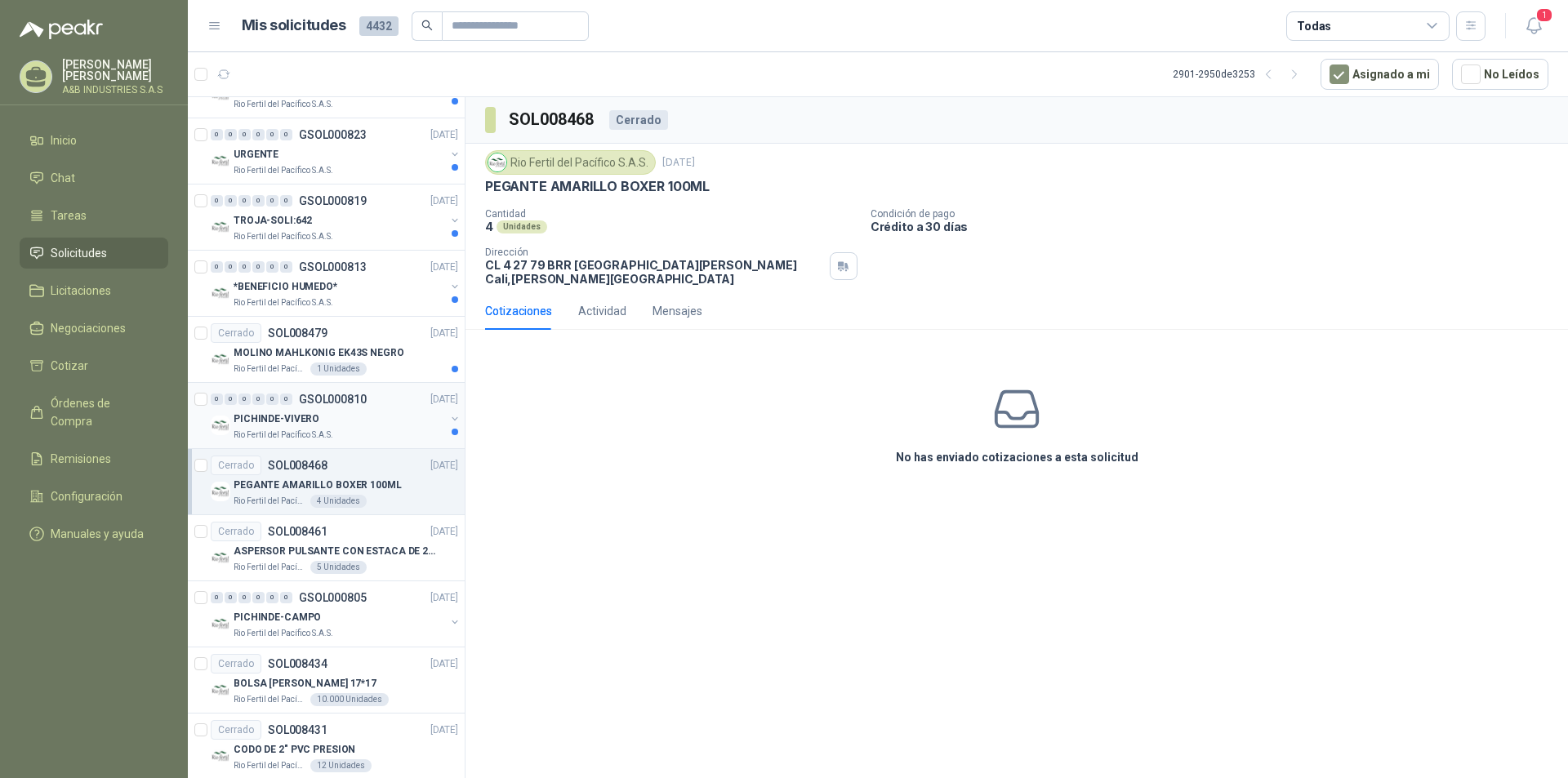
click at [344, 410] on div "PICHINDE-VIVERO" at bounding box center [339, 418] width 212 height 19
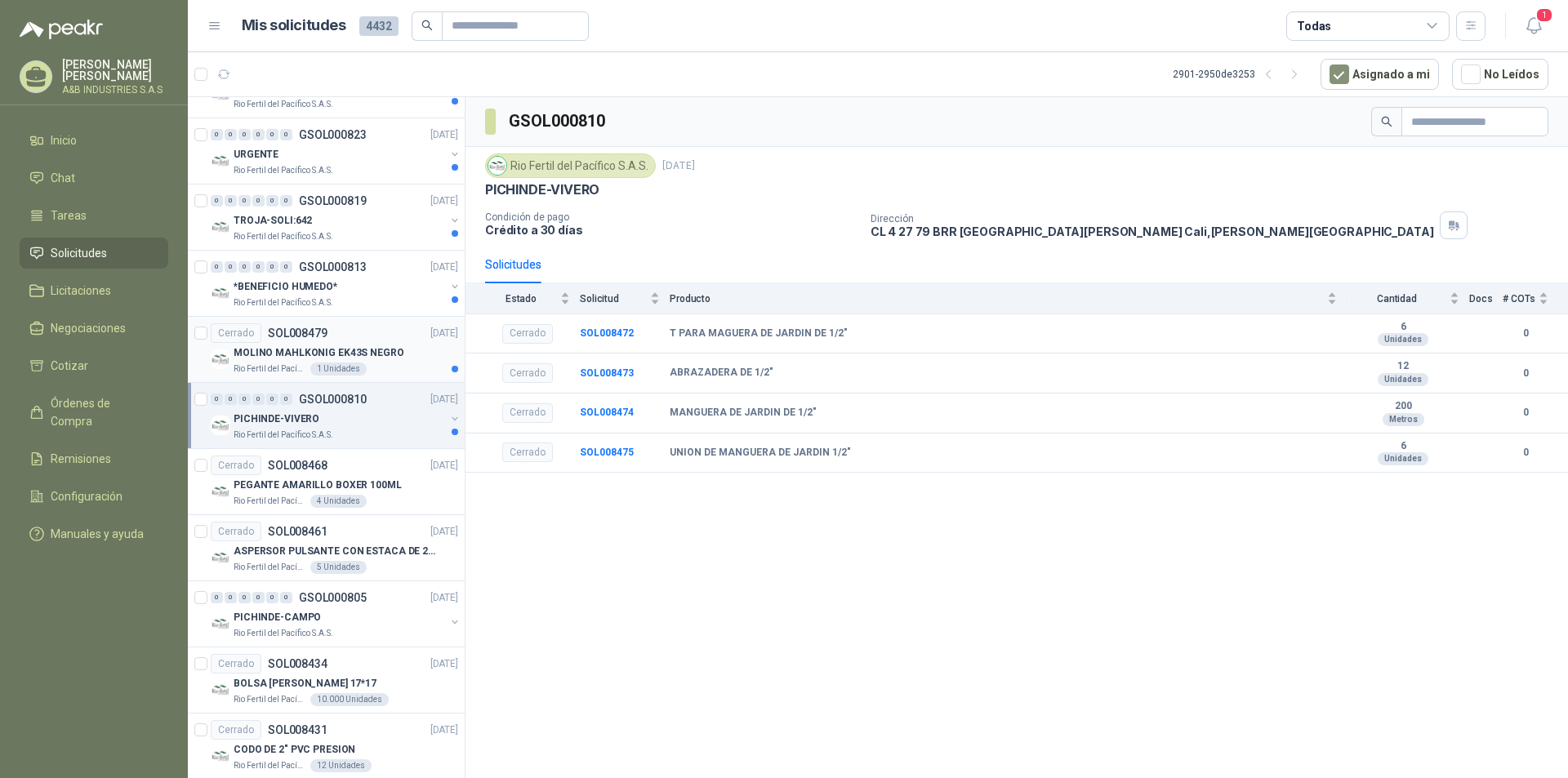
click at [392, 345] on p "MOLINO MAHLKONIG EK43S NEGRO" at bounding box center [319, 353] width 170 height 15
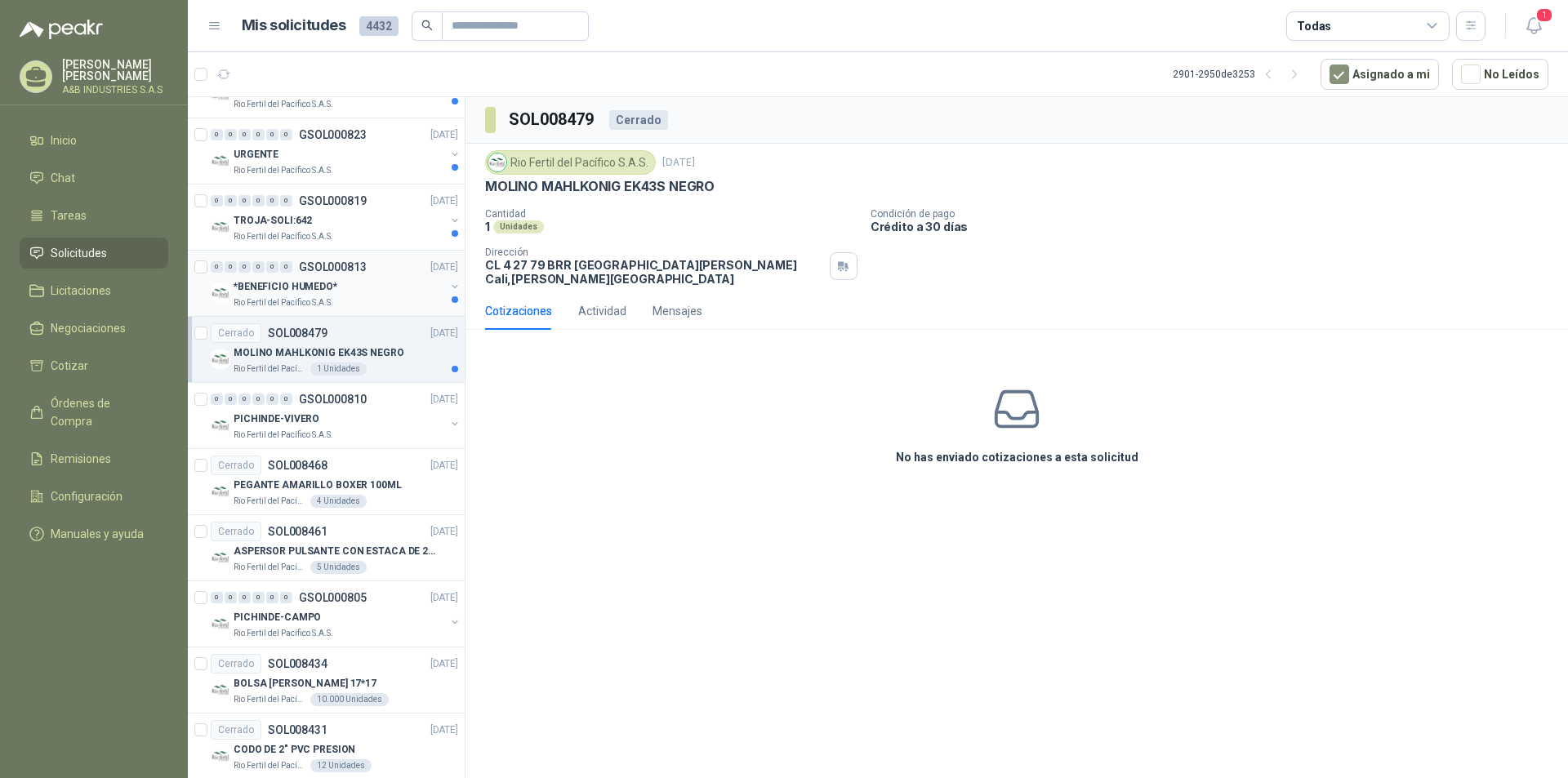
click at [367, 275] on div "0 0 0 0 0 0 GSOL000813 [DATE]" at bounding box center [336, 267] width 251 height 19
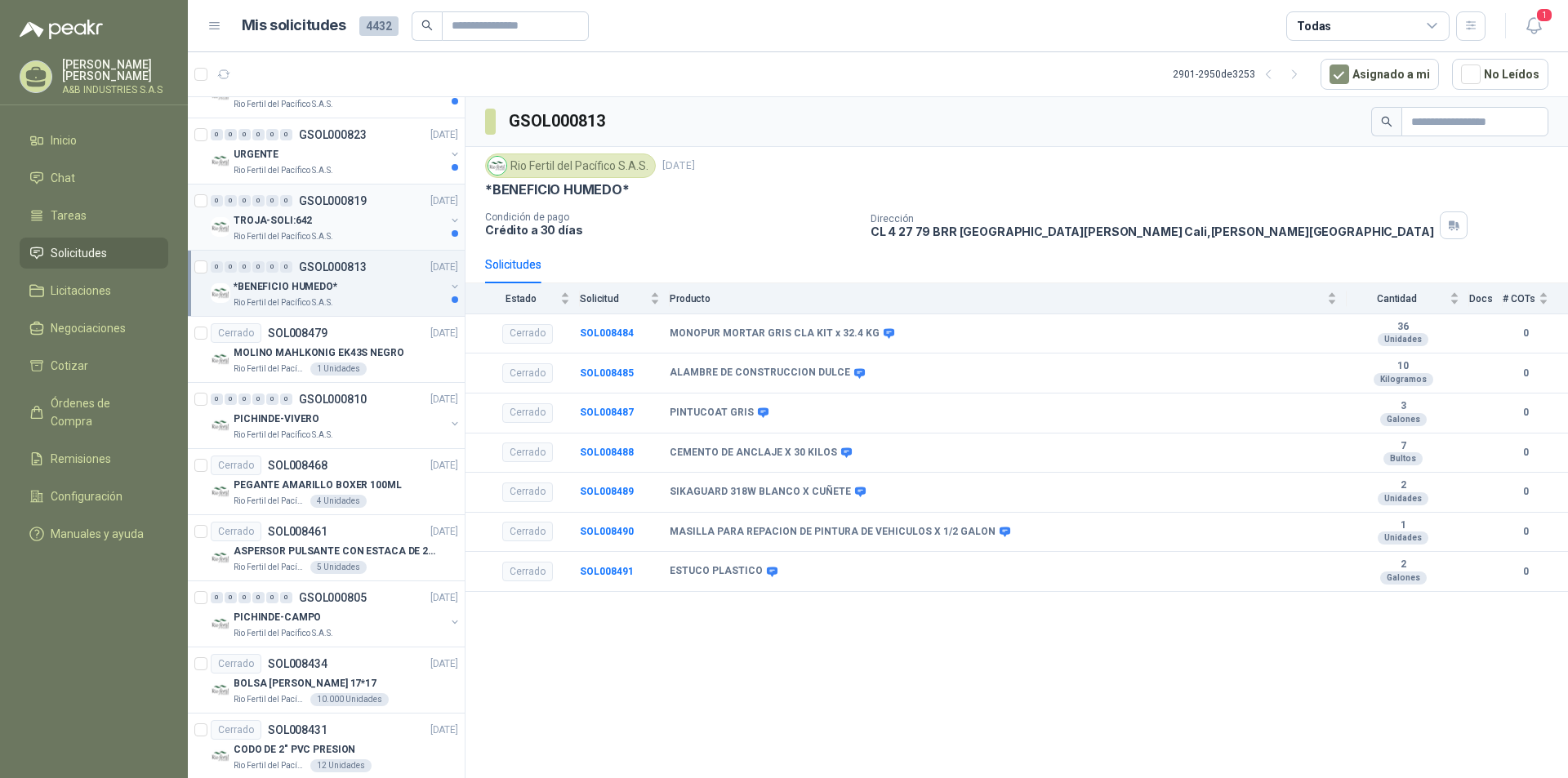
click at [392, 222] on div "TROJA-SOLI:642" at bounding box center [339, 220] width 212 height 19
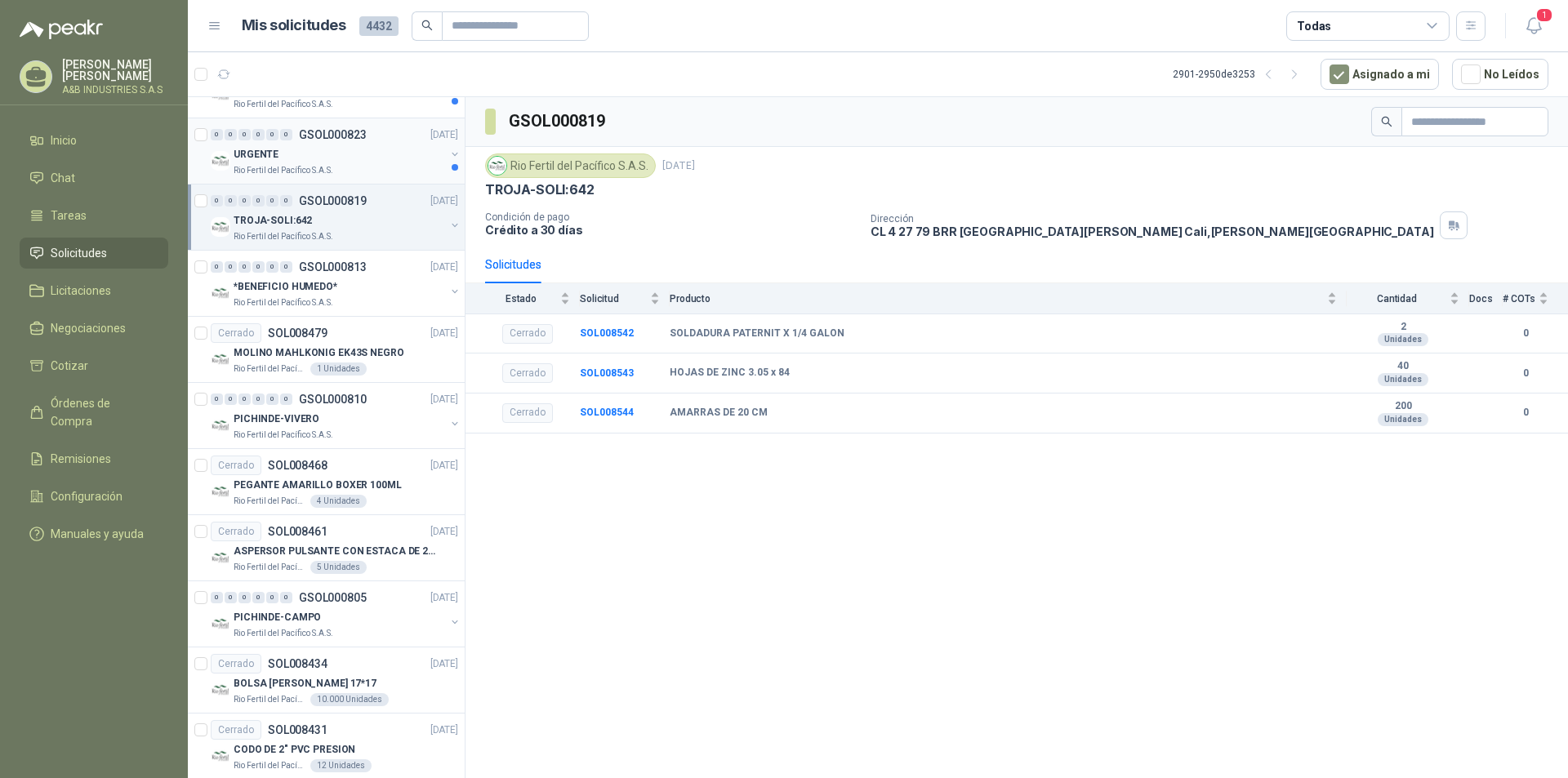
click at [380, 147] on div "URGENTE" at bounding box center [339, 154] width 212 height 19
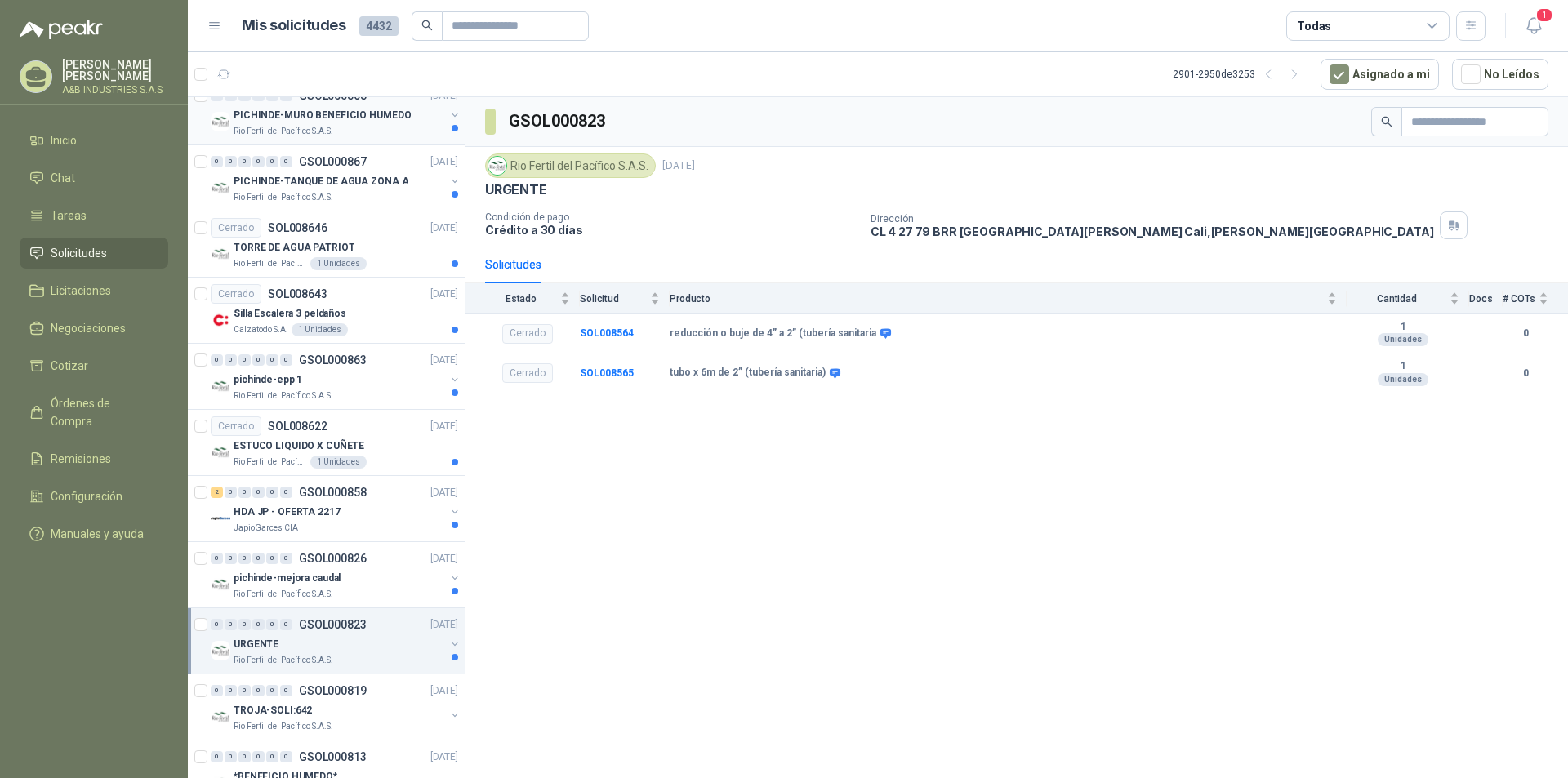
scroll to position [847, 0]
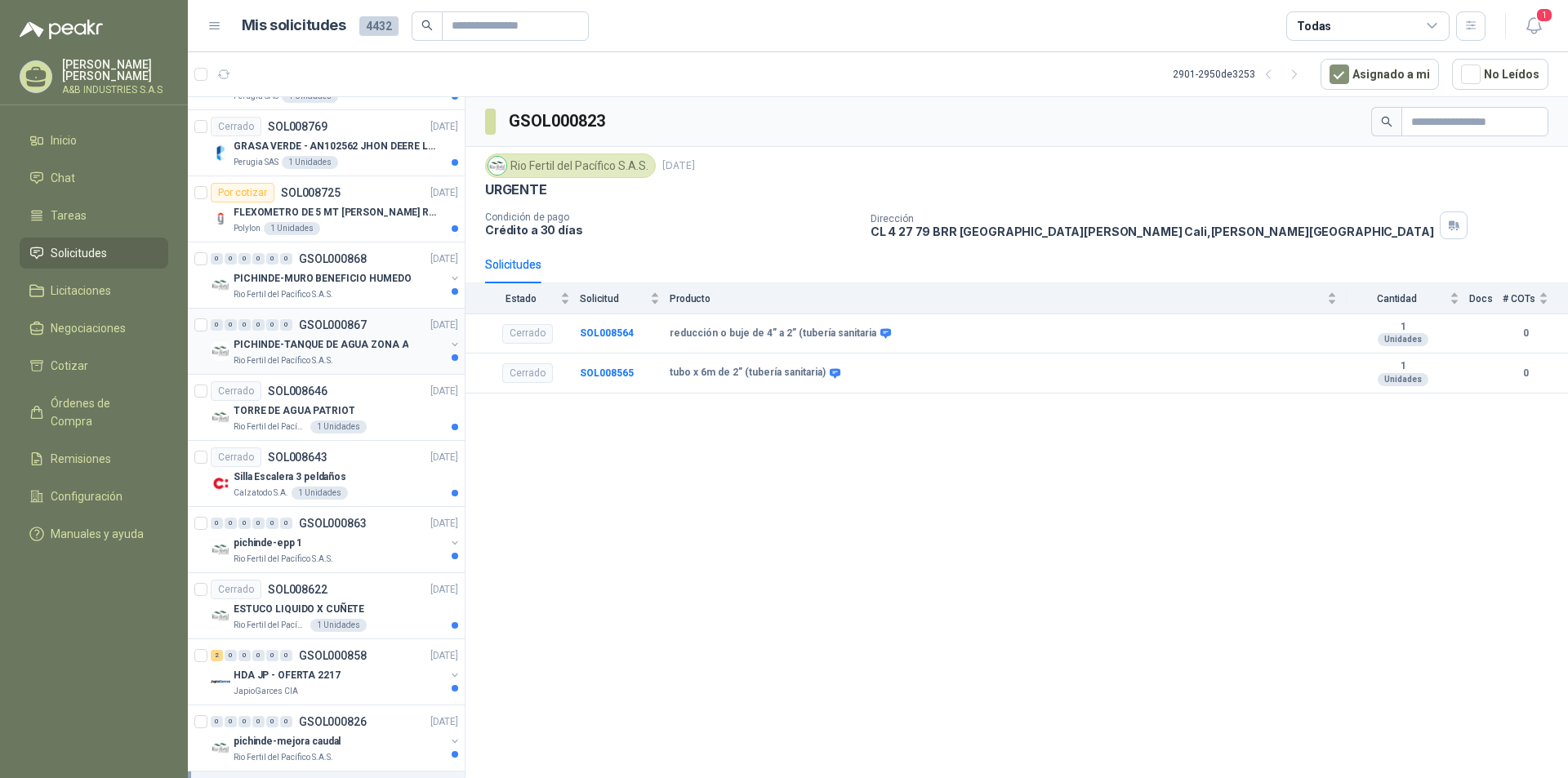
click at [384, 336] on div "PICHINDE-TANQUE DE AGUA ZONA A" at bounding box center [339, 345] width 212 height 19
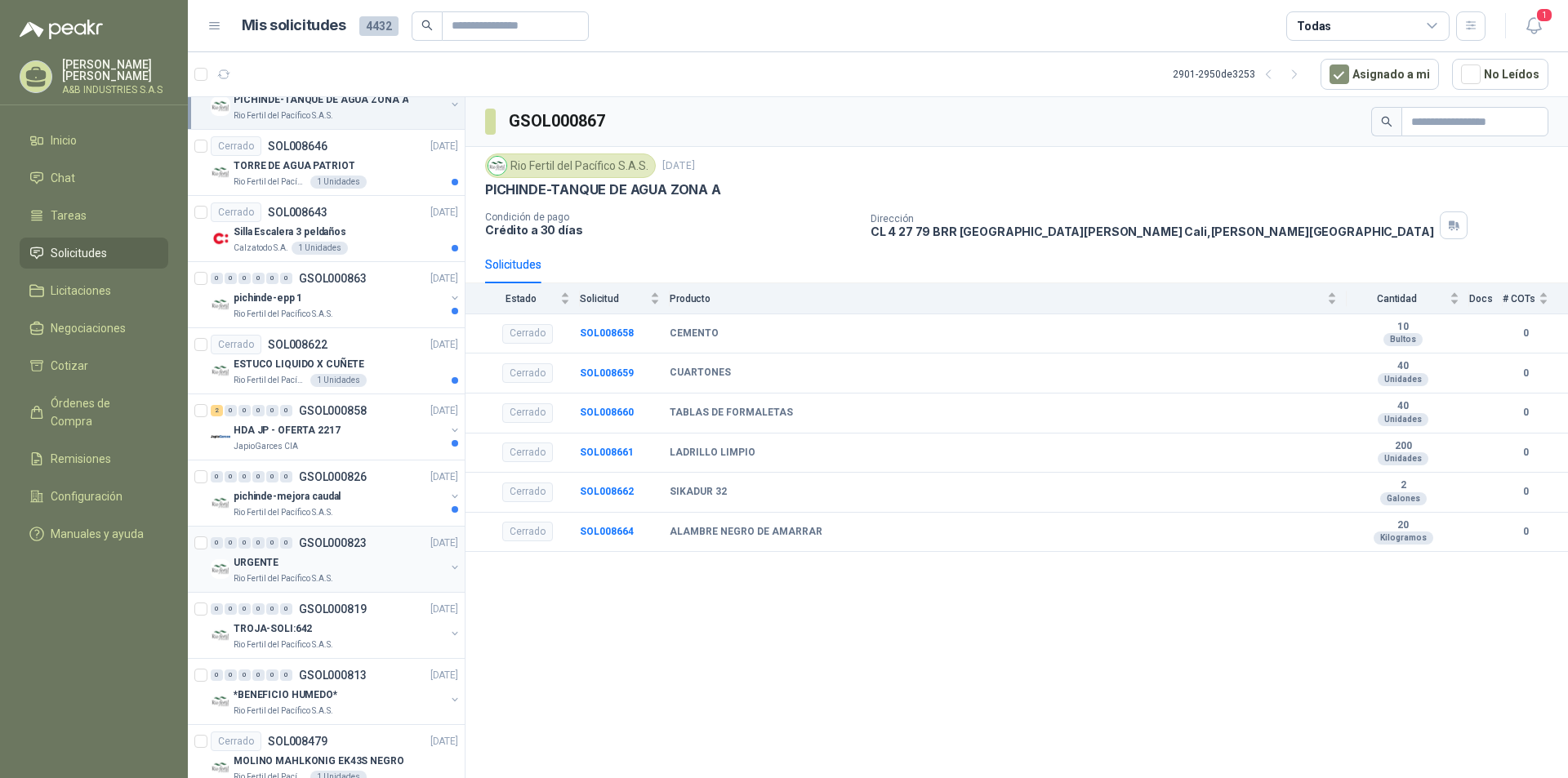
scroll to position [1173, 0]
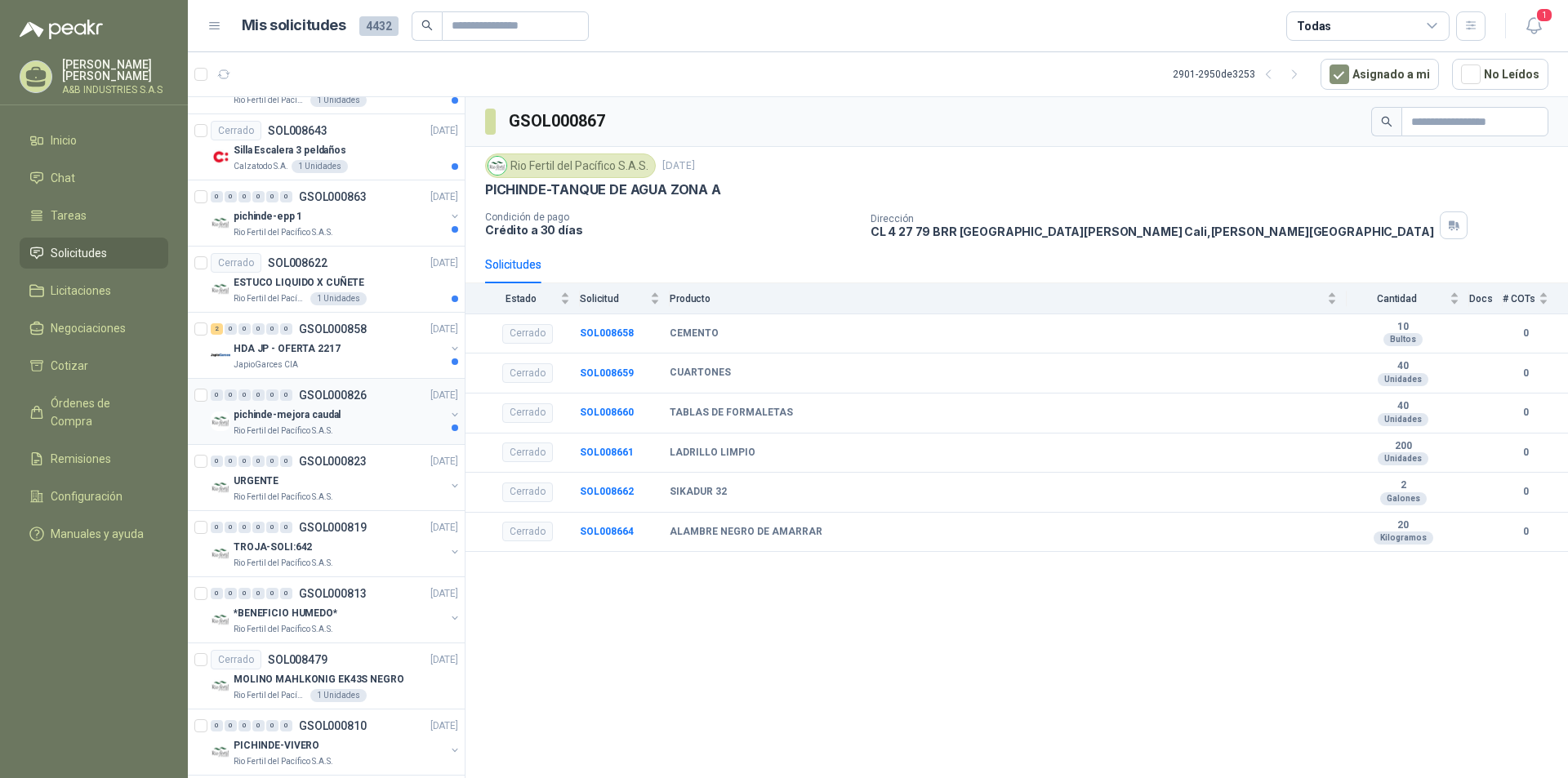
click at [370, 407] on div "pichinde-mejora caudal" at bounding box center [339, 414] width 212 height 19
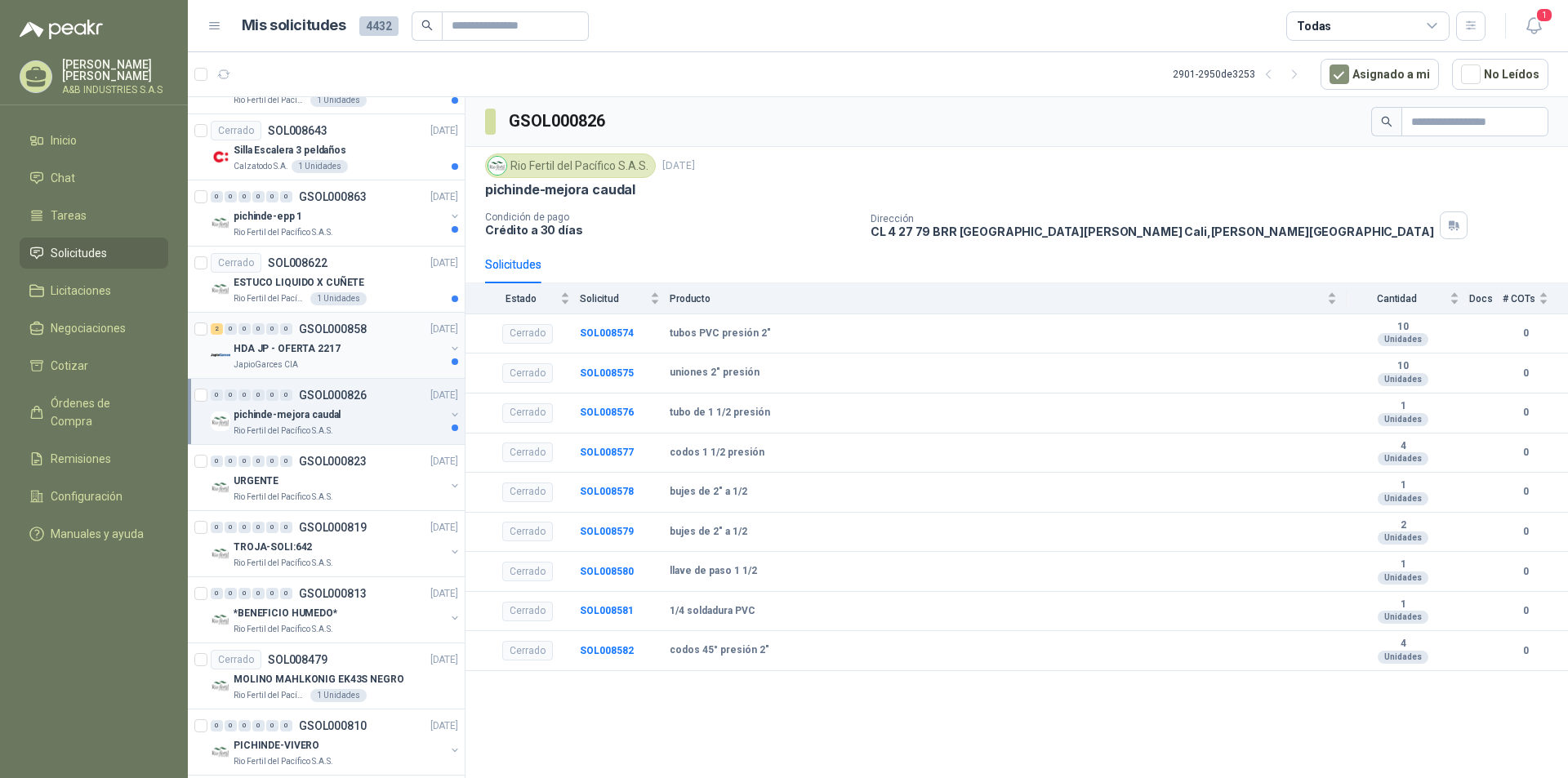
click at [396, 332] on div "2 0 0 0 0 0 GSOL000858 [DATE]" at bounding box center [336, 329] width 251 height 19
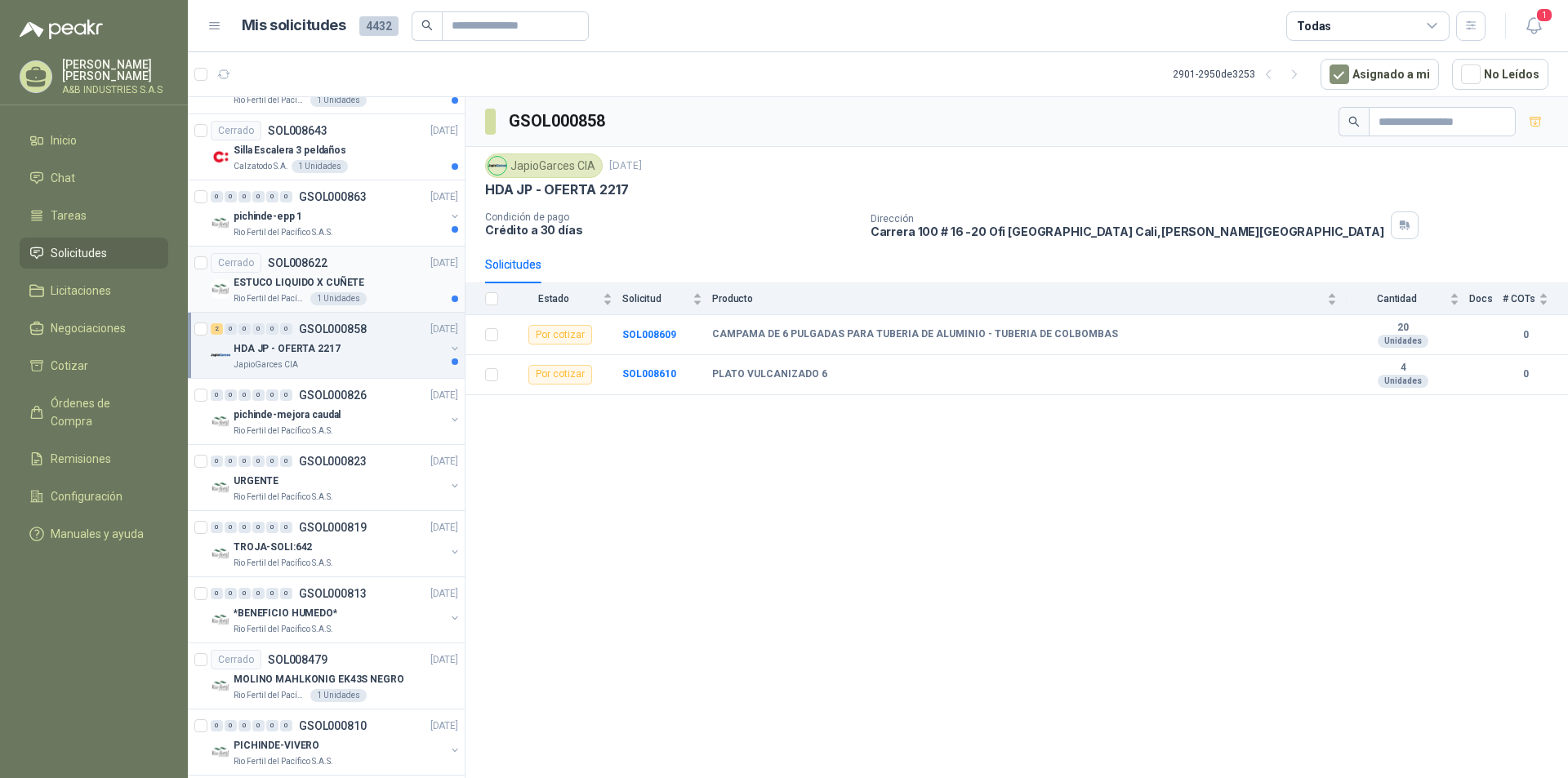
click at [379, 279] on div "ESTUCO LIQUIDO X CUÑETE" at bounding box center [346, 282] width 225 height 19
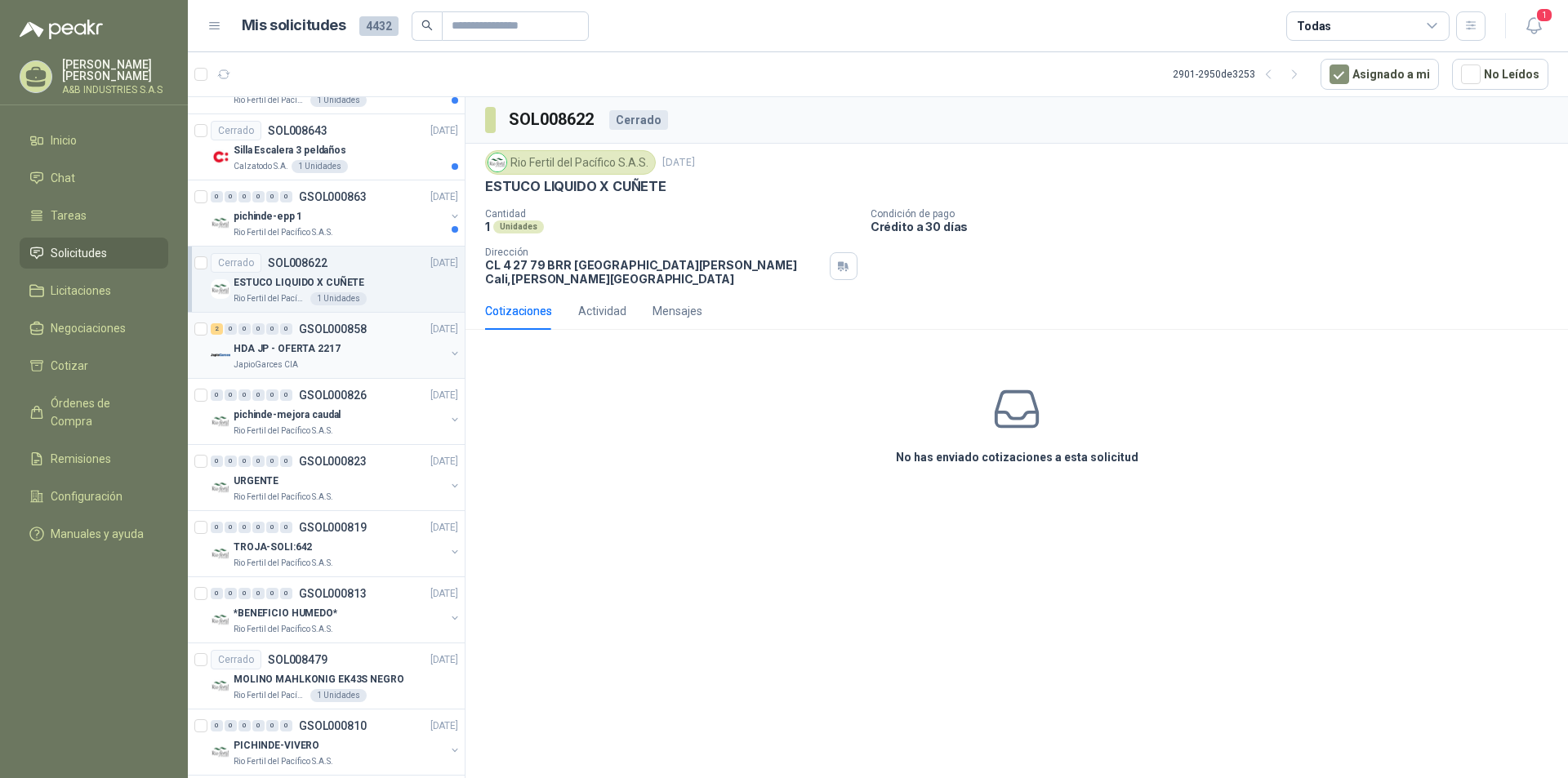
click at [372, 344] on div "HDA JP - OFERTA 2217" at bounding box center [339, 348] width 212 height 19
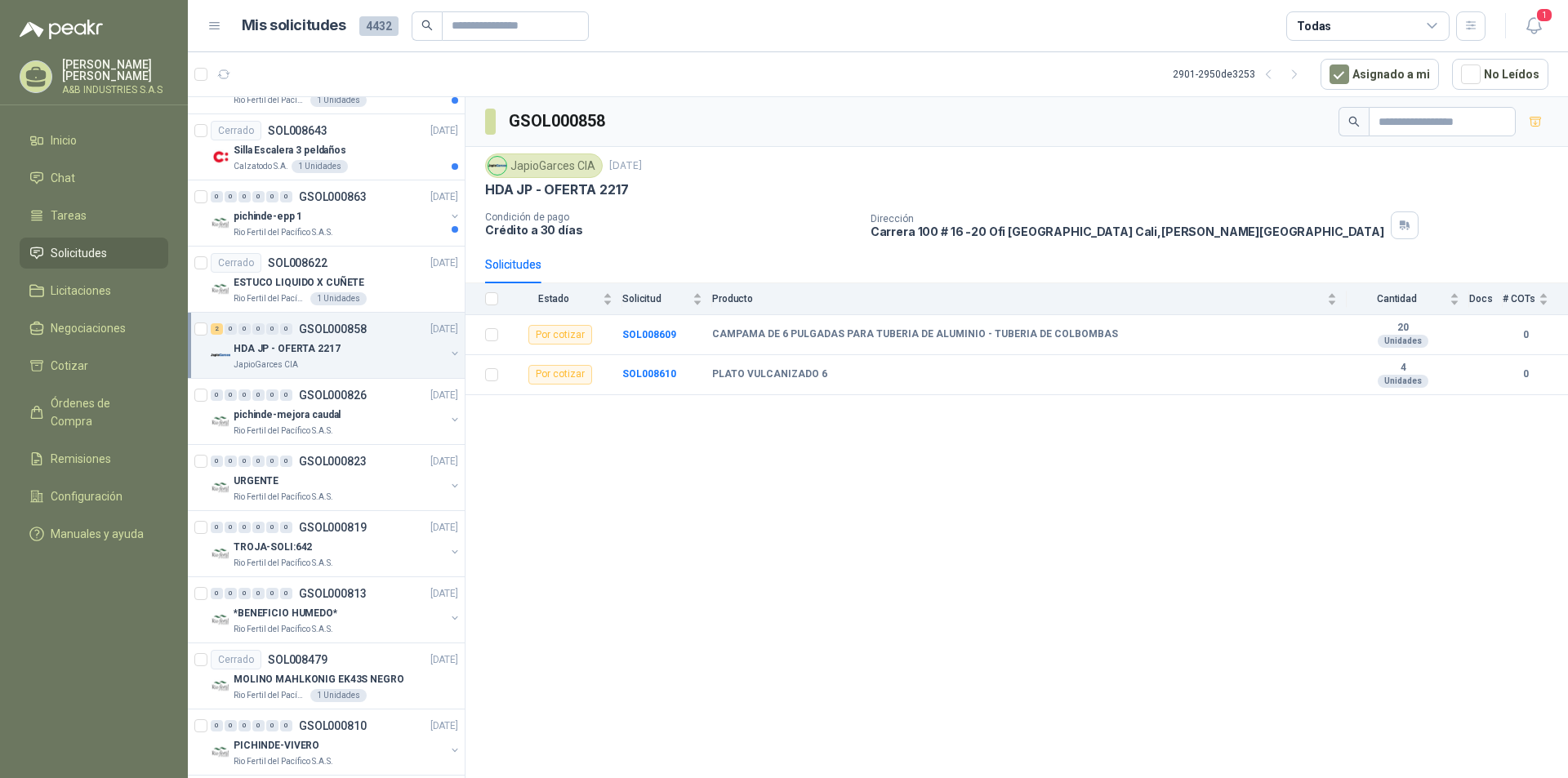
scroll to position [928, 0]
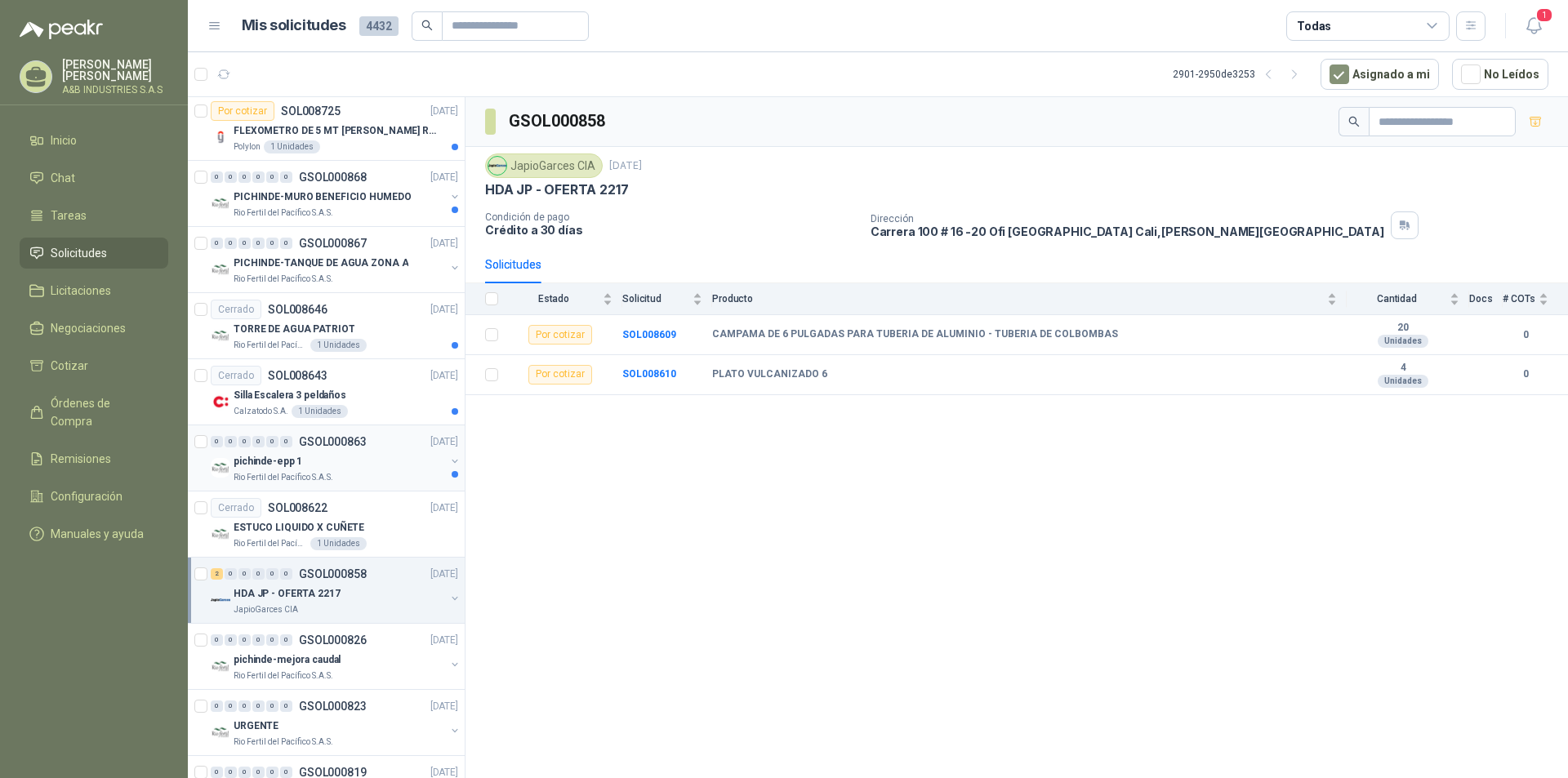
click at [391, 476] on div "Rio Fertil del Pacífico S.A.S." at bounding box center [339, 478] width 212 height 13
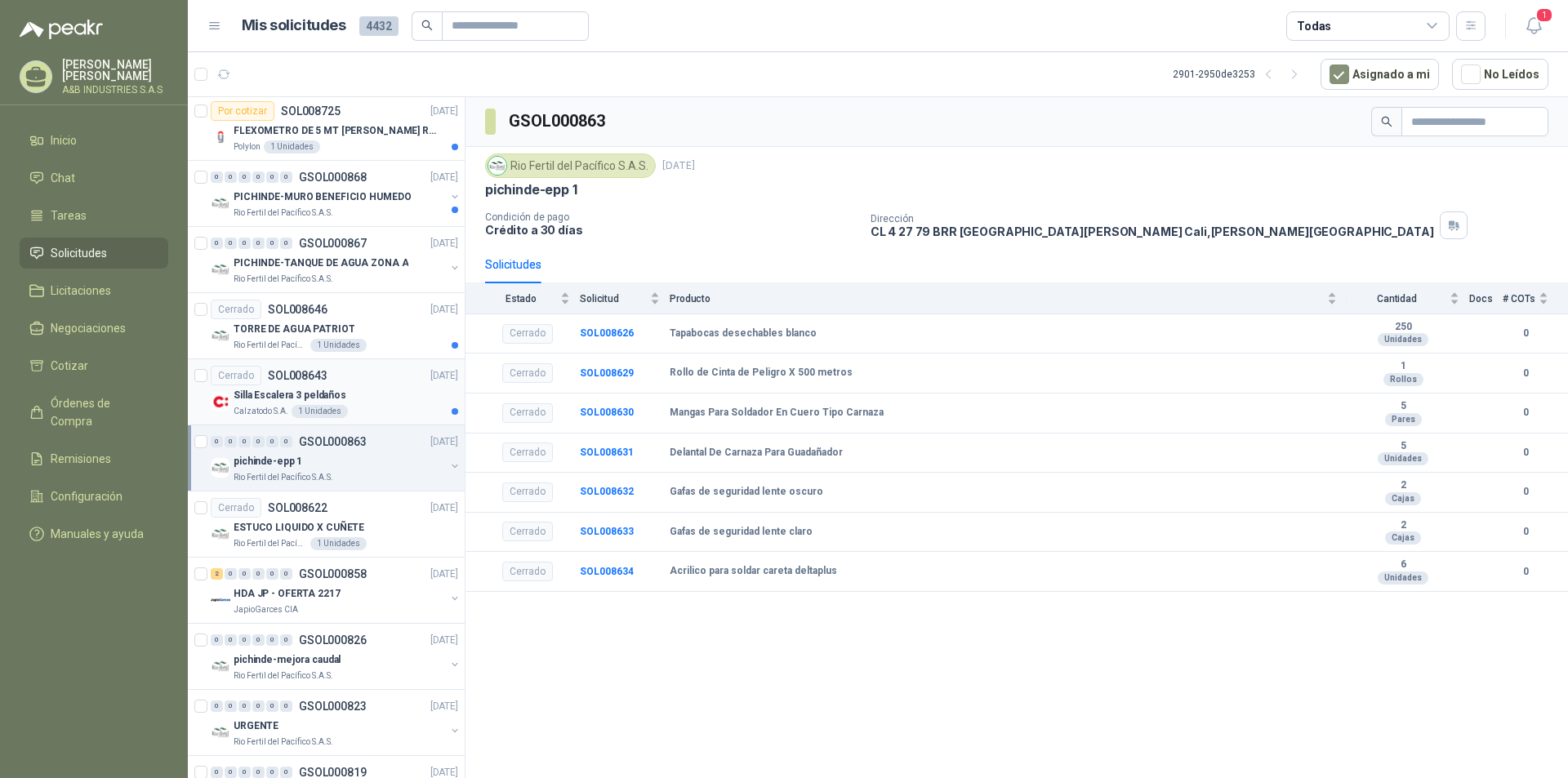
click at [372, 394] on div "Silla Escalera 3 peldaños" at bounding box center [346, 395] width 225 height 19
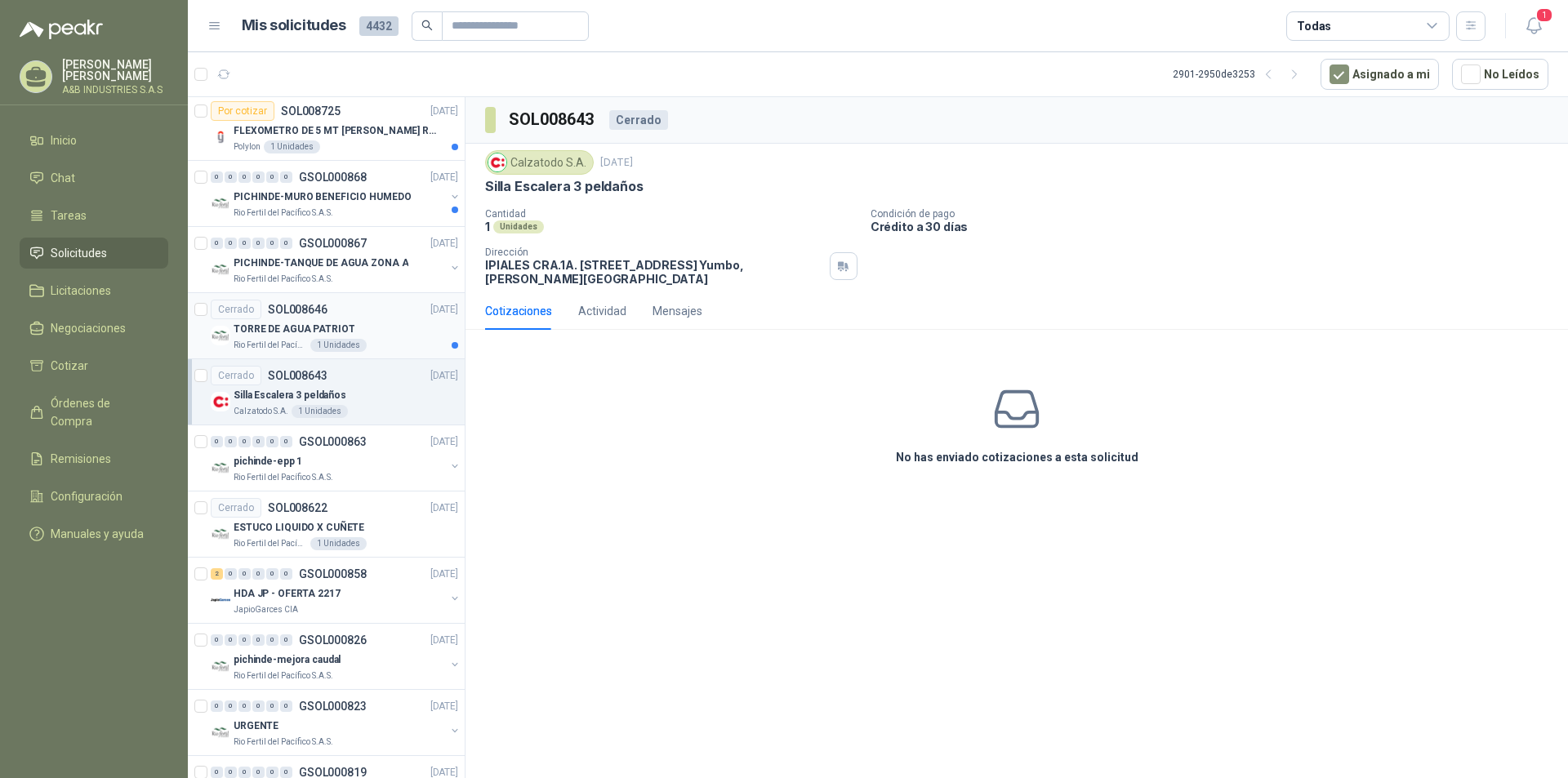
click at [382, 345] on div "Rio Fertil [PERSON_NAME] S.A.S. 1 Unidades" at bounding box center [346, 345] width 225 height 13
click at [389, 416] on div "Calzatodo S.A. 1 Unidades" at bounding box center [346, 411] width 225 height 13
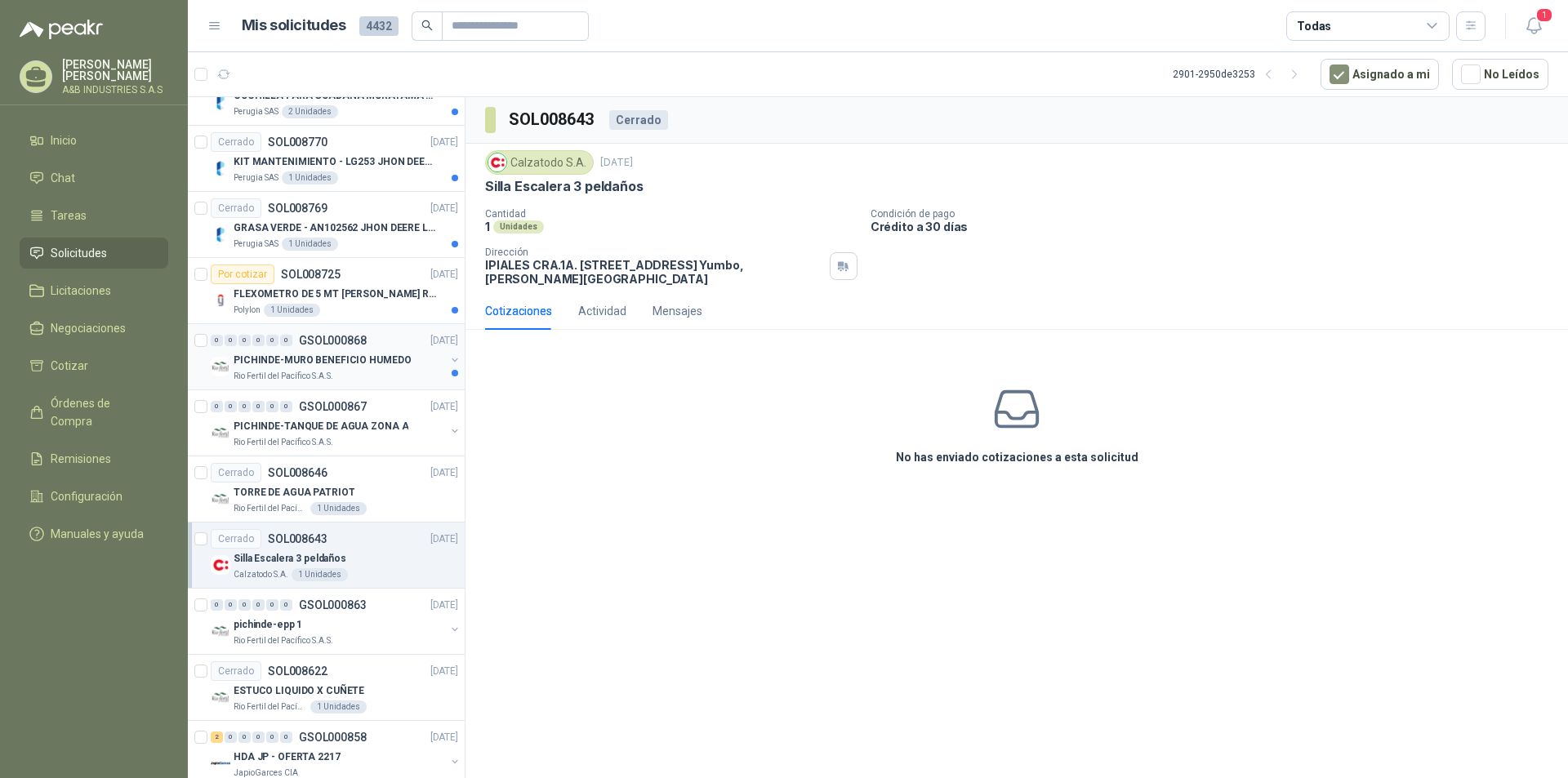
click at [387, 366] on p "PICHINDE-MURO BENEFICIO HUMEDO" at bounding box center [322, 361] width 177 height 15
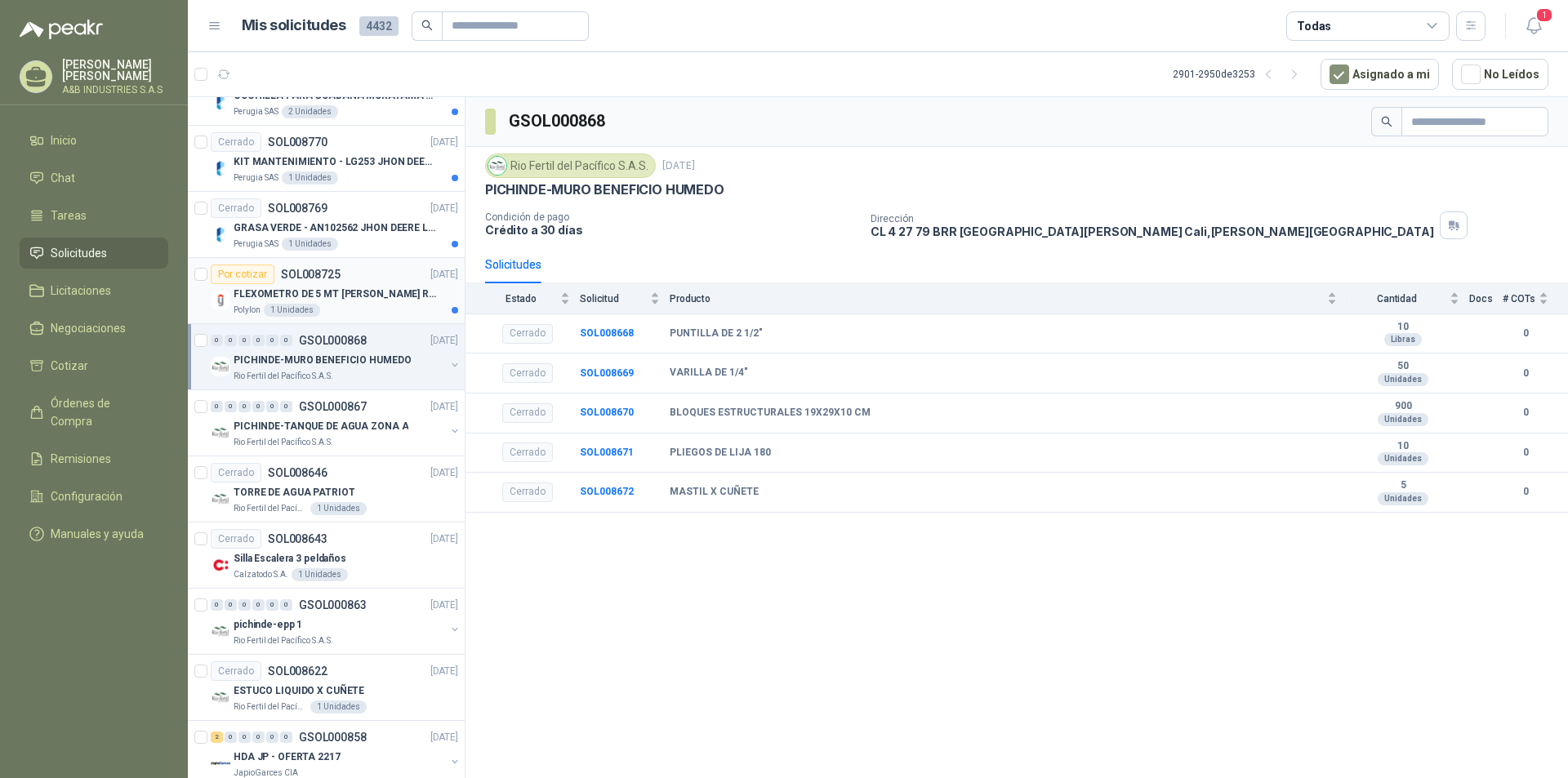
click at [371, 292] on p "FLEXOMETRO DE 5 MT [PERSON_NAME] REF 30615" at bounding box center [335, 294] width 203 height 15
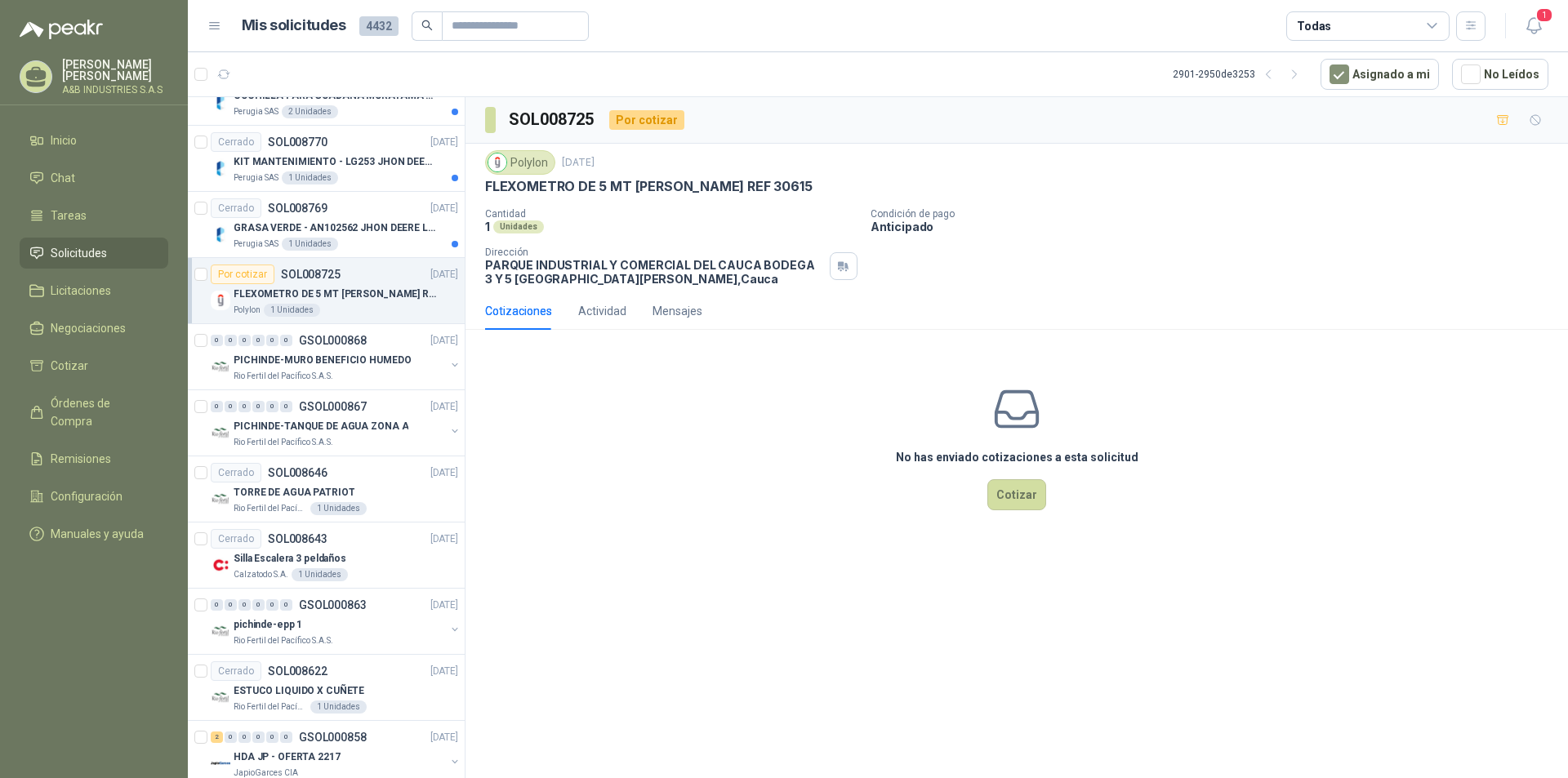
click at [374, 273] on div "Por cotizar SOL008725 [DATE]" at bounding box center [334, 274] width 247 height 19
click at [404, 233] on p "GRASA VERDE - AN102562 JHON DEERE LA115" at bounding box center [335, 228] width 203 height 15
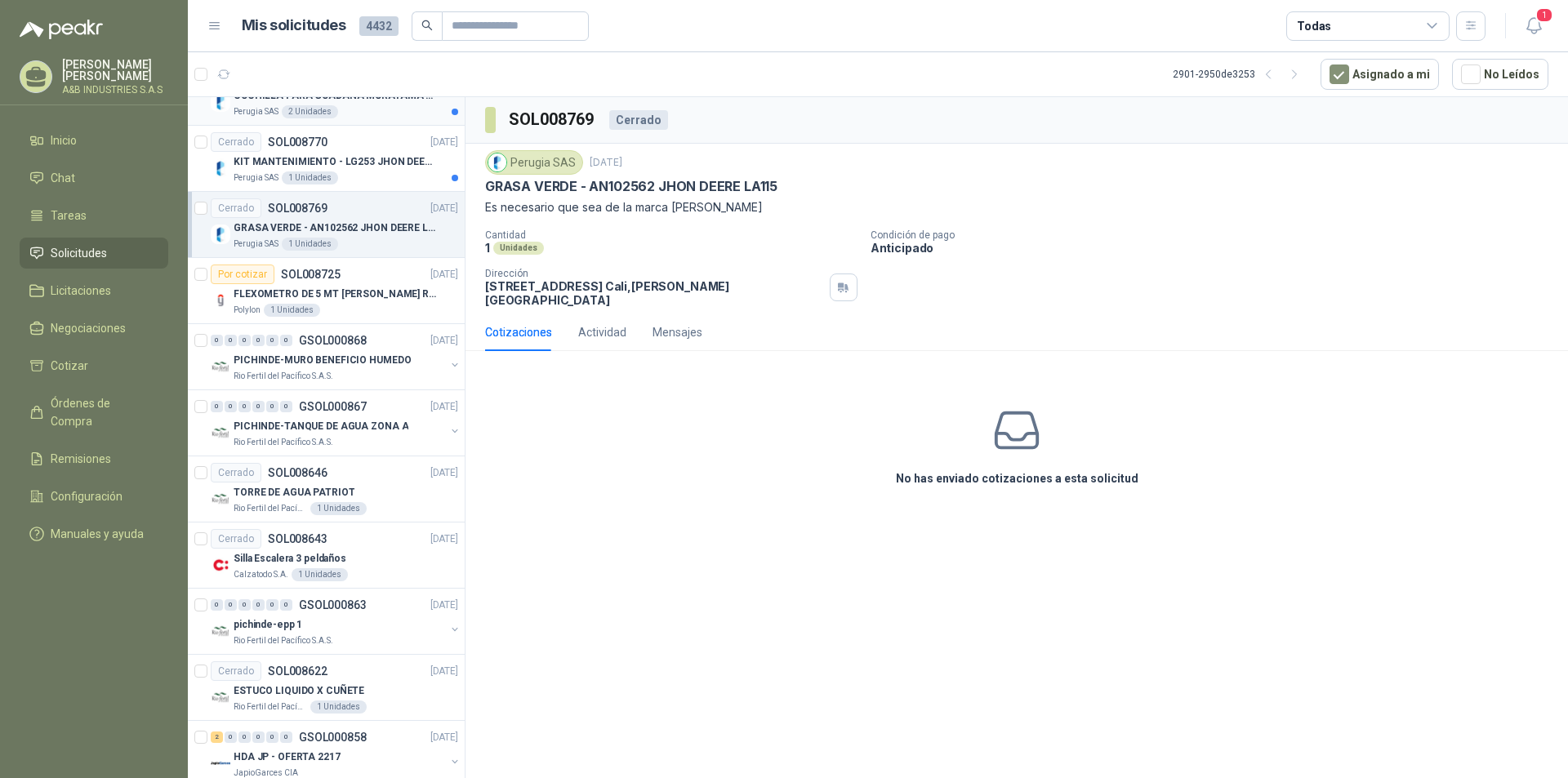
scroll to position [602, 0]
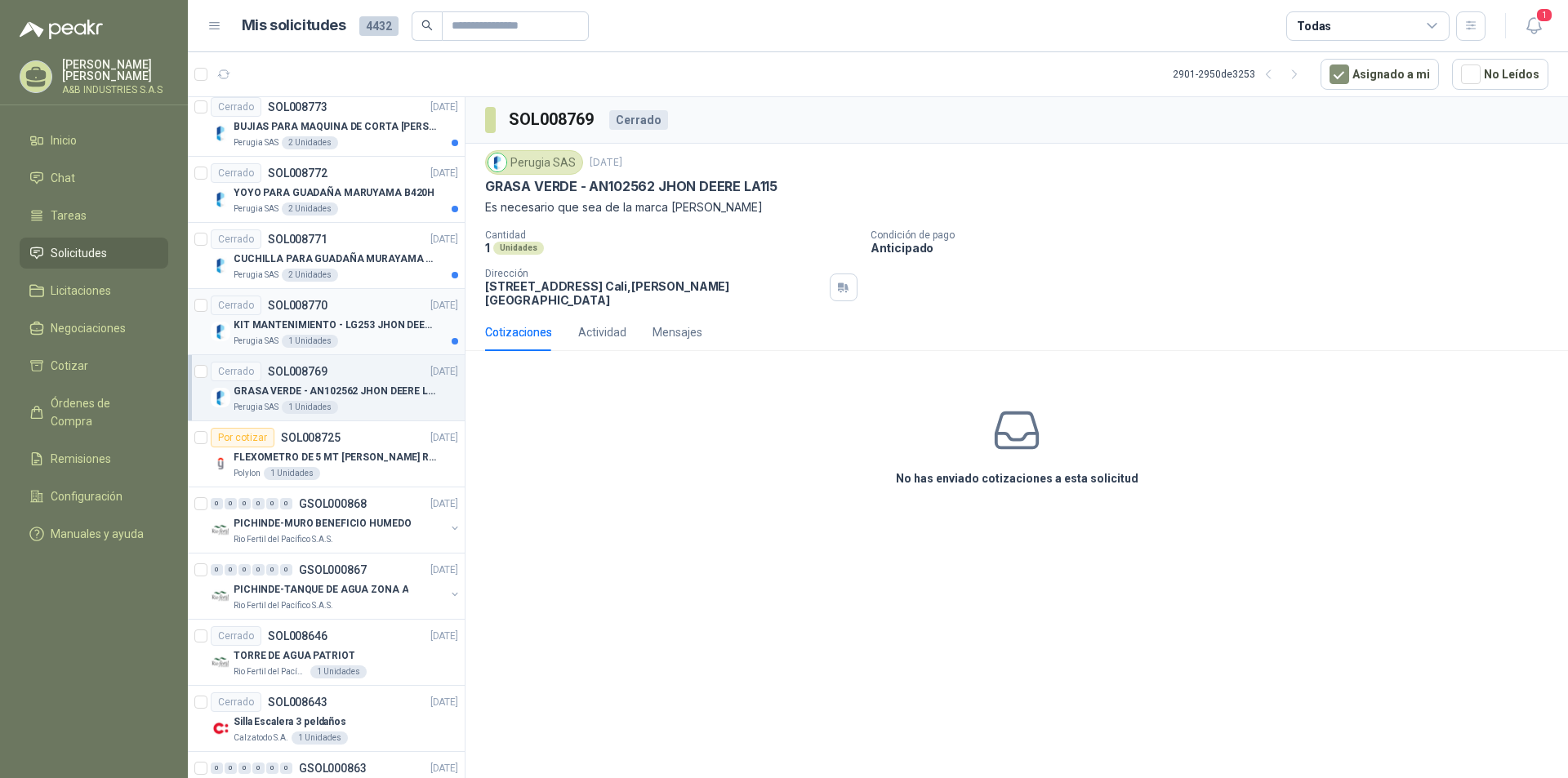
click at [370, 345] on div "Perugia SAS 1 Unidades" at bounding box center [346, 342] width 225 height 13
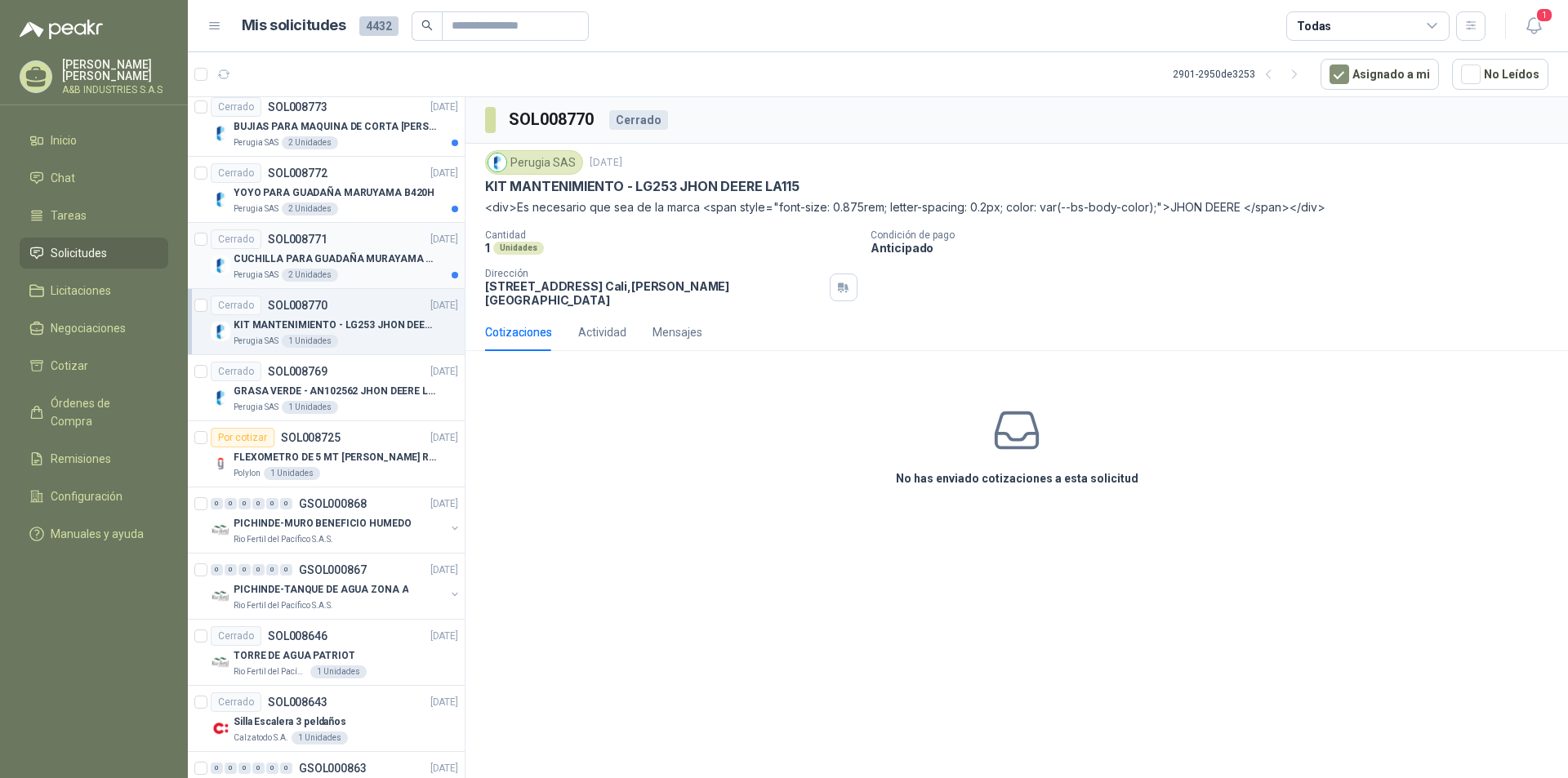
click at [387, 278] on div "Perugia SAS 2 Unidades" at bounding box center [346, 276] width 225 height 13
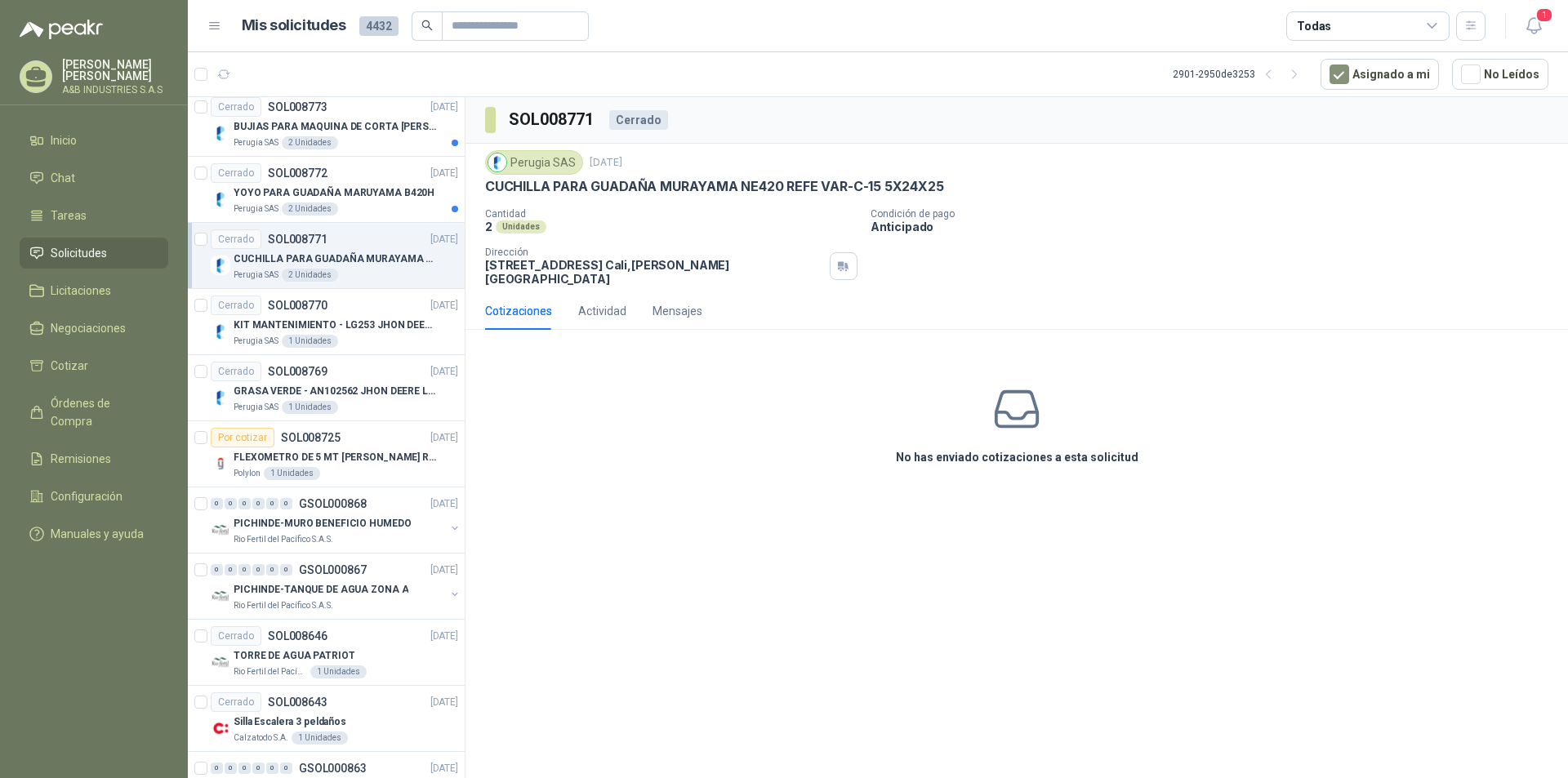
scroll to position [438, 0]
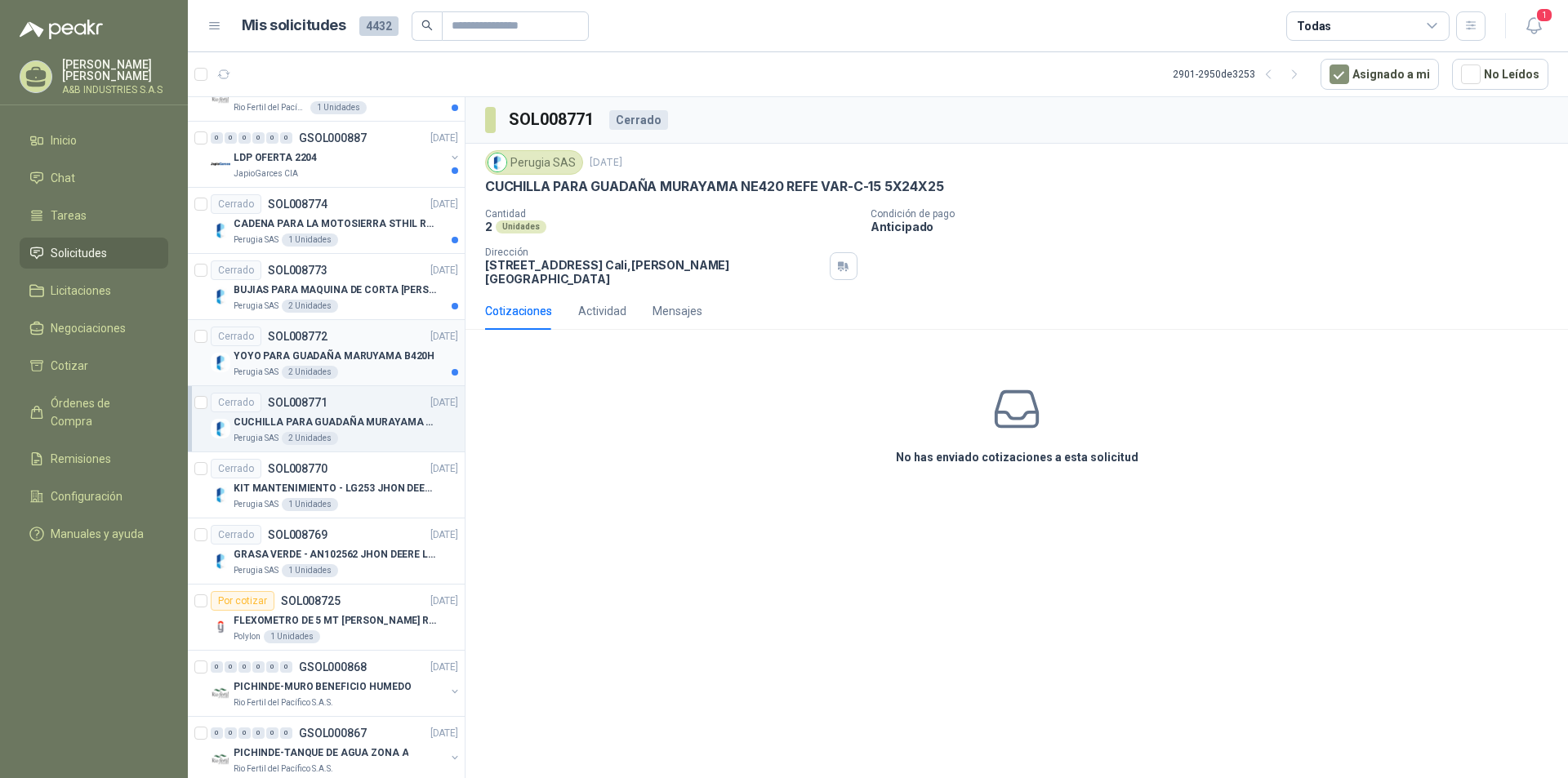
click at [384, 341] on div "Cerrado SOL008772 [DATE]" at bounding box center [334, 336] width 247 height 19
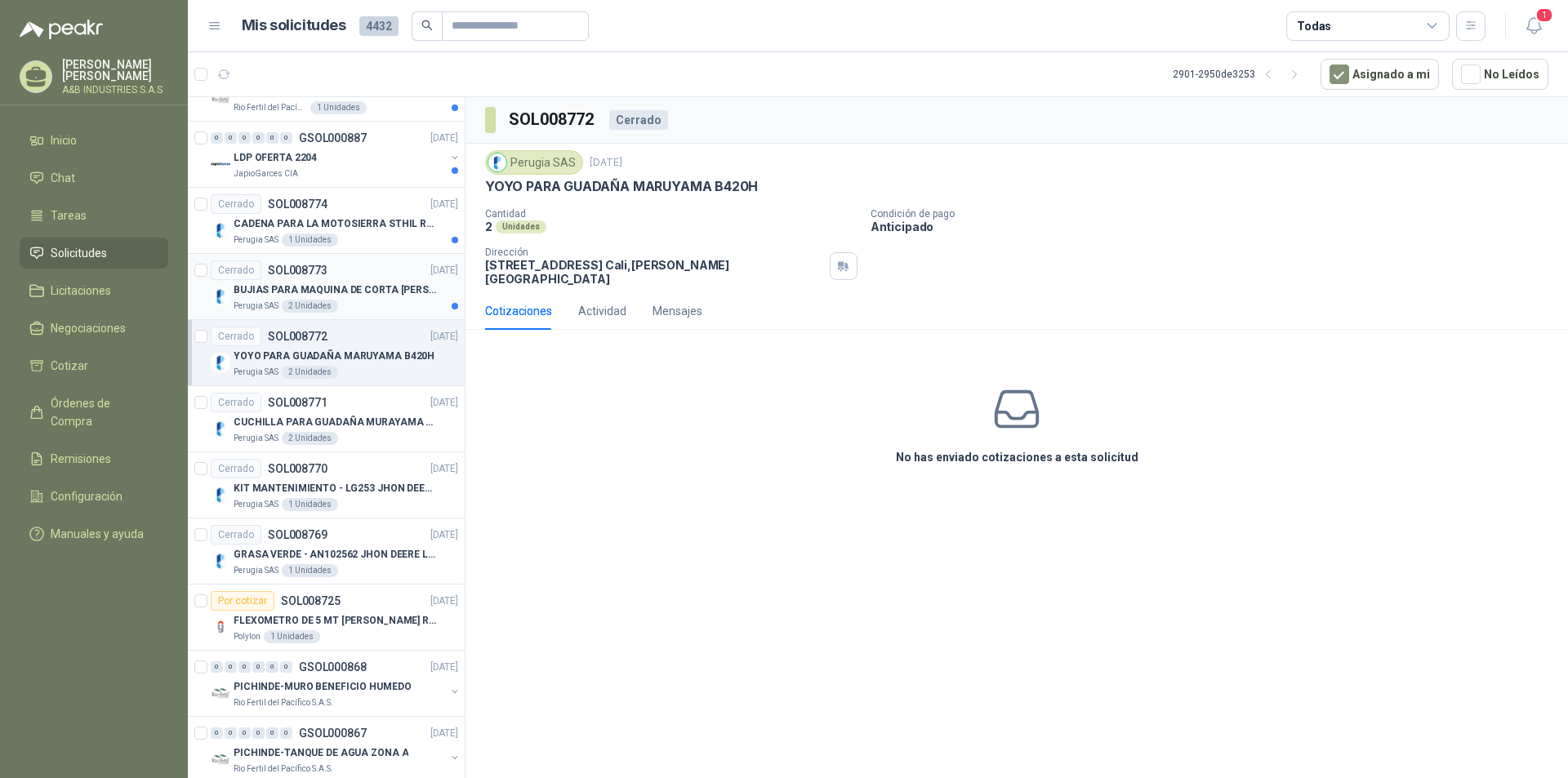
click at [381, 296] on p "BUJIAS PARA MAQUINA DE CORTA [PERSON_NAME] [PERSON_NAME] RM 600GH 6.0 HP" at bounding box center [335, 290] width 203 height 15
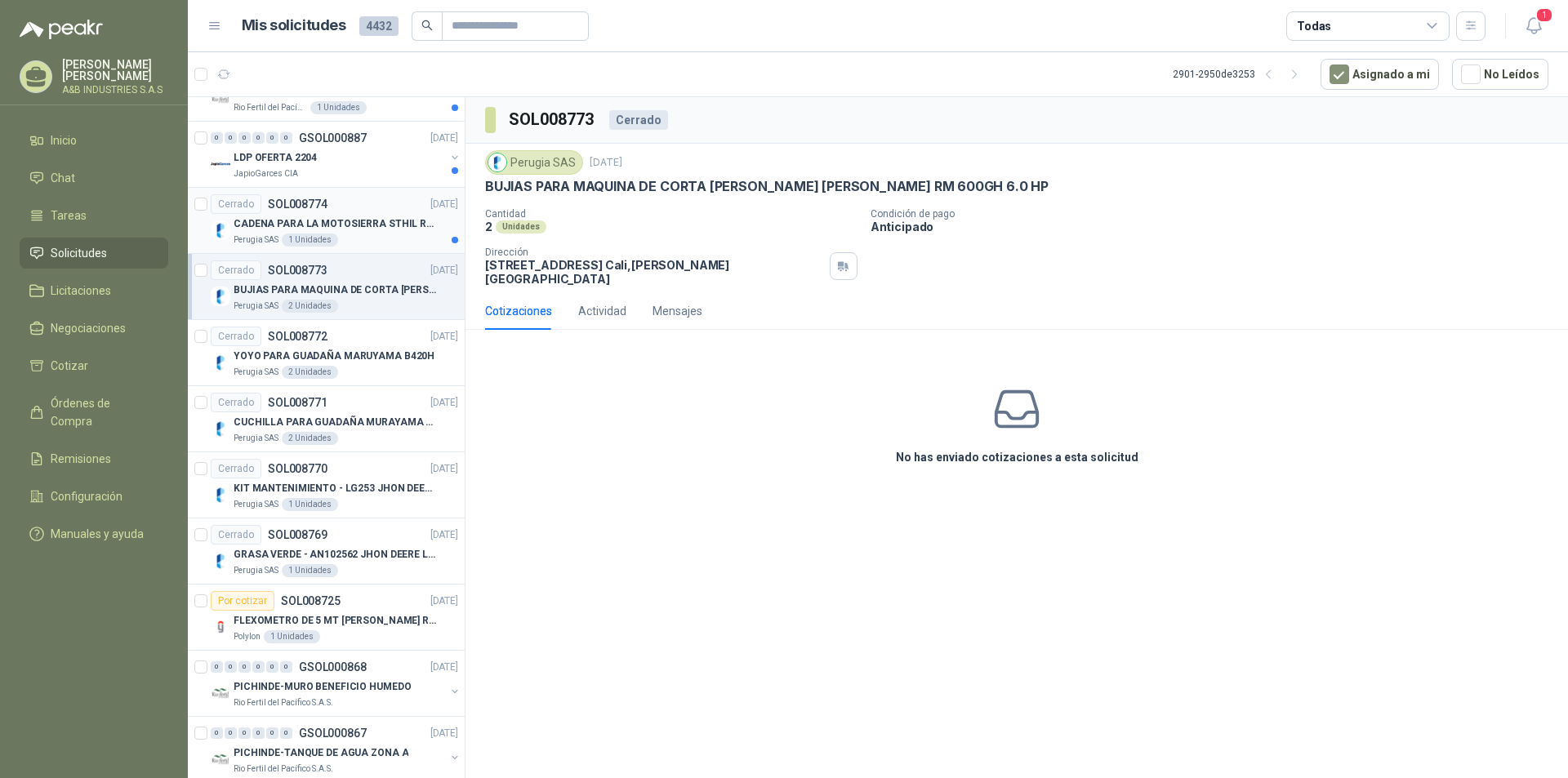
click at [375, 225] on p "CADENA PARA LA MOTOSIERRA STHIL REF 30030019241 para espada de 75 cm de Largo" at bounding box center [335, 224] width 203 height 15
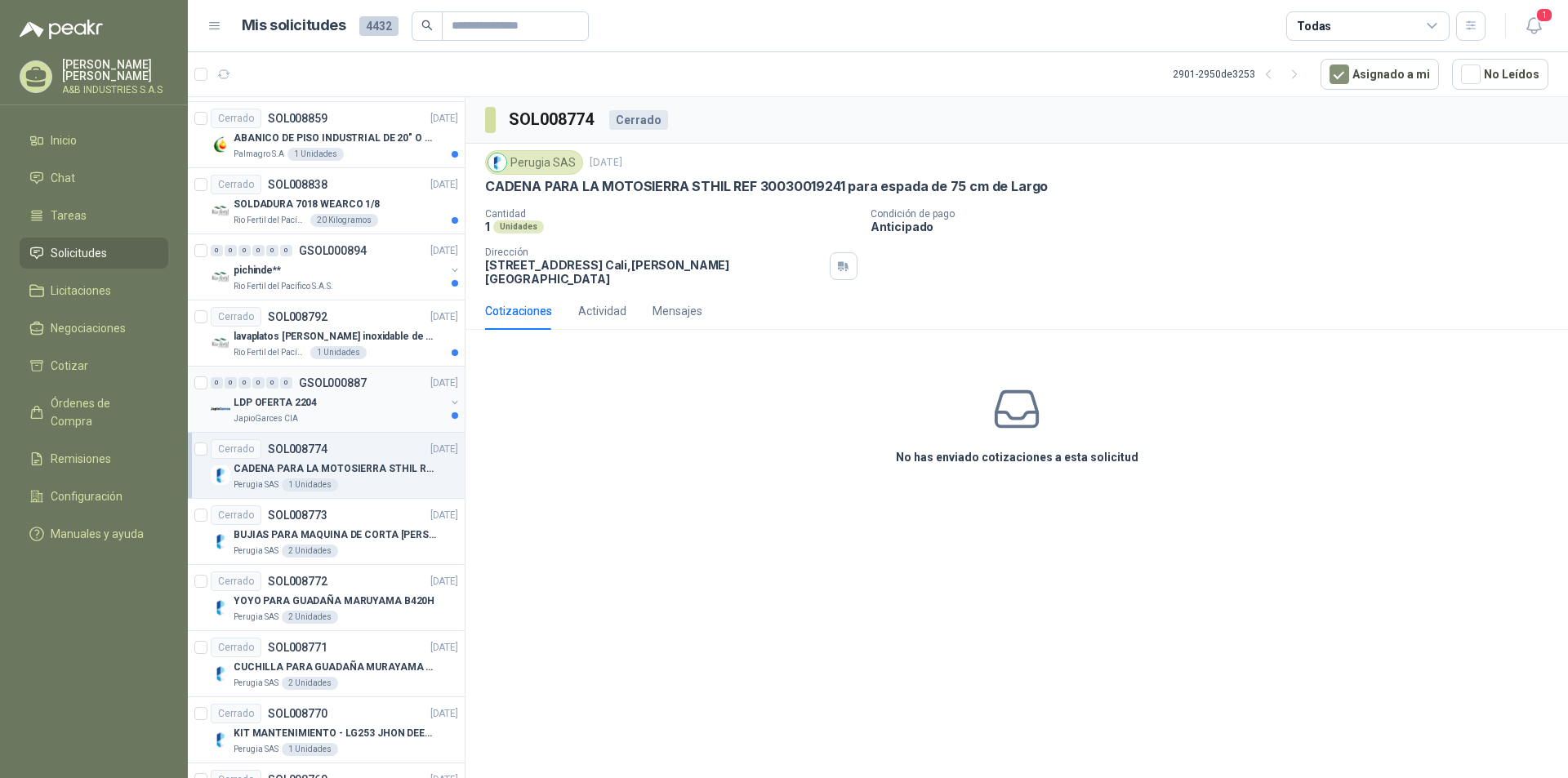
click at [393, 403] on div "LDP OFERTA 2204" at bounding box center [339, 402] width 212 height 19
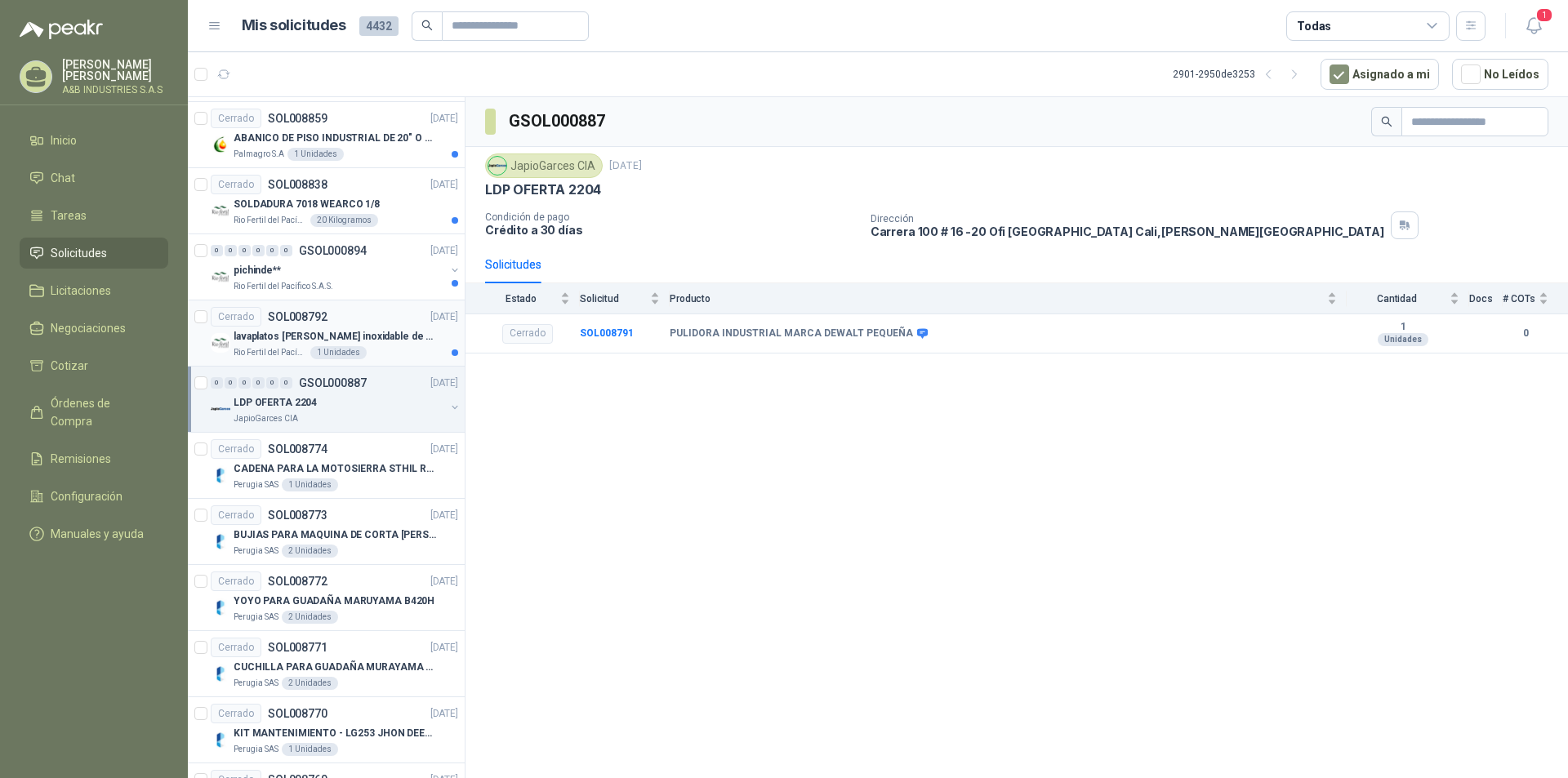
click at [392, 347] on div "Rio Fertil [PERSON_NAME] S.A.S. 1 Unidades" at bounding box center [346, 353] width 225 height 13
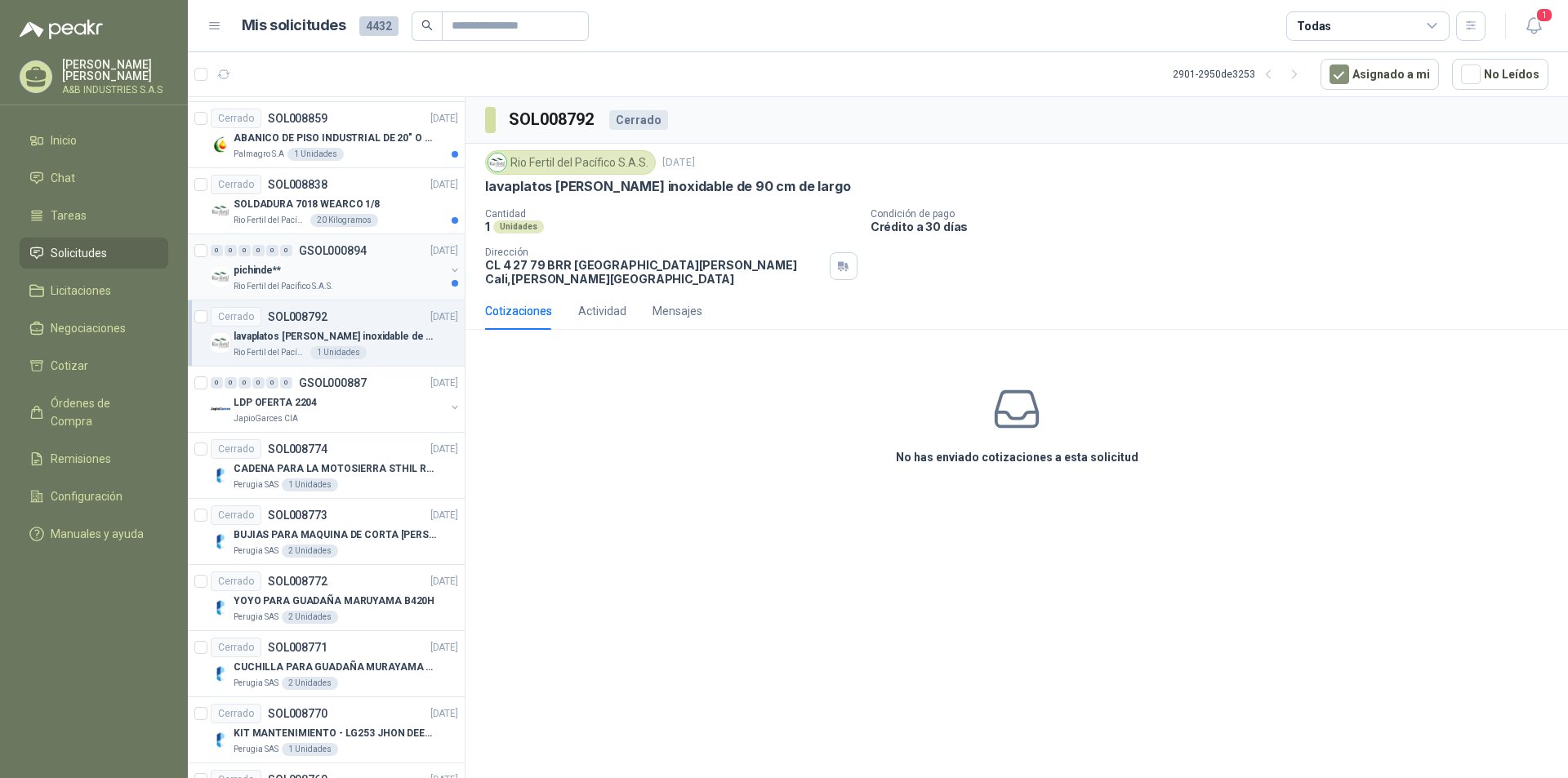
click at [403, 278] on div "pichinde**" at bounding box center [339, 270] width 212 height 19
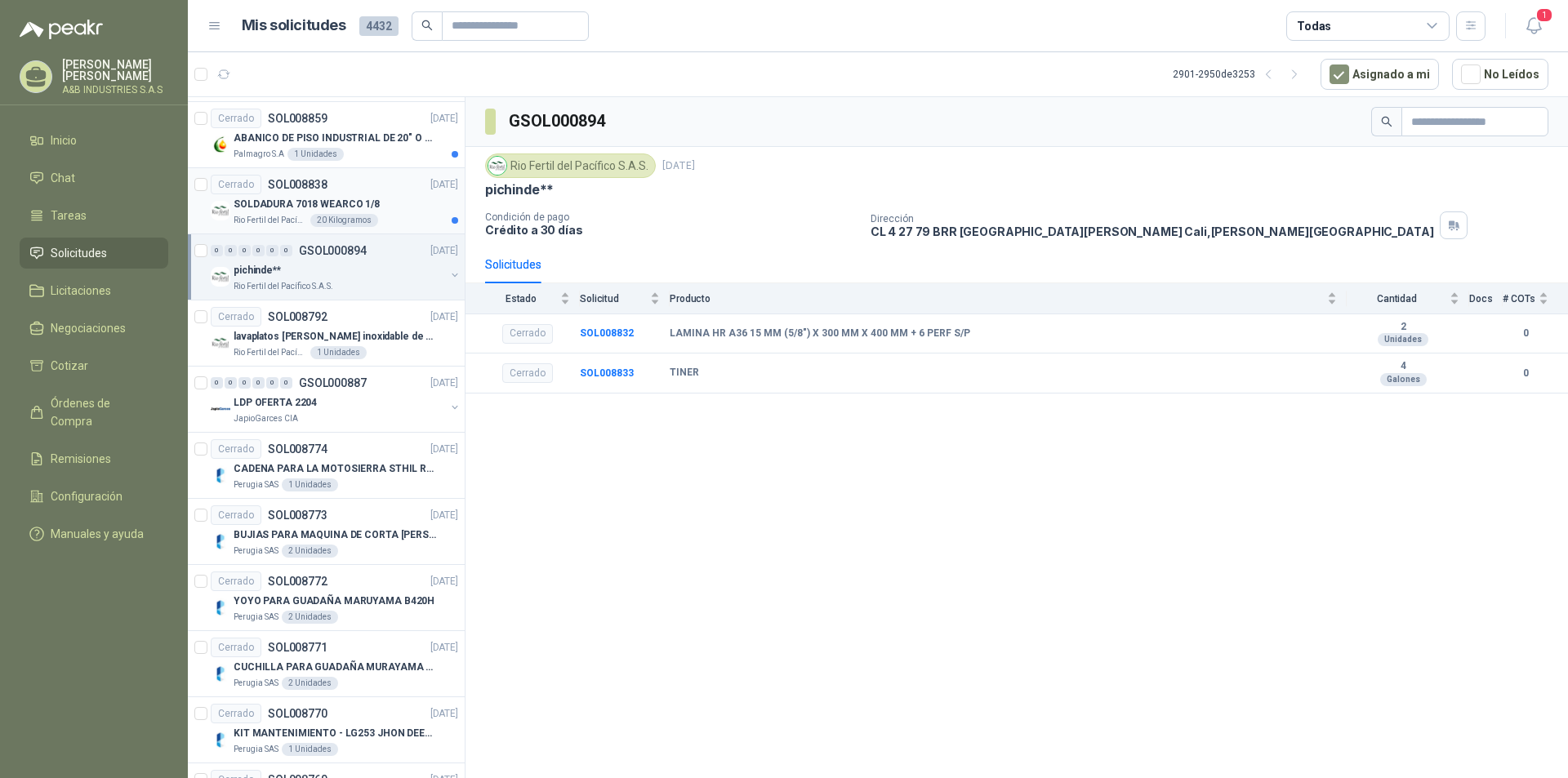
click at [401, 213] on div "SOLDADURA 7018 WEARCO 1/8" at bounding box center [346, 204] width 225 height 19
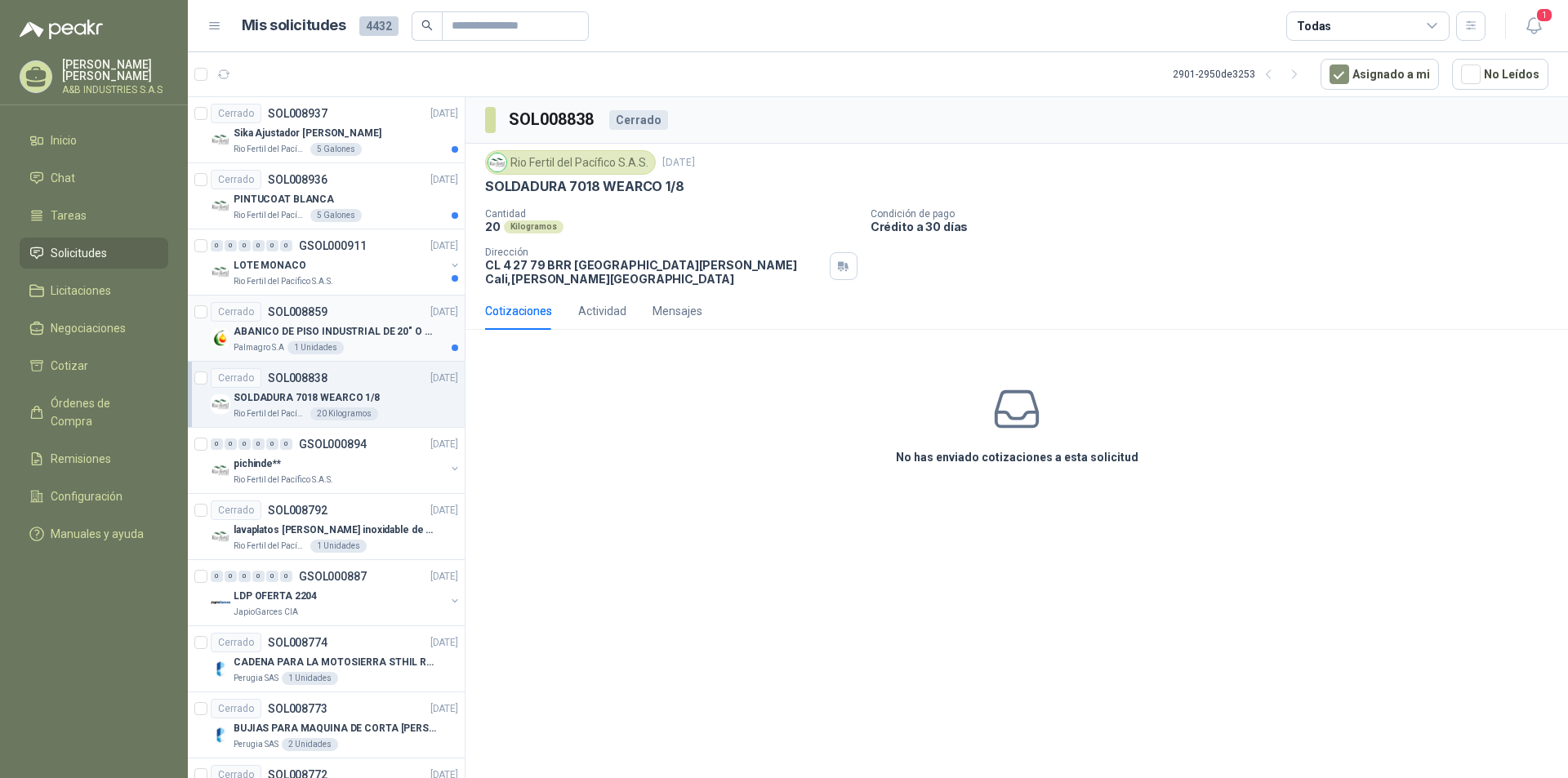
click at [421, 353] on div "Palmagro S.A 1 Unidades" at bounding box center [346, 348] width 225 height 13
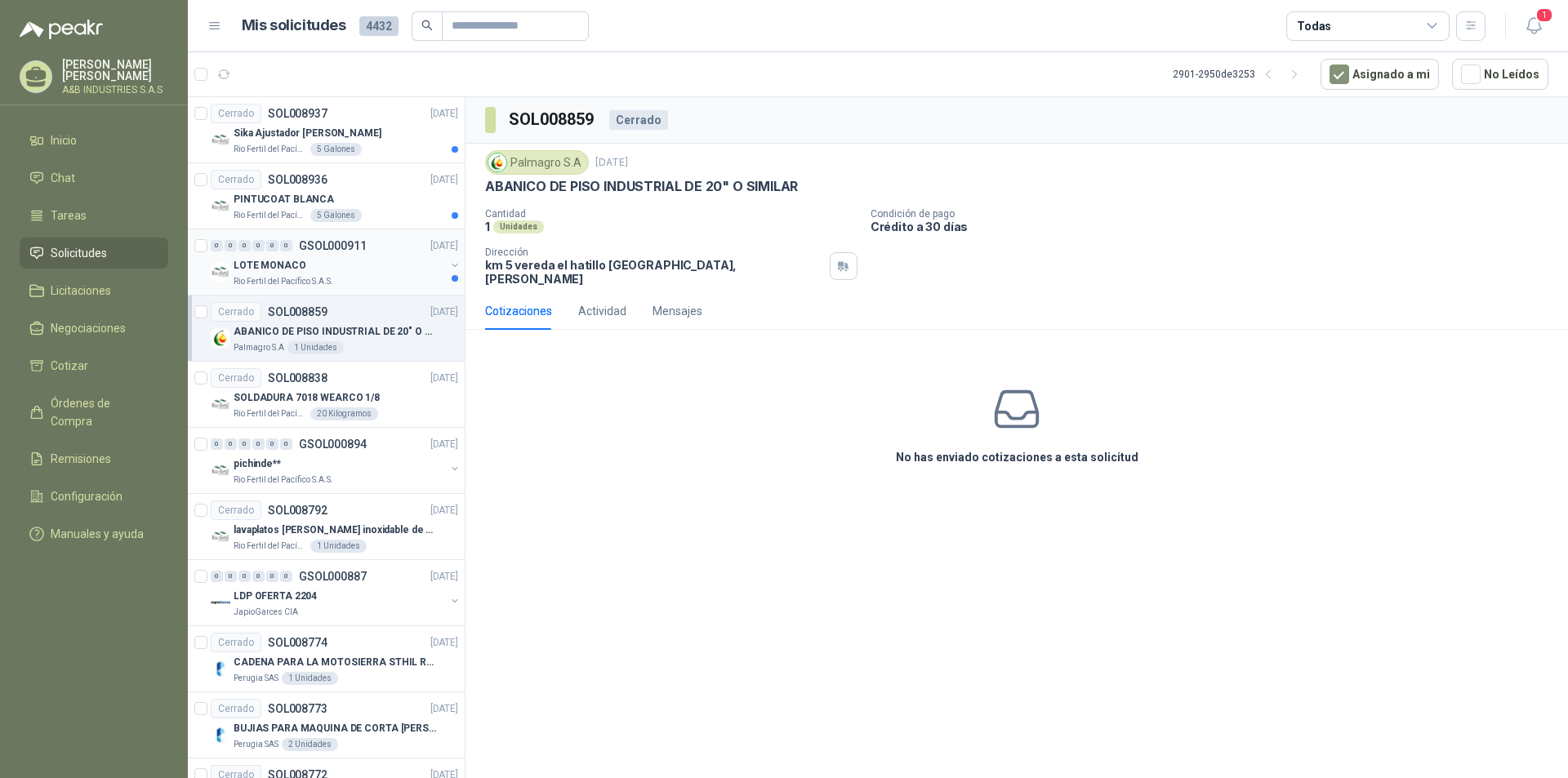
click at [395, 278] on div "Rio Fertil del Pacífico S.A.S." at bounding box center [339, 282] width 212 height 13
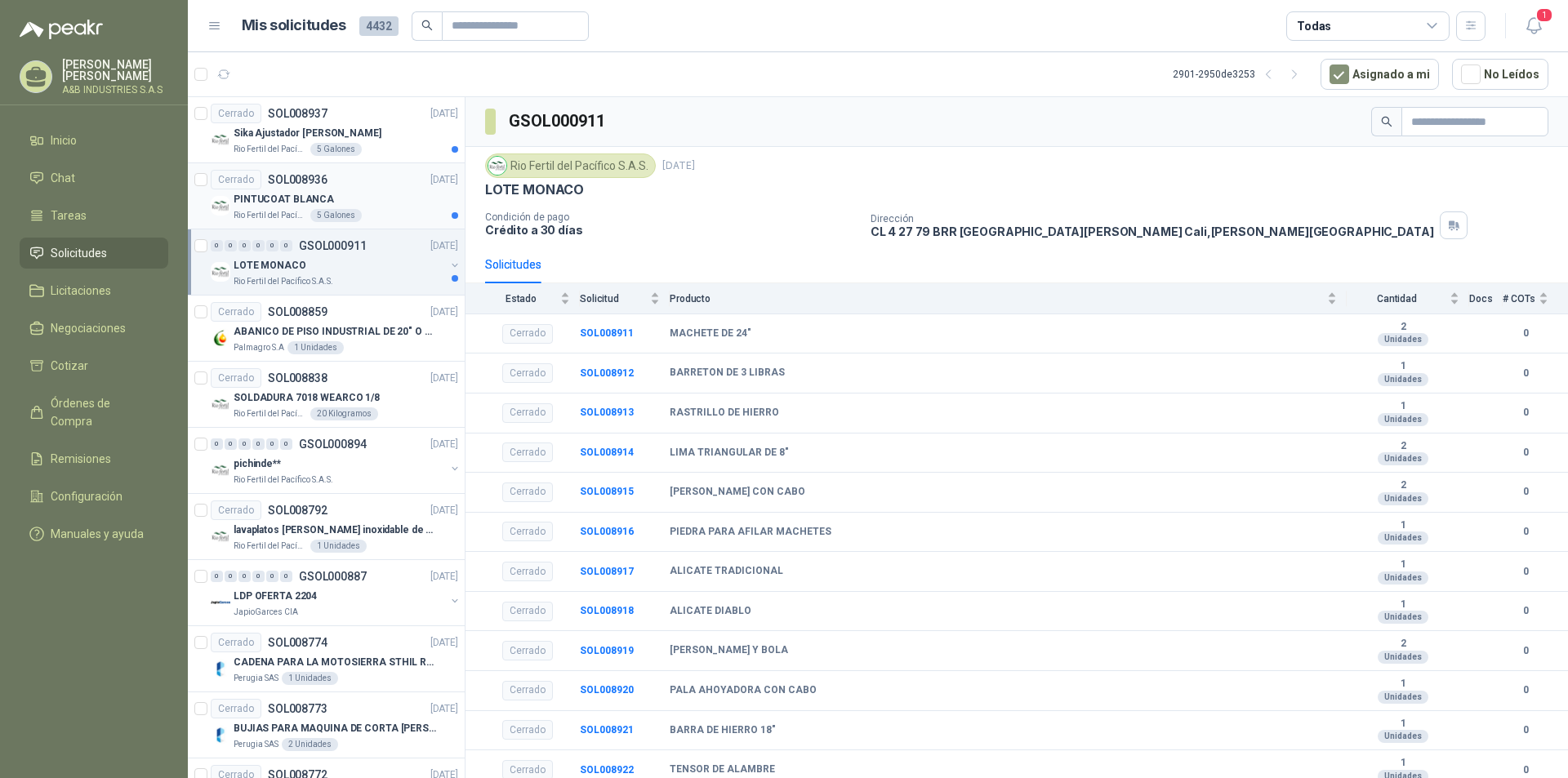
click at [405, 203] on div "PINTUCOAT BLANCA" at bounding box center [346, 199] width 225 height 19
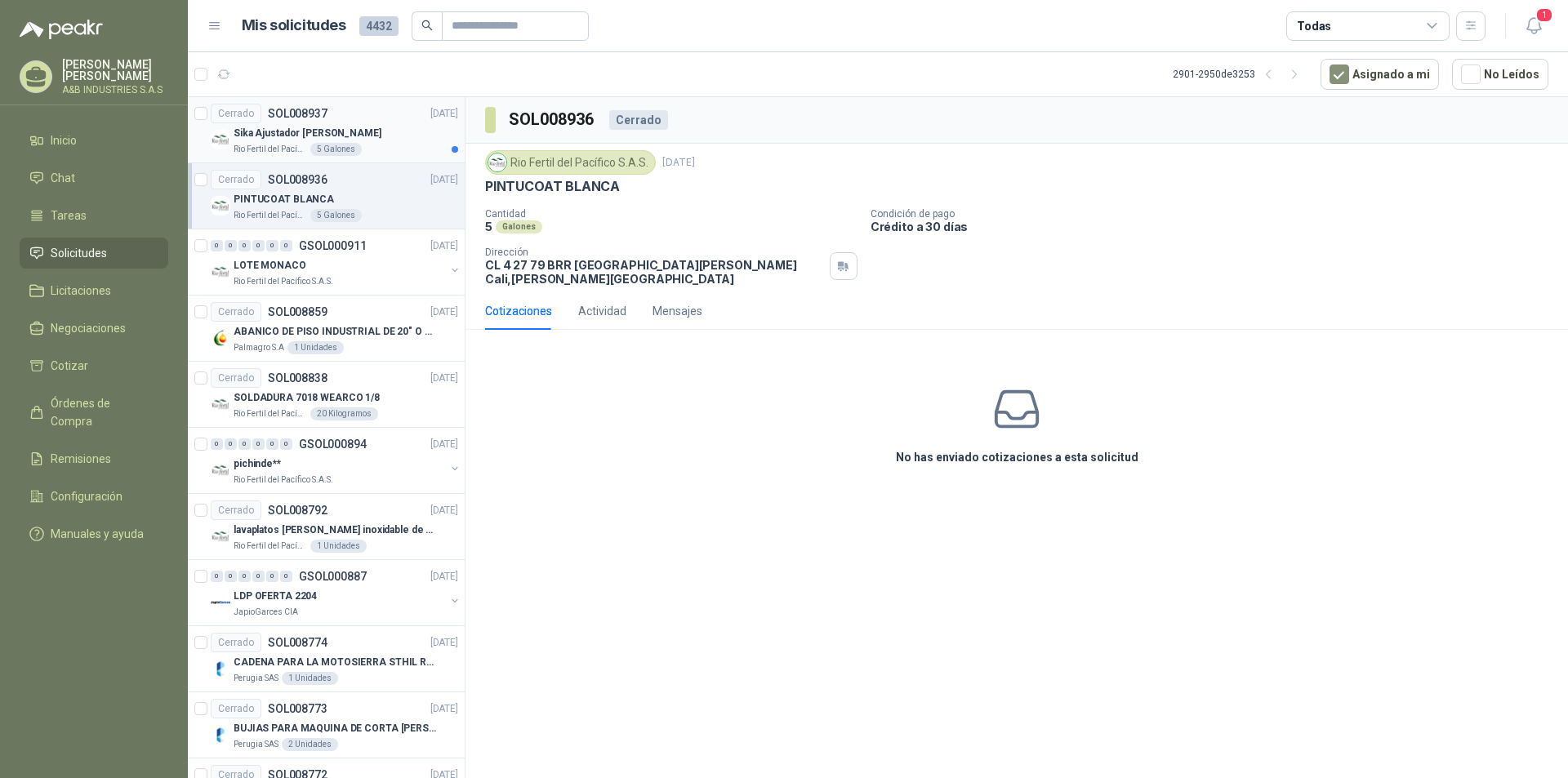
click at [379, 157] on article "Cerrado SOL008937 19/10/23 Sika Ajustador Uretano Cuñt Rio Fertil del Pacífico …" at bounding box center [325, 130] width 277 height 66
click at [1276, 73] on icon "button" at bounding box center [1268, 75] width 14 height 14
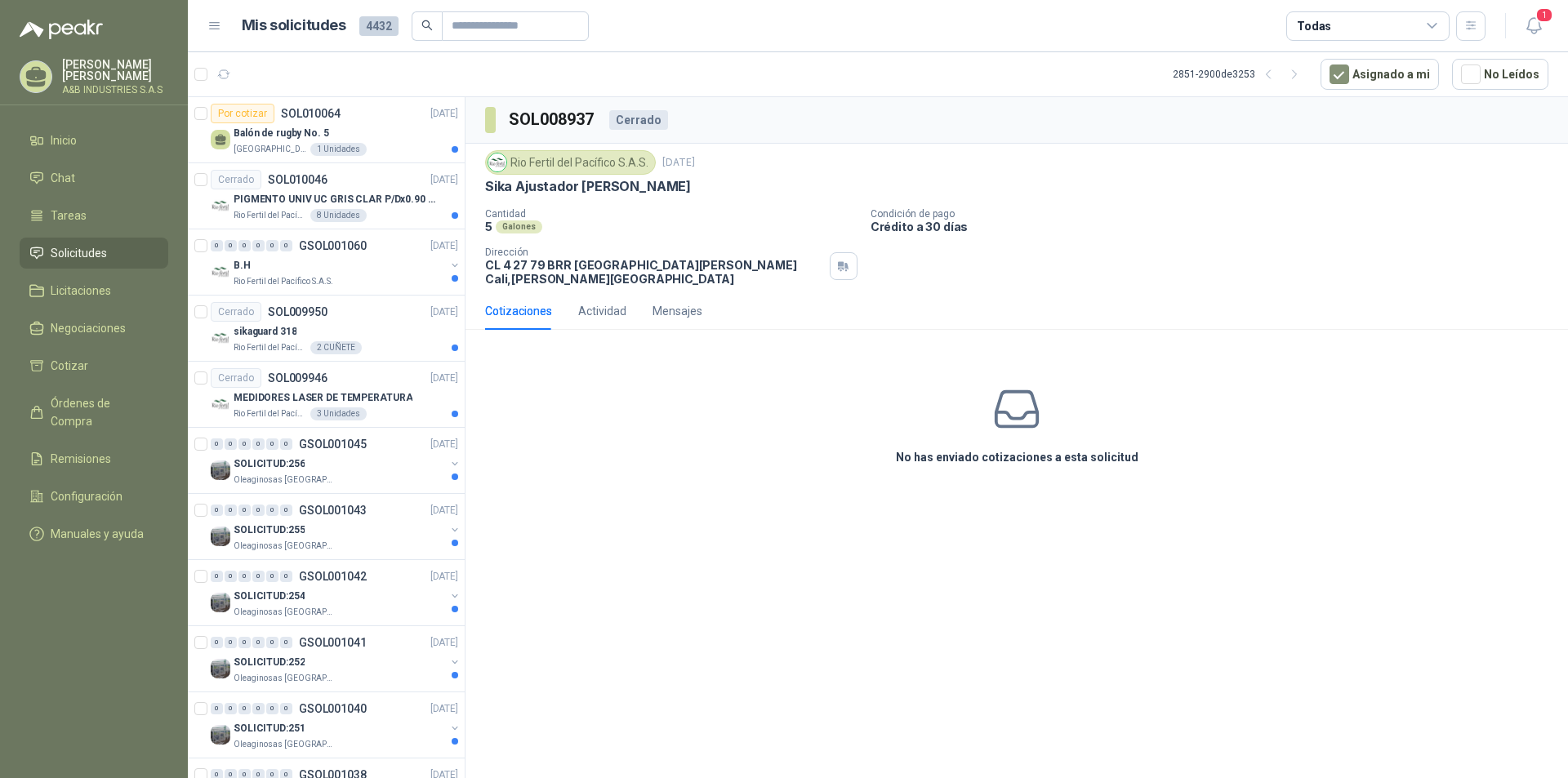
click at [147, 256] on li "Solicitudes" at bounding box center [94, 253] width 129 height 18
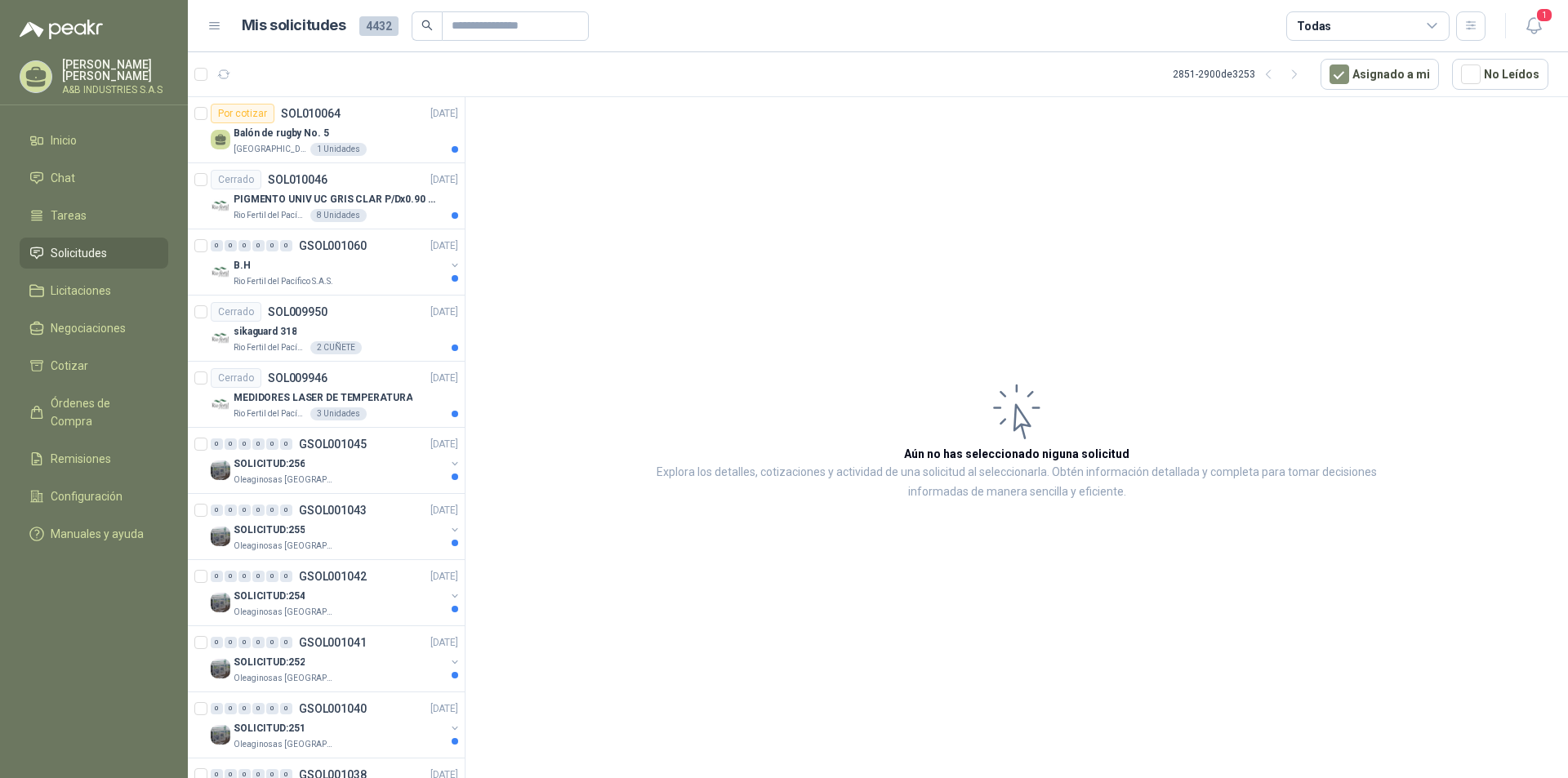
click at [147, 256] on li "Solicitudes" at bounding box center [94, 253] width 129 height 18
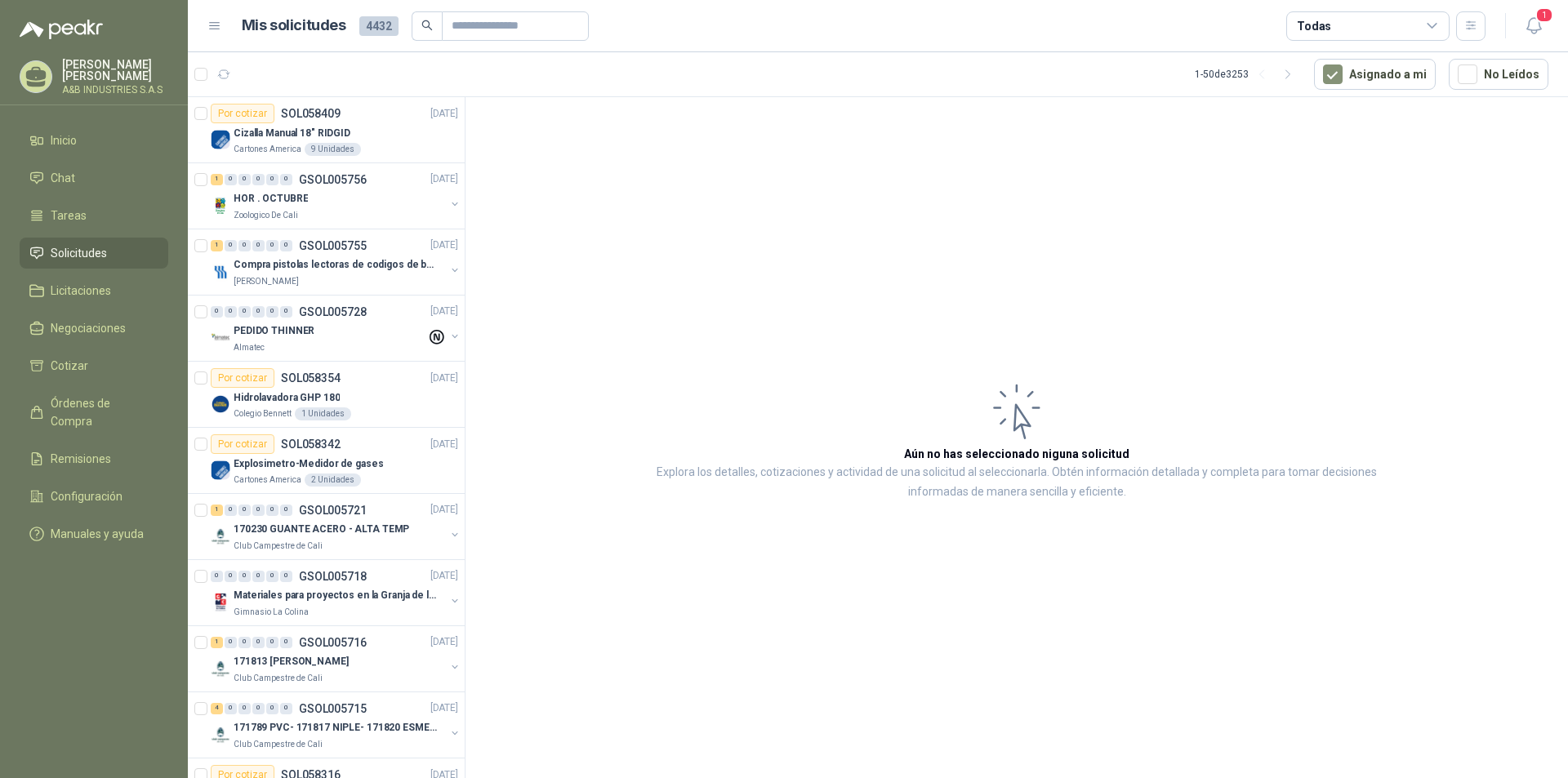
click at [86, 252] on span "Solicitudes" at bounding box center [78, 253] width 56 height 18
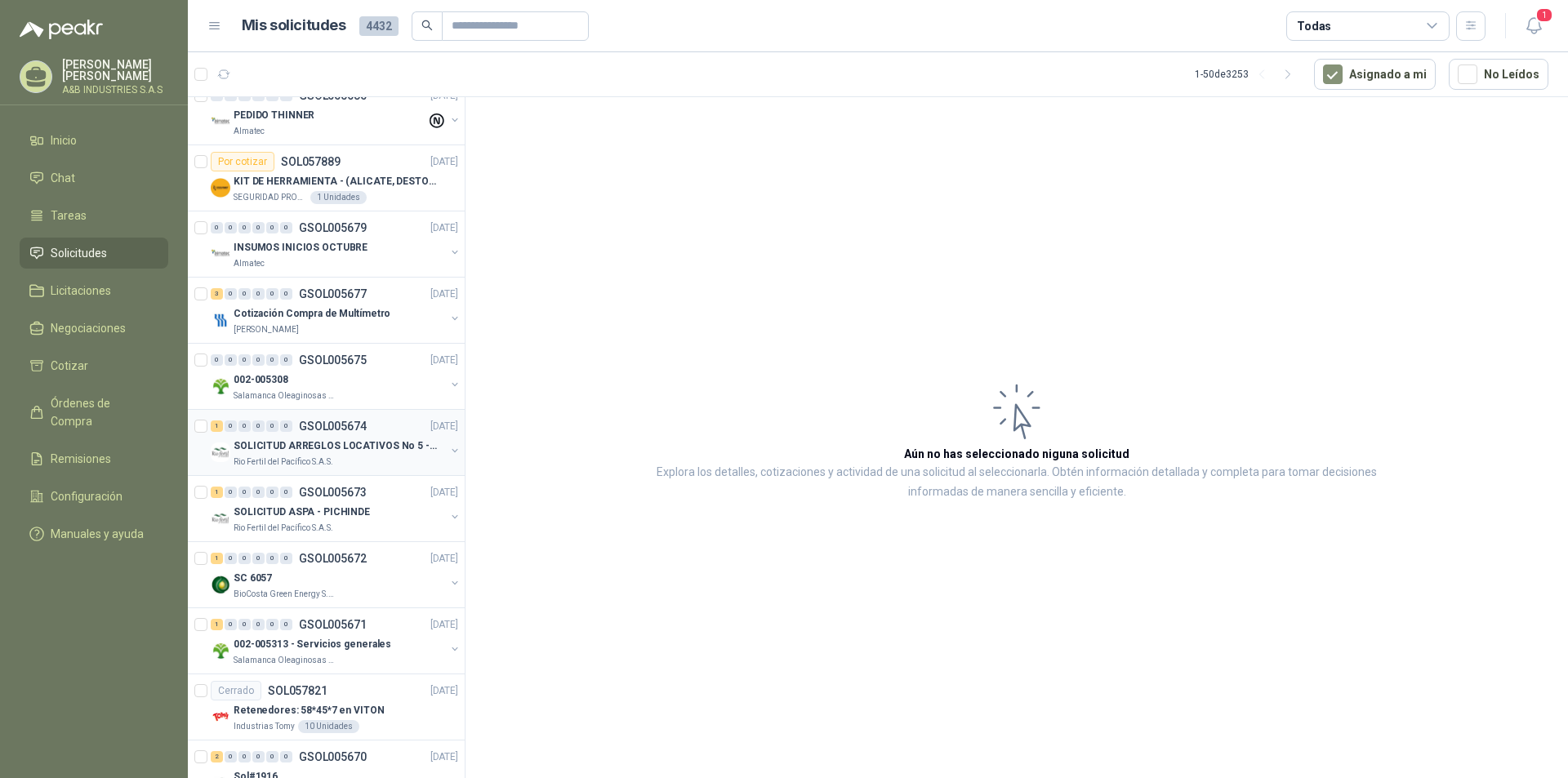
scroll to position [2656, 0]
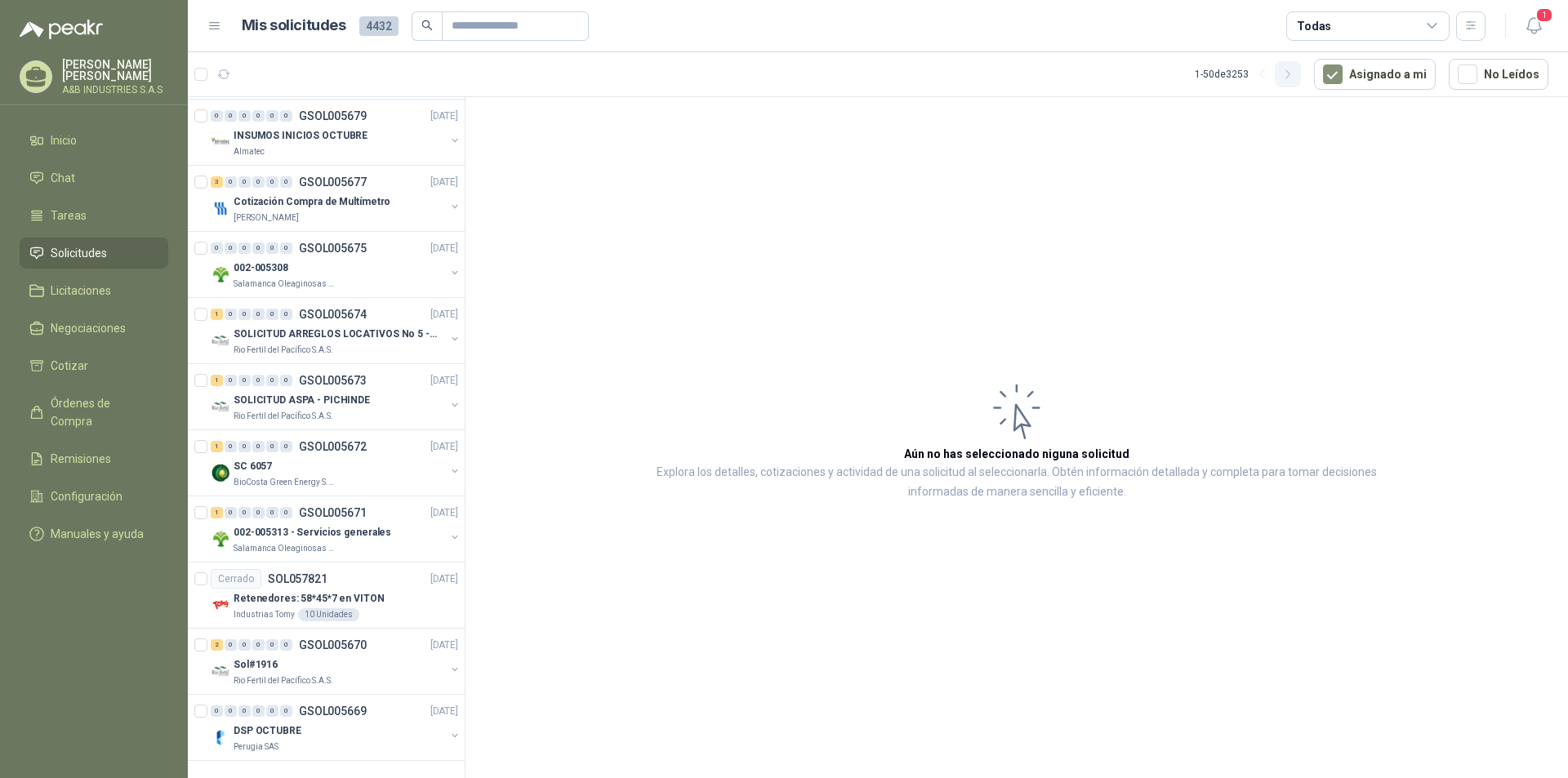
click at [1295, 78] on icon "button" at bounding box center [1288, 75] width 14 height 14
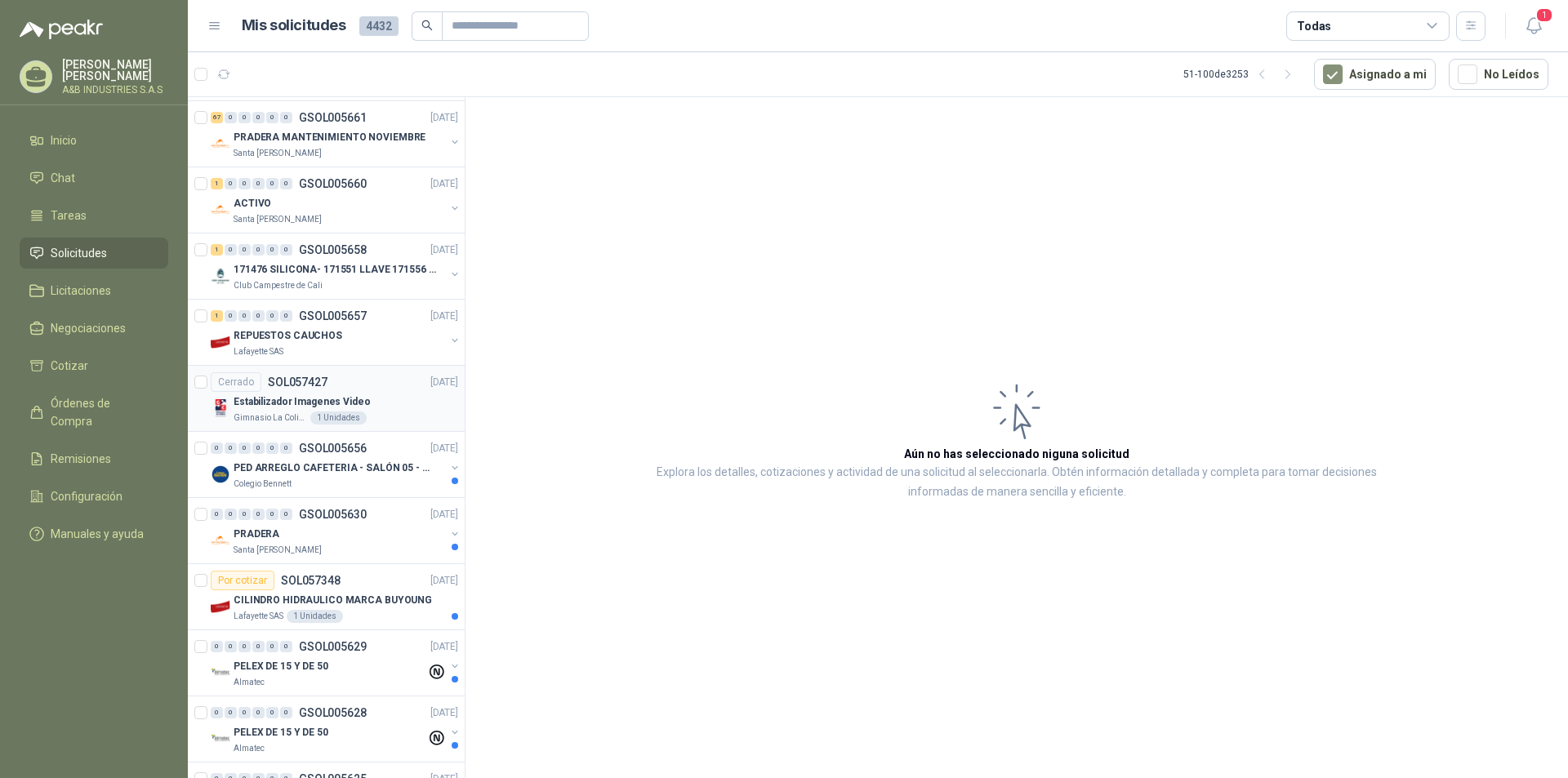
scroll to position [653, 0]
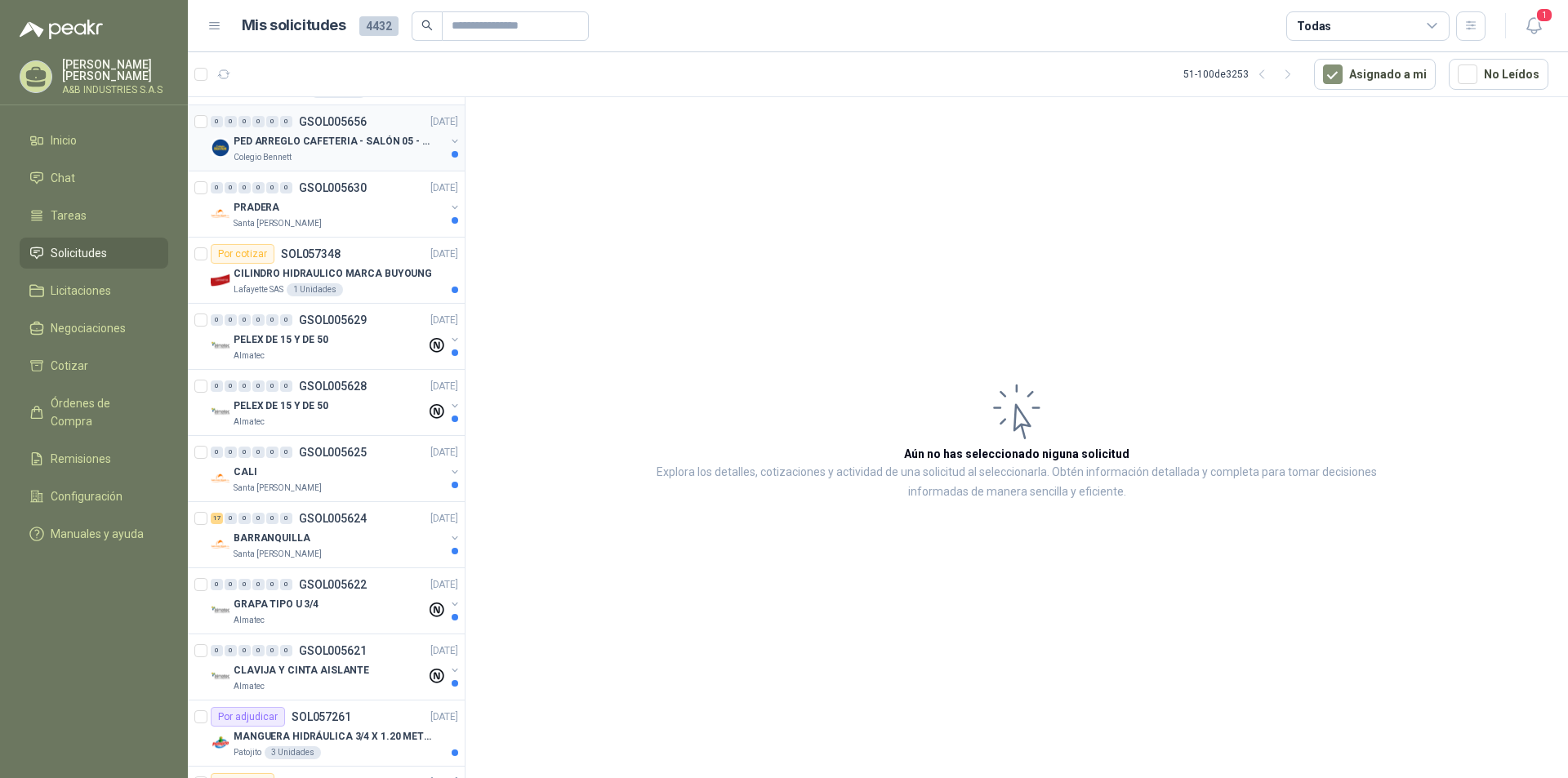
click at [387, 143] on p "PED ARREGLO CAFETERIA - SALÓN 05 - MATERIAL CARP." at bounding box center [335, 142] width 203 height 15
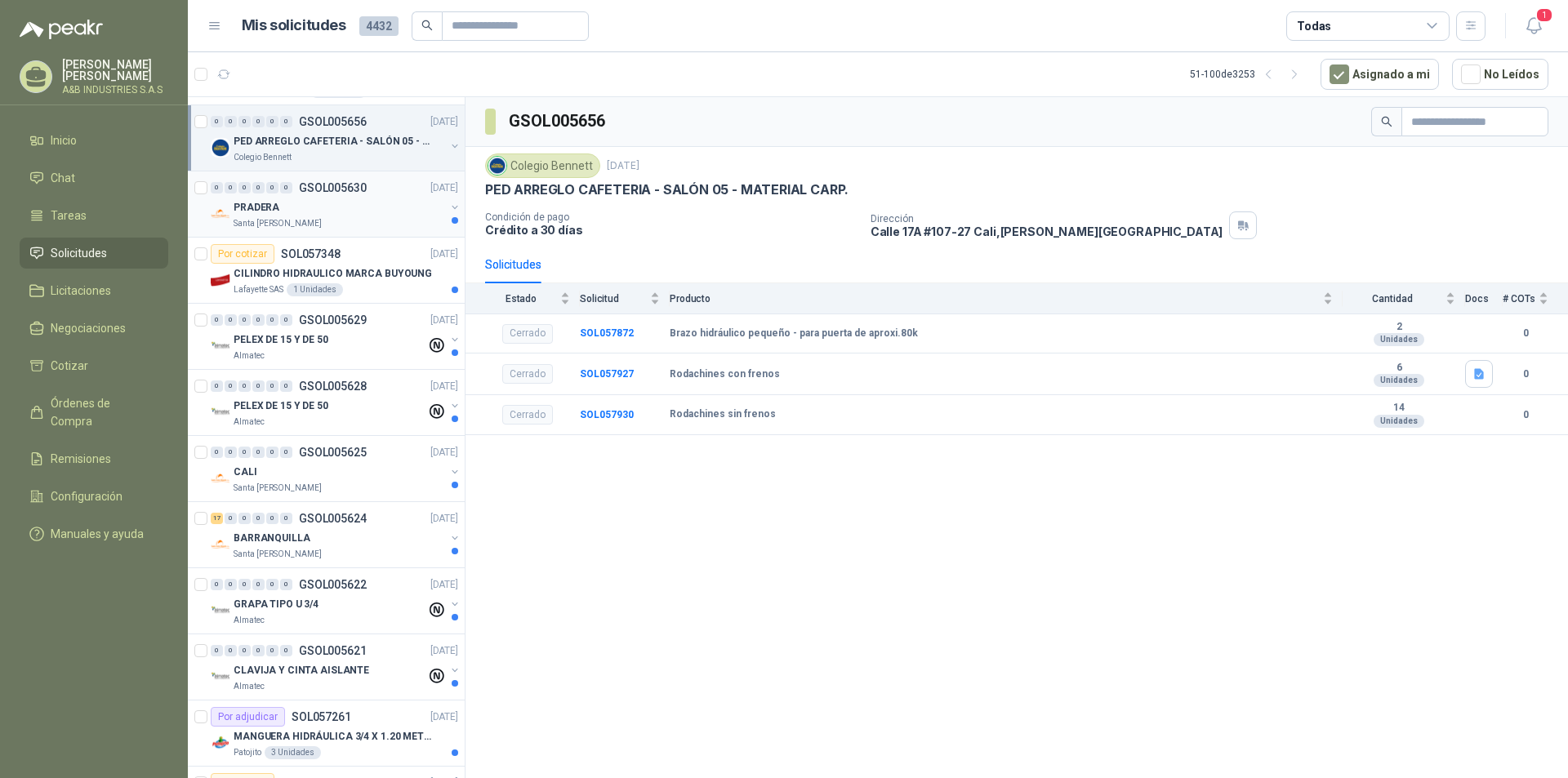
click at [369, 220] on div "Santa Anita Napoles" at bounding box center [339, 224] width 212 height 13
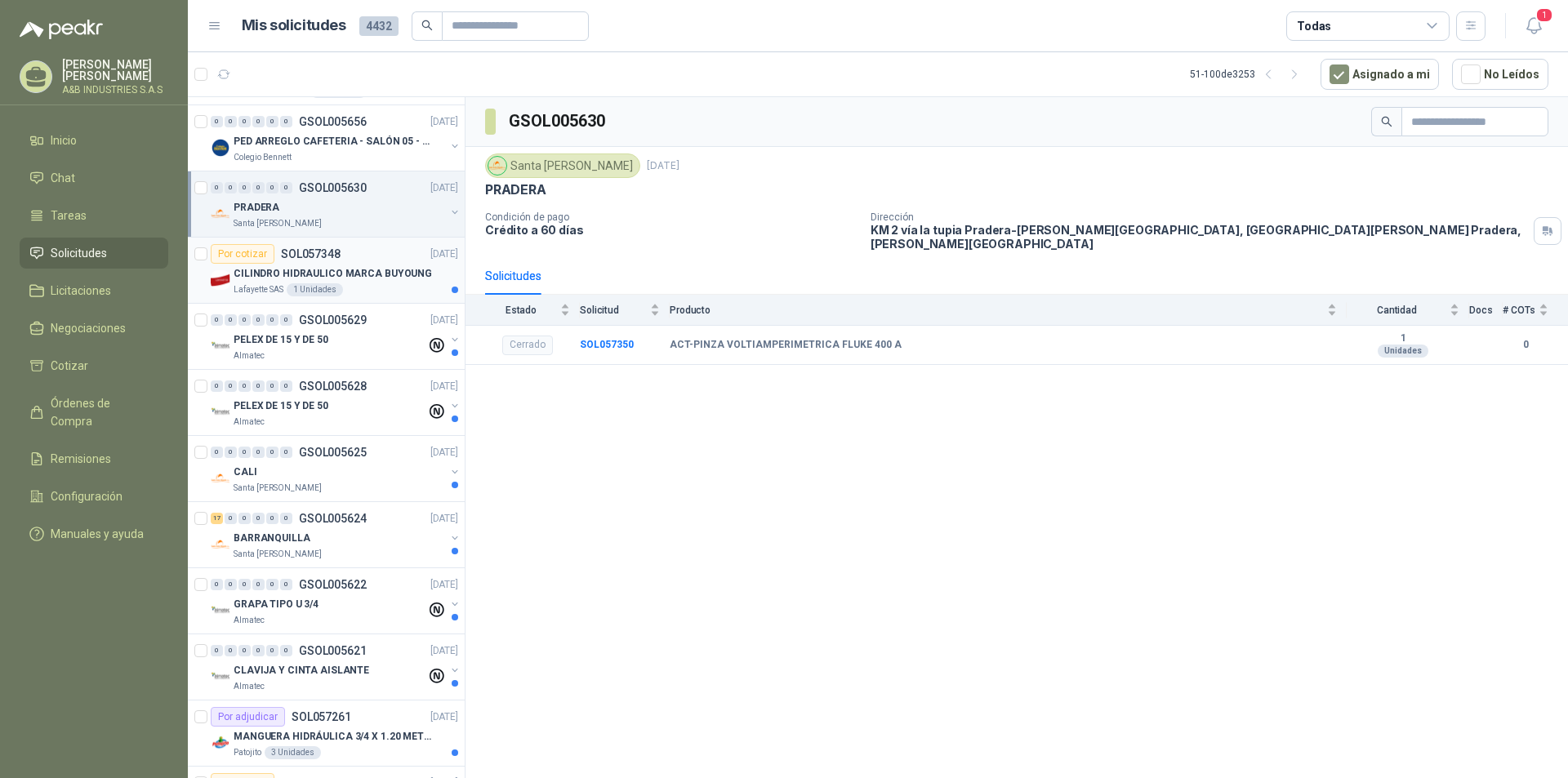
click at [370, 293] on div "Lafayette SAS 1 Unidades" at bounding box center [346, 290] width 225 height 13
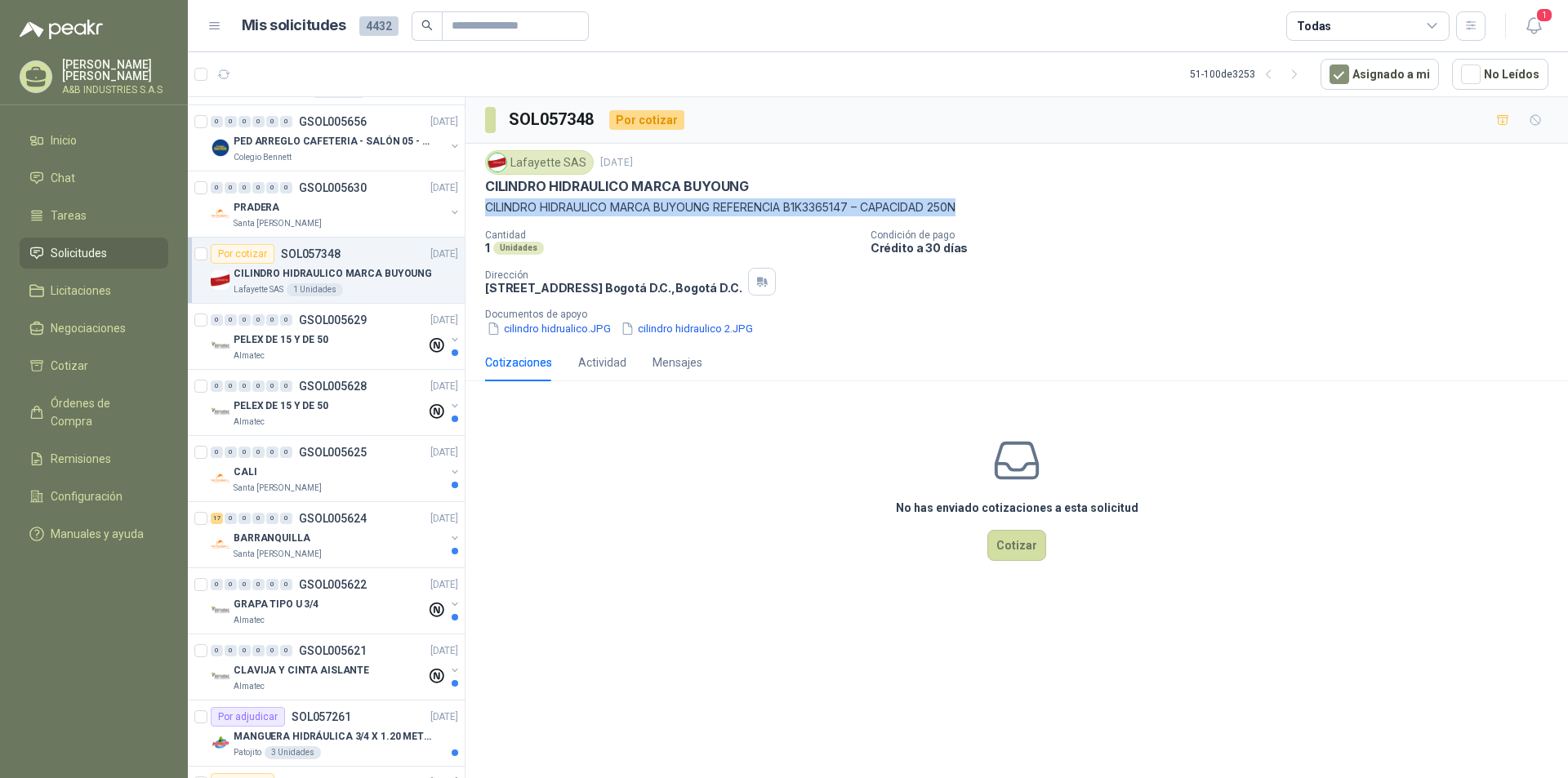
drag, startPoint x: 981, startPoint y: 206, endPoint x: 647, endPoint y: 192, distance: 334.3
click at [757, 191] on div "Lafayette SAS 25 sept, 2025 CILINDRO HIDRAULICO MARCA BUYOUNG CILINDRO HIDRAULI…" at bounding box center [1017, 183] width 1064 height 66
drag, startPoint x: 647, startPoint y: 192, endPoint x: 960, endPoint y: 212, distance: 313.6
click at [960, 212] on div "Lafayette SAS 25 sept, 2025 CILINDRO HIDRAULICO MARCA BUYOUNG CILINDRO HIDRAULI…" at bounding box center [1017, 183] width 1064 height 66
click at [1022, 232] on p "Condición de pago" at bounding box center [1216, 235] width 691 height 11
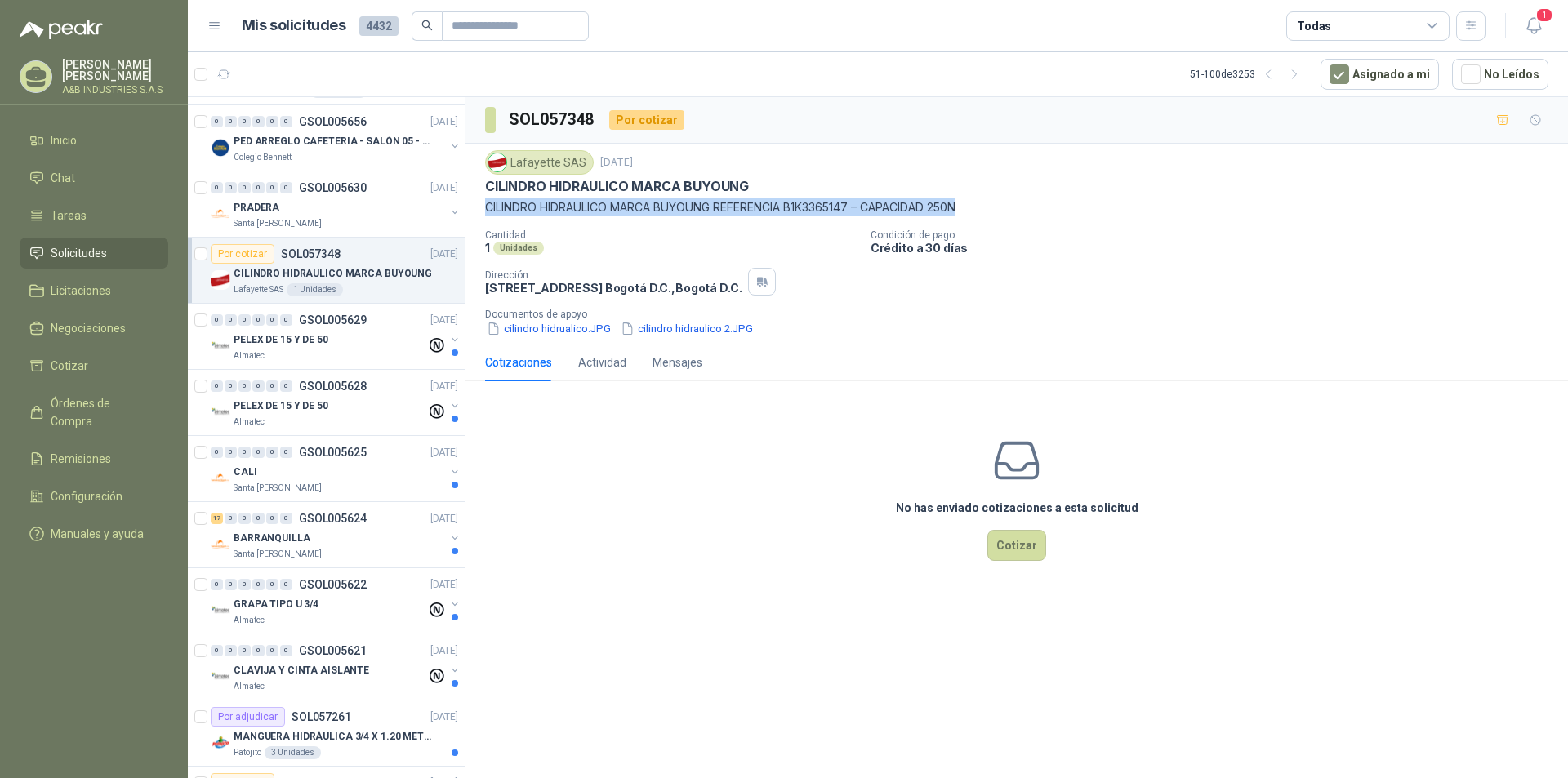
drag, startPoint x: 970, startPoint y: 204, endPoint x: 482, endPoint y: 211, distance: 488.1
click at [482, 211] on div "Lafayette SAS 25 sept, 2025 CILINDRO HIDRAULICO MARCA BUYOUNG CILINDRO HIDRAULI…" at bounding box center [1017, 243] width 1103 height 200
copy p "CILINDRO HIDRAULICO MARCA BUYOUNG REFERENCIA B1K3365147 – CAPACIDAD 250N"
click at [539, 330] on button "cilindro hidrualico.JPG" at bounding box center [549, 328] width 127 height 17
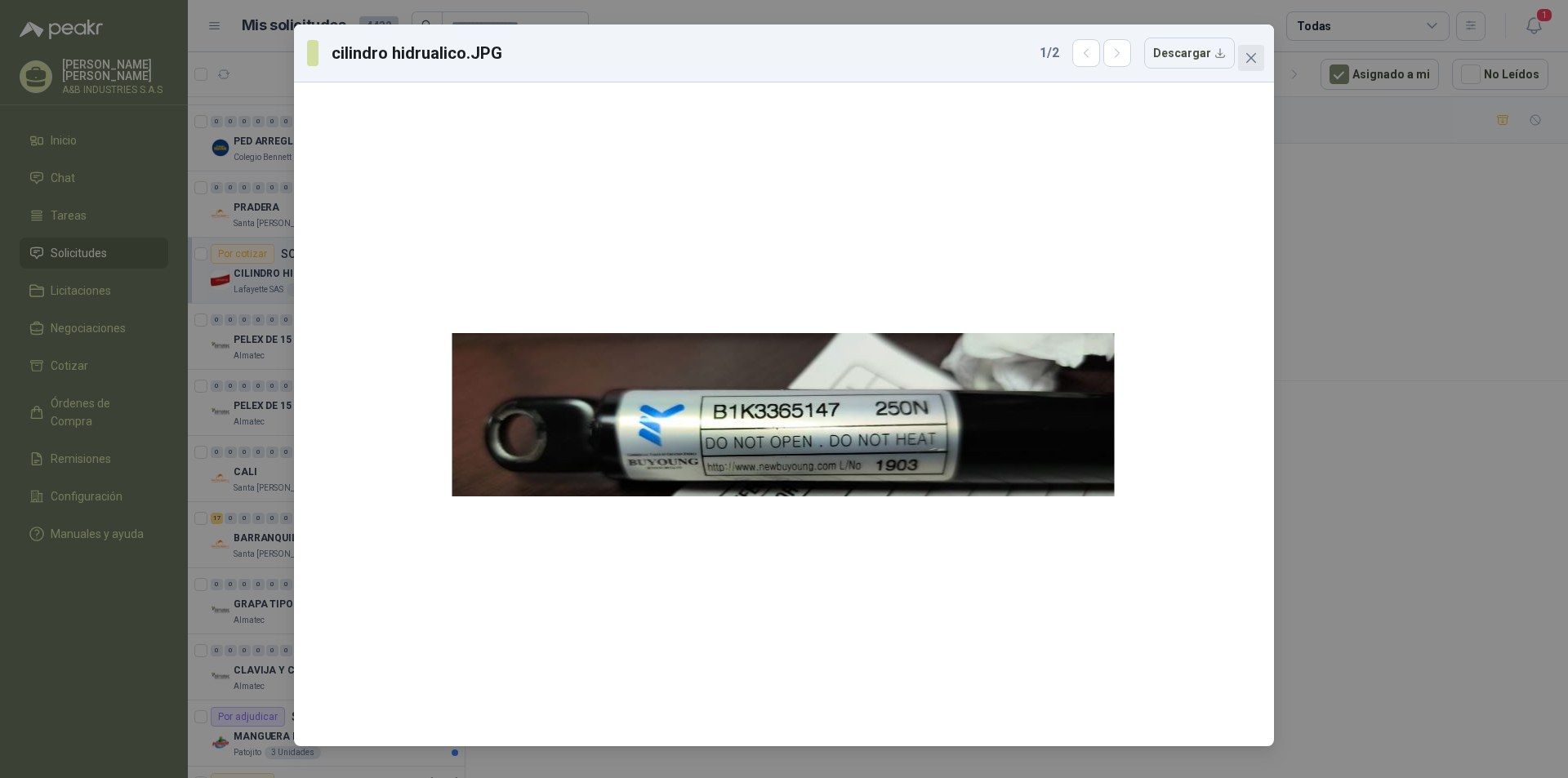
click at [1243, 58] on span "Close" at bounding box center [1250, 58] width 26 height 13
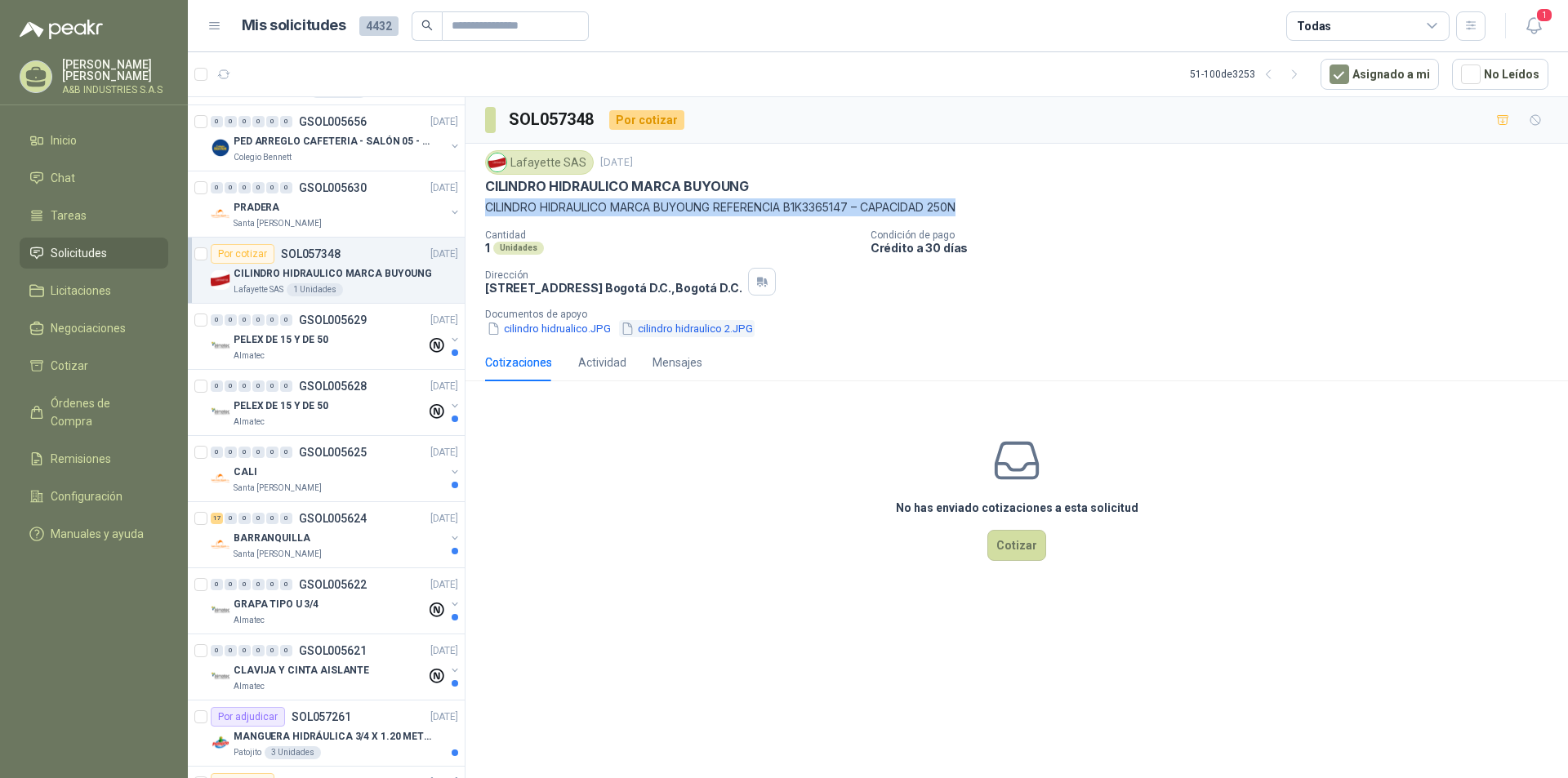
click at [660, 329] on button "cilindro hidraulico 2.JPG" at bounding box center [687, 328] width 136 height 17
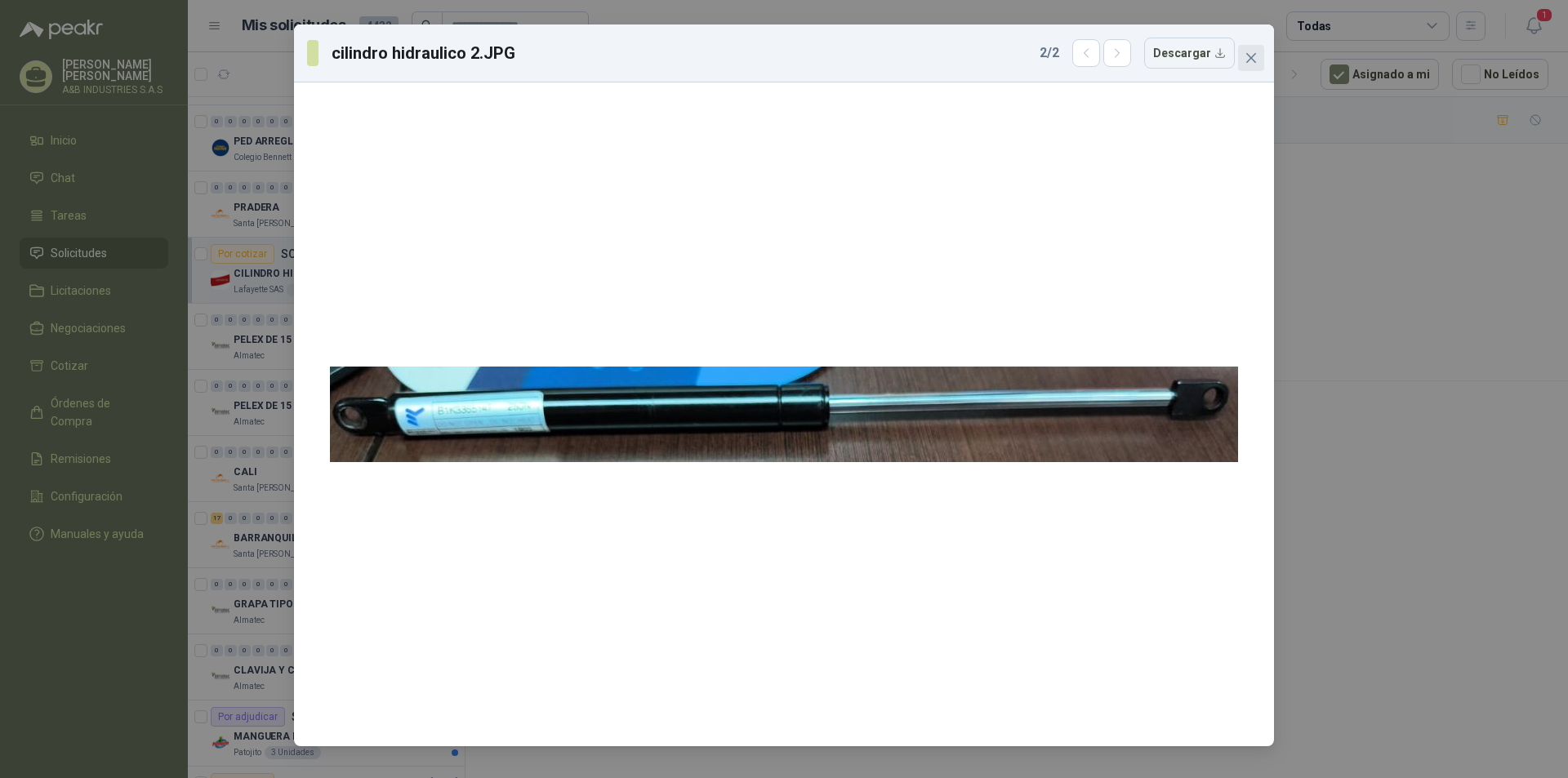
click at [1263, 61] on span "Close" at bounding box center [1250, 58] width 26 height 13
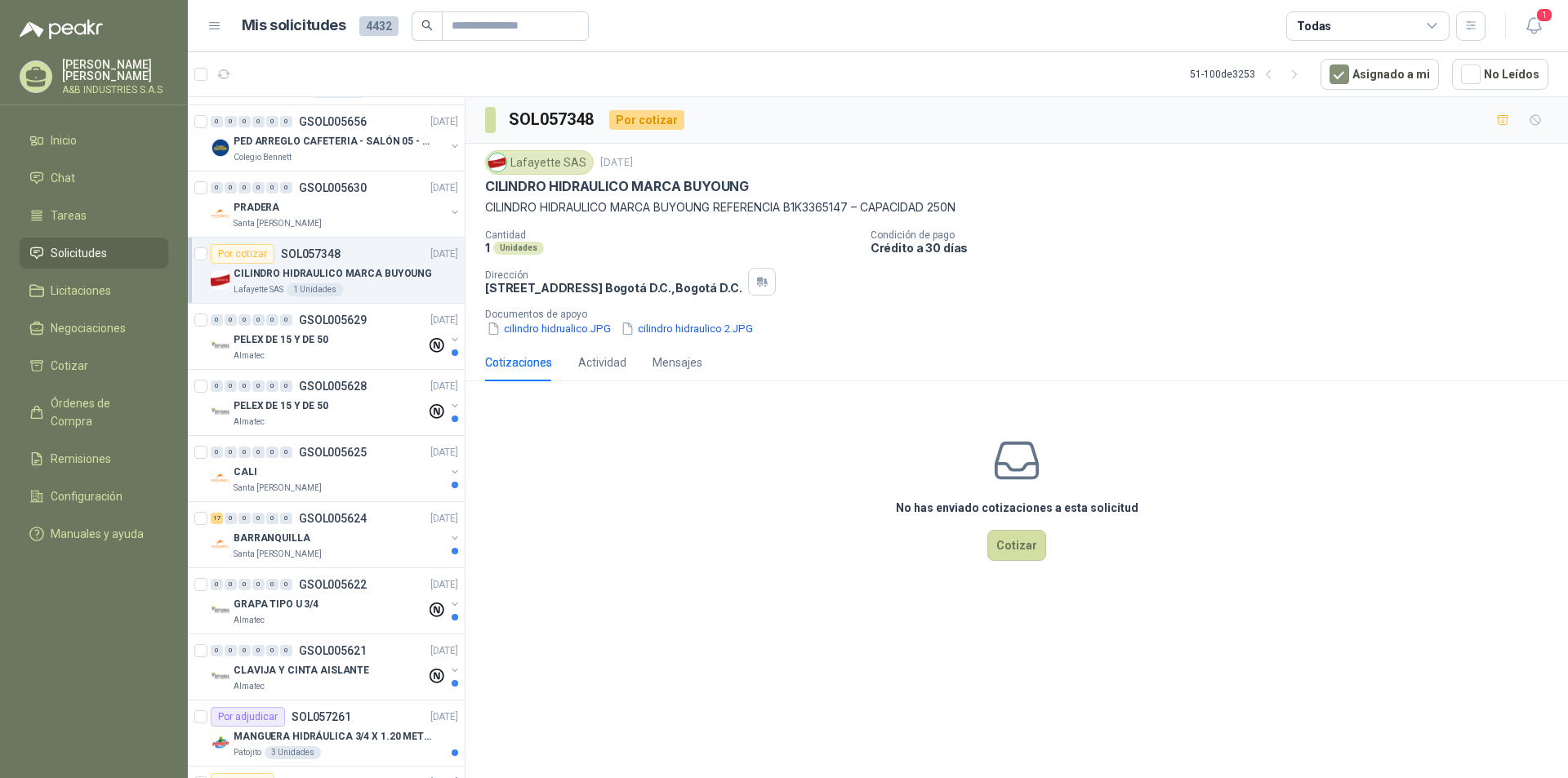
click at [504, 357] on div "Cotizaciones" at bounding box center [519, 362] width 67 height 18
click at [584, 358] on div "Actividad" at bounding box center [602, 362] width 48 height 18
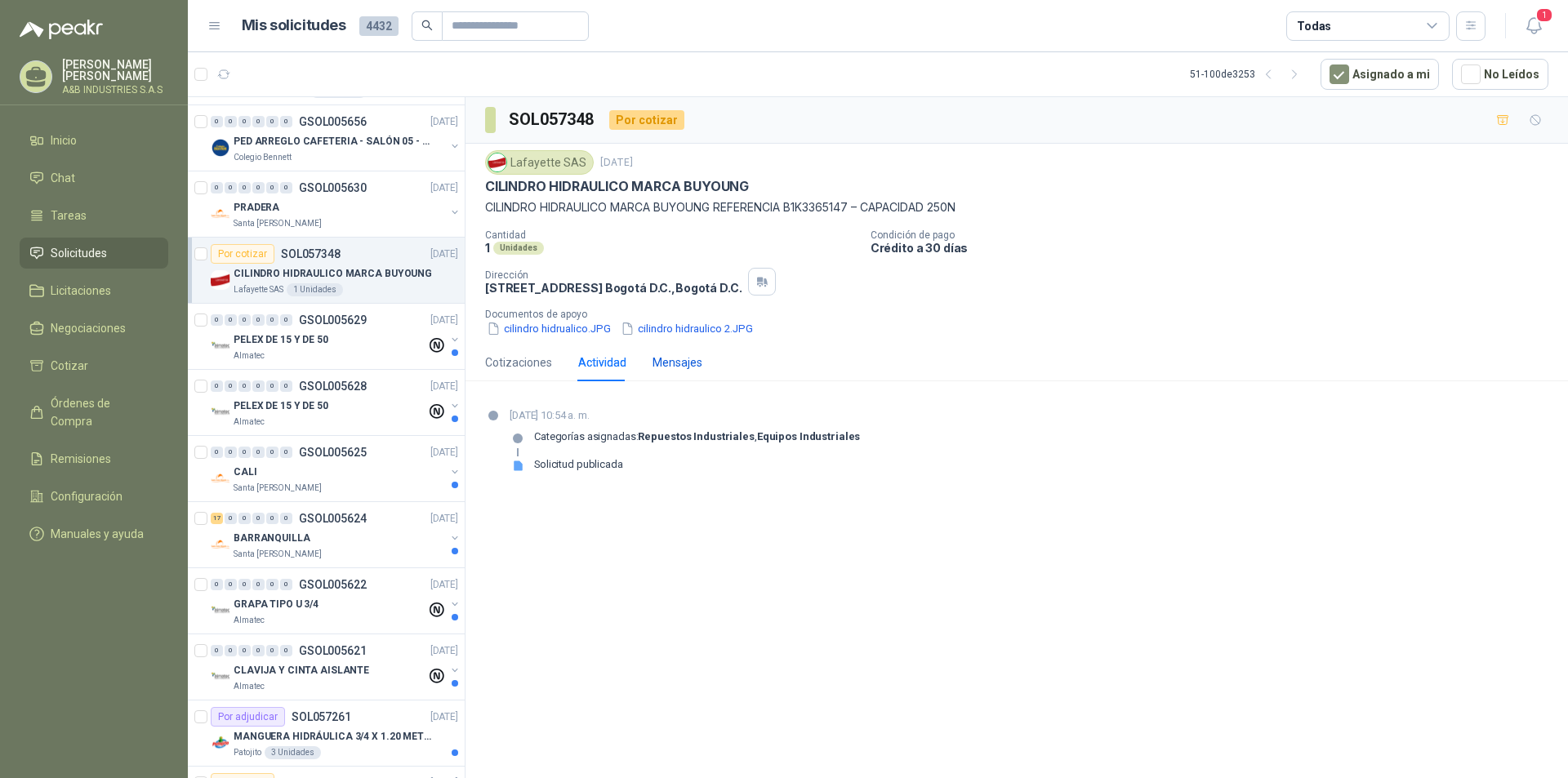
click at [675, 362] on div "Mensajes" at bounding box center [678, 362] width 50 height 18
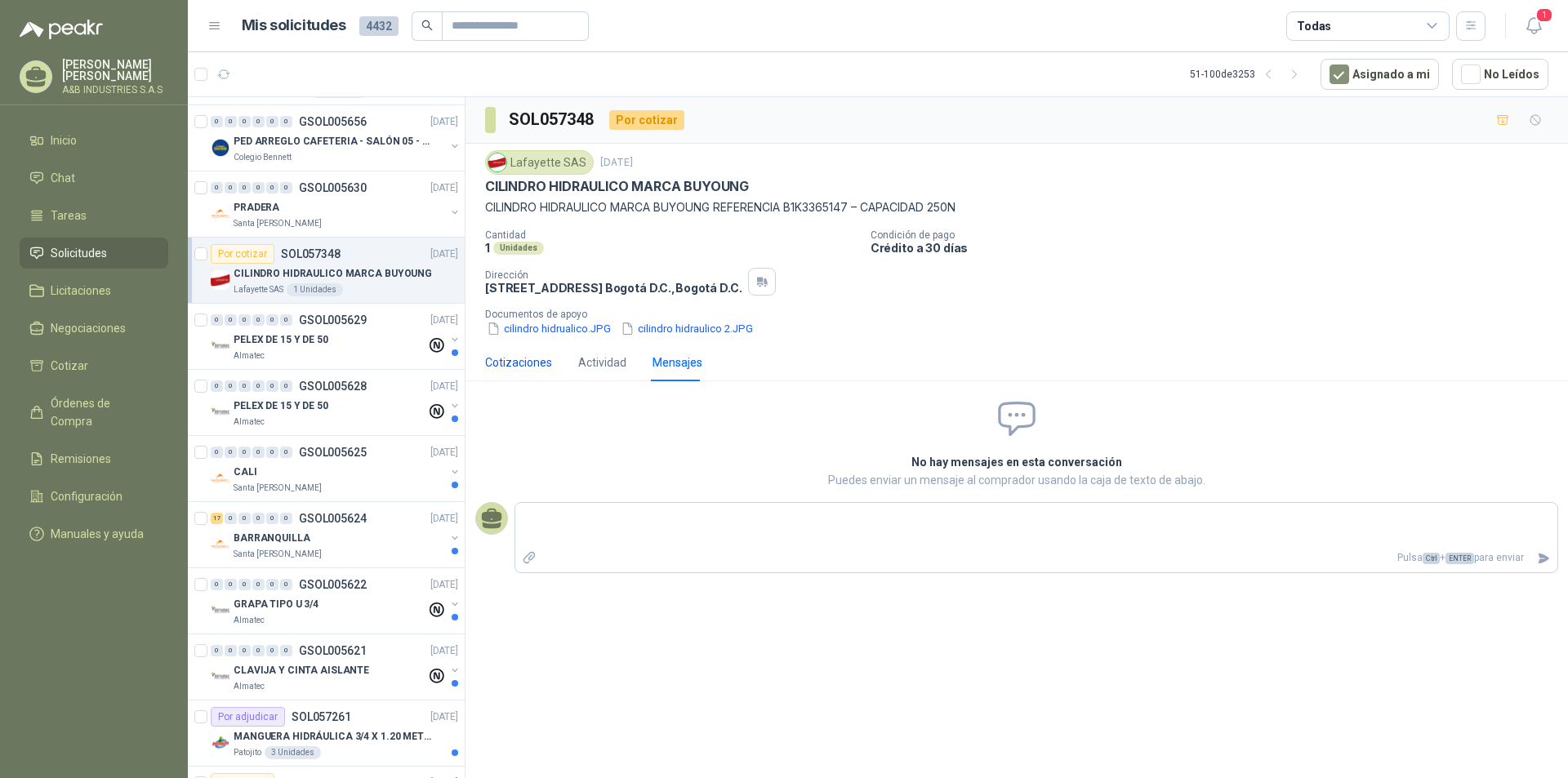
click at [515, 365] on div "Cotizaciones" at bounding box center [519, 362] width 67 height 18
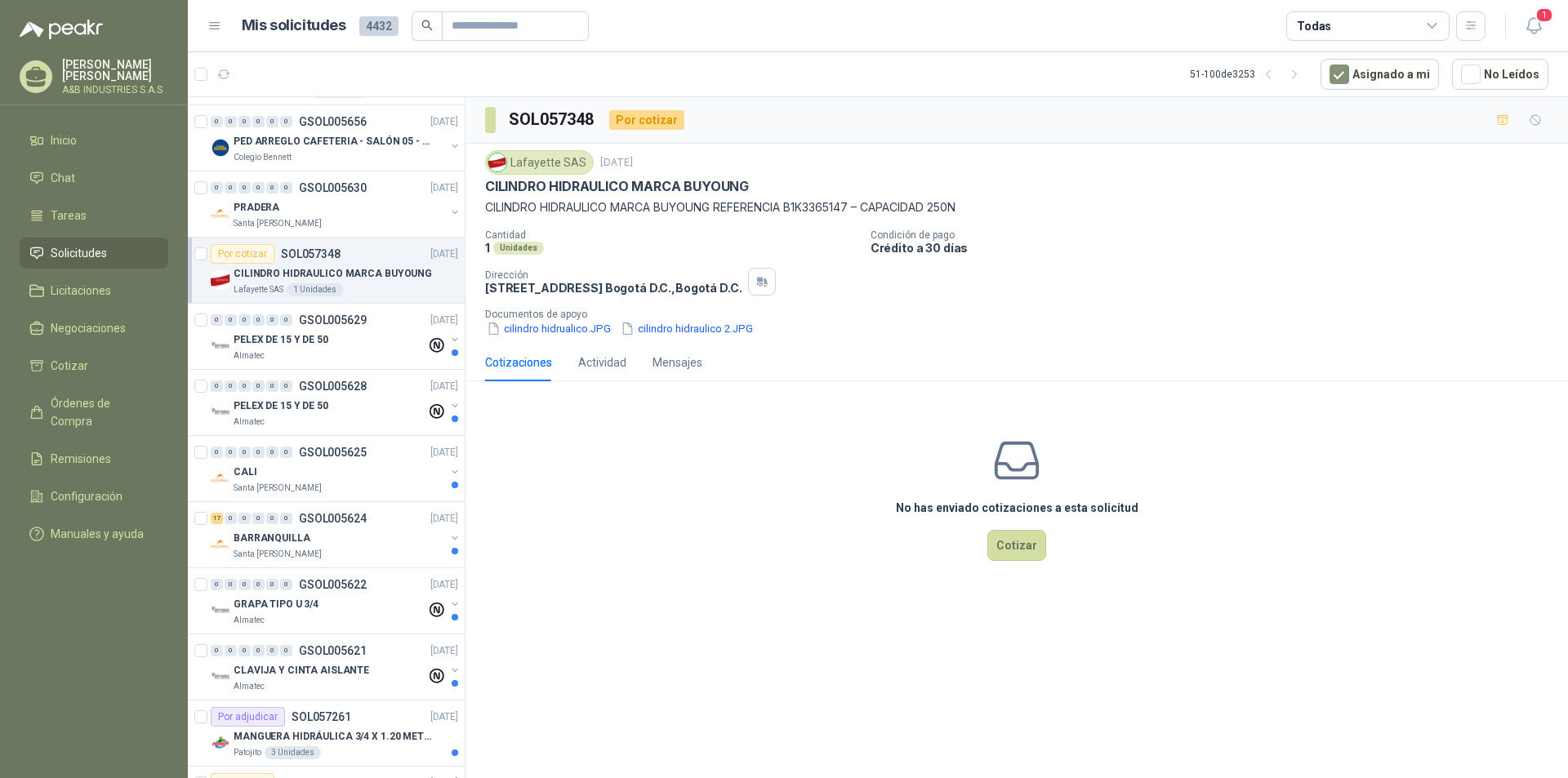
click at [586, 159] on div "Lafayette SAS" at bounding box center [539, 163] width 108 height 25
drag, startPoint x: 511, startPoint y: 163, endPoint x: 587, endPoint y: 159, distance: 76.1
click at [587, 159] on div "Lafayette SAS" at bounding box center [539, 163] width 108 height 25
drag, startPoint x: 580, startPoint y: 156, endPoint x: 561, endPoint y: 160, distance: 19.4
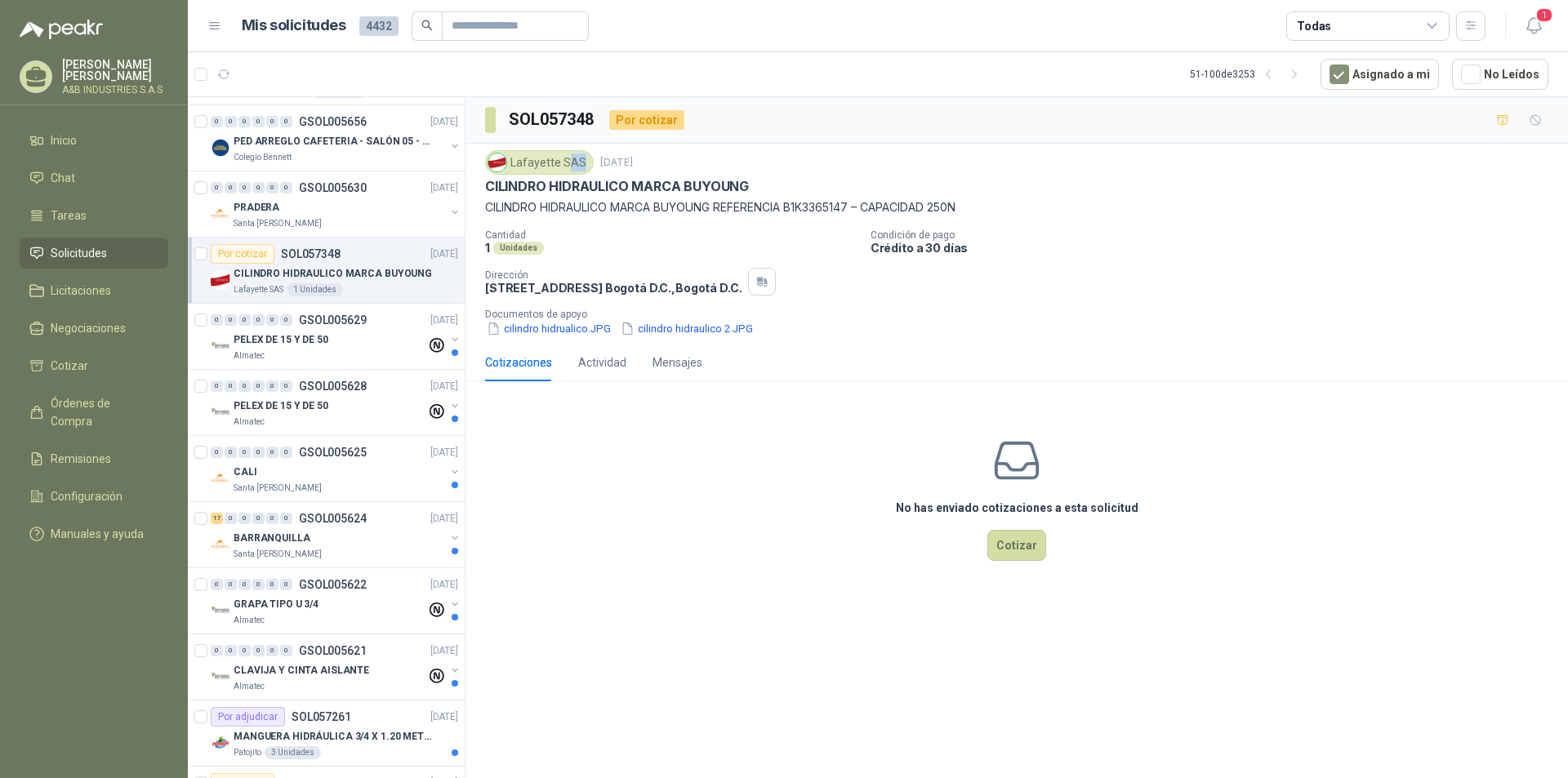
click at [561, 160] on div "Lafayette SAS" at bounding box center [539, 163] width 108 height 25
click at [511, 160] on div "Lafayette SAS" at bounding box center [539, 163] width 108 height 25
click at [335, 358] on div "Almatec" at bounding box center [329, 356] width 192 height 13
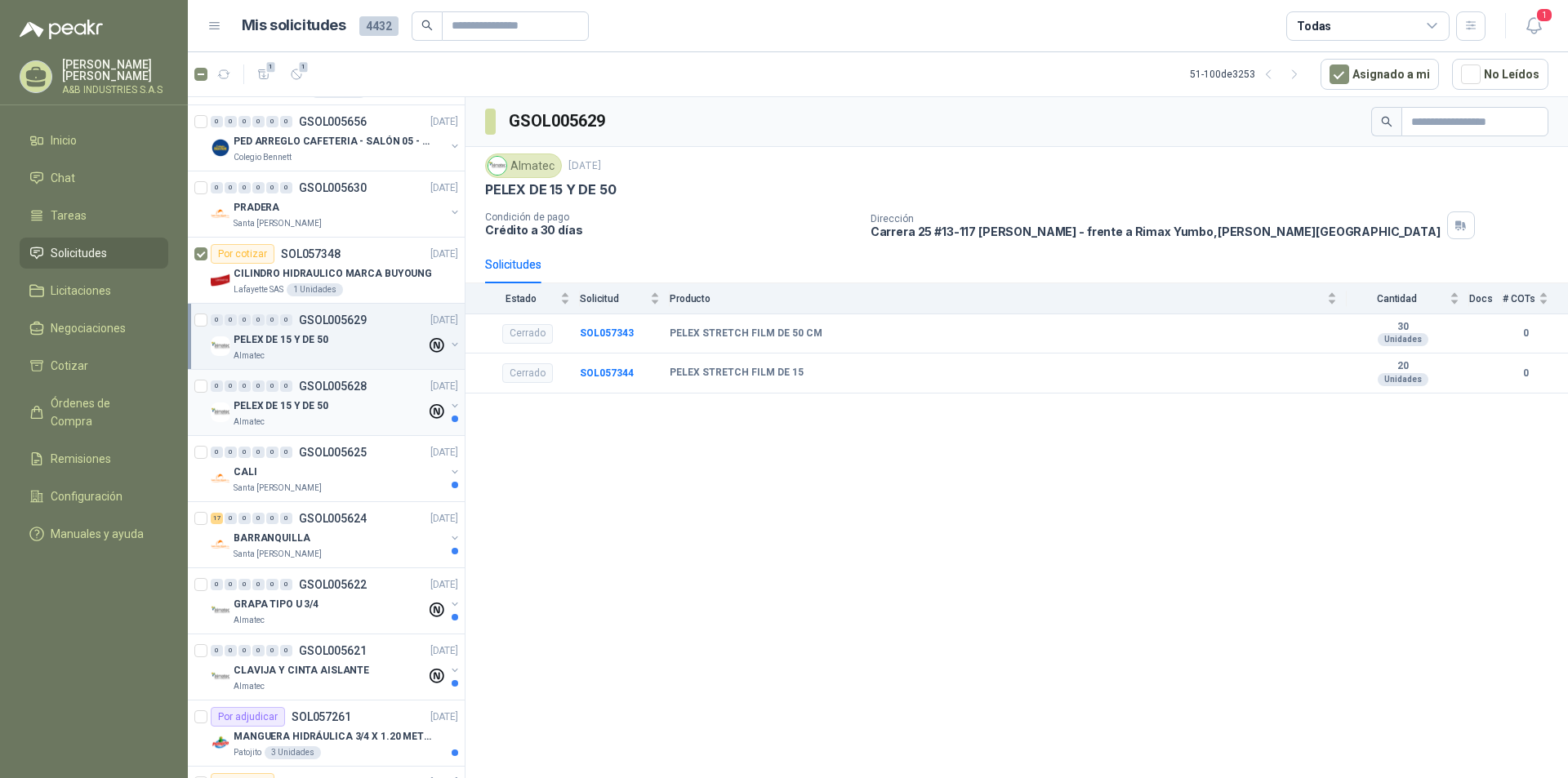
click at [319, 374] on div "0 0 0 0 0 0 GSOL005628 25/09/25 PELEX DE 15 Y DE 50 Almatec" at bounding box center [325, 402] width 277 height 66
click at [327, 393] on div "0 0 0 0 0 0 GSOL005628 25/09/25" at bounding box center [336, 386] width 251 height 19
click at [330, 468] on div "CALI" at bounding box center [339, 472] width 212 height 19
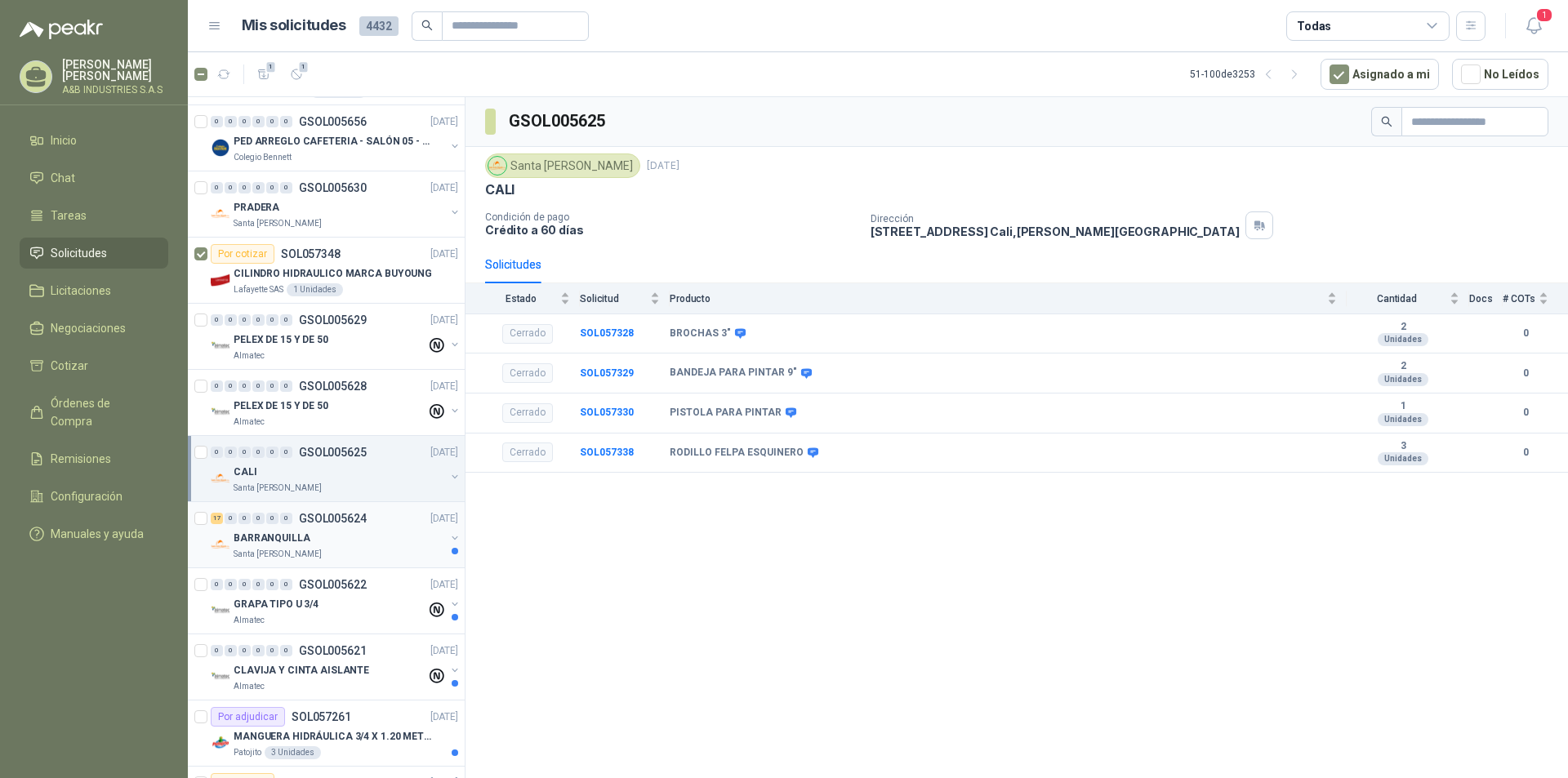
click at [347, 514] on p "GSOL005624" at bounding box center [332, 519] width 68 height 11
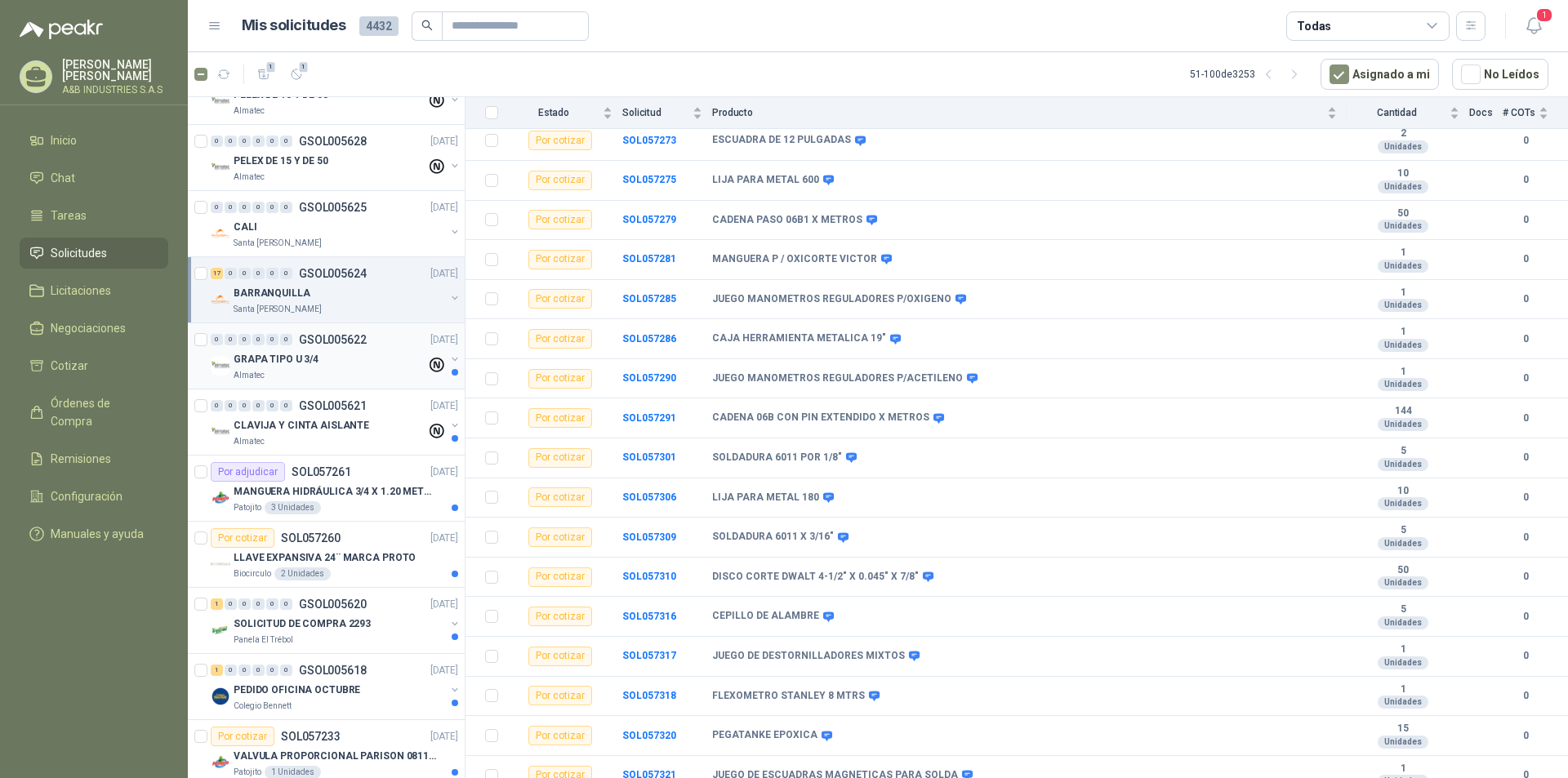
scroll to position [735, 0]
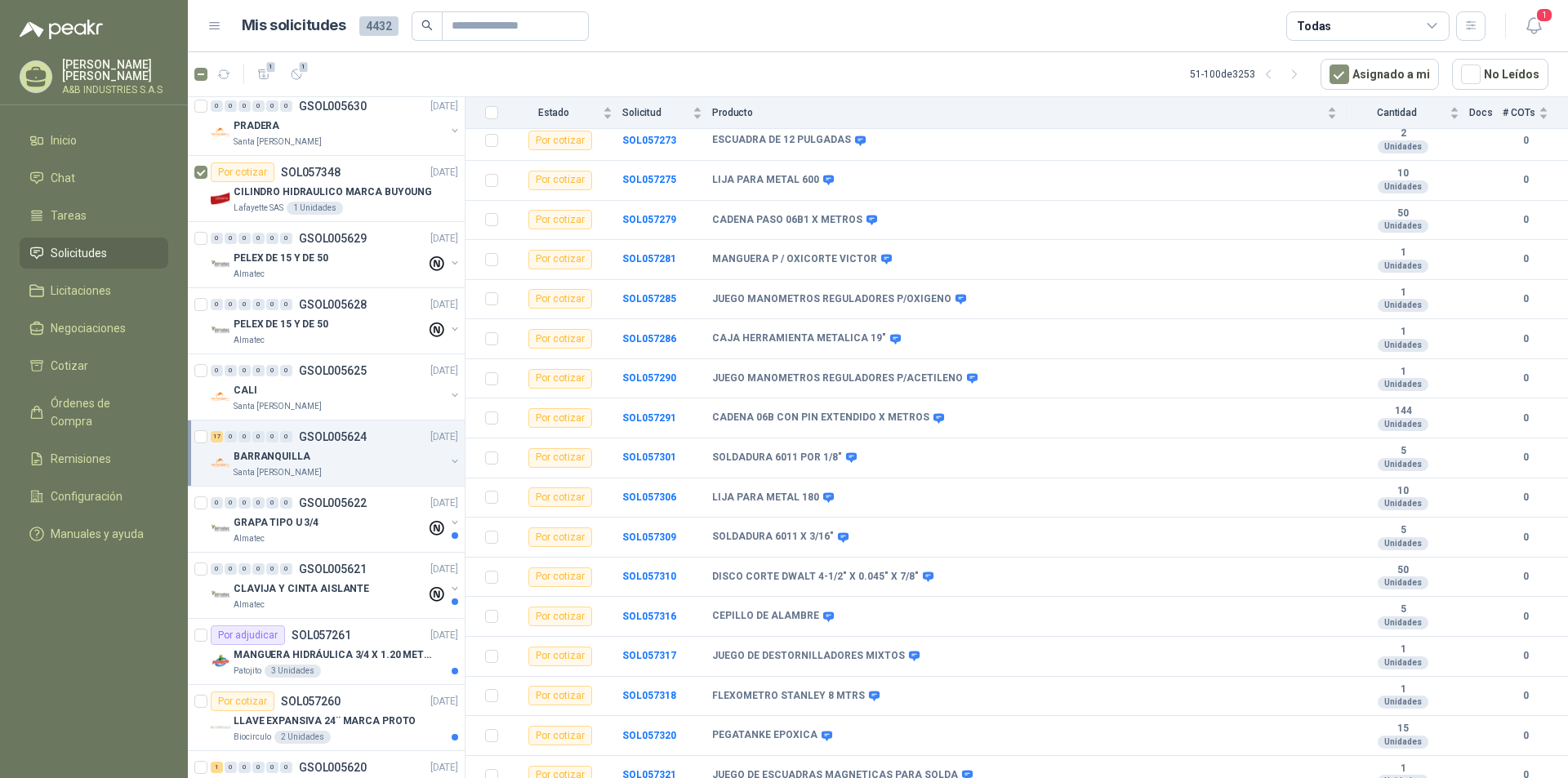
click at [342, 458] on div "BARRANQUILLA" at bounding box center [339, 456] width 212 height 19
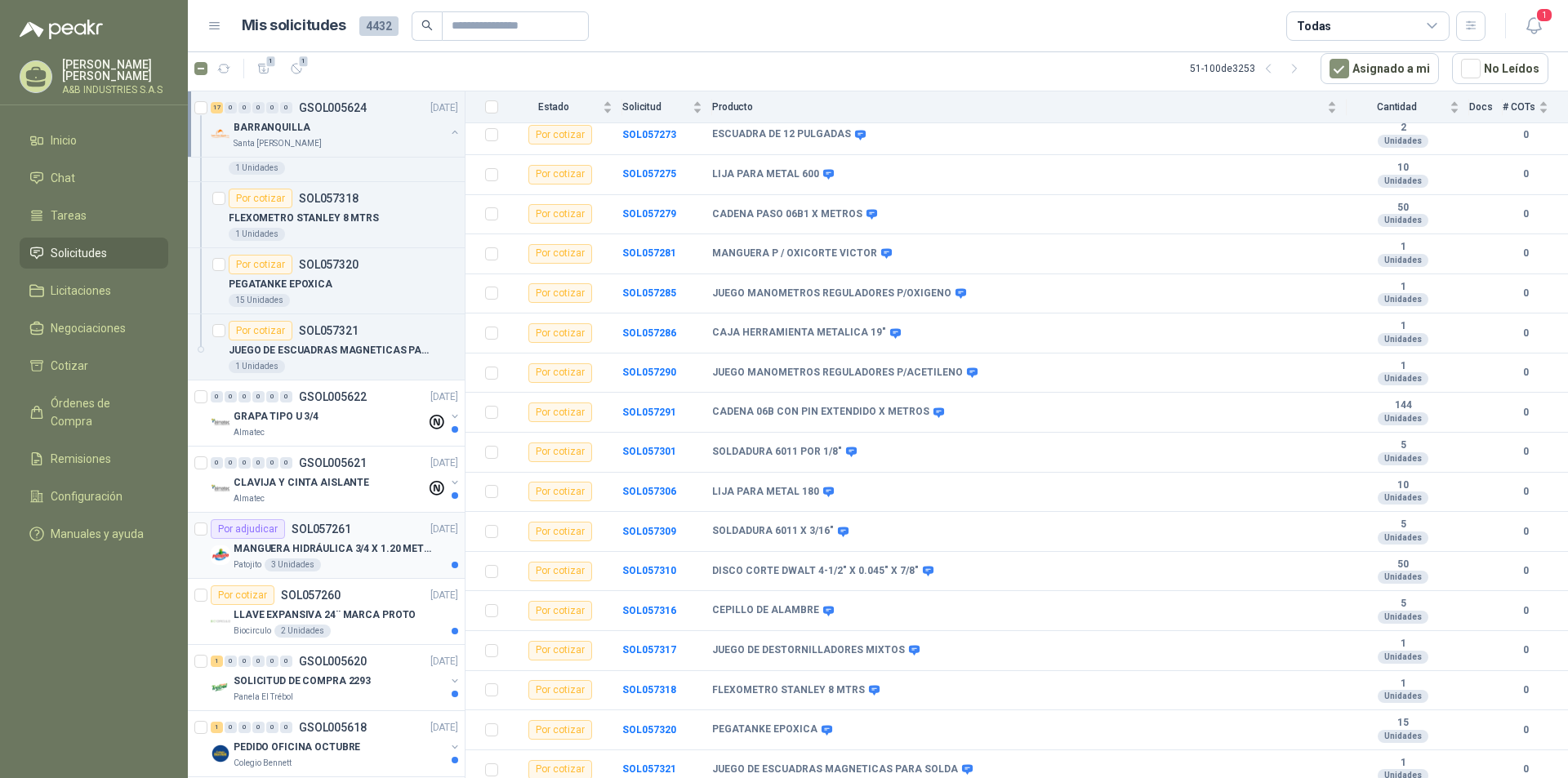
scroll to position [1878, 0]
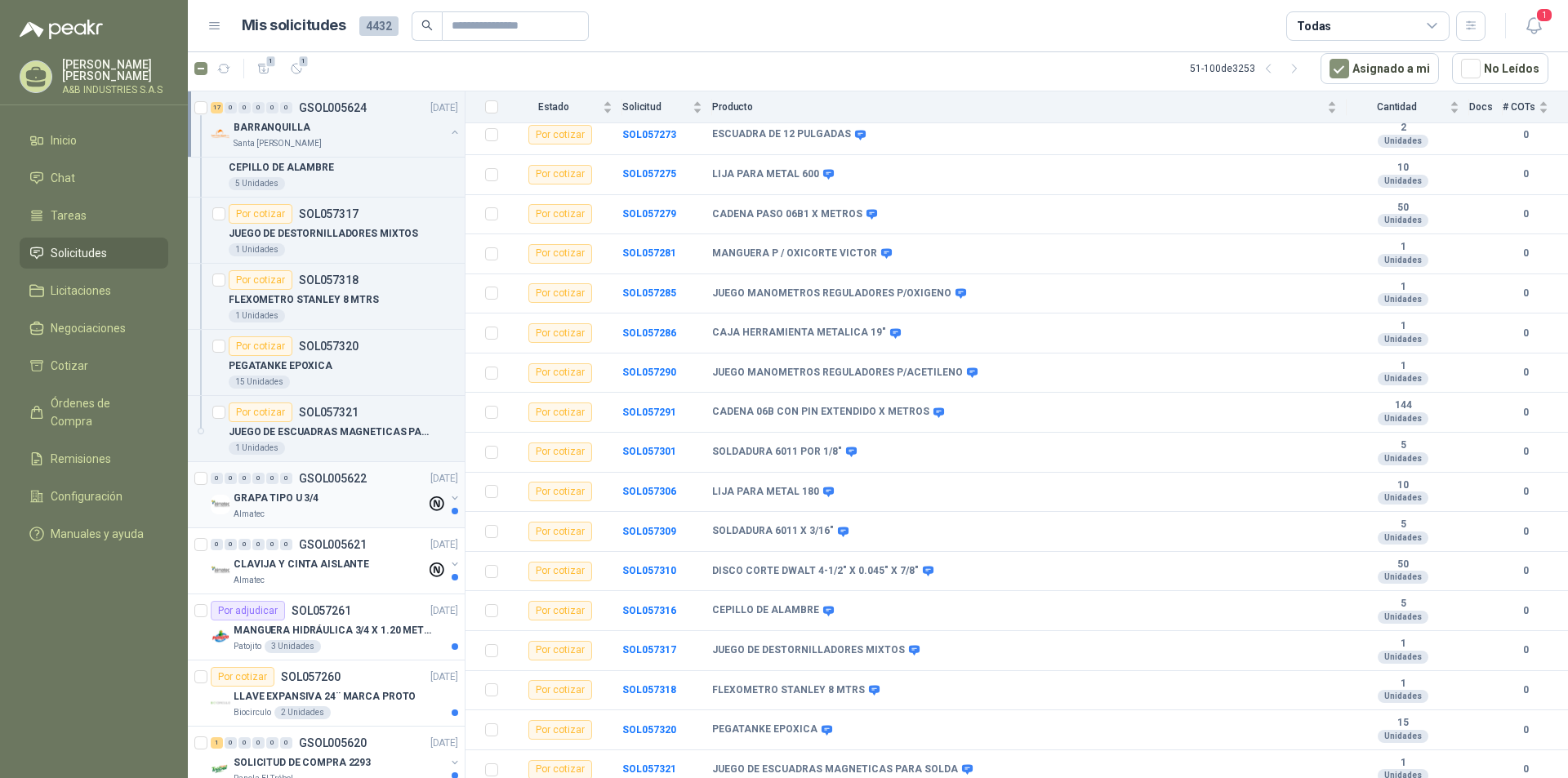
click at [338, 485] on div "0 0 0 0 0 0 GSOL005622 25/09/25" at bounding box center [336, 478] width 251 height 19
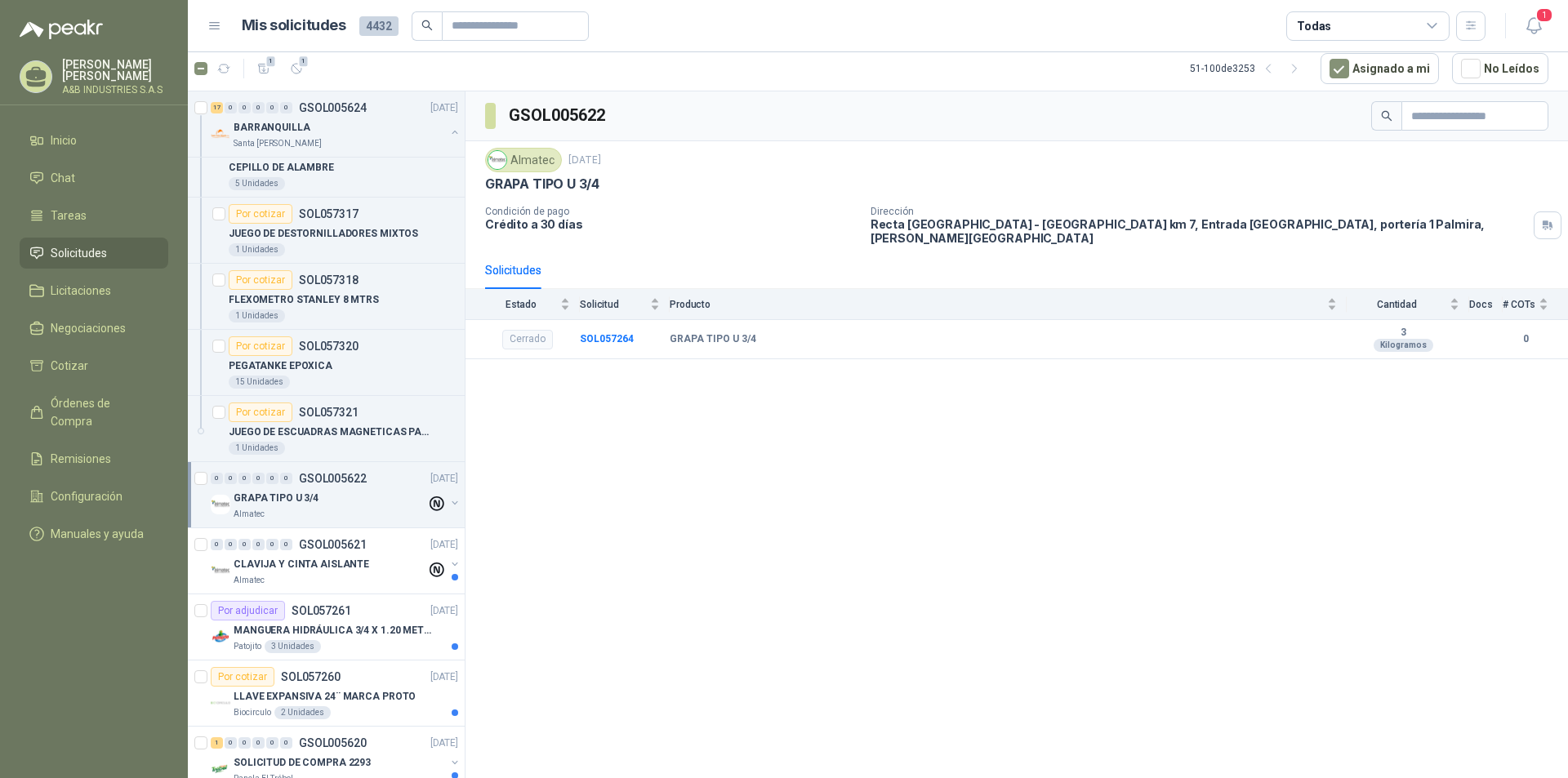
click at [339, 502] on div "GRAPA TIPO U 3/4" at bounding box center [329, 498] width 192 height 19
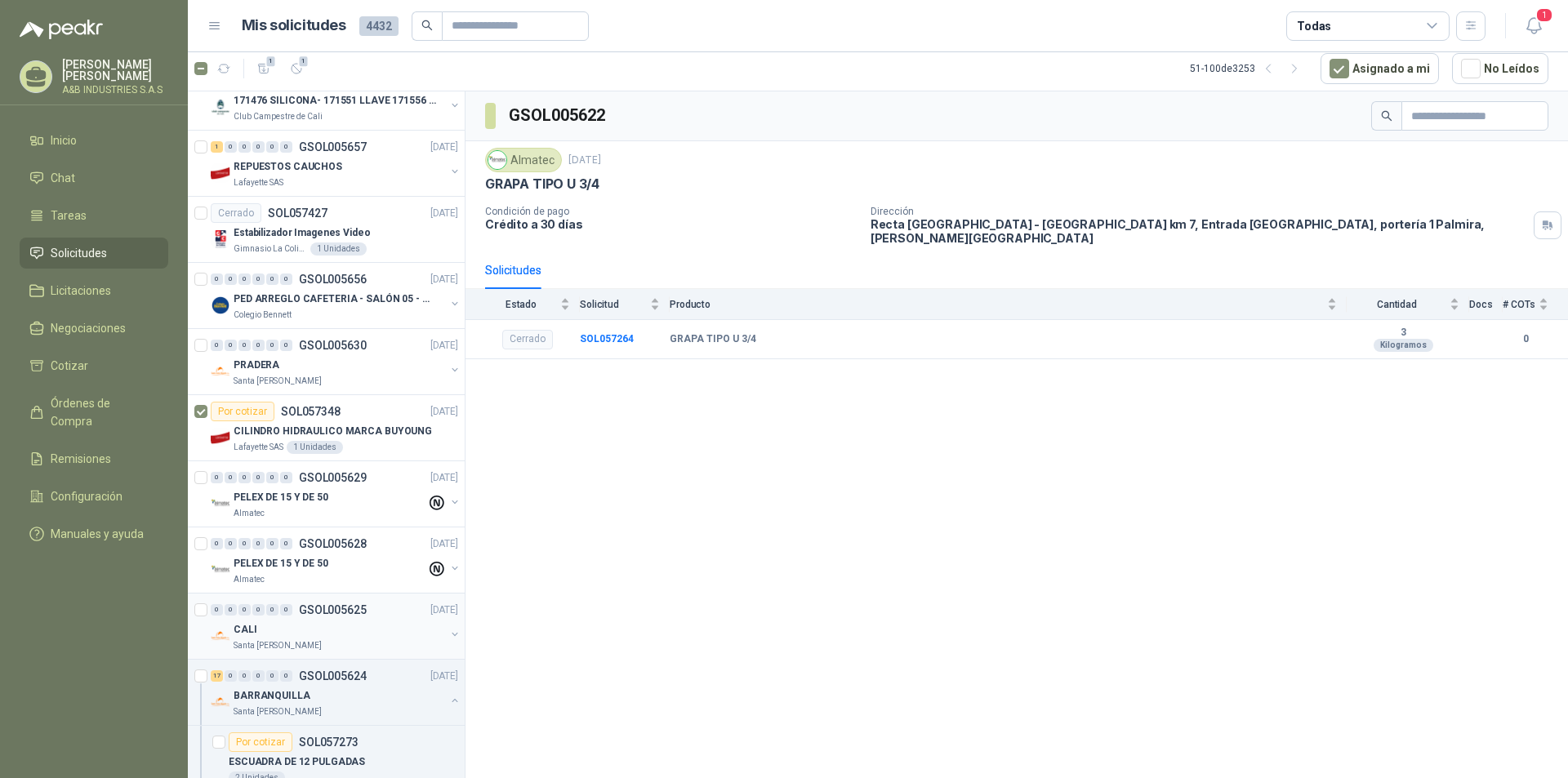
scroll to position [735, 0]
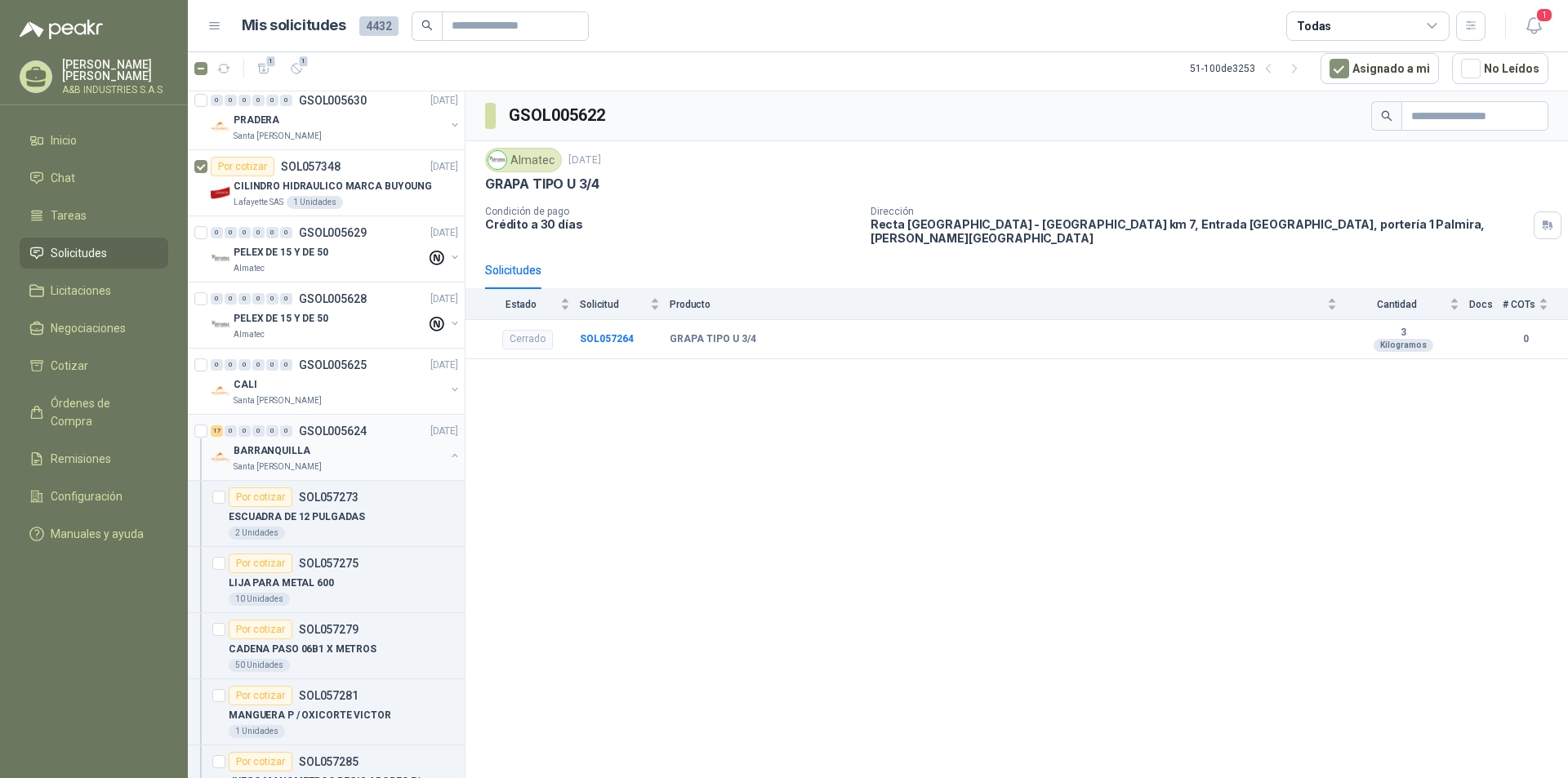
click at [448, 452] on button "button" at bounding box center [455, 456] width 13 height 13
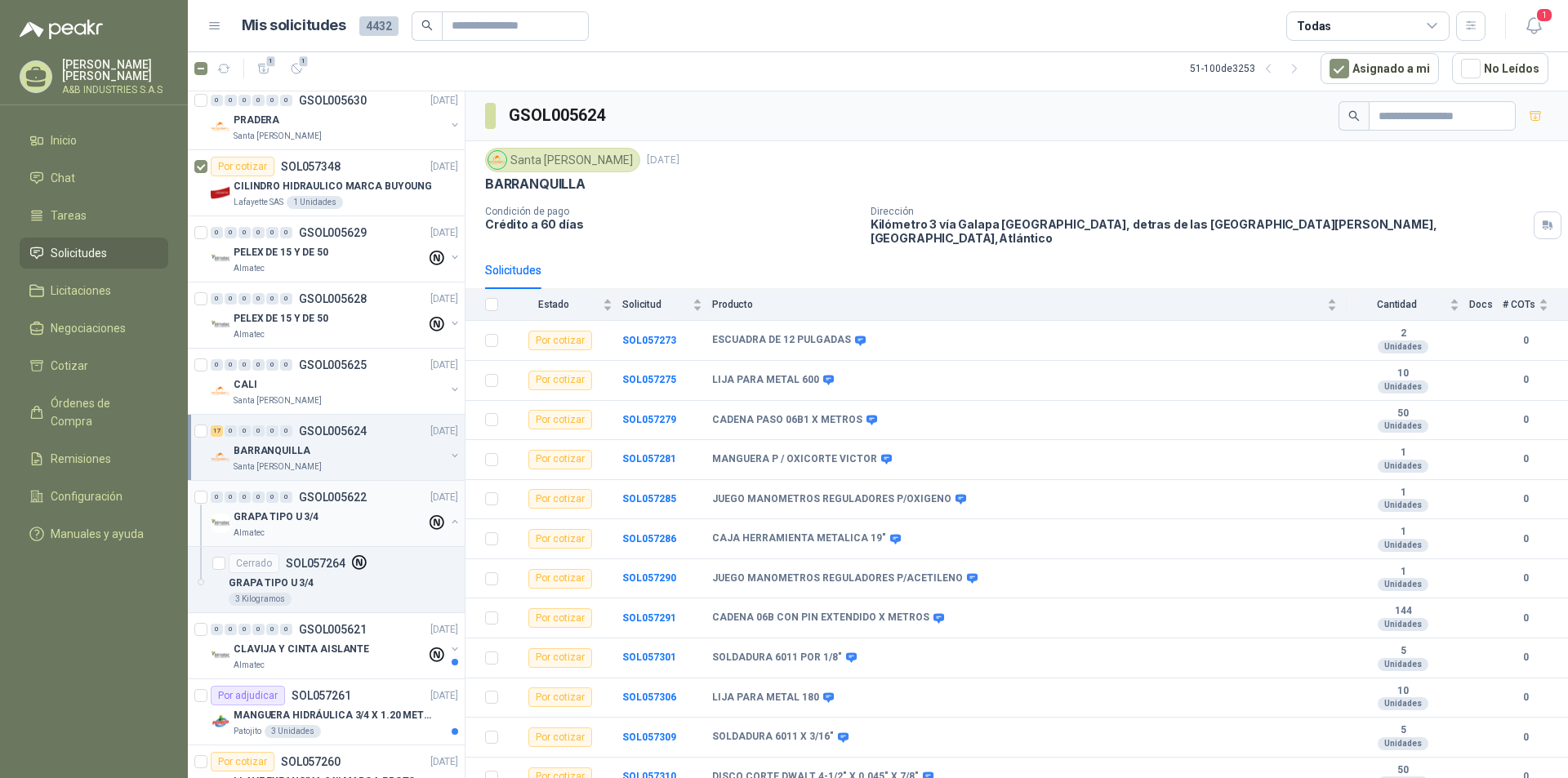
scroll to position [816, 0]
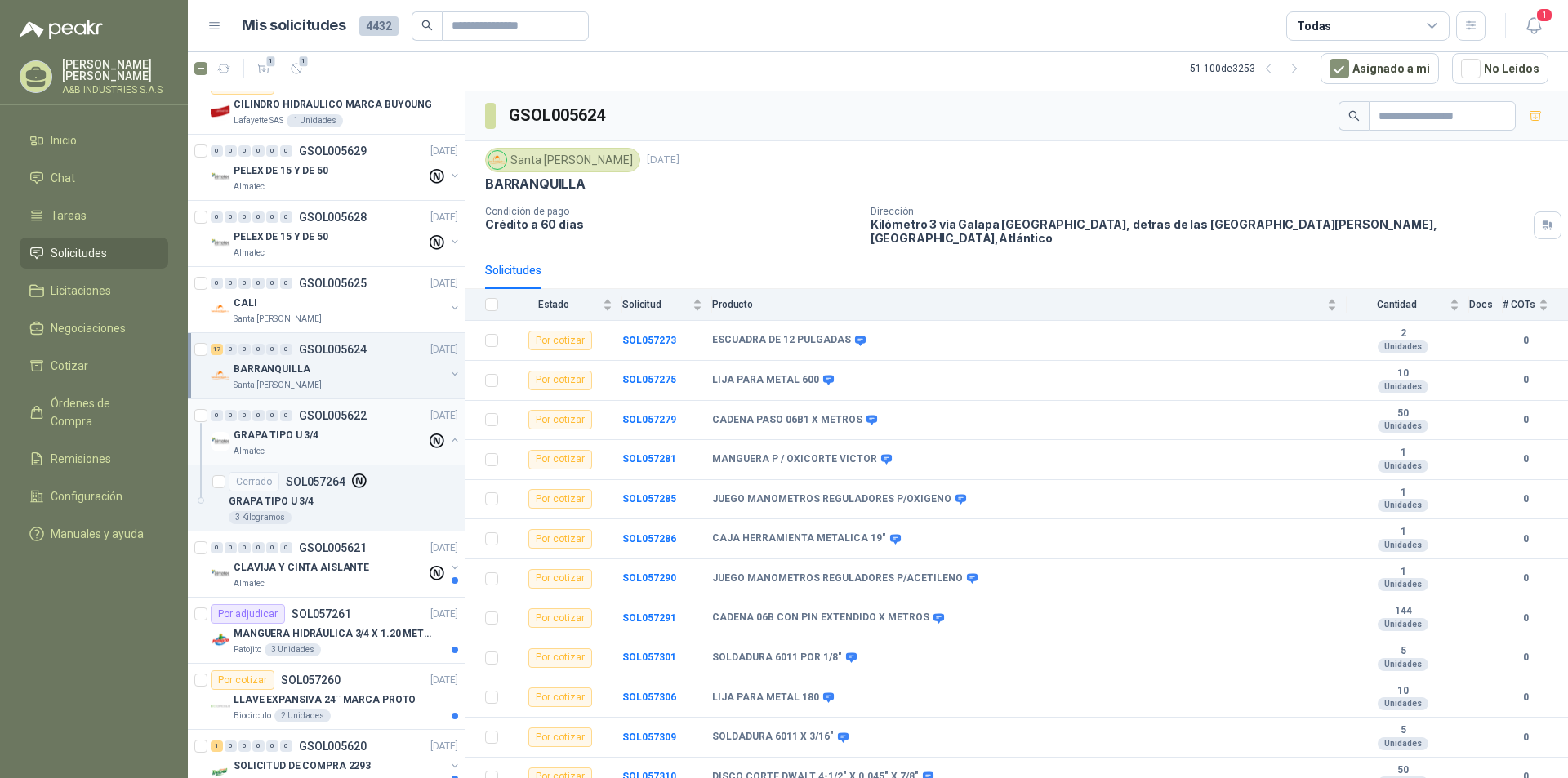
click at [362, 426] on div "GRAPA TIPO U 3/4" at bounding box center [329, 434] width 192 height 19
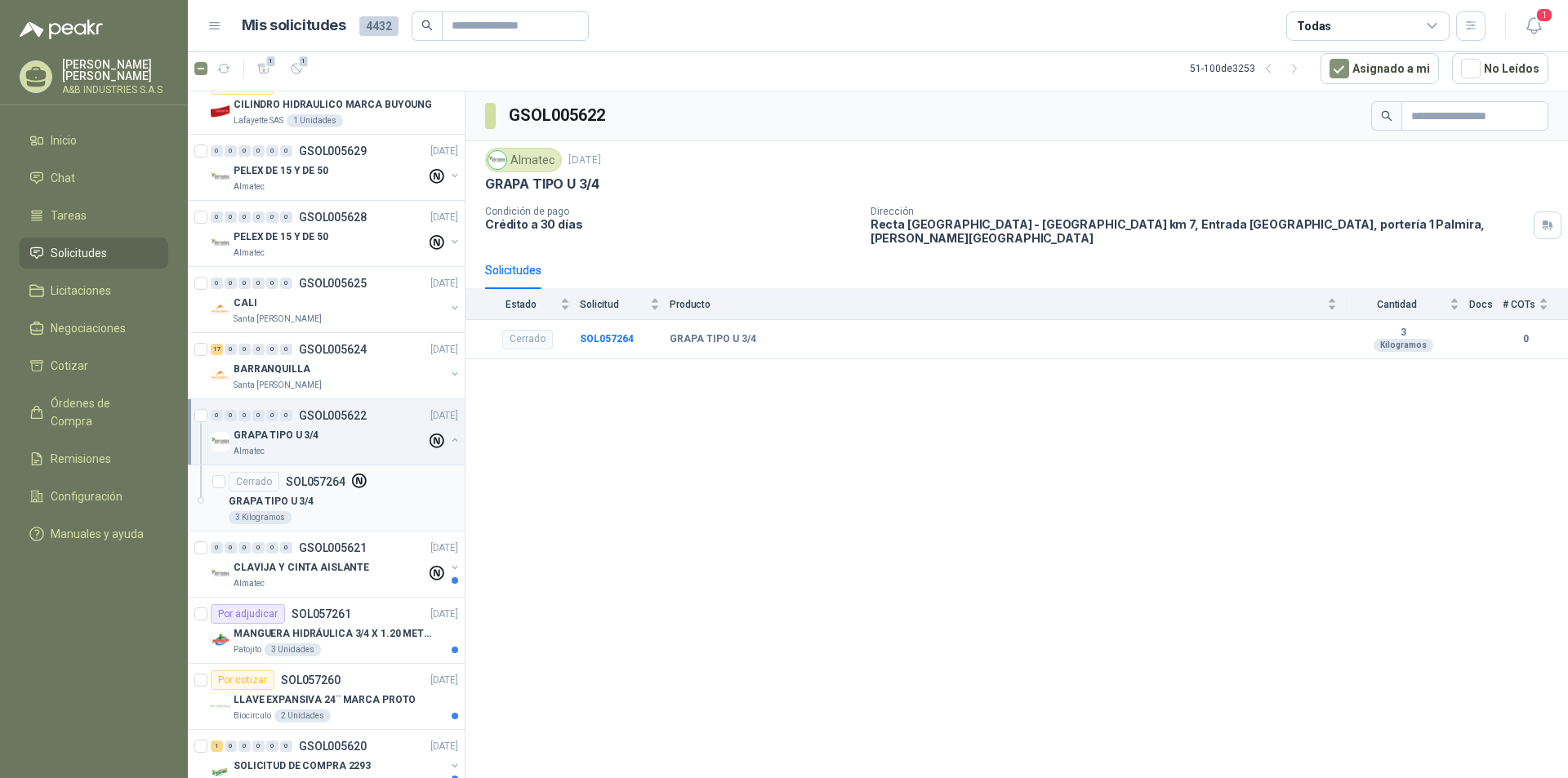
click at [338, 495] on div "GRAPA TIPO U 3/4" at bounding box center [344, 501] width 230 height 19
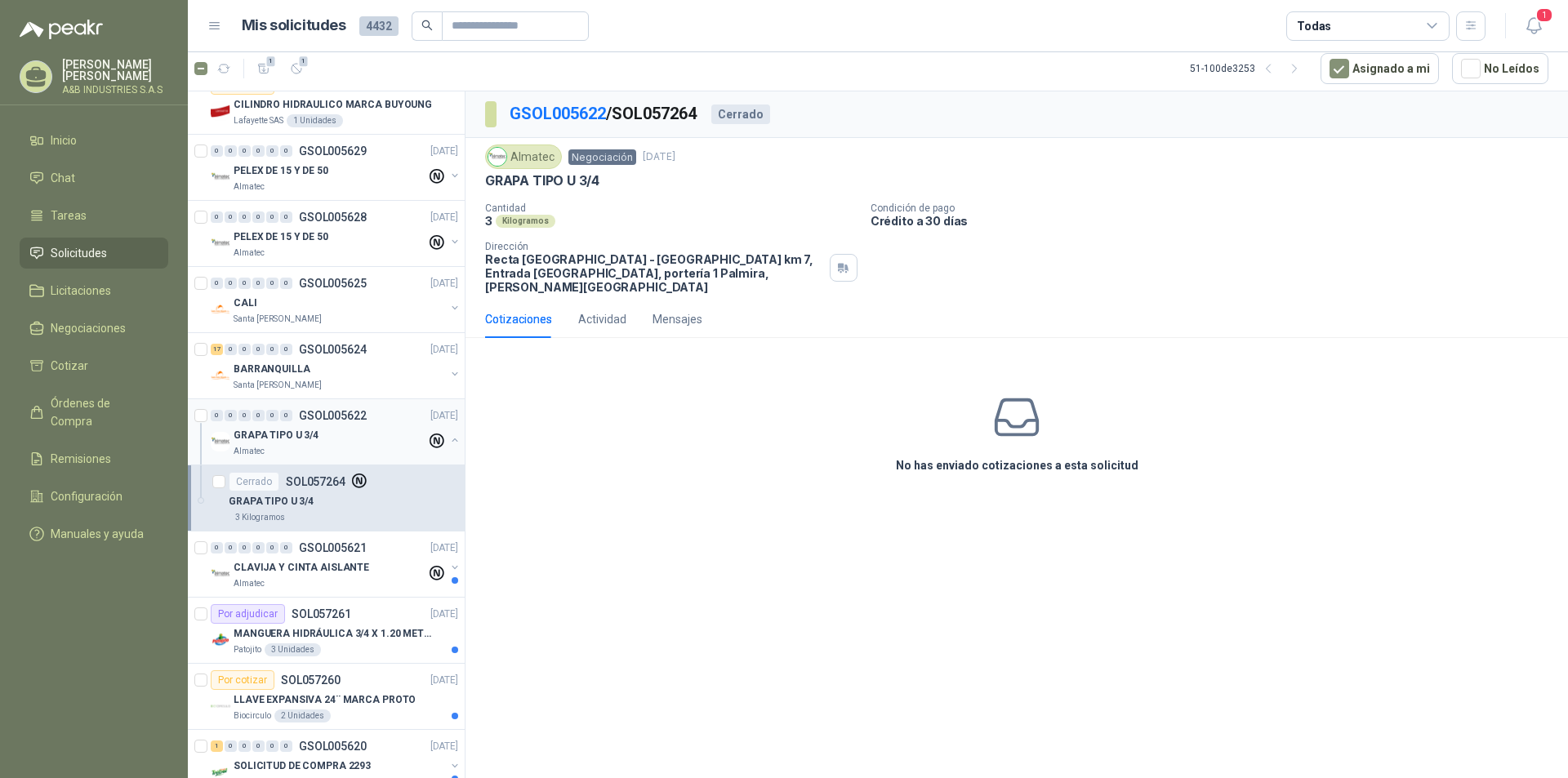
click at [340, 423] on div "0 0 0 0 0 0 GSOL005622 25/09/25" at bounding box center [336, 415] width 251 height 19
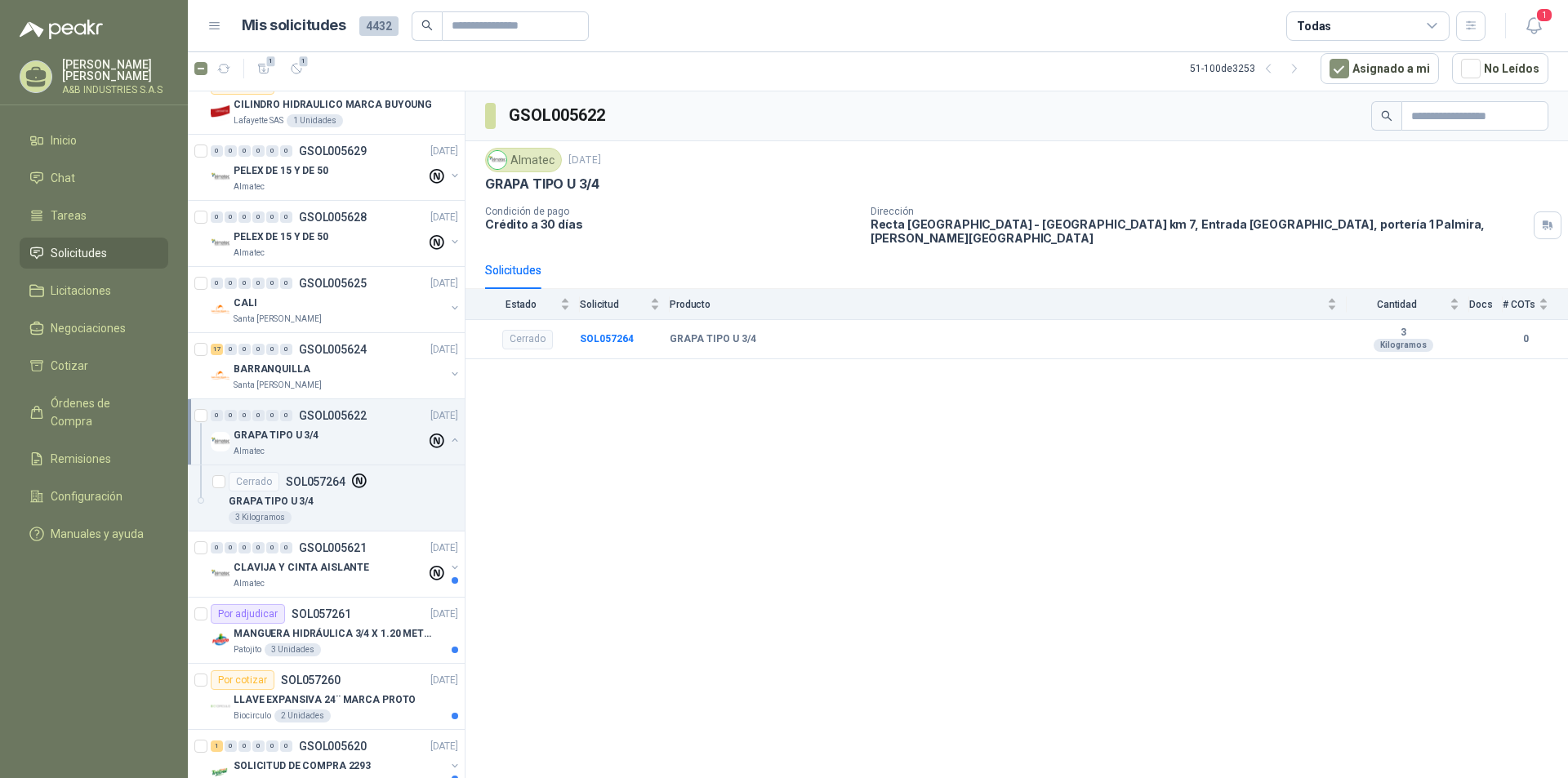
click at [448, 443] on button "button" at bounding box center [455, 440] width 13 height 13
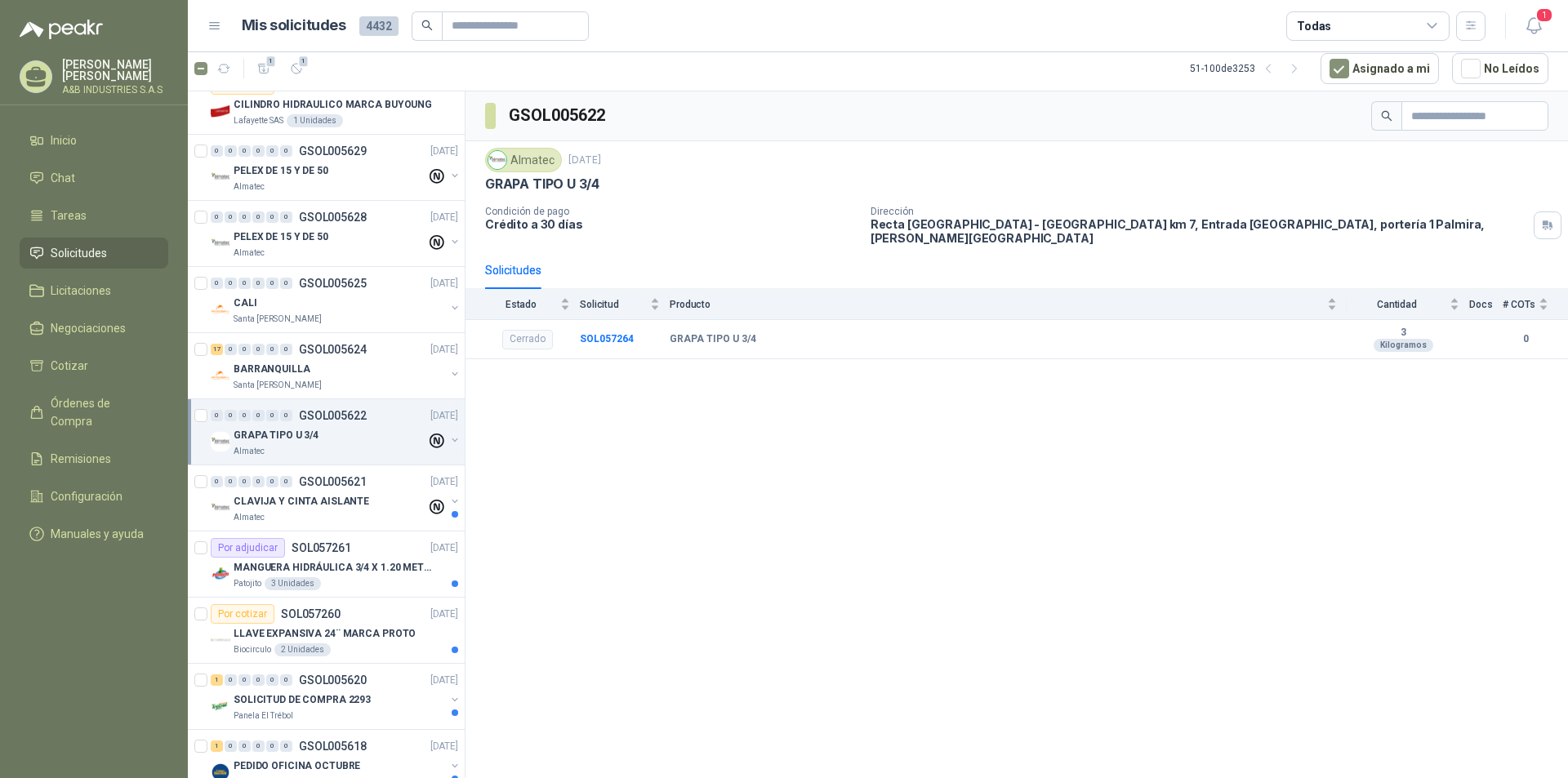
click at [309, 435] on p "GRAPA TIPO U 3/4" at bounding box center [276, 435] width 85 height 15
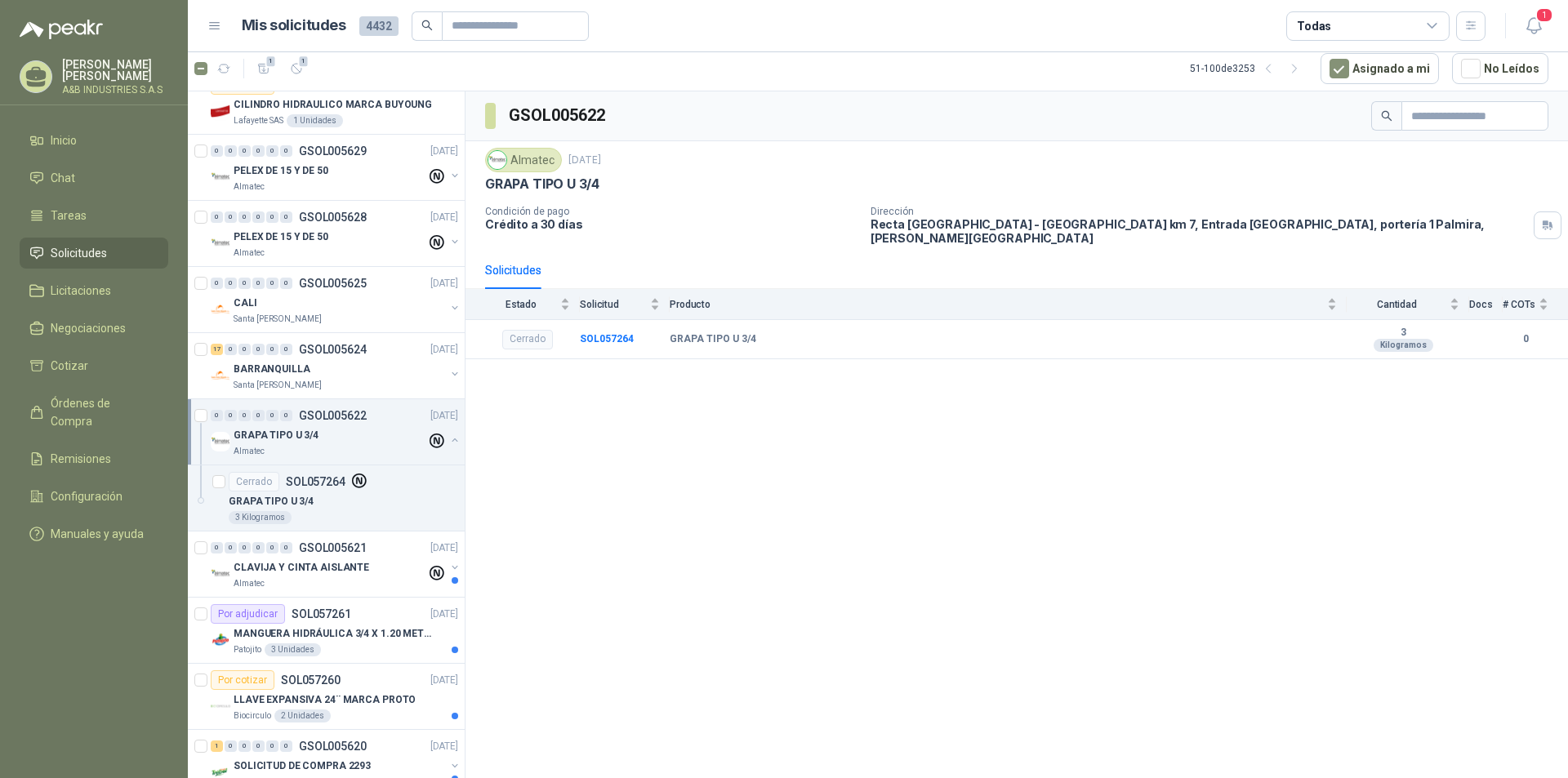
click at [448, 434] on div at bounding box center [455, 441] width 13 height 16
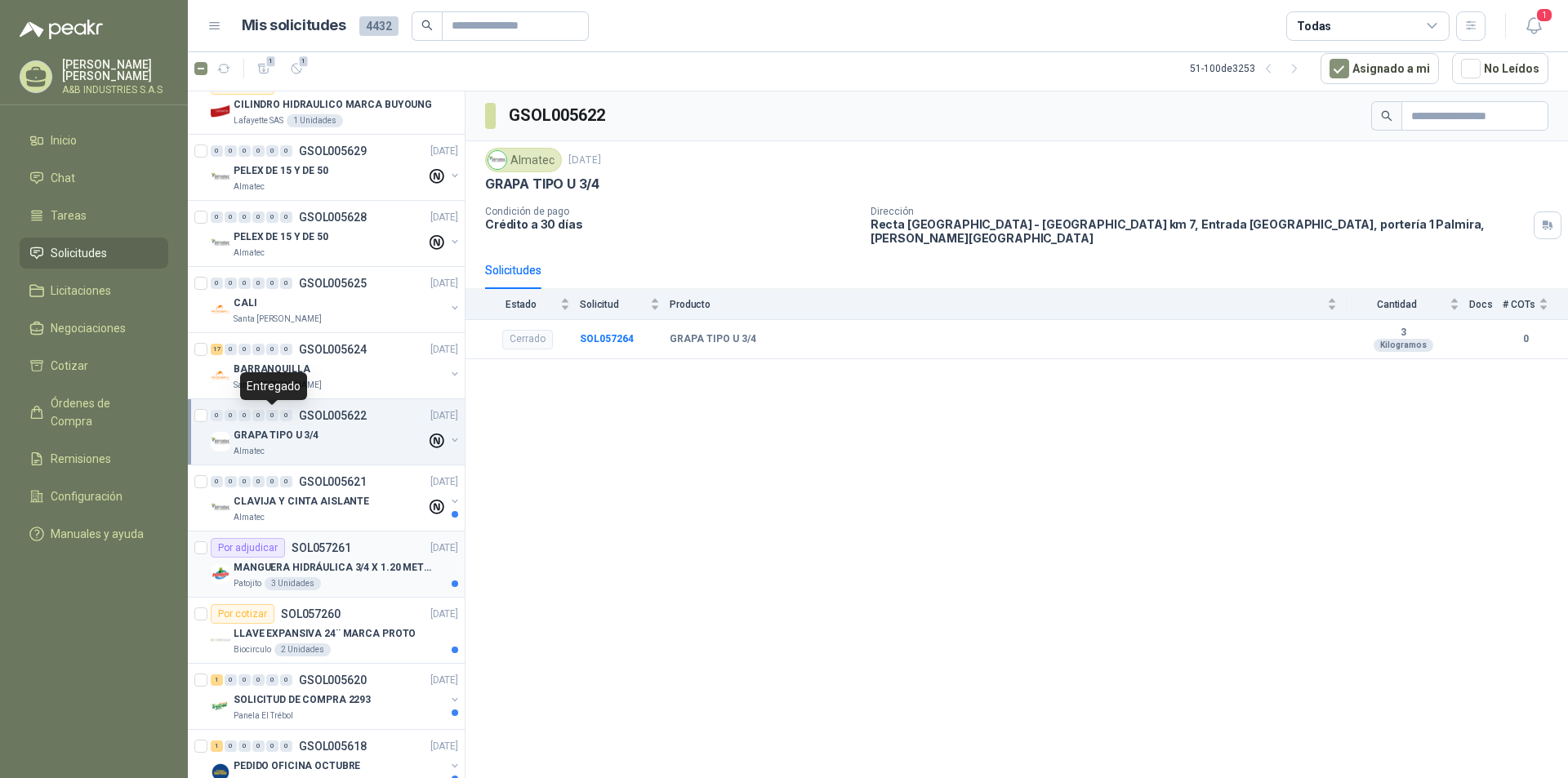
scroll to position [980, 0]
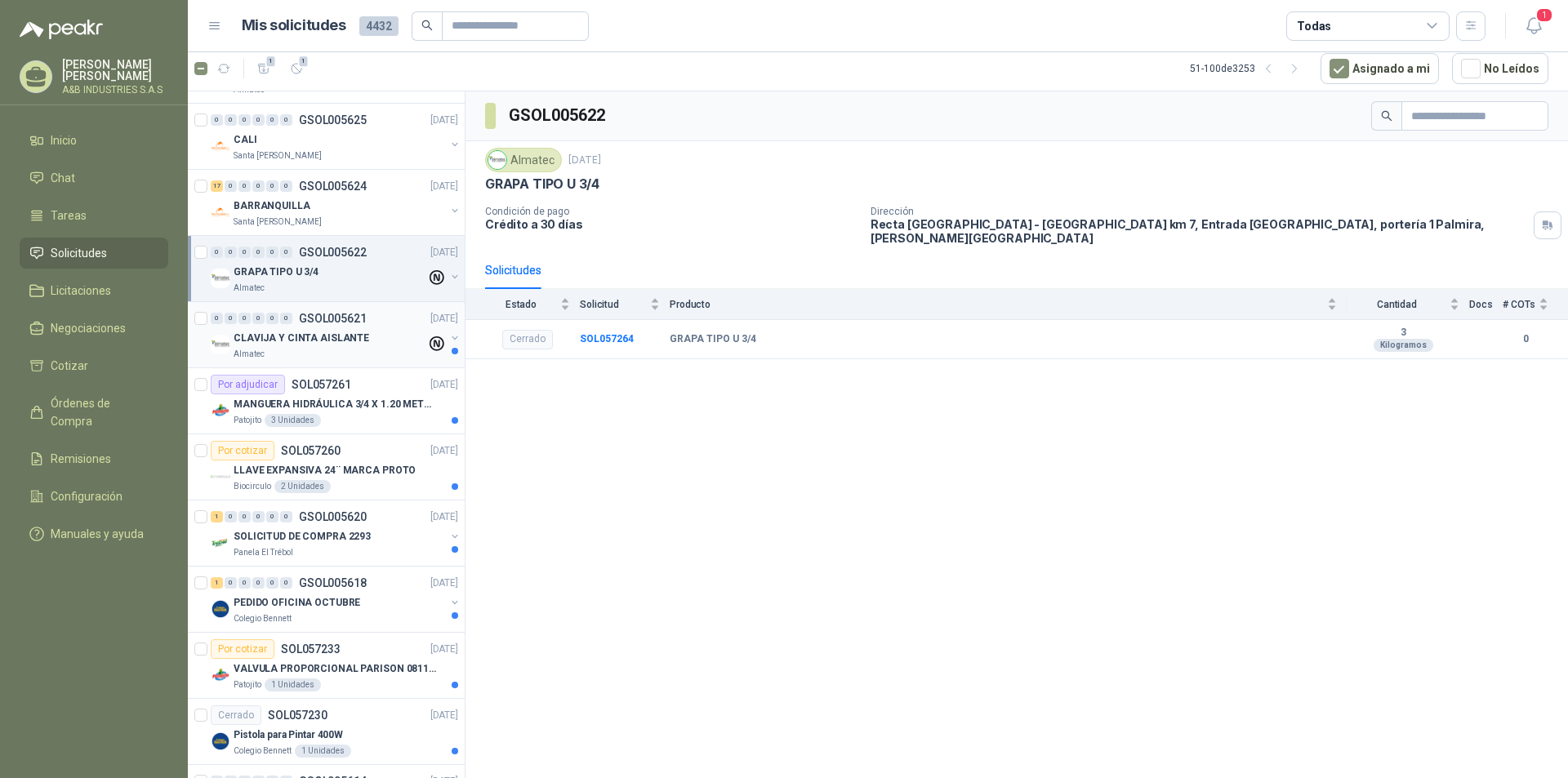
click at [316, 334] on p "CLAVIJA Y CINTA AISLANTE" at bounding box center [302, 339] width 136 height 15
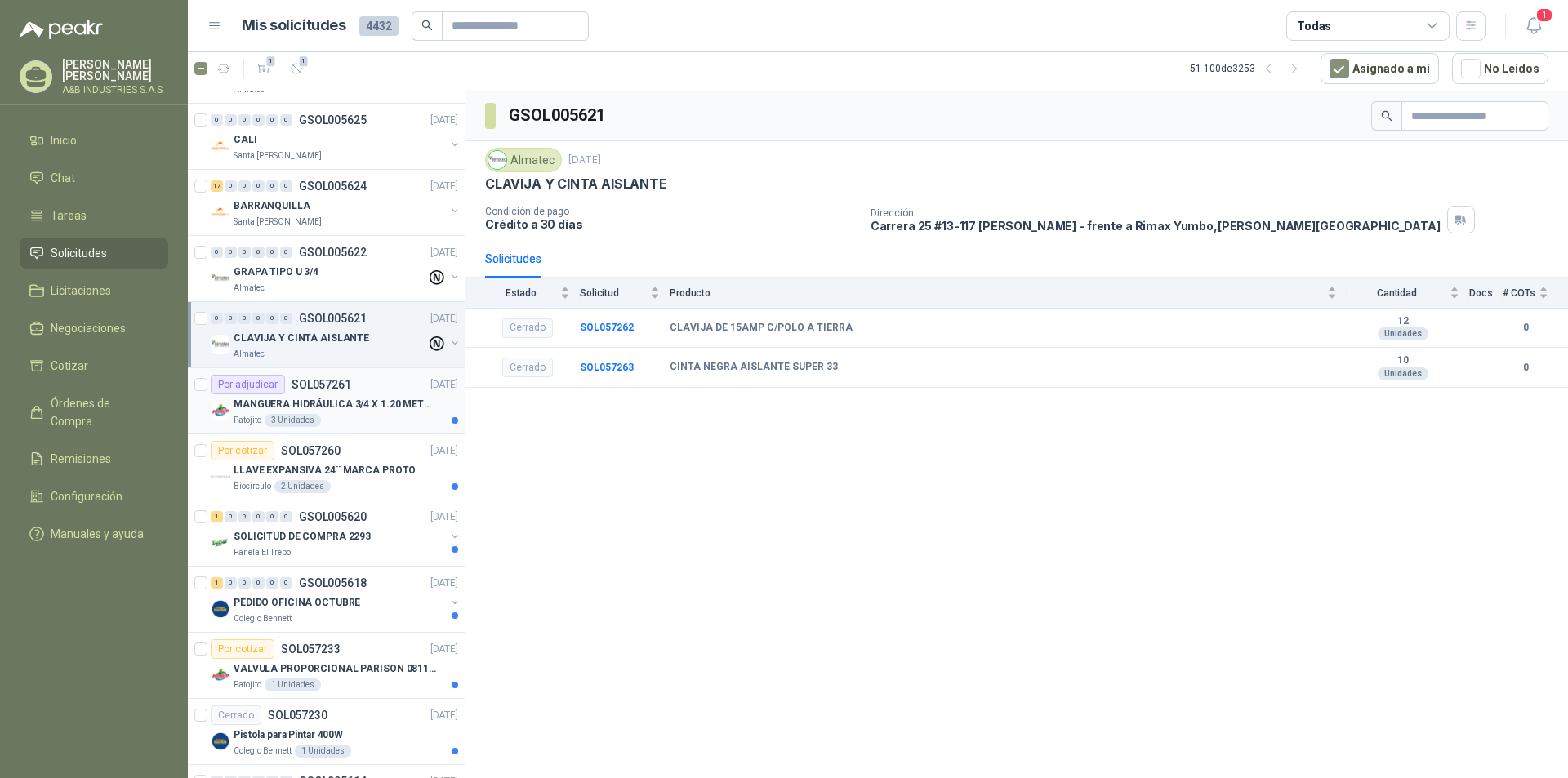
click at [305, 409] on p "MANGUERA HIDRÁULICA 3/4 X 1.20 METROS DE LONGITUD HR-HR-ACOPLADA" at bounding box center [335, 405] width 203 height 15
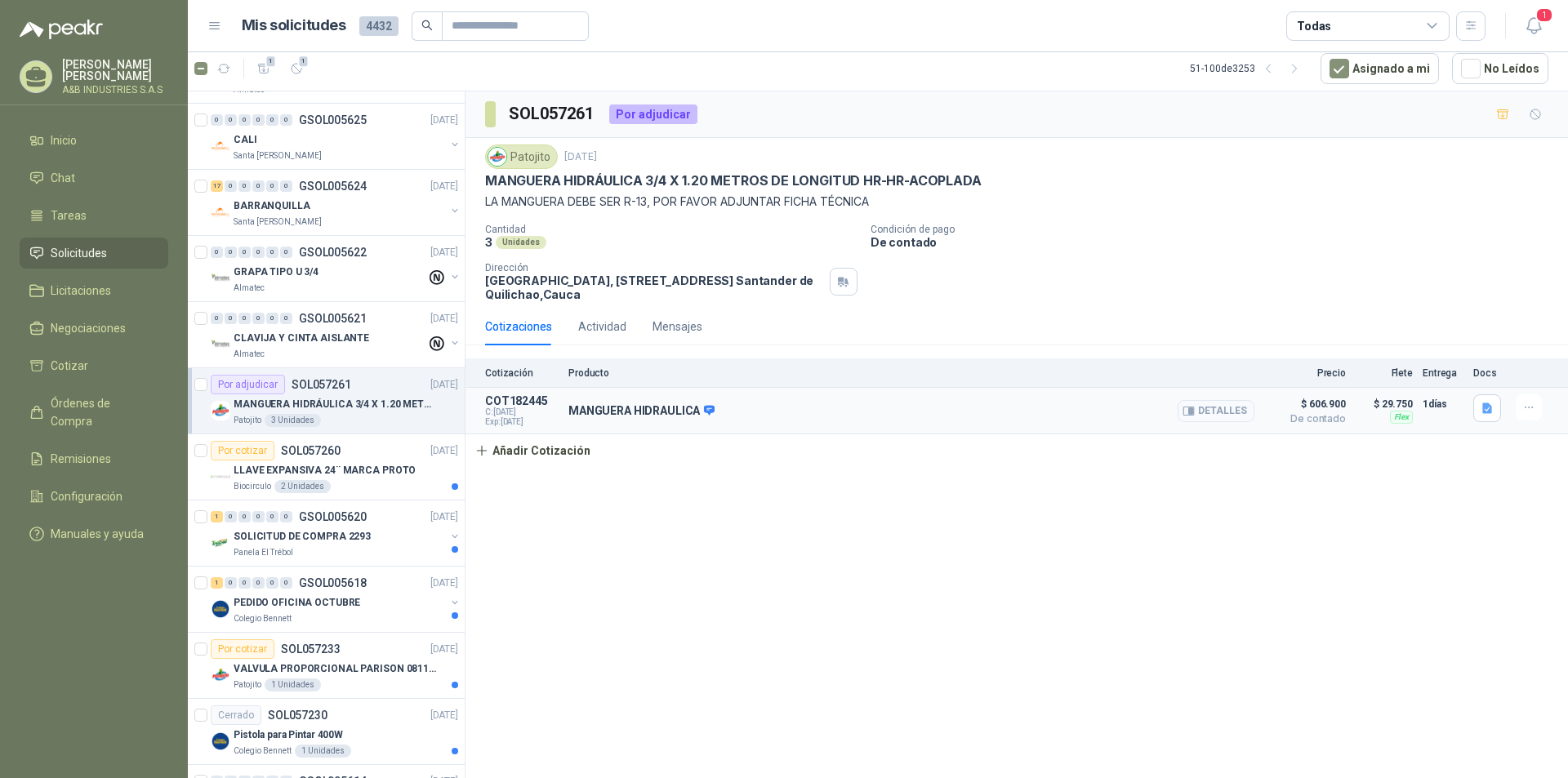
click at [1221, 416] on button "Detalles" at bounding box center [1216, 411] width 77 height 22
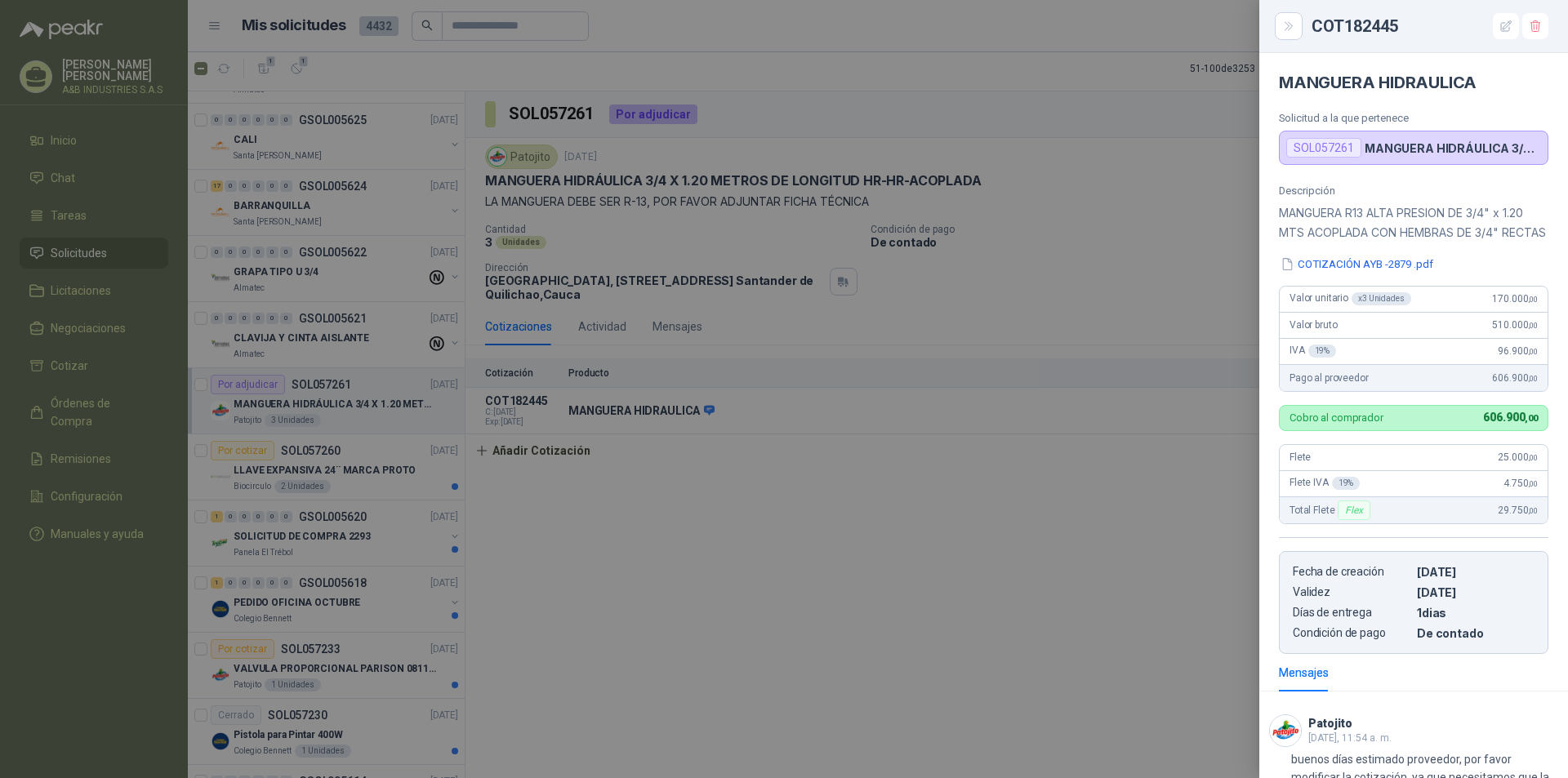
click at [1109, 298] on div at bounding box center [784, 389] width 1568 height 778
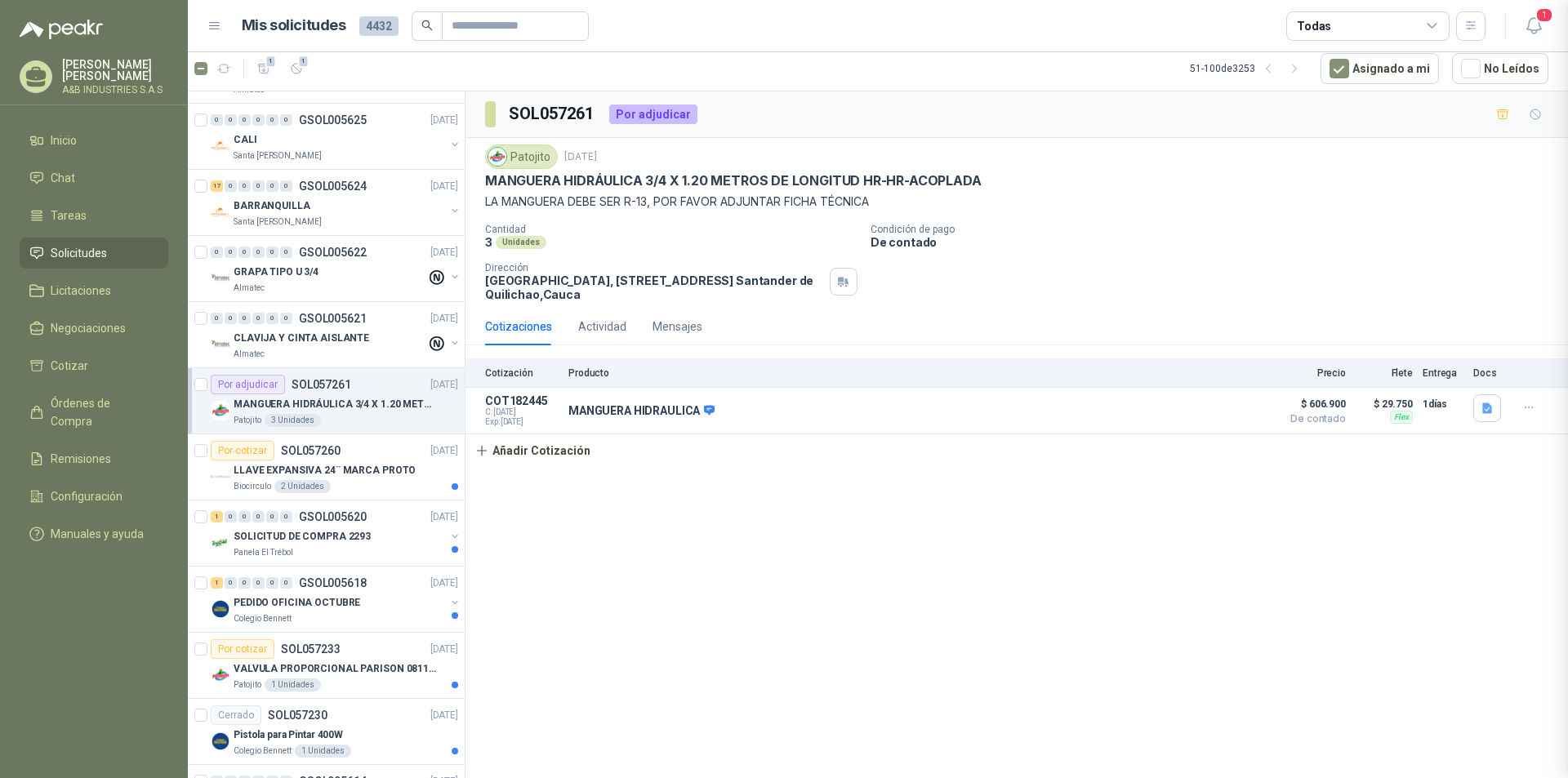
scroll to position [146, 0]
click at [374, 446] on div "Por cotizar SOL057260 25/09/25" at bounding box center [334, 451] width 247 height 19
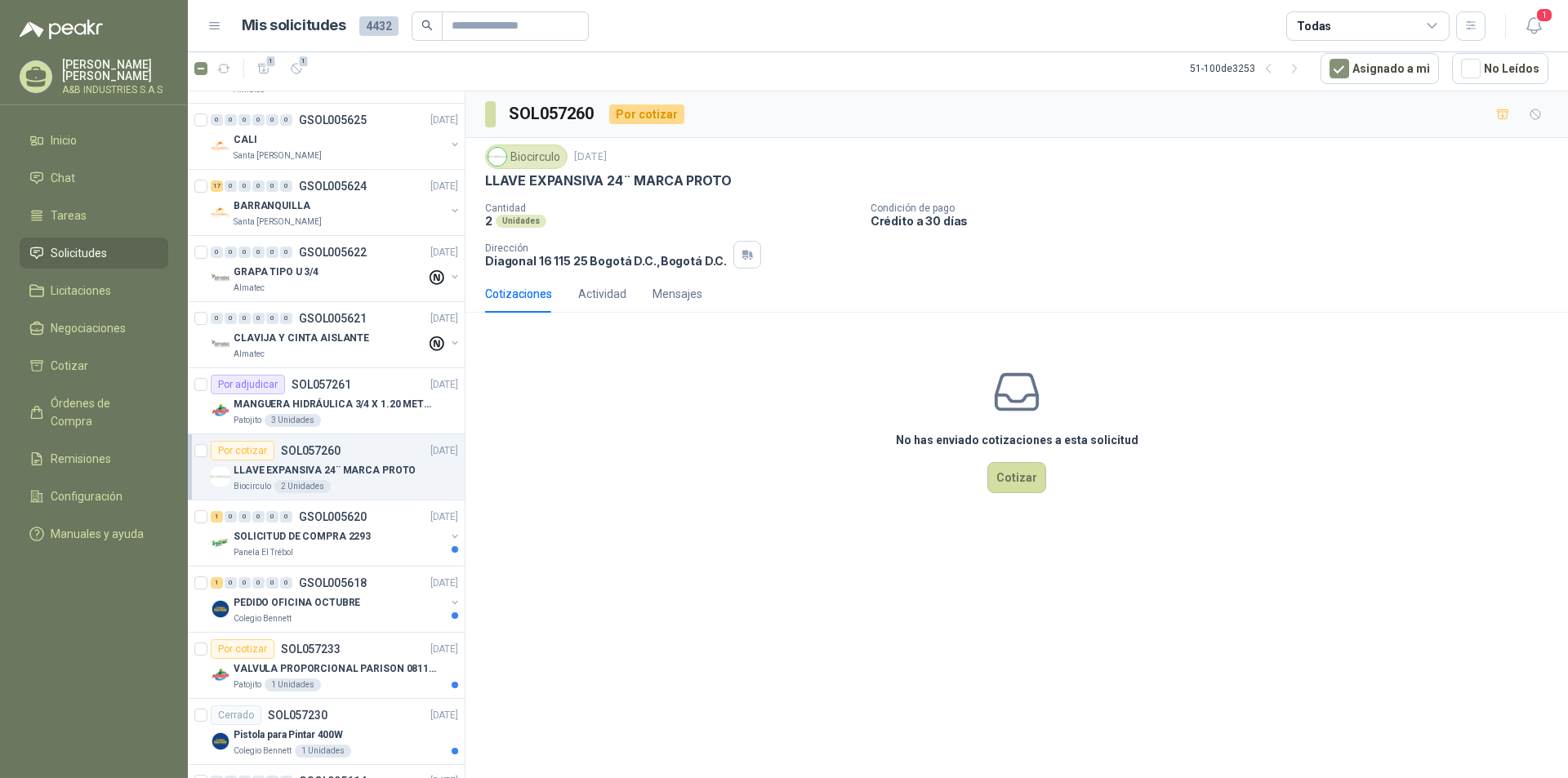
scroll to position [1143, 0]
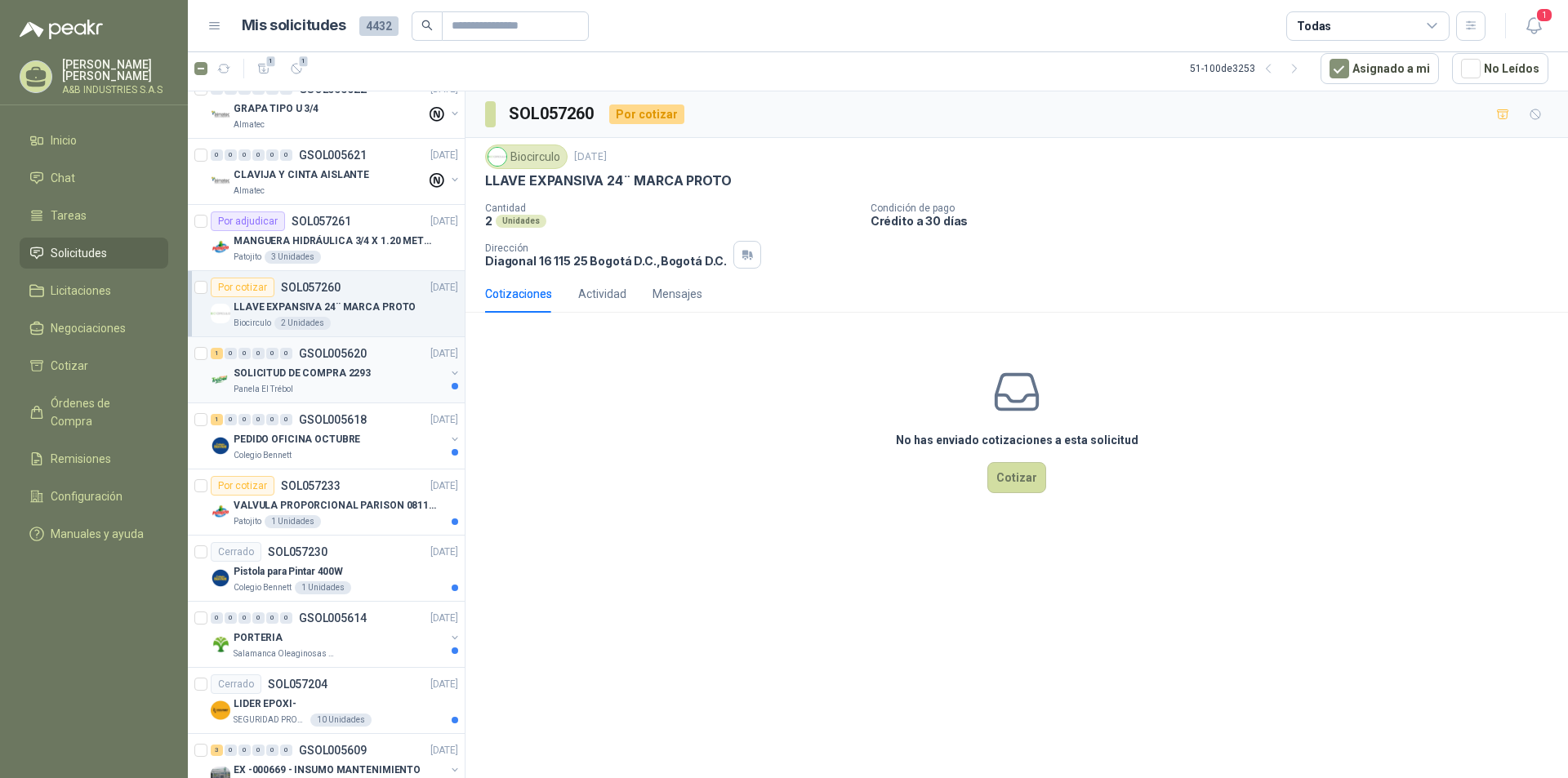
click at [308, 370] on p "SOLICITUD DE COMPRA 2293" at bounding box center [302, 373] width 137 height 15
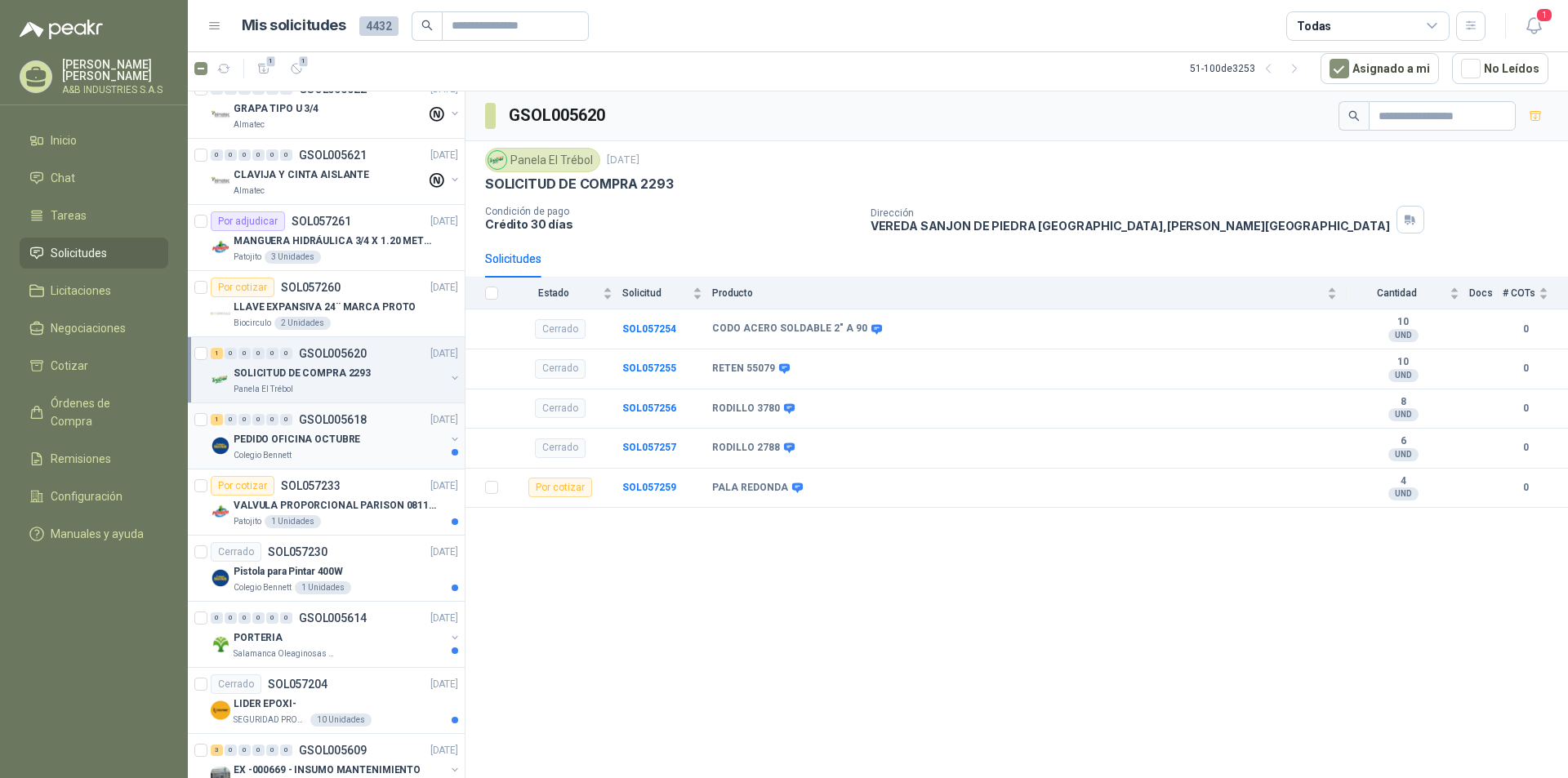
click at [318, 440] on p "PEDIDO OFICINA OCTUBRE" at bounding box center [297, 439] width 126 height 15
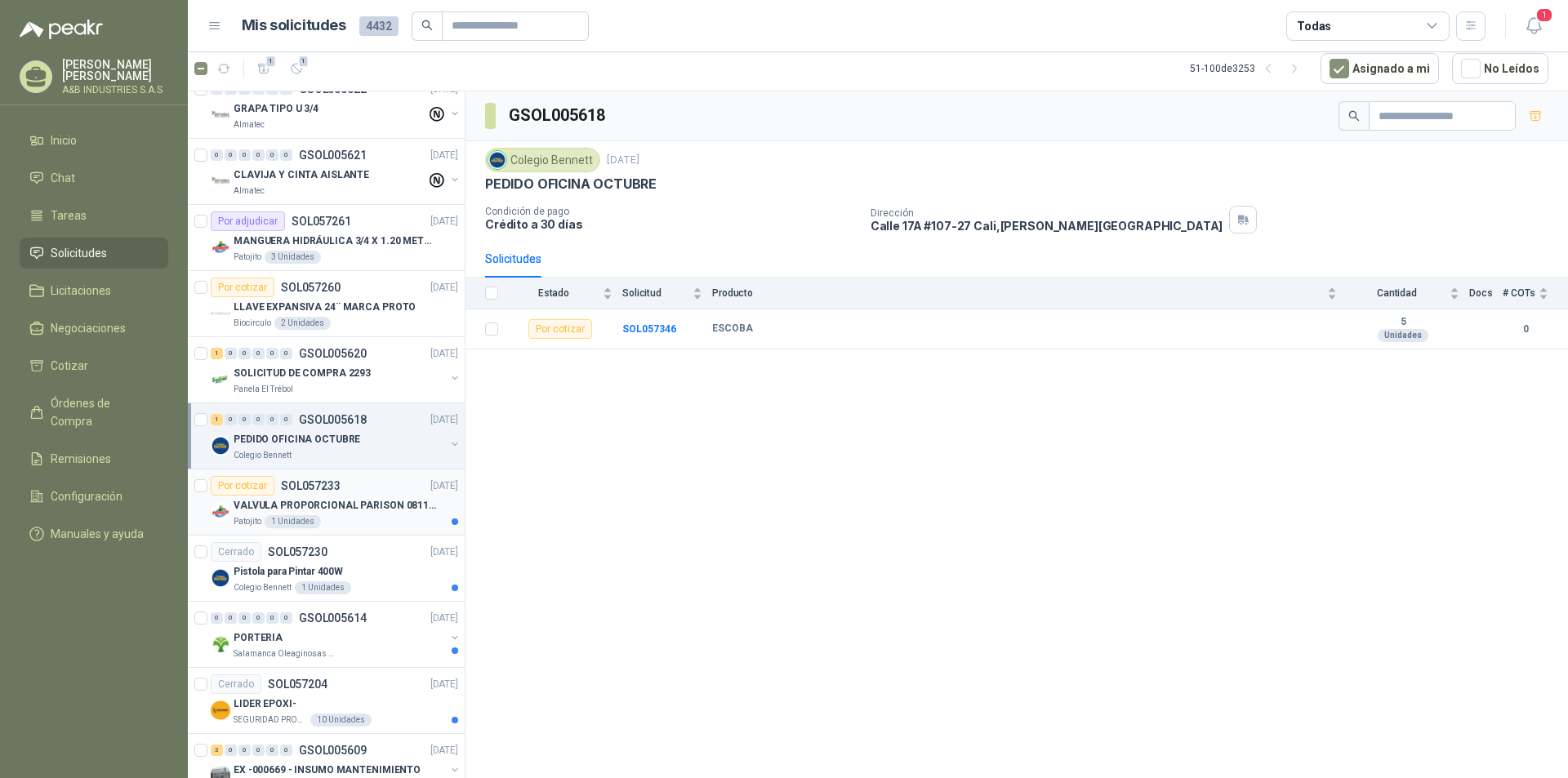
click at [357, 500] on p "VALVULA PROPORCIONAL PARISON 0811404612 / 4WRPEH6C4 REXROTH" at bounding box center [335, 505] width 203 height 15
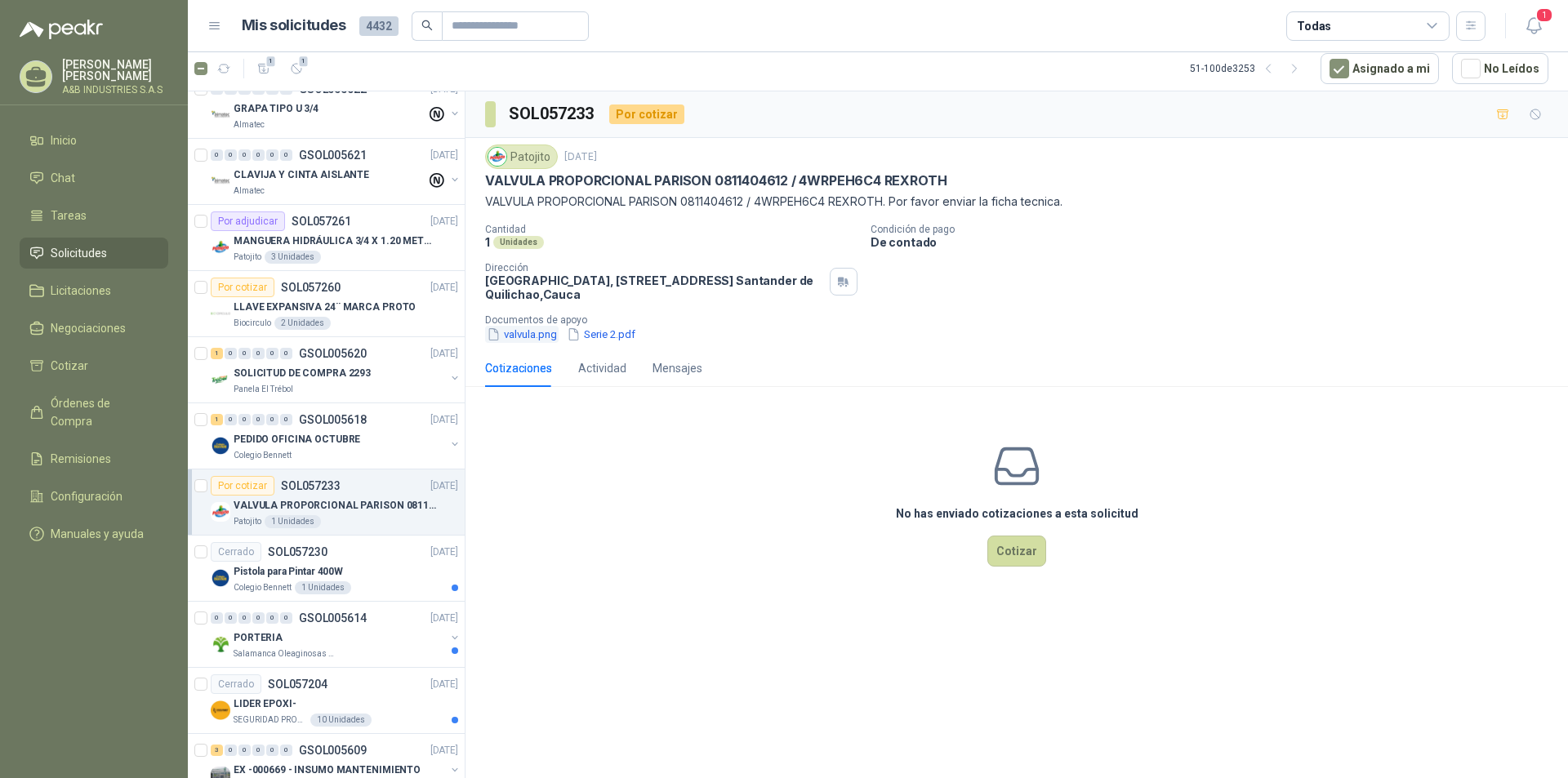
click at [528, 341] on button "valvula.png" at bounding box center [522, 334] width 74 height 17
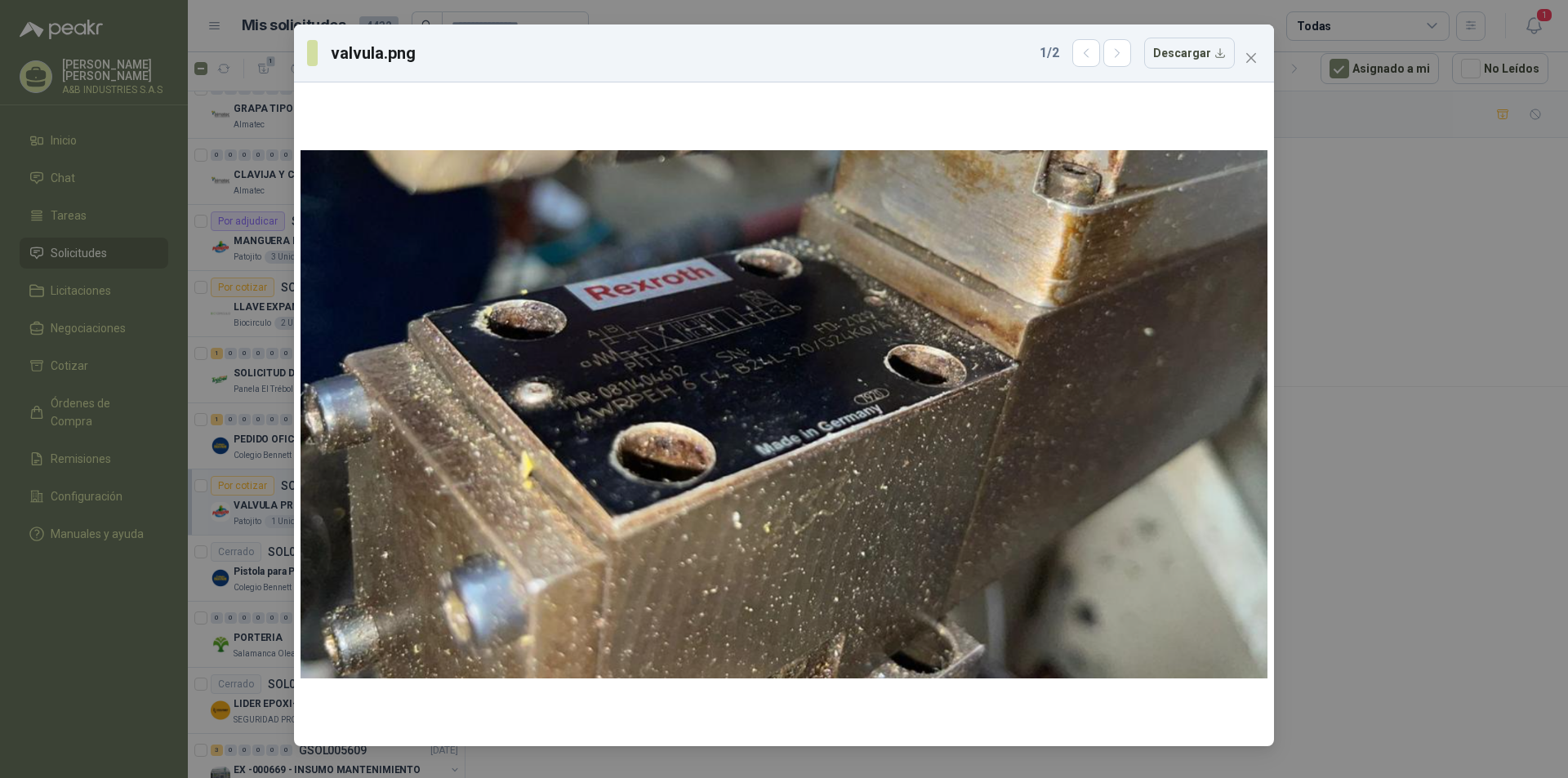
click at [1252, 52] on icon "close" at bounding box center [1251, 58] width 13 height 13
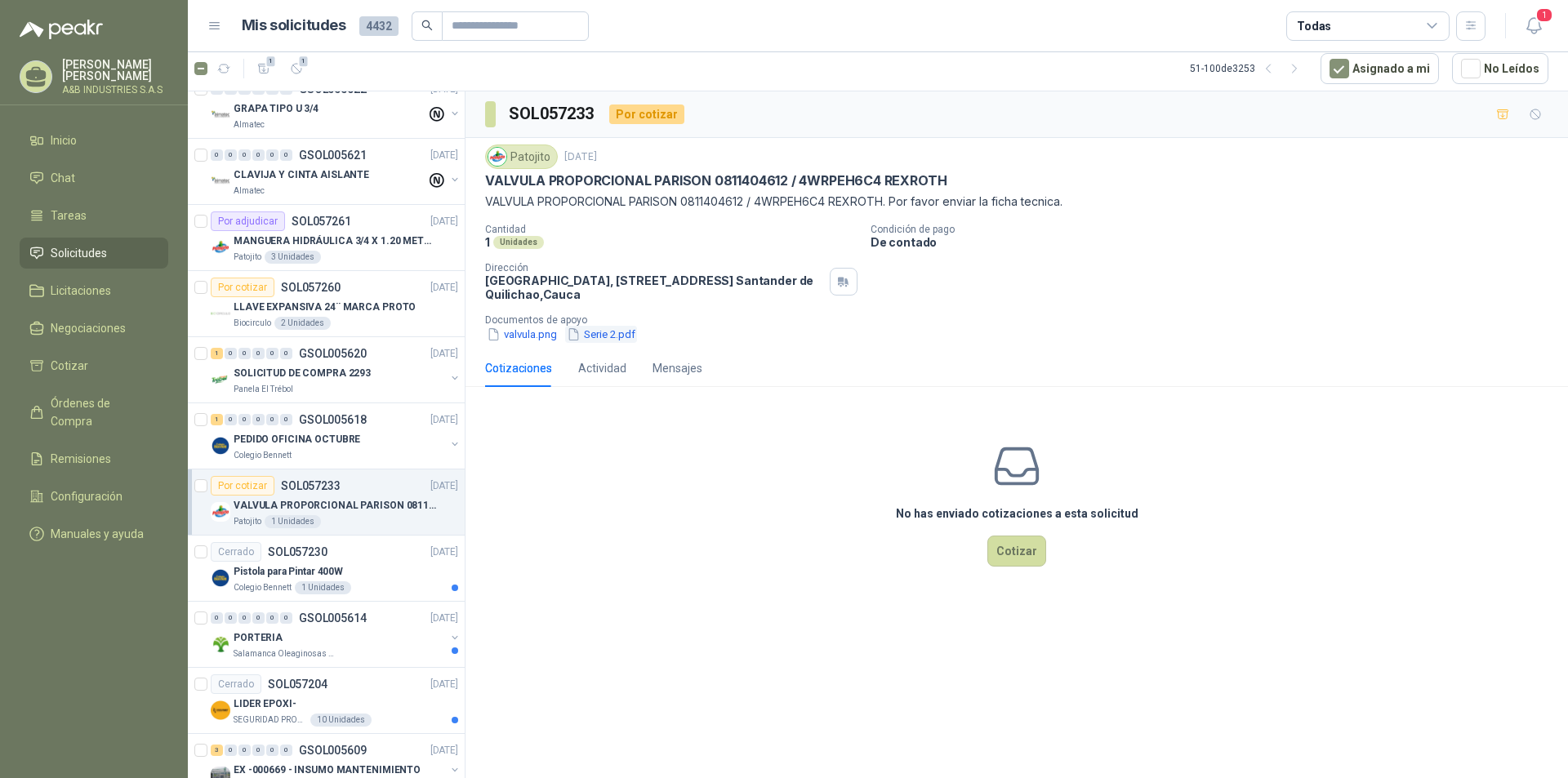
click at [599, 337] on button "Serie 2.pdf" at bounding box center [600, 334] width 72 height 17
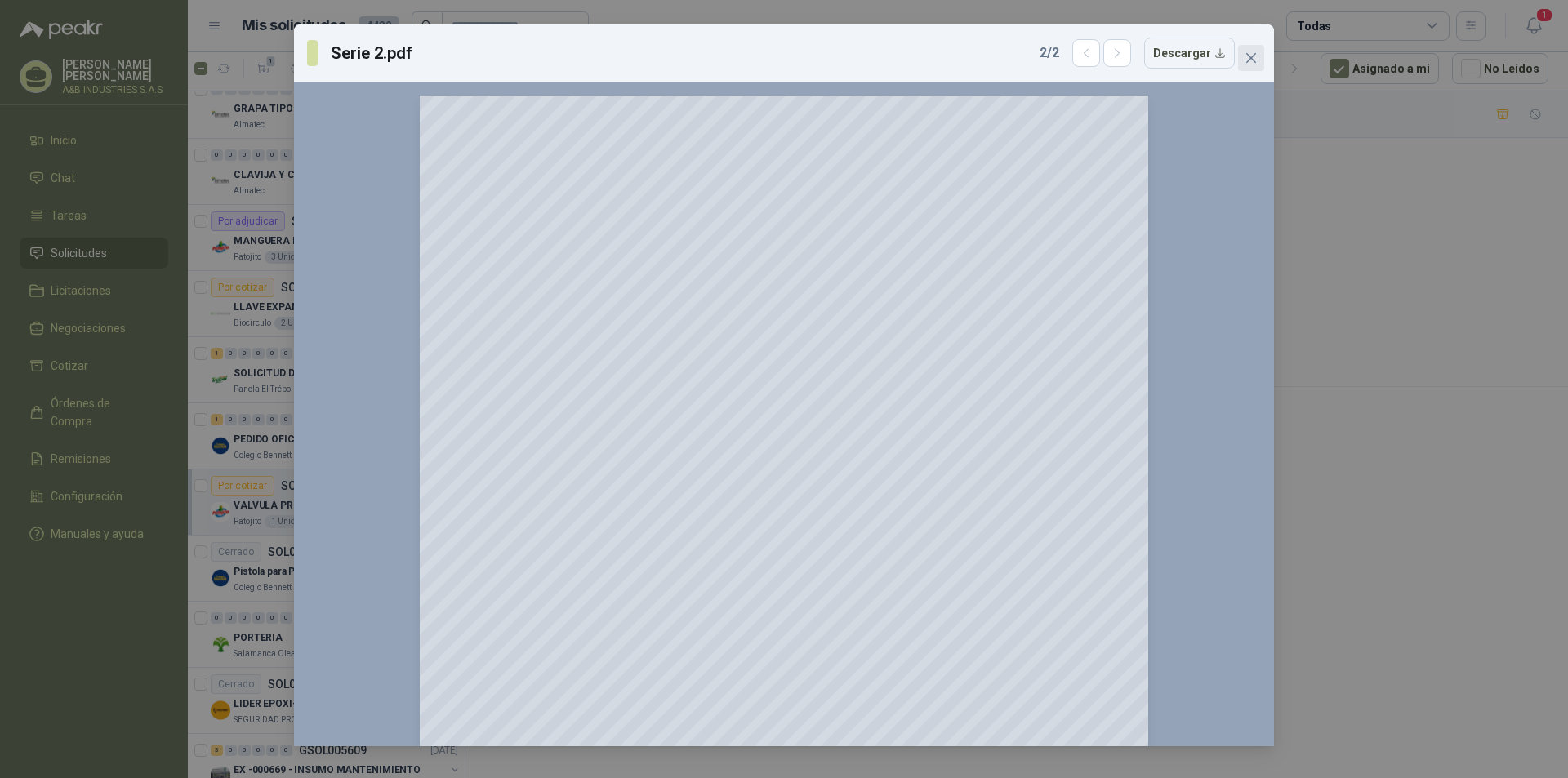
click at [1249, 53] on icon "close" at bounding box center [1251, 58] width 13 height 13
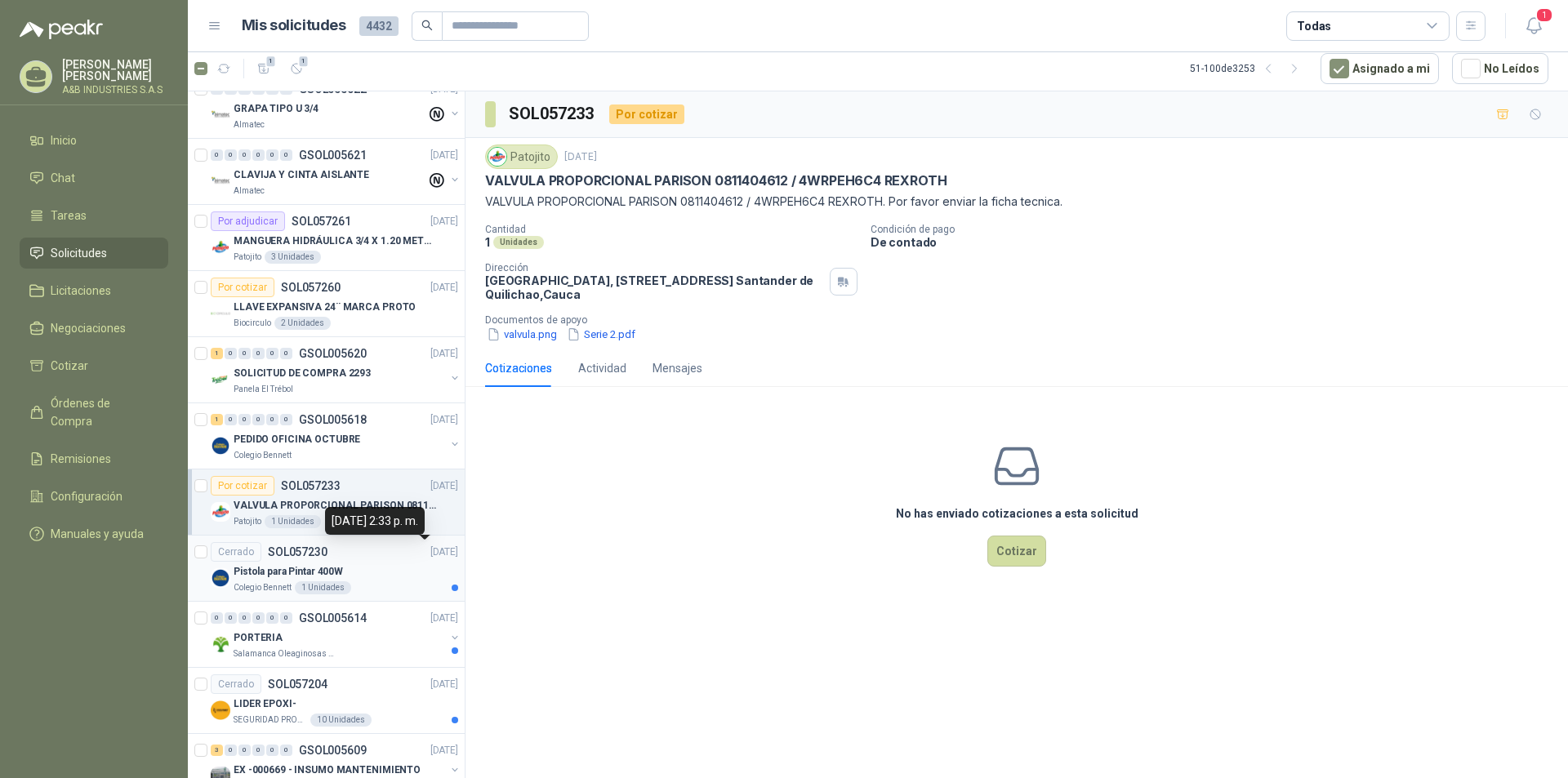
click at [431, 559] on p "[DATE]" at bounding box center [444, 552] width 28 height 15
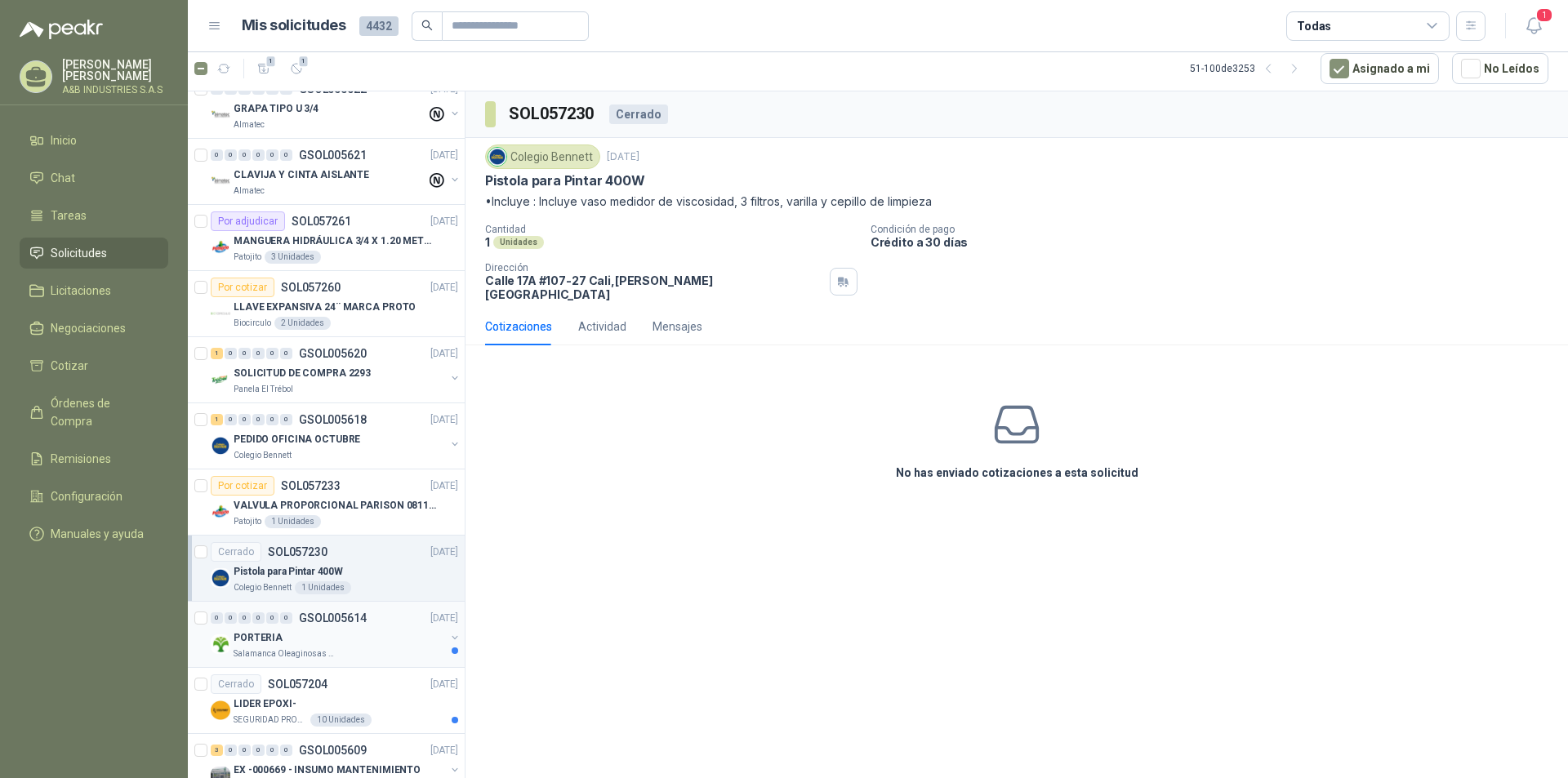
click at [393, 644] on div "PORTERIA" at bounding box center [339, 637] width 212 height 19
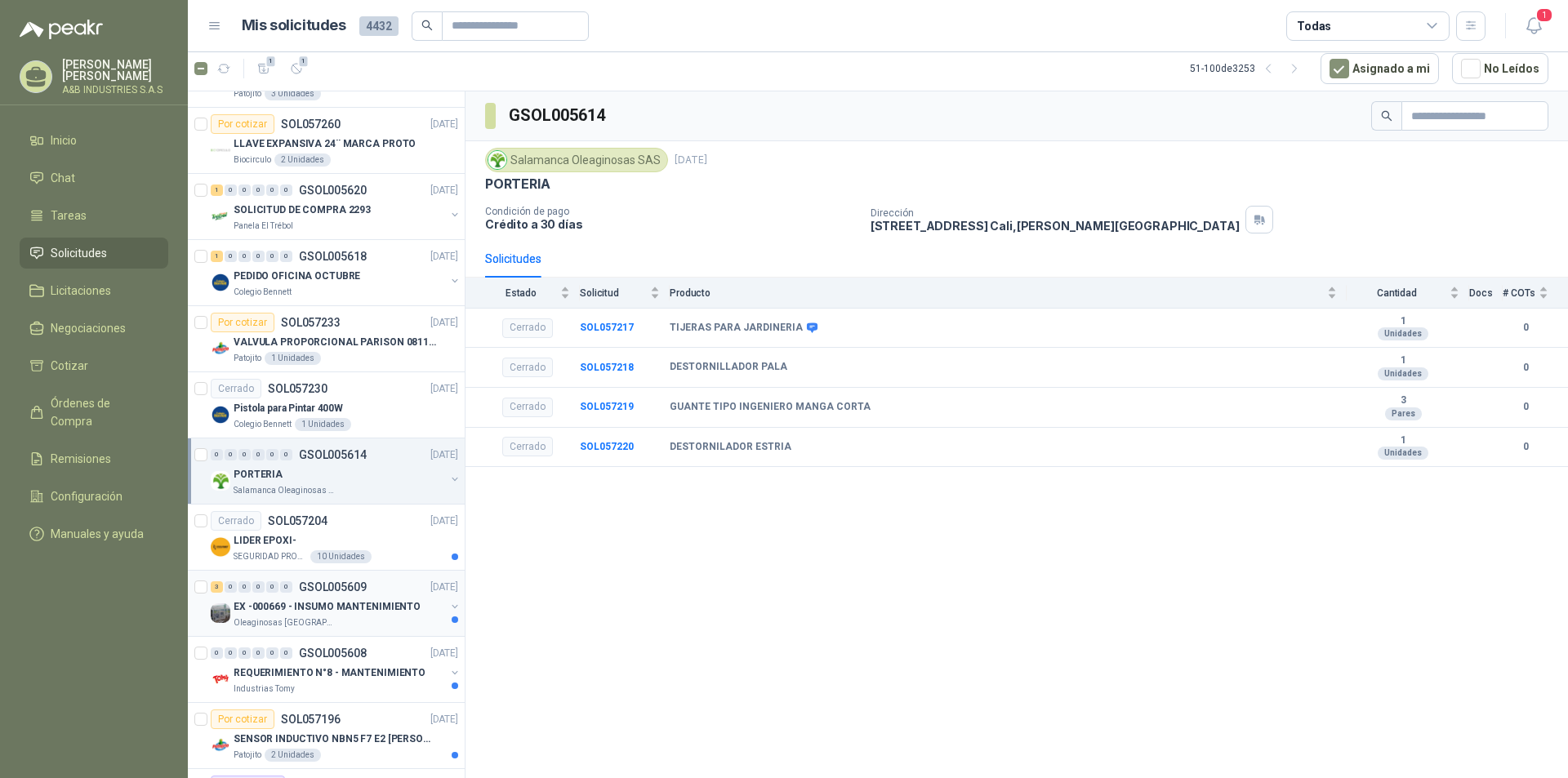
scroll to position [1388, 0]
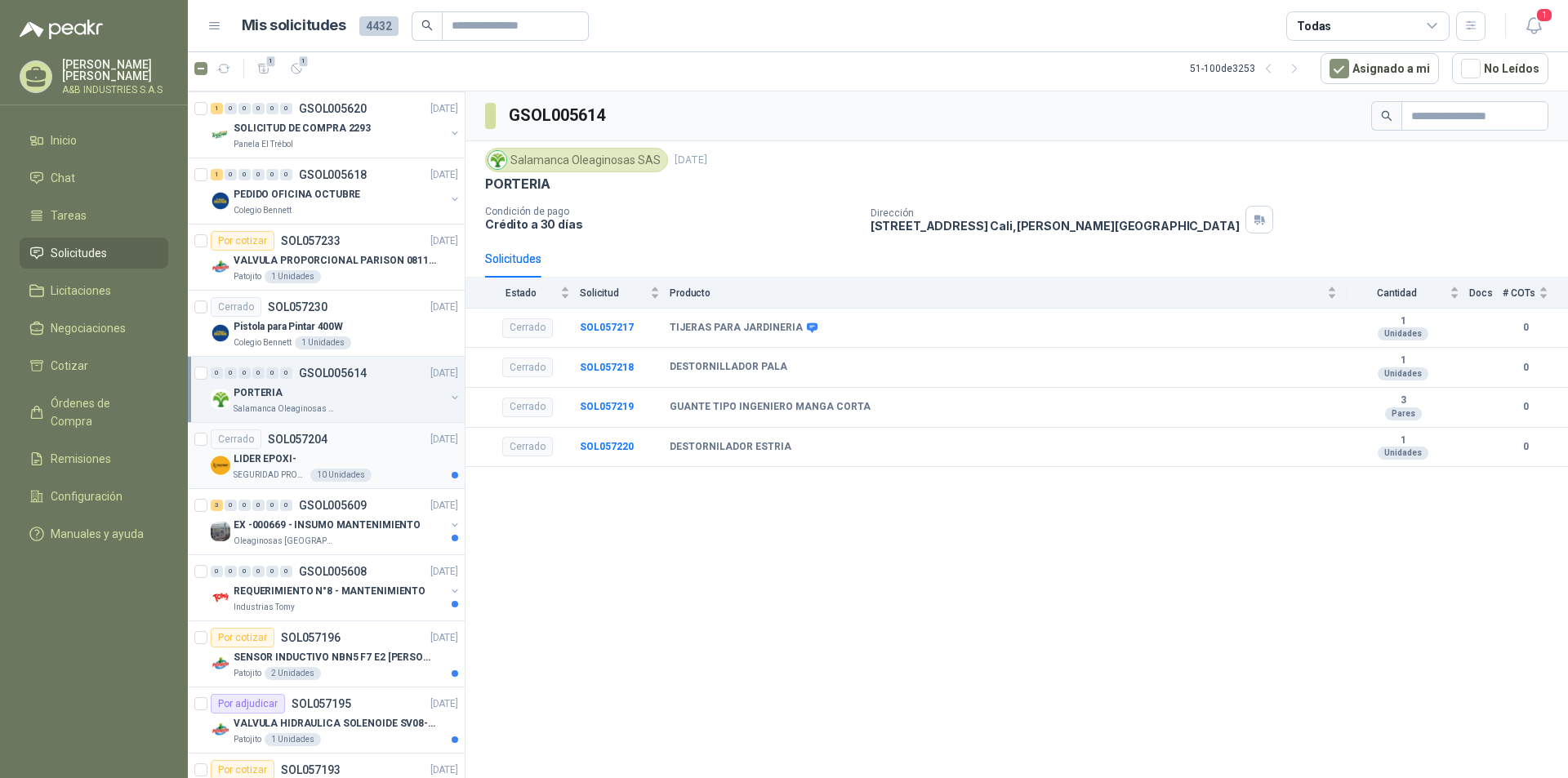
click at [384, 469] on div "SEGURIDAD PROVISER LTDA 10 Unidades" at bounding box center [346, 476] width 225 height 13
